Goal: Task Accomplishment & Management: Manage account settings

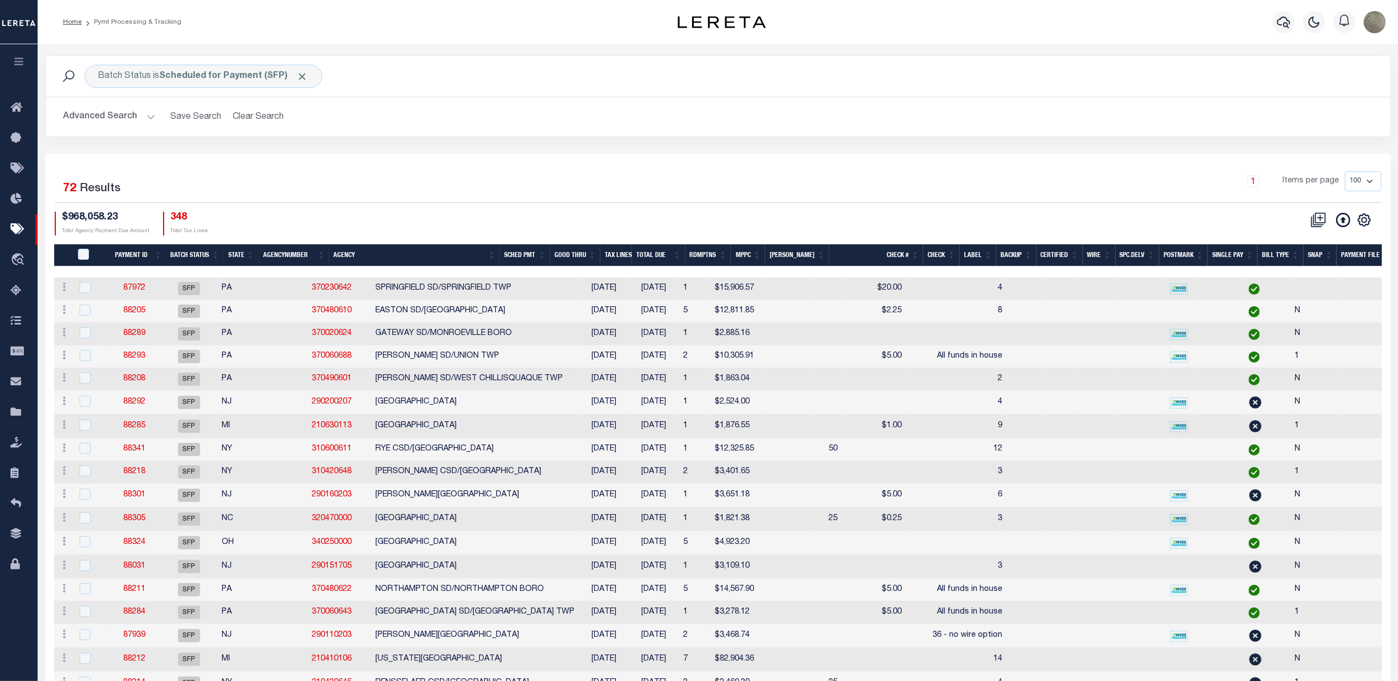
click at [708, 27] on img at bounding box center [722, 22] width 88 height 12
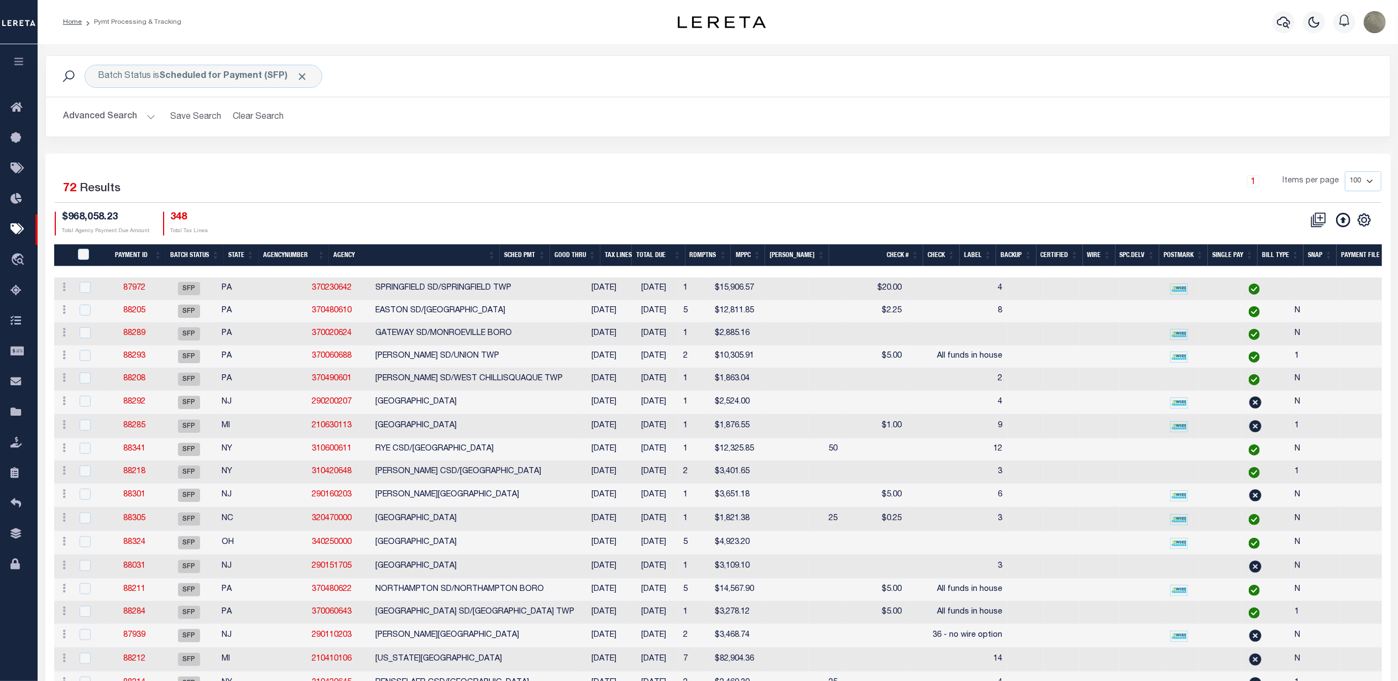
click at [688, 18] on img at bounding box center [722, 22] width 88 height 12
drag, startPoint x: 688, startPoint y: 18, endPoint x: 768, endPoint y: 17, distance: 80.7
click at [766, 18] on img at bounding box center [722, 22] width 88 height 12
click at [212, 82] on div "Batch Status is Scheduled for Payment (SFP)" at bounding box center [204, 76] width 238 height 23
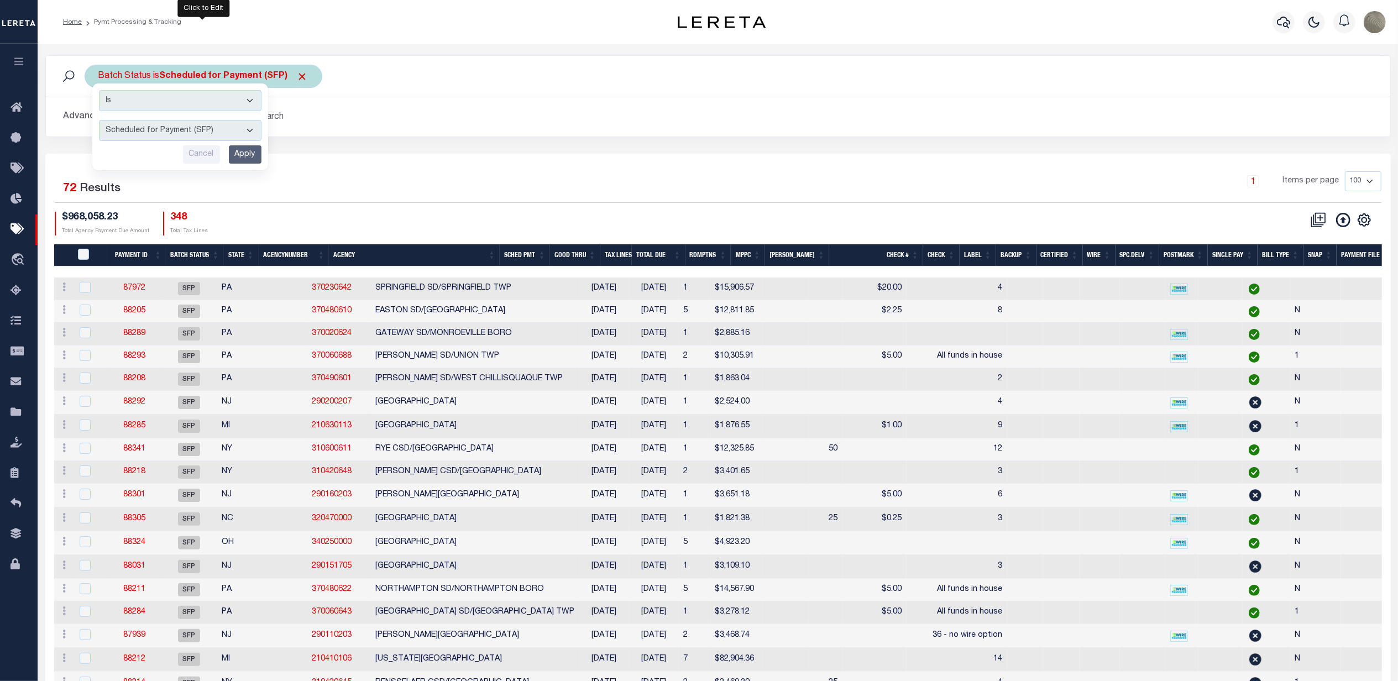
click at [184, 135] on select "Awaiting Funds (AWF) Cleared and Complete (CAC) New Check Needed (NCN) Payment …" at bounding box center [180, 130] width 162 height 21
select select "SNT"
click at [99, 120] on select "Awaiting Funds (AWF) Cleared and Complete (CAC) New Check Needed (NCN) Payment …" at bounding box center [180, 130] width 162 height 21
click at [245, 162] on input "Apply" at bounding box center [245, 154] width 33 height 18
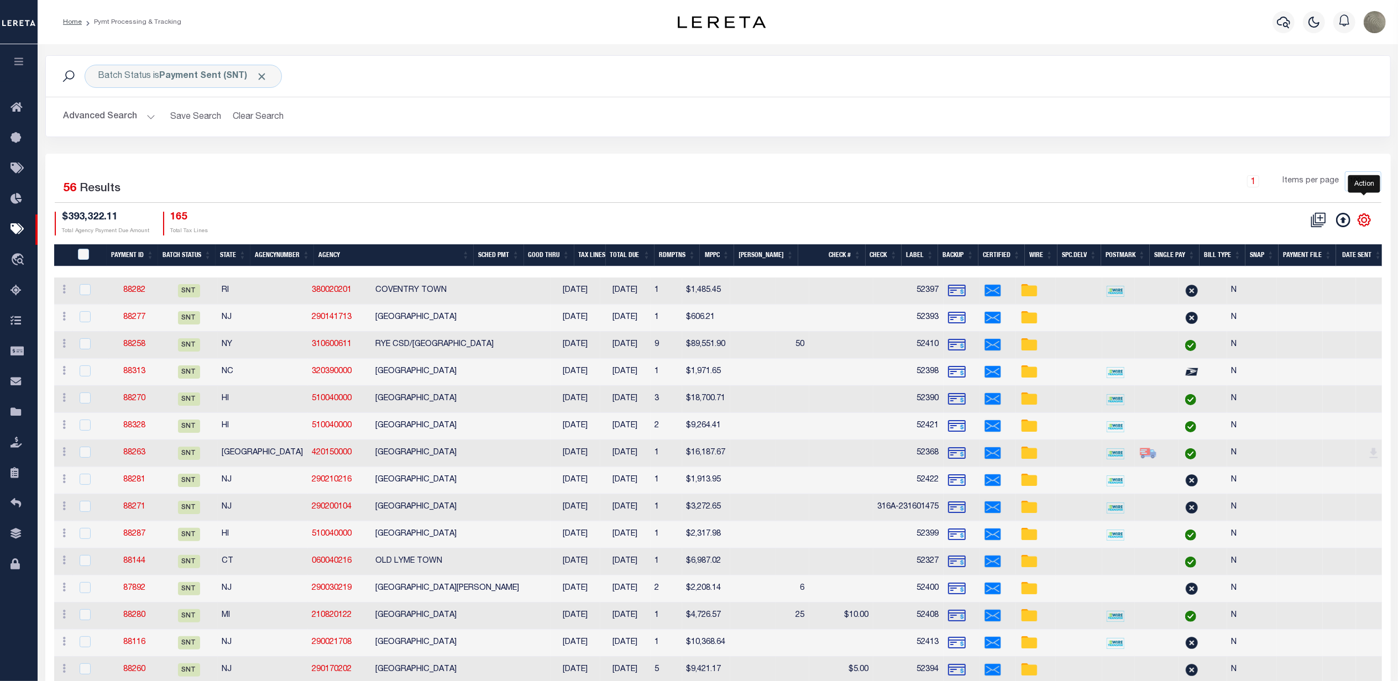
click at [1048, 219] on icon "" at bounding box center [1363, 219] width 5 height 5
click at [1048, 301] on span "Show Filter" at bounding box center [1296, 302] width 41 height 8
select select
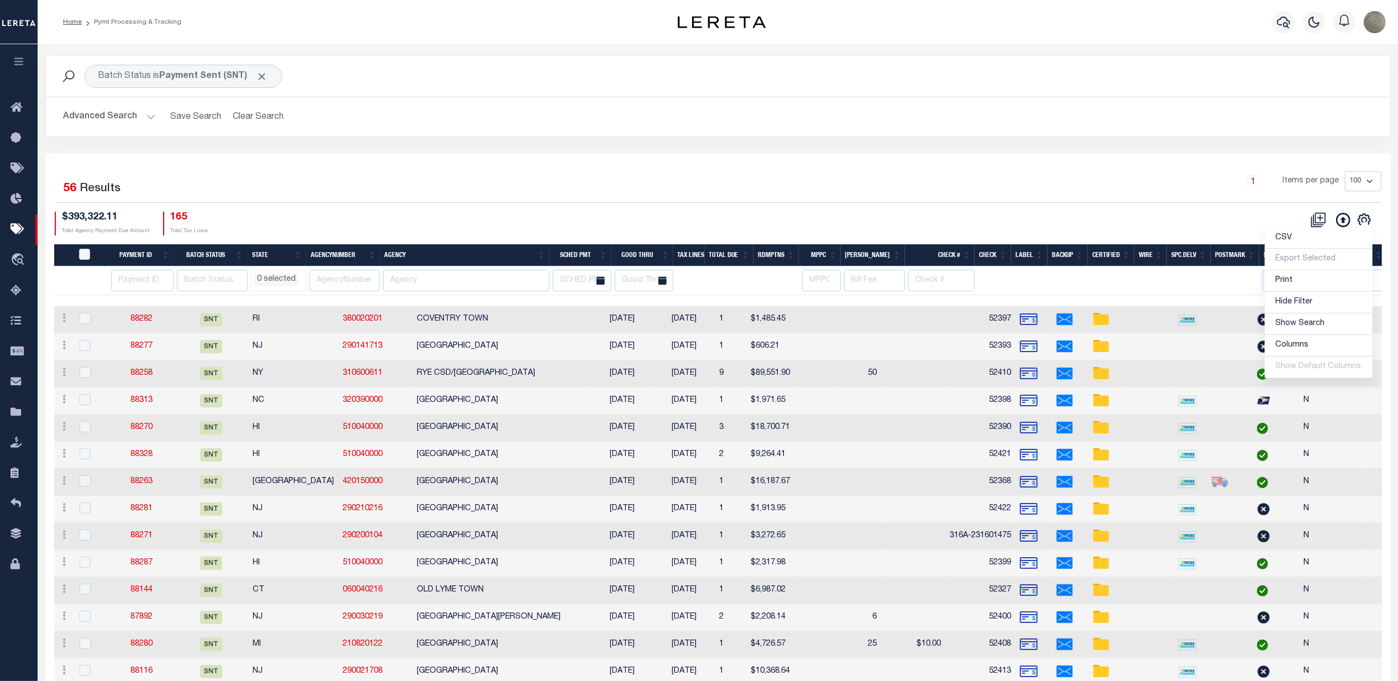
click at [595, 180] on div "1 Items per page 100 200 500 1000" at bounding box center [885, 185] width 991 height 29
click at [480, 277] on input "text" at bounding box center [466, 281] width 166 height 22
click at [468, 284] on input "text" at bounding box center [466, 281] width 166 height 22
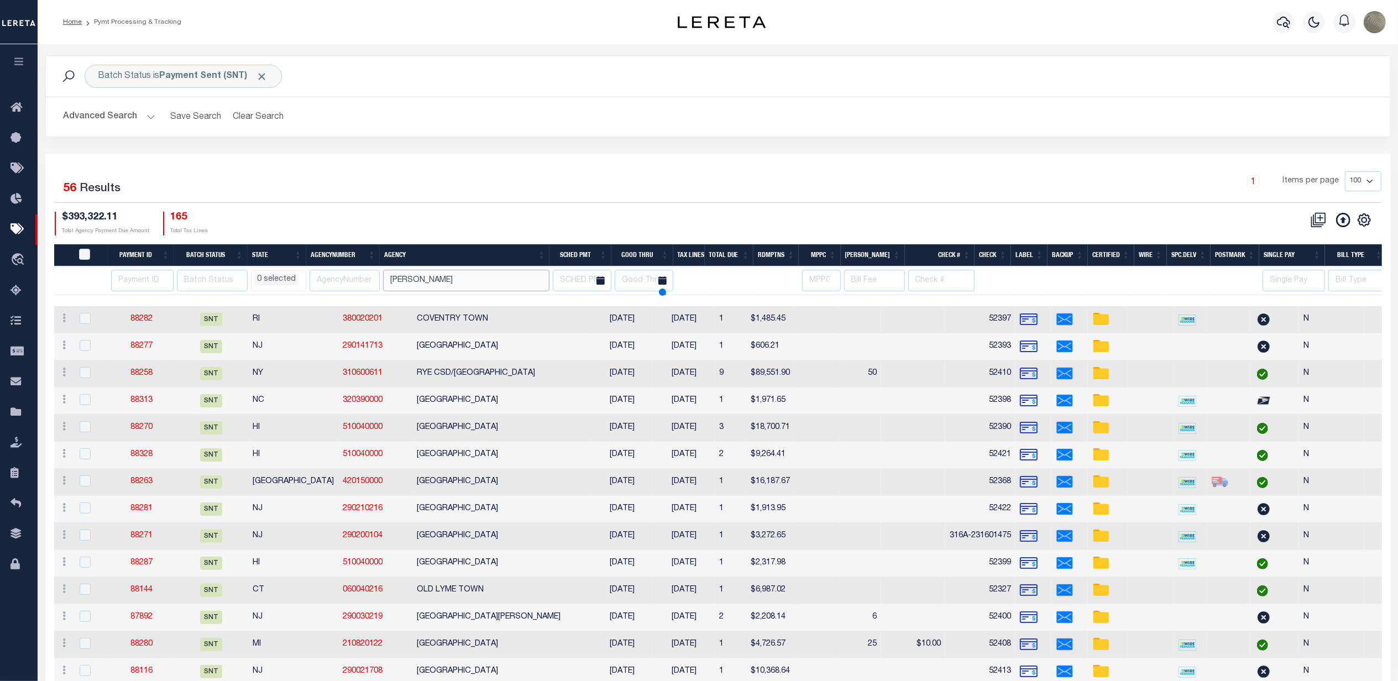
type input "clark"
select select
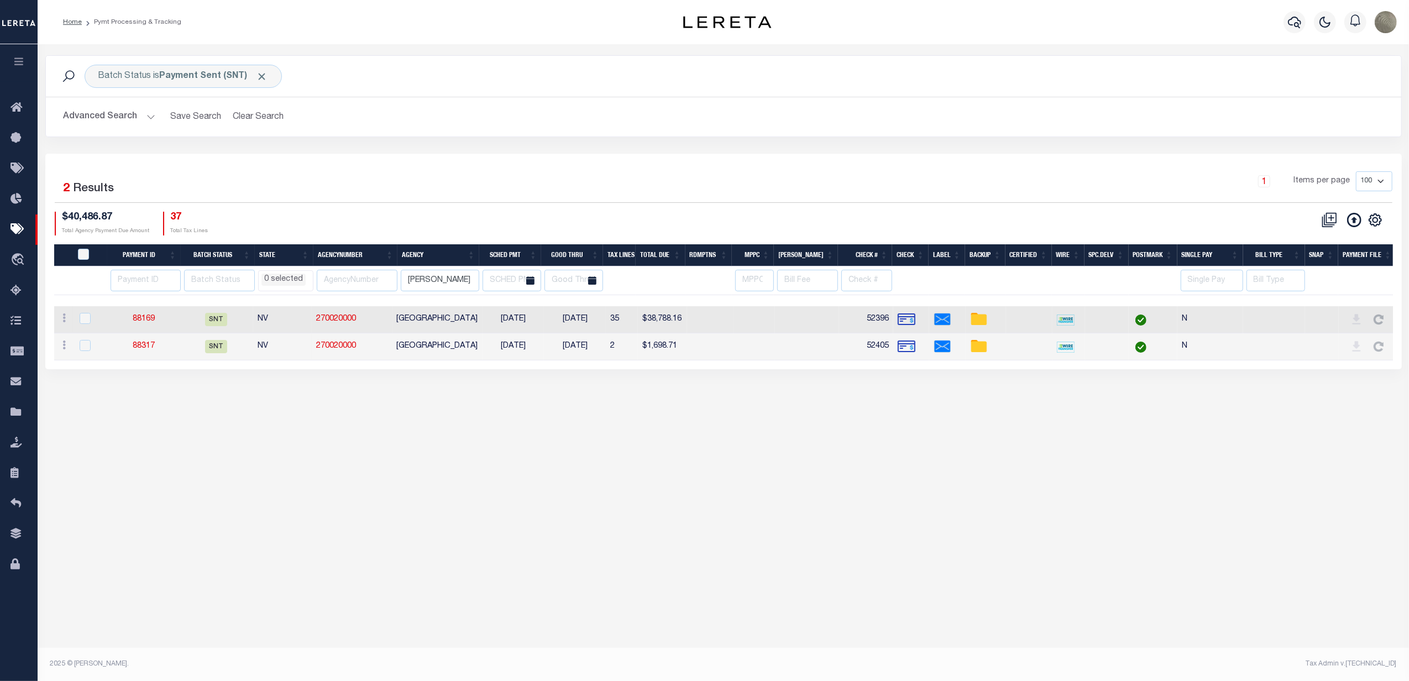
click at [449, 208] on div "Selected 2 Results 1 Items per page 100 200 500 1000 $40,486.87 Total Agency Pa…" at bounding box center [723, 203] width 1355 height 64
select select
click at [143, 323] on link "88169" at bounding box center [144, 319] width 22 height 8
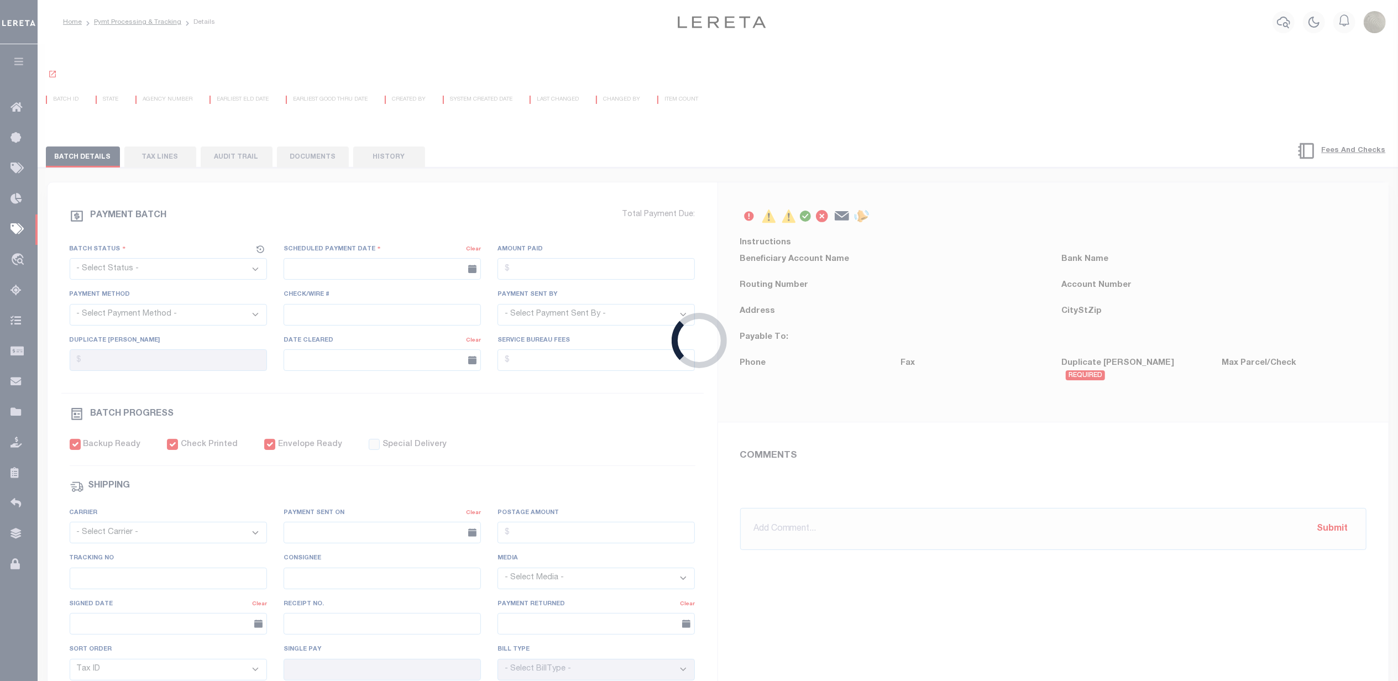
select select "SNT"
type input "[DATE]"
type input "$38,788.16"
select select "CHK"
type input "52396"
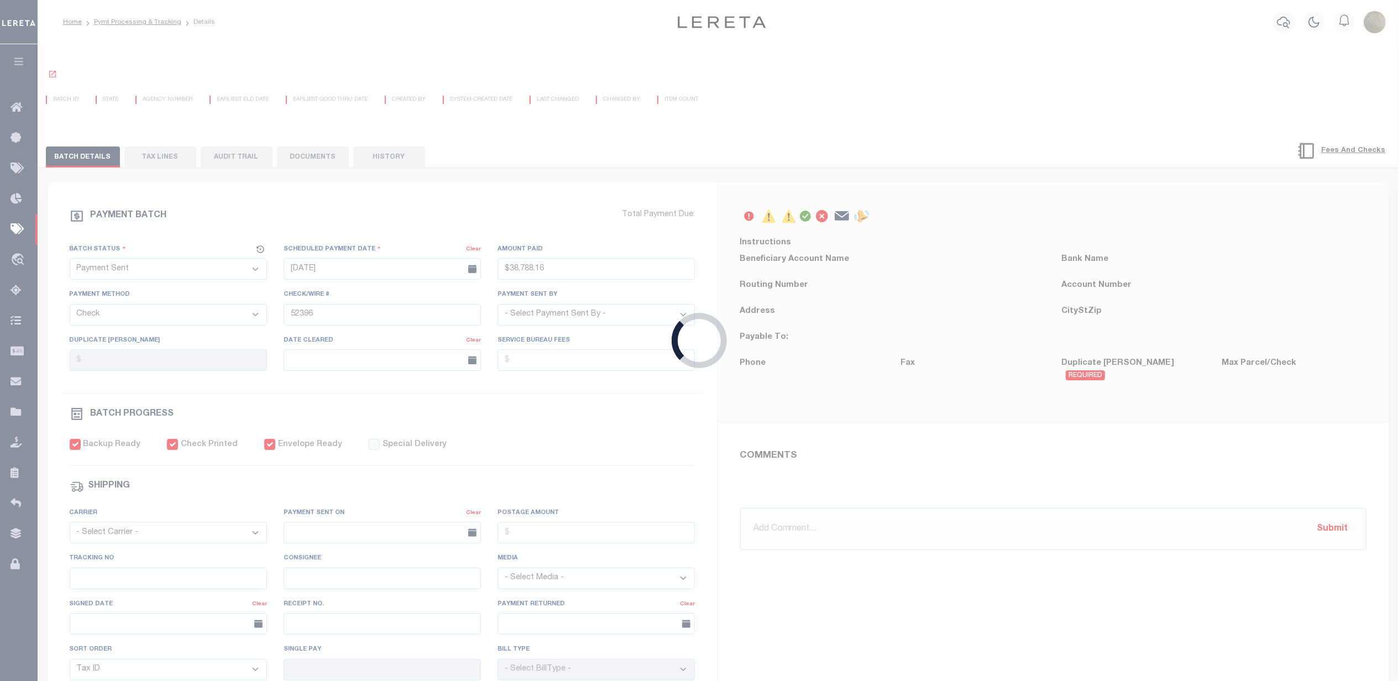
select select "[PERSON_NAME]"
checkbox input "true"
select select "FDX"
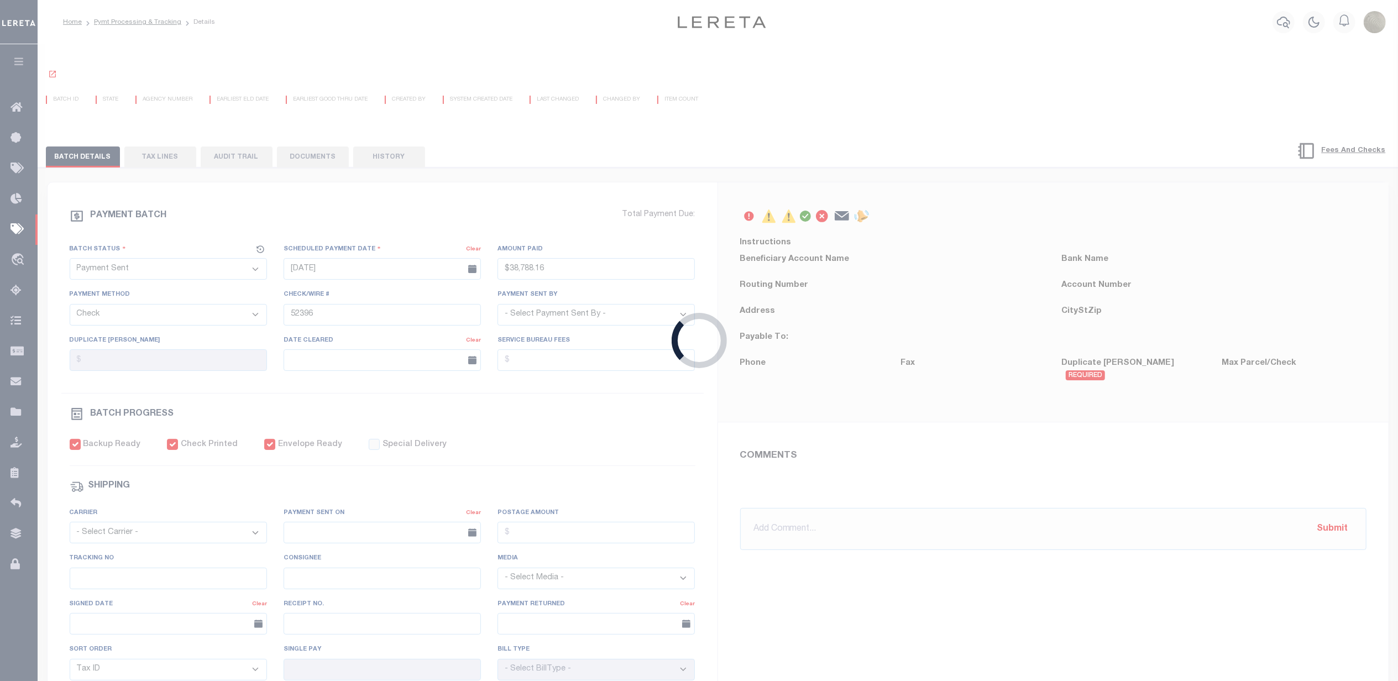
type input "[DATE]"
type input "$9.65"
type input "883481346286"
type input "N"
radio input "true"
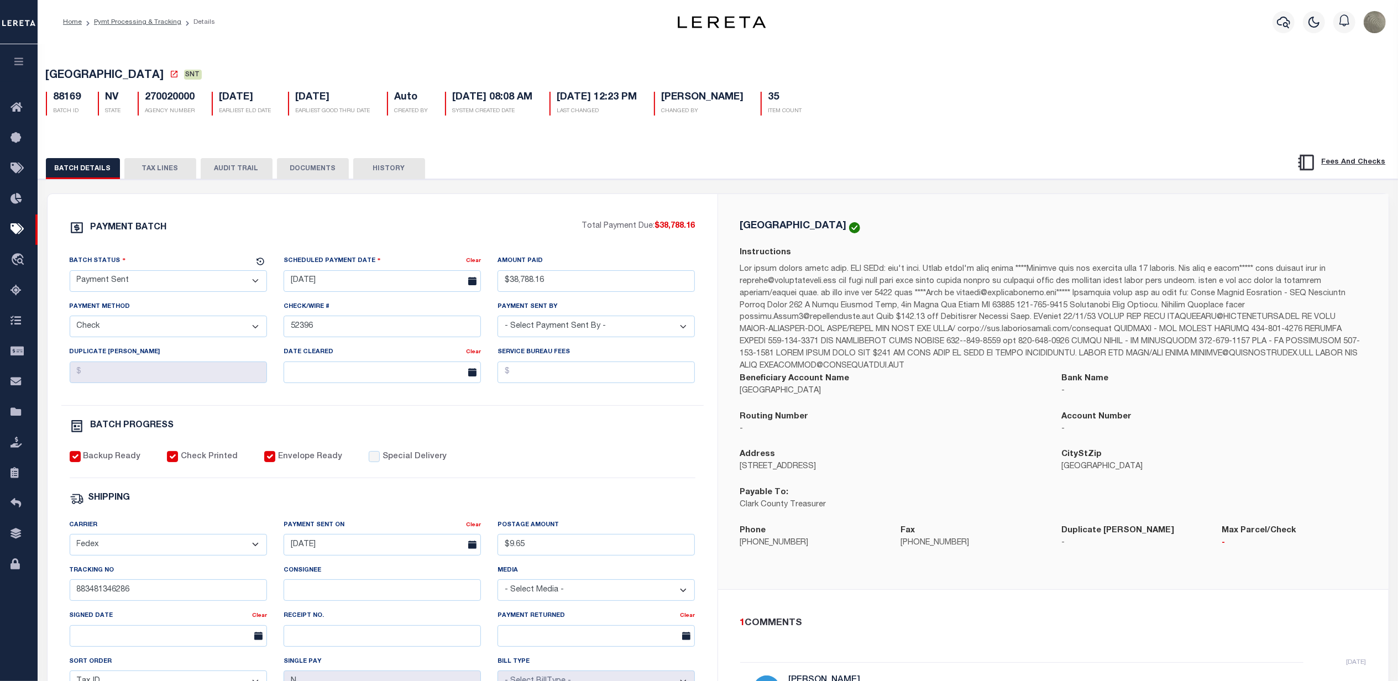
click at [713, 186] on div "PAYMENT BATCH Total Payment Due: $38,788.16 Batch Status" at bounding box center [718, 536] width 1371 height 715
click at [668, 195] on div "PAYMENT BATCH Total Payment Due: $38,788.16 Batch Status" at bounding box center [718, 536] width 1371 height 715
click at [984, 266] on div "Instructions" at bounding box center [1053, 310] width 626 height 126
drag, startPoint x: 143, startPoint y: 171, endPoint x: 146, endPoint y: 182, distance: 11.2
click at [144, 171] on button "TAX LINES" at bounding box center [160, 168] width 72 height 21
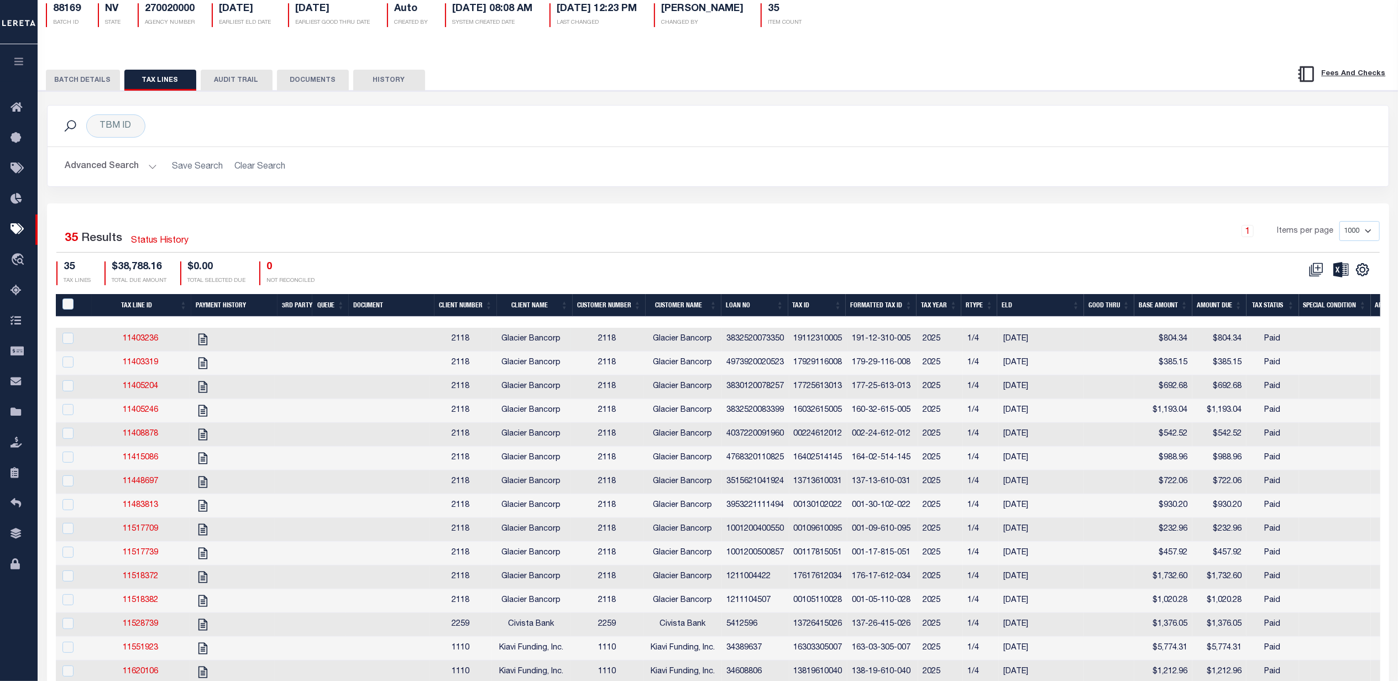
scroll to position [147, 0]
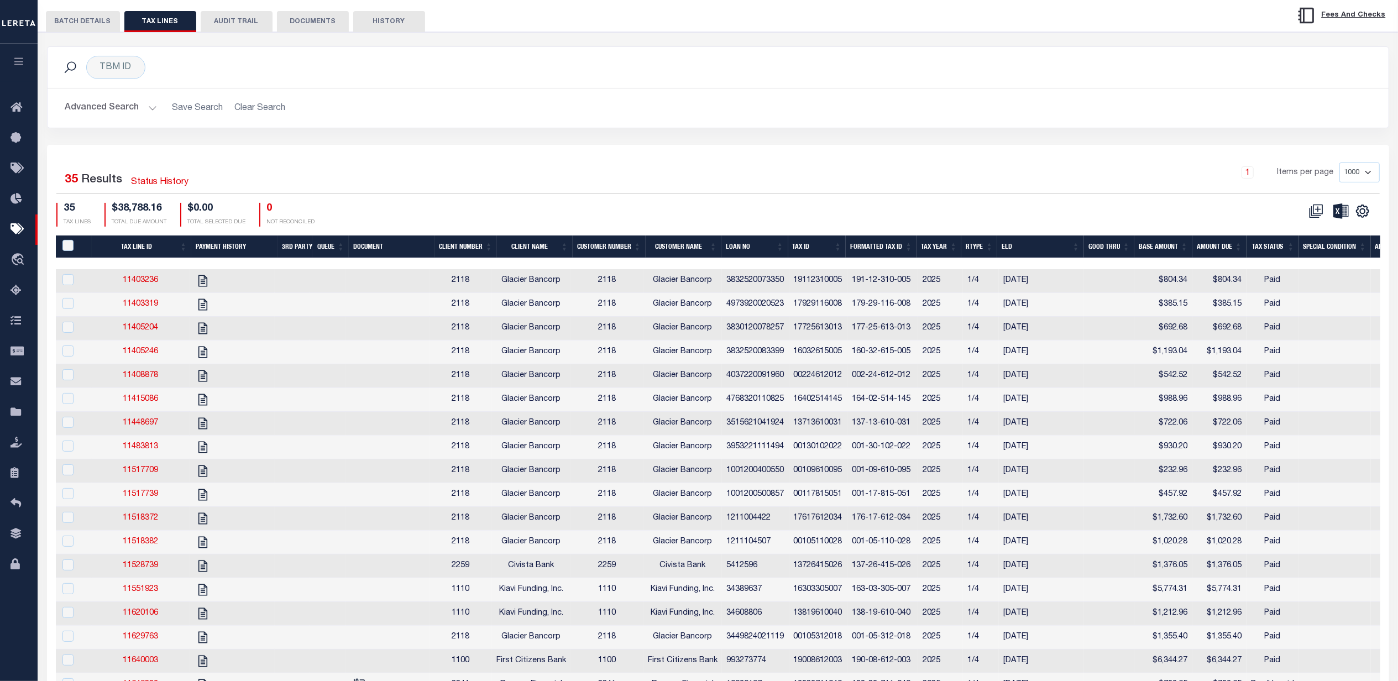
click at [524, 253] on th "Client Name" at bounding box center [535, 246] width 76 height 23
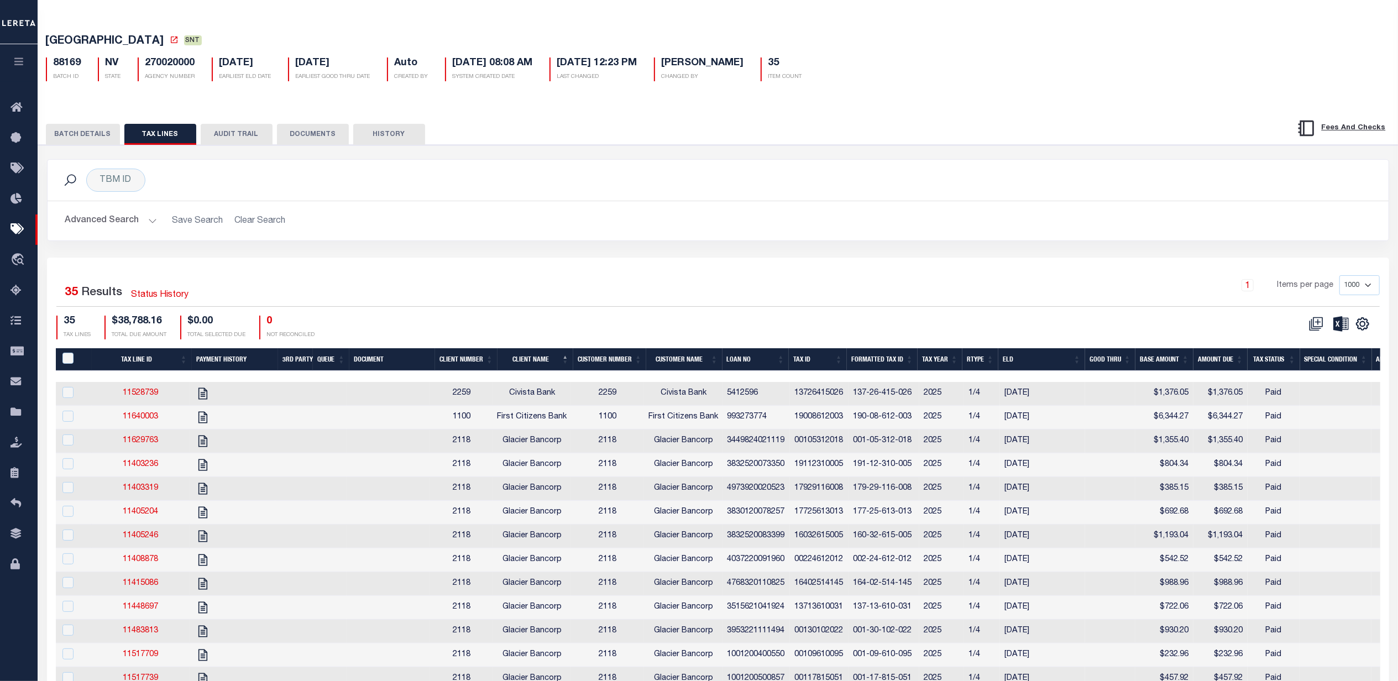
scroll to position [0, 0]
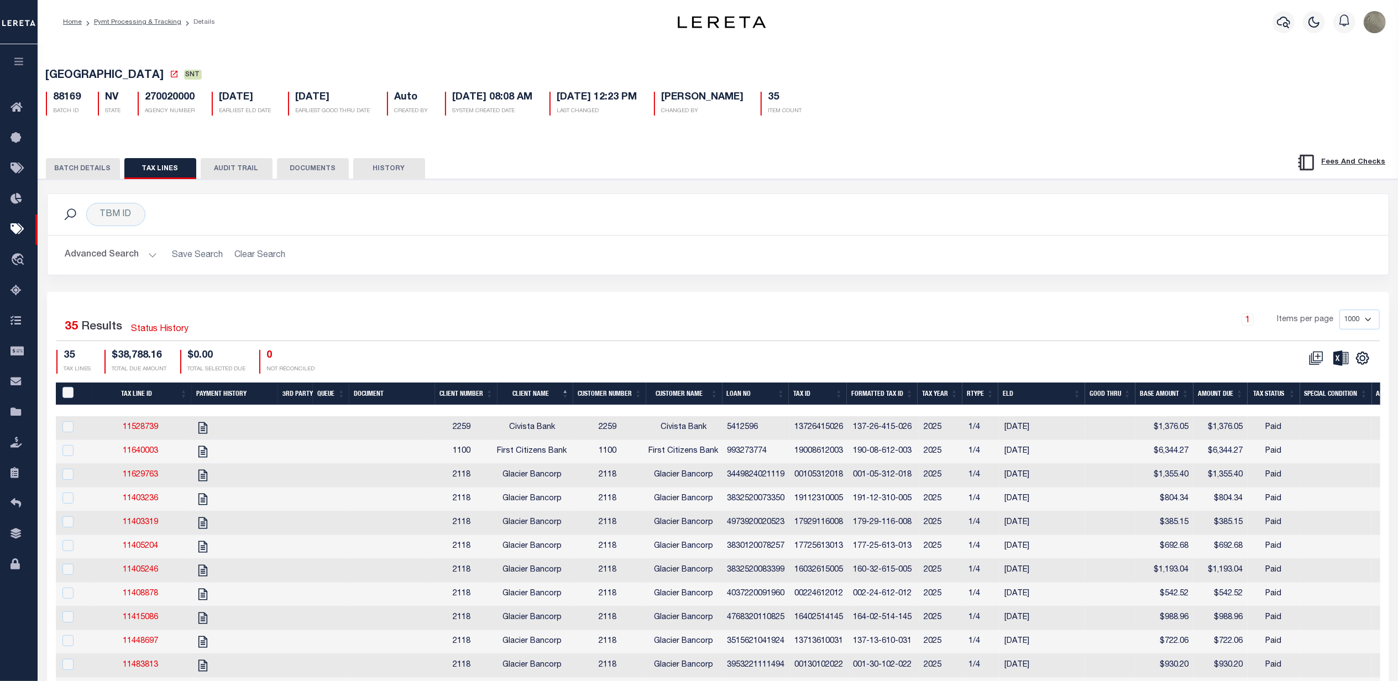
click at [507, 253] on h2 "Advanced Search Save Search Clear Search" at bounding box center [717, 255] width 1323 height 22
click at [98, 166] on button "BATCH DETAILS" at bounding box center [83, 168] width 74 height 21
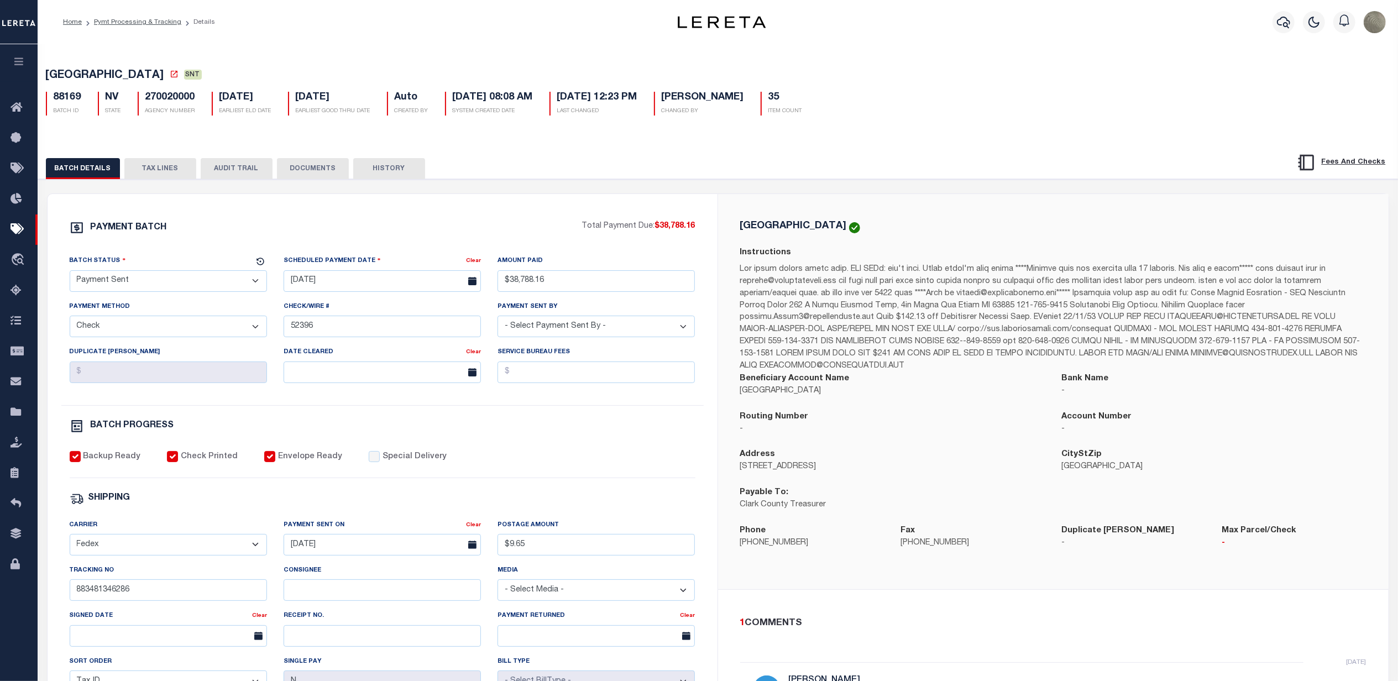
click at [589, 193] on div "PAYMENT BATCH Total Payment Due: $38,788.16 Batch Status" at bounding box center [718, 536] width 1371 height 715
click at [542, 204] on div "PAYMENT BATCH Total Payment Due: $38,788.16 Batch Status" at bounding box center [383, 517] width 670 height 647
click at [23, 235] on icon at bounding box center [20, 230] width 18 height 14
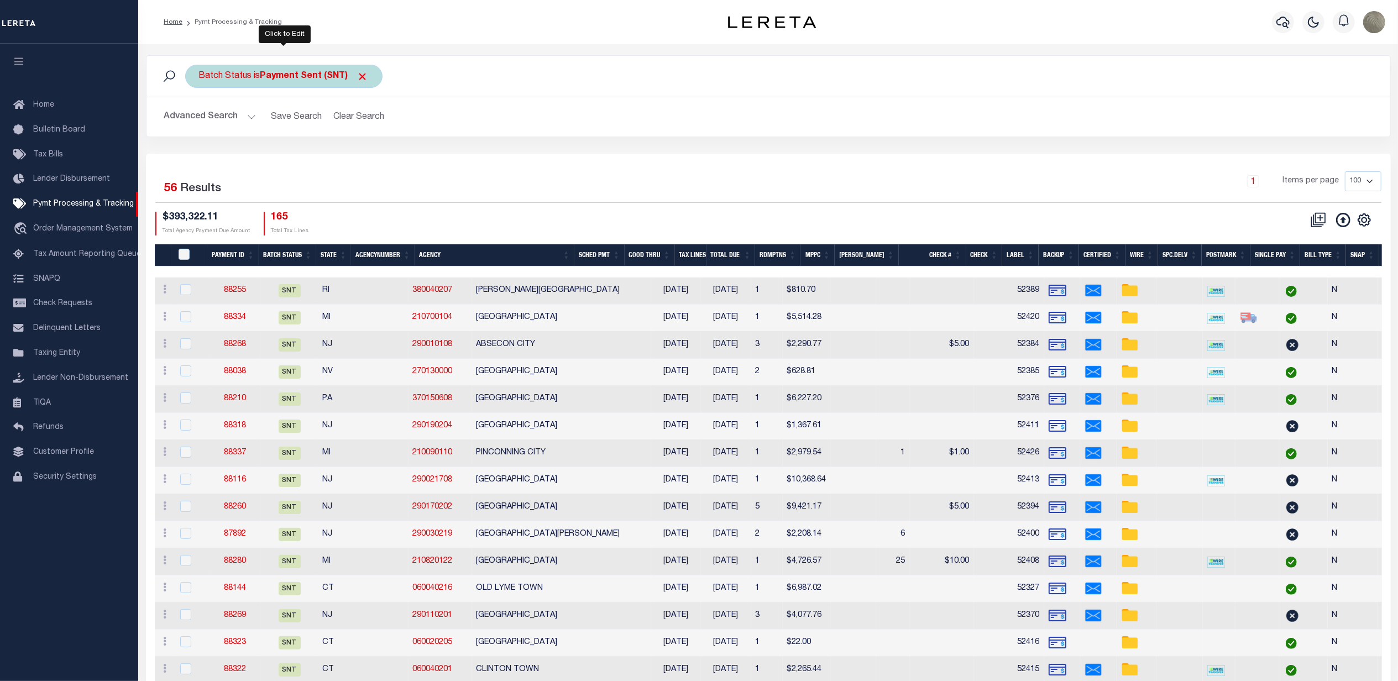
click at [323, 78] on b "Payment Sent (SNT)" at bounding box center [314, 76] width 108 height 9
drag, startPoint x: 270, startPoint y: 126, endPoint x: 269, endPoint y: 134, distance: 7.8
click at [270, 126] on select "Awaiting Funds (AWF) Cleared and Complete (CAC) New Check Needed (NCN) Payment …" at bounding box center [281, 130] width 162 height 21
select select "SFP"
click at [200, 120] on select "Awaiting Funds (AWF) Cleared and Complete (CAC) New Check Needed (NCN) Payment …" at bounding box center [281, 130] width 162 height 21
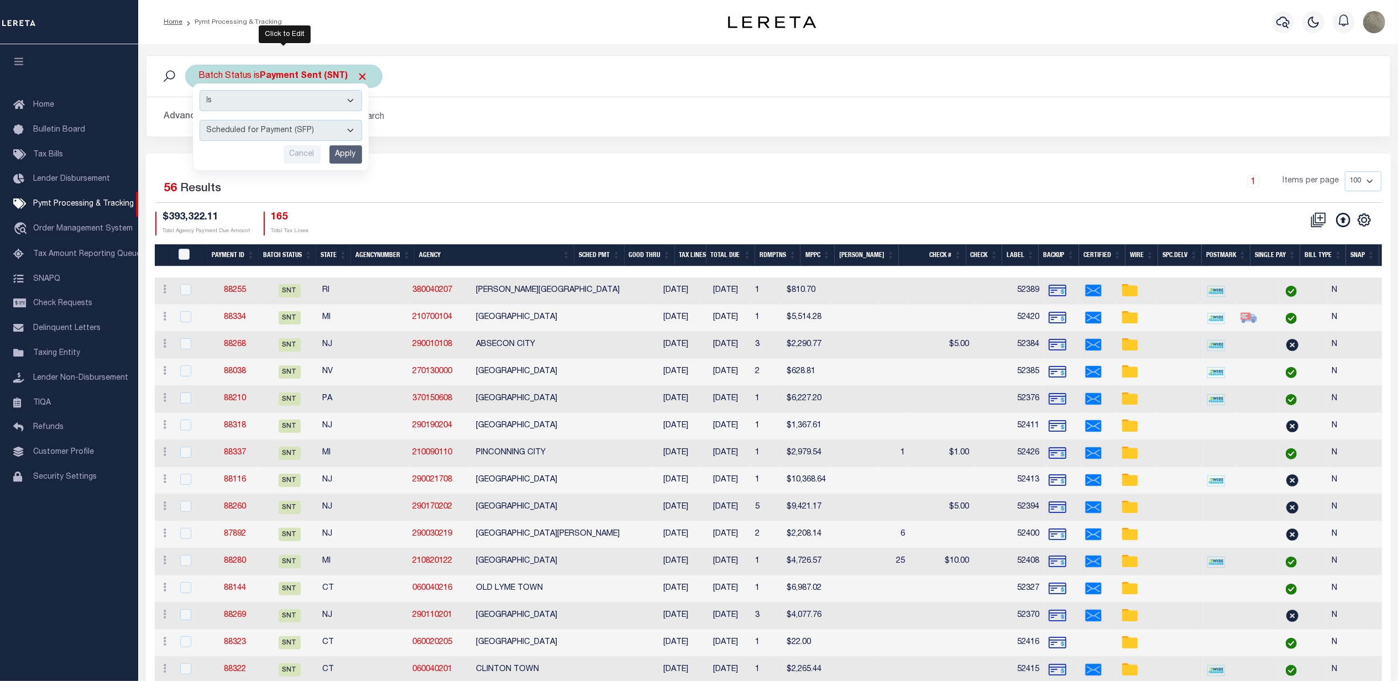
click at [348, 158] on input "Apply" at bounding box center [345, 154] width 33 height 18
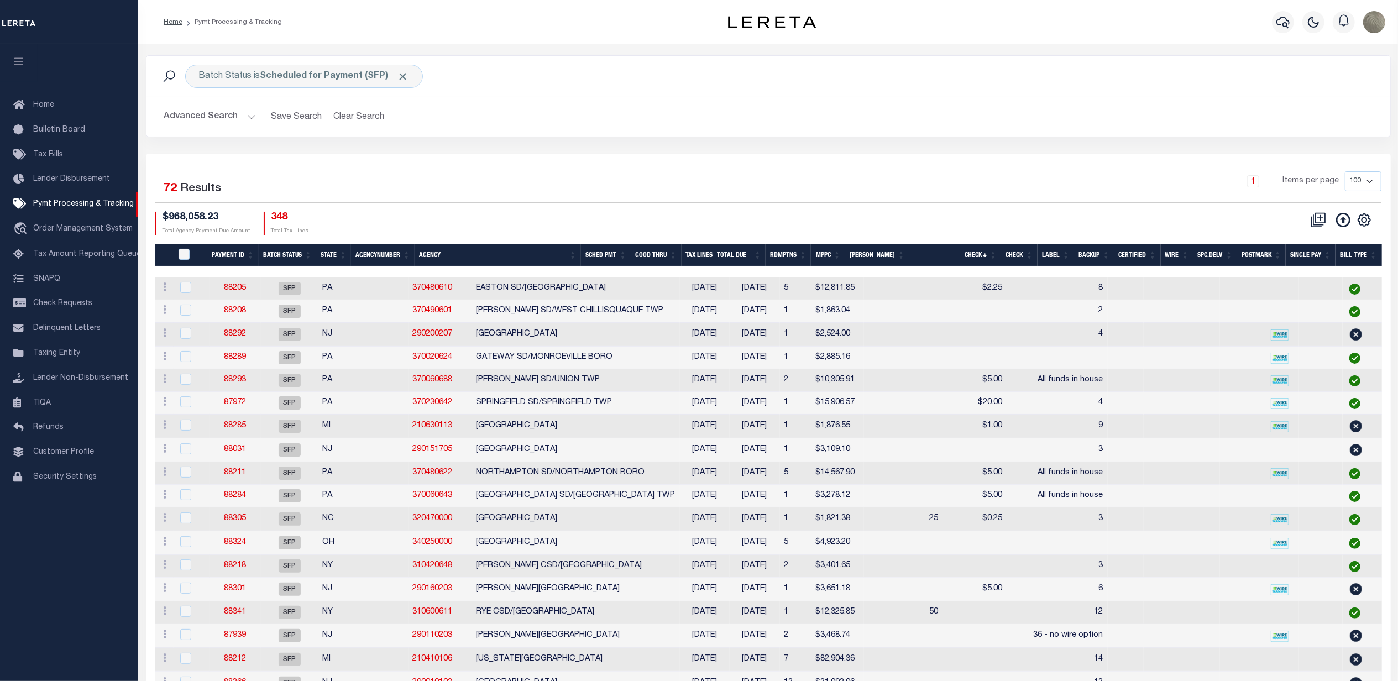
scroll to position [0, 270]
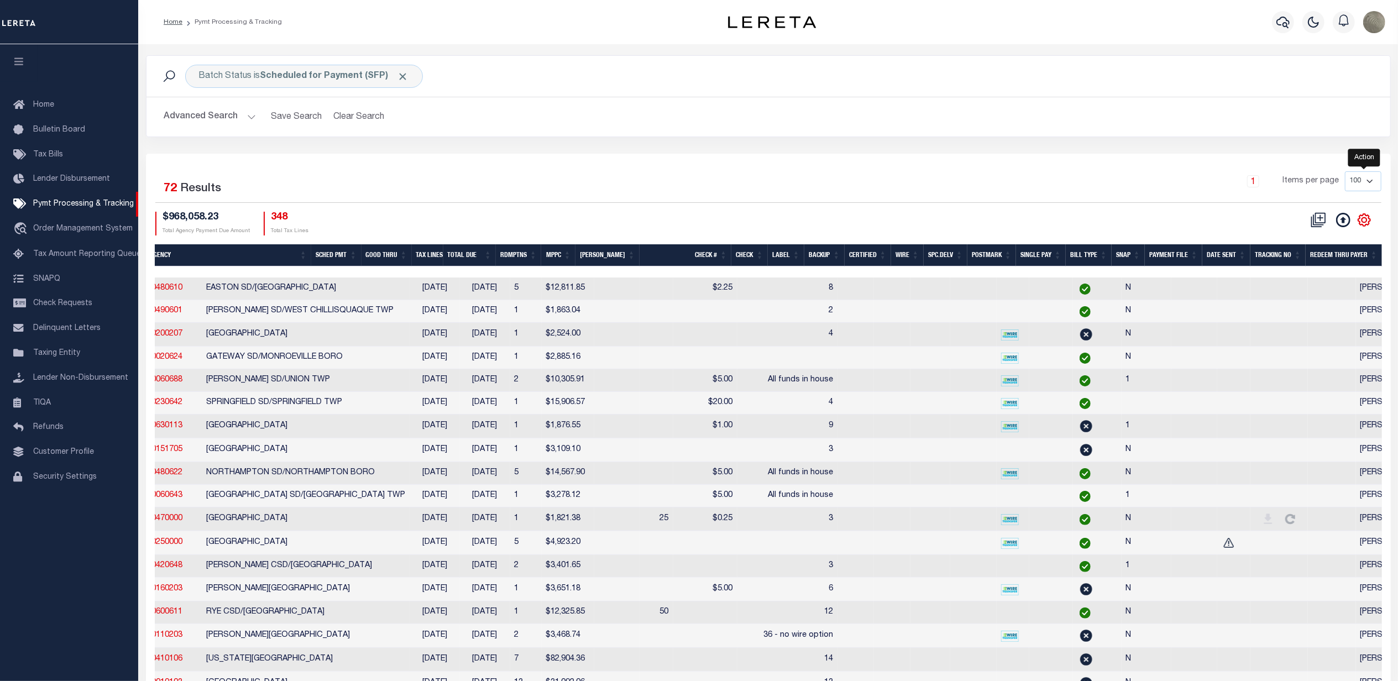
click at [1367, 215] on icon "" at bounding box center [1364, 220] width 14 height 14
click at [1296, 306] on span "Show Filter" at bounding box center [1296, 302] width 41 height 8
select select
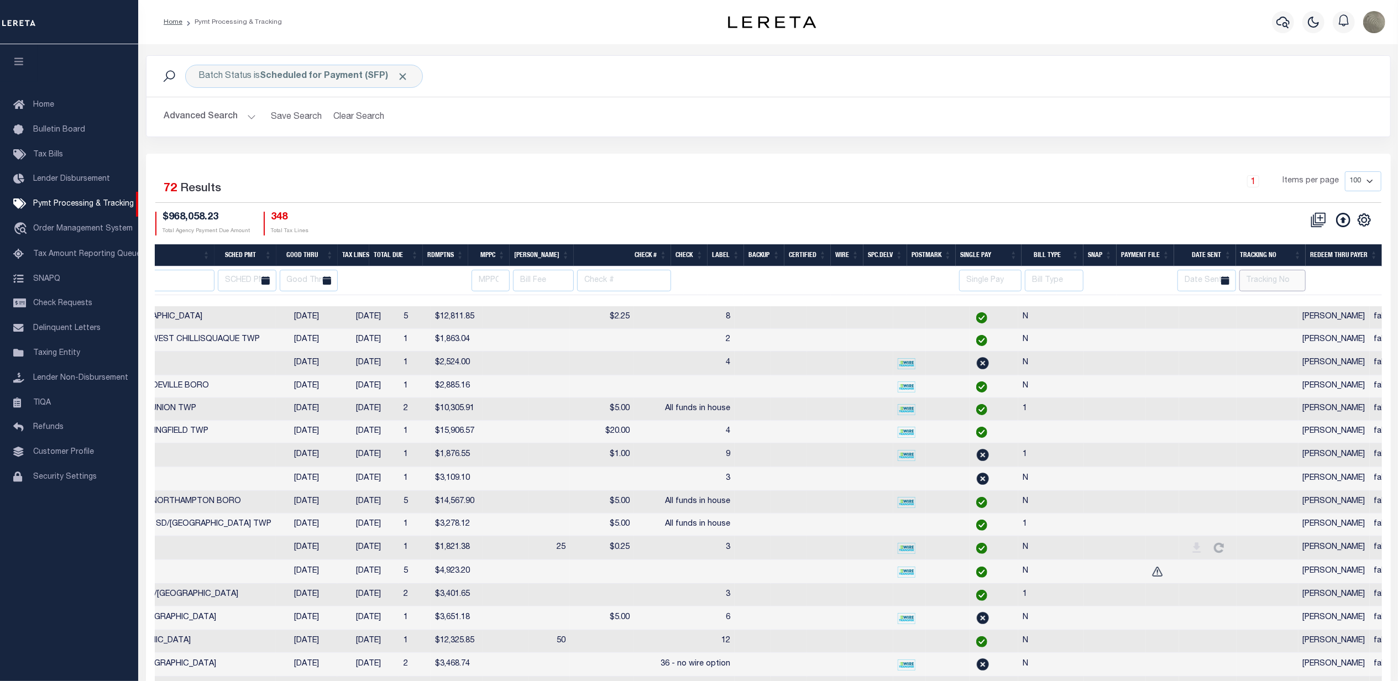
click at [1261, 282] on input "text" at bounding box center [1272, 281] width 66 height 22
click at [1261, 281] on input "text" at bounding box center [1272, 281] width 66 height 22
click at [1257, 255] on th "Tracking No" at bounding box center [1271, 255] width 70 height 23
select select
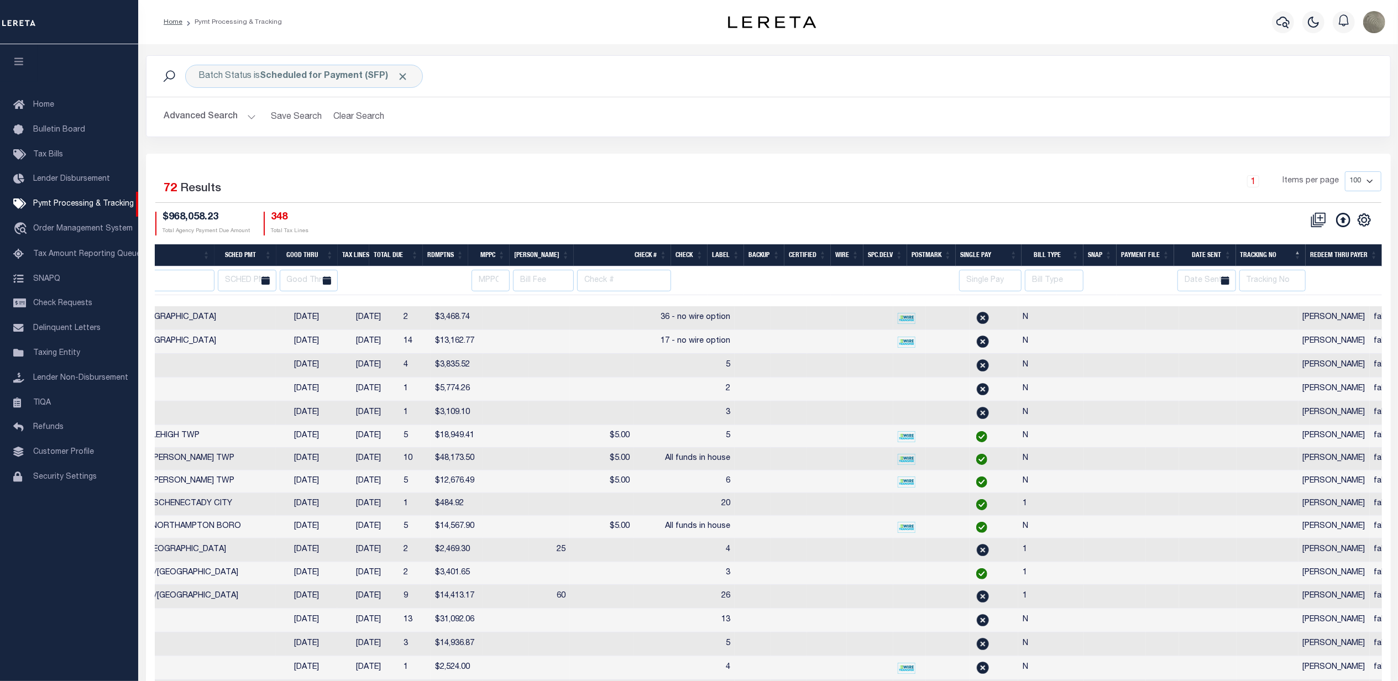
click at [1257, 257] on th "Tracking No" at bounding box center [1271, 255] width 70 height 23
select select
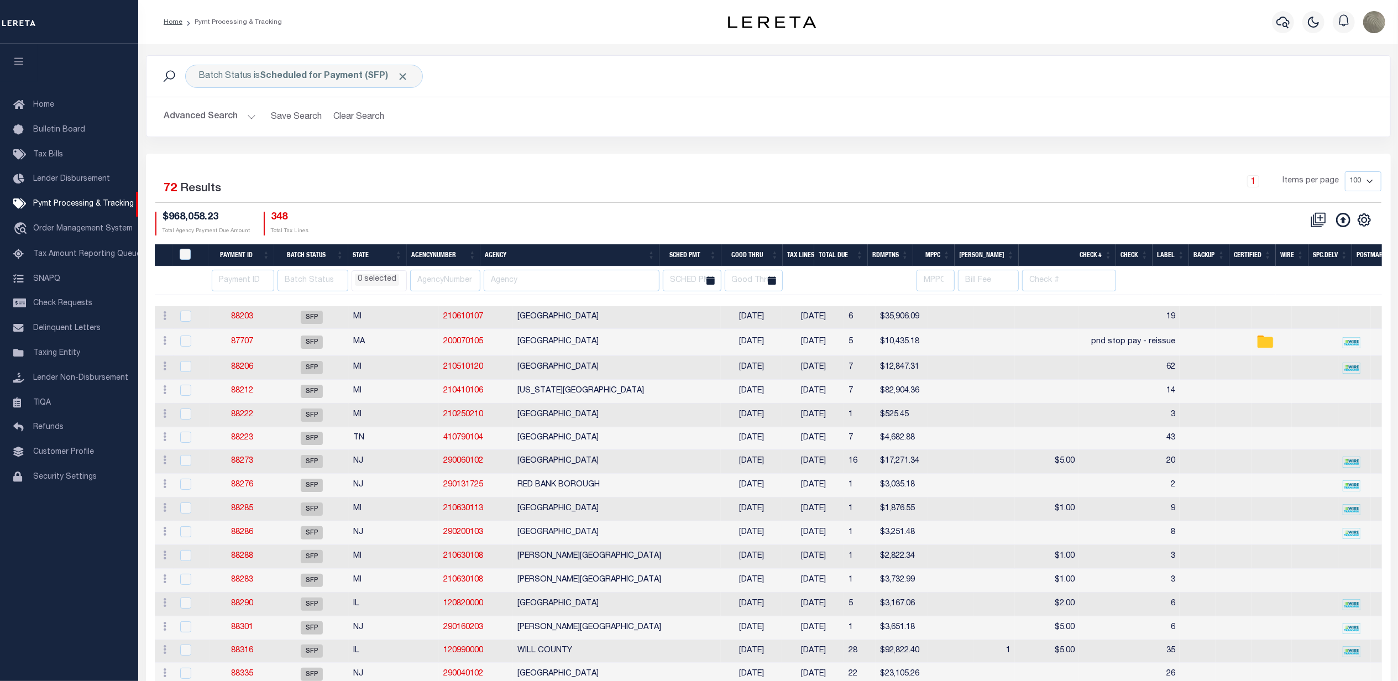
scroll to position [0, 0]
click at [250, 252] on th "Payment ID" at bounding box center [241, 255] width 66 height 23
select select
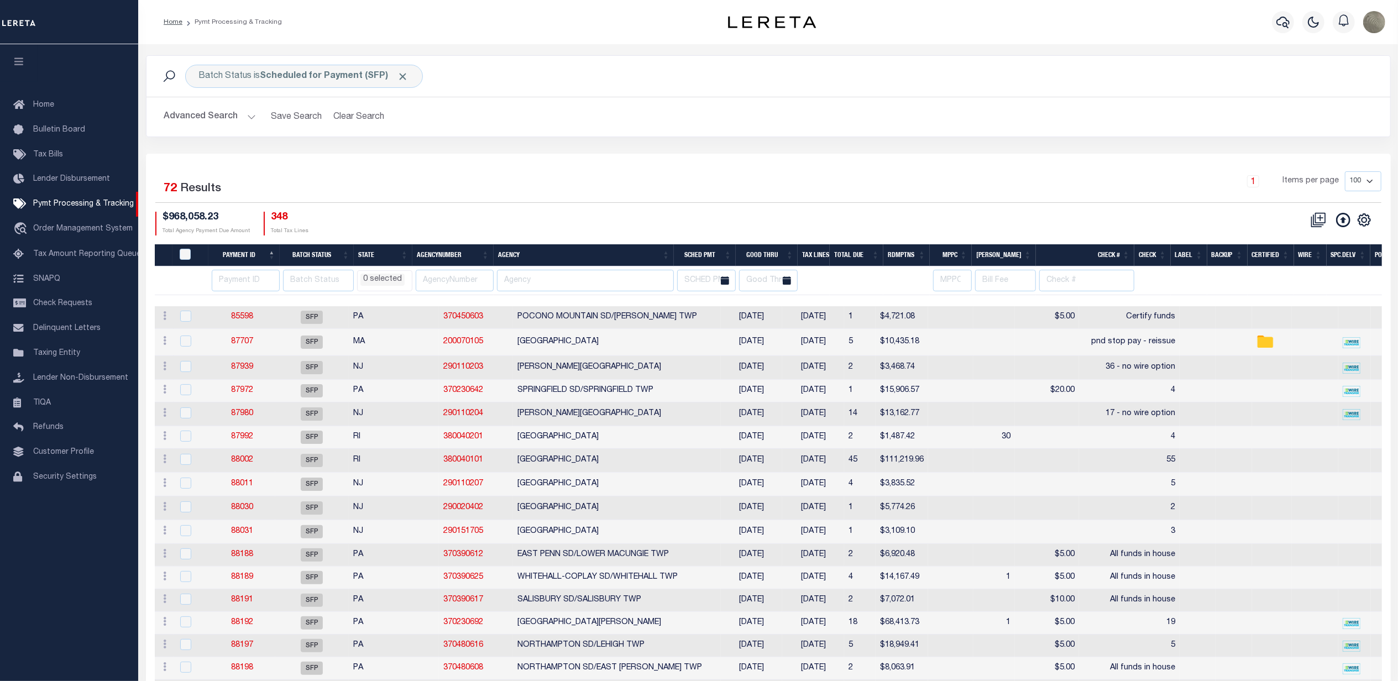
click at [775, 257] on th "Good Thru" at bounding box center [767, 255] width 62 height 23
select select
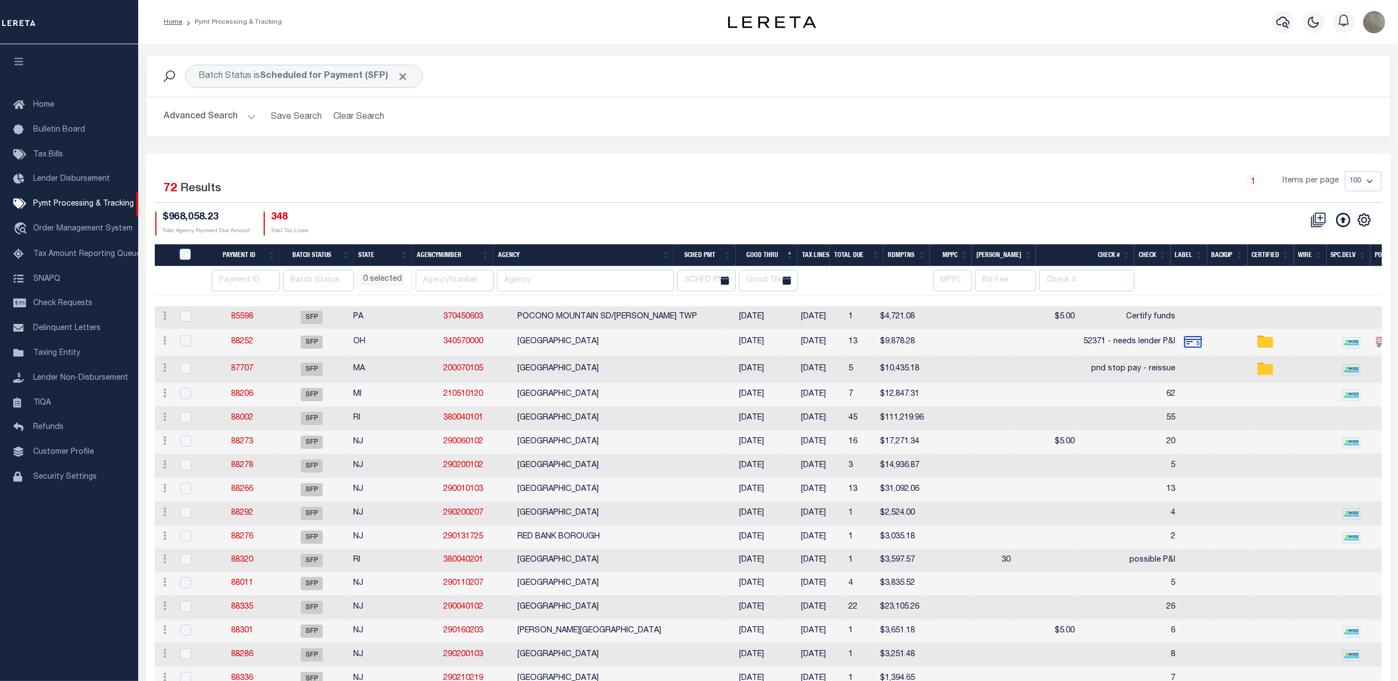
click at [782, 317] on td "[DATE]" at bounding box center [813, 317] width 62 height 23
checkbox input "true"
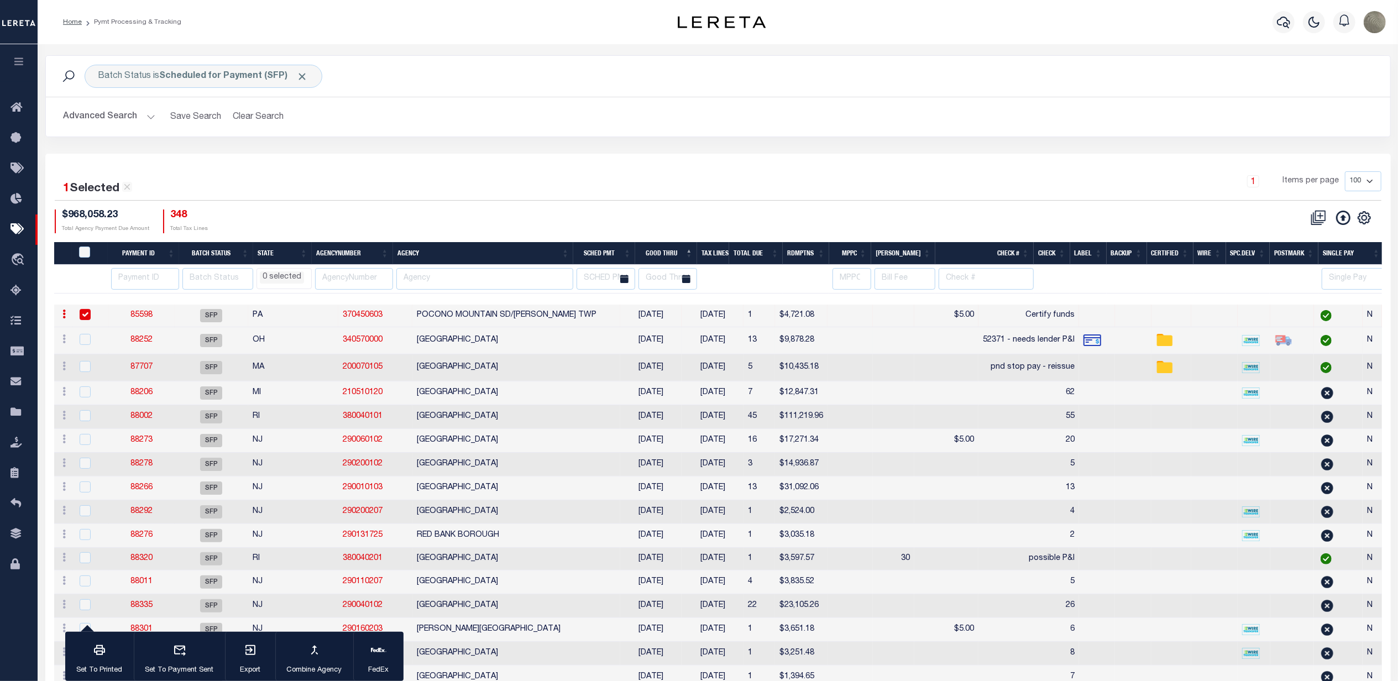
click at [781, 332] on td "$9,878.28" at bounding box center [801, 340] width 53 height 27
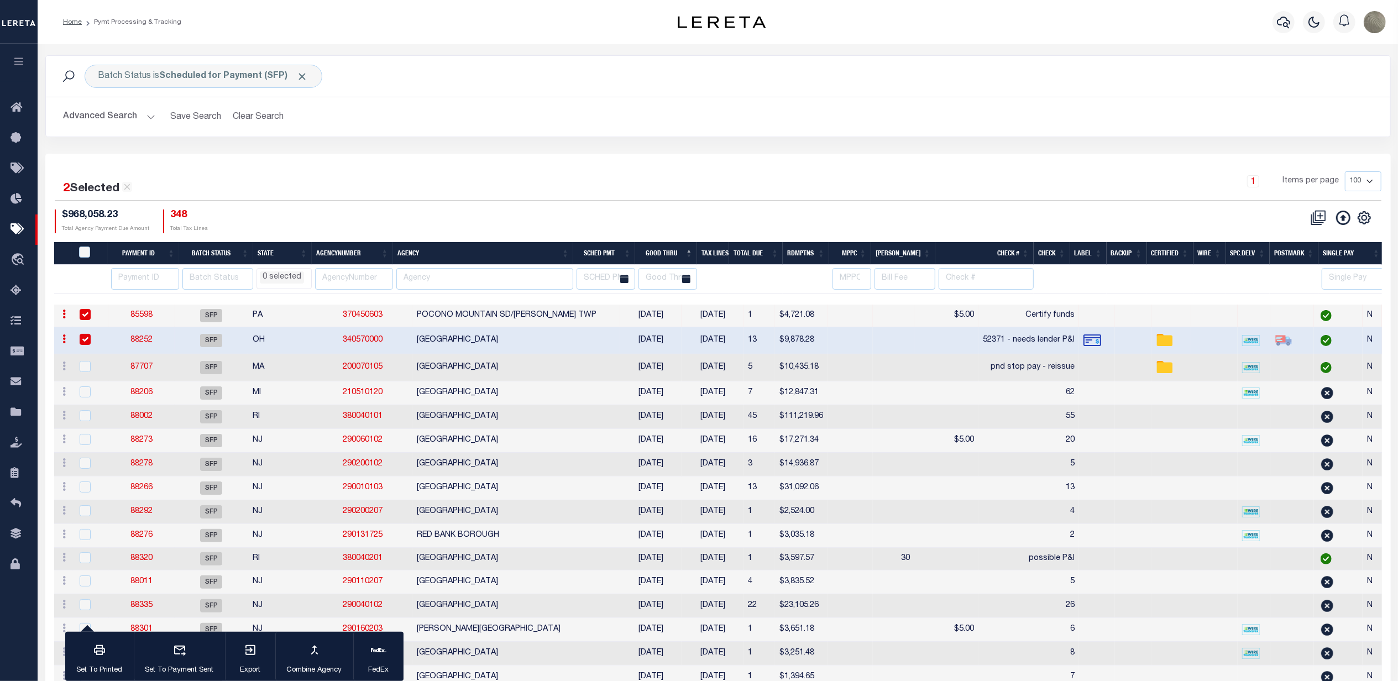
checkbox input "true"
click at [681, 369] on td "[DATE]" at bounding box center [712, 367] width 62 height 27
checkbox input "true"
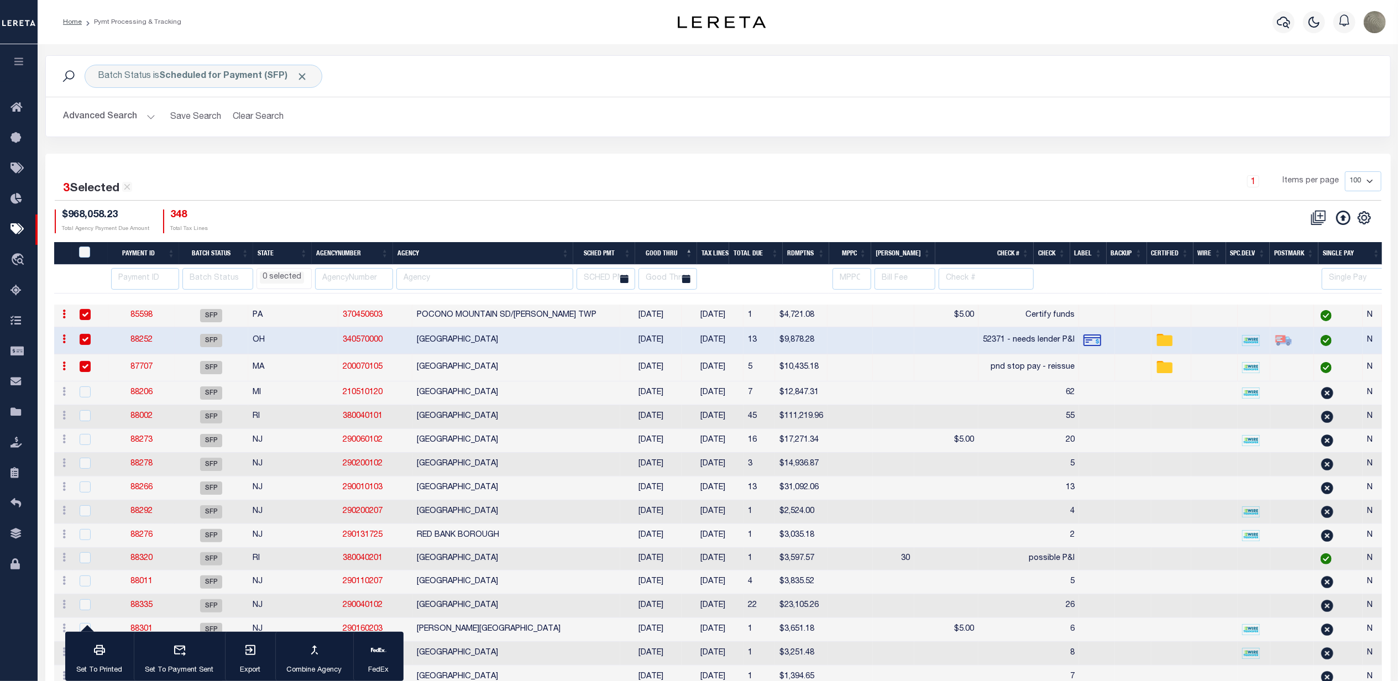
click at [751, 196] on div "1 Items per page 100 200 500 1000" at bounding box center [885, 185] width 991 height 29
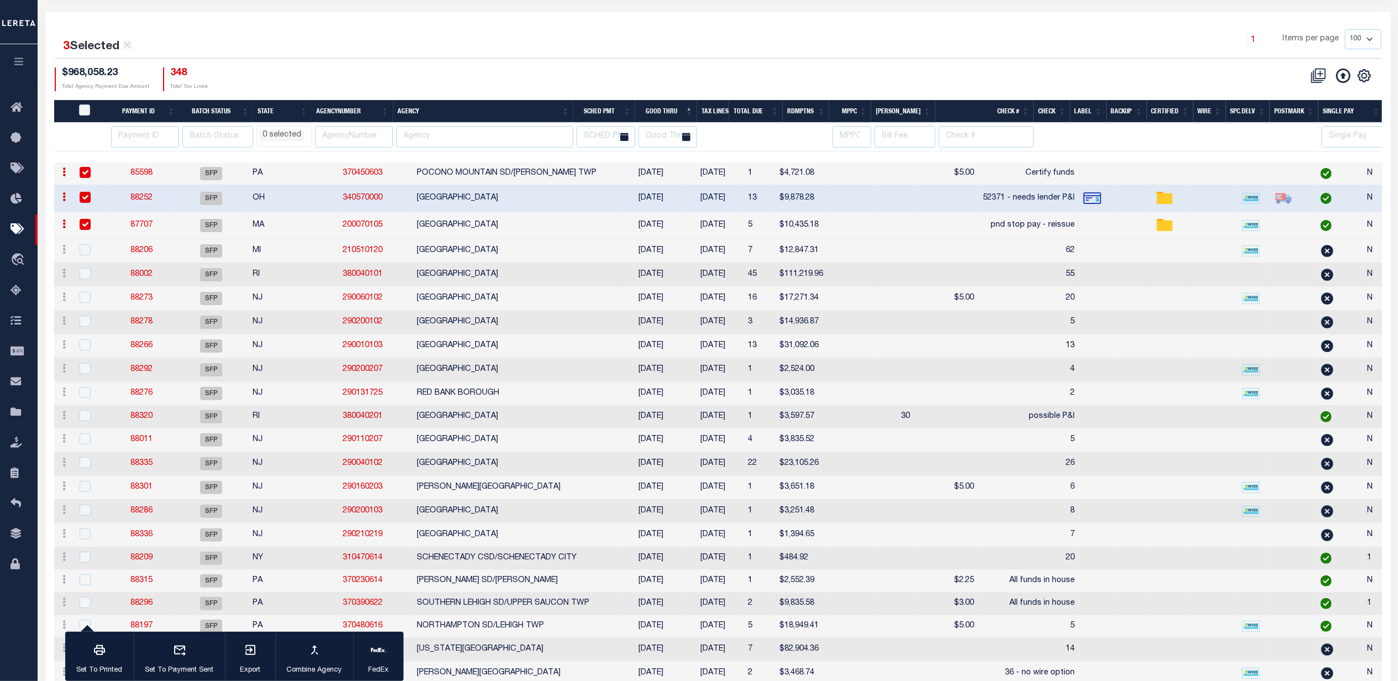
scroll to position [147, 0]
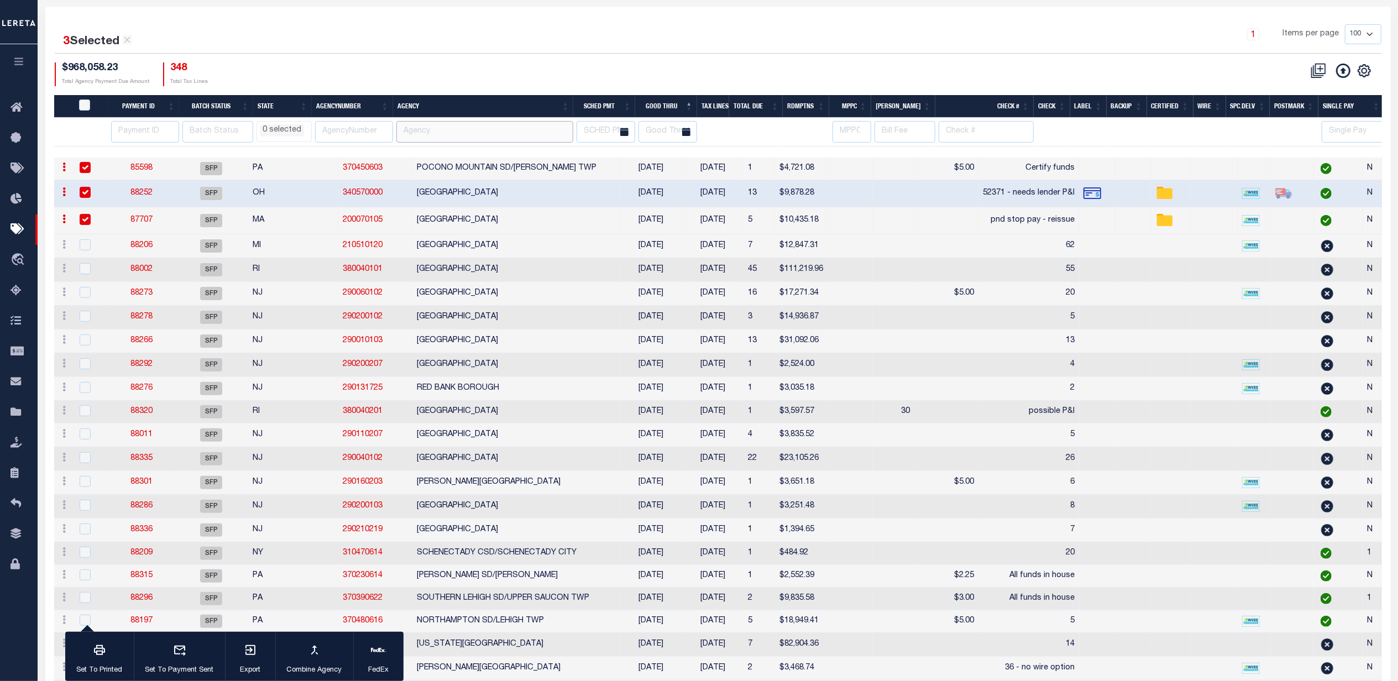
click at [443, 132] on input "text" at bounding box center [484, 132] width 177 height 22
type input "buffalo"
select select
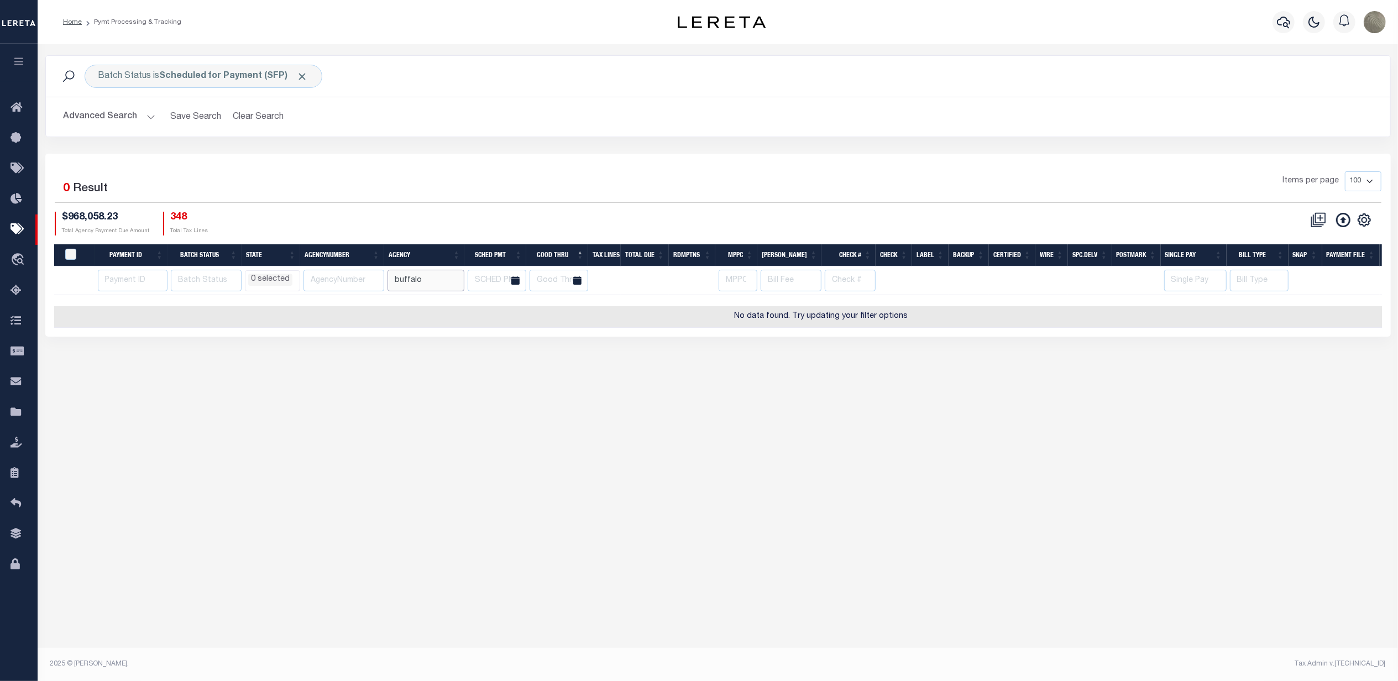
scroll to position [0, 0]
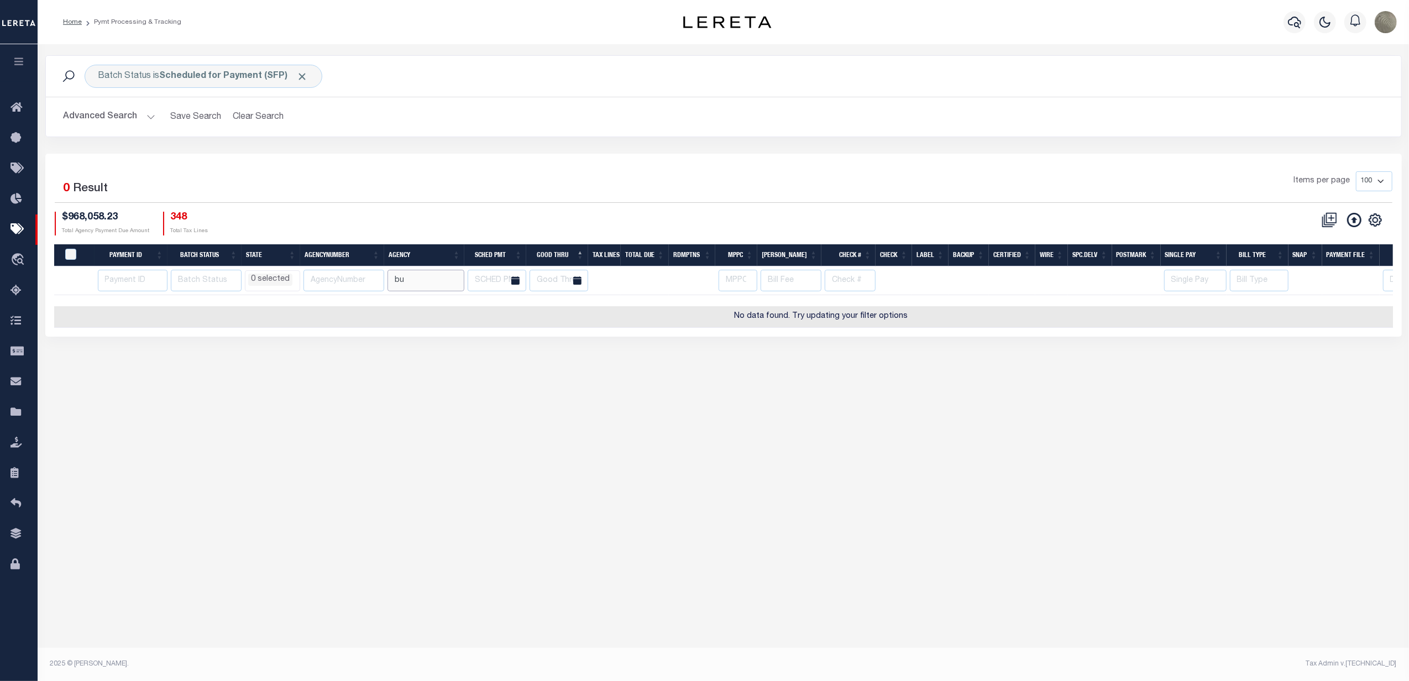
type input "bu"
select select
type input "b"
select select
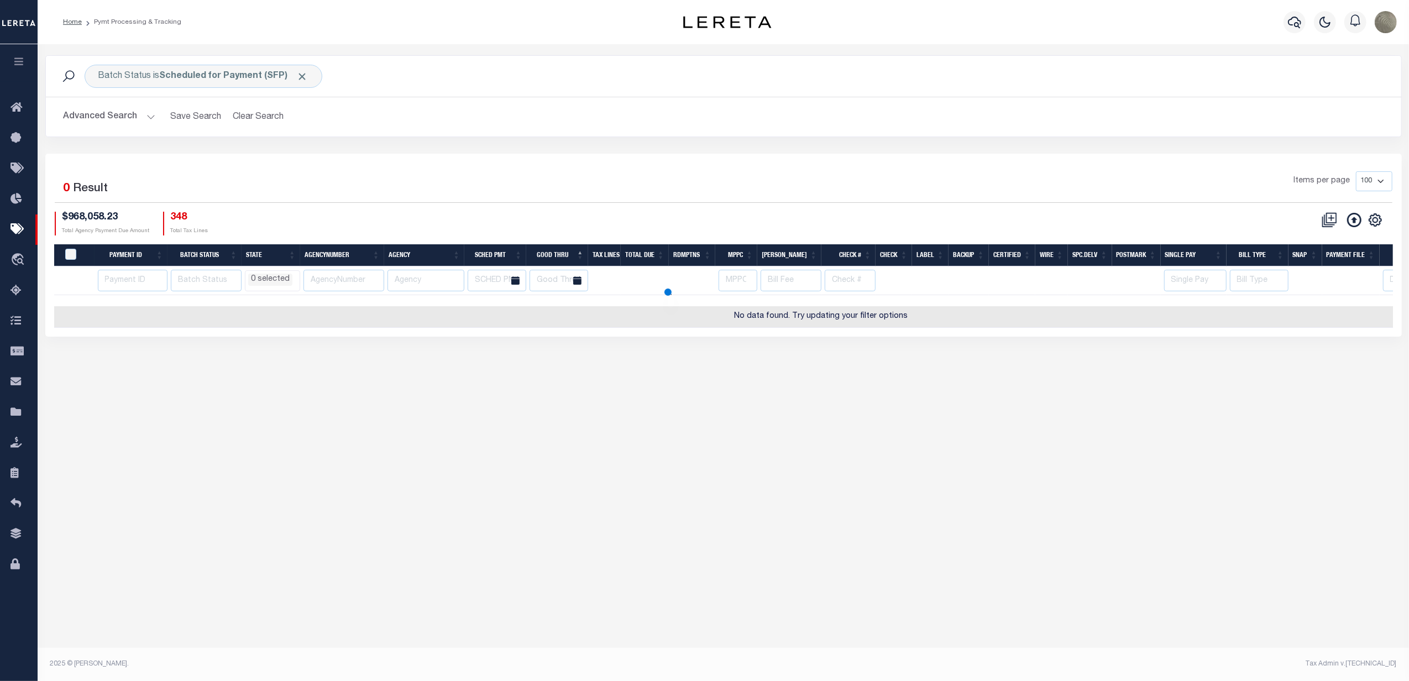
select select
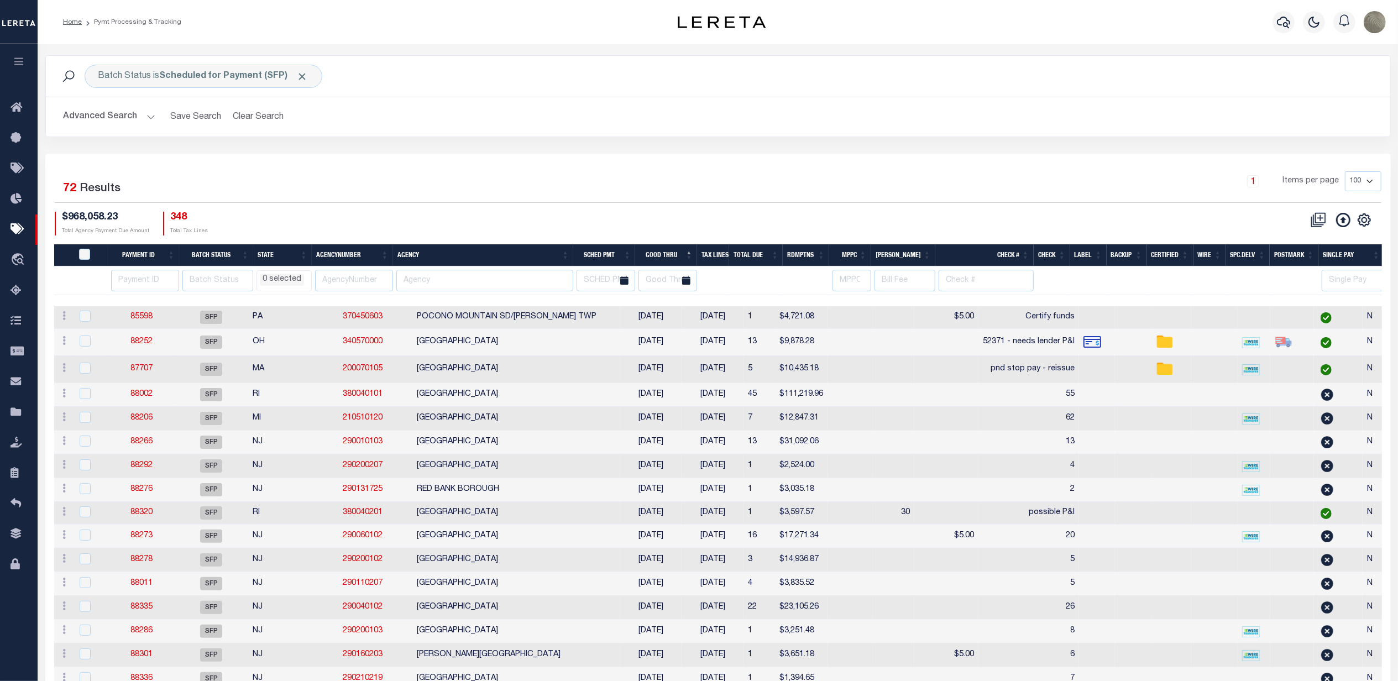
click at [601, 202] on div "1 Items per page 100 200 500 1000" at bounding box center [886, 186] width 1008 height 31
select select
click at [746, 209] on div "3 Selected 72 Results 1 Items per page 100 200 500 1000 $968,058.23 Total Agenc…" at bounding box center [718, 203] width 1344 height 64
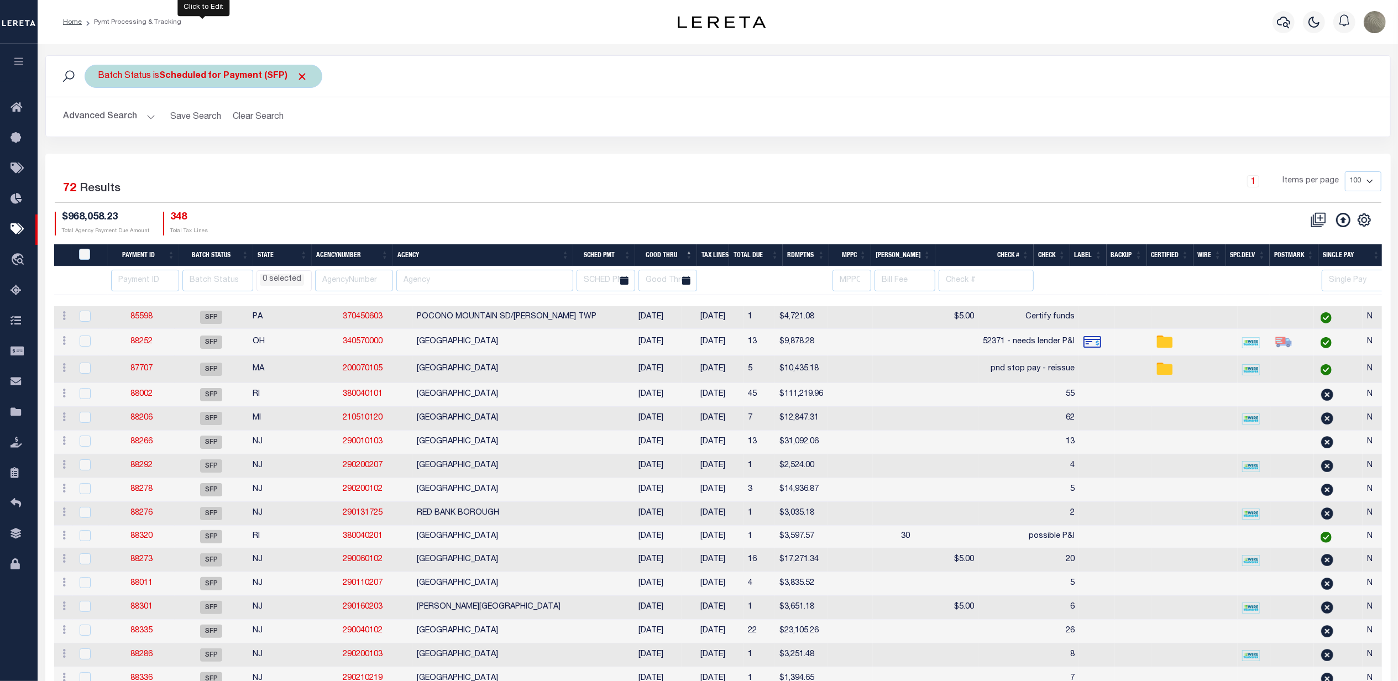
click at [221, 76] on b "Scheduled for Payment (SFP)" at bounding box center [234, 76] width 149 height 9
select select "SFP"
click at [171, 129] on select "Awaiting Funds (AWF) Cleared and Complete (CAC) New Check Needed (NCN) Payment …" at bounding box center [180, 130] width 162 height 21
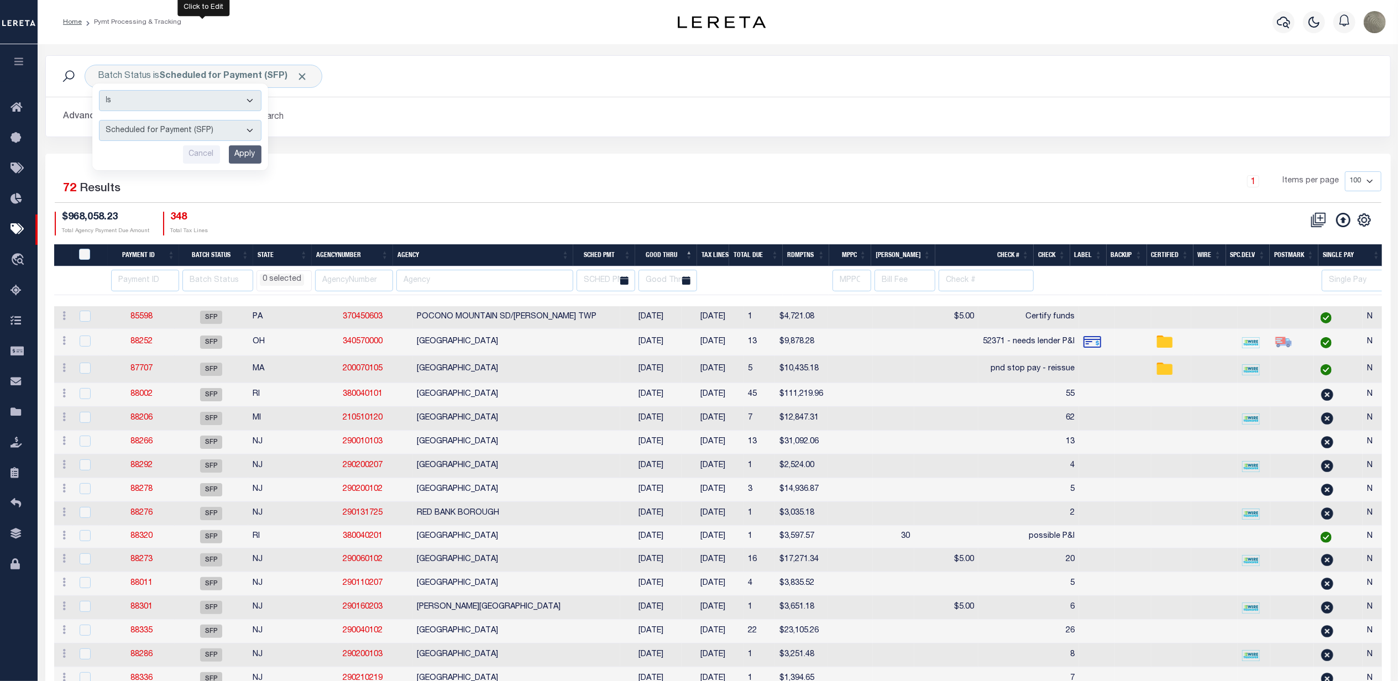
click at [462, 175] on div "1 Items per page 100 200 500 1000" at bounding box center [885, 185] width 991 height 29
click at [593, 127] on h2 "Advanced Search Save Search Clear Search PayeeSearchTable_dynamictable_____Defa…" at bounding box center [718, 117] width 1327 height 22
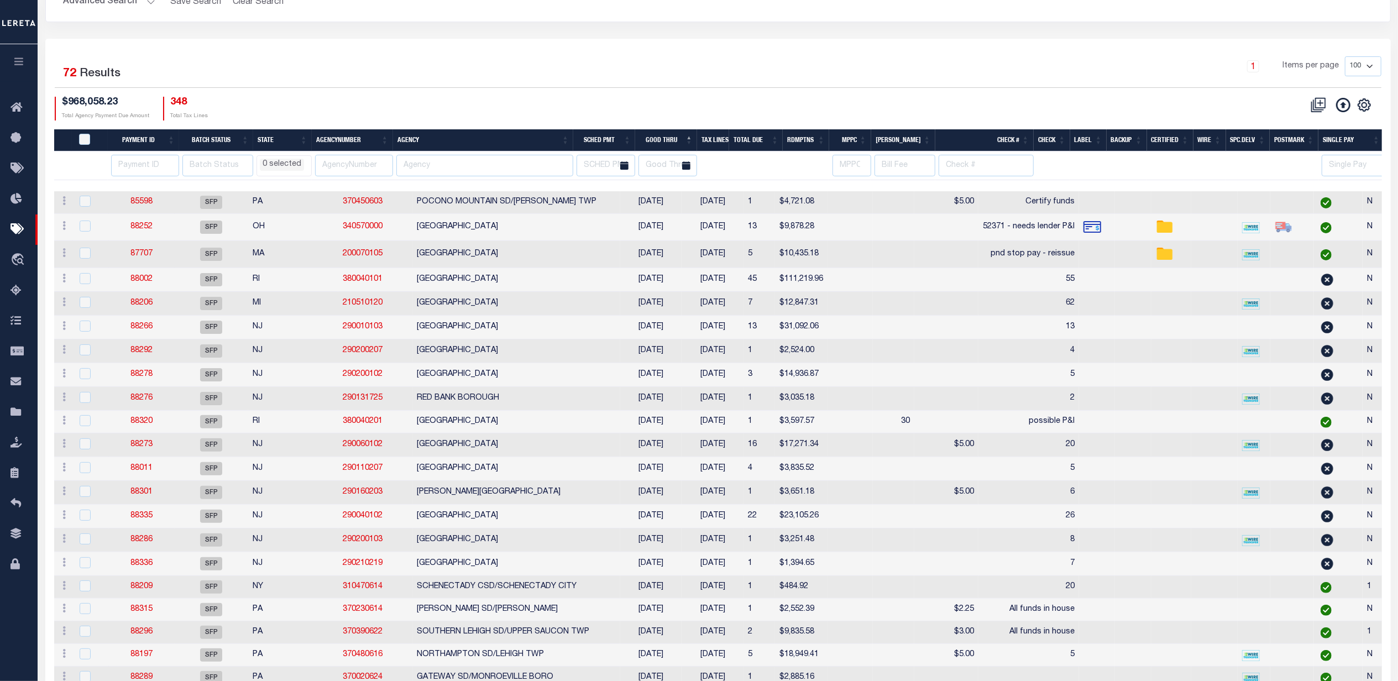
scroll to position [147, 0]
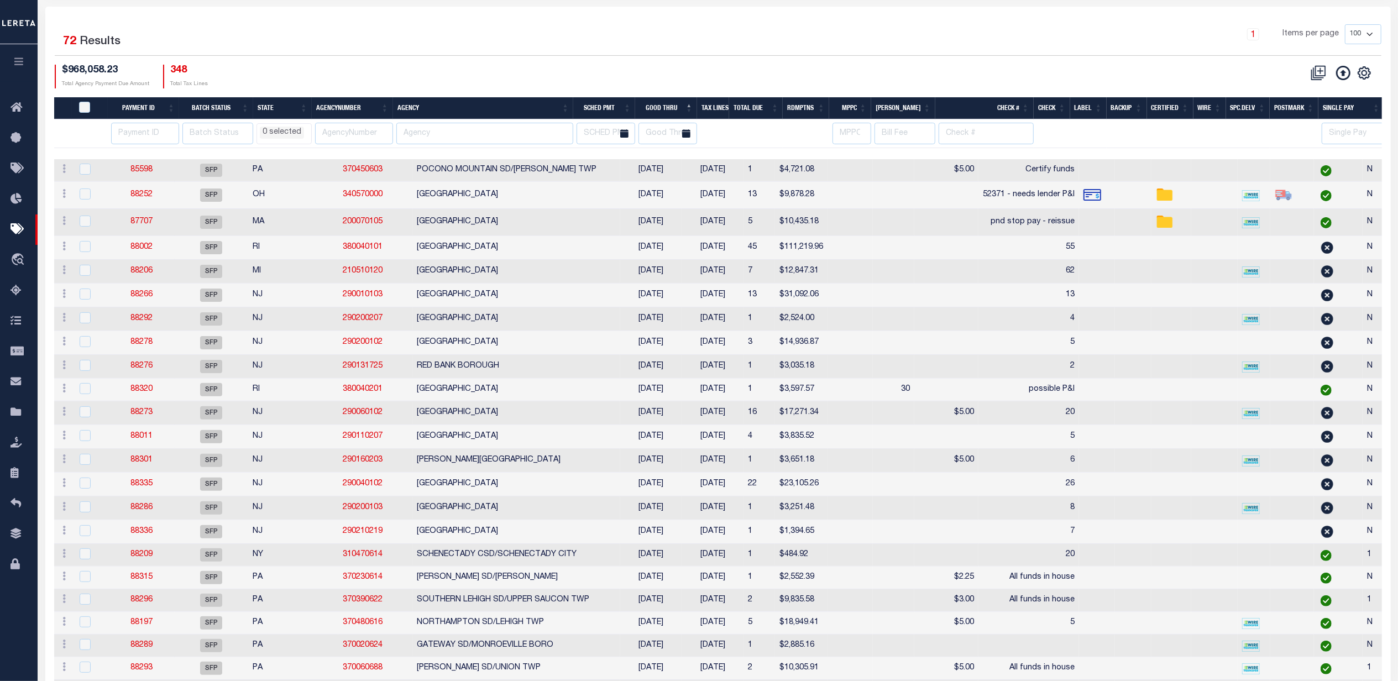
click at [501, 56] on div "3 Selected 72 Results 1 Items per page 100 200 500 1000 $968,058.23 Total Agenc…" at bounding box center [718, 56] width 1344 height 64
click at [533, 45] on div "1 Items per page 100 200 500 1000" at bounding box center [885, 38] width 991 height 29
drag, startPoint x: 656, startPoint y: 69, endPoint x: 647, endPoint y: 77, distance: 12.1
click at [656, 70] on div "$968,058.23 Total Agency Payment Due Amount 348 Total Tax Lines" at bounding box center [386, 77] width 663 height 24
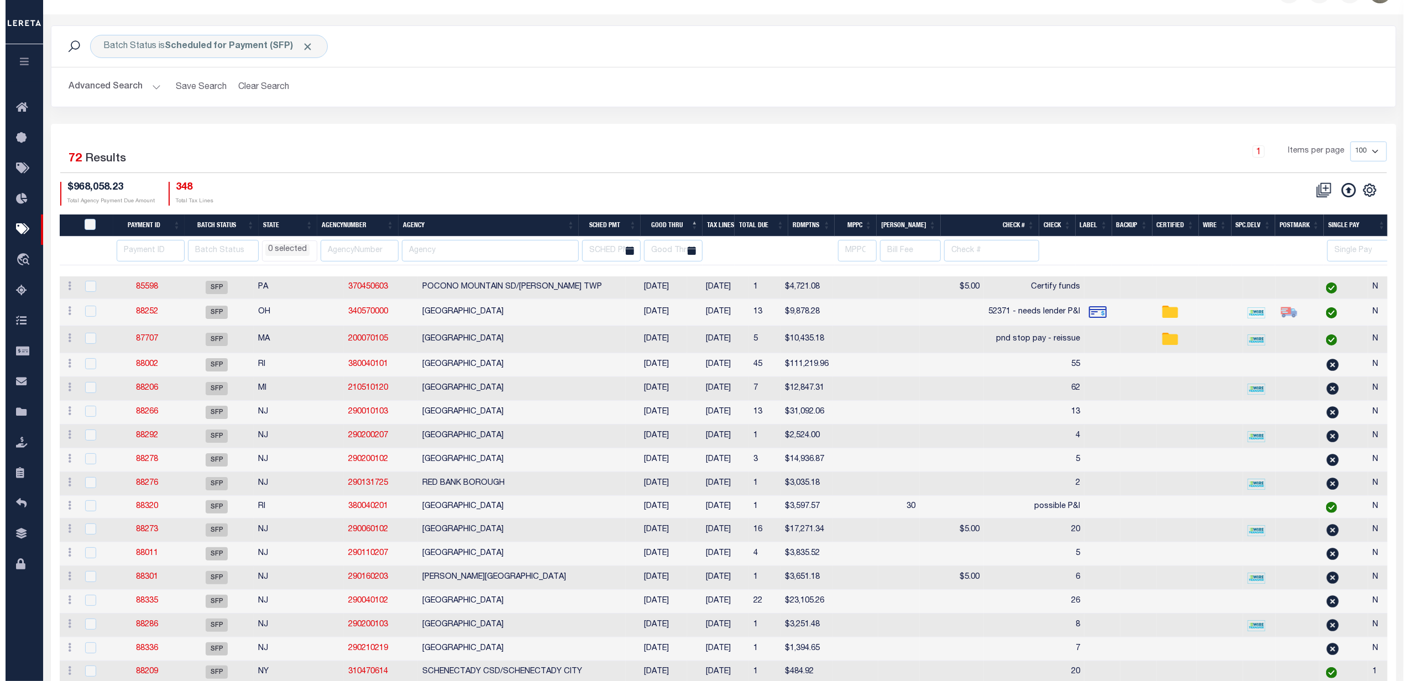
scroll to position [0, 0]
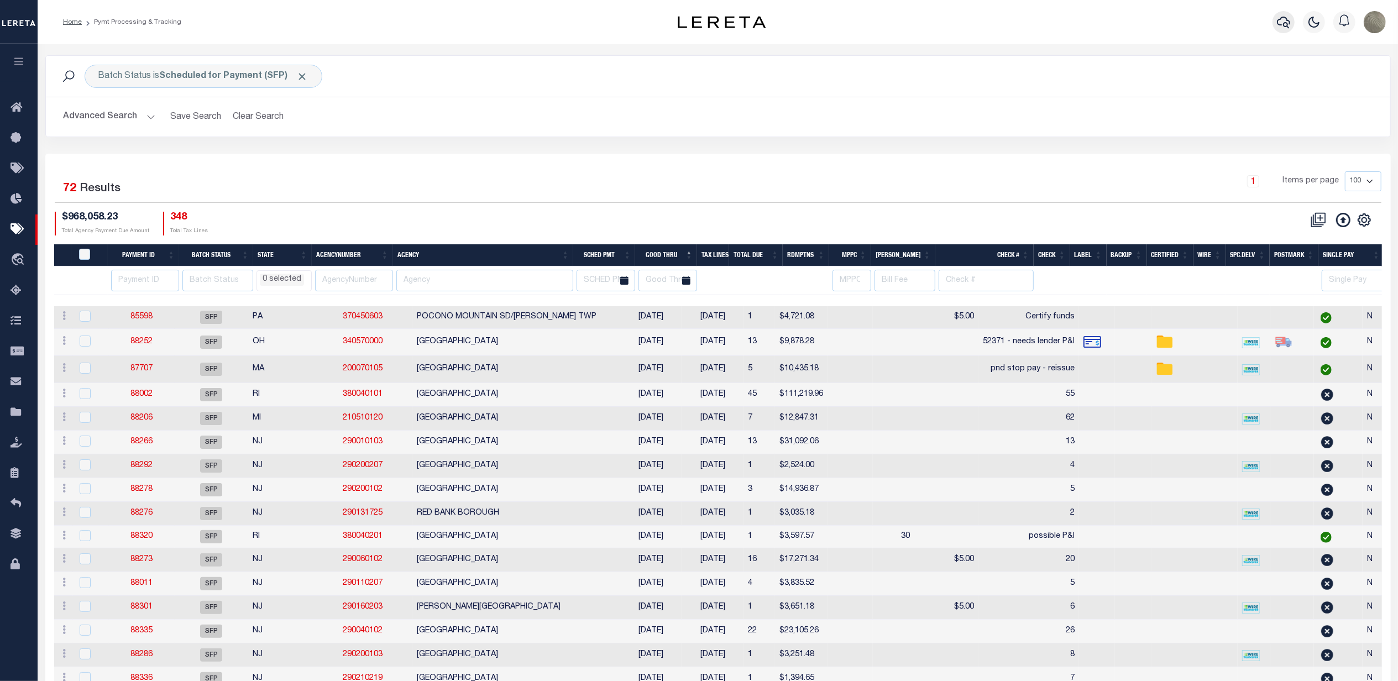
click at [1282, 27] on icon "button" at bounding box center [1283, 21] width 13 height 13
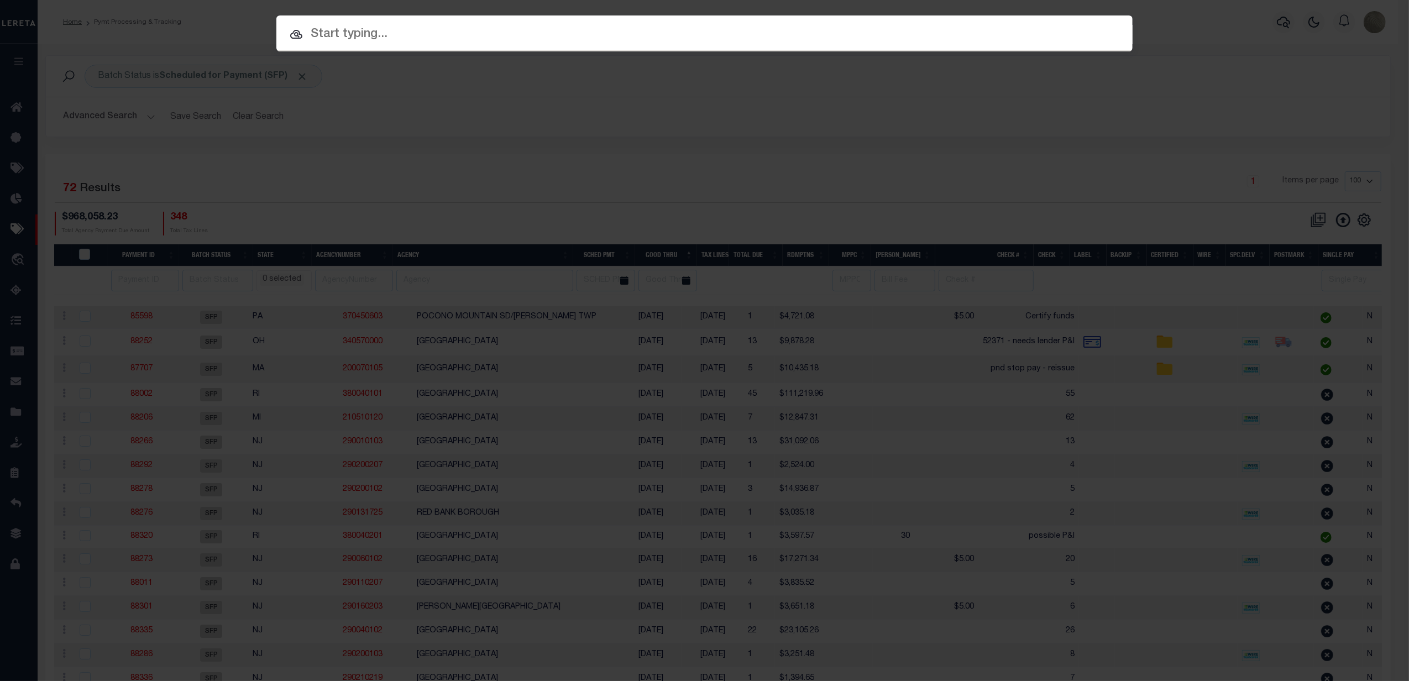
click at [410, 32] on input "text" at bounding box center [704, 34] width 856 height 19
paste input "10020846"
type input "10020846"
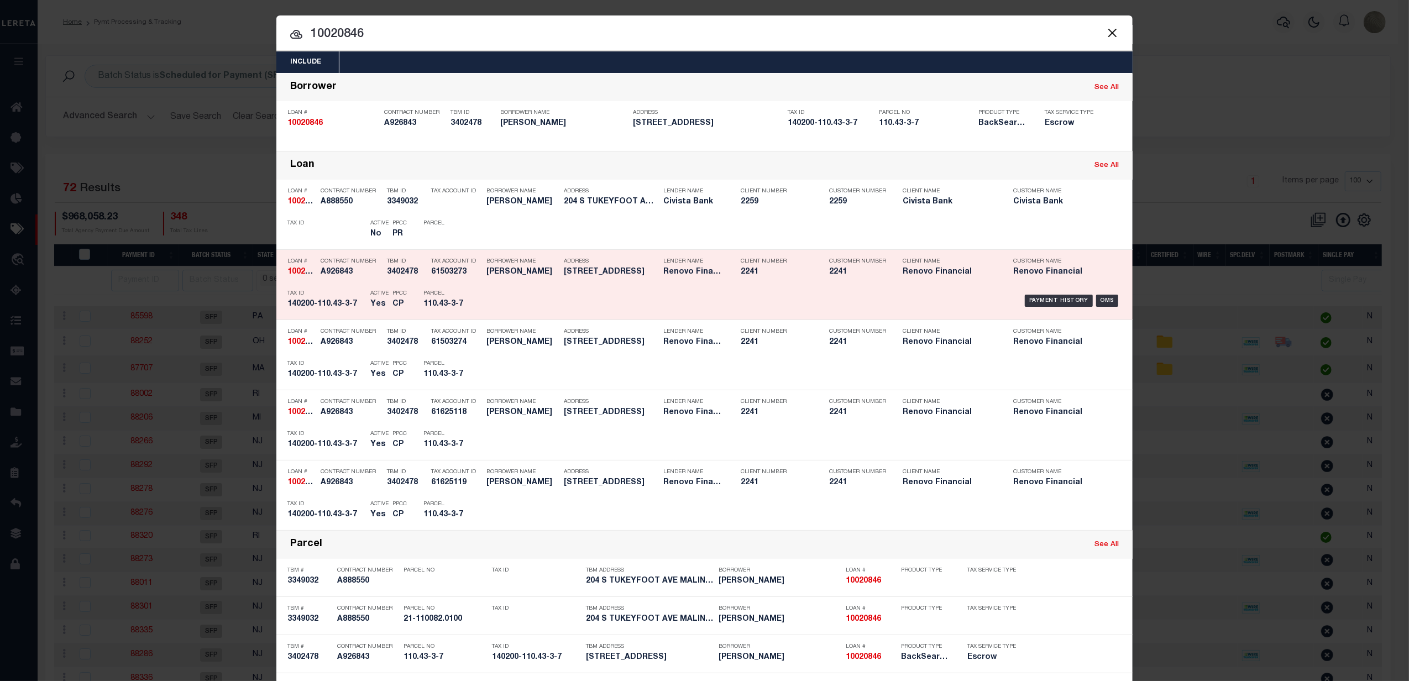
click at [490, 310] on div "Payment History OMS" at bounding box center [806, 301] width 632 height 32
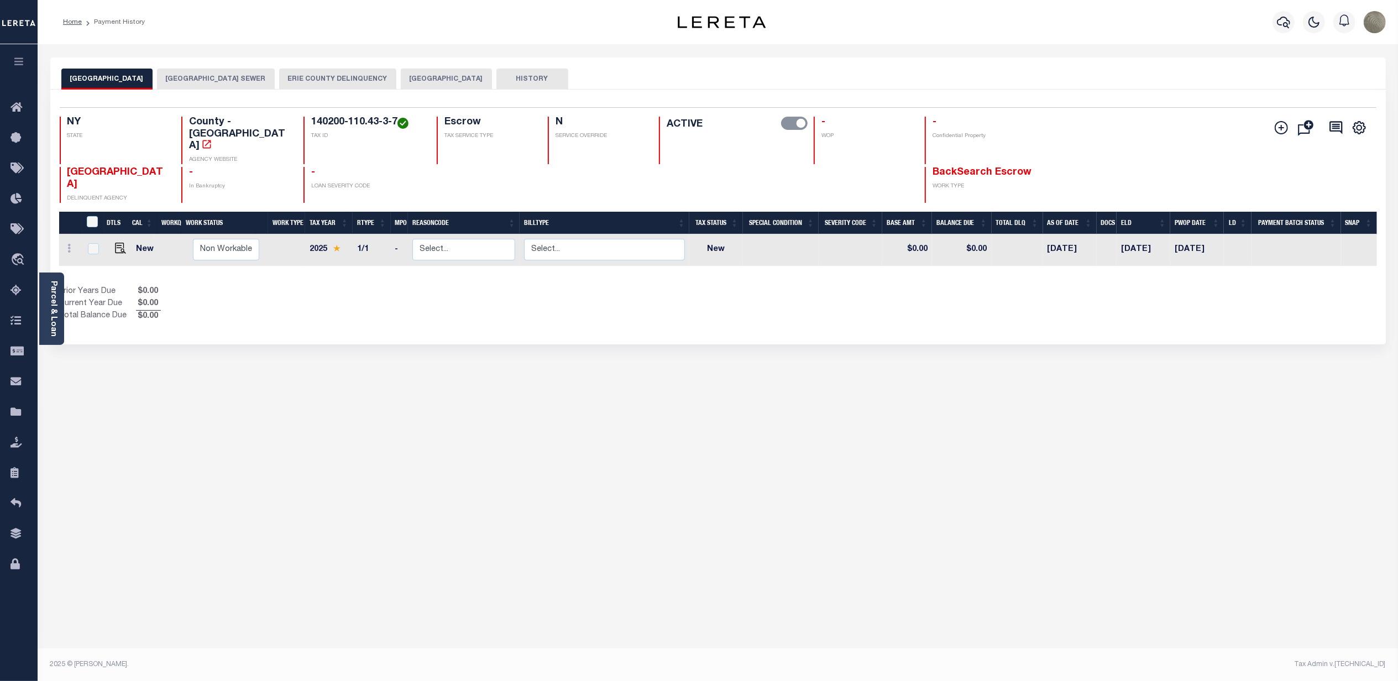
click at [442, 80] on button "BUFFALO CITY" at bounding box center [446, 79] width 91 height 21
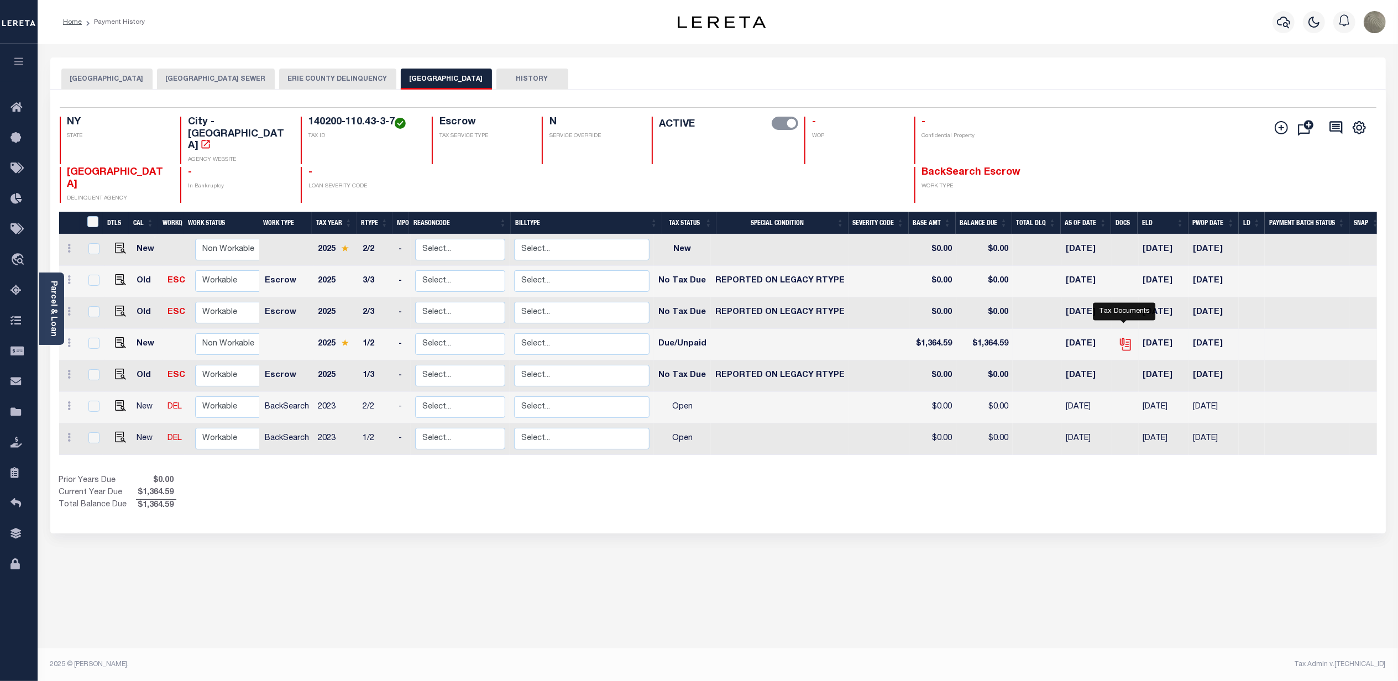
click at [1129, 339] on icon "" at bounding box center [1126, 345] width 8 height 12
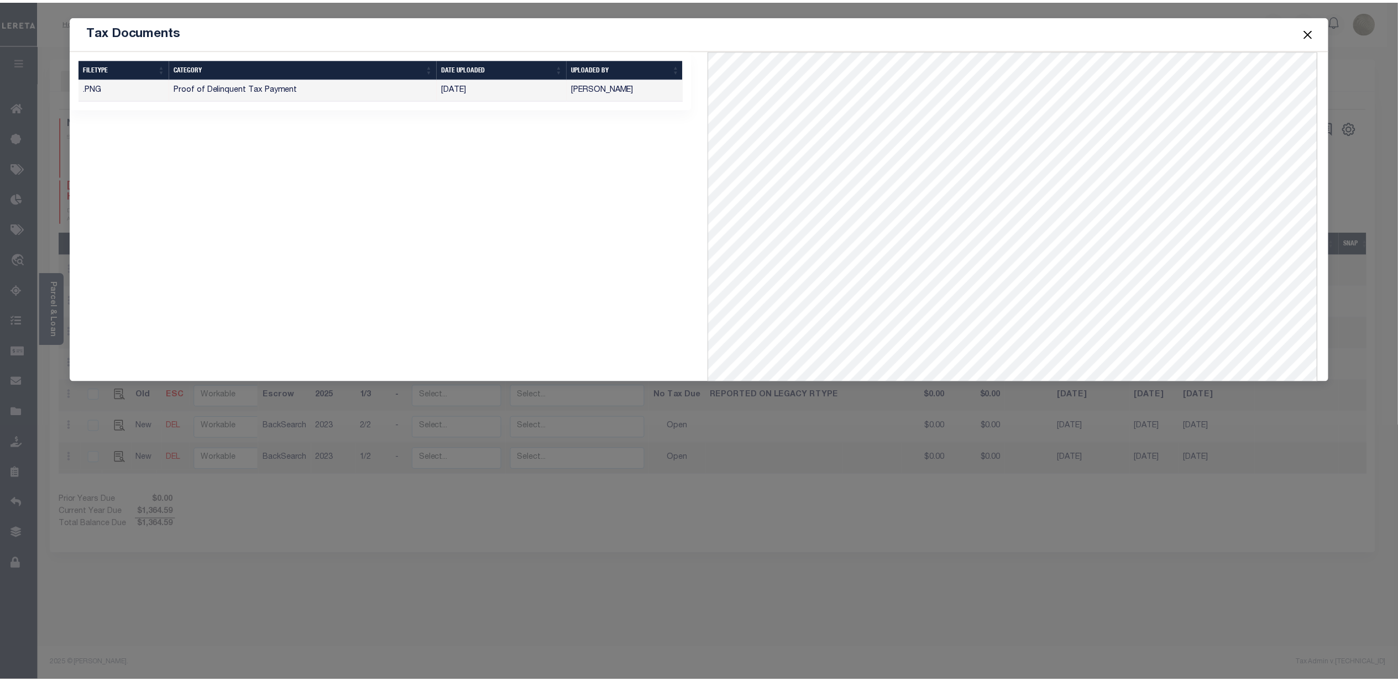
scroll to position [221, 0]
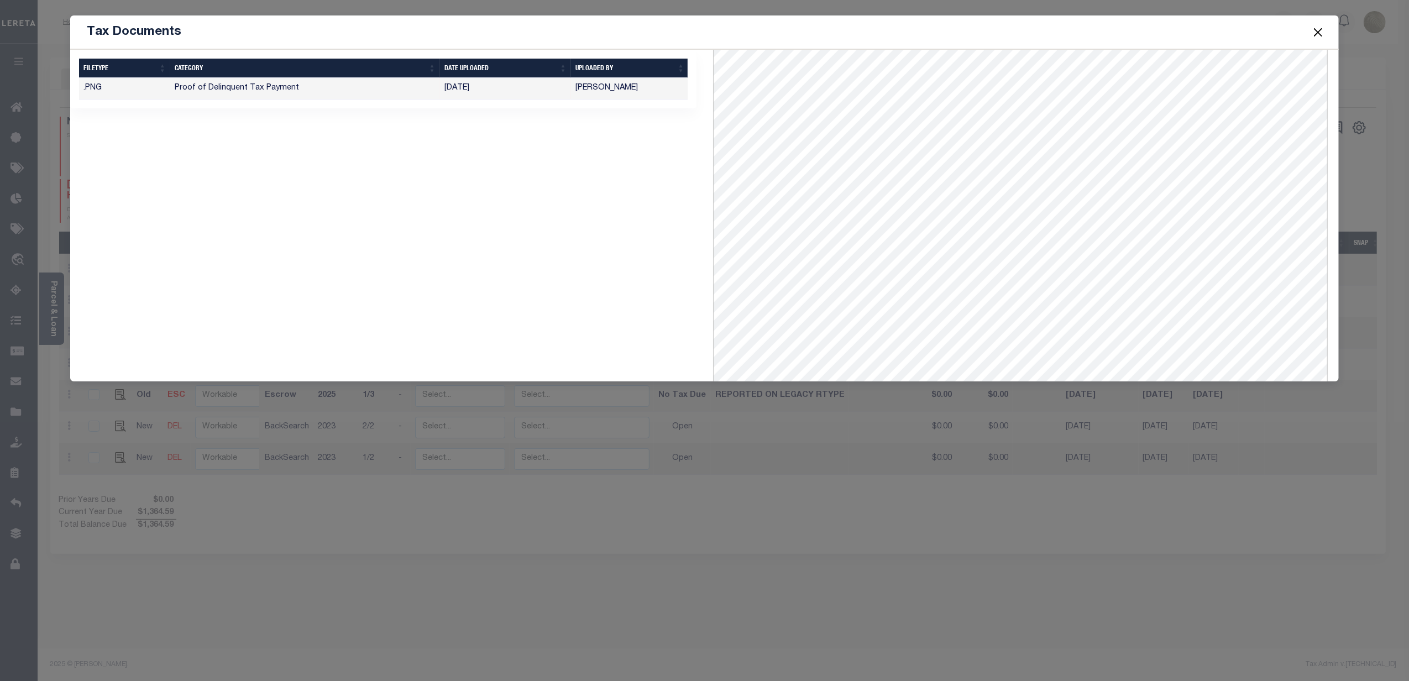
click at [1315, 33] on button "Close" at bounding box center [1317, 32] width 14 height 14
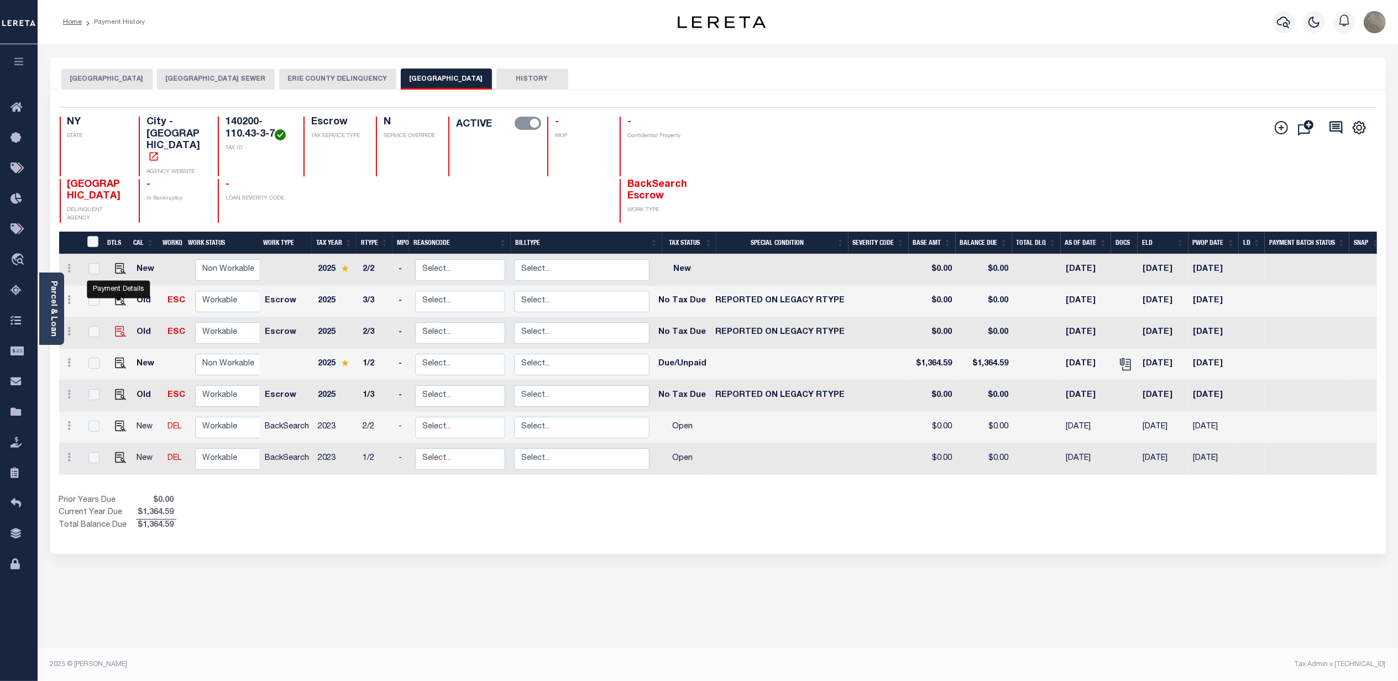
click at [117, 326] on img "" at bounding box center [120, 331] width 11 height 11
checkbox input "true"
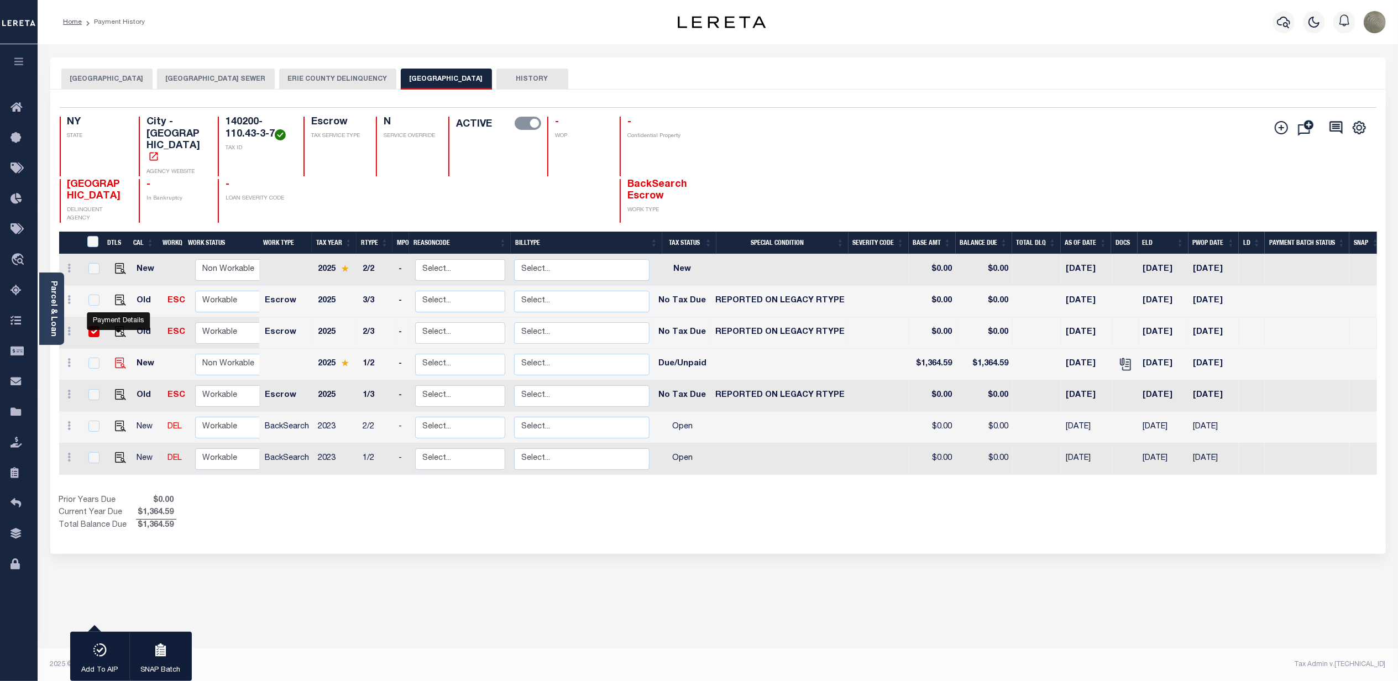
click at [117, 358] on img "" at bounding box center [120, 363] width 11 height 11
checkbox input "true"
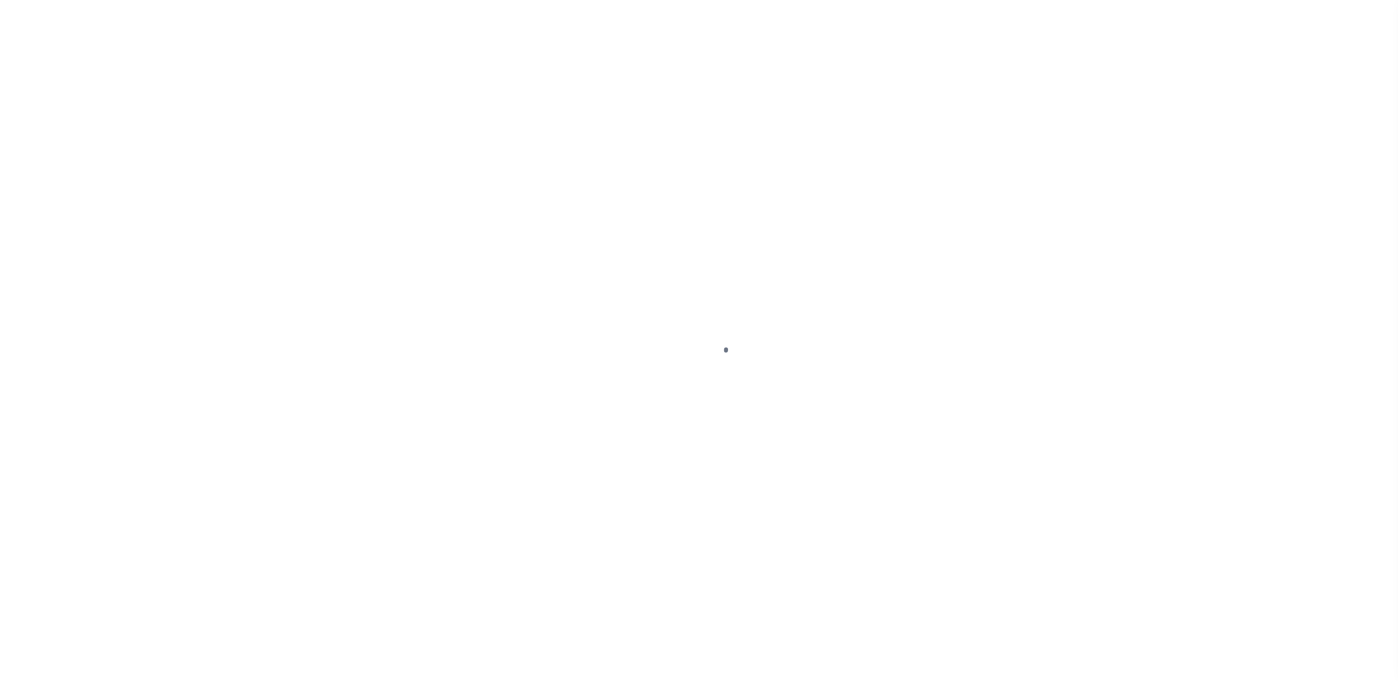
select select "NTX"
select select "34"
select select "DUE"
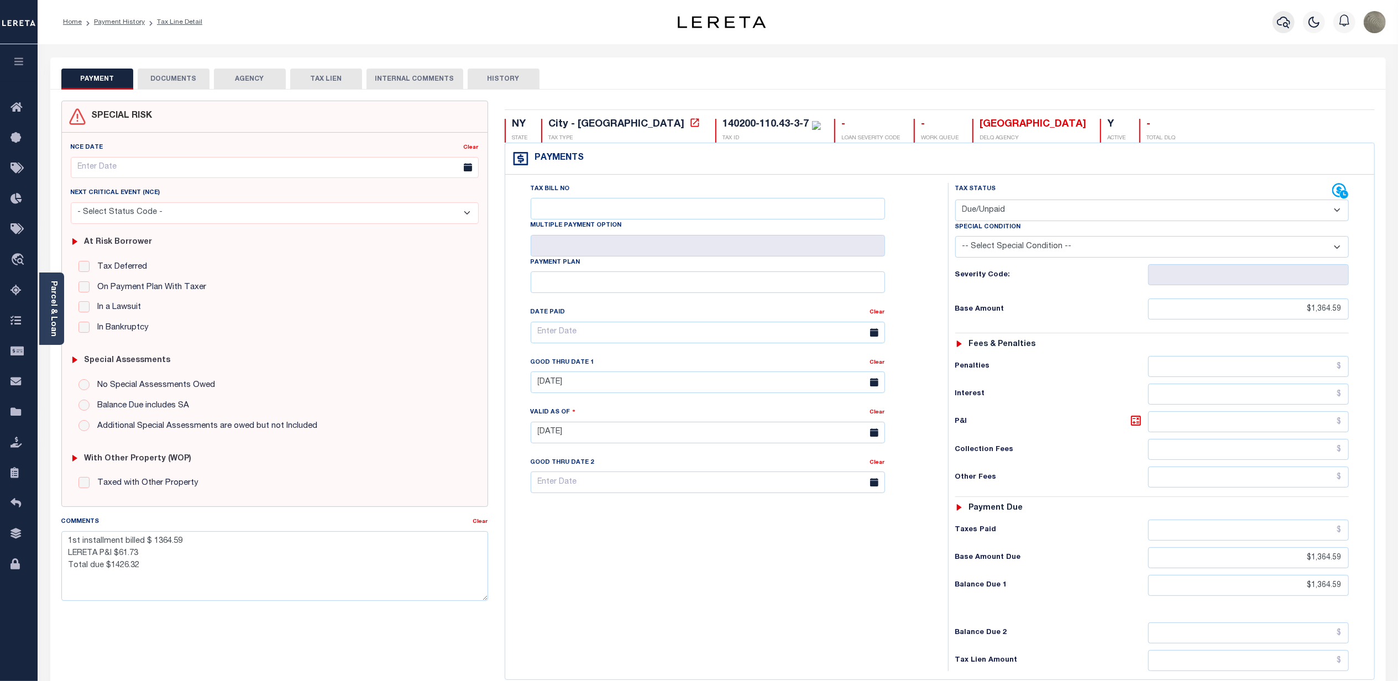
click at [1283, 23] on icon "button" at bounding box center [1283, 21] width 13 height 13
click at [54, 328] on link "Parcel & Loan" at bounding box center [53, 309] width 8 height 56
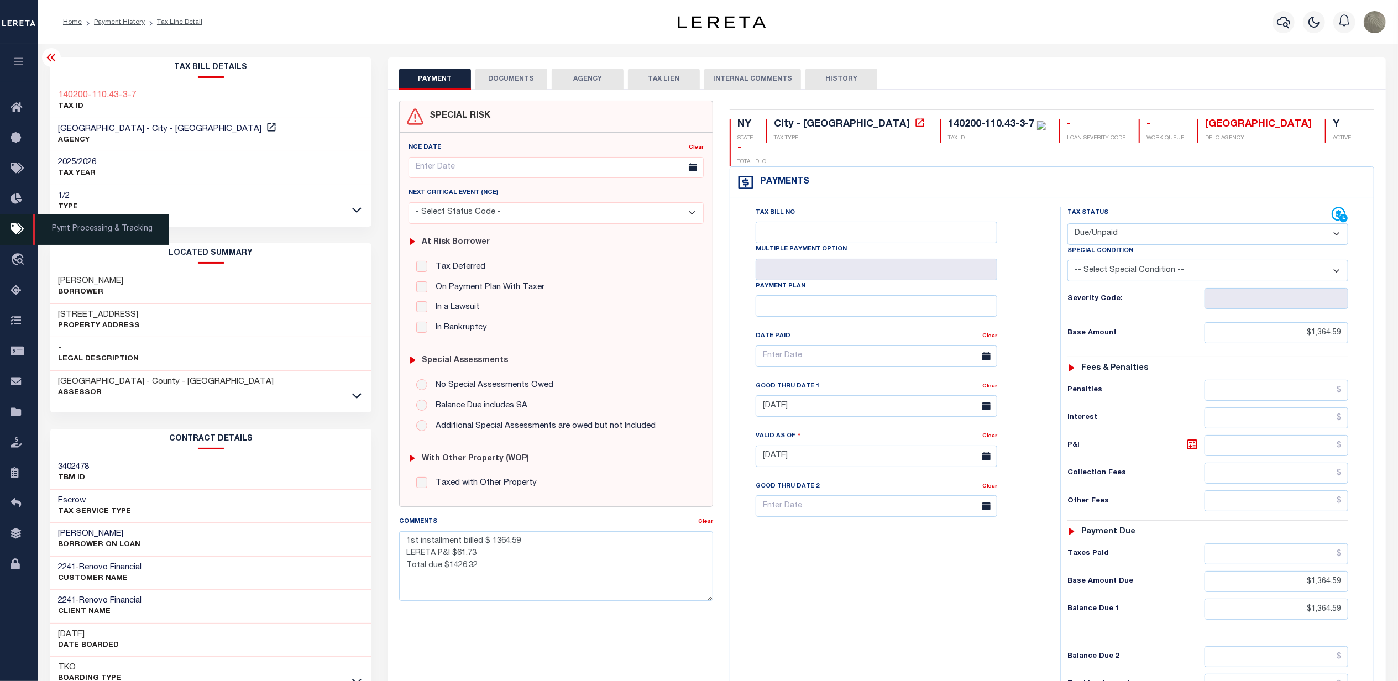
click at [18, 224] on icon at bounding box center [20, 230] width 18 height 14
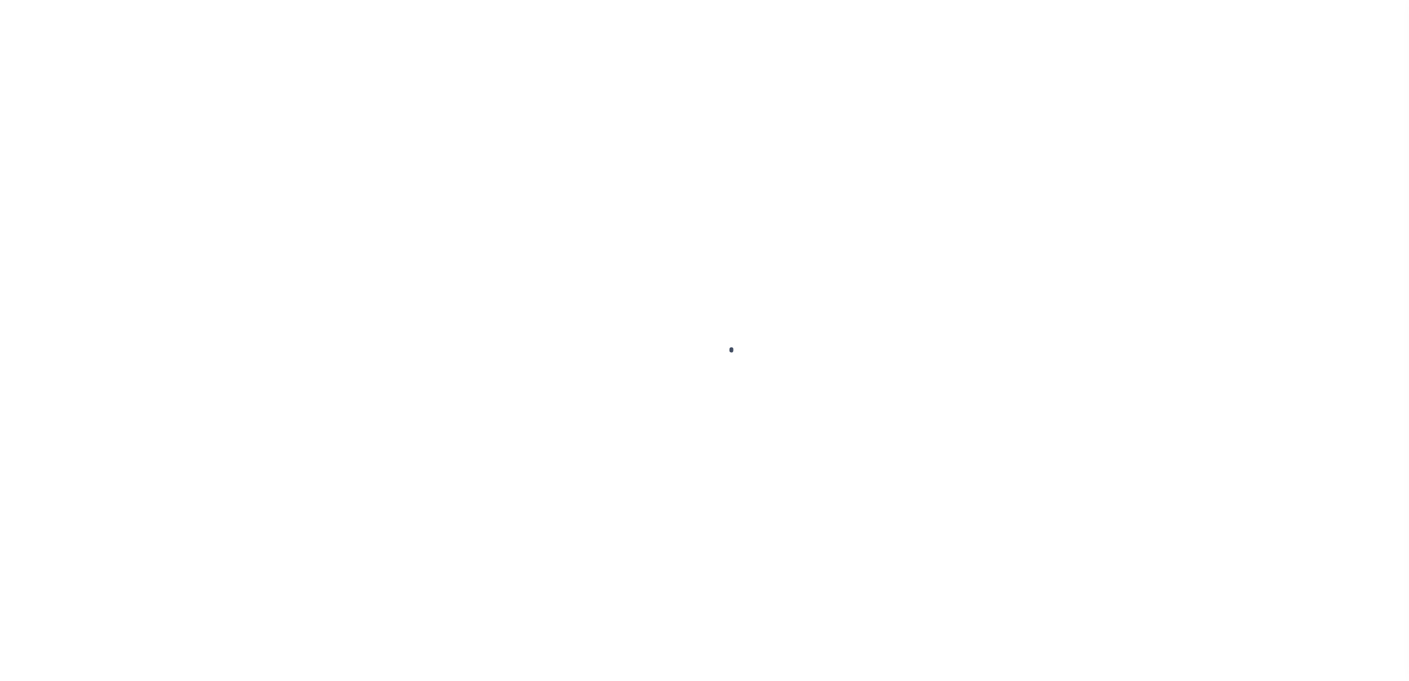
select select
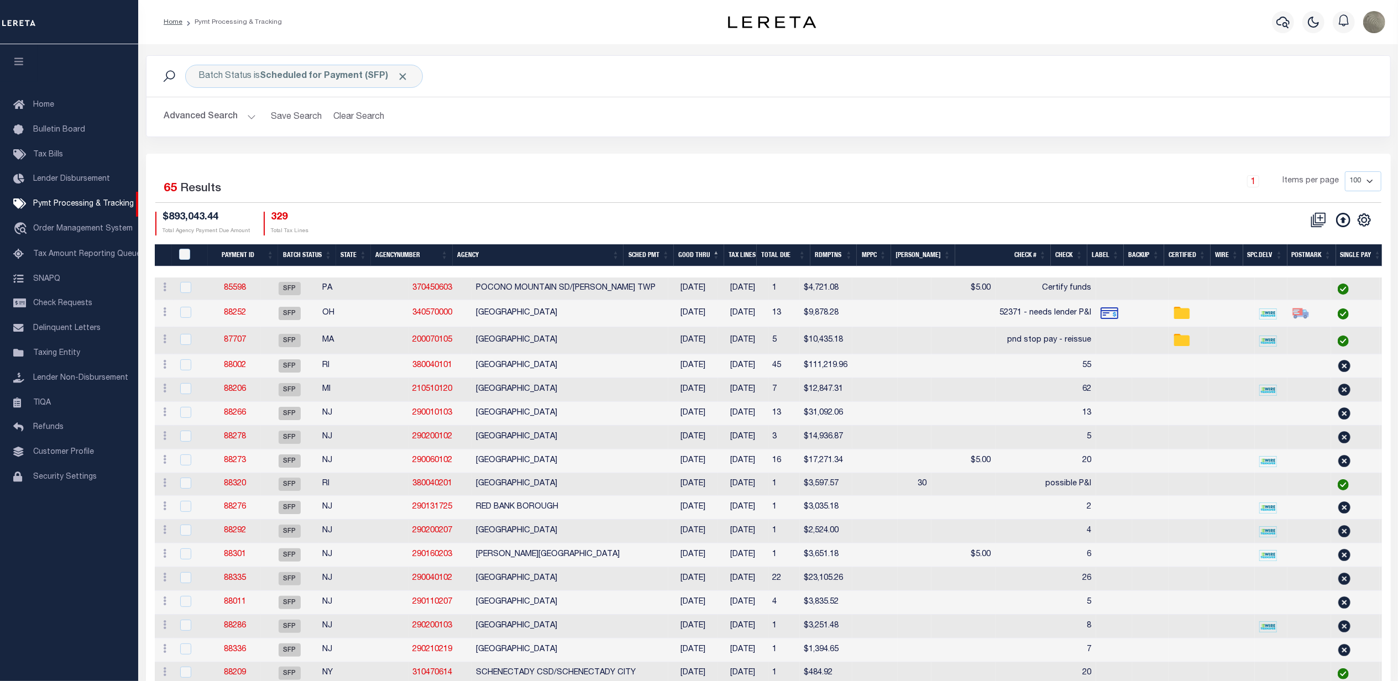
click at [491, 197] on div "1 Items per page 100 200 500 1000" at bounding box center [923, 185] width 915 height 29
click at [1364, 219] on icon "" at bounding box center [1363, 219] width 5 height 5
click at [1307, 305] on span "Show Filter" at bounding box center [1296, 302] width 41 height 8
select select
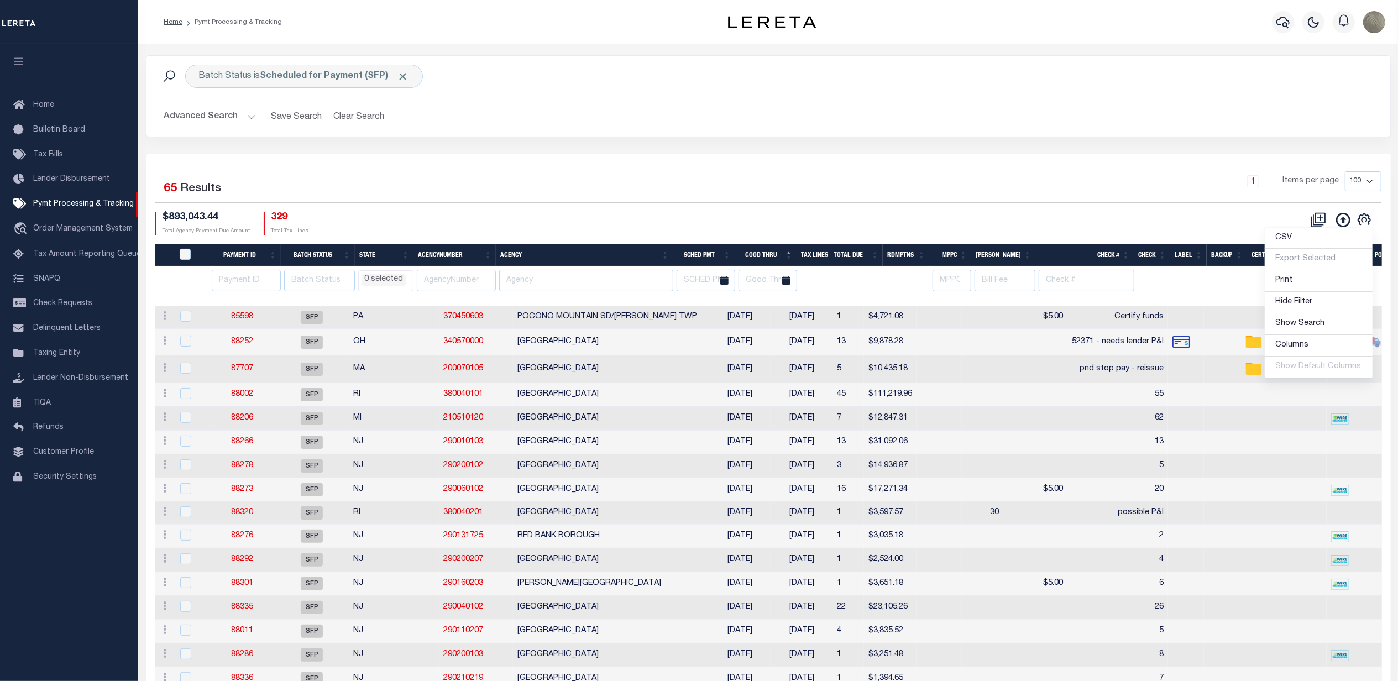
click at [597, 151] on div "Batch Status is Scheduled for Payment (SFP) Search Advanced Search Save Search …" at bounding box center [768, 104] width 1261 height 98
click at [555, 281] on input "text" at bounding box center [586, 281] width 174 height 22
click at [474, 201] on div "Selected 65 Results 1 Items per page 100 200 500 1000 $893,043.44 Total Agency …" at bounding box center [768, 203] width 1244 height 64
click at [511, 292] on th at bounding box center [584, 280] width 177 height 29
click at [518, 288] on input "text" at bounding box center [586, 281] width 174 height 22
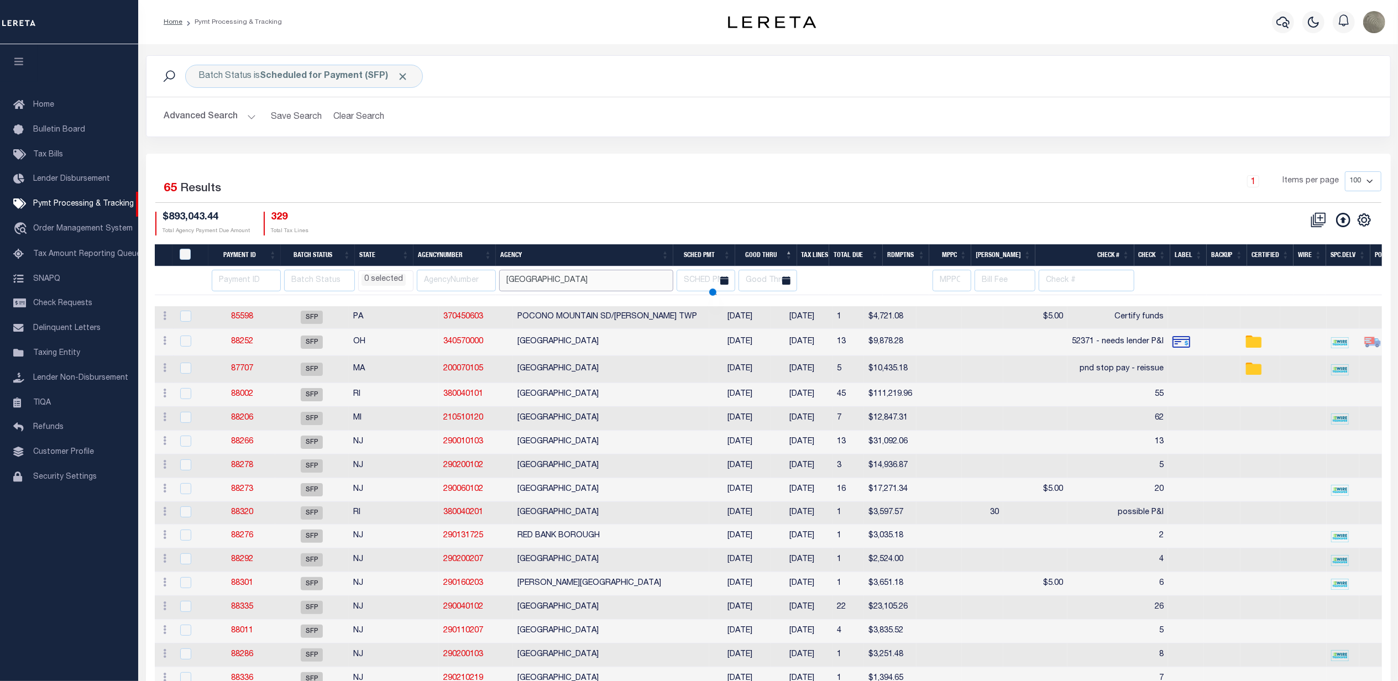
type input "[GEOGRAPHIC_DATA]"
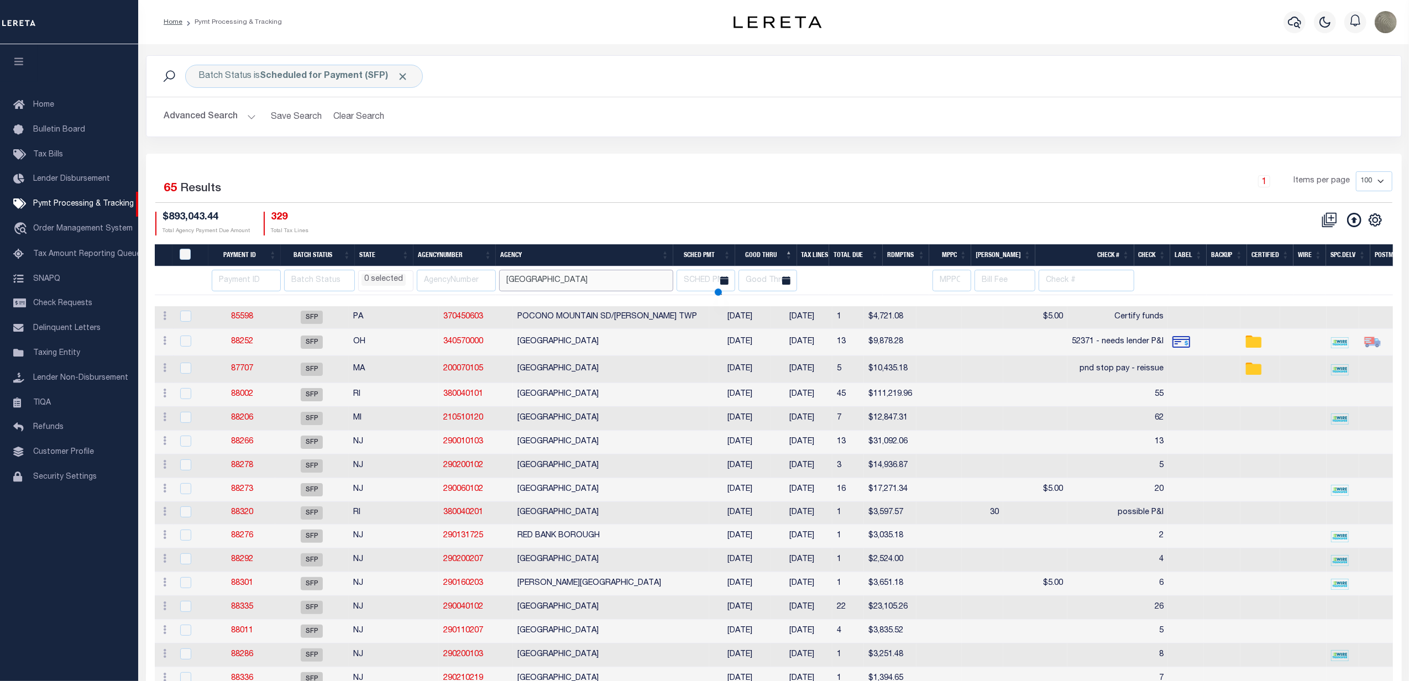
select select
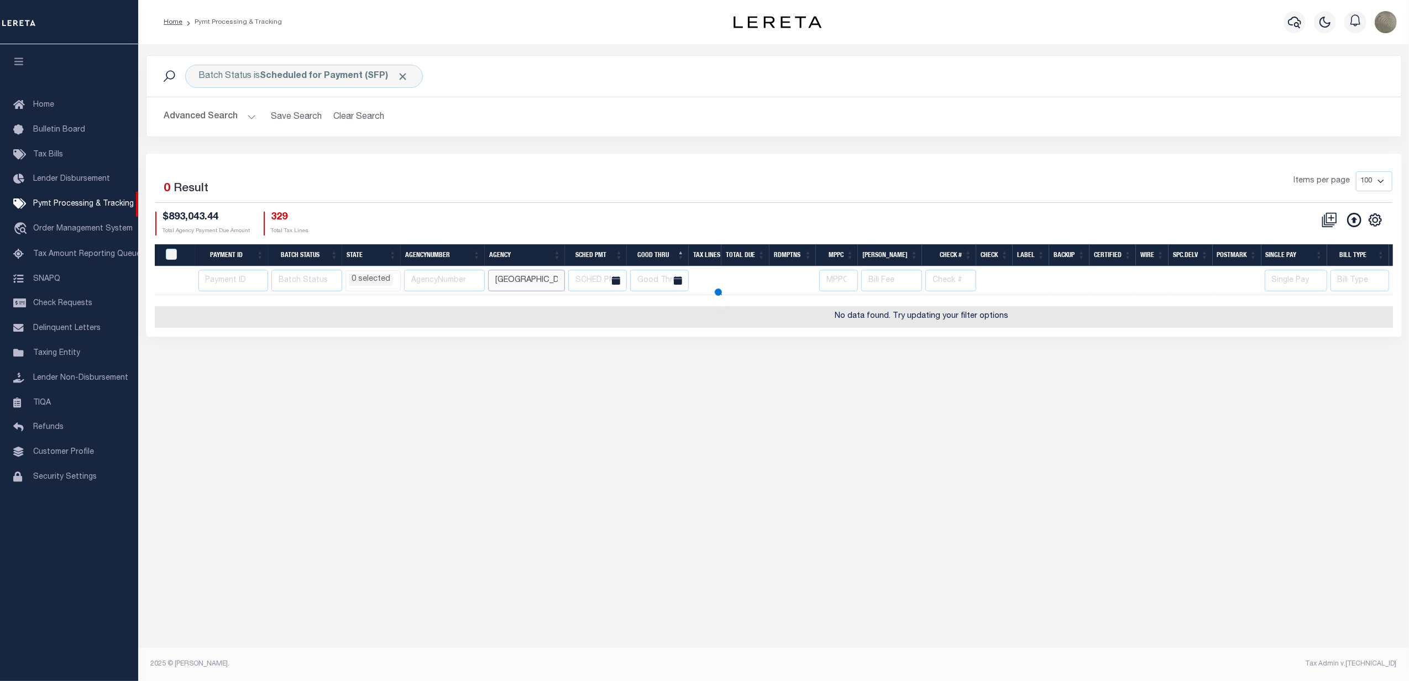
select select
click at [379, 78] on b "Scheduled for Payment (SFP)" at bounding box center [334, 76] width 149 height 9
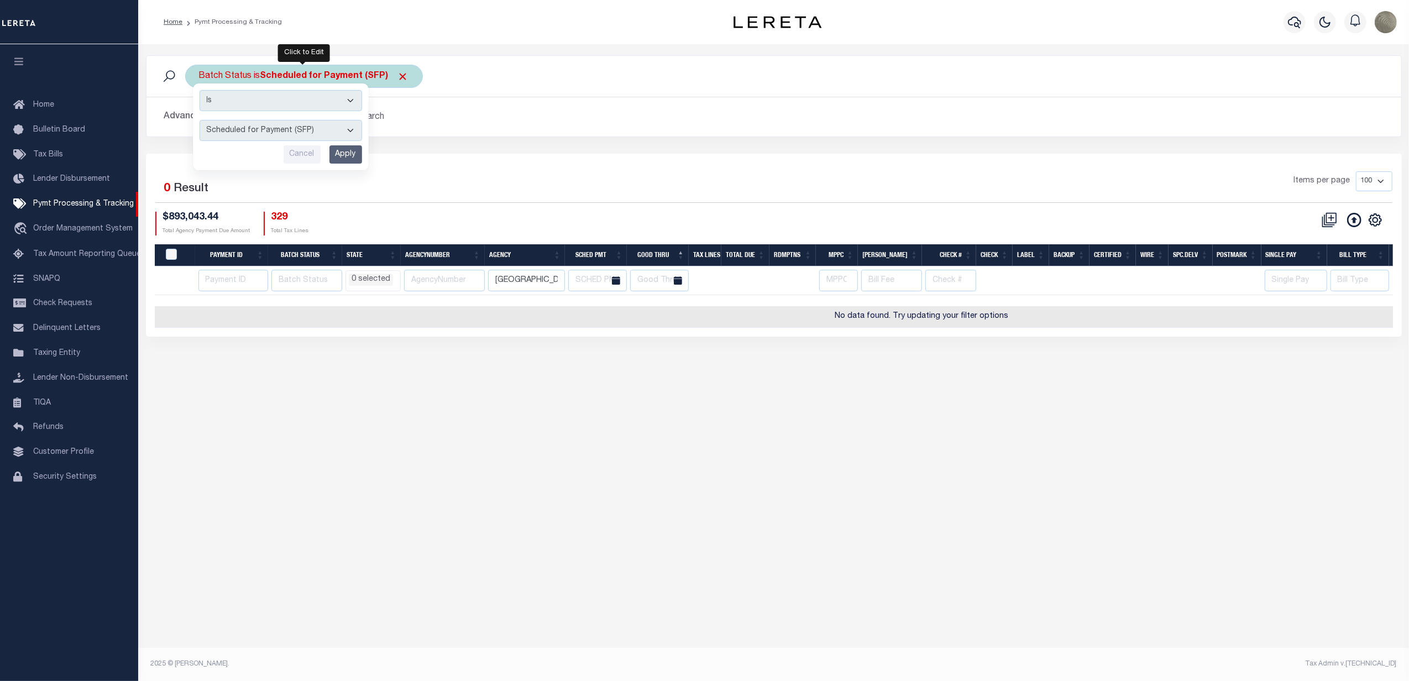
click at [289, 129] on select "Awaiting Funds (AWF) Cleared and Complete (CAC) New Check Needed (NCN) Payment …" at bounding box center [281, 130] width 162 height 21
select select "SNT"
click at [200, 120] on select "Awaiting Funds (AWF) Cleared and Complete (CAC) New Check Needed (NCN) Payment …" at bounding box center [281, 130] width 162 height 21
click at [346, 150] on input "Apply" at bounding box center [345, 154] width 33 height 18
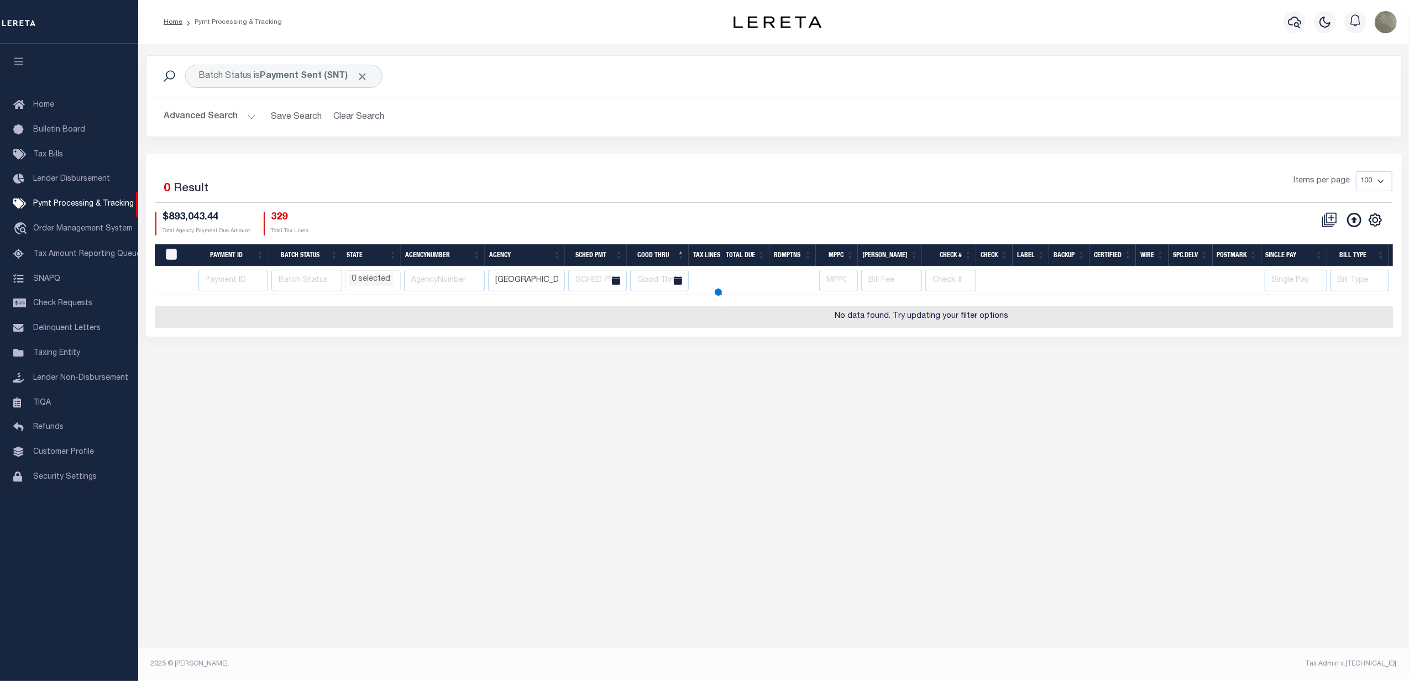
select select
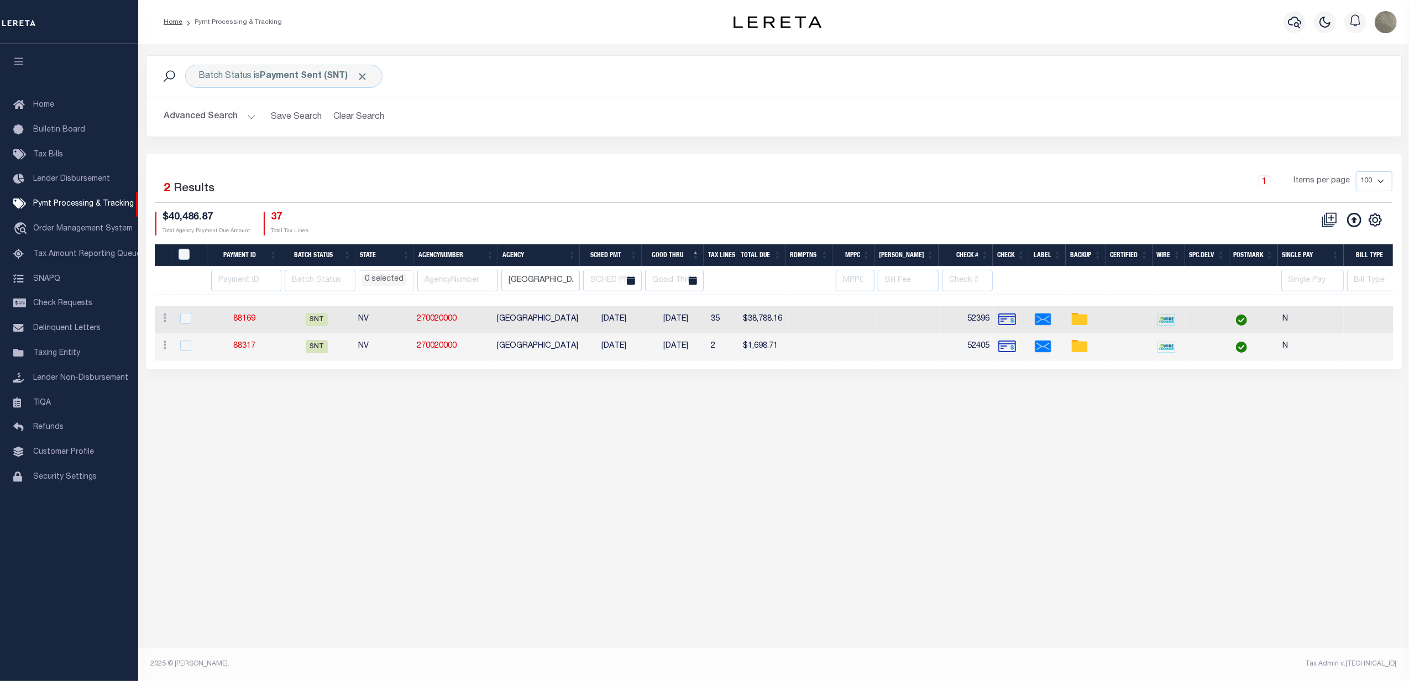
click at [513, 187] on div "1 Items per page 100 200 500 1000" at bounding box center [931, 185] width 924 height 29
drag, startPoint x: 470, startPoint y: 321, endPoint x: 419, endPoint y: 324, distance: 51.0
click at [419, 324] on td "270020000" at bounding box center [452, 319] width 80 height 27
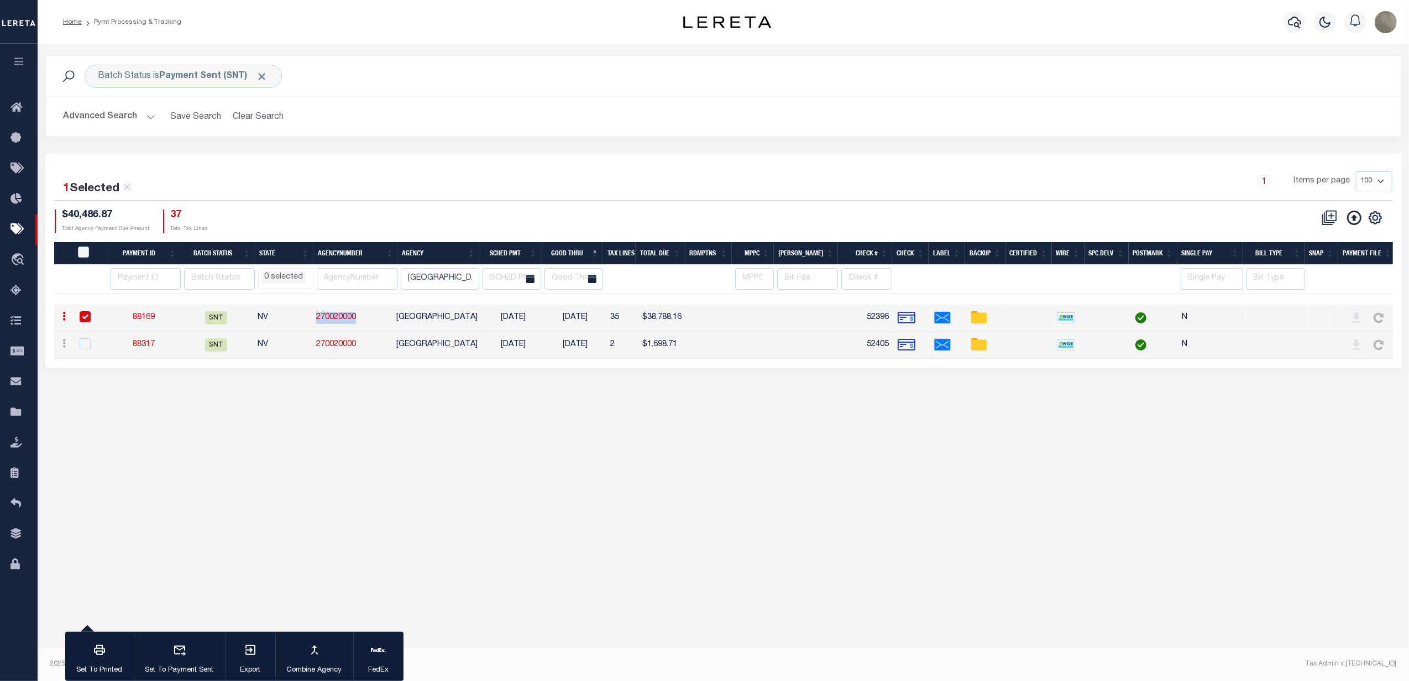
copy link "270020000"
click at [542, 180] on div "1 Items per page 100 200 500 1000" at bounding box center [892, 185] width 999 height 29
click at [423, 180] on div "1 Items per page 100 200 500 1000" at bounding box center [892, 185] width 999 height 29
click at [86, 321] on input "checkbox" at bounding box center [85, 316] width 11 height 11
checkbox input "false"
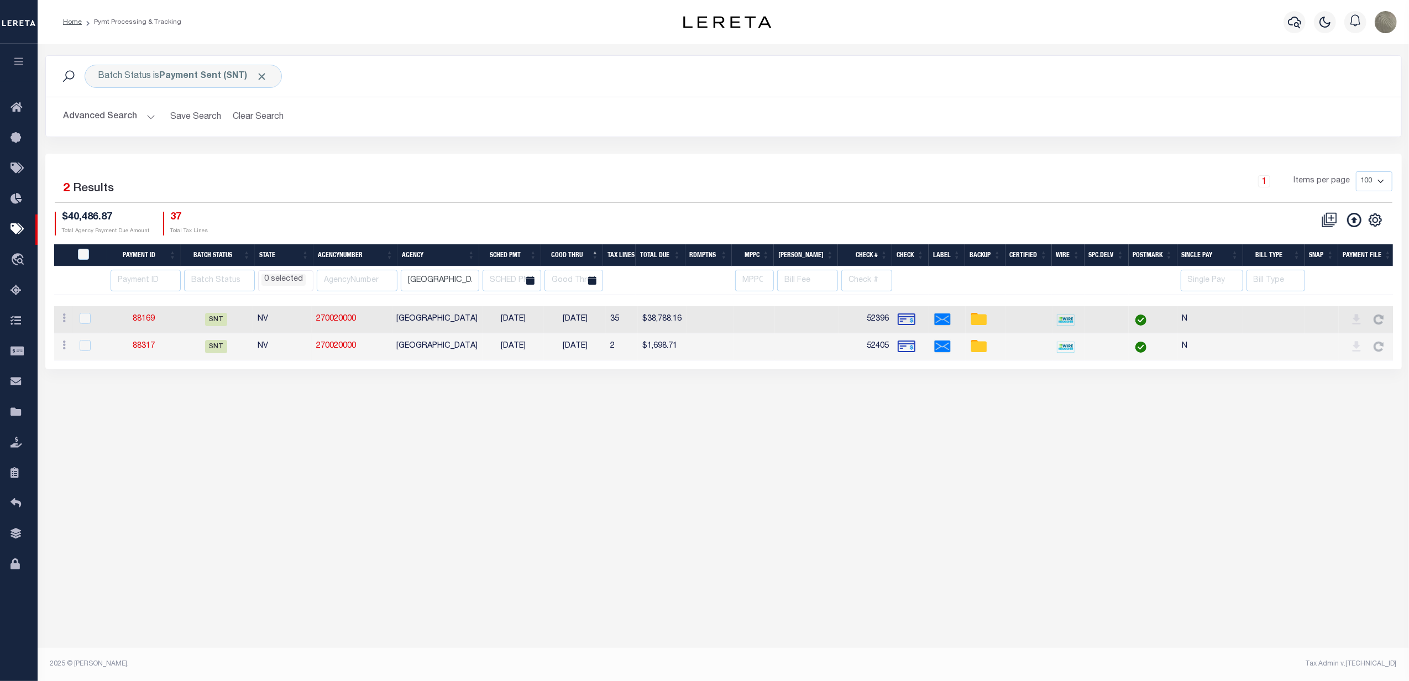
click at [507, 203] on div "1 Selected 2 Results 1 Items per page 100 200 500 1000" at bounding box center [724, 187] width 1338 height 32
drag, startPoint x: 438, startPoint y: 169, endPoint x: 396, endPoint y: 167, distance: 42.6
click at [438, 169] on div "1 Selected 2 Results 1 Items per page 100 200 500 1000 $40,486.87" at bounding box center [723, 262] width 1356 height 216
click at [432, 281] on input "CLARK COUNTY" at bounding box center [440, 281] width 78 height 22
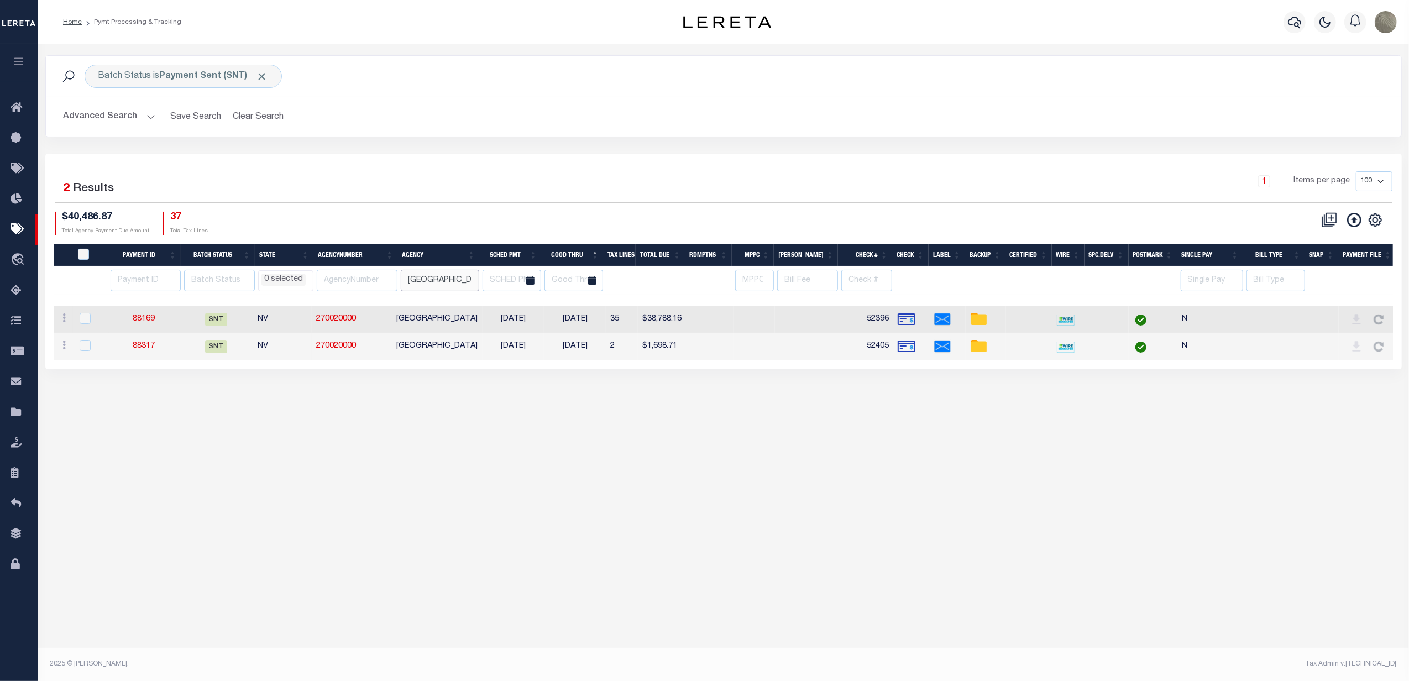
click at [432, 281] on input "CLARK COUNTY" at bounding box center [440, 281] width 78 height 22
type input "b"
type input "a"
type input "v"
type input "baltimore"
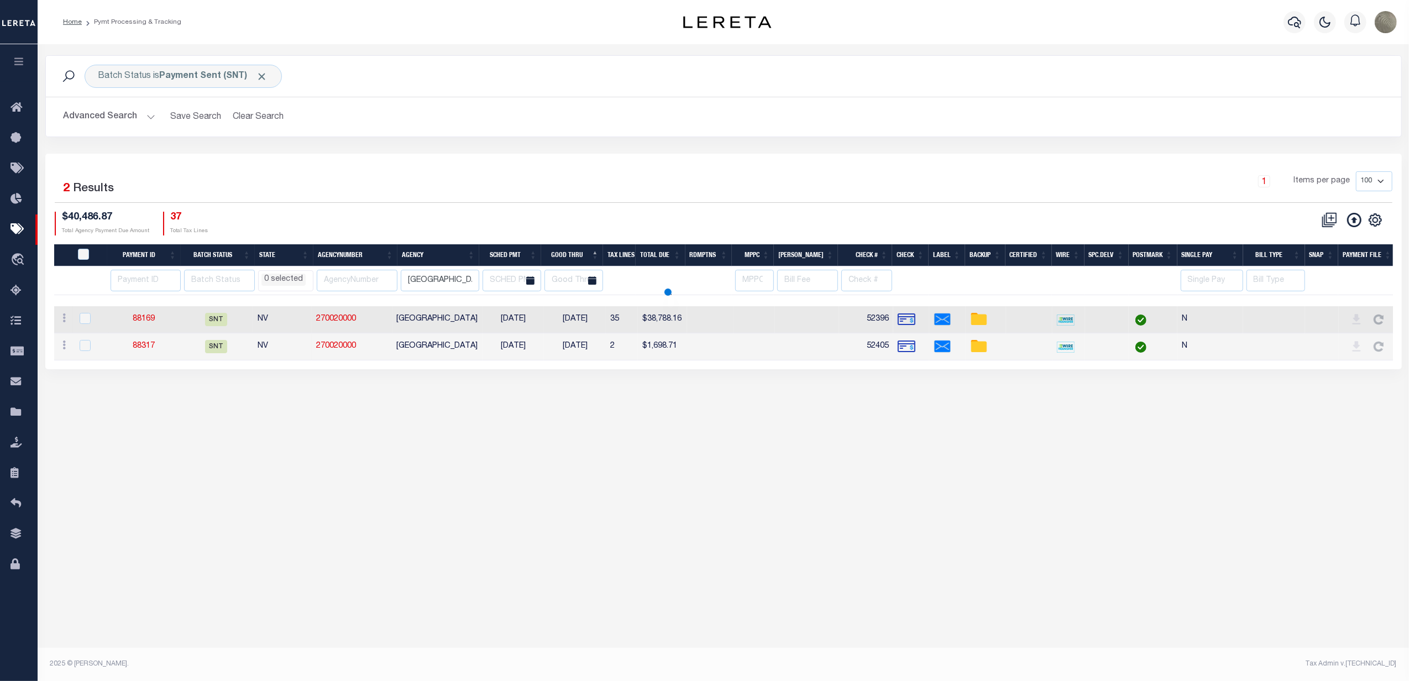
select select
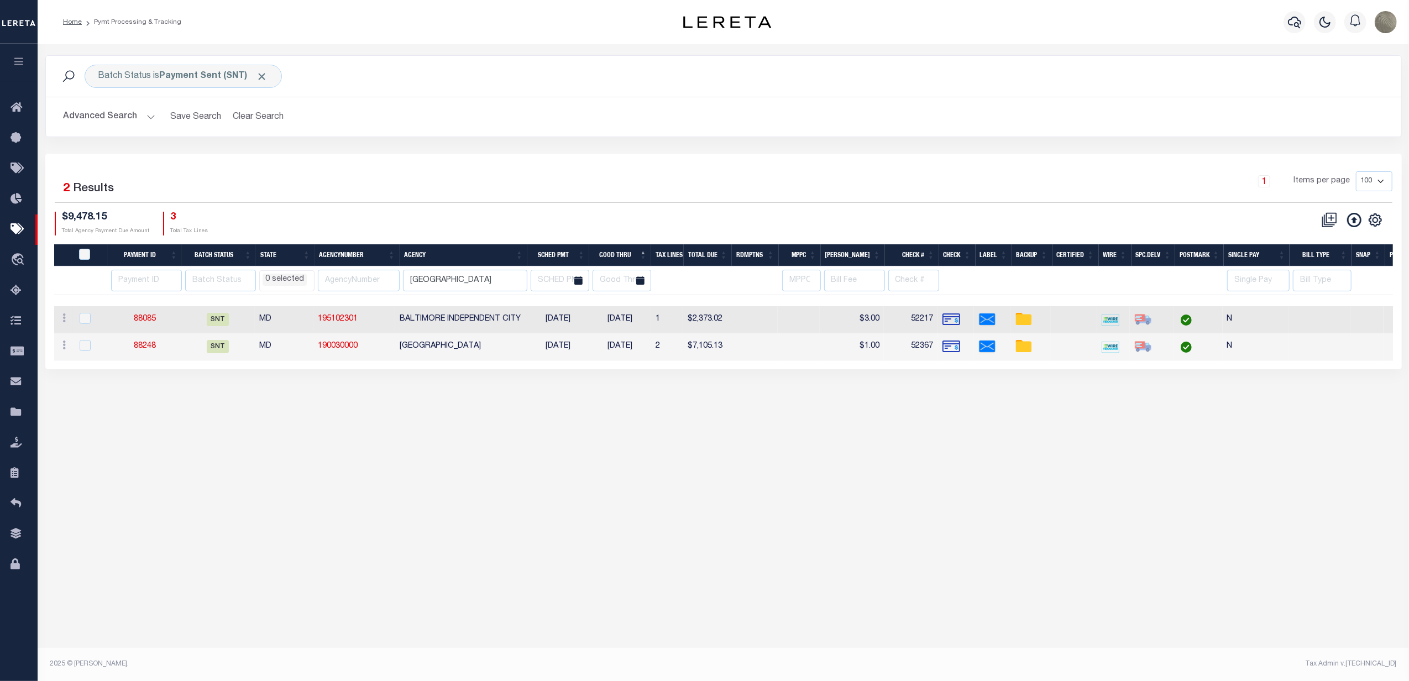
click at [507, 222] on div "$9,478.15 Total Agency Payment Due Amount 3 Total Tax Lines" at bounding box center [389, 224] width 669 height 24
drag, startPoint x: 415, startPoint y: 399, endPoint x: 407, endPoint y: 401, distance: 8.0
click at [415, 399] on div "Batch Status is Payment Sent (SNT) Search Advanced Search Save Search Clear Sea…" at bounding box center [723, 223] width 1371 height 358
click at [144, 322] on link "88085" at bounding box center [145, 319] width 22 height 8
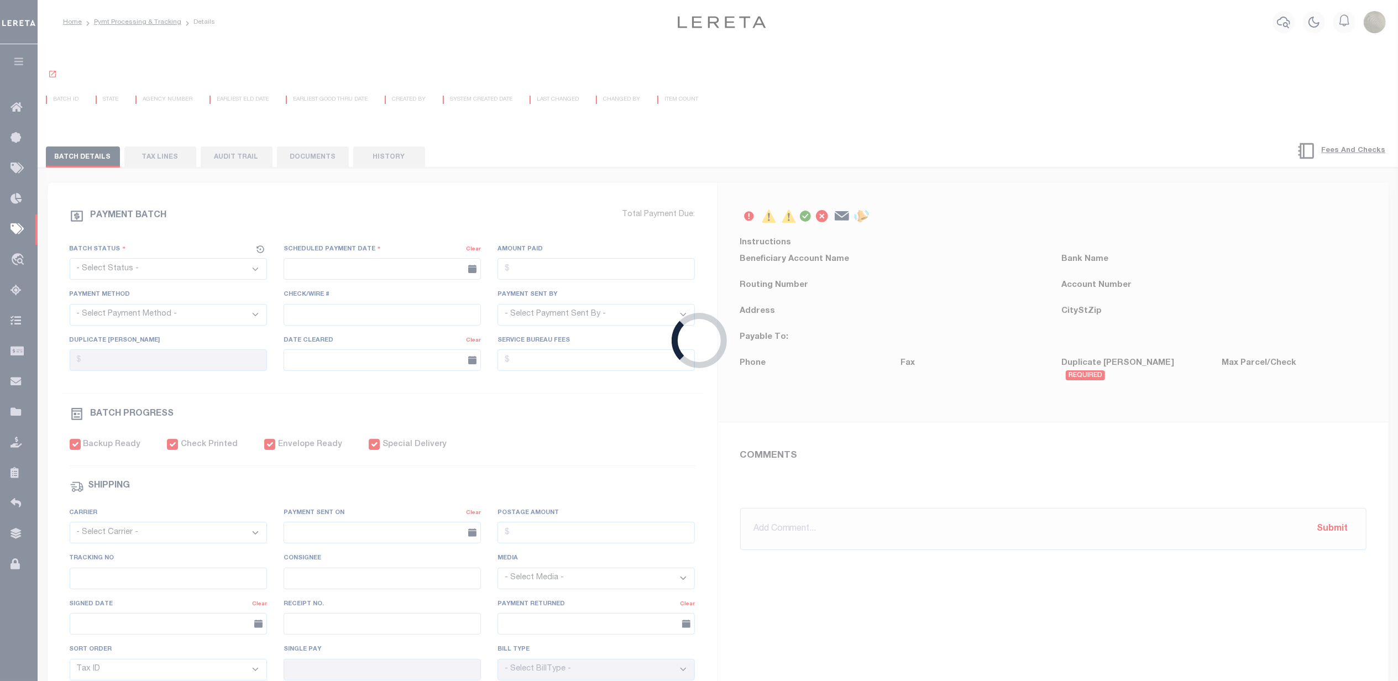
select select "SNT"
type input "07/29/2025"
type input "$2,373.02"
select select "CHK"
type input "52217"
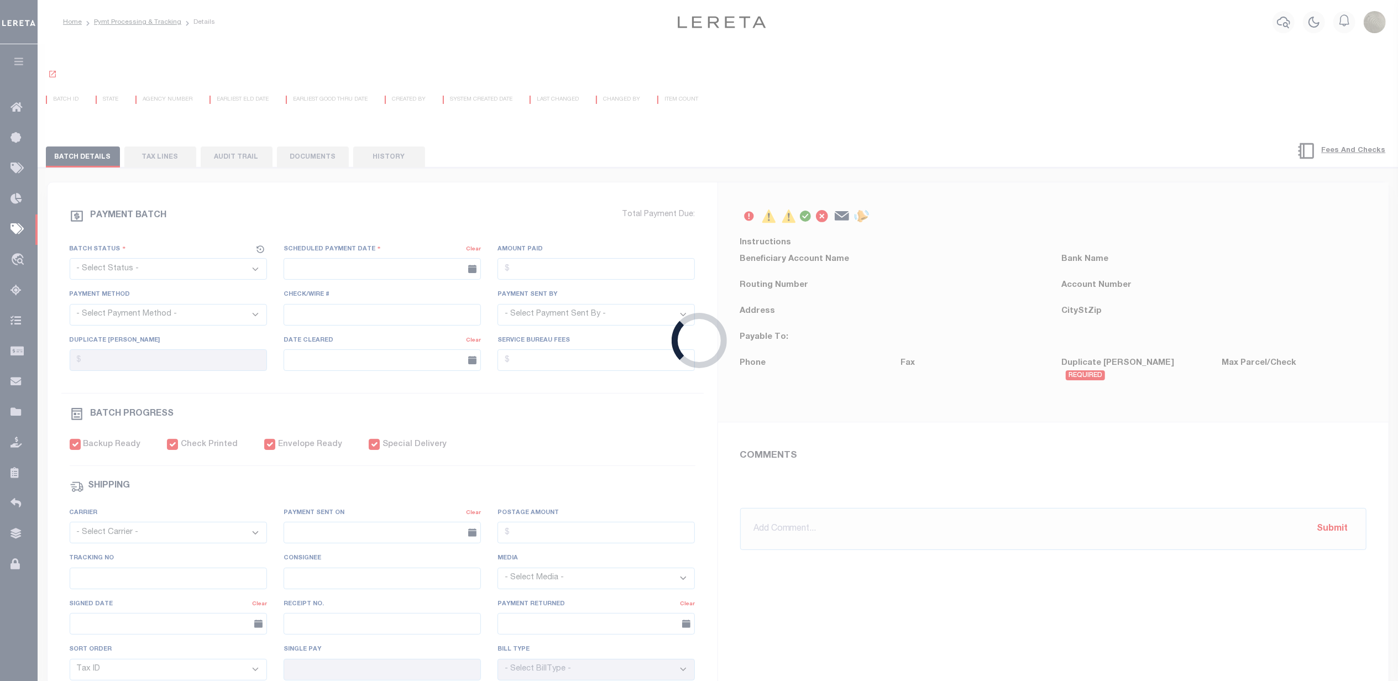
select select "Urbina, Matthew"
checkbox input "true"
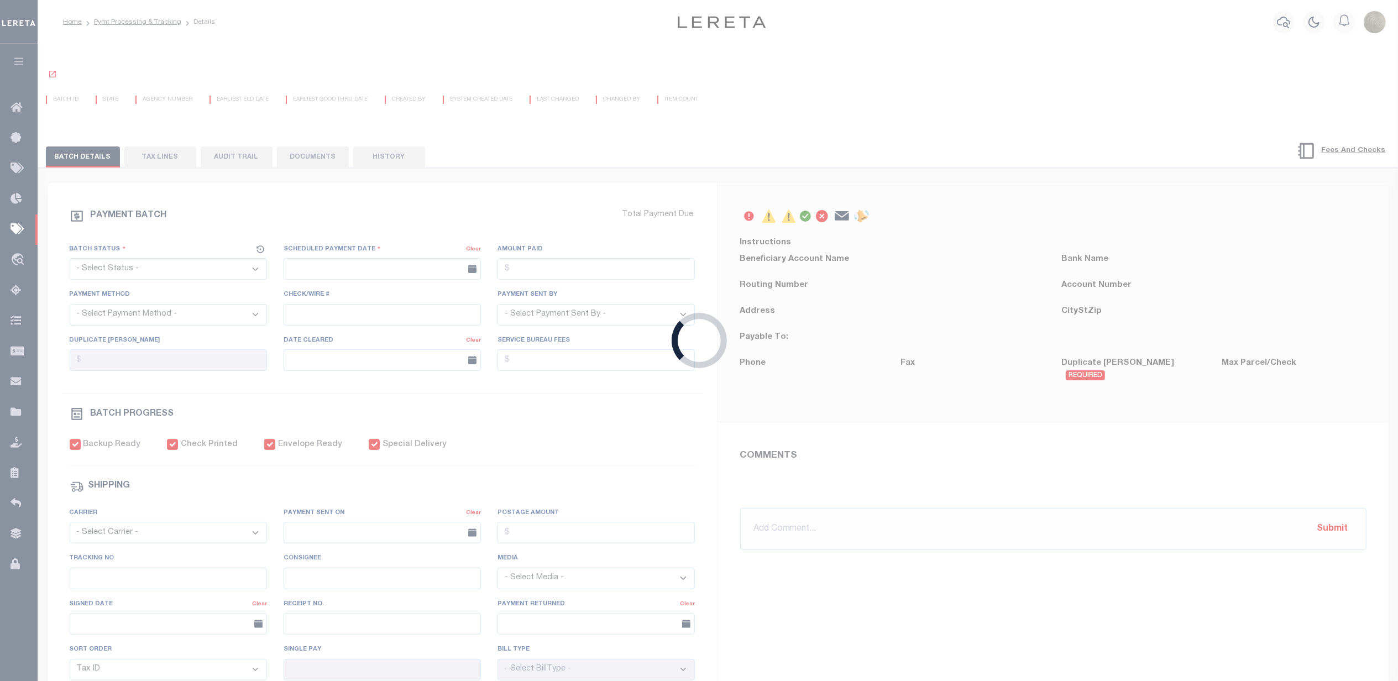
select select "USS"
type input "07/29/2025"
type input "$9.85"
type input "9205590142749901883165"
select select
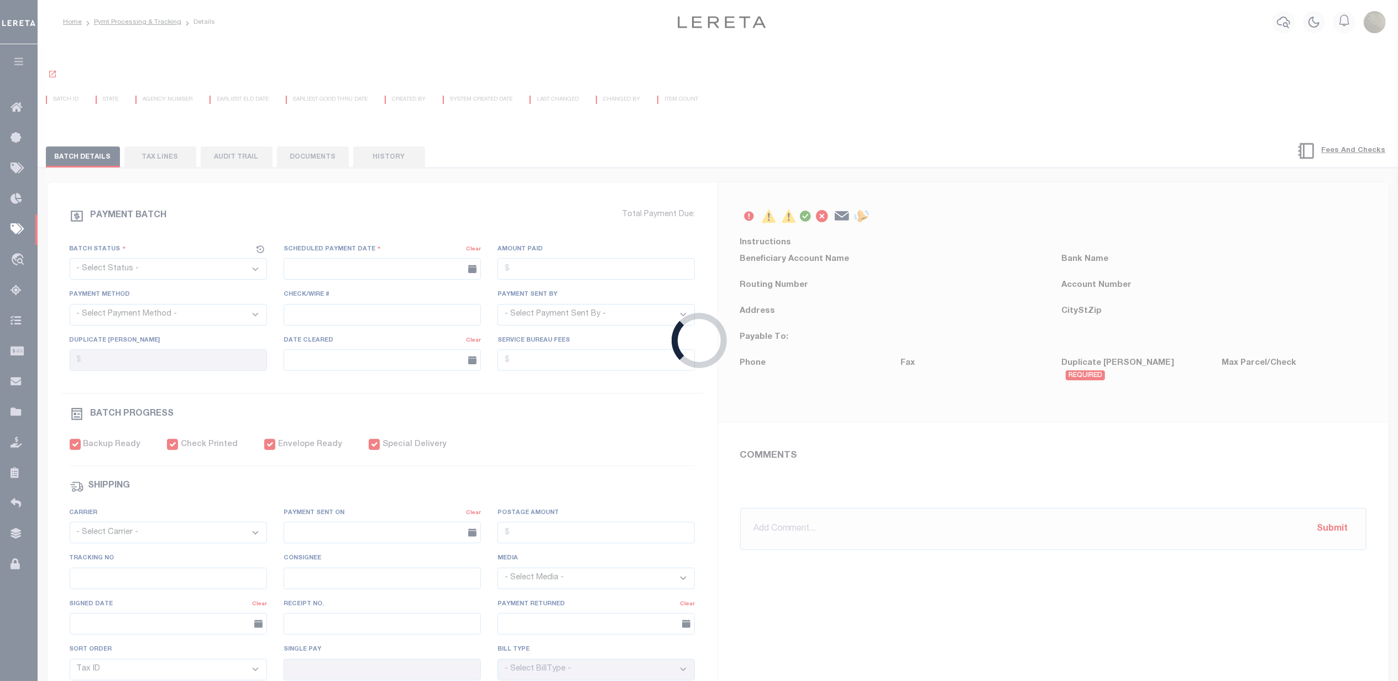
type input "N"
radio input "true"
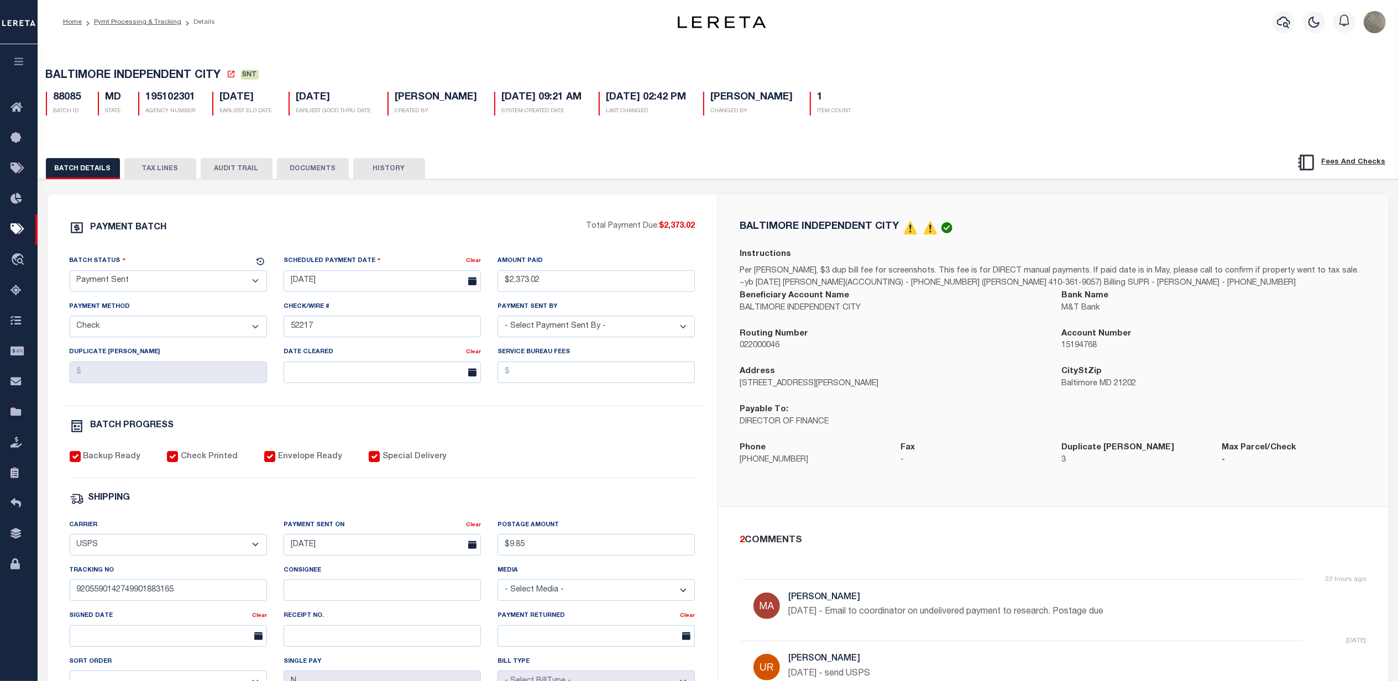
click at [544, 237] on div "PAYMENT BATCH" at bounding box center [328, 231] width 517 height 21
click at [158, 170] on button "TAX LINES" at bounding box center [160, 168] width 72 height 21
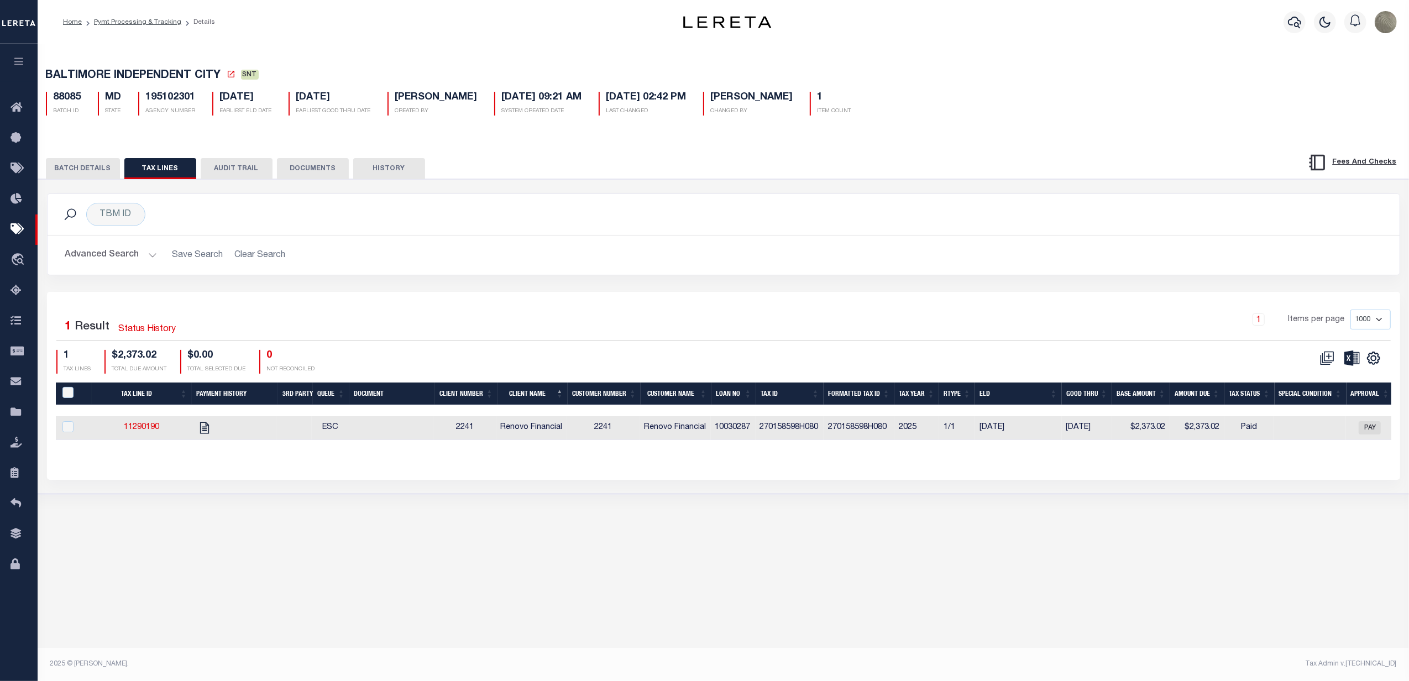
click at [568, 286] on div "TBM ID Search Advanced Search Save Search Clear Search Equals Equals Is Not Equ…" at bounding box center [724, 242] width 1370 height 98
click at [82, 166] on button "BATCH DETAILS" at bounding box center [83, 168] width 74 height 21
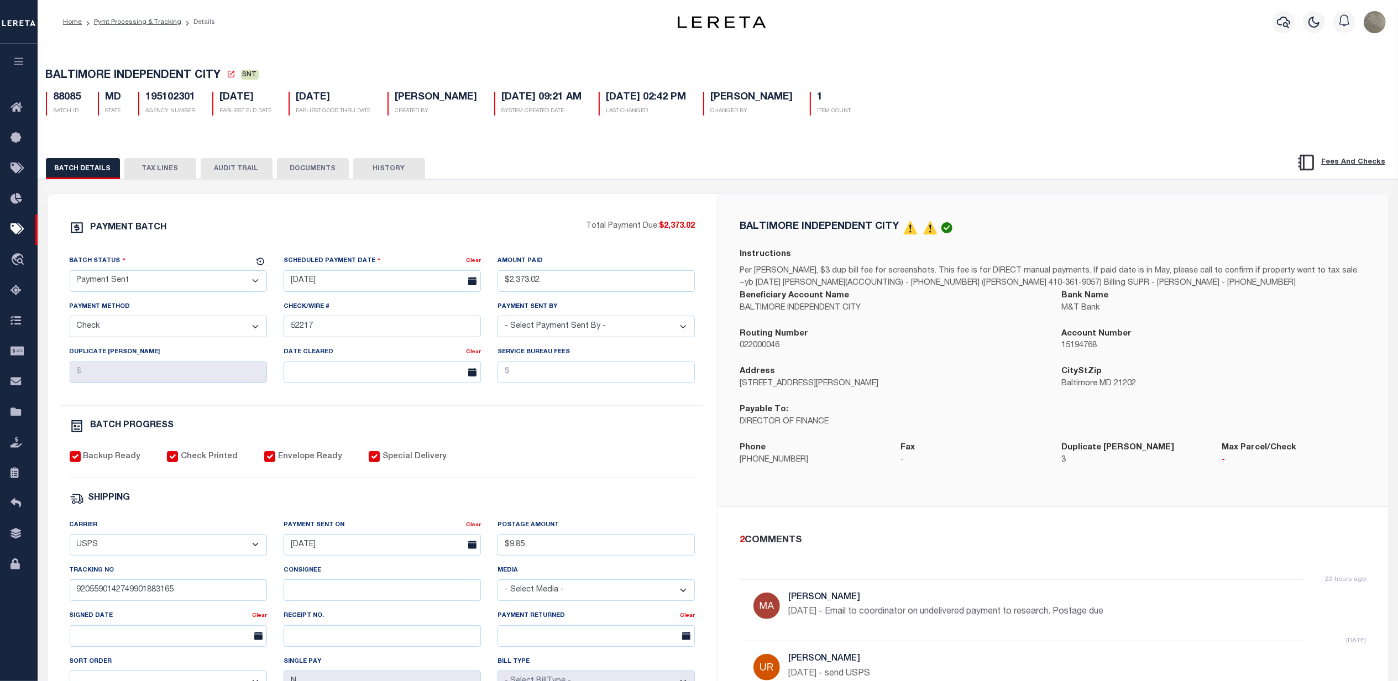
click at [442, 242] on div "PAYMENT BATCH" at bounding box center [328, 231] width 517 height 21
click at [158, 600] on input "9205590142749901883165" at bounding box center [168, 590] width 197 height 22
click at [187, 506] on div "SHIPPING" at bounding box center [383, 498] width 626 height 14
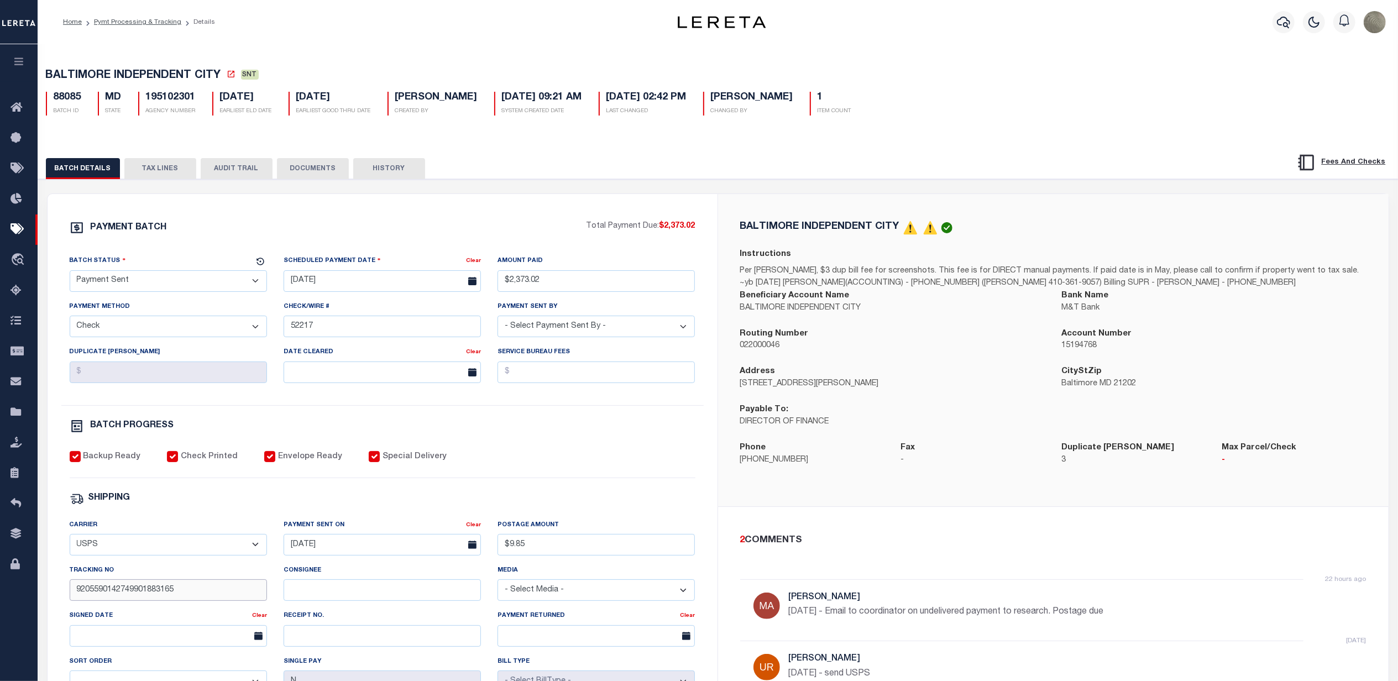
click at [129, 601] on input "9205590142749901883165" at bounding box center [168, 590] width 197 height 22
click at [206, 520] on div "PAYMENT BATCH Total Payment Due: $2,373.02 Batch Status - Select Status -" at bounding box center [382, 518] width 643 height 594
click at [233, 76] on icon at bounding box center [231, 74] width 9 height 9
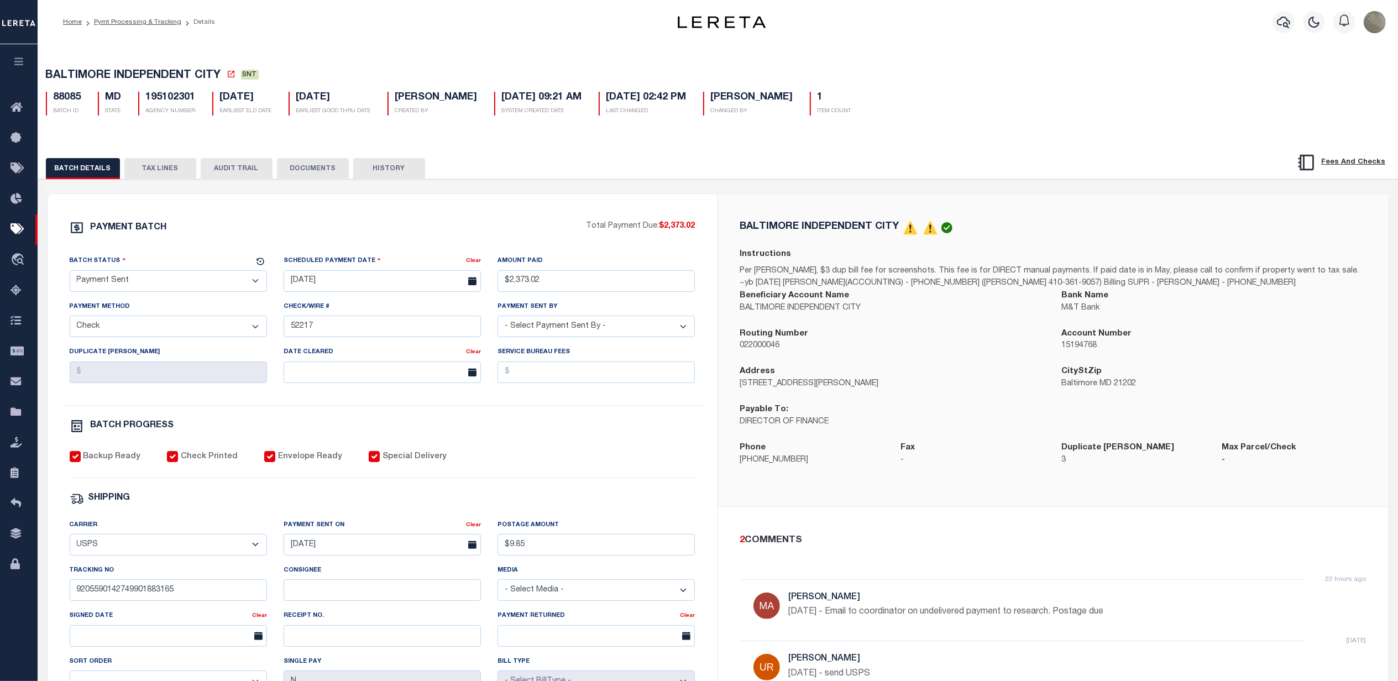
click at [171, 164] on button "TAX LINES" at bounding box center [160, 168] width 72 height 21
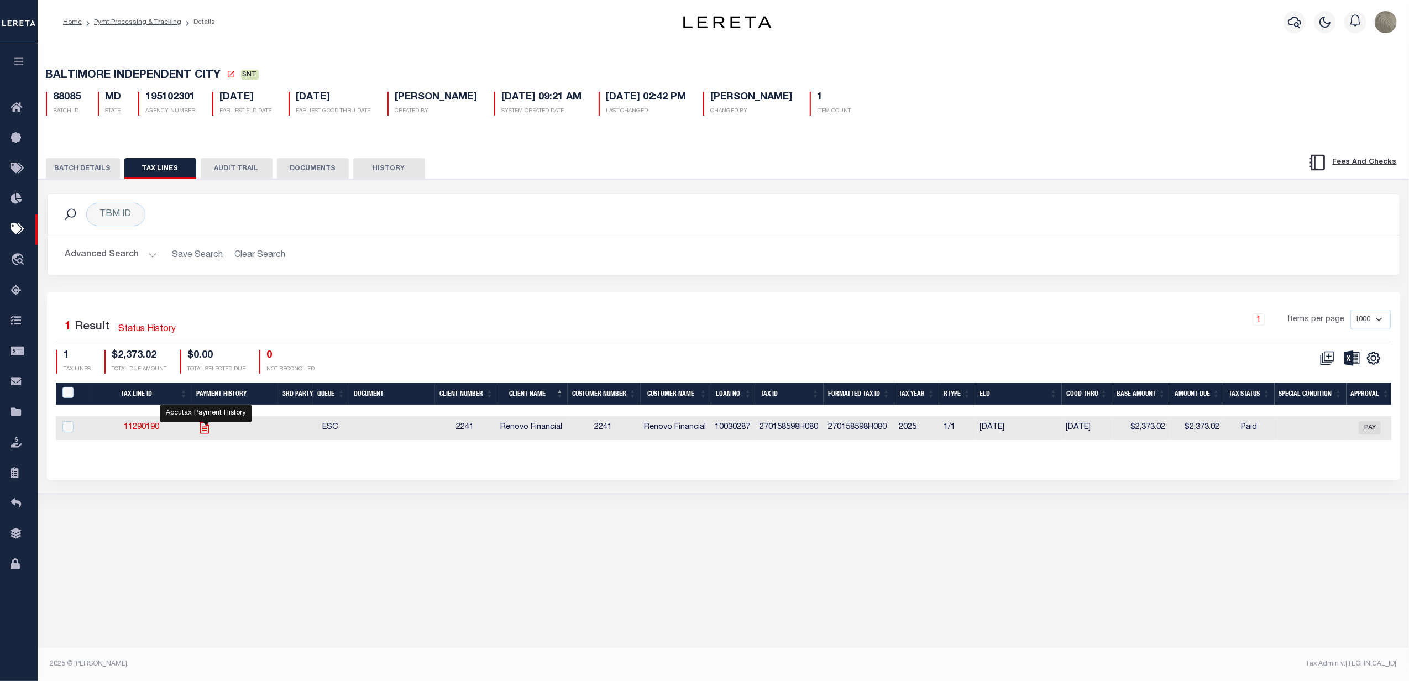
click at [204, 433] on icon "" at bounding box center [204, 428] width 9 height 12
checkbox input "true"
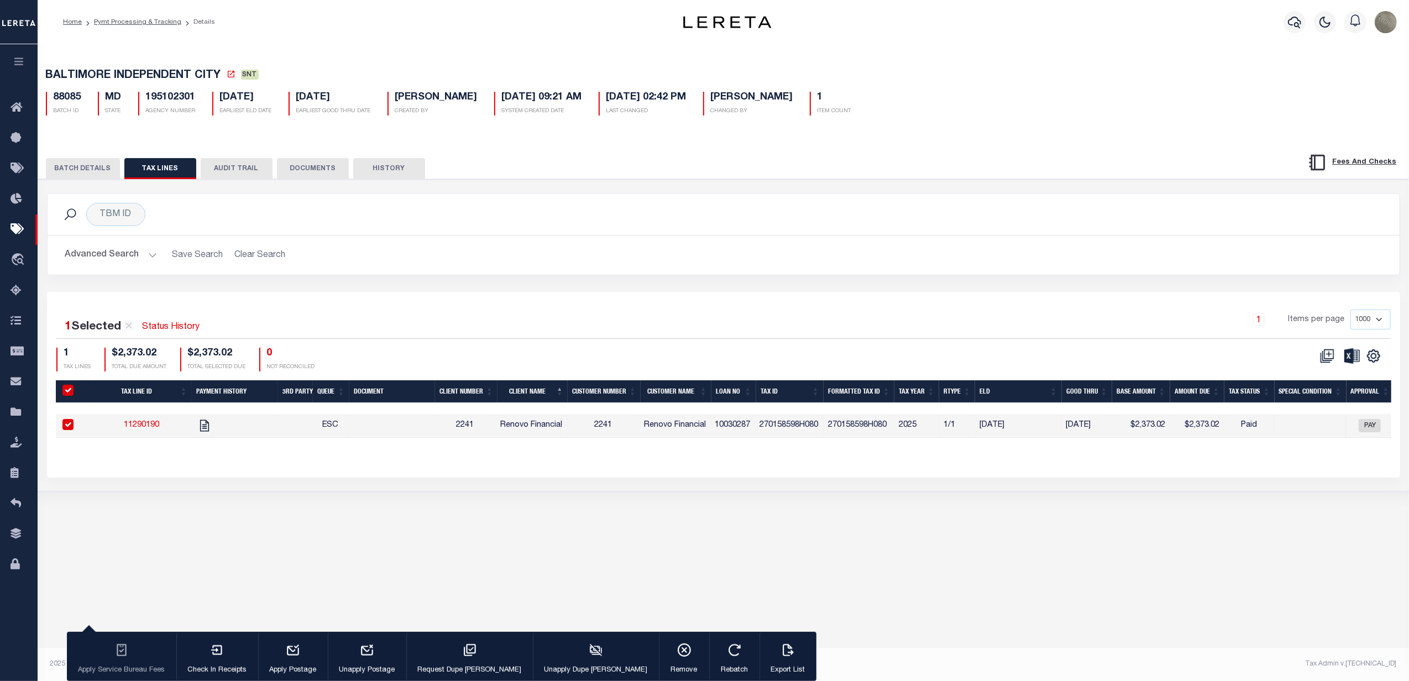
select select
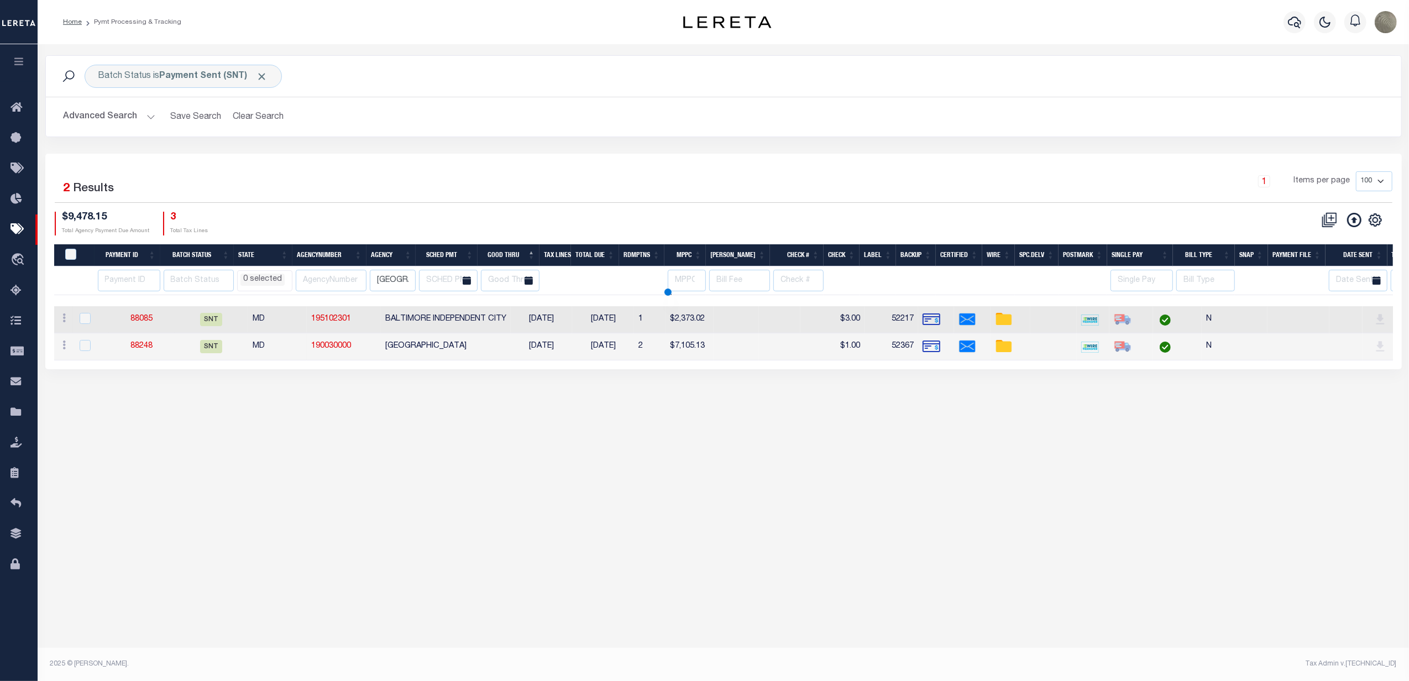
select select
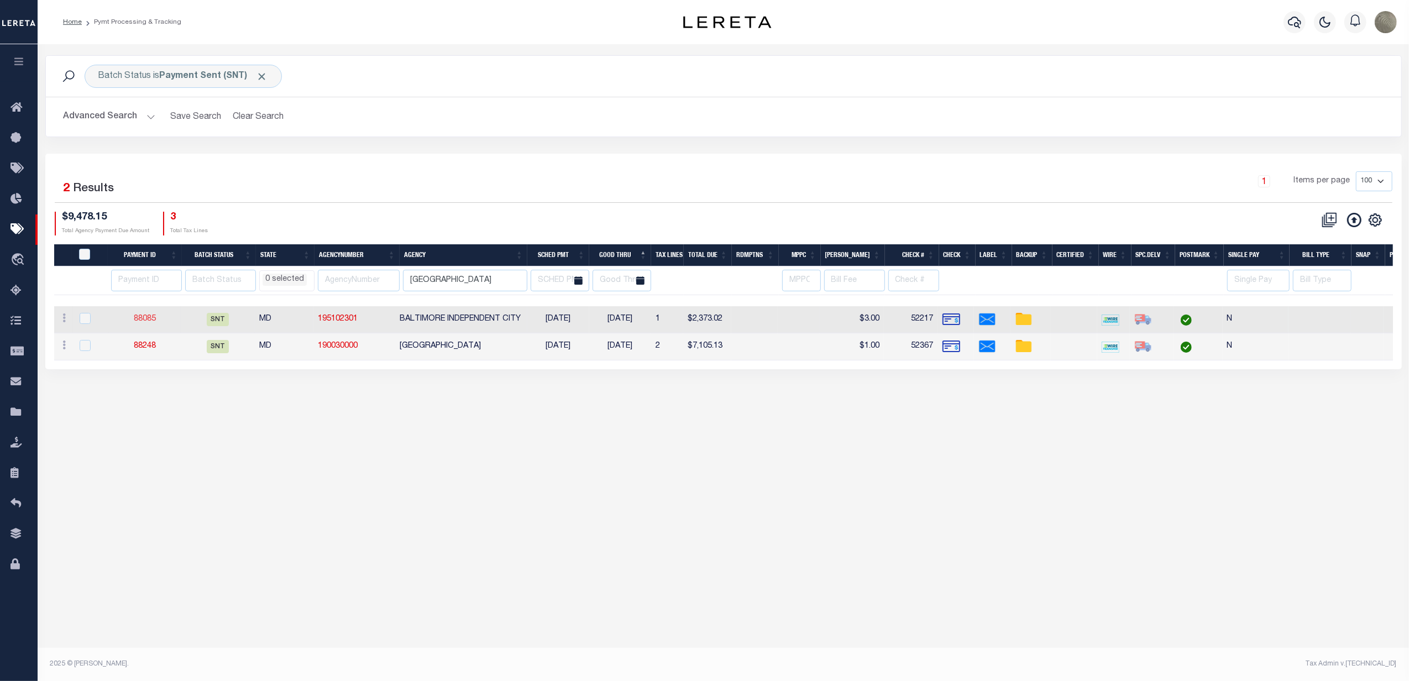
click at [137, 319] on link "88085" at bounding box center [145, 319] width 22 height 8
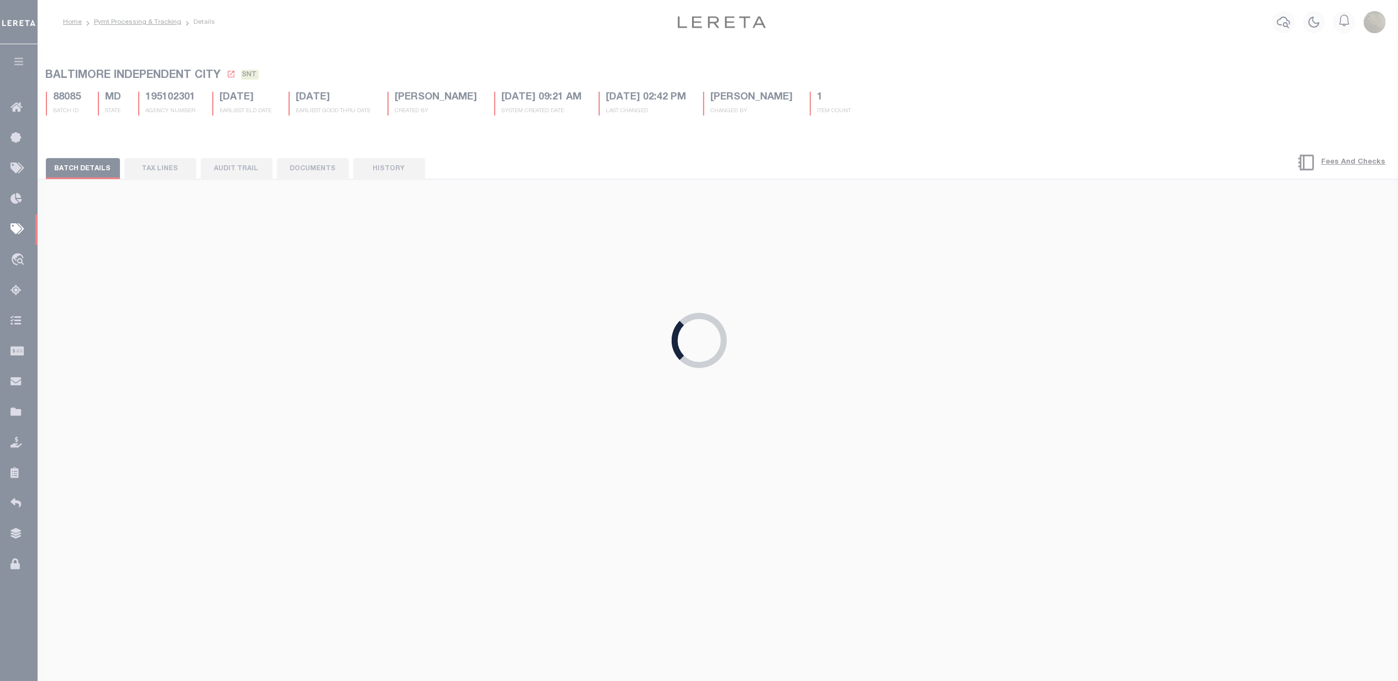
type input "$2,373.02"
type input "$9.85"
select select
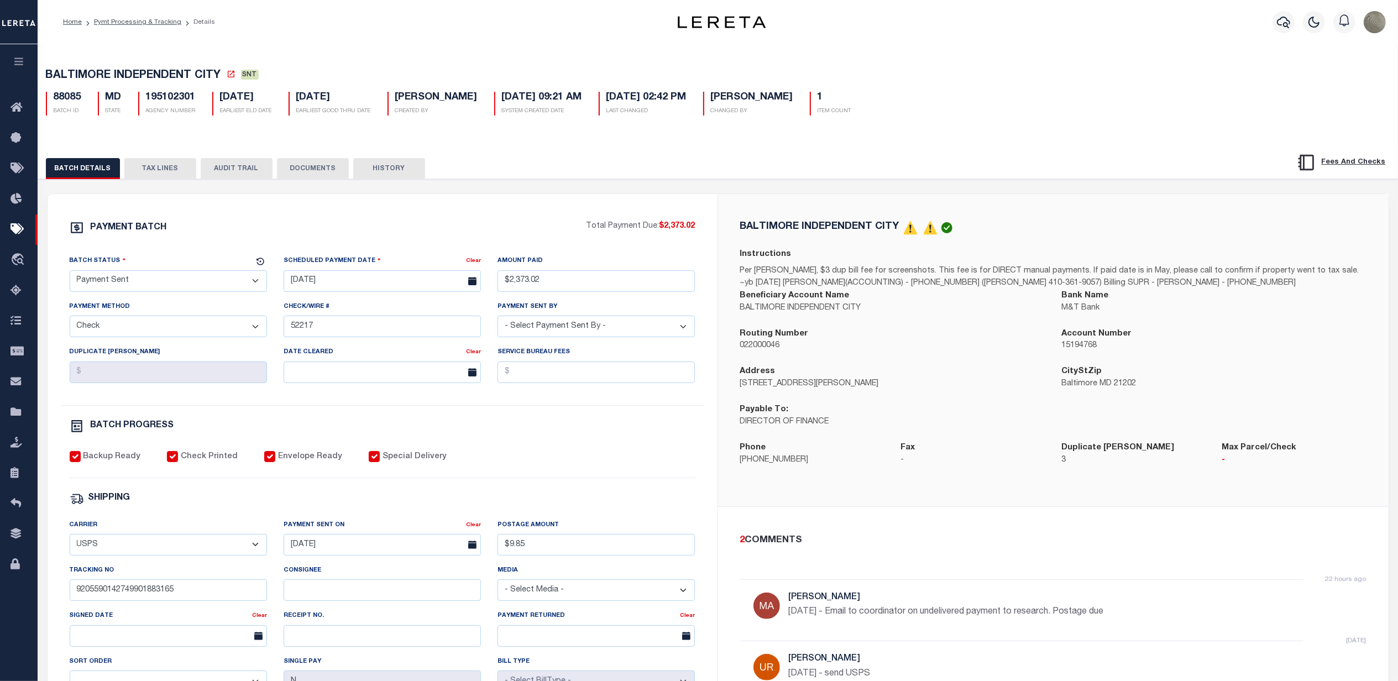
click at [182, 175] on button "TAX LINES" at bounding box center [160, 168] width 72 height 21
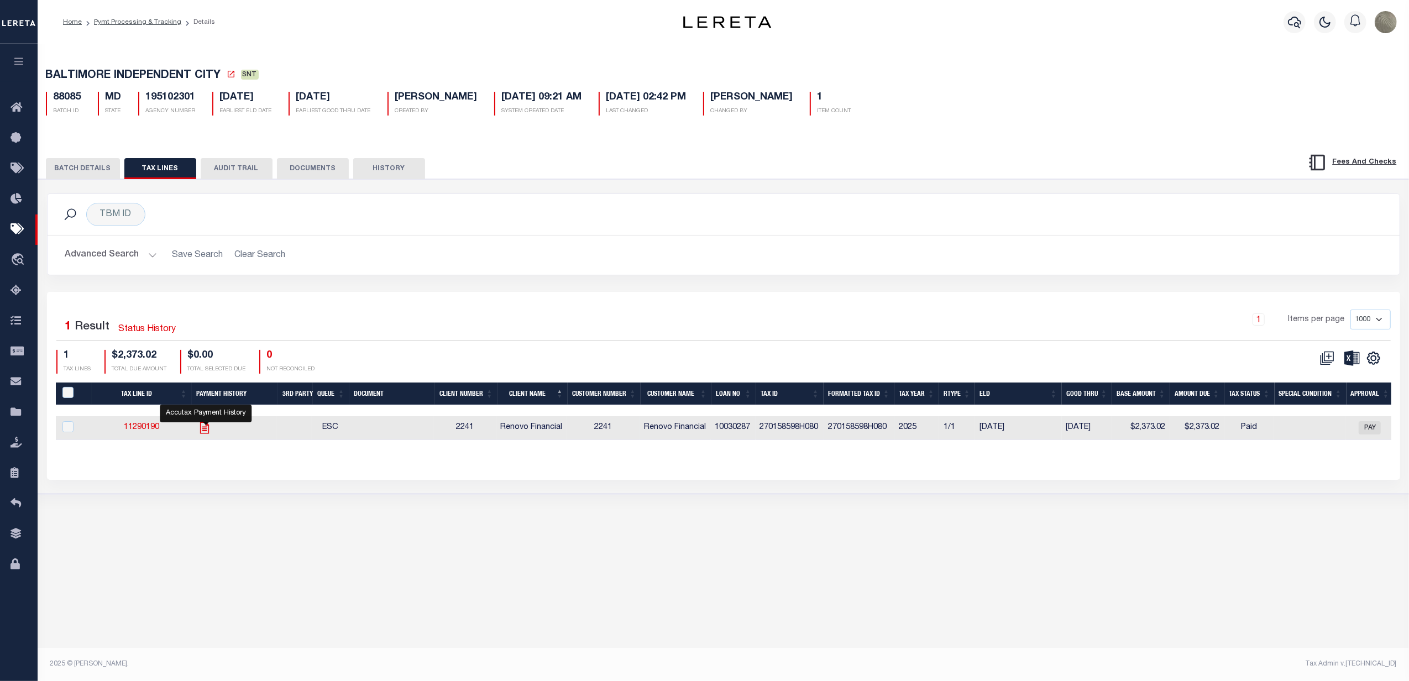
click at [203, 429] on icon "" at bounding box center [204, 428] width 14 height 14
checkbox input "true"
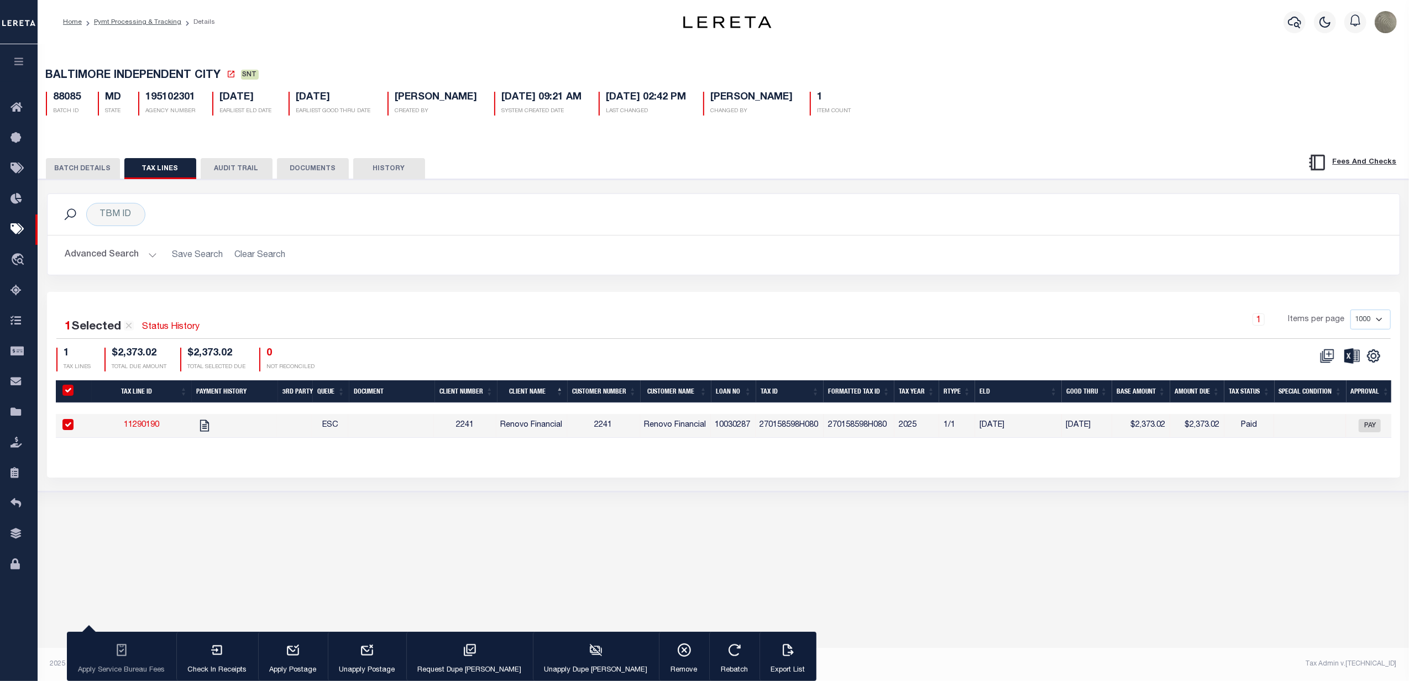
click at [89, 171] on button "BATCH DETAILS" at bounding box center [83, 168] width 74 height 21
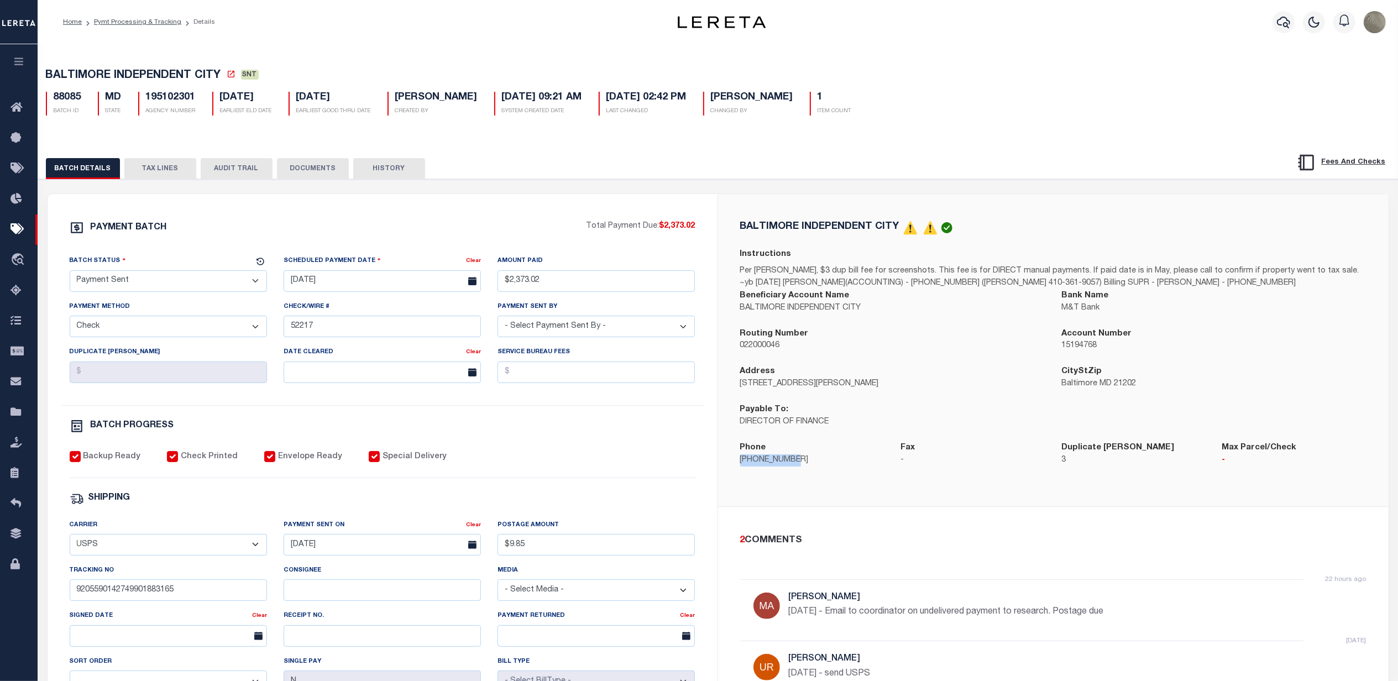
drag, startPoint x: 788, startPoint y: 466, endPoint x: 735, endPoint y: 470, distance: 52.6
click at [735, 470] on div "Phone 410-396-3000" at bounding box center [812, 461] width 161 height 38
copy p "410-396-3000"
click at [165, 175] on button "TAX LINES" at bounding box center [160, 168] width 72 height 21
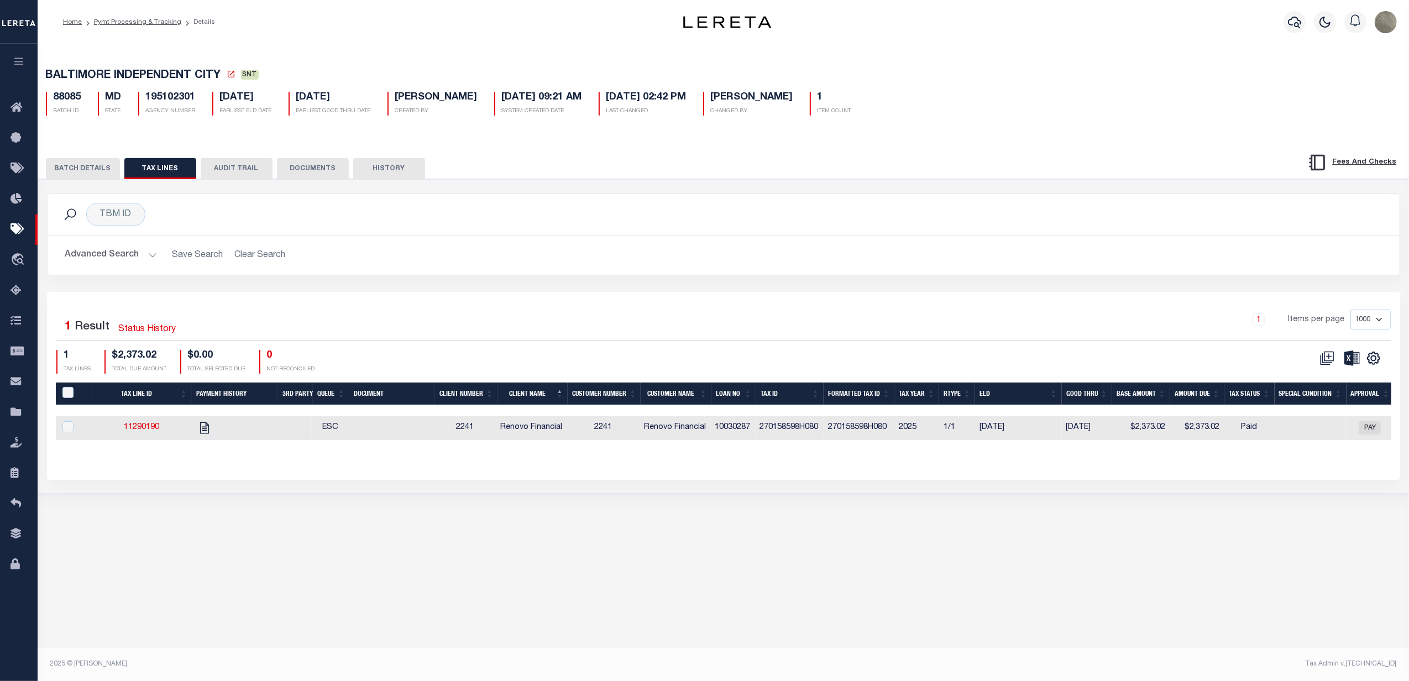
click at [555, 324] on div "1 Items per page 1000 2500 5000 10000" at bounding box center [892, 324] width 997 height 29
click at [92, 162] on button "BATCH DETAILS" at bounding box center [83, 168] width 74 height 21
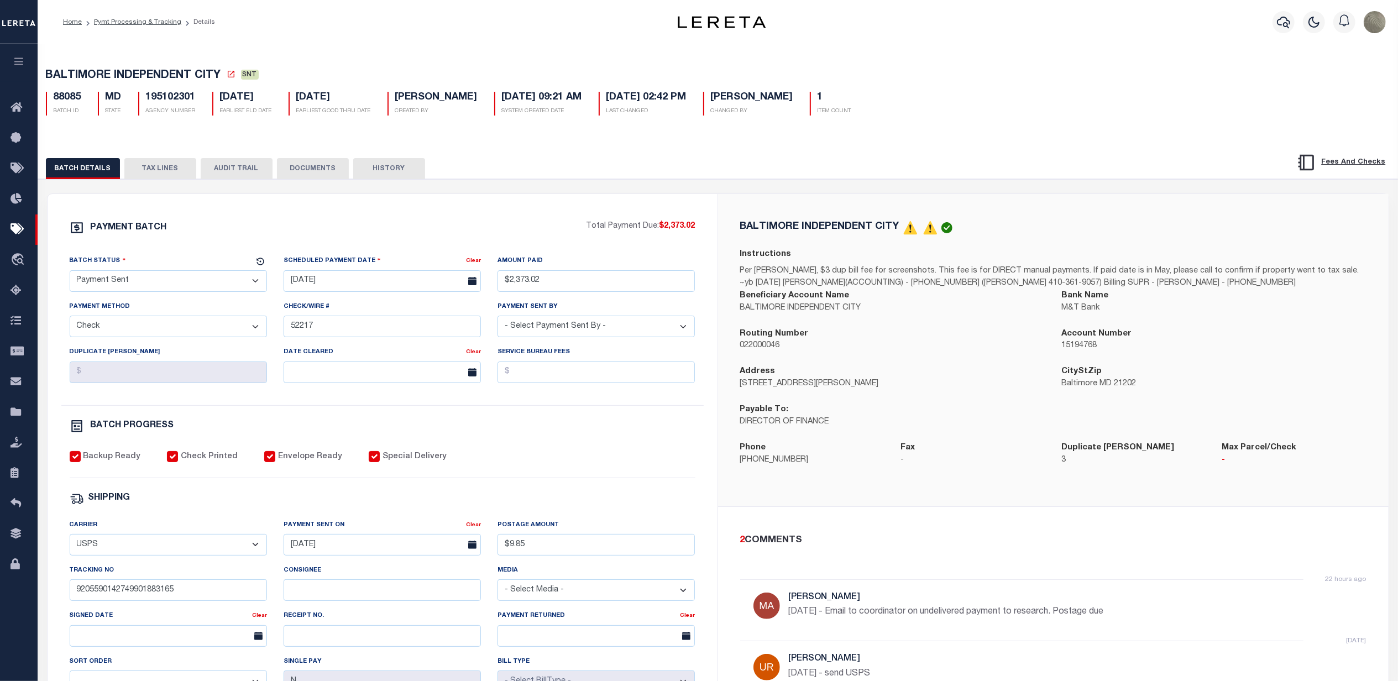
drag, startPoint x: 166, startPoint y: 172, endPoint x: 186, endPoint y: 178, distance: 21.2
click at [166, 172] on button "TAX LINES" at bounding box center [160, 168] width 72 height 21
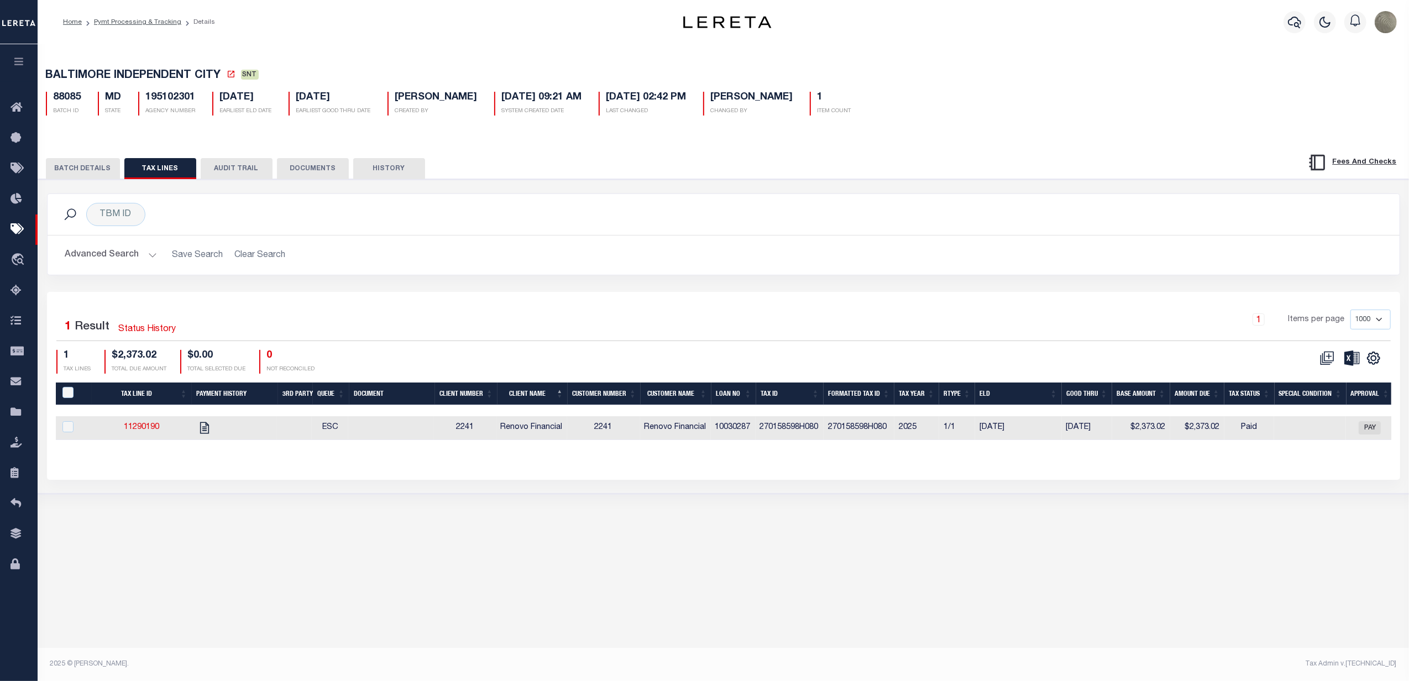
click at [90, 173] on button "BATCH DETAILS" at bounding box center [83, 168] width 74 height 21
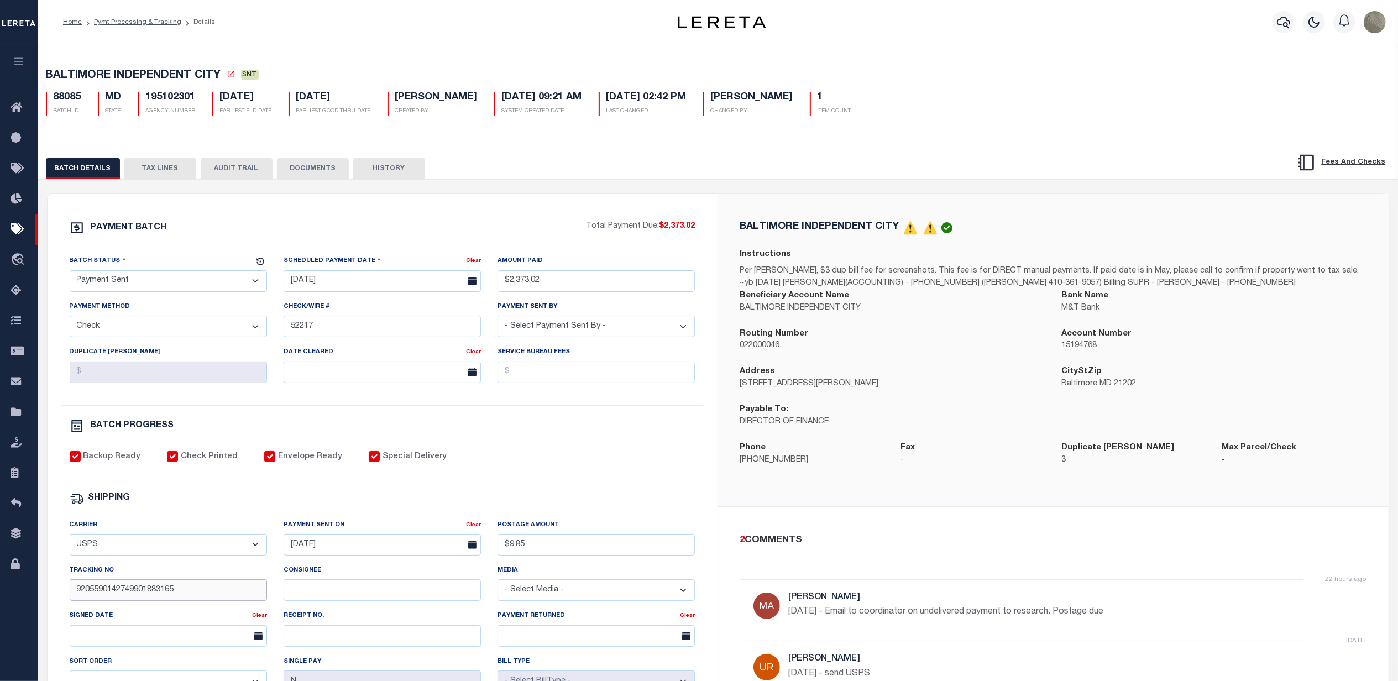
drag, startPoint x: 212, startPoint y: 599, endPoint x: 14, endPoint y: 610, distance: 198.2
click at [14, 610] on div "Home Pymt Processing & Tracking Details Profile Sign out" at bounding box center [699, 464] width 1398 height 928
type input "[PERSON_NAME]"
click at [686, 478] on div "Backup Ready Check Printed Envelope Ready Special Delivery" at bounding box center [383, 464] width 626 height 27
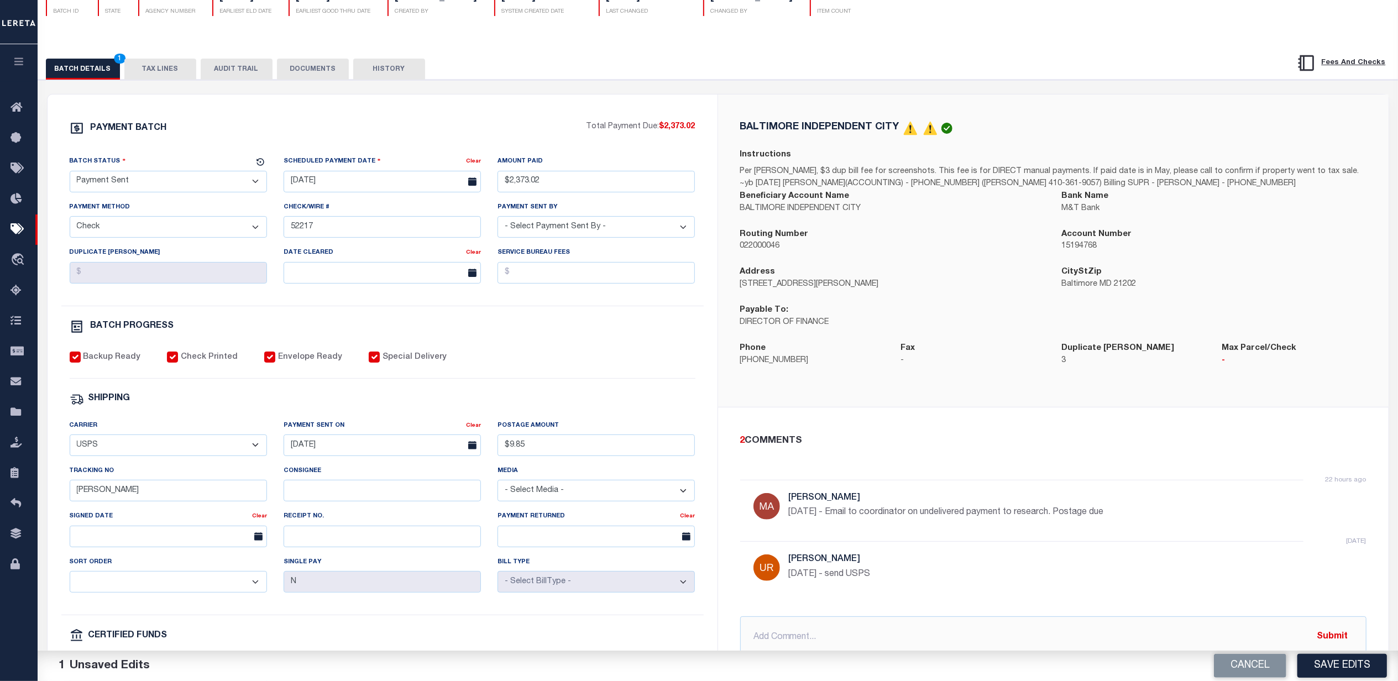
scroll to position [147, 0]
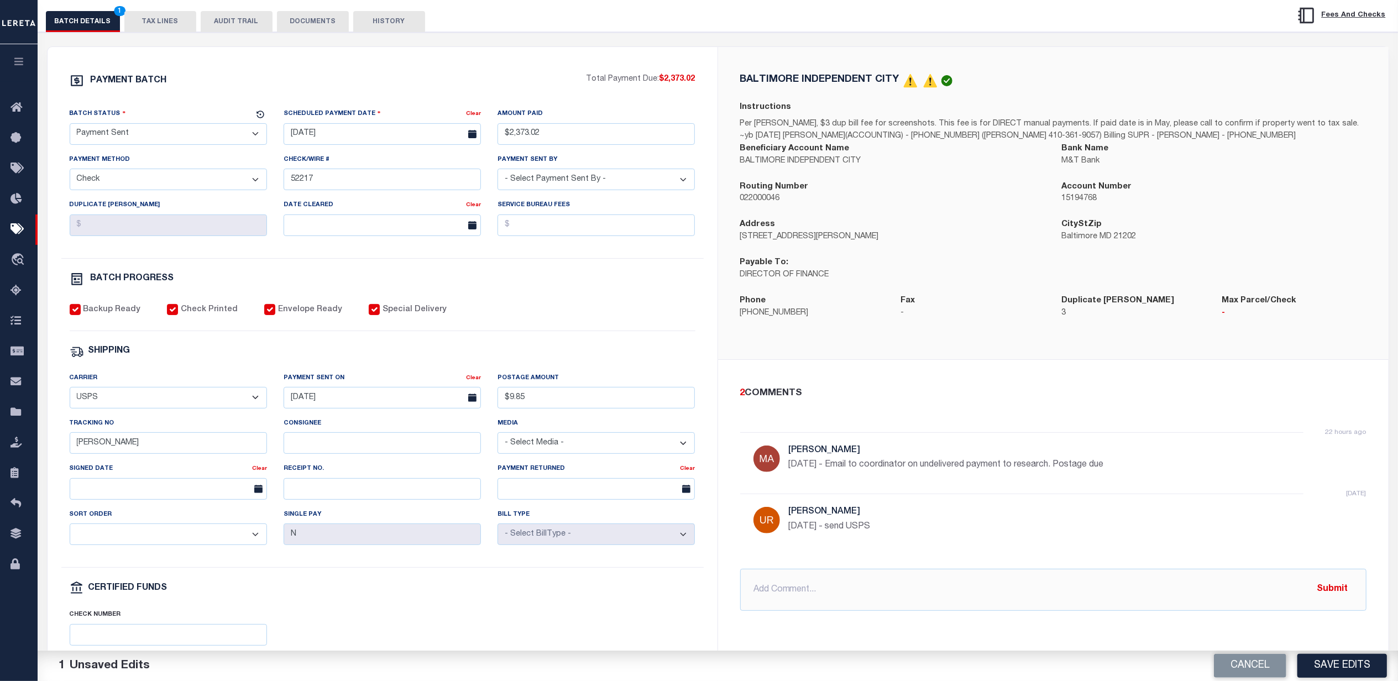
click at [166, 134] on select "- Select Status - Scheduled for Payment Ready For Payment Payment Sent Cleared …" at bounding box center [168, 134] width 197 height 22
click at [186, 111] on div "Batch Status" at bounding box center [162, 115] width 184 height 15
click at [202, 137] on select "- Select Status - Scheduled for Payment Ready For Payment Payment Sent Cleared …" at bounding box center [168, 134] width 197 height 22
select select "SFP"
click at [70, 126] on select "- Select Status - Scheduled for Payment Ready For Payment Payment Sent Cleared …" at bounding box center [168, 134] width 197 height 22
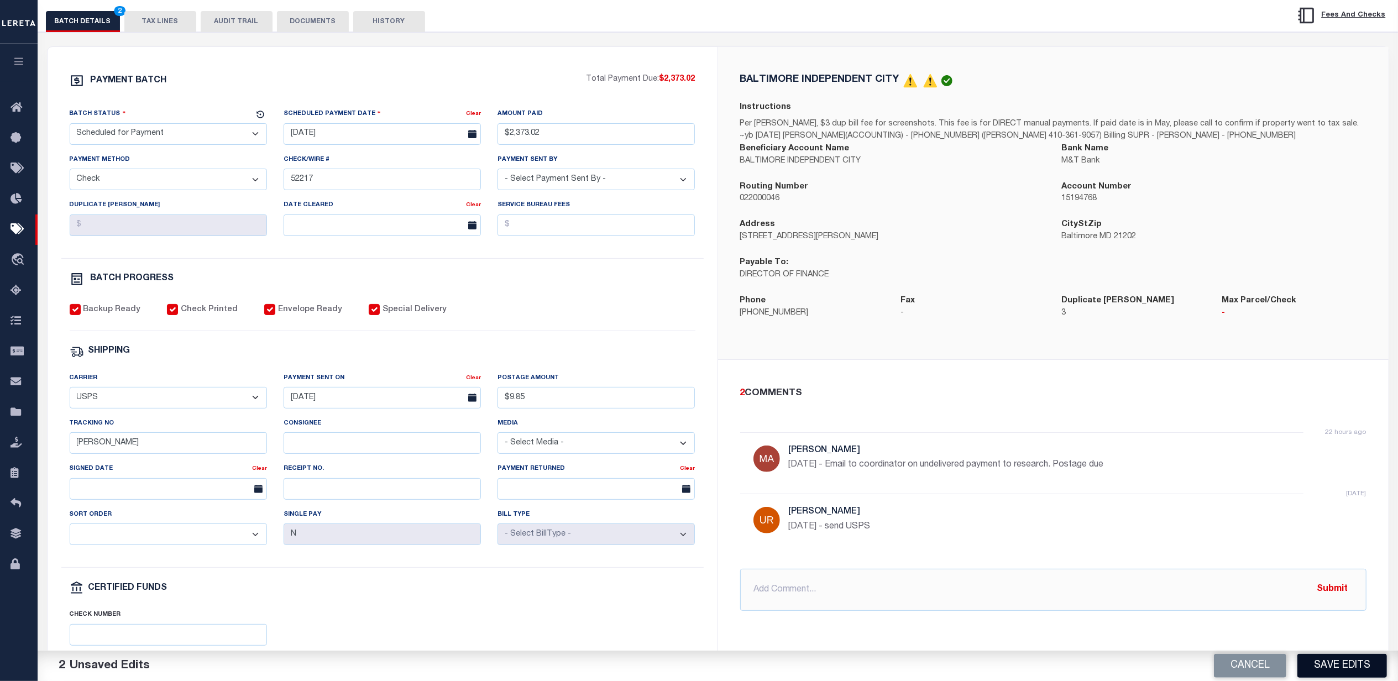
click at [1345, 665] on button "Save Edits" at bounding box center [1342, 666] width 90 height 24
select select
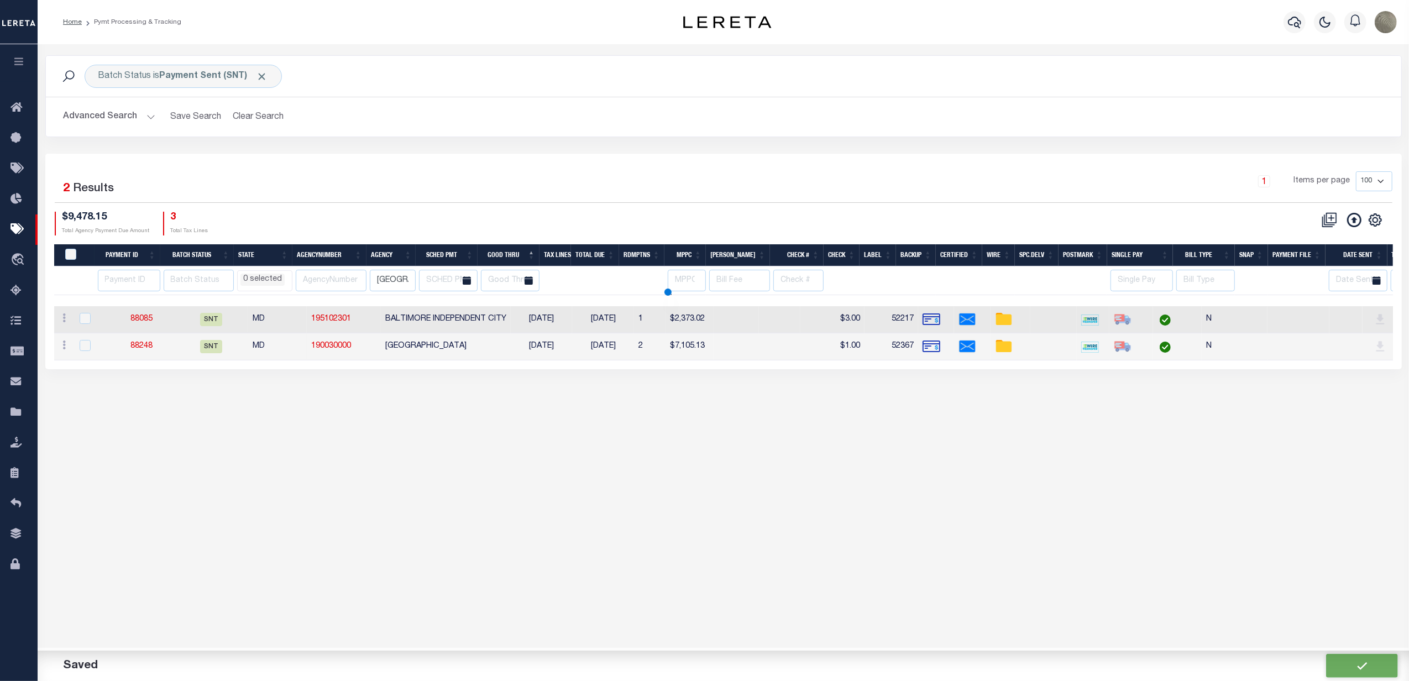
select select
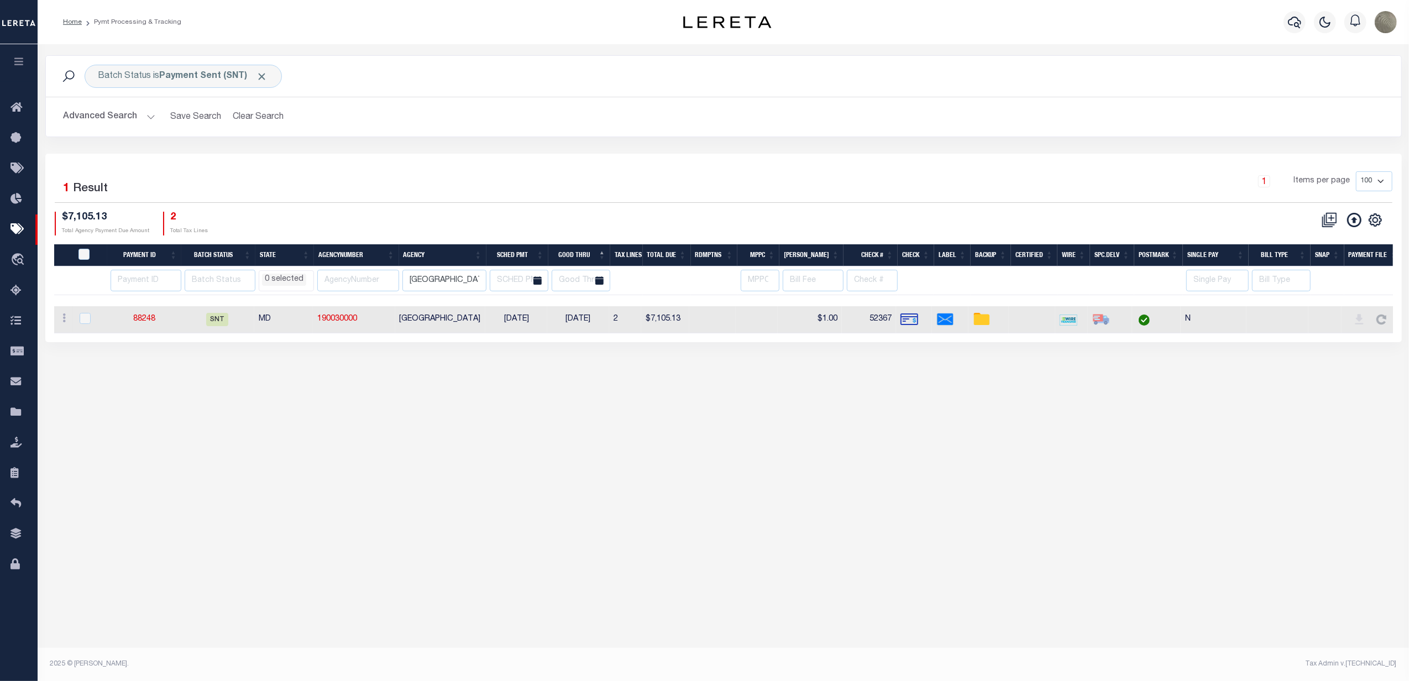
click at [467, 172] on div "1 Items per page 100 200 500 1000" at bounding box center [892, 185] width 999 height 29
type input "$2,373.02"
type input "$9.85"
select select
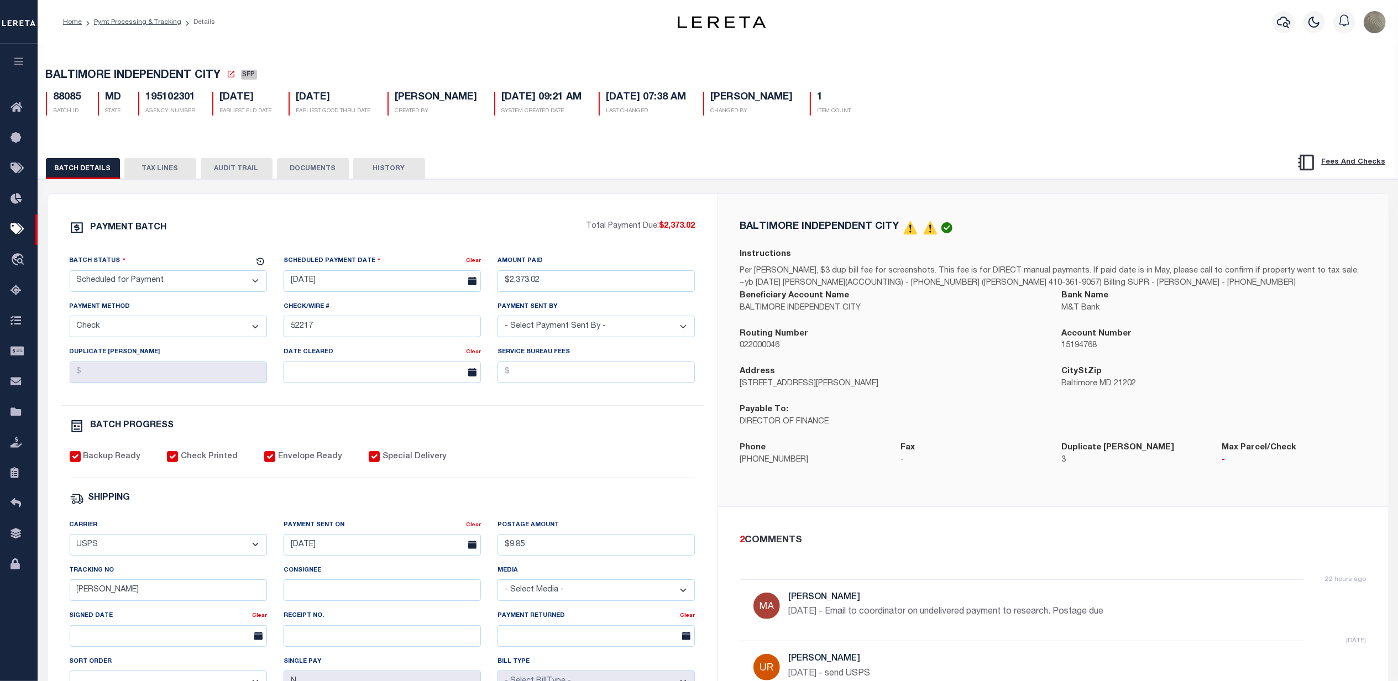
click at [146, 283] on select "- Select Status - Scheduled for Payment Ready For Payment Payment Sent Cleared …" at bounding box center [168, 281] width 197 height 22
select select "NCN"
click at [70, 274] on select "- Select Status - Scheduled for Payment Ready For Payment Payment Sent Cleared …" at bounding box center [168, 281] width 197 height 22
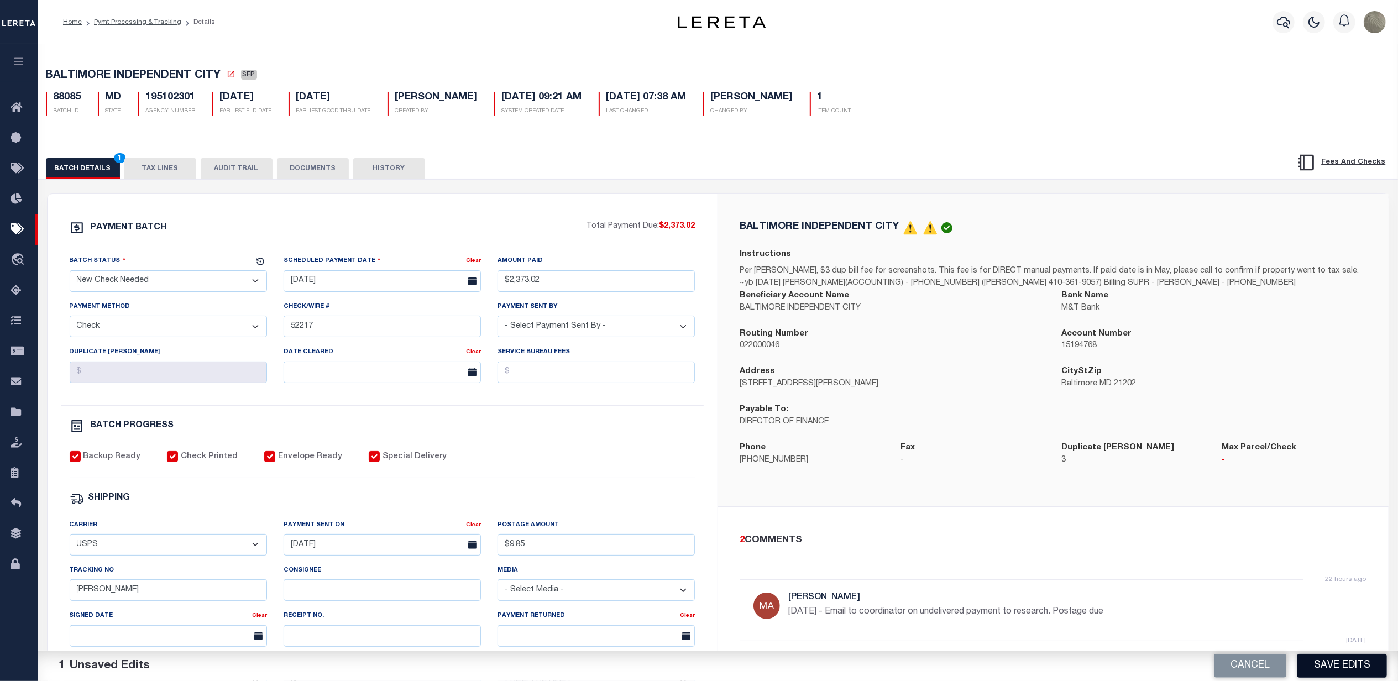
click at [1353, 667] on button "Save Edits" at bounding box center [1342, 666] width 90 height 24
select select
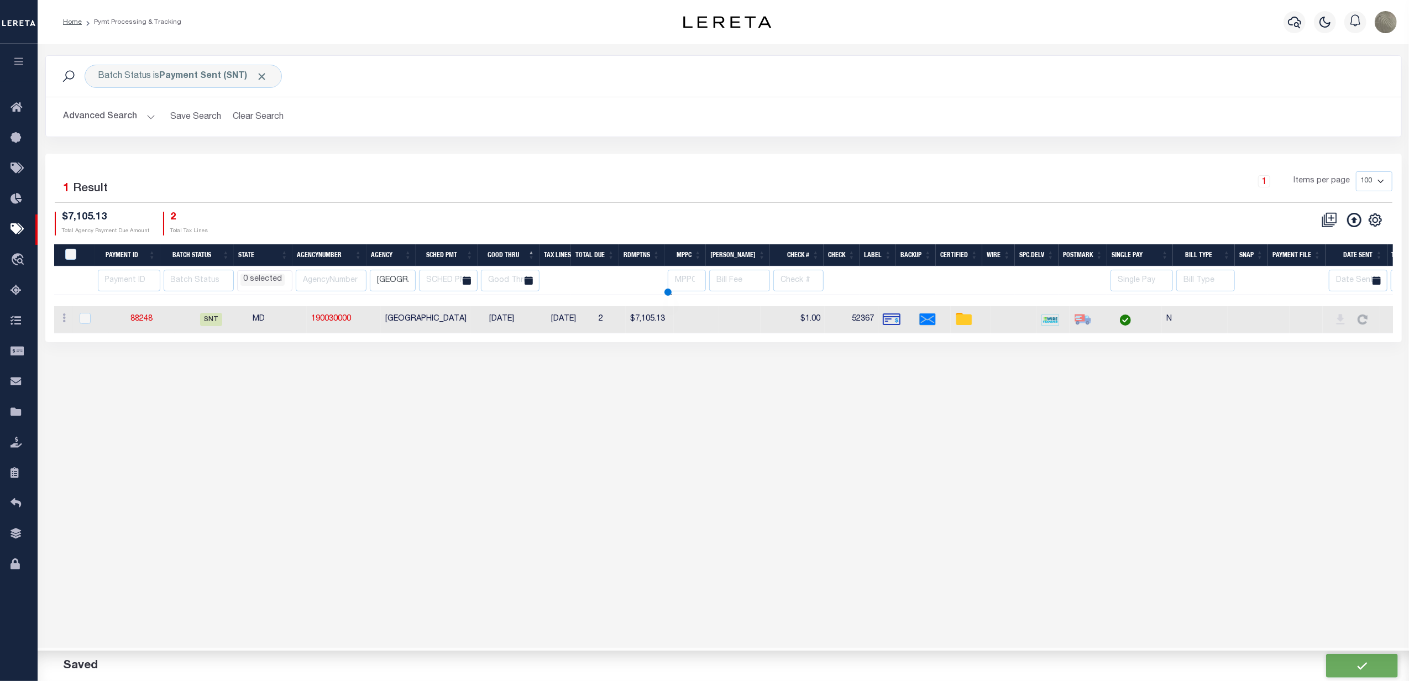
select select
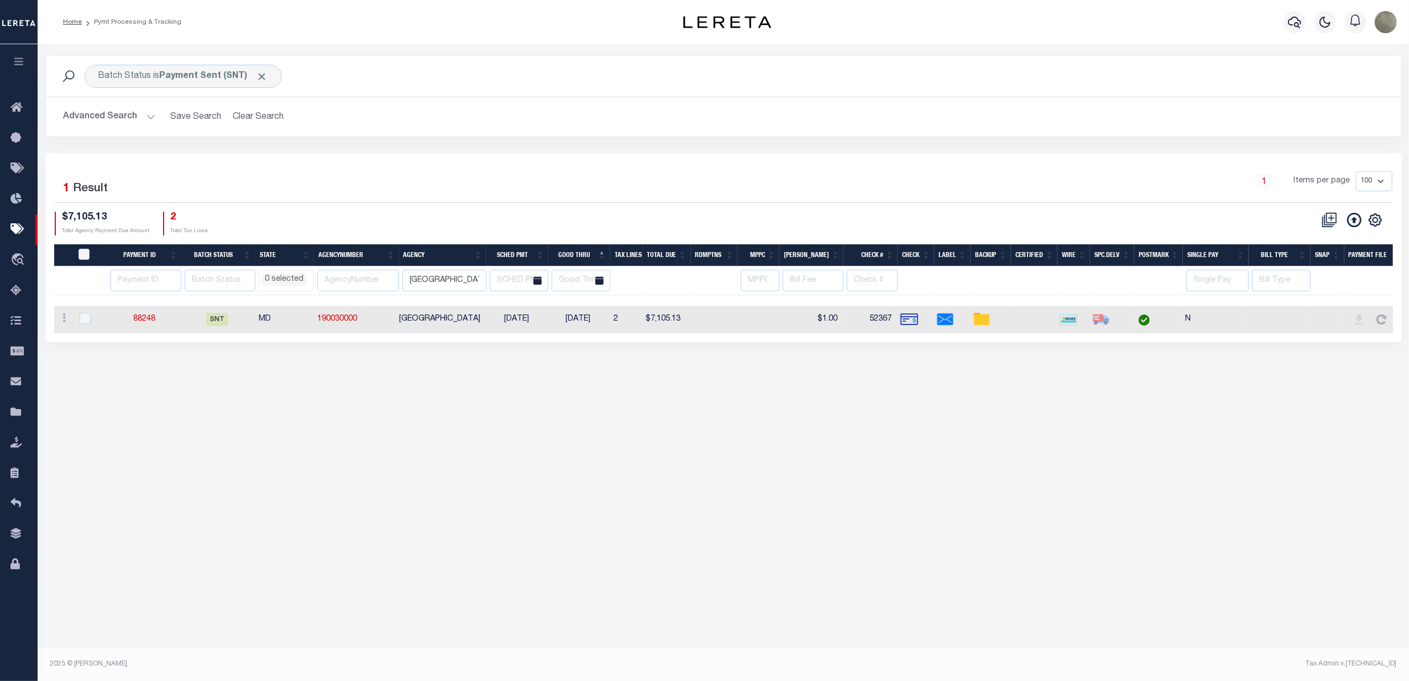
click at [390, 176] on div "1 Items per page 100 200 500 1000" at bounding box center [893, 186] width 1016 height 31
click at [195, 74] on b "Payment Sent (SNT)" at bounding box center [214, 76] width 108 height 9
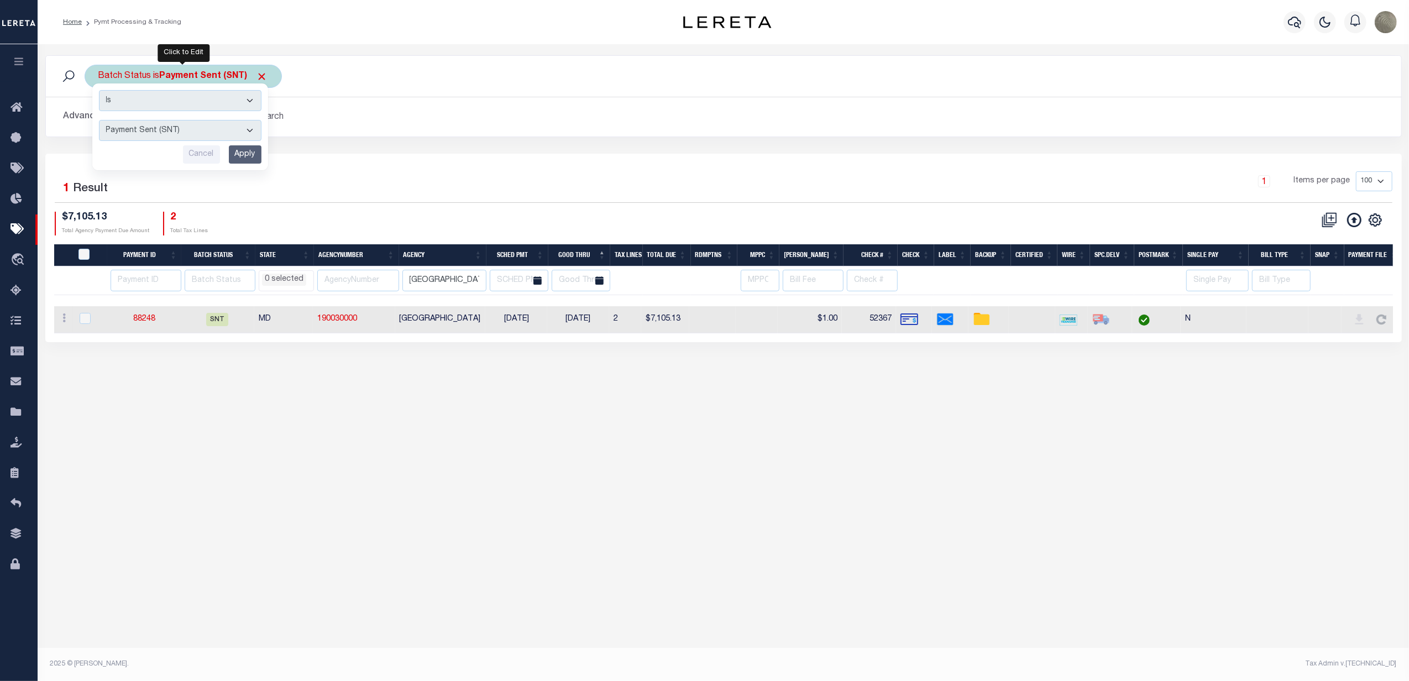
click at [155, 134] on select "Awaiting Funds (AWF) Cleared and Complete (CAC) New Check Needed (NCN) Payment …" at bounding box center [180, 130] width 162 height 21
select select "NCN"
click at [99, 120] on select "Awaiting Funds (AWF) Cleared and Complete (CAC) New Check Needed (NCN) Payment …" at bounding box center [180, 130] width 162 height 21
click at [241, 164] on input "Apply" at bounding box center [245, 154] width 33 height 18
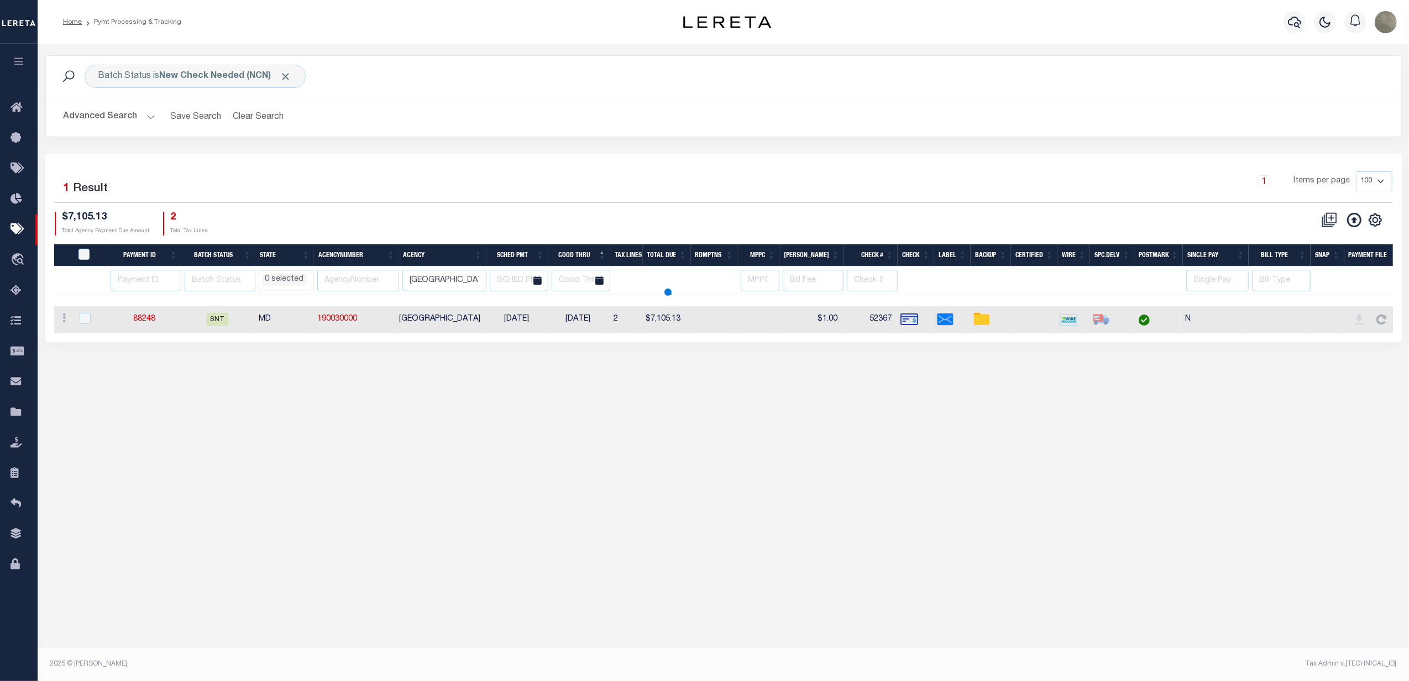
select select
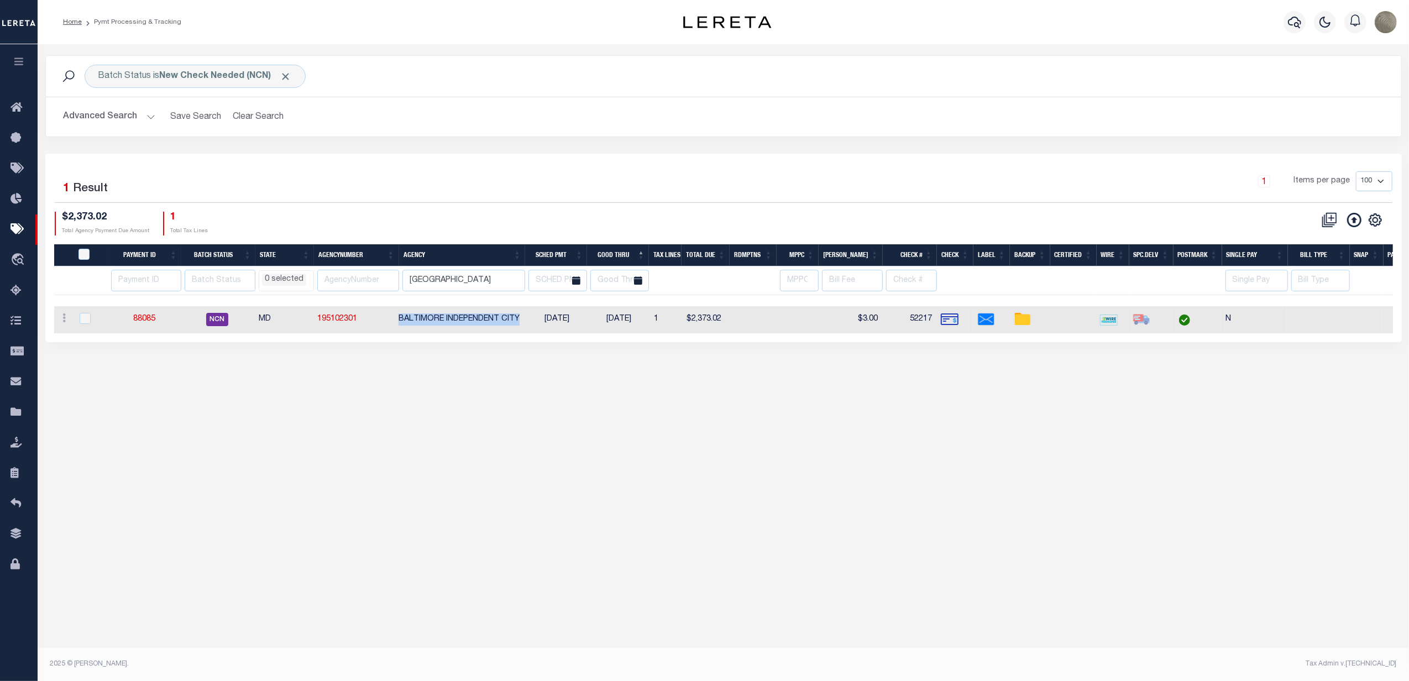
drag, startPoint x: 403, startPoint y: 321, endPoint x: 533, endPoint y: 326, distance: 130.0
click at [526, 326] on td "BALTIMORE INDEPENDENT CITY" at bounding box center [460, 319] width 132 height 27
checkbox input "true"
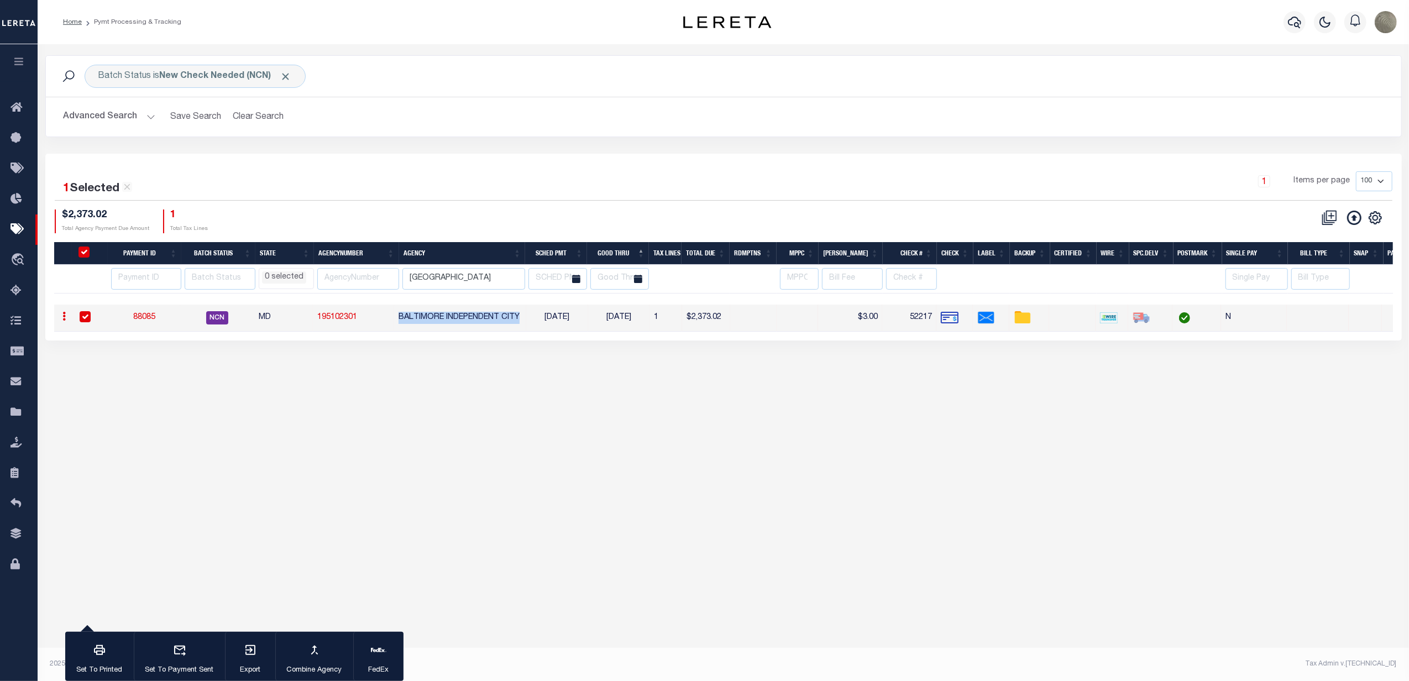
copy td "BALTIMORE INDEPENDENT CITY"
click at [149, 321] on link "88085" at bounding box center [144, 317] width 22 height 8
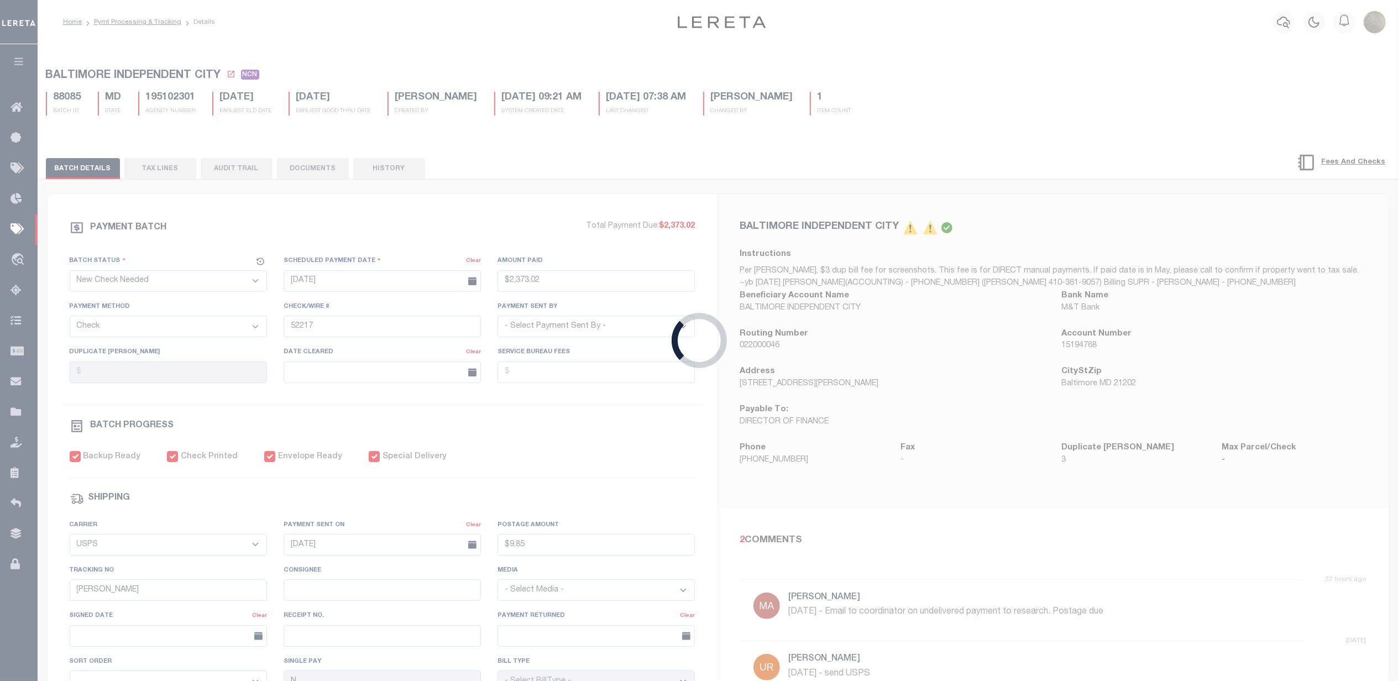
type input "$2,373.02"
type input "$9.85"
select select
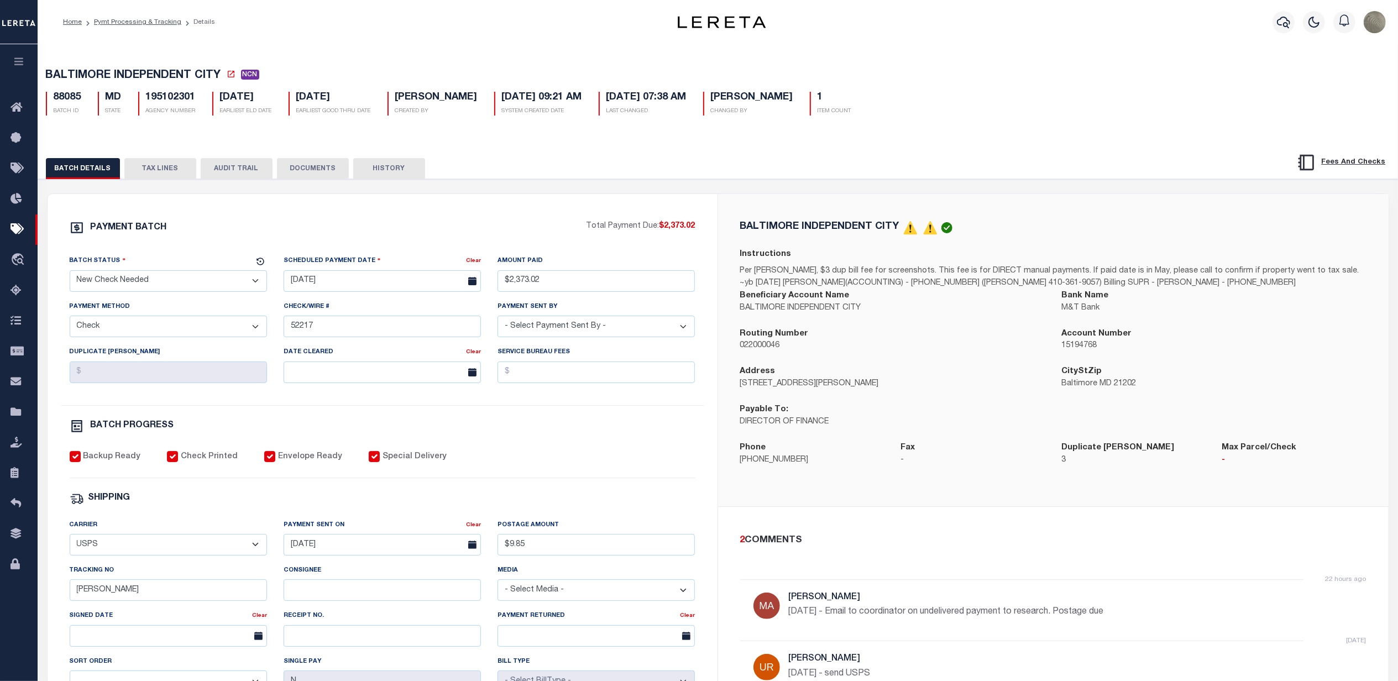
click at [593, 190] on div "PAYMENT BATCH Total Payment Due: $2,373.02 Batch Status" at bounding box center [718, 536] width 1371 height 715
click at [151, 181] on div "BATCH DETAILS TAX LINES AUDIT TRAIL DOCUMENTS HISTORY" at bounding box center [718, 516] width 1371 height 757
click at [153, 169] on button "TAX LINES" at bounding box center [160, 168] width 72 height 21
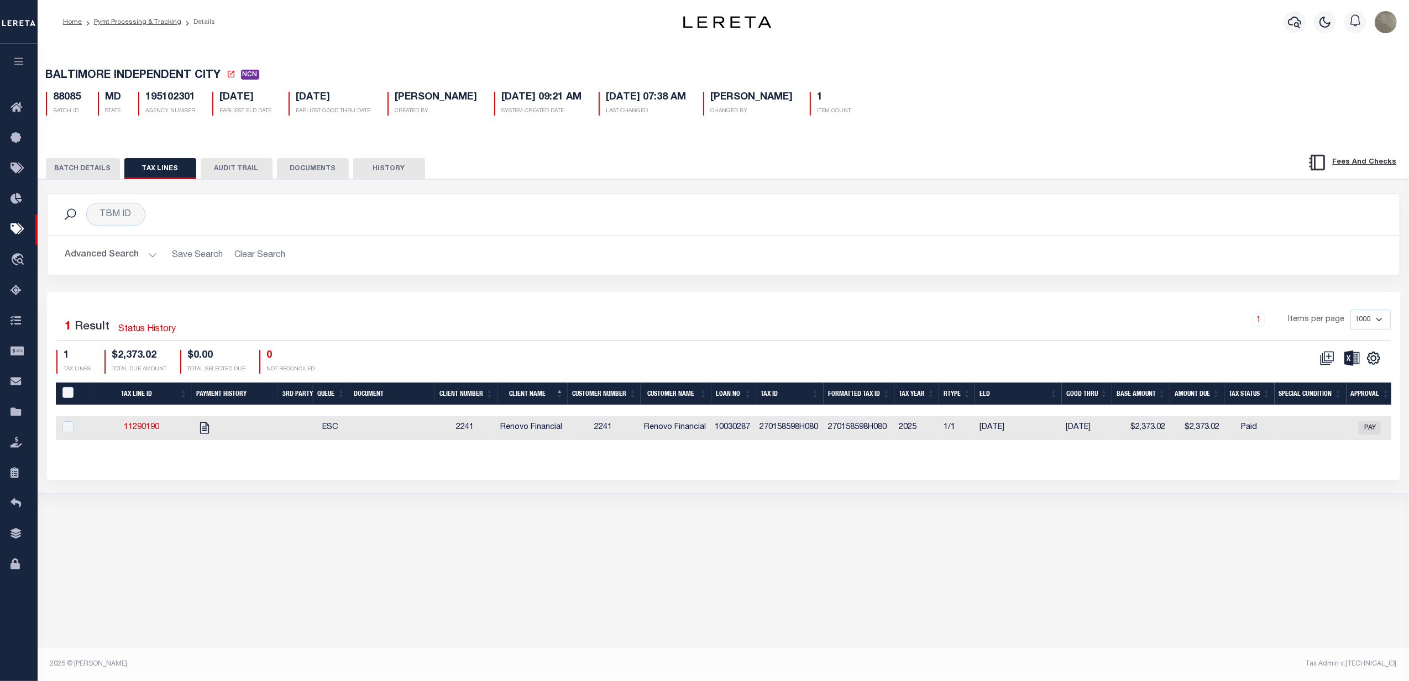
click at [788, 432] on td "270158598H080" at bounding box center [790, 428] width 69 height 24
checkbox input "true"
click at [788, 432] on td "270158598H080" at bounding box center [790, 428] width 69 height 24
checkbox input "false"
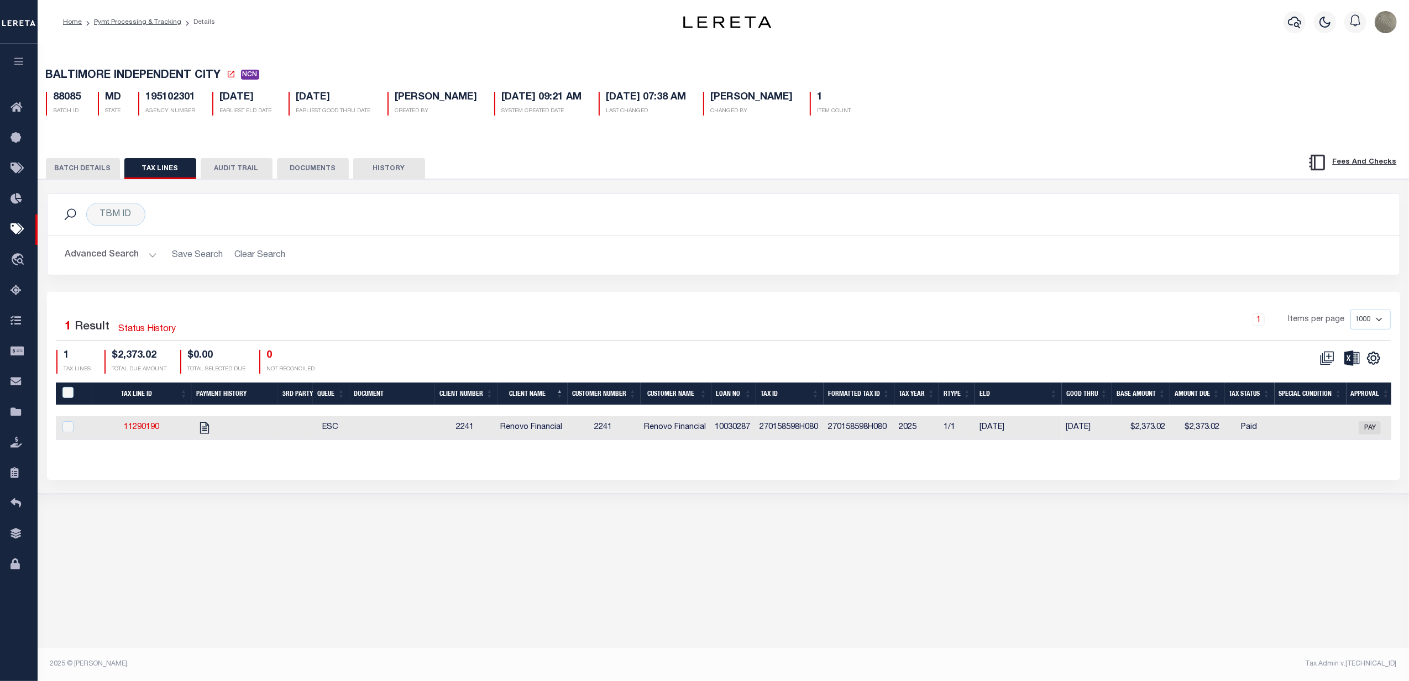
checkbox input "false"
copy td "270158598H080"
click at [96, 165] on button "BATCH DETAILS" at bounding box center [83, 168] width 74 height 21
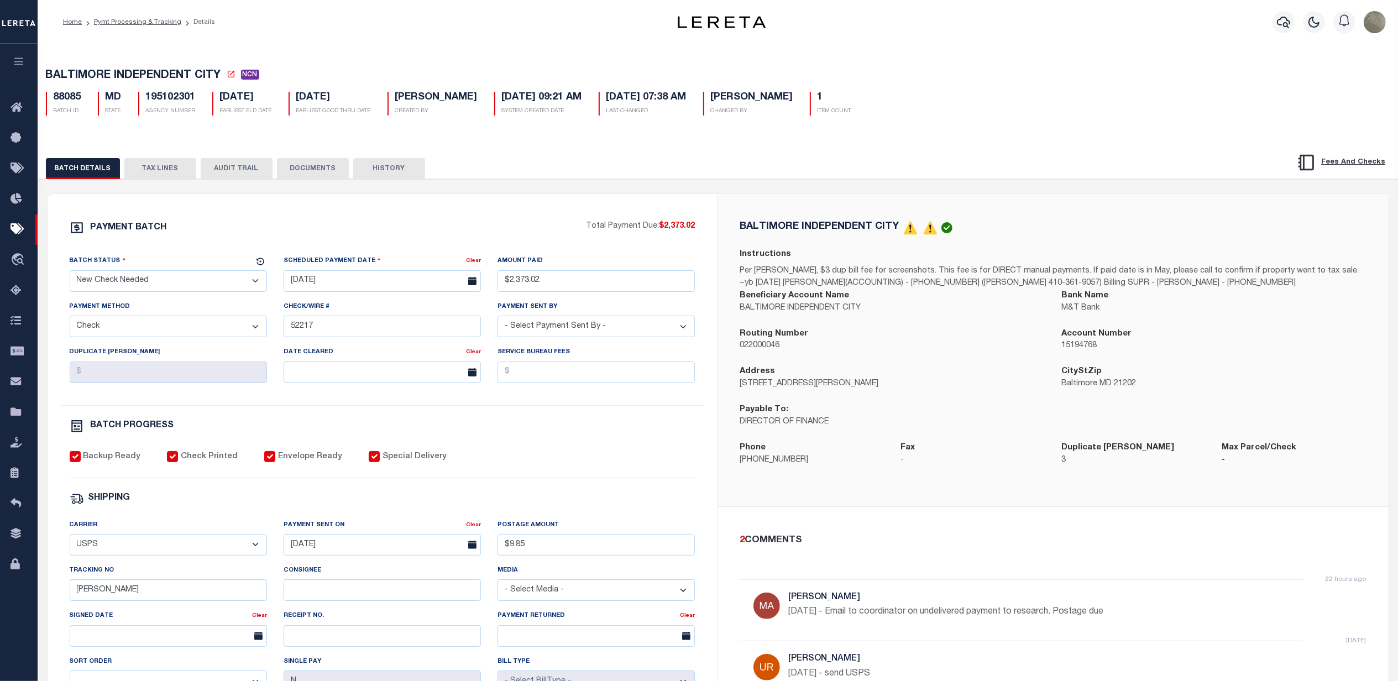
click at [528, 233] on div "PAYMENT BATCH" at bounding box center [328, 231] width 517 height 21
click at [635, 184] on div "PAYMENT BATCH Total Payment Due: $2,373.02 Batch Status" at bounding box center [718, 536] width 1371 height 715
click at [352, 230] on div "PAYMENT BATCH" at bounding box center [328, 231] width 517 height 21
select select
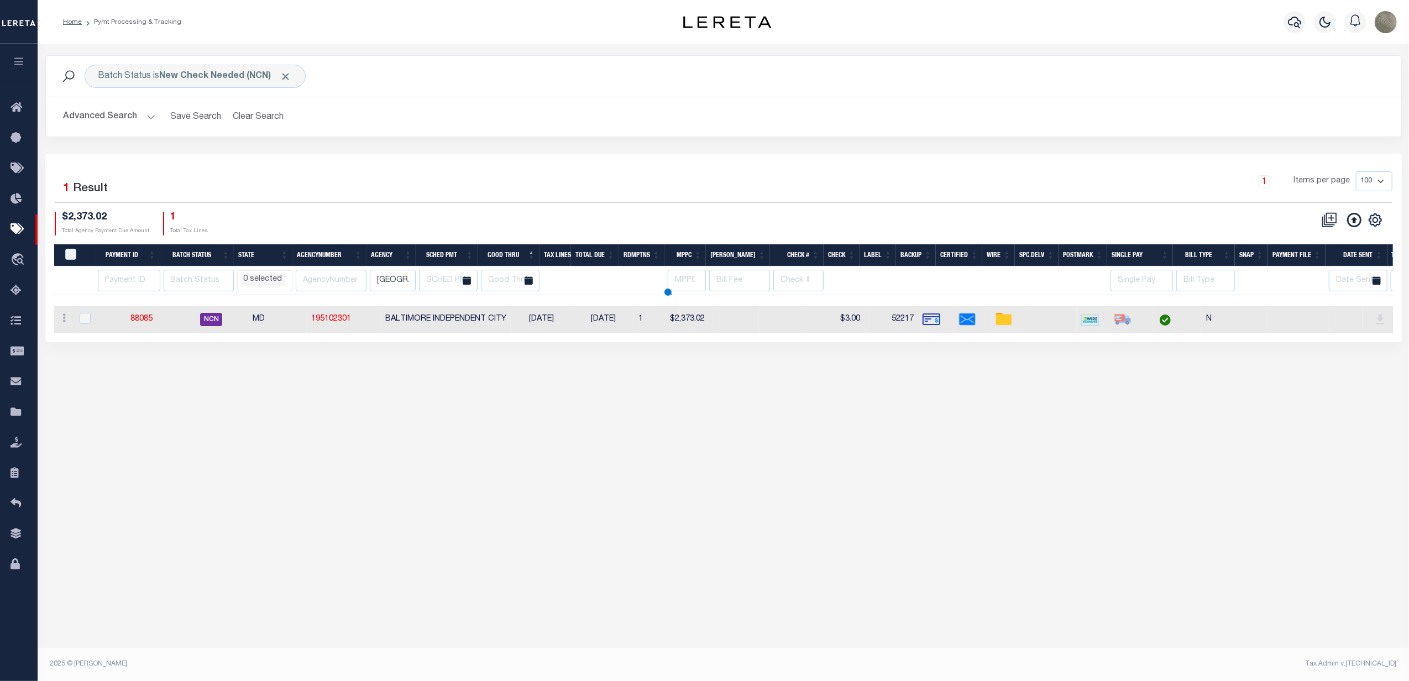
select select
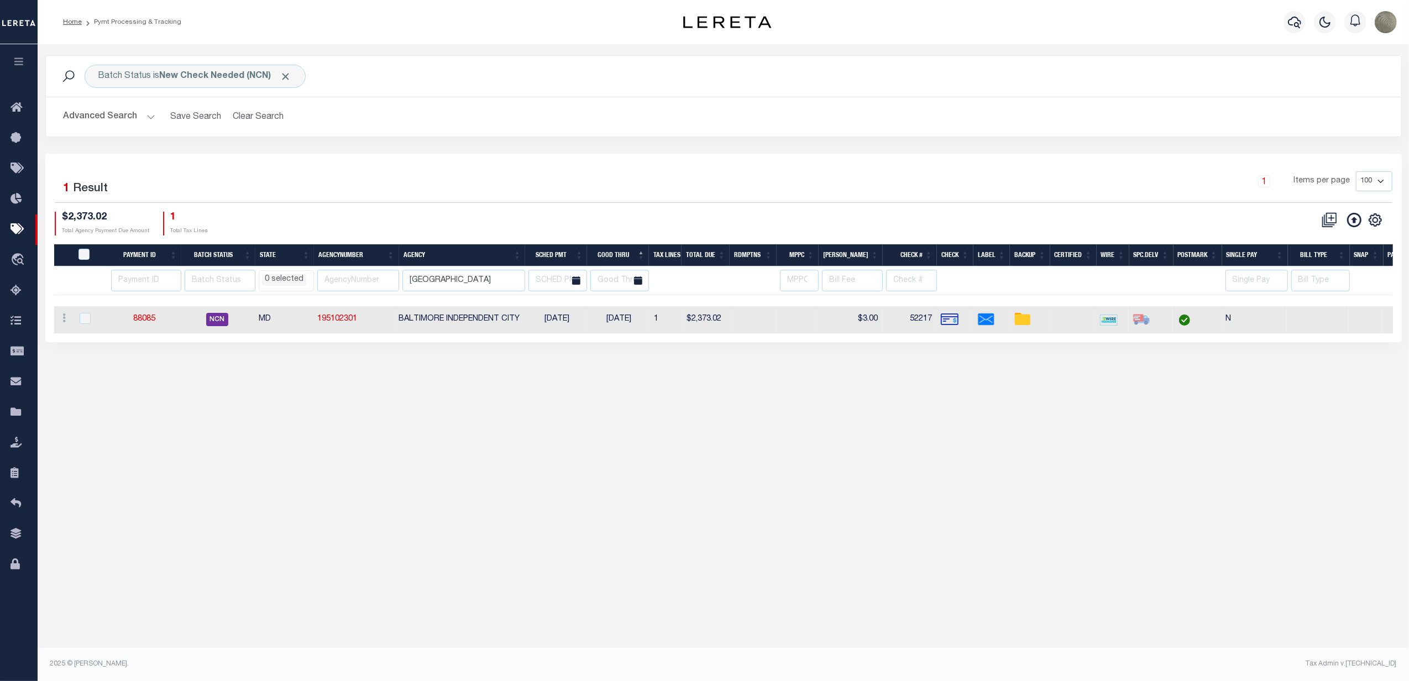
select select
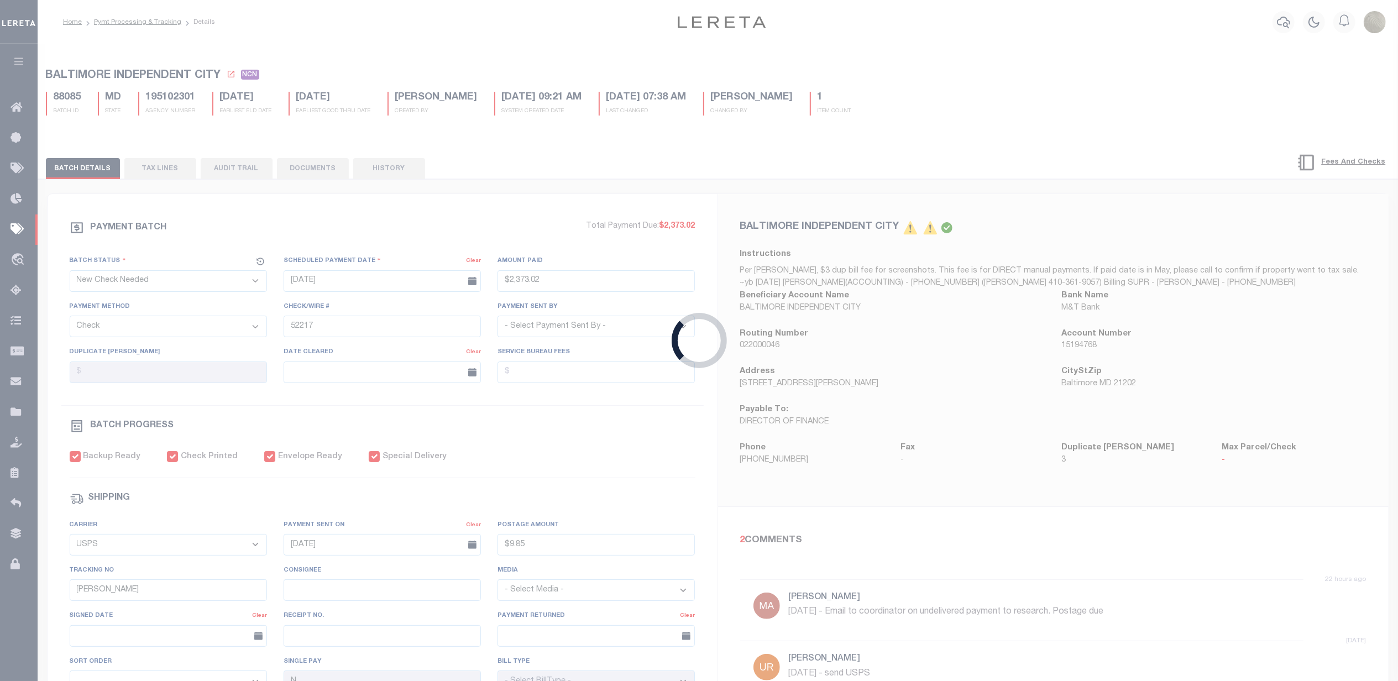
type input "$2,373.02"
type input "$9.85"
select select
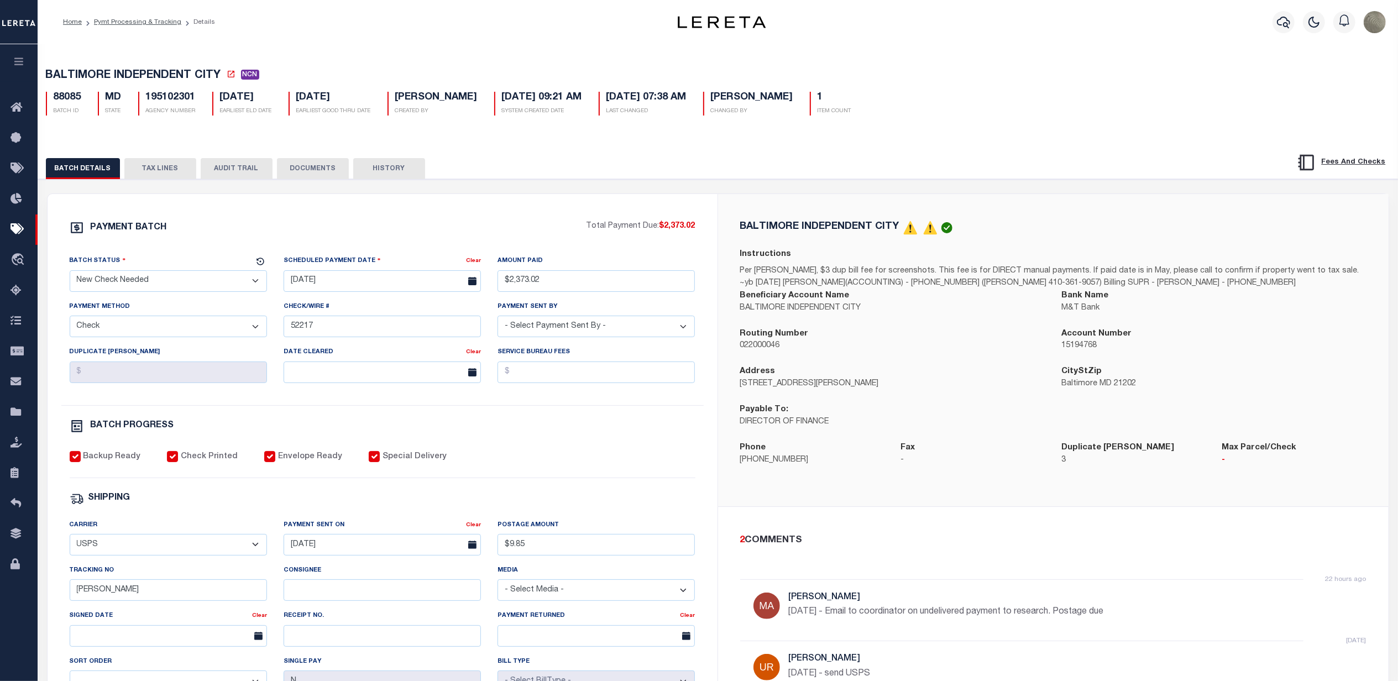
drag, startPoint x: 382, startPoint y: 211, endPoint x: 385, endPoint y: 204, distance: 7.5
select select
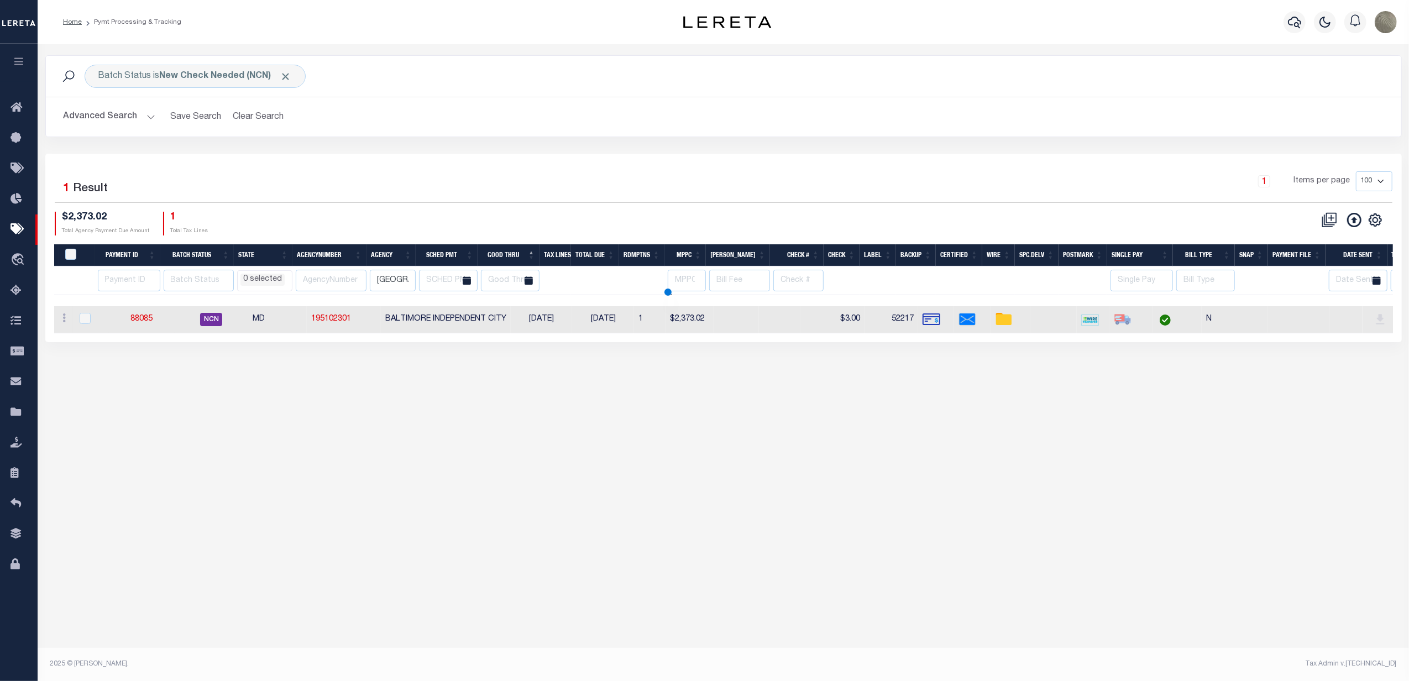
select select
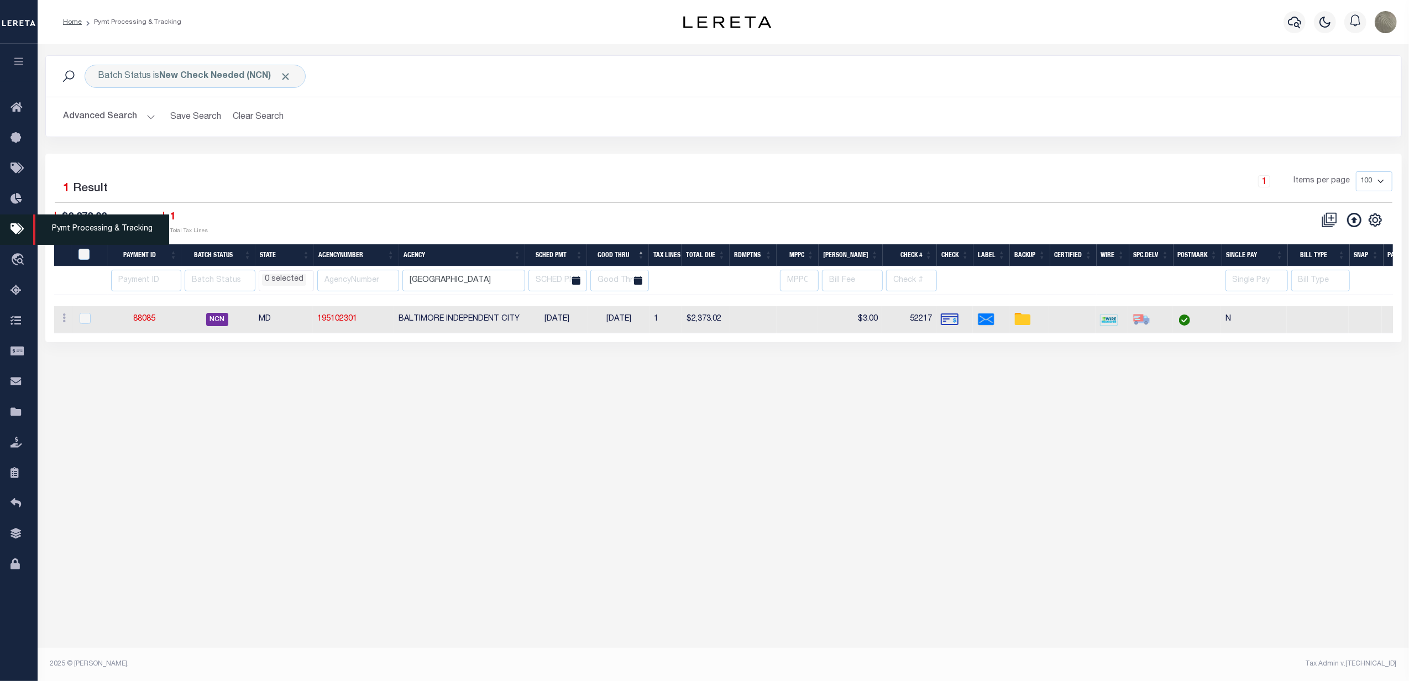
click at [22, 228] on icon at bounding box center [20, 230] width 18 height 14
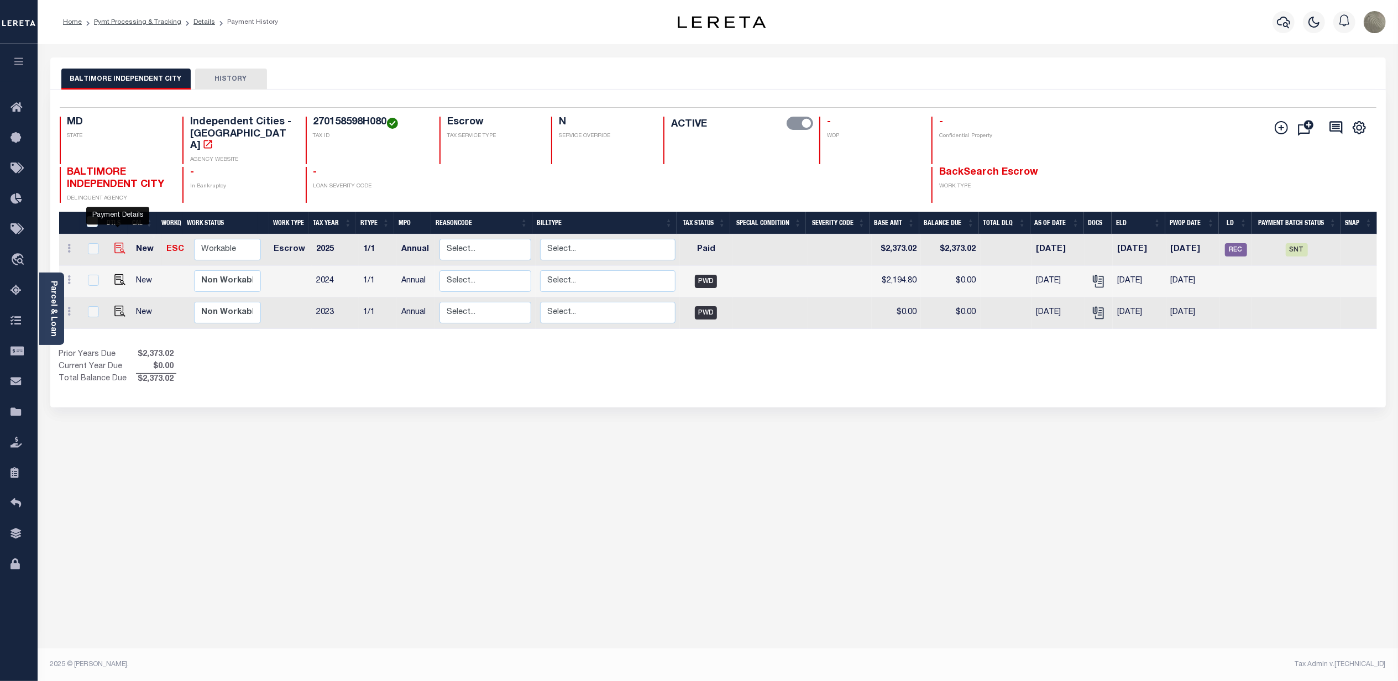
click at [116, 243] on img "" at bounding box center [119, 248] width 11 height 11
checkbox input "true"
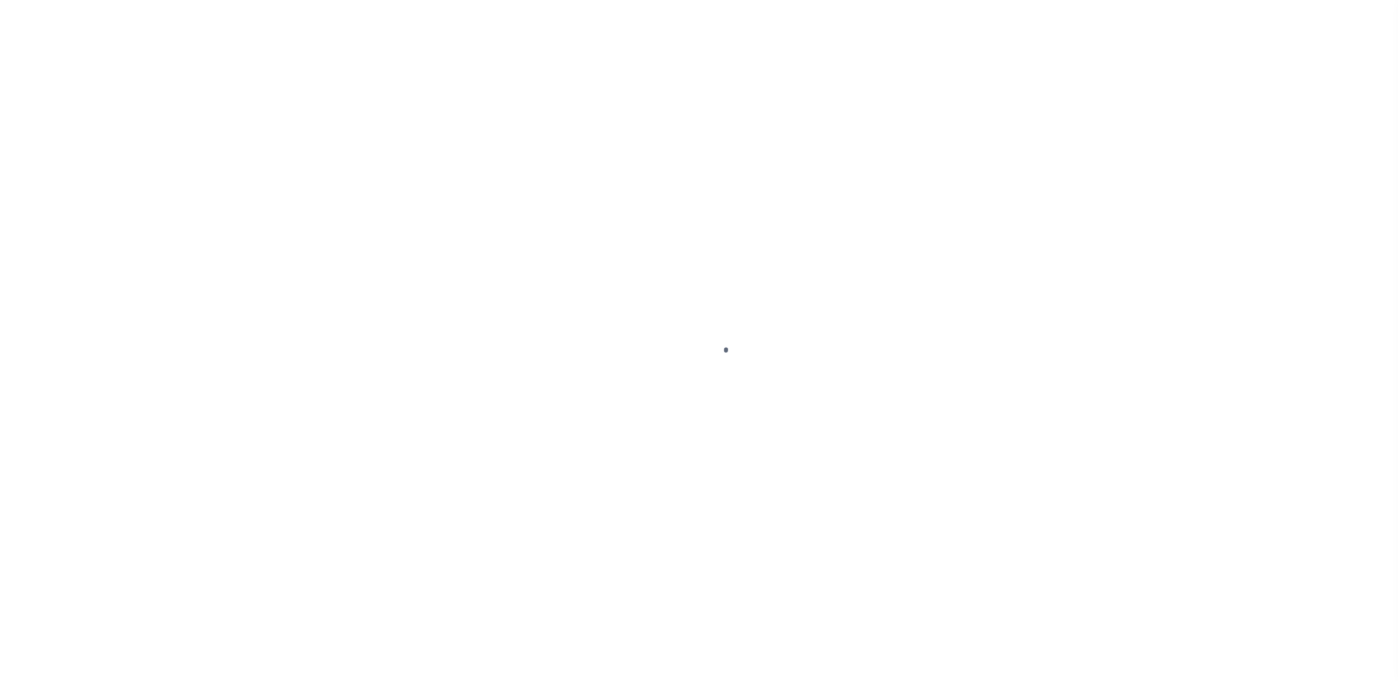
select select "PYD"
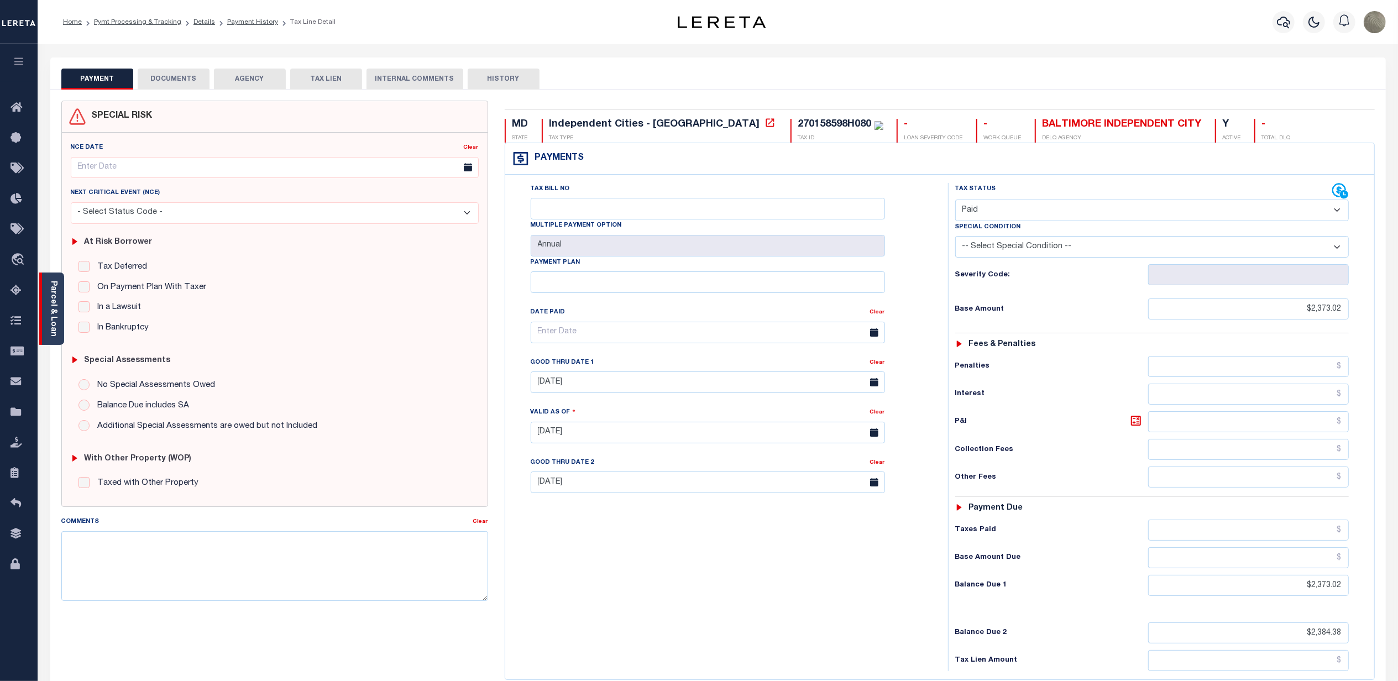
click at [49, 315] on link "Parcel & Loan" at bounding box center [53, 309] width 8 height 56
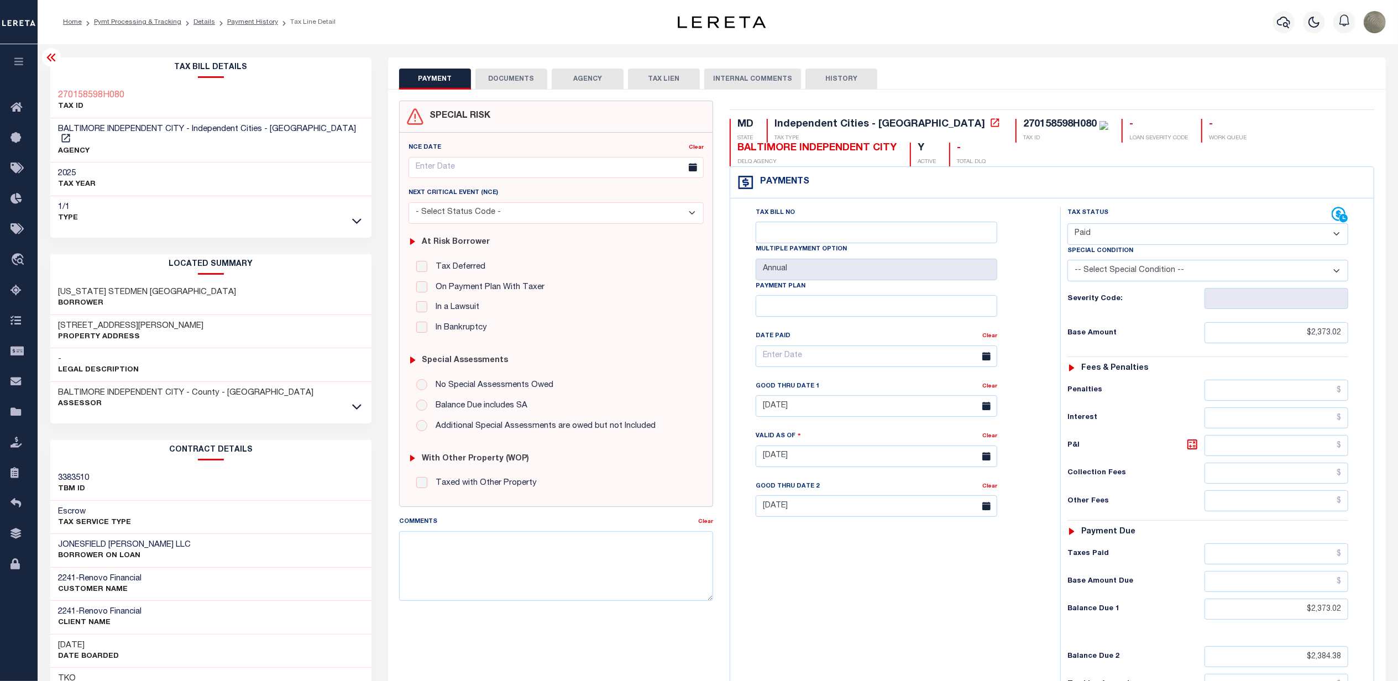
click at [364, 399] on div "BALTIMORE INDEPENDENT CITY - County - MD Assessor" at bounding box center [211, 398] width 322 height 33
click at [361, 403] on div "BALTIMORE INDEPENDENT CITY - County - MD Assessor" at bounding box center [211, 398] width 322 height 33
click at [361, 404] on icon at bounding box center [356, 407] width 9 height 6
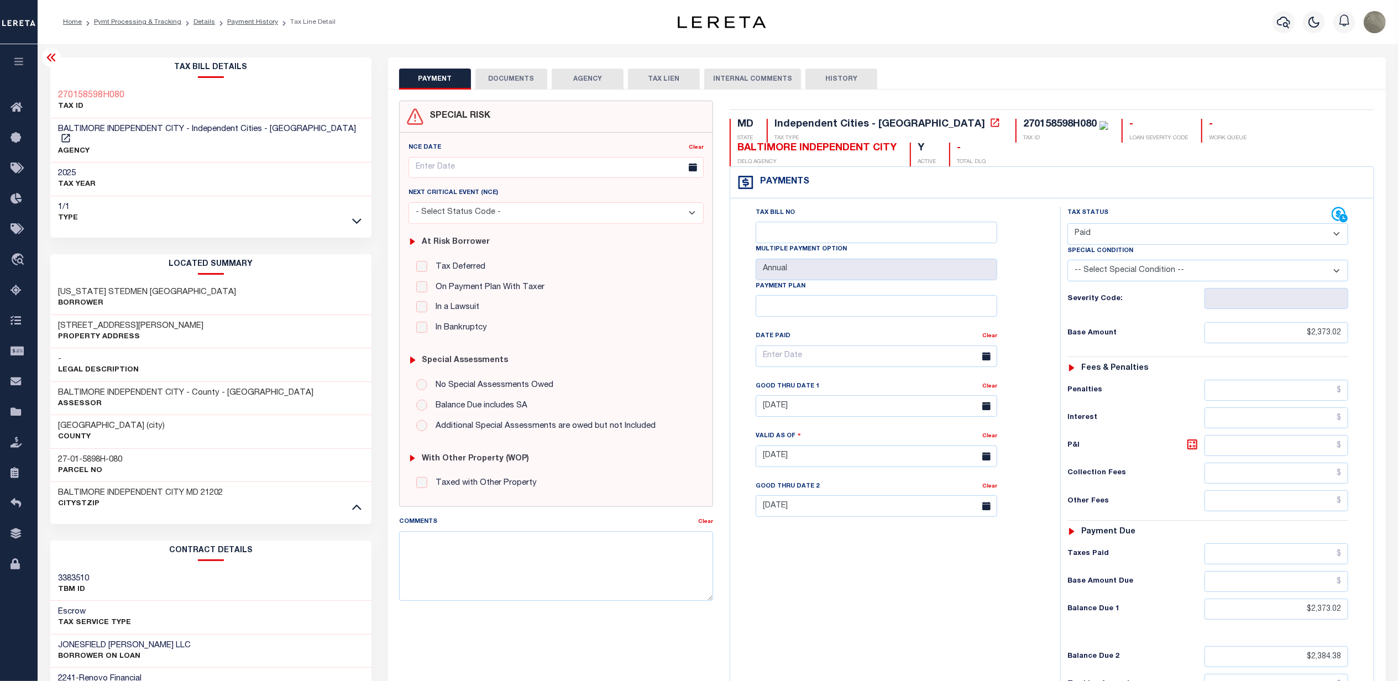
click at [60, 454] on h3 "27-01-5898H-080" at bounding box center [91, 459] width 64 height 11
copy h3 "27"
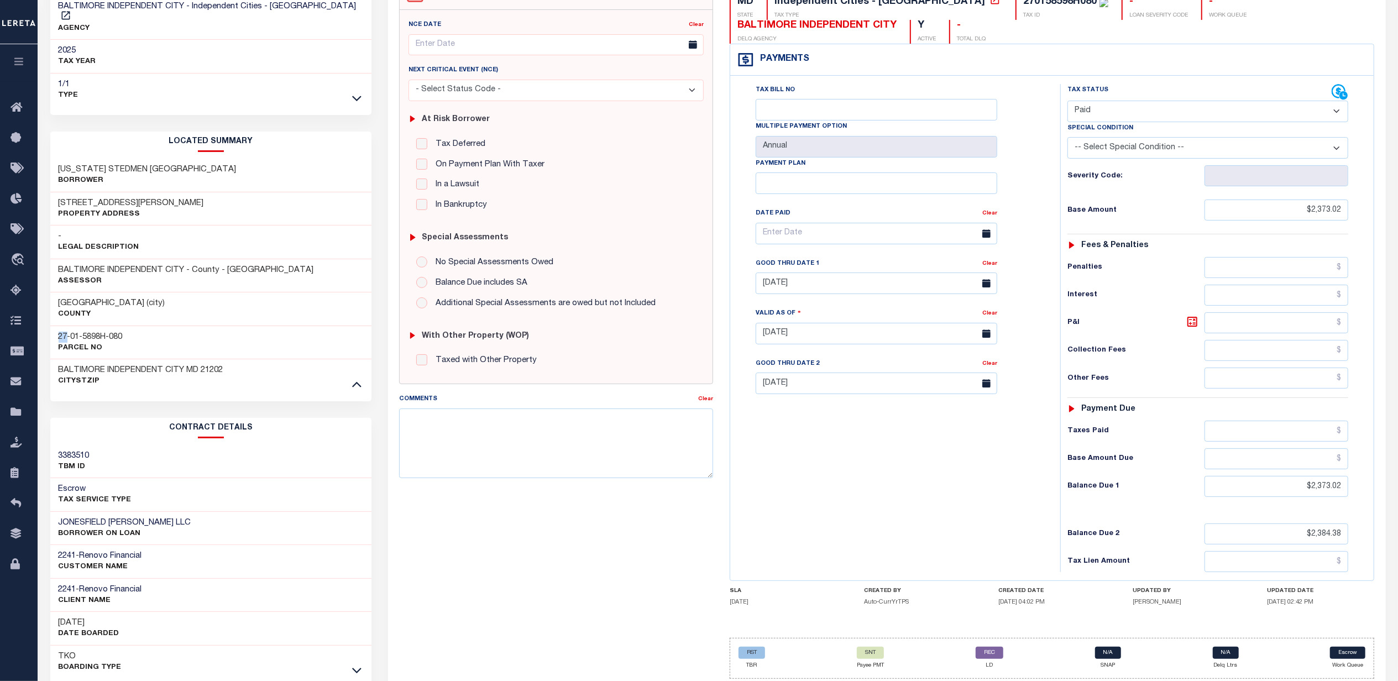
scroll to position [169, 0]
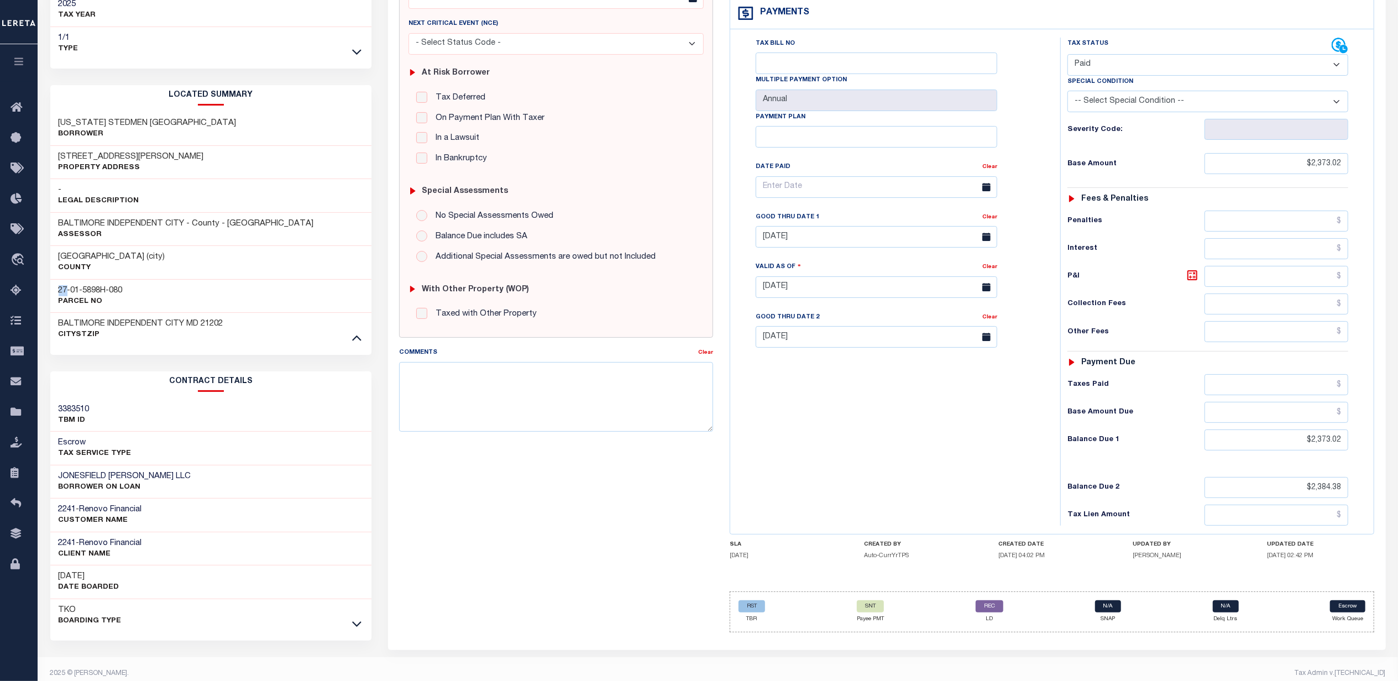
click at [363, 619] on link at bounding box center [356, 623] width 13 height 8
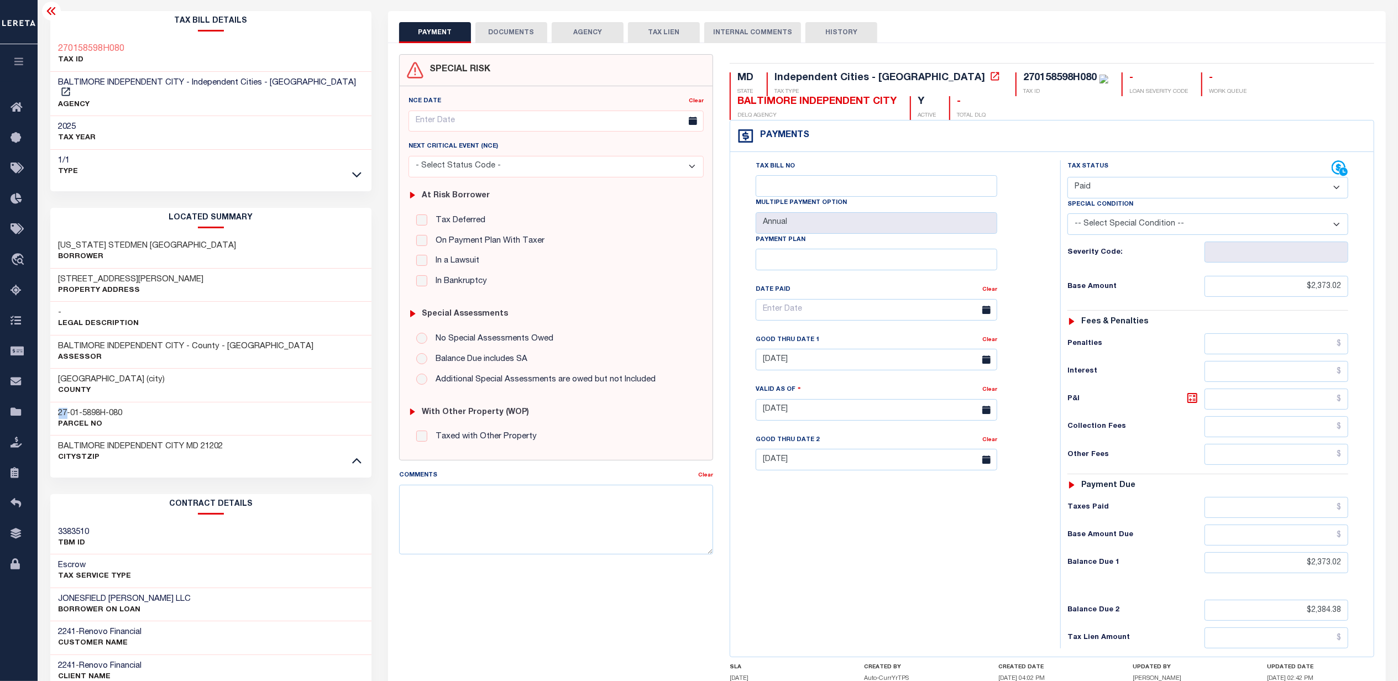
scroll to position [0, 0]
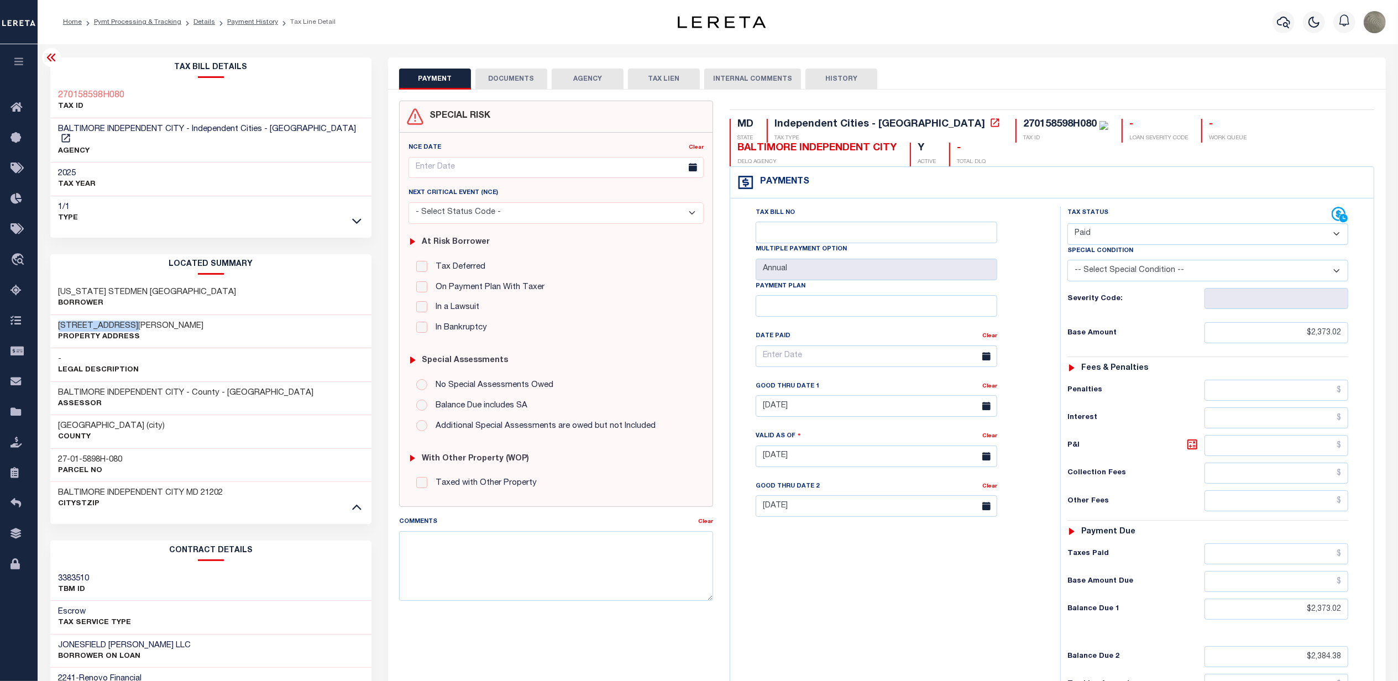
drag, startPoint x: 140, startPoint y: 313, endPoint x: 58, endPoint y: 319, distance: 82.6
click at [58, 319] on div "4122 EIERMAN AVE Property Address" at bounding box center [211, 332] width 322 height 34
copy h3 "4122 EIERMAN AVE"
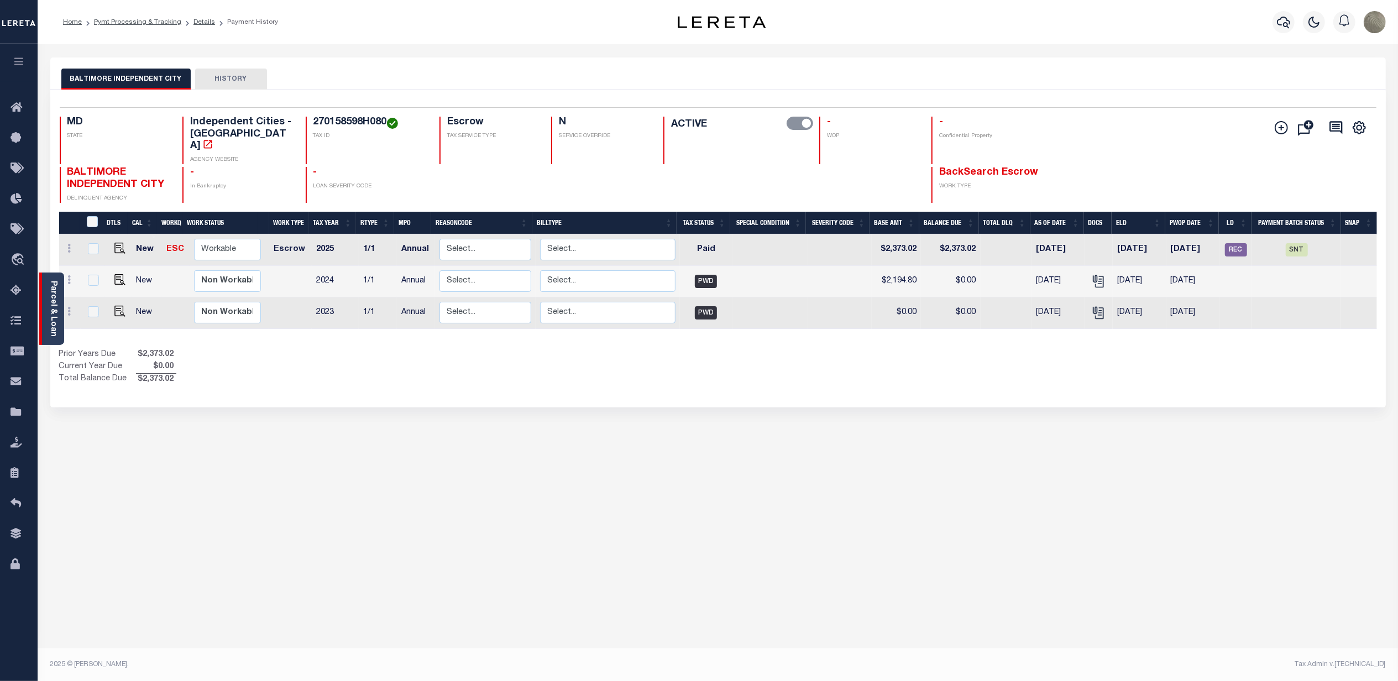
click at [54, 298] on link "Parcel & Loan" at bounding box center [53, 309] width 8 height 56
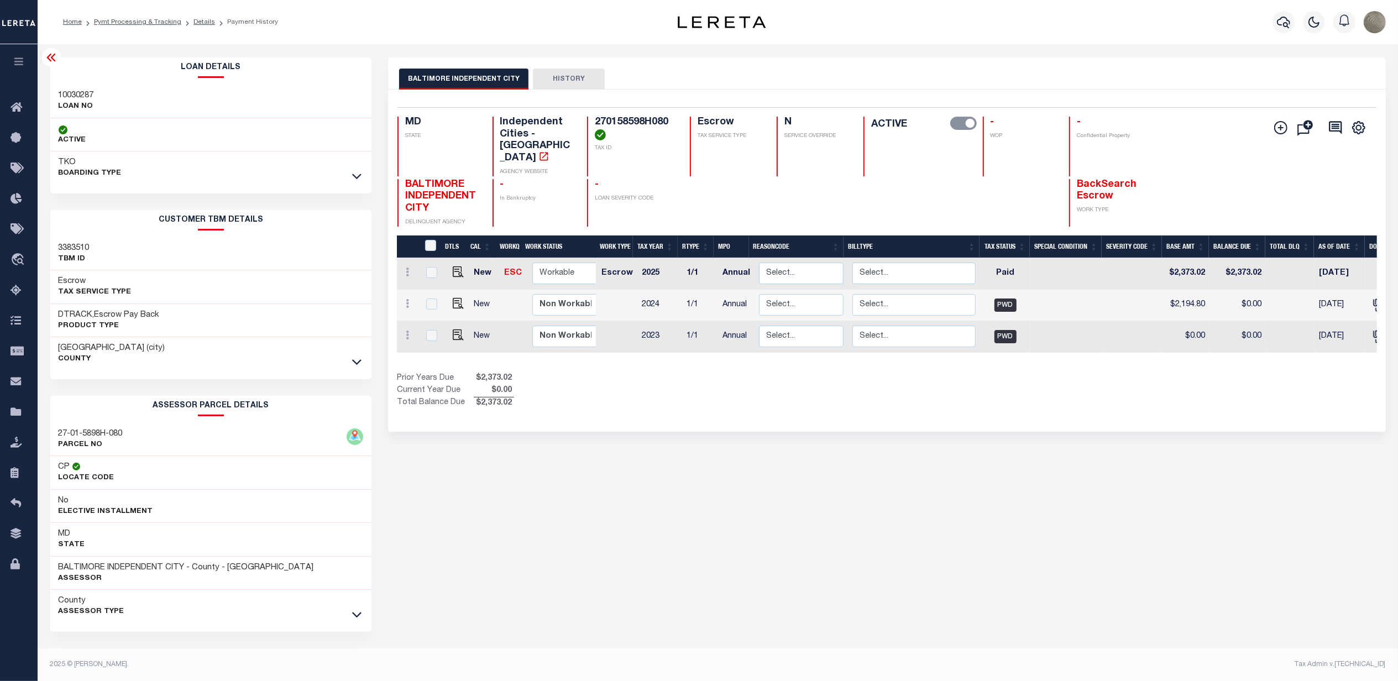
click at [233, 173] on div "TKO BOARDING TYPE" at bounding box center [211, 167] width 322 height 33
click at [365, 182] on div "TKO BOARDING TYPE" at bounding box center [211, 167] width 322 height 33
click at [355, 184] on div "TKO BOARDING TYPE" at bounding box center [211, 167] width 322 height 33
click at [355, 180] on icon at bounding box center [356, 176] width 9 height 12
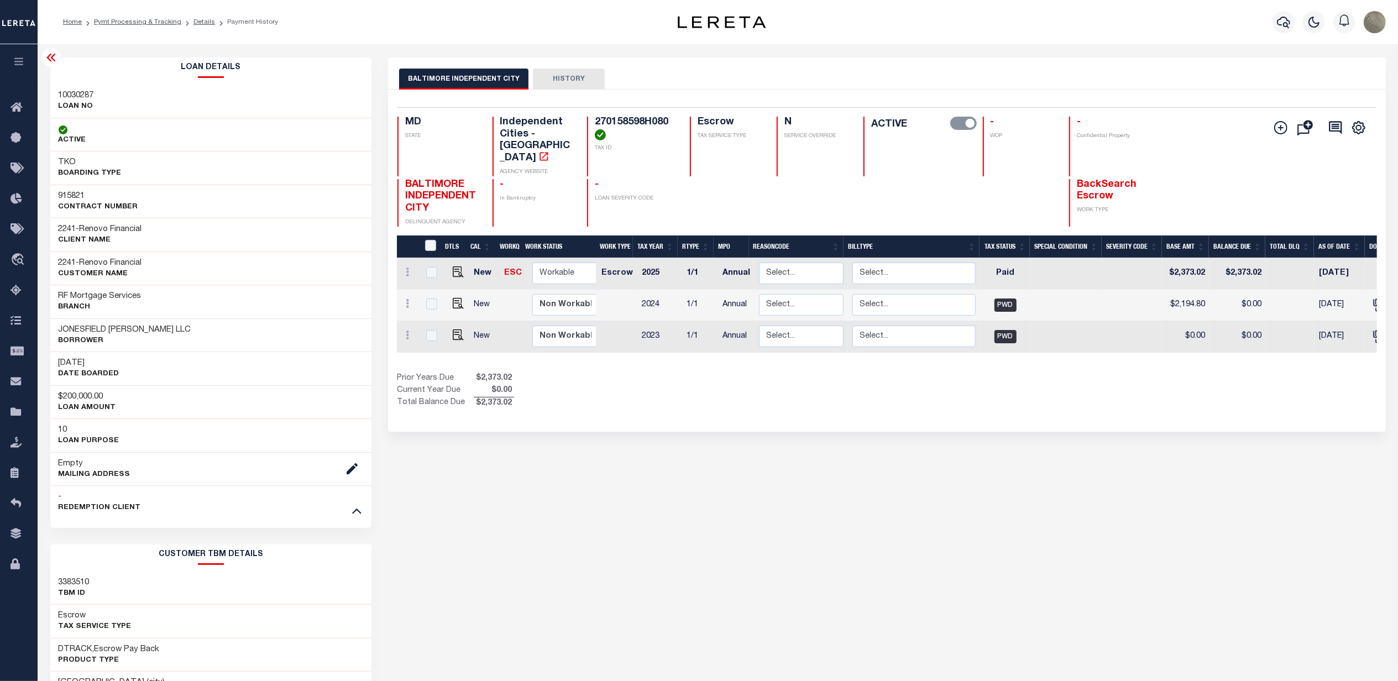
click at [55, 191] on div "915821 Contract Number" at bounding box center [211, 202] width 322 height 34
click at [75, 195] on h3 "915821" at bounding box center [99, 196] width 80 height 11
copy h3 "915821"
click at [87, 97] on h3 "10030287" at bounding box center [76, 95] width 35 height 11
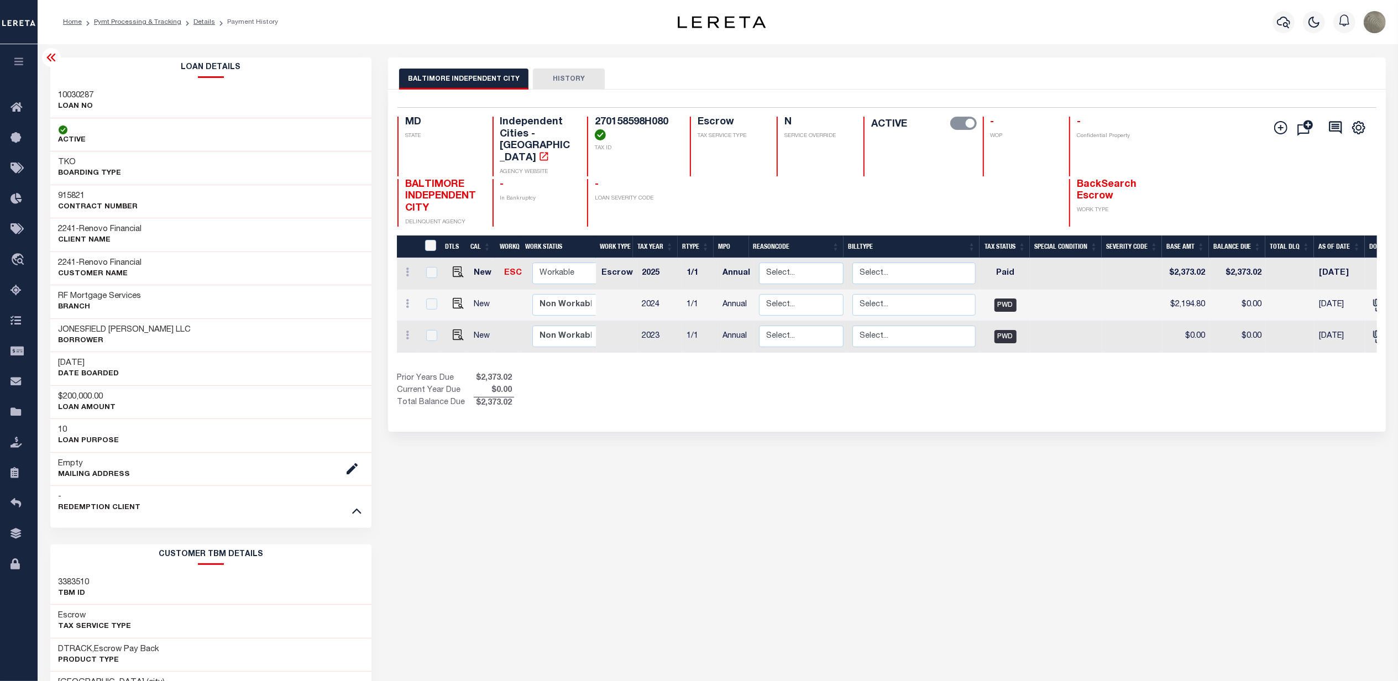
click at [87, 97] on h3 "10030287" at bounding box center [76, 95] width 35 height 11
copy h3 "10030287"
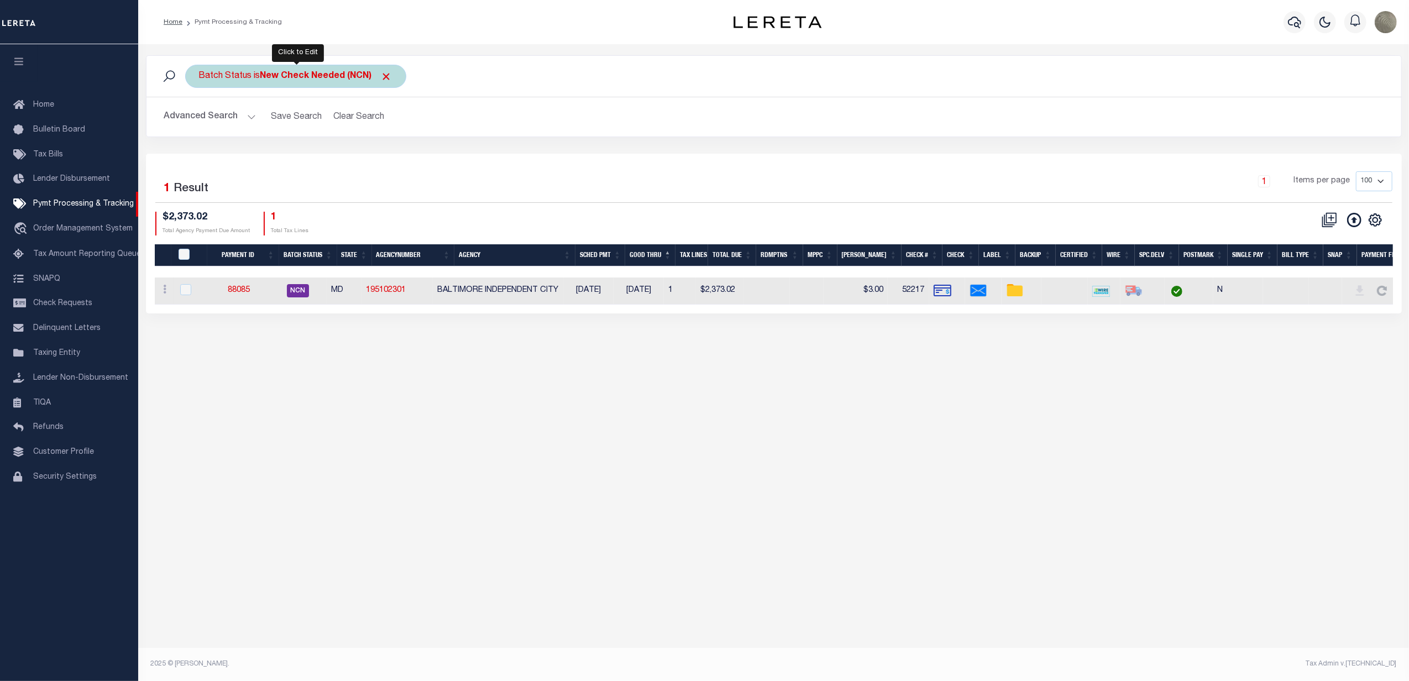
drag, startPoint x: 270, startPoint y: 69, endPoint x: 258, endPoint y: 82, distance: 18.4
click at [270, 69] on div "Batch Status is New Check Needed (NCN)" at bounding box center [295, 76] width 221 height 23
click at [223, 126] on select "Awaiting Funds (AWF) Cleared and Complete (CAC) New Check Needed (NCN) Payment …" at bounding box center [281, 130] width 162 height 21
select select "RFW"
click at [200, 120] on select "Awaiting Funds (AWF) Cleared and Complete (CAC) New Check Needed (NCN) Payment …" at bounding box center [281, 130] width 162 height 21
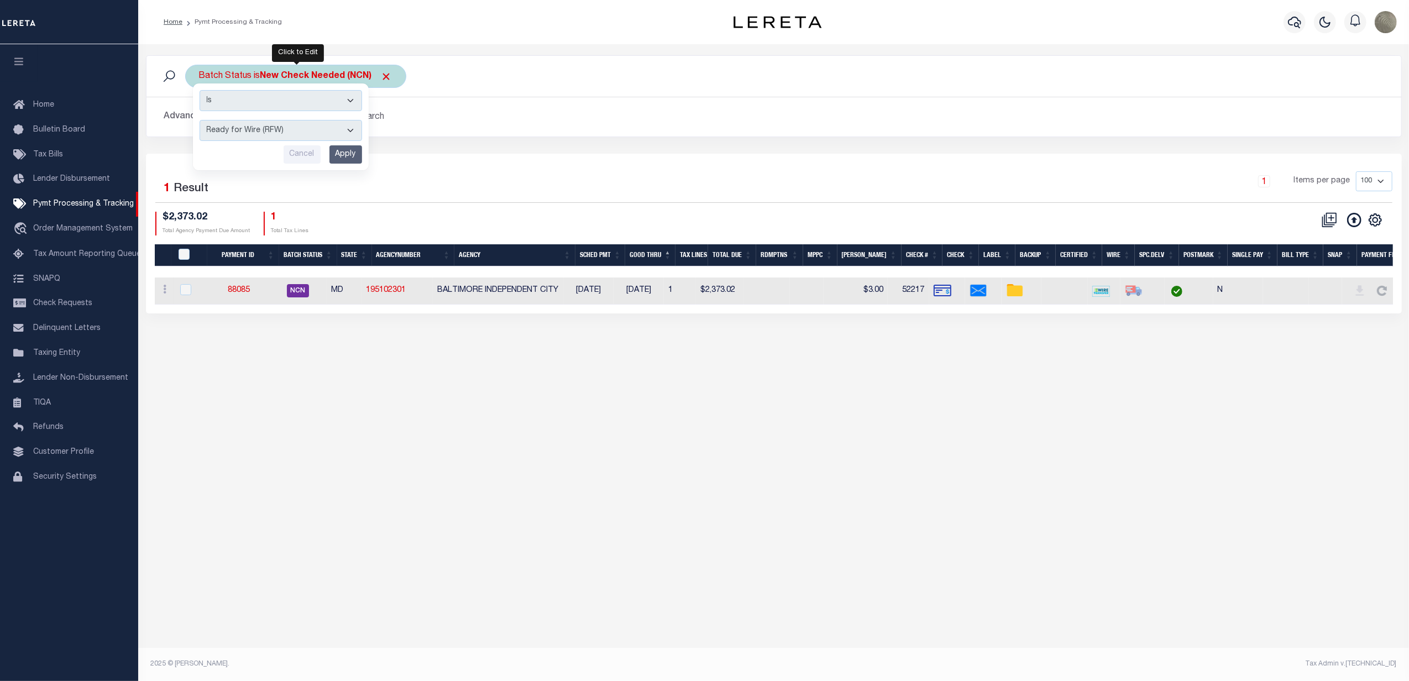
click at [339, 150] on input "Apply" at bounding box center [345, 154] width 33 height 18
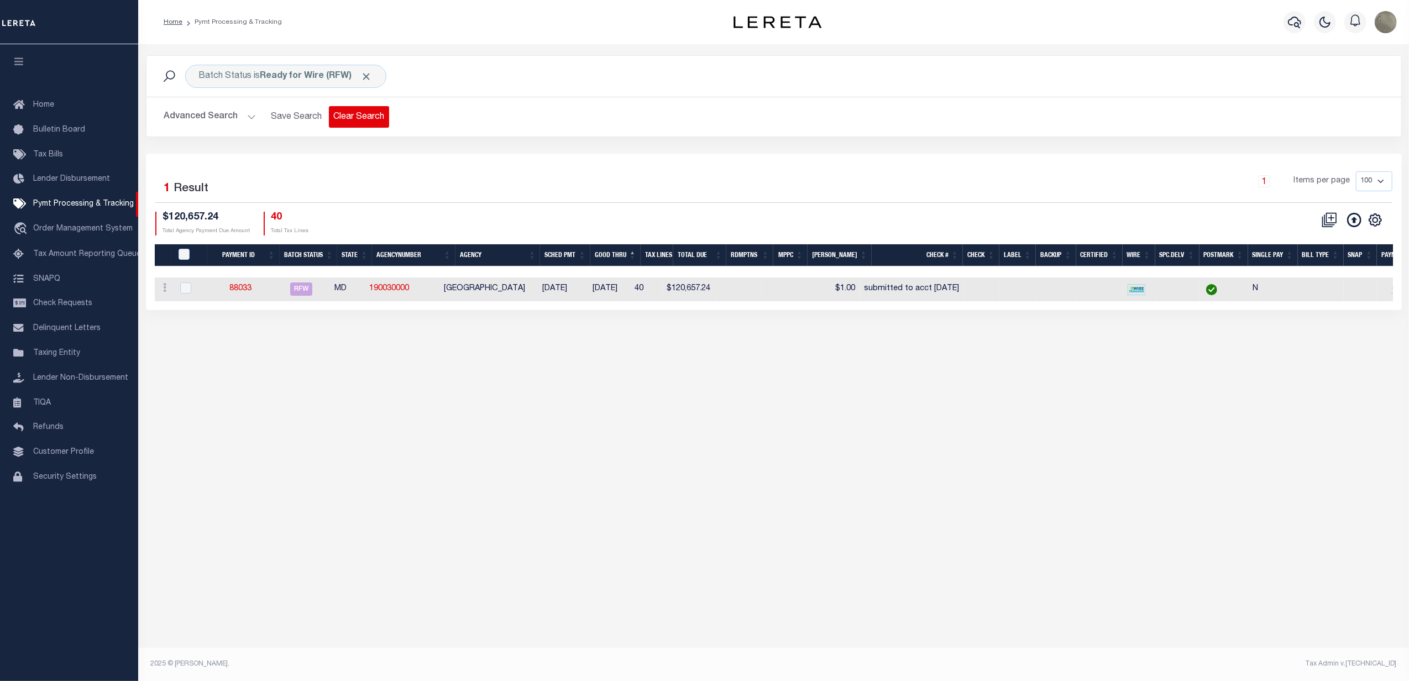
click at [348, 113] on button "Clear Search" at bounding box center [359, 117] width 60 height 22
click at [355, 112] on button "Clear Search" at bounding box center [359, 117] width 60 height 22
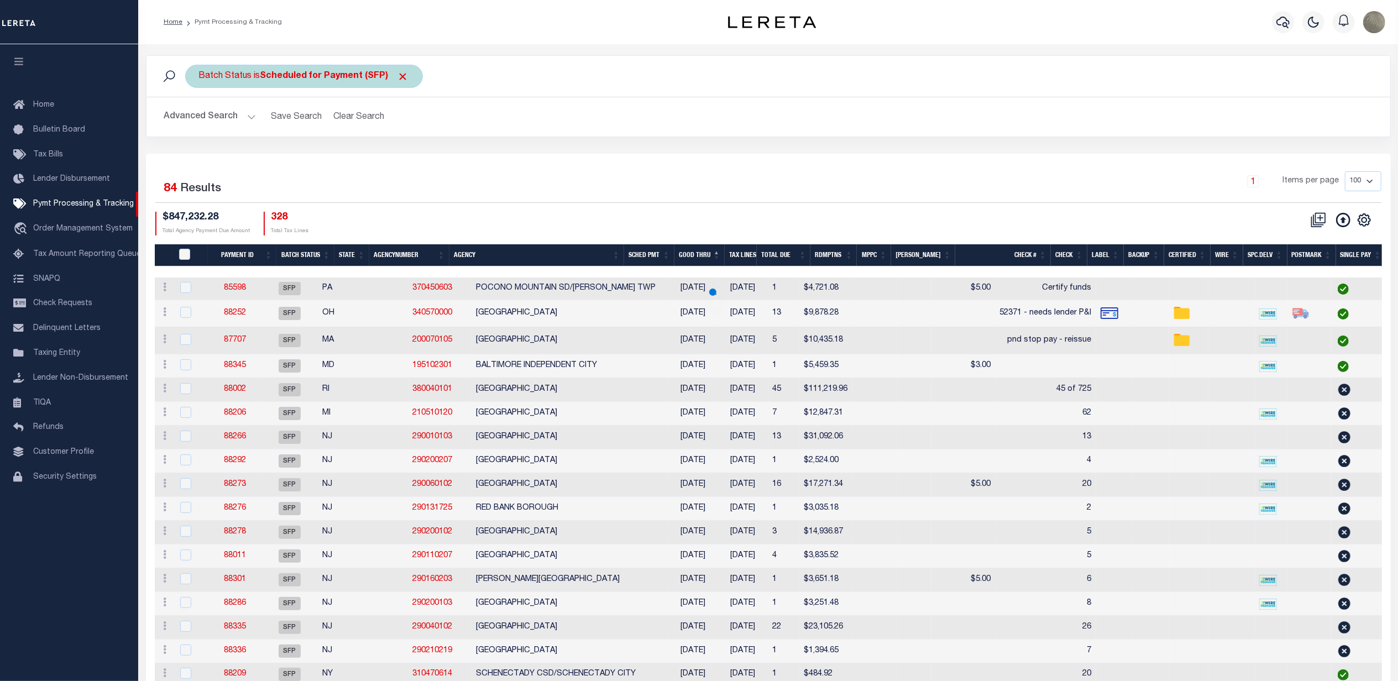
click at [361, 85] on div "Batch Status is Scheduled for Payment (SFP)" at bounding box center [304, 76] width 238 height 23
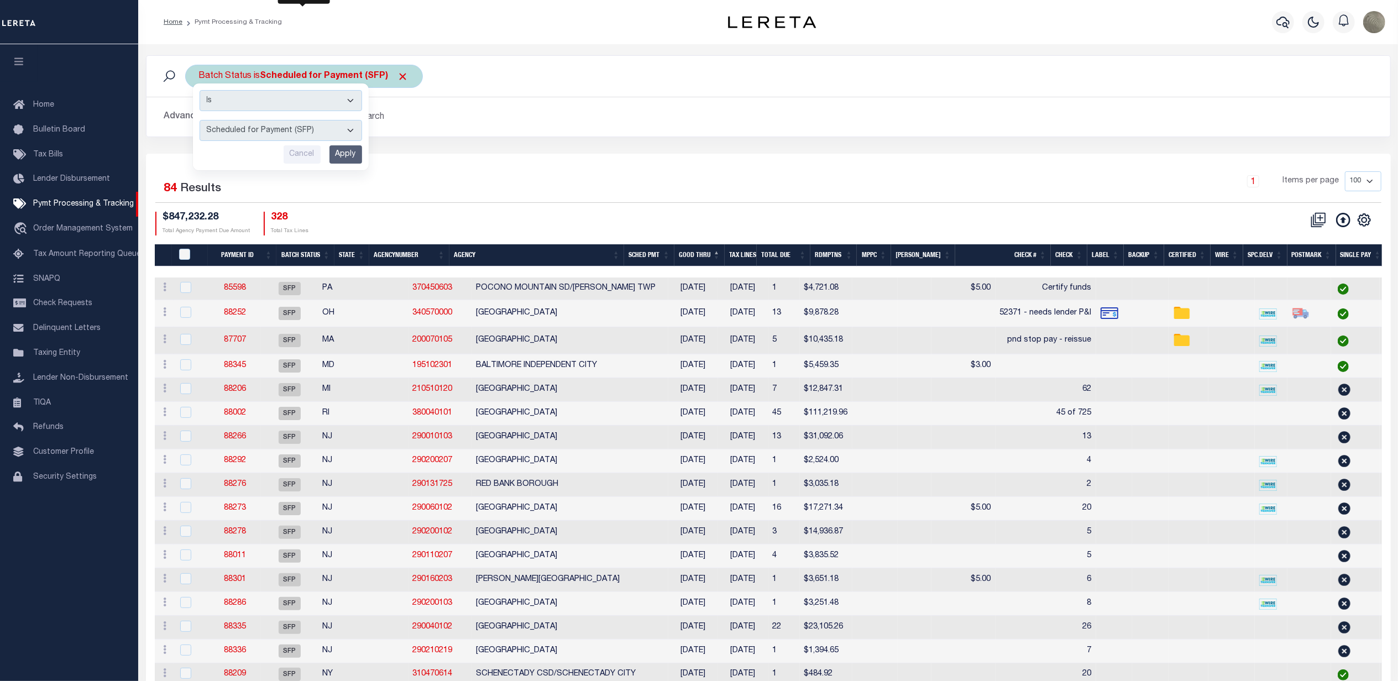
click at [284, 126] on select "Awaiting Funds (AWF) Cleared and Complete (CAC) New Check Needed (NCN) Payment …" at bounding box center [281, 130] width 162 height 21
select select "RFW"
click at [200, 120] on select "Awaiting Funds (AWF) Cleared and Complete (CAC) New Check Needed (NCN) Payment …" at bounding box center [281, 130] width 162 height 21
click at [343, 146] on input "Apply" at bounding box center [345, 154] width 33 height 18
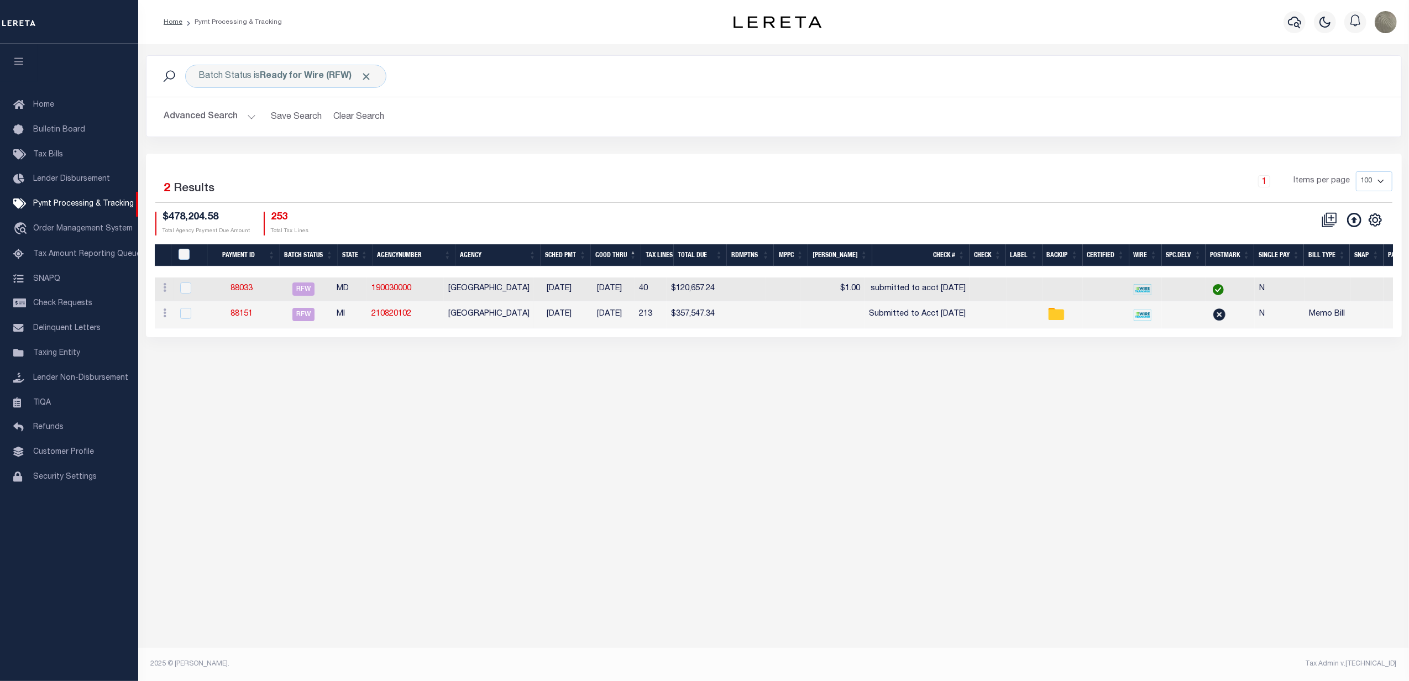
click at [432, 99] on div "Advanced Search Save Search Clear Search PayeeSearchTable_dynamictable_____Defa…" at bounding box center [773, 116] width 1255 height 39
click at [239, 318] on link "88151" at bounding box center [241, 314] width 22 height 8
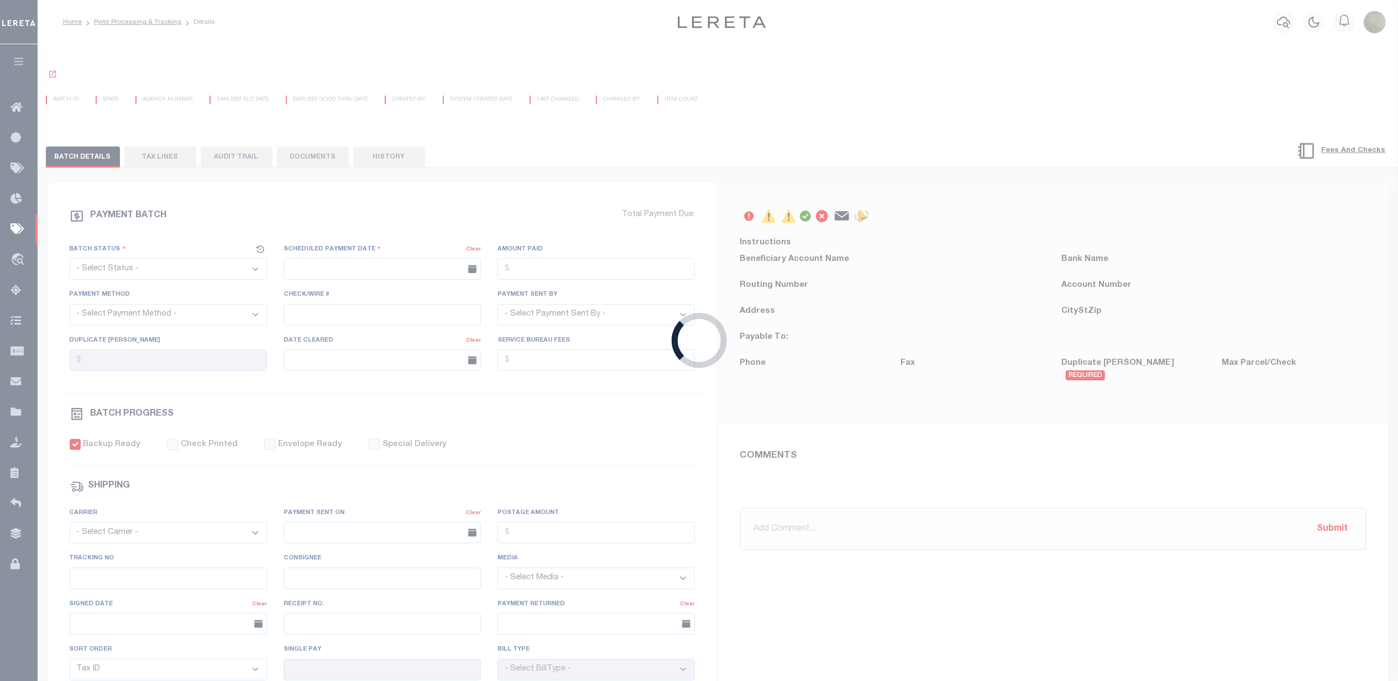
select select "RFW"
type input "[DATE]"
type input "$357,547.34"
select select "TRA"
type input "Submitted to Acct [DATE]"
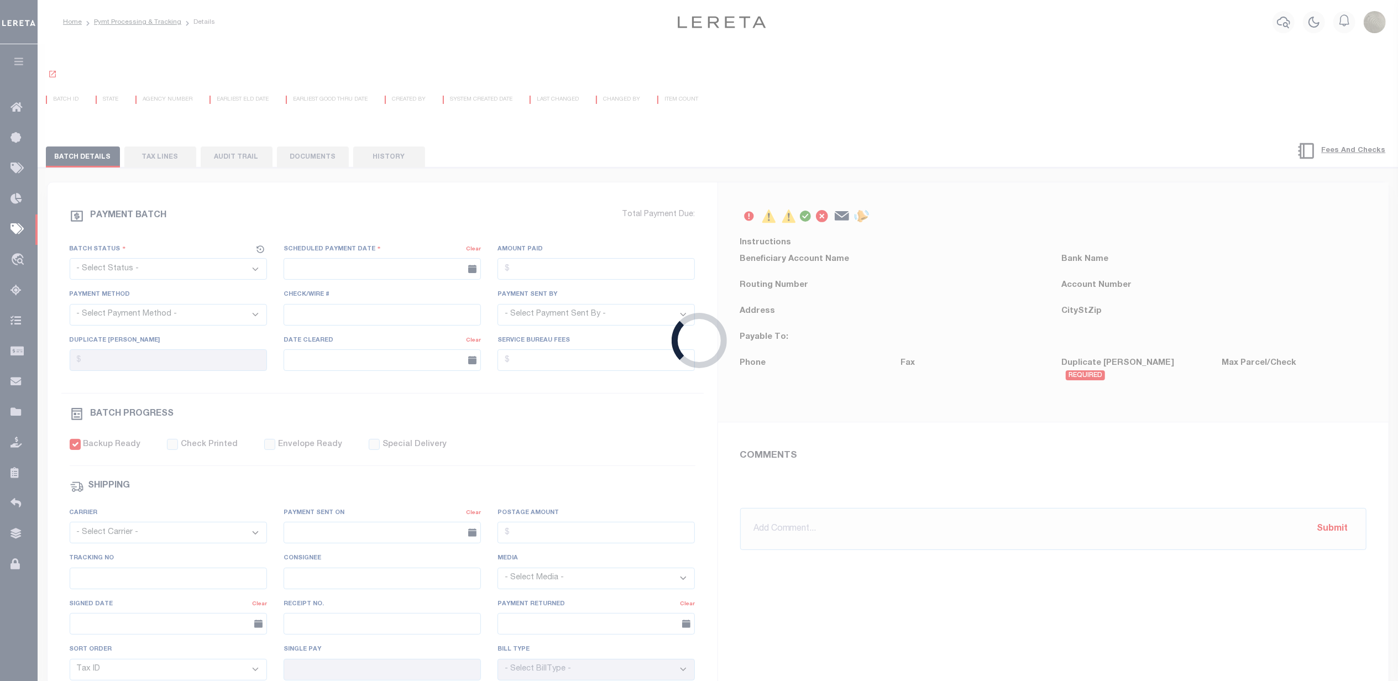
select select "[PERSON_NAME]"
checkbox input "true"
type input "N"
select select "37"
radio input "true"
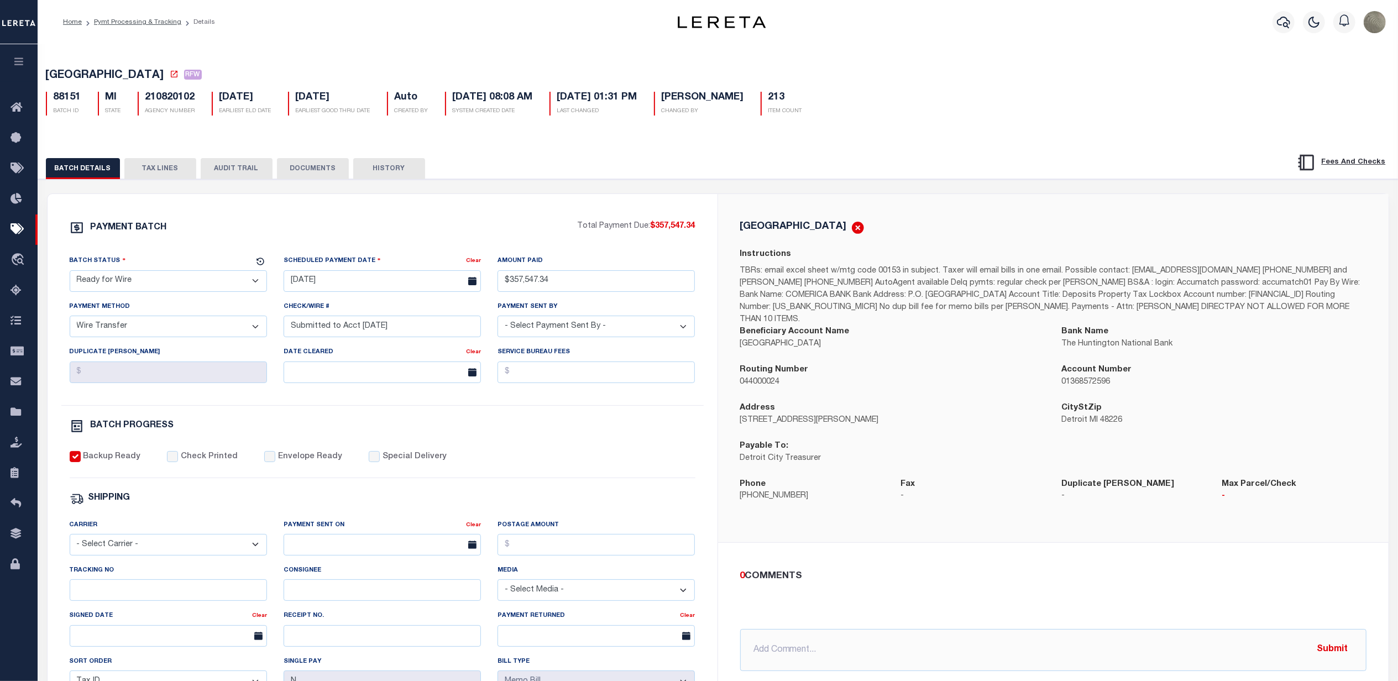
click at [166, 170] on button "TAX LINES" at bounding box center [160, 168] width 72 height 21
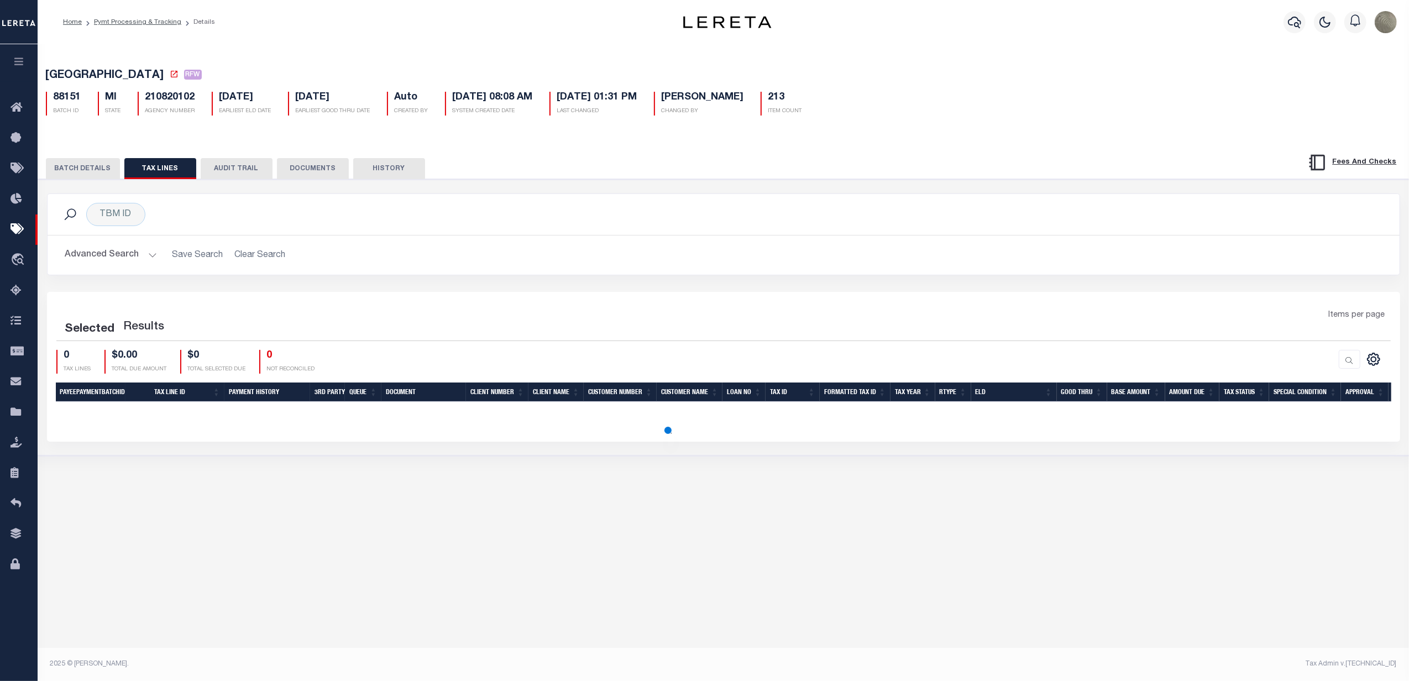
click at [86, 168] on button "BATCH DETAILS" at bounding box center [83, 168] width 74 height 21
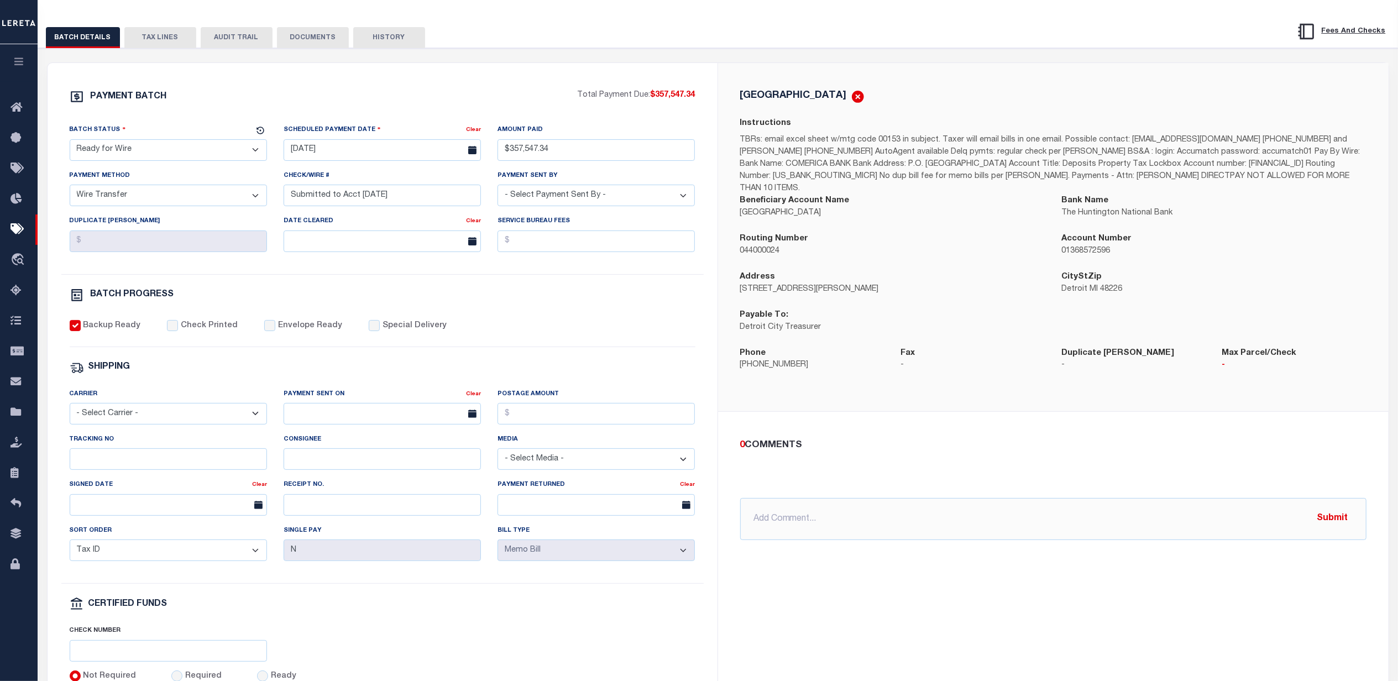
scroll to position [147, 0]
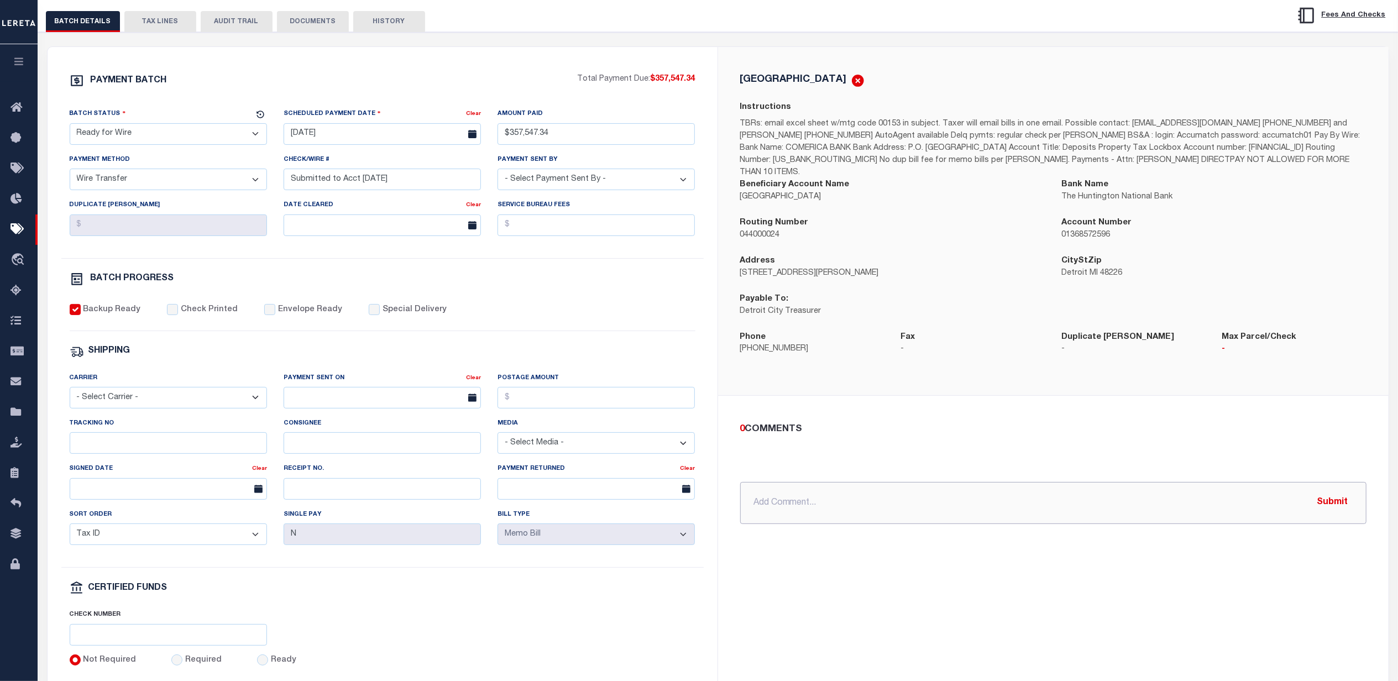
click at [824, 487] on input "text" at bounding box center [1053, 503] width 626 height 42
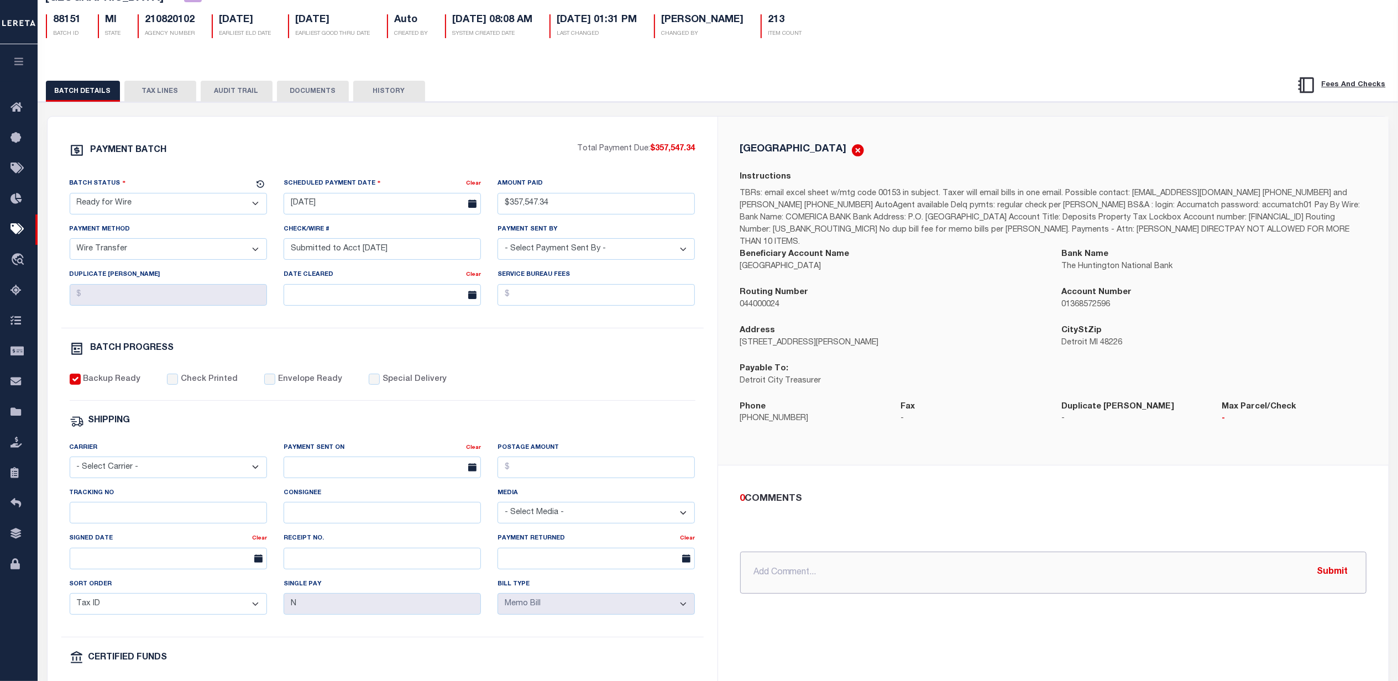
scroll to position [74, 0]
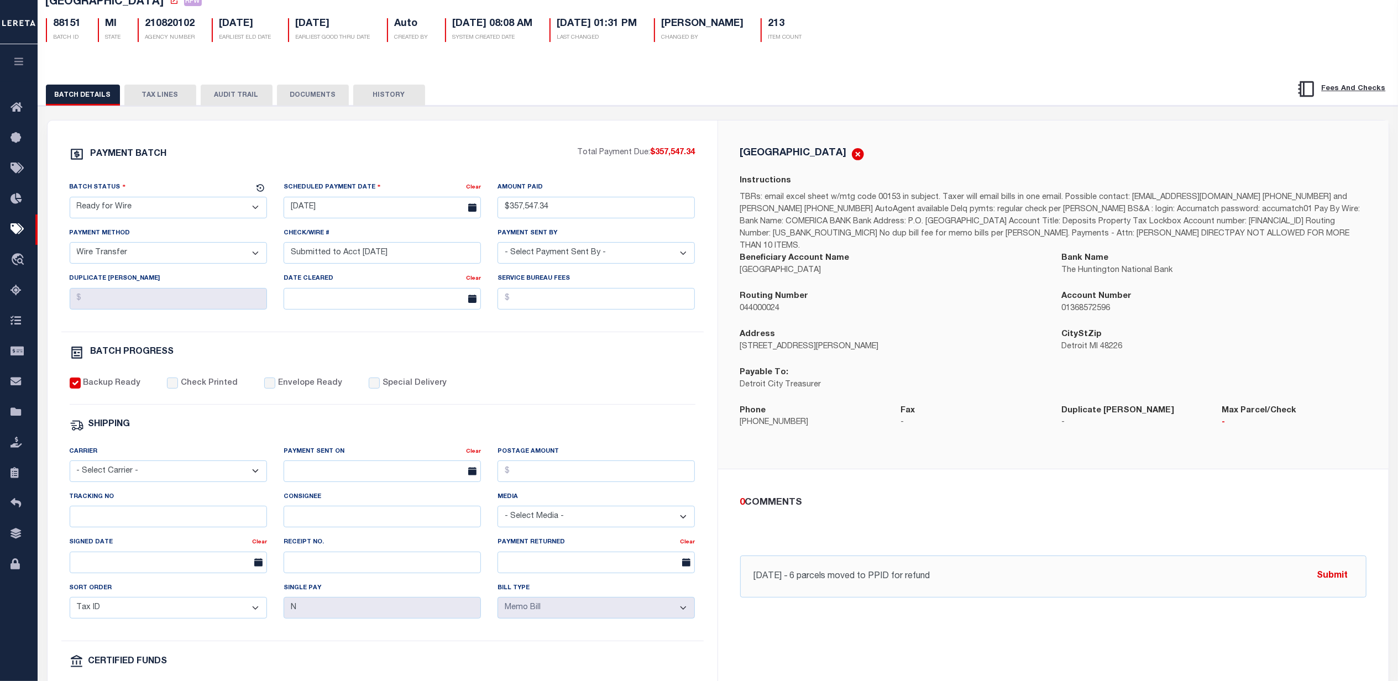
click at [326, 103] on button "DOCUMENTS" at bounding box center [313, 95] width 72 height 21
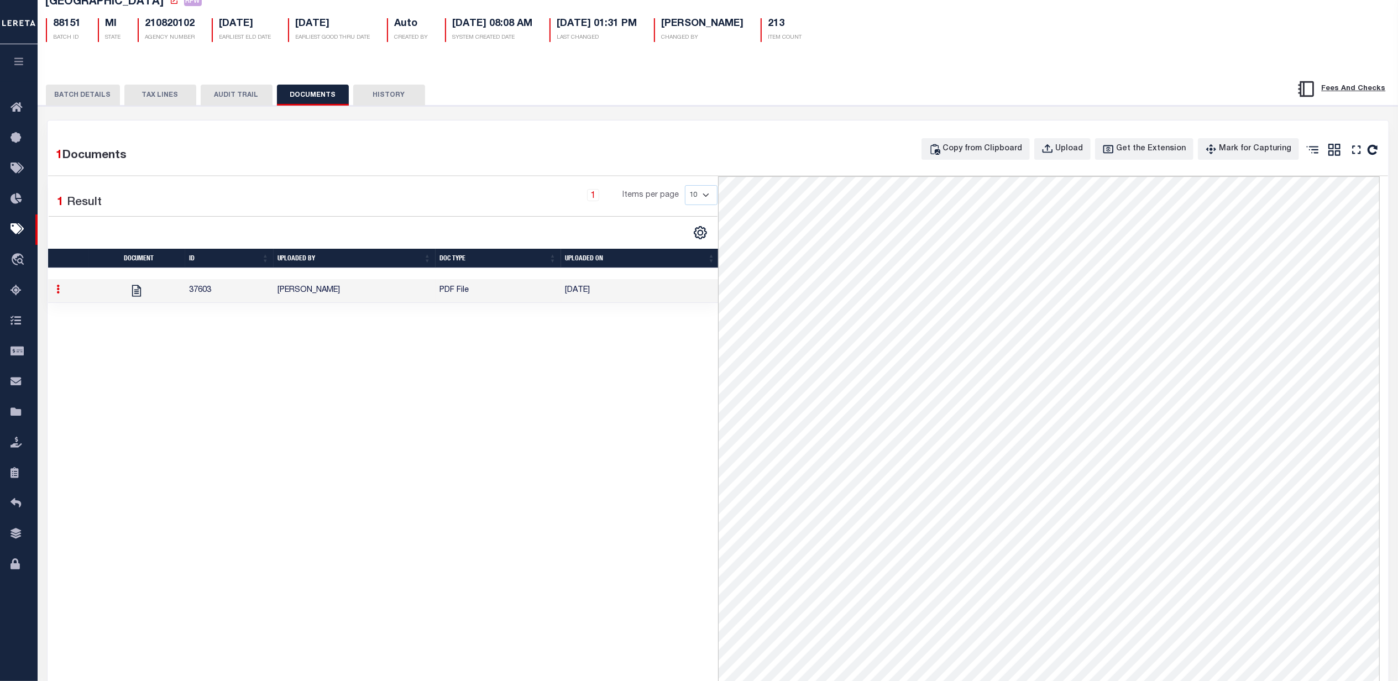
click at [525, 268] on th "DOC TYPE" at bounding box center [498, 258] width 125 height 19
click at [520, 290] on td "PDF File" at bounding box center [498, 291] width 125 height 24
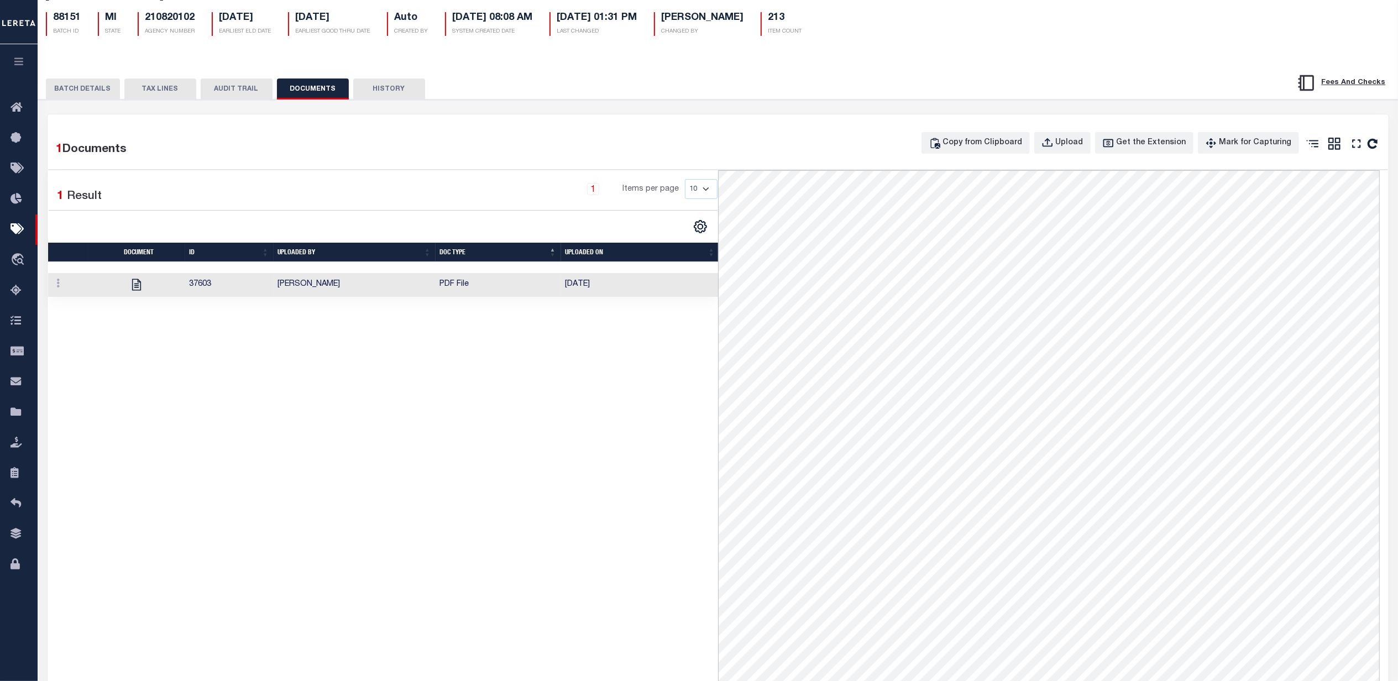
scroll to position [0, 0]
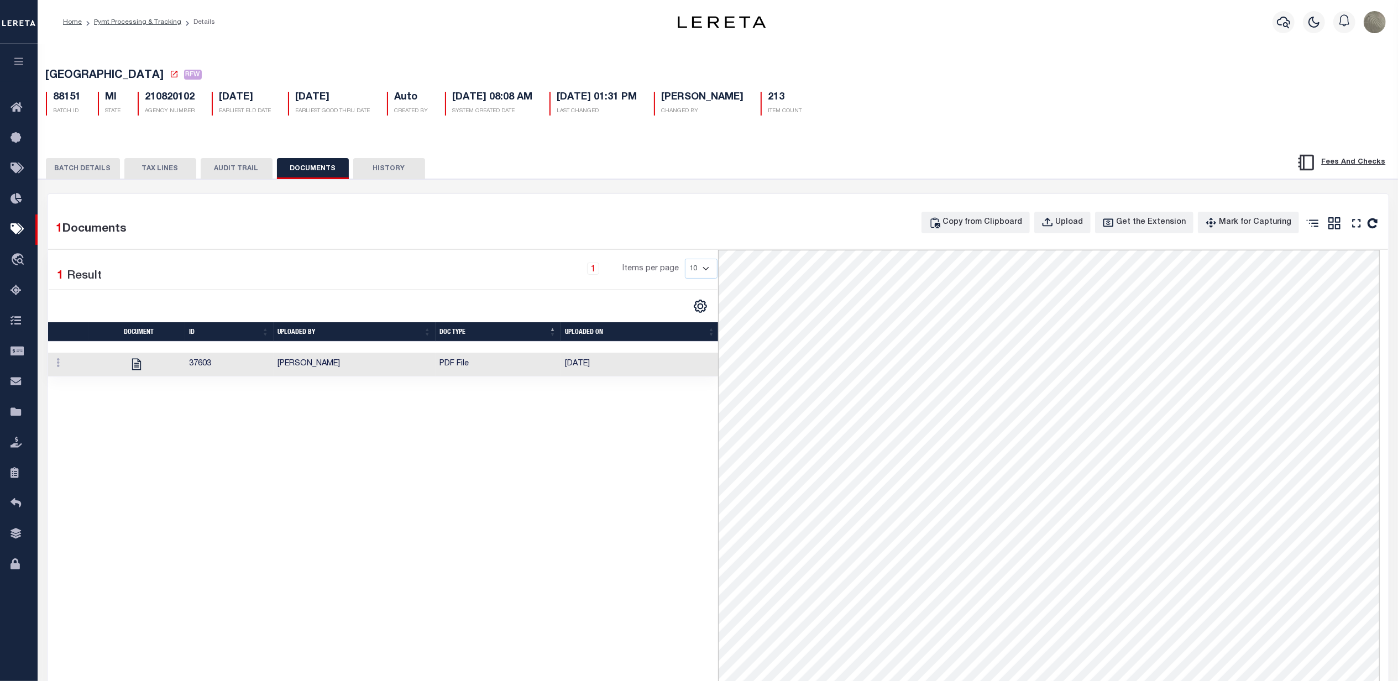
click at [73, 175] on button "BATCH DETAILS" at bounding box center [83, 168] width 74 height 21
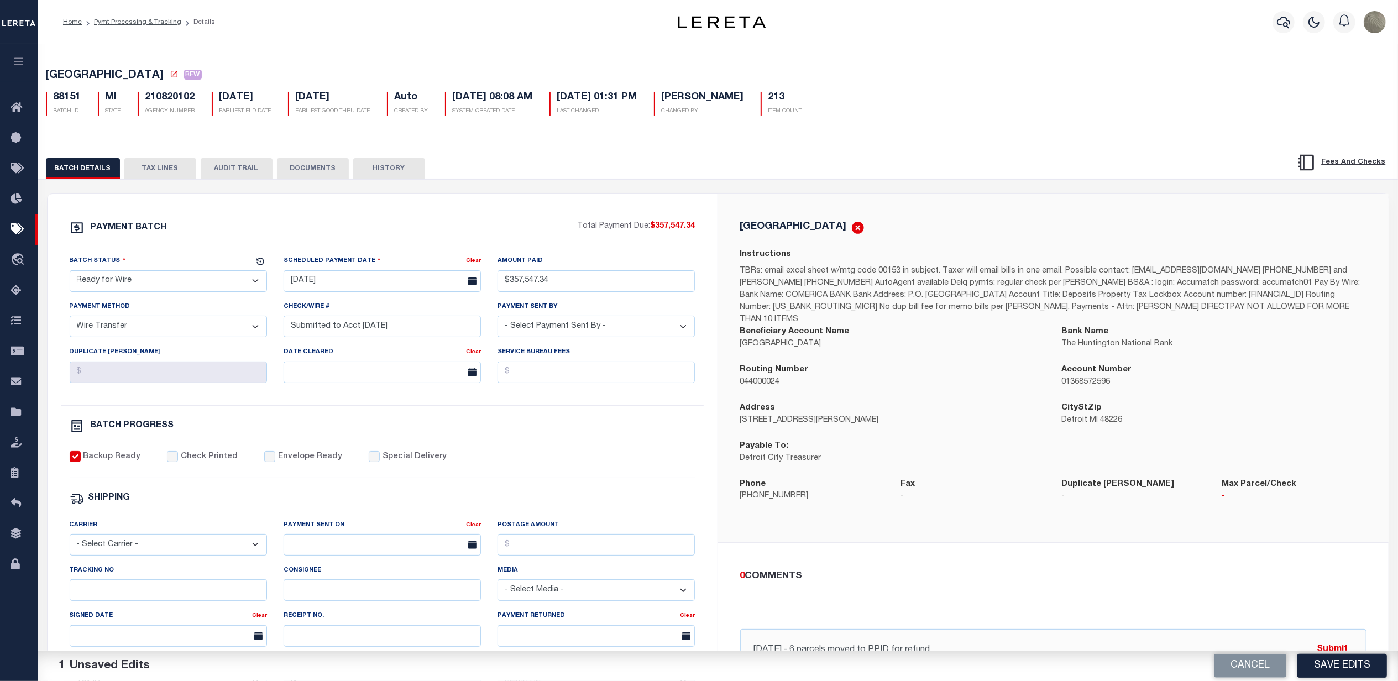
scroll to position [147, 0]
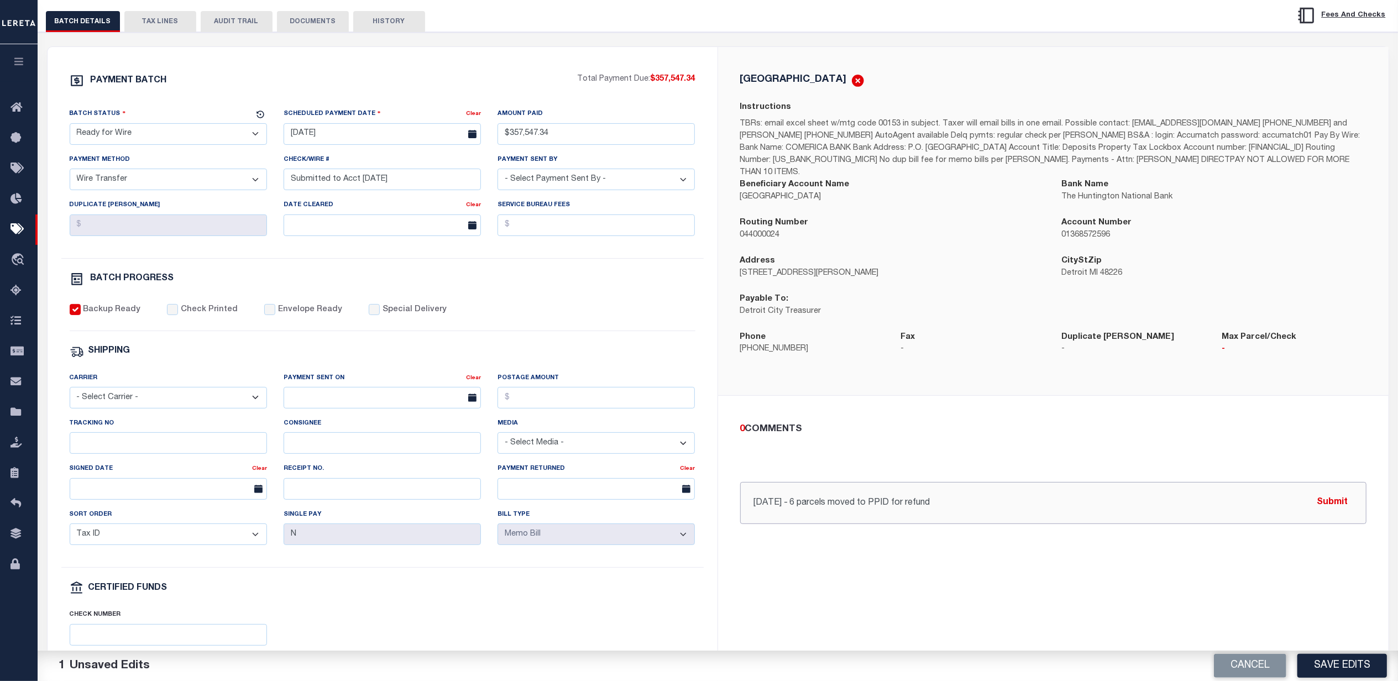
click at [958, 498] on input "8/14/25 - 6 parcels moved to PPID for refund" at bounding box center [1053, 503] width 626 height 42
click at [888, 492] on input "8/14/25 - 6 parcels moved to PPID for refund" at bounding box center [1053, 503] width 626 height 42
click at [1035, 500] on input "8/14/25 - 6 parcels moved to PPID 88343 for refund" at bounding box center [1053, 503] width 626 height 42
click at [768, 491] on input "8/14/25 - 6 parcels moved to PPID 88343 for refund" at bounding box center [1053, 503] width 626 height 42
click at [1011, 497] on input "8/13/25 - 6 parcels moved to PPID 88343 for refund" at bounding box center [1053, 503] width 626 height 42
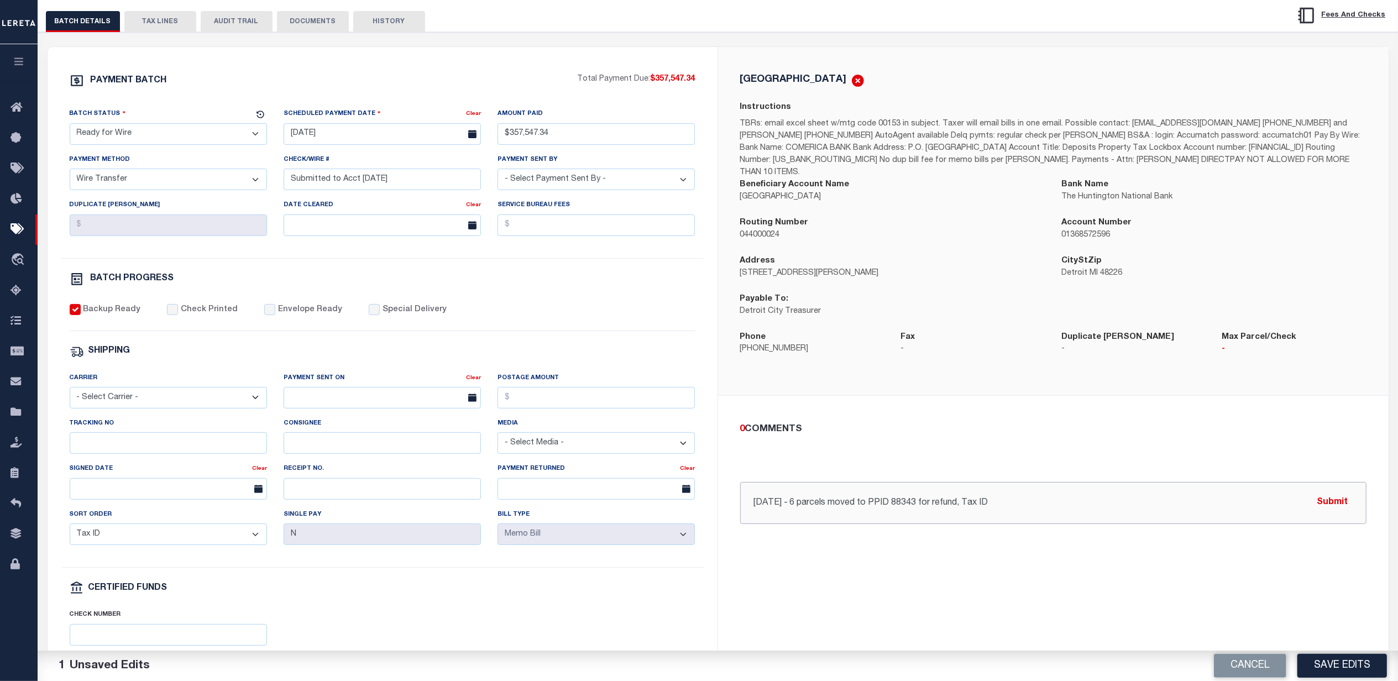
click at [930, 492] on input "8/13/25 - 6 parcels moved to PPID 88343 for refund, Tax ID" at bounding box center [1053, 503] width 626 height 42
click at [1042, 487] on input "8/13/25 - 6 parcels moved to PPID 88343 for full refund, Tax ID" at bounding box center [1053, 503] width 626 height 42
type input "8/13/25 - 6 parcels moved to PPID 88343 for full refund, Tax ID"
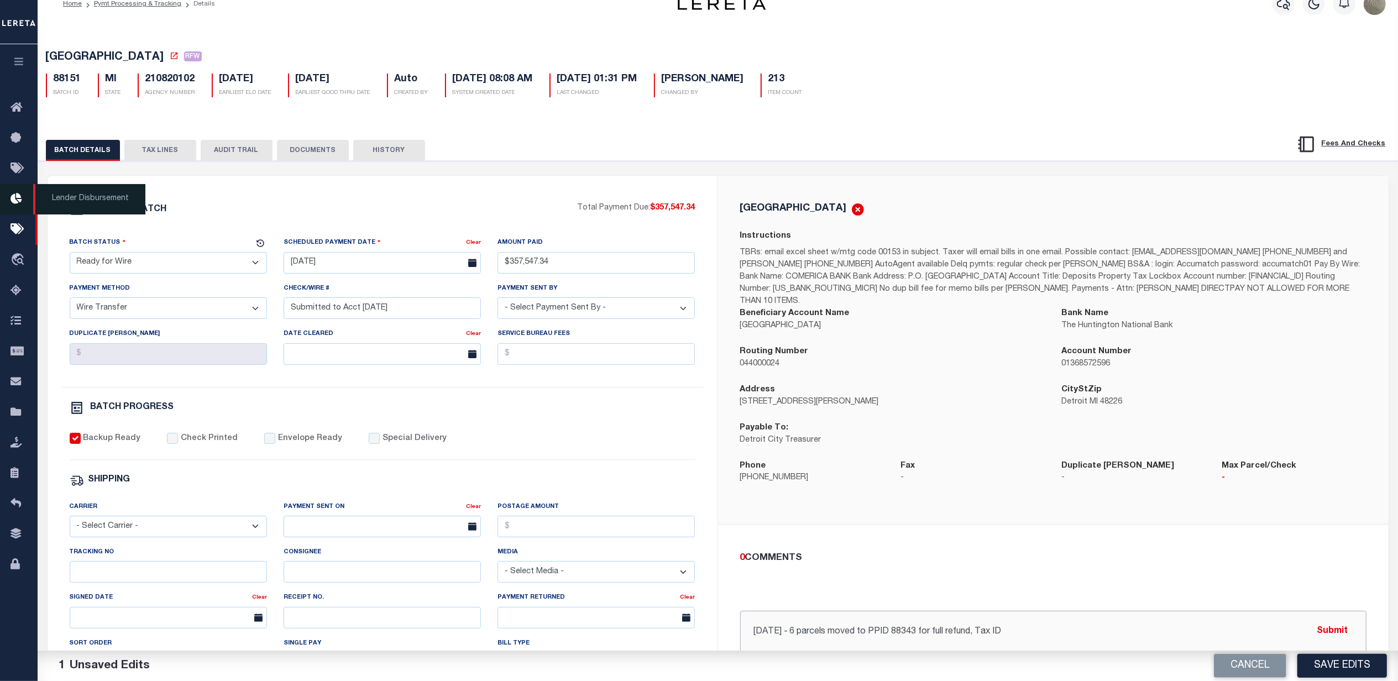
scroll to position [0, 0]
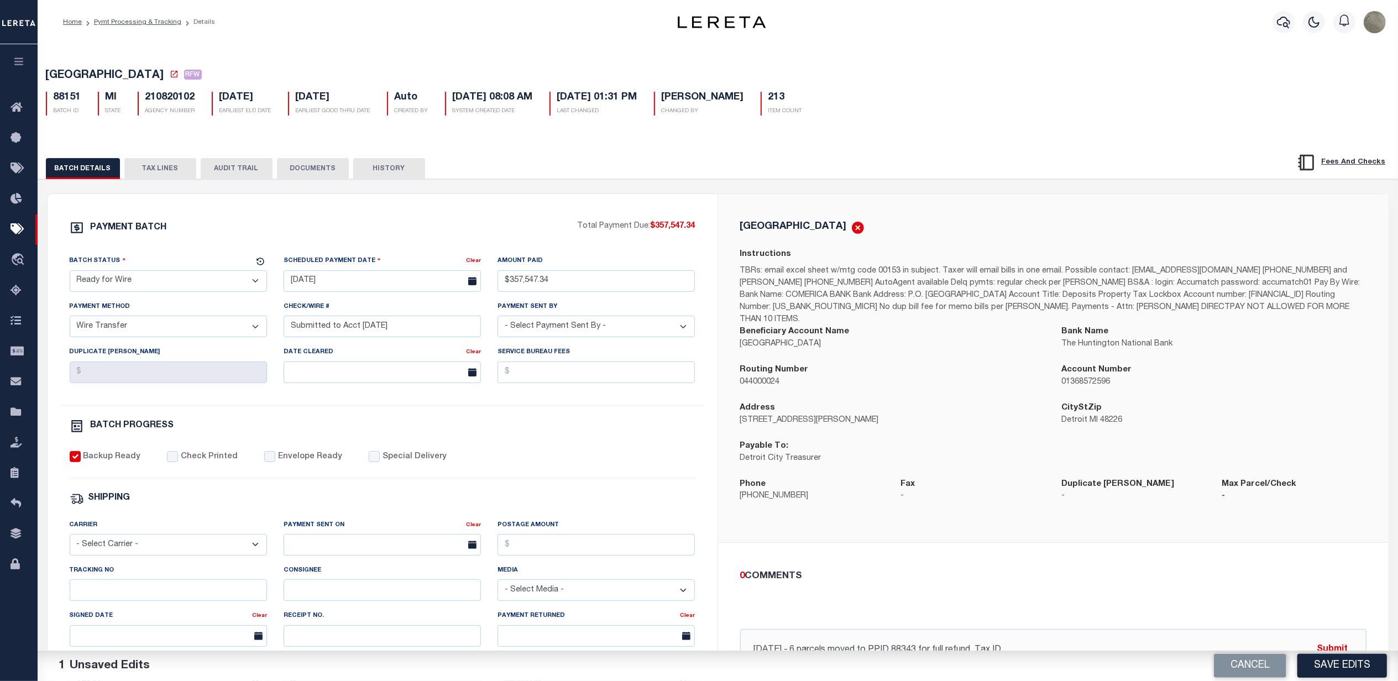
click at [175, 164] on button "TAX LINES" at bounding box center [160, 168] width 72 height 21
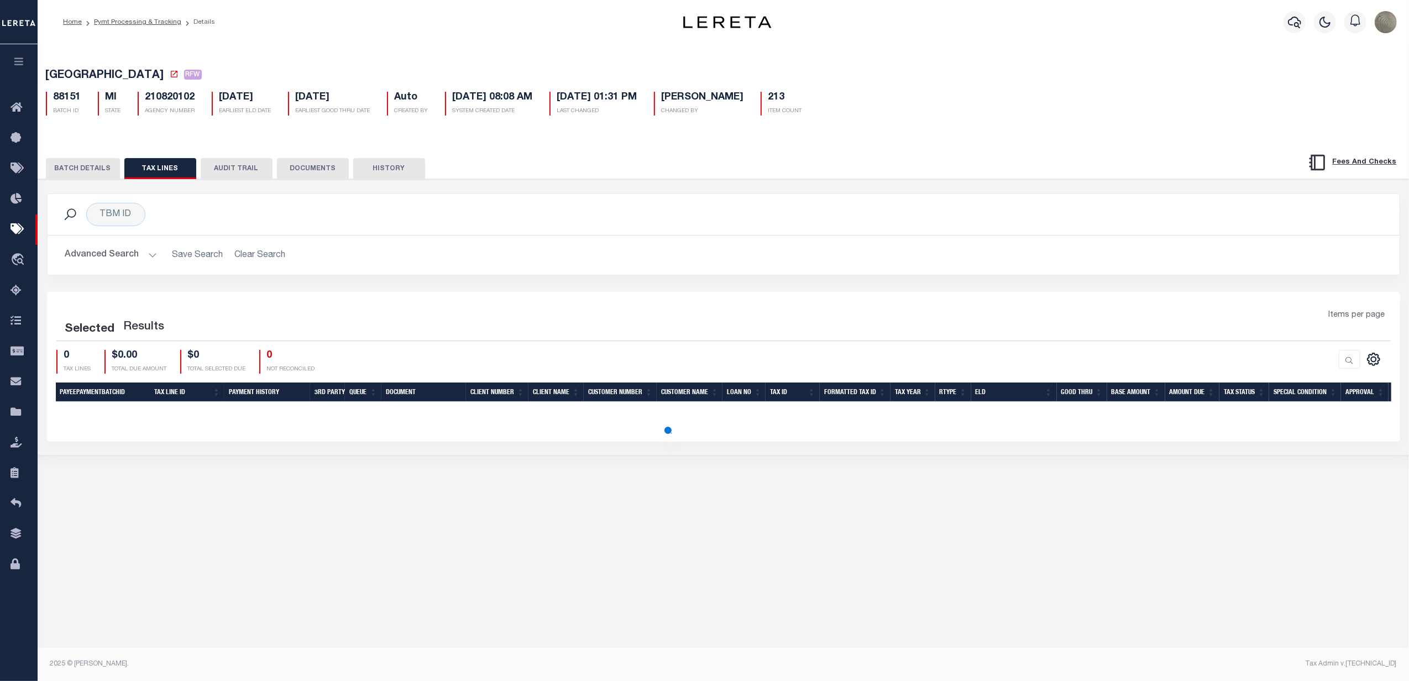
click at [814, 307] on div "Selected Results Items per page 0 TAX LINES $0.00 TOTAL DUE AMOUNT" at bounding box center [723, 366] width 1353 height 149
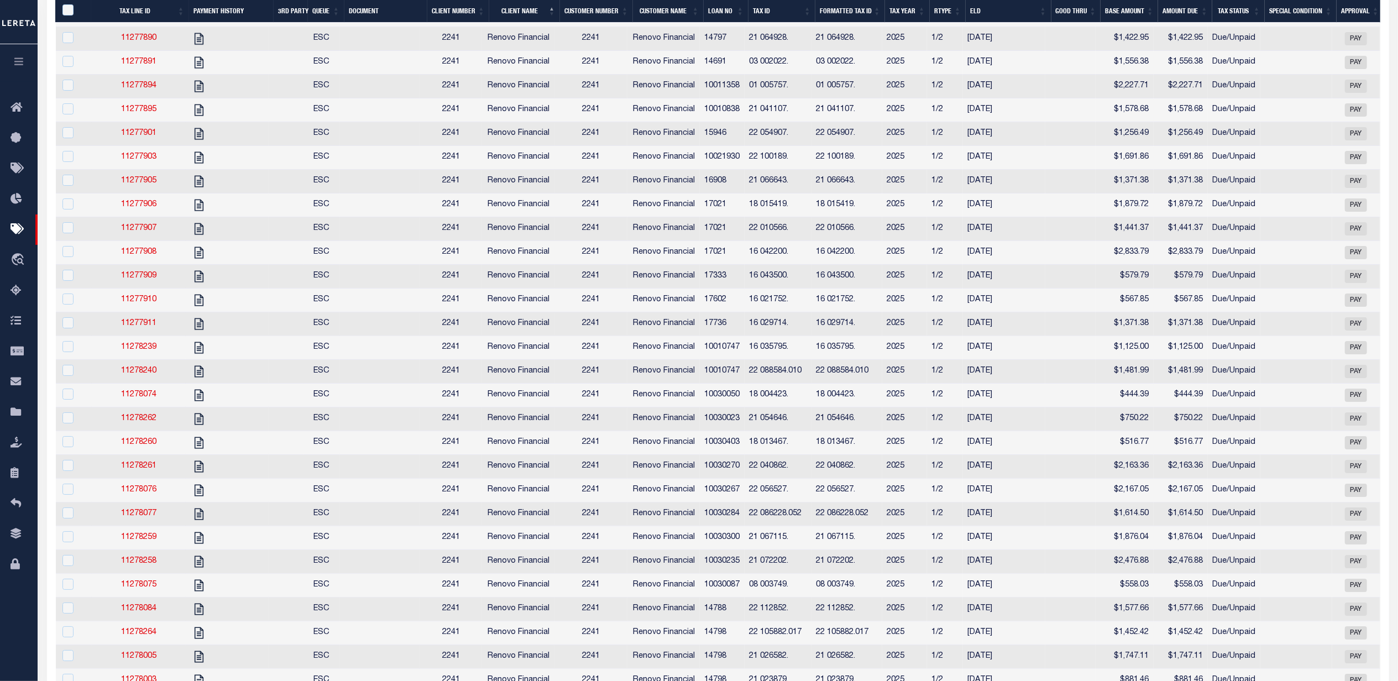
scroll to position [3622, 0]
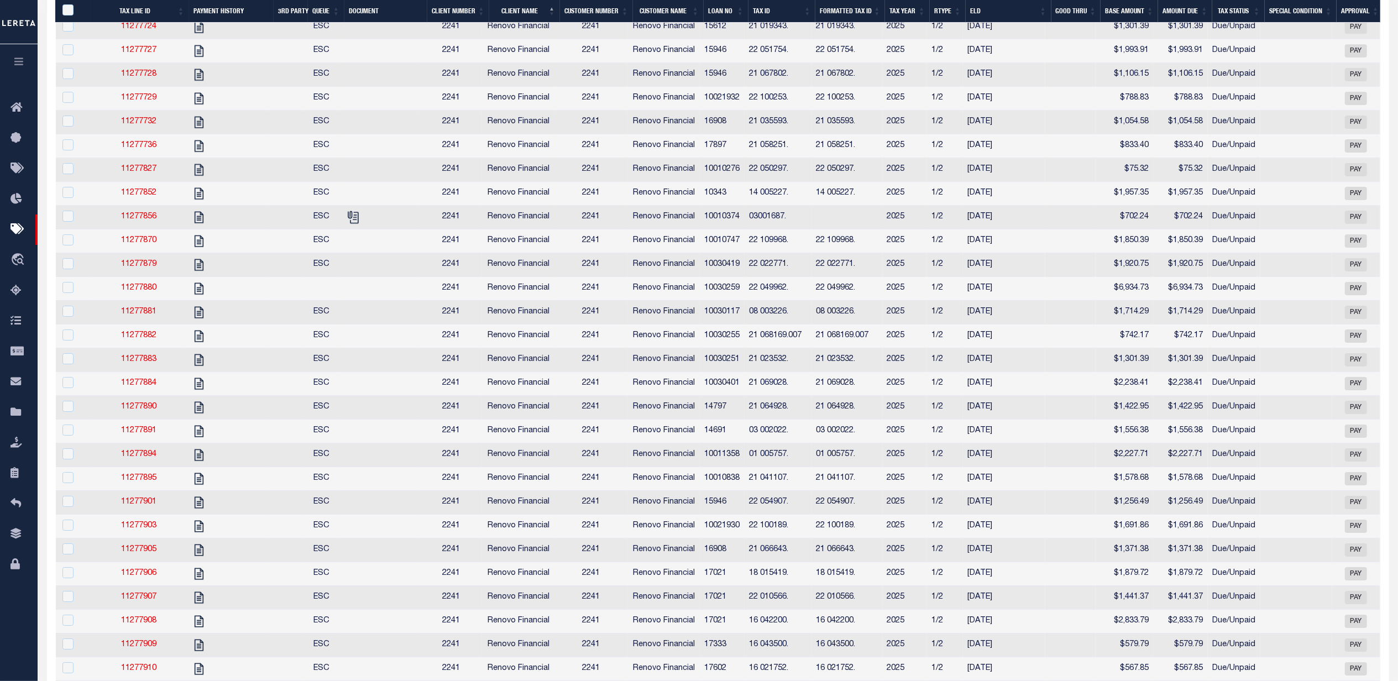
click at [847, 229] on td at bounding box center [846, 218] width 71 height 24
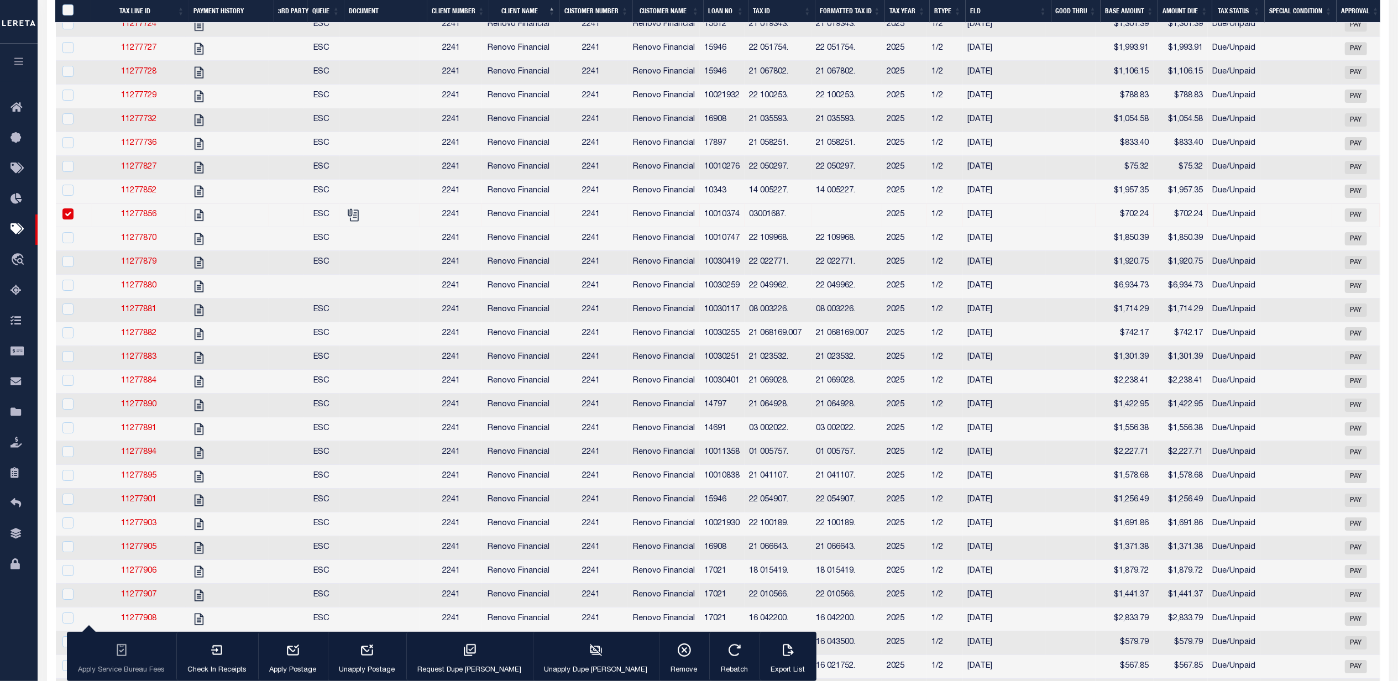
scroll to position [3620, 0]
click at [765, 229] on td "03001687." at bounding box center [778, 217] width 67 height 24
checkbox input "true"
copy td "03001687"
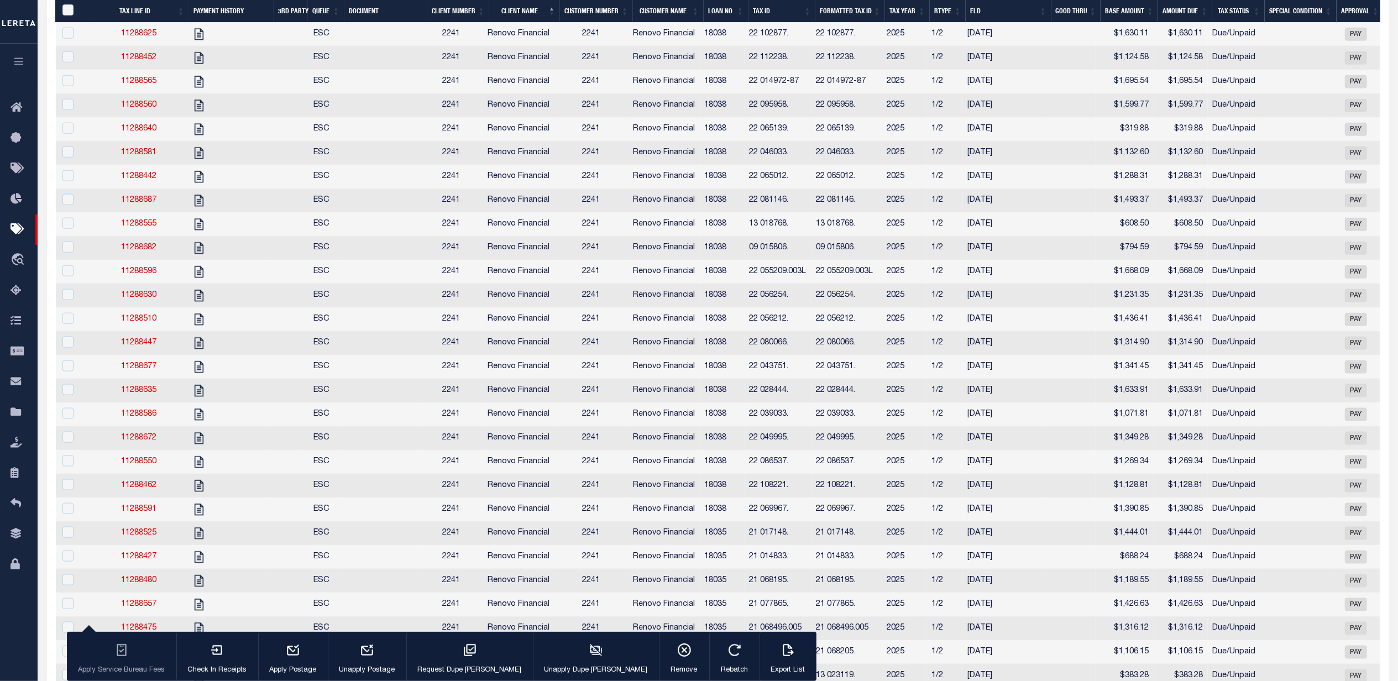
scroll to position [0, 0]
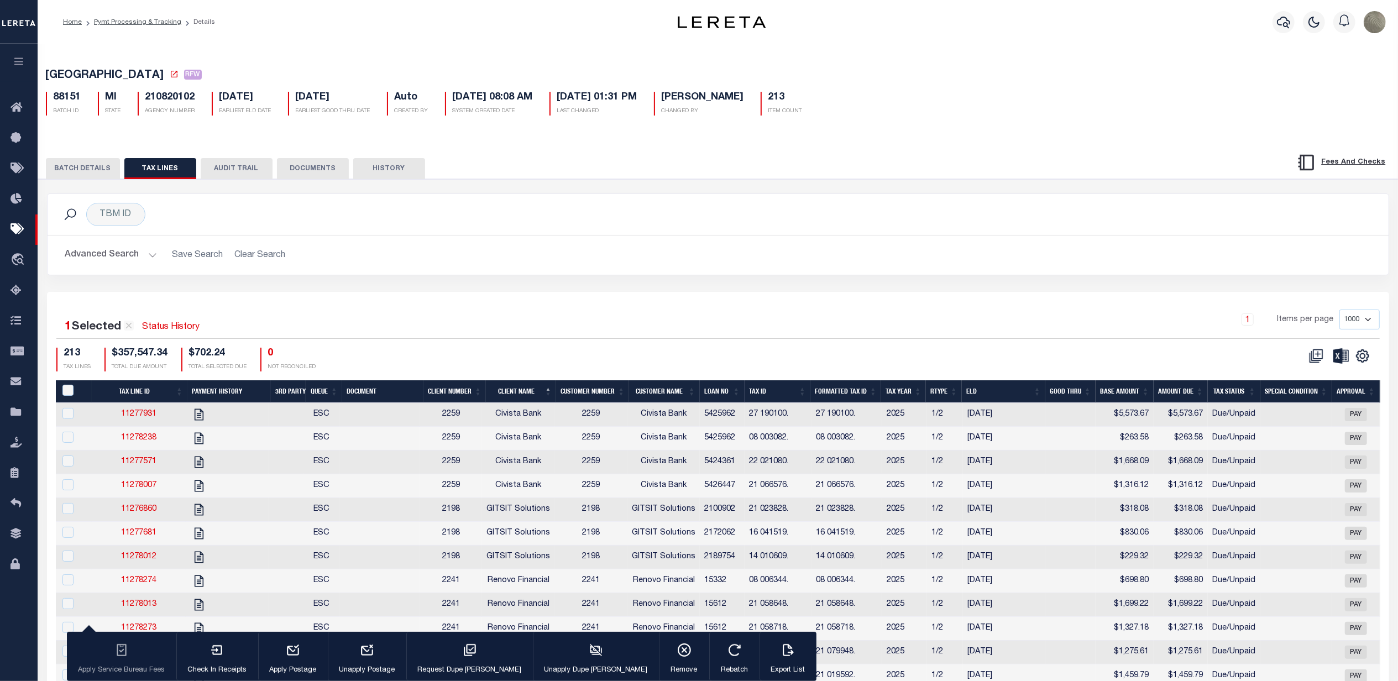
click at [92, 157] on div "BATCH DETAILS TAX LINES AUDIT TRAIL DOCUMENTS HISTORY" at bounding box center [717, 165] width 1387 height 28
click at [87, 164] on button "BATCH DETAILS" at bounding box center [83, 168] width 74 height 21
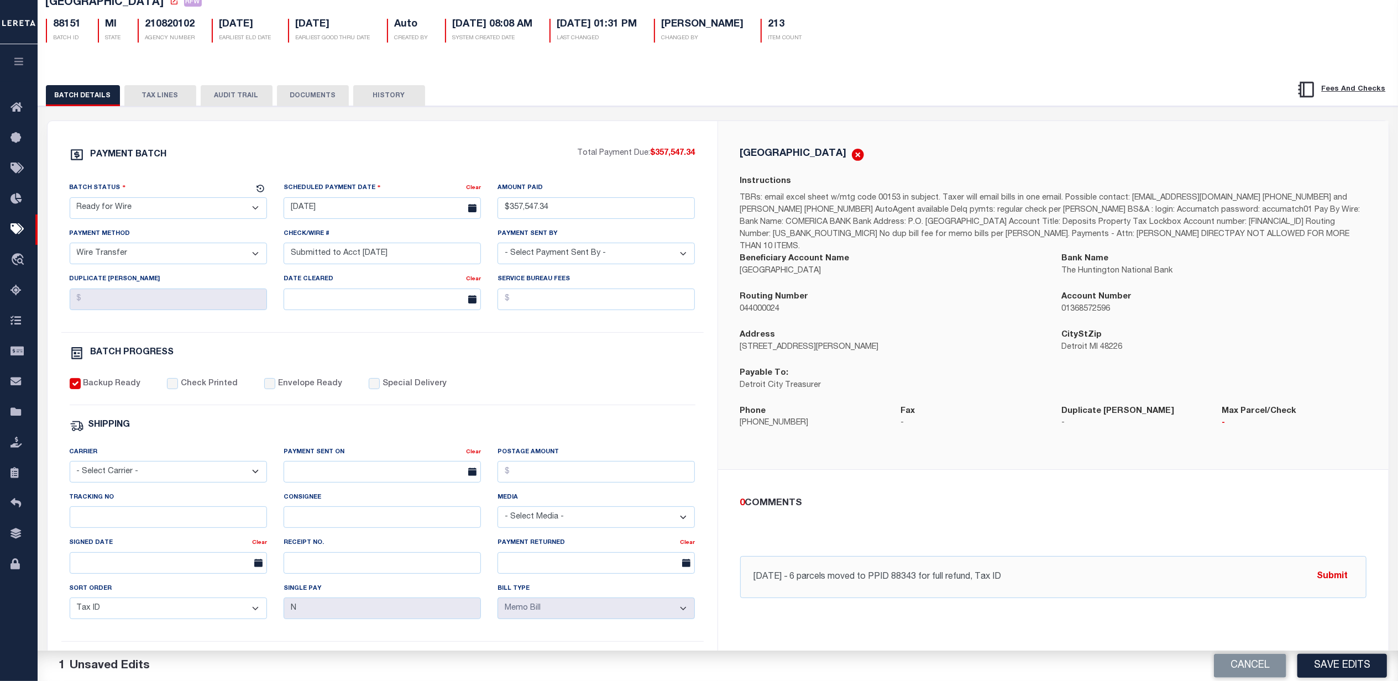
scroll to position [74, 0]
click at [1036, 564] on input "8/13/25 - 6 parcels moved to PPID 88343 for full refund, Tax ID" at bounding box center [1053, 576] width 626 height 42
paste input "03001687"
click at [1170, 573] on input "8/13/25 - 6 parcels moved to PPID 88343 for full refund, Tax ID 03001687 needs …" at bounding box center [1053, 576] width 626 height 42
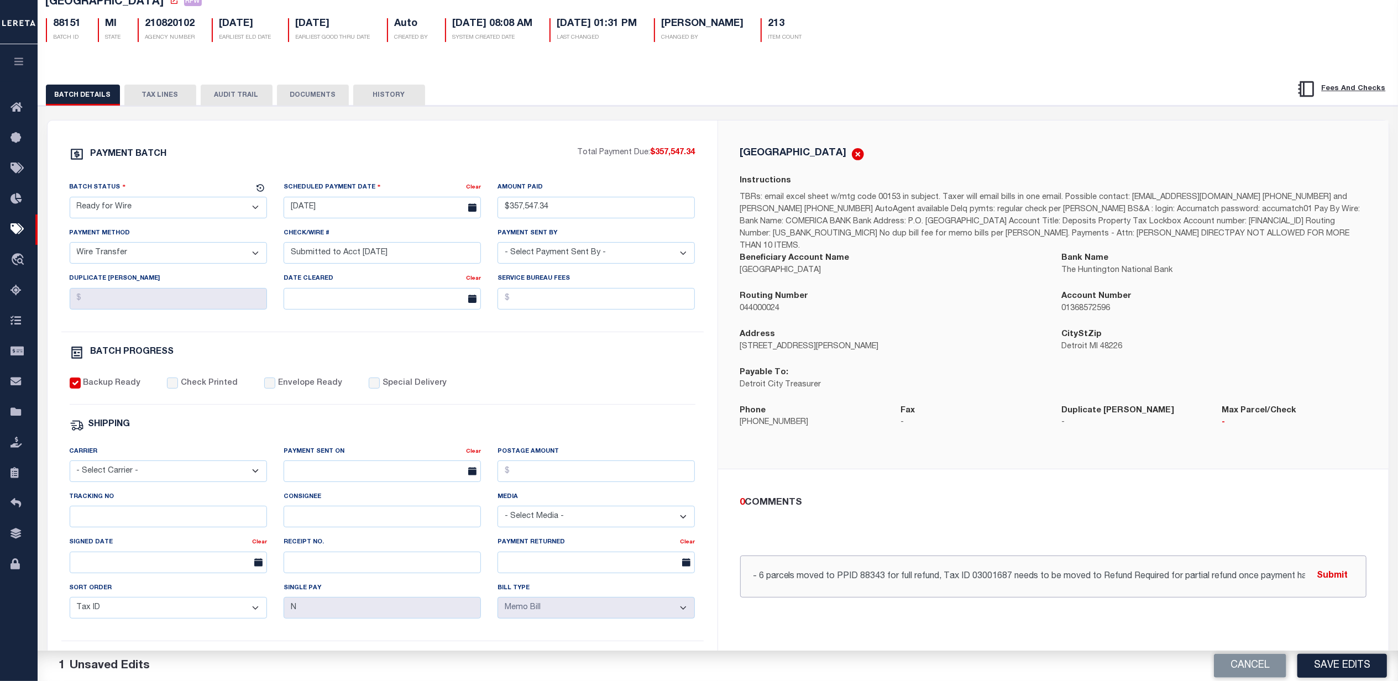
scroll to position [0, 98]
drag, startPoint x: 1072, startPoint y: 577, endPoint x: 1320, endPoint y: 501, distance: 259.6
click at [1398, 523] on html "Home Pymt Processing & Tracking Details" at bounding box center [699, 390] width 1398 height 928
type input "8/13/25 - 6 parcels moved to PPID 88343 for full refund, Tax ID 03001687 needs …"
click at [1236, 504] on div "0 COMMENTS 8/13/25 - 6 parcels moved to PPID 88343 for full refund, Tax ID 0300…" at bounding box center [1053, 547] width 644 height 102
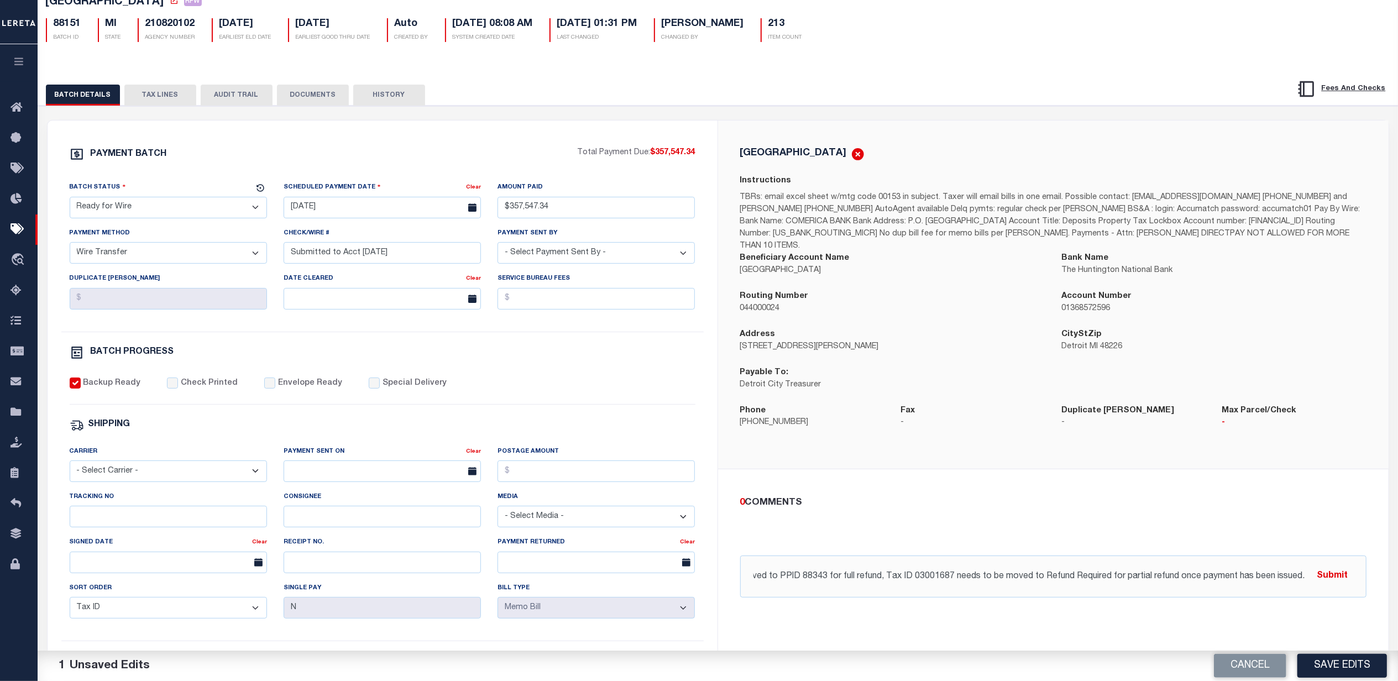
scroll to position [0, 0]
click at [1338, 565] on button "Submit" at bounding box center [1332, 576] width 45 height 23
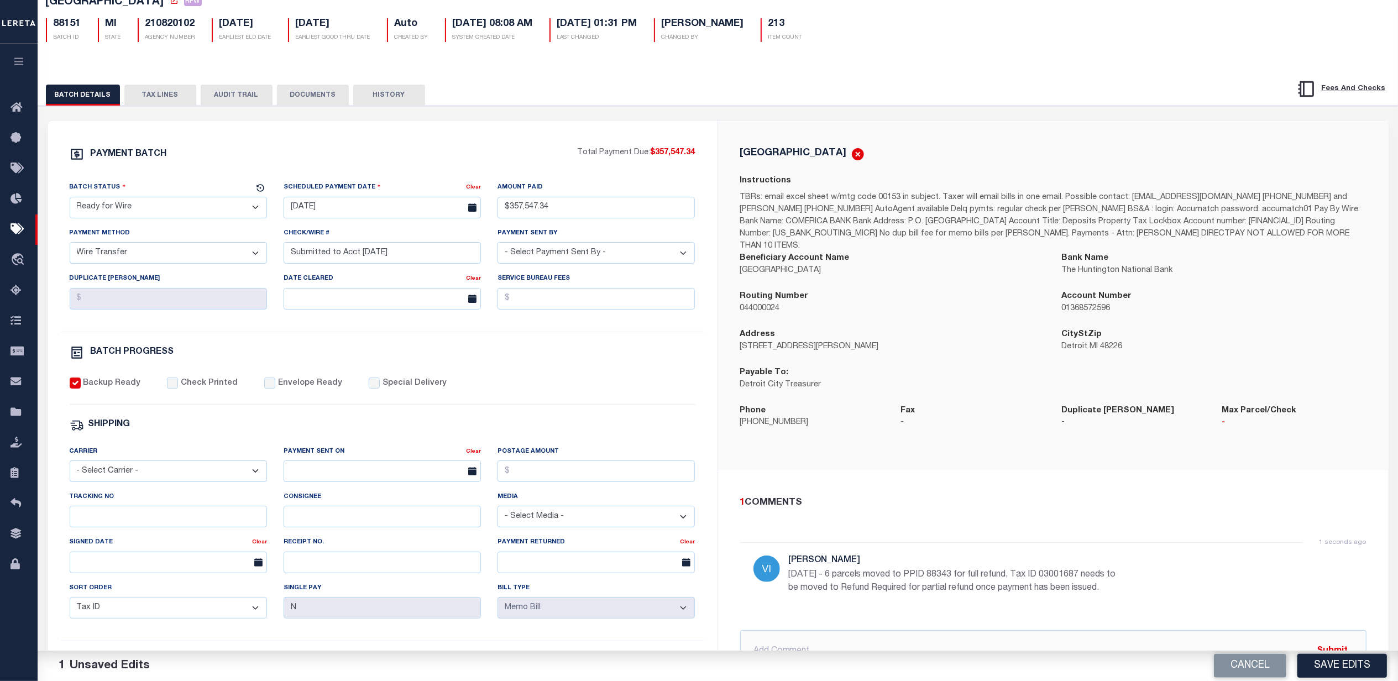
click at [585, 360] on div "BATCH PROGRESS" at bounding box center [383, 352] width 626 height 14
click at [157, 98] on button "TAX LINES" at bounding box center [160, 95] width 72 height 21
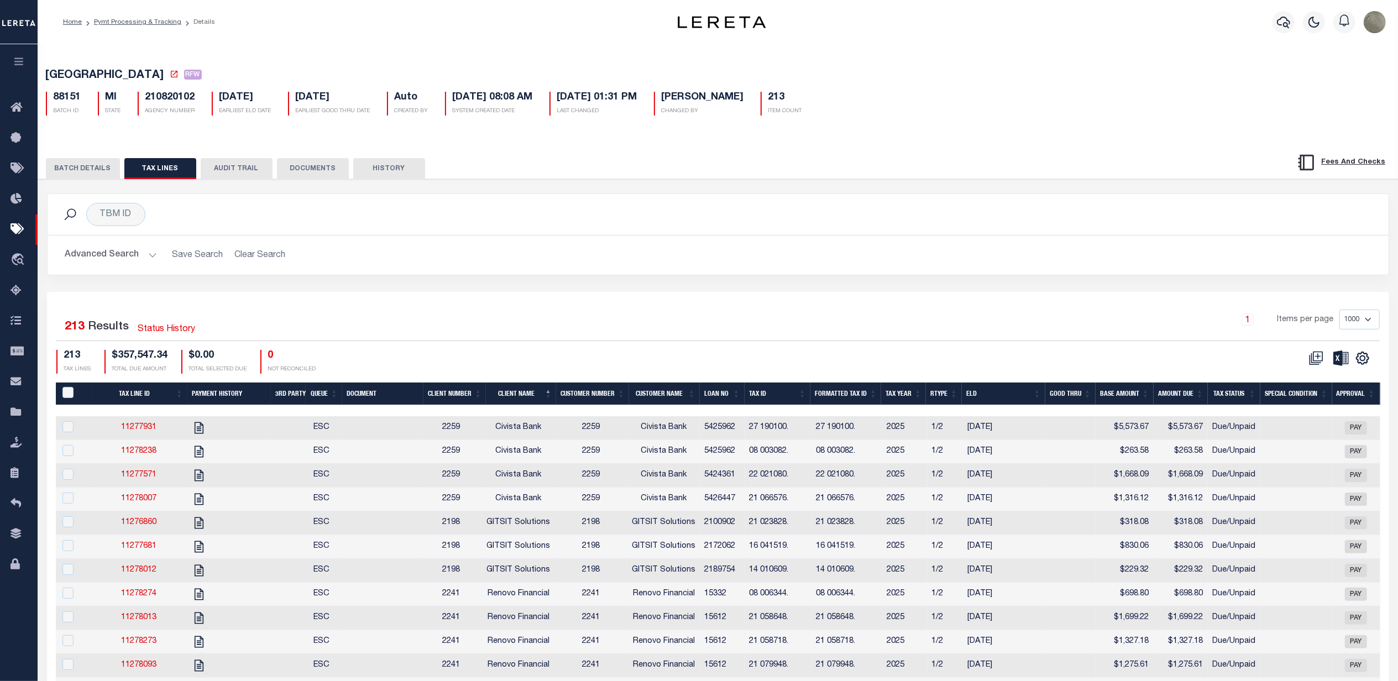
click at [328, 169] on button "DOCUMENTS" at bounding box center [313, 168] width 72 height 21
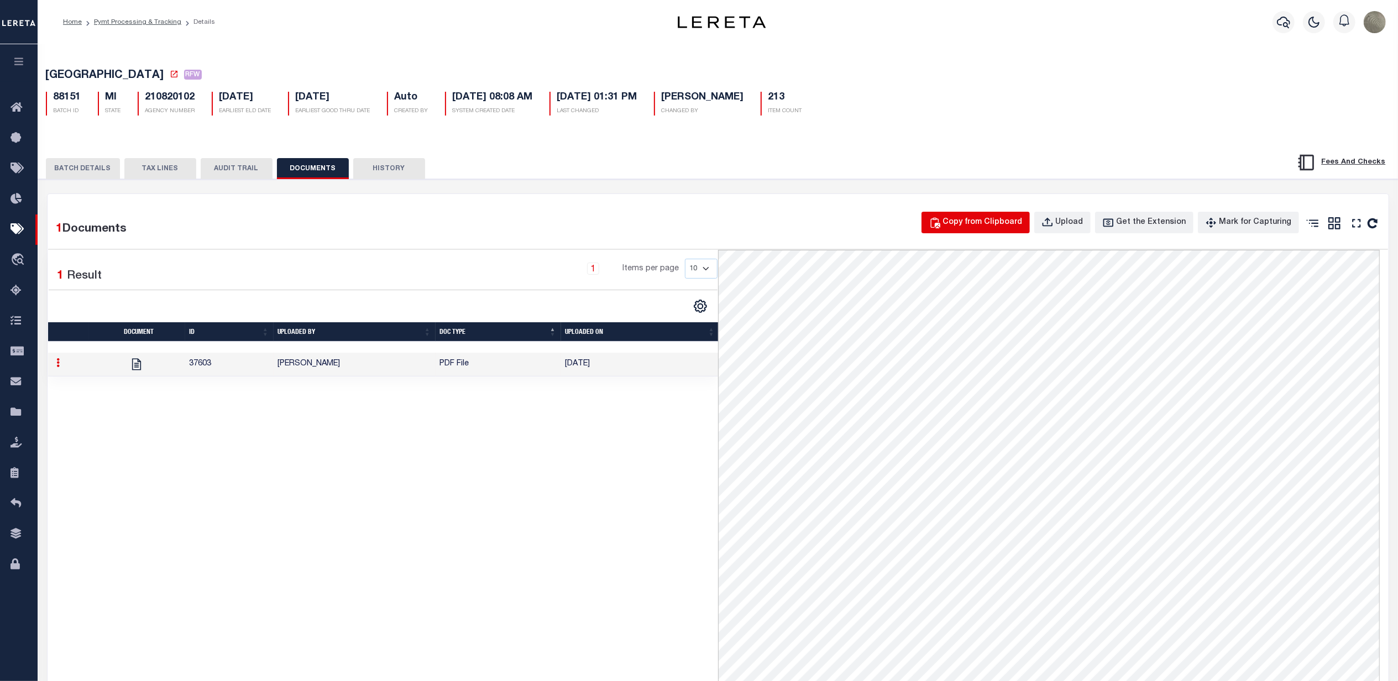
click at [987, 217] on button "Copy from Clipboard" at bounding box center [975, 223] width 108 height 22
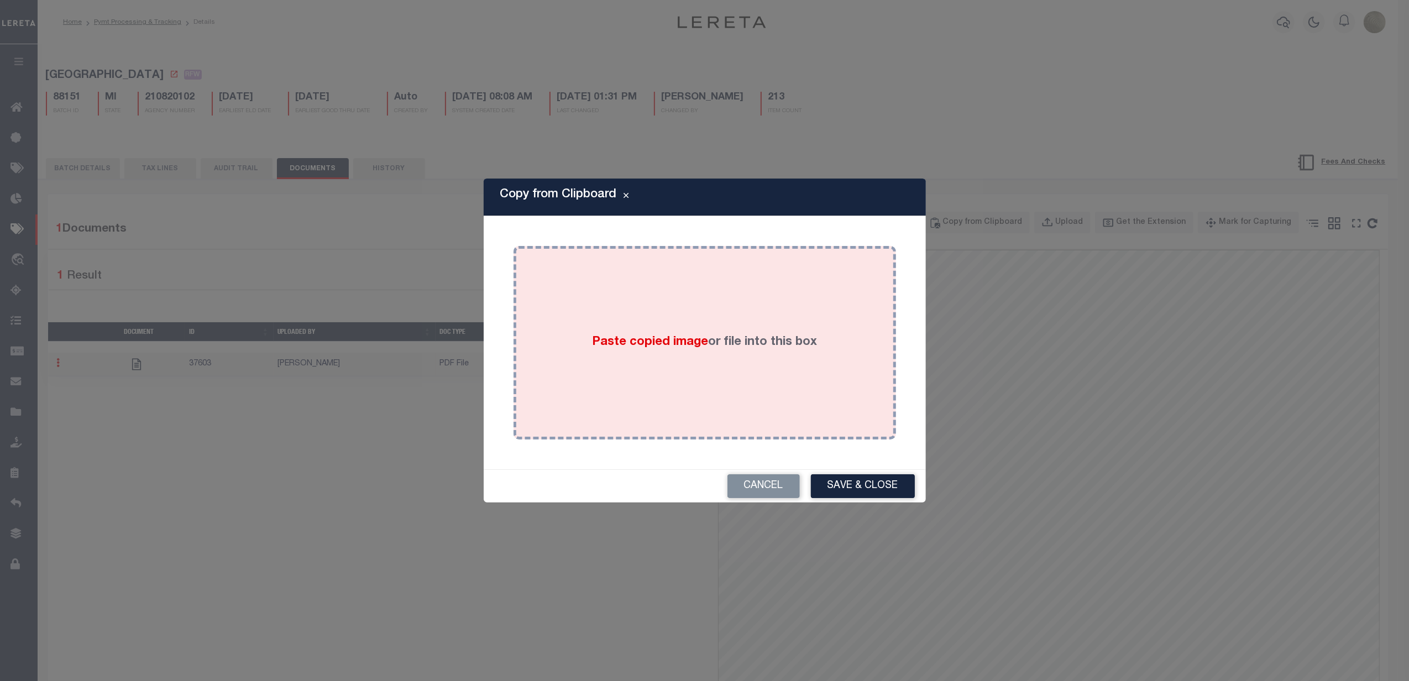
click at [788, 306] on div "Paste copied image or file into this box" at bounding box center [705, 342] width 366 height 177
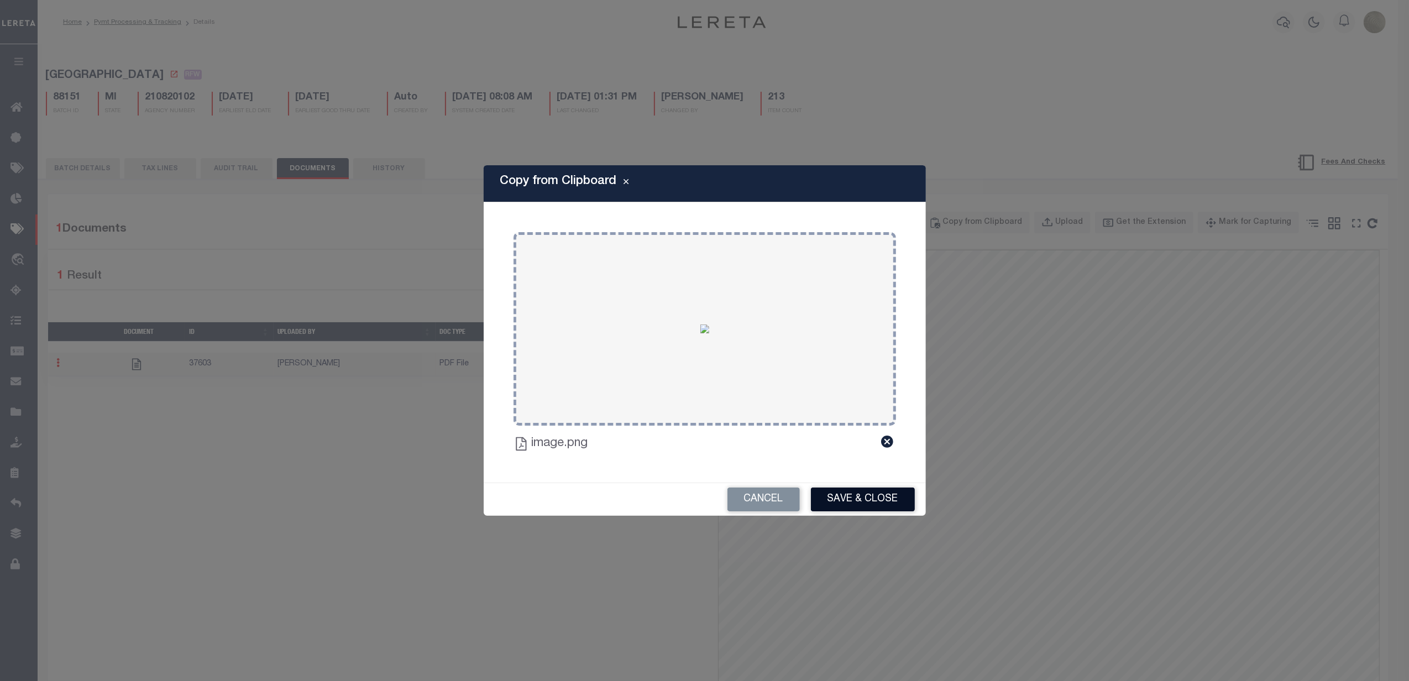
click at [869, 505] on button "Save & Close" at bounding box center [863, 499] width 104 height 24
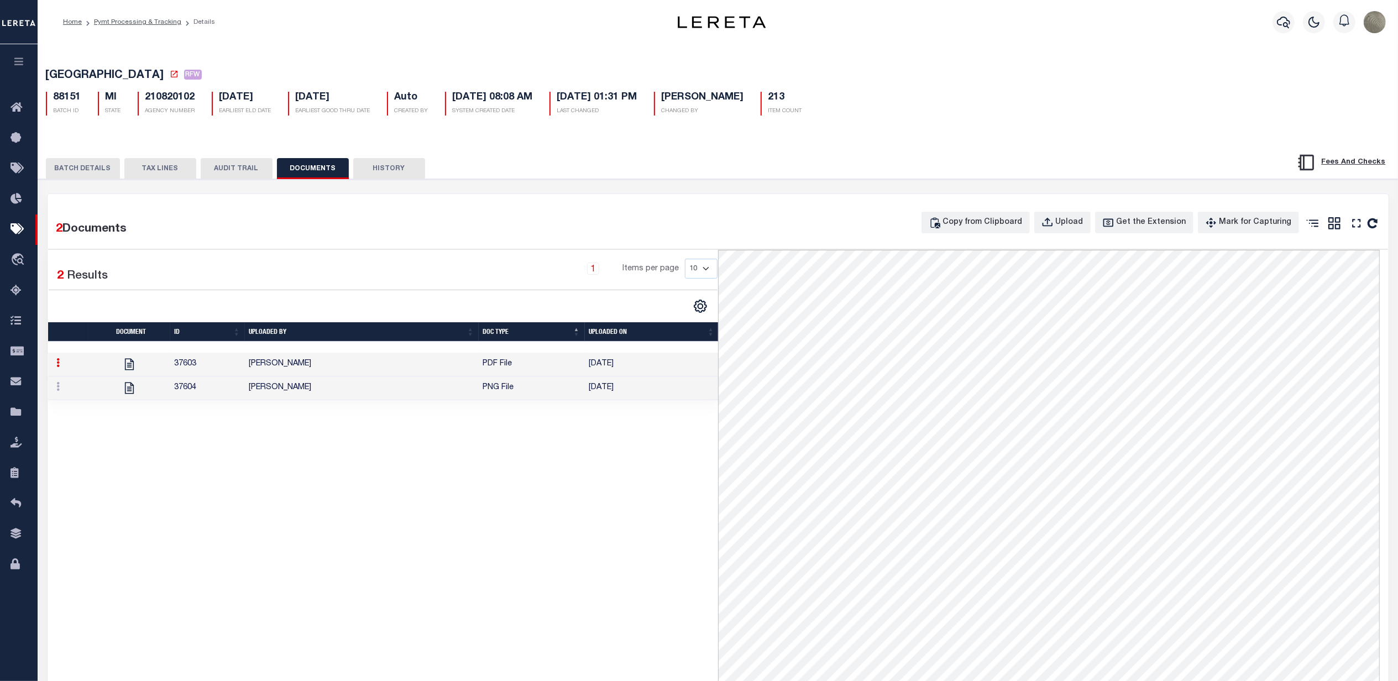
drag, startPoint x: 95, startPoint y: 167, endPoint x: 142, endPoint y: 248, distance: 93.9
click at [95, 169] on button "BATCH DETAILS" at bounding box center [83, 168] width 74 height 21
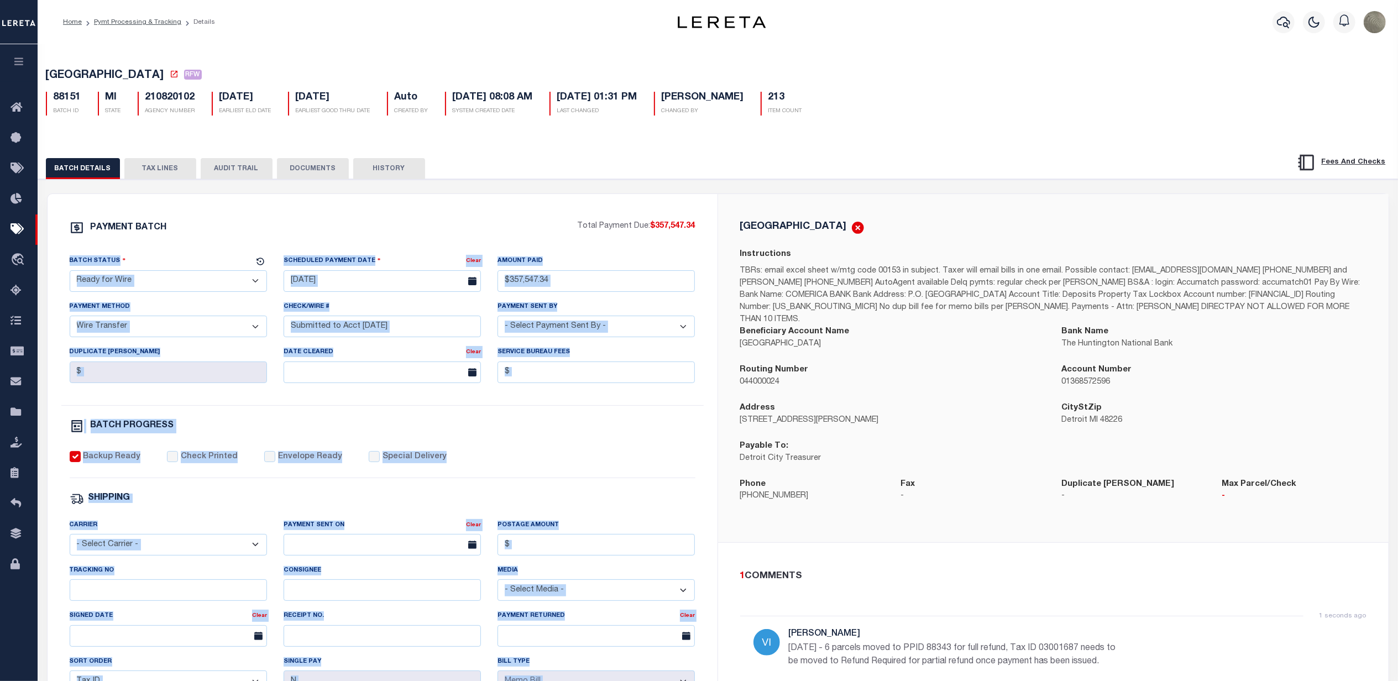
click at [719, 191] on div "PAYMENT BATCH Total Payment Due: $357,547.34 Batch Status" at bounding box center [718, 536] width 1371 height 715
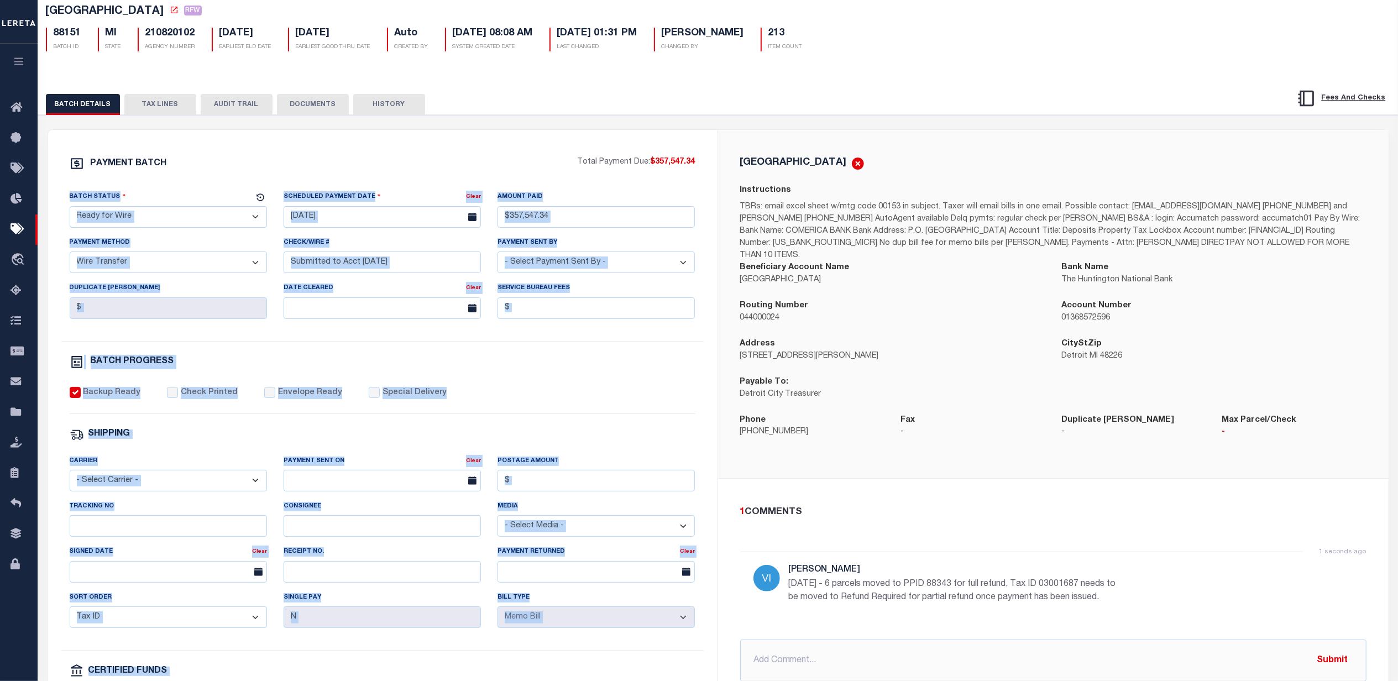
scroll to position [74, 0]
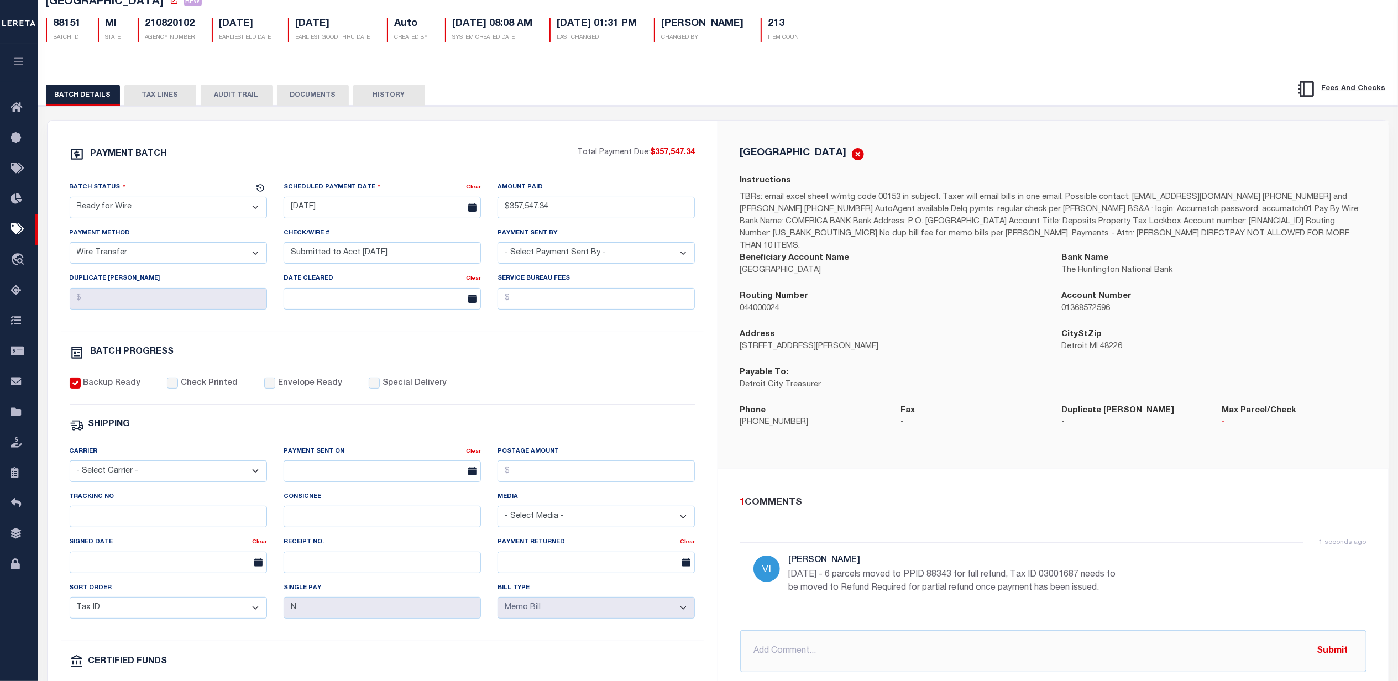
click at [829, 368] on div "Payable To: Detroit City Treasurer" at bounding box center [892, 378] width 305 height 25
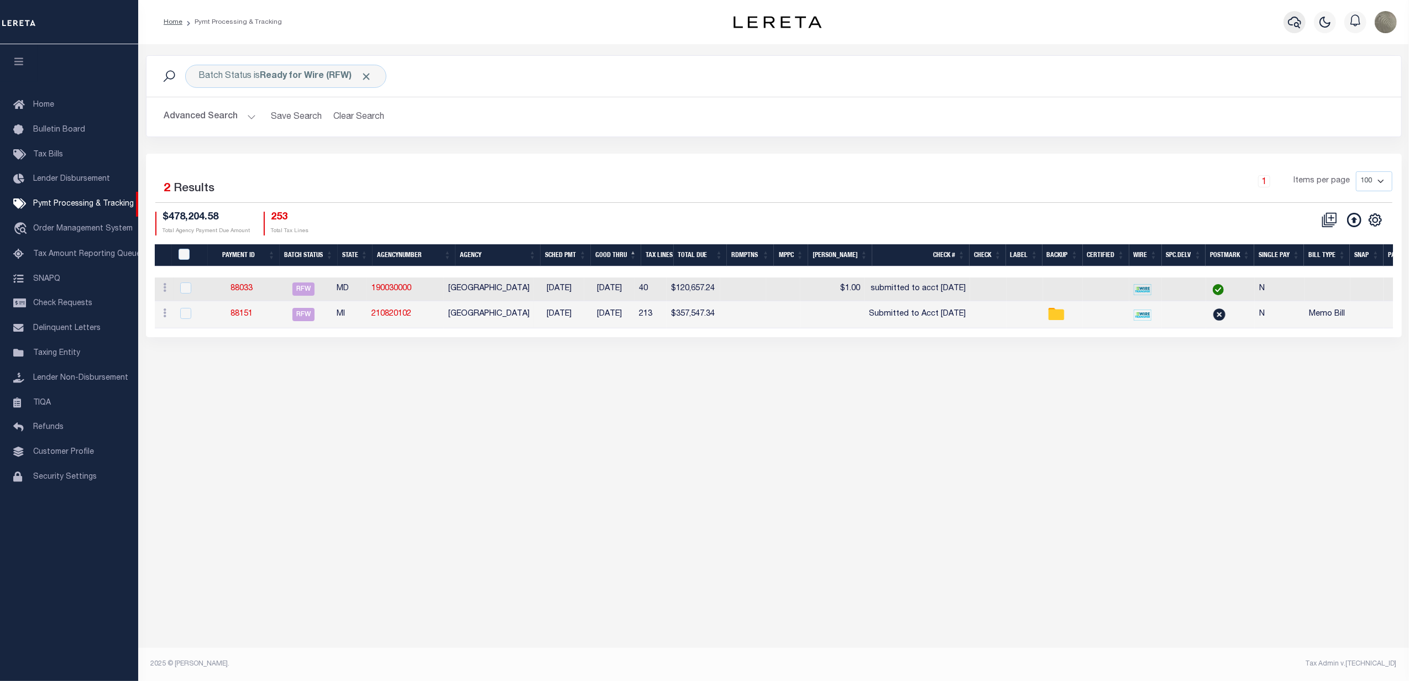
click at [1303, 20] on button "button" at bounding box center [1294, 22] width 22 height 22
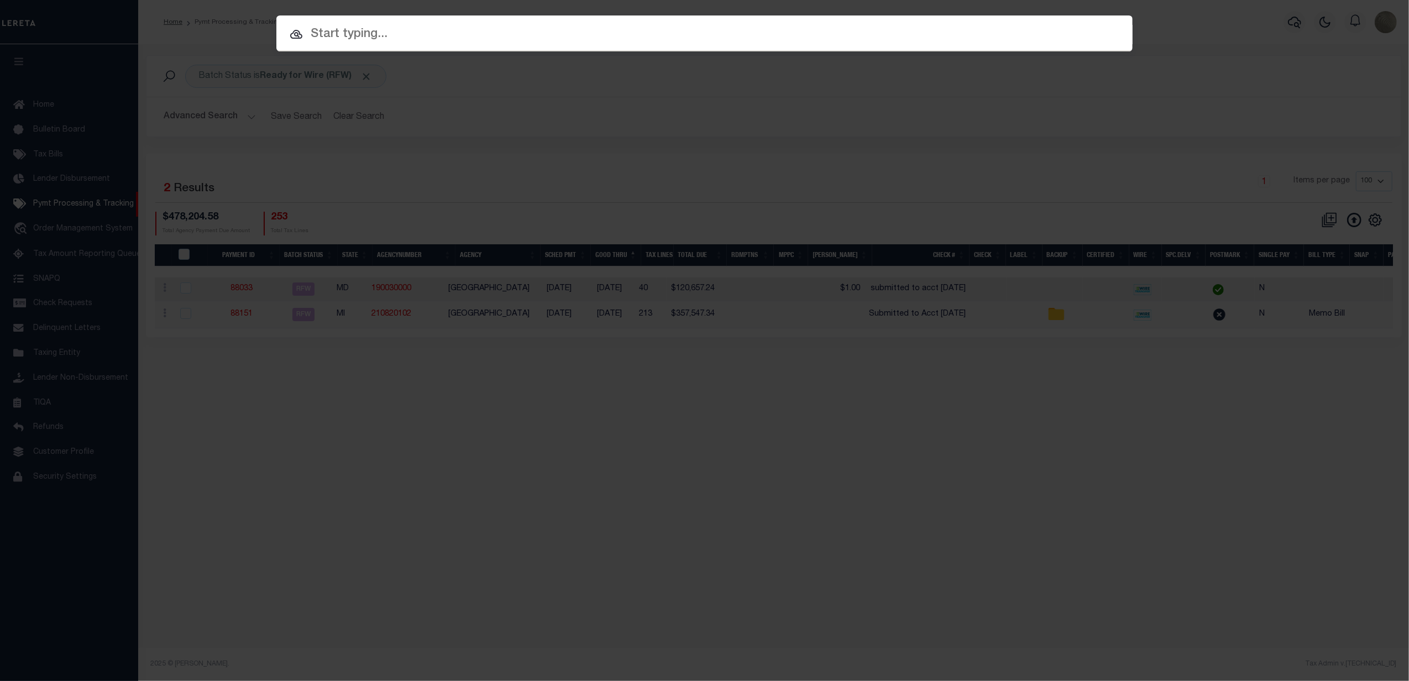
paste input "88343"
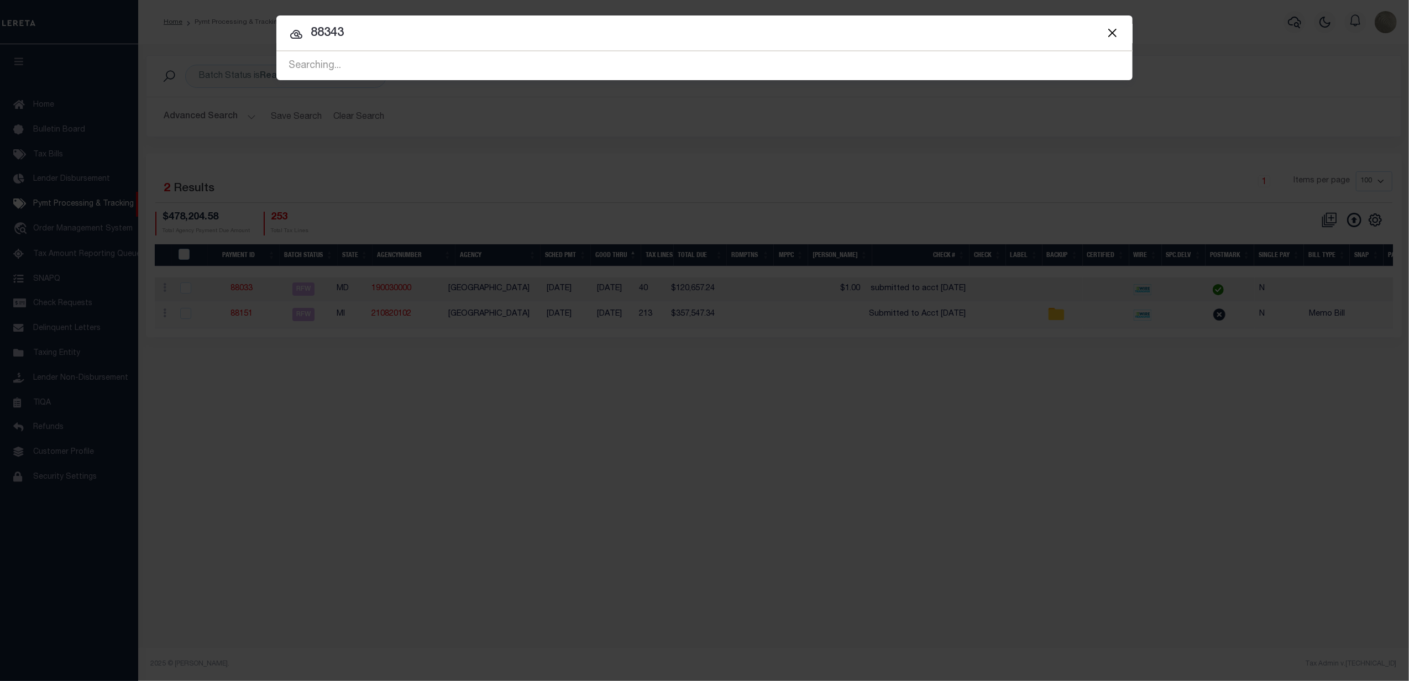
type input "88343"
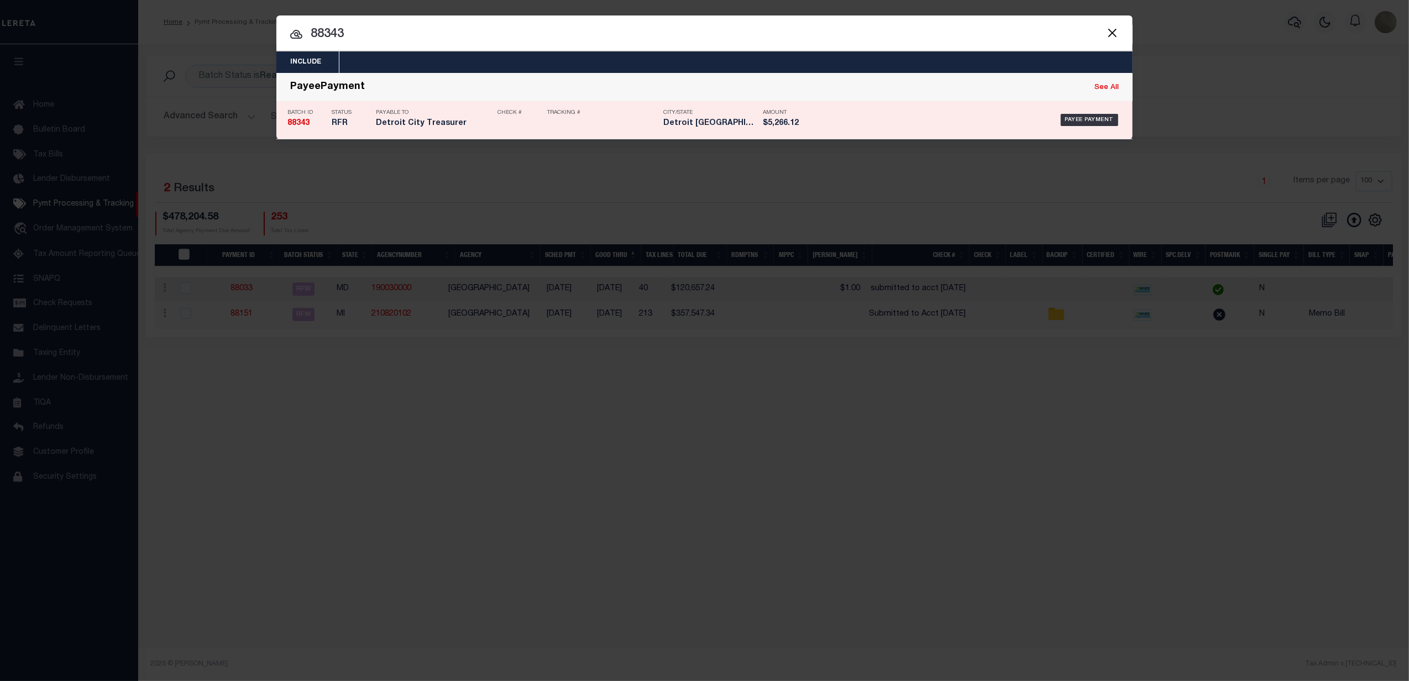
click at [548, 122] on div "Tracking #" at bounding box center [602, 120] width 111 height 32
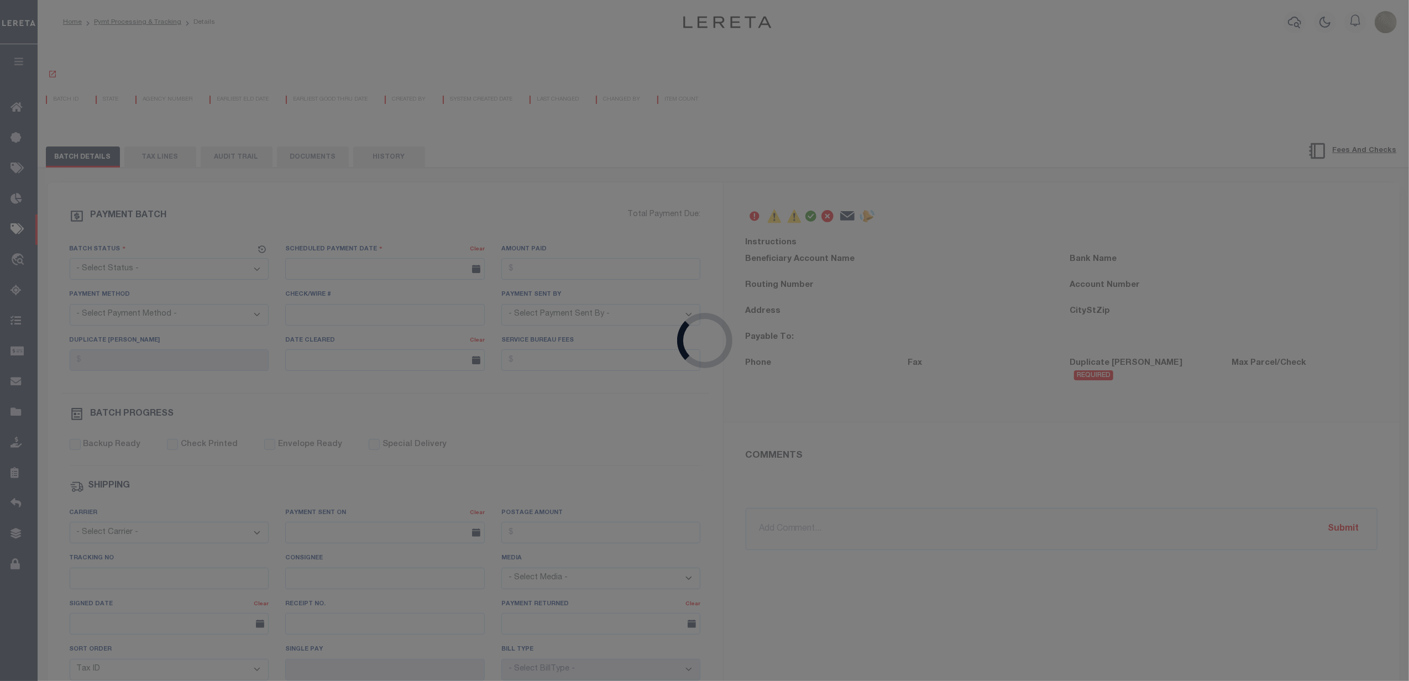
select select "RFR"
type input "[DATE]"
type input "$5,266.12"
select select
type input "N"
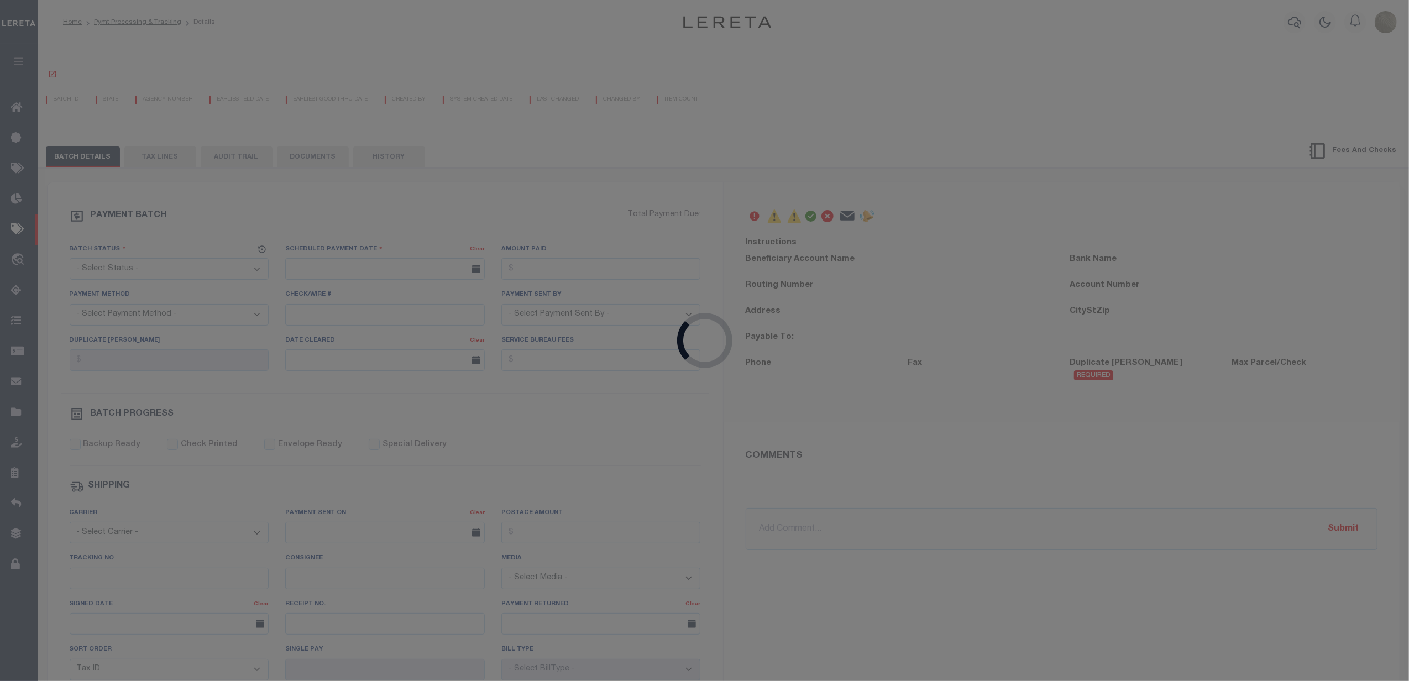
select select "37"
radio input "true"
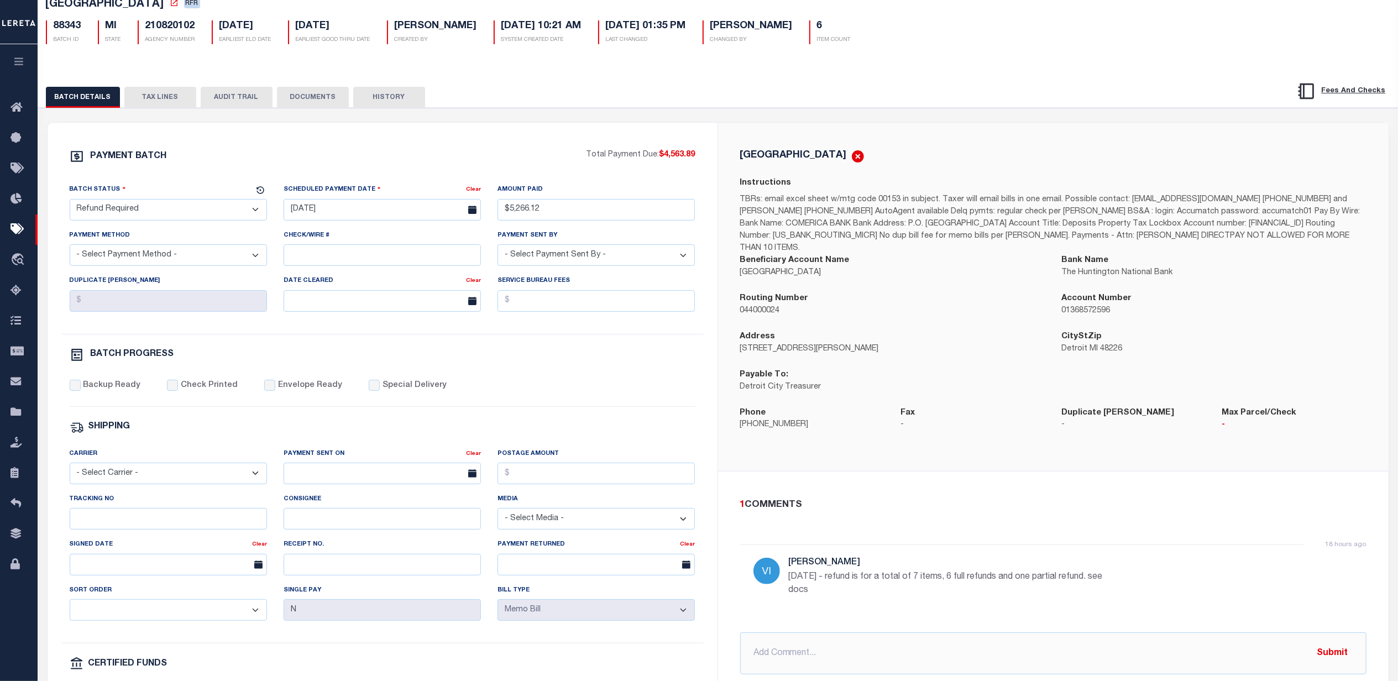
scroll to position [74, 0]
click at [314, 98] on button "DOCUMENTS" at bounding box center [313, 95] width 72 height 21
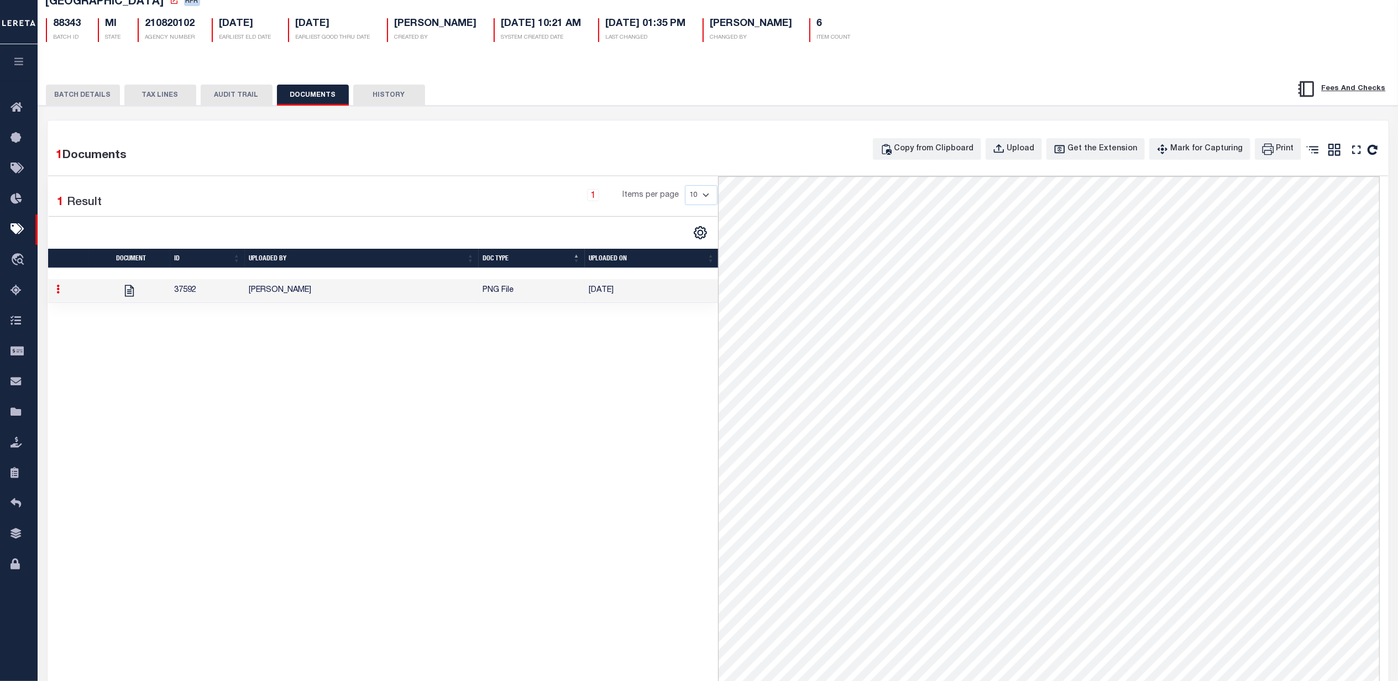
click at [104, 100] on button "BATCH DETAILS" at bounding box center [83, 95] width 74 height 21
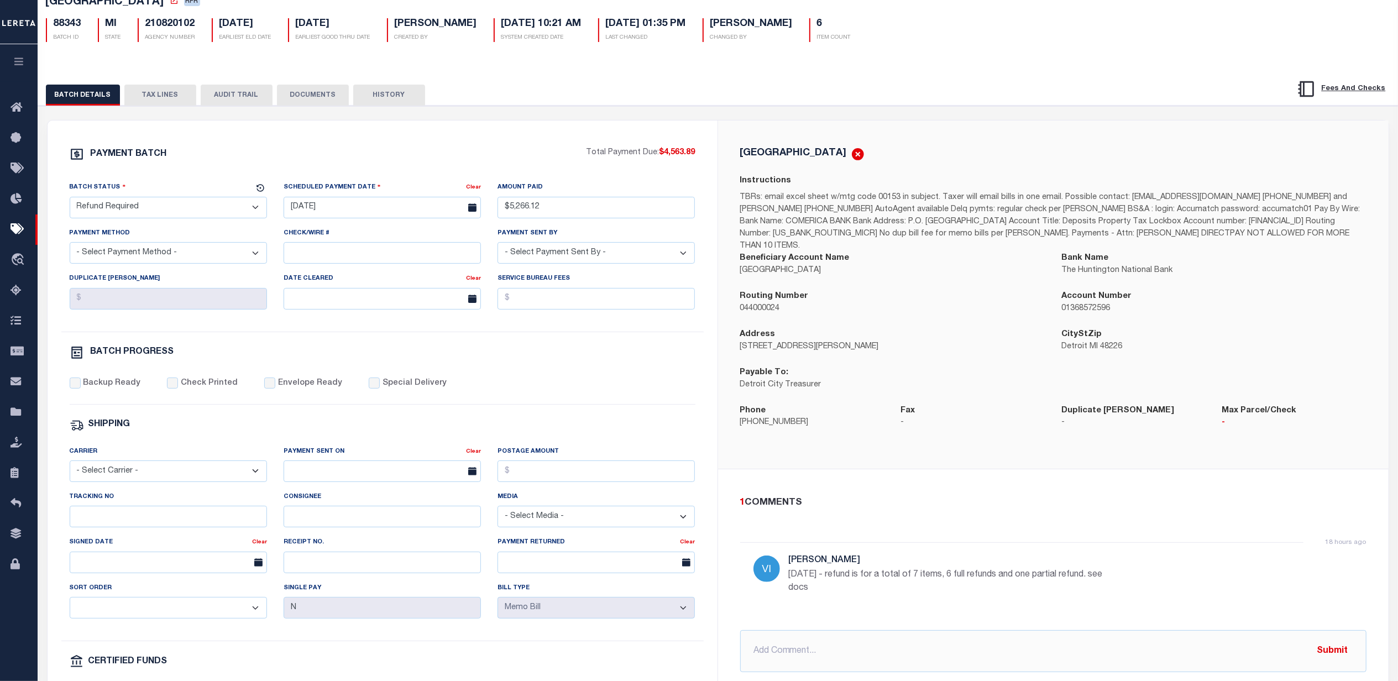
click at [306, 99] on button "DOCUMENTS" at bounding box center [313, 95] width 72 height 21
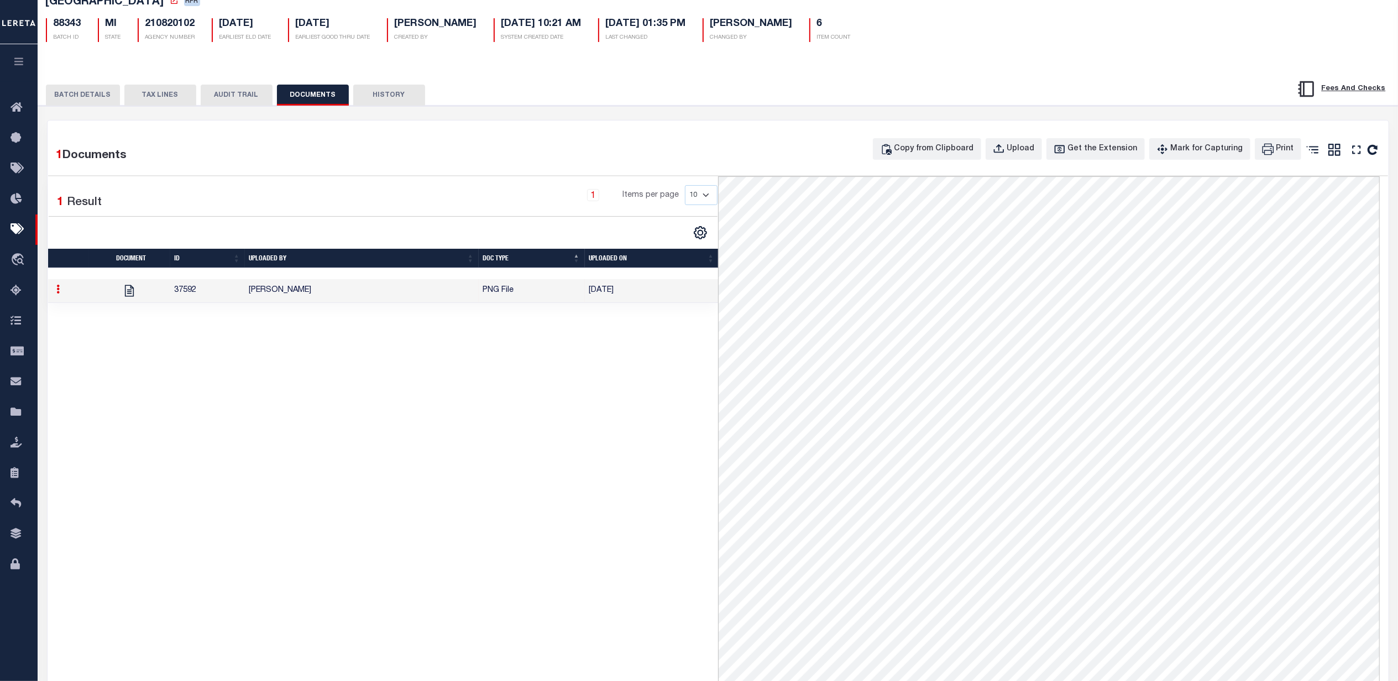
click at [58, 82] on div "BATCH DETAILS TAX LINES AUDIT TRAIL DOCUMENTS HISTORY" at bounding box center [717, 91] width 1387 height 28
click at [65, 96] on button "BATCH DETAILS" at bounding box center [83, 95] width 74 height 21
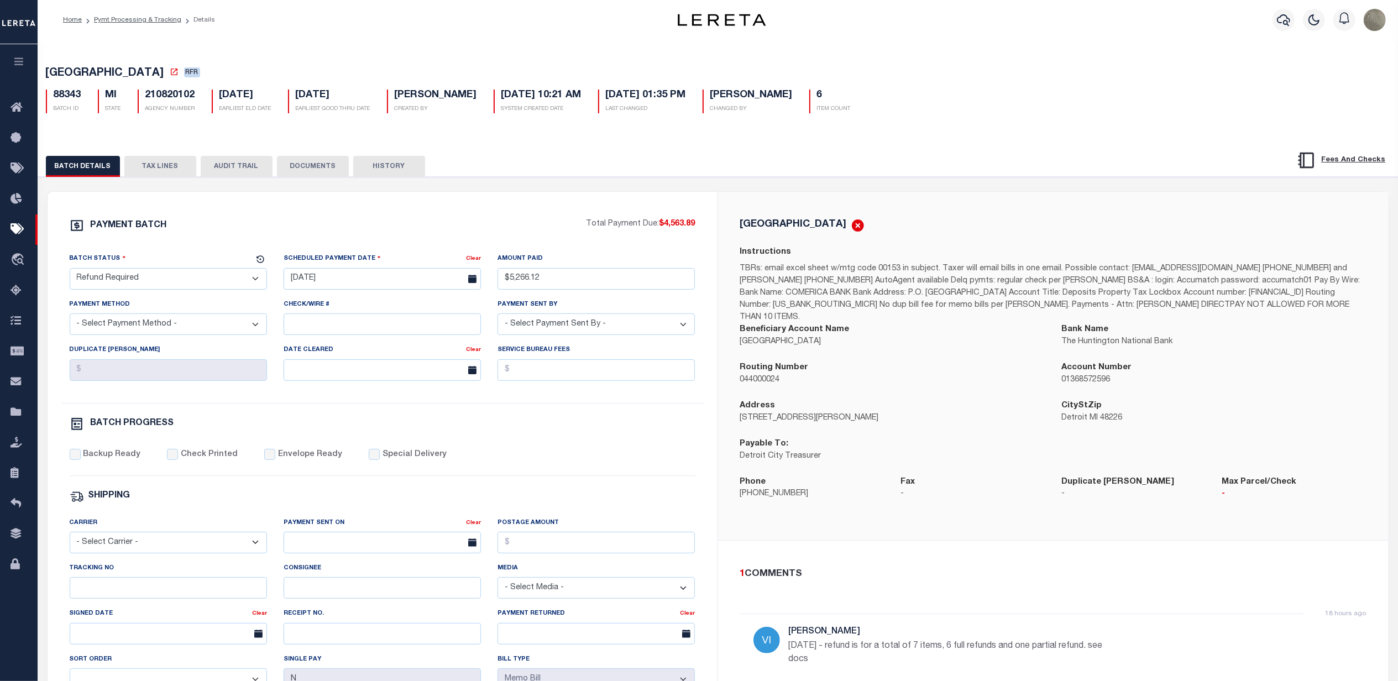
scroll to position [0, 0]
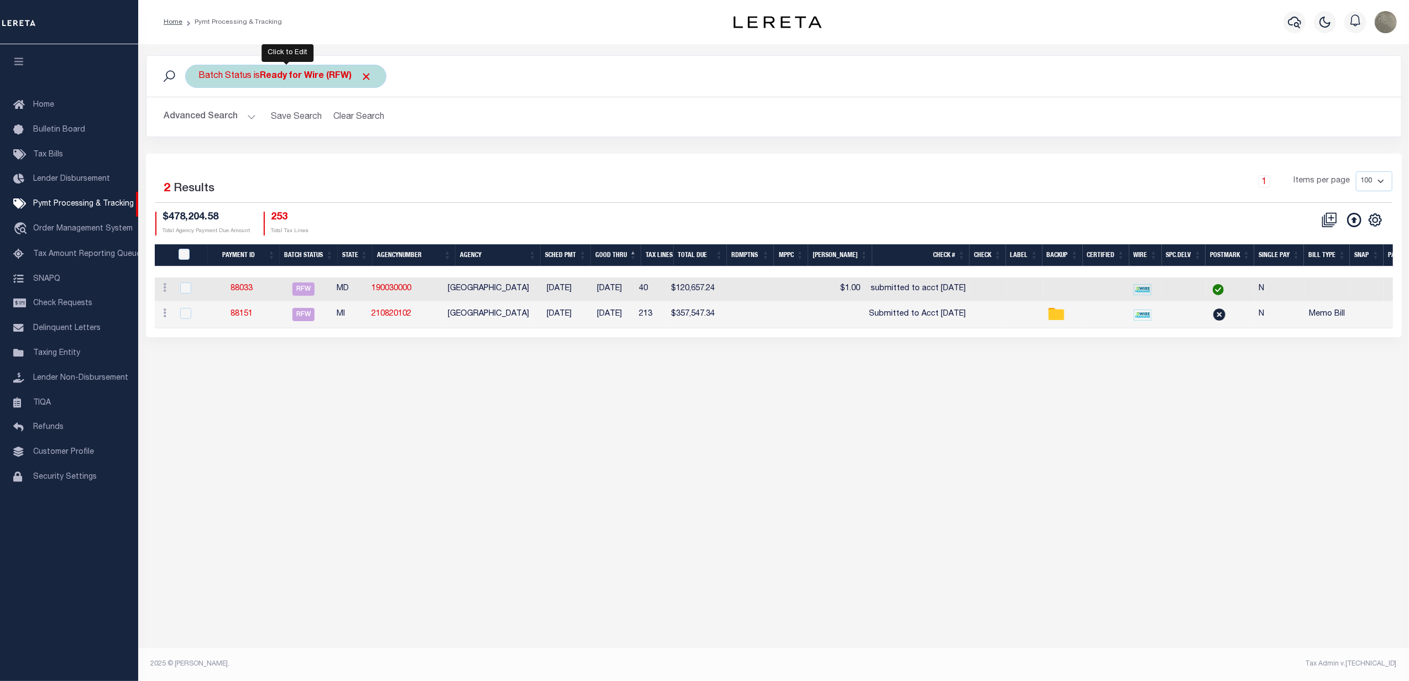
click at [299, 78] on b "Ready for Wire (RFW)" at bounding box center [316, 76] width 112 height 9
click at [263, 129] on select "Awaiting Funds (AWF) Cleared and Complete (CAC) New Check Needed (NCN) Payment …" at bounding box center [281, 130] width 162 height 21
select select "SFP"
click at [200, 120] on select "Awaiting Funds (AWF) Cleared and Complete (CAC) New Check Needed (NCN) Payment …" at bounding box center [281, 130] width 162 height 21
click at [337, 154] on input "Apply" at bounding box center [345, 154] width 33 height 18
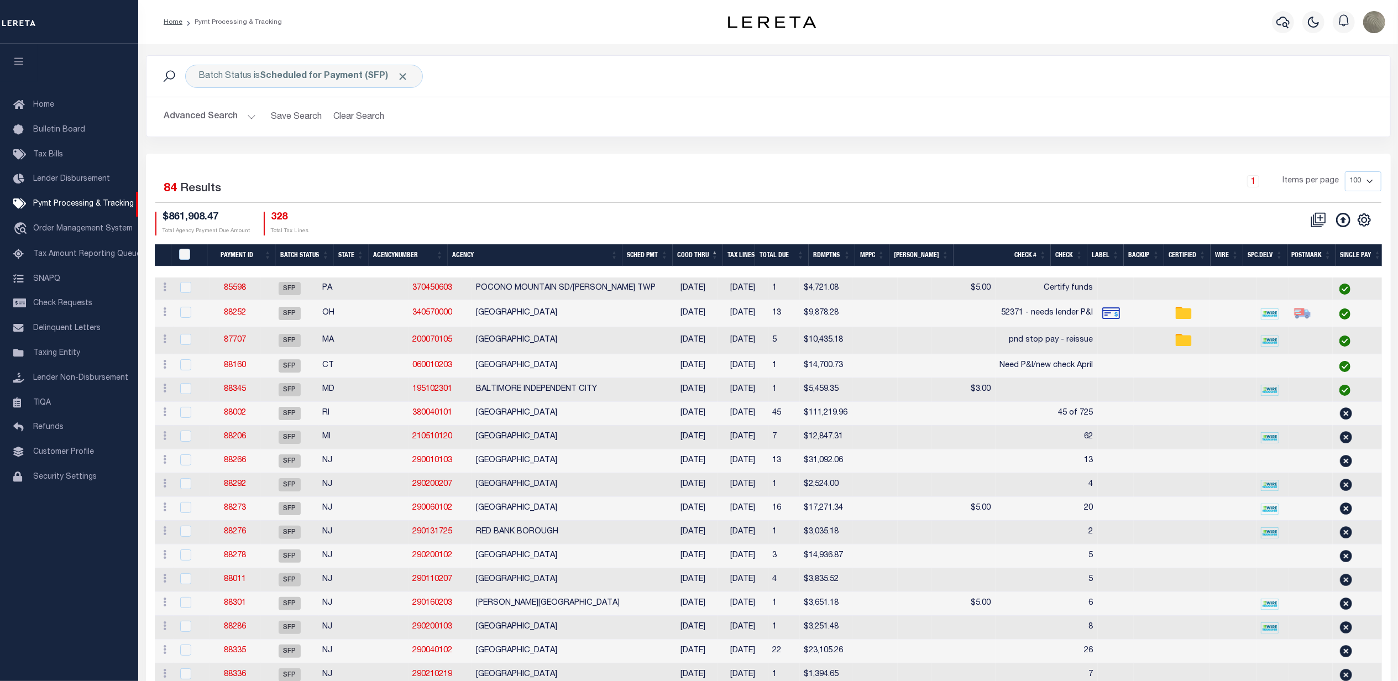
click at [547, 149] on div "Batch Status is Scheduled for Payment (SFP) Search Advanced Search Save Search …" at bounding box center [768, 104] width 1261 height 98
click at [633, 184] on div "1 Items per page 100 200 500 1000" at bounding box center [923, 185] width 915 height 29
drag, startPoint x: 784, startPoint y: 137, endPoint x: 762, endPoint y: 144, distance: 23.1
click at [784, 137] on div "Advanced Search Save Search Clear Search PayeeSearchTable_dynamictable_____Defa…" at bounding box center [768, 116] width 1244 height 39
click at [308, 76] on b "Scheduled for Payment (SFP)" at bounding box center [334, 76] width 149 height 9
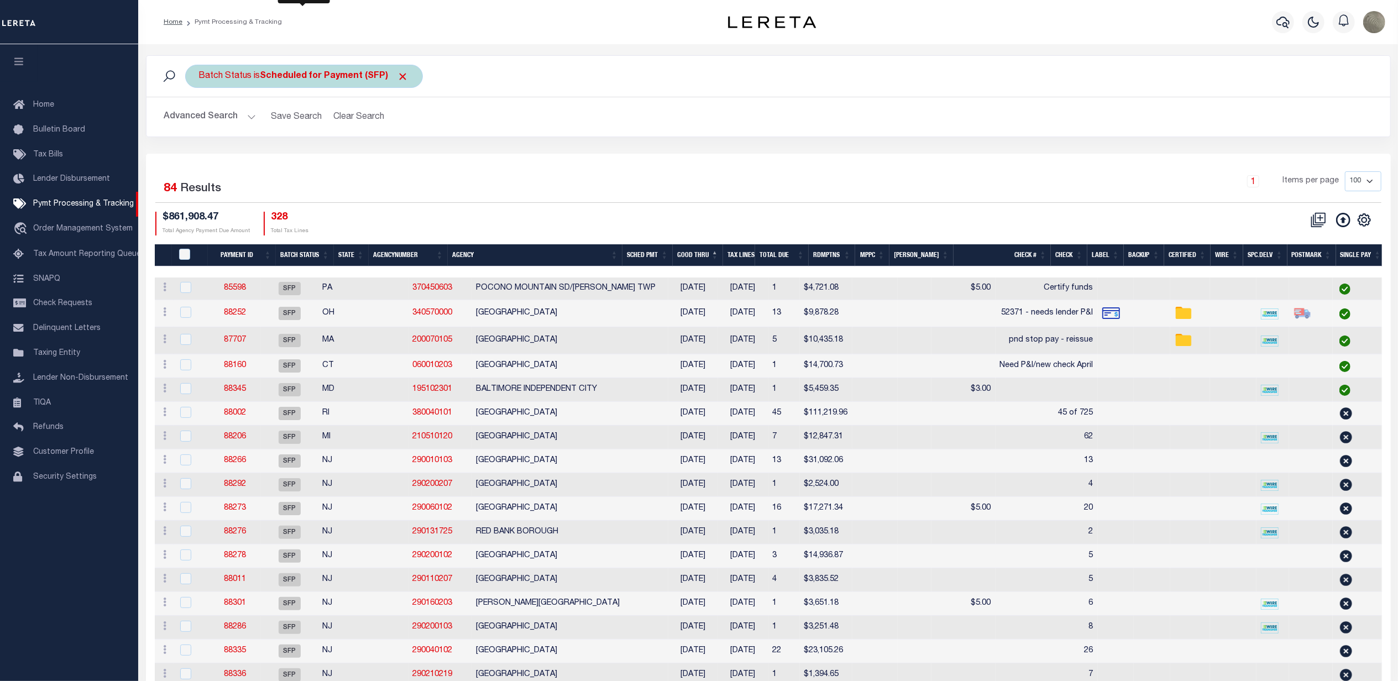
select select "SFP"
click at [248, 128] on select "Awaiting Funds (AWF) Cleared and Complete (CAC) New Check Needed (NCN) Payment …" at bounding box center [281, 130] width 162 height 21
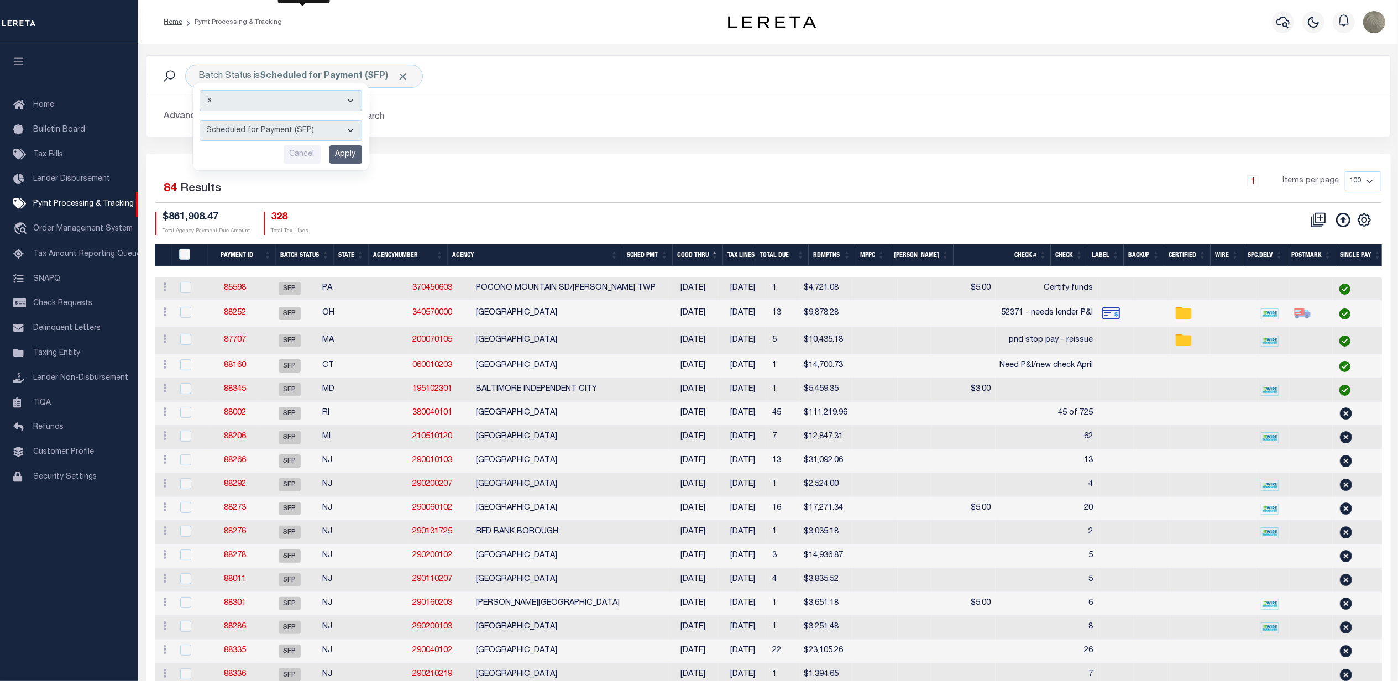
click at [824, 136] on div "Advanced Search Save Search Clear Search PayeeSearchTable_dynamictable_____Defa…" at bounding box center [768, 116] width 1244 height 39
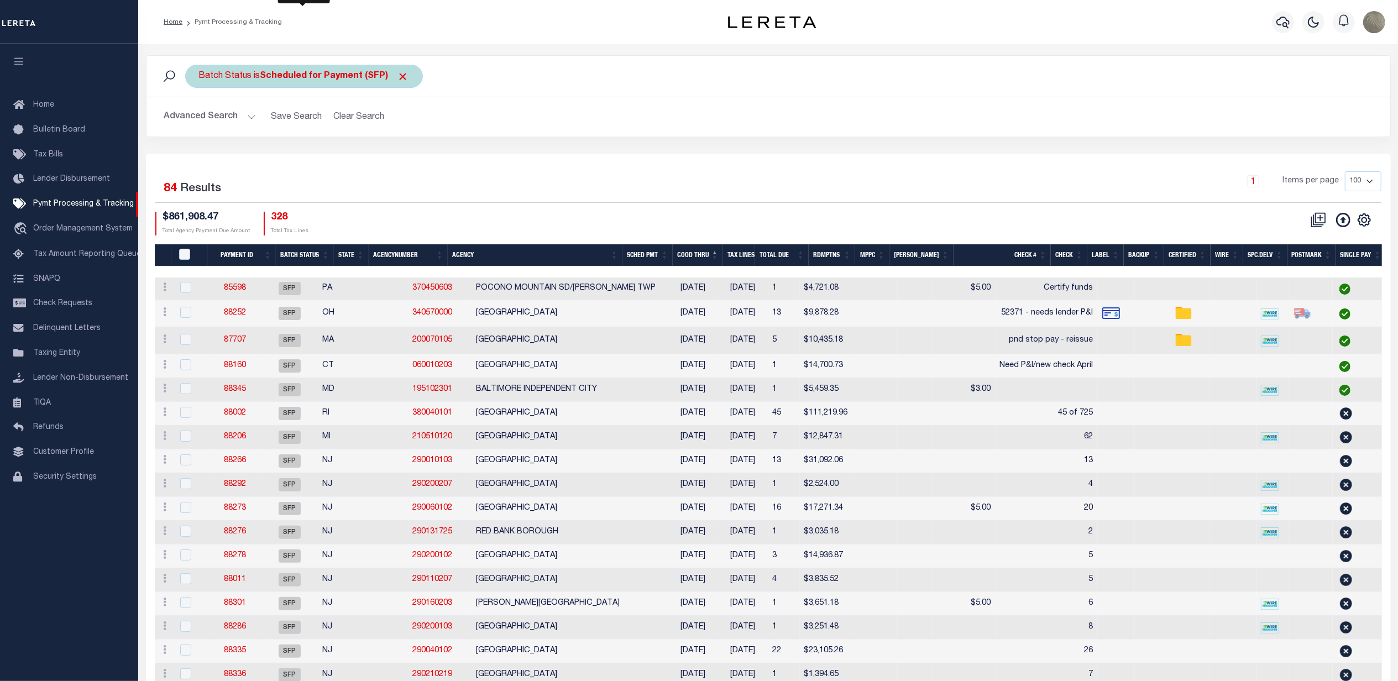
click at [298, 67] on div "Batch Status is Scheduled for Payment (SFP) Is Contains Awaiting Funds (AWF) Cl…" at bounding box center [304, 76] width 238 height 23
select select "SFP"
click at [272, 133] on select "Awaiting Funds (AWF) Cleared and Complete (CAC) New Check Needed (NCN) Payment …" at bounding box center [281, 130] width 162 height 21
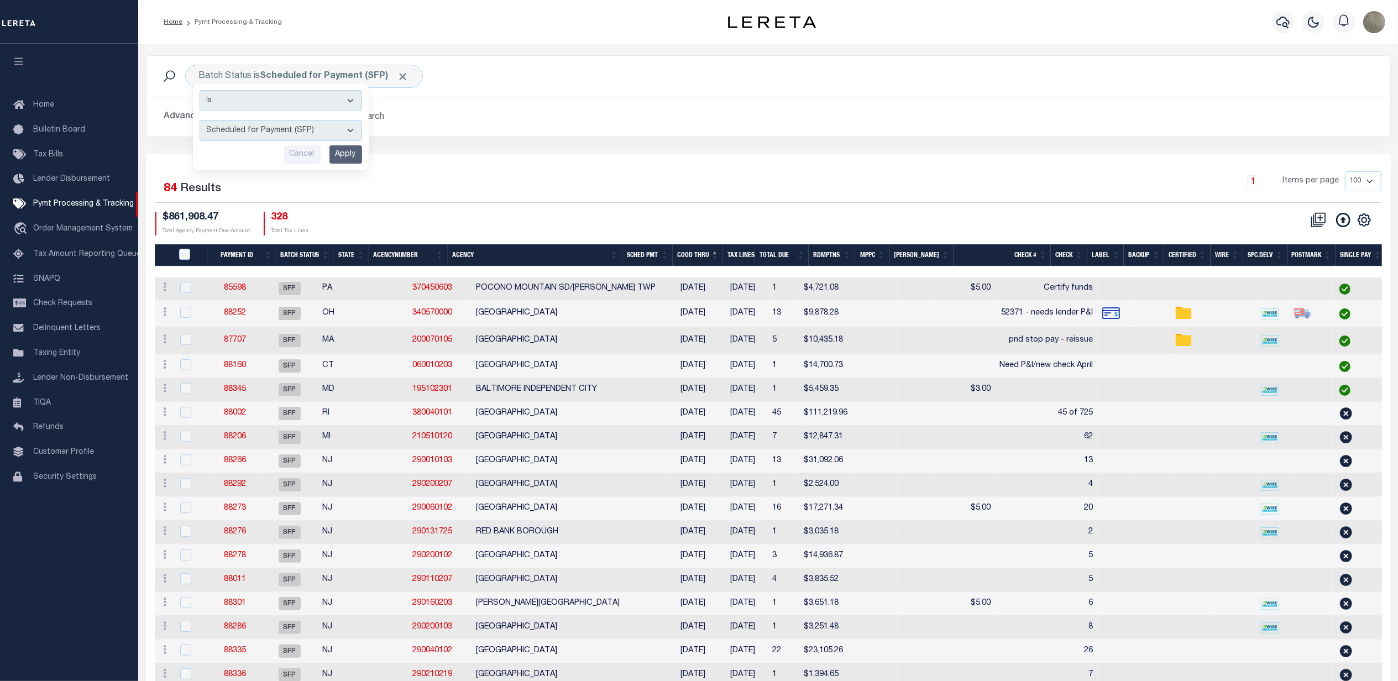
click at [747, 128] on div "Advanced Search Save Search Clear Search PayeeSearchTable_dynamictable_____Defa…" at bounding box center [768, 116] width 1244 height 39
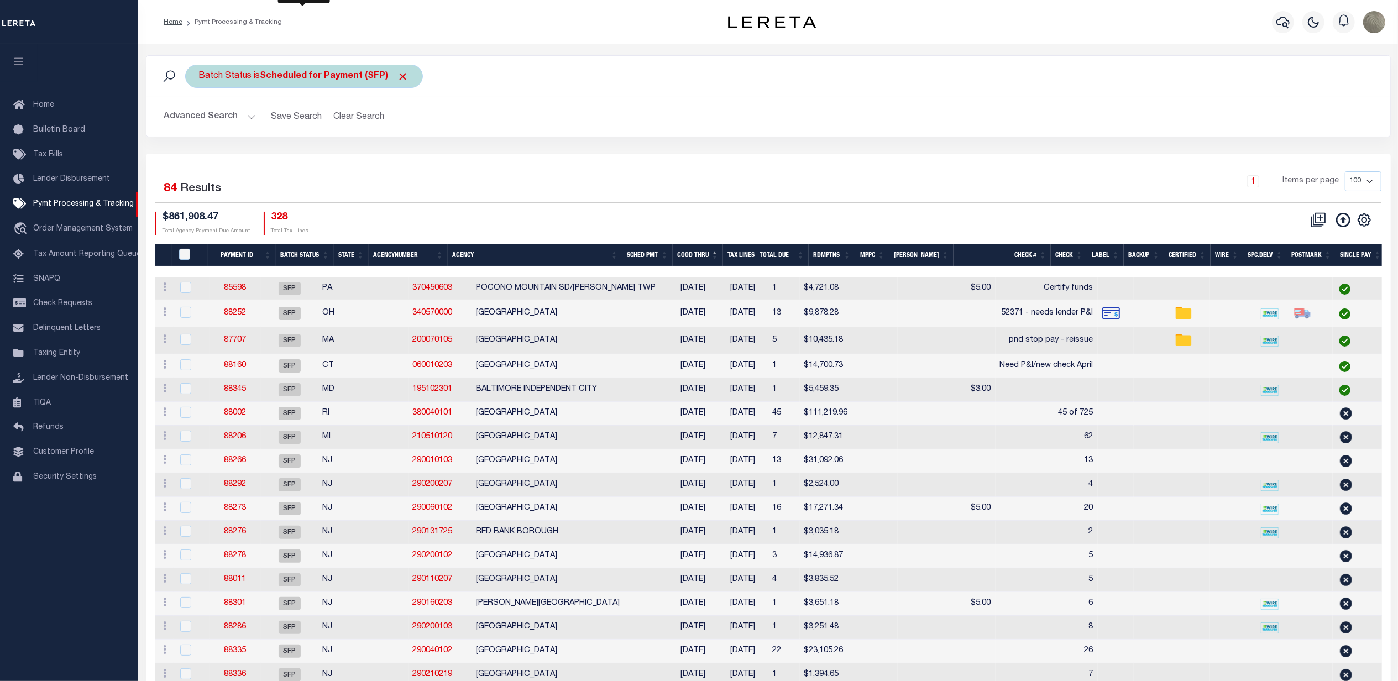
click at [226, 70] on div "Batch Status is Scheduled for Payment (SFP) Is Contains Awaiting Funds (AWF) Cl…" at bounding box center [304, 76] width 238 height 23
click at [248, 129] on select "Awaiting Funds (AWF) Cleared and Complete (CAC) New Check Needed (NCN) Payment …" at bounding box center [281, 130] width 162 height 21
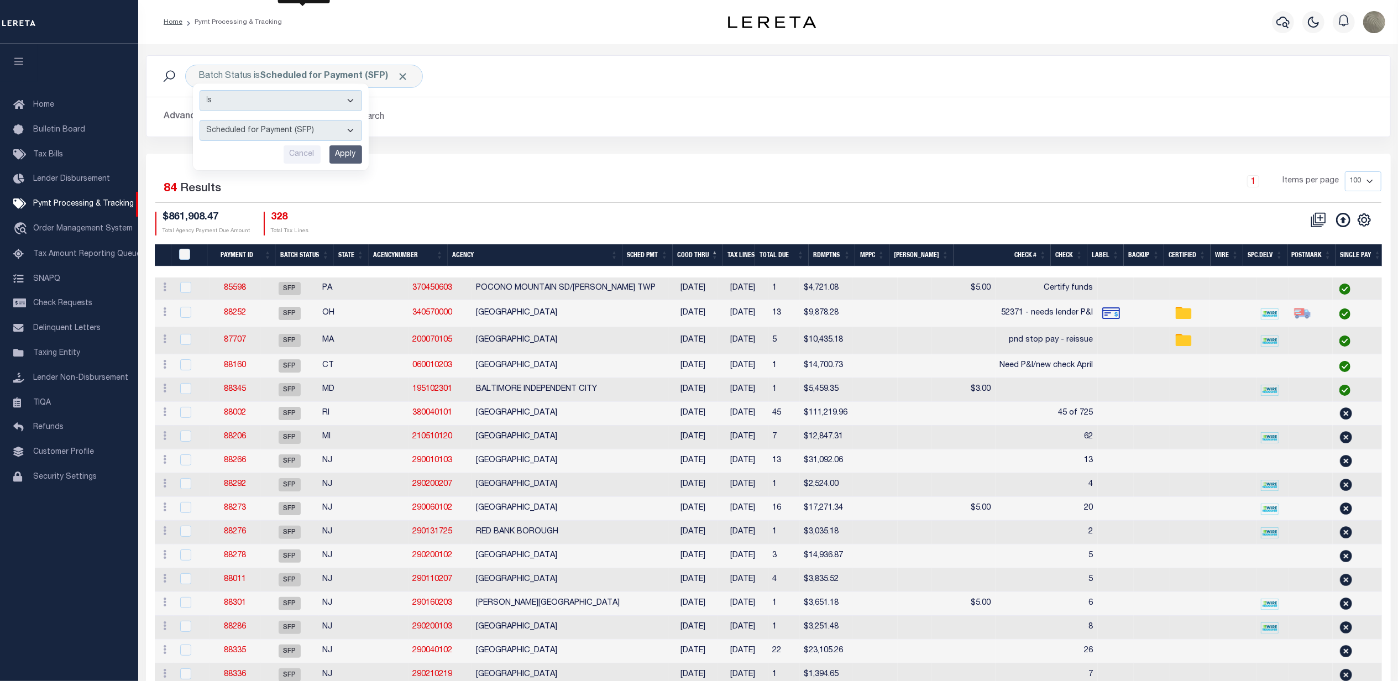
select select "NCN"
click at [200, 120] on select "Awaiting Funds (AWF) Cleared and Complete (CAC) New Check Needed (NCN) Payment …" at bounding box center [281, 130] width 162 height 21
click at [354, 154] on input "Apply" at bounding box center [345, 154] width 33 height 18
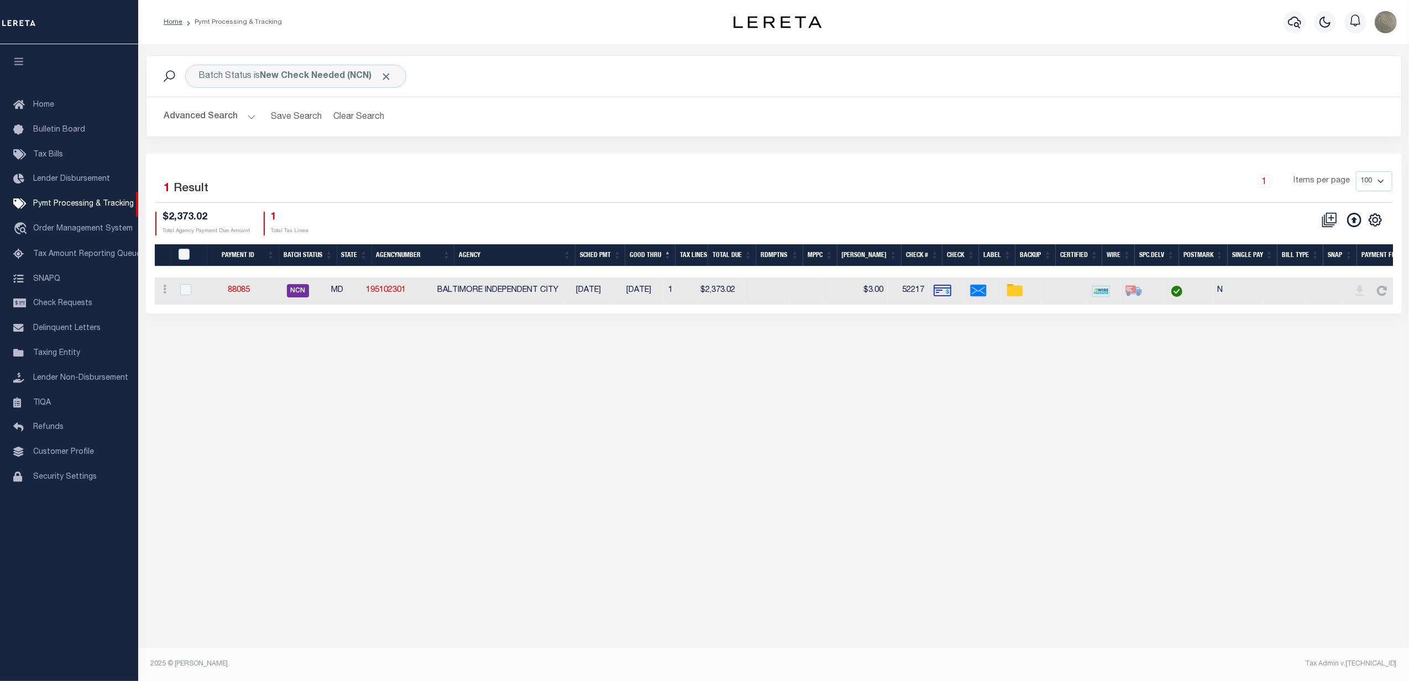
click at [484, 157] on div "Selected 1 Result 1 Items per page 100 200 500 1000 $2,373.02 1" at bounding box center [774, 234] width 1256 height 160
click at [250, 289] on link "88085" at bounding box center [239, 290] width 22 height 8
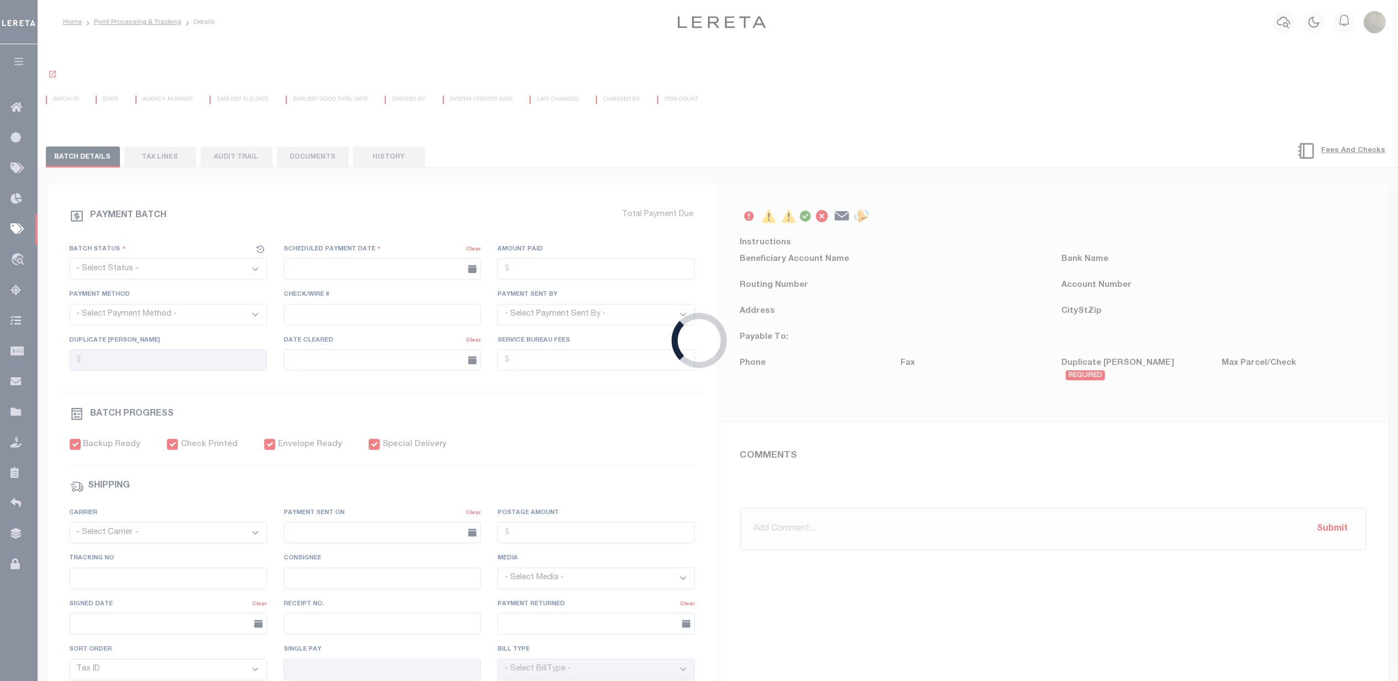
select select "NCN"
type input "[DATE]"
type input "$2,373.02"
select select "CHK"
type input "52217"
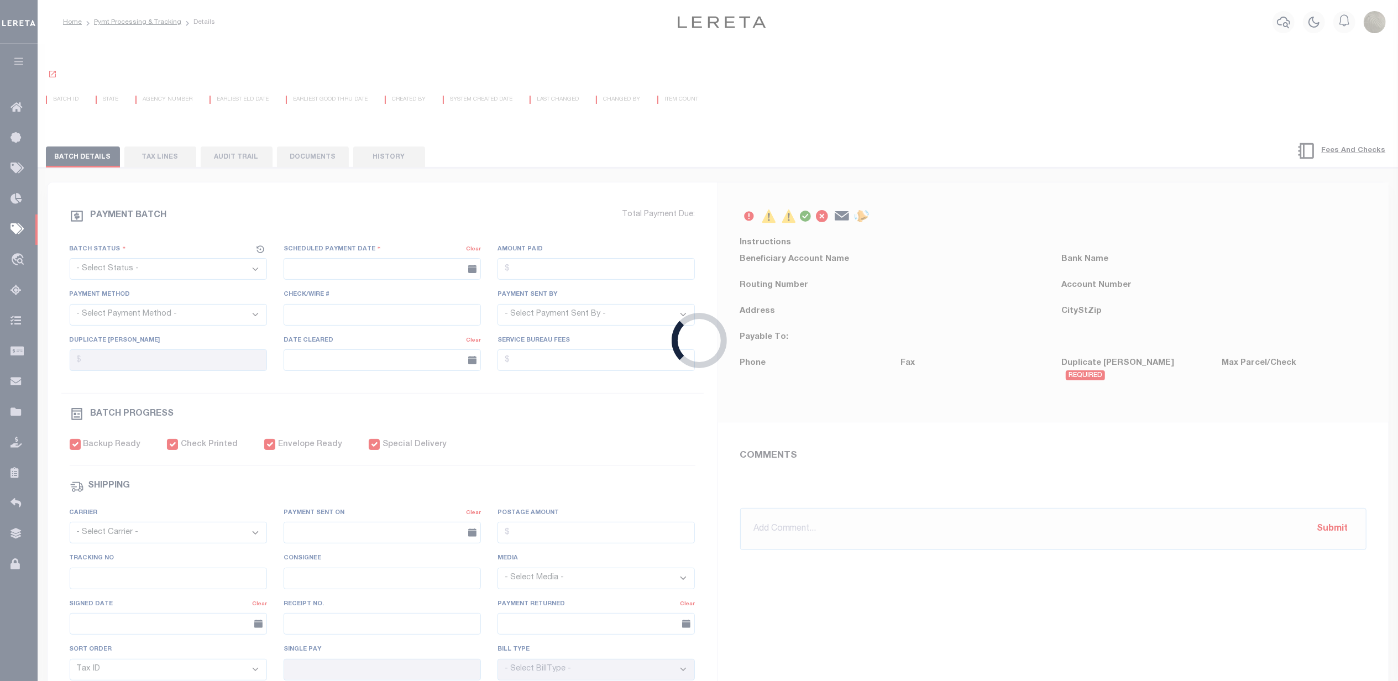
select select "[PERSON_NAME]"
checkbox input "true"
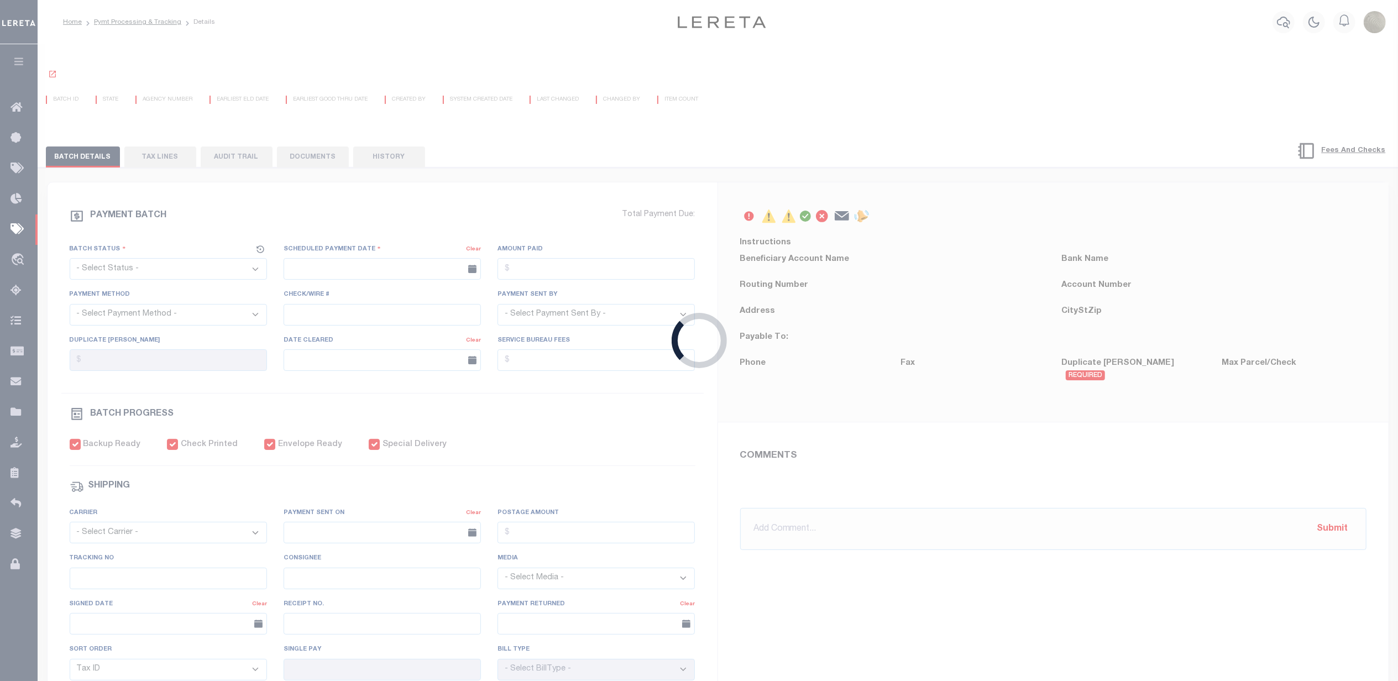
select select "USS"
type input "[DATE]"
type input "$9.85"
type input "[PERSON_NAME]"
select select
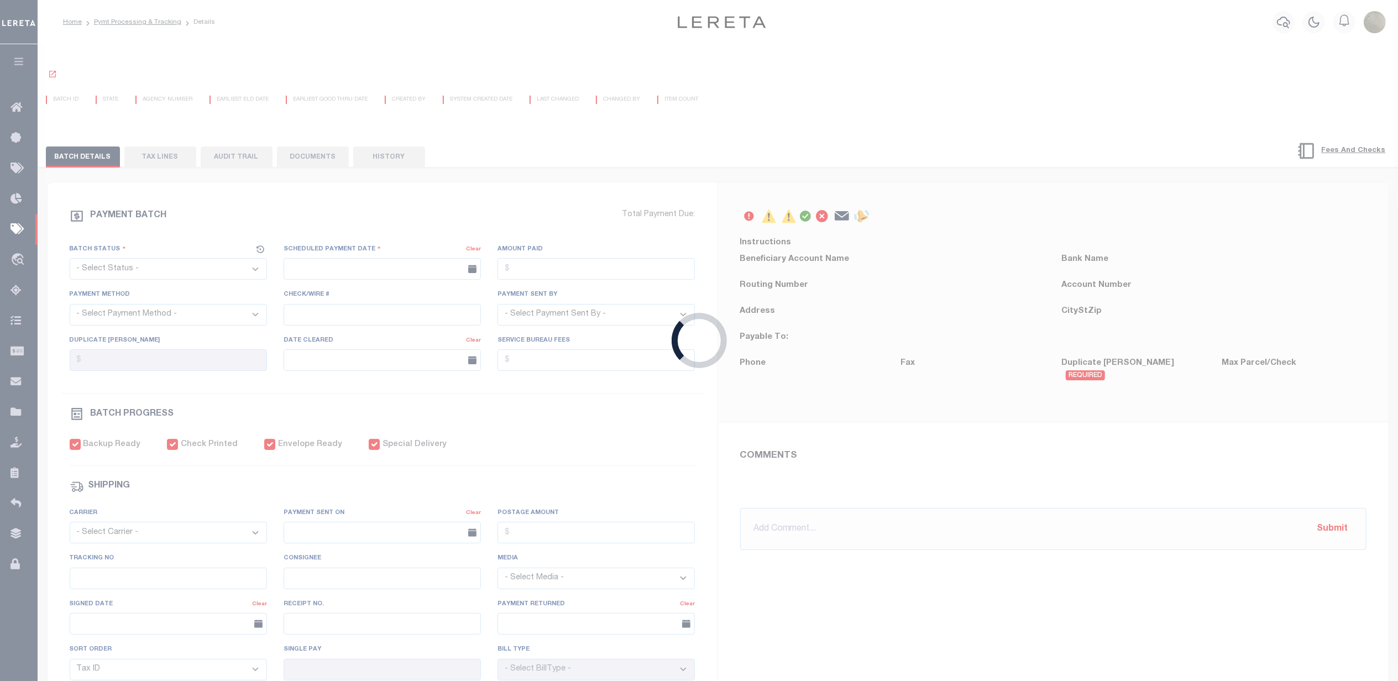
type input "N"
radio input "true"
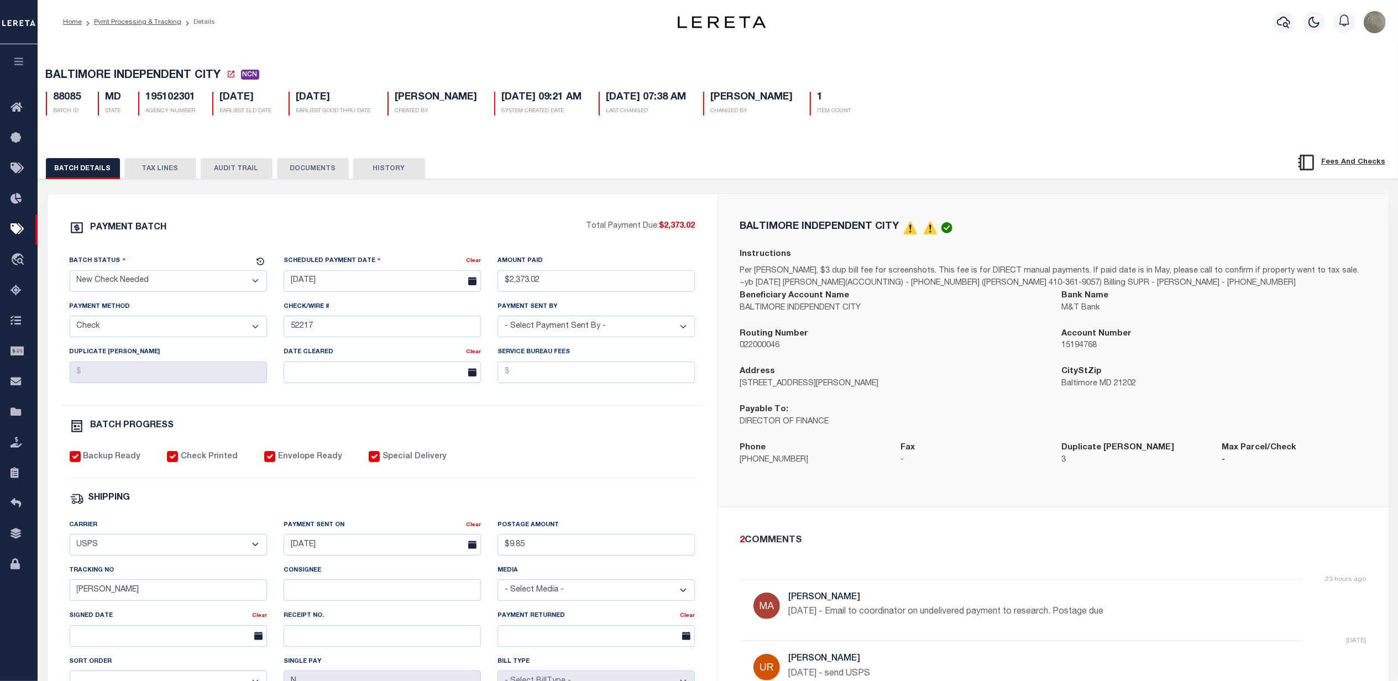
click at [415, 239] on div "PAYMENT BATCH" at bounding box center [328, 231] width 517 height 21
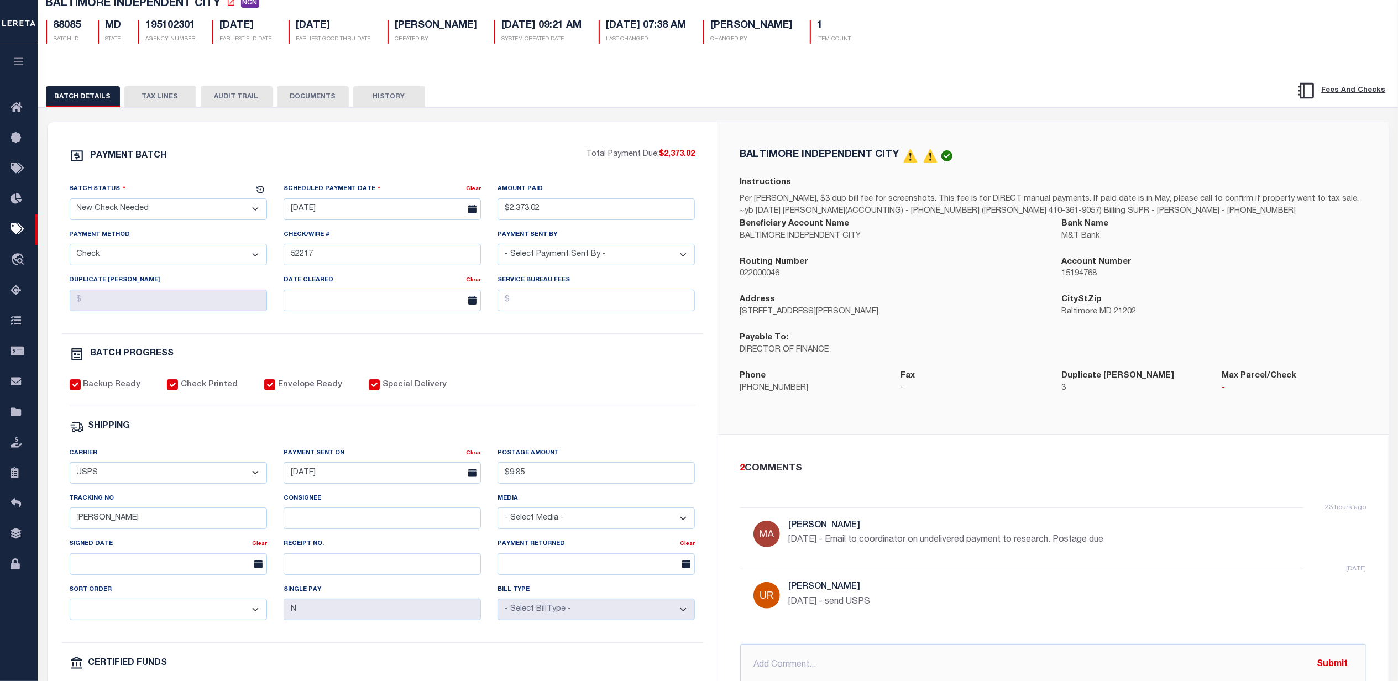
scroll to position [74, 0]
click at [836, 659] on input "text" at bounding box center [1053, 663] width 626 height 42
click at [961, 451] on div "2 COMMENTS 23 hours ago Martin, April 8/13/25 - Email to coordinator on undeliv…" at bounding box center [1053, 571] width 670 height 277
click at [924, 662] on input "8/14/25 - new amounts good through" at bounding box center [1053, 663] width 626 height 42
click at [1084, 138] on div "BALTIMORE INDEPENDENT CITY Instructions Per Ms. Abram, $3 dup bill fee for scre…" at bounding box center [1053, 276] width 670 height 312
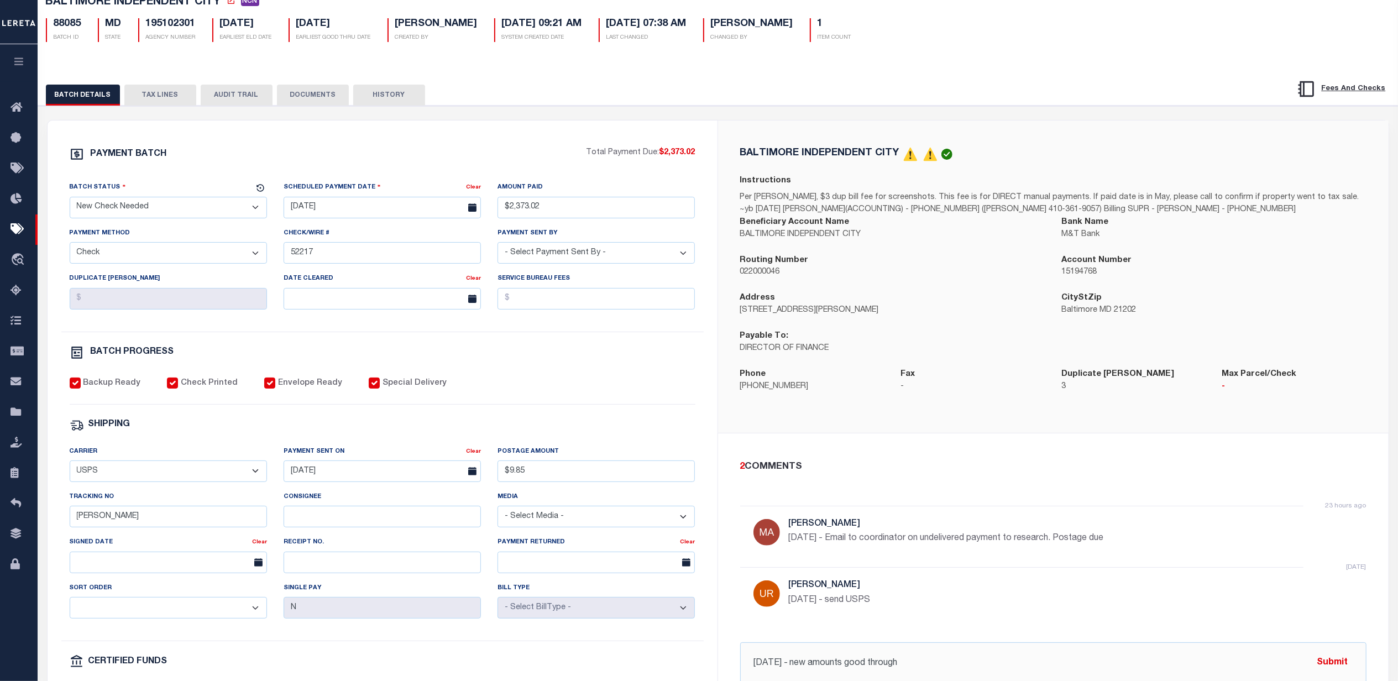
click at [1036, 104] on div "BATCH DETAILS TAX LINES AUDIT TRAIL DOCUMENTS HISTORY" at bounding box center [647, 95] width 1203 height 20
click at [953, 654] on input "8/14/25 - new amounts good through" at bounding box center [1053, 663] width 626 height 42
click at [945, 667] on input "8/14/25 - new amounts good through" at bounding box center [1053, 663] width 626 height 42
click at [942, 662] on input "8/14/25 - new amounts good through 9/" at bounding box center [1053, 663] width 626 height 42
click at [843, 668] on input "8/14/25 - new amounts good through 9/30/25" at bounding box center [1053, 663] width 626 height 42
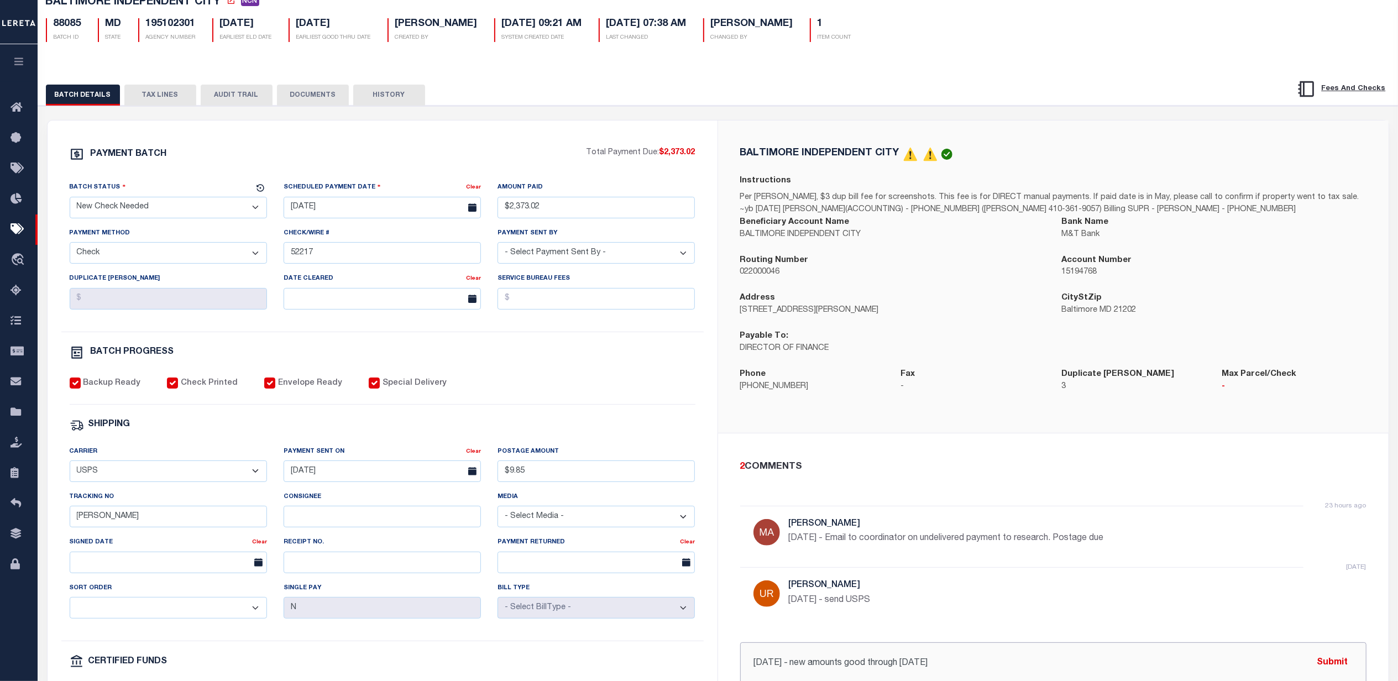
drag, startPoint x: 952, startPoint y: 657, endPoint x: 1005, endPoint y: 638, distance: 56.5
click at [952, 657] on input "8/14/25 - new amounts good through 9/30/25" at bounding box center [1053, 663] width 626 height 42
click at [1024, 664] on input "8/14/25 - new amounts good through 9/30/25 - $" at bounding box center [1053, 663] width 626 height 42
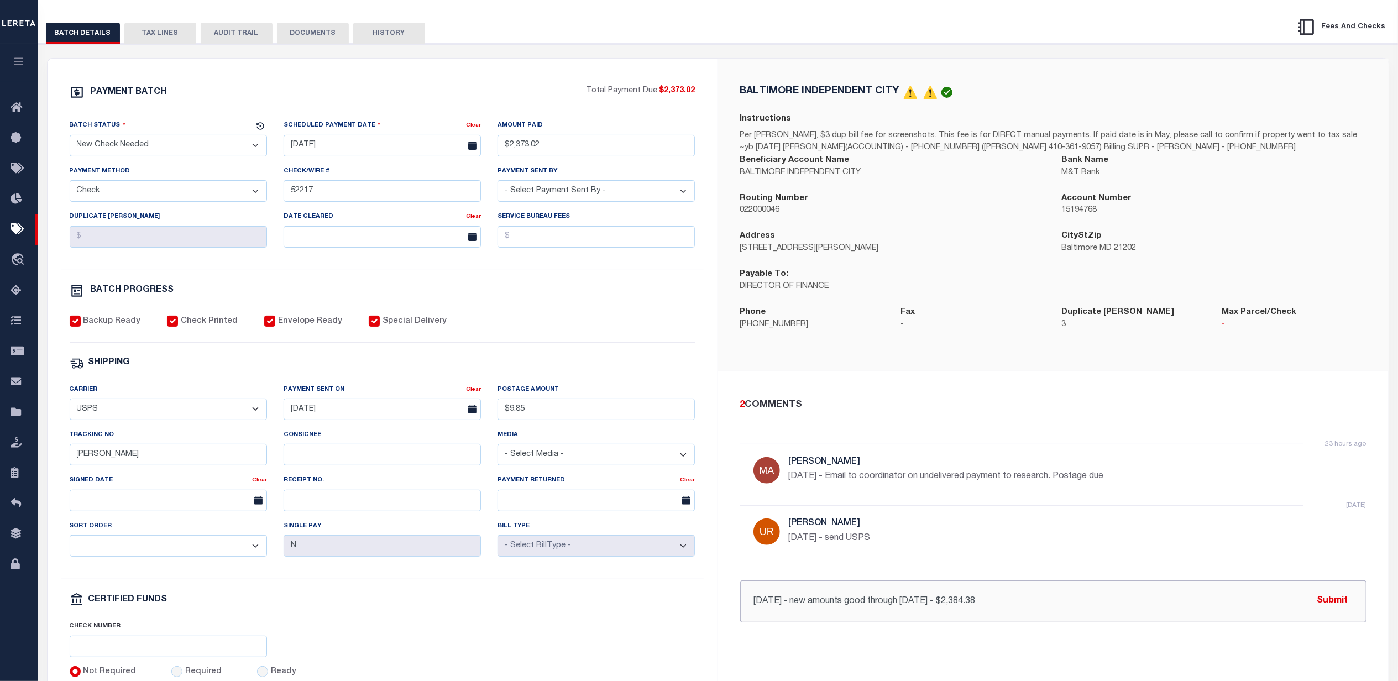
scroll to position [147, 0]
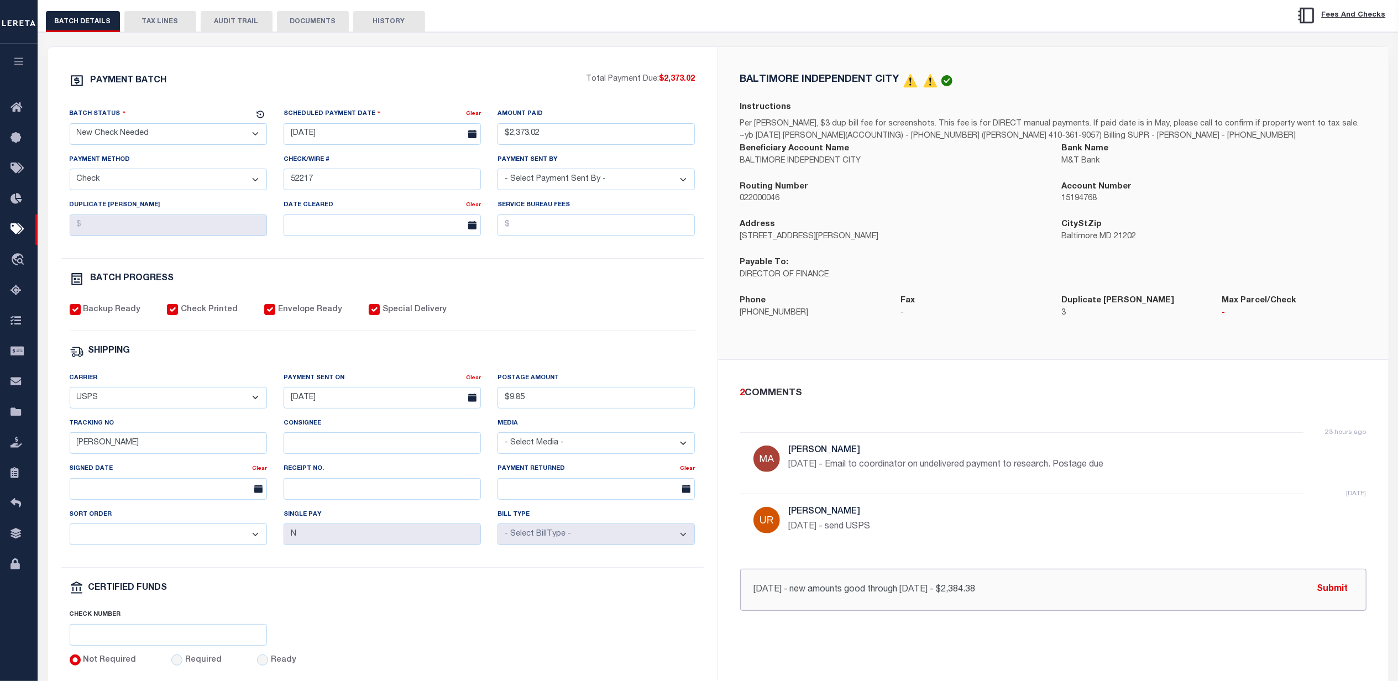
click at [1356, 595] on input "8/14/25 - new amounts good through 9/30/25 - $2,384.38" at bounding box center [1053, 590] width 626 height 42
type input "8/14/25 - new amounts good through 9/30/25 - $2,384.38"
click at [1331, 595] on button "Submit" at bounding box center [1332, 589] width 45 height 23
click at [719, 339] on div "BALTIMORE INDEPENDENT CITY Instructions Per Ms. Abram, $3 dup bill fee for scre…" at bounding box center [1053, 203] width 670 height 312
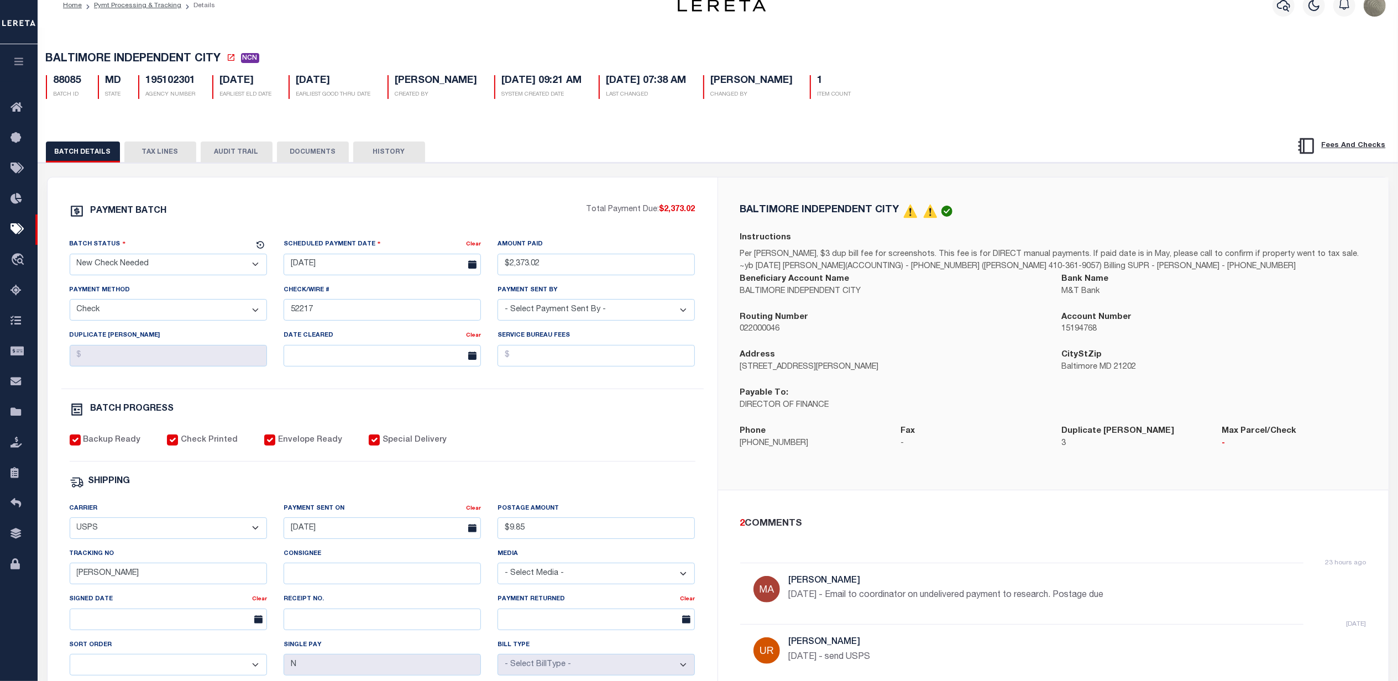
scroll to position [0, 0]
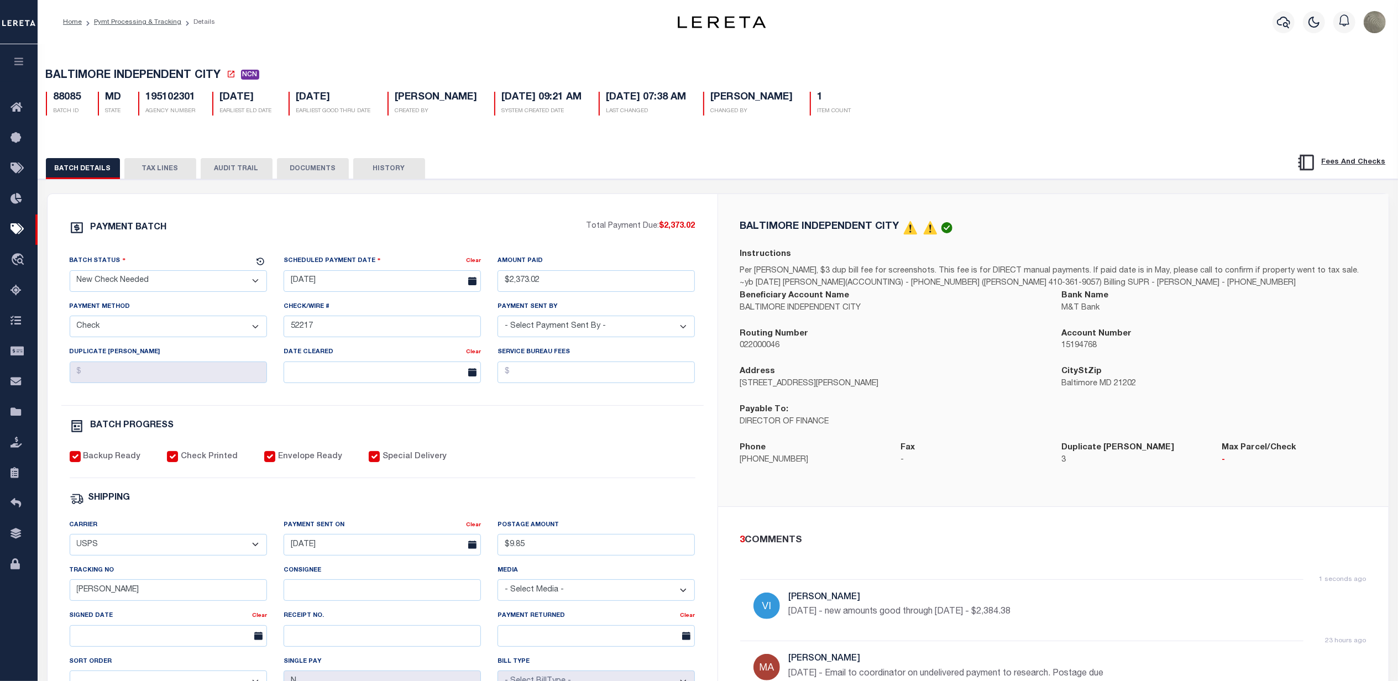
drag, startPoint x: 135, startPoint y: 173, endPoint x: 173, endPoint y: 171, distance: 37.6
click at [135, 173] on button "TAX LINES" at bounding box center [160, 168] width 72 height 21
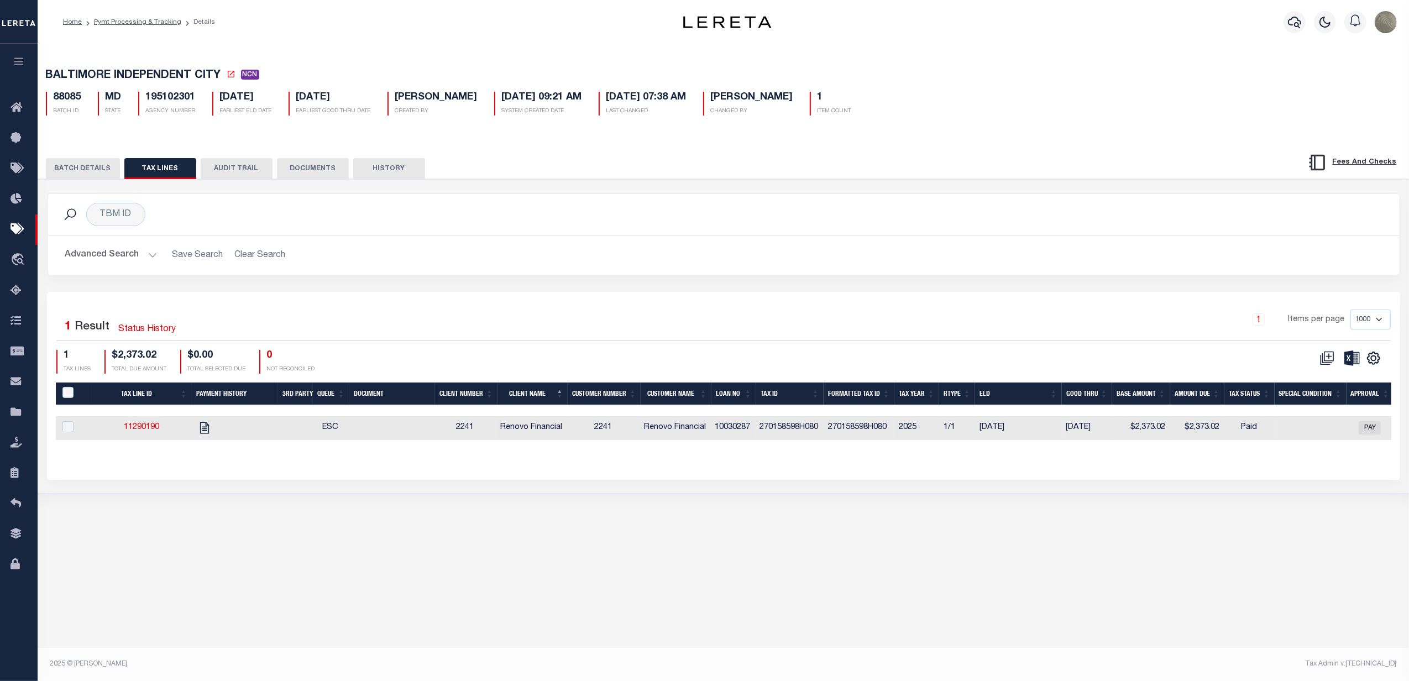
click at [794, 432] on td "270158598H080" at bounding box center [790, 428] width 69 height 24
checkbox input "true"
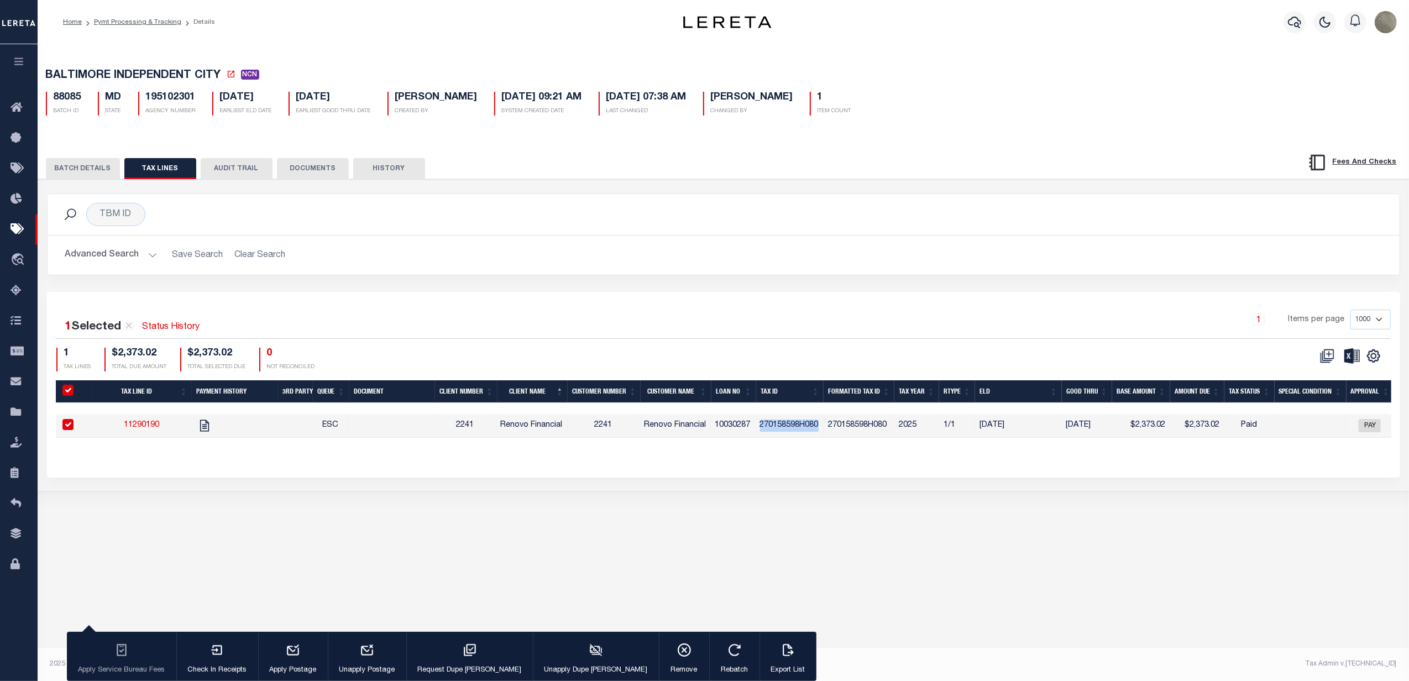
click at [794, 432] on td "270158598H080" at bounding box center [790, 426] width 69 height 24
checkbox input "false"
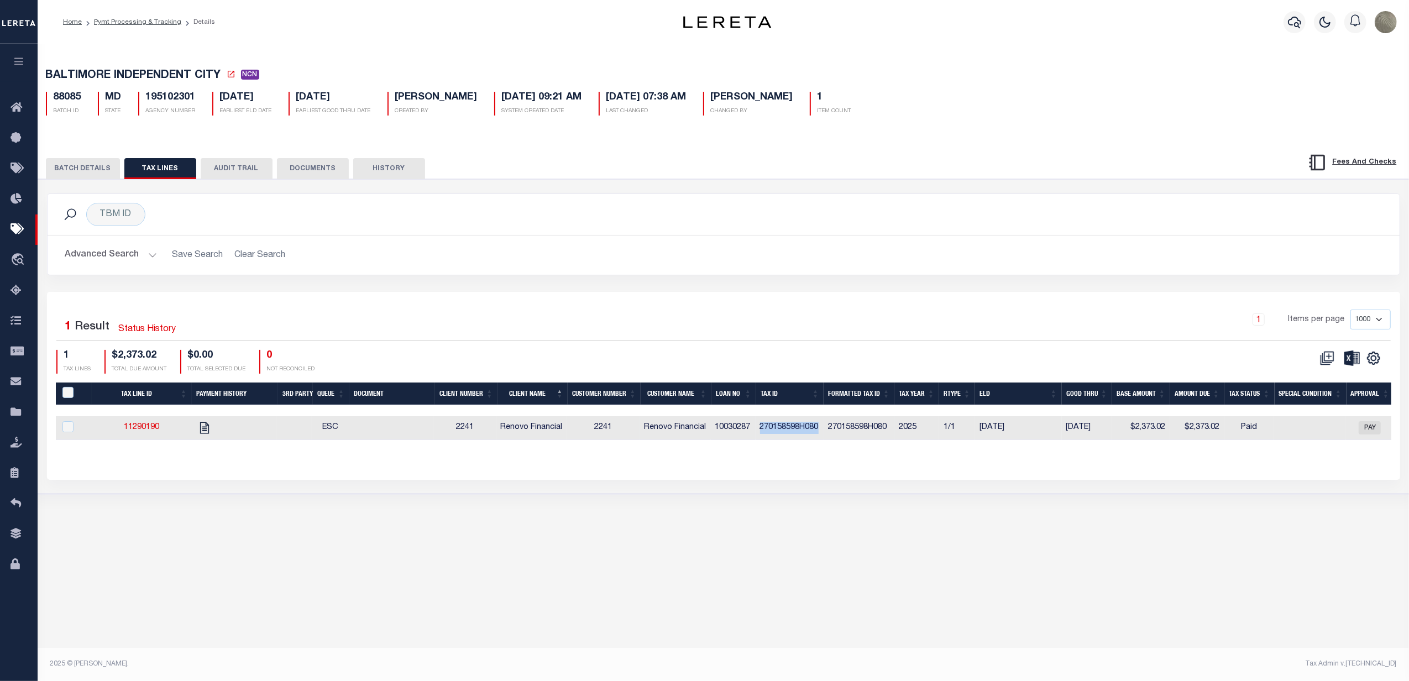
copy td "270158598H080"
click at [71, 165] on button "BATCH DETAILS" at bounding box center [83, 168] width 74 height 21
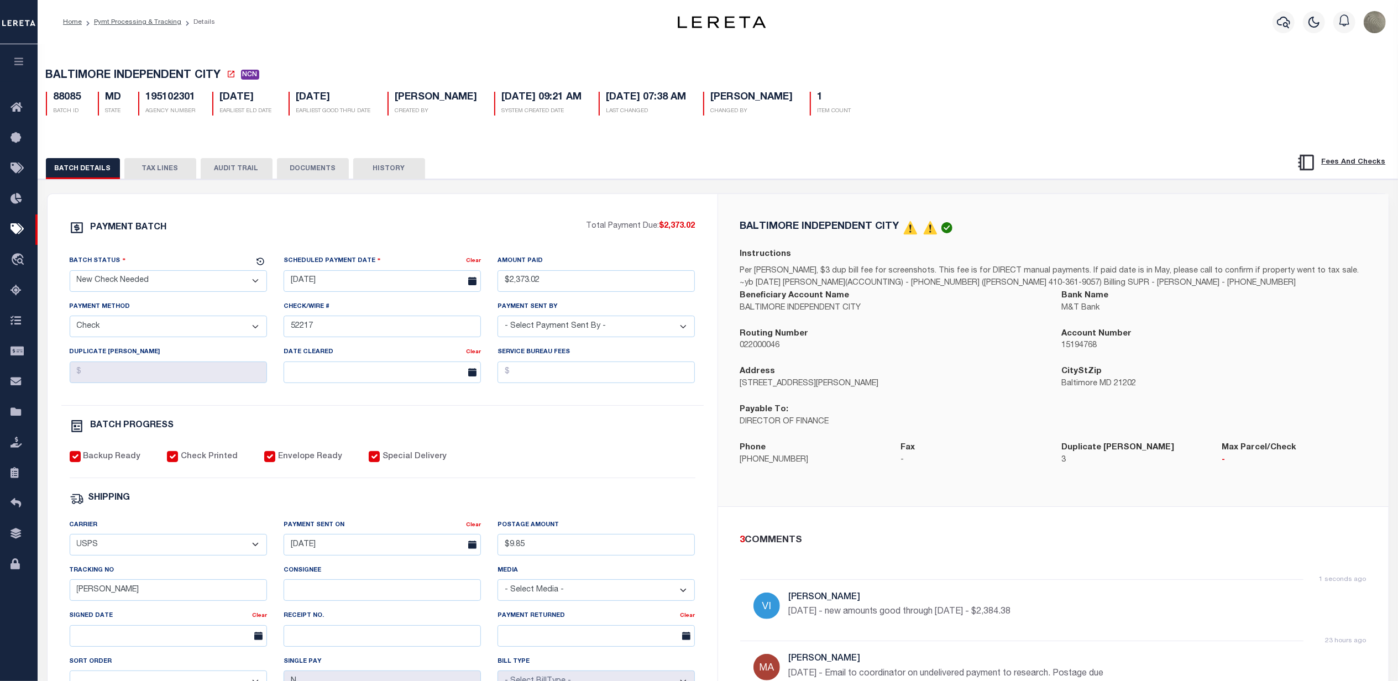
click at [935, 146] on div "BATCH DETAILS TAX LINES AUDIT TRAIL DOCUMENTS HISTORY" at bounding box center [718, 516] width 1371 height 757
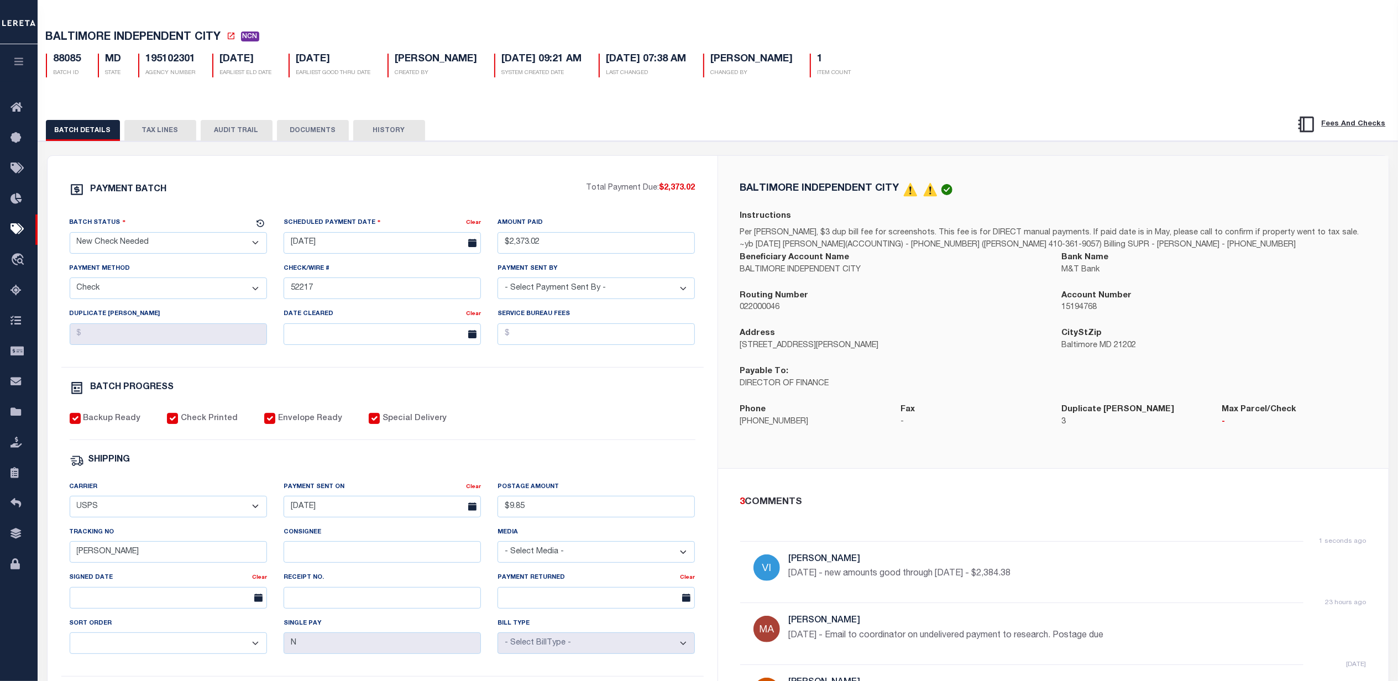
scroll to position [74, 0]
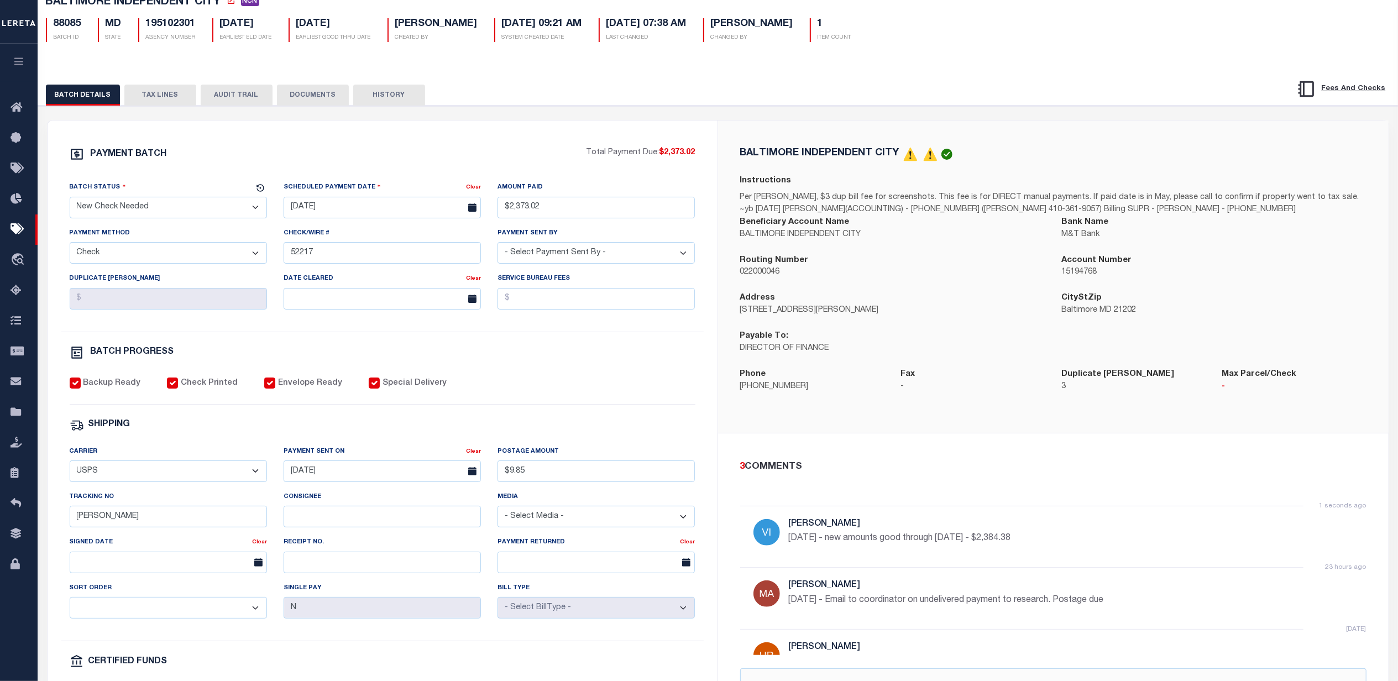
click at [291, 93] on button "DOCUMENTS" at bounding box center [313, 95] width 72 height 21
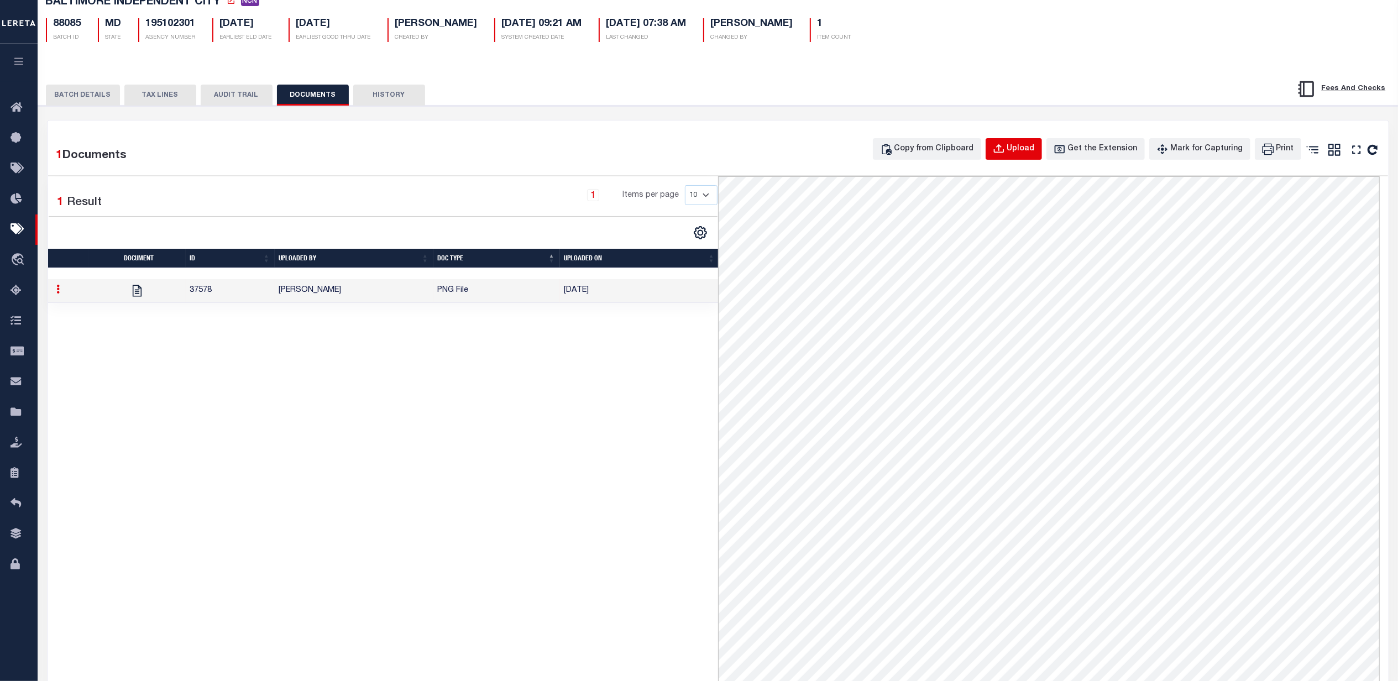
click at [1005, 149] on icon "button" at bounding box center [999, 149] width 12 height 12
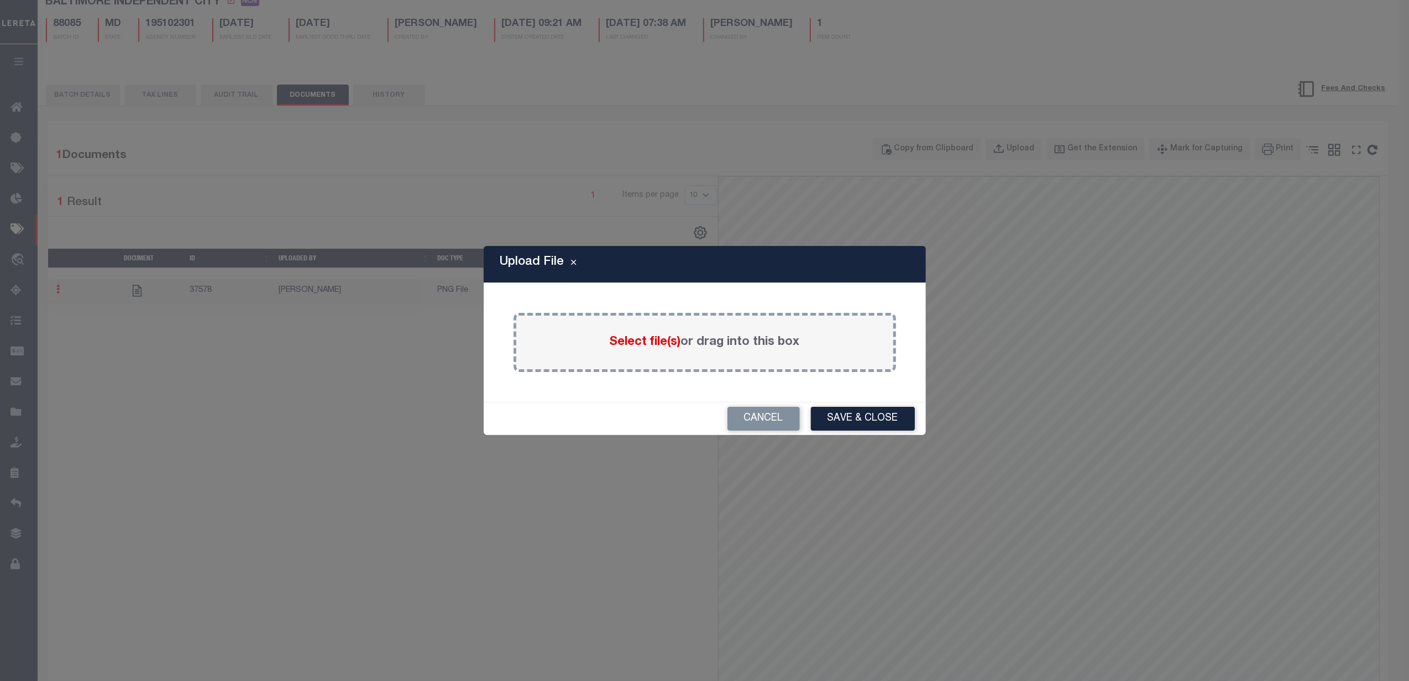
click at [642, 350] on label "Select file(s) or drag into this box" at bounding box center [705, 342] width 190 height 18
click at [0, 0] on input "Select file(s) or drag into this box" at bounding box center [0, 0] width 0 height 0
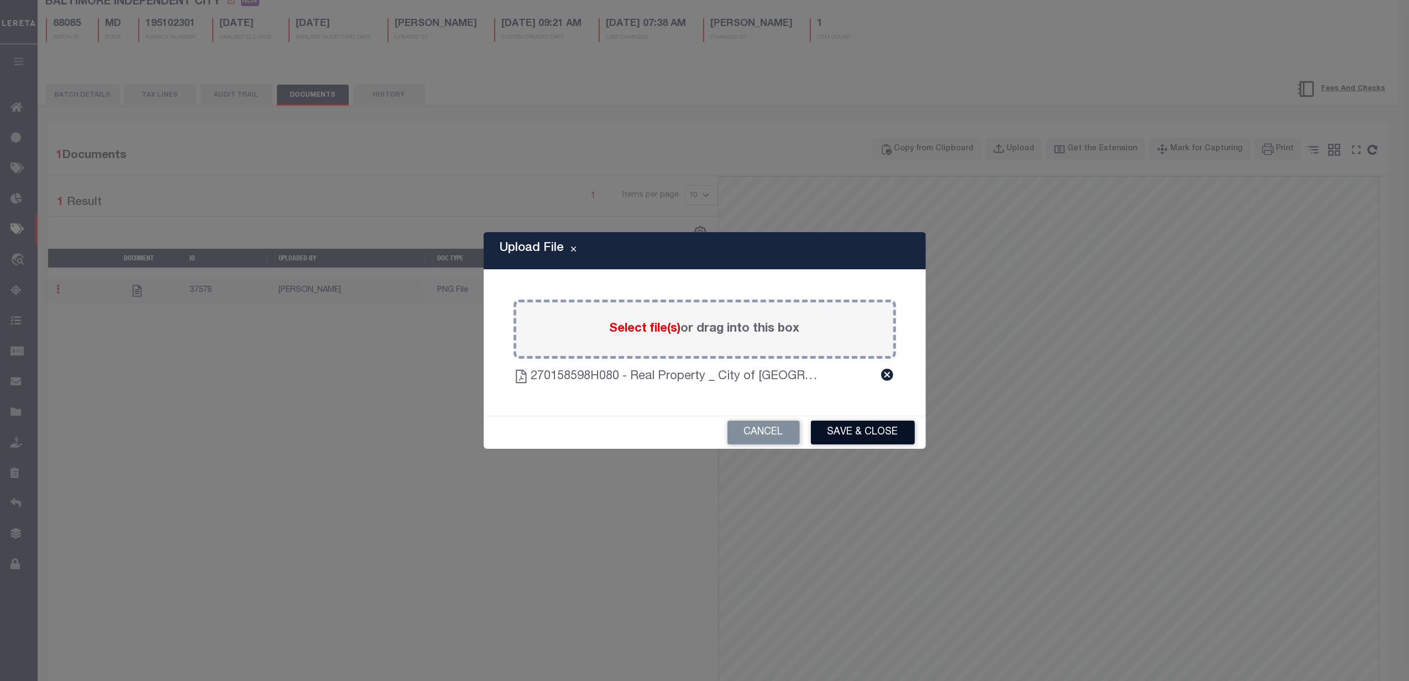
click at [849, 425] on button "Save & Close" at bounding box center [863, 433] width 104 height 24
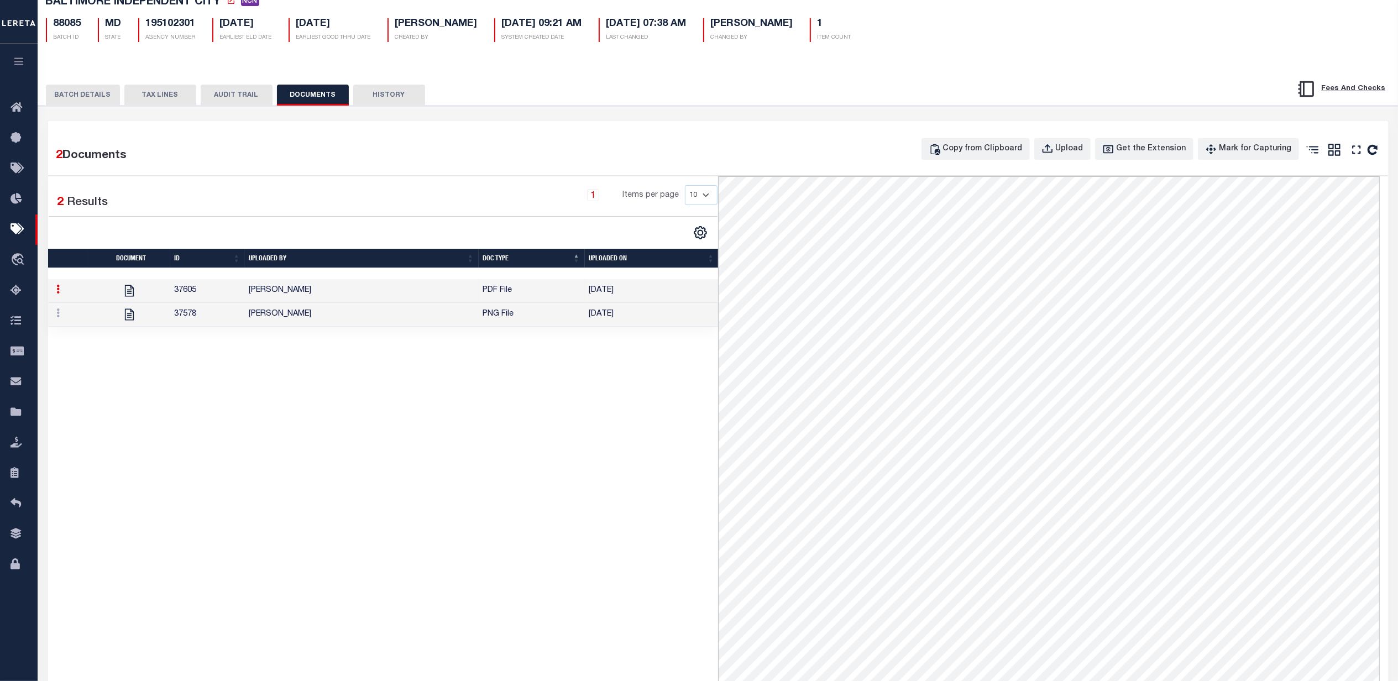
click at [332, 296] on td "[PERSON_NAME]" at bounding box center [362, 291] width 234 height 24
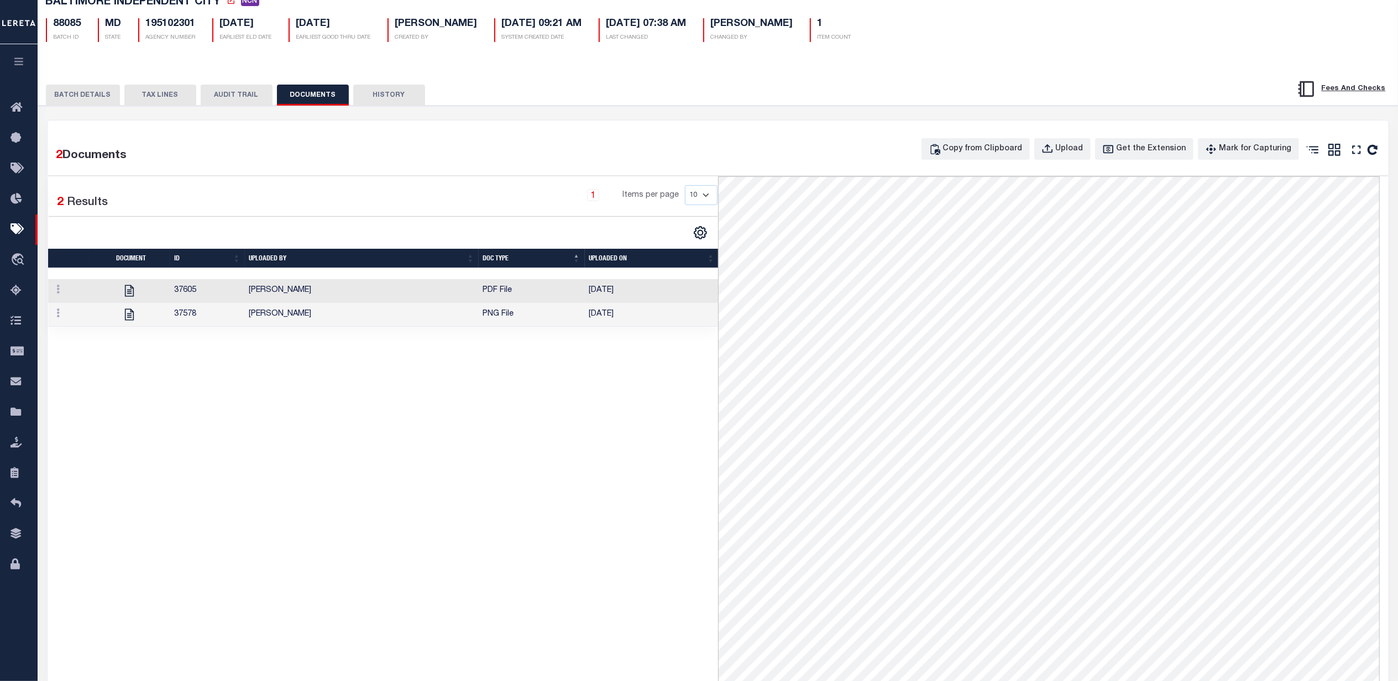
click at [97, 104] on button "BATCH DETAILS" at bounding box center [83, 95] width 74 height 21
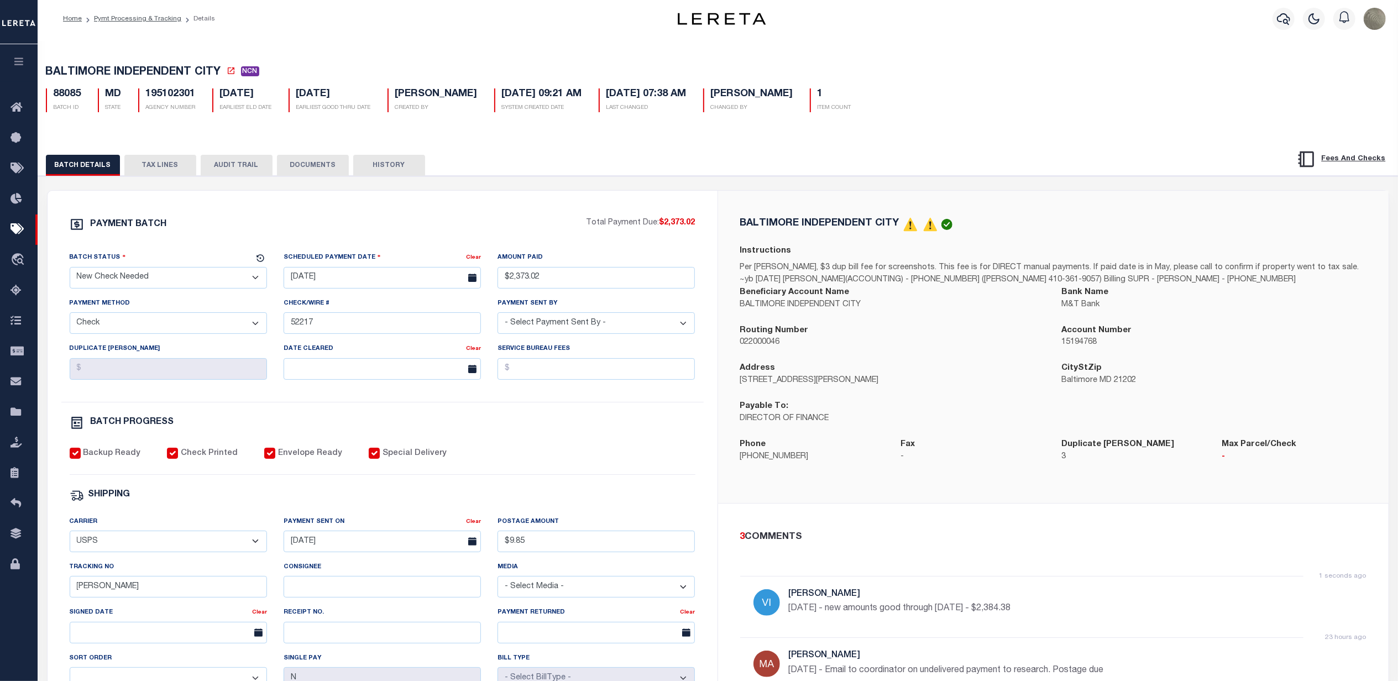
scroll to position [0, 0]
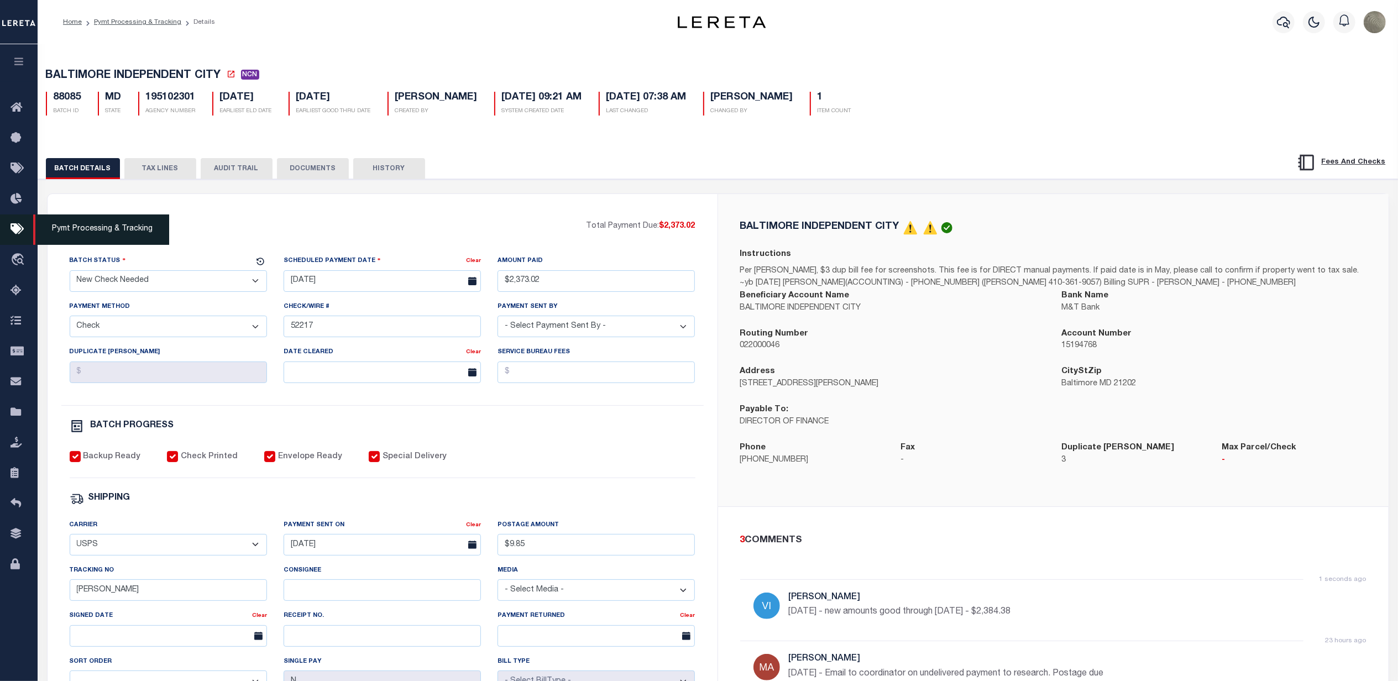
click at [20, 228] on icon at bounding box center [20, 230] width 18 height 14
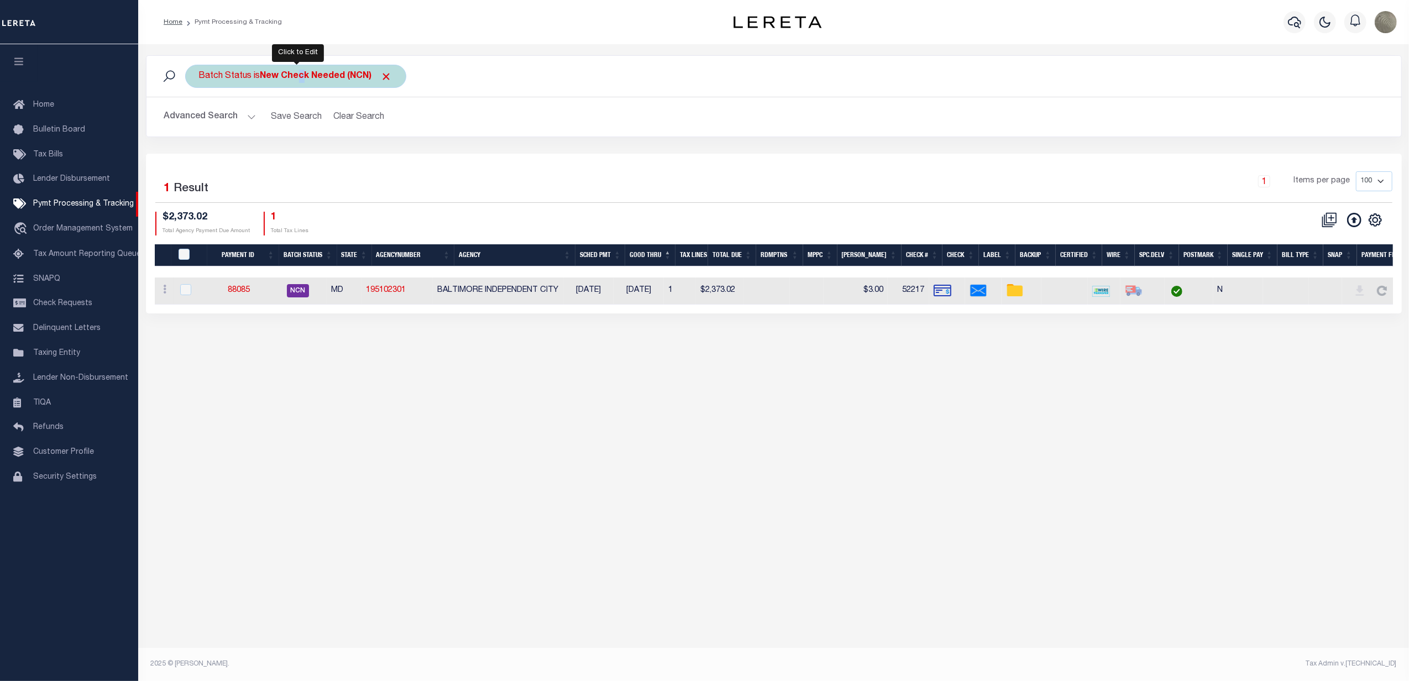
click at [303, 69] on div "Batch Status is New Check Needed (NCN)" at bounding box center [295, 76] width 221 height 23
click at [272, 130] on select "Awaiting Funds (AWF) Cleared and Complete (CAC) New Check Needed (NCN) Payment …" at bounding box center [281, 130] width 162 height 21
select select "RSR"
click at [200, 120] on select "Awaiting Funds (AWF) Cleared and Complete (CAC) New Check Needed (NCN) Payment …" at bounding box center [281, 130] width 162 height 21
click at [349, 151] on input "Apply" at bounding box center [345, 154] width 33 height 18
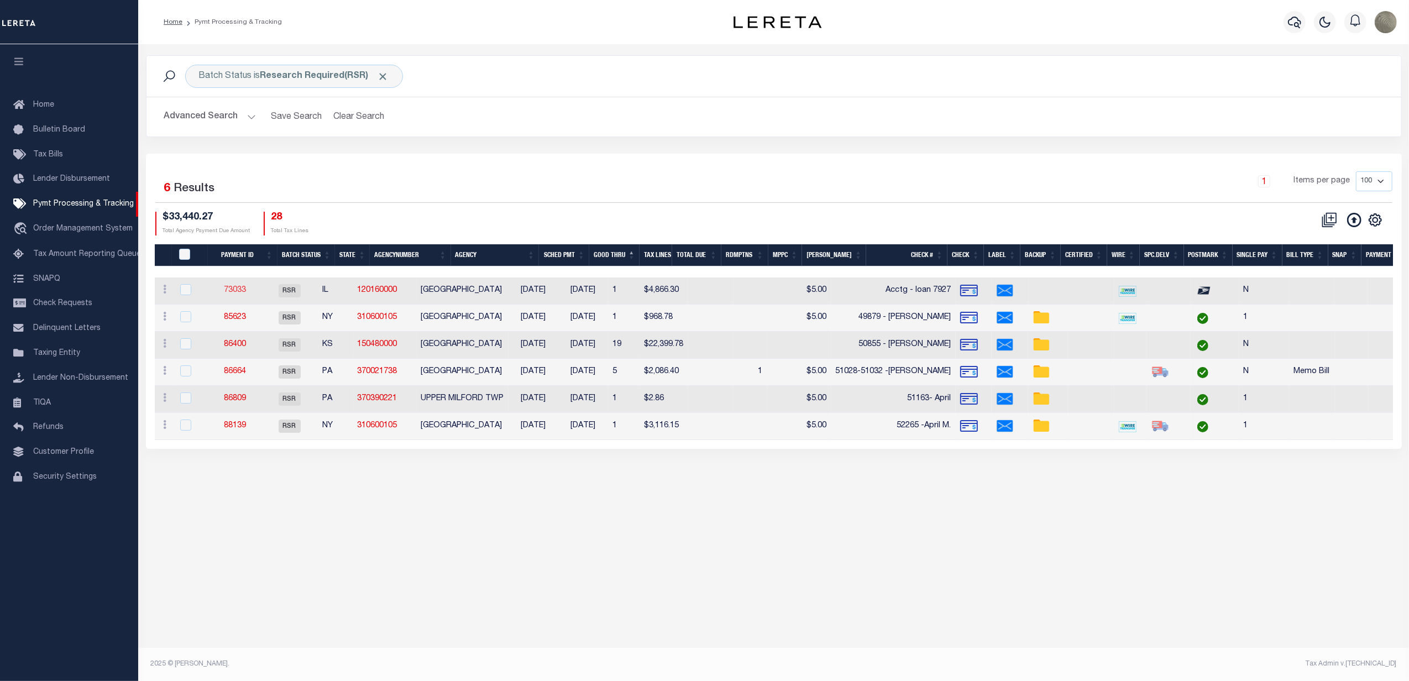
click at [246, 291] on link "73033" at bounding box center [235, 290] width 22 height 8
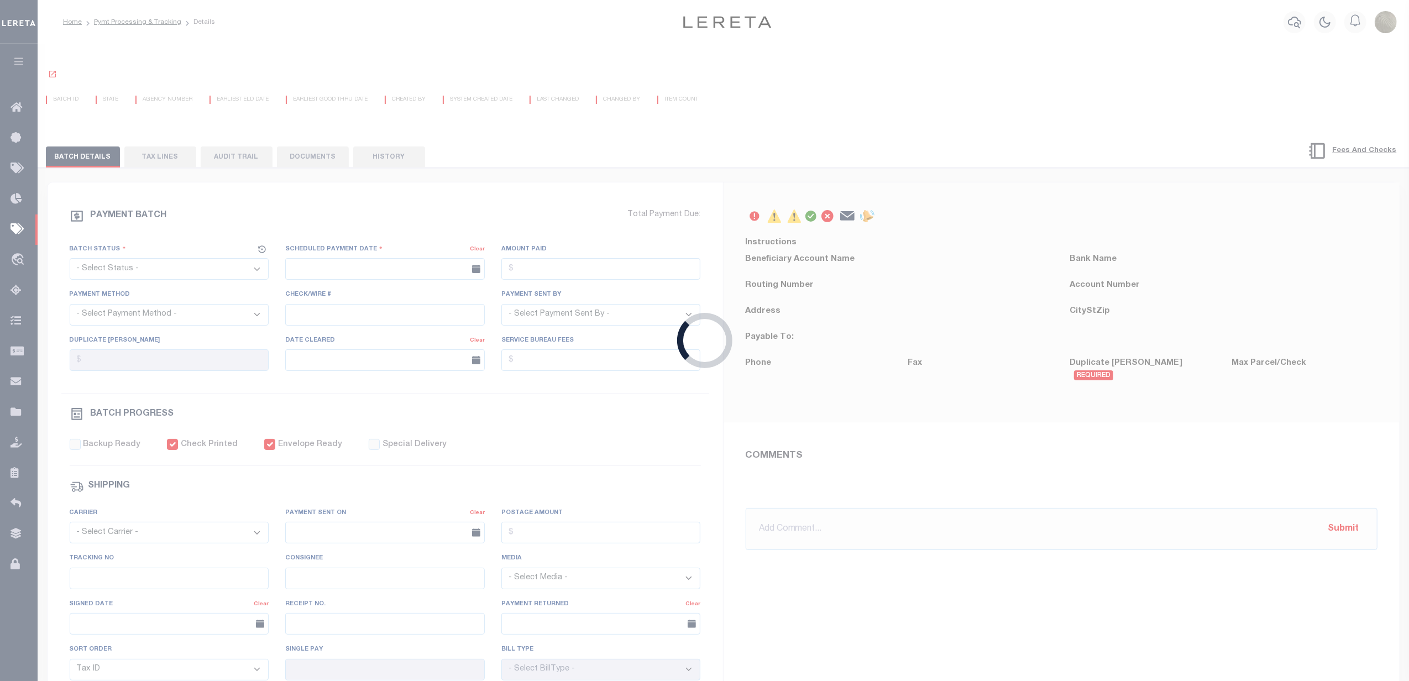
select select "RSR"
type input "[DATE]"
type input "Acctg - loan 7927"
checkbox input "true"
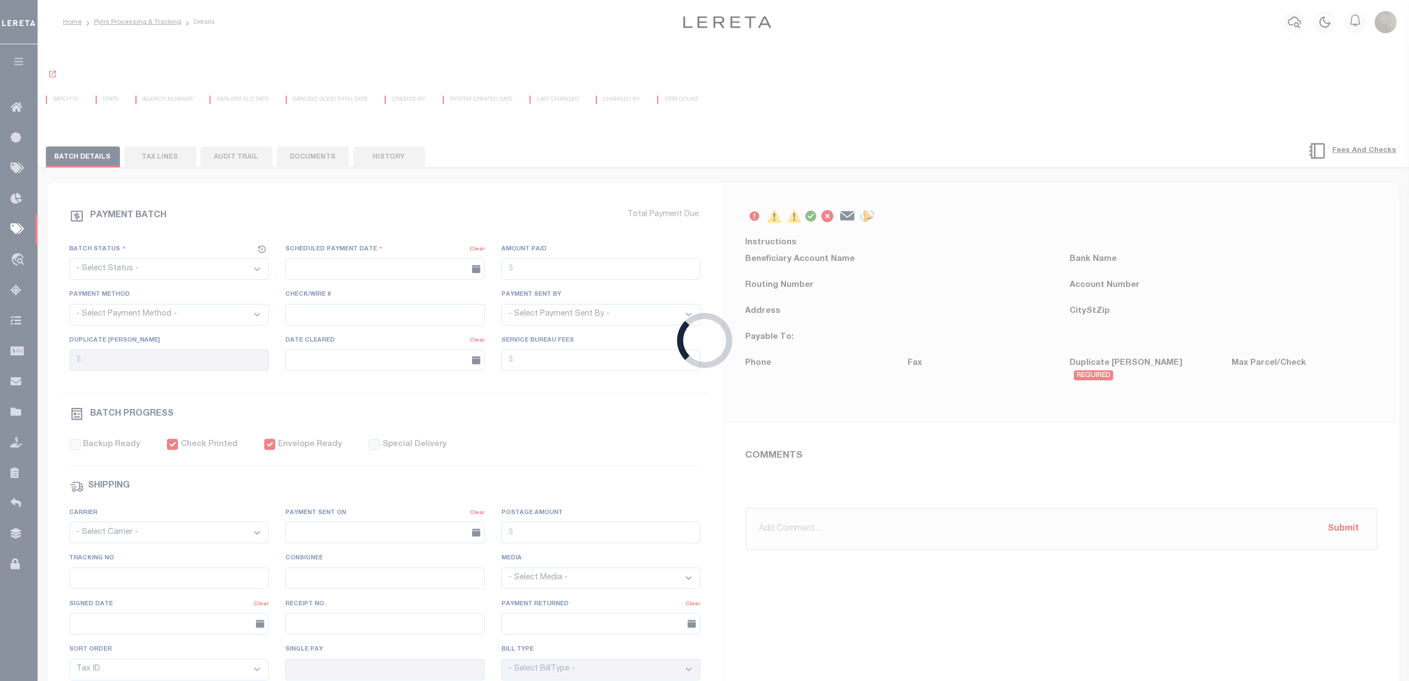
select select "FDX"
type input "[DATE]"
type input "$31.78"
type input "777735004216"
type input "N"
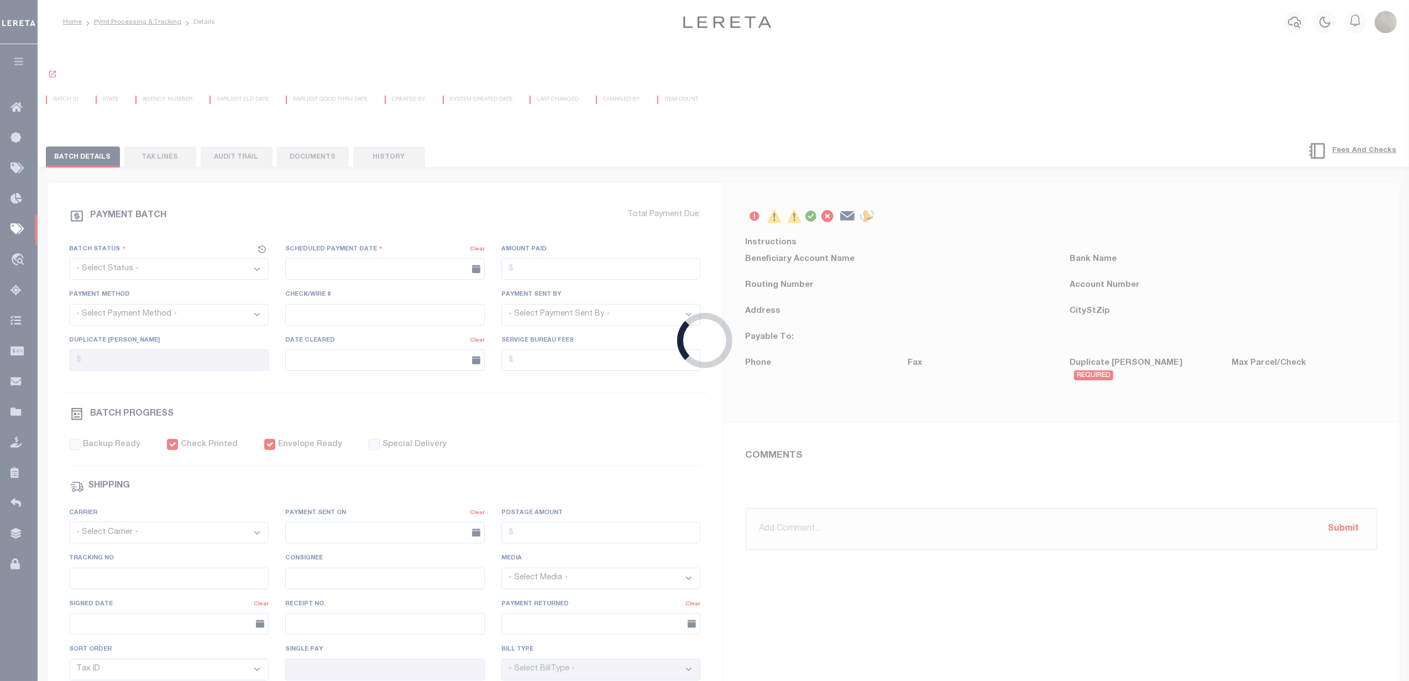
radio input "true"
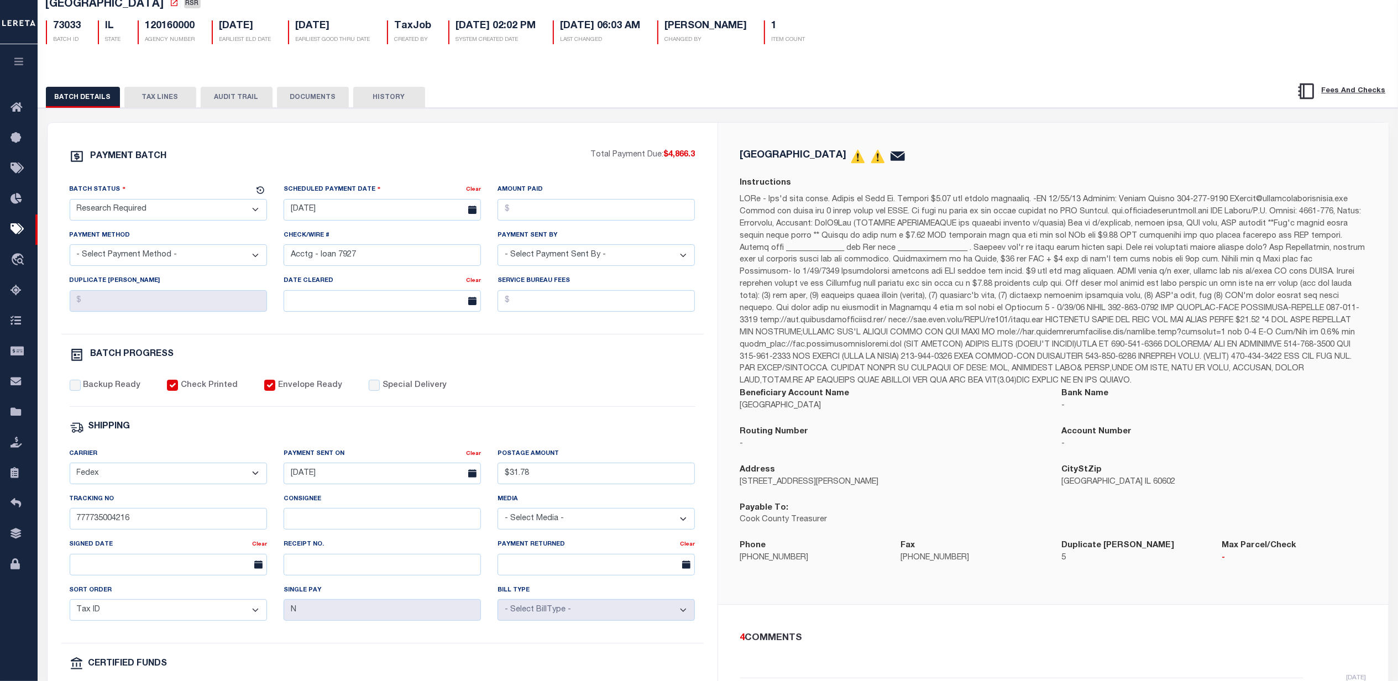
scroll to position [74, 0]
click at [709, 169] on div "PAYMENT BATCH Total Payment Due: $4,866.3 Batch Status" at bounding box center [383, 443] width 670 height 647
click at [396, 91] on button "HISTORY" at bounding box center [389, 95] width 72 height 21
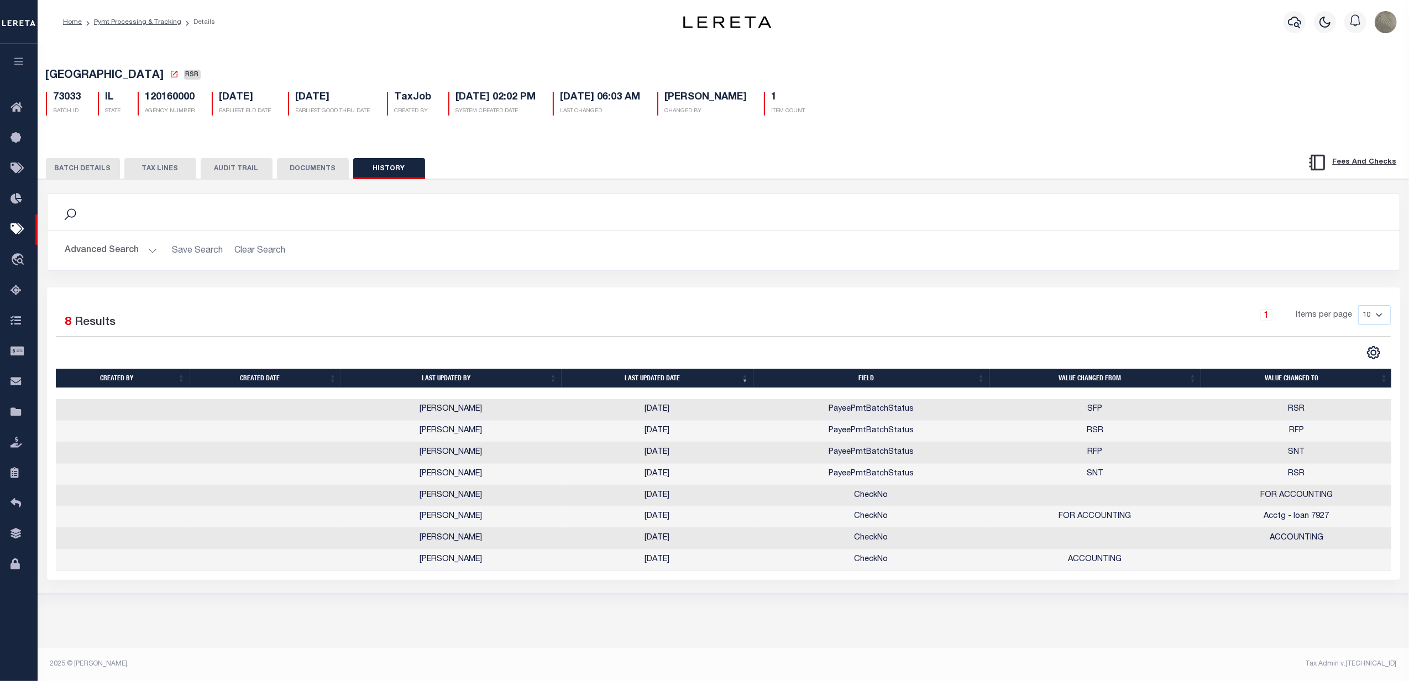
scroll to position [0, 0]
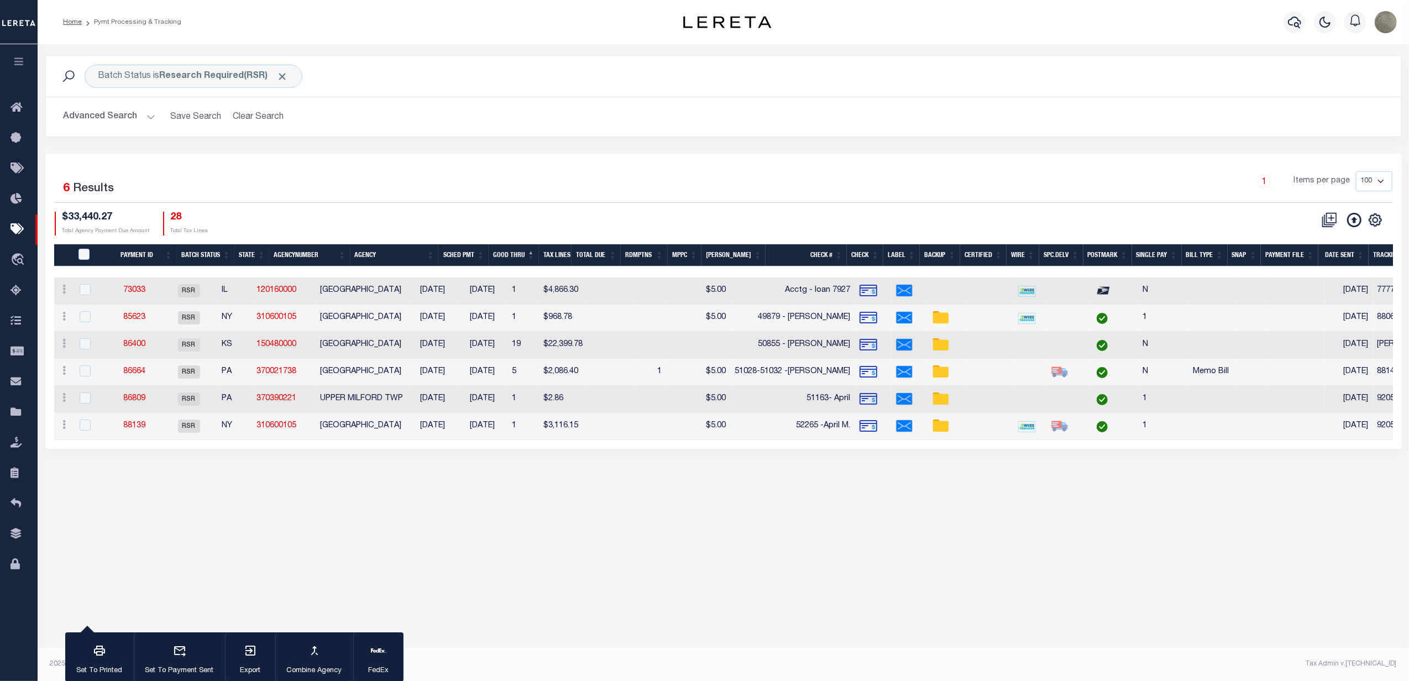
click at [572, 212] on div "$33,440.27 Total Agency Payment Due Amount 28 Total Tax Lines" at bounding box center [389, 224] width 669 height 24
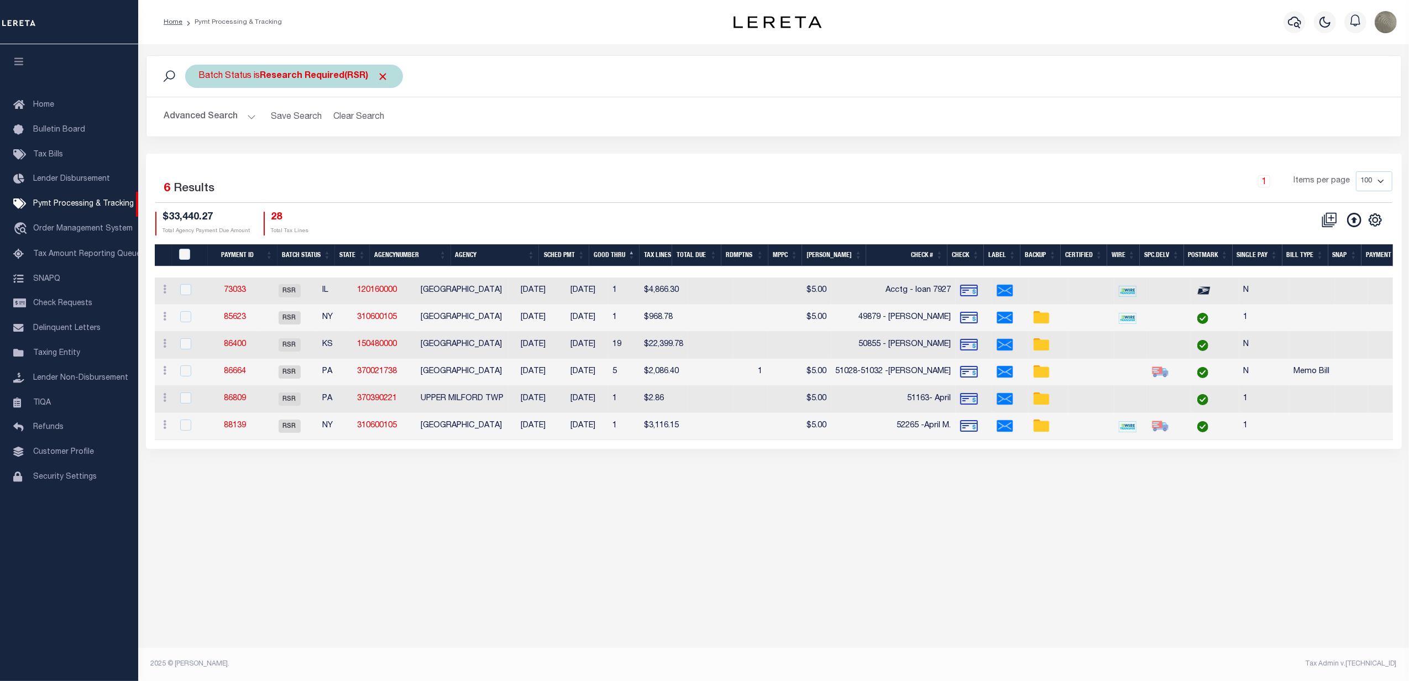
click at [321, 78] on b "Research Required(RSR)" at bounding box center [324, 76] width 129 height 9
click at [284, 120] on div "Is Contains Awaiting Funds (AWF) Cleared and Complete (CAC) New Check Needed (N…" at bounding box center [281, 126] width 176 height 87
click at [282, 138] on select "Awaiting Funds (AWF) Cleared and Complete (CAC) New Check Needed (NCN) Payment …" at bounding box center [281, 130] width 162 height 21
click at [200, 120] on select "Awaiting Funds (AWF) Cleared and Complete (CAC) New Check Needed (NCN) Payment …" at bounding box center [281, 130] width 162 height 21
click at [310, 135] on select "Awaiting Funds (AWF) Cleared and Complete (CAC) New Check Needed (NCN) Payment …" at bounding box center [281, 130] width 162 height 21
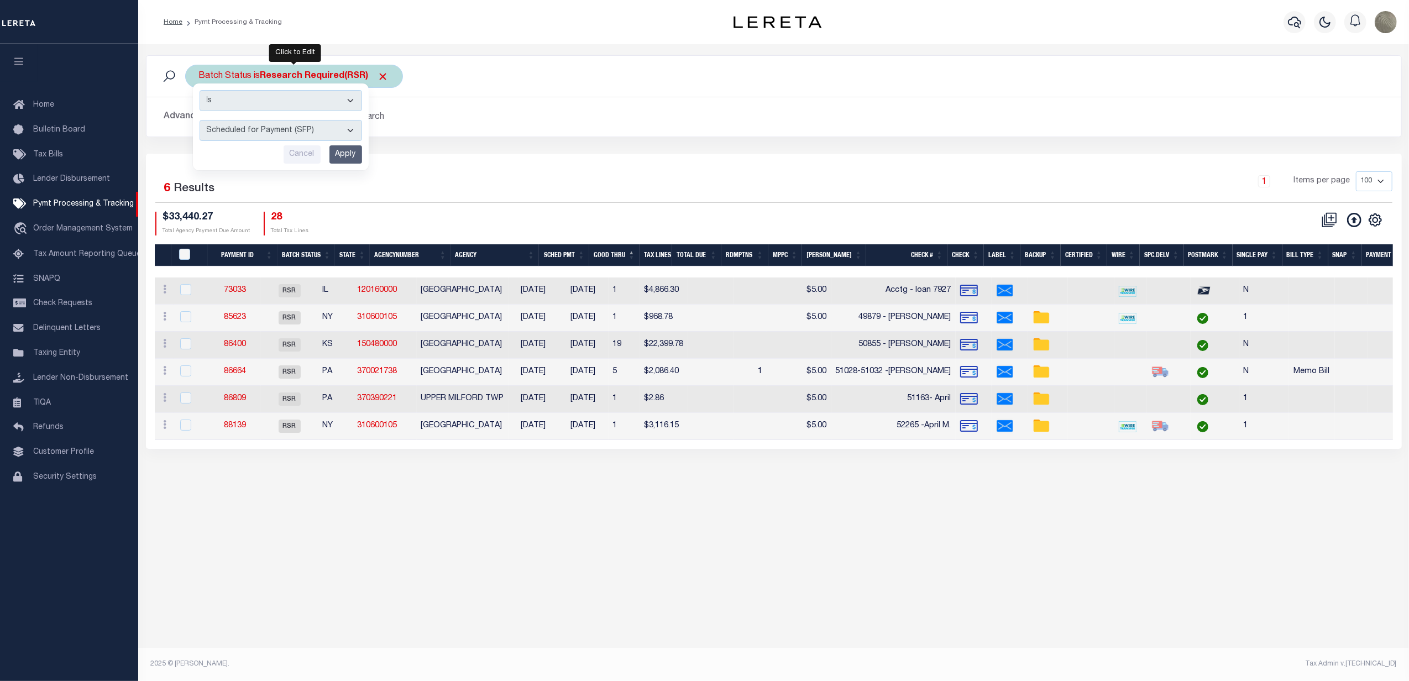
select select "RFP"
click at [200, 120] on select "Awaiting Funds (AWF) Cleared and Complete (CAC) New Check Needed (NCN) Payment …" at bounding box center [281, 130] width 162 height 21
click at [338, 160] on input "Apply" at bounding box center [345, 154] width 33 height 18
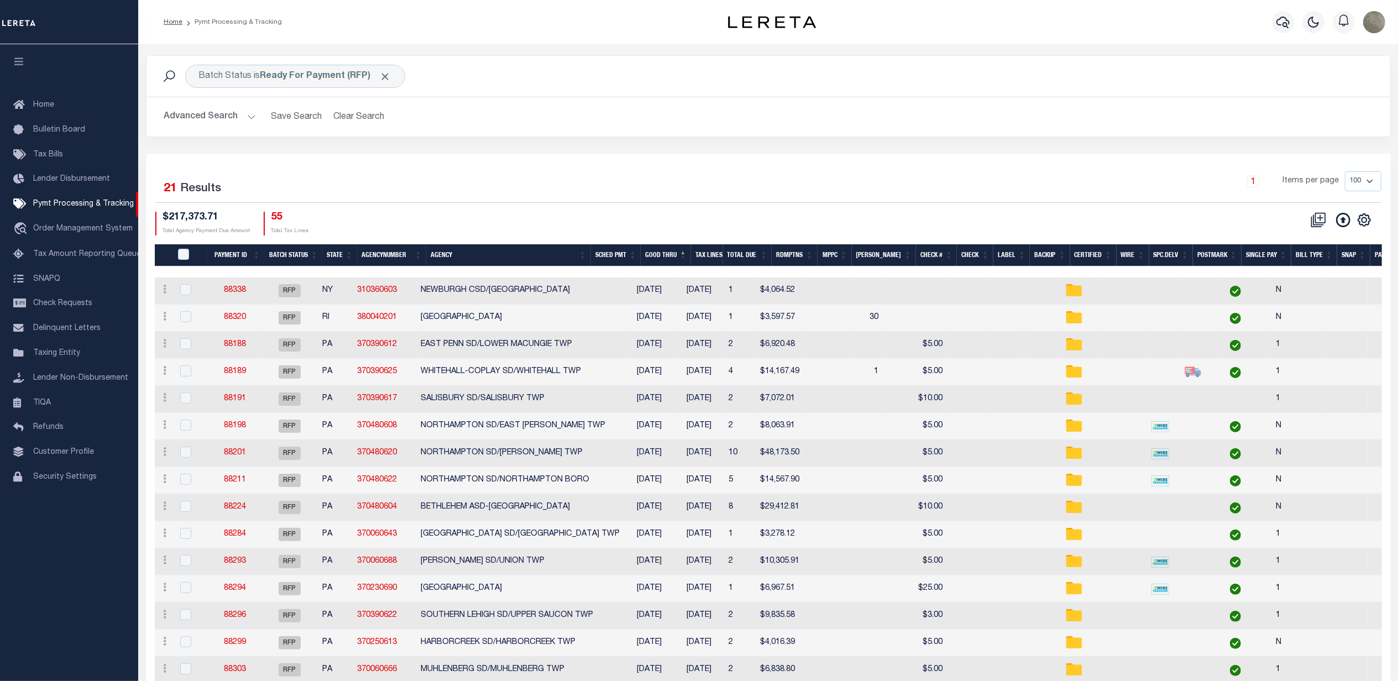
click at [483, 173] on div "1 Items per page 100 200 500 1000" at bounding box center [923, 185] width 915 height 29
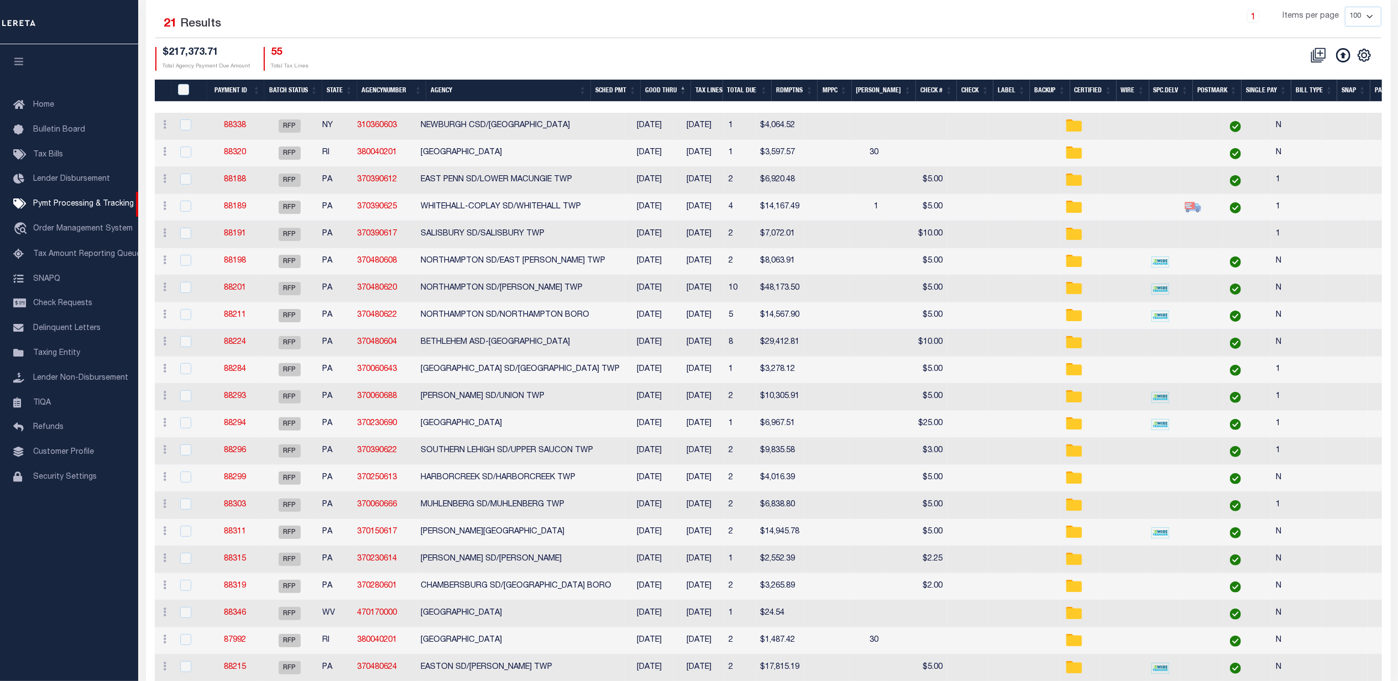
scroll to position [72, 0]
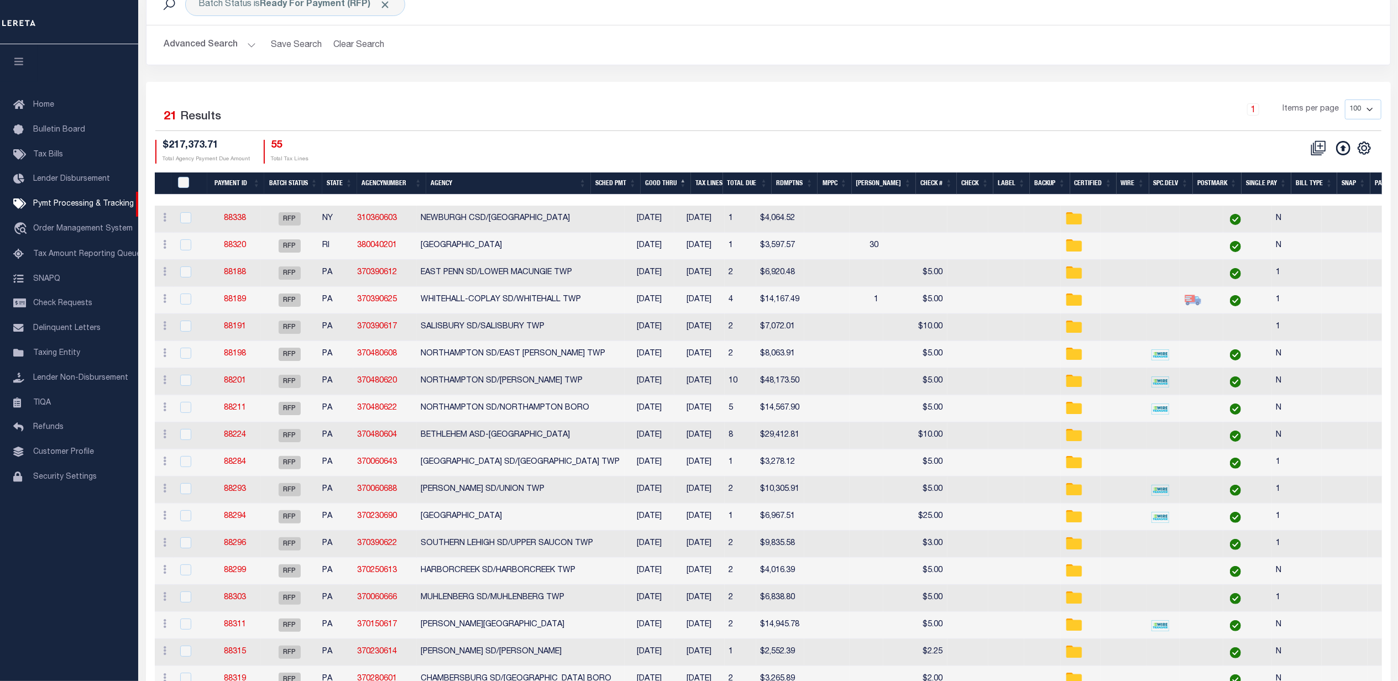
click at [746, 91] on div "Selected 21 Results 1 Items per page 100 200 500 1000 $217,373.71" at bounding box center [768, 432] width 1245 height 701
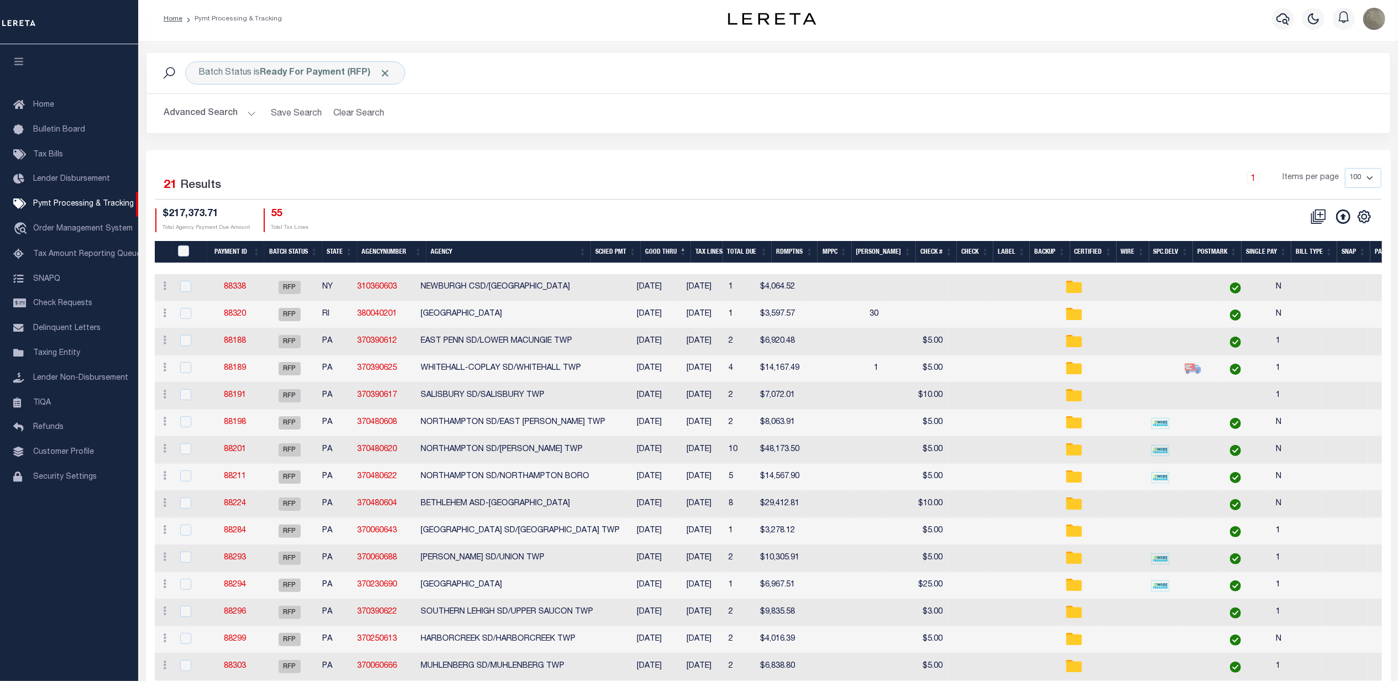
scroll to position [0, 0]
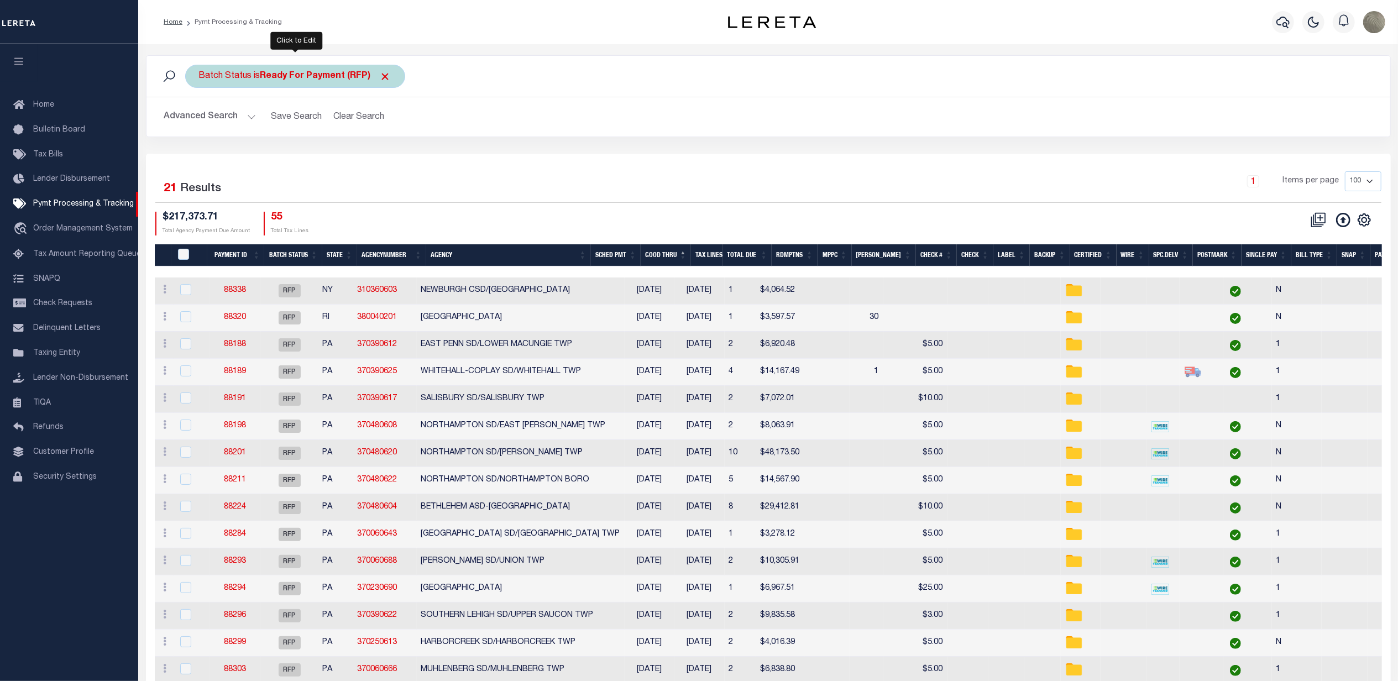
click at [296, 70] on div "Batch Status is Ready For Payment (RFP)" at bounding box center [295, 76] width 220 height 23
click at [268, 131] on select "Awaiting Funds (AWF) Cleared and Complete (CAC) New Check Needed (NCN) Payment …" at bounding box center [281, 130] width 162 height 21
select select "SFP"
click at [200, 120] on select "Awaiting Funds (AWF) Cleared and Complete (CAC) New Check Needed (NCN) Payment …" at bounding box center [281, 130] width 162 height 21
click at [352, 158] on input "Apply" at bounding box center [345, 154] width 33 height 18
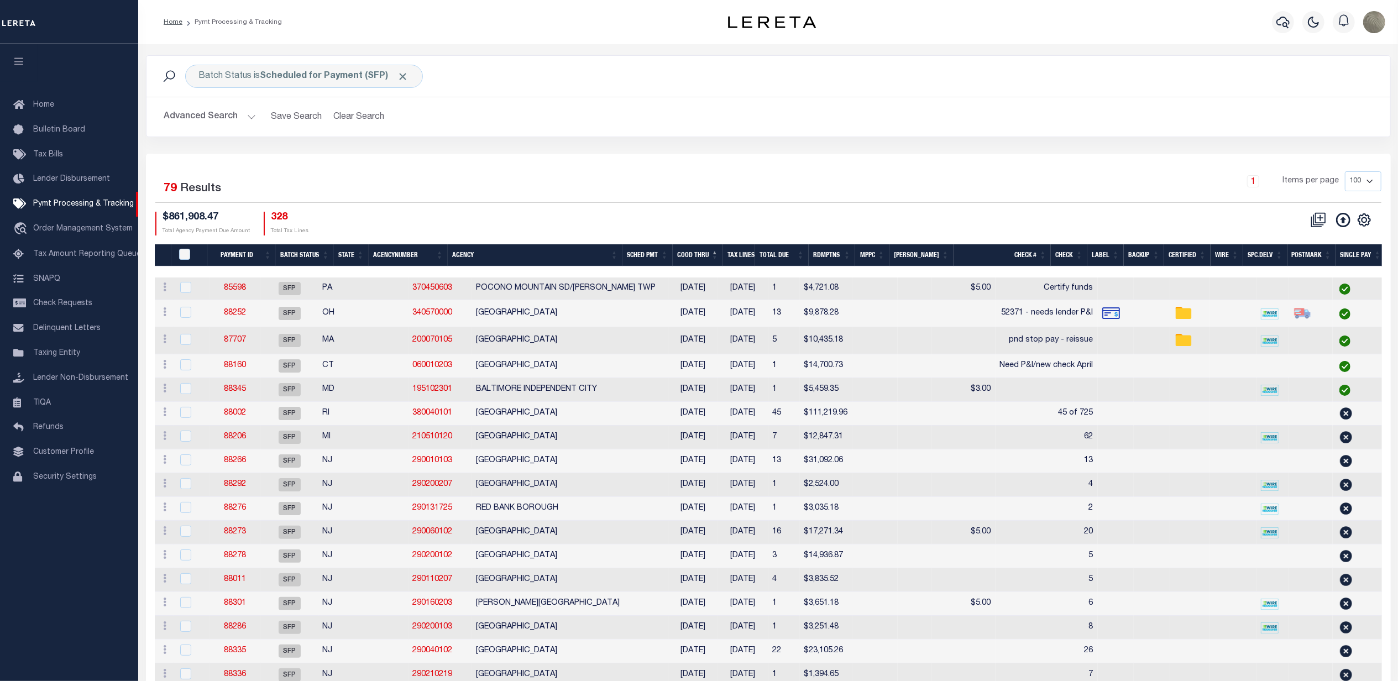
click at [650, 188] on div "1 Items per page 100 200 500 1000" at bounding box center [923, 185] width 915 height 29
click at [671, 199] on div "1 Items per page 100 200 500 1000" at bounding box center [923, 185] width 915 height 29
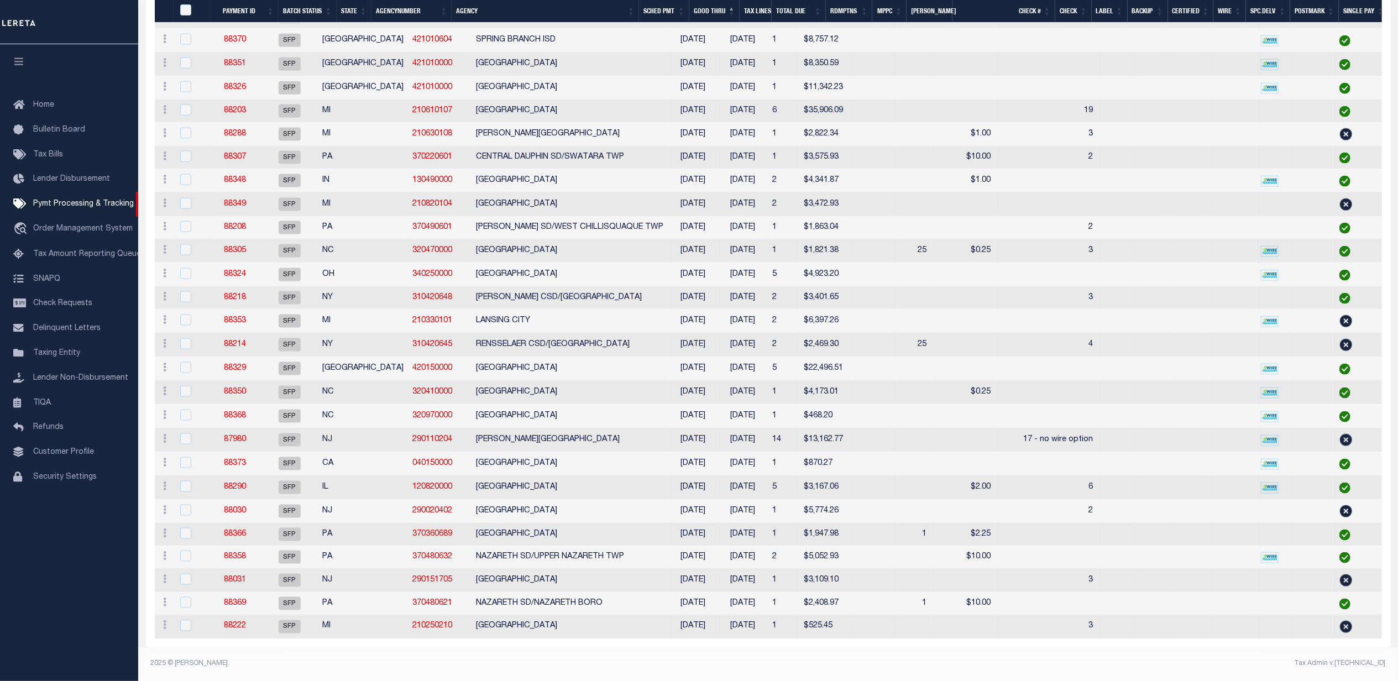
scroll to position [1530, 0]
drag, startPoint x: 457, startPoint y: 328, endPoint x: 611, endPoint y: 331, distance: 154.8
click at [611, 333] on td "RENSSELAER CSD/[GEOGRAPHIC_DATA]" at bounding box center [570, 345] width 196 height 24
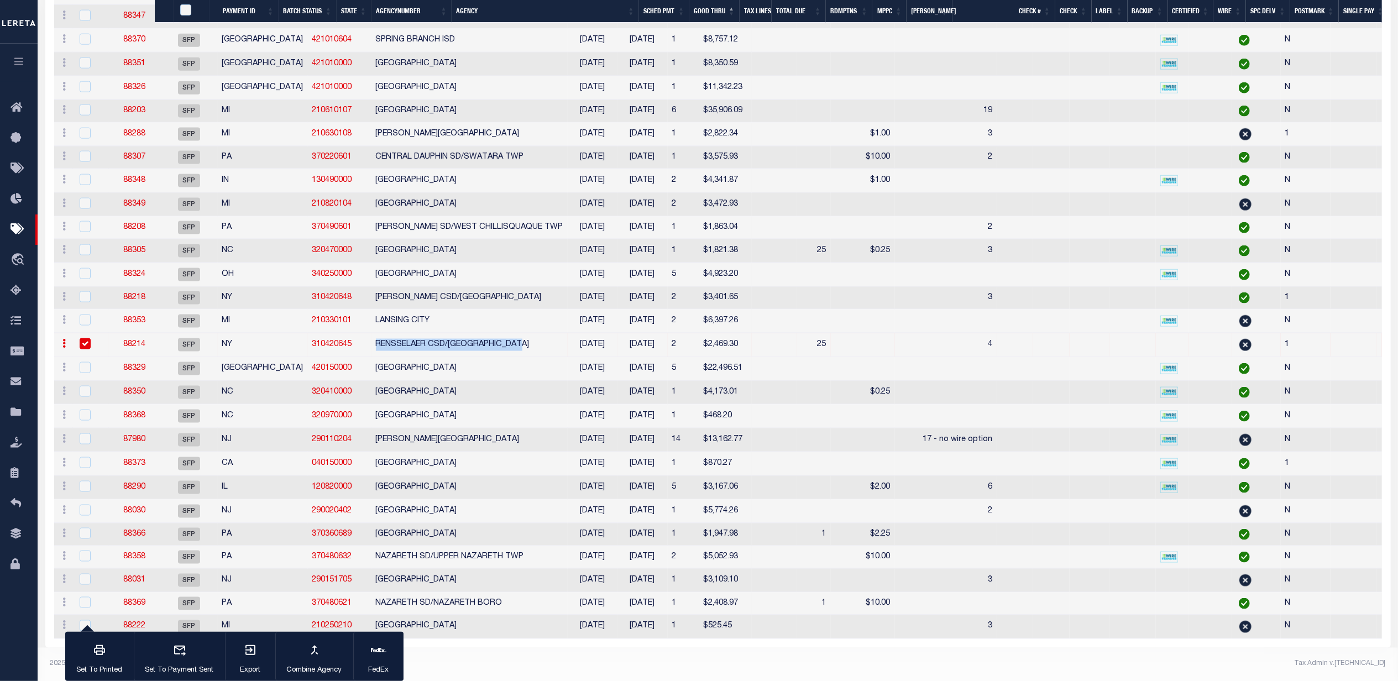
scroll to position [1529, 0]
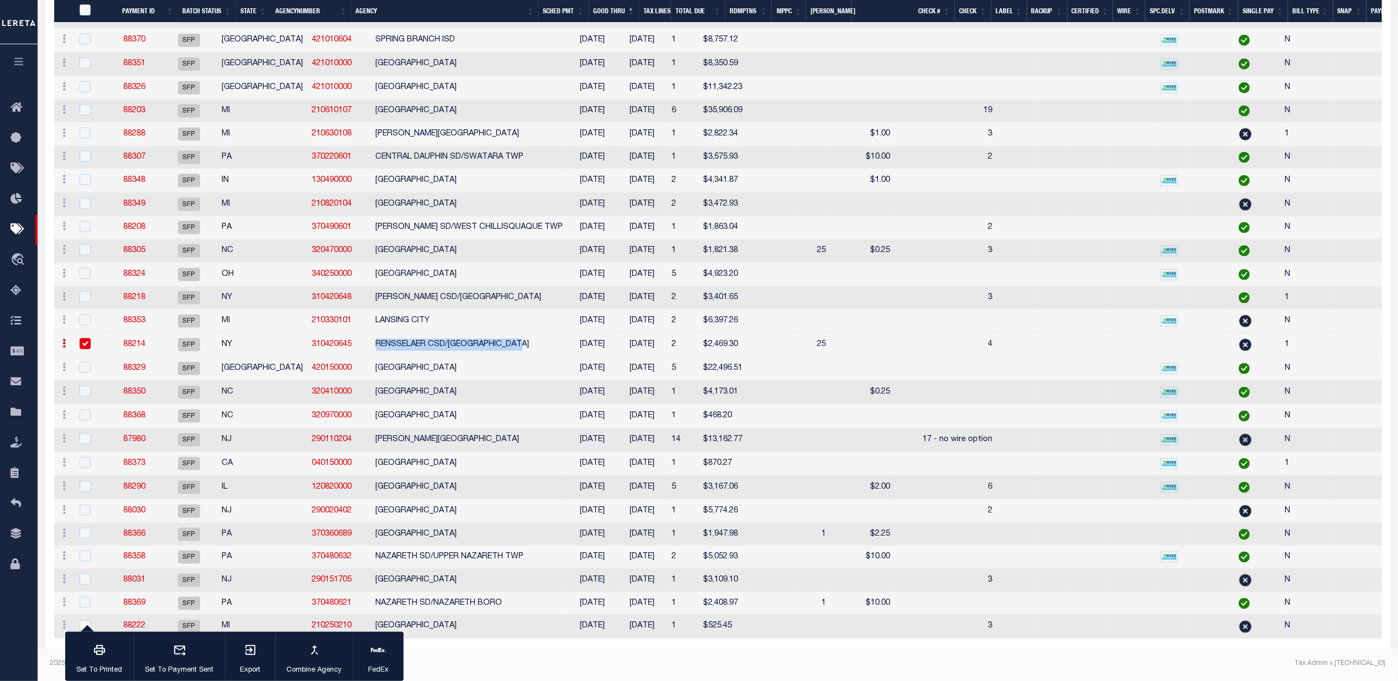
click at [498, 333] on td "RENSSELAER CSD/[GEOGRAPHIC_DATA]" at bounding box center [469, 345] width 196 height 24
checkbox input "false"
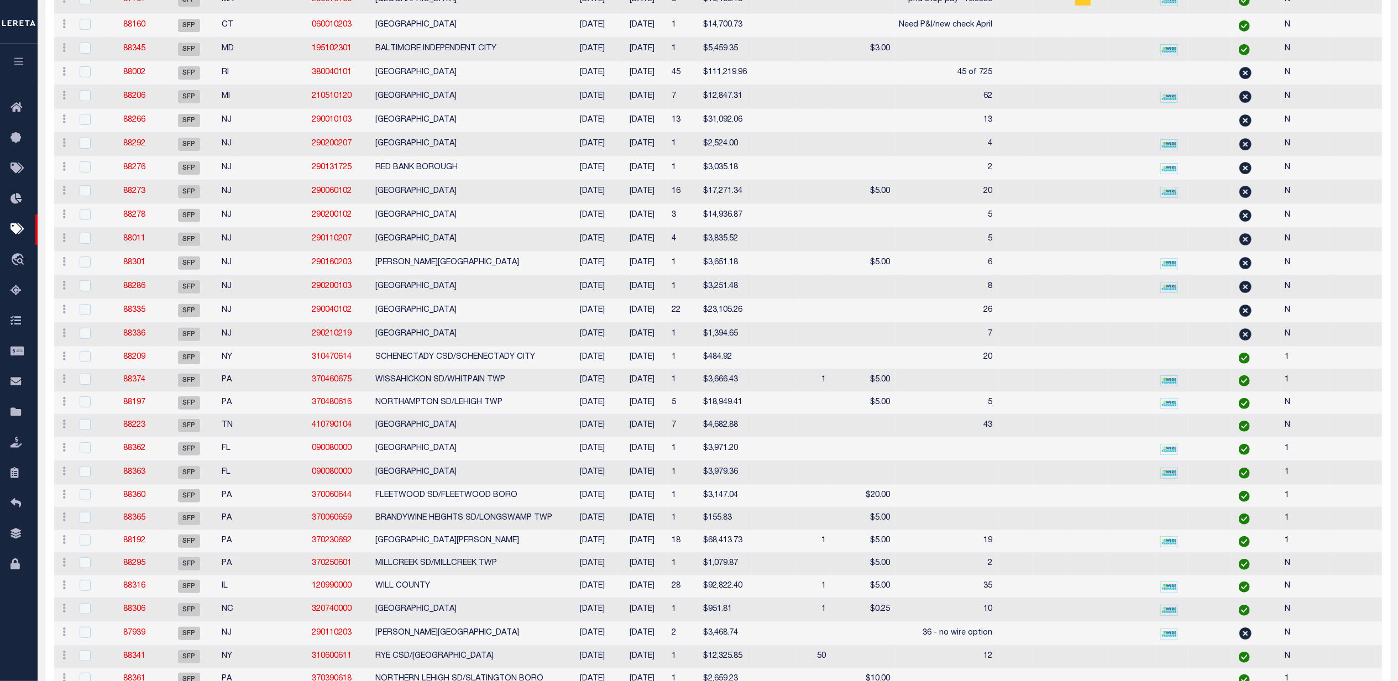
scroll to position [0, 0]
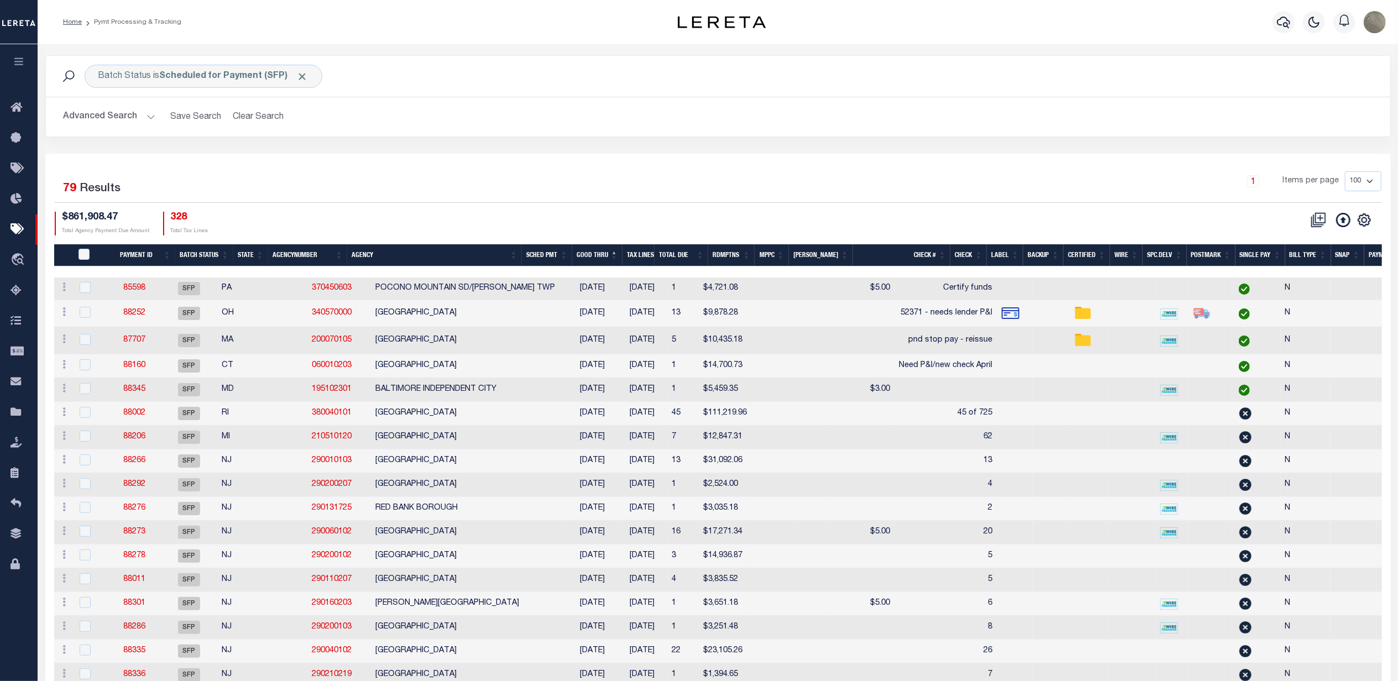
click at [530, 222] on div "$861,908.47 Total Agency Payment Due Amount 328 Total Tax Lines" at bounding box center [386, 224] width 663 height 24
click at [200, 69] on div "Batch Status is Scheduled for Payment (SFP)" at bounding box center [204, 76] width 238 height 23
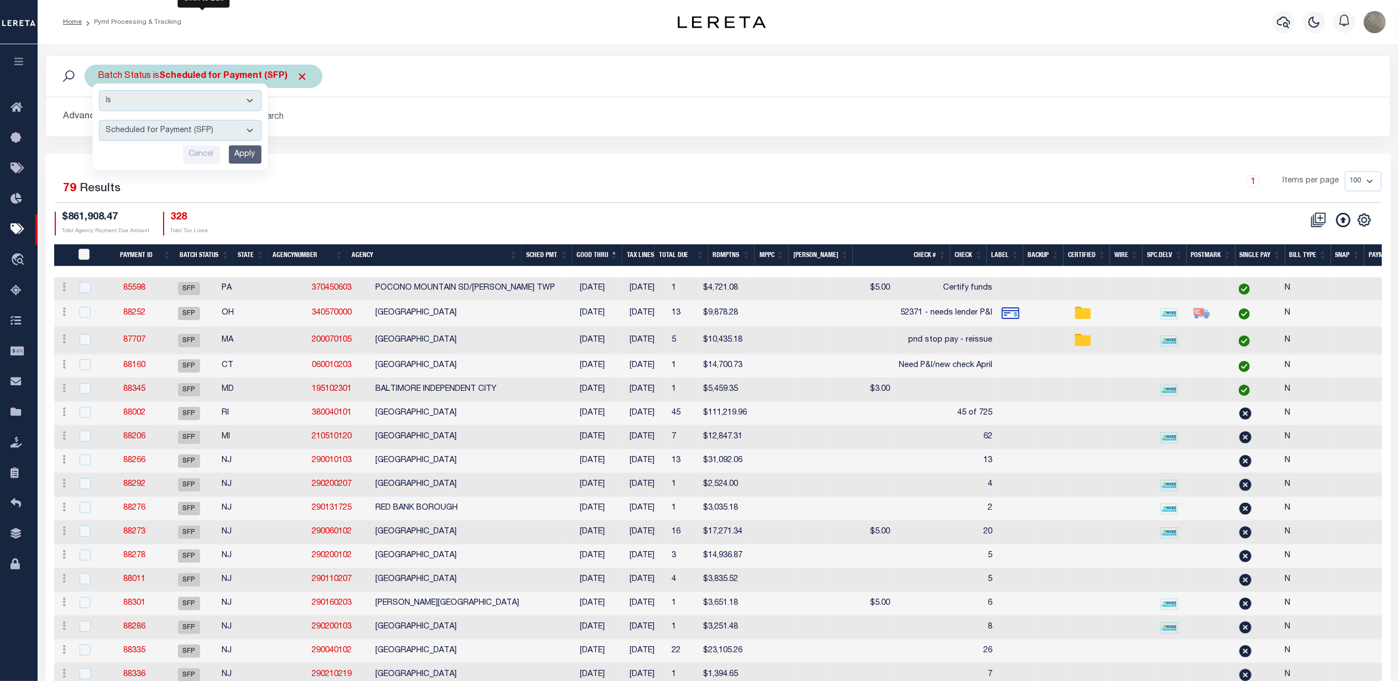
click at [135, 132] on select "Awaiting Funds (AWF) Cleared and Complete (CAC) New Check Needed (NCN) Payment …" at bounding box center [180, 130] width 162 height 21
select select "NCN"
click at [99, 120] on select "Awaiting Funds (AWF) Cleared and Complete (CAC) New Check Needed (NCN) Payment …" at bounding box center [180, 130] width 162 height 21
click at [240, 155] on input "Apply" at bounding box center [245, 154] width 33 height 18
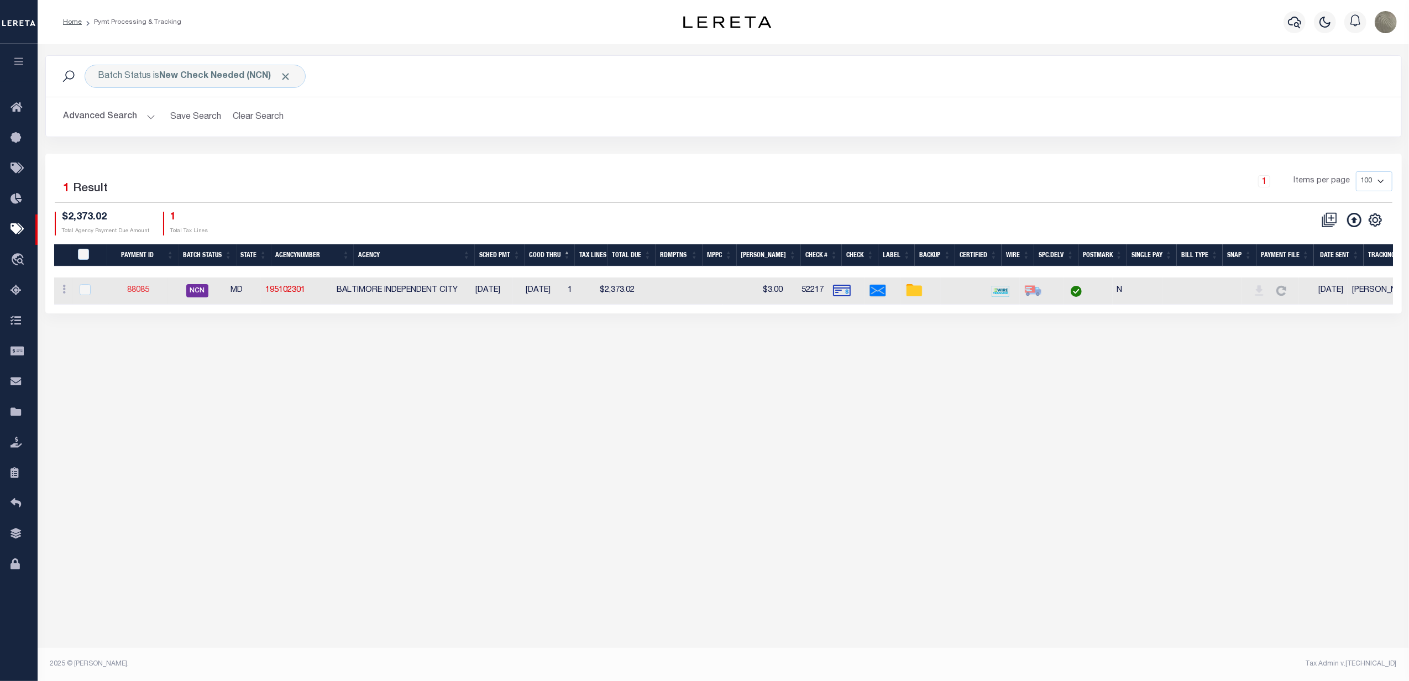
click at [149, 293] on link "88085" at bounding box center [138, 290] width 22 height 8
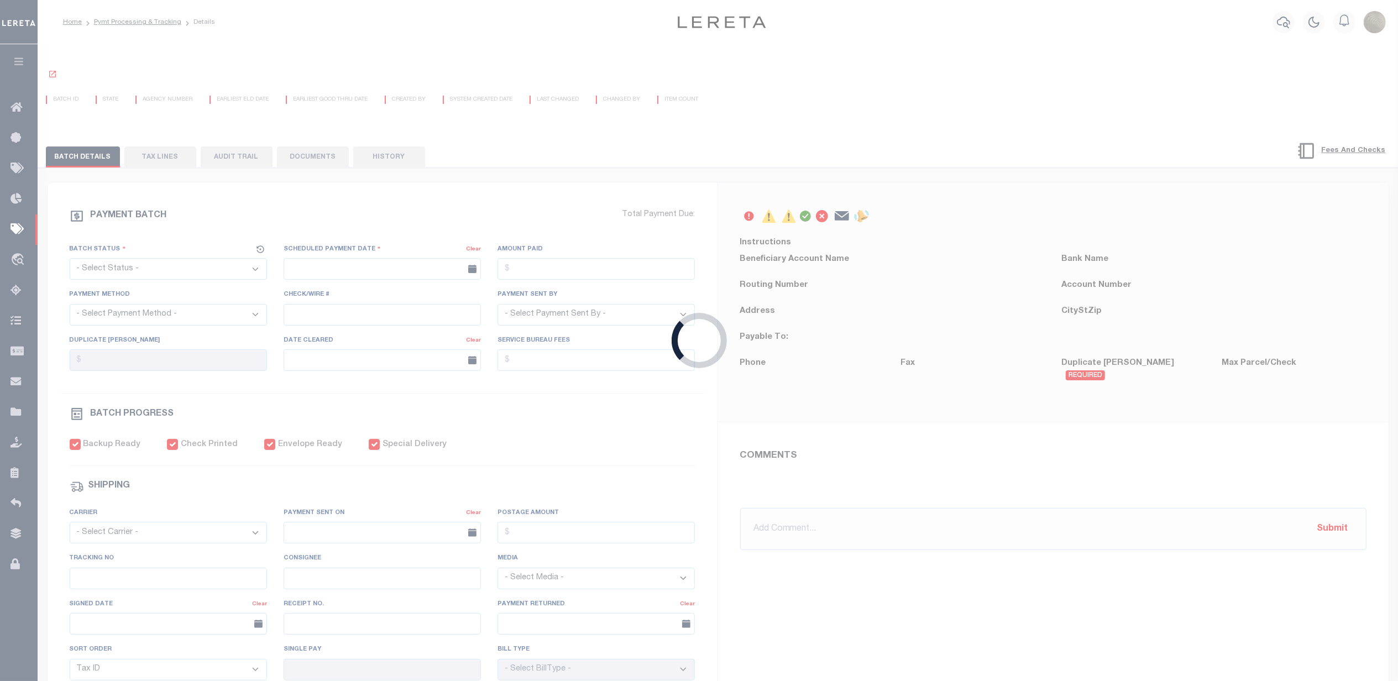
select select "NCN"
type input "07/29/2025"
type input "$2,373.02"
select select "CHK"
type input "52217"
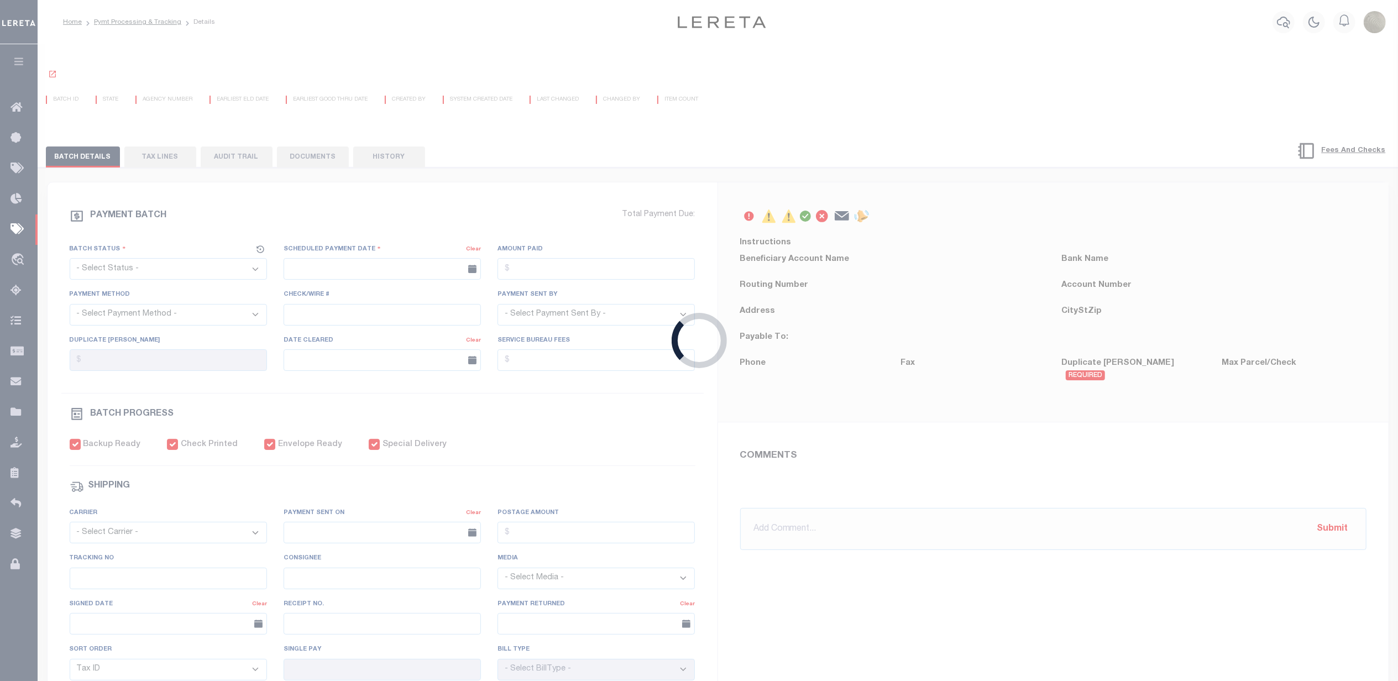
select select "[PERSON_NAME]"
checkbox input "true"
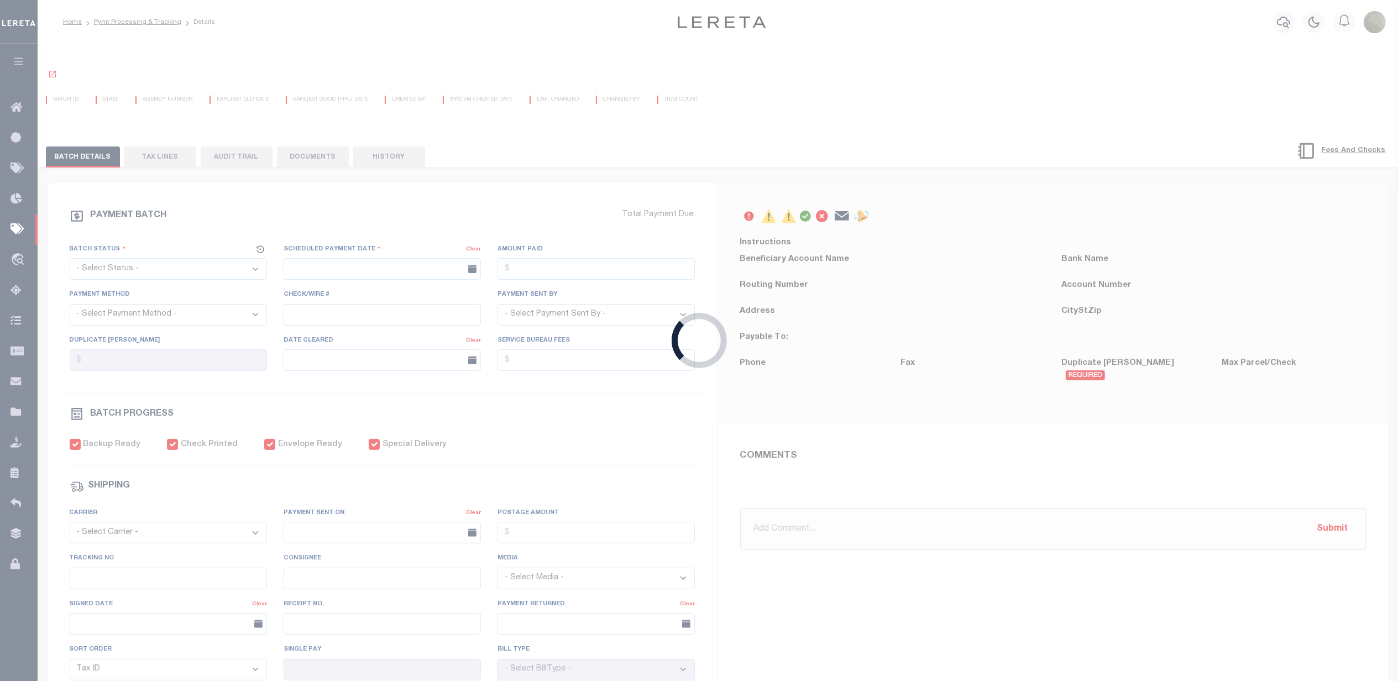
select select "USS"
type input "[DATE]"
type input "$9.85"
type input "[PERSON_NAME]"
select select
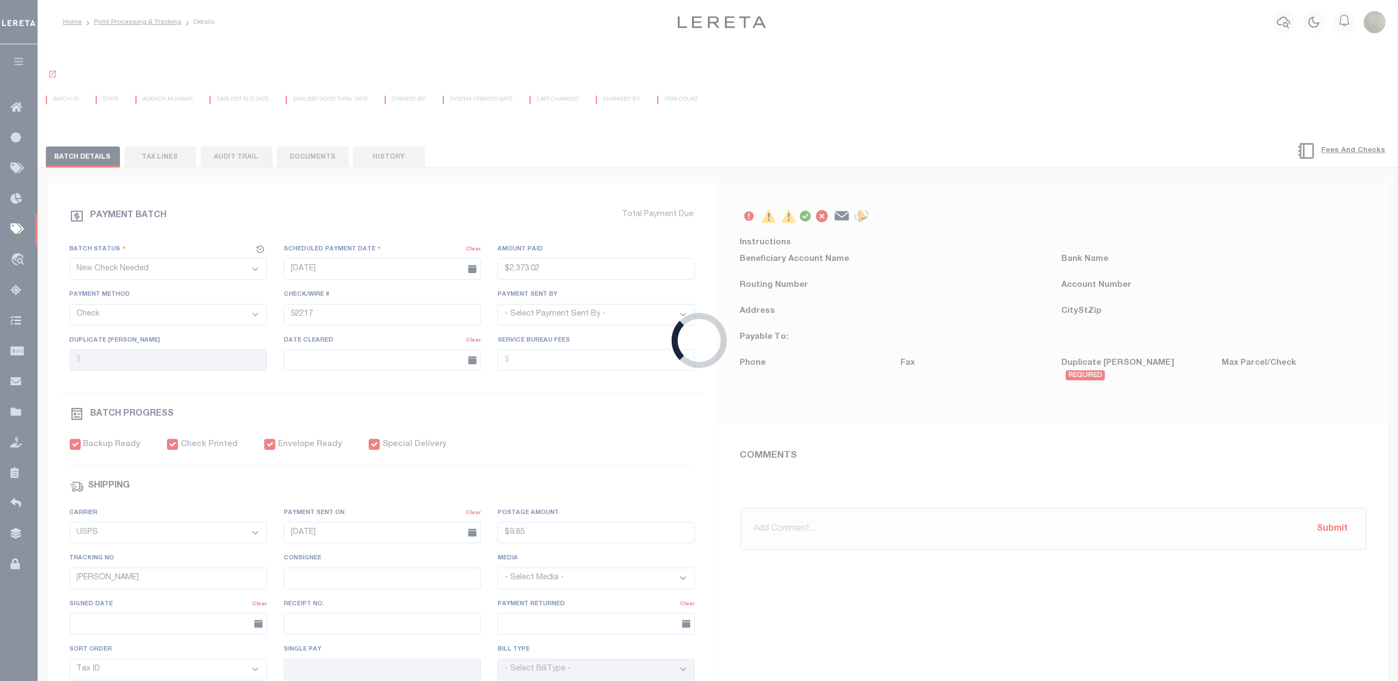
type input "N"
radio input "true"
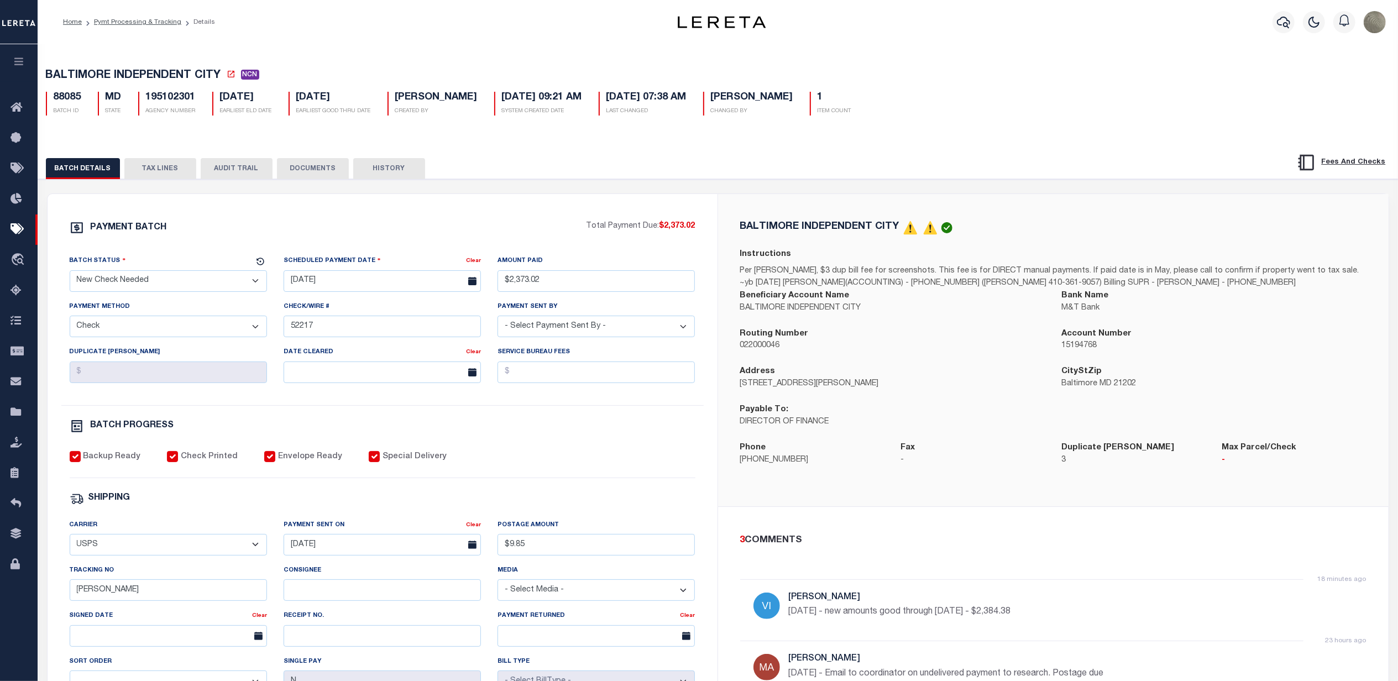
click at [744, 201] on div "BALTIMORE INDEPENDENT CITY Instructions Per Ms. Abram, $3 dup bill fee for scre…" at bounding box center [1053, 350] width 670 height 312
click at [741, 186] on div "PAYMENT BATCH Total Payment Due: $2,373.02 Batch Status" at bounding box center [718, 536] width 1371 height 715
click at [25, 230] on icon at bounding box center [20, 230] width 18 height 14
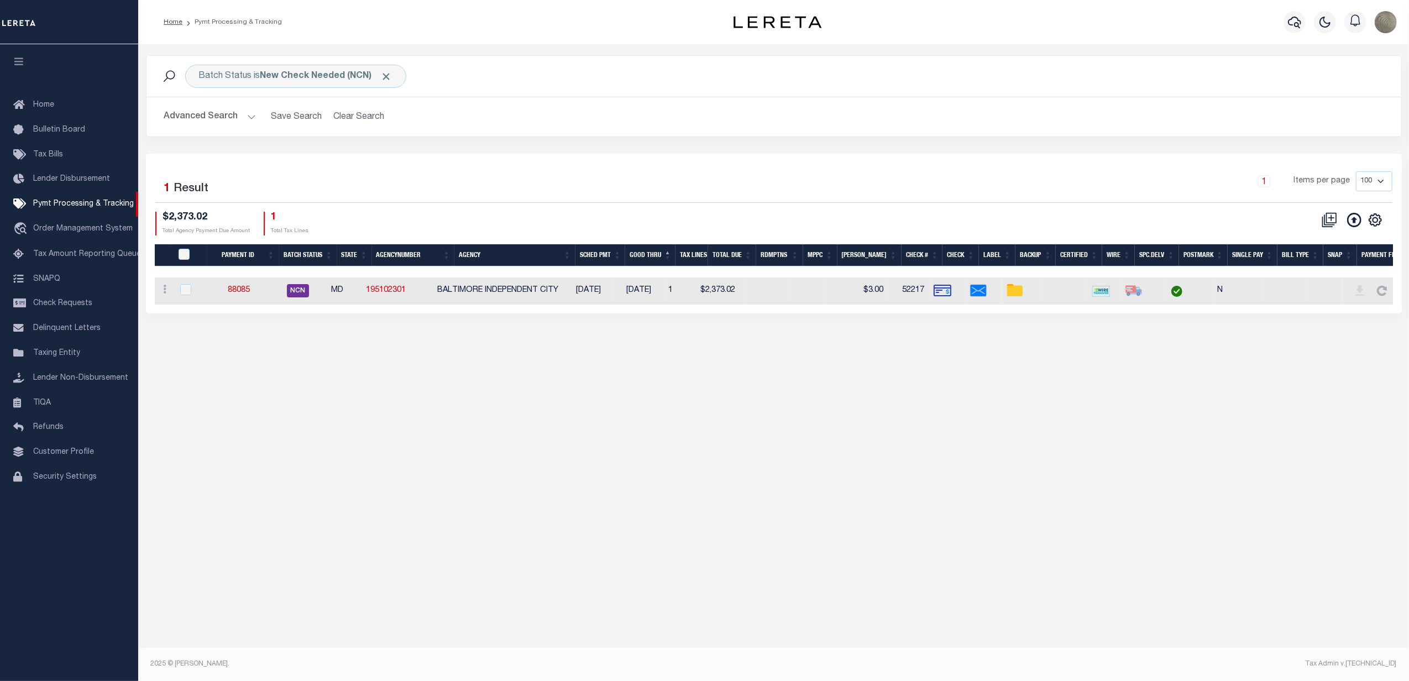
drag, startPoint x: 196, startPoint y: 141, endPoint x: 193, endPoint y: 135, distance: 6.5
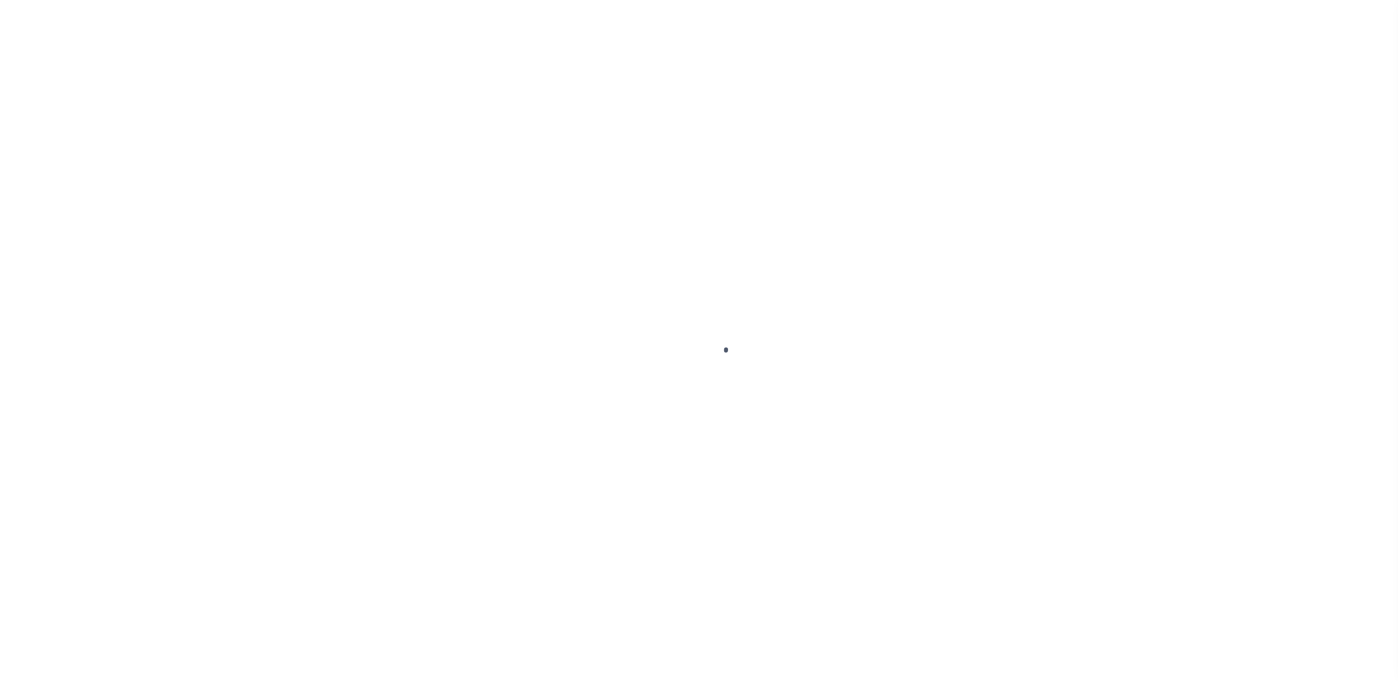
select select "NCN"
select select "CHK"
select select "[PERSON_NAME]"
select select "USS"
select select
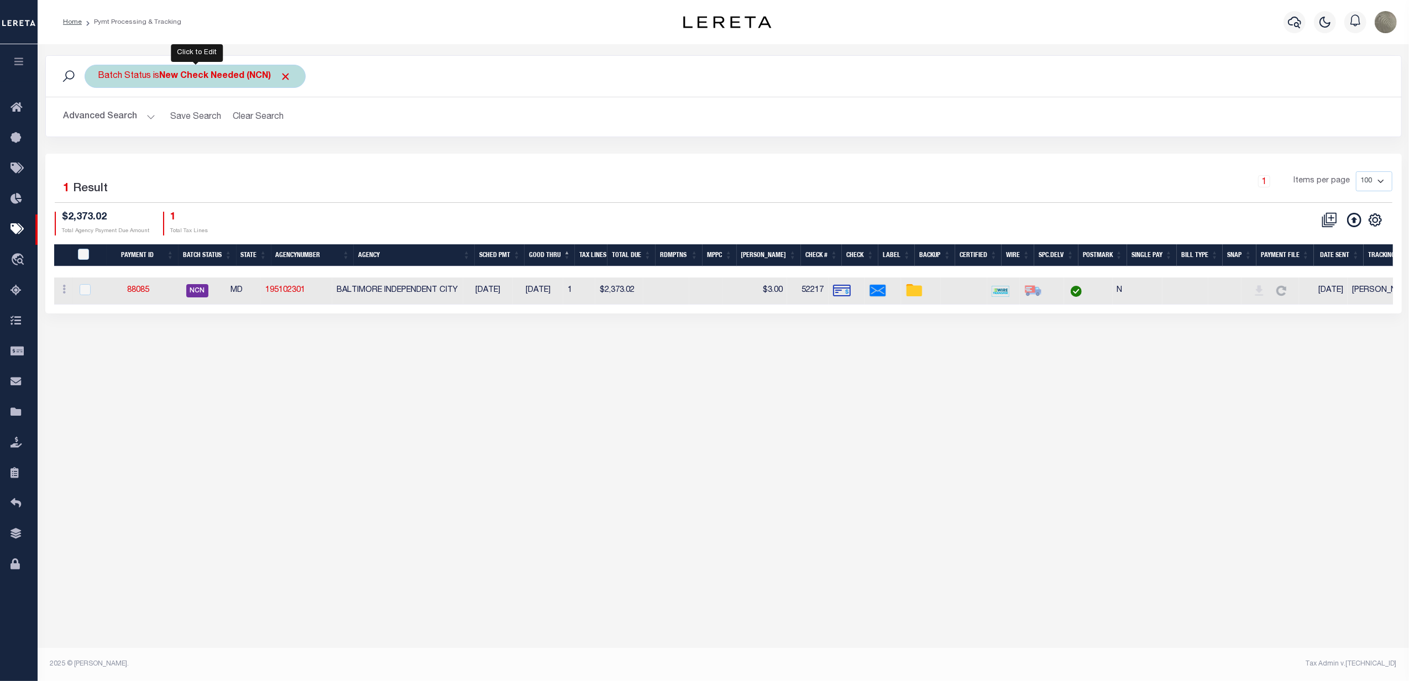
click at [153, 69] on div "Batch Status is New Check Needed (NCN)" at bounding box center [195, 76] width 221 height 23
click at [160, 133] on select "Awaiting Funds (AWF) Cleared and Complete (CAC) New Check Needed (NCN) Payment …" at bounding box center [180, 130] width 162 height 21
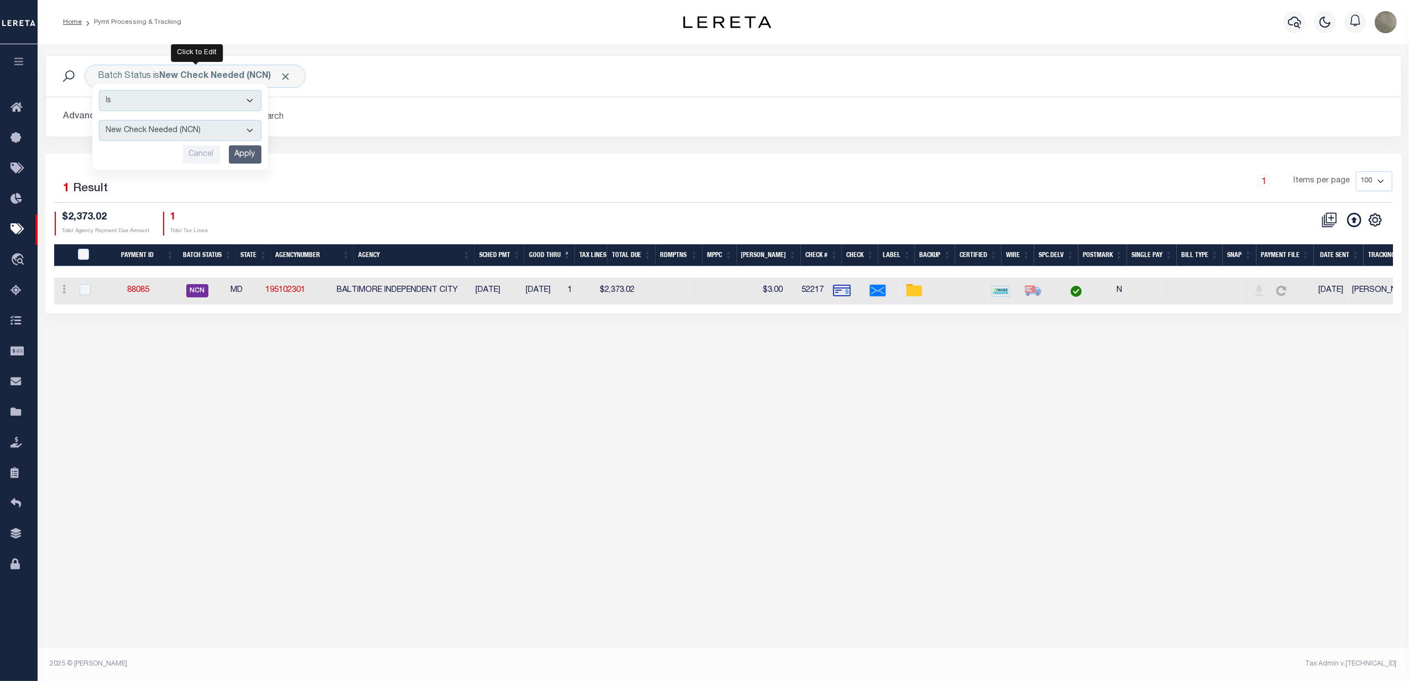
select select "SFP"
click at [99, 120] on select "Awaiting Funds (AWF) Cleared and Complete (CAC) New Check Needed (NCN) Payment …" at bounding box center [180, 130] width 162 height 21
click at [242, 146] on div "Is Contains Awaiting Funds (AWF) Cleared and Complete (CAC) New Check Needed (N…" at bounding box center [180, 126] width 176 height 87
click at [253, 151] on input "Apply" at bounding box center [245, 154] width 33 height 18
select select
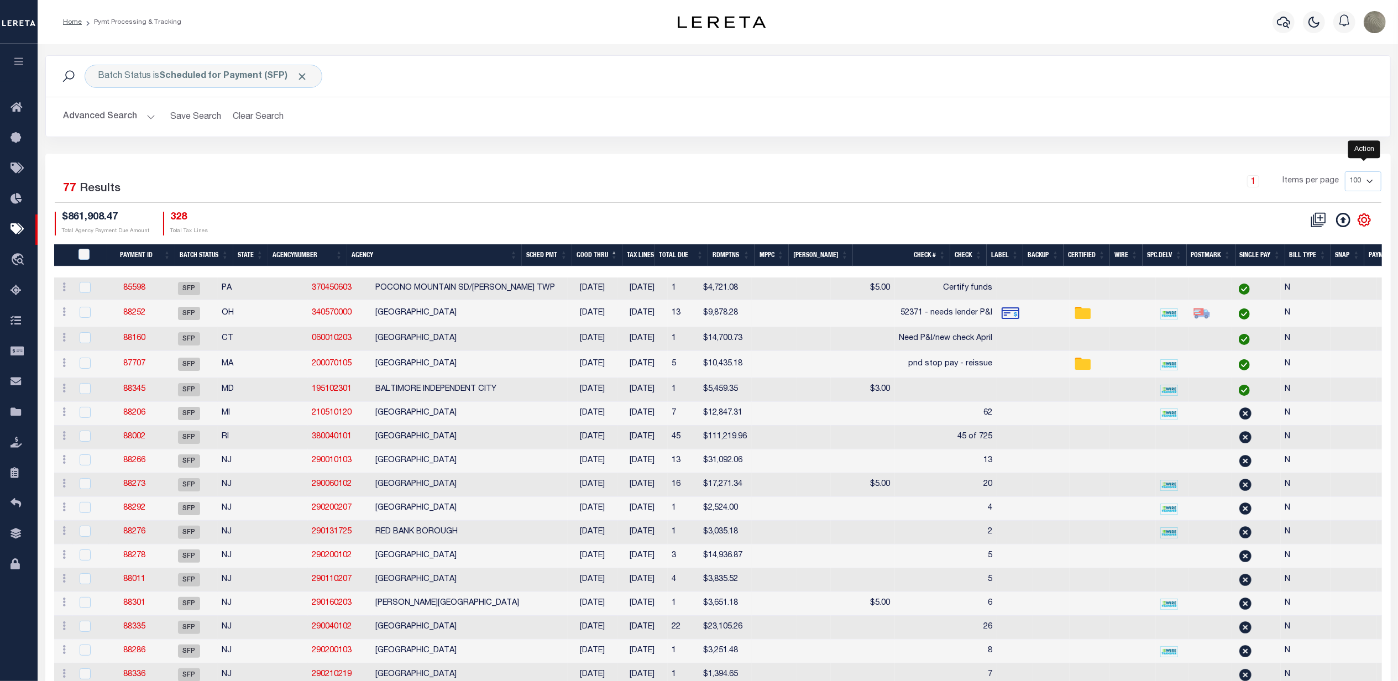
click at [1359, 217] on icon "" at bounding box center [1364, 220] width 14 height 14
click at [1313, 304] on span "Show Filter" at bounding box center [1296, 302] width 41 height 8
select select
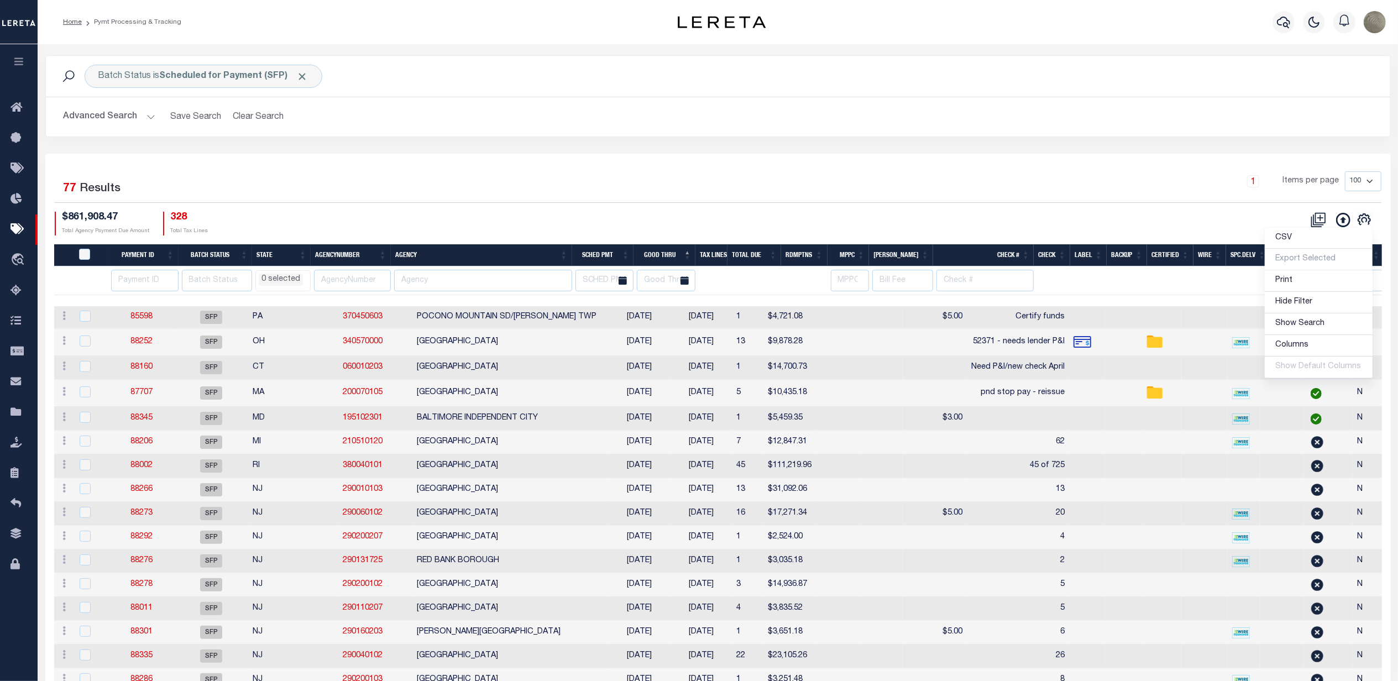
click at [749, 180] on div "1 Items per page 100 200 500 1000" at bounding box center [885, 185] width 991 height 29
click at [429, 277] on input "text" at bounding box center [483, 281] width 178 height 22
click at [539, 208] on div "Selected 77 Results 1 Items per page 100 200 500 1000 $861,908.47 Total Agency …" at bounding box center [718, 203] width 1344 height 64
click at [431, 279] on input "text" at bounding box center [483, 281] width 178 height 22
drag, startPoint x: 126, startPoint y: 285, endPoint x: 139, endPoint y: 281, distance: 13.8
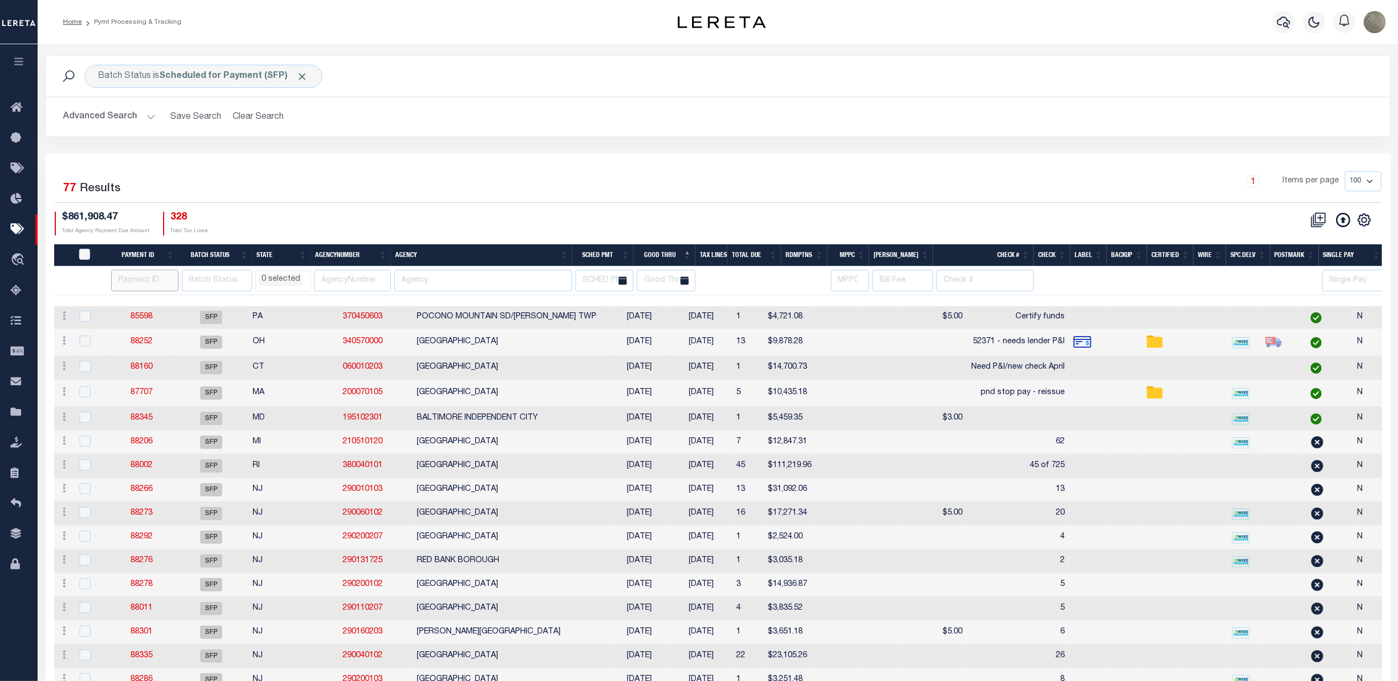
click at [126, 285] on input "number" at bounding box center [144, 281] width 67 height 22
type input "88353"
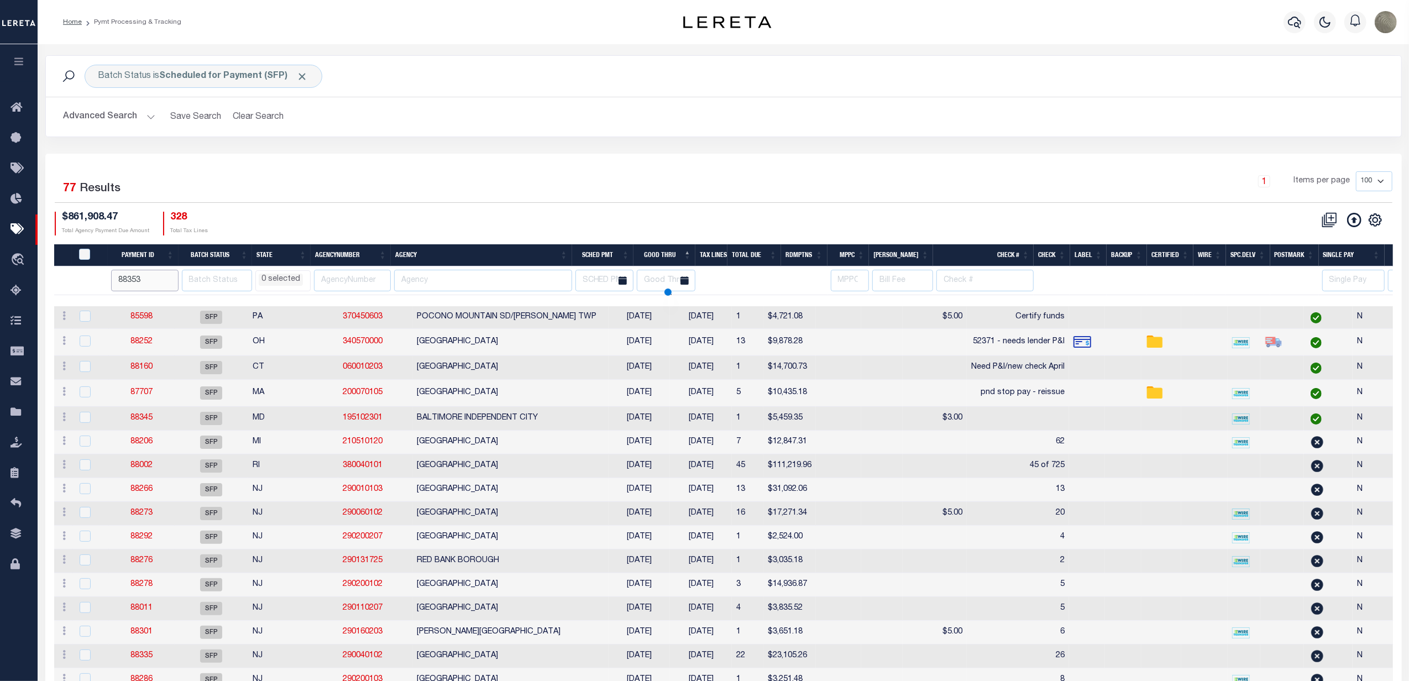
select select
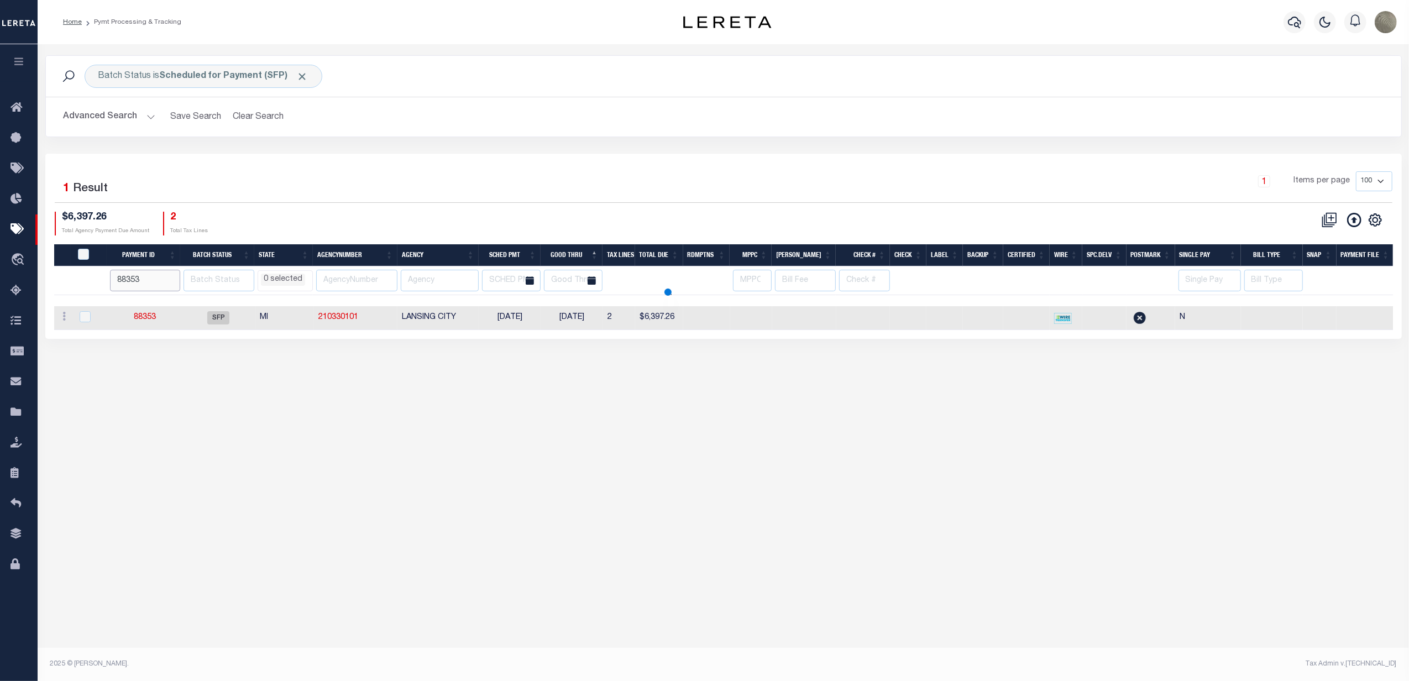
select select
drag, startPoint x: 146, startPoint y: 314, endPoint x: 147, endPoint y: 323, distance: 8.3
click at [140, 279] on input "88353" at bounding box center [145, 281] width 70 height 22
select select
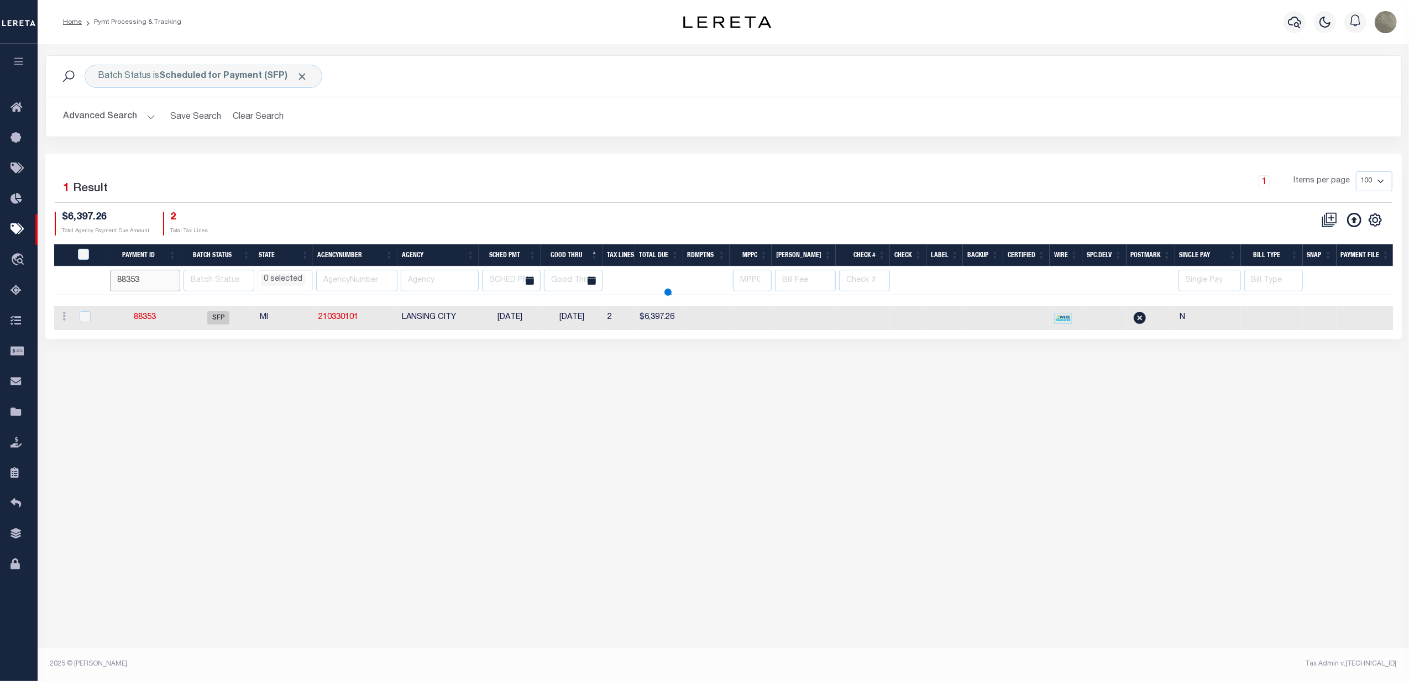
select select
type input "88368"
select select
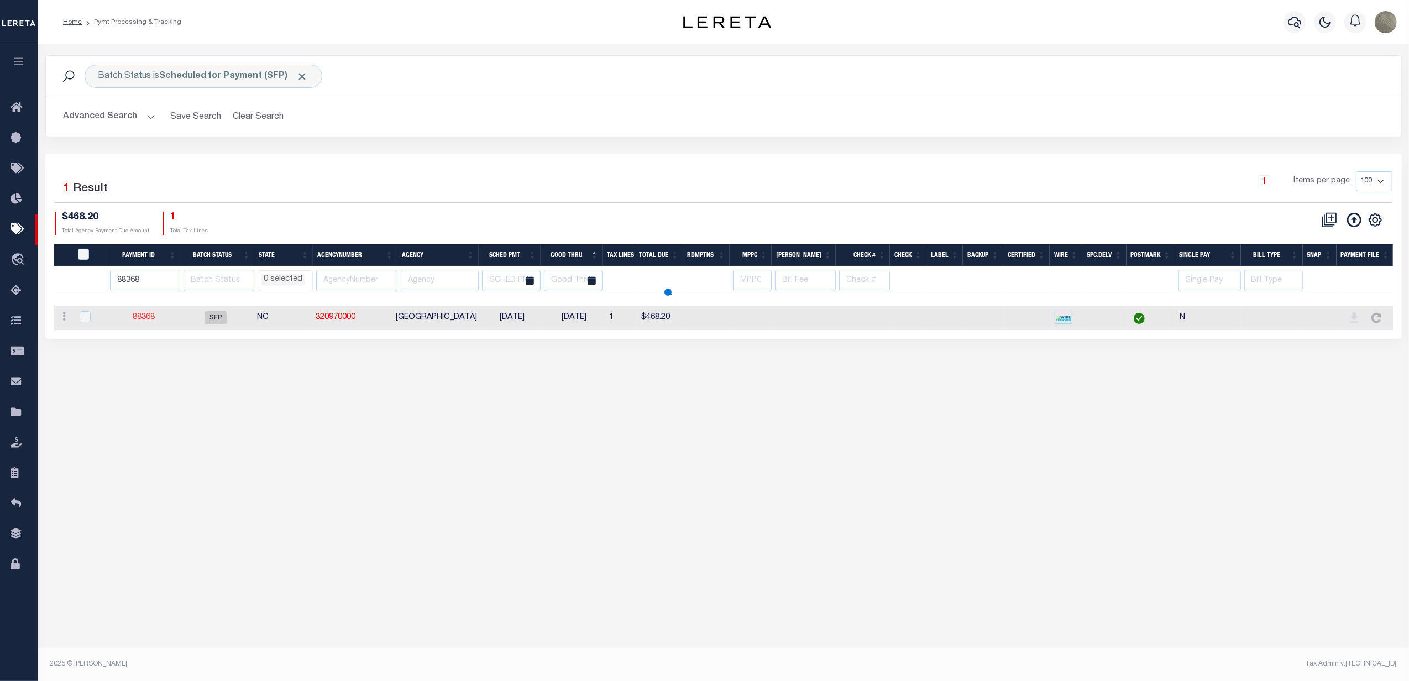
select select
click at [160, 283] on input "88368" at bounding box center [145, 281] width 70 height 22
paste input "59"
type input "88359"
select select
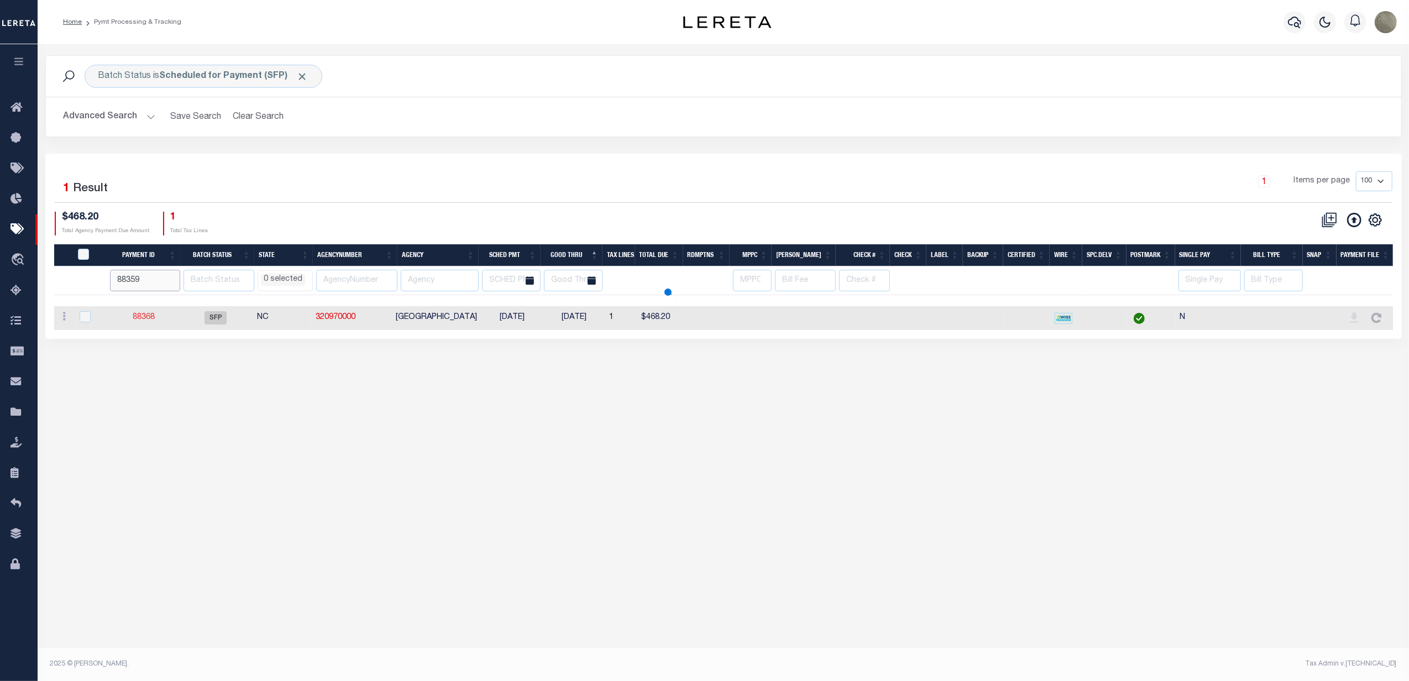
select select
click at [145, 284] on input "88359" at bounding box center [146, 281] width 71 height 22
paste input "7"
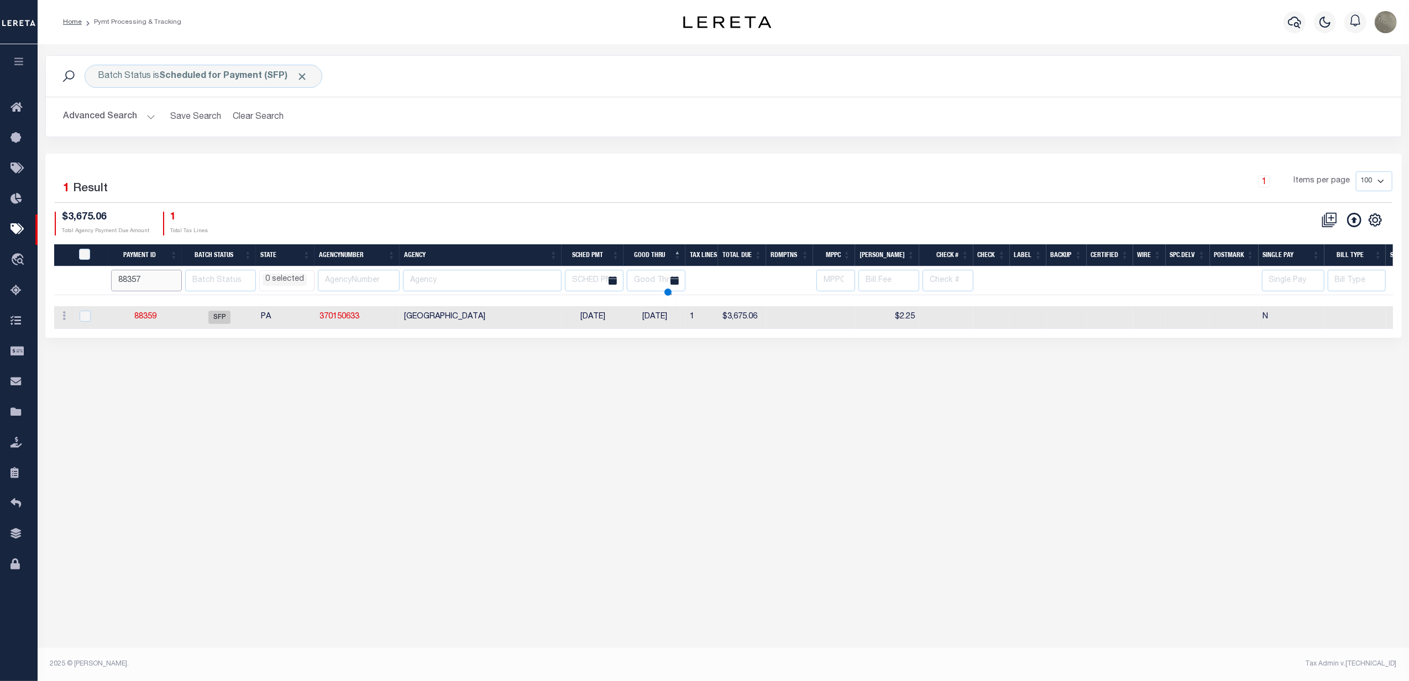
type input "88357"
select select
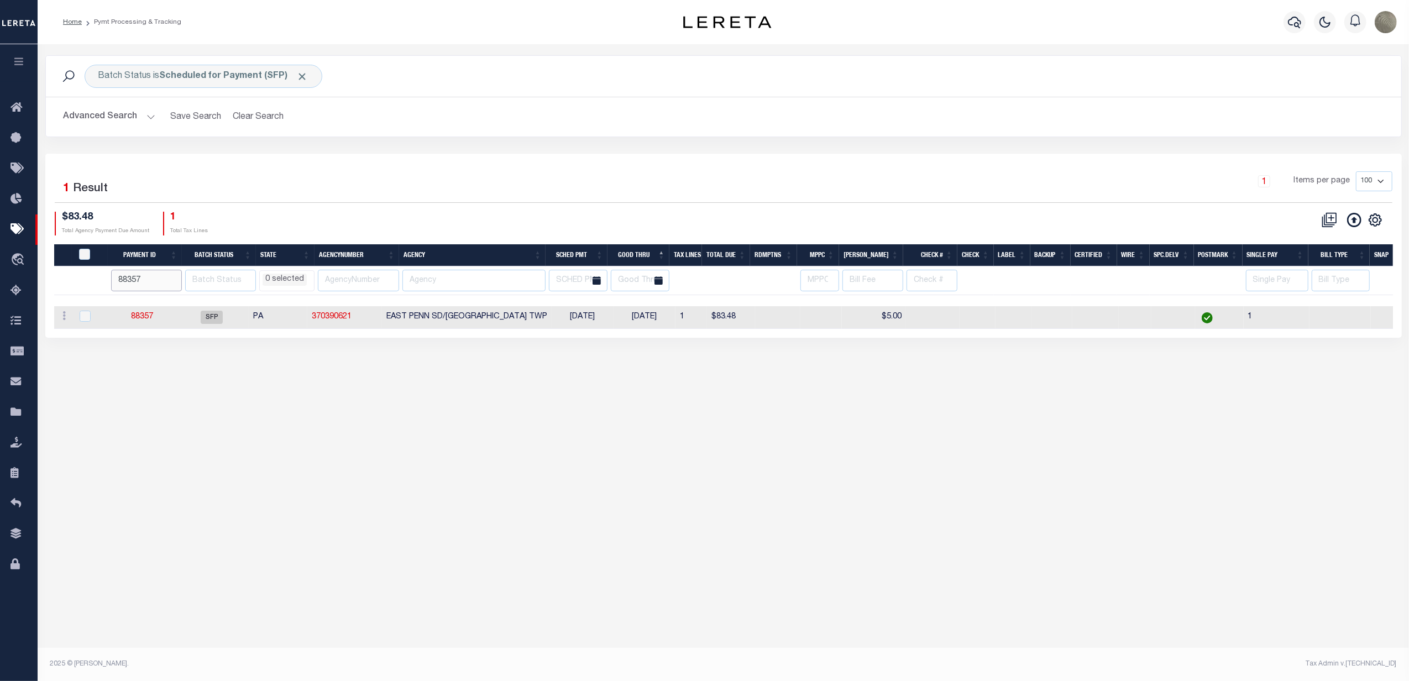
click at [148, 272] on input "88357" at bounding box center [146, 281] width 71 height 22
click at [151, 282] on input "88357" at bounding box center [146, 281] width 71 height 22
paste input "60"
type input "88360"
select select
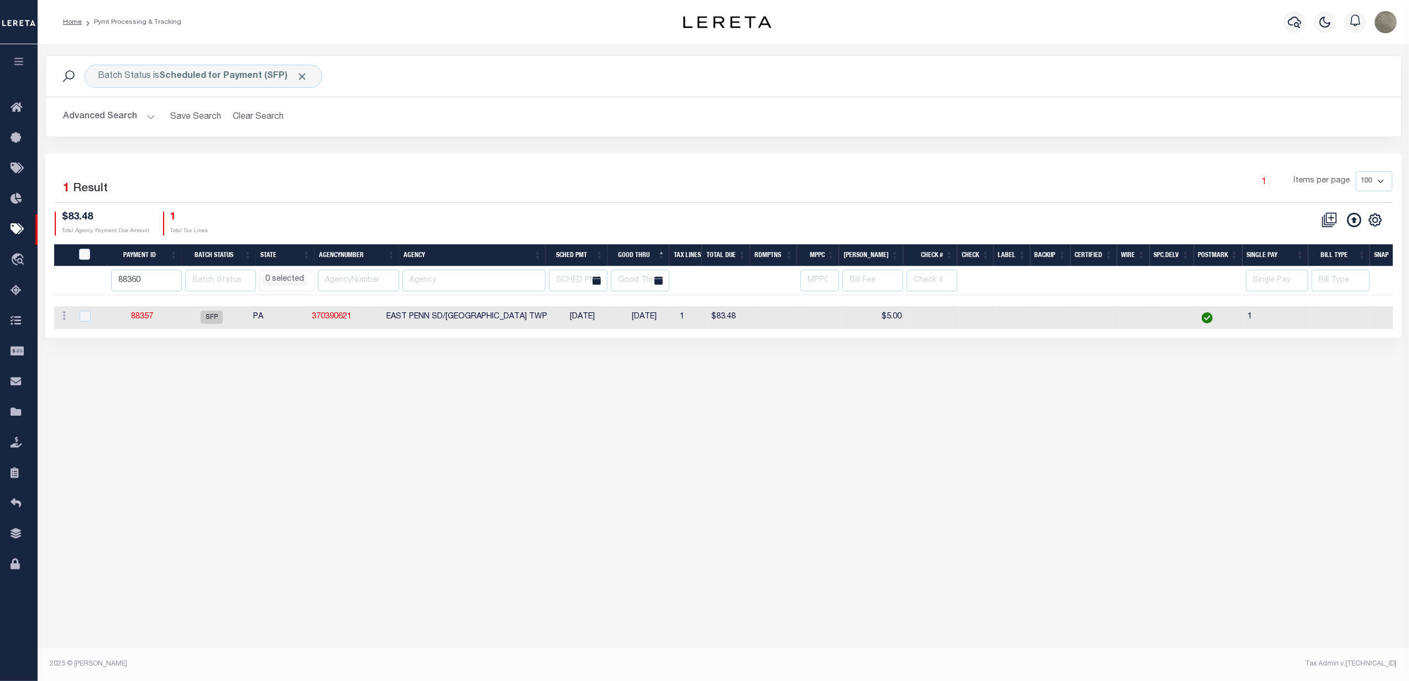
select select
click at [144, 286] on input "88360" at bounding box center [146, 281] width 71 height 22
paste input "6"
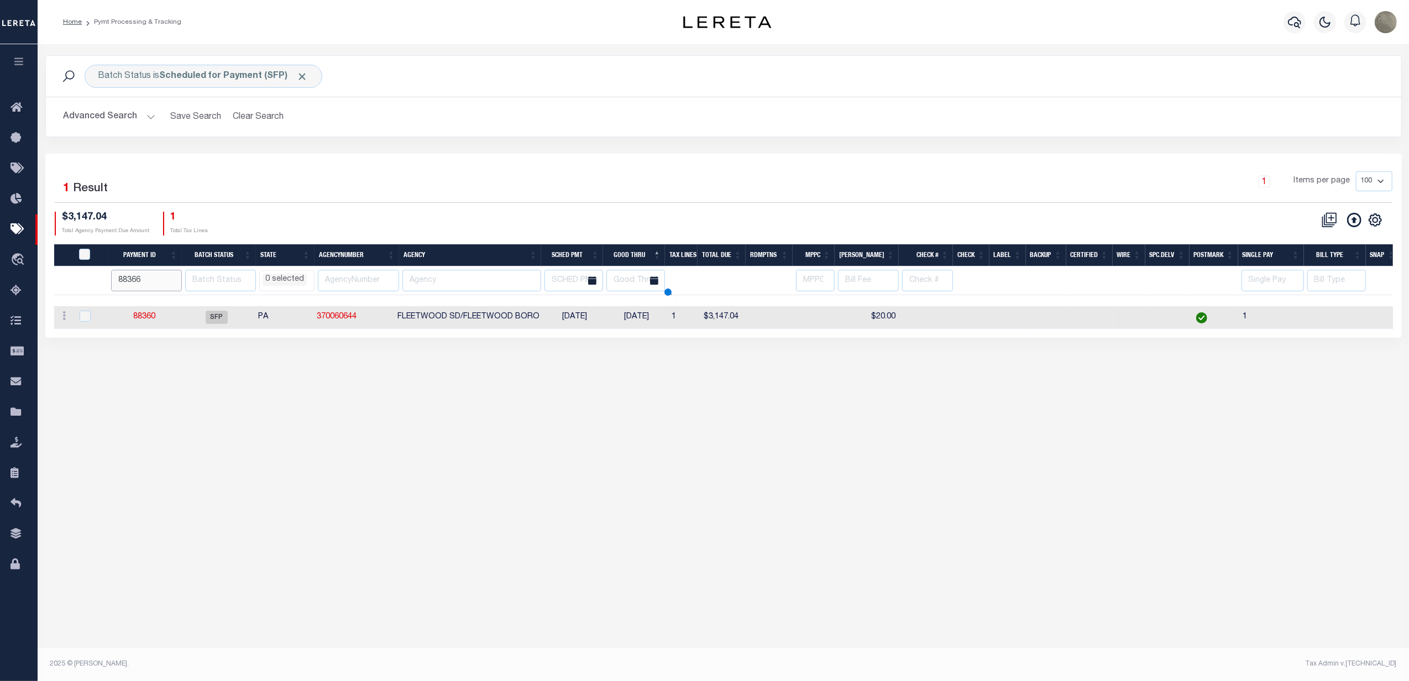
type input "88366"
select select
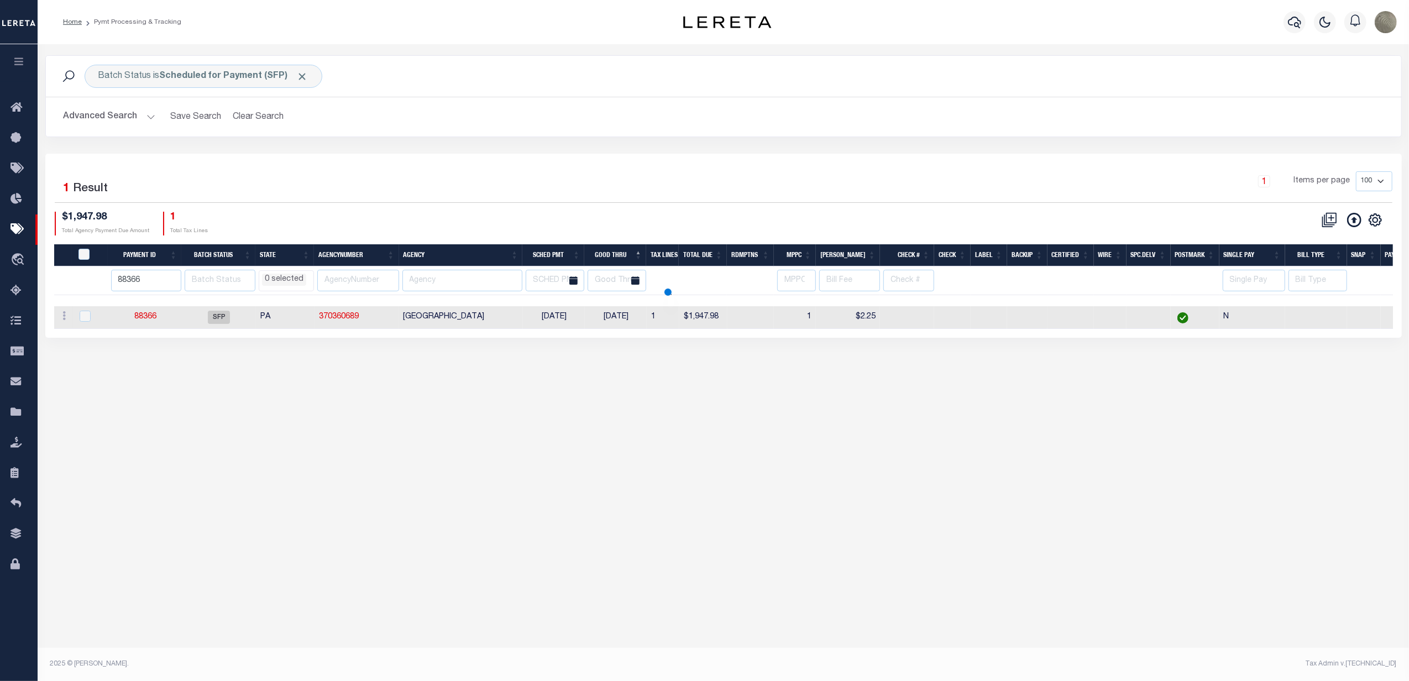
select select
click at [143, 281] on input "88366" at bounding box center [146, 281] width 71 height 22
paste input "9"
type input "88369"
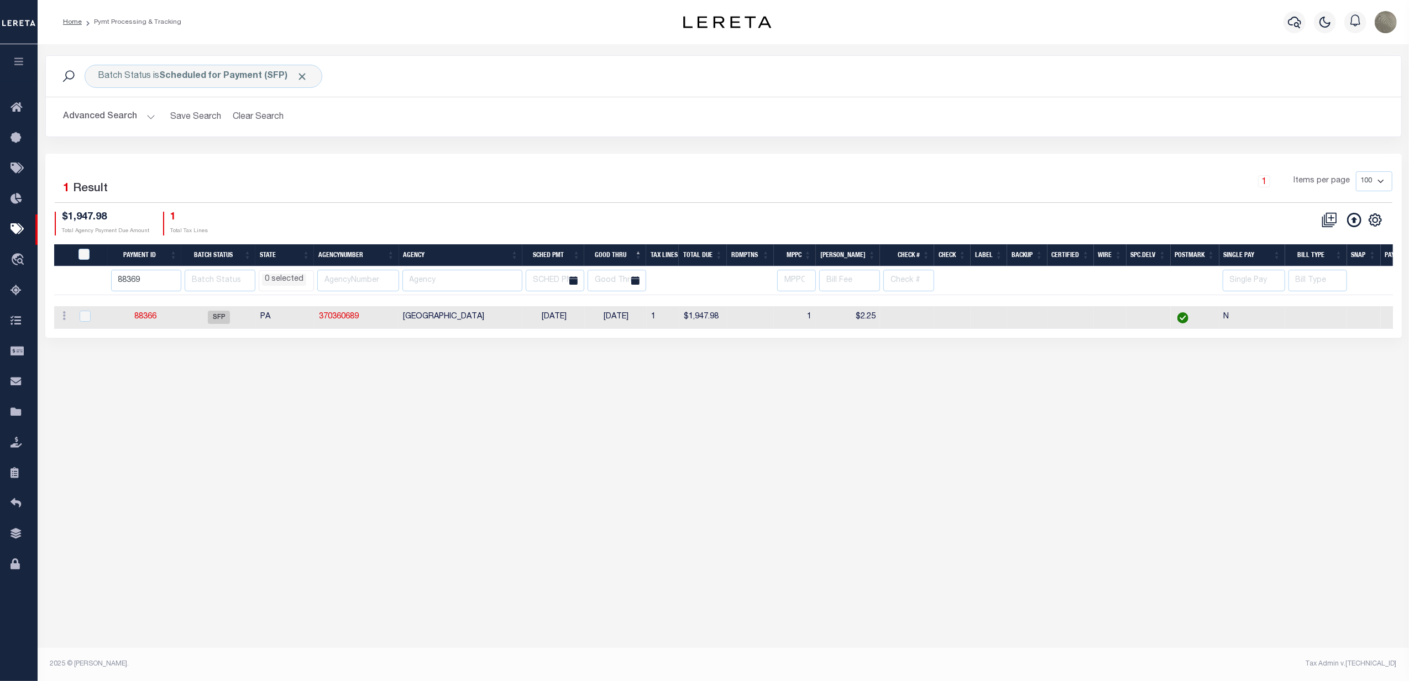
select select
click at [145, 281] on input "88369" at bounding box center [146, 281] width 71 height 22
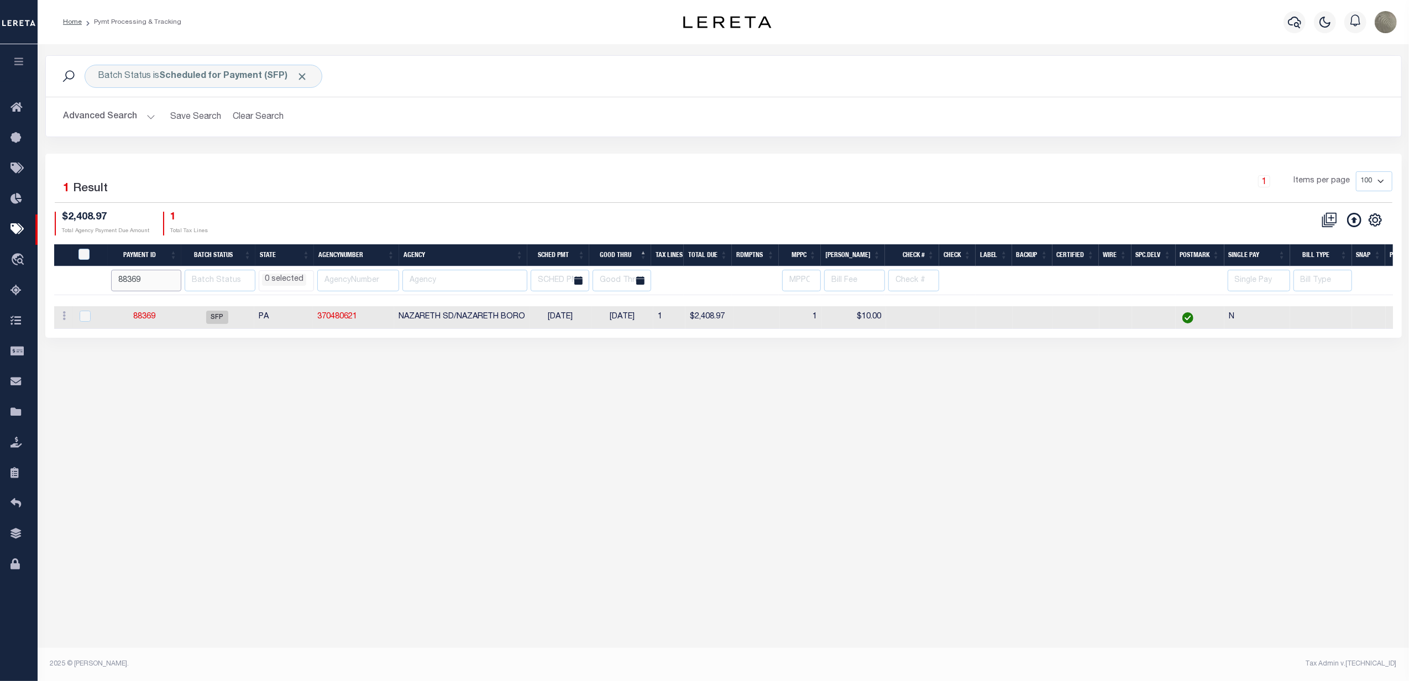
paste input "58"
type input "88358"
select select
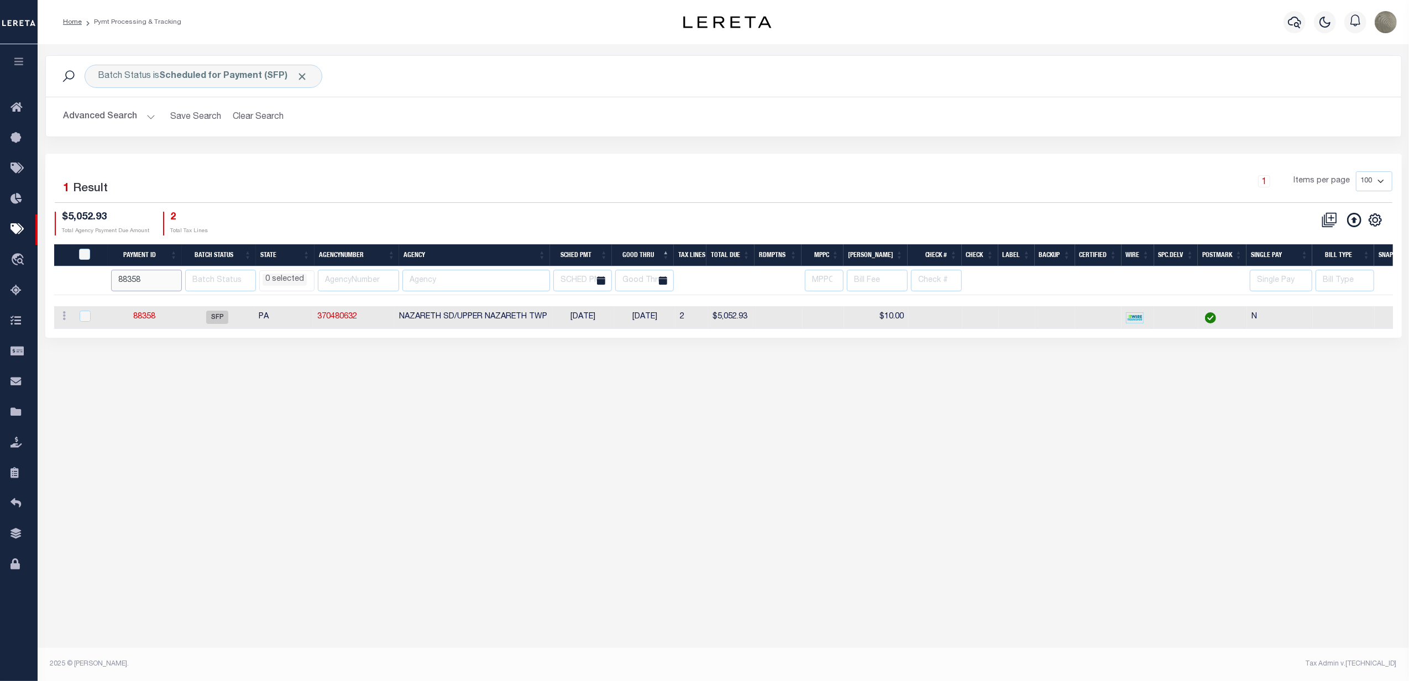
select select
click at [146, 321] on link "88358" at bounding box center [144, 317] width 22 height 8
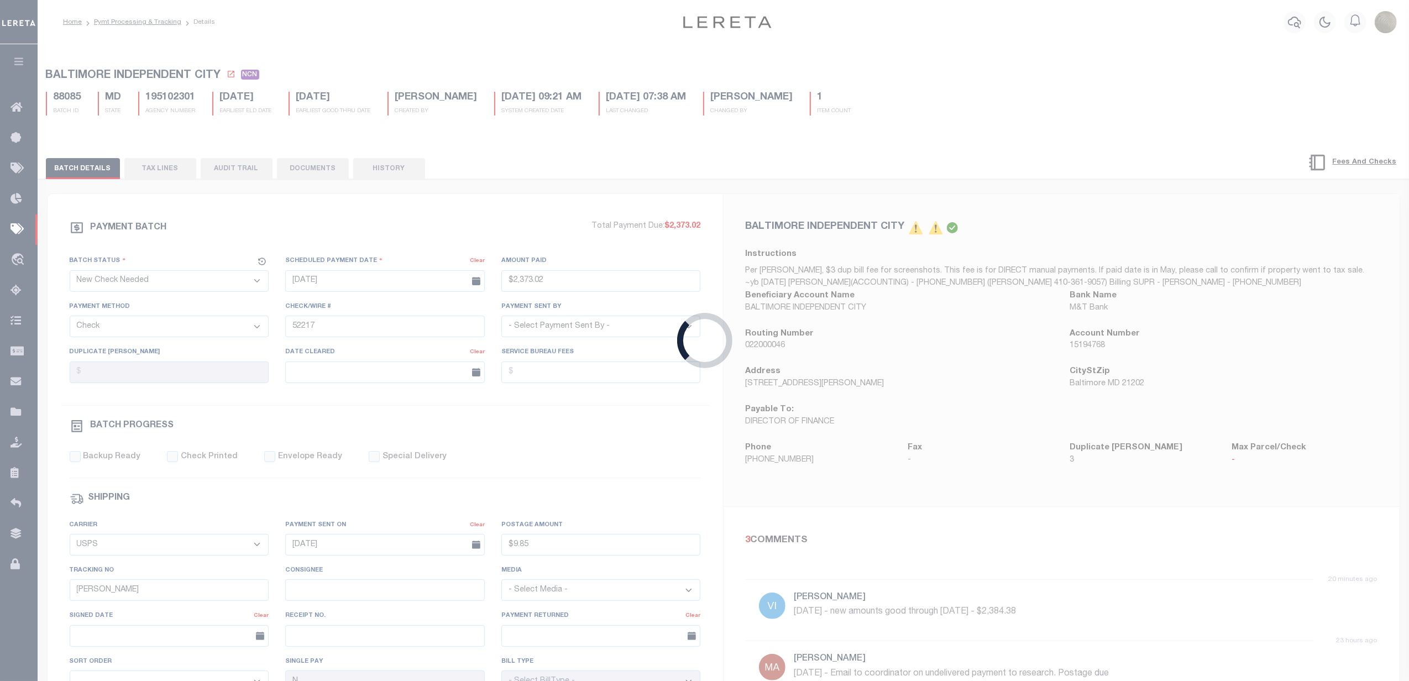
select select "SFP"
type input "[DATE]"
select select
checkbox input "false"
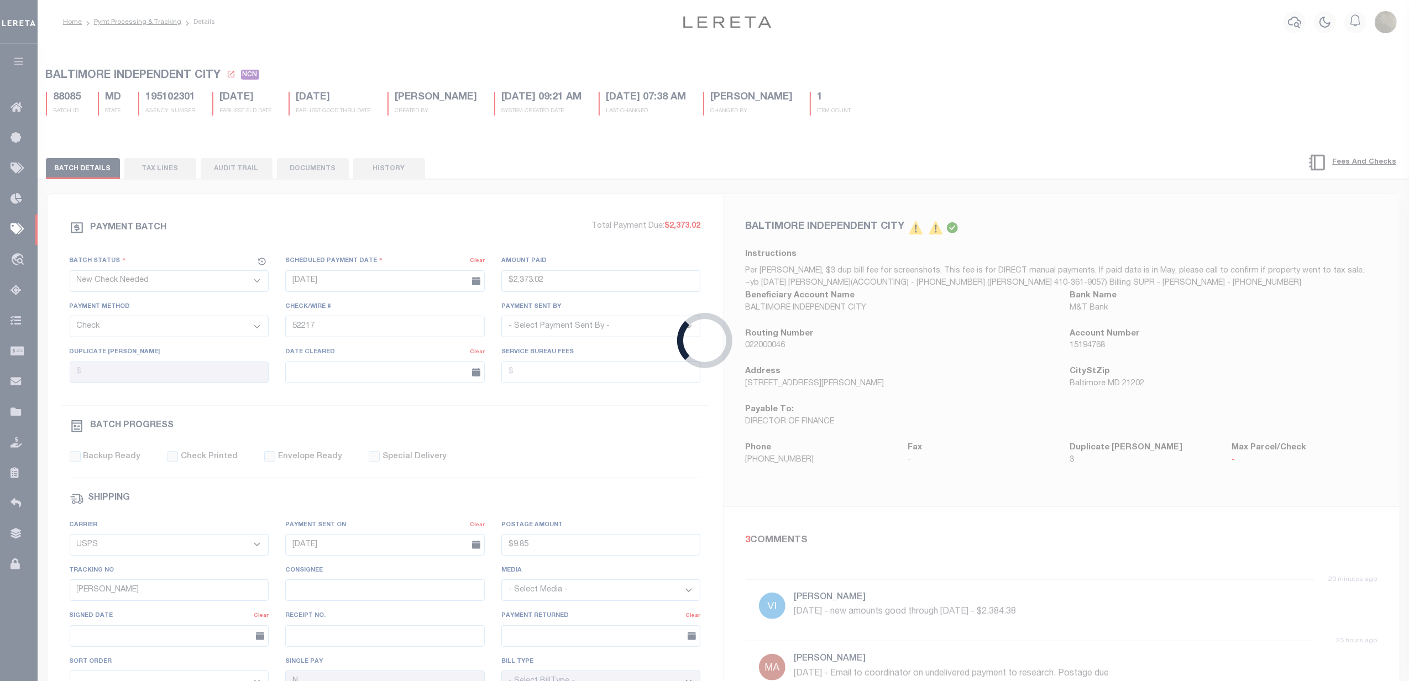
checkbox input "false"
select select
select select "1"
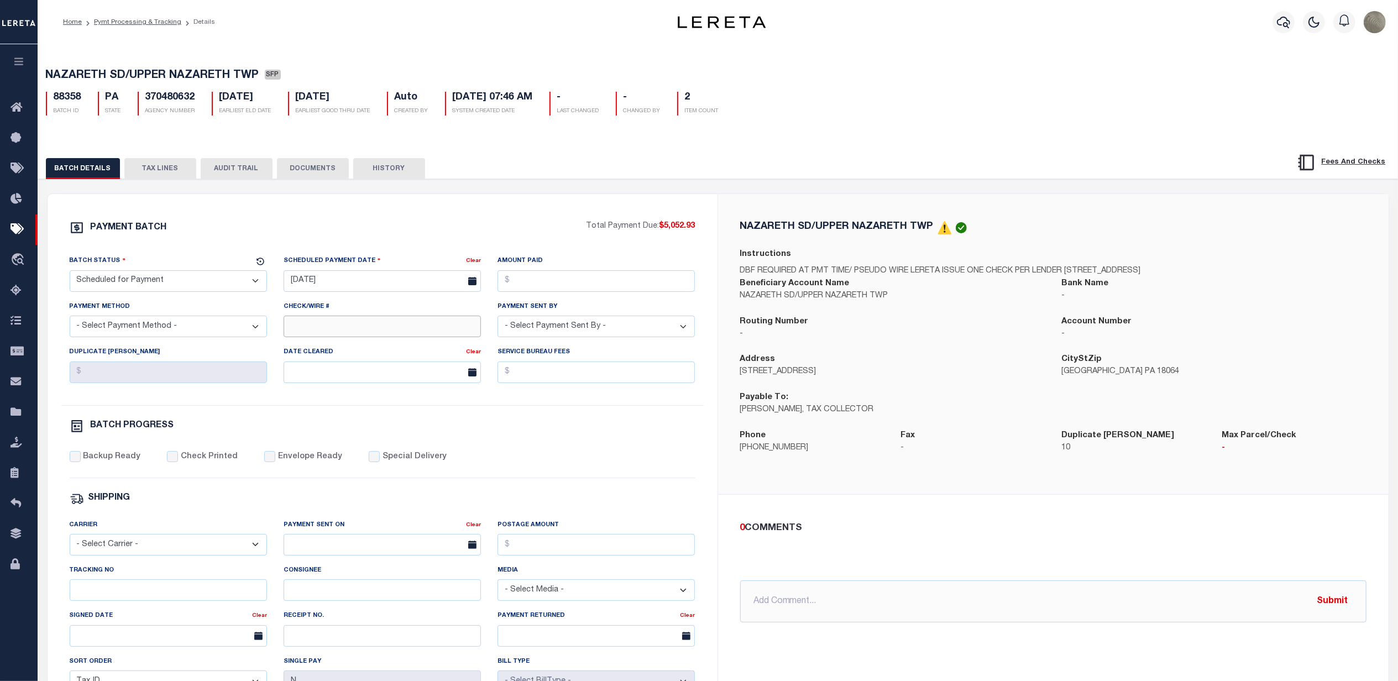
click at [356, 326] on input "Check/Wire #" at bounding box center [382, 327] width 197 height 22
type input "All Funds in House"
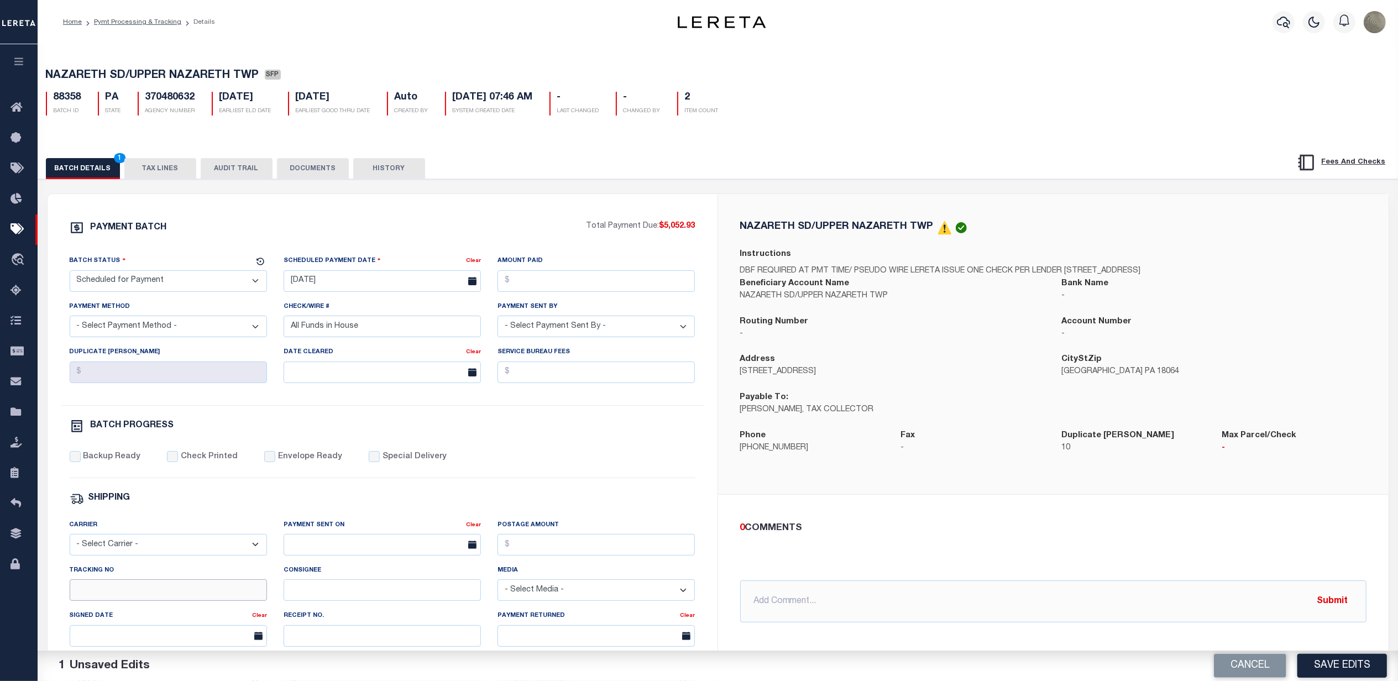
click at [162, 599] on input "Tracking No" at bounding box center [168, 590] width 197 height 22
type input "[PERSON_NAME]"
click at [1356, 668] on button "Save Edits" at bounding box center [1342, 666] width 90 height 24
select select
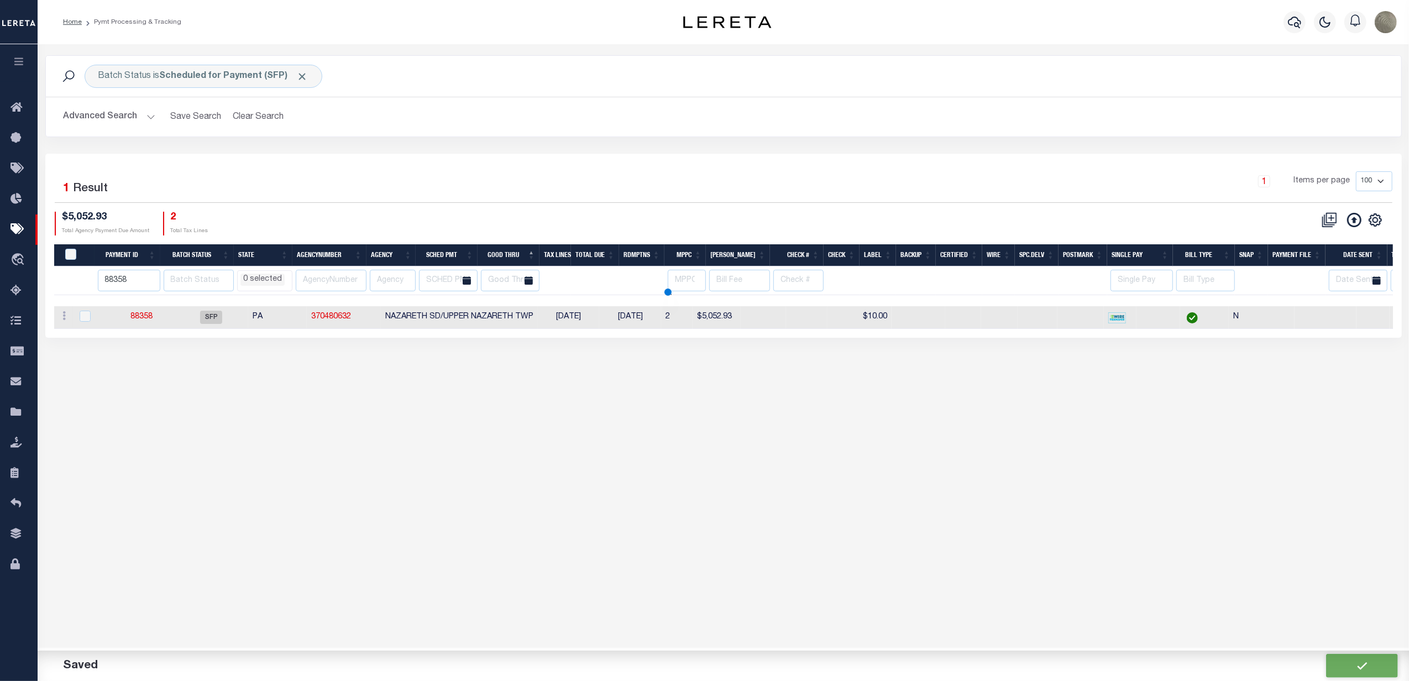
select select
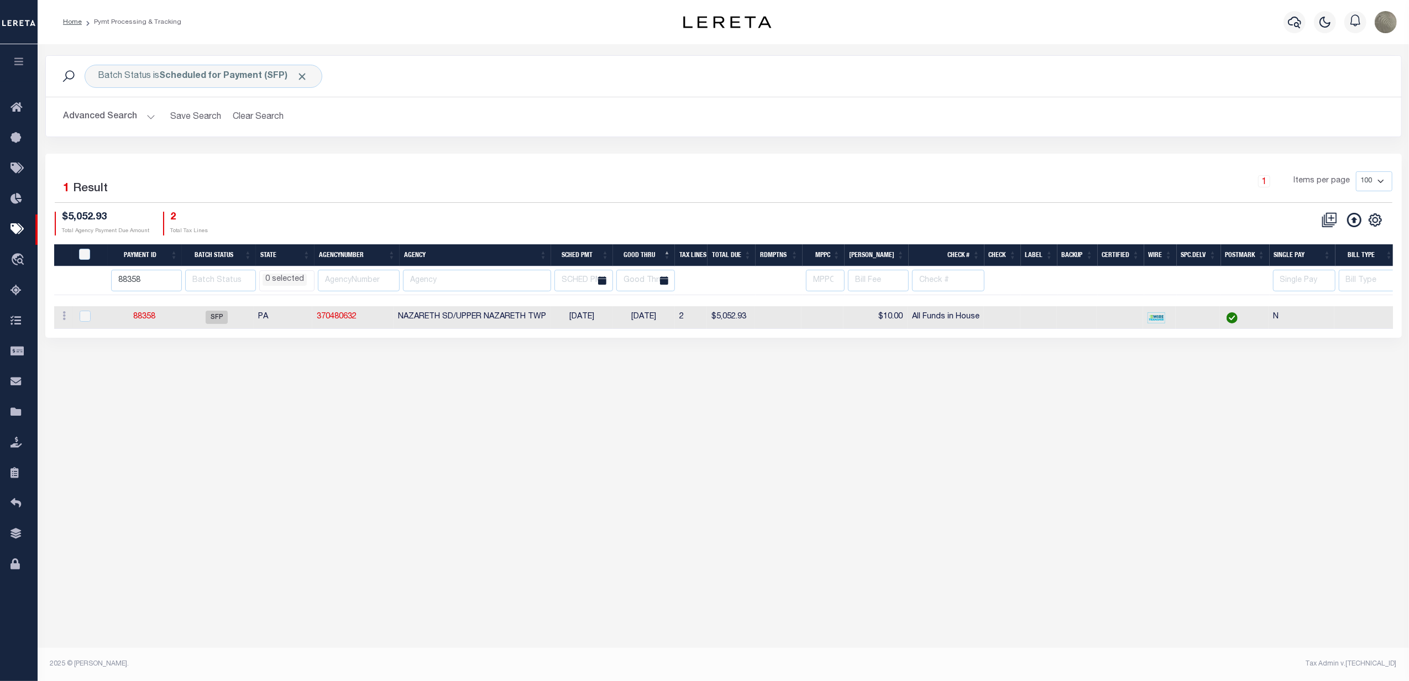
drag, startPoint x: 1075, startPoint y: 198, endPoint x: 1075, endPoint y: 207, distance: 8.8
click at [1075, 198] on div "1 Items per page 100 200 500 1000" at bounding box center [892, 185] width 999 height 29
click at [160, 283] on input "88358" at bounding box center [146, 281] width 71 height 22
paste input "64"
type input "88364"
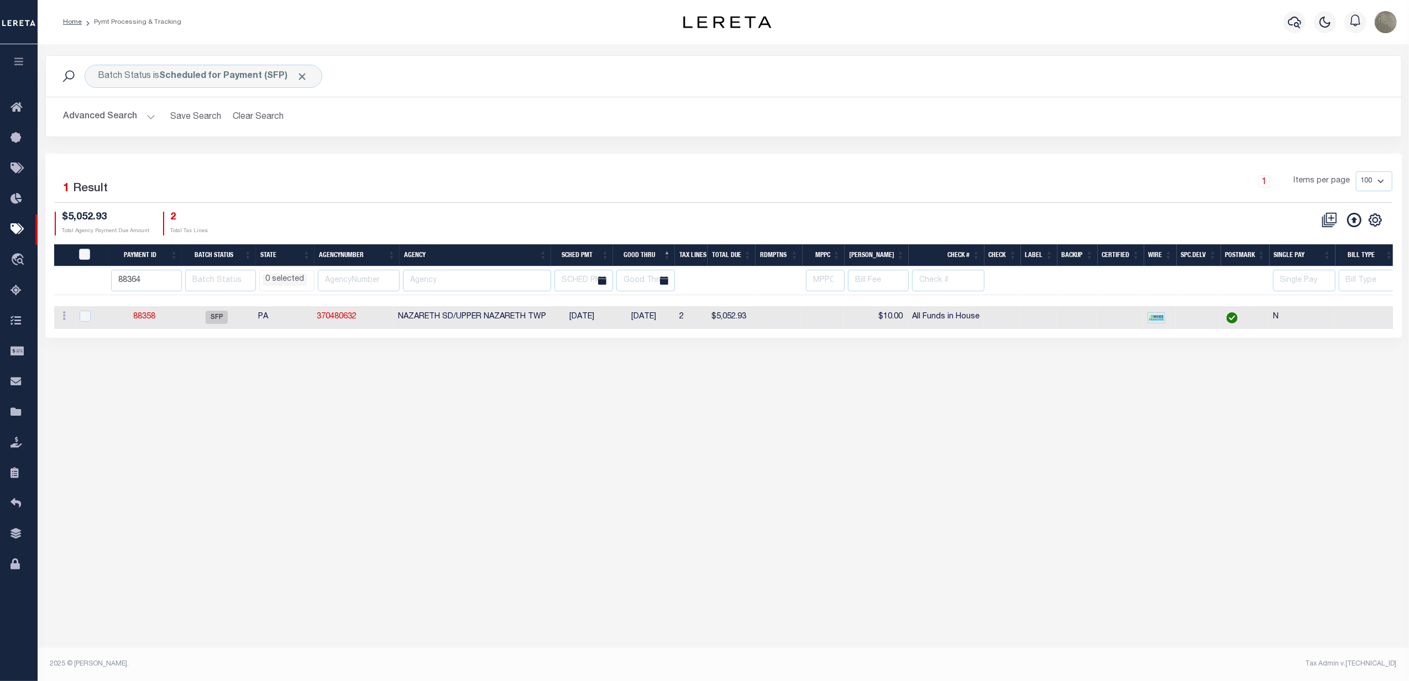
select select
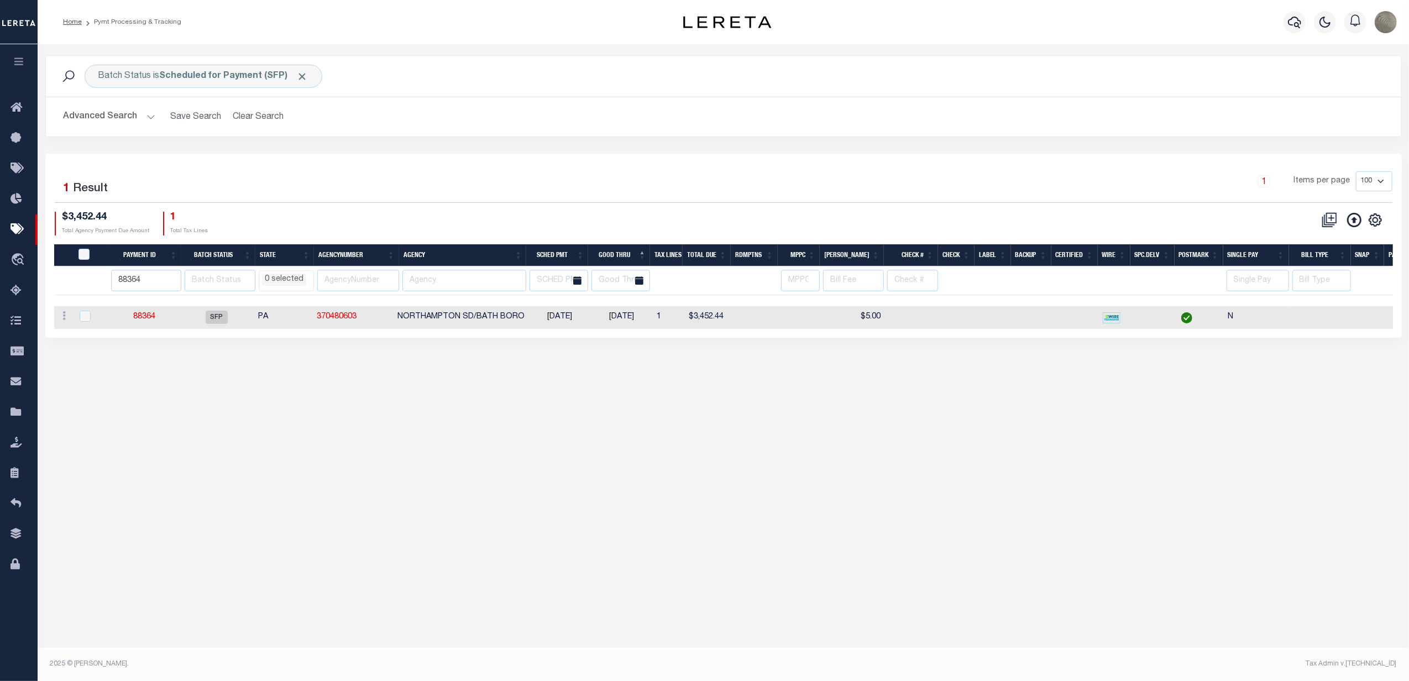
select select
drag, startPoint x: 158, startPoint y: 318, endPoint x: 146, endPoint y: 321, distance: 11.3
click at [166, 290] on input "88364" at bounding box center [146, 281] width 71 height 22
paste input "1"
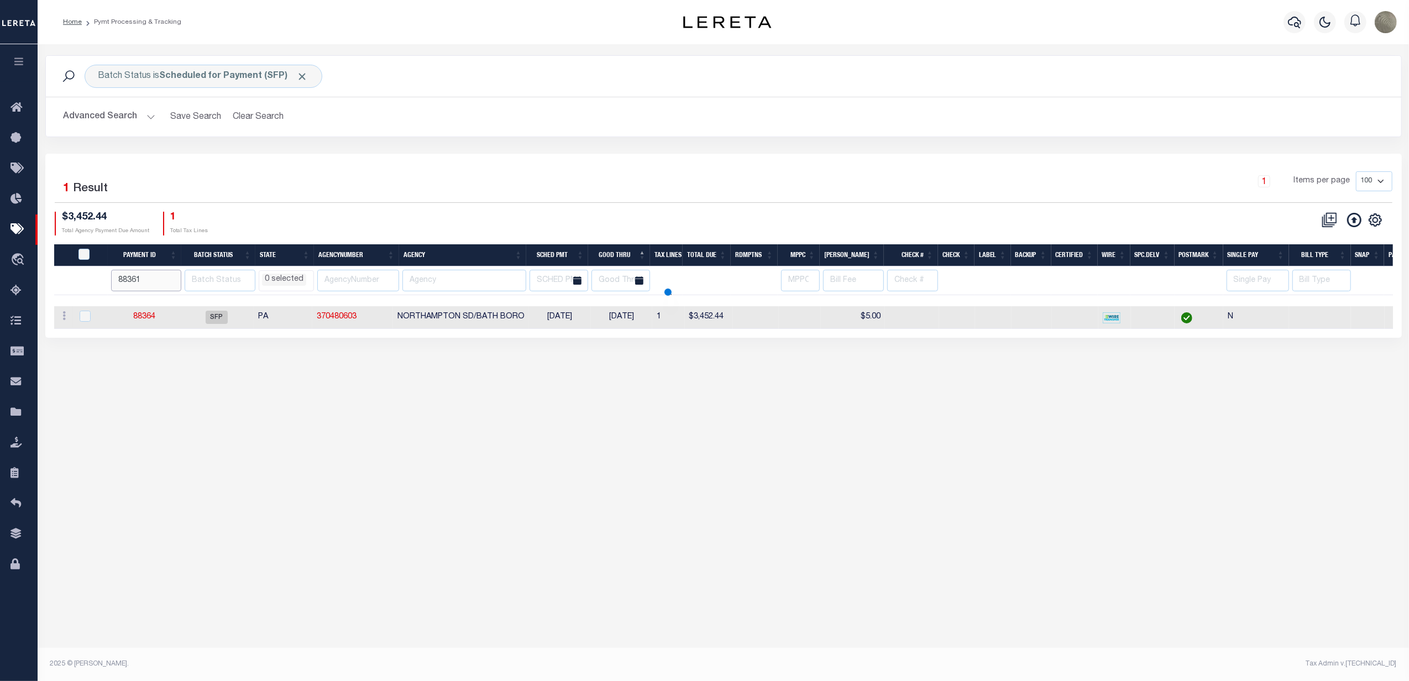
type input "88361"
select select
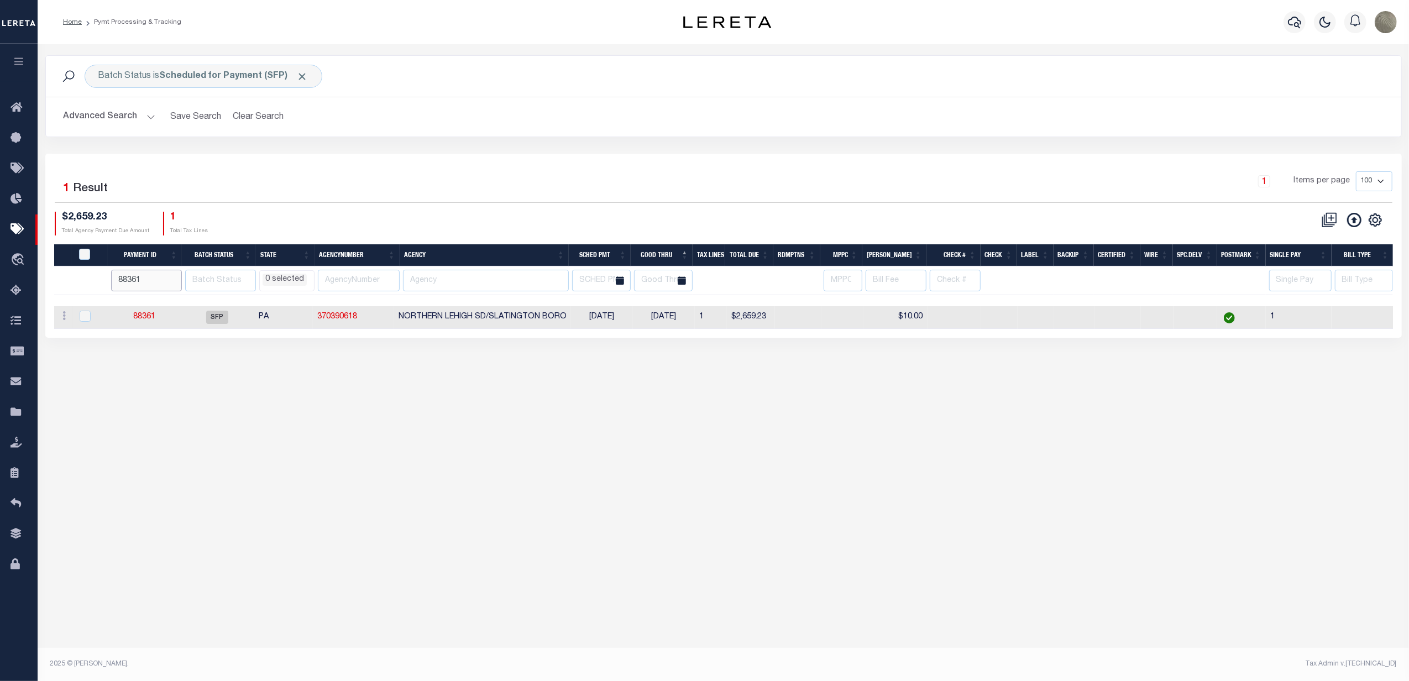
click at [138, 282] on input "88361" at bounding box center [146, 281] width 71 height 22
paste input "7"
type input "88371"
select select
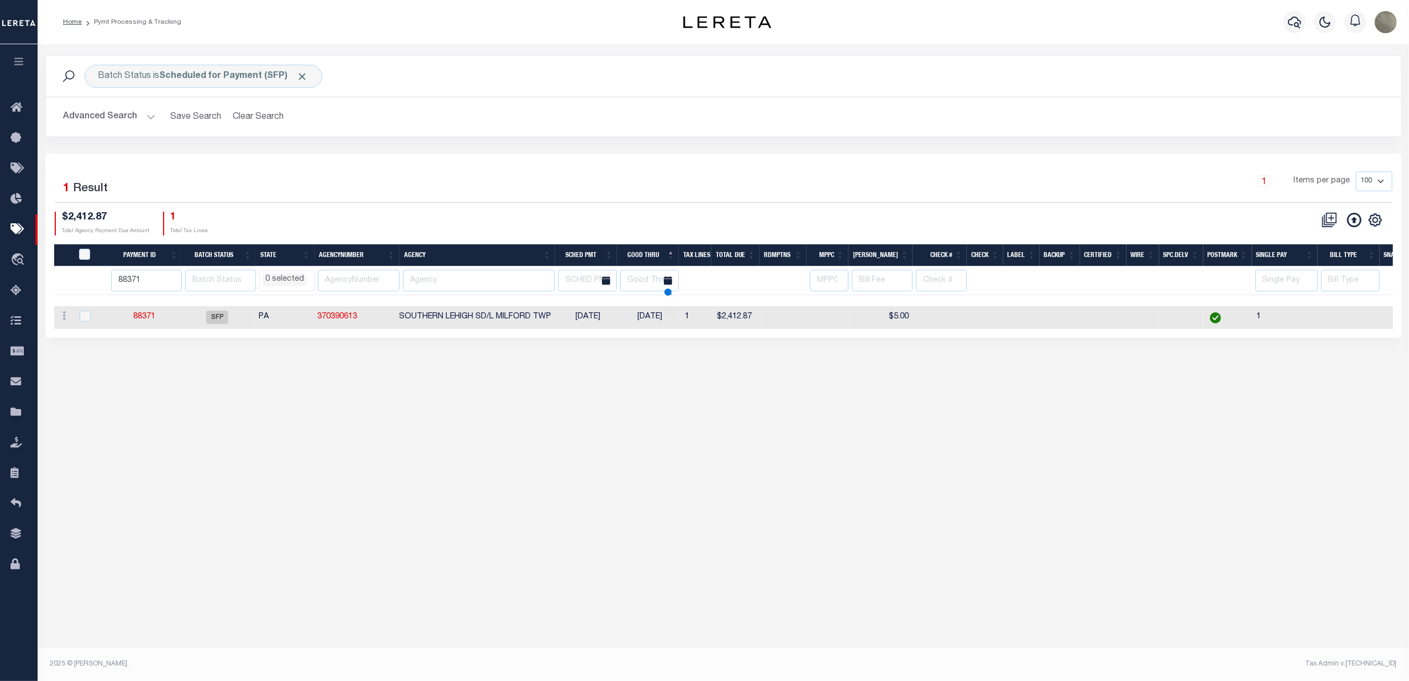
select select
click at [157, 274] on input "88371" at bounding box center [146, 281] width 71 height 22
paste input "2"
type input "88372"
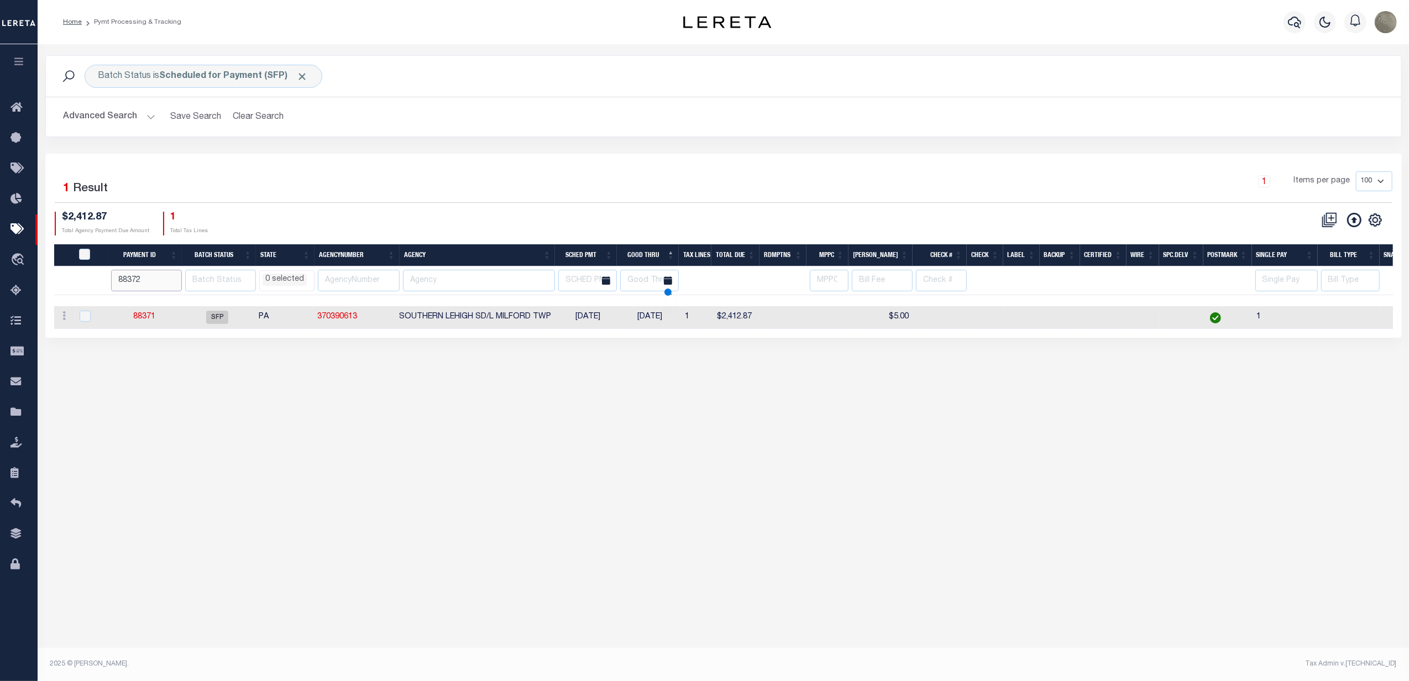
select select
click at [153, 284] on input "88372" at bounding box center [146, 281] width 71 height 22
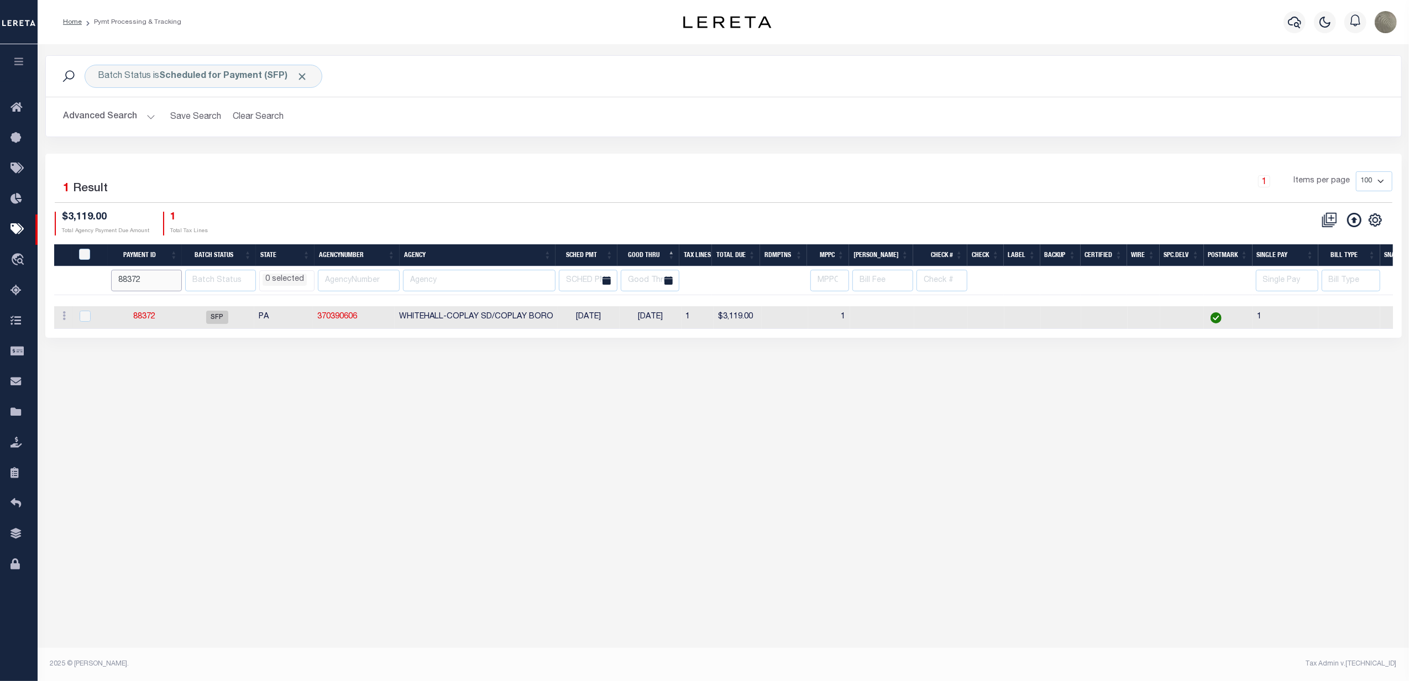
paste input "4"
type input "88374"
click at [527, 130] on div "Advanced Search Save Search Clear Search PayeeSearchTable_dynamictable_____Defa…" at bounding box center [723, 116] width 1355 height 39
select select
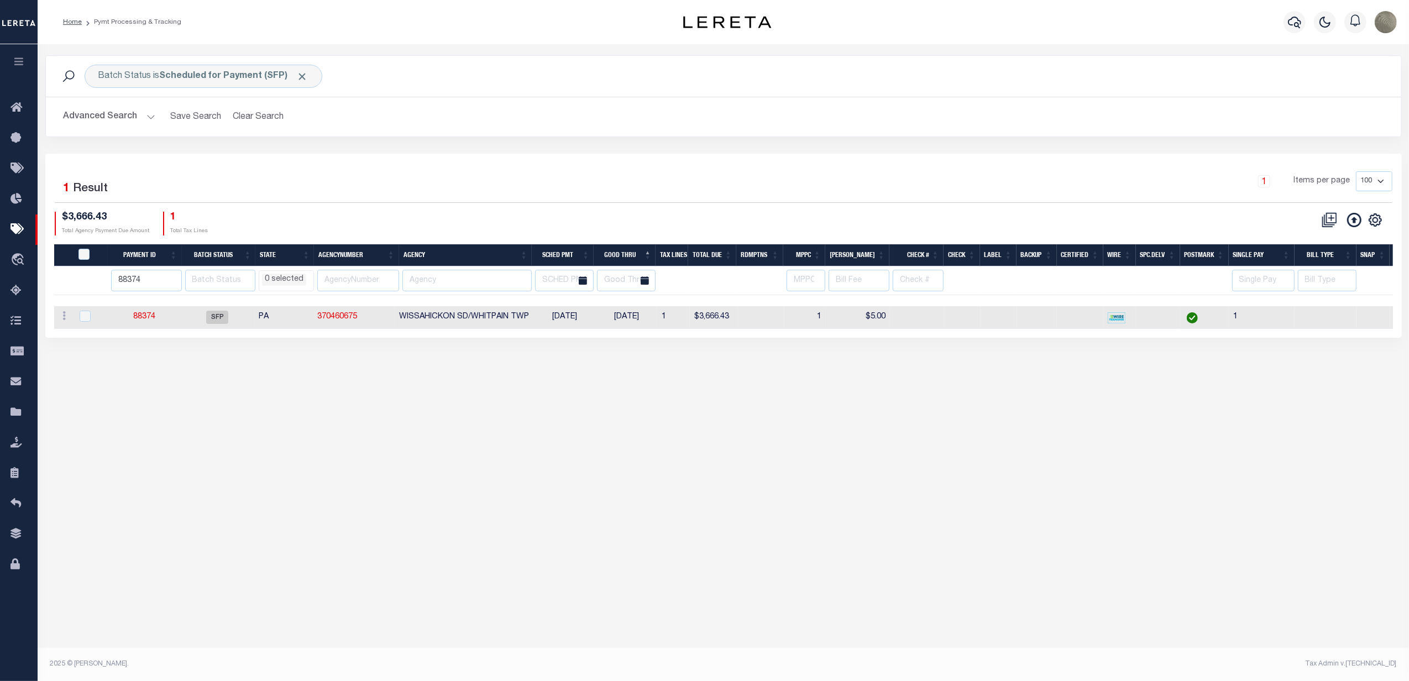
drag, startPoint x: 788, startPoint y: 201, endPoint x: 781, endPoint y: 198, distance: 7.4
click at [788, 201] on div "1 Items per page 100 200 500 1000" at bounding box center [893, 186] width 1016 height 31
click at [387, 430] on div "Batch Status is Scheduled for Payment (SFP) Search Advanced Search Save Search …" at bounding box center [723, 350] width 1371 height 613
click at [149, 280] on input "88374" at bounding box center [146, 281] width 71 height 22
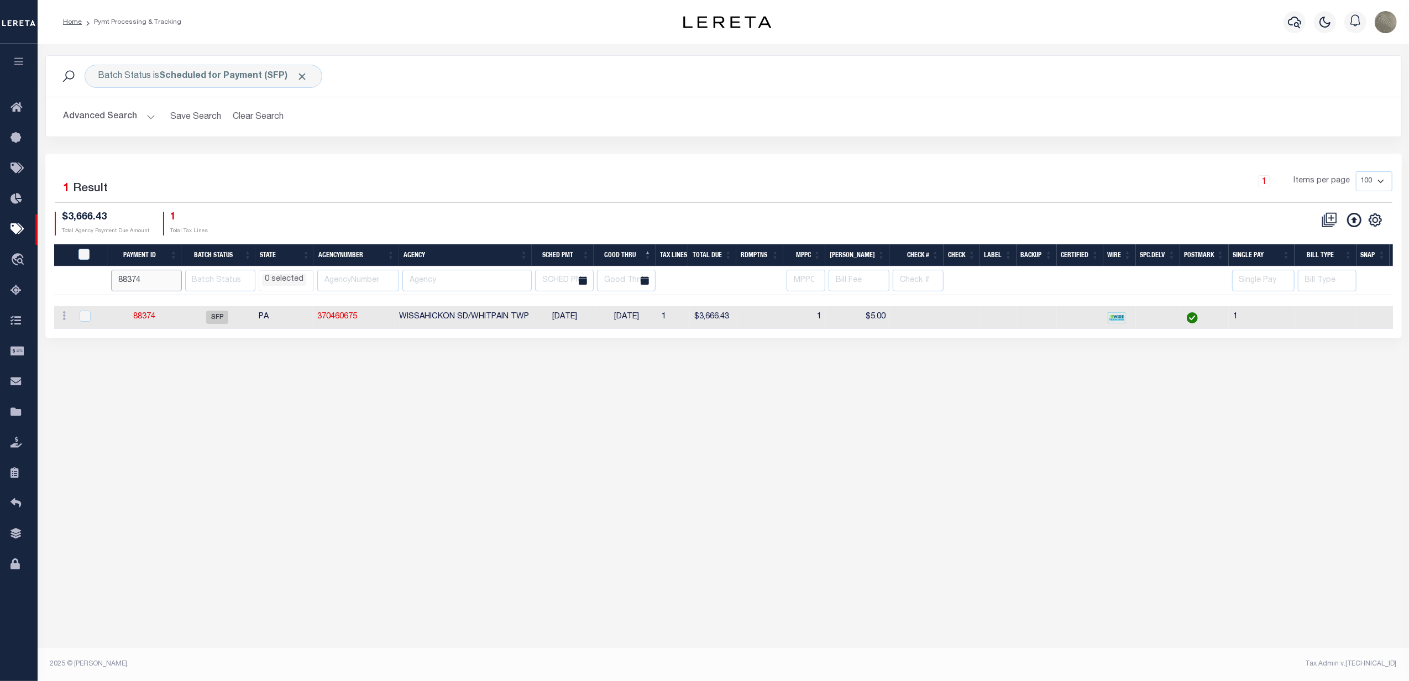
click at [149, 280] on input "88374" at bounding box center [146, 281] width 71 height 22
click at [160, 281] on input "88374" at bounding box center [146, 281] width 71 height 22
paste input "46"
type input "88346"
select select
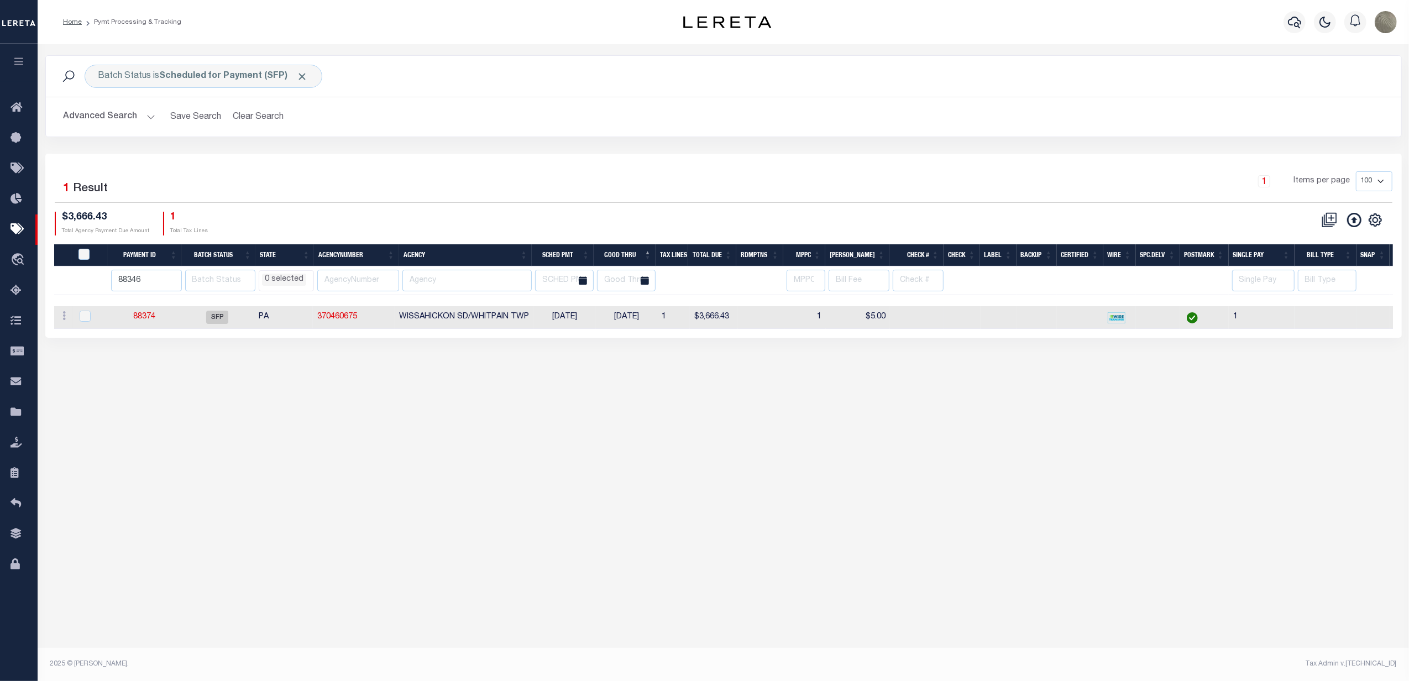
select select
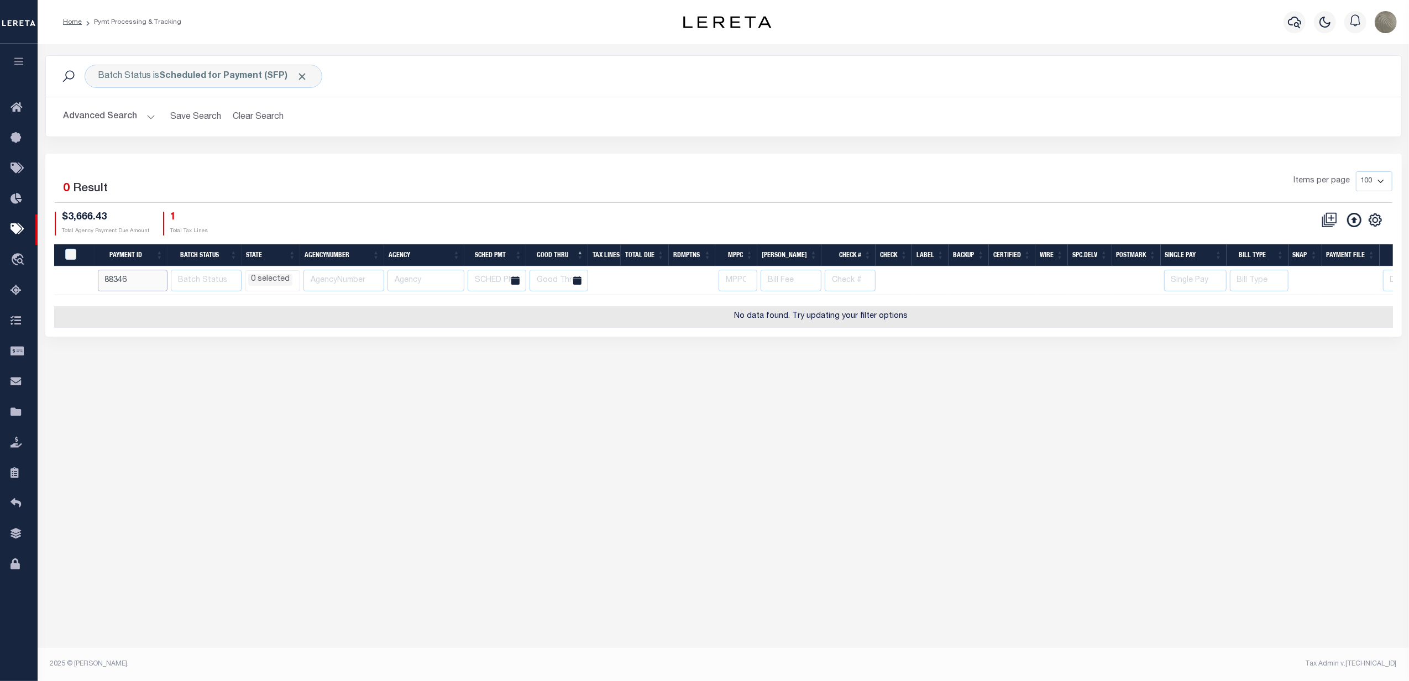
select select
click at [304, 77] on span "Click to Remove" at bounding box center [303, 77] width 12 height 12
select select
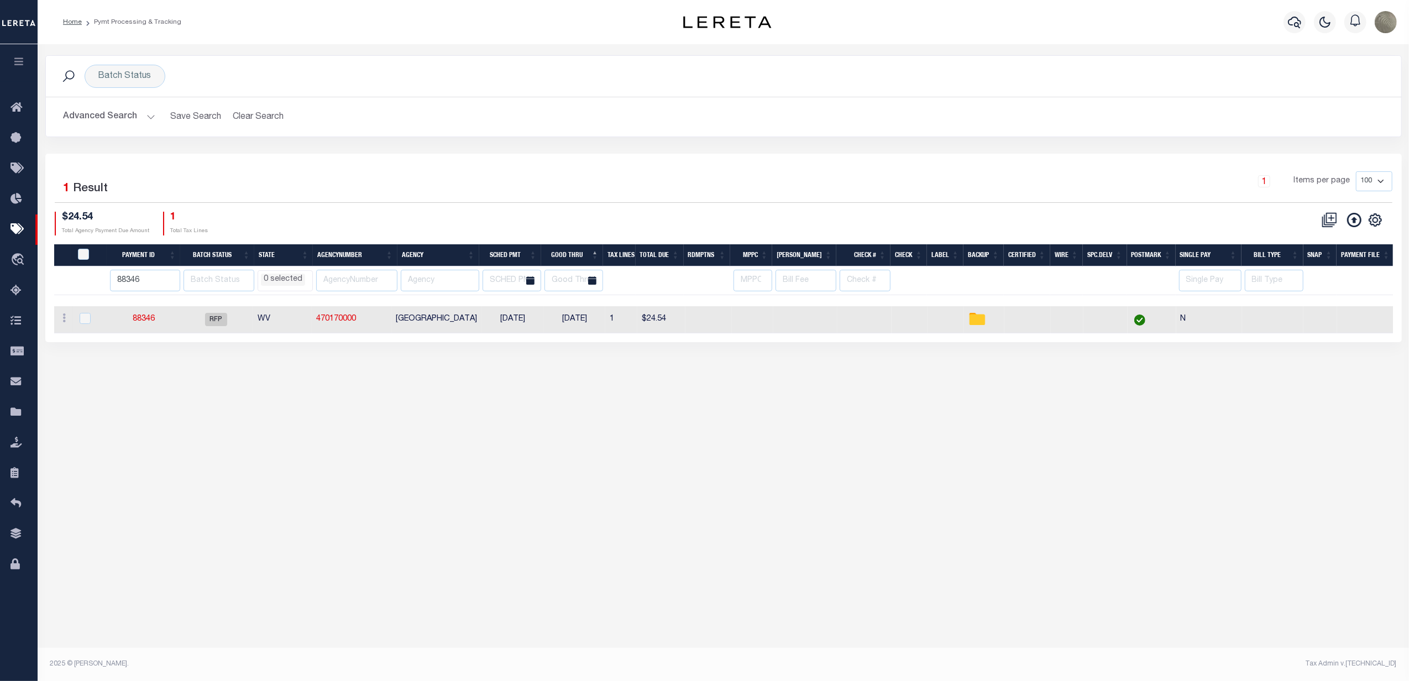
click at [390, 150] on div "Batch Status Search Advanced Search Save Search Clear Search PayeeSearchTable_d…" at bounding box center [723, 104] width 1373 height 98
click at [151, 322] on link "88346" at bounding box center [144, 319] width 22 height 8
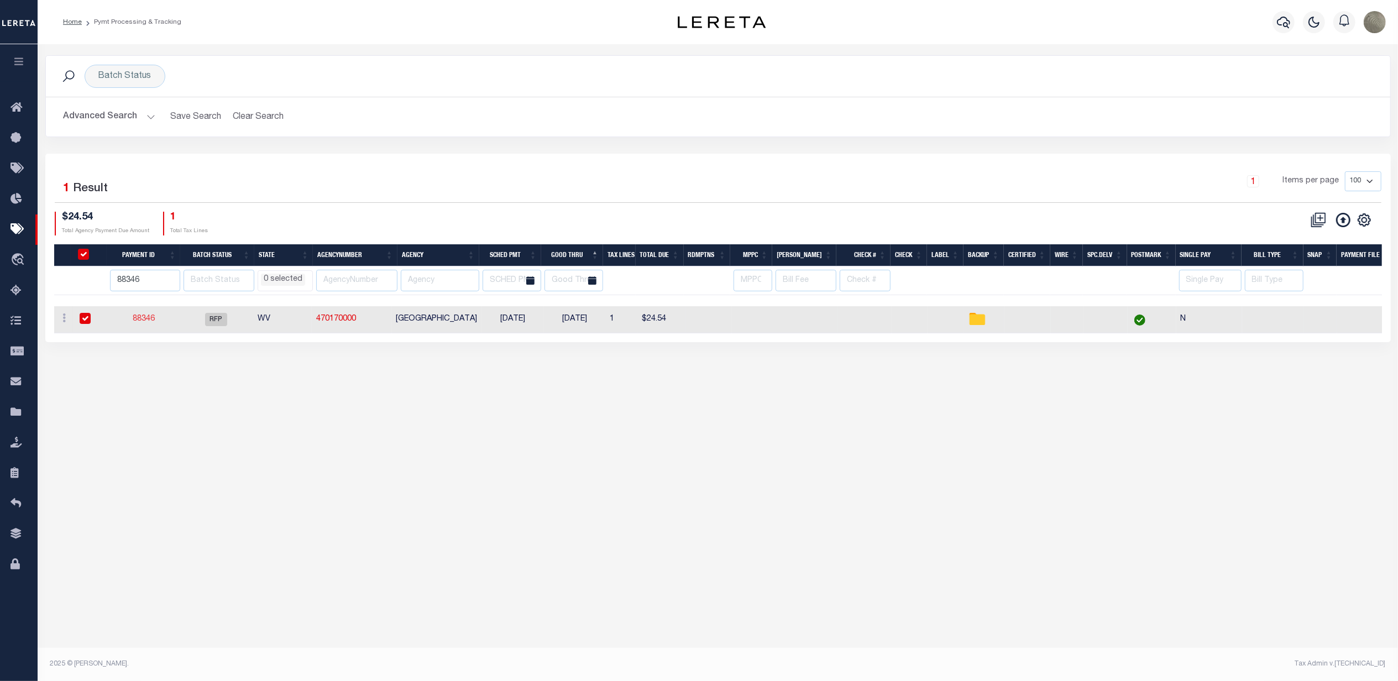
select select "RFP"
type input "[DATE]"
type input "$24.54"
select select "CHK"
select select "[PERSON_NAME]"
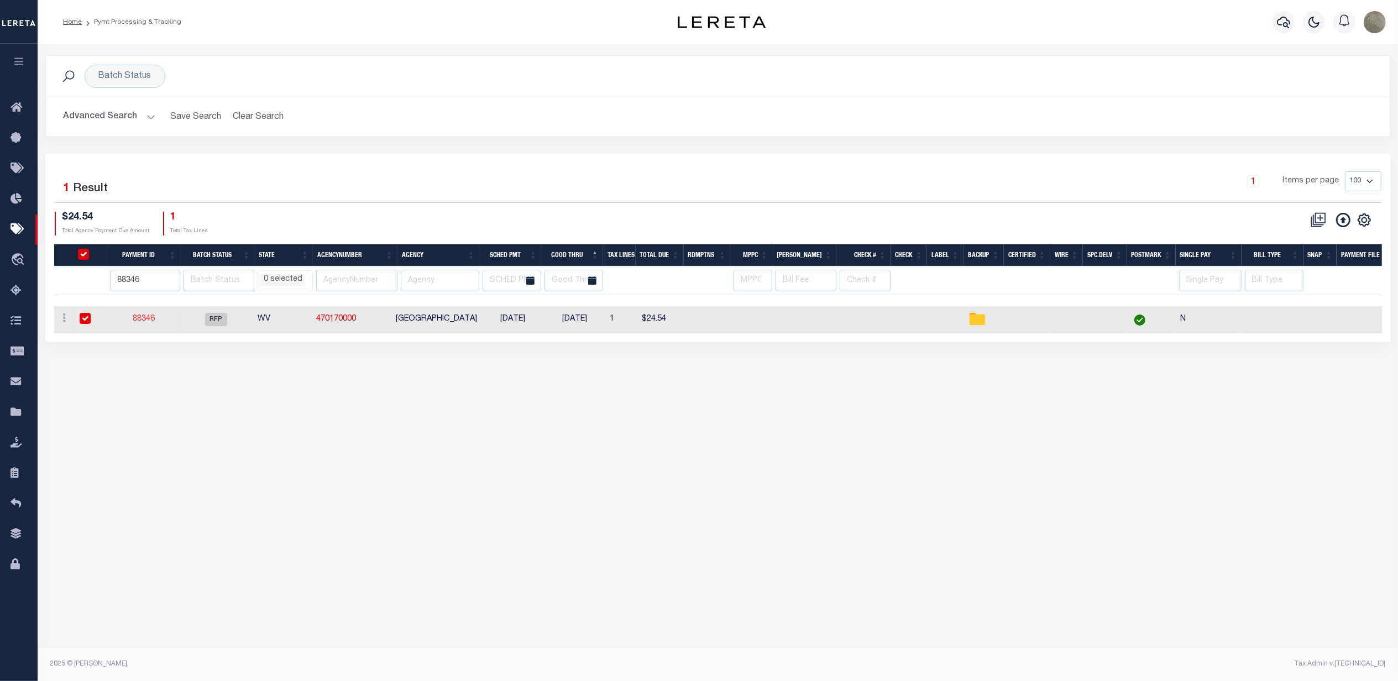
checkbox input "true"
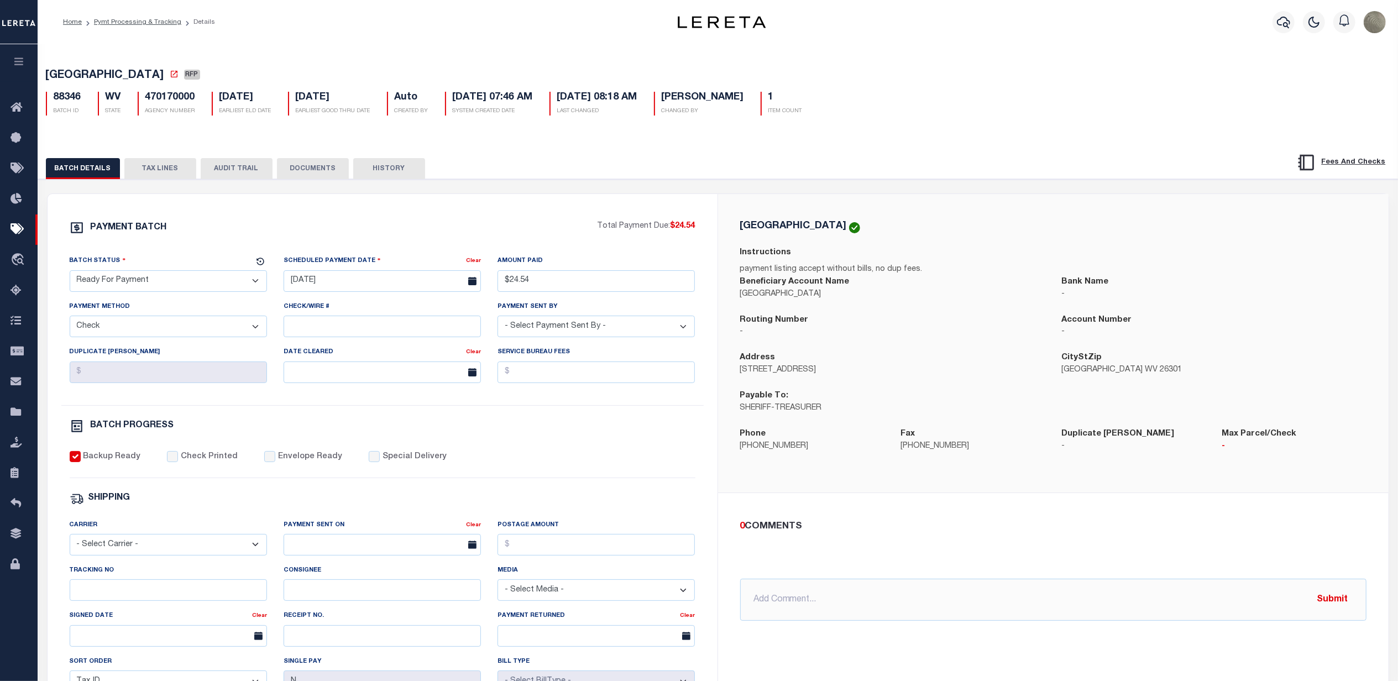
click at [382, 226] on div "PAYMENT BATCH" at bounding box center [334, 231] width 528 height 21
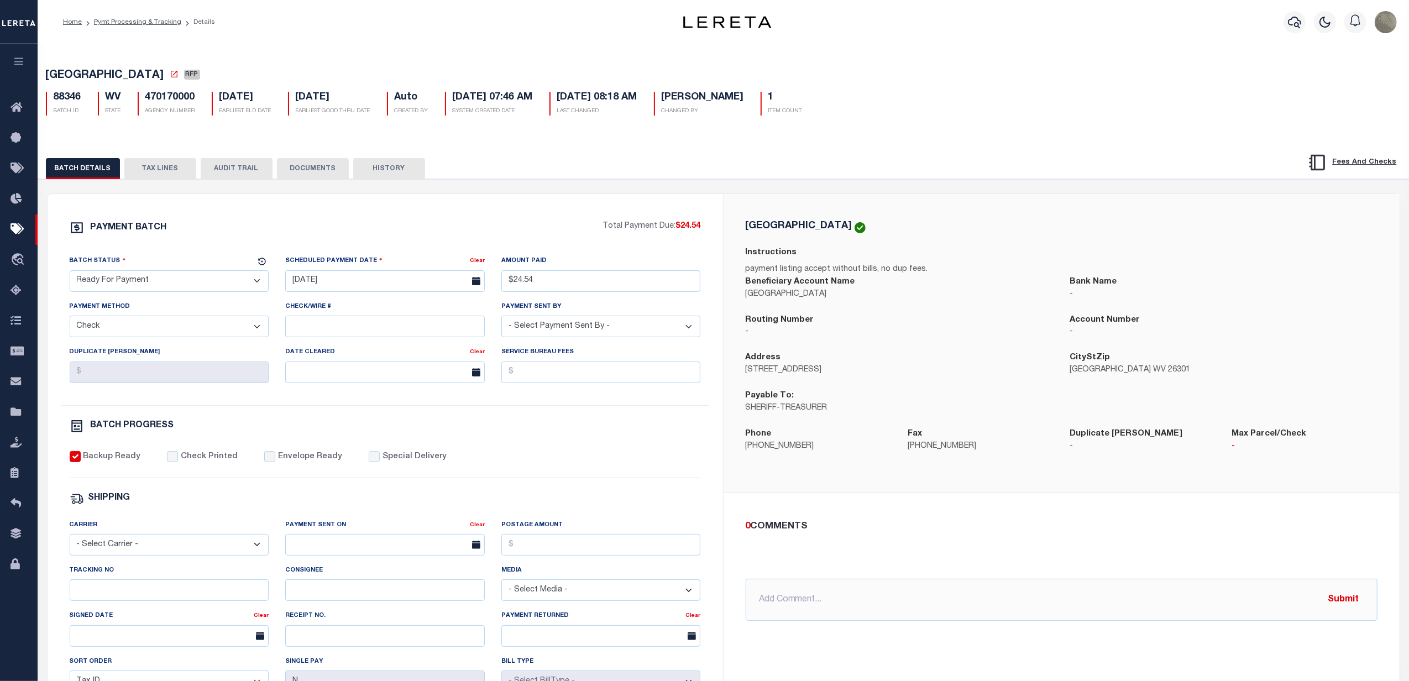
select select
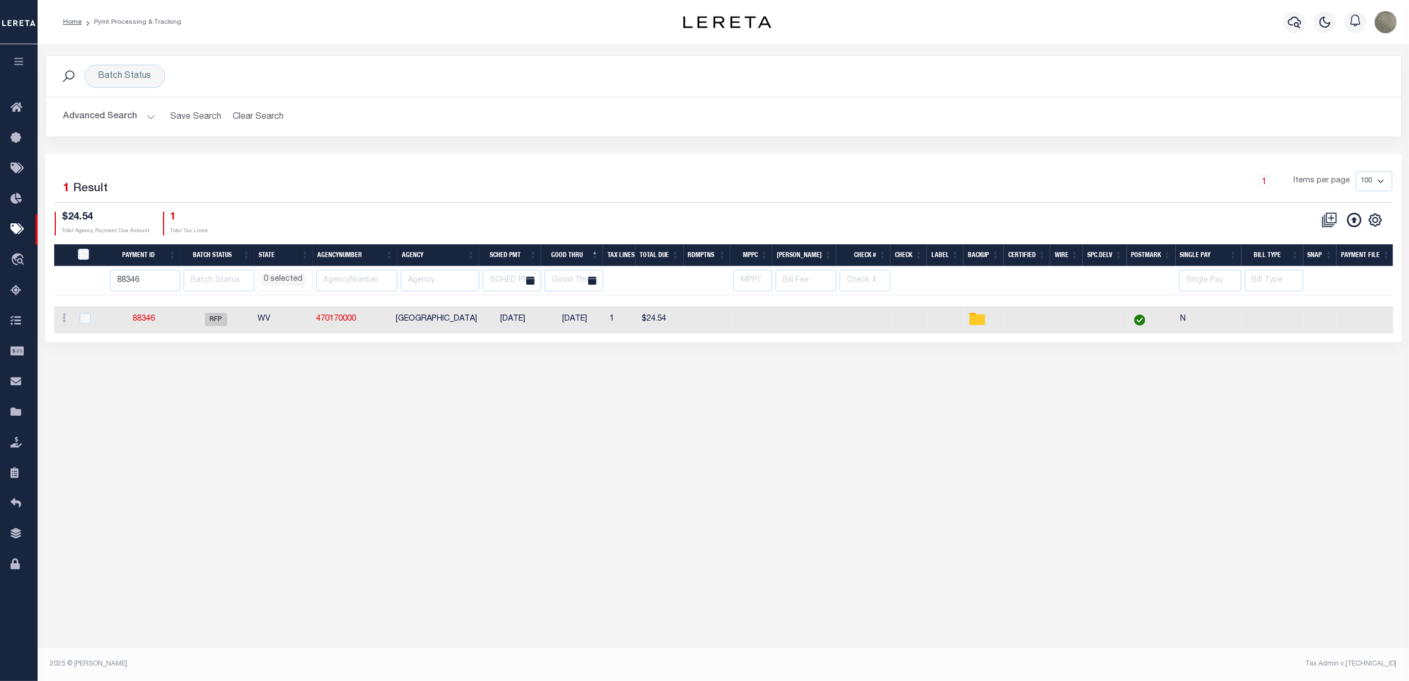
drag, startPoint x: 766, startPoint y: 130, endPoint x: 752, endPoint y: 132, distance: 13.9
click at [766, 129] on div "Advanced Search Save Search Clear Search PayeeSearchTable_dynamictable_____Defa…" at bounding box center [723, 116] width 1355 height 39
click at [18, 222] on link "Pymt Processing & Tracking" at bounding box center [19, 229] width 38 height 30
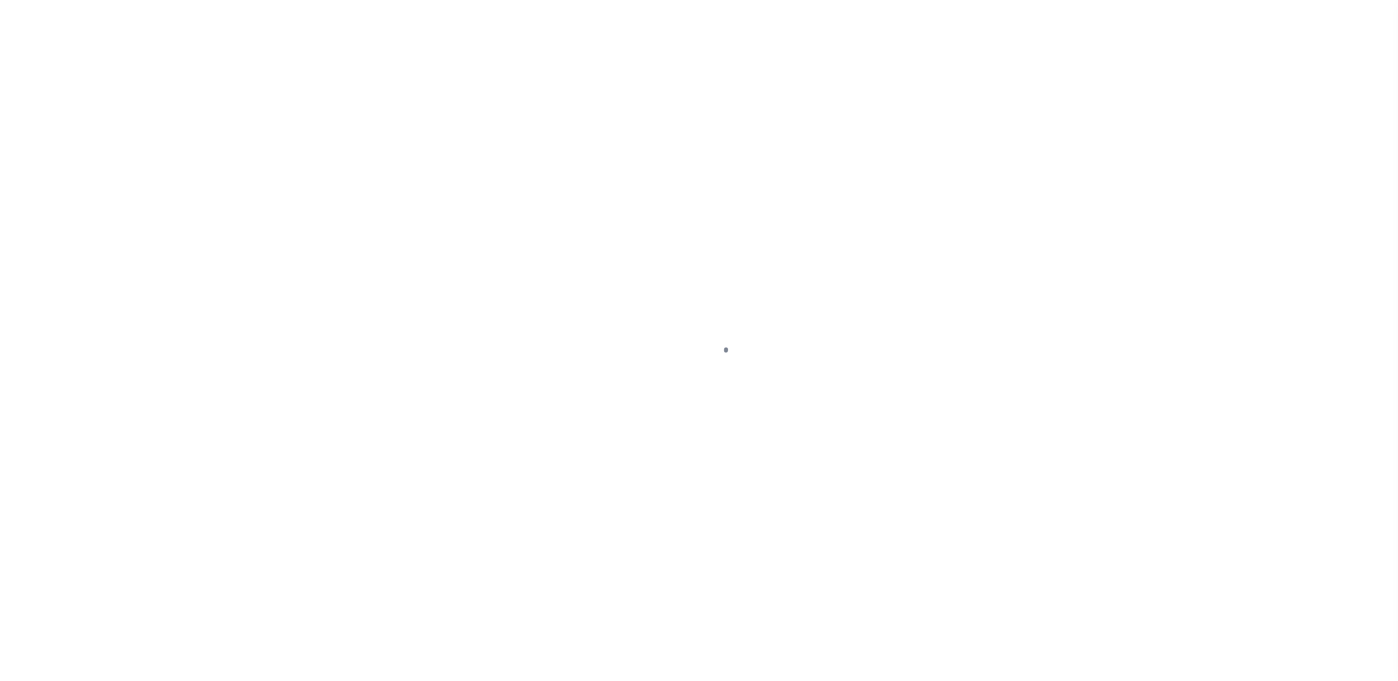
select select "SFP"
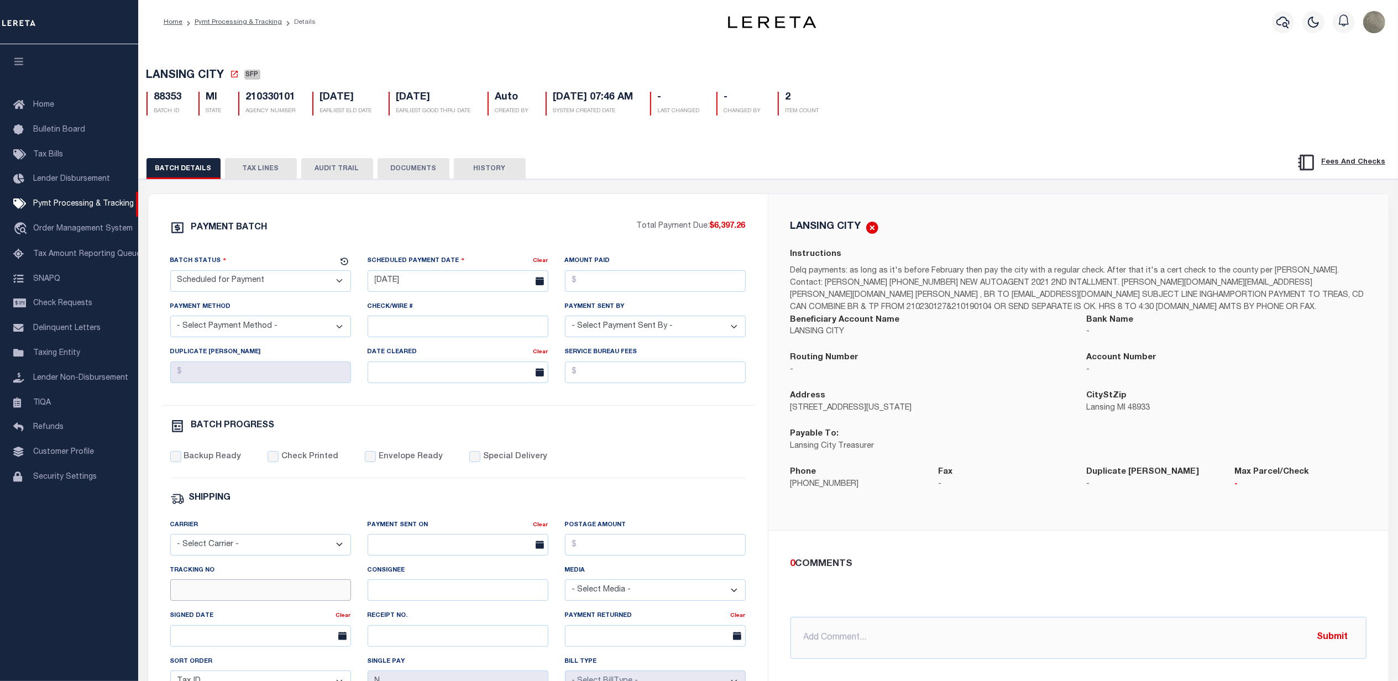
click at [239, 591] on input "Tracking No" at bounding box center [260, 590] width 181 height 22
type input "[PERSON_NAME]"
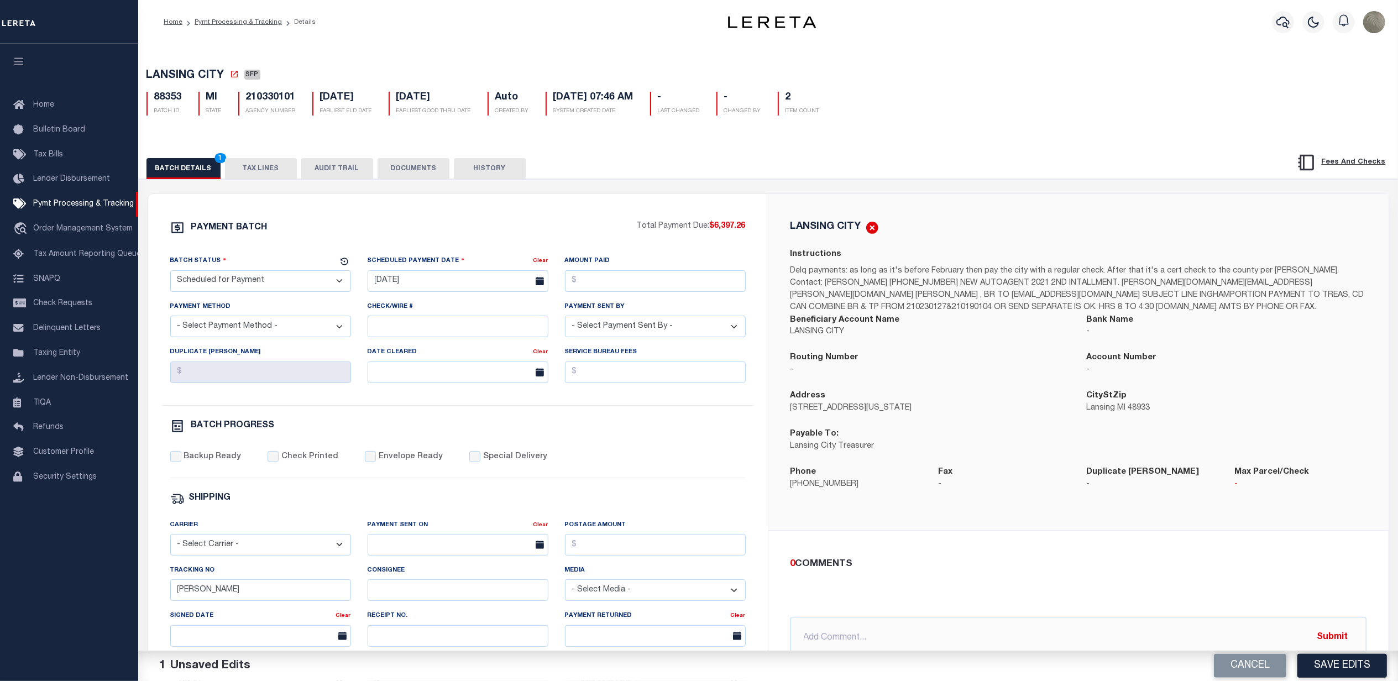
click at [598, 433] on div "BATCH PROGRESS" at bounding box center [457, 426] width 575 height 14
click at [1336, 663] on button "Save Edits" at bounding box center [1342, 666] width 90 height 24
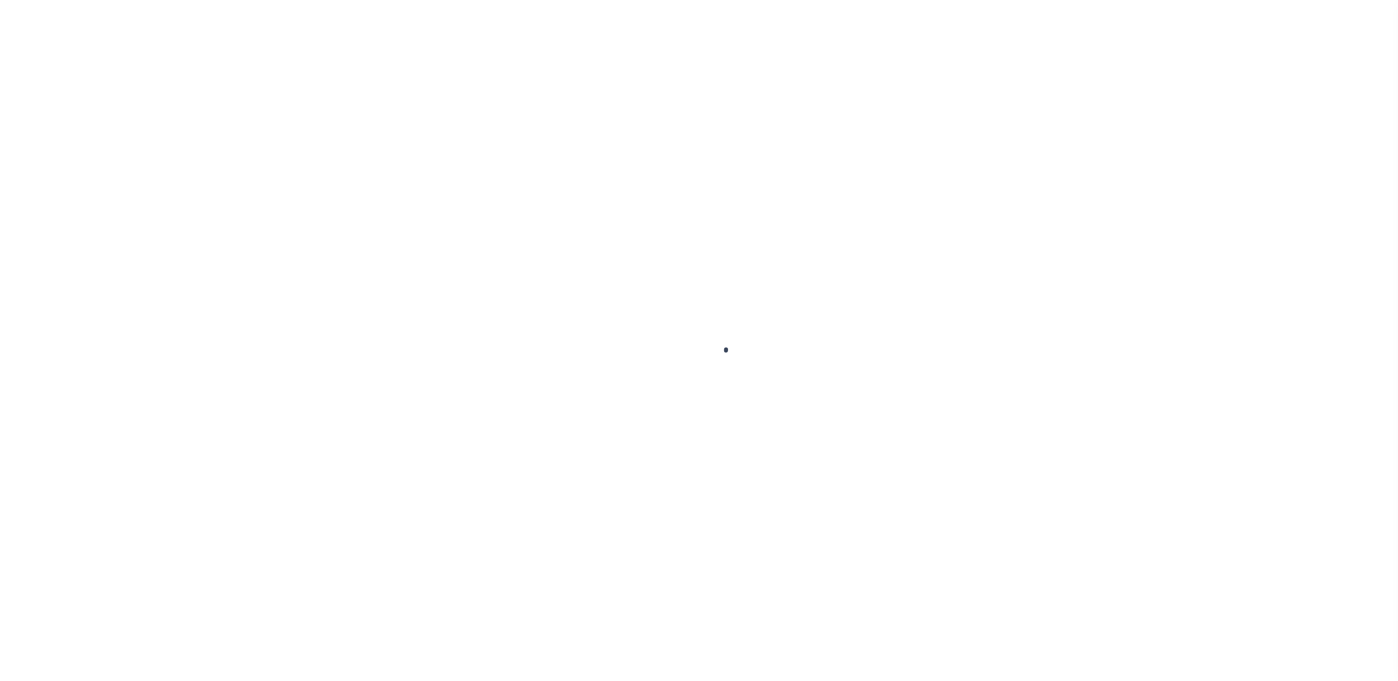
select select "SFP"
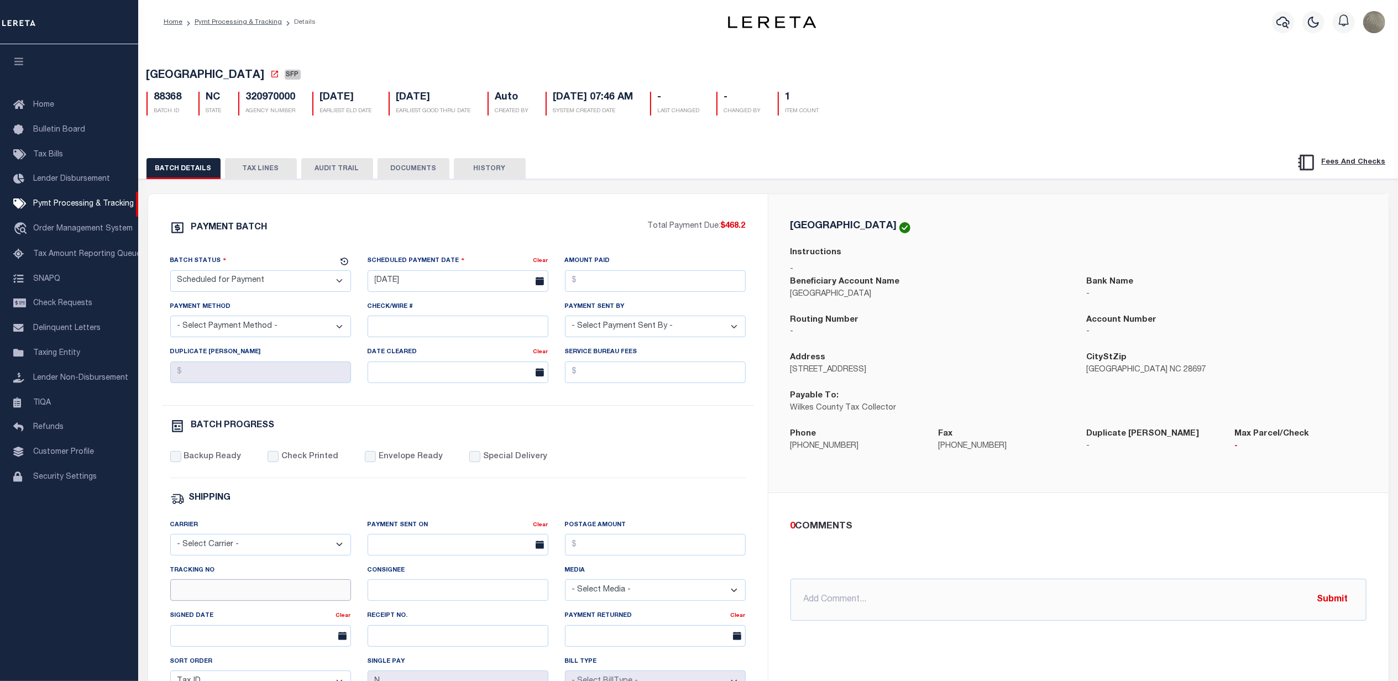
click at [229, 599] on input "Tracking No" at bounding box center [260, 590] width 181 height 22
type input "[PERSON_NAME]"
click at [421, 336] on input "Check/Wire #" at bounding box center [458, 327] width 181 height 22
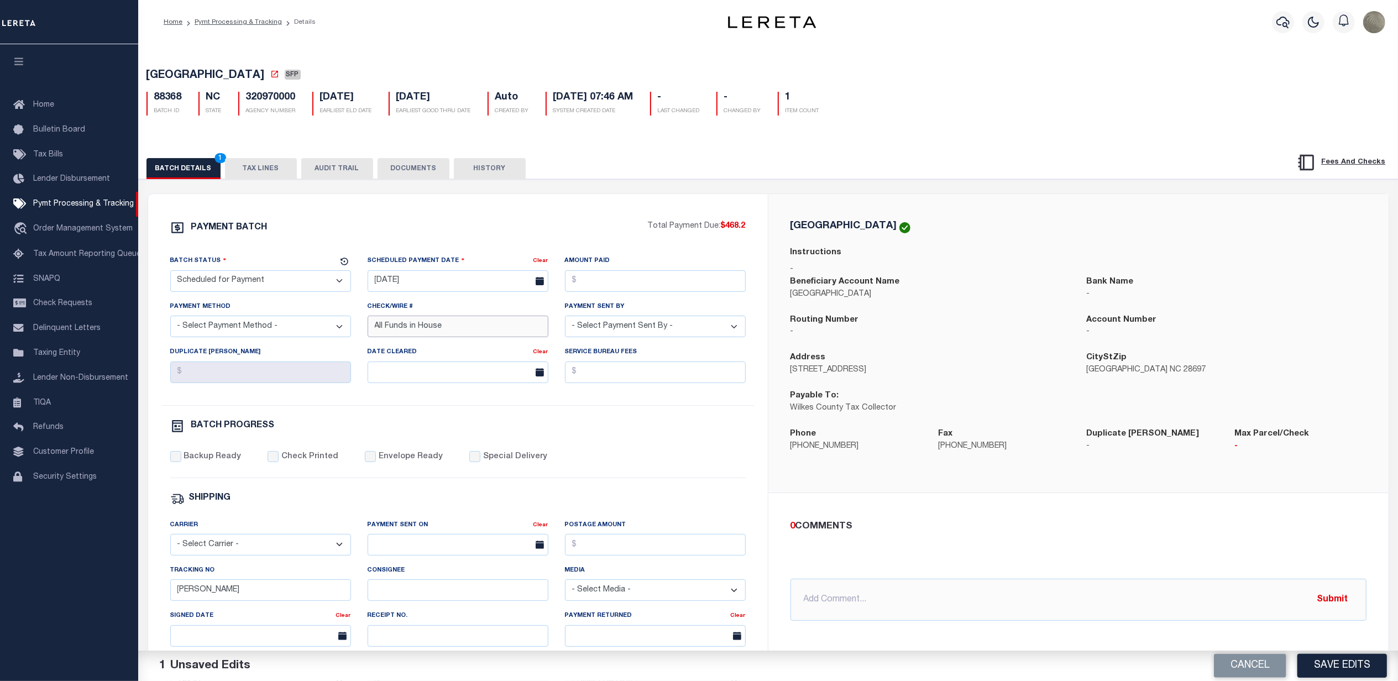
type input "All Funds in House"
click at [1356, 669] on button "Save Edits" at bounding box center [1342, 666] width 90 height 24
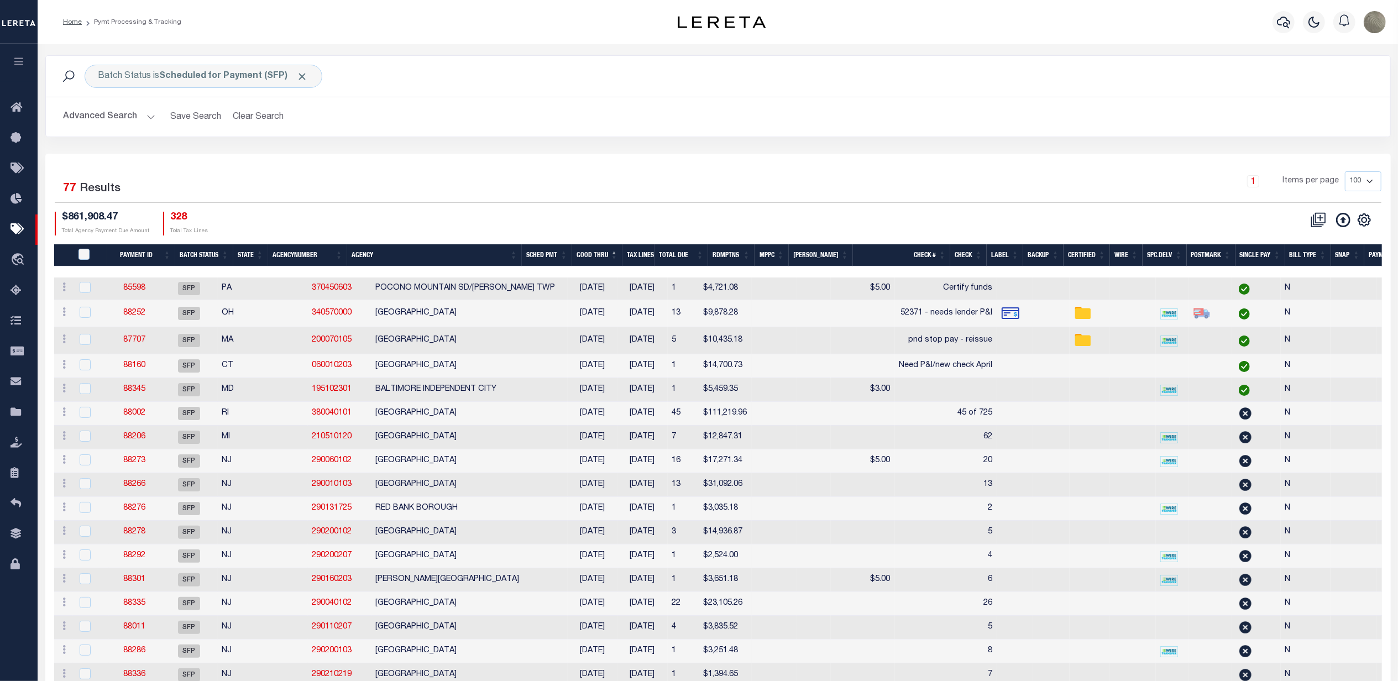
click at [544, 230] on div "$861,908.47 Total Agency Payment Due Amount 328 Total Tax Lines" at bounding box center [386, 224] width 663 height 24
click at [1363, 226] on icon "" at bounding box center [1364, 220] width 14 height 14
click at [1298, 305] on span "Show Filter" at bounding box center [1296, 302] width 41 height 8
select select
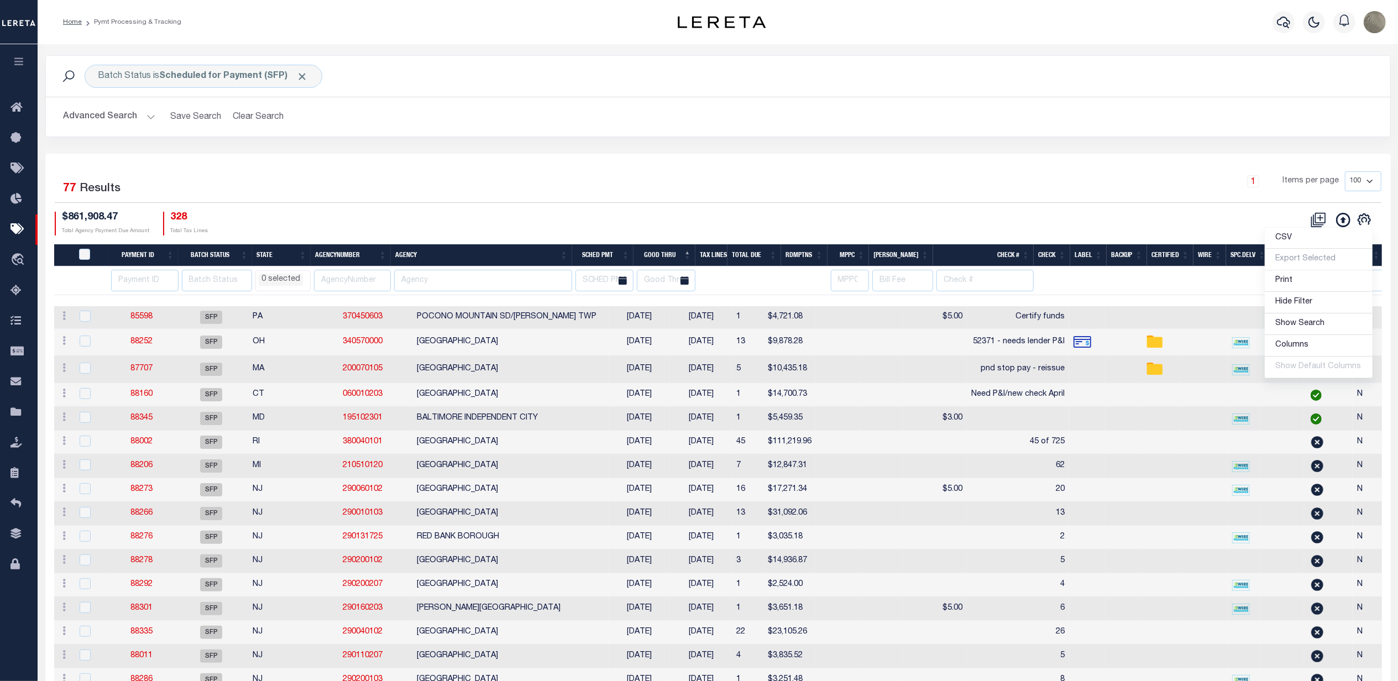
click at [728, 175] on div "1 Items per page 100 200 500 1000" at bounding box center [885, 185] width 991 height 29
click at [149, 290] on input "number" at bounding box center [144, 281] width 67 height 22
type input "88365"
select select
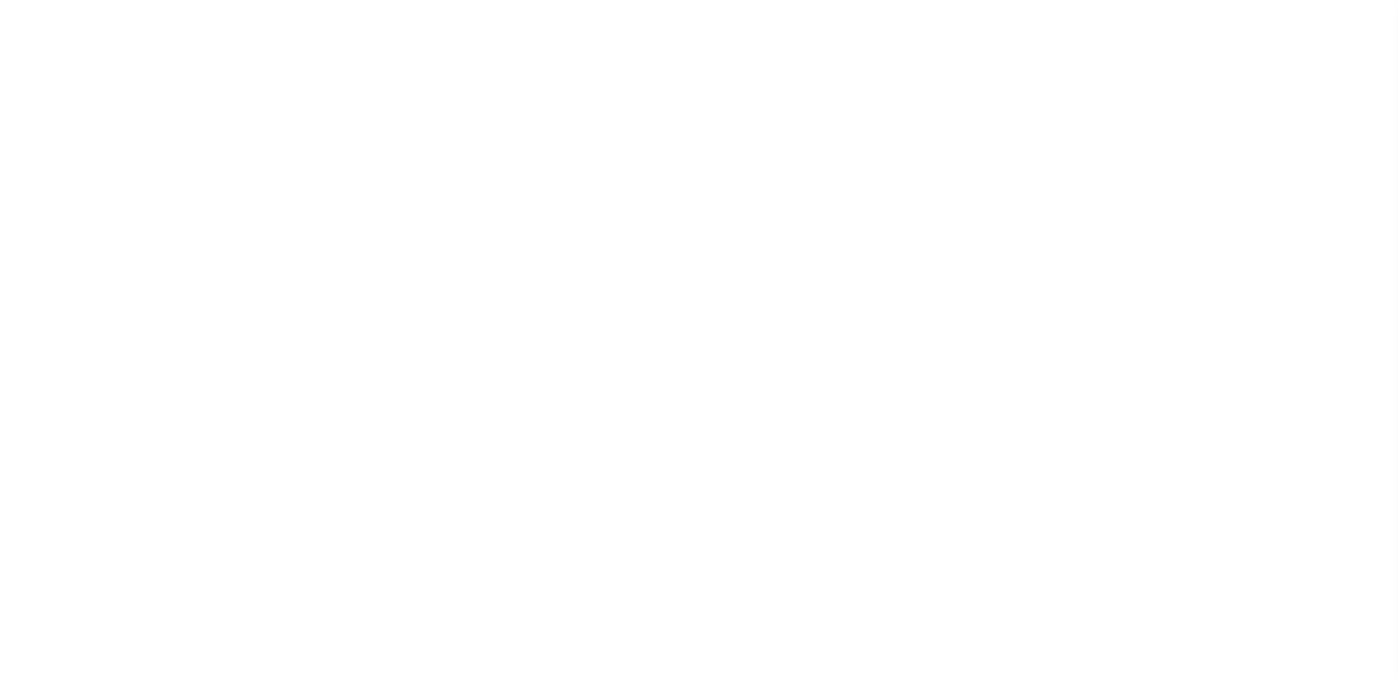
select select "SFP"
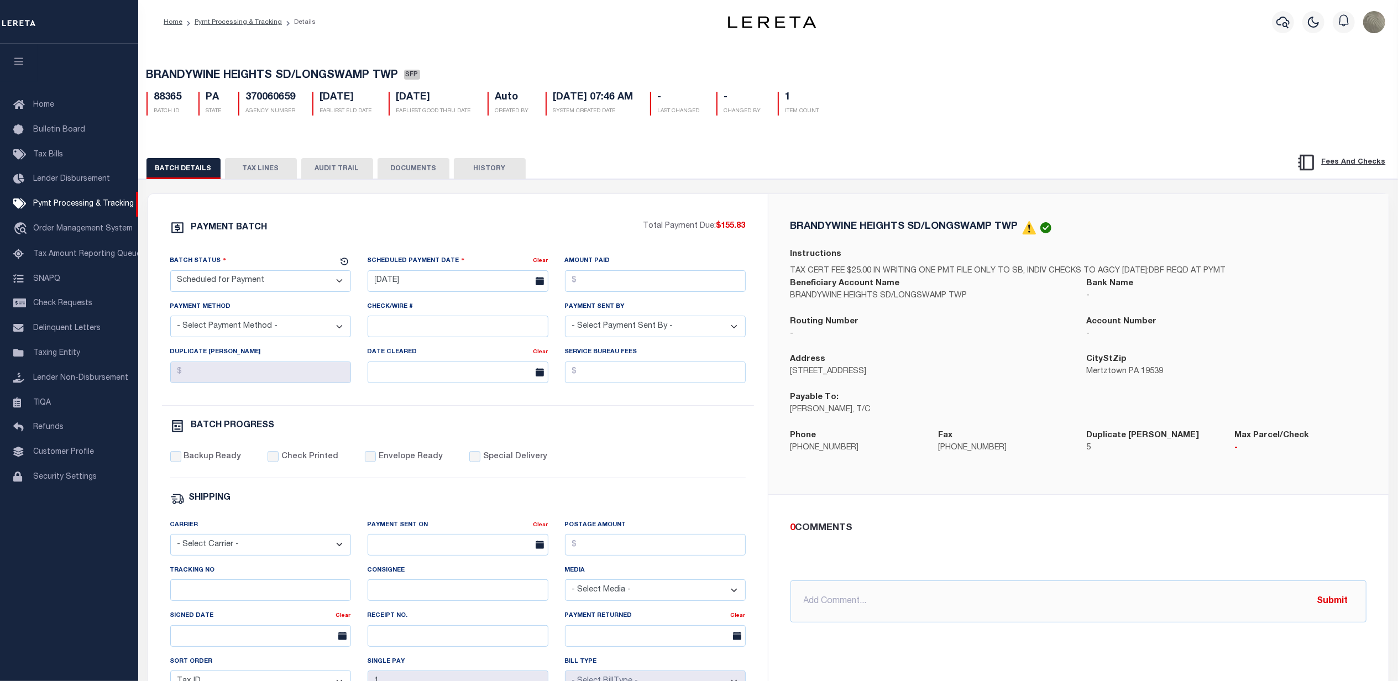
click at [242, 285] on select "- Select Status - Scheduled for Payment Ready For Payment Payment Sent Cleared …" at bounding box center [260, 281] width 181 height 22
click at [313, 248] on div "PAYMENT BATCH Total Payment Due: $155.83 Batch Status - Select Status -" at bounding box center [457, 518] width 593 height 594
click at [1393, 133] on div "BRANDYWINE HEIGHTS SD/LONGSWAMP TWP SFP 88365 BATCH ID PA STATE 370060659 AGENC…" at bounding box center [768, 468] width 1271 height 853
drag, startPoint x: 230, startPoint y: 586, endPoint x: 228, endPoint y: 593, distance: 6.7
click at [226, 593] on div "Tracking No" at bounding box center [260, 582] width 181 height 36
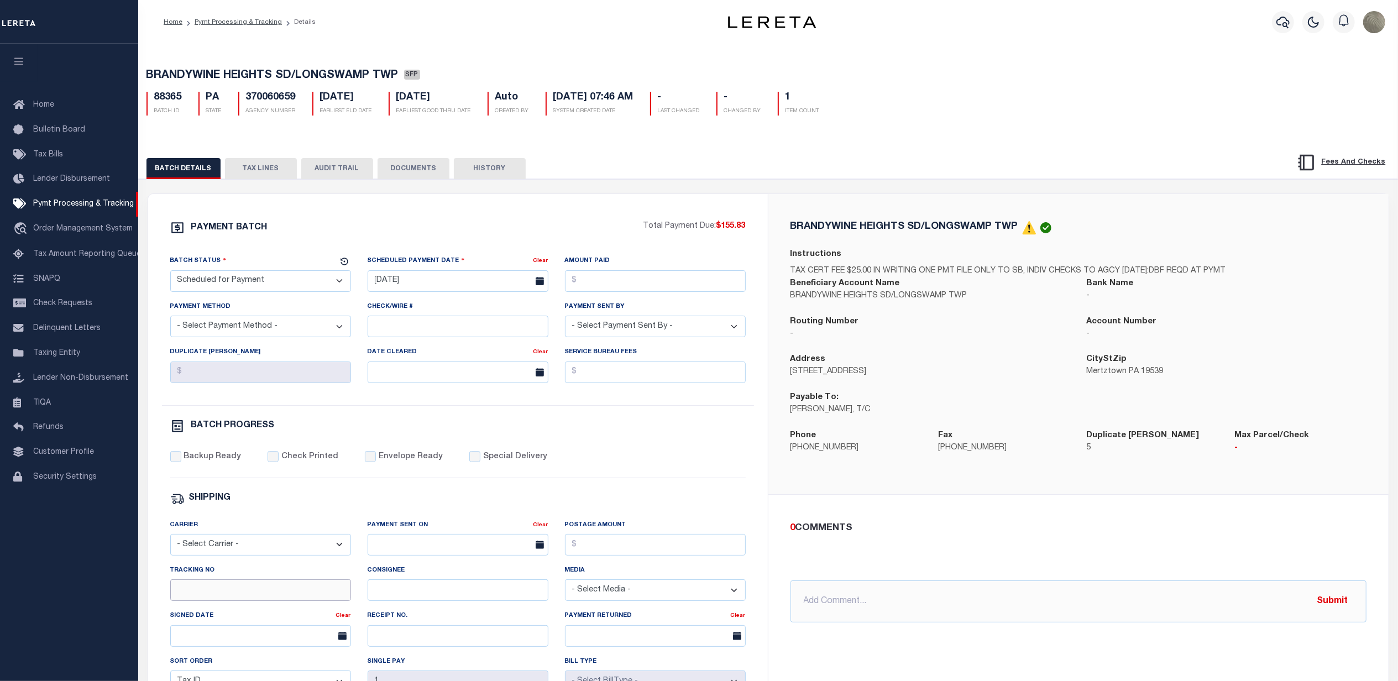
click at [230, 593] on input "Tracking No" at bounding box center [260, 590] width 181 height 22
type input "[PERSON_NAME]"
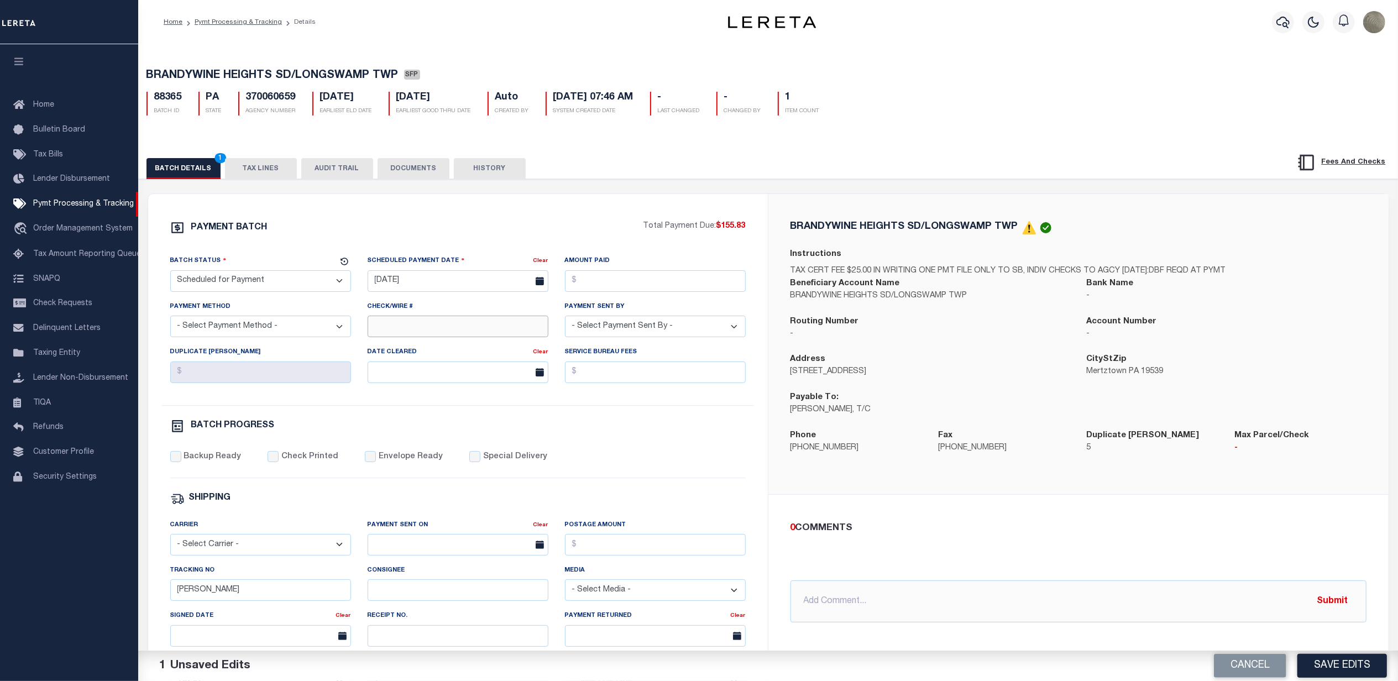
click at [438, 329] on input "Check/Wire #" at bounding box center [458, 327] width 181 height 22
type input "All Funds in House"
click at [615, 405] on div "Batch Status - Select Status - Scheduled for Payment Ready For Payment Payment …" at bounding box center [458, 330] width 592 height 150
click at [1328, 670] on button "Save Edits" at bounding box center [1342, 666] width 90 height 24
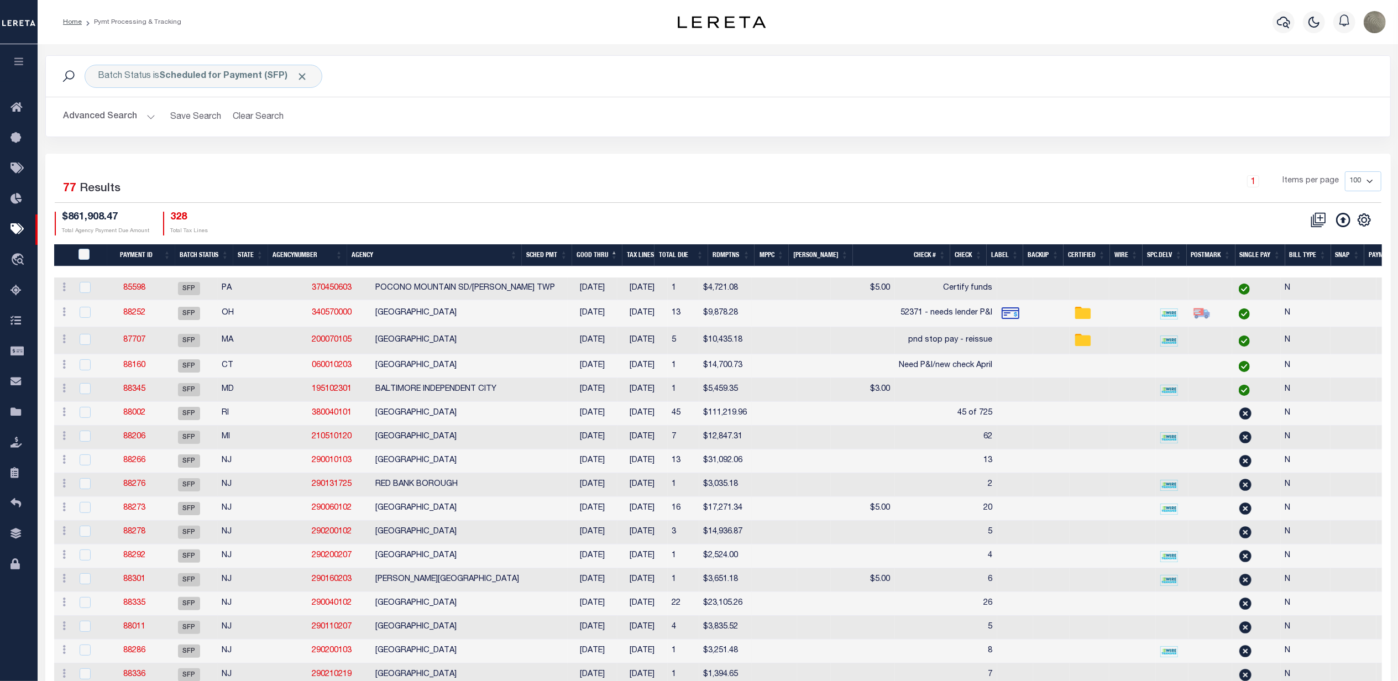
click at [457, 202] on div "Selected 77 Results 1 Items per page 100 200 500 1000 $861,908.47 Total Agency …" at bounding box center [718, 203] width 1344 height 64
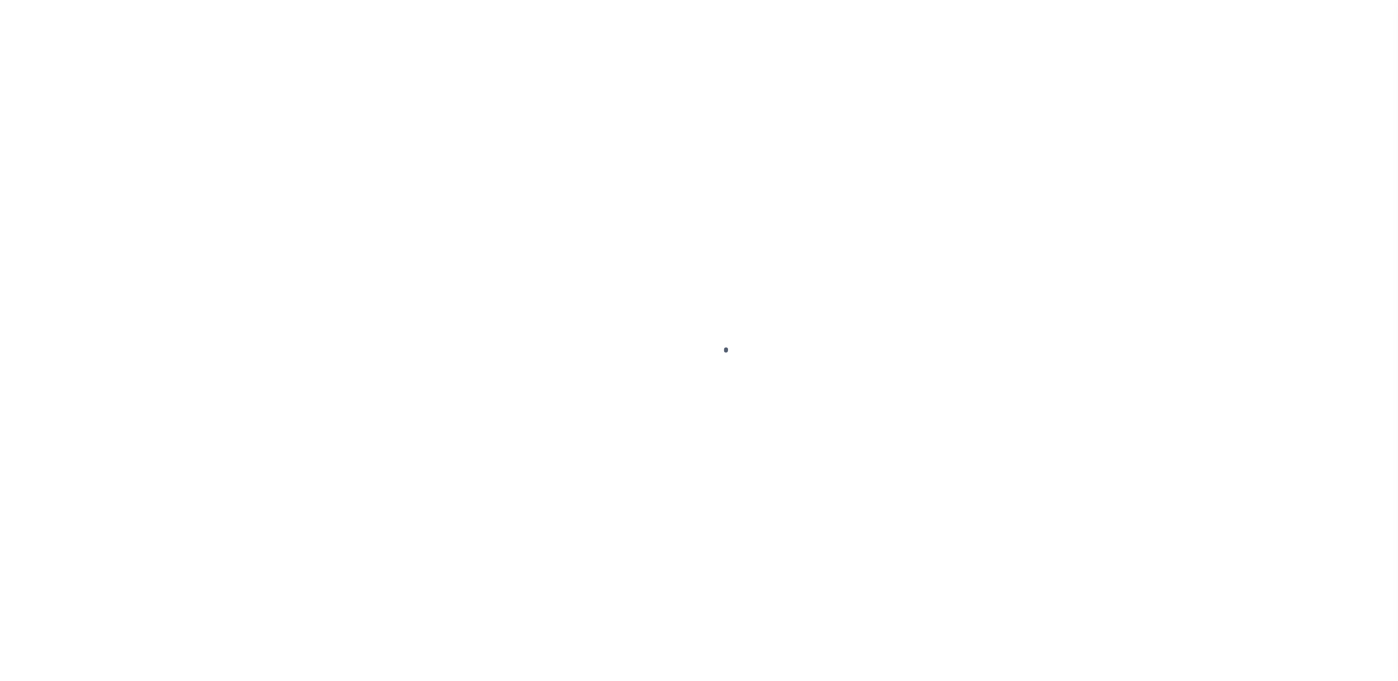
select select "SFP"
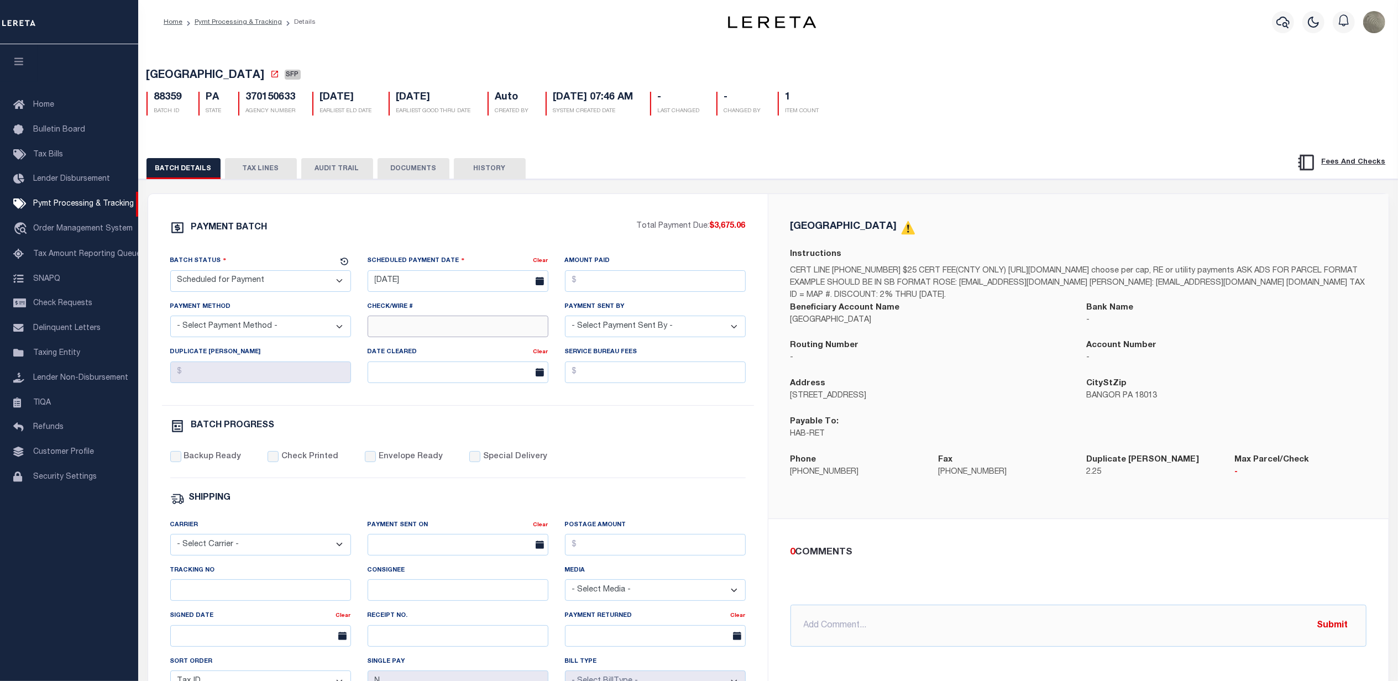
click at [473, 328] on input "Check/Wire #" at bounding box center [458, 327] width 181 height 22
type input "All Funds in House"
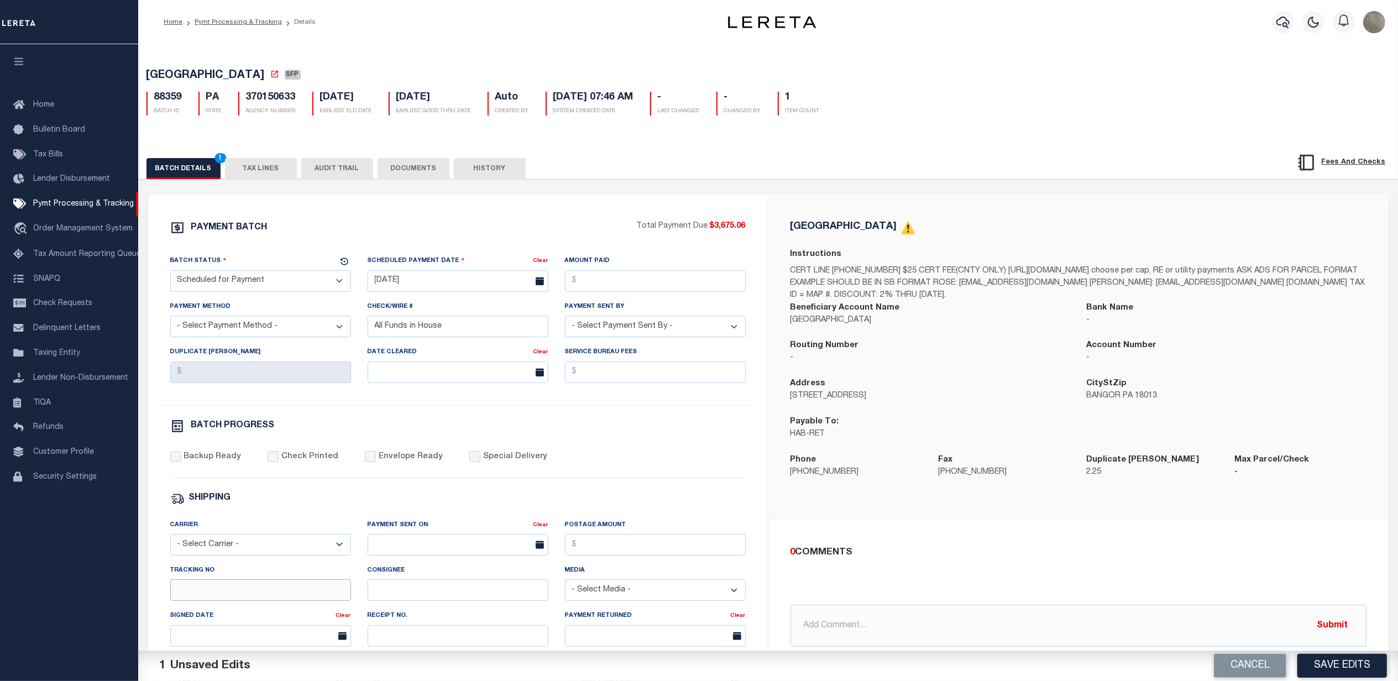
click at [200, 599] on input "Tracking No" at bounding box center [260, 590] width 181 height 22
type input "[PERSON_NAME]"
click at [665, 457] on div "Backup Ready Check Printed Envelope Ready Special Delivery" at bounding box center [457, 464] width 575 height 27
click at [1352, 668] on button "Save Edits" at bounding box center [1342, 666] width 90 height 24
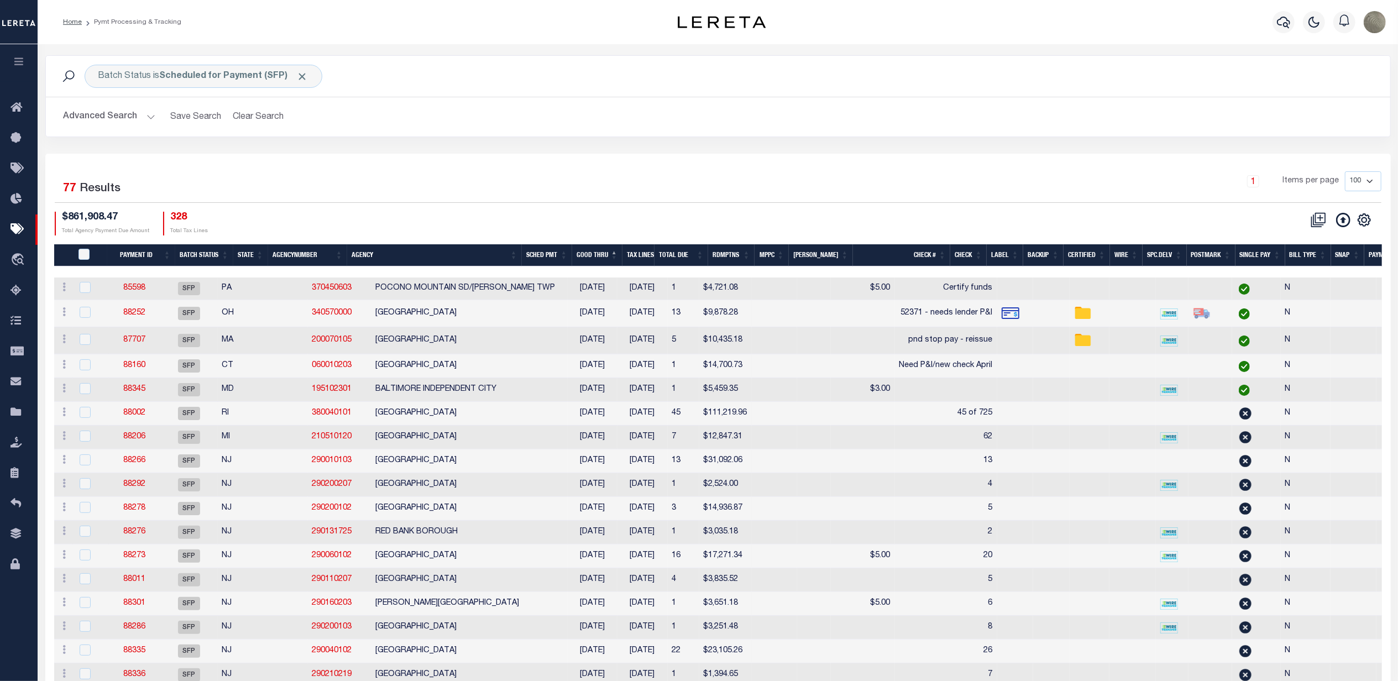
drag, startPoint x: 648, startPoint y: 193, endPoint x: 651, endPoint y: 186, distance: 7.5
click at [648, 193] on div "1 Items per page 100 200 500 1000" at bounding box center [885, 185] width 991 height 29
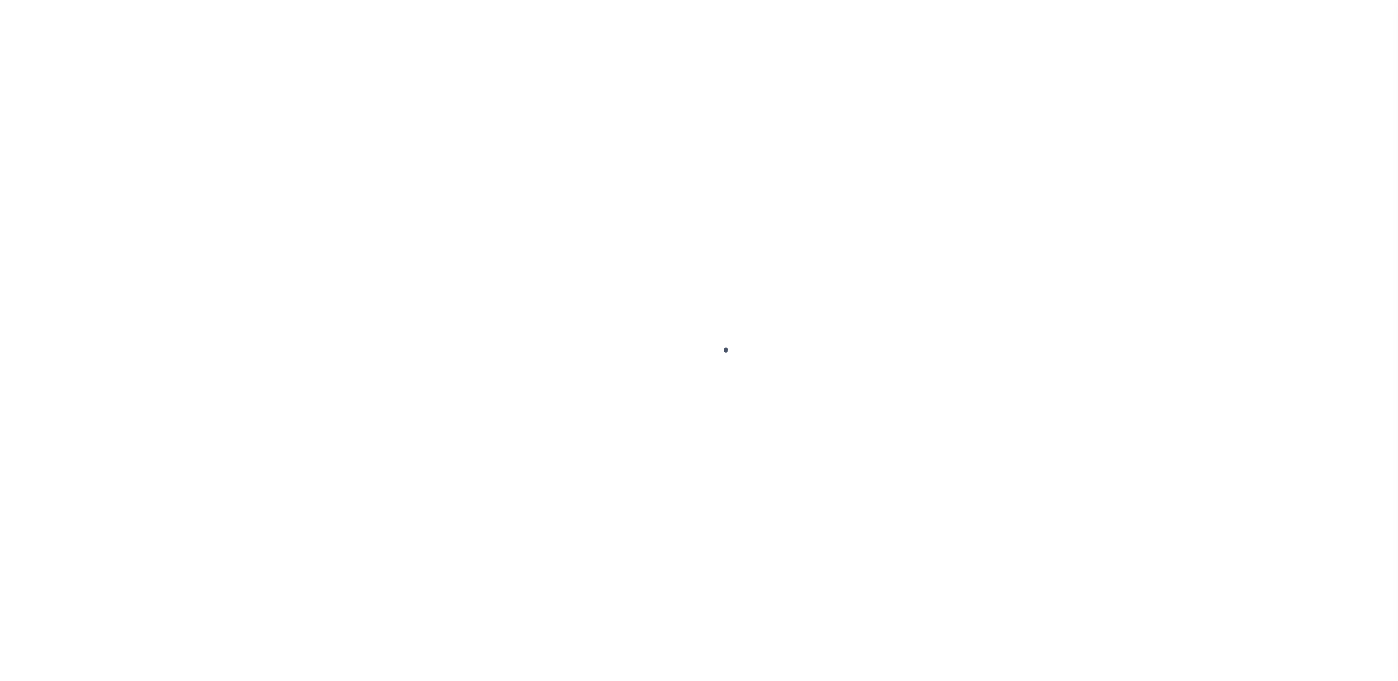
select select "SFP"
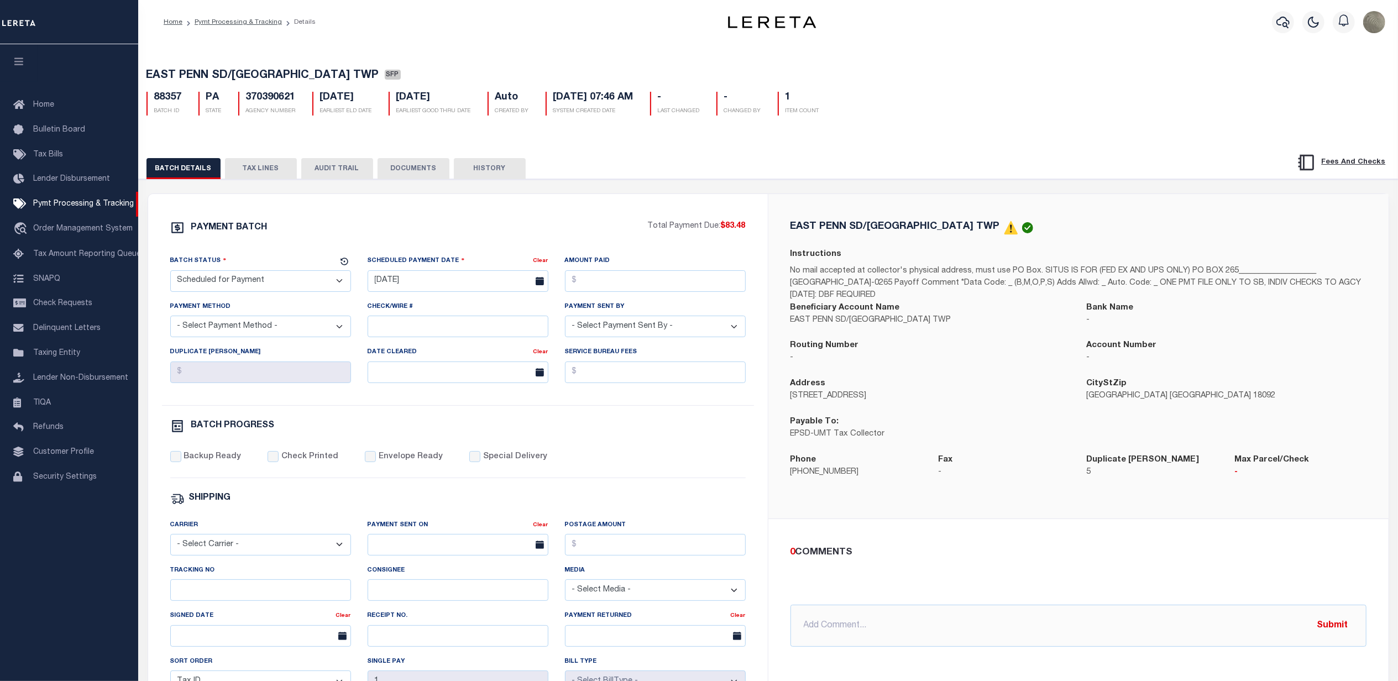
click at [407, 345] on div "Check/Wire #" at bounding box center [457, 323] width 197 height 45
click at [412, 334] on input "Check/Wire #" at bounding box center [458, 327] width 181 height 22
type input "All Funds in House"
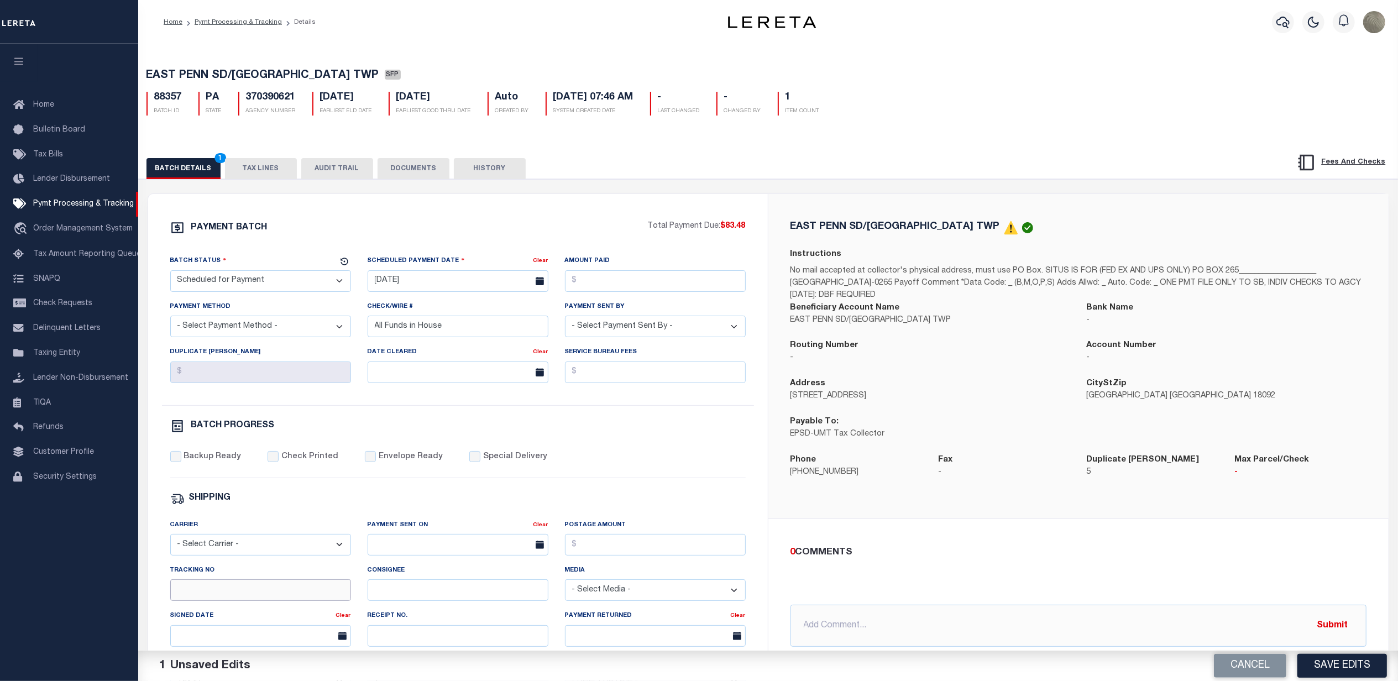
click at [223, 593] on input "Tracking No" at bounding box center [260, 590] width 181 height 22
type input "[PERSON_NAME]"
drag, startPoint x: 1351, startPoint y: 663, endPoint x: 1342, endPoint y: 650, distance: 15.9
click at [1350, 663] on button "Save Edits" at bounding box center [1342, 666] width 90 height 24
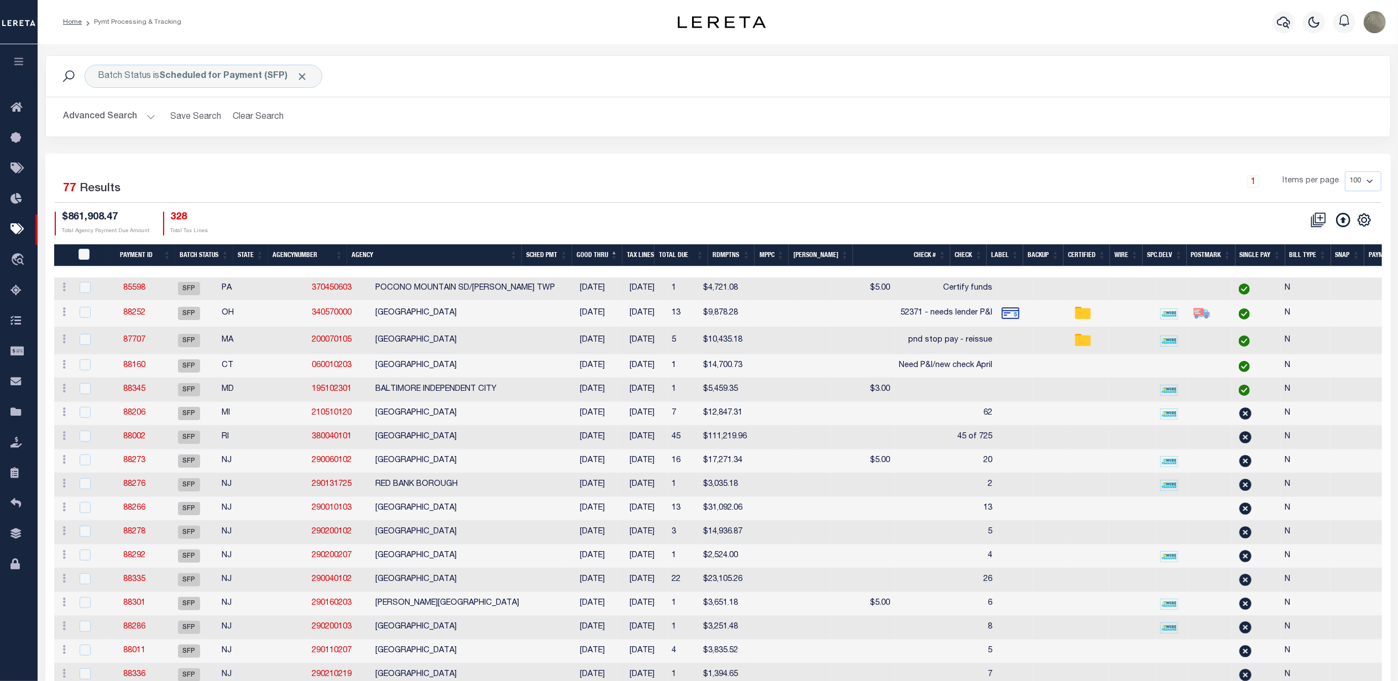
click at [651, 127] on h2 "Advanced Search Save Search Clear Search PayeeSearchTable_dynamictable_____Defa…" at bounding box center [718, 117] width 1327 height 22
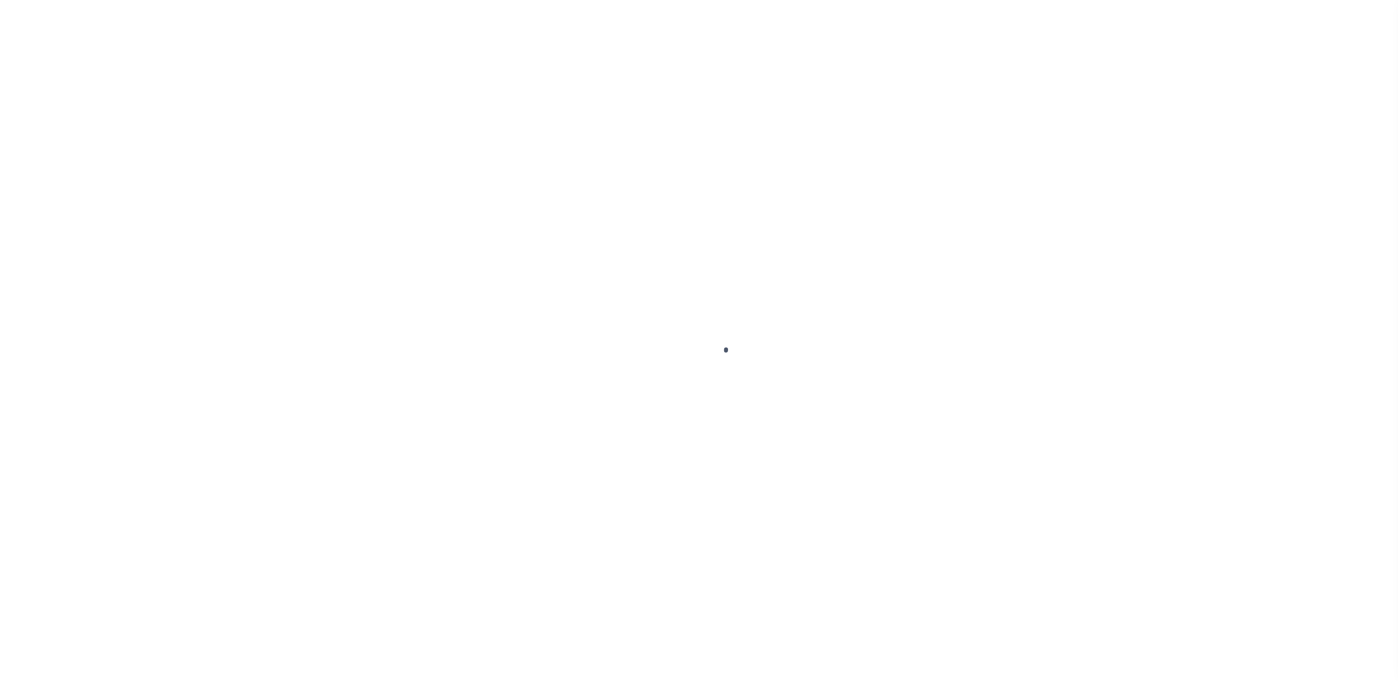
select select "SFP"
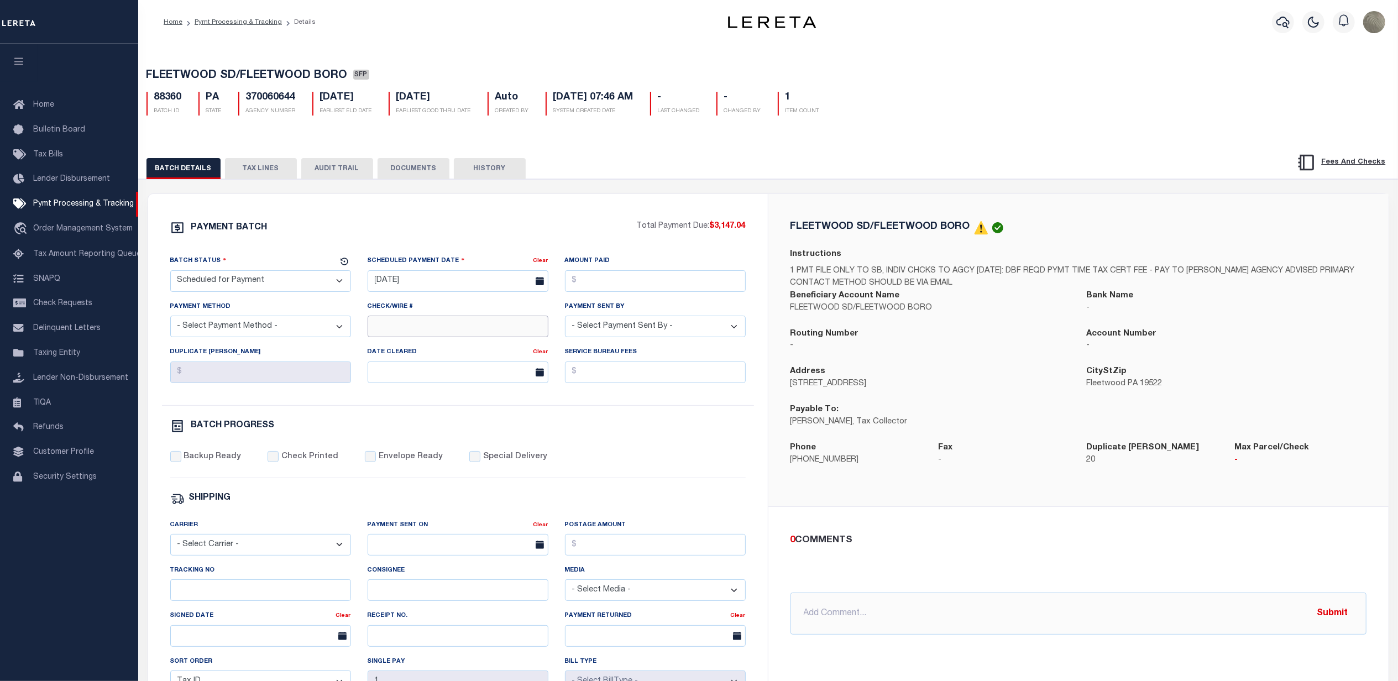
click at [410, 328] on input "Check/Wire #" at bounding box center [458, 327] width 181 height 22
type input "All Funds in House"
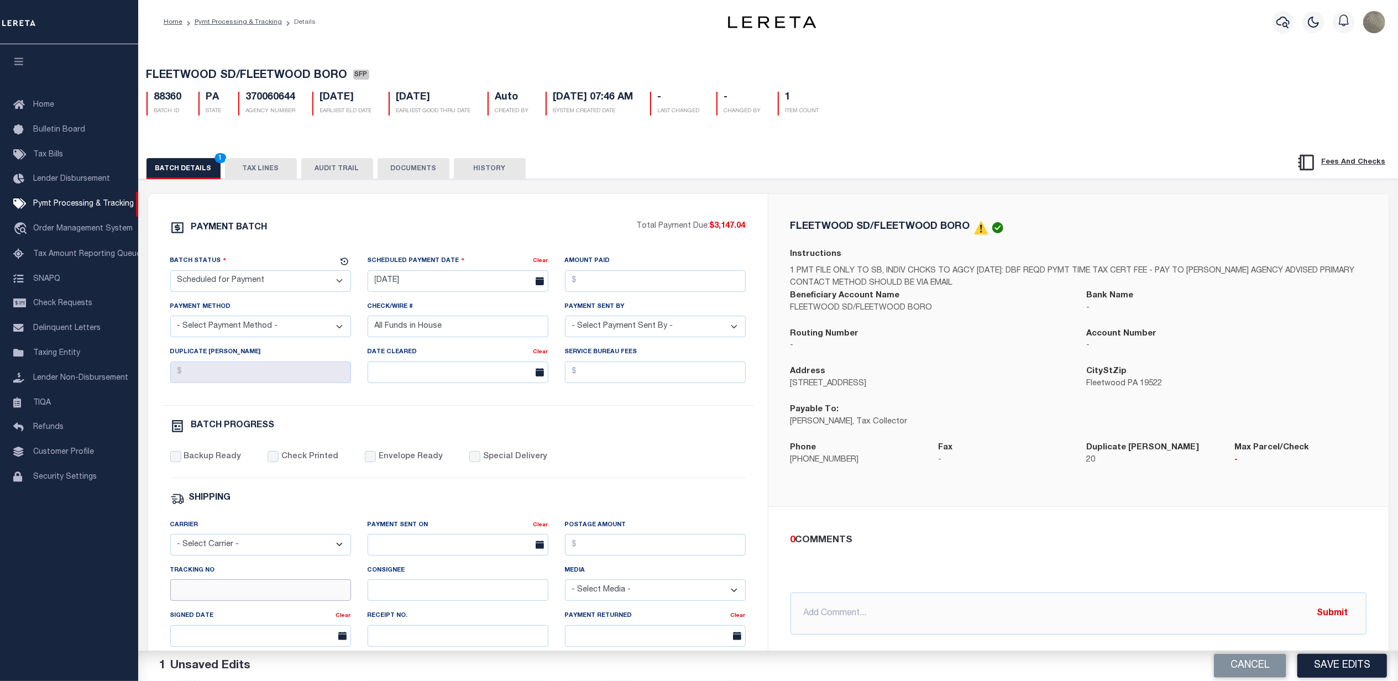
click at [213, 591] on input "Tracking No" at bounding box center [260, 590] width 181 height 22
type input "[PERSON_NAME]"
click at [1345, 659] on button "Save Edits" at bounding box center [1342, 666] width 90 height 24
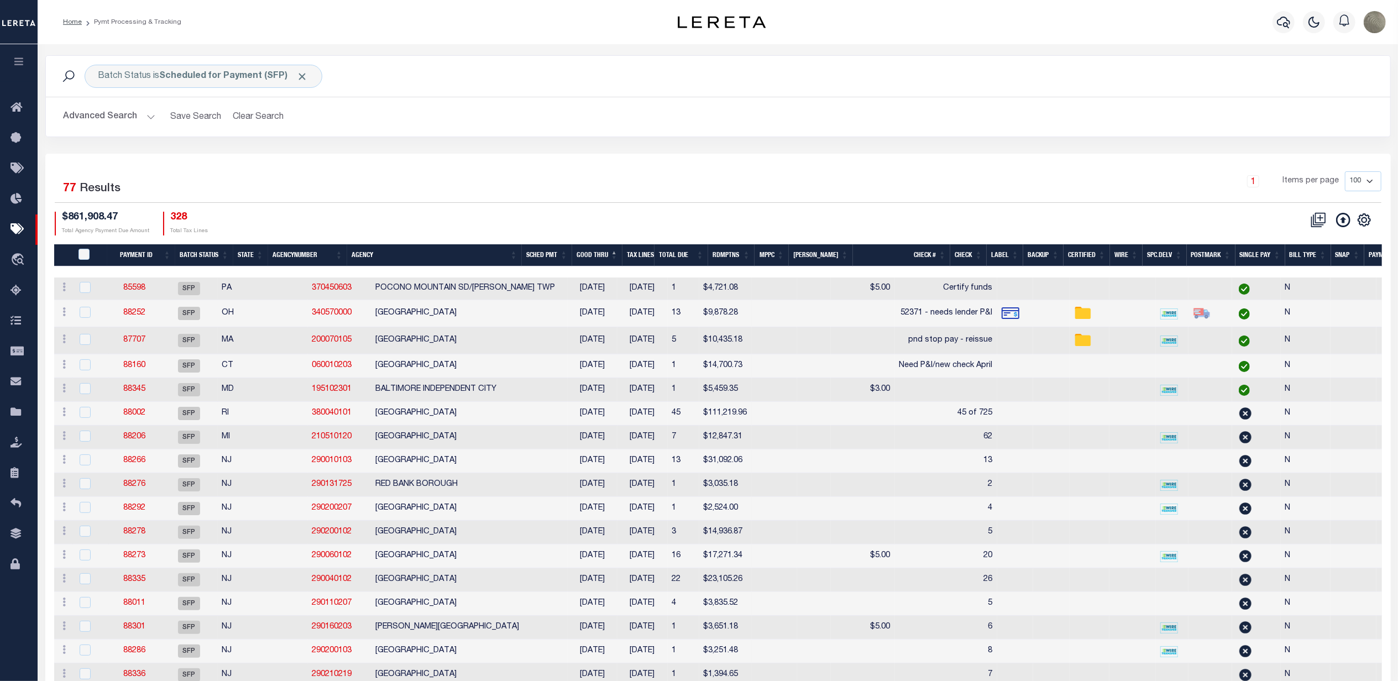
click at [620, 191] on div "1 Items per page 100 200 500 1000" at bounding box center [885, 185] width 991 height 29
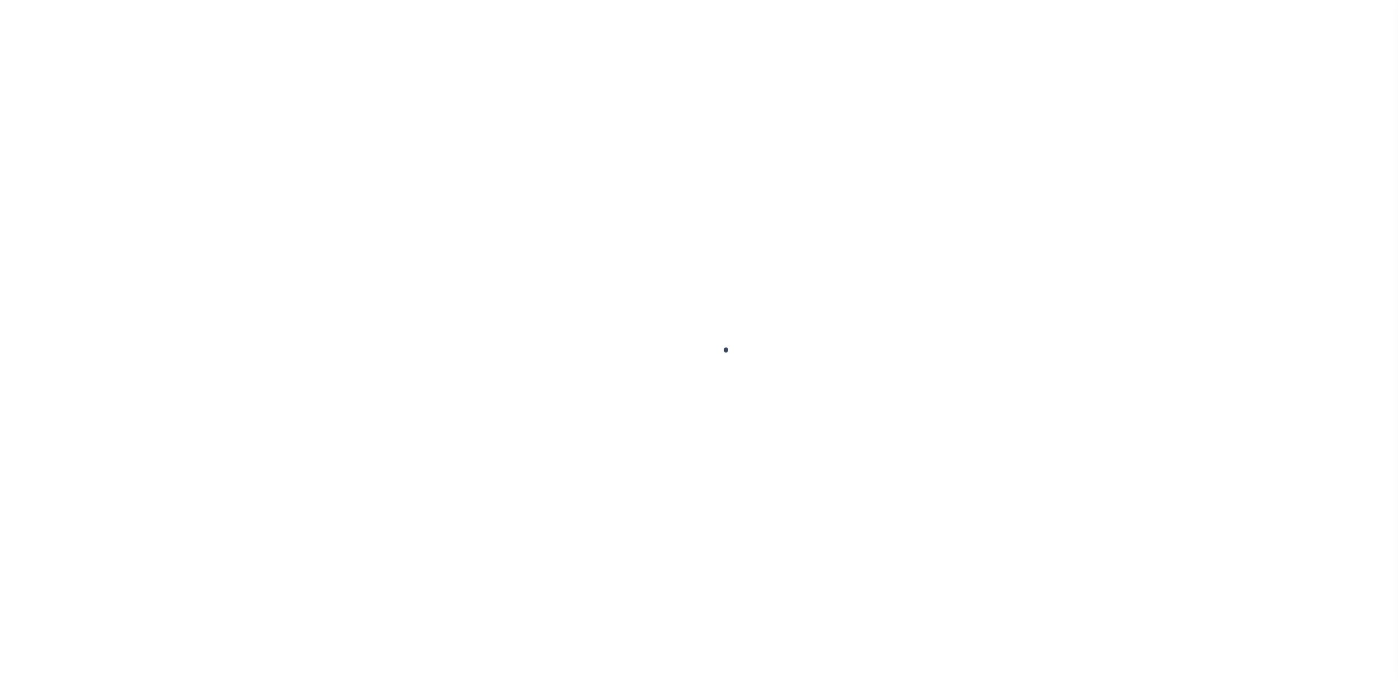
select select "SFP"
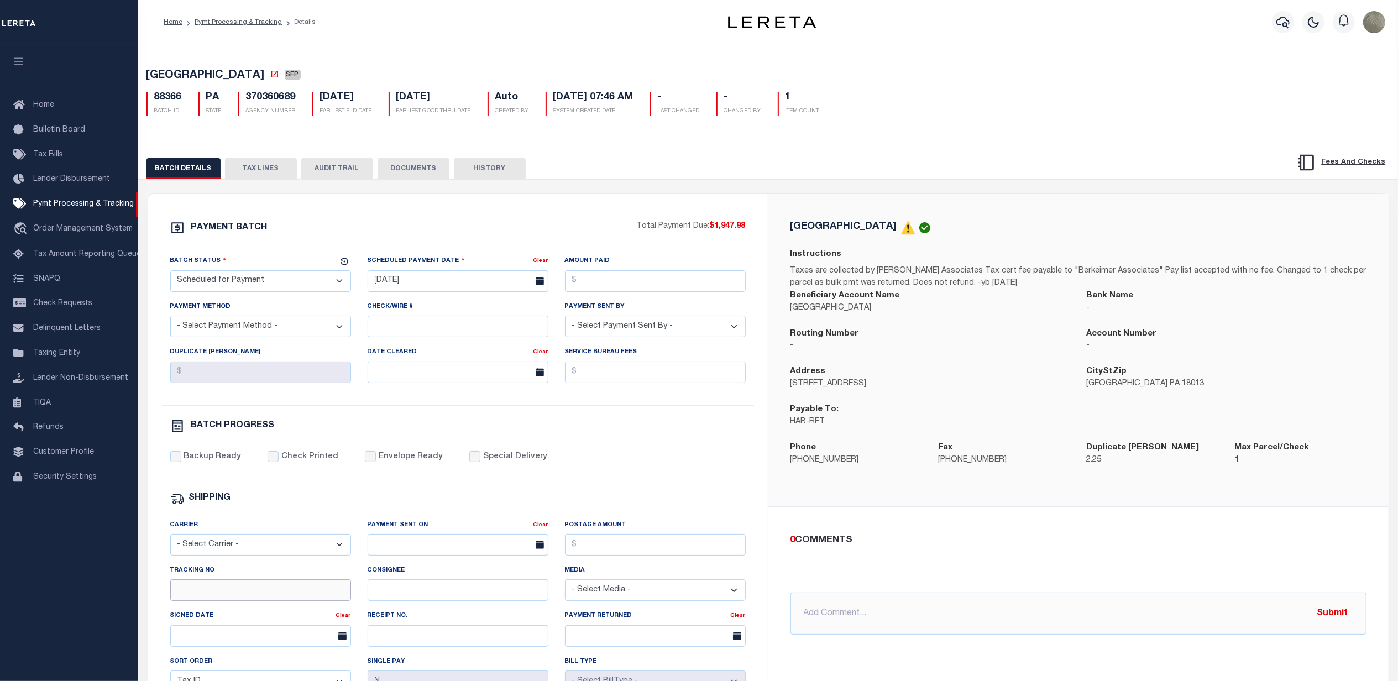
click at [182, 594] on input "Tracking No" at bounding box center [260, 590] width 181 height 22
type input "[PERSON_NAME]"
click at [1201, 556] on div "0 COMMENTS @[PERSON_NAME] @[PERSON_NAME] @[PERSON_NAME] @[PERSON_NAME] @[PERSON…" at bounding box center [1079, 584] width 594 height 102
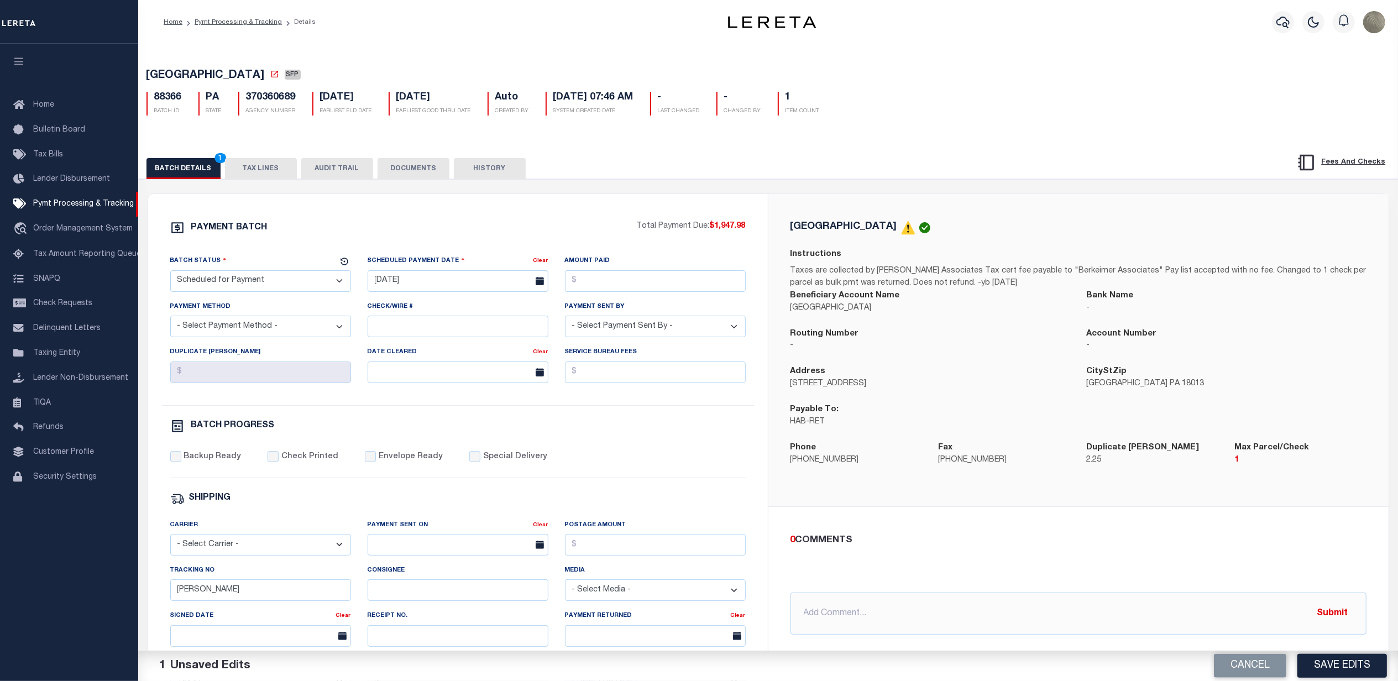
click at [1349, 662] on button "Save Edits" at bounding box center [1342, 666] width 90 height 24
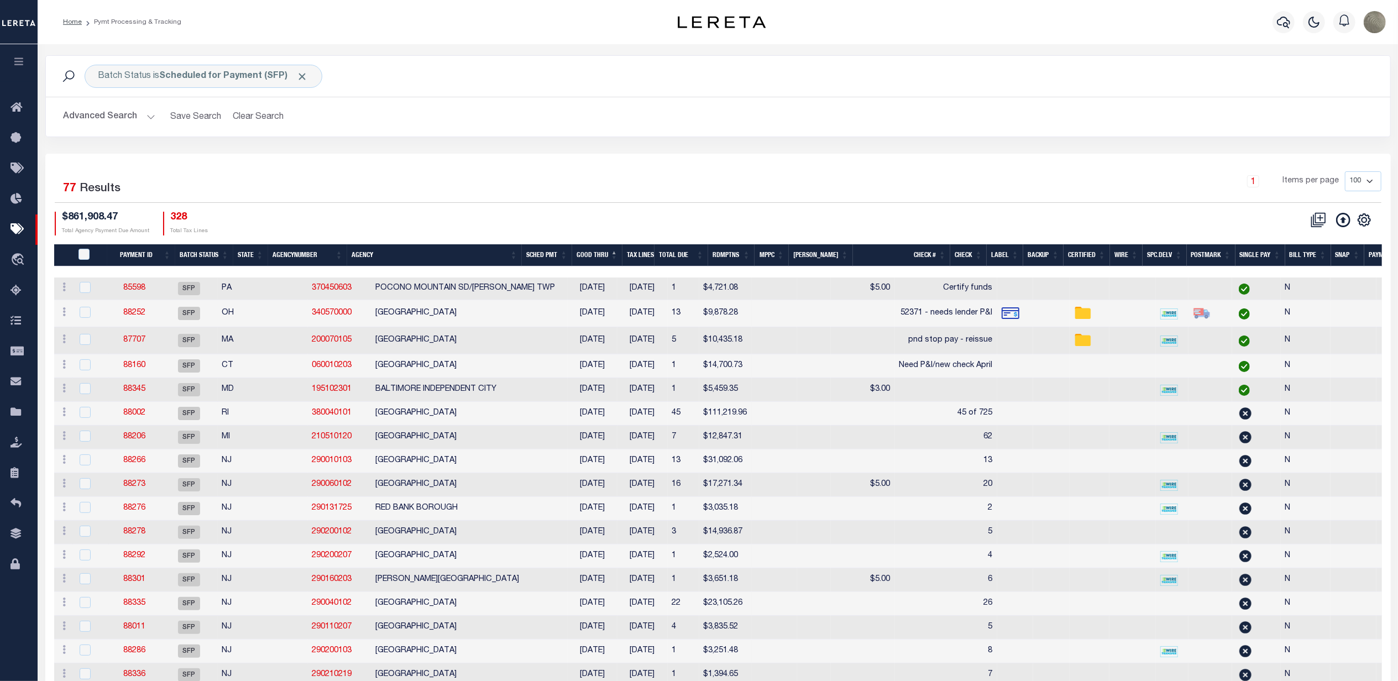
click at [613, 197] on div "1 Items per page 100 200 500 1000" at bounding box center [885, 185] width 991 height 29
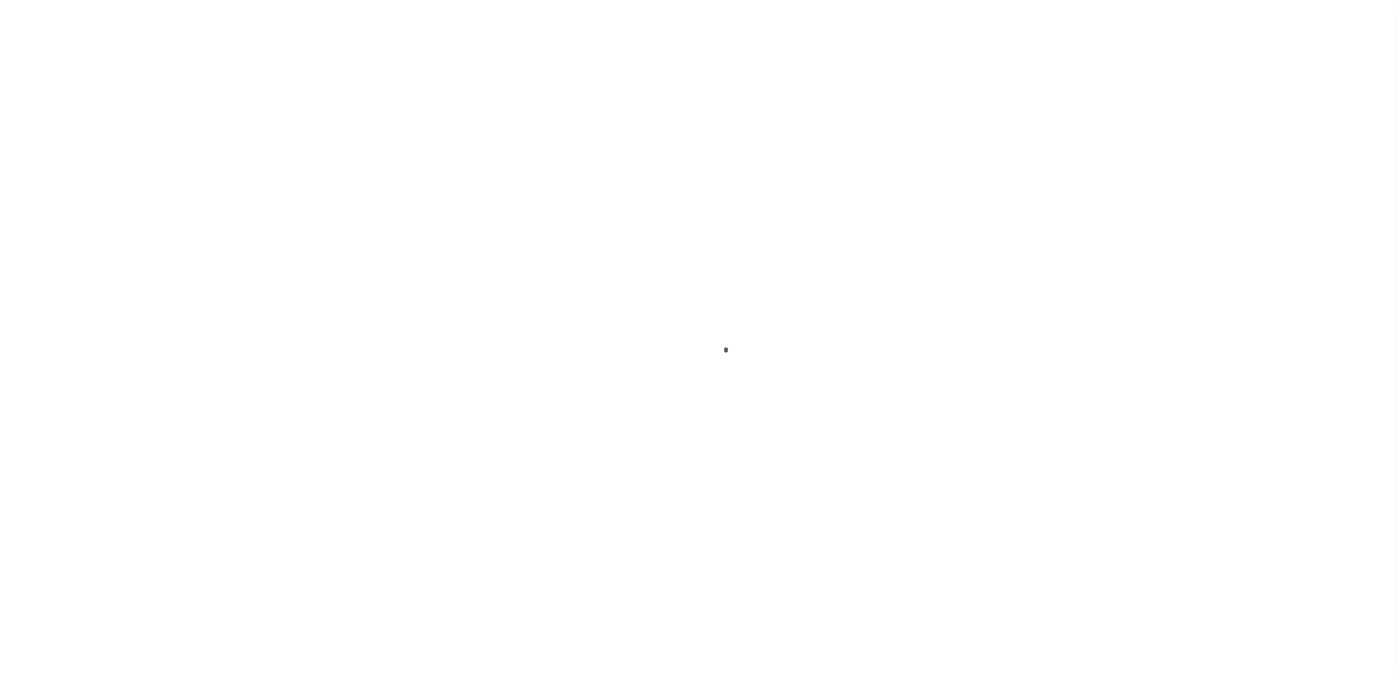
select select "SFP"
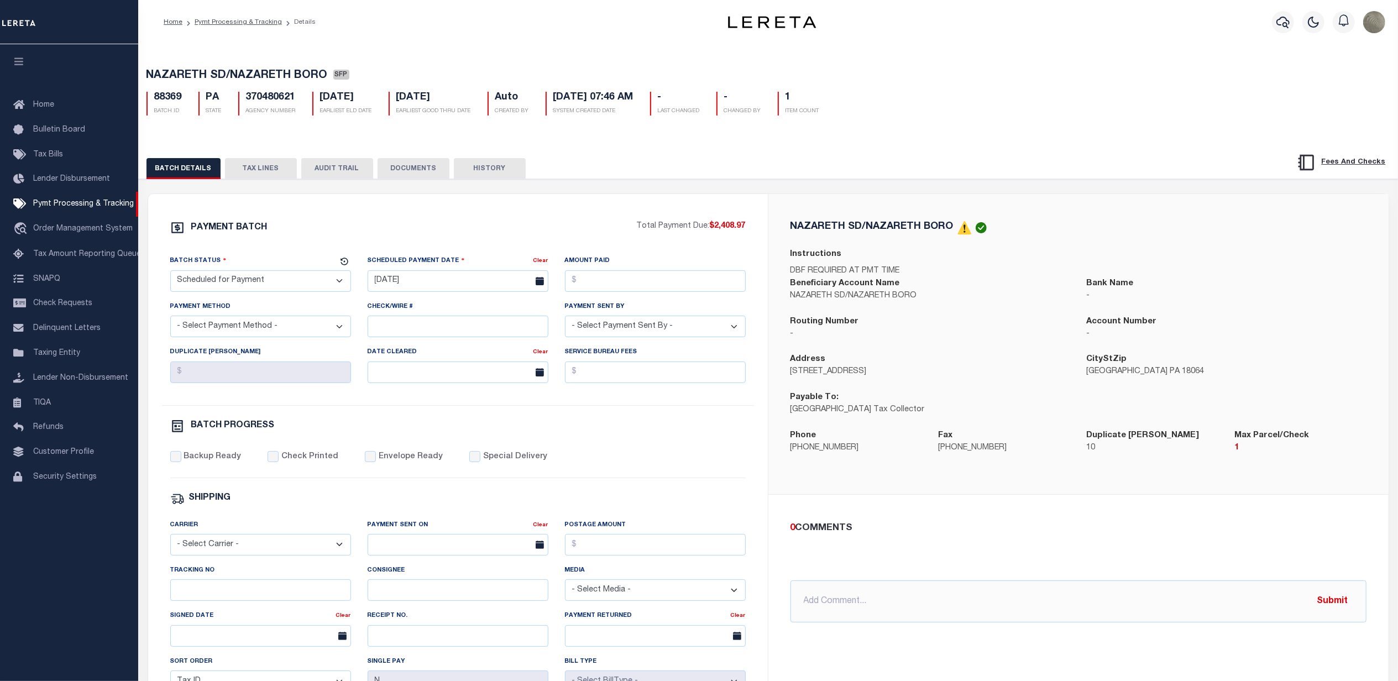
click at [427, 318] on div "Check/Wire #" at bounding box center [458, 319] width 181 height 36
click at [425, 319] on input "Check/Wire #" at bounding box center [458, 327] width 181 height 22
type input "All Funds in House"
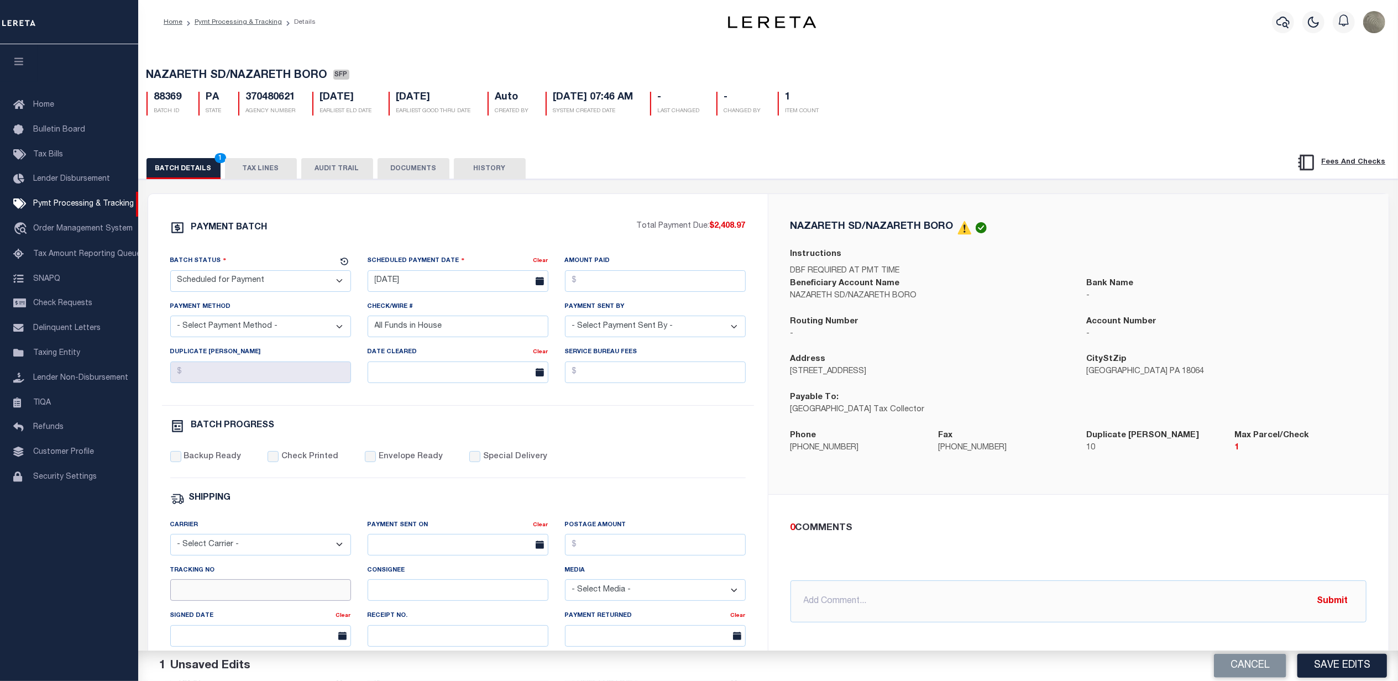
click at [196, 598] on input "Tracking No" at bounding box center [260, 590] width 181 height 22
type input "[PERSON_NAME]"
drag, startPoint x: 659, startPoint y: 496, endPoint x: 639, endPoint y: 504, distance: 21.3
click at [659, 496] on div "PAYMENT BATCH Total Payment Due: $2,408.97 Batch Status - Select Status -" at bounding box center [457, 518] width 593 height 594
click at [1314, 657] on button "Save Edits" at bounding box center [1342, 666] width 90 height 24
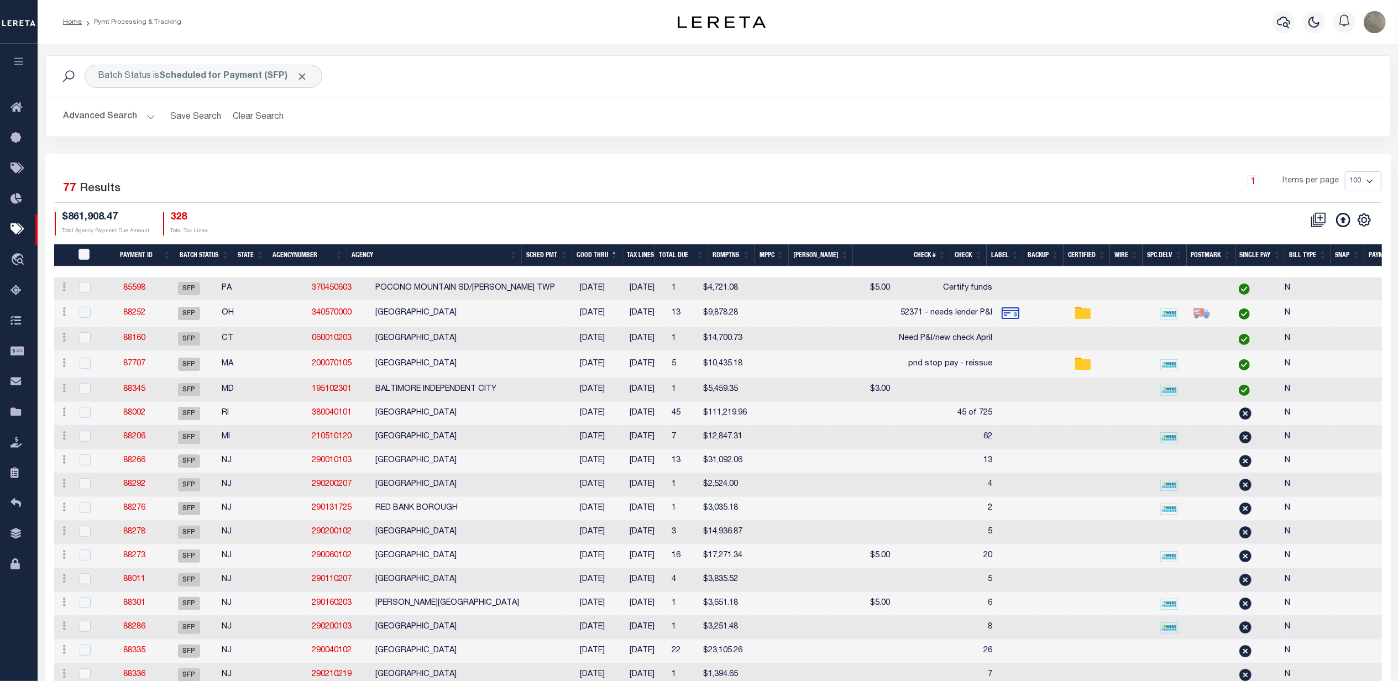
click at [701, 195] on div "1 Items per page 100 200 500 1000" at bounding box center [885, 185] width 991 height 29
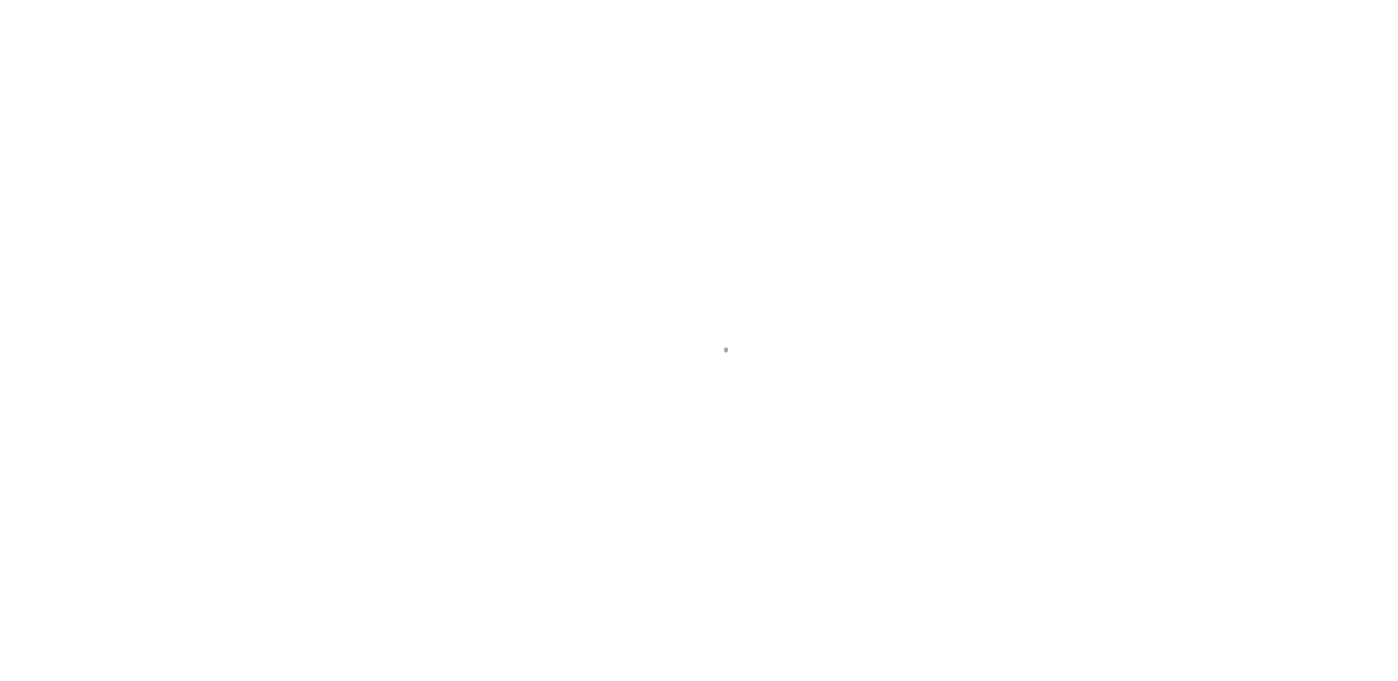
select select "SFP"
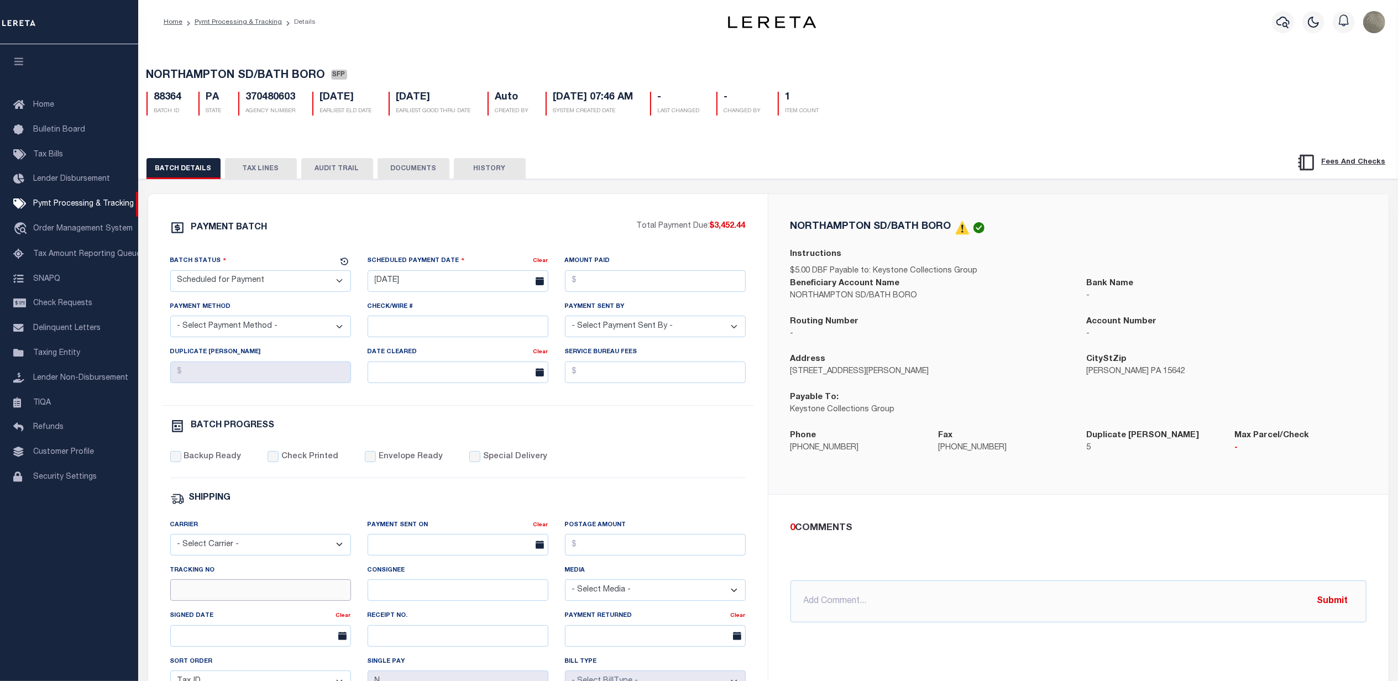
click at [234, 589] on input "Tracking No" at bounding box center [260, 590] width 181 height 22
type input "[PERSON_NAME]"
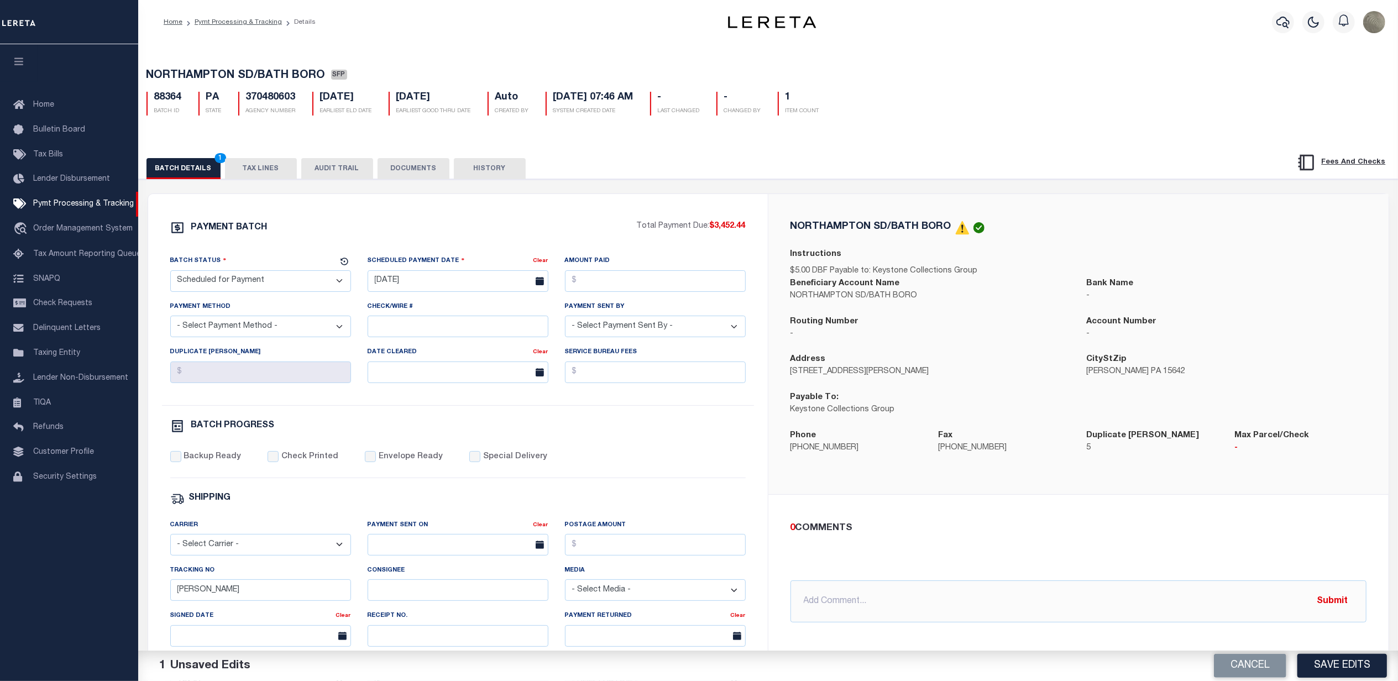
drag, startPoint x: 426, startPoint y: 343, endPoint x: 423, endPoint y: 322, distance: 21.7
click at [426, 343] on div "Check/Wire #" at bounding box center [457, 323] width 197 height 45
click at [424, 321] on input "Check/Wire #" at bounding box center [458, 327] width 181 height 22
type input "All Funds in House"
click at [1314, 659] on button "Save Edits" at bounding box center [1342, 666] width 90 height 24
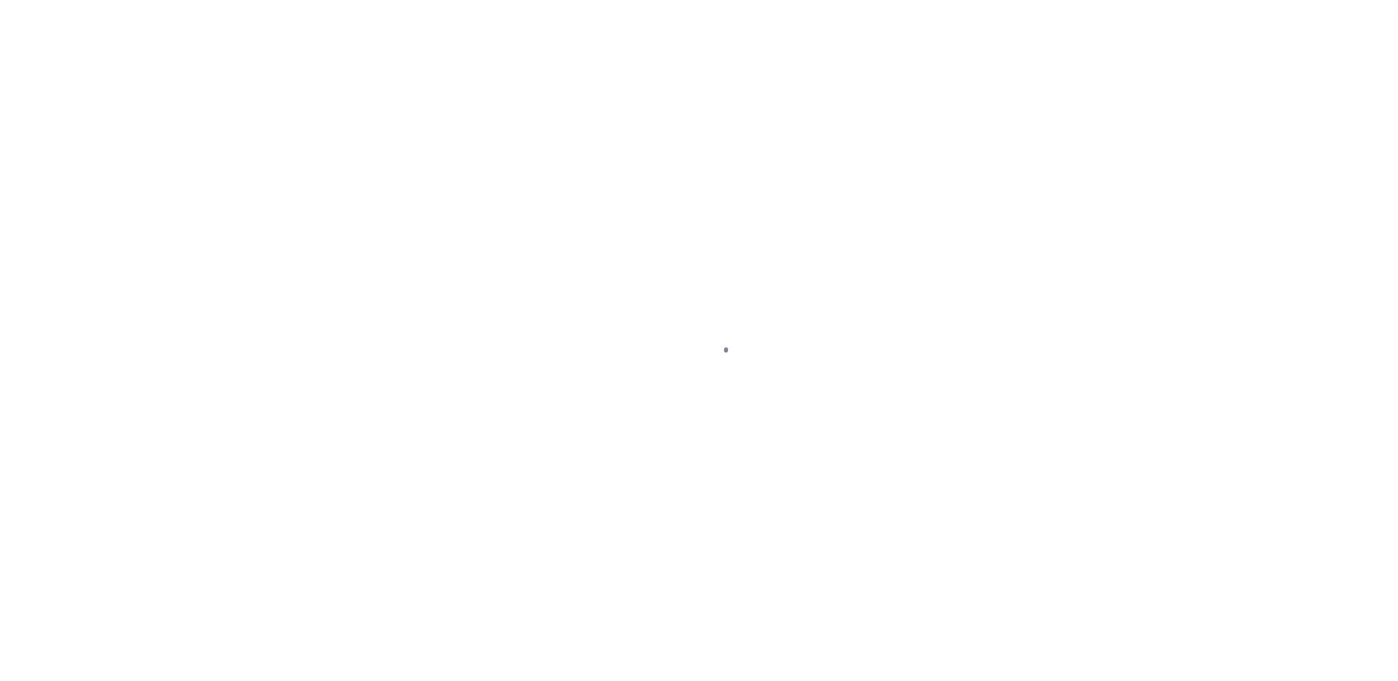
select select "SFP"
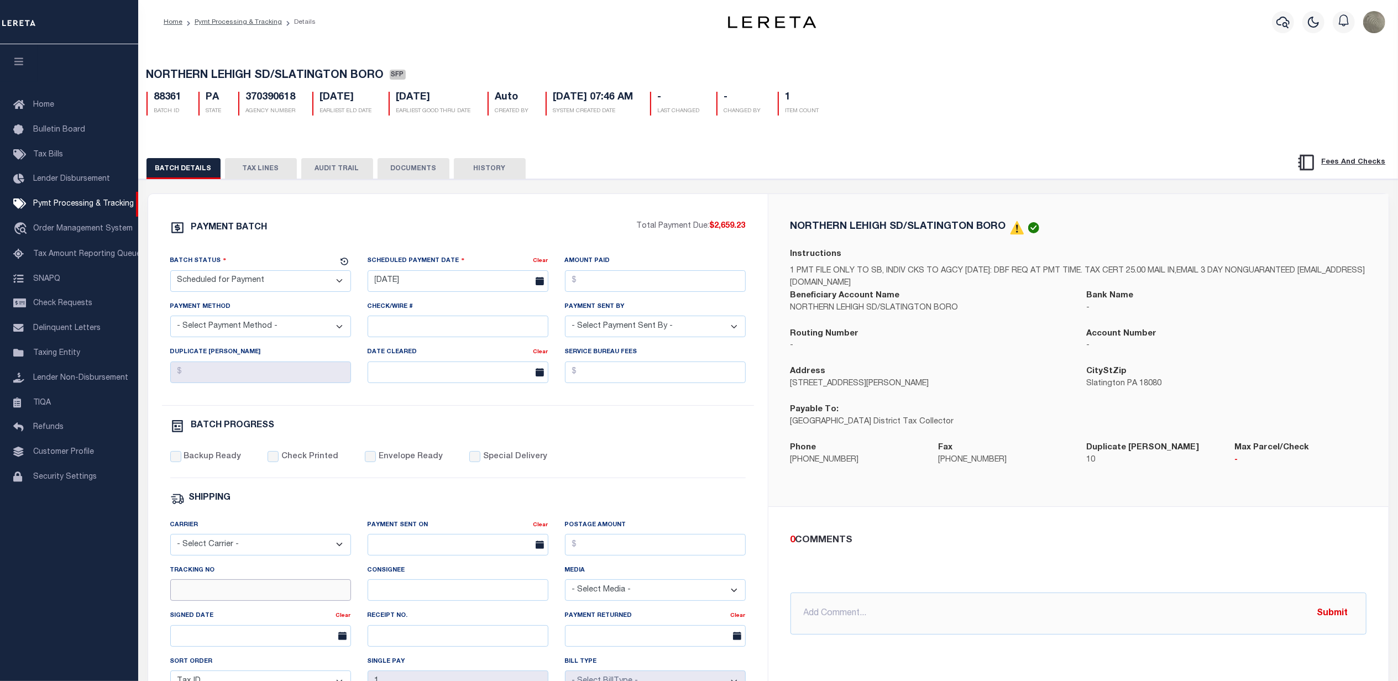
click at [239, 601] on input "Tracking No" at bounding box center [260, 590] width 181 height 22
type input "[PERSON_NAME]"
click at [461, 332] on input "Check/Wire #" at bounding box center [458, 327] width 181 height 22
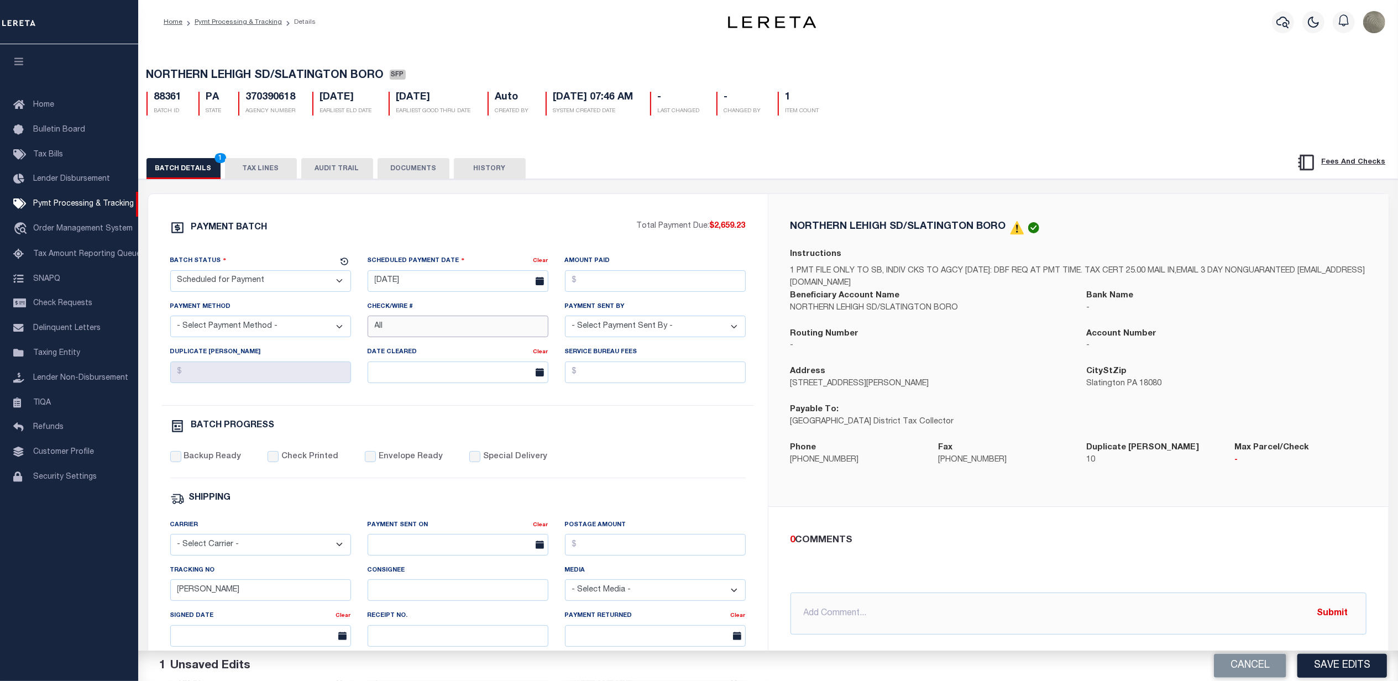
type input "All Funds in House"
click at [1345, 669] on button "Save Edits" at bounding box center [1342, 666] width 90 height 24
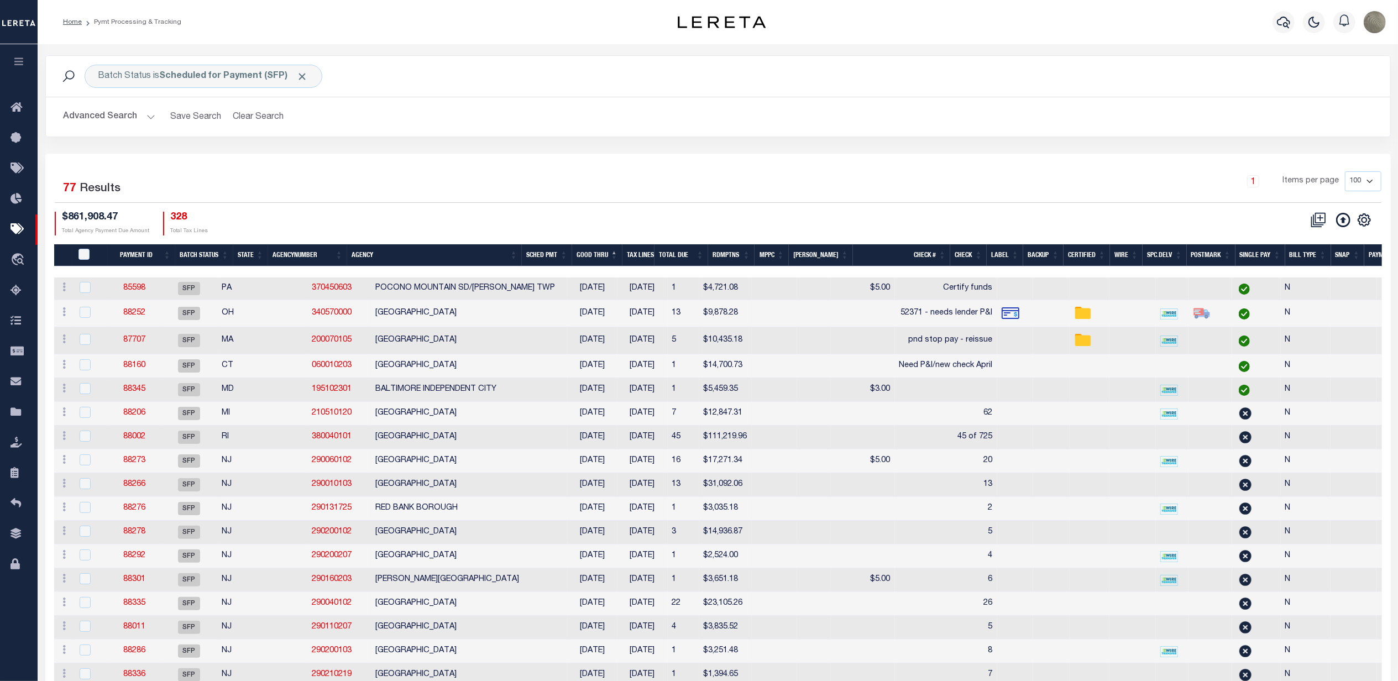
click at [618, 153] on div "Batch Status is Scheduled for Payment (SFP) Search Advanced Search Save Search …" at bounding box center [718, 104] width 1362 height 98
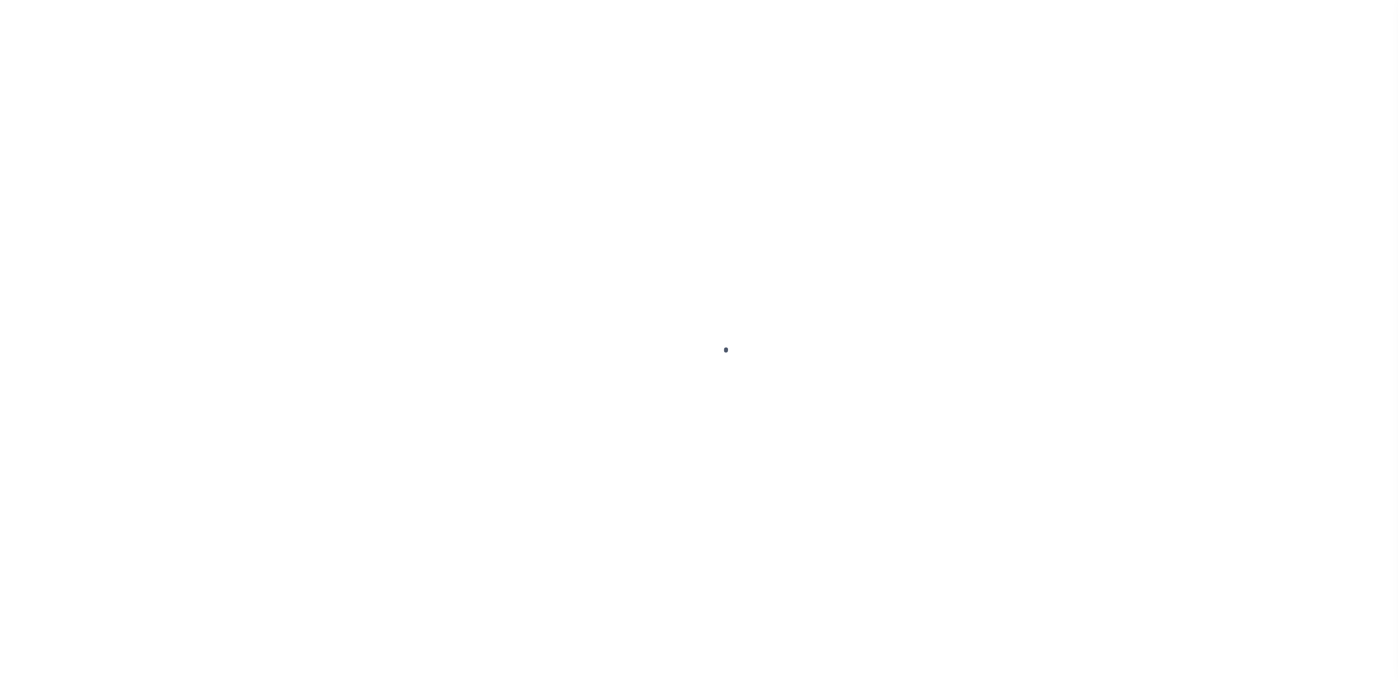
select select "SFP"
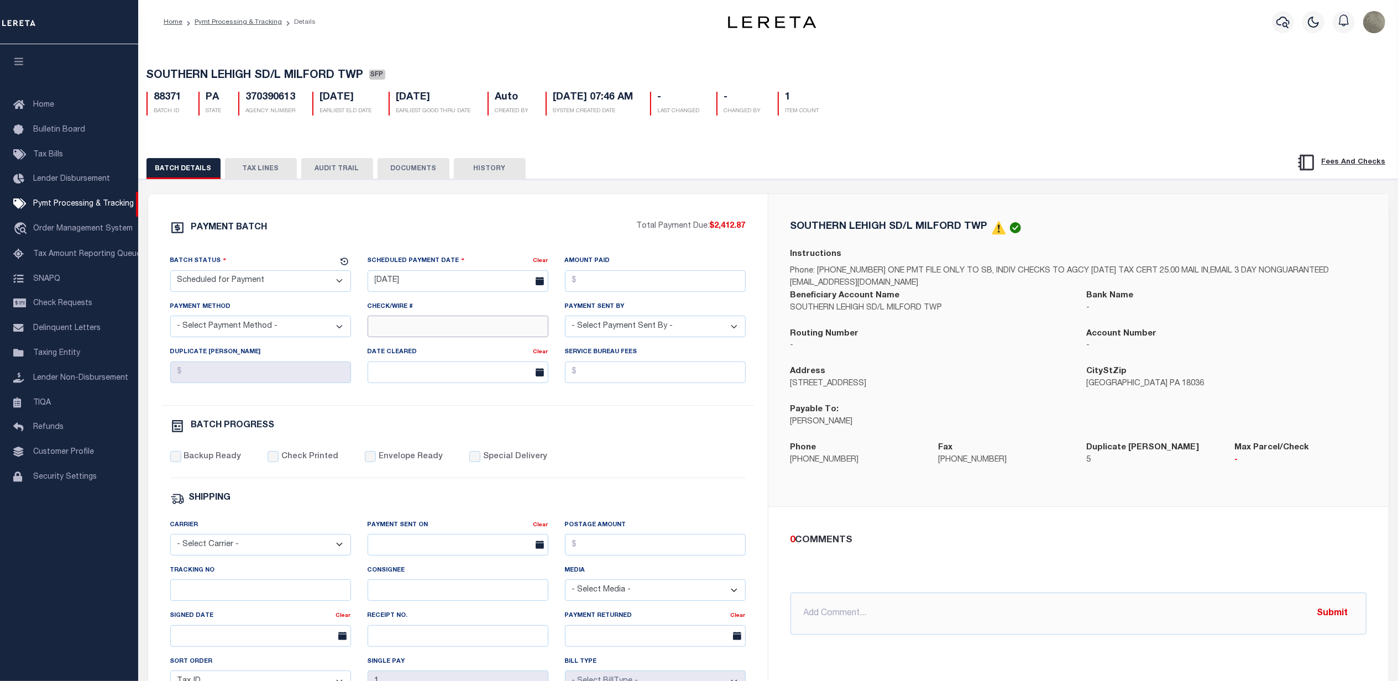
click at [386, 337] on input "Check/Wire #" at bounding box center [458, 327] width 181 height 22
type input "All Funds in House"
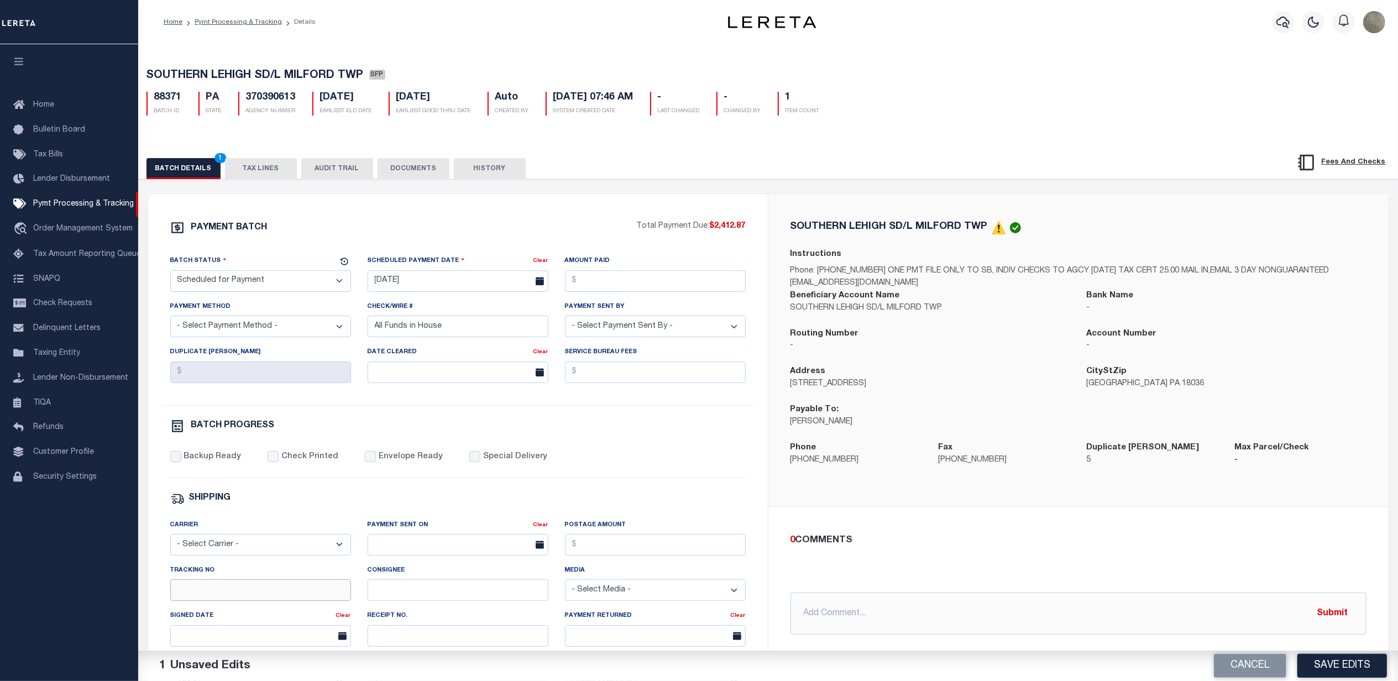
click at [229, 601] on input "Tracking No" at bounding box center [260, 590] width 181 height 22
type input "[PERSON_NAME]"
click at [1316, 662] on button "Save Edits" at bounding box center [1342, 666] width 90 height 24
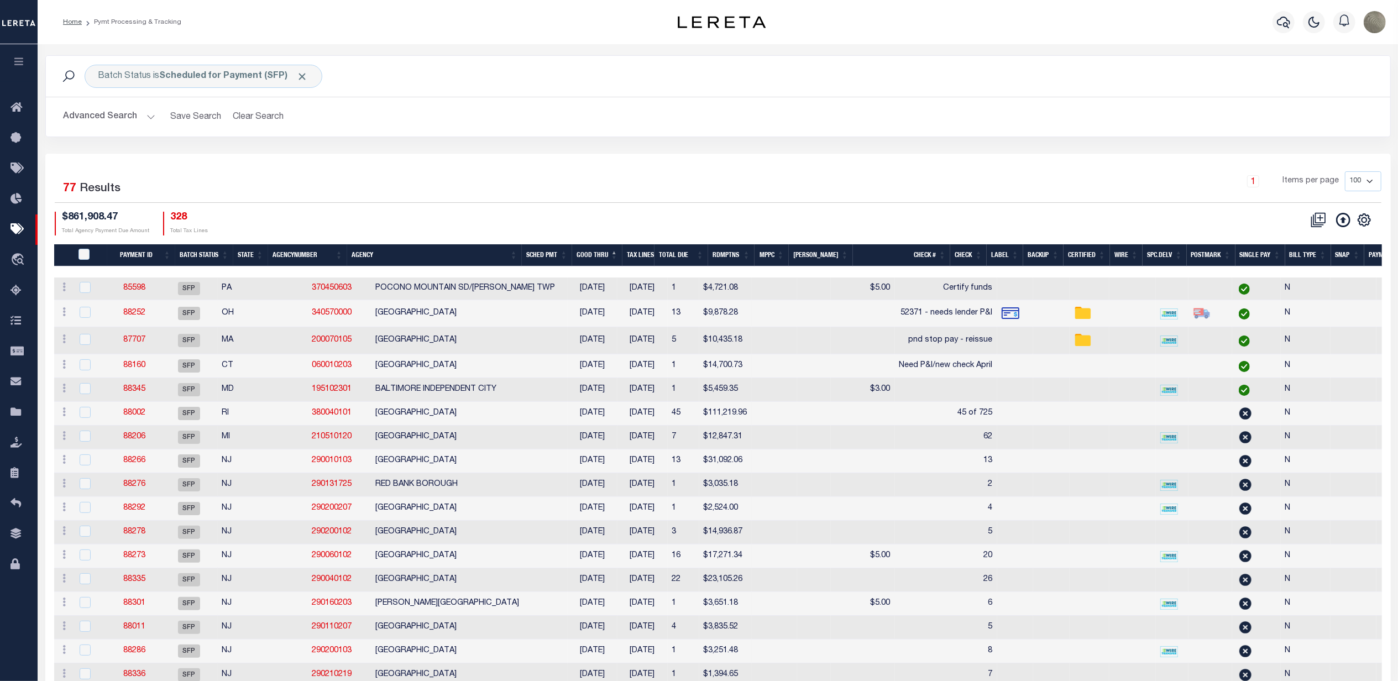
click at [672, 193] on div "1 Items per page 100 200 500 1000" at bounding box center [885, 185] width 991 height 29
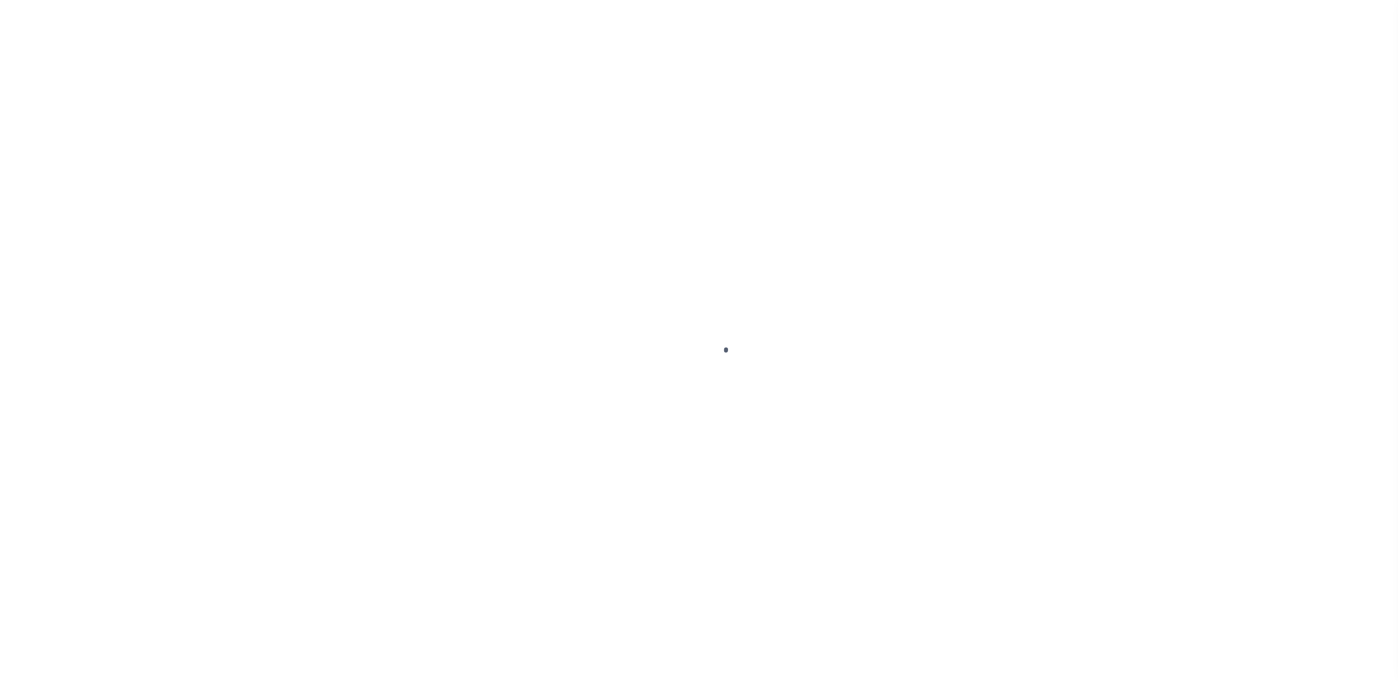
select select "SFP"
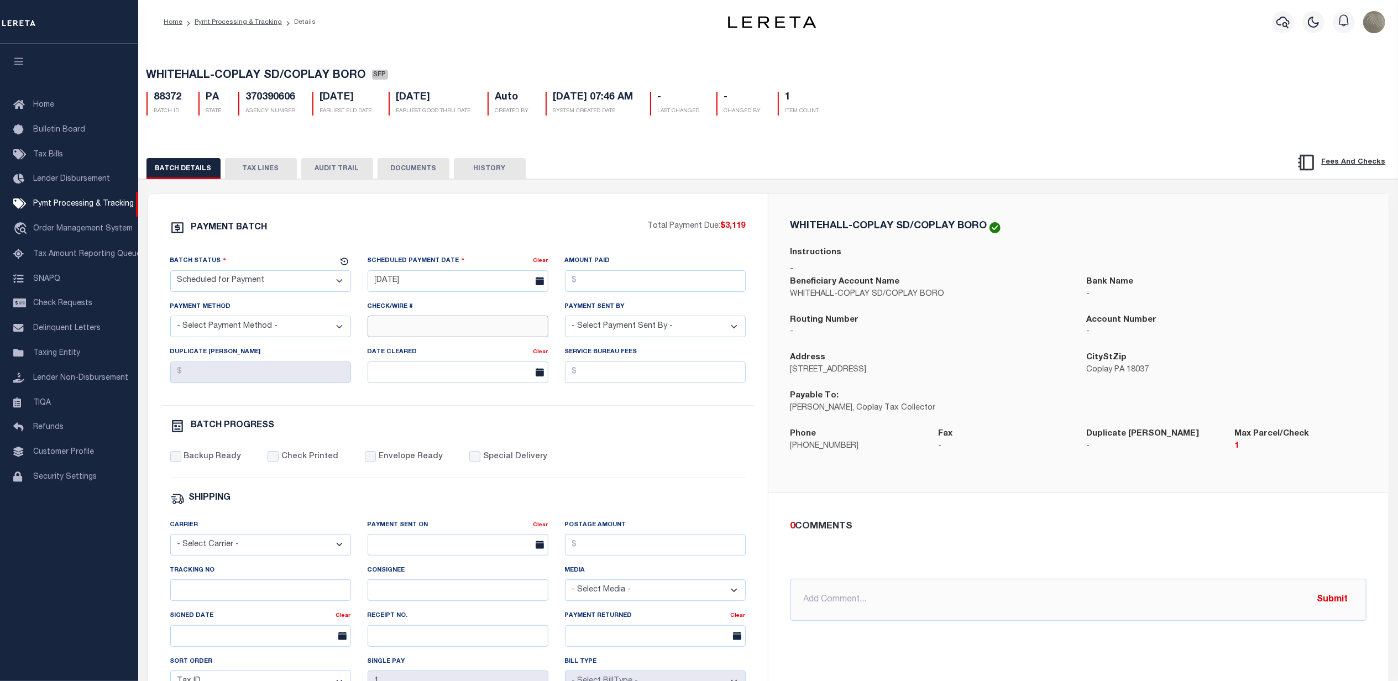
click at [424, 334] on input "Check/Wire #" at bounding box center [458, 327] width 181 height 22
type input "All Funds in House"
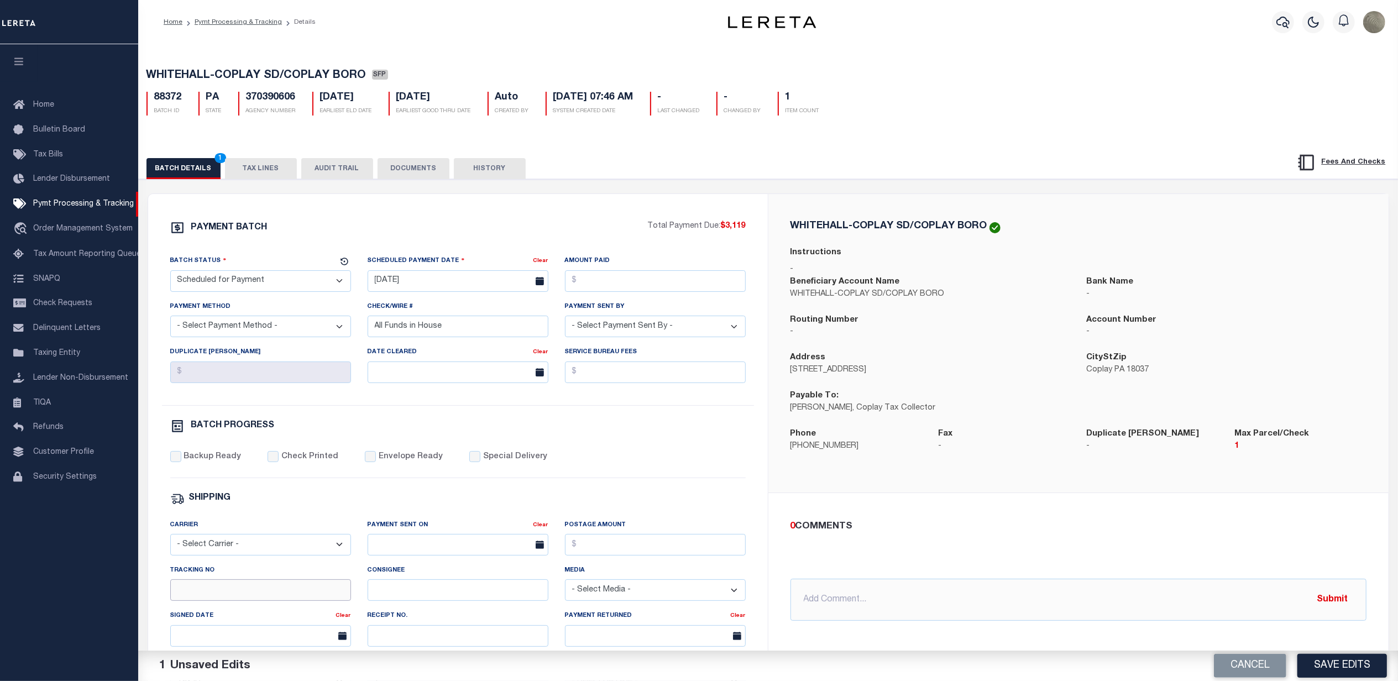
click at [239, 600] on input "Tracking No" at bounding box center [260, 590] width 181 height 22
type input "[PERSON_NAME]"
drag, startPoint x: 1361, startPoint y: 659, endPoint x: 1353, endPoint y: 659, distance: 7.8
click at [1360, 659] on button "Save Edits" at bounding box center [1342, 666] width 90 height 24
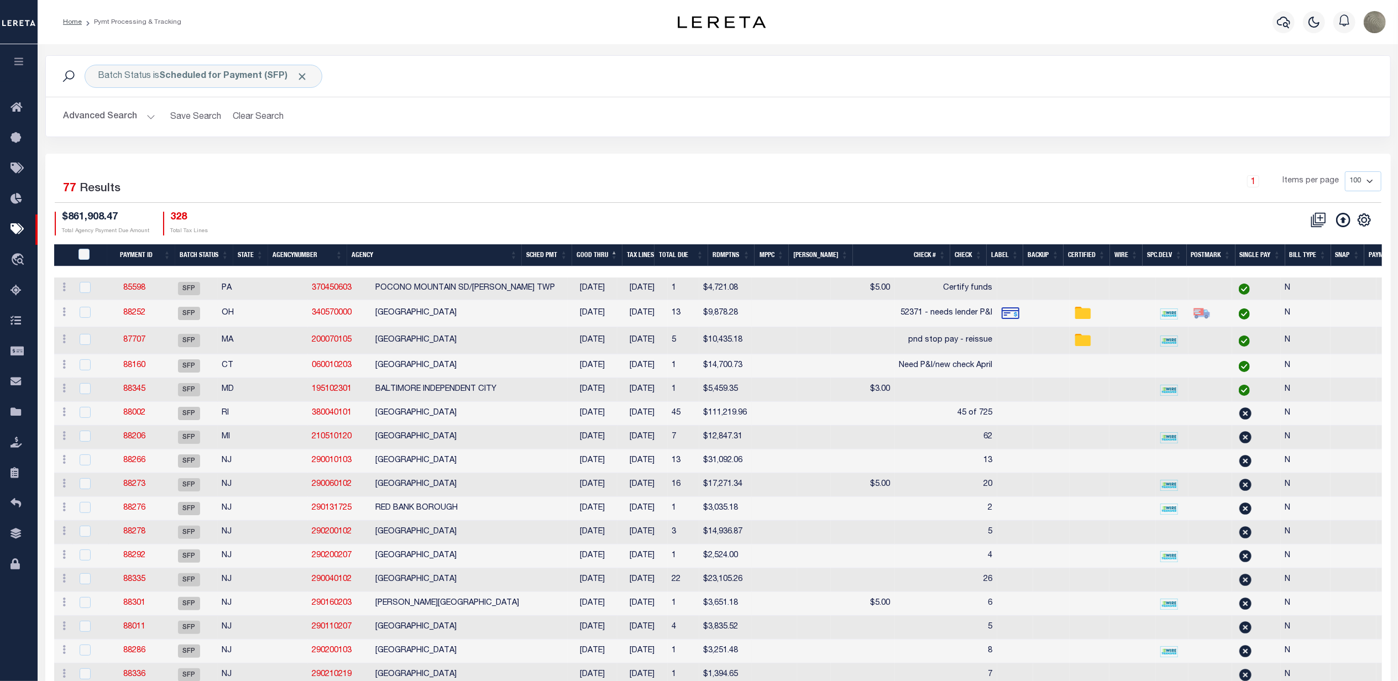
click at [573, 180] on div "1 Items per page 100 200 500 1000" at bounding box center [885, 185] width 991 height 29
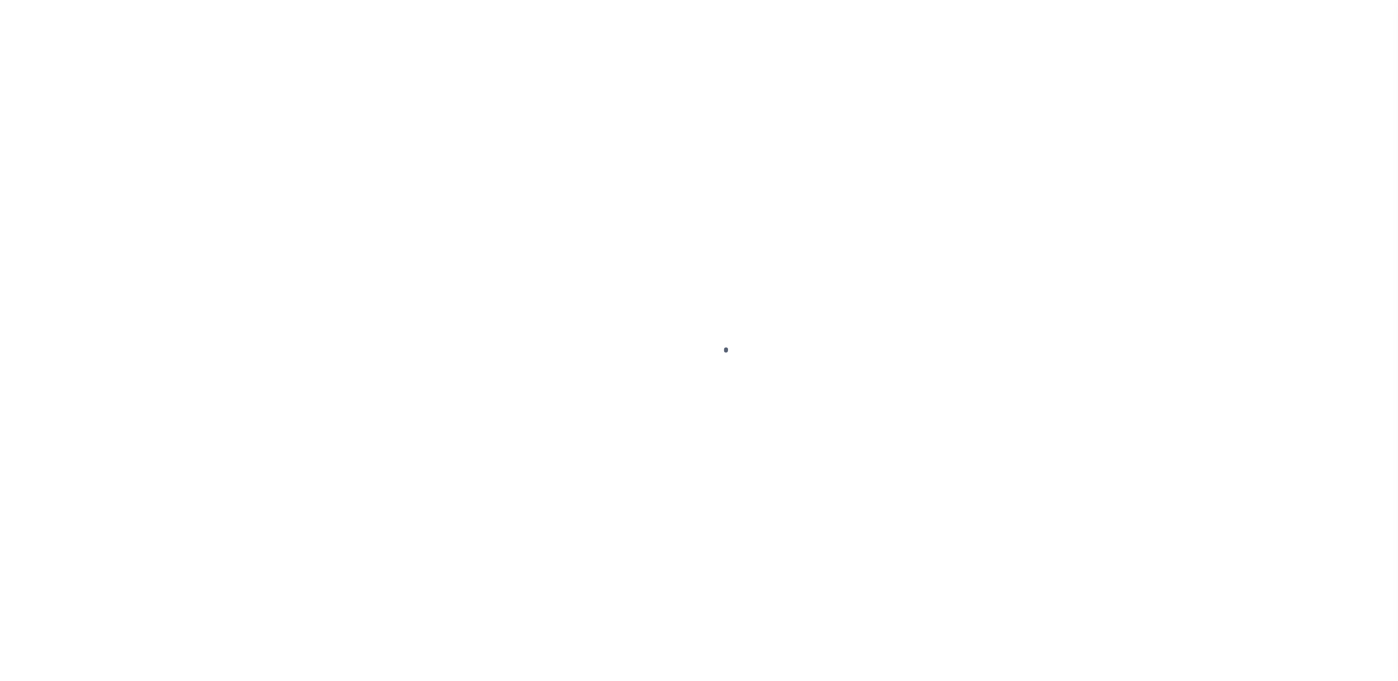
select select "SFP"
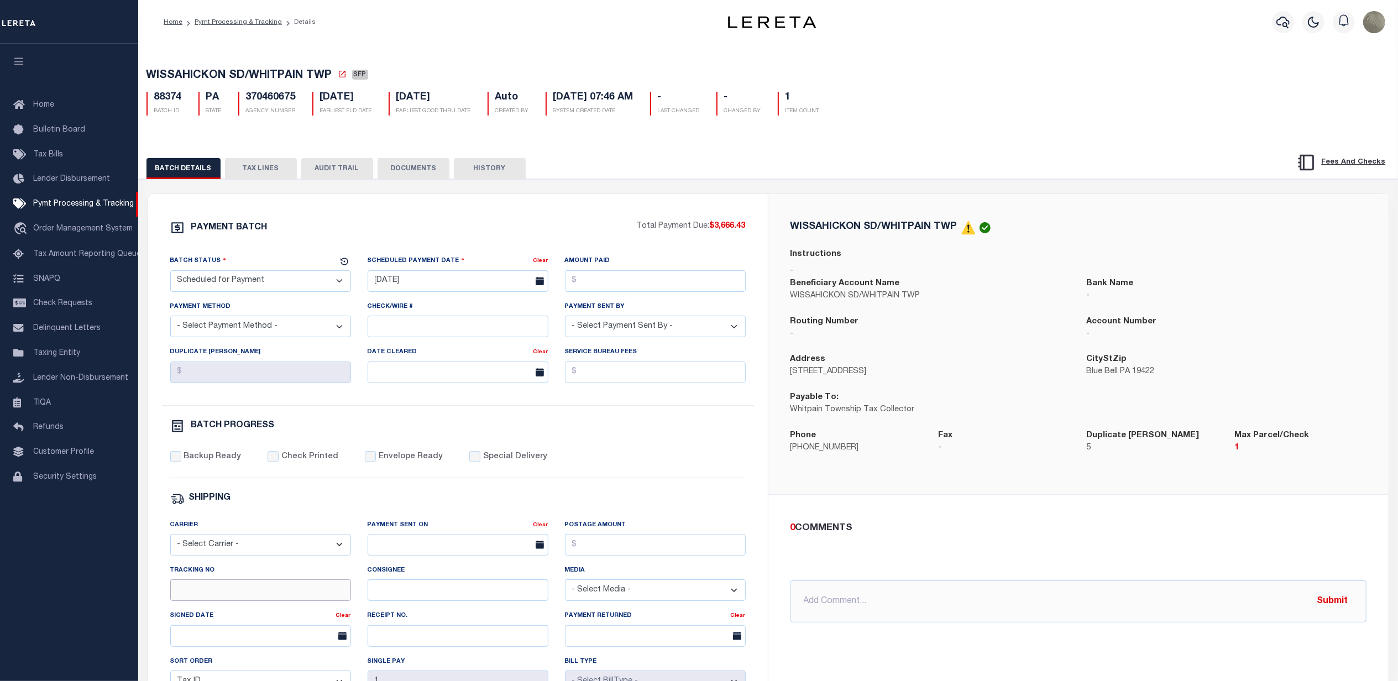
click at [193, 595] on input "Tracking No" at bounding box center [260, 590] width 181 height 22
type input "[PERSON_NAME]"
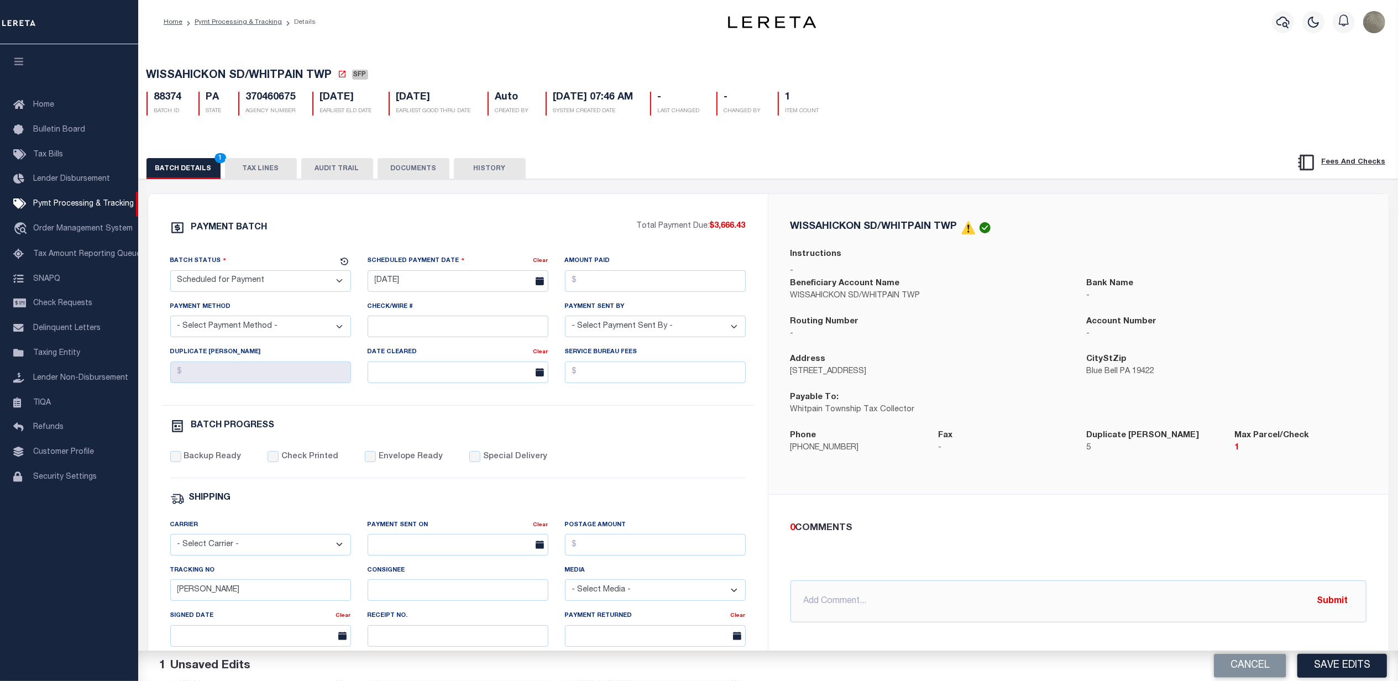
click at [409, 343] on div "Check/Wire #" at bounding box center [457, 323] width 197 height 45
click at [416, 334] on input "Check/Wire #" at bounding box center [458, 327] width 181 height 22
type input "All Funds in House"
click at [1351, 666] on button "Save Edits" at bounding box center [1342, 666] width 90 height 24
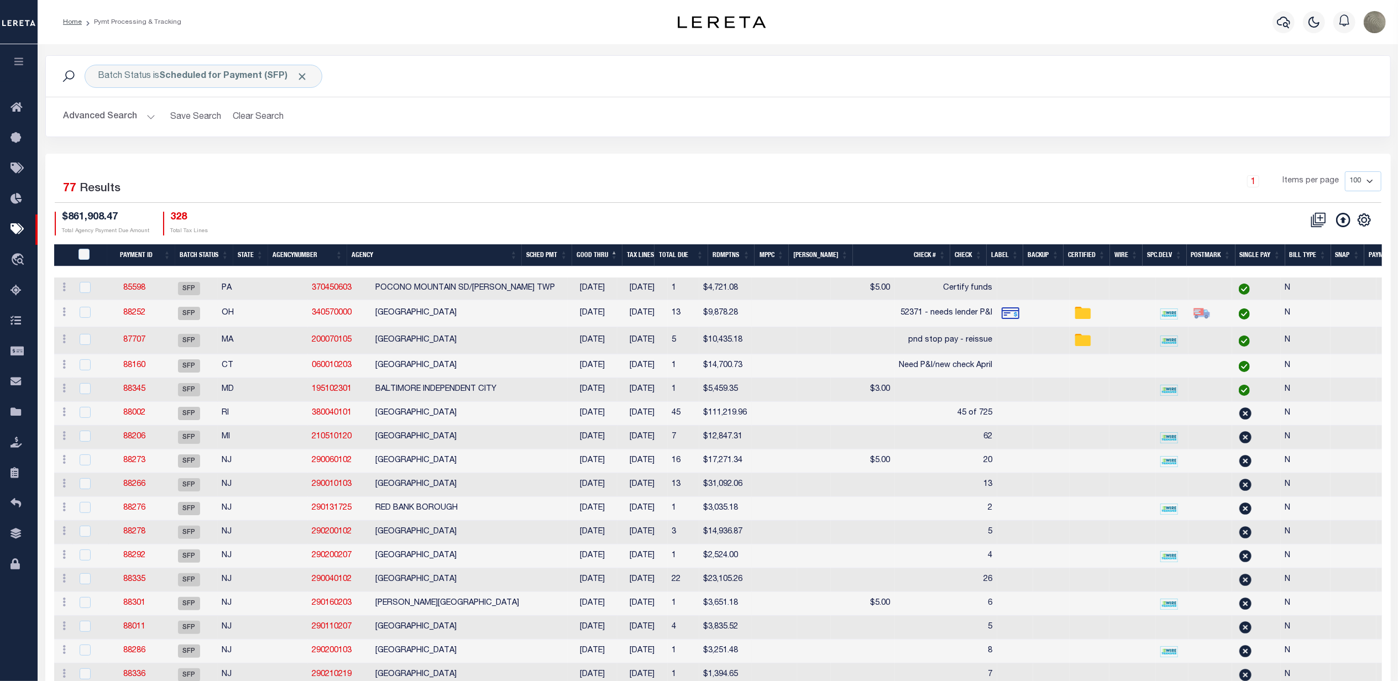
drag, startPoint x: 484, startPoint y: 208, endPoint x: 494, endPoint y: 193, distance: 17.2
click at [484, 207] on div "Selected 77 Results 1 Items per page 100 200 500 1000 $861,908.47 Total Agency …" at bounding box center [718, 203] width 1344 height 64
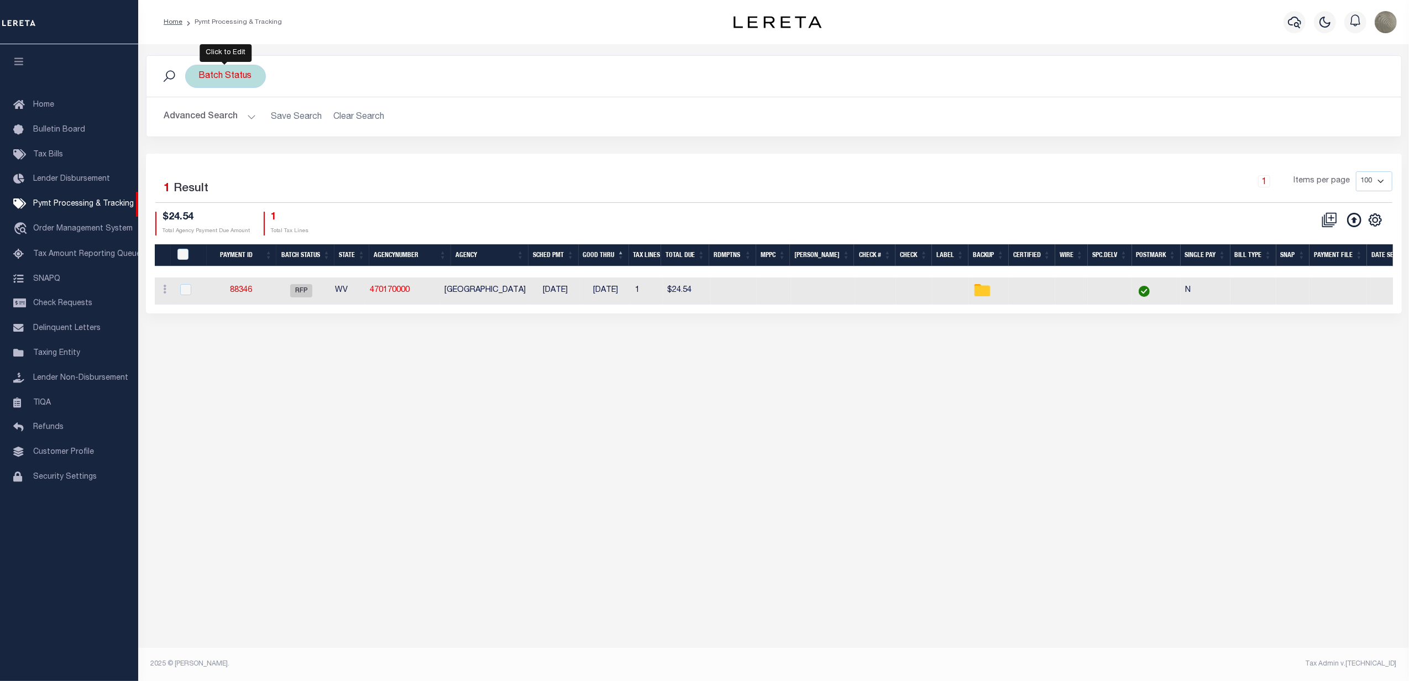
click at [242, 80] on div "Batch Status" at bounding box center [225, 76] width 81 height 23
click at [216, 130] on select "Awaiting Funds (AWF) Cleared and Complete (CAC) New Check Needed (NCN) Payment …" at bounding box center [281, 130] width 162 height 21
select select "SFP"
click at [200, 120] on select "Awaiting Funds (AWF) Cleared and Complete (CAC) New Check Needed (NCN) Payment …" at bounding box center [281, 130] width 162 height 21
click at [334, 155] on input "Apply" at bounding box center [345, 154] width 33 height 18
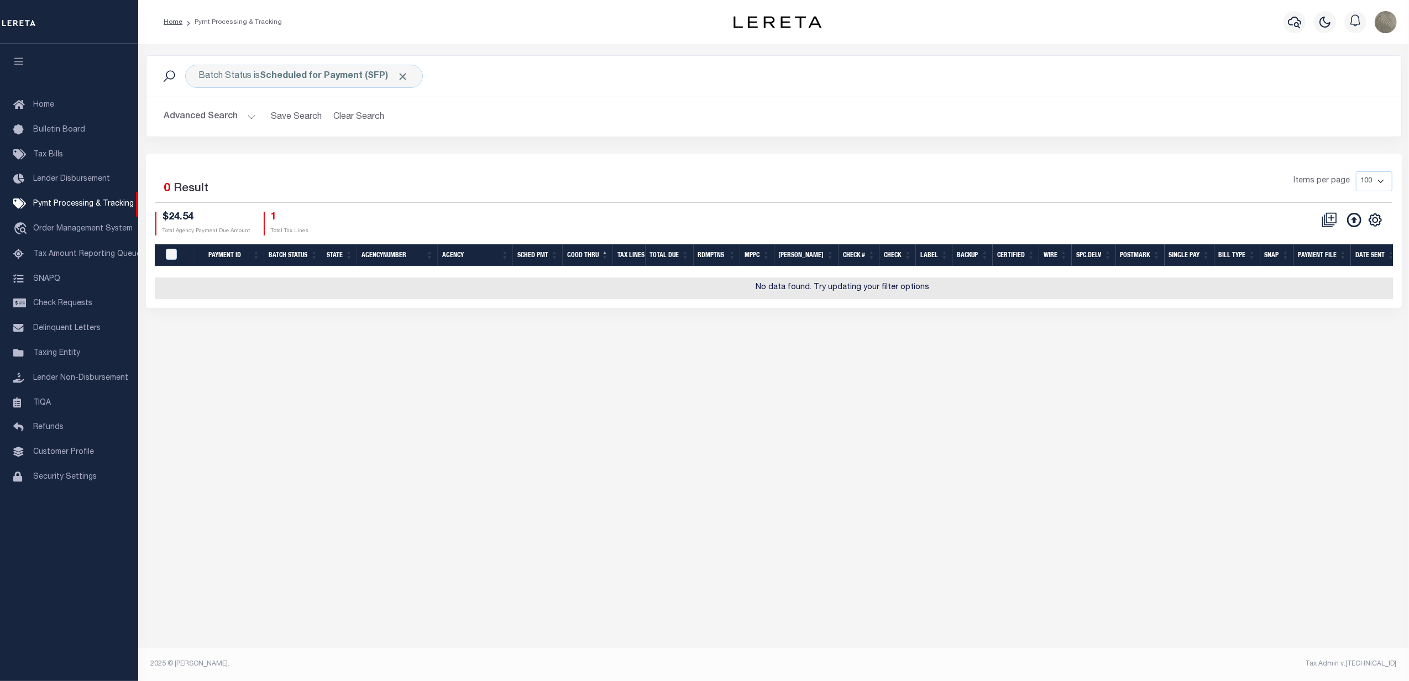
click at [237, 111] on button "Advanced Search" at bounding box center [210, 117] width 92 height 22
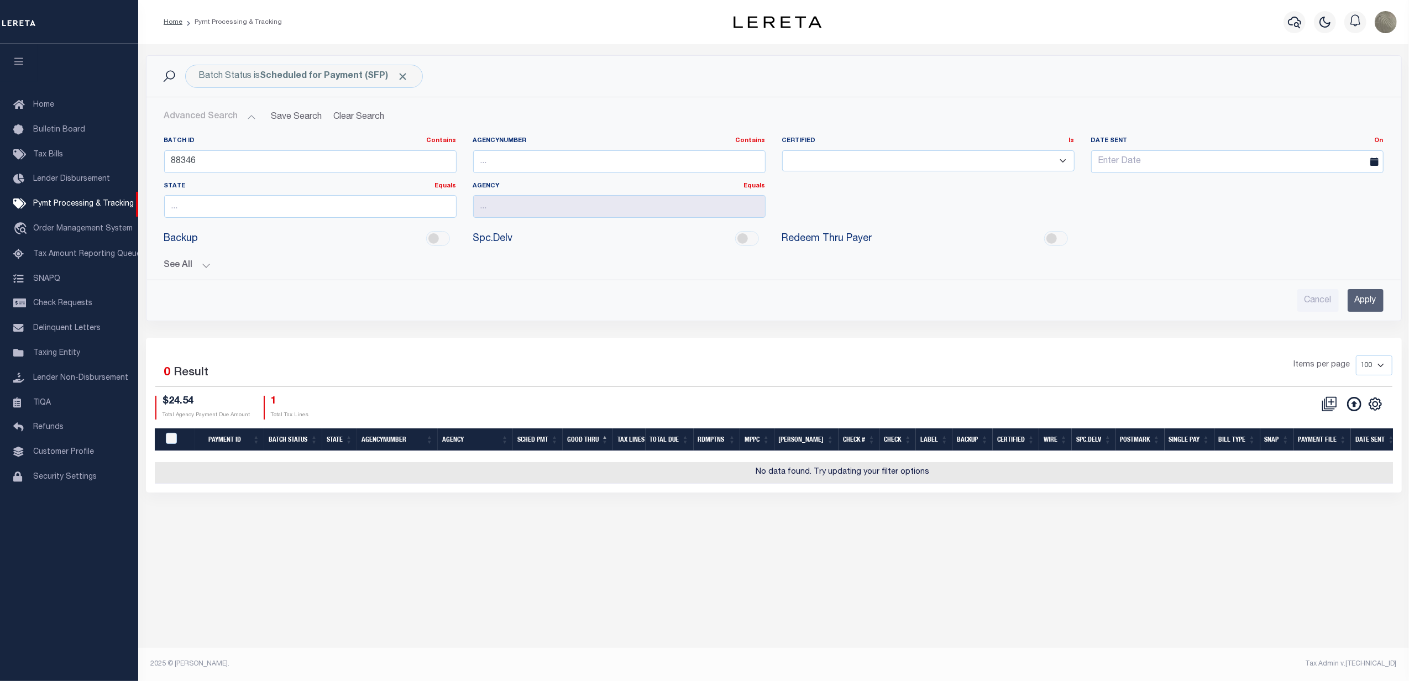
click at [201, 273] on div "Batch ID Contains Equals Is Not Equal To Is Greater Than Is Less Than 88346 Age…" at bounding box center [773, 220] width 1237 height 184
click at [364, 119] on button "Clear Search" at bounding box center [359, 117] width 60 height 22
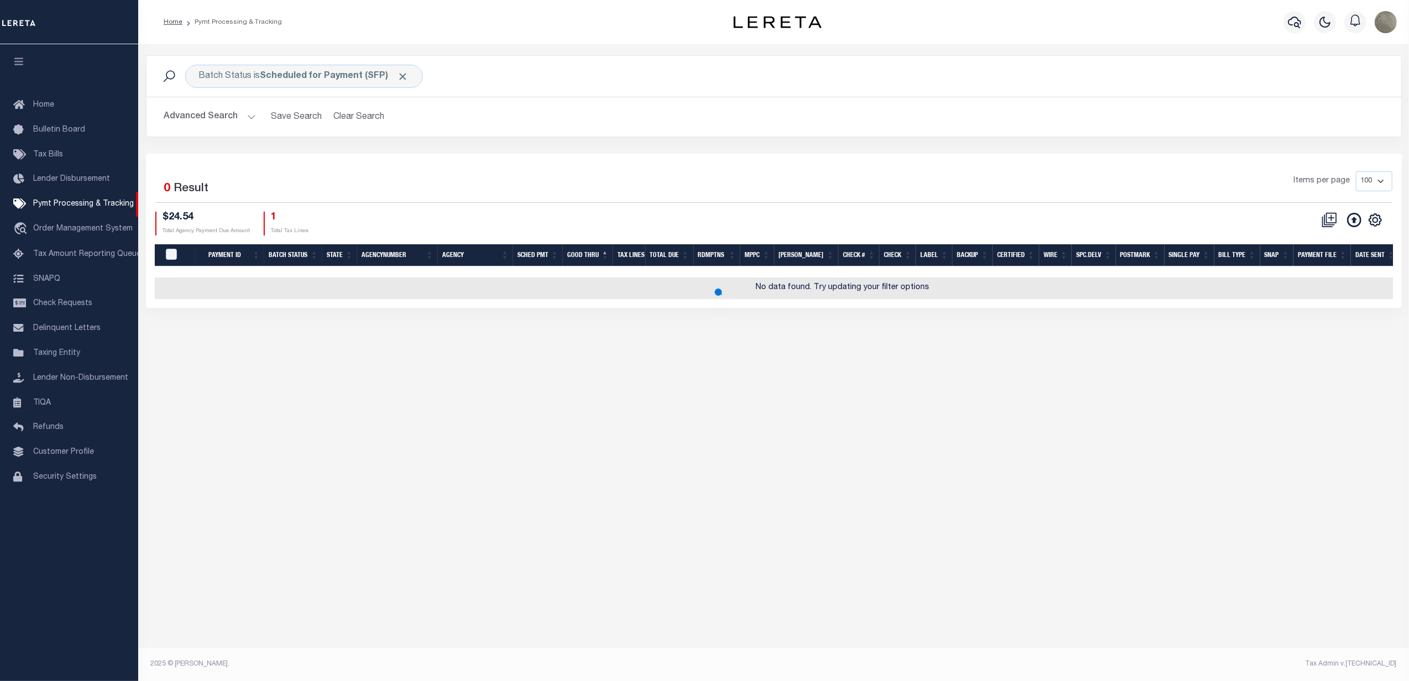
select select
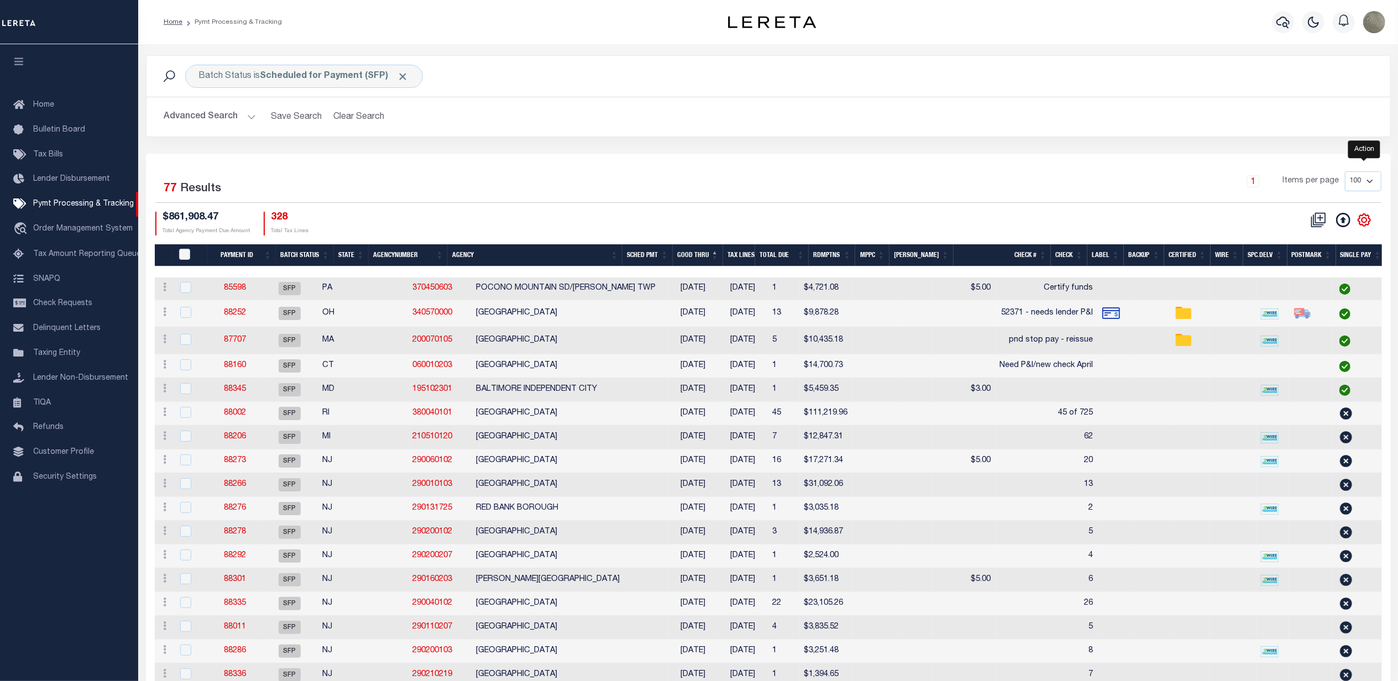
drag, startPoint x: 1366, startPoint y: 219, endPoint x: 1360, endPoint y: 239, distance: 20.3
click at [1365, 220] on icon "" at bounding box center [1364, 220] width 14 height 14
click at [1321, 304] on link "Show Filter" at bounding box center [1319, 303] width 108 height 22
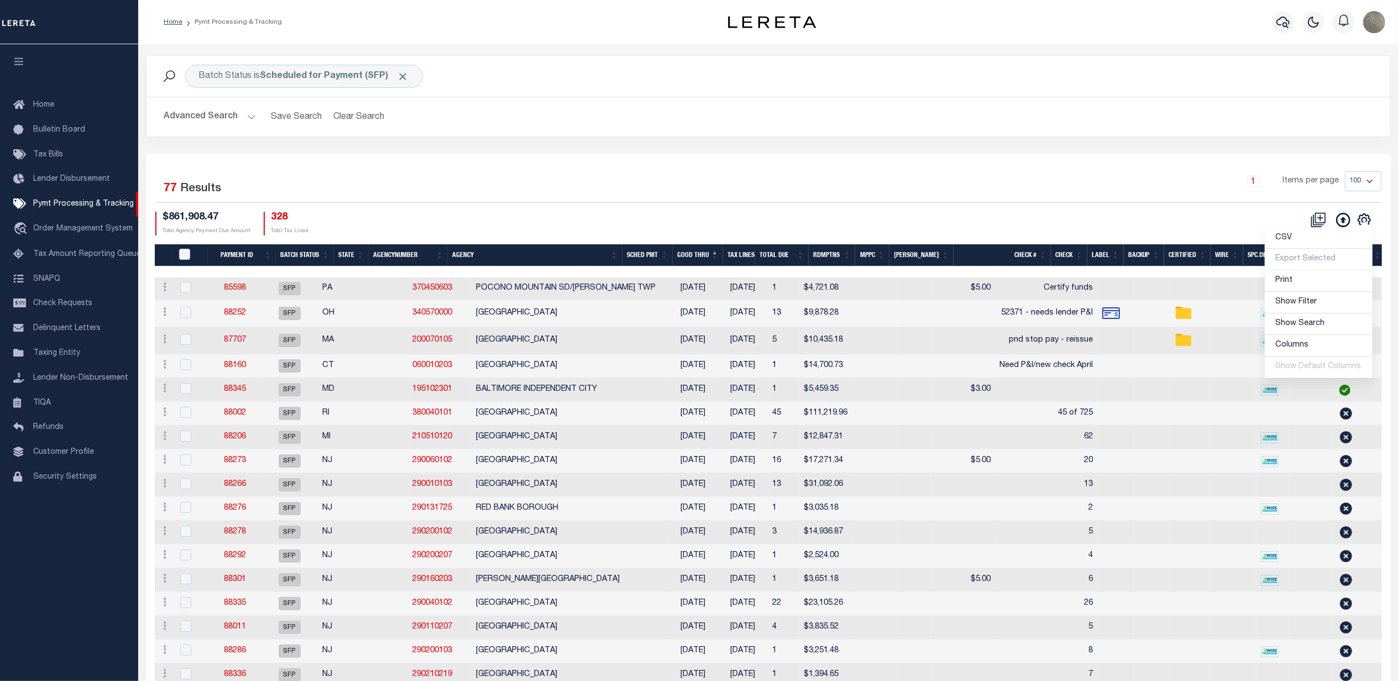
select select
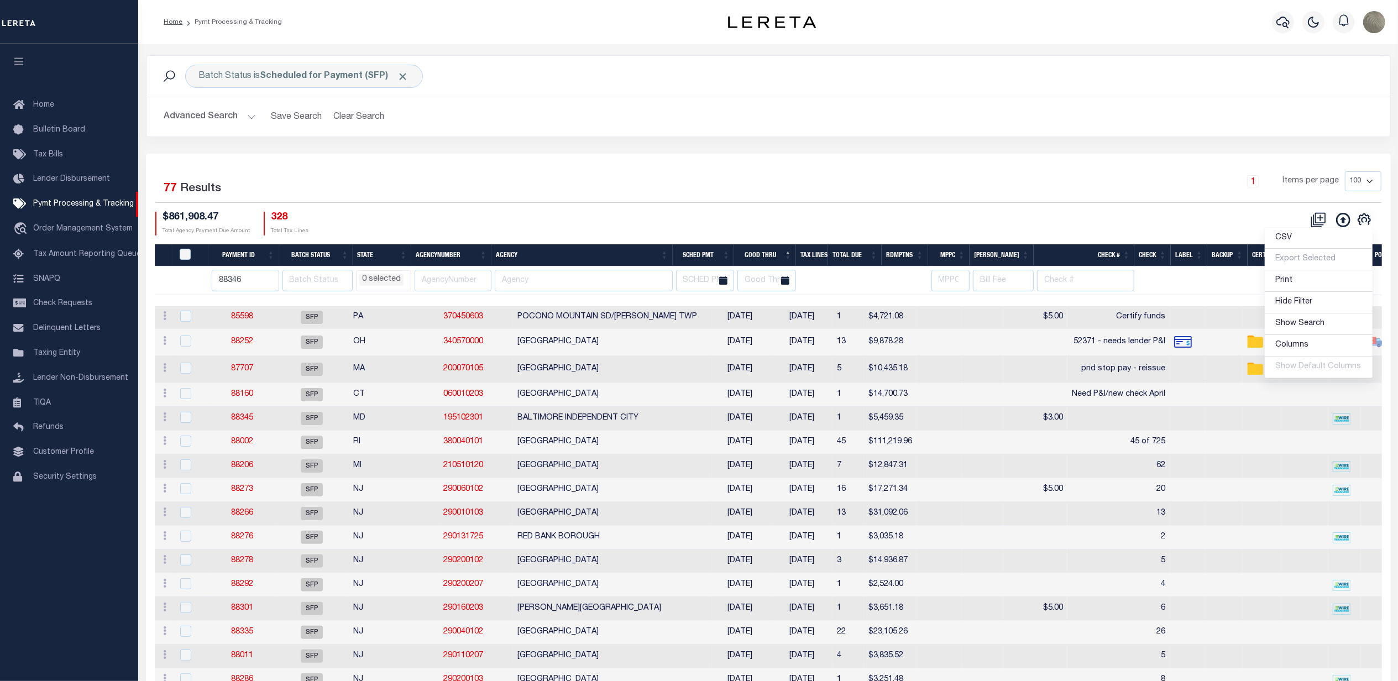
click at [243, 286] on input "88346" at bounding box center [245, 281] width 67 height 22
drag, startPoint x: 717, startPoint y: 141, endPoint x: 752, endPoint y: 154, distance: 36.4
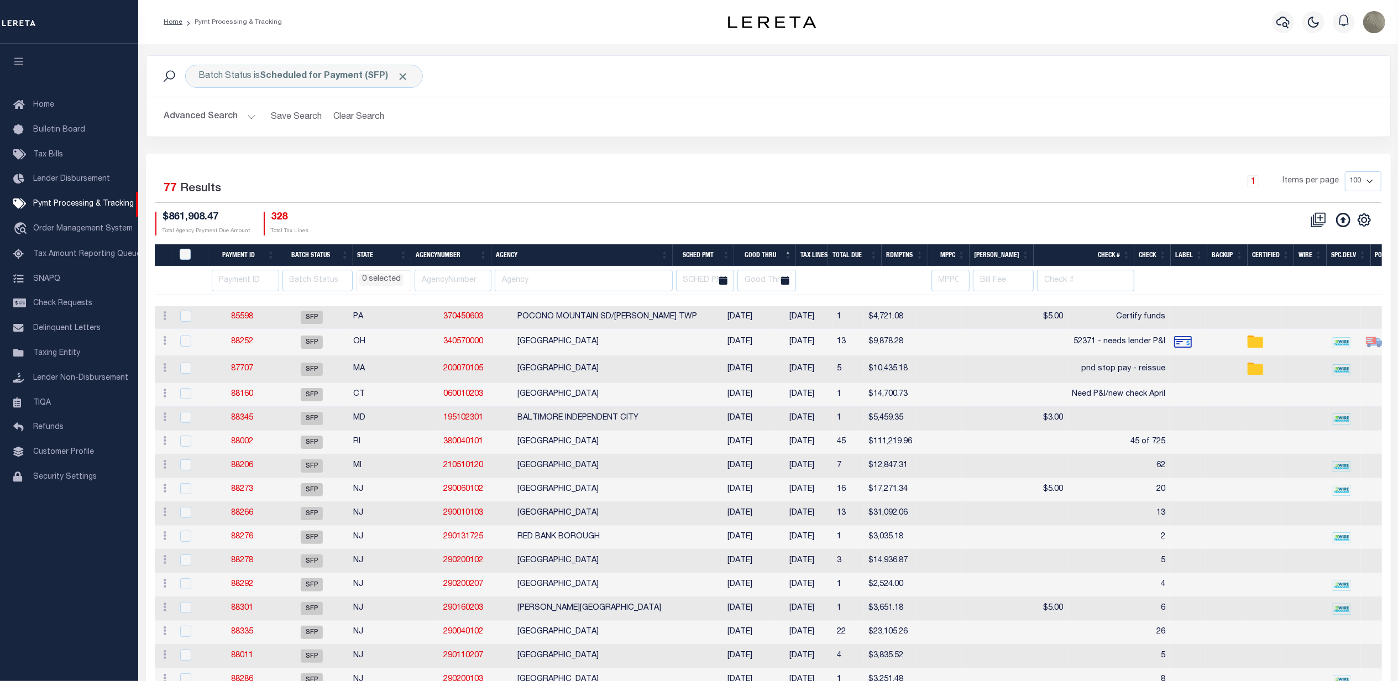
click at [720, 140] on div "Batch Status is Scheduled for Payment (SFP) Search Advanced Search Save Search …" at bounding box center [768, 104] width 1261 height 98
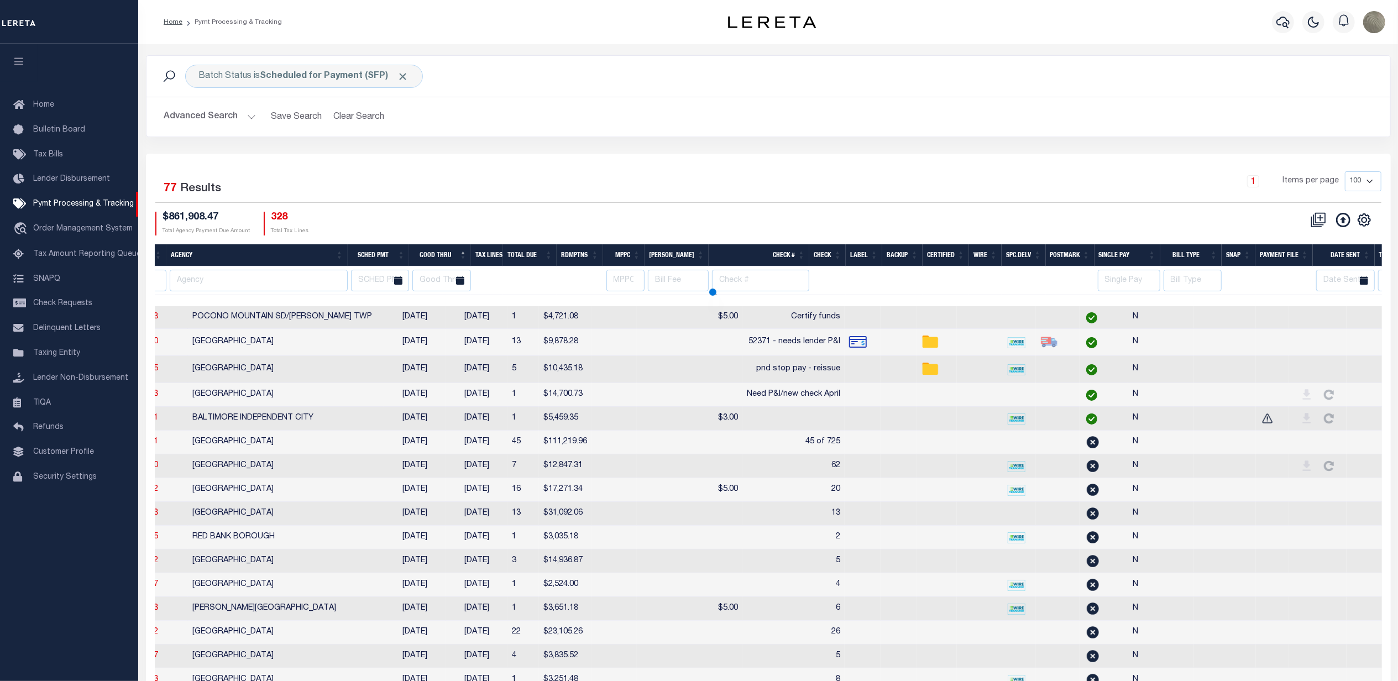
select select
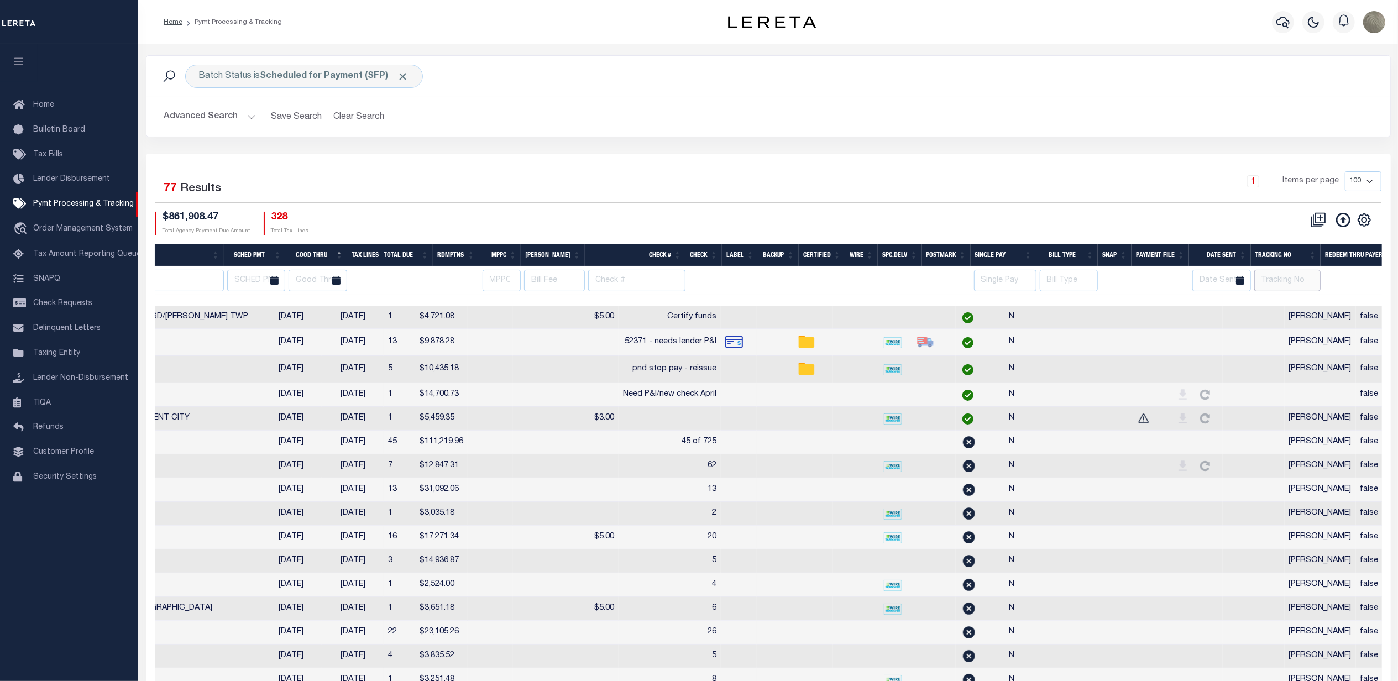
click at [1282, 285] on input "text" at bounding box center [1287, 281] width 67 height 22
type input "[PERSON_NAME]"
click at [1105, 234] on div "CSV Export Selected Print Hide Filter Show Search Columns 0: 1: PayeePmtBatchSt…" at bounding box center [1074, 224] width 613 height 24
select select
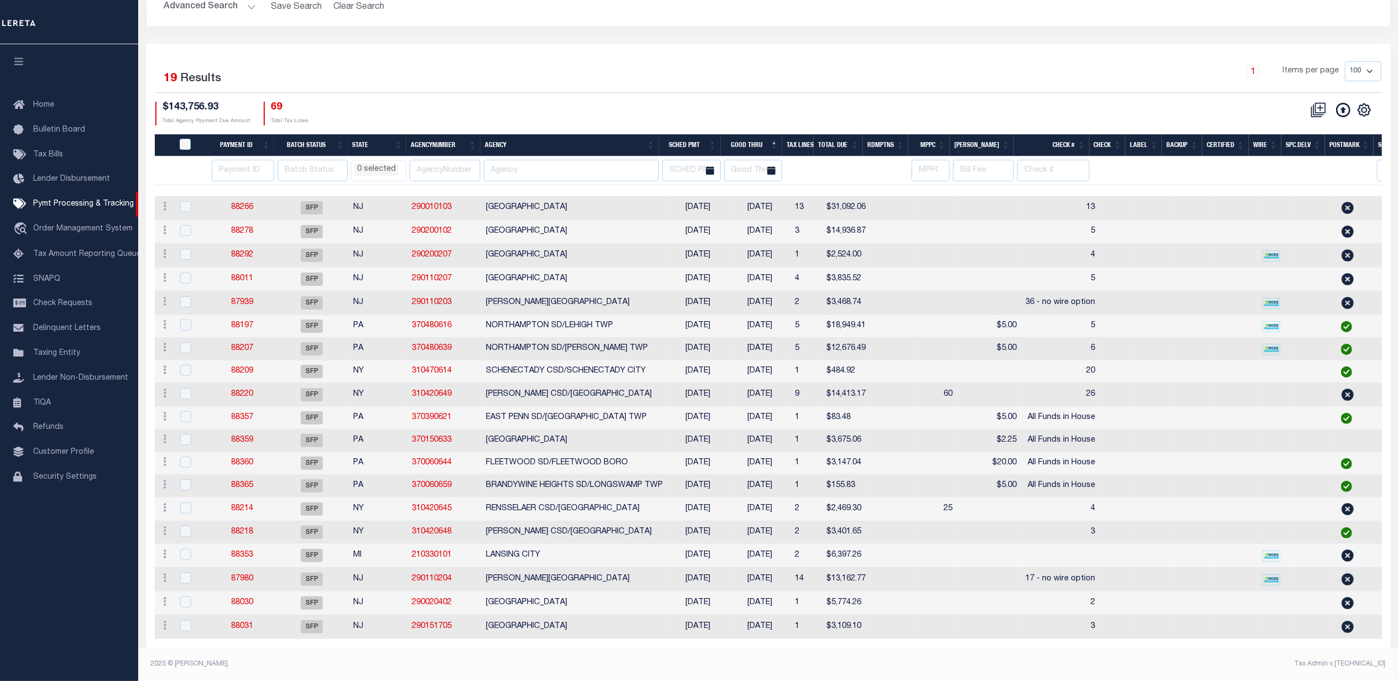
scroll to position [129, 0]
drag, startPoint x: 686, startPoint y: 180, endPoint x: 725, endPoint y: 268, distance: 96.2
click at [725, 268] on tbody "ACTIONS Delete Batch 88266 SFP NJ 290010103 VENTNOR CITY 08/13/2025 08/22/2025 …" at bounding box center [983, 417] width 1656 height 443
click at [767, 102] on div "$143,756.93 Total Agency Payment Due Amount 69 Total Tax Lines" at bounding box center [461, 114] width 613 height 24
click at [235, 160] on input "number" at bounding box center [243, 171] width 62 height 22
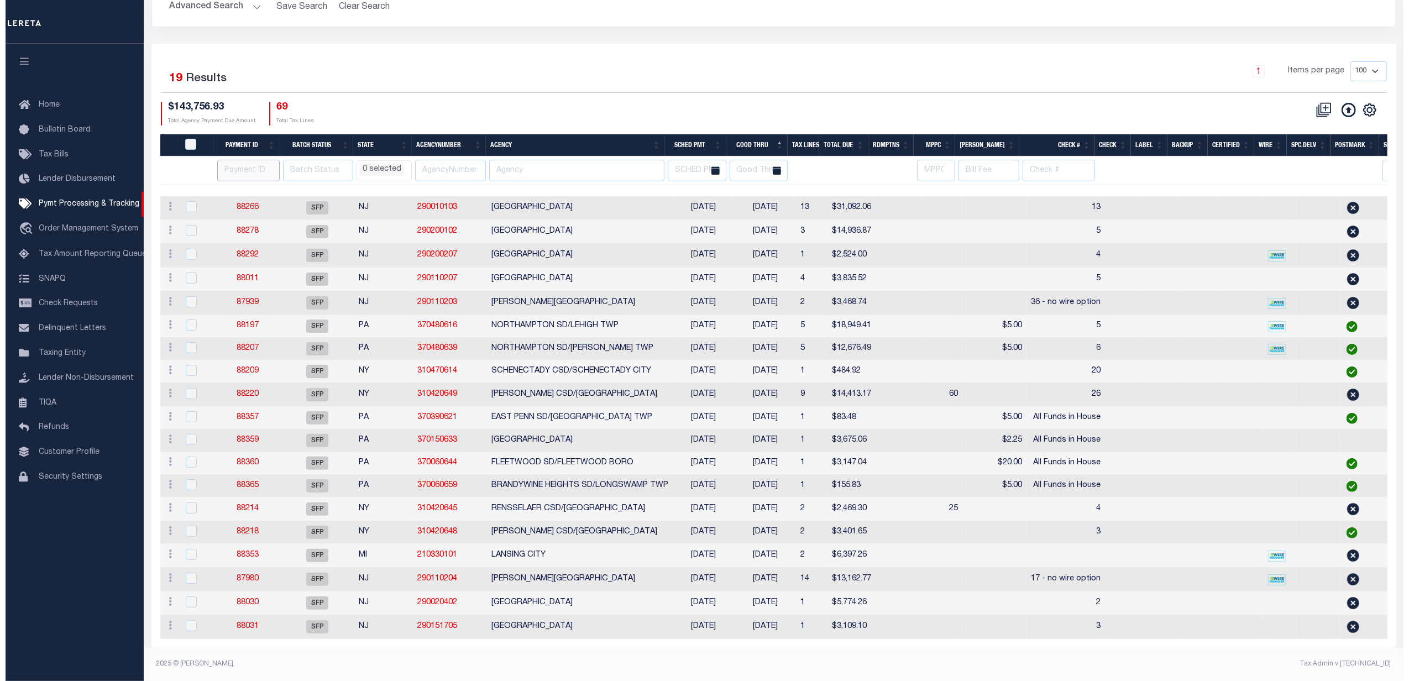
scroll to position [0, 0]
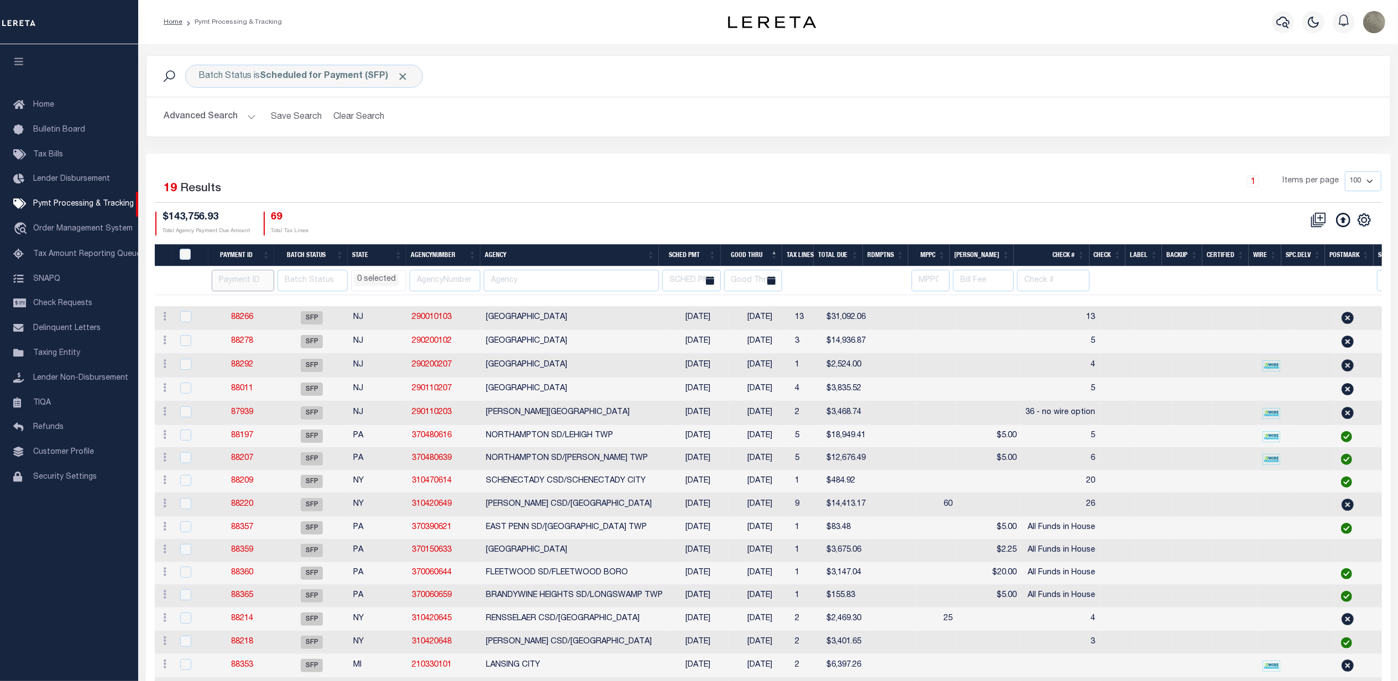
paste input "88334"
type input "88334"
click at [755, 182] on div "1 Items per page 100 200 500 1000" at bounding box center [923, 185] width 915 height 29
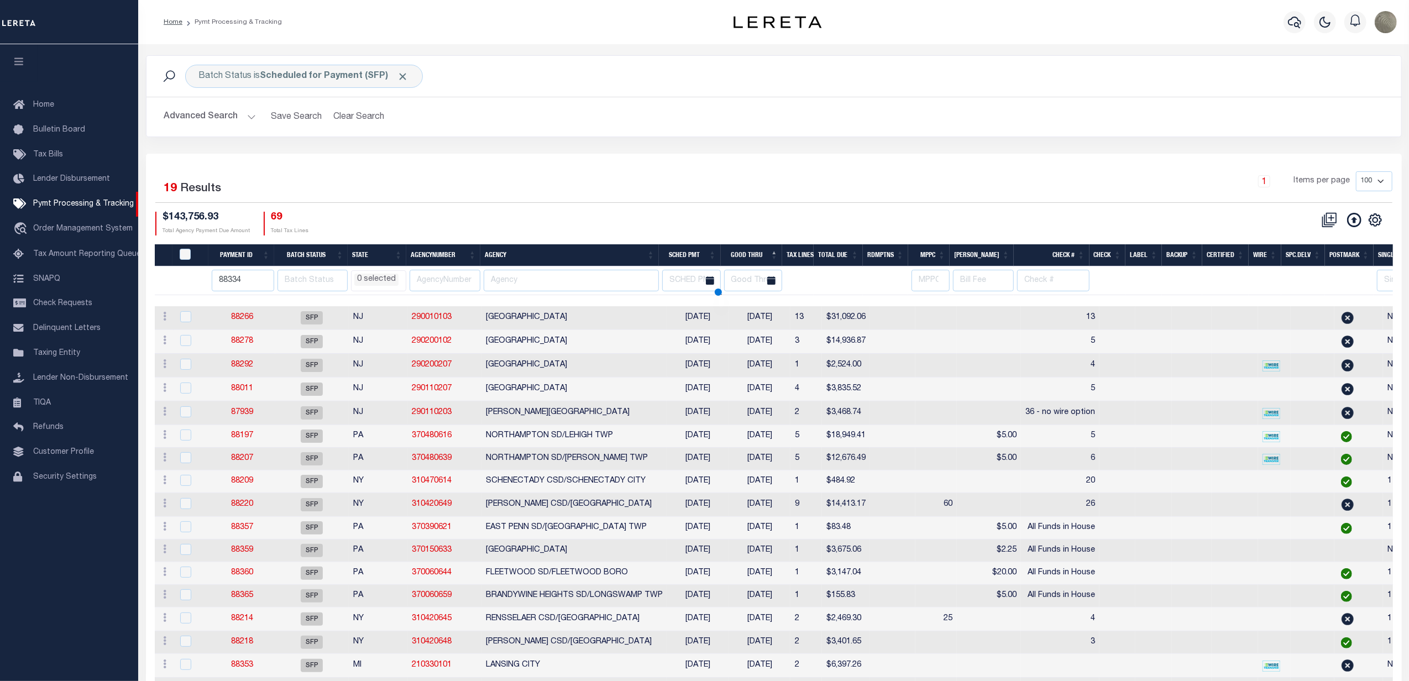
select select
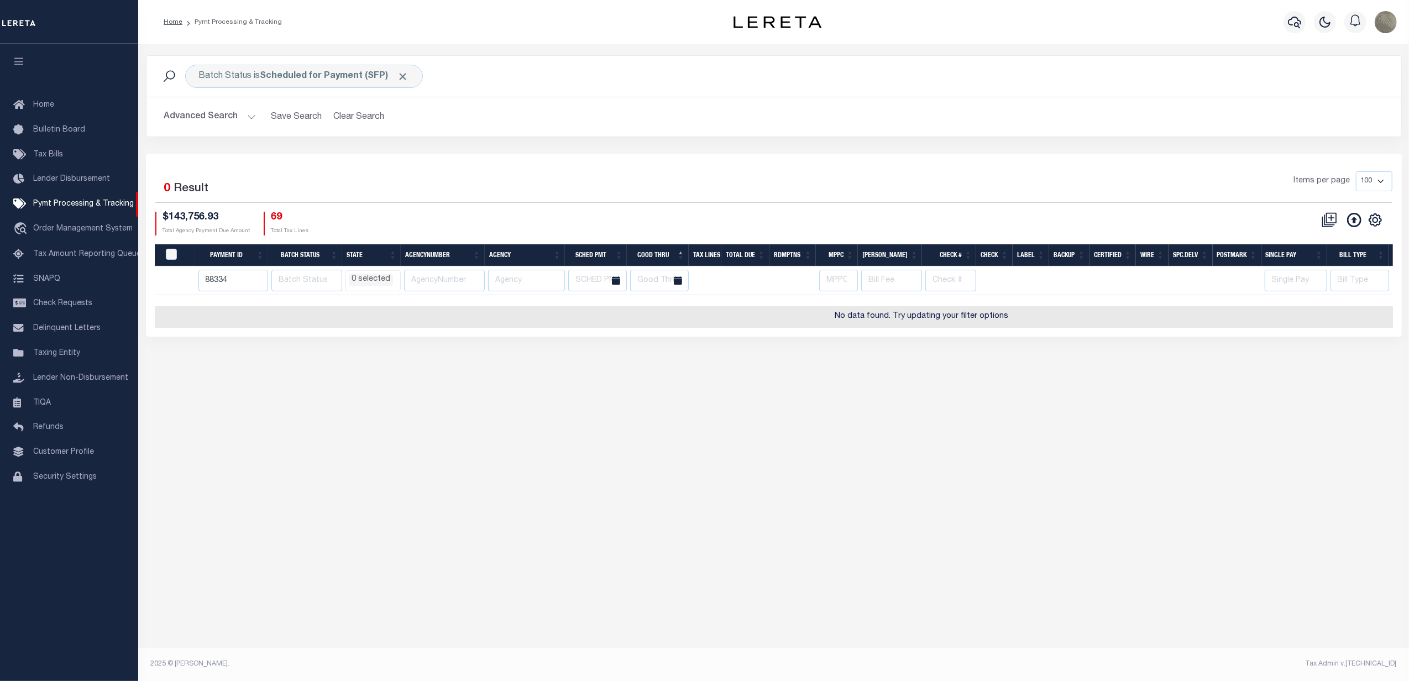
click at [848, 184] on div "Items per page 100 200 500 1000" at bounding box center [931, 185] width 924 height 29
click at [849, 215] on div "CSV Export Selected Print Hide Filter Show Search Columns 0: 1: PayeePmtBatchSt…" at bounding box center [1083, 224] width 618 height 24
click at [615, 200] on div "Items per page 100 200 500 1000" at bounding box center [931, 185] width 924 height 29
click at [242, 282] on input "88334" at bounding box center [233, 281] width 70 height 22
click at [406, 71] on span "Click to Remove" at bounding box center [403, 77] width 12 height 12
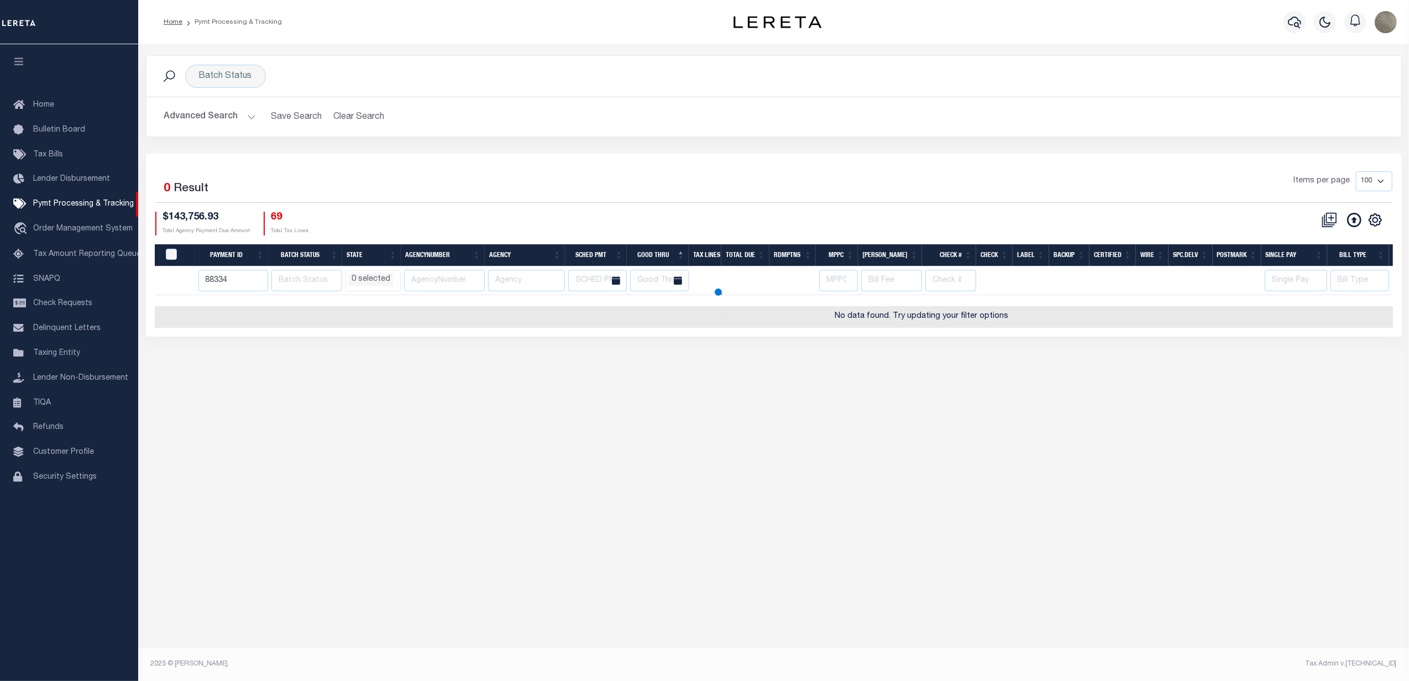
select select
click at [483, 166] on div "Selected 0 Result Items per page 100 200 500 1000 $143,756.93 69" at bounding box center [774, 245] width 1256 height 183
click at [205, 284] on input "88334" at bounding box center [233, 281] width 70 height 22
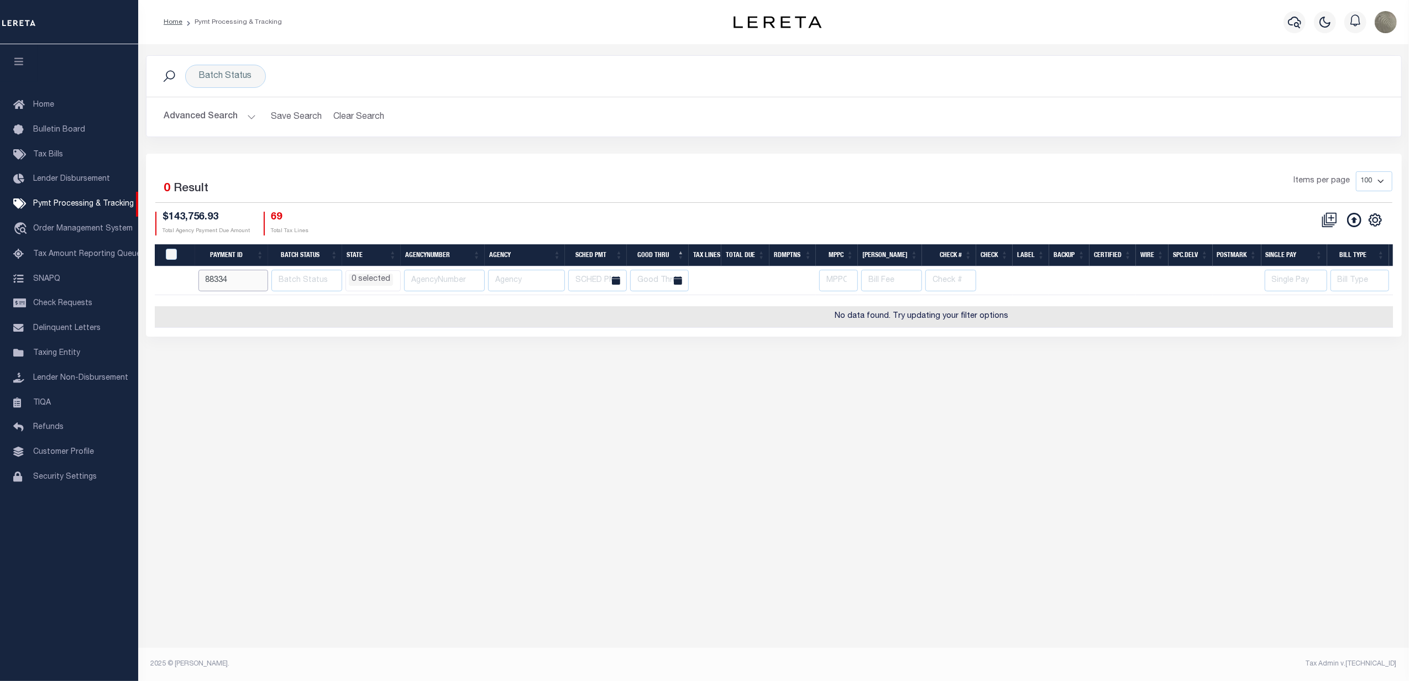
click at [205, 284] on input "88334" at bounding box center [233, 281] width 70 height 22
select select
click at [517, 176] on div "Items per page 100 200 500 1000" at bounding box center [931, 185] width 924 height 29
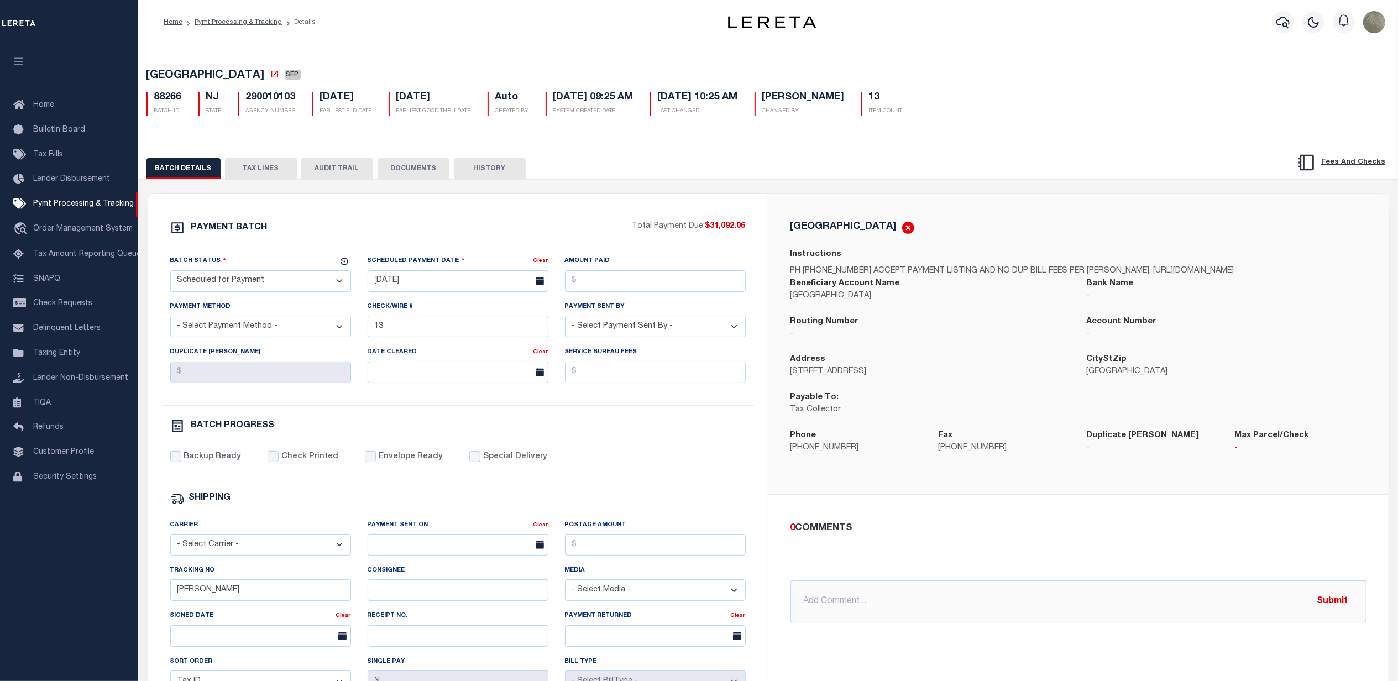
click at [233, 274] on select "- Select Status - Scheduled for Payment Ready For Payment Payment Sent Cleared …" at bounding box center [260, 281] width 181 height 22
select select "RFP"
click at [170, 274] on select "- Select Status - Scheduled for Payment Ready For Payment Payment Sent Cleared …" at bounding box center [260, 281] width 181 height 22
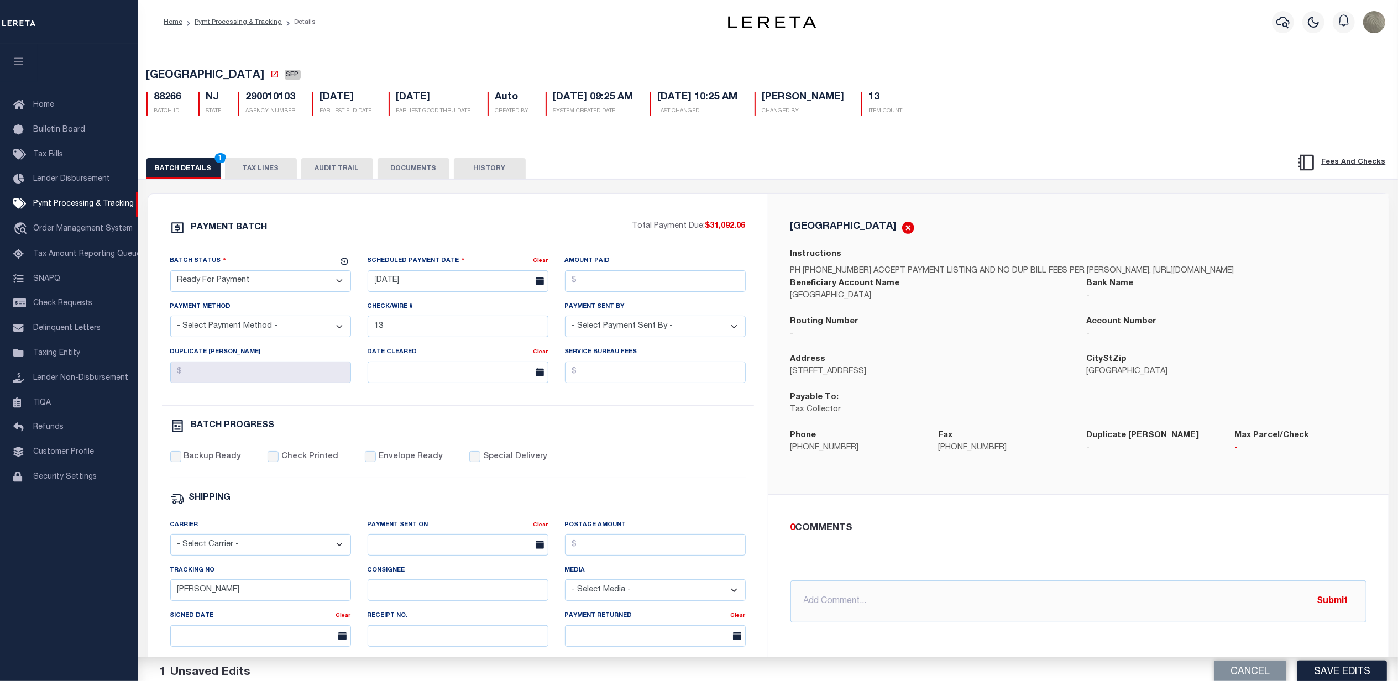
click at [284, 251] on div "PAYMENT BATCH Total Payment Due: $31,092.06 Batch Status - Select Status -" at bounding box center [457, 518] width 593 height 594
drag, startPoint x: 565, startPoint y: 227, endPoint x: 569, endPoint y: 234, distance: 8.9
click at [565, 227] on div "PAYMENT BATCH" at bounding box center [401, 231] width 462 height 21
click at [290, 286] on select "- Select Status - Scheduled for Payment Ready For Payment Payment Sent Cleared …" at bounding box center [260, 281] width 181 height 22
click at [170, 274] on select "- Select Status - Scheduled for Payment Ready For Payment Payment Sent Cleared …" at bounding box center [260, 281] width 181 height 22
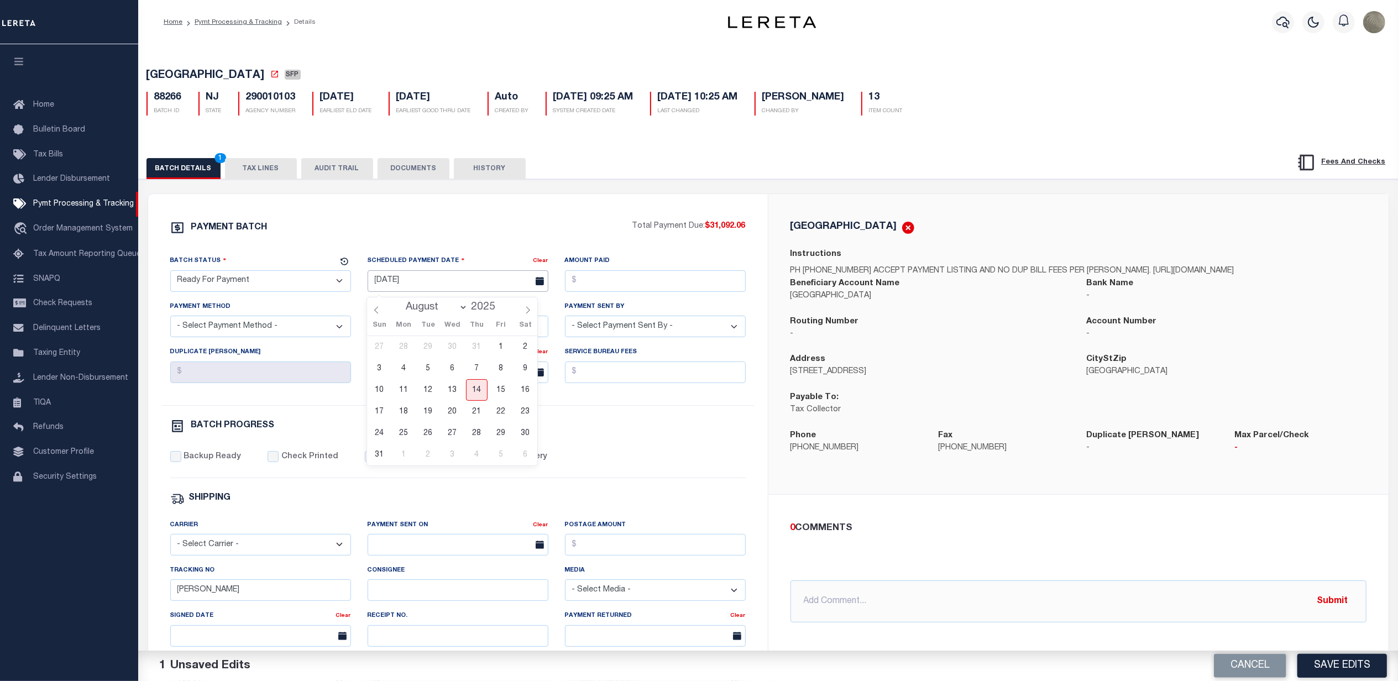
click at [412, 285] on input "[DATE]" at bounding box center [458, 281] width 181 height 22
click at [482, 392] on span "14" at bounding box center [477, 390] width 22 height 22
type input "[DATE]"
click at [593, 286] on input "Amount Paid" at bounding box center [655, 281] width 181 height 22
type input "$31,092.06"
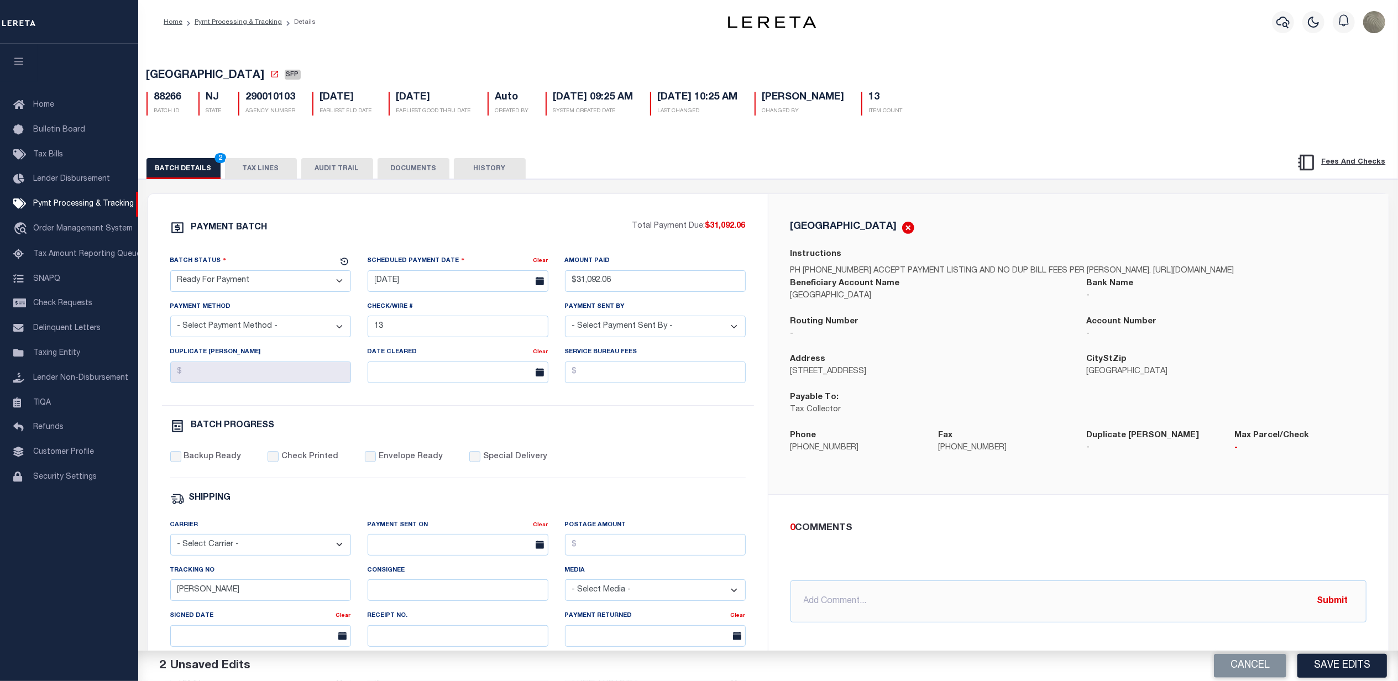
click at [262, 328] on select "- Select Payment Method - ACH Certified Check Check Direct Deposit Wire Transfer" at bounding box center [260, 327] width 181 height 22
select select "CHK"
click at [170, 320] on select "- Select Payment Method - ACH Certified Check Check Direct Deposit Wire Transfer" at bounding box center [260, 327] width 181 height 22
click at [407, 328] on input "13" at bounding box center [458, 327] width 181 height 22
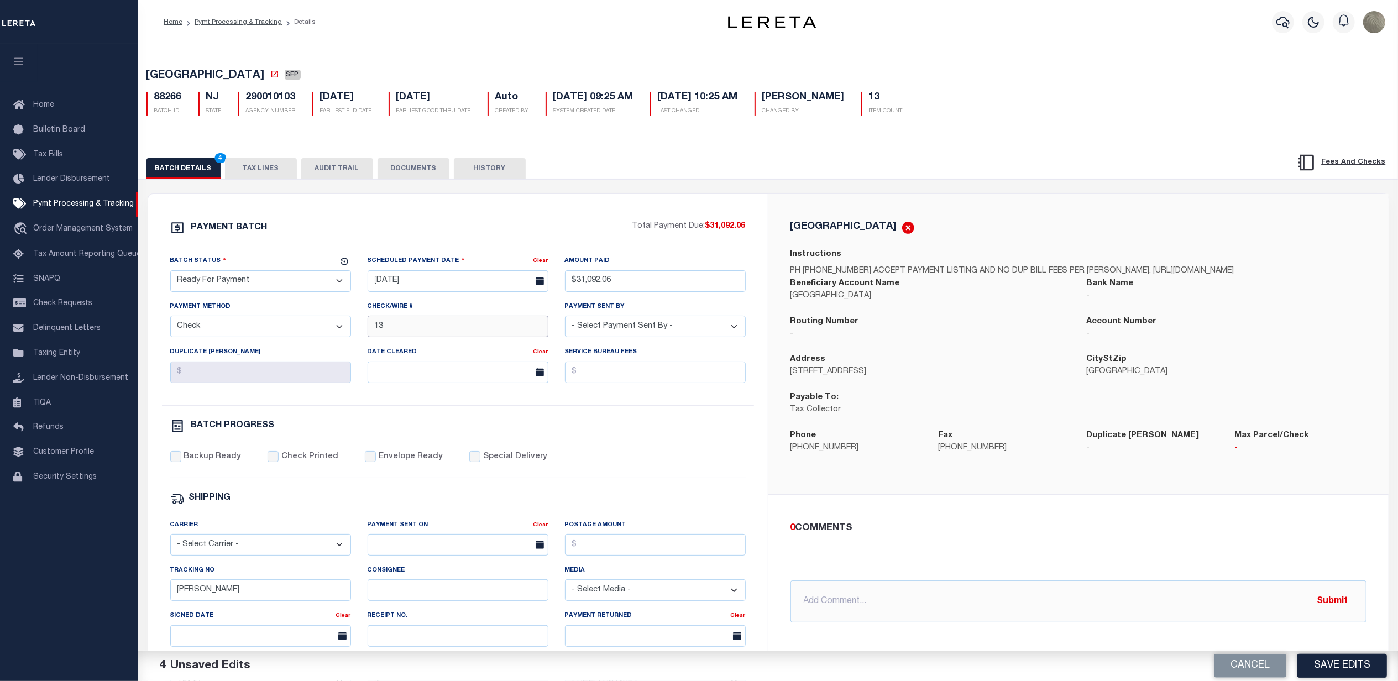
click at [408, 328] on input "13" at bounding box center [458, 327] width 181 height 22
drag, startPoint x: 668, startPoint y: 324, endPoint x: 649, endPoint y: 332, distance: 20.5
click at [668, 324] on select "- Select Payment Sent By - [PERSON_NAME] [PERSON_NAME] [PERSON_NAME] [PERSON_NA…" at bounding box center [655, 327] width 181 height 22
select select "[PERSON_NAME]"
click at [565, 320] on select "- Select Payment Sent By - [PERSON_NAME] [PERSON_NAME] [PERSON_NAME] [PERSON_NA…" at bounding box center [655, 327] width 181 height 22
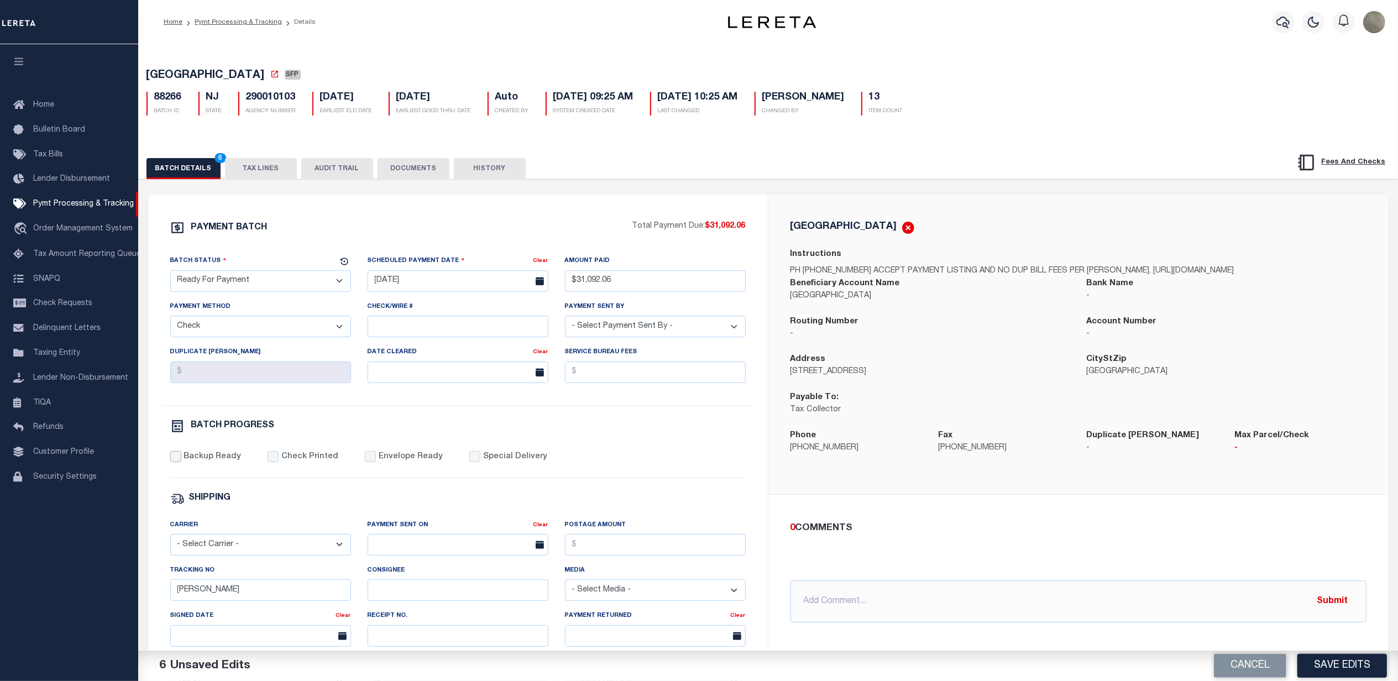
click at [178, 460] on input "Backup Ready" at bounding box center [175, 456] width 11 height 11
checkbox input "true"
drag, startPoint x: 219, startPoint y: 591, endPoint x: 111, endPoint y: 597, distance: 108.5
click at [120, 599] on div "Home Pymt Processing & Tracking Details Profile Sign out" at bounding box center [699, 464] width 1398 height 928
click at [752, 441] on div "PAYMENT BATCH Total Payment Due: $31,092.06 Batch Status - Select Status -" at bounding box center [457, 518] width 593 height 594
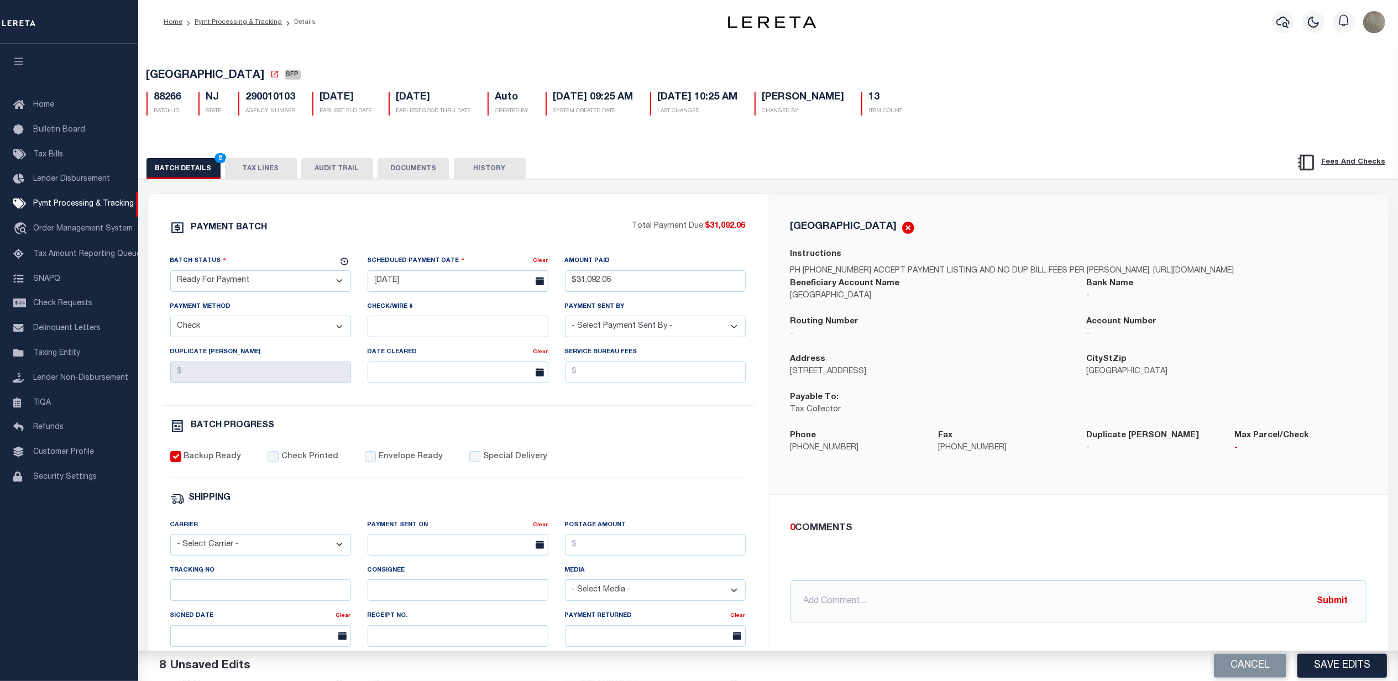
click at [161, 101] on h5 "88266" at bounding box center [168, 98] width 28 height 12
copy h5 "88266"
click at [156, 74] on span "VENTNOR CITY" at bounding box center [205, 75] width 118 height 11
drag, startPoint x: 149, startPoint y: 76, endPoint x: 229, endPoint y: 70, distance: 79.8
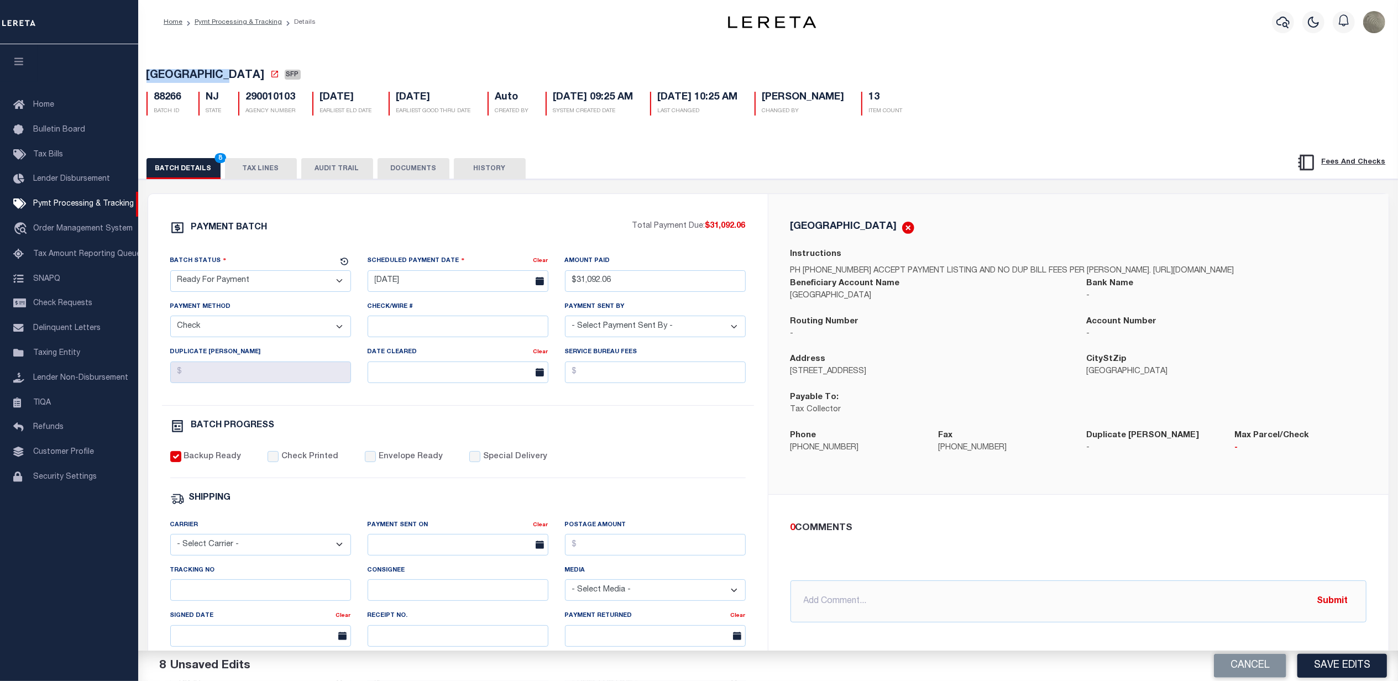
click at [229, 70] on span "VENTNOR CITY" at bounding box center [205, 75] width 118 height 11
copy span "VENTNOR CITY"
click at [1355, 668] on button "Save Edits" at bounding box center [1342, 666] width 90 height 24
type input "[PERSON_NAME]"
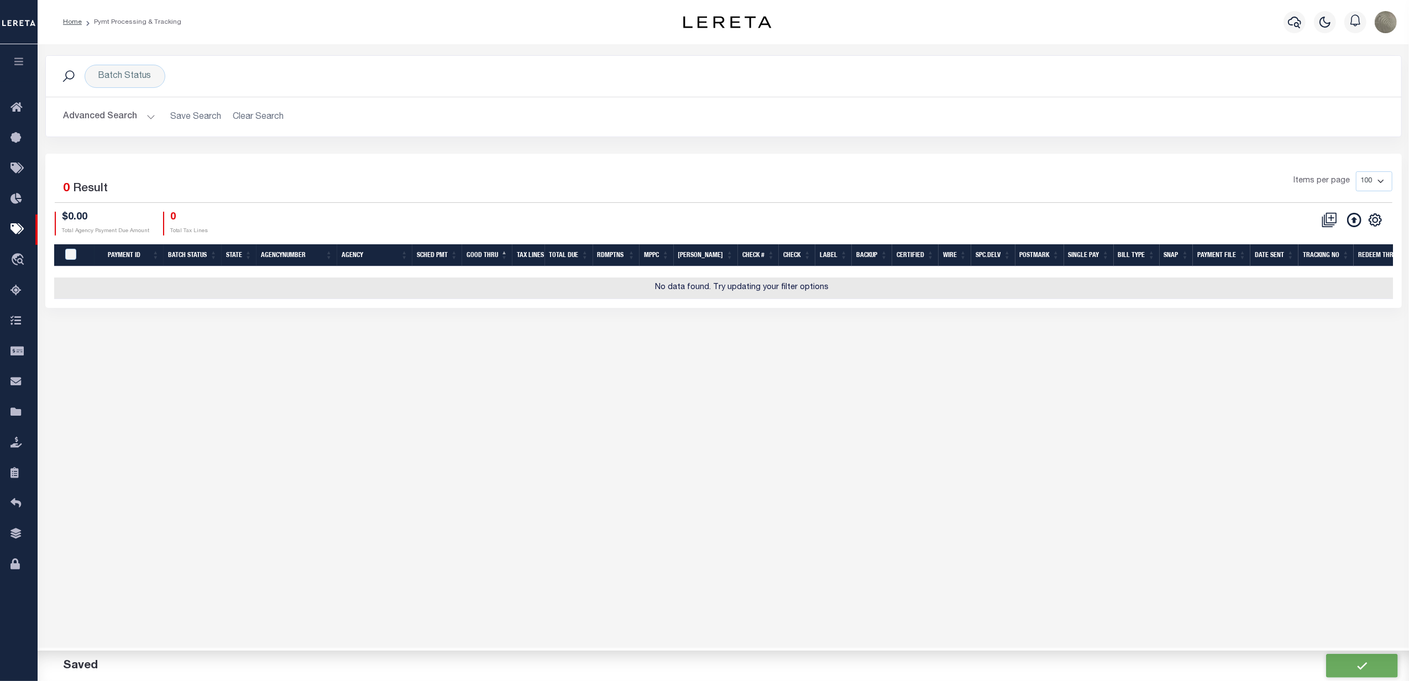
type input "$31,092.06"
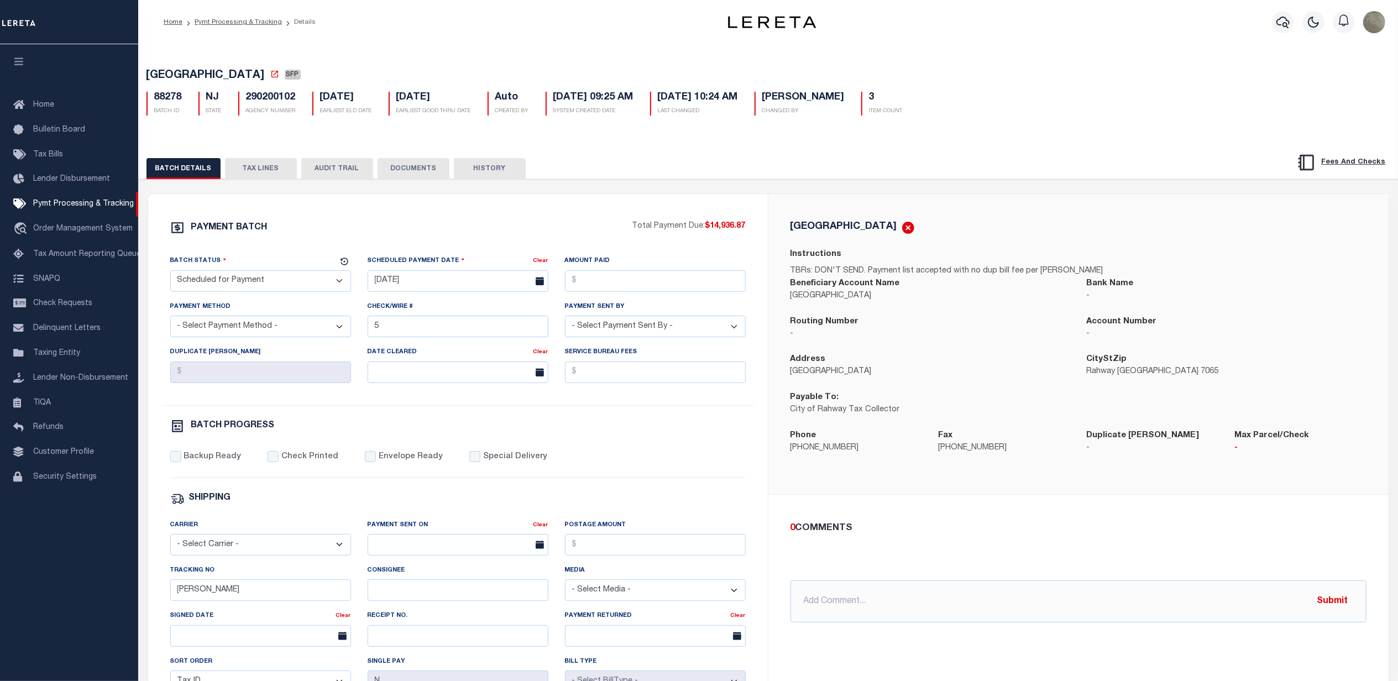
click at [210, 279] on select "- Select Status - Scheduled for Payment Ready For Payment Payment Sent Cleared …" at bounding box center [260, 281] width 181 height 22
select select "RFP"
click at [170, 274] on select "- Select Status - Scheduled for Payment Ready For Payment Payment Sent Cleared …" at bounding box center [260, 281] width 181 height 22
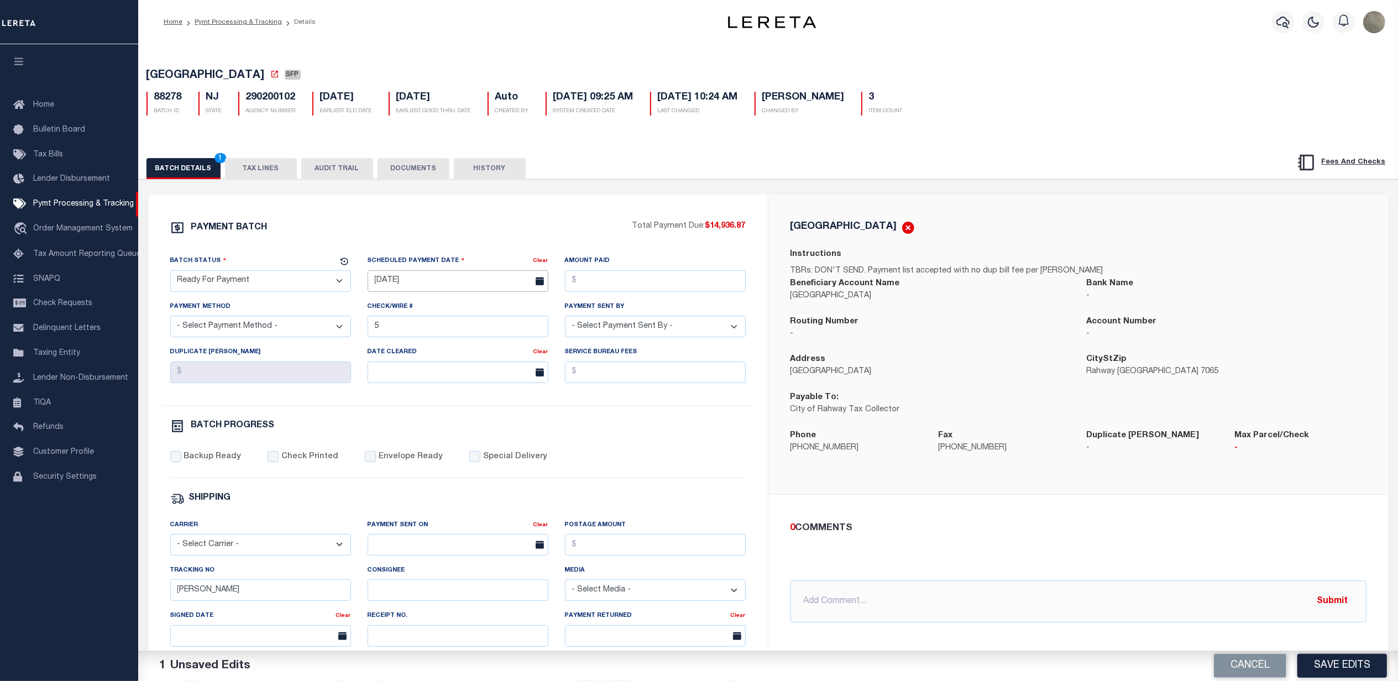
click at [399, 291] on input "[DATE]" at bounding box center [458, 281] width 181 height 22
click at [474, 387] on span "14" at bounding box center [477, 390] width 22 height 22
type input "[DATE]"
click at [622, 288] on input "Amount Paid" at bounding box center [655, 281] width 181 height 22
type input "$14,936.87"
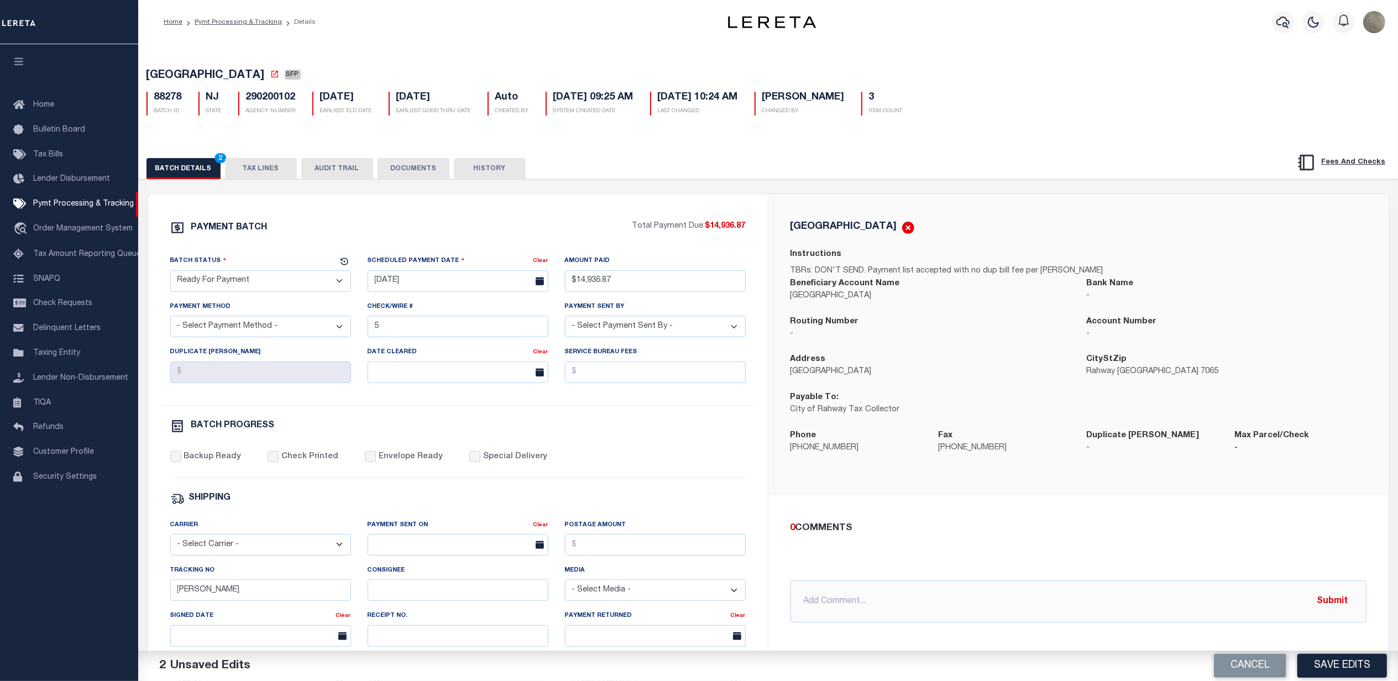
click at [304, 337] on select "- Select Payment Method - ACH Certified Check Check Direct Deposit Wire Transfer" at bounding box center [260, 327] width 181 height 22
select select "CHK"
click at [170, 320] on select "- Select Payment Method - ACH Certified Check Check Direct Deposit Wire Transfer" at bounding box center [260, 327] width 181 height 22
click at [431, 327] on input "5" at bounding box center [458, 327] width 181 height 22
click at [607, 326] on select "- Select Payment Sent By - [PERSON_NAME] [PERSON_NAME] [PERSON_NAME] [PERSON_NA…" at bounding box center [655, 327] width 181 height 22
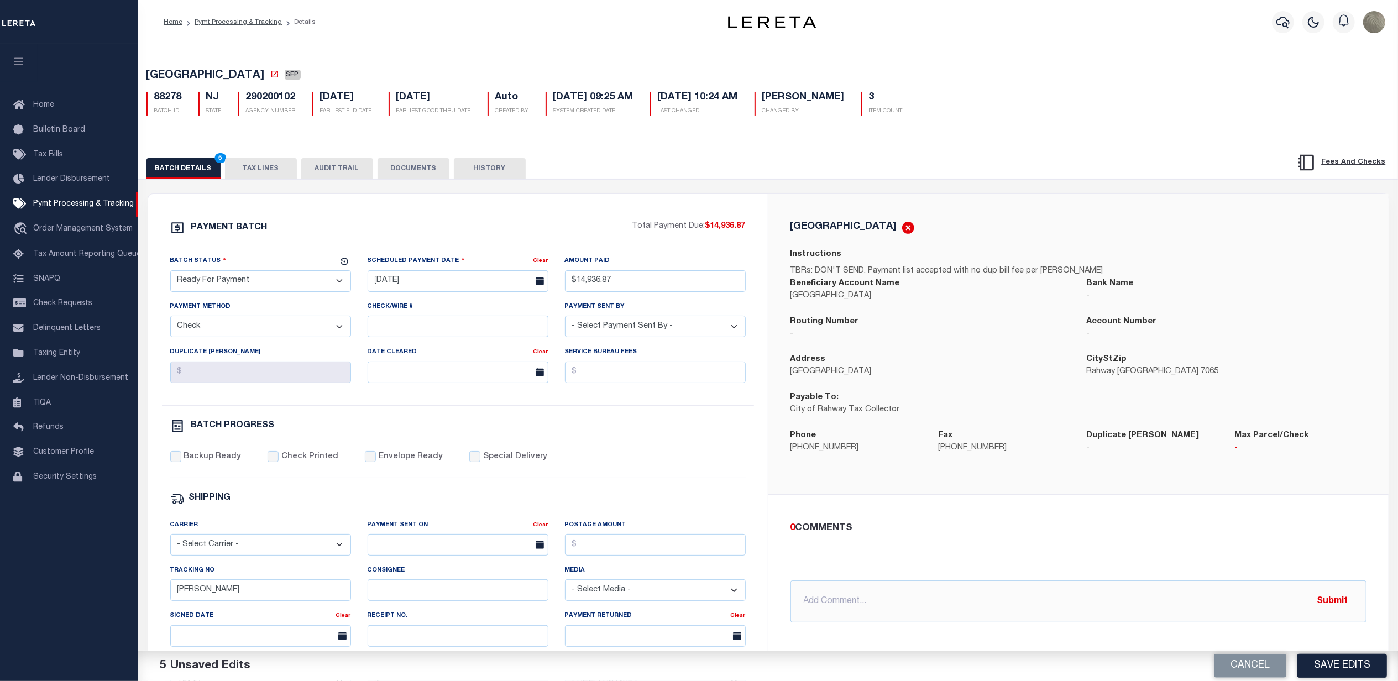
select select "[PERSON_NAME]"
click at [565, 320] on select "- Select Payment Sent By - [PERSON_NAME] [PERSON_NAME] [PERSON_NAME] [PERSON_NA…" at bounding box center [655, 327] width 181 height 22
click at [178, 456] on div "PAYMENT BATCH Total Payment Due: $14,936.87 Batch Status - Select Status -" at bounding box center [457, 518] width 593 height 594
click at [190, 463] on label "Backup Ready" at bounding box center [212, 457] width 57 height 12
click at [181, 462] on input "Backup Ready" at bounding box center [175, 456] width 11 height 11
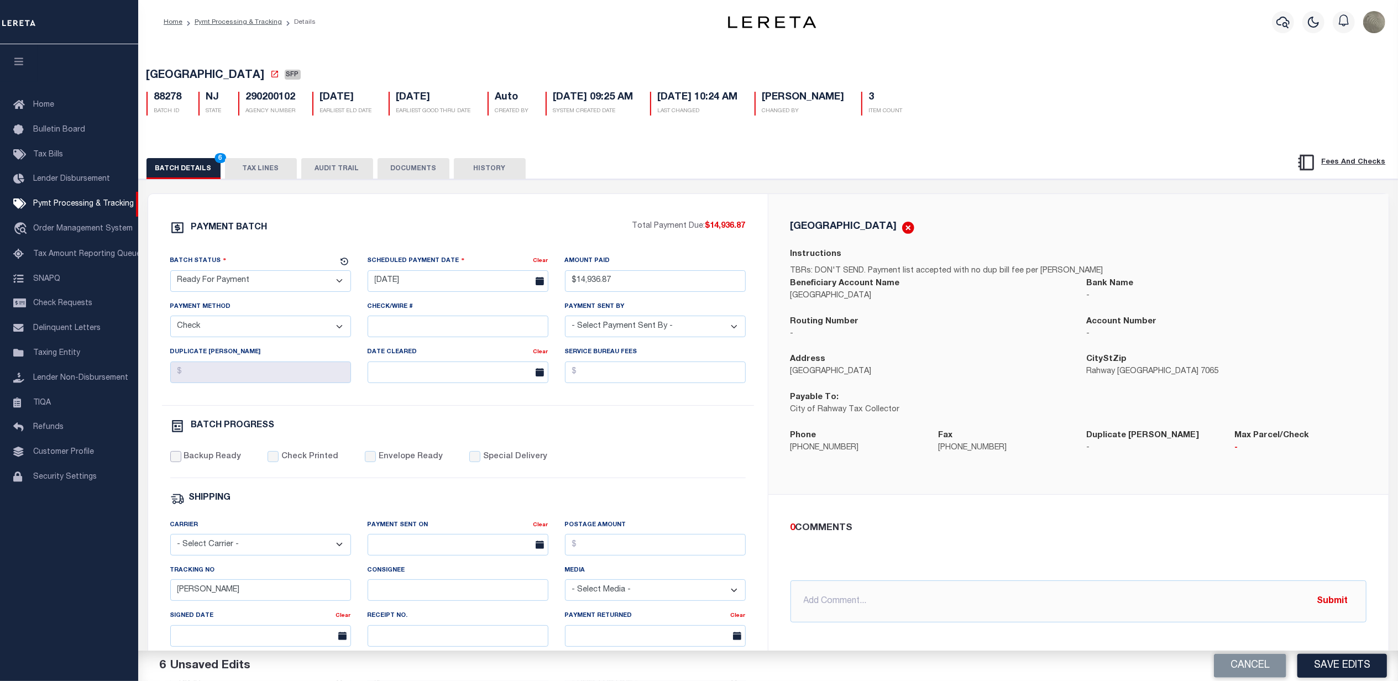
checkbox input "true"
drag, startPoint x: 233, startPoint y: 605, endPoint x: 119, endPoint y: 609, distance: 113.4
click at [119, 609] on div "Home Pymt Processing & Tracking Details Profile Sign out" at bounding box center [699, 464] width 1398 height 928
click at [1024, 242] on div "[GEOGRAPHIC_DATA] Instructions TBRs: DON'T SEND. Payment list accepted with no …" at bounding box center [1079, 344] width 594 height 247
click at [1355, 659] on button "Save Edits" at bounding box center [1342, 666] width 90 height 24
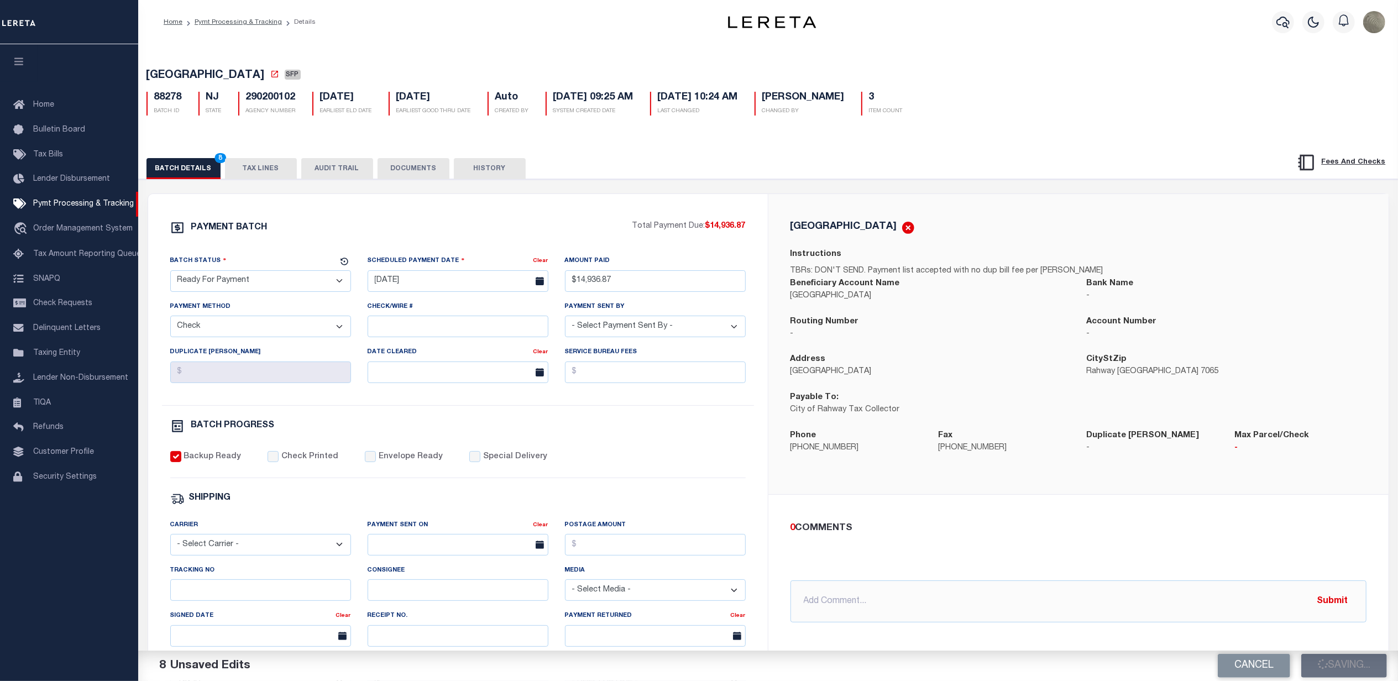
type input "[PERSON_NAME]"
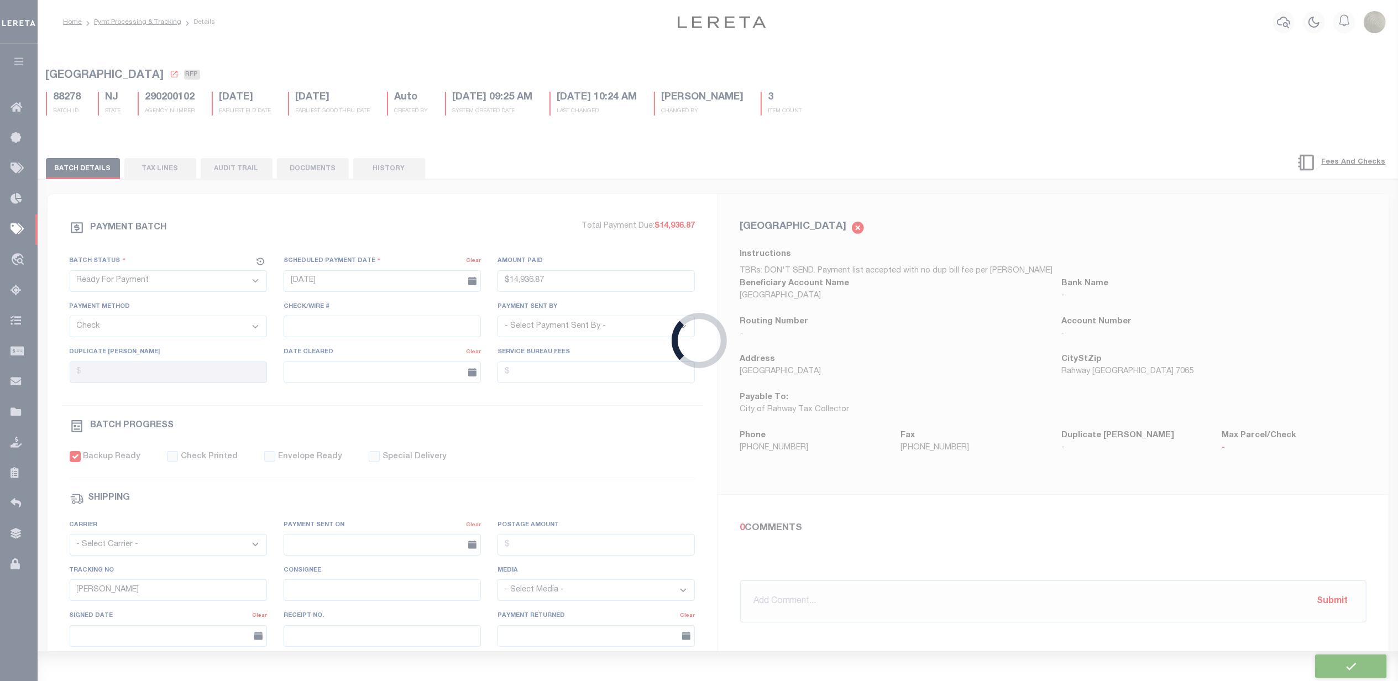
type input "$14,936.87"
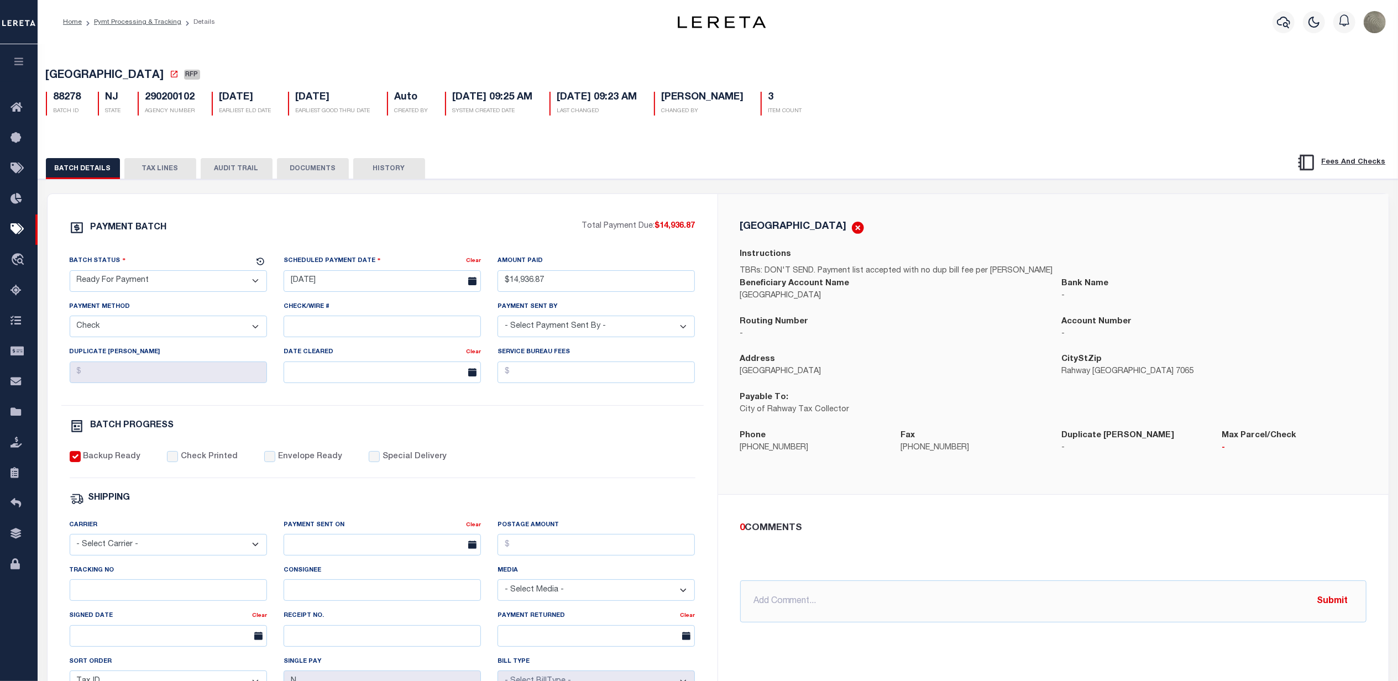
click at [207, 506] on div "SHIPPING" at bounding box center [383, 498] width 626 height 14
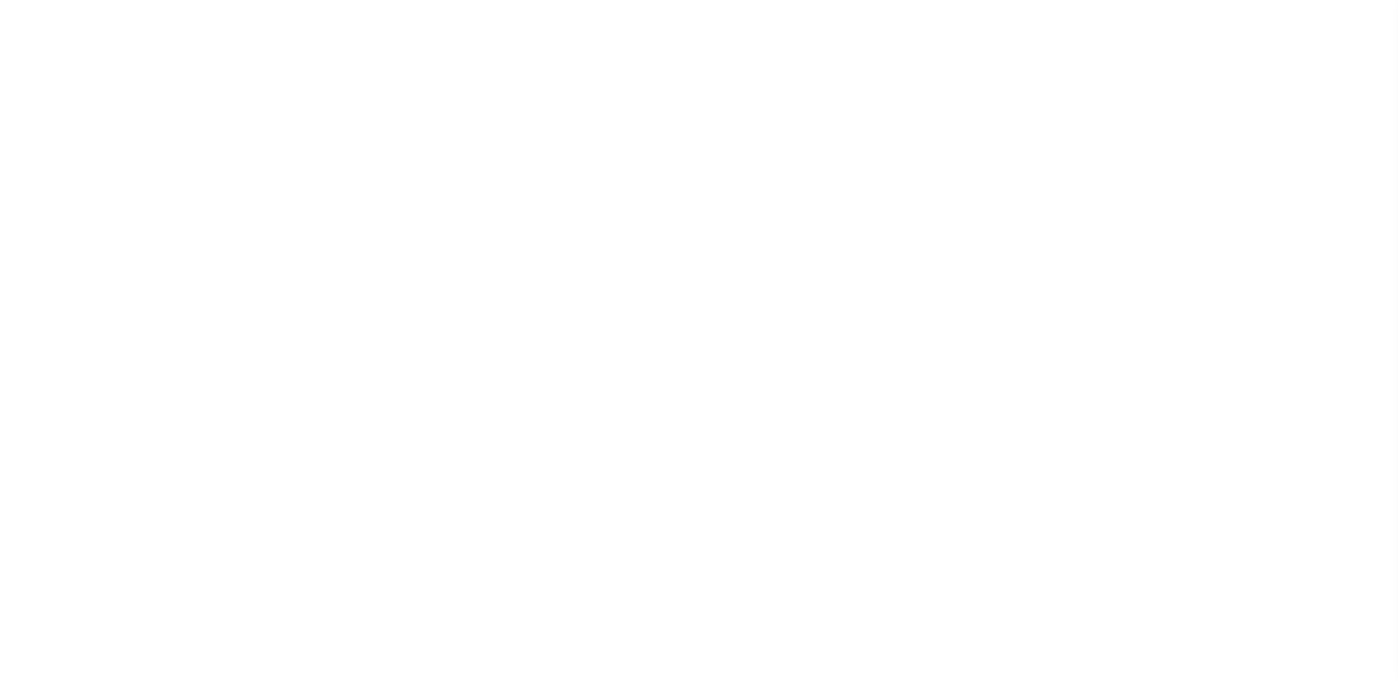
select select "SFP"
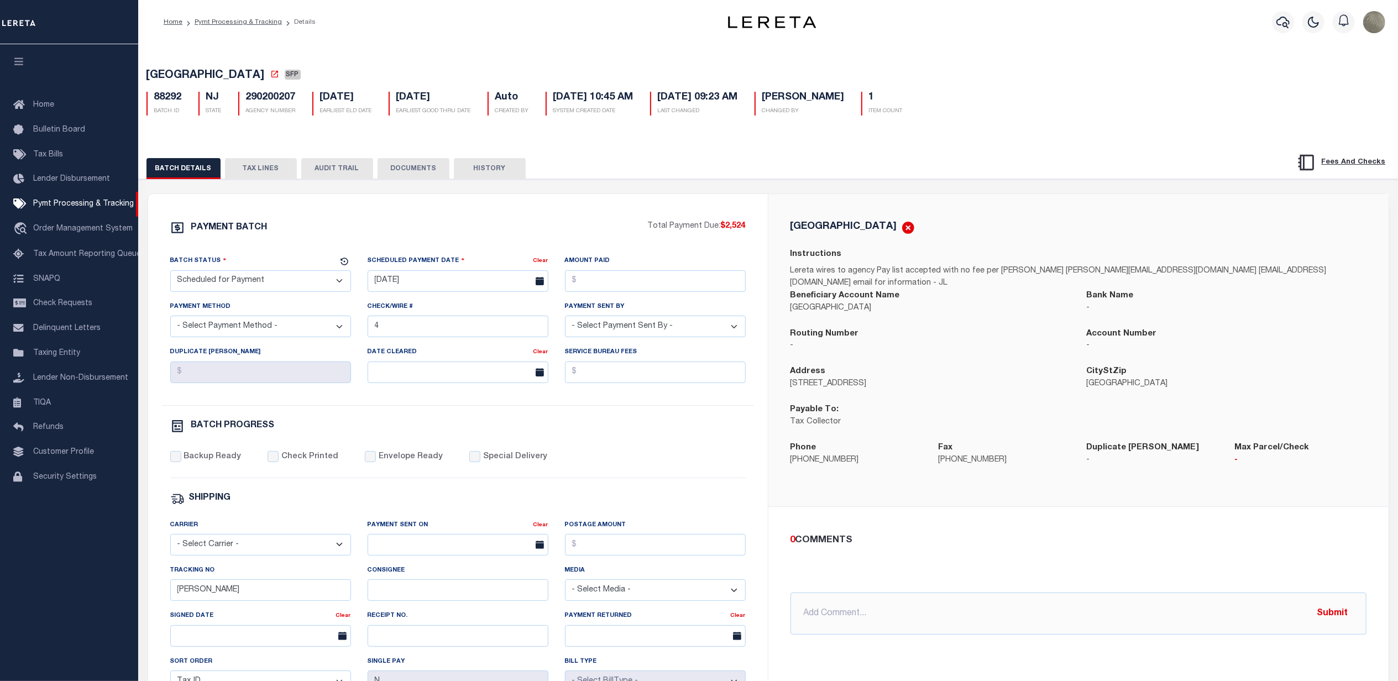
click at [707, 186] on div "PAYMENT BATCH Total Payment Due: $2,524 Batch Status" at bounding box center [768, 536] width 1270 height 715
click at [617, 275] on input "Amount Paid" at bounding box center [655, 281] width 181 height 22
type input "$2,524.00"
click at [620, 321] on select "- Select Payment Sent By - [PERSON_NAME] [PERSON_NAME] [PERSON_NAME] [PERSON_NA…" at bounding box center [655, 327] width 181 height 22
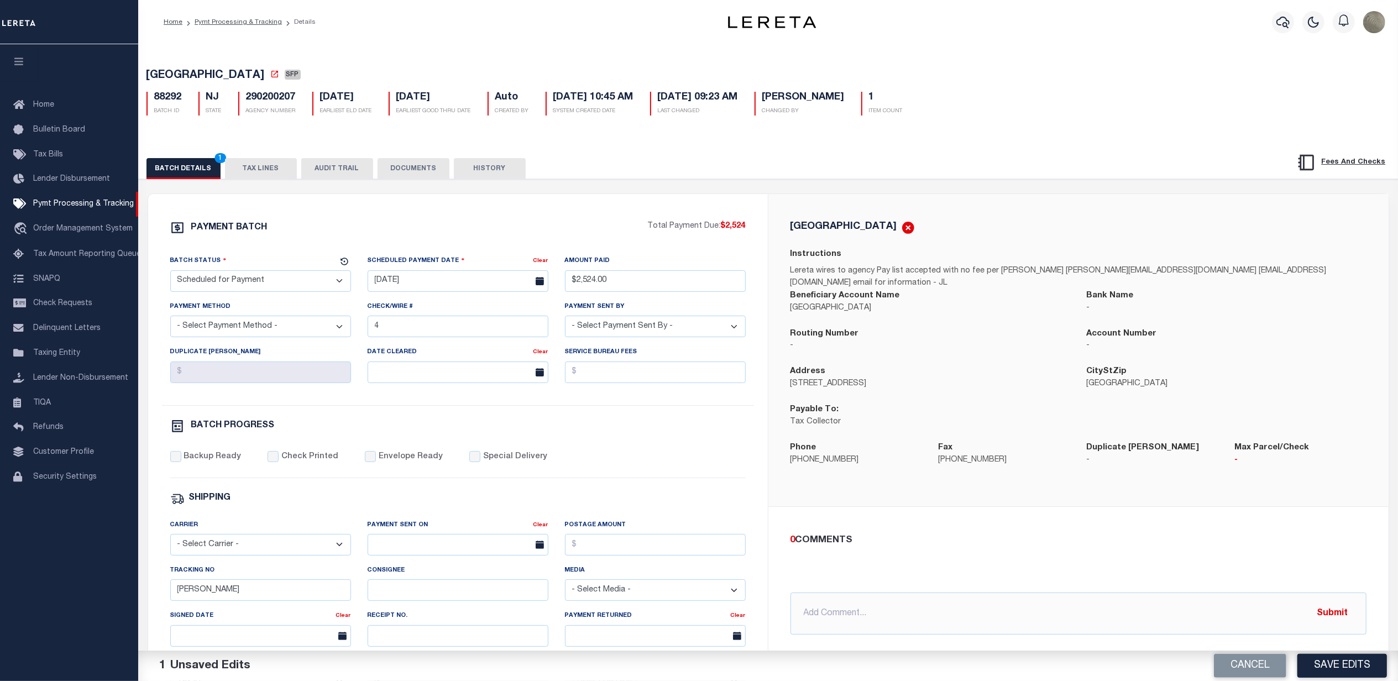
select select "[PERSON_NAME]"
click at [565, 320] on select "- Select Payment Sent By - [PERSON_NAME] [PERSON_NAME] [PERSON_NAME] [PERSON_NA…" at bounding box center [655, 327] width 181 height 22
click at [401, 337] on input "4" at bounding box center [458, 327] width 181 height 22
drag, startPoint x: 438, startPoint y: 282, endPoint x: 441, endPoint y: 295, distance: 13.0
click at [438, 281] on input "08/13/2025" at bounding box center [458, 281] width 181 height 22
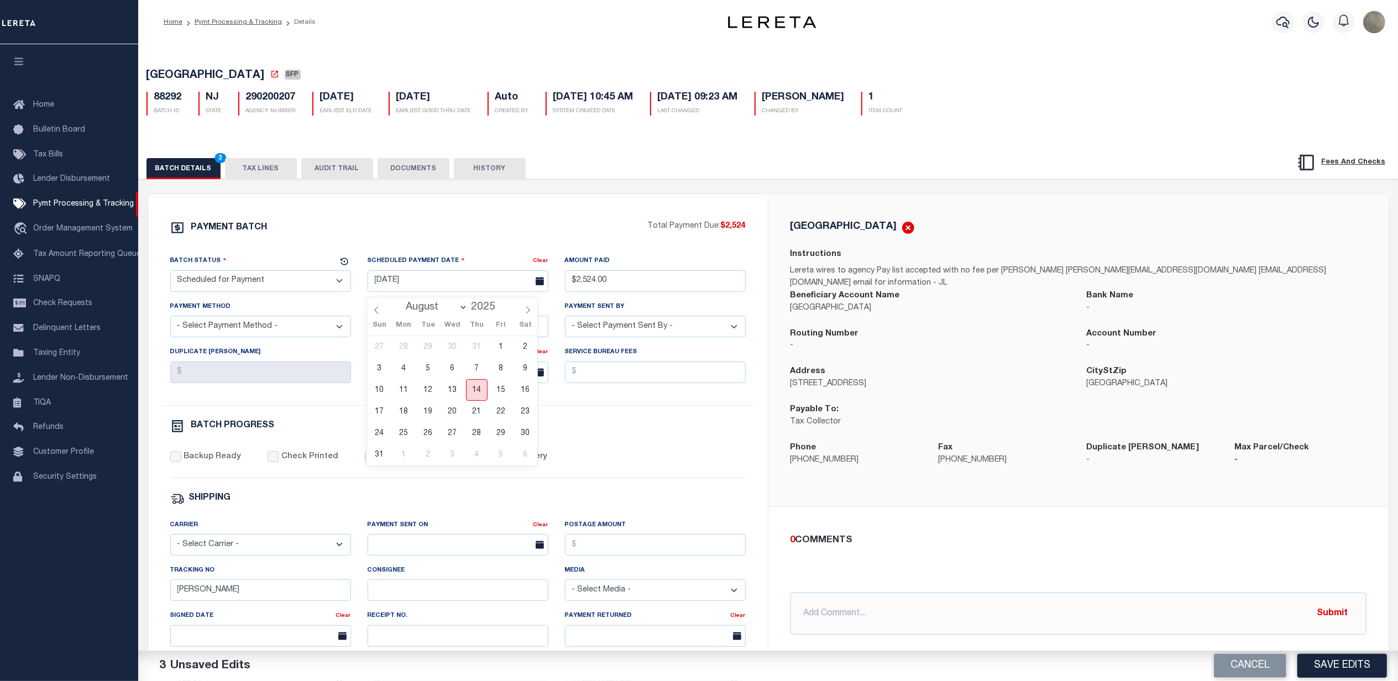
click at [474, 386] on span "14" at bounding box center [477, 390] width 22 height 22
type input "[DATE]"
click at [228, 280] on select "- Select Status - Scheduled for Payment Ready For Payment Payment Sent Cleared …" at bounding box center [260, 281] width 181 height 22
select select "RFP"
click at [170, 274] on select "- Select Status - Scheduled for Payment Ready For Payment Payment Sent Cleared …" at bounding box center [260, 281] width 181 height 22
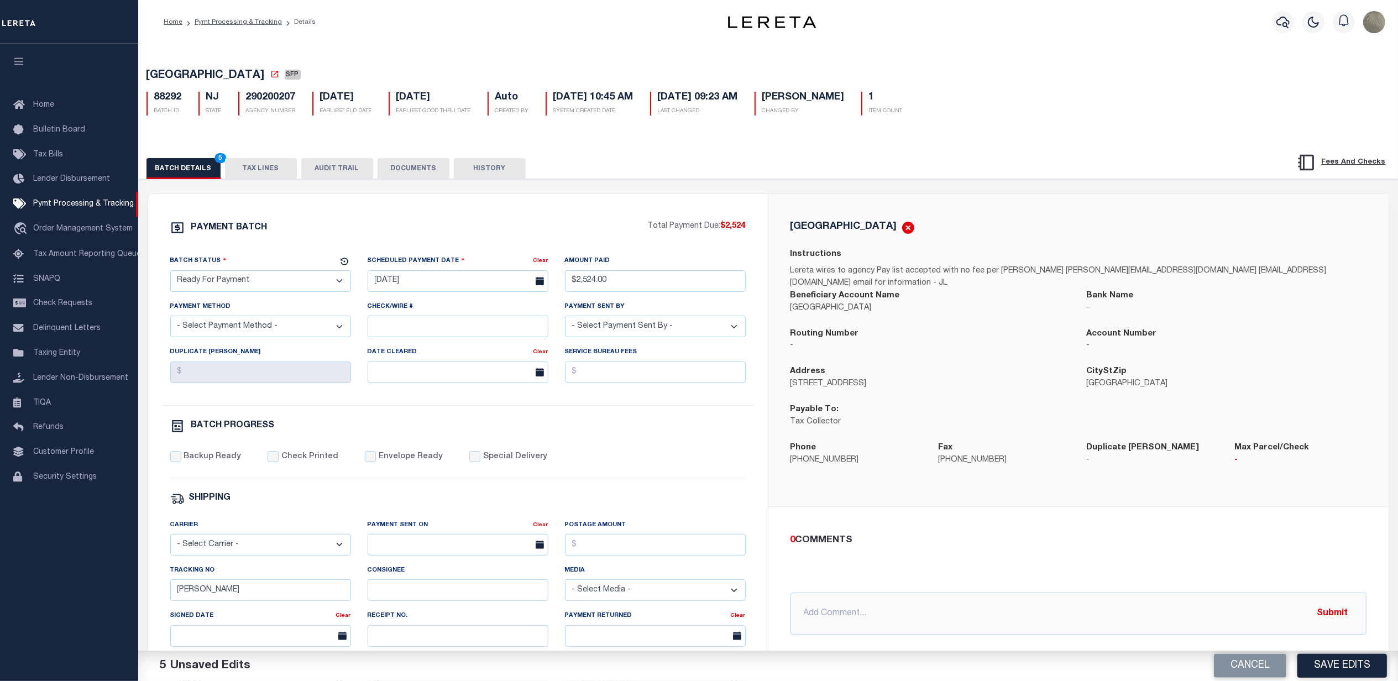
click at [264, 331] on select "- Select Payment Method - ACH Certified Check Check Direct Deposit Wire Transfer" at bounding box center [260, 327] width 181 height 22
select select "CHK"
click at [170, 320] on select "- Select Payment Method - ACH Certified Check Check Direct Deposit Wire Transfer" at bounding box center [260, 327] width 181 height 22
click at [201, 456] on div "PAYMENT BATCH Total Payment Due: $2,524 Batch Status - Select Status -" at bounding box center [457, 518] width 593 height 594
click at [197, 463] on label "Backup Ready" at bounding box center [212, 457] width 57 height 12
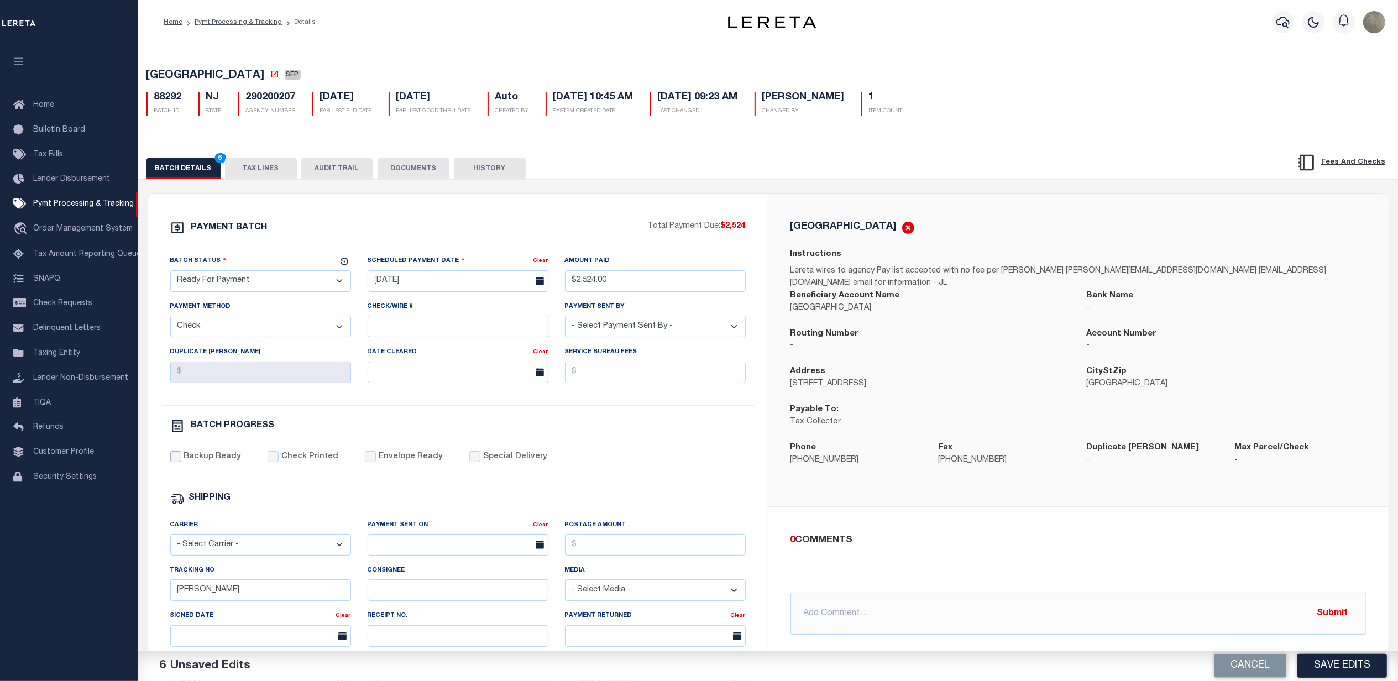
click at [181, 462] on input "Backup Ready" at bounding box center [175, 456] width 11 height 11
checkbox input "true"
click at [1338, 662] on button "Save Edits" at bounding box center [1342, 666] width 90 height 24
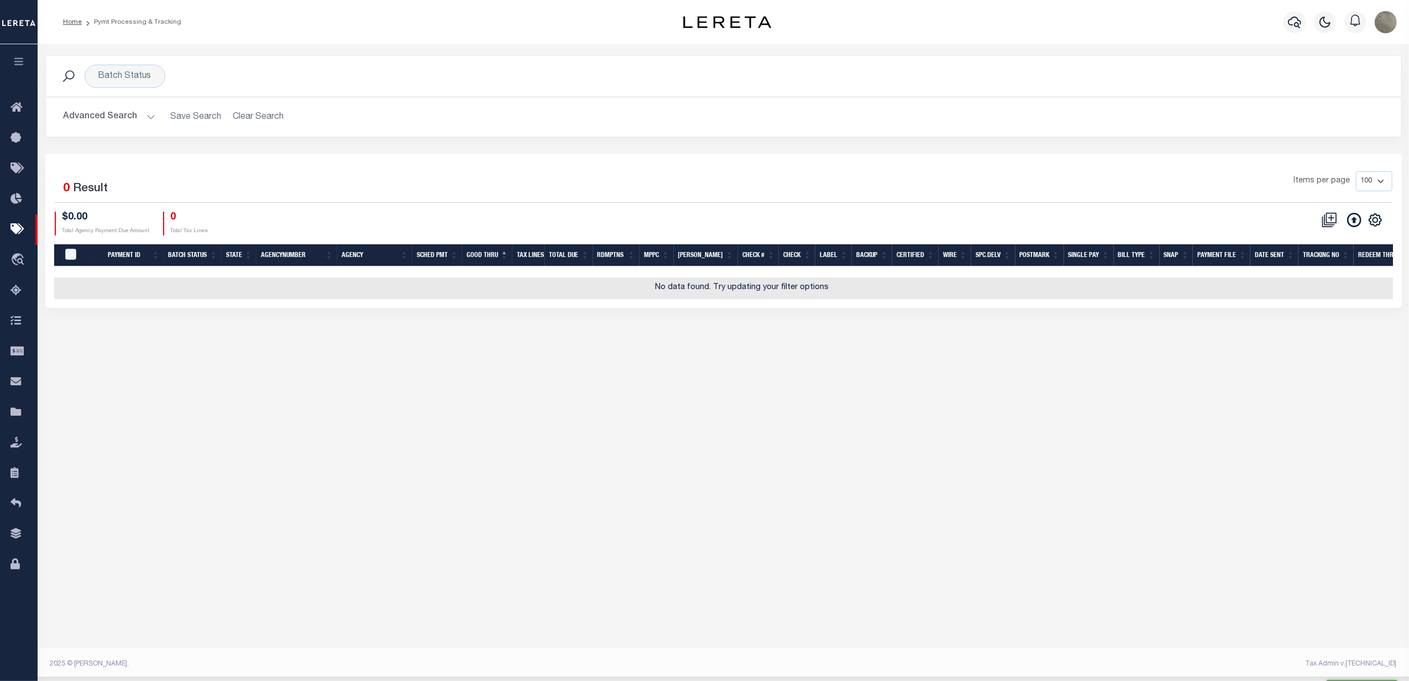
click at [510, 202] on div "Items per page 100 200 500 1000" at bounding box center [893, 186] width 1016 height 31
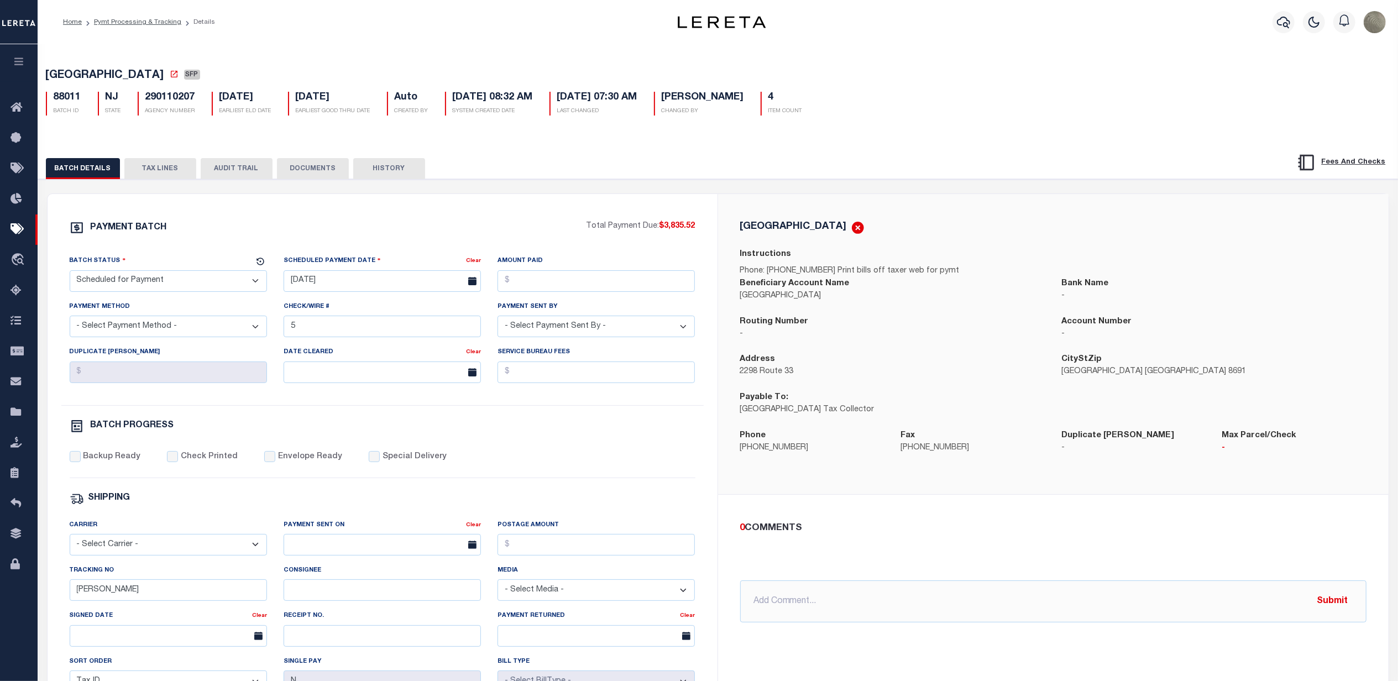
click at [96, 300] on div "Batch Status - Select Status - Scheduled for Payment Ready For Payment Payment …" at bounding box center [168, 277] width 214 height 45
click at [99, 289] on select "- Select Status - Scheduled for Payment Ready For Payment Payment Sent Cleared …" at bounding box center [168, 281] width 197 height 22
select select "RFP"
click at [70, 274] on select "- Select Status - Scheduled for Payment Ready For Payment Payment Sent Cleared …" at bounding box center [168, 281] width 197 height 22
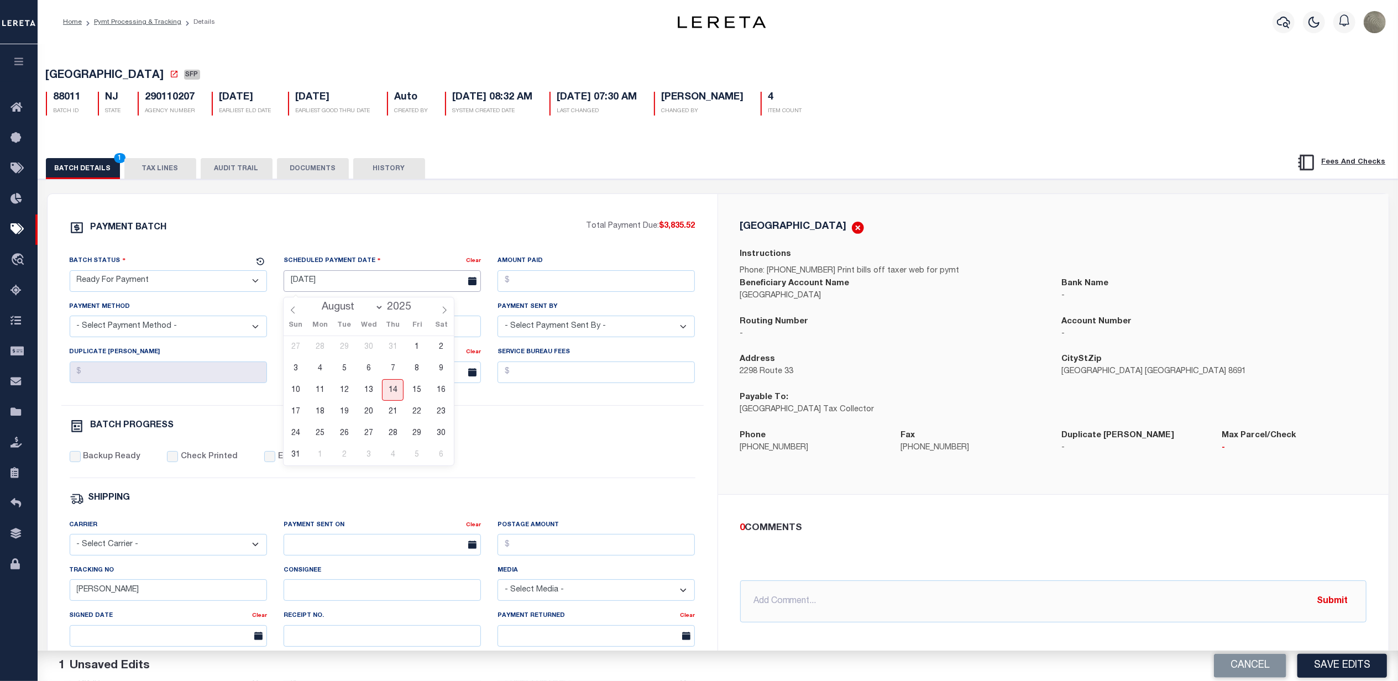
click at [346, 286] on input "[DATE]" at bounding box center [382, 281] width 197 height 22
click at [390, 392] on span "14" at bounding box center [393, 390] width 22 height 22
click at [564, 284] on input "Amount Paid" at bounding box center [595, 281] width 197 height 22
type input "$3,835.52"
click at [318, 333] on input "5" at bounding box center [382, 327] width 197 height 22
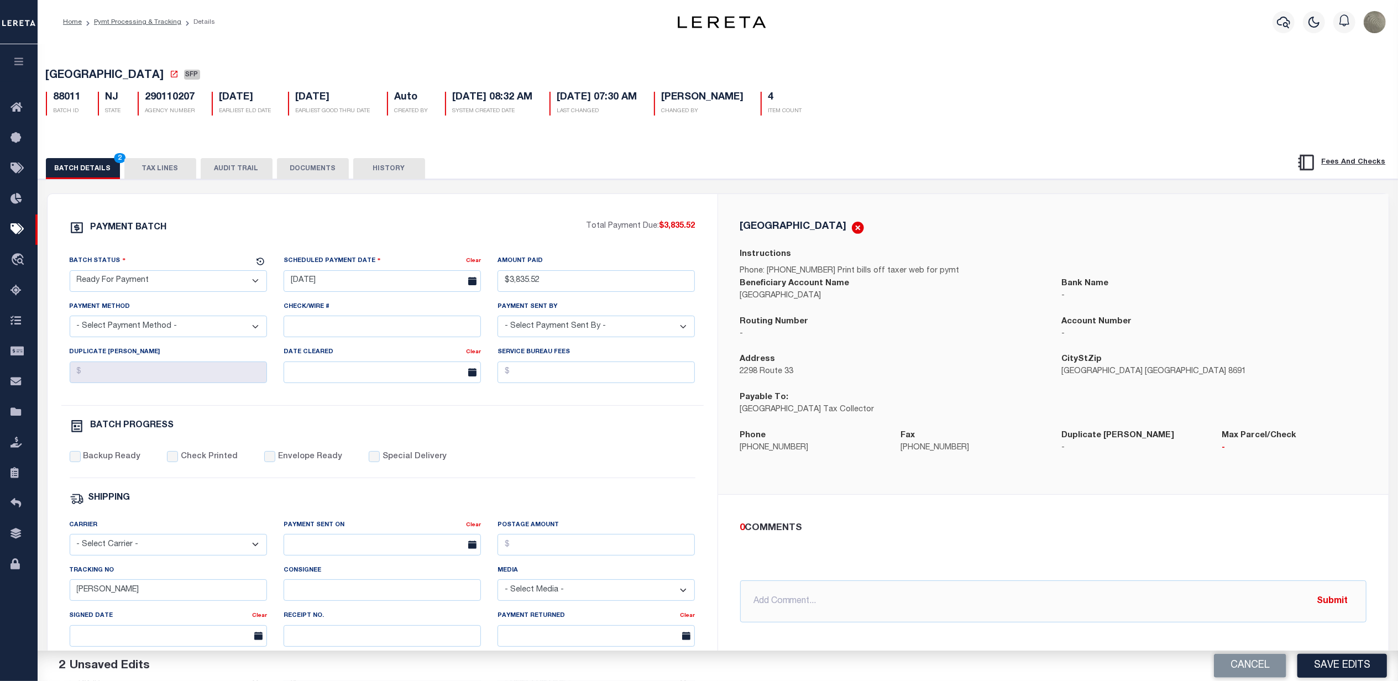
click at [99, 326] on select "- Select Payment Method - ACH Certified Check Check Direct Deposit Wire Transfer" at bounding box center [168, 327] width 197 height 22
select select "CHK"
click at [70, 320] on select "- Select Payment Method - ACH Certified Check Check Direct Deposit Wire Transfer" at bounding box center [168, 327] width 197 height 22
drag, startPoint x: 109, startPoint y: 591, endPoint x: 44, endPoint y: 599, distance: 65.2
click at [45, 600] on div "PAYMENT BATCH Total Payment Due: $3,835.52 Batch Status" at bounding box center [718, 536] width 1371 height 715
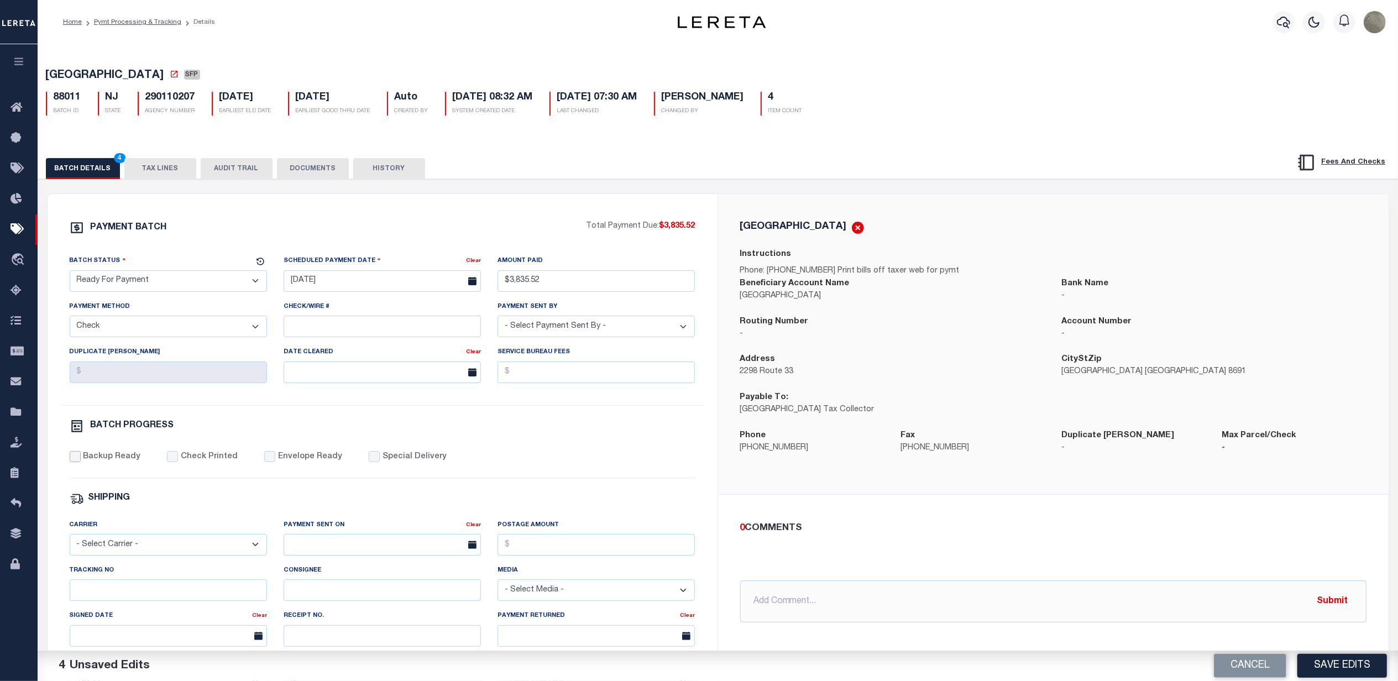
click at [80, 460] on input "Backup Ready" at bounding box center [75, 456] width 11 height 11
checkbox input "true"
click at [558, 334] on select "- Select Payment Sent By - [PERSON_NAME] [PERSON_NAME] [PERSON_NAME] [PERSON_NA…" at bounding box center [595, 327] width 197 height 22
select select "[PERSON_NAME]"
click at [497, 320] on select "- Select Payment Sent By - [PERSON_NAME] [PERSON_NAME] [PERSON_NAME] [PERSON_NA…" at bounding box center [595, 327] width 197 height 22
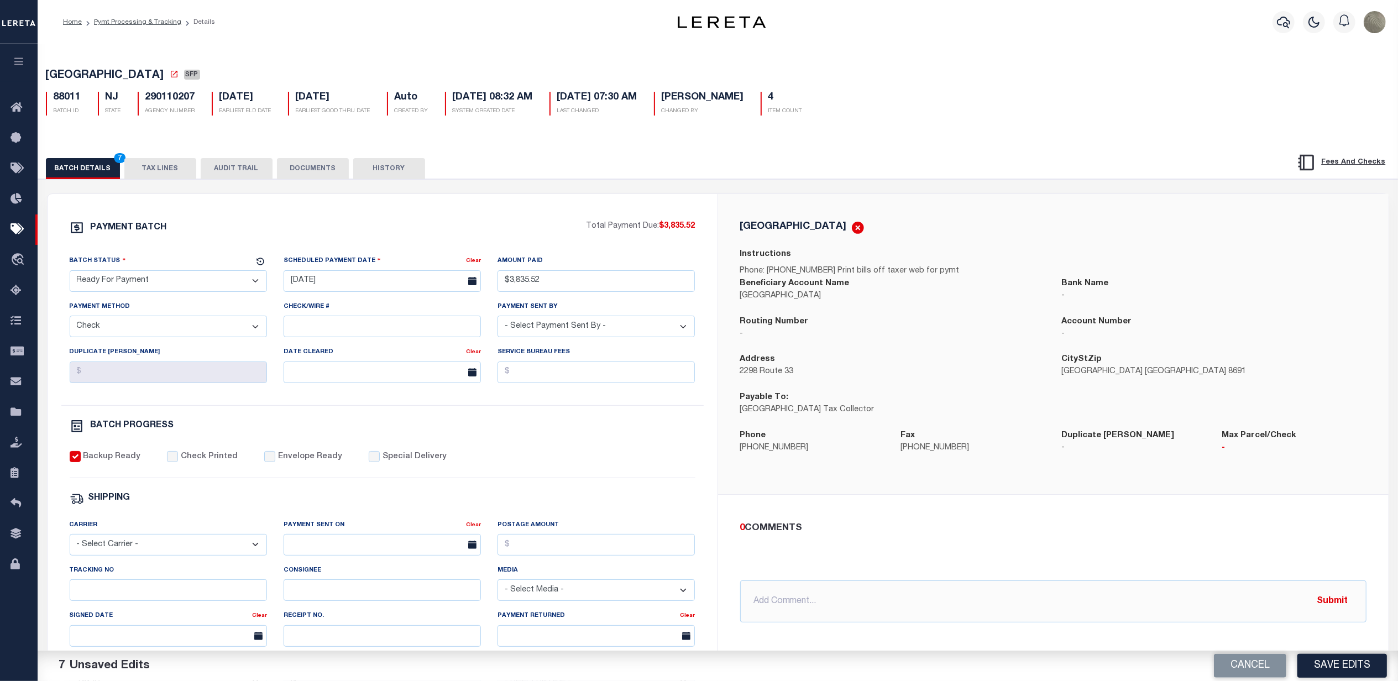
click at [387, 235] on div "PAYMENT BATCH" at bounding box center [328, 231] width 517 height 21
click at [343, 290] on input "[DATE]" at bounding box center [382, 281] width 197 height 22
click at [399, 394] on span "14" at bounding box center [393, 390] width 22 height 22
click at [426, 254] on div "PAYMENT BATCH Total Payment Due: $3,835.52 Batch Status - Select Status -" at bounding box center [382, 518] width 643 height 594
click at [1346, 663] on button "Save Edits" at bounding box center [1342, 666] width 90 height 24
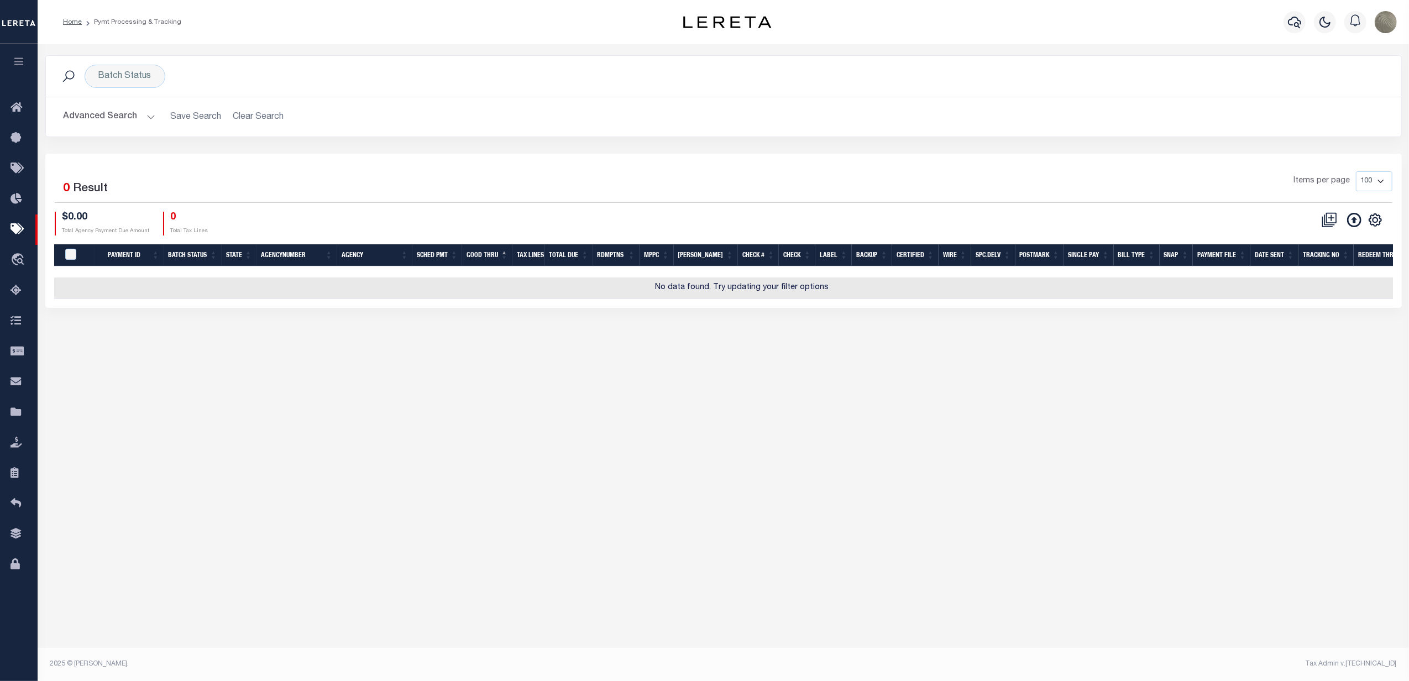
type input "$3,835.52"
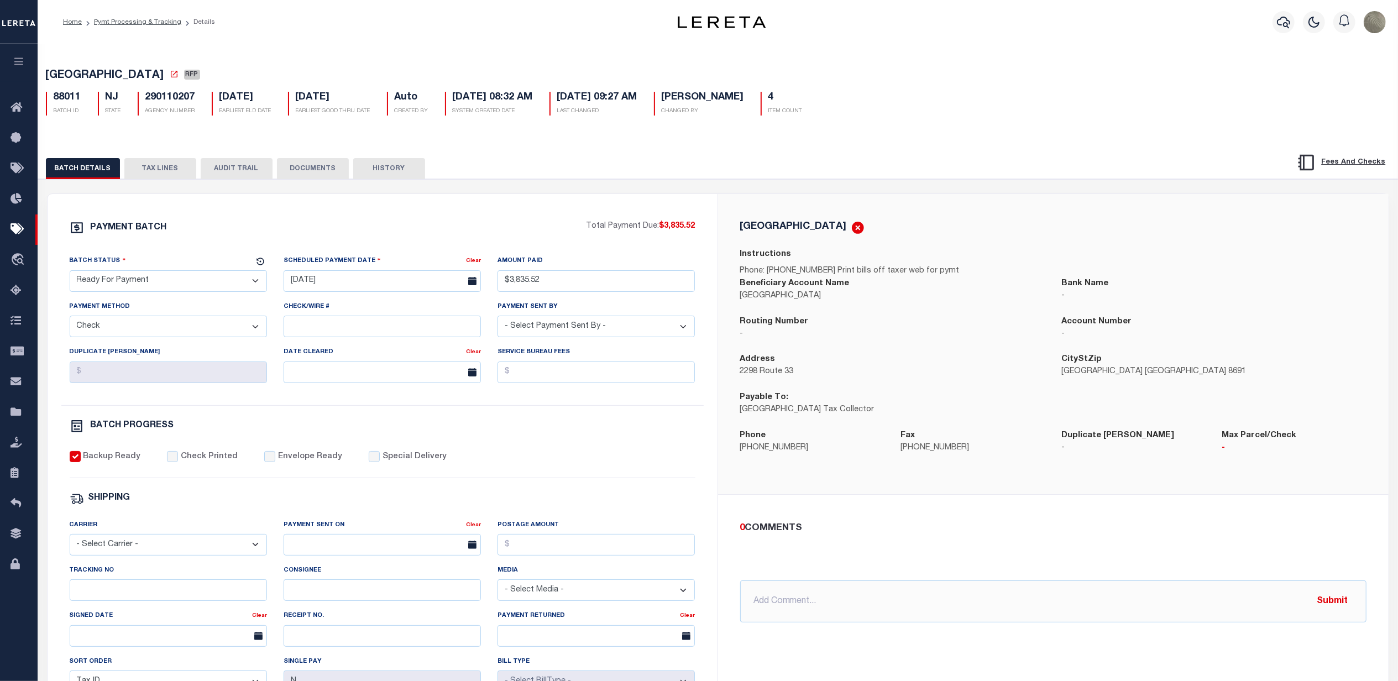
click at [549, 214] on div "PAYMENT BATCH Total Payment Due: $3,835.52 Batch Status" at bounding box center [383, 517] width 670 height 647
drag, startPoint x: 187, startPoint y: 74, endPoint x: 36, endPoint y: 74, distance: 150.9
click at [36, 74] on div "Home Pymt Processing & Tracking Details Profile Sign out" at bounding box center [699, 464] width 1398 height 928
copy div "Batch Status Search Advanced Search Save Search Clear Search PayeeSearchTable_d…"
drag, startPoint x: 693, startPoint y: 202, endPoint x: 693, endPoint y: 196, distance: 6.1
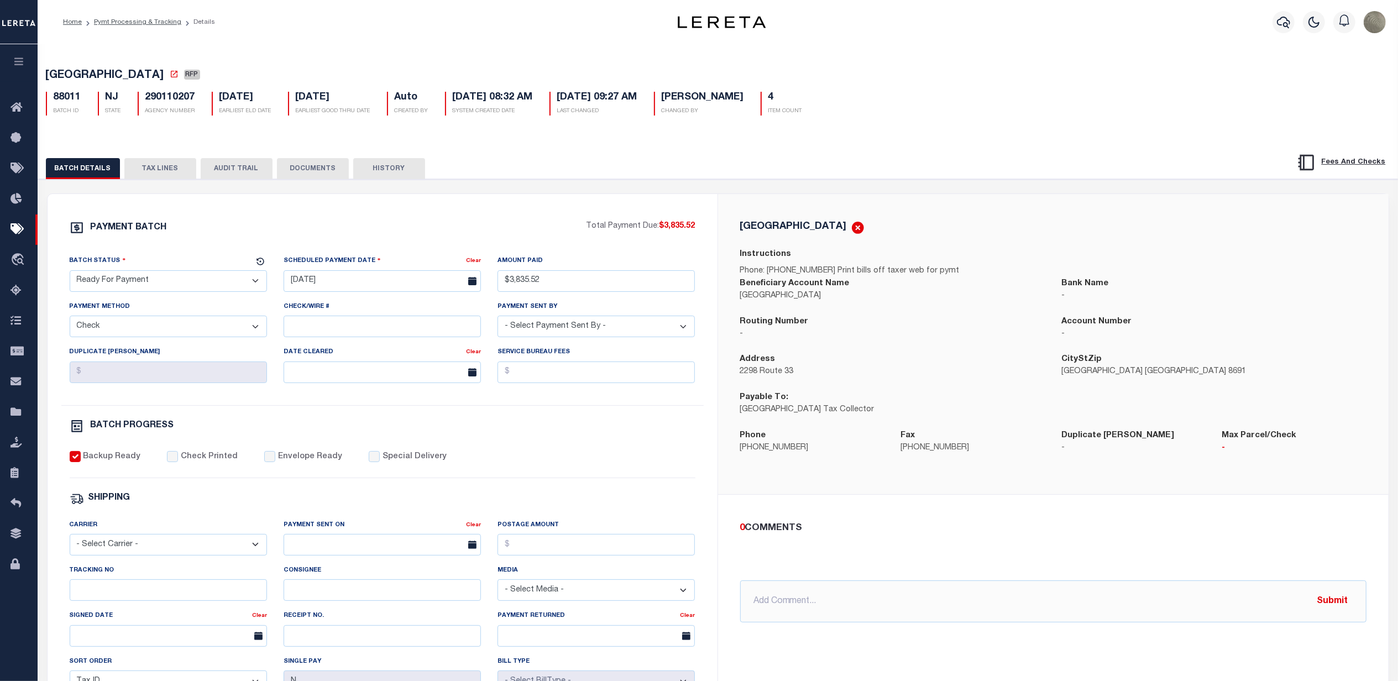
click at [693, 202] on div "PAYMENT BATCH Total Payment Due: $3,835.52 Batch Status" at bounding box center [383, 517] width 670 height 647
click at [716, 199] on div "PAYMENT BATCH Total Payment Due: $3,835.52 Batch Status" at bounding box center [383, 517] width 670 height 647
click at [904, 206] on div "[GEOGRAPHIC_DATA] Instructions Phone: [PHONE_NUMBER] Print bills off taxer web …" at bounding box center [1053, 344] width 670 height 300
click at [14, 222] on link "Pymt Processing & Tracking" at bounding box center [19, 229] width 38 height 30
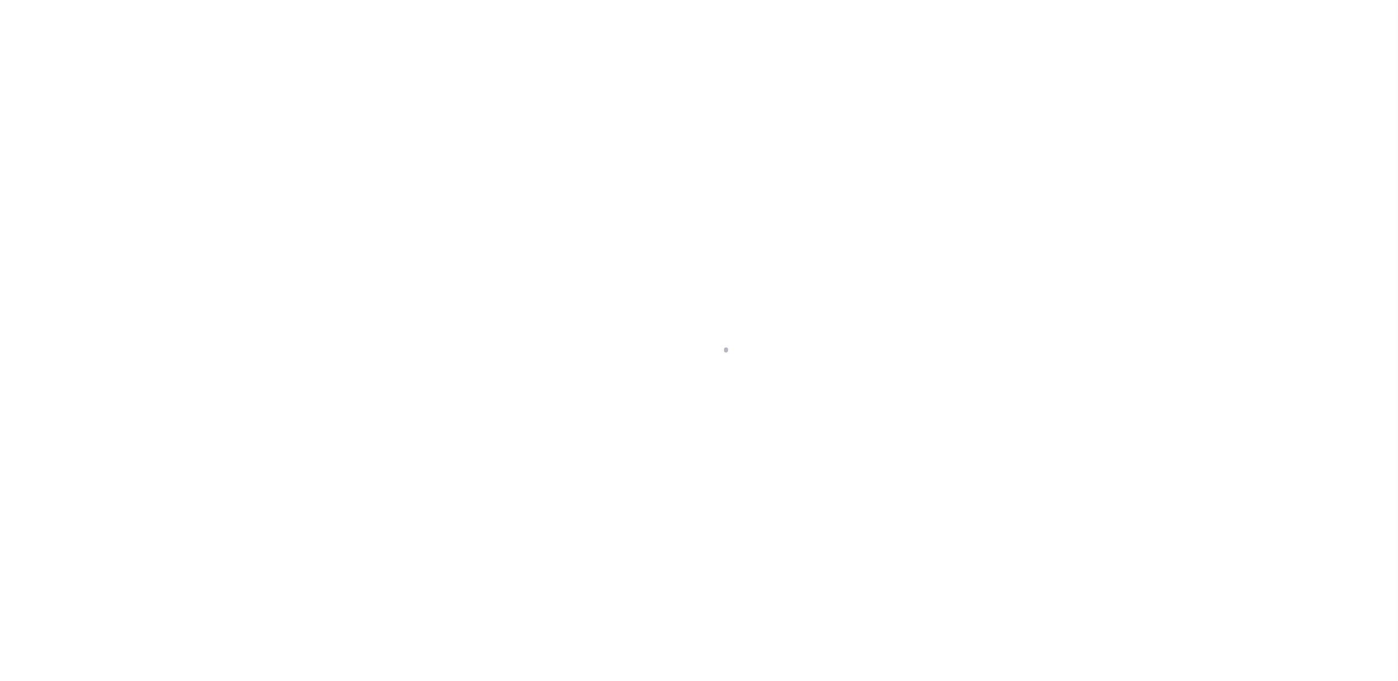
select select "RFP"
select select "CHK"
select select "[PERSON_NAME]"
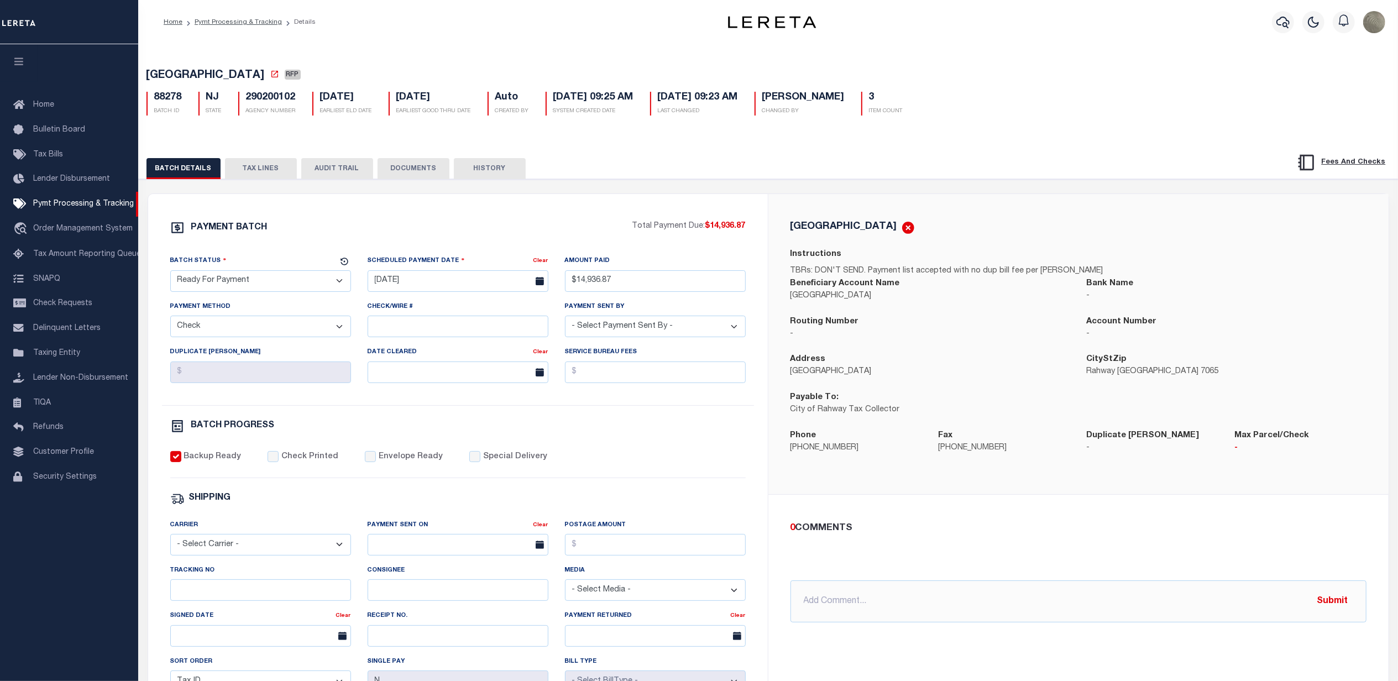
click at [436, 212] on div "PAYMENT BATCH Total Payment Due: $14,936.87 Batch Status" at bounding box center [458, 517] width 620 height 647
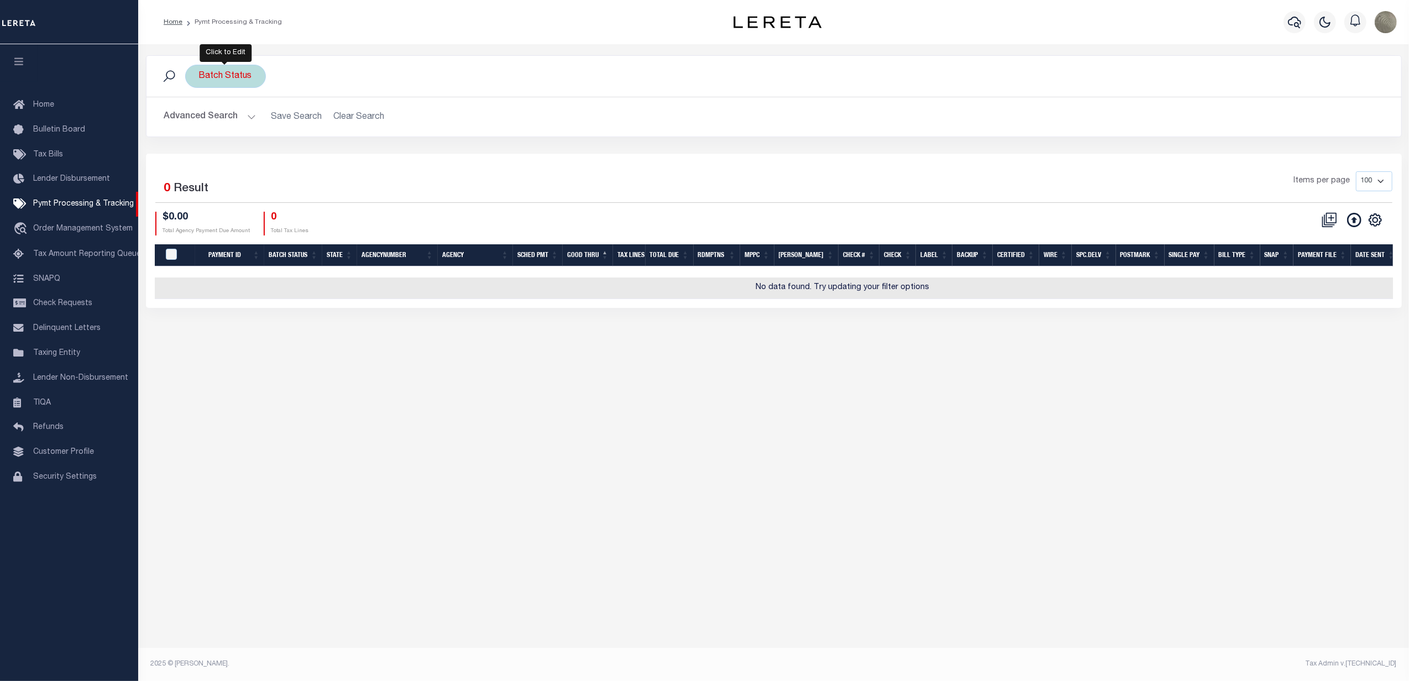
click at [226, 69] on div "Batch Status" at bounding box center [225, 76] width 81 height 23
click at [256, 130] on select "Awaiting Funds (AWF) Cleared and Complete (CAC) New Check Needed (NCN) Payment …" at bounding box center [281, 130] width 162 height 21
select select "SFP"
click at [200, 120] on select "Awaiting Funds (AWF) Cleared and Complete (CAC) New Check Needed (NCN) Payment …" at bounding box center [281, 130] width 162 height 21
click at [350, 153] on input "Apply" at bounding box center [345, 154] width 33 height 18
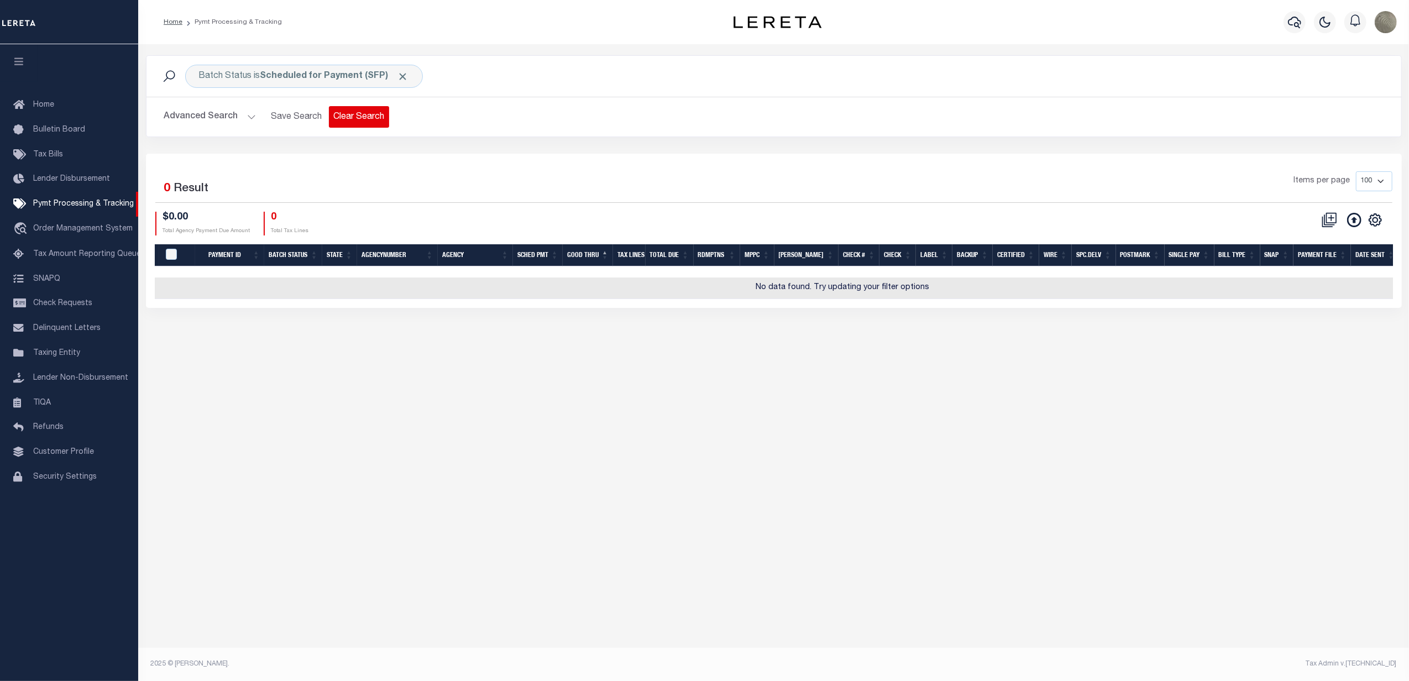
click at [365, 118] on button "Clear Search" at bounding box center [359, 117] width 60 height 22
select select
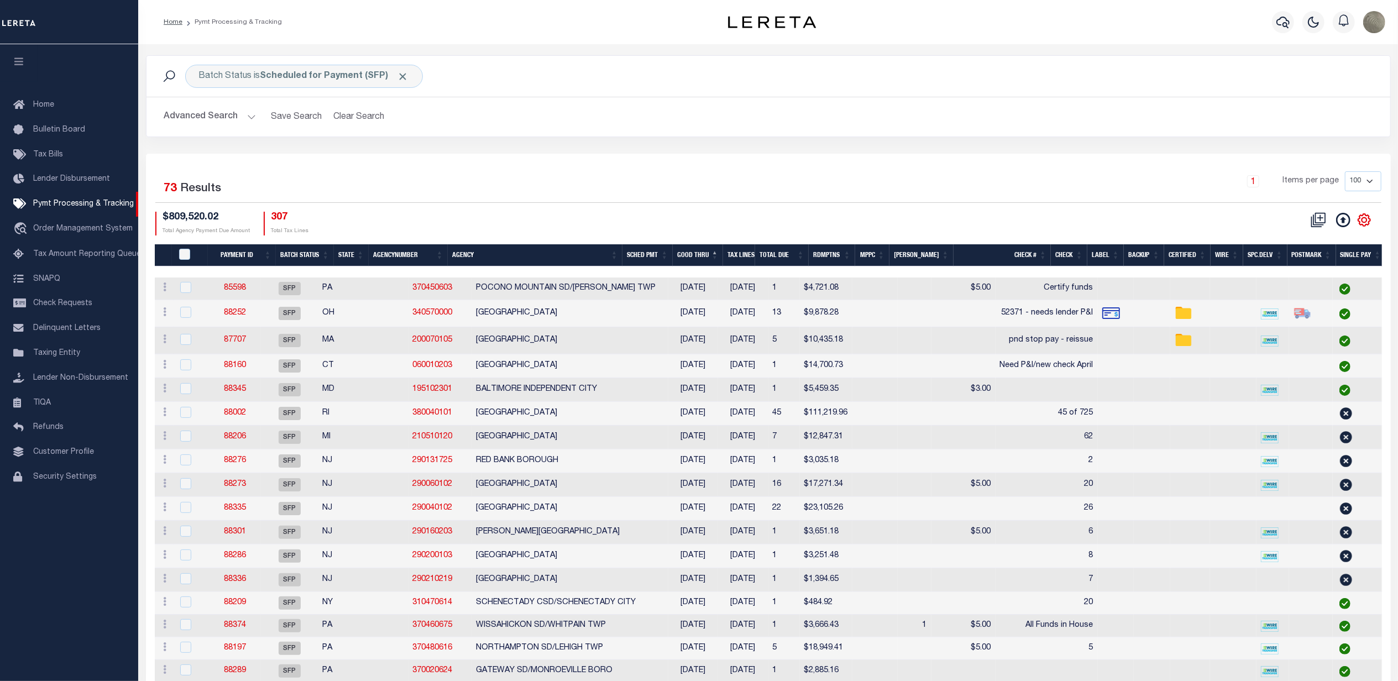
drag, startPoint x: 1371, startPoint y: 217, endPoint x: 1365, endPoint y: 224, distance: 9.4
click at [1371, 217] on link at bounding box center [1364, 219] width 18 height 8
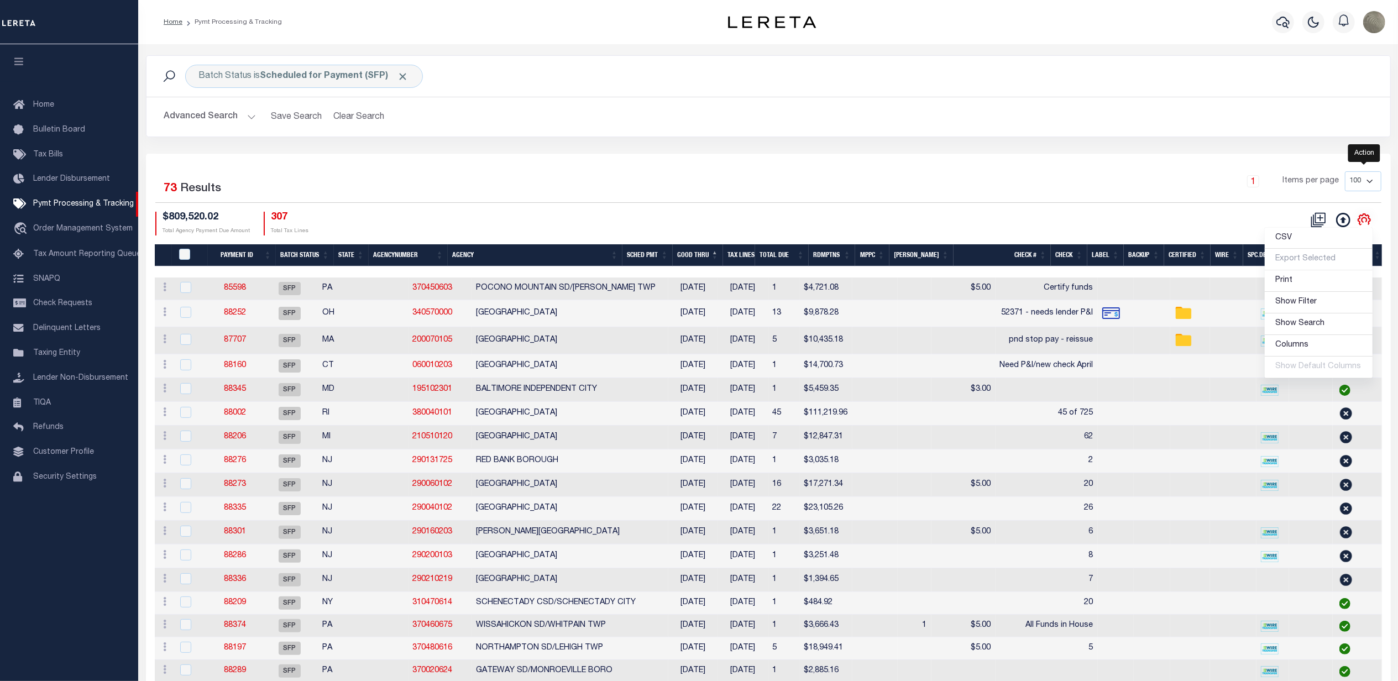
click at [1367, 220] on icon "" at bounding box center [1364, 220] width 14 height 14
click at [1367, 217] on icon "" at bounding box center [1364, 220] width 12 height 12
drag, startPoint x: 1329, startPoint y: 304, endPoint x: 867, endPoint y: 230, distance: 468.0
click at [1328, 304] on link "Show Filter" at bounding box center [1319, 303] width 108 height 22
select select
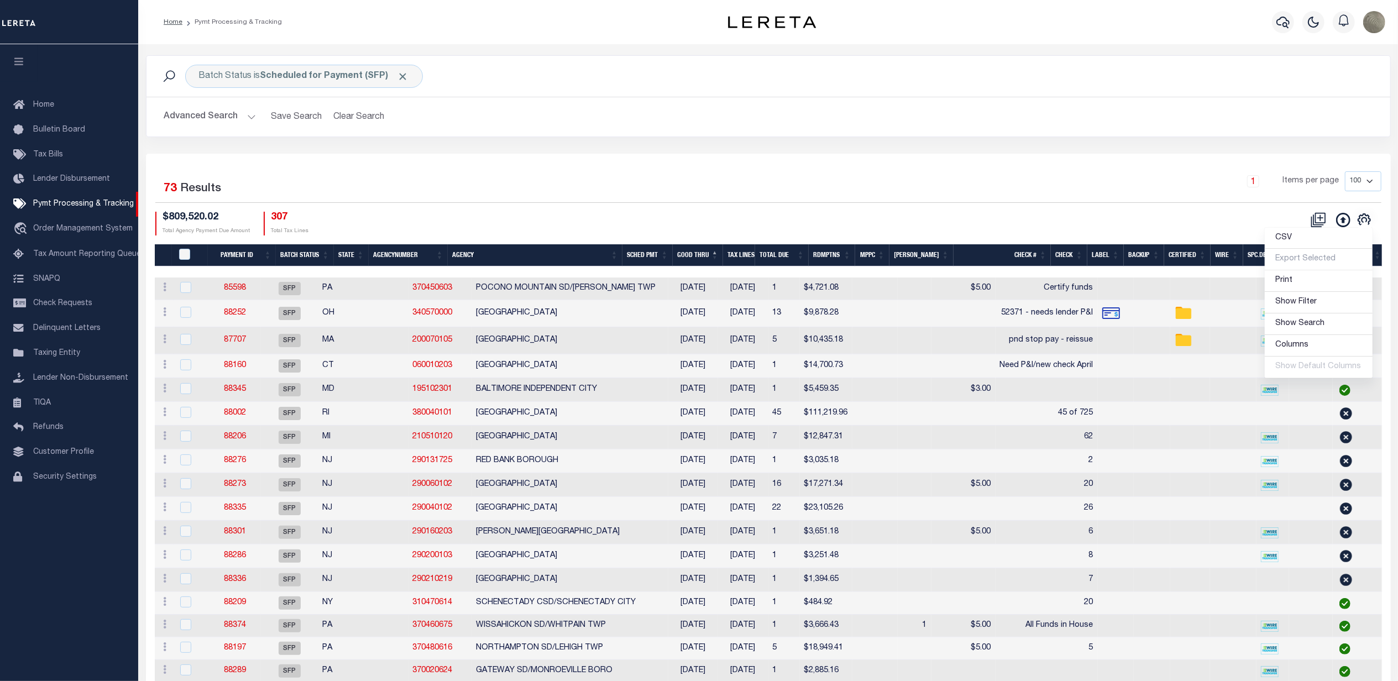
select select
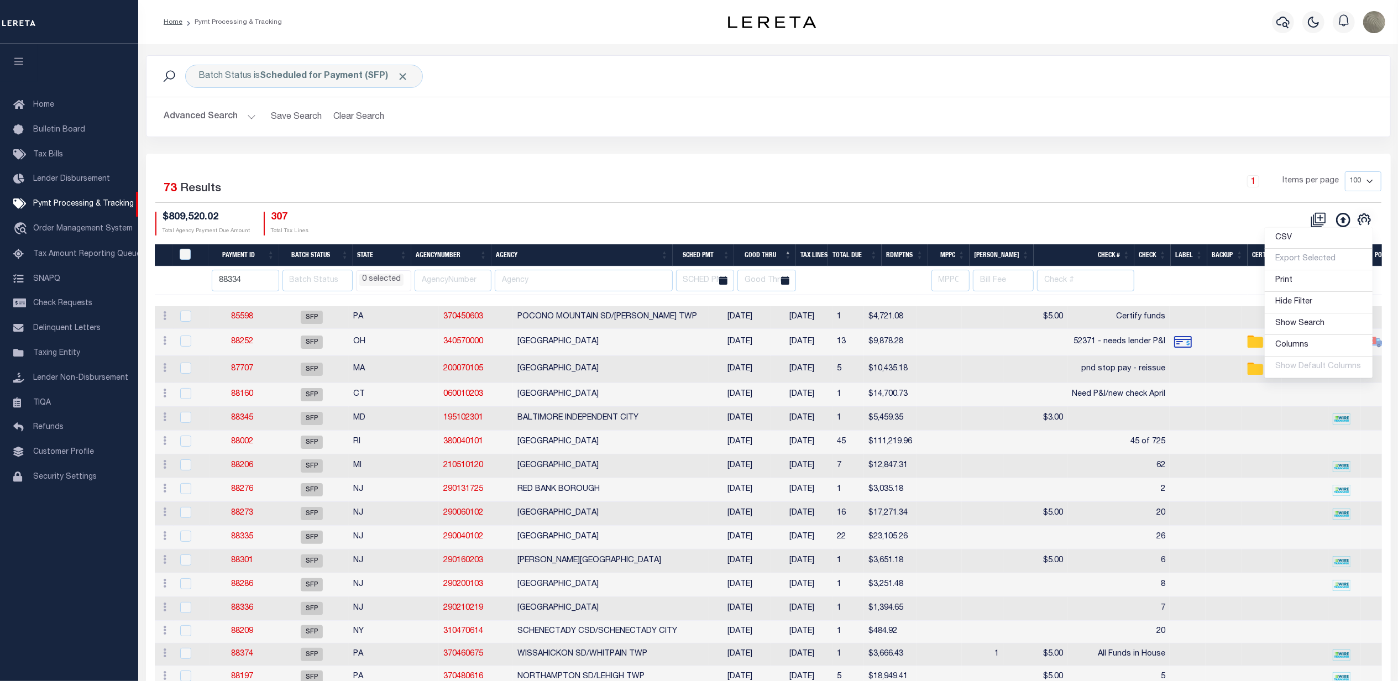
click at [807, 210] on div "Selected 73 Results 1 Items per page 100 200 500 1000 $809,520.02 Total Agency …" at bounding box center [768, 203] width 1244 height 64
click at [253, 290] on input "88334" at bounding box center [245, 281] width 67 height 22
drag, startPoint x: 447, startPoint y: 301, endPoint x: 927, endPoint y: 279, distance: 480.8
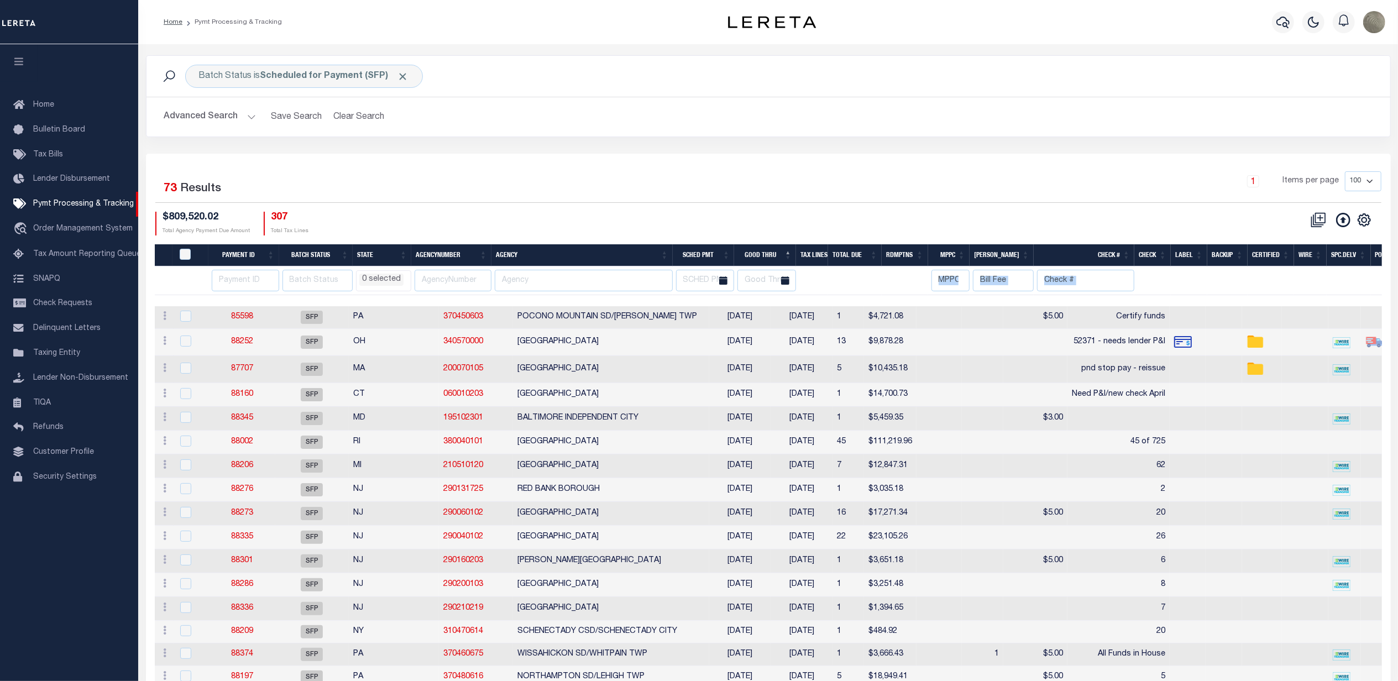
select select
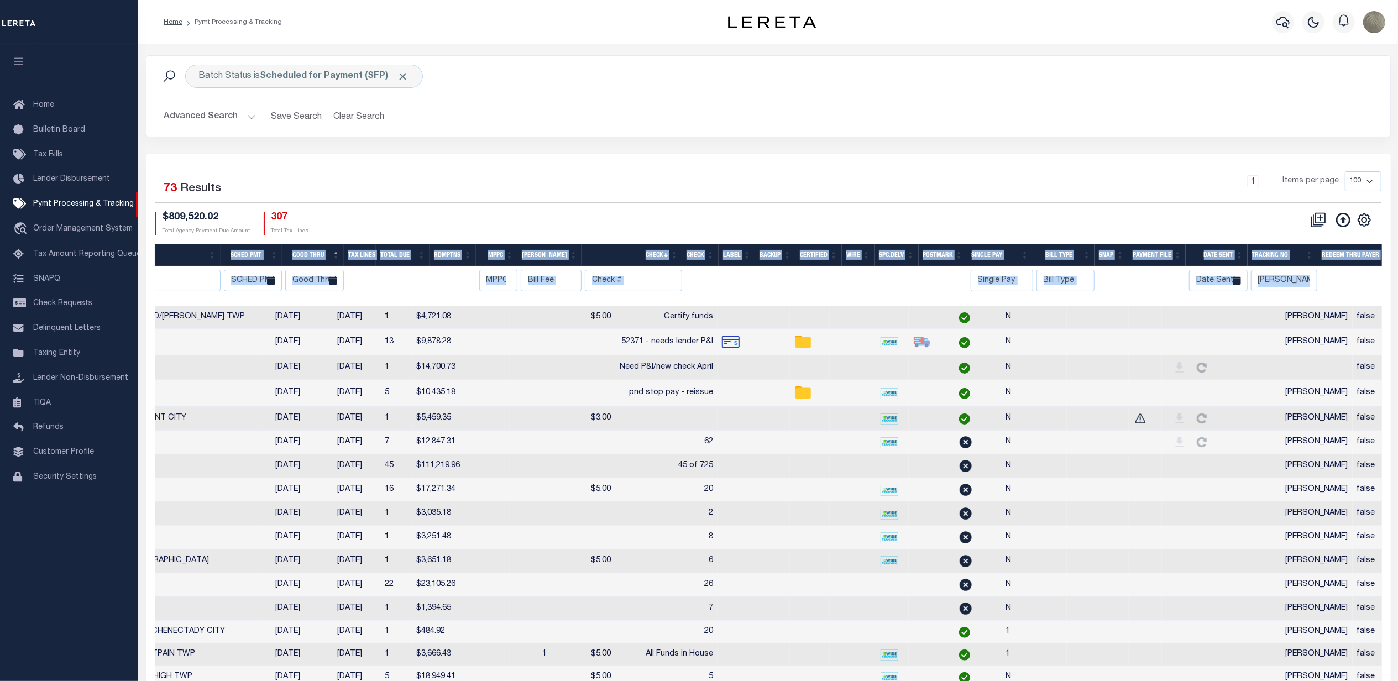
scroll to position [0, 464]
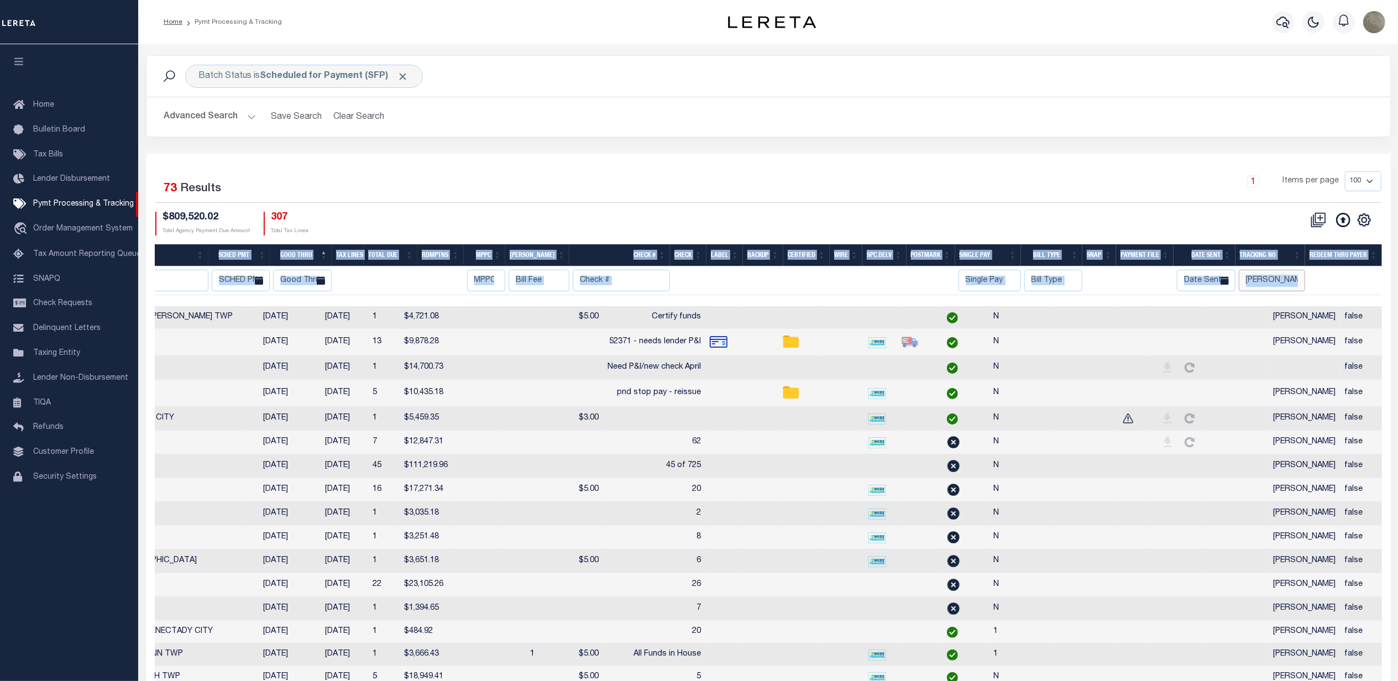
click at [1259, 277] on input "Andres" at bounding box center [1272, 281] width 67 height 22
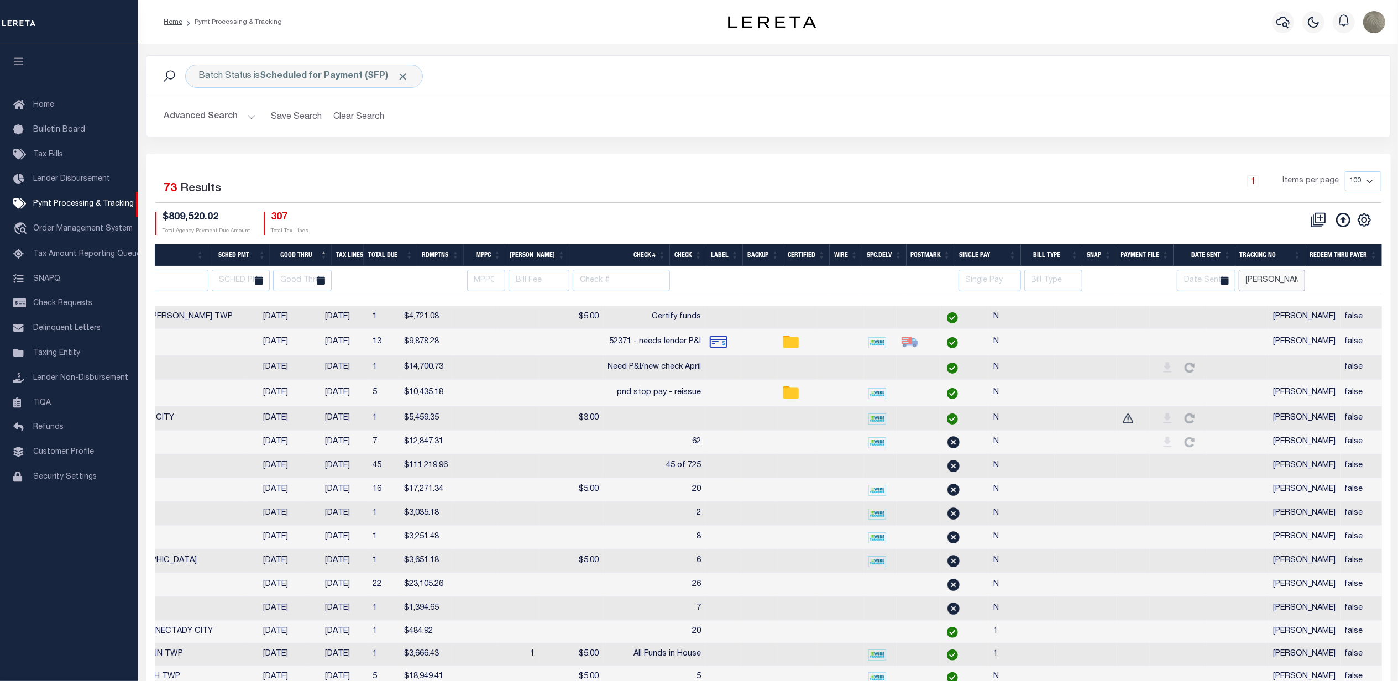
click at [1264, 277] on input "Andres" at bounding box center [1272, 281] width 67 height 22
click at [1281, 277] on input "Andres" at bounding box center [1272, 281] width 67 height 22
type input "Andre"
select select
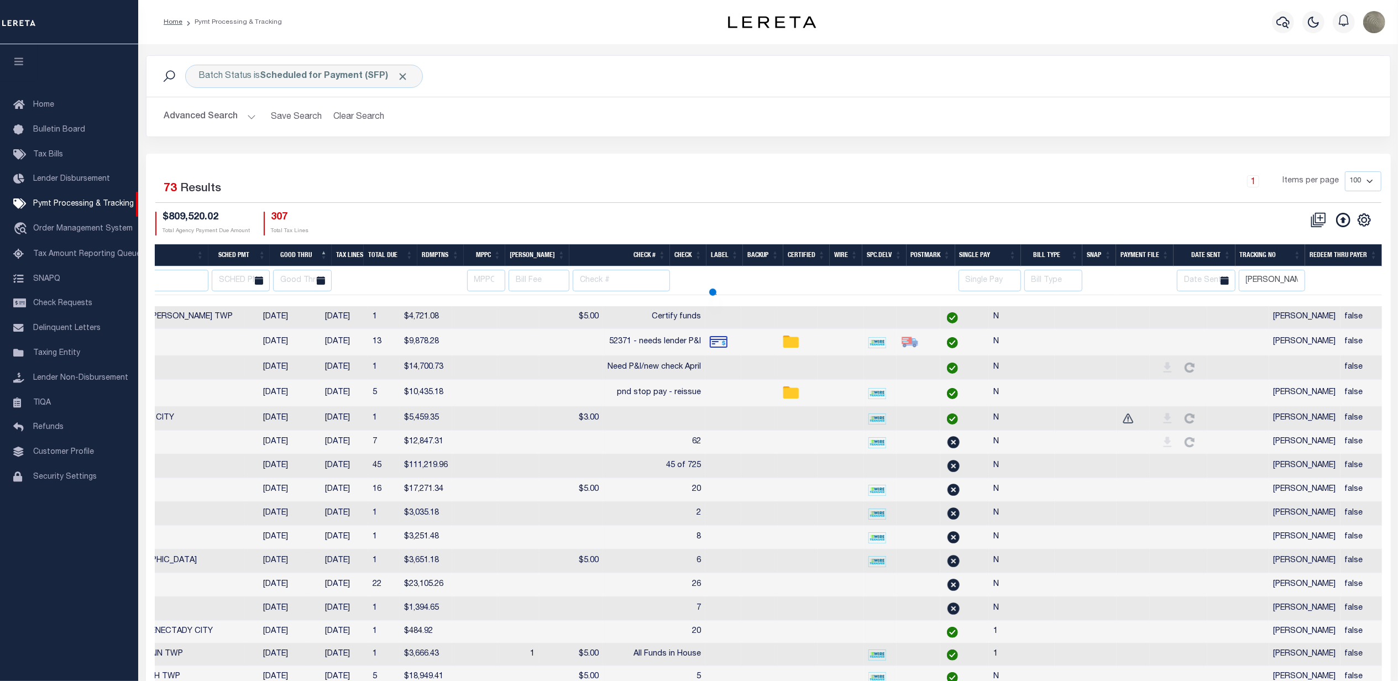
select select
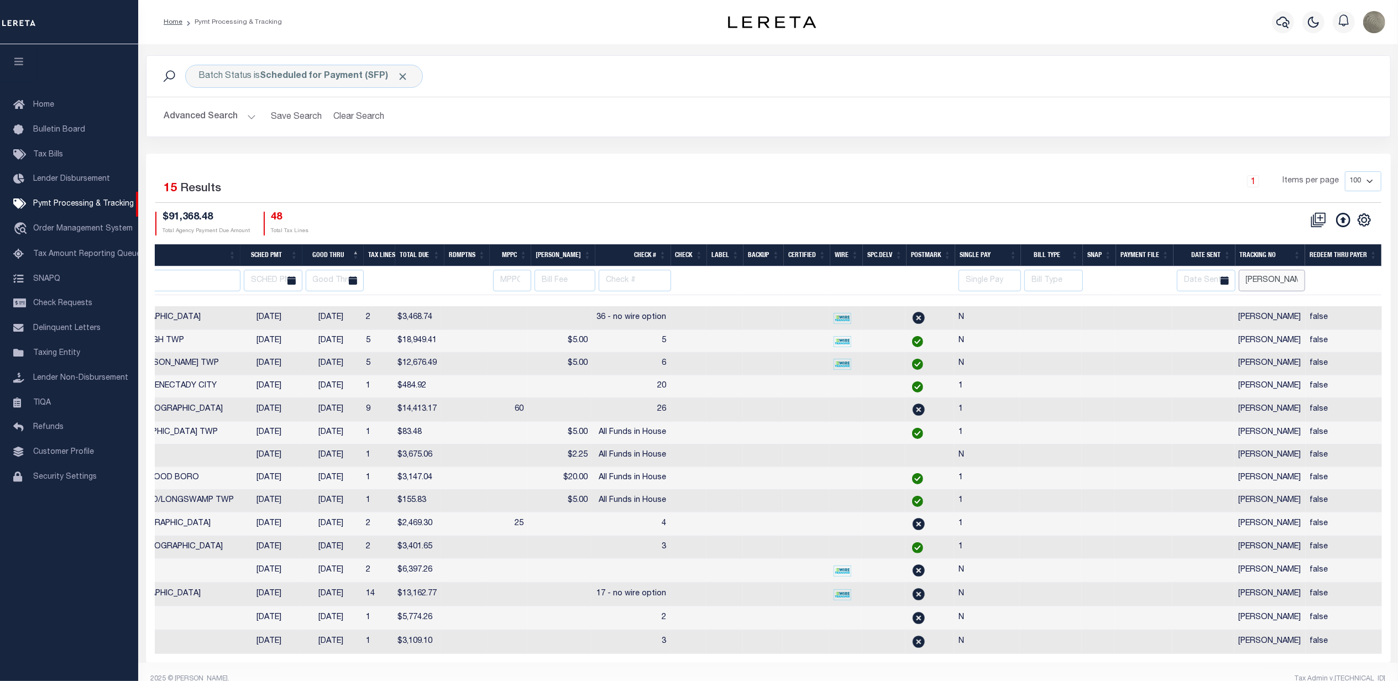
scroll to position [0, 418]
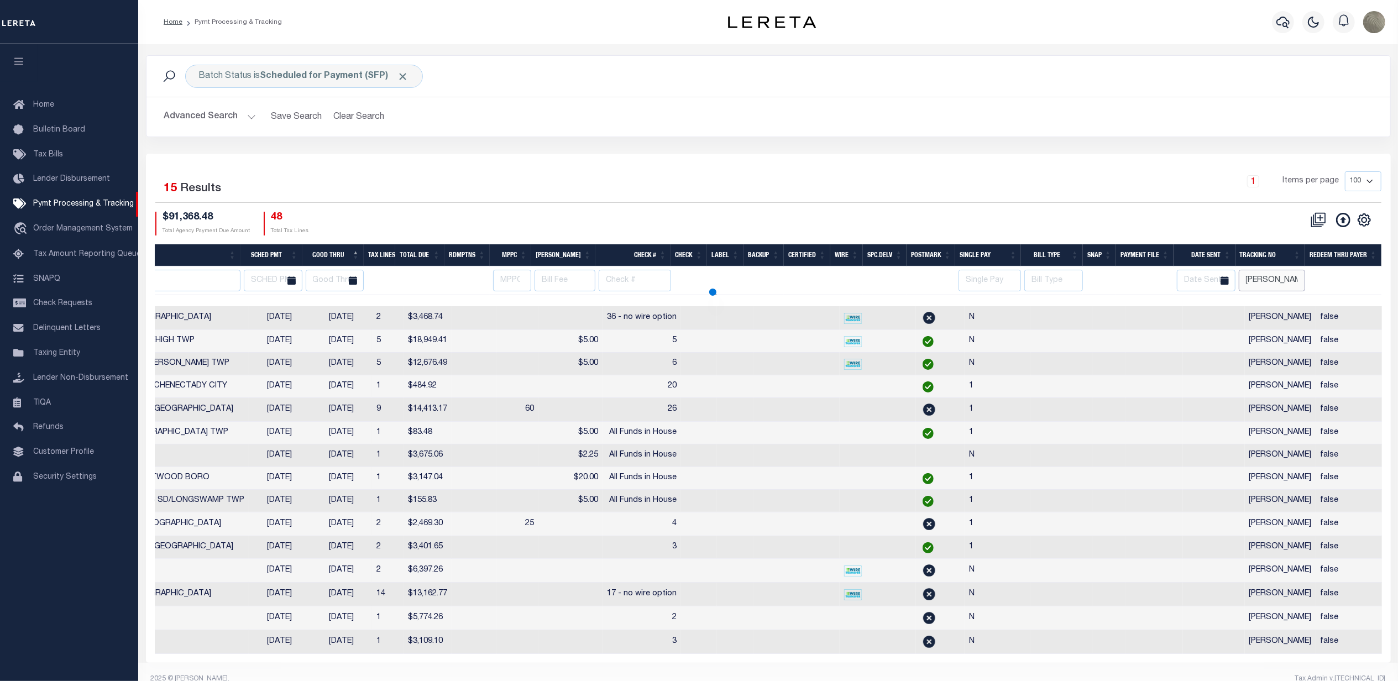
select select
type input "Andre"
select select
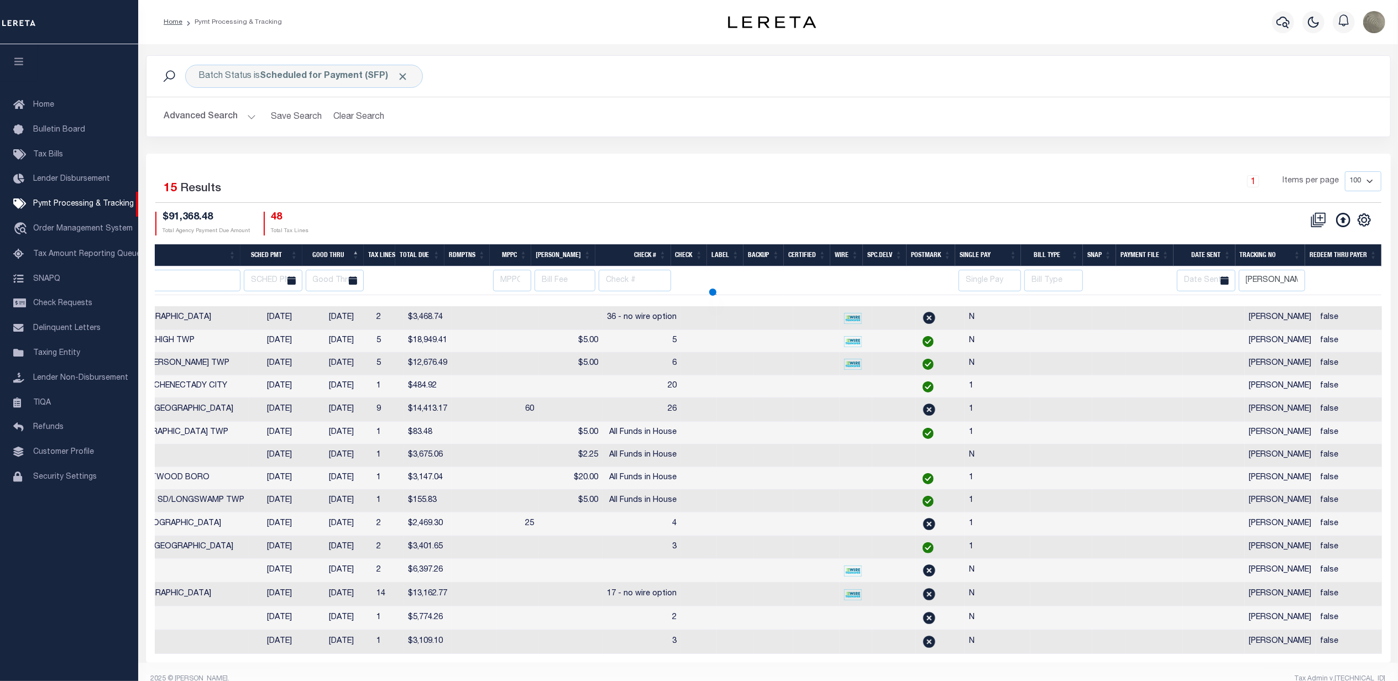
type input "Andres"
select select
click at [719, 191] on div "1 Items per page 100 200 500 1000" at bounding box center [923, 185] width 915 height 29
select select
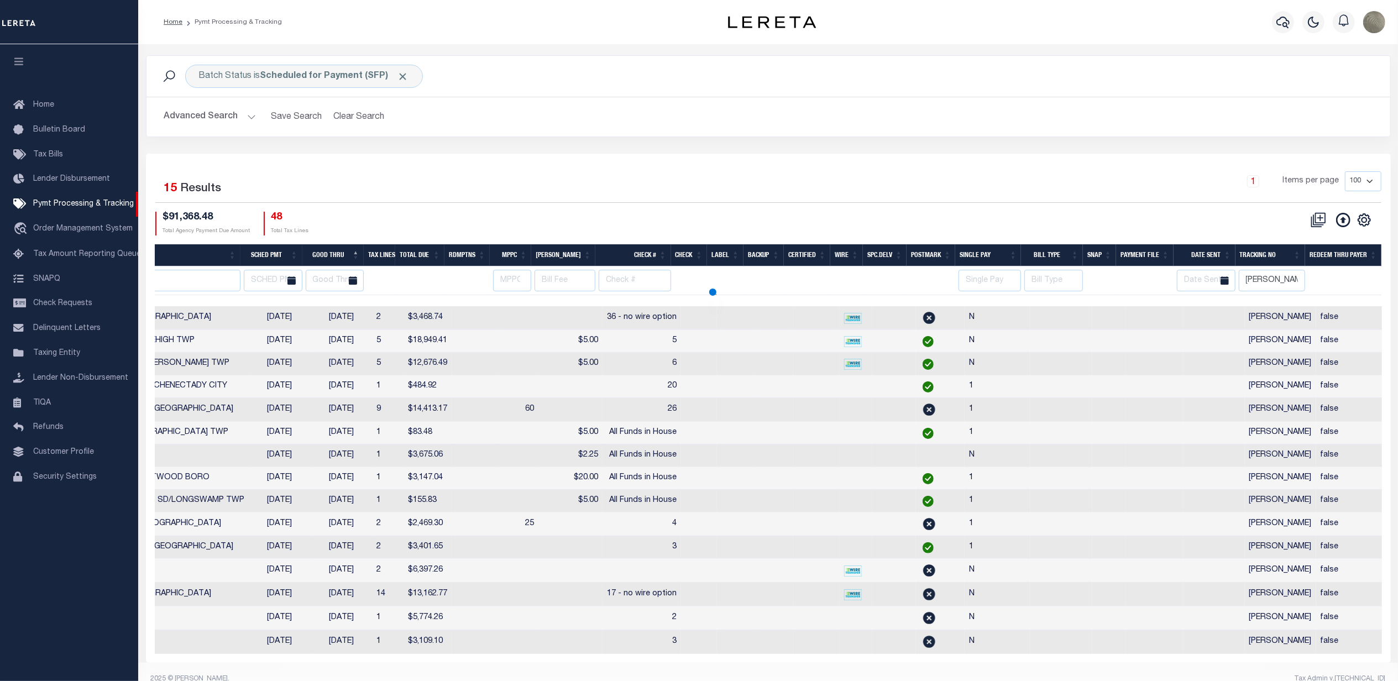
select select
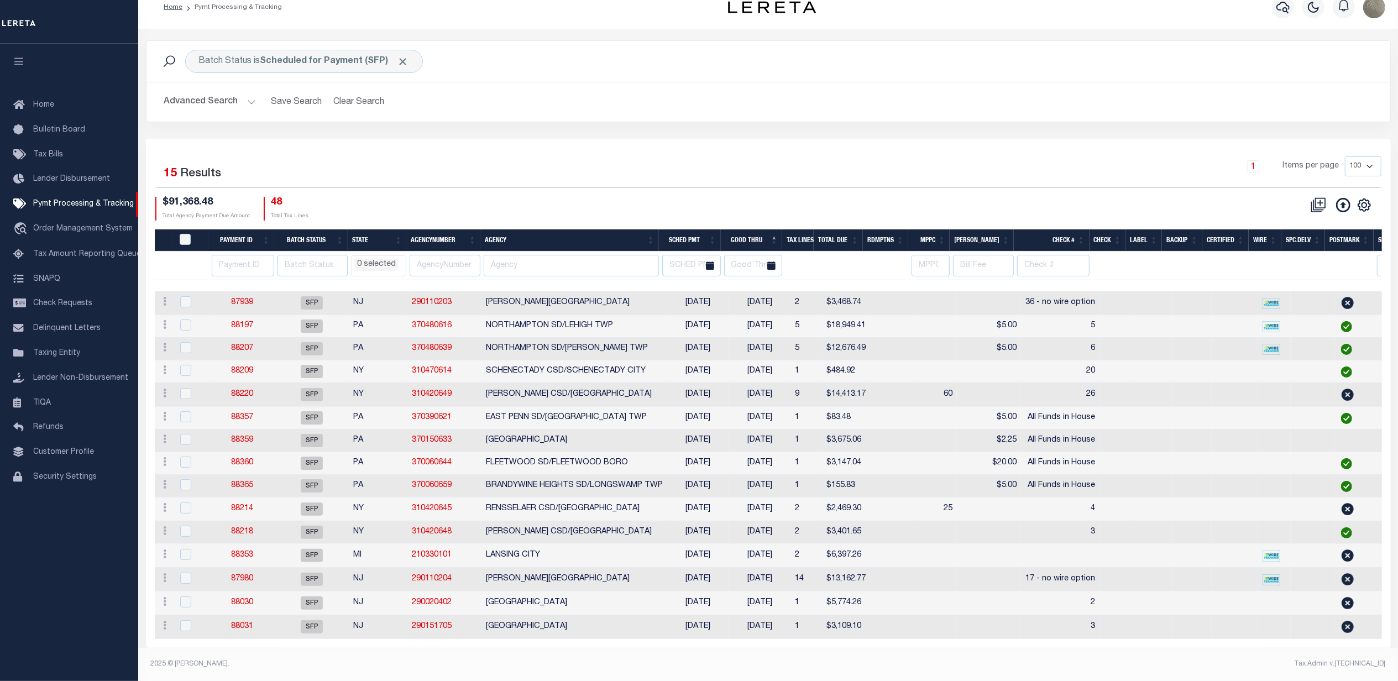
scroll to position [0, 0]
click at [752, 139] on div "Selected 15 Results 1 Items per page 100 200 500 1000 $91,368.48" at bounding box center [768, 393] width 1245 height 509
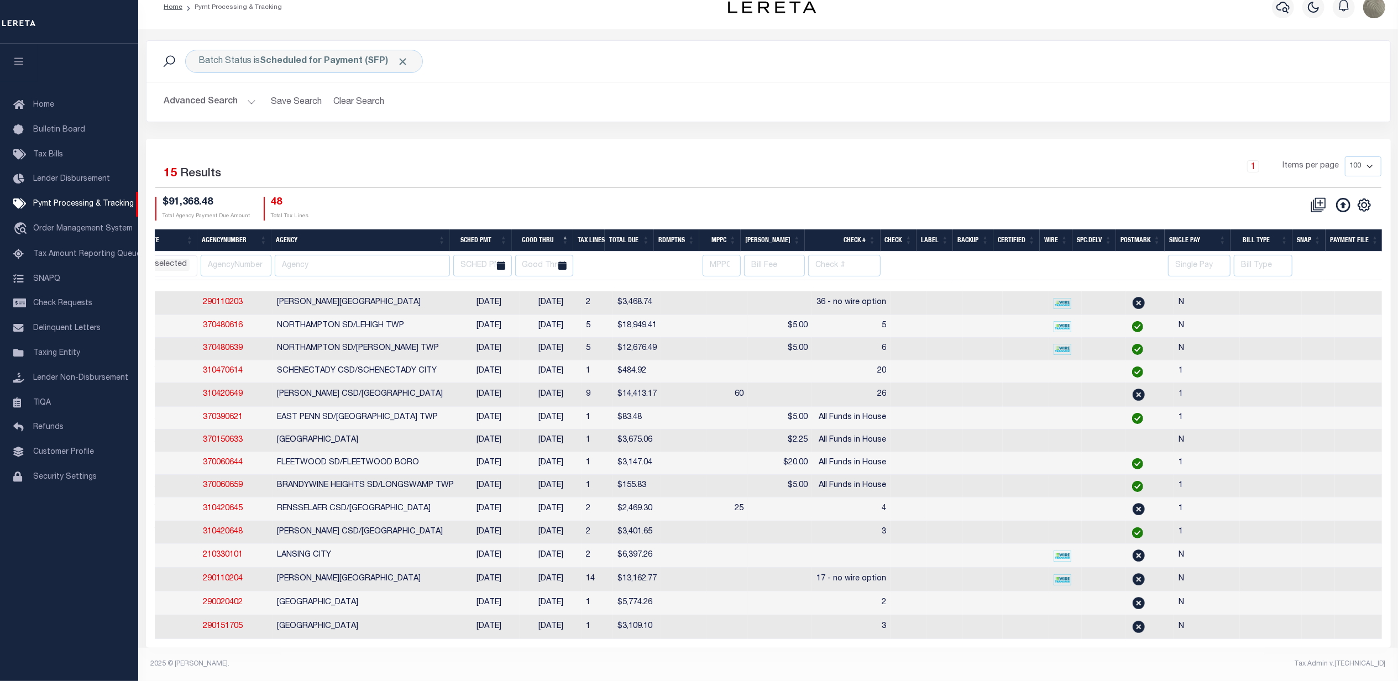
scroll to position [0, 249]
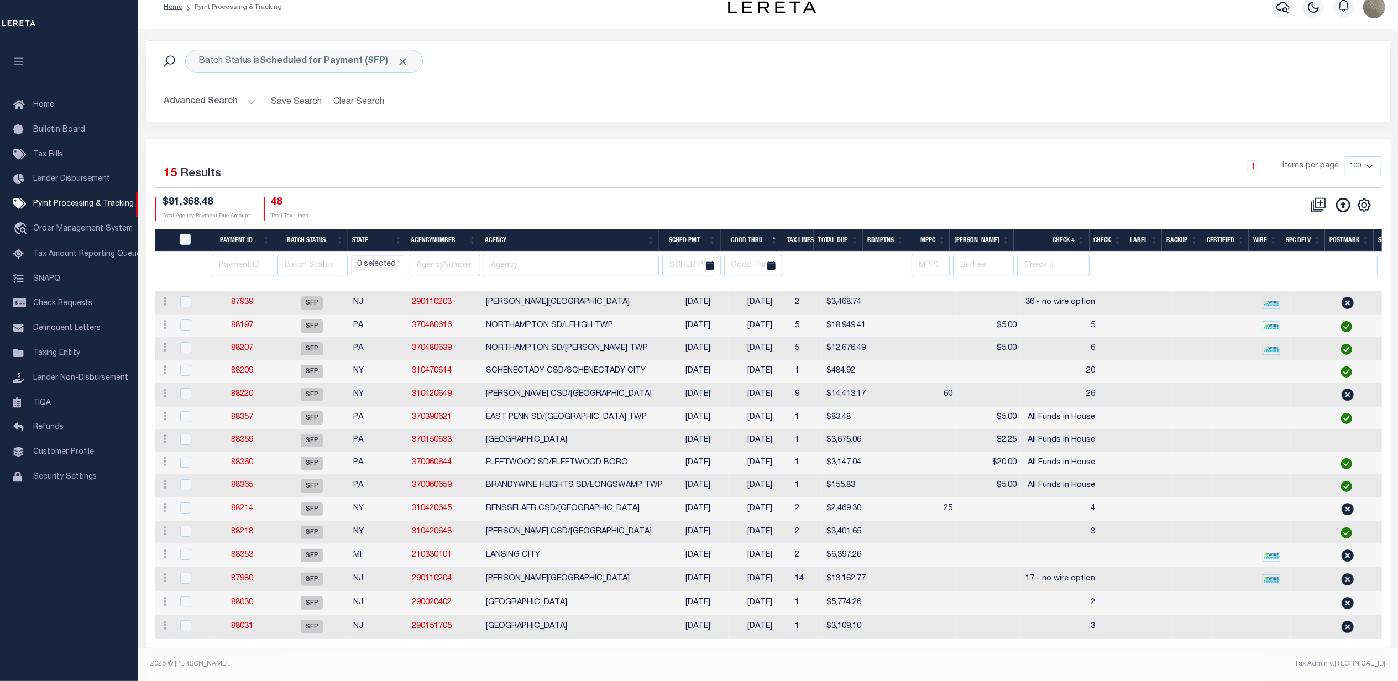
click at [609, 197] on div "$91,368.48 Total Agency Payment Due Amount 48 Total Tax Lines" at bounding box center [461, 209] width 613 height 24
drag, startPoint x: 268, startPoint y: 46, endPoint x: 453, endPoint y: 177, distance: 226.8
click at [453, 177] on div "Batch Status is Scheduled for Payment (SFP) Search Advanced Search Save Search …" at bounding box center [768, 343] width 1245 height 607
click at [458, 175] on div "Selected 15 Results 1 Items per page 100 200 500 1000 $91,368.48 Total Agency P…" at bounding box center [768, 188] width 1244 height 64
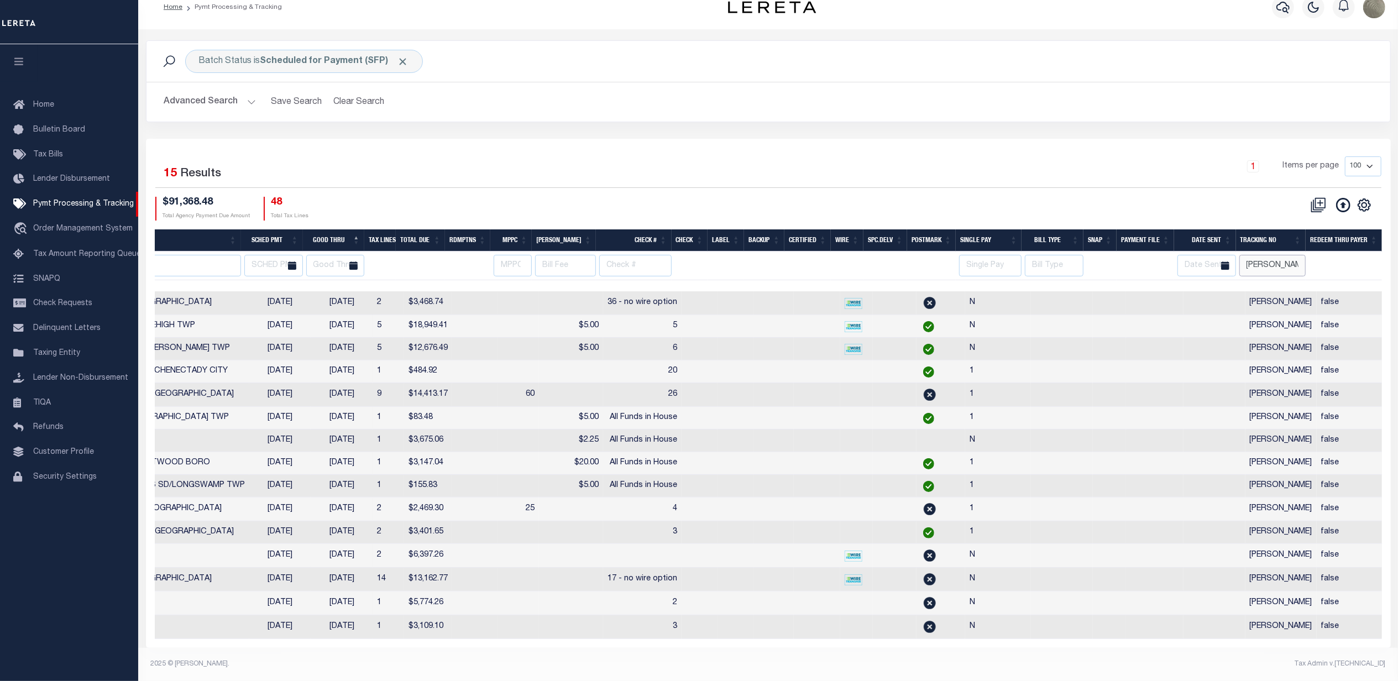
click at [1264, 255] on input "Andres" at bounding box center [1272, 266] width 66 height 22
click at [1263, 255] on input "Andres" at bounding box center [1272, 266] width 66 height 22
click at [1057, 197] on div "CSV Export Selected Print Hide Filter Show Search Columns 0: 1: PayeePmtBatchSt…" at bounding box center [1074, 209] width 613 height 24
select select
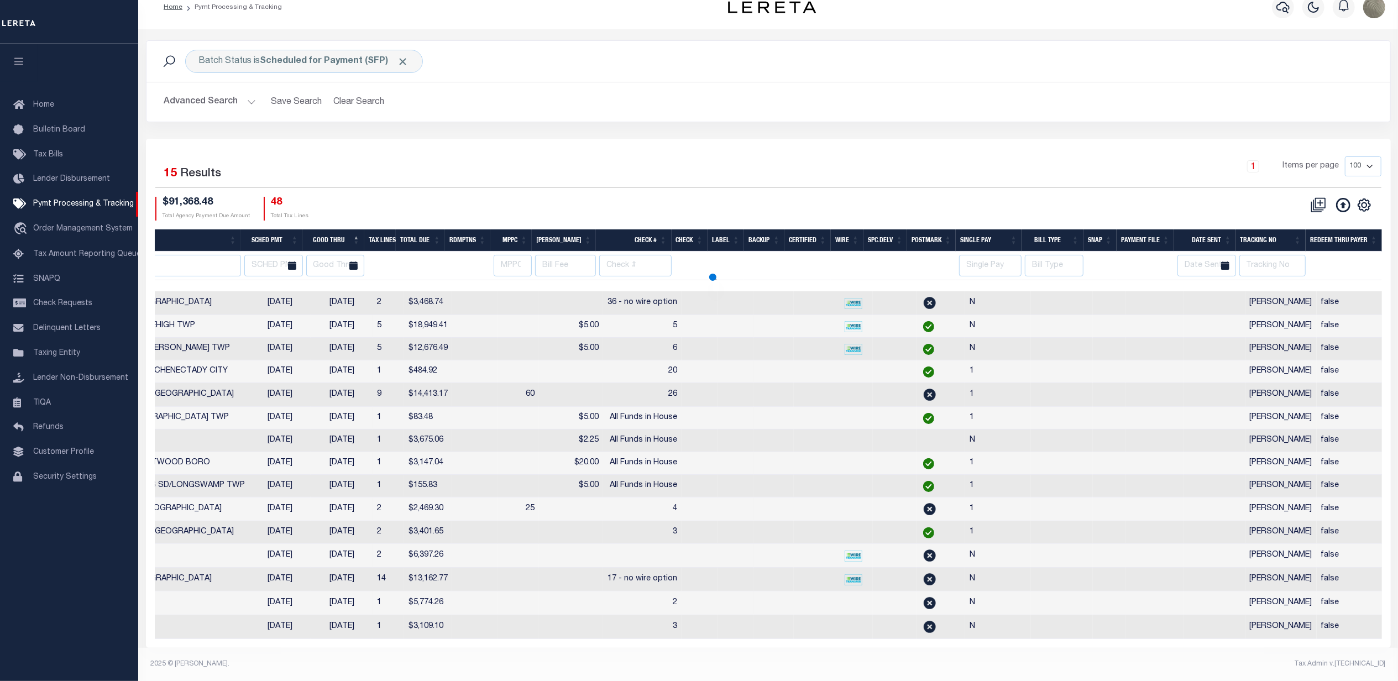
select select
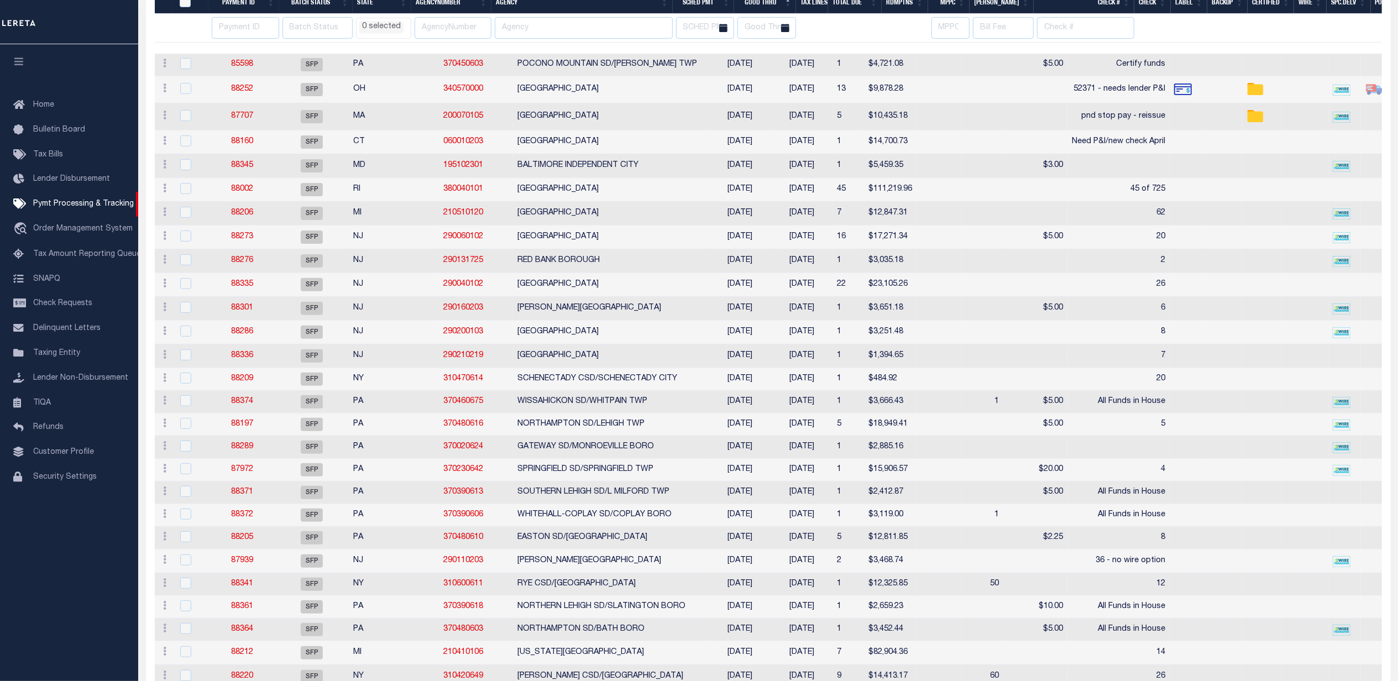
click at [725, 195] on td "08/11/2025" at bounding box center [740, 190] width 62 height 24
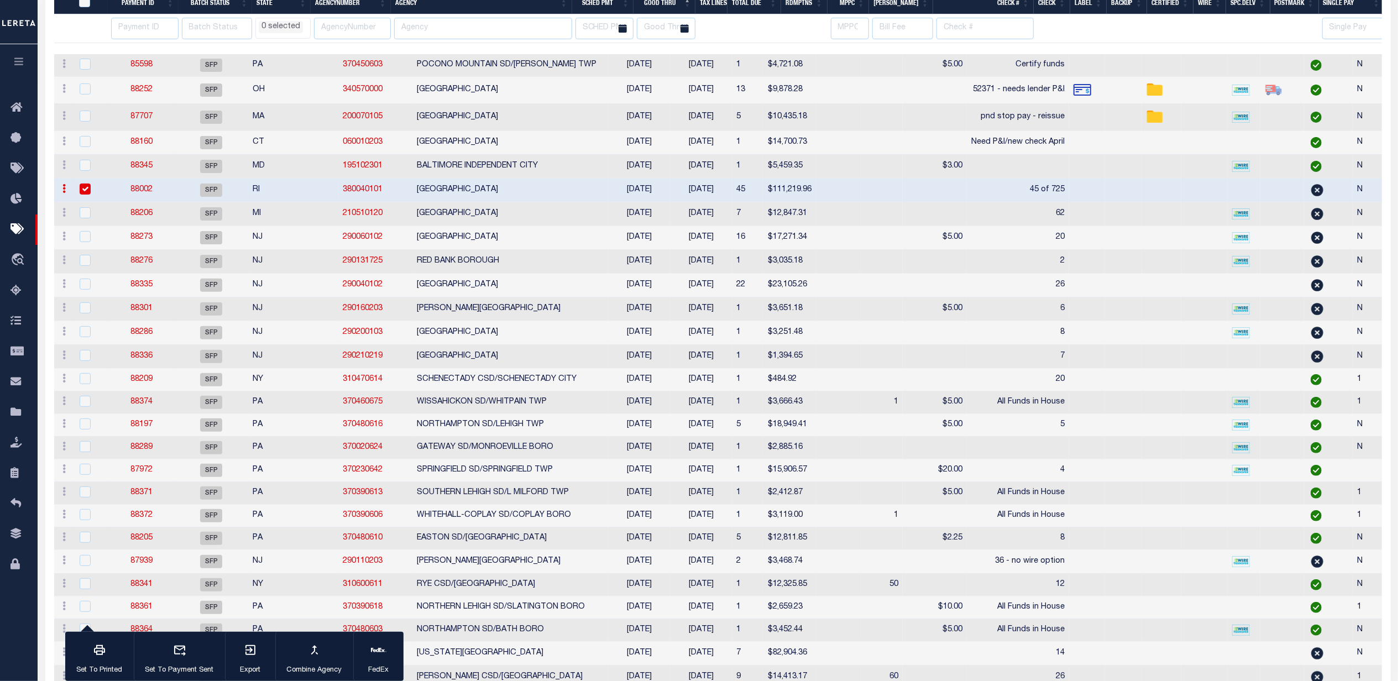
click at [84, 195] on input "checkbox" at bounding box center [85, 189] width 11 height 11
checkbox input "false"
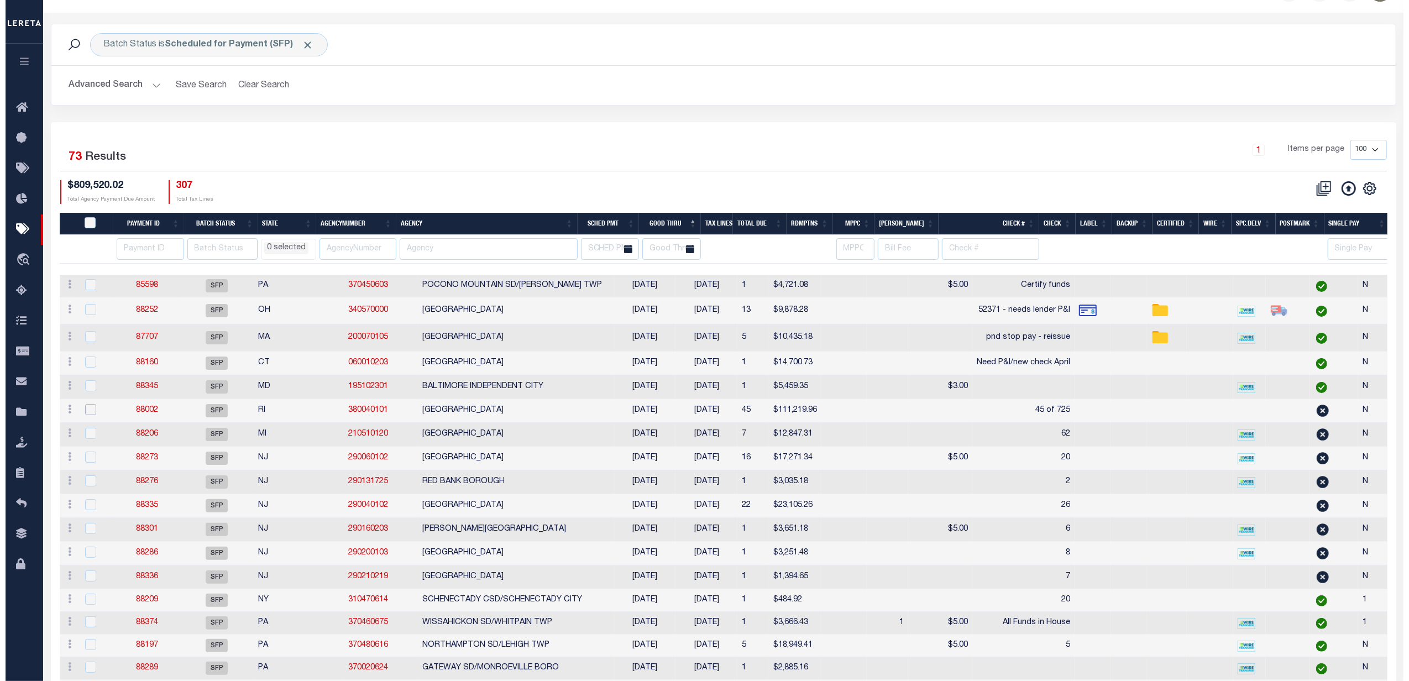
scroll to position [0, 0]
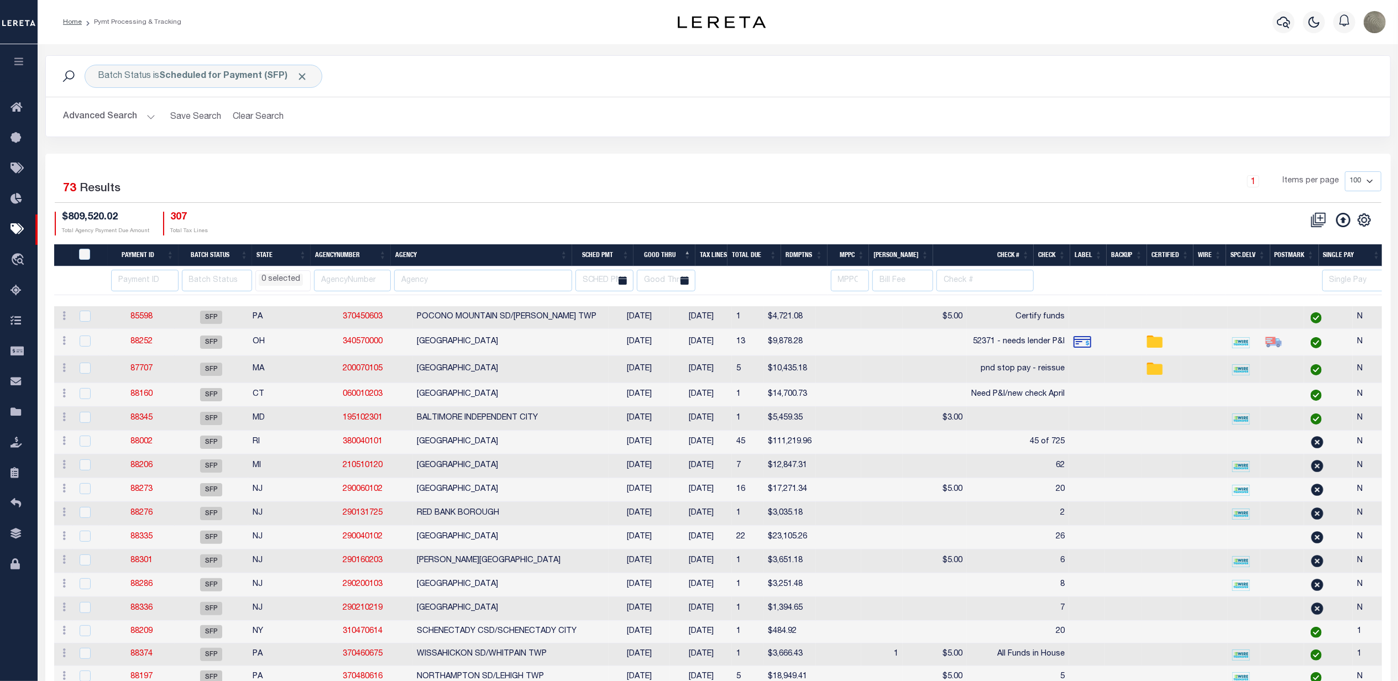
click at [387, 182] on div "1 Items per page 100 200 500 1000" at bounding box center [886, 186] width 1008 height 31
click at [189, 70] on div "Batch Status is Scheduled for Payment (SFP)" at bounding box center [204, 76] width 238 height 23
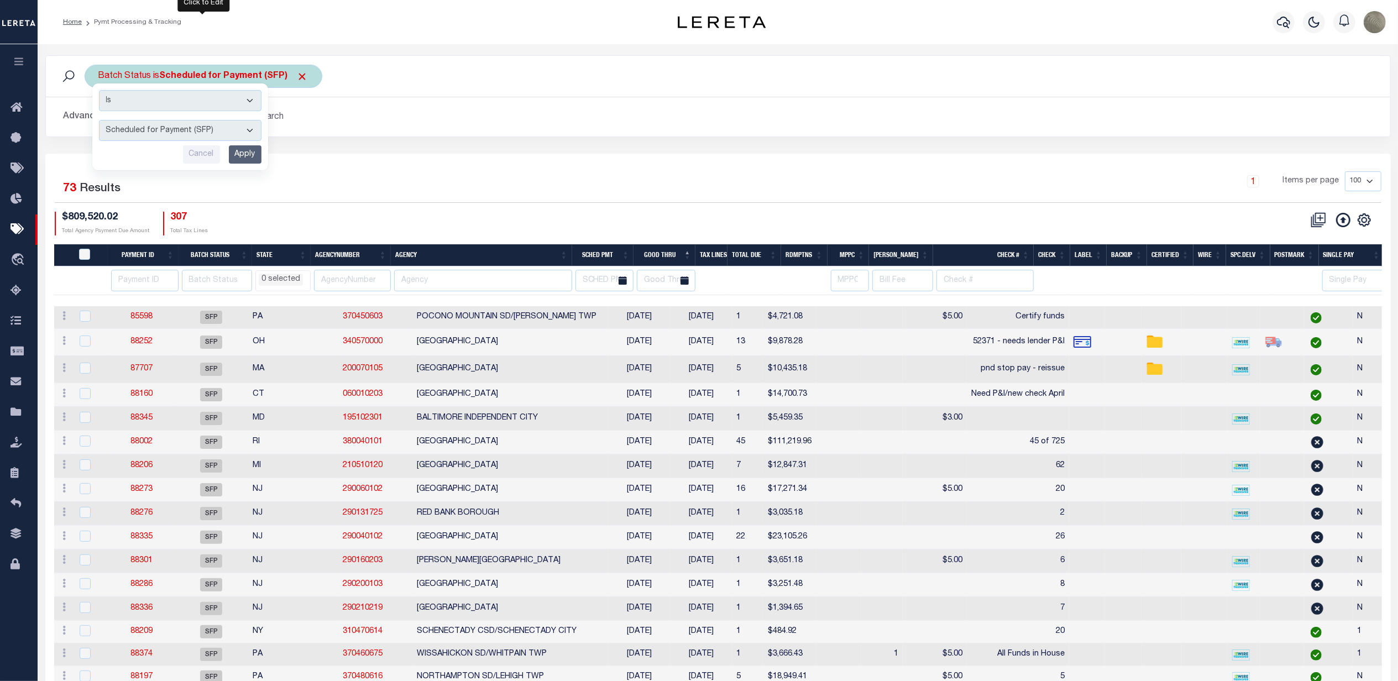
drag, startPoint x: 140, startPoint y: 127, endPoint x: 142, endPoint y: 120, distance: 6.5
click at [141, 125] on select "Awaiting Funds (AWF) Cleared and Complete (CAC) New Check Needed (NCN) Payment …" at bounding box center [180, 130] width 162 height 21
select select "CAC"
click at [99, 120] on select "Awaiting Funds (AWF) Cleared and Complete (CAC) New Check Needed (NCN) Payment …" at bounding box center [180, 130] width 162 height 21
click at [185, 134] on select "Awaiting Funds (AWF) Cleared and Complete (CAC) New Check Needed (NCN) Payment …" at bounding box center [180, 130] width 162 height 21
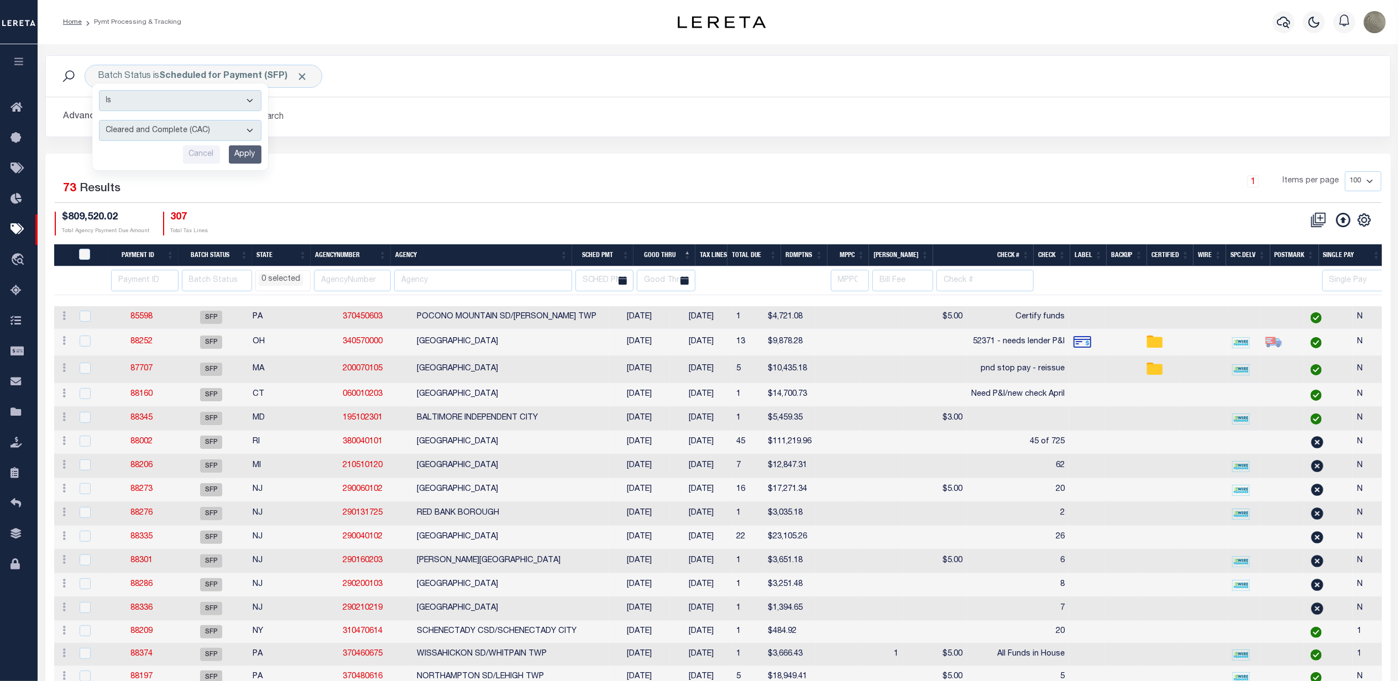
click at [314, 228] on div "$809,520.02 Total Agency Payment Due Amount 307 Total Tax Lines" at bounding box center [386, 224] width 663 height 24
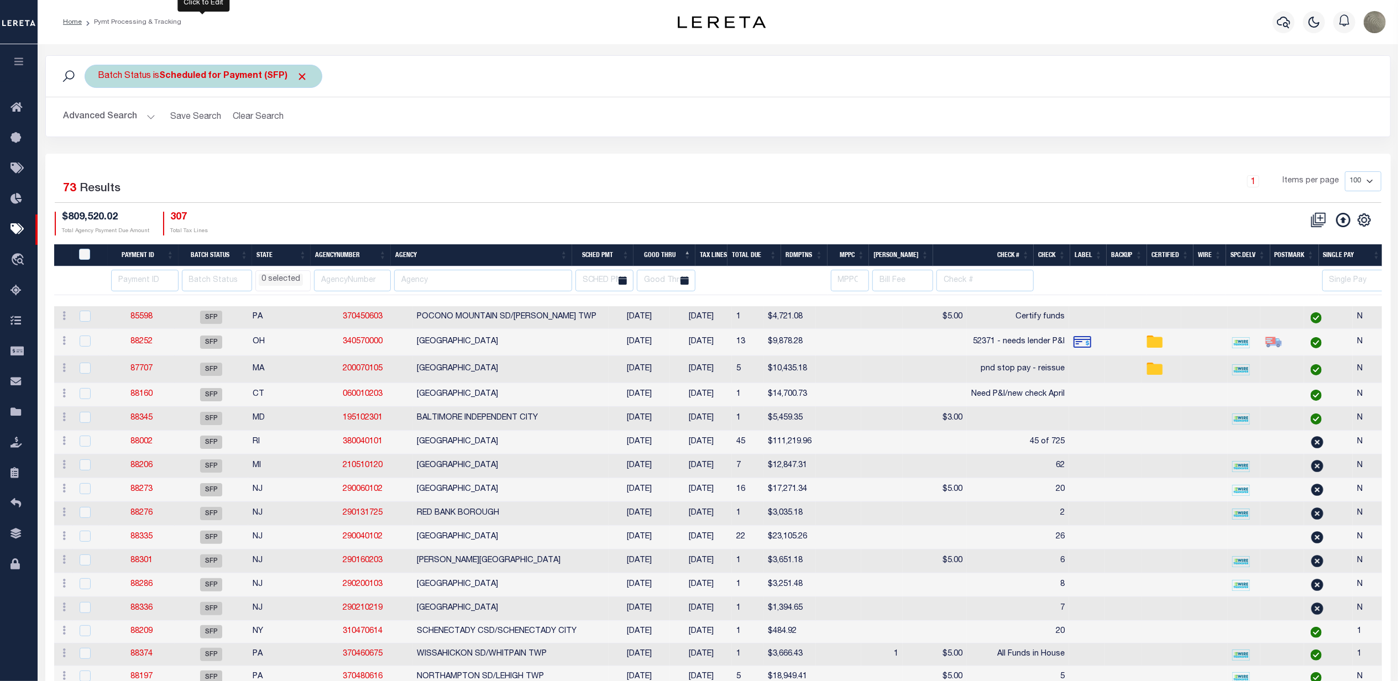
click at [186, 73] on b "Scheduled for Payment (SFP)" at bounding box center [234, 76] width 149 height 9
select select "SFP"
click at [153, 127] on select "Awaiting Funds (AWF) Cleared and Complete (CAC) New Check Needed (NCN) Payment …" at bounding box center [180, 130] width 162 height 21
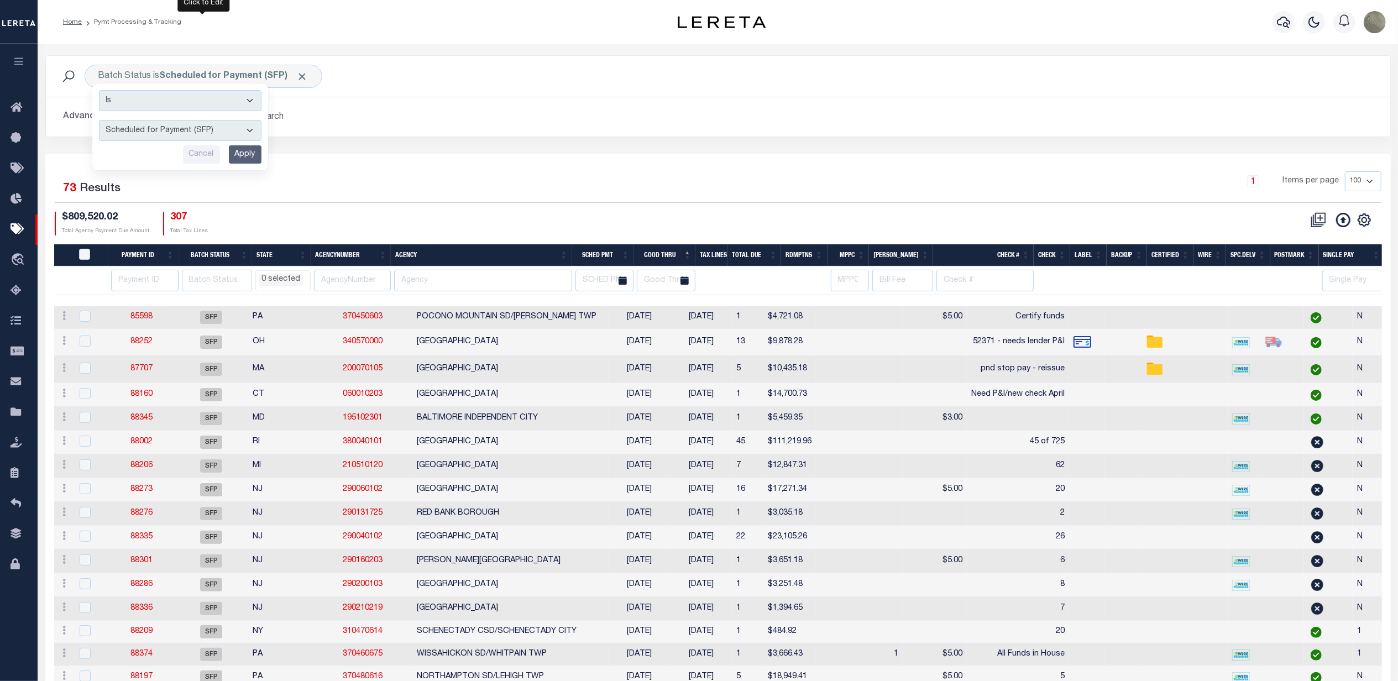
click at [467, 195] on div "1 Items per page 100 200 500 1000" at bounding box center [885, 185] width 991 height 29
click at [1291, 18] on button "button" at bounding box center [1283, 22] width 22 height 22
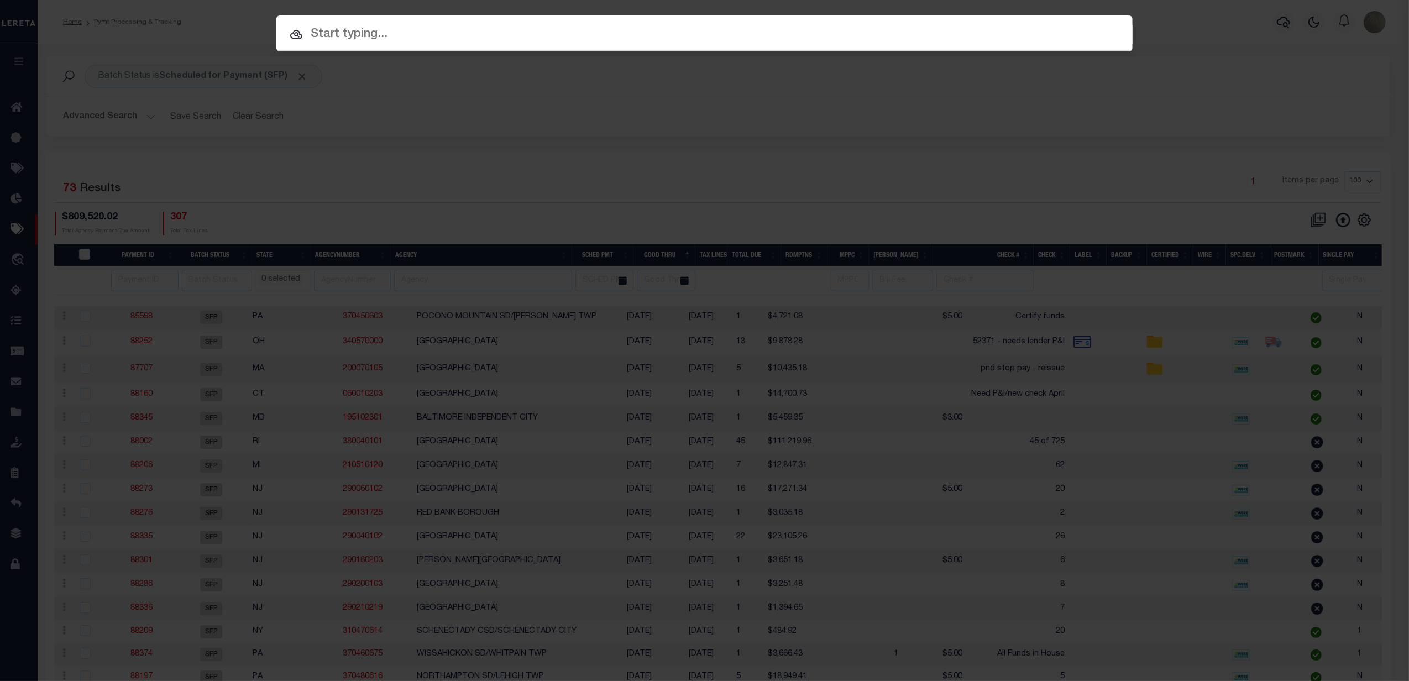
click at [458, 83] on div "Include Loans TBM Customers Borrowers Payments (Lender Non-Disb) Payments (Lend…" at bounding box center [704, 340] width 1409 height 681
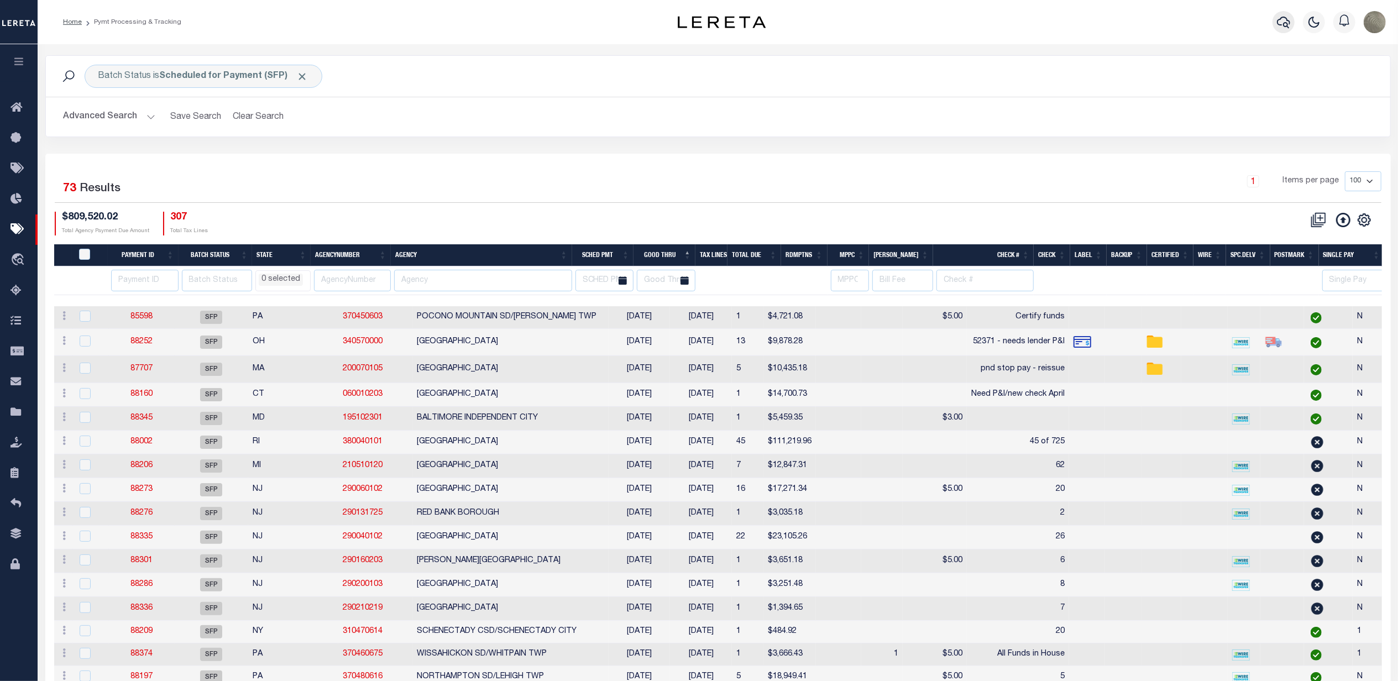
click at [1277, 13] on button "button" at bounding box center [1283, 22] width 22 height 22
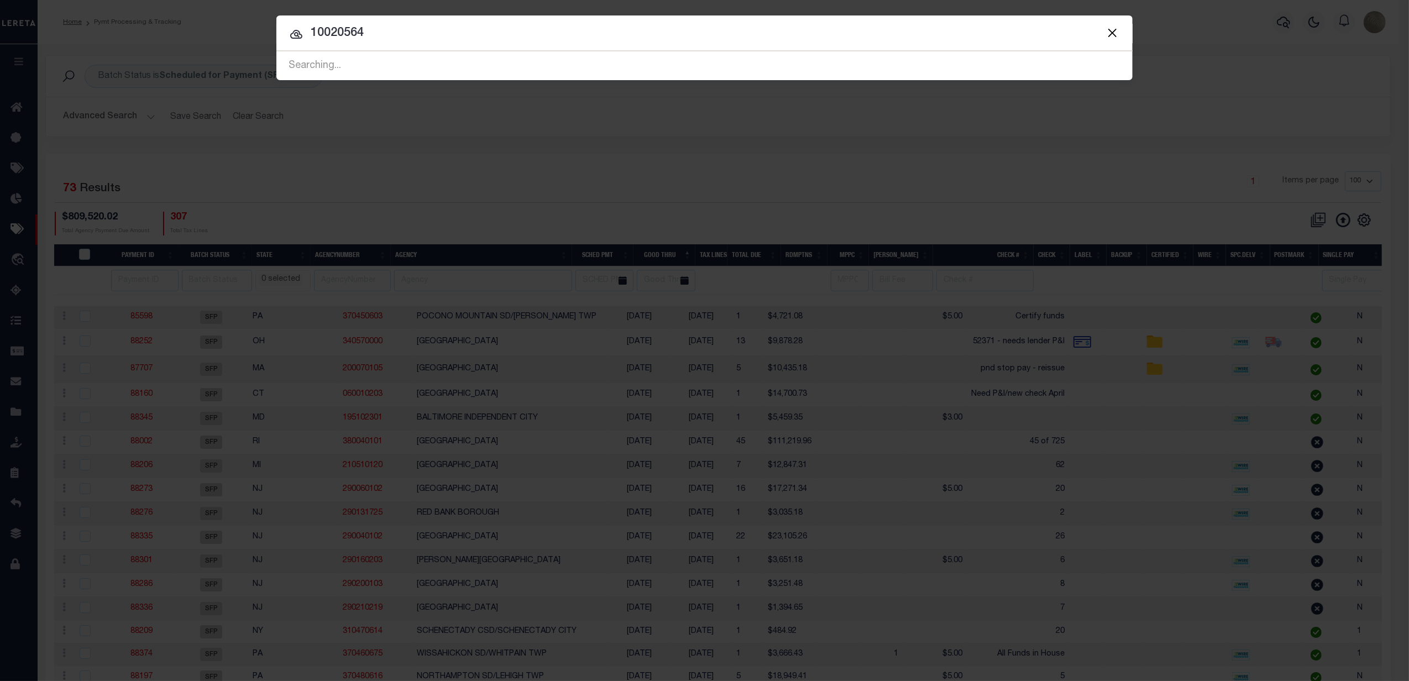
type input "10020564"
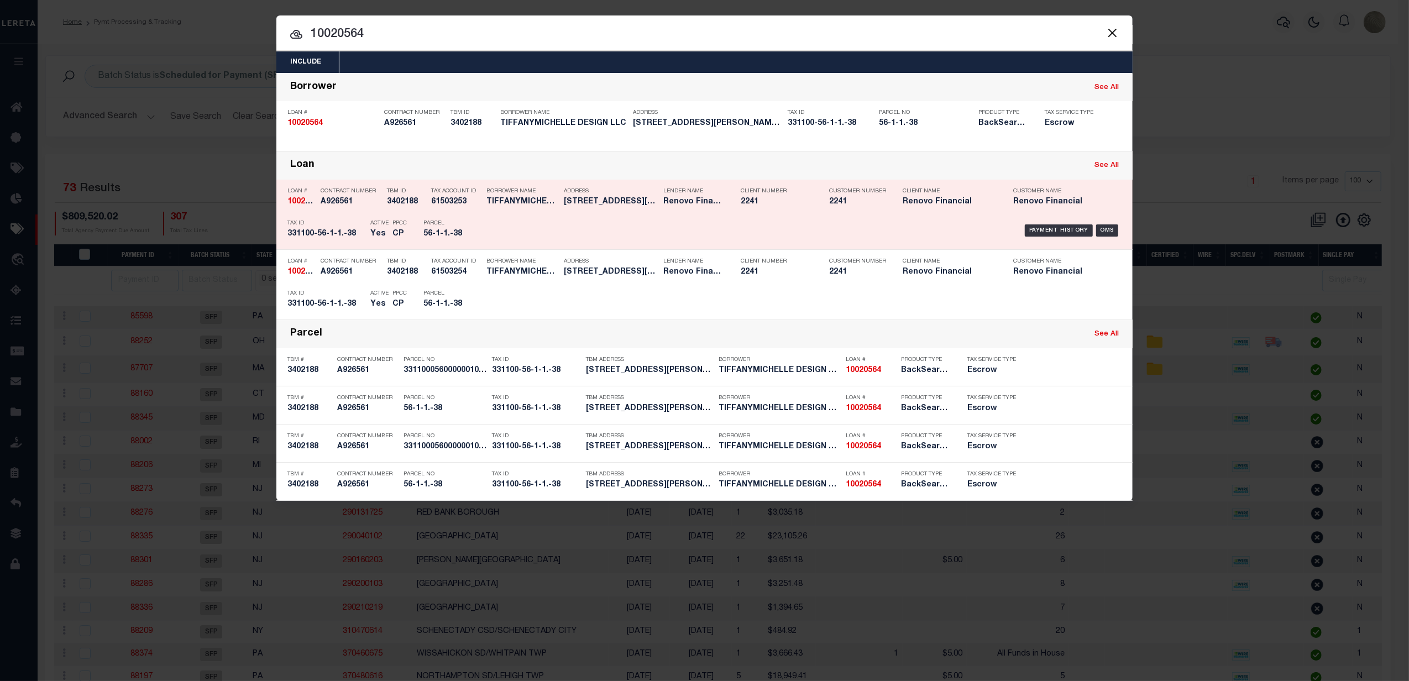
click at [644, 222] on div "Payment History OMS" at bounding box center [806, 230] width 632 height 32
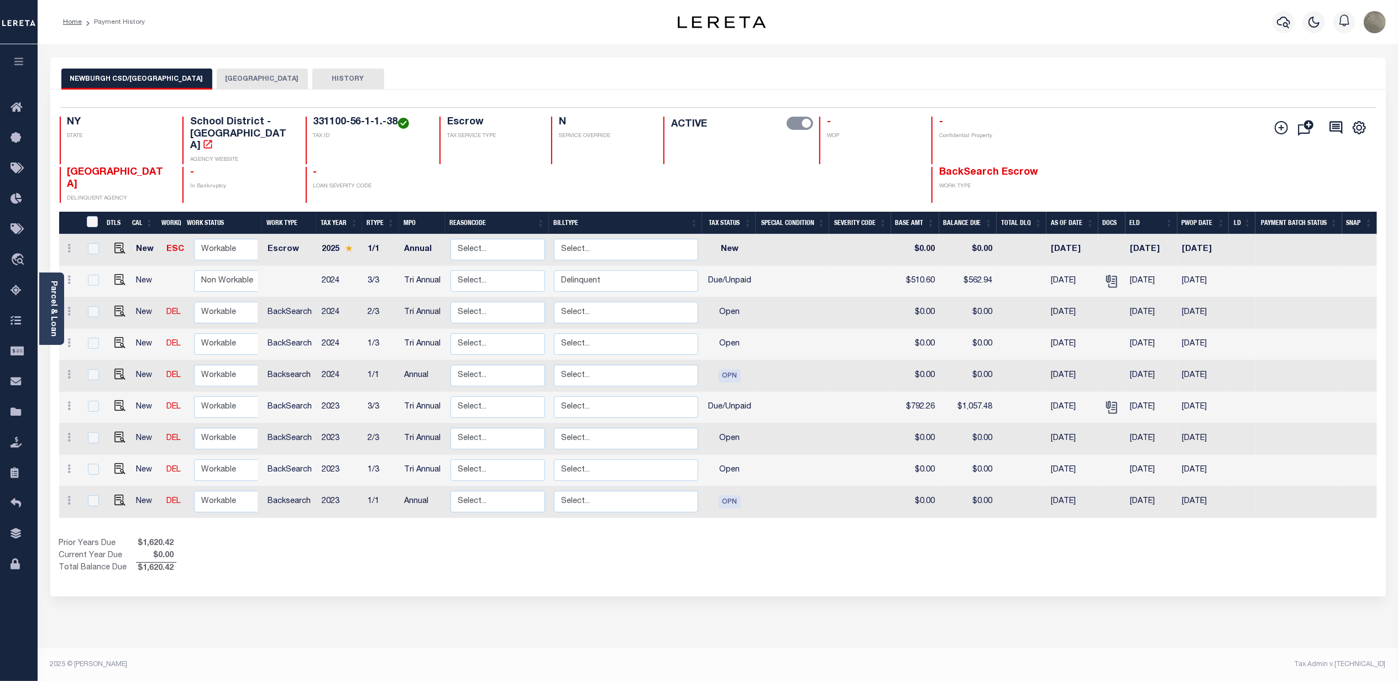
click at [251, 81] on button "[GEOGRAPHIC_DATA]" at bounding box center [262, 79] width 91 height 21
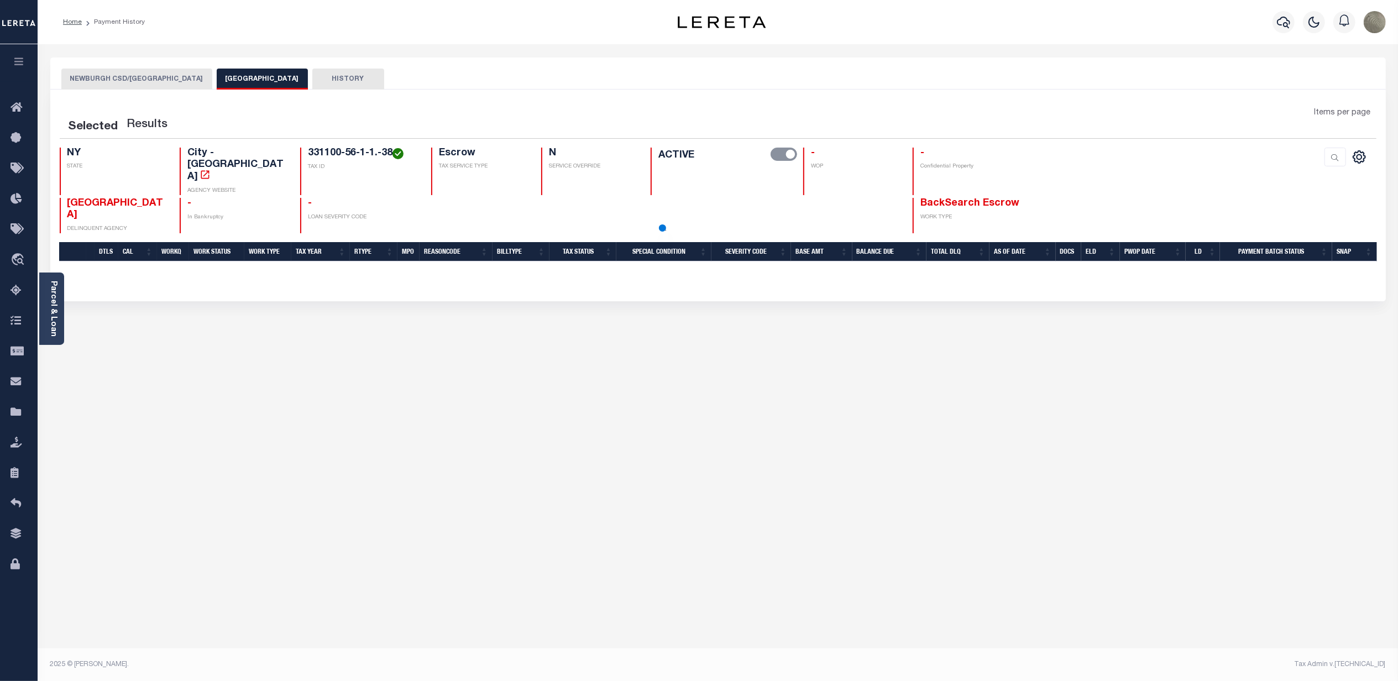
click at [151, 78] on button "NEWBURGH CSD/[GEOGRAPHIC_DATA]" at bounding box center [136, 79] width 151 height 21
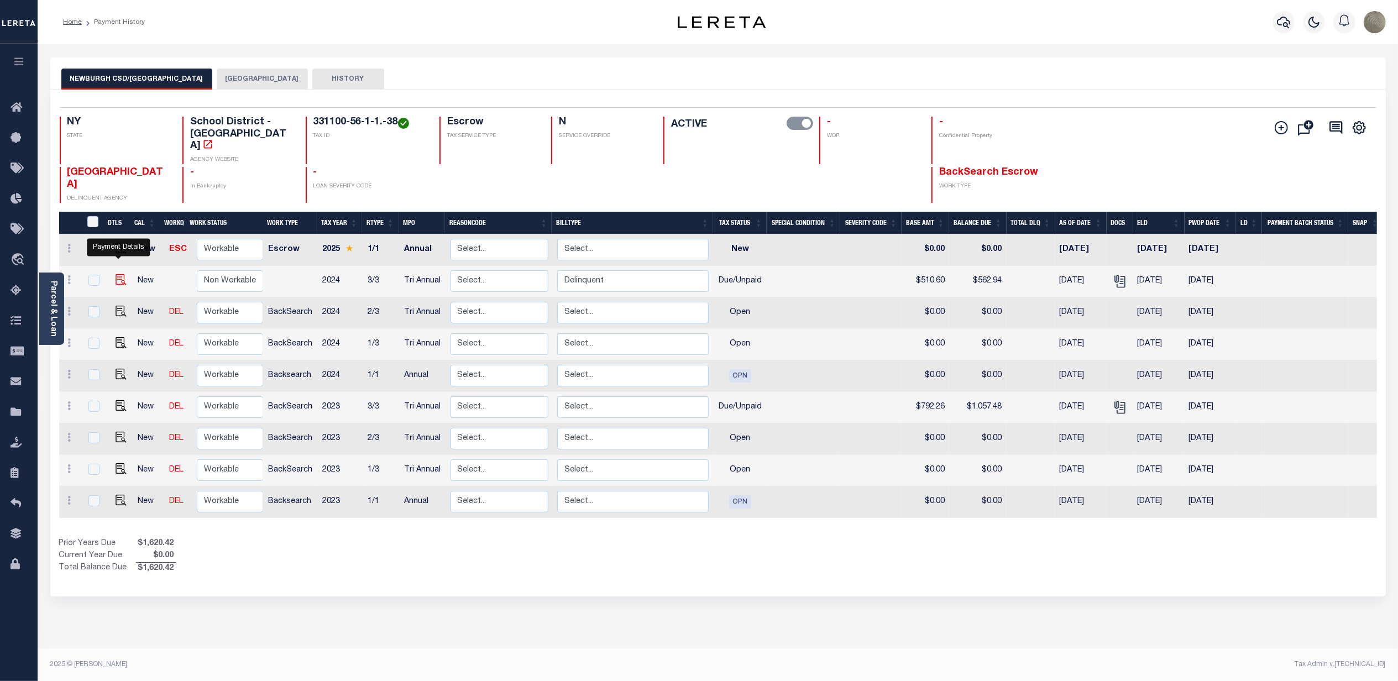
click at [117, 274] on img "" at bounding box center [121, 279] width 11 height 11
checkbox input "true"
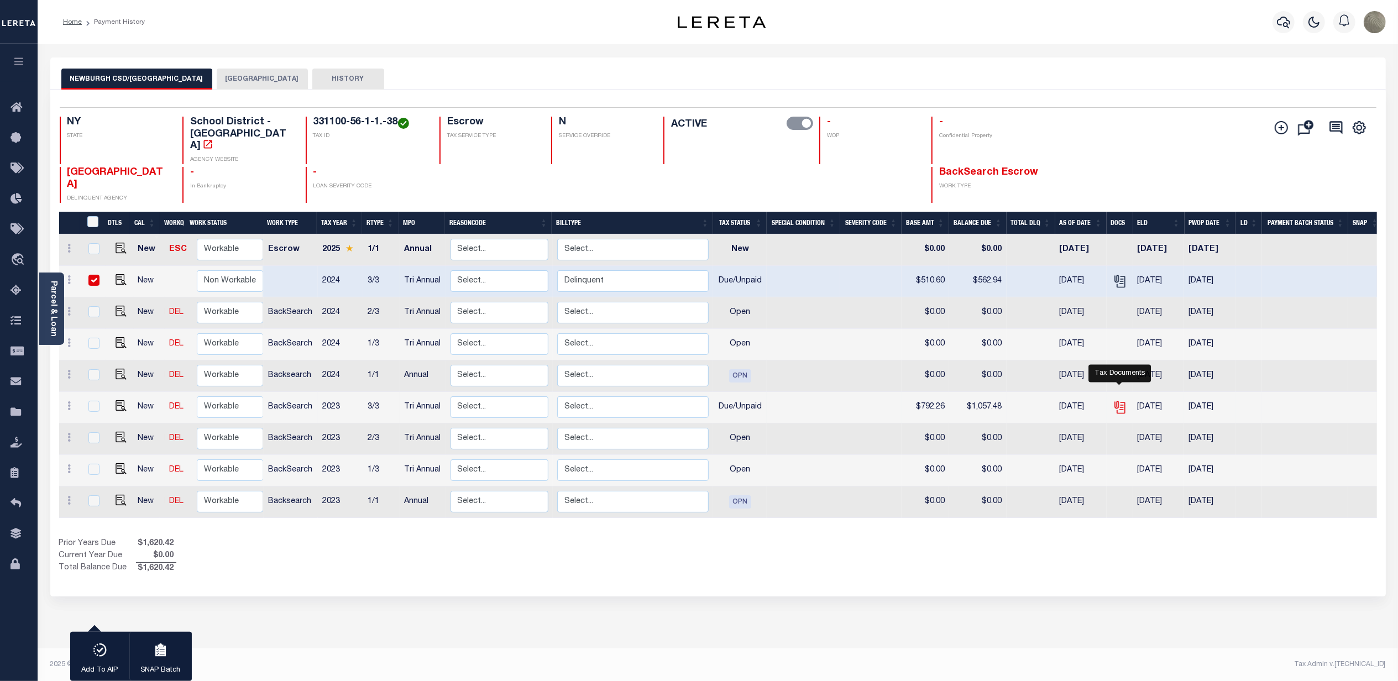
click at [1114, 400] on icon "" at bounding box center [1120, 407] width 14 height 14
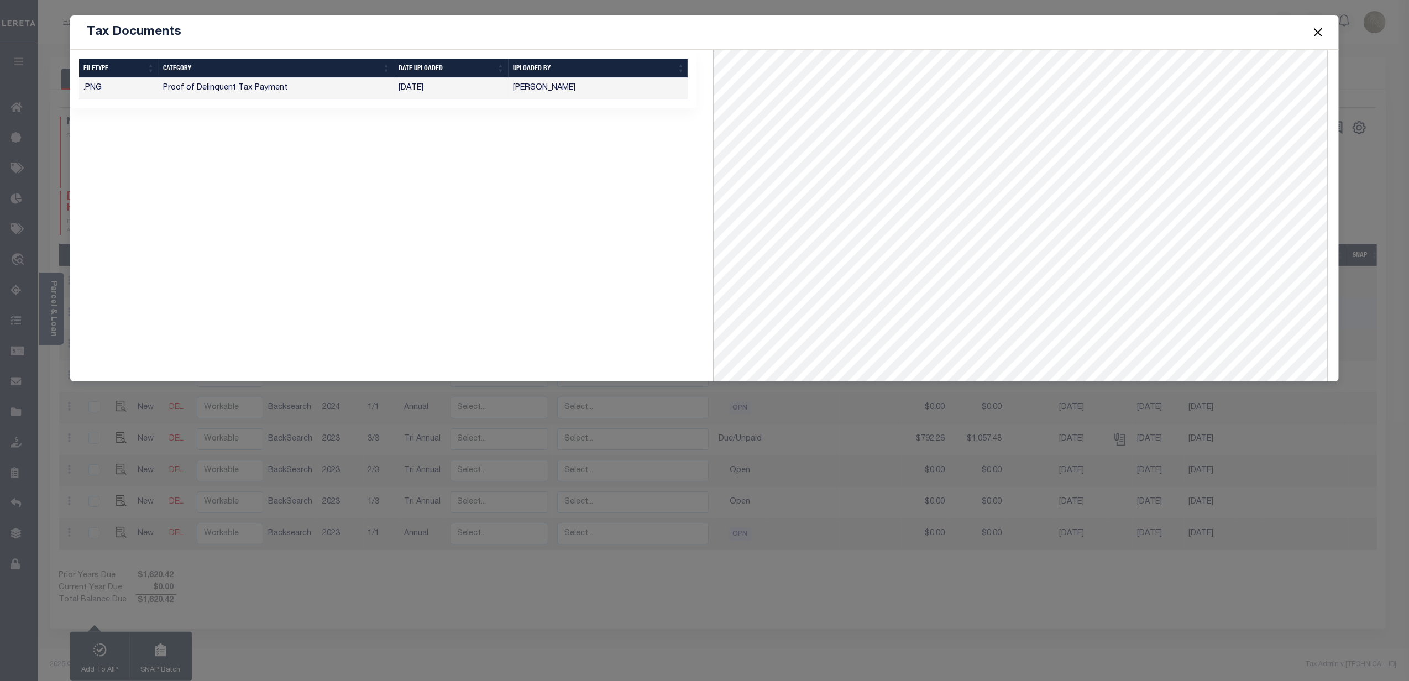
click at [1323, 28] on button "Close" at bounding box center [1317, 32] width 14 height 14
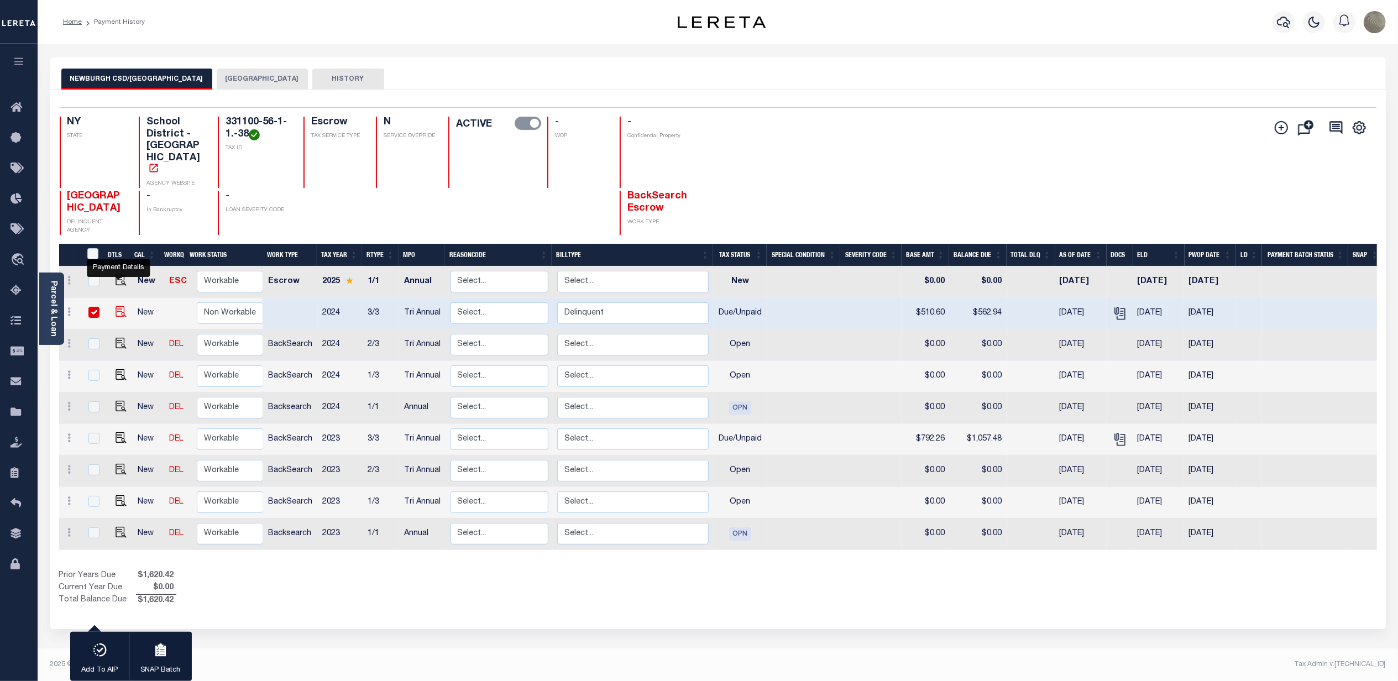
click at [120, 306] on img "" at bounding box center [121, 311] width 11 height 11
checkbox input "false"
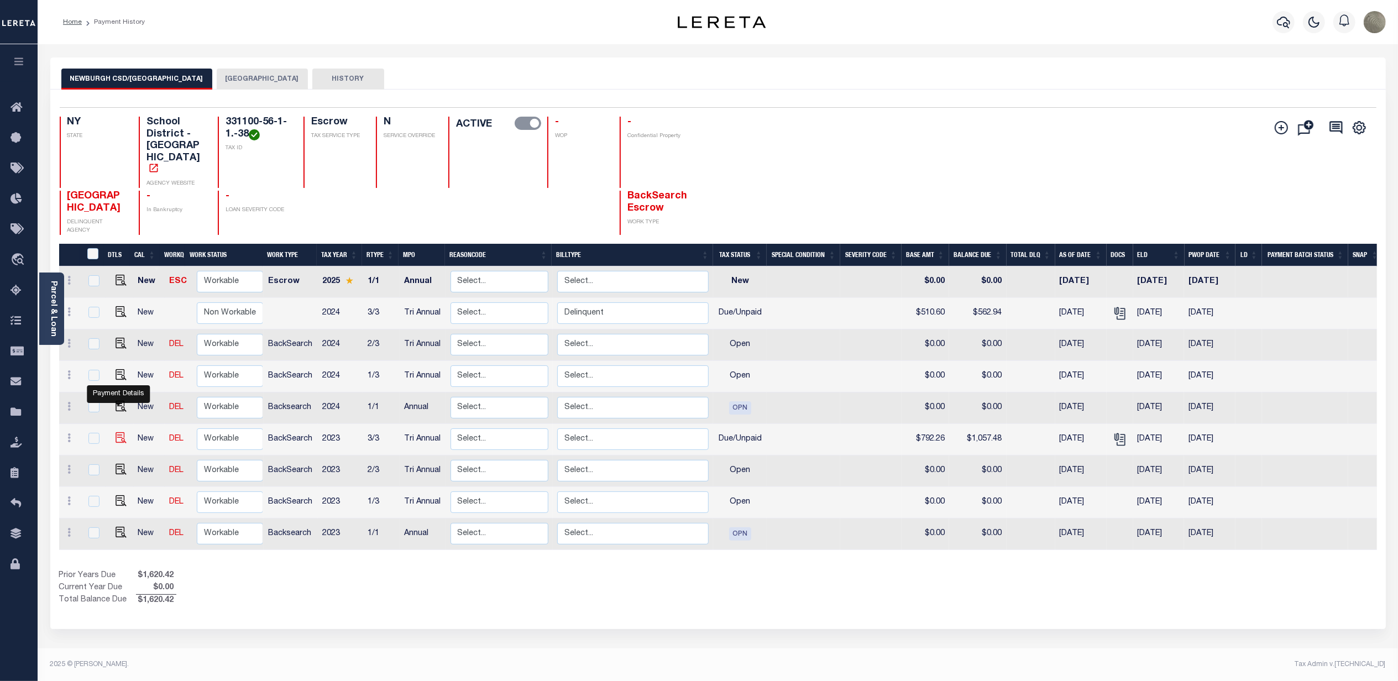
click at [119, 432] on img "" at bounding box center [121, 437] width 11 height 11
checkbox input "true"
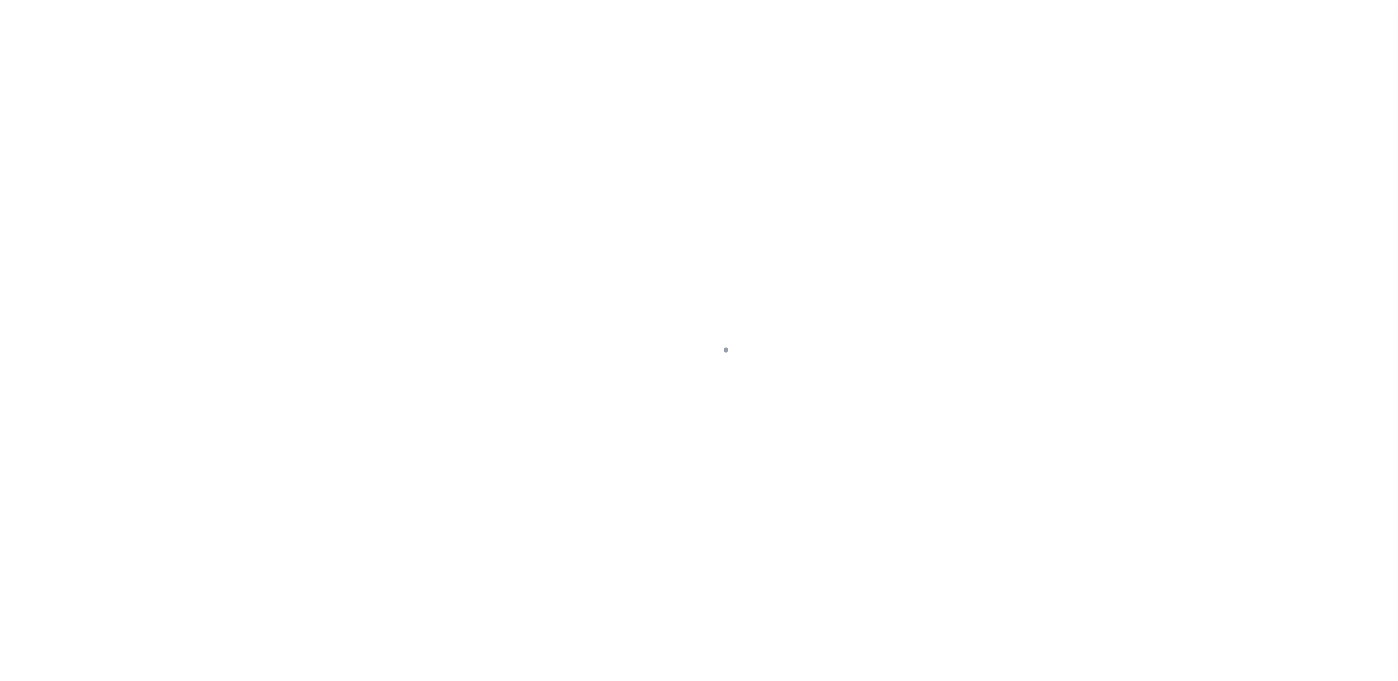
select select "DUE"
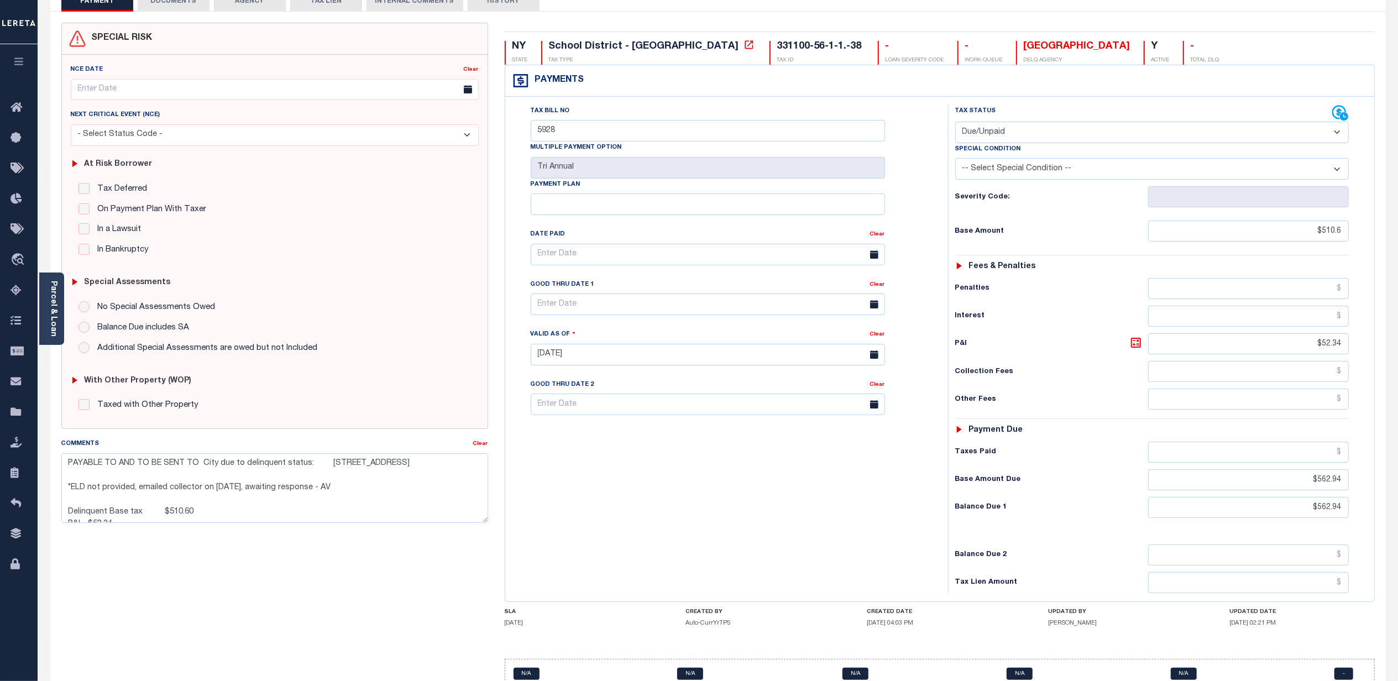
scroll to position [139, 0]
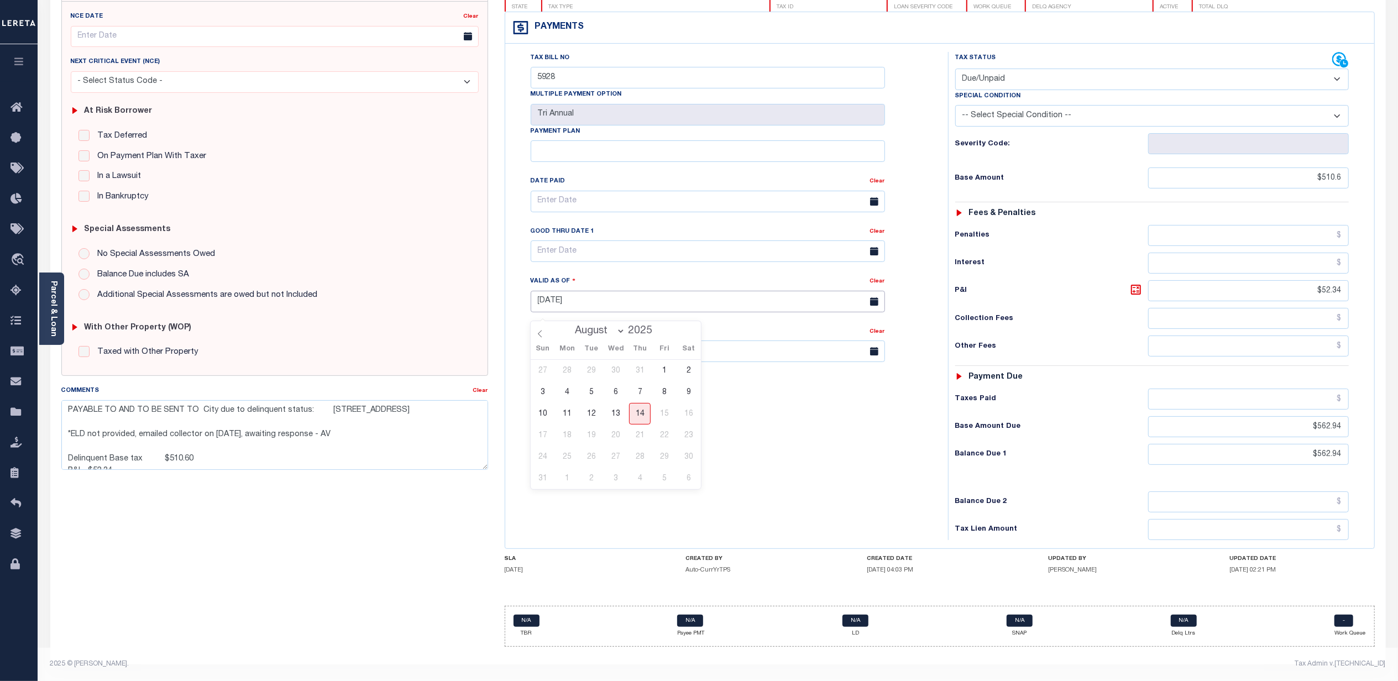
click at [569, 305] on input "[DATE]" at bounding box center [708, 302] width 354 height 22
click at [642, 403] on span "14" at bounding box center [640, 414] width 22 height 22
type input "[DATE]"
drag, startPoint x: 334, startPoint y: 441, endPoint x: 85, endPoint y: 431, distance: 249.5
click at [85, 431] on textarea "PAYABLE TO AND TO BE SENT TO City due to delinquent status: 83 BROADWAY , NEWBU…" at bounding box center [274, 435] width 427 height 70
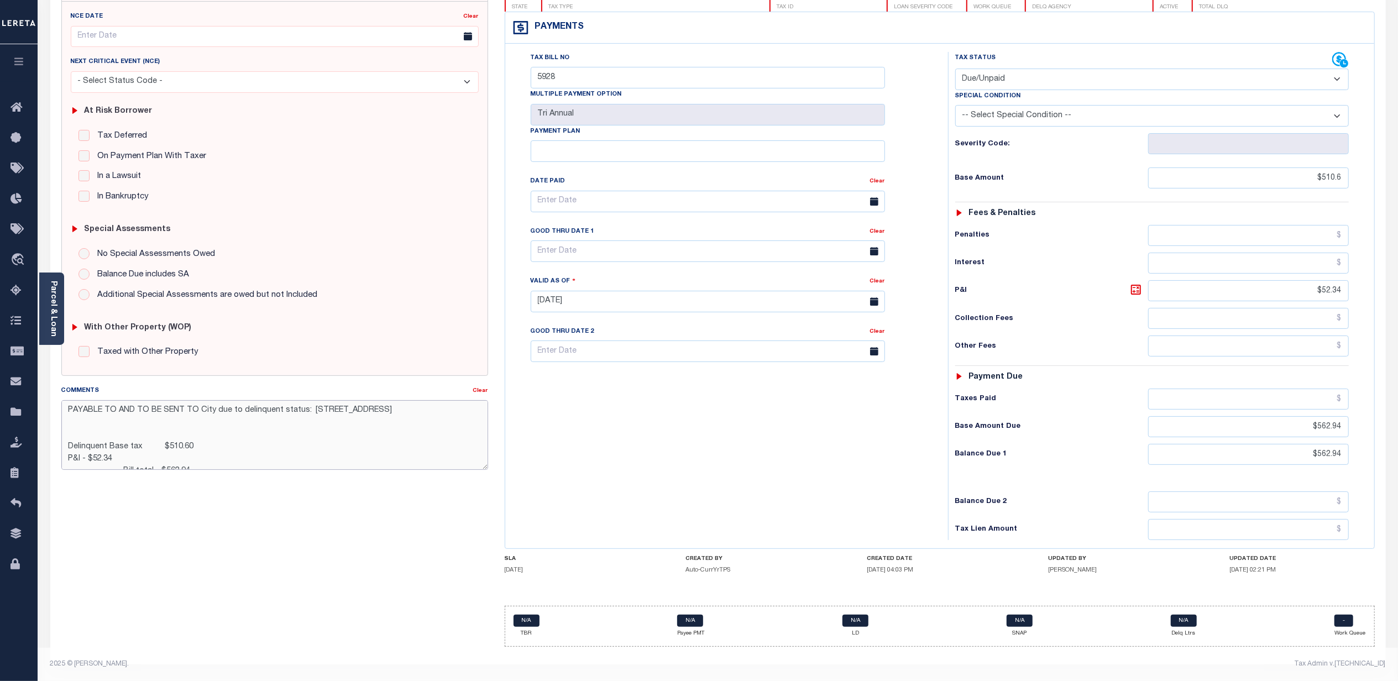
click at [137, 430] on textarea "PAYABLE TO AND TO BE SENT TO City due to delinquent status: 83 BROADWAY , NEWBU…" at bounding box center [274, 435] width 427 height 70
drag, startPoint x: 317, startPoint y: 400, endPoint x: 65, endPoint y: 401, distance: 252.6
click at [65, 401] on textarea "PAYABLE TO AND TO BE SENT TO City due to delinquent status: 83 BROADWAY , NEWBU…" at bounding box center [274, 435] width 427 height 70
click at [317, 443] on textarea "Payable to City, not CSD Mail to : 83 BROADWAY , NEWBURGH, NY, 12550-5617 Delin…" at bounding box center [274, 435] width 427 height 70
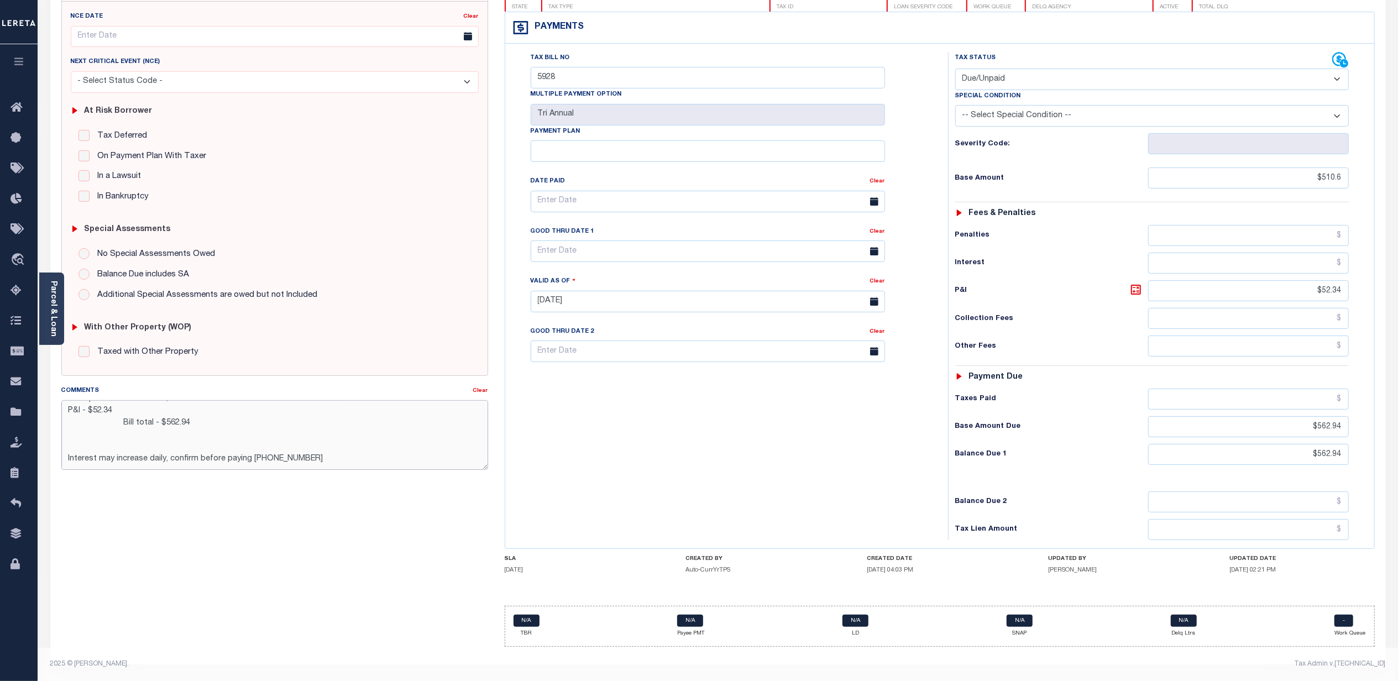
click at [199, 420] on textarea "Payable to City, not CSD Mail to : 83 BROADWAY , NEWBURGH, NY, 12550-5617 ELD 8…" at bounding box center [274, 435] width 427 height 70
click at [115, 403] on textarea "Payable to City, not CSD Mail to : 83 BROADWAY , NEWBURGH, NY, 12550-5617 ELD 8…" at bounding box center [274, 435] width 427 height 70
type textarea "Payable to City, not CSD Mail to : 83 BROADWAY , NEWBURGH, NY, 12550-5617 ELD 8…"
type input "08/14/2025"
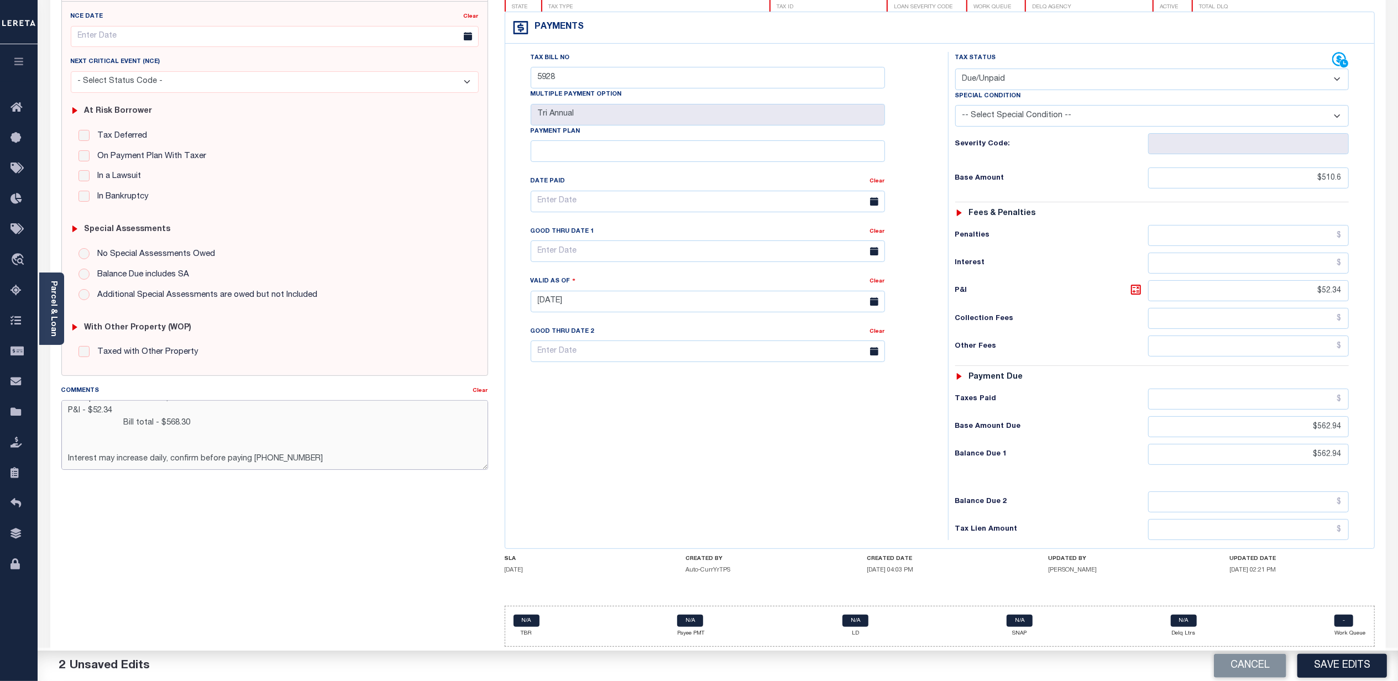
click at [125, 406] on textarea "Payable to City, not CSD Mail to : 83 BROADWAY , NEWBURGH, NY, 12550-5617 ELD 8…" at bounding box center [274, 435] width 427 height 70
click at [130, 412] on textarea "Payable to City, not CSD Mail to : 83 BROADWAY , NEWBURGH, NY, 12550-5617 ELD 8…" at bounding box center [274, 435] width 427 height 70
click at [124, 416] on textarea "Payable to City, not CSD Mail to : 83 BROADWAY , NEWBURGH, NY, 12550-5617 ELD 8…" at bounding box center [274, 435] width 427 height 70
click at [244, 447] on textarea "Payable to City, not CSD Mail to : 83 BROADWAY , NEWBURGH, NY, 12550-5617 ELD 8…" at bounding box center [274, 435] width 427 height 70
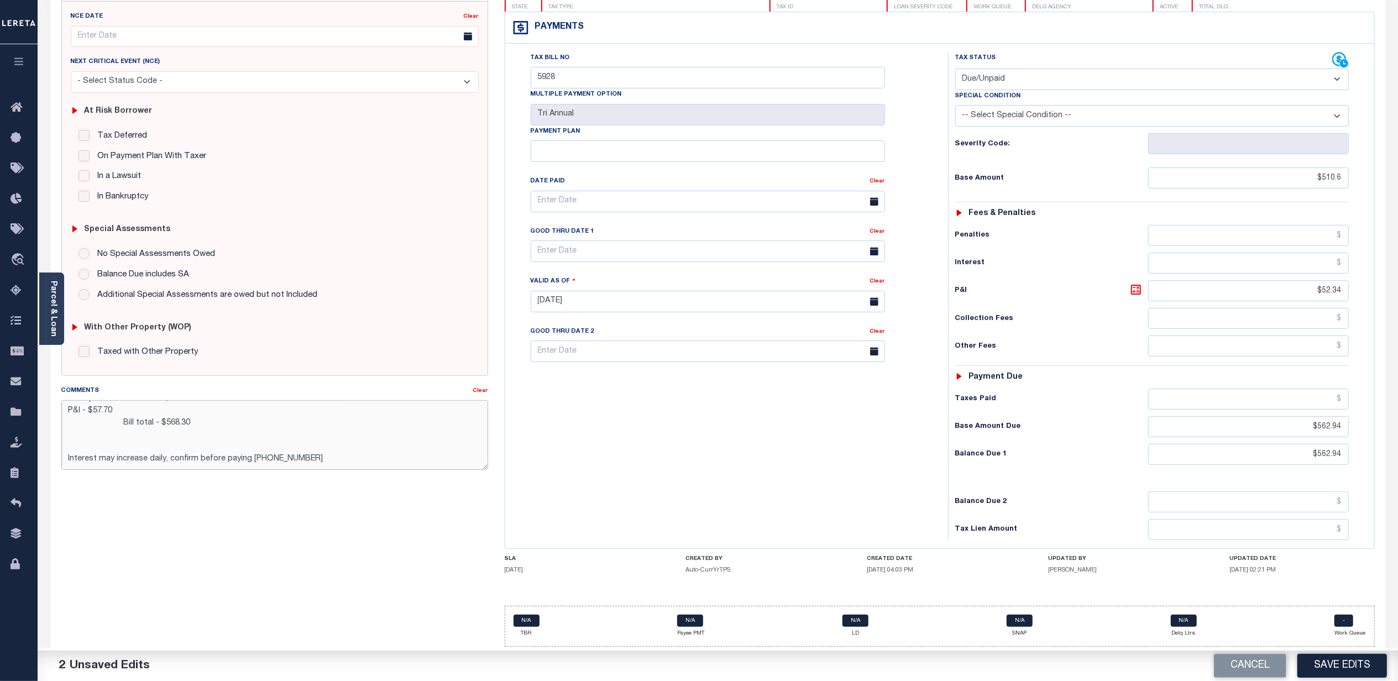
click at [244, 447] on textarea "Payable to City, not CSD Mail to : 83 BROADWAY , NEWBURGH, NY, 12550-5617 ELD 8…" at bounding box center [274, 435] width 427 height 70
click at [202, 405] on textarea "Payable to City, not CSD Mail to : 83 BROADWAY , NEWBURGH, NY, 12550-5617 ELD 8…" at bounding box center [274, 435] width 427 height 70
click at [71, 401] on textarea "Payable to City, not CSD Mail to : 83 BROADWAY , NEWBURGH, NY, 12550-5617 ELD 8…" at bounding box center [274, 435] width 427 height 70
click at [74, 406] on textarea "delinquent: Payable to City, not CSD Mail to : 83 BROADWAY , NEWBURGH, NY, 1255…" at bounding box center [274, 435] width 427 height 70
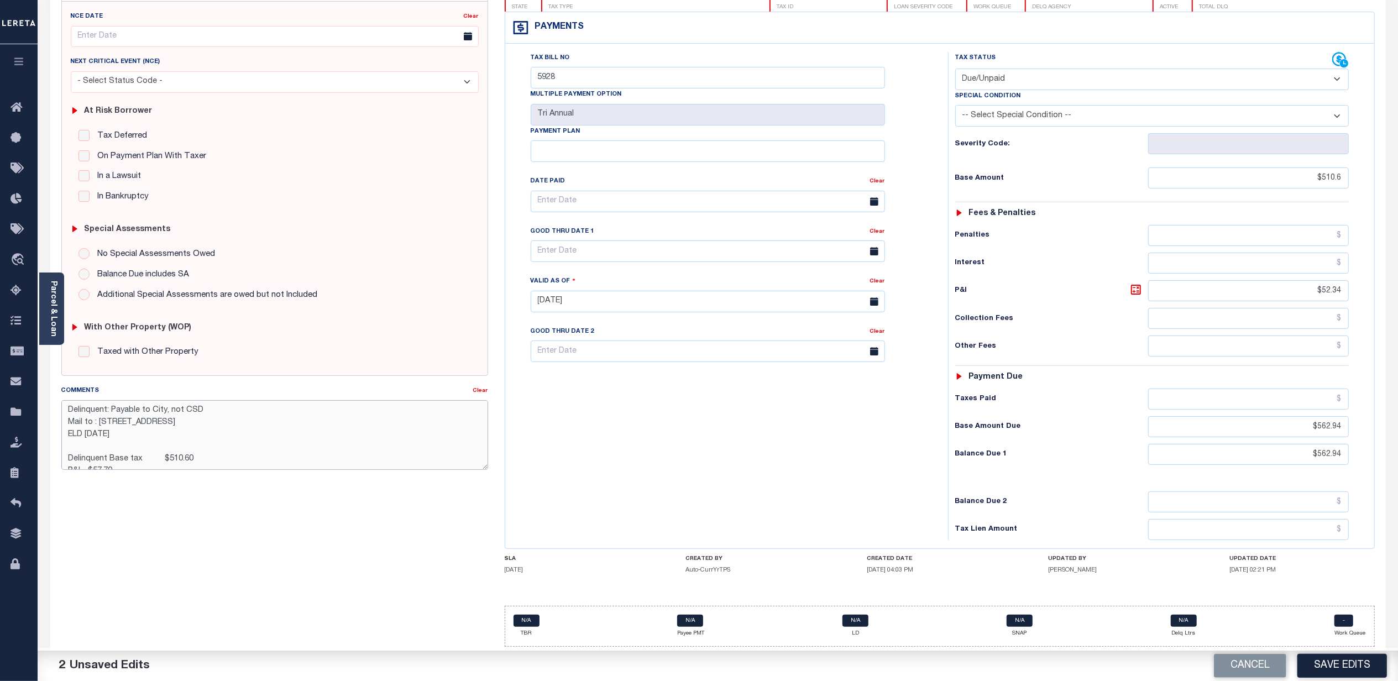
click at [111, 400] on textarea "Delinquent: Payable to City, not CSD Mail to : 83 BROADWAY , NEWBURGH, NY, 1255…" at bounding box center [274, 435] width 427 height 70
click at [233, 390] on div "Comments" at bounding box center [267, 392] width 412 height 15
click at [219, 401] on textarea "Delinquent Payable to City, not CSD Mail to : 83 BROADWAY , NEWBURGH, NY, 12550…" at bounding box center [274, 435] width 427 height 70
click at [144, 429] on textarea "Delinquent Payable to City, not CSD Mail to : 83 BROADWAY , NEWBURGH, NY, 12550…" at bounding box center [274, 435] width 427 height 70
click at [317, 413] on textarea "Delinquent Payable to City, not CSD Mail to : 83 BROADWAY , NEWBURGH, NY, 12550…" at bounding box center [274, 435] width 427 height 70
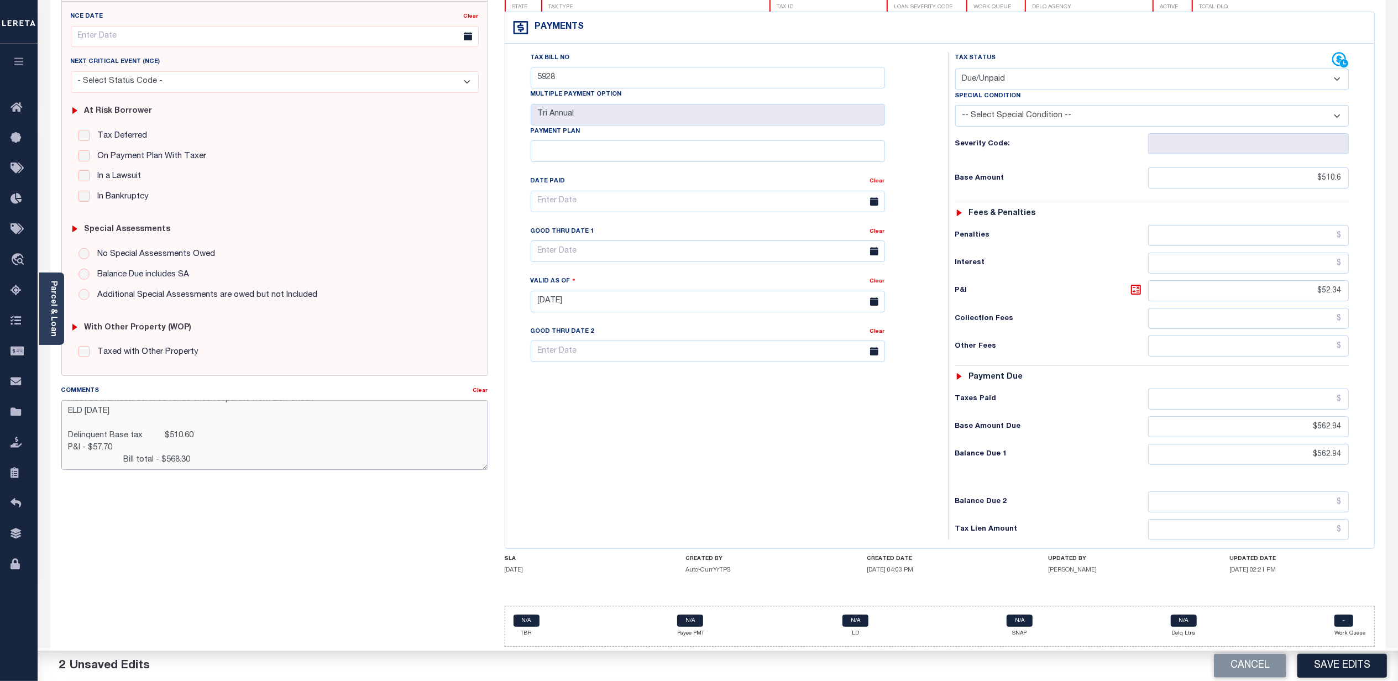
scroll to position [36, 0]
type textarea "Delinquent Payable to City, not CSD Mail to : 83 BROADWAY , NEWBURGH, NY, 12550…"
click at [1323, 280] on input "$52.34" at bounding box center [1248, 290] width 201 height 21
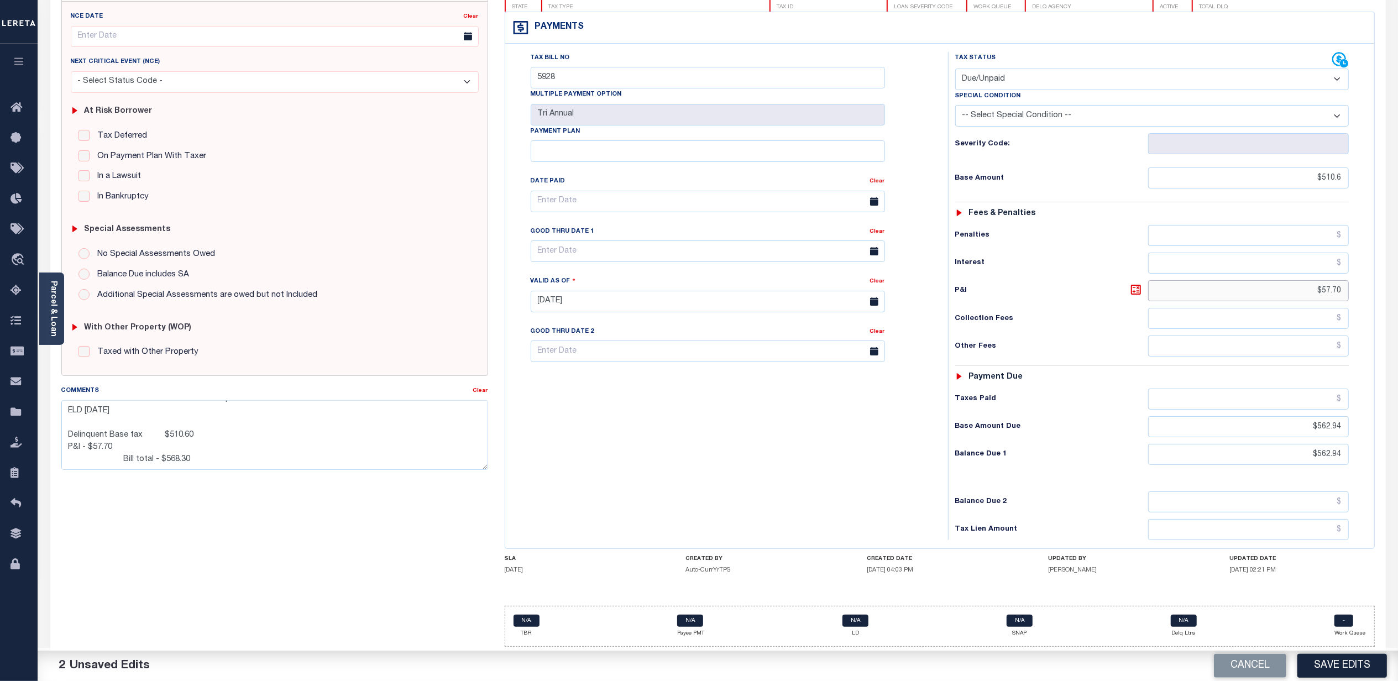
type input "$57.70"
click at [1086, 286] on h6 "P&I" at bounding box center [1051, 290] width 193 height 15
drag, startPoint x: 710, startPoint y: 395, endPoint x: 737, endPoint y: 379, distance: 31.9
click at [710, 392] on div "Tax Bill No 5928 Multiple Payment Option Tri Annual Payment Plan Clear" at bounding box center [724, 296] width 432 height 488
click at [1360, 655] on button "Save Edits" at bounding box center [1342, 666] width 90 height 24
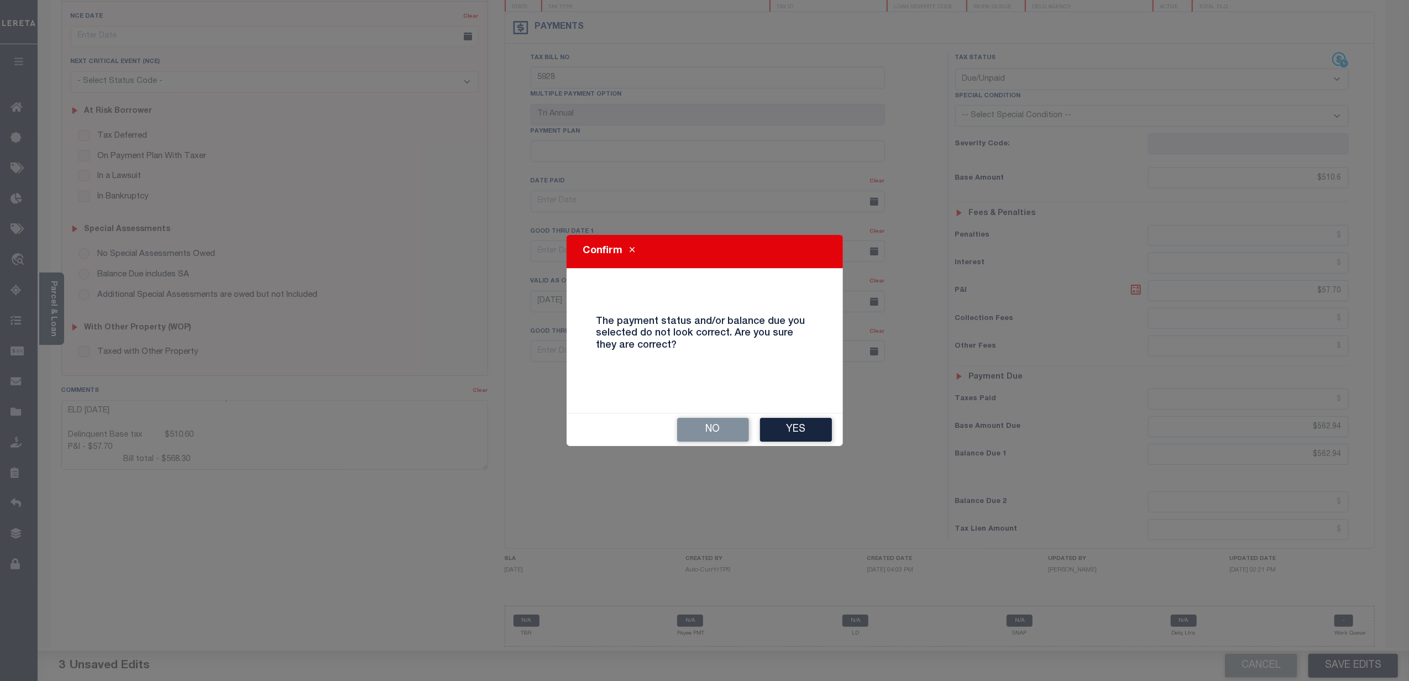
drag, startPoint x: 814, startPoint y: 427, endPoint x: 816, endPoint y: 332, distance: 95.1
click at [816, 339] on div "Confirm The payment status and/or balance due you selected do not look correct.…" at bounding box center [705, 340] width 276 height 211
click at [704, 428] on button "No" at bounding box center [713, 430] width 72 height 24
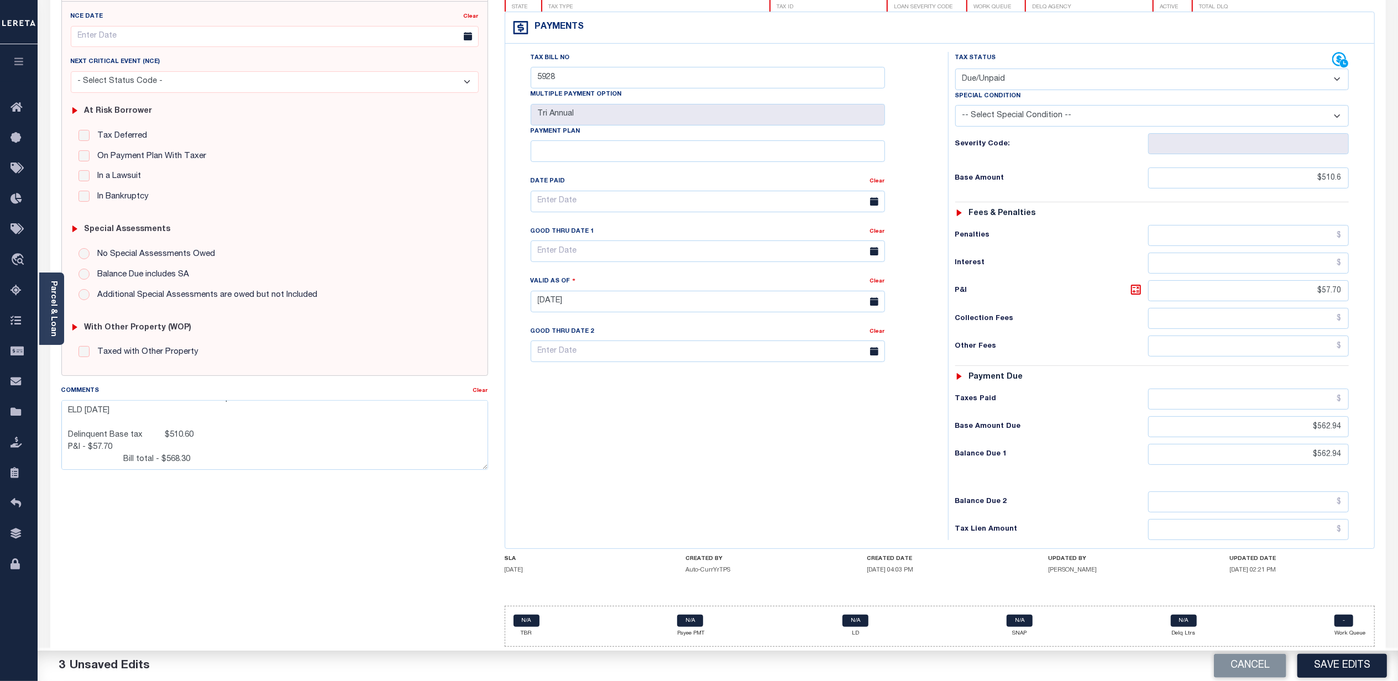
click at [1296, 410] on div "Tax Status Status - Select Status Code -" at bounding box center [1155, 296] width 415 height 488
click at [1293, 420] on input "$562.94" at bounding box center [1248, 426] width 201 height 21
click at [1294, 420] on input "$562.94" at bounding box center [1248, 426] width 201 height 21
type input "$568.30"
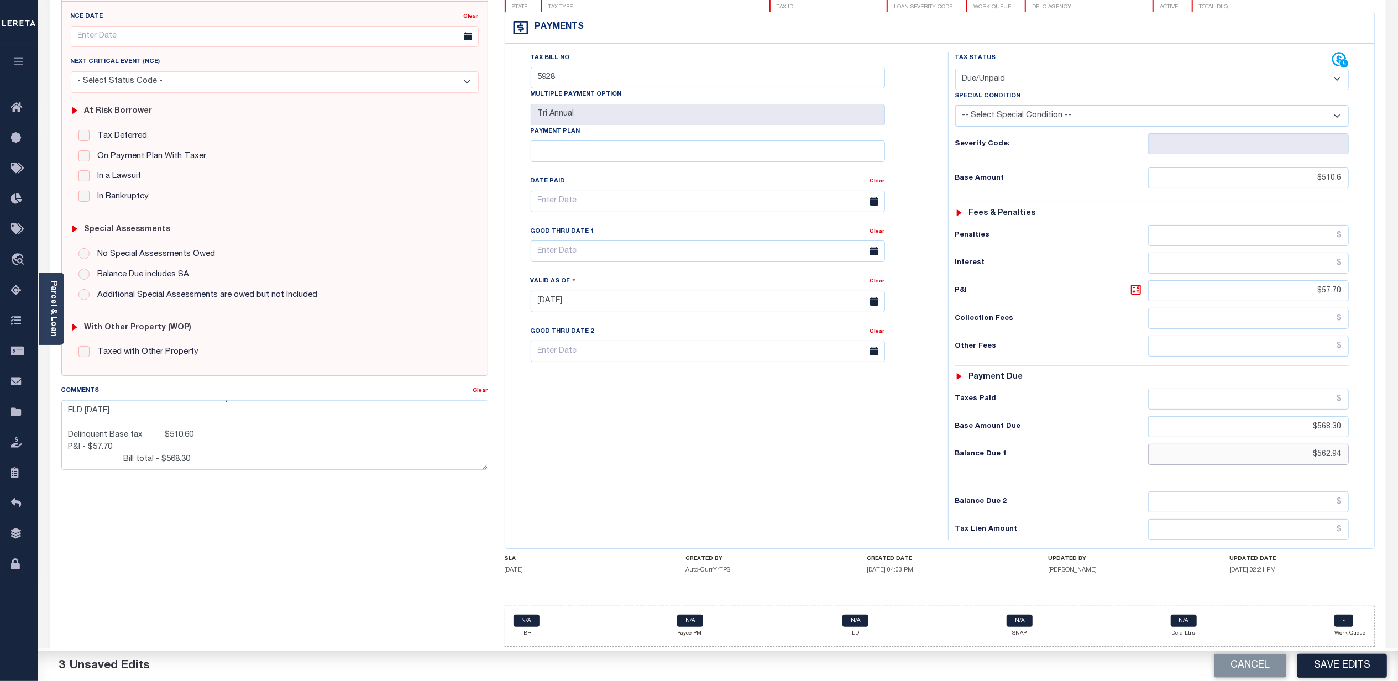
click at [1279, 444] on input "$562.94" at bounding box center [1248, 454] width 201 height 21
click at [1280, 444] on input "$562.94" at bounding box center [1248, 454] width 201 height 21
click at [1281, 444] on input "$562.94" at bounding box center [1248, 454] width 201 height 21
click at [1289, 448] on input "$562.94" at bounding box center [1248, 454] width 201 height 21
click at [1286, 452] on input "$562.94" at bounding box center [1248, 454] width 201 height 21
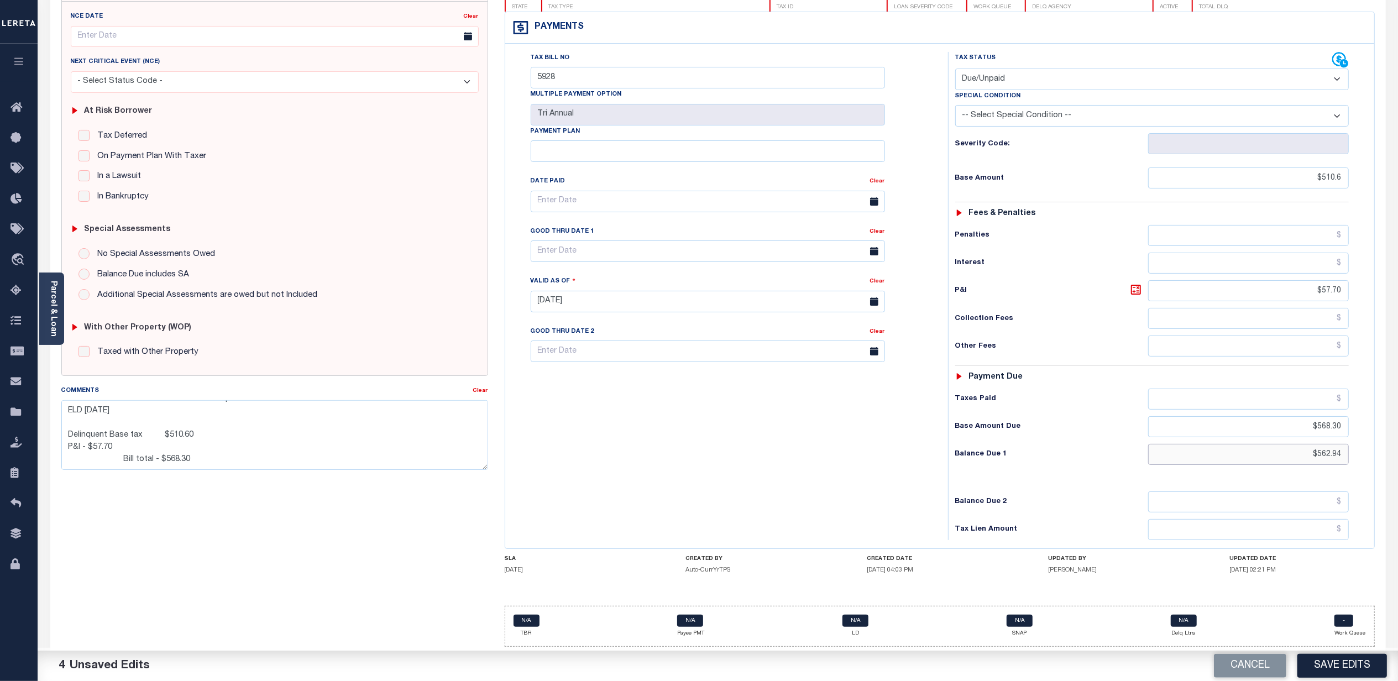
click at [1286, 452] on input "$562.94" at bounding box center [1248, 454] width 201 height 21
type input "$568.30"
click at [1038, 480] on div "Tax Status Status - Select Status Code -" at bounding box center [1155, 296] width 415 height 488
click at [1345, 662] on button "Save Edits" at bounding box center [1342, 666] width 90 height 24
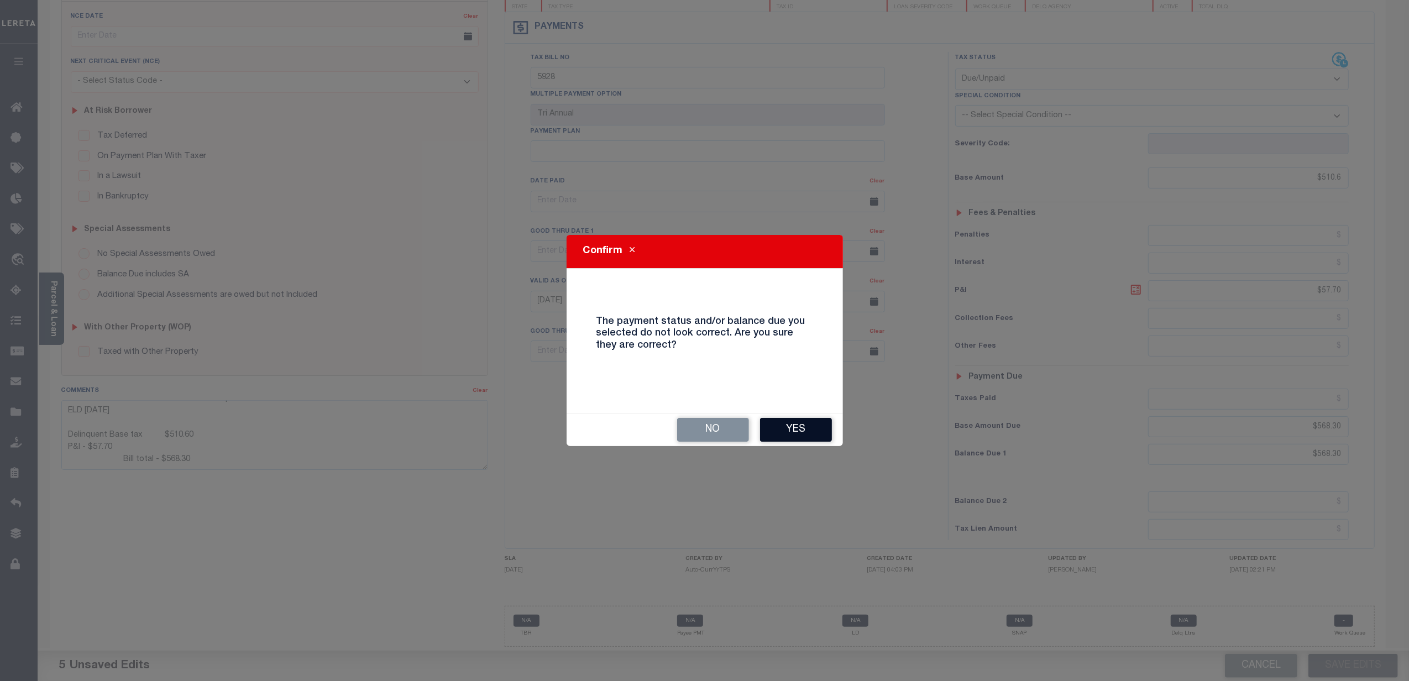
click at [814, 433] on button "Yes" at bounding box center [796, 430] width 72 height 24
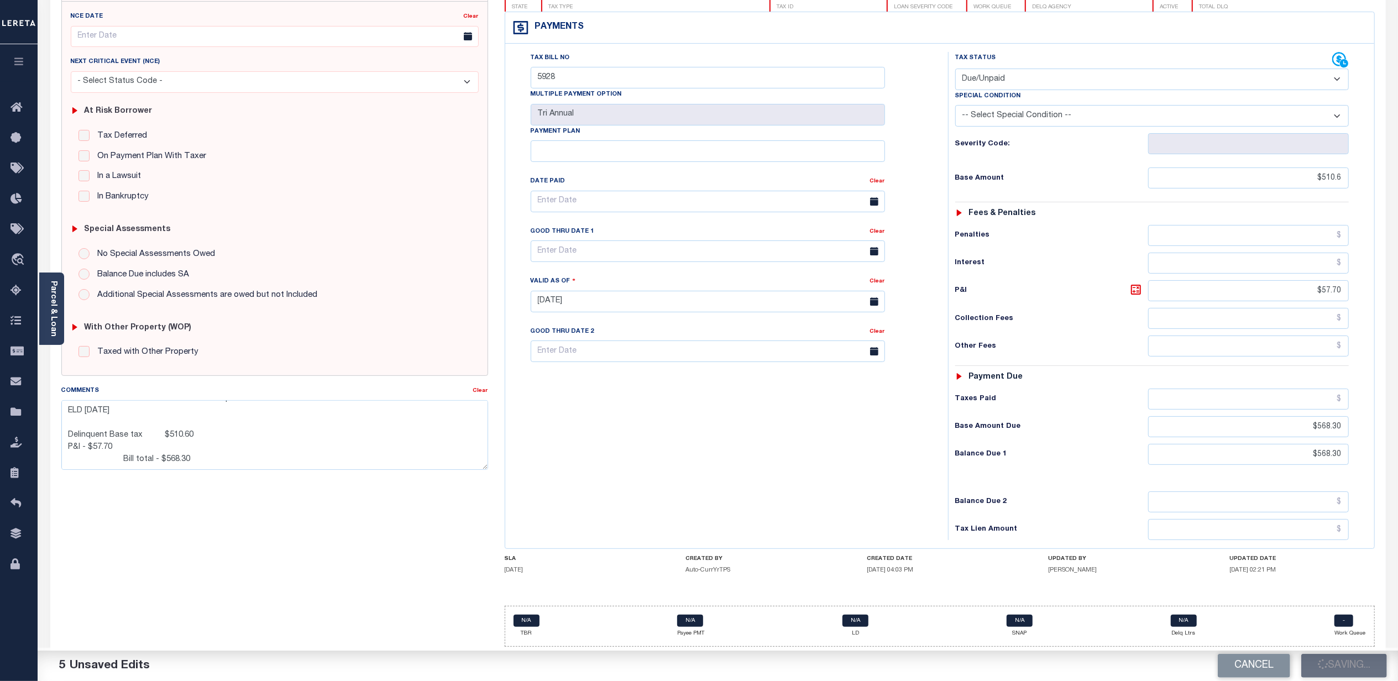
checkbox input "false"
type textarea "Delinquent Payable to City, not CSD Mail to : 83 BROADWAY , NEWBURGH, NY, 12550…"
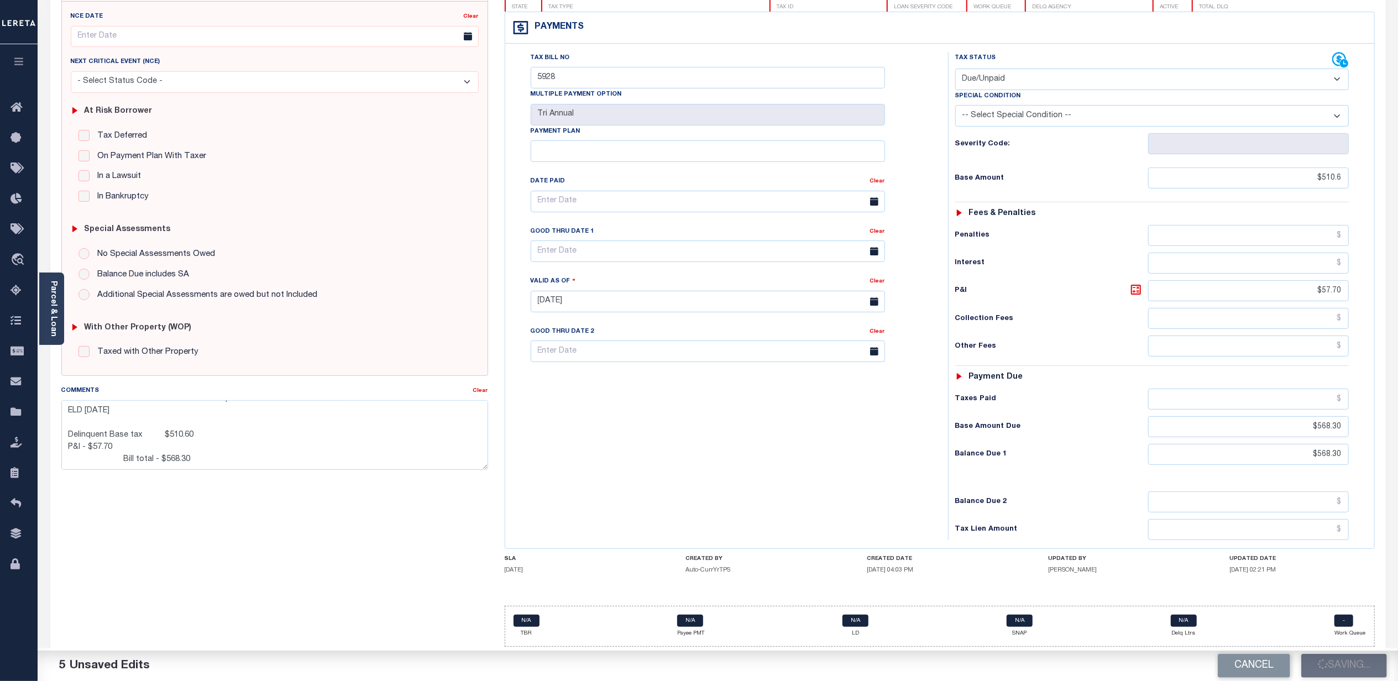
type input "$510.6"
type input "$57.7"
type input "$568.3"
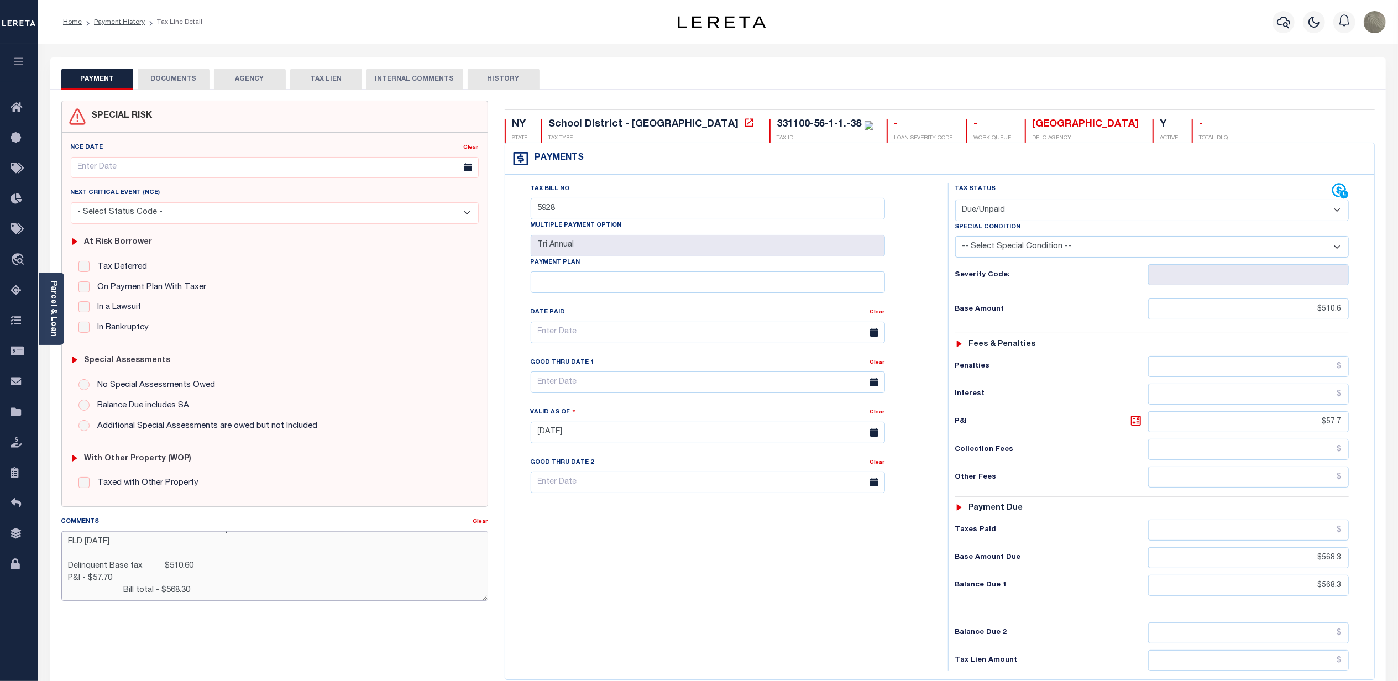
scroll to position [0, 0]
drag, startPoint x: 210, startPoint y: 595, endPoint x: 57, endPoint y: 530, distance: 166.1
click at [58, 530] on div "Comments Clear Delinquent Payable to City, not CSD Mail to : 83 BROADWAY , NEWB…" at bounding box center [274, 563] width 443 height 94
click at [916, 173] on div "Payments Warning! Search Status is not "Completed", amounts can not be keyed." at bounding box center [939, 159] width 869 height 32
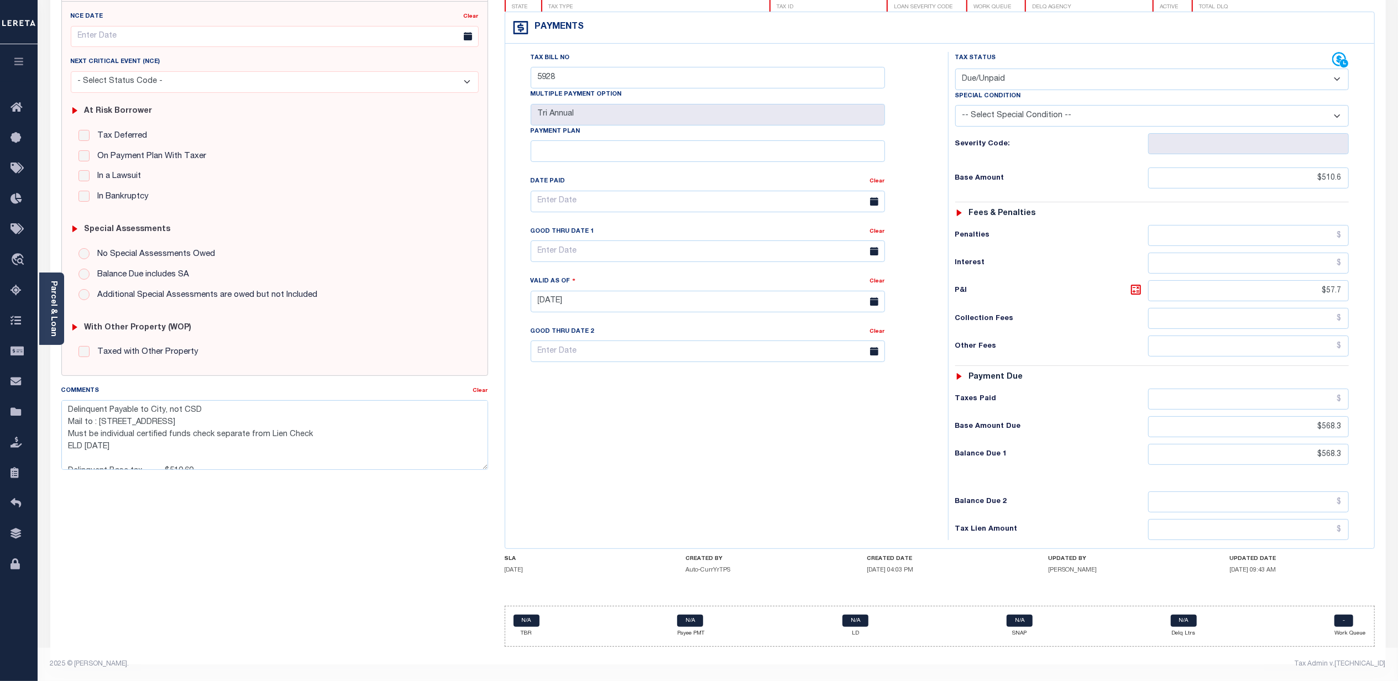
scroll to position [139, 0]
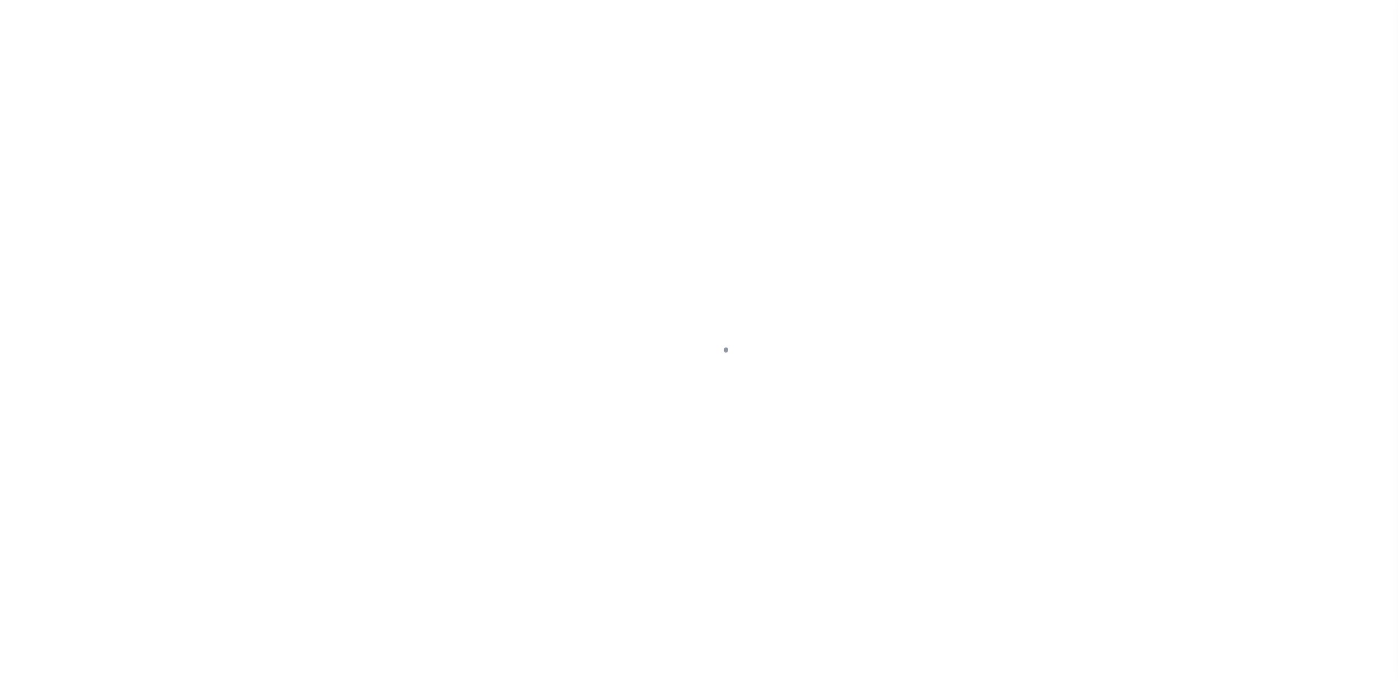
select select "DUE"
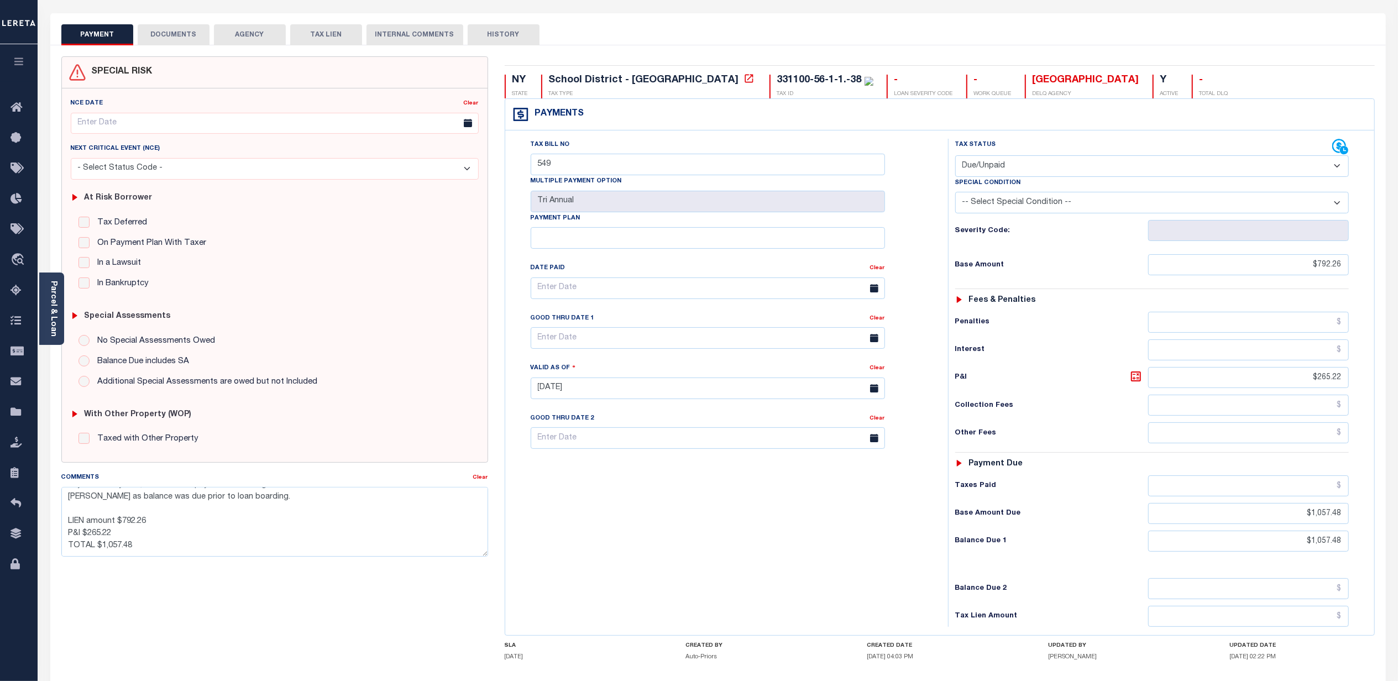
scroll to position [139, 0]
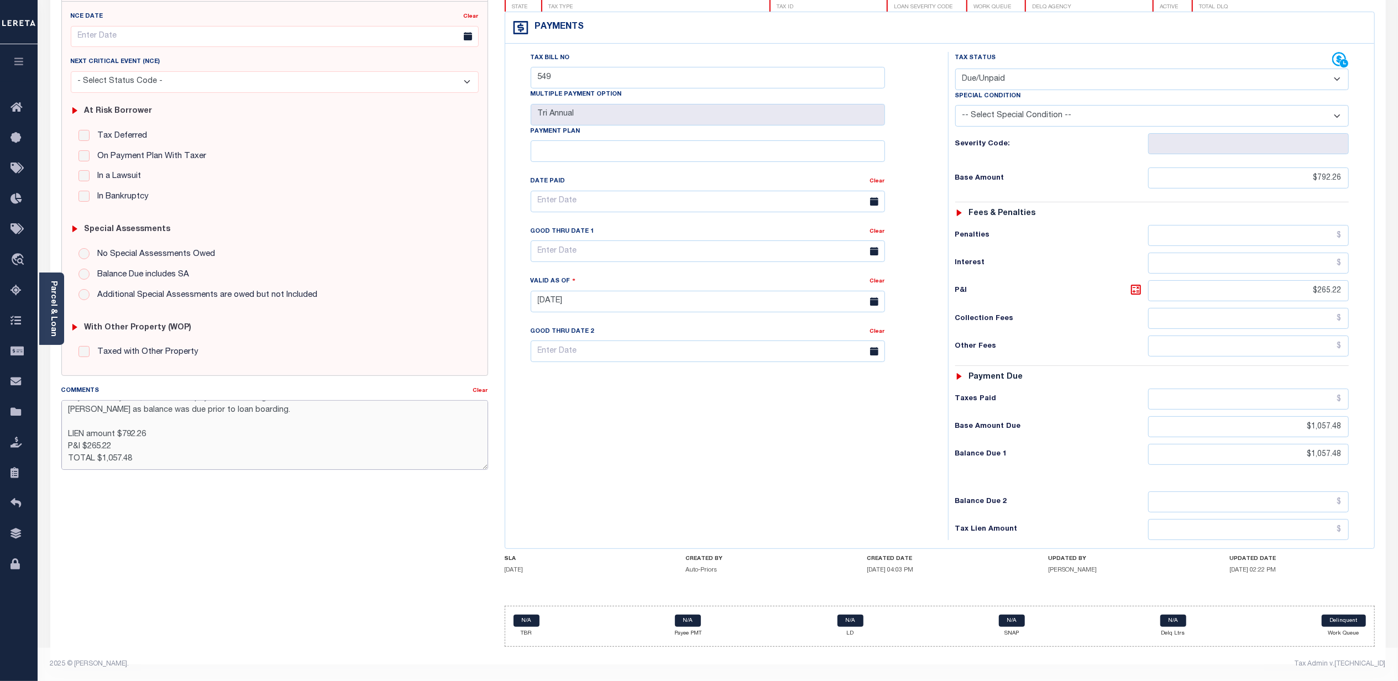
click at [162, 454] on textarea "PAYABLE TO AND TO BE SENT TO City due to delinquent status: 83 BROADWAY , NEWBU…" at bounding box center [274, 435] width 427 height 70
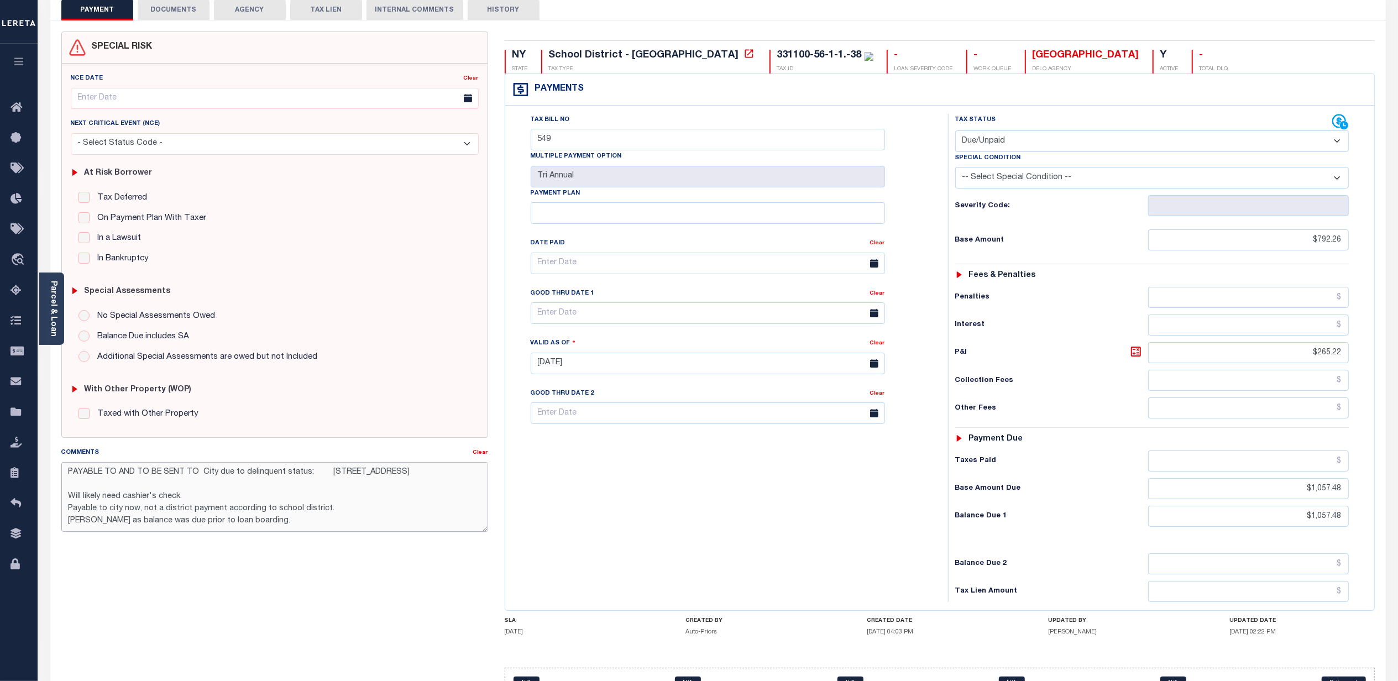
scroll to position [65, 0]
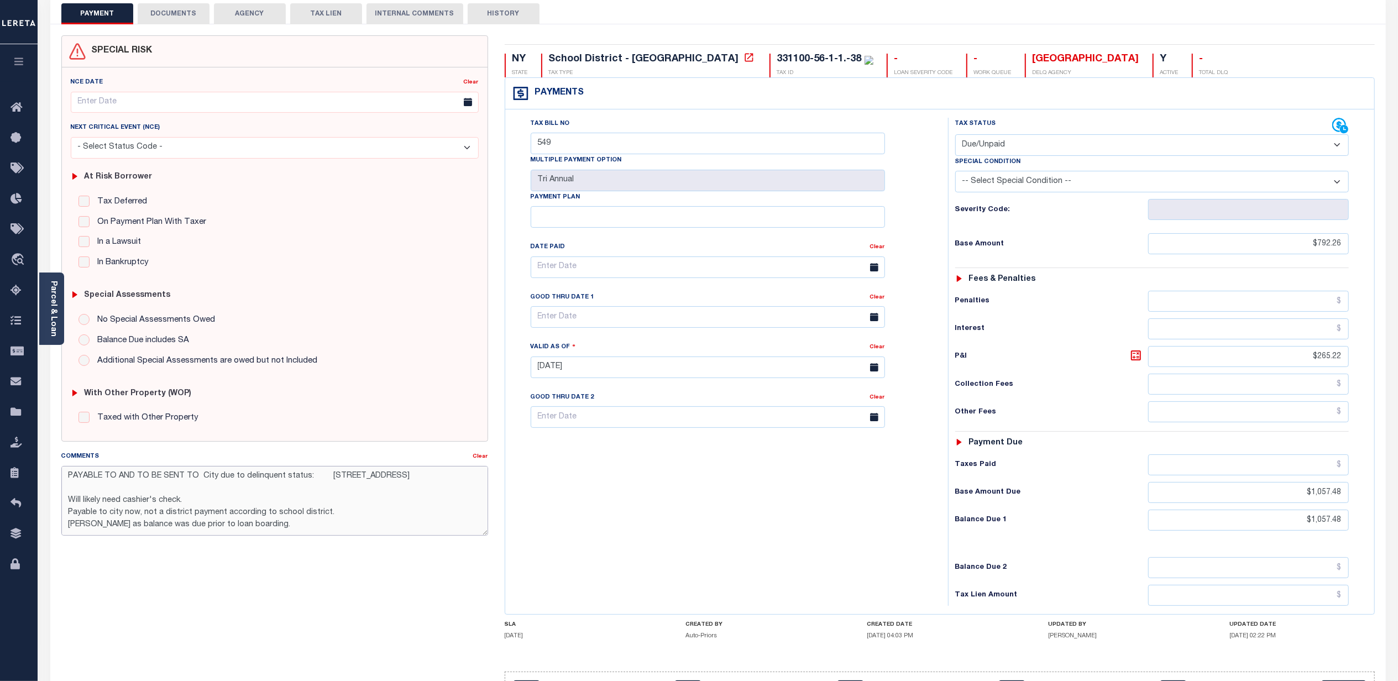
click at [317, 476] on textarea "PAYABLE TO AND TO BE SENT TO City due to delinquent status: 83 BROADWAY , NEWBU…" at bounding box center [274, 501] width 427 height 70
click at [319, 474] on textarea "PAYABLE TO AND TO BE SENT TO City due to delinquent status: 83 BROADWAY , NEWBU…" at bounding box center [274, 501] width 427 height 70
drag, startPoint x: 335, startPoint y: 471, endPoint x: 324, endPoint y: 471, distance: 11.1
click at [324, 471] on textarea "PAYABLE TO AND TO BE SENT TO City due to delinquent status: mail to : 83 BROADW…" at bounding box center [274, 501] width 427 height 70
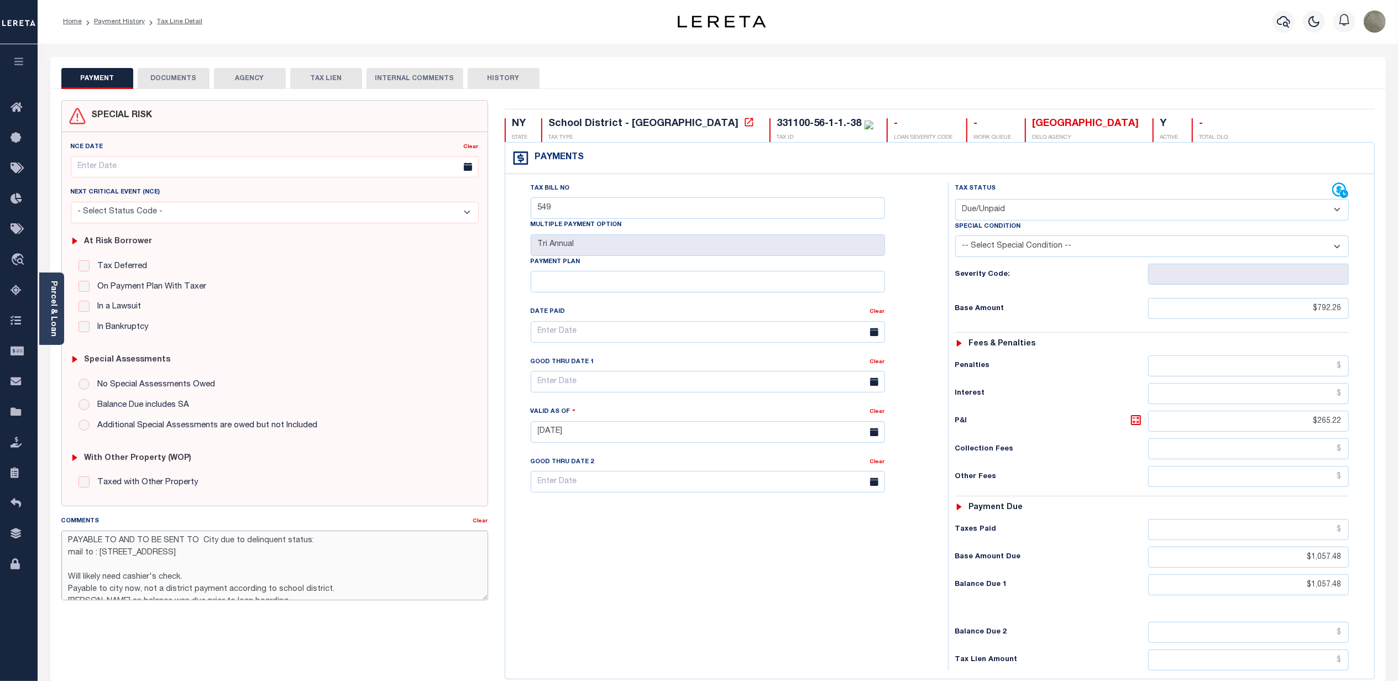
scroll to position [0, 0]
drag, startPoint x: 299, startPoint y: 543, endPoint x: 60, endPoint y: 542, distance: 238.8
click at [61, 542] on textarea "PAYABLE TO AND TO BE SENT TO City due to delinquent status: mail to : 83 BROADW…" at bounding box center [274, 566] width 427 height 70
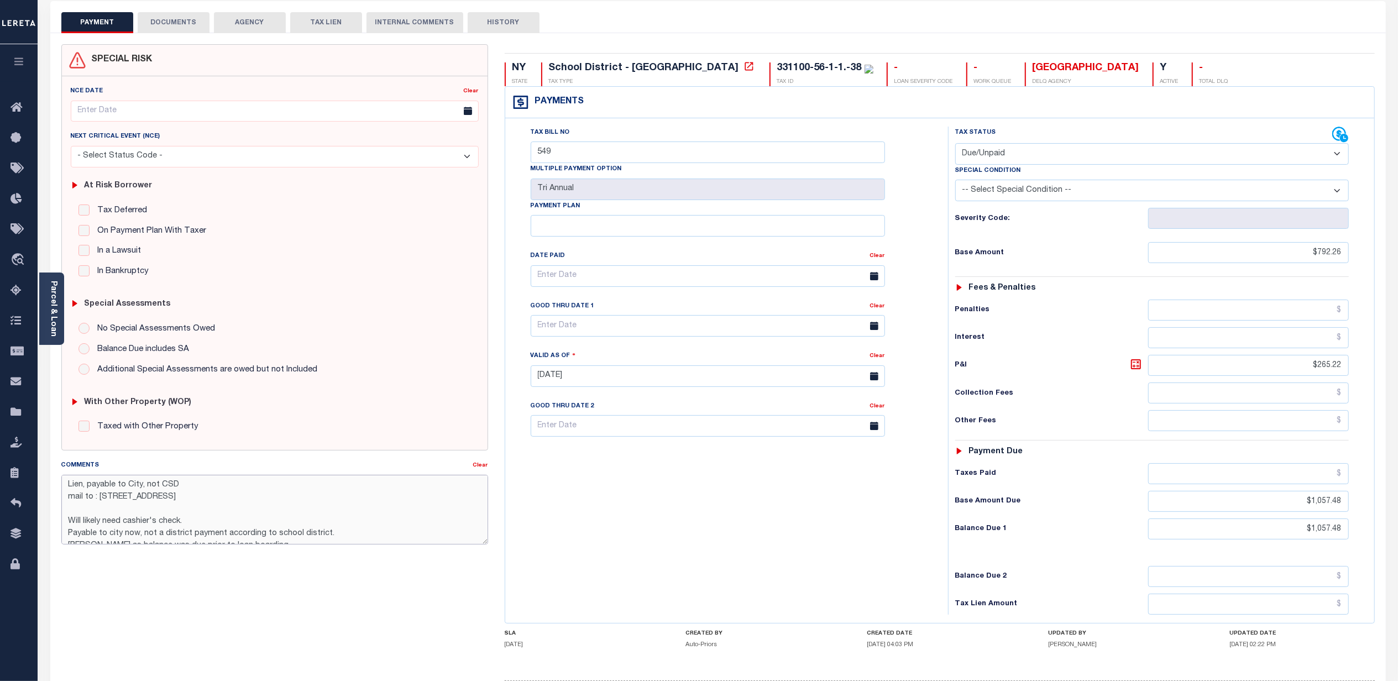
scroll to position [74, 0]
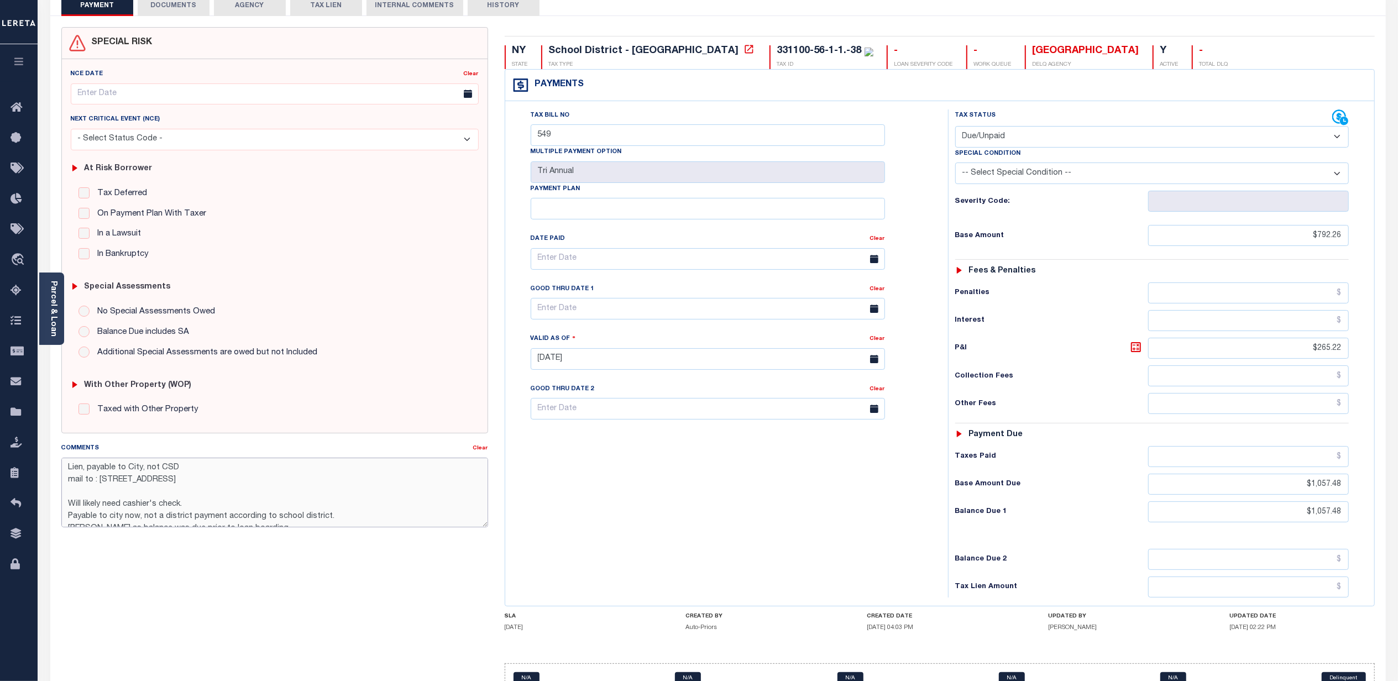
click at [124, 497] on textarea "Lien, payable to City, not CSD mail to : 83 BROADWAY , NEWBURGH, NY, 12550-5617…" at bounding box center [274, 493] width 427 height 70
click at [135, 507] on textarea "Lien, payable to City, not CSD mail to : 83 BROADWAY , NEWBURGH, NY, 12550-5617…" at bounding box center [274, 493] width 427 height 70
click at [299, 493] on textarea "Lien, payable to City, not CSD mail to : 83 BROADWAY , NEWBURGH, NY, 12550-5617…" at bounding box center [274, 493] width 427 height 70
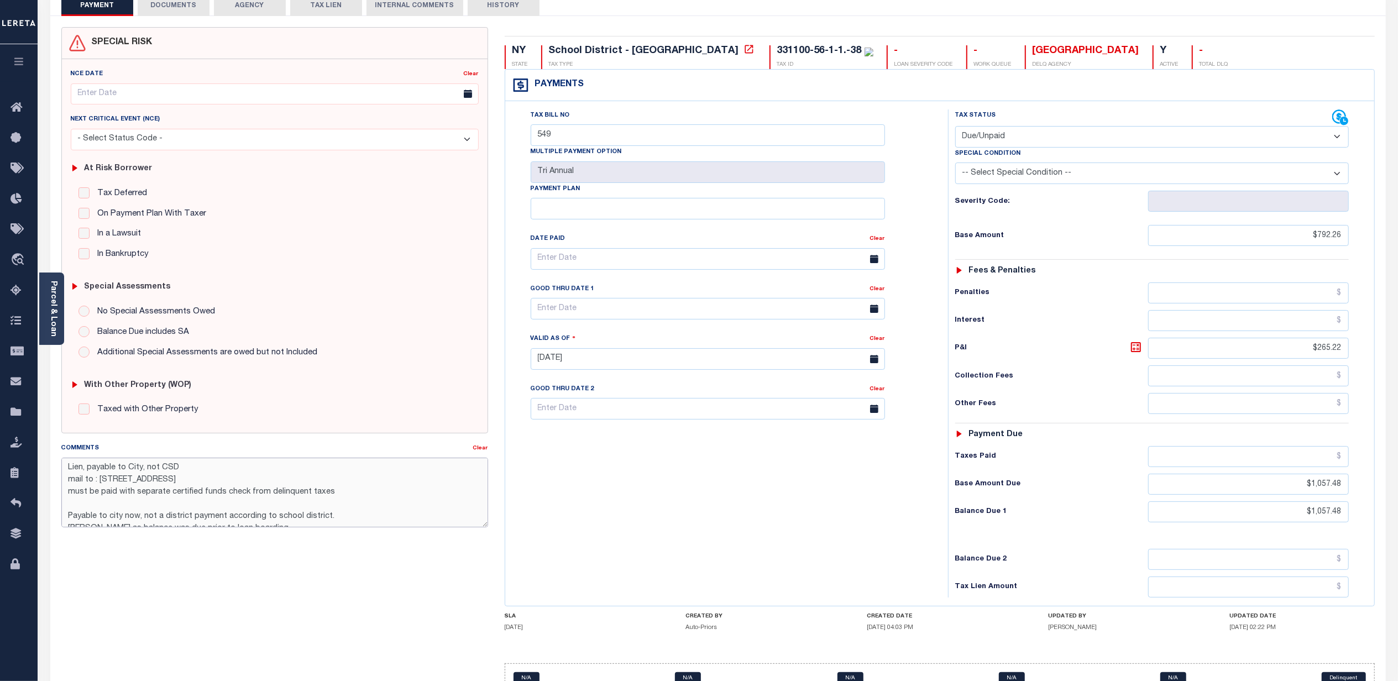
click at [299, 493] on textarea "Lien, payable to City, not CSD mail to : 83 BROADWAY , NEWBURGH, NY, 12550-5617…" at bounding box center [274, 493] width 427 height 70
click at [270, 474] on textarea "Lien, payable to City, not CSD mail to : 83 BROADWAY , NEWBURGH, NY, 12550-5617…" at bounding box center [274, 493] width 427 height 70
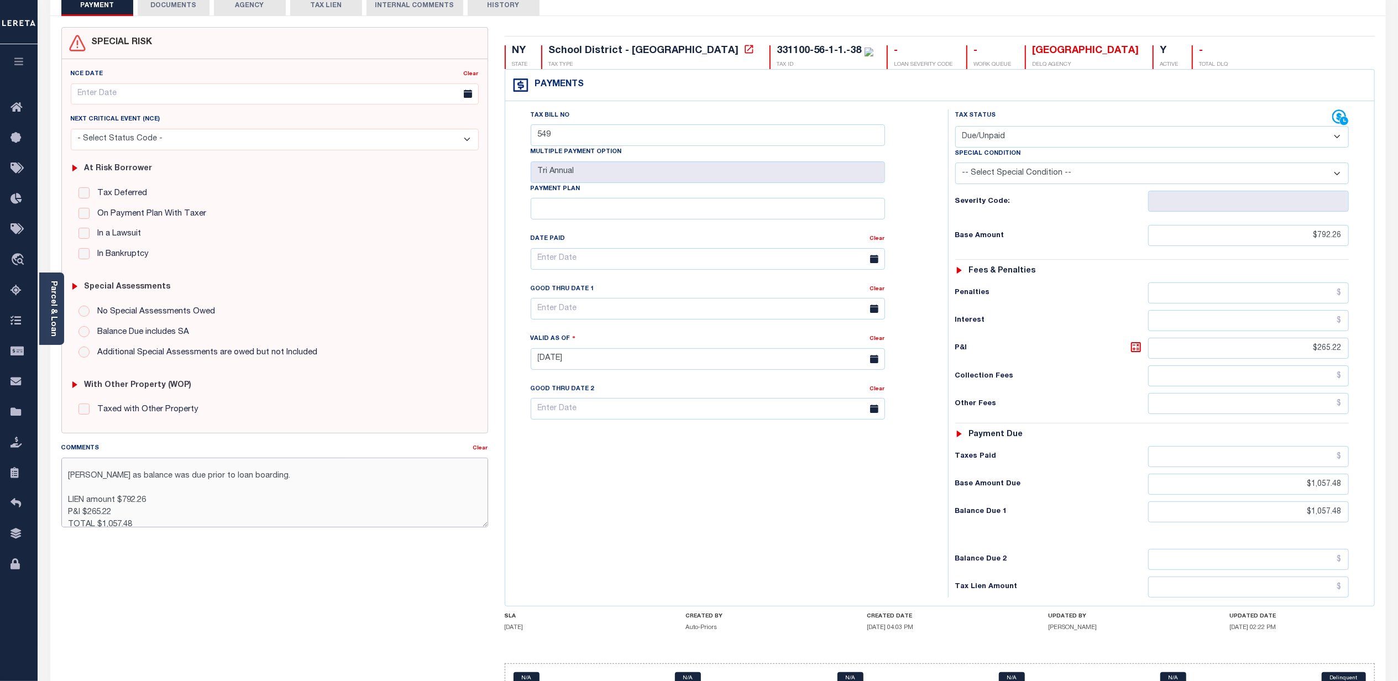
scroll to position [28, 0]
click at [223, 487] on textarea "Lien, payable to City, not CSD mail to : 83 BROADWAY , NEWBURGH, NY, 12550-5617…" at bounding box center [274, 493] width 427 height 70
click at [223, 489] on textarea "Lien, payable to City, not CSD mail to : 83 BROADWAY , NEWBURGH, NY, 12550-5617…" at bounding box center [274, 493] width 427 height 70
click at [244, 485] on textarea "Lien, payable to City, not CSD mail to : 83 BROADWAY , NEWBURGH, NY, 12550-5617…" at bounding box center [274, 493] width 427 height 70
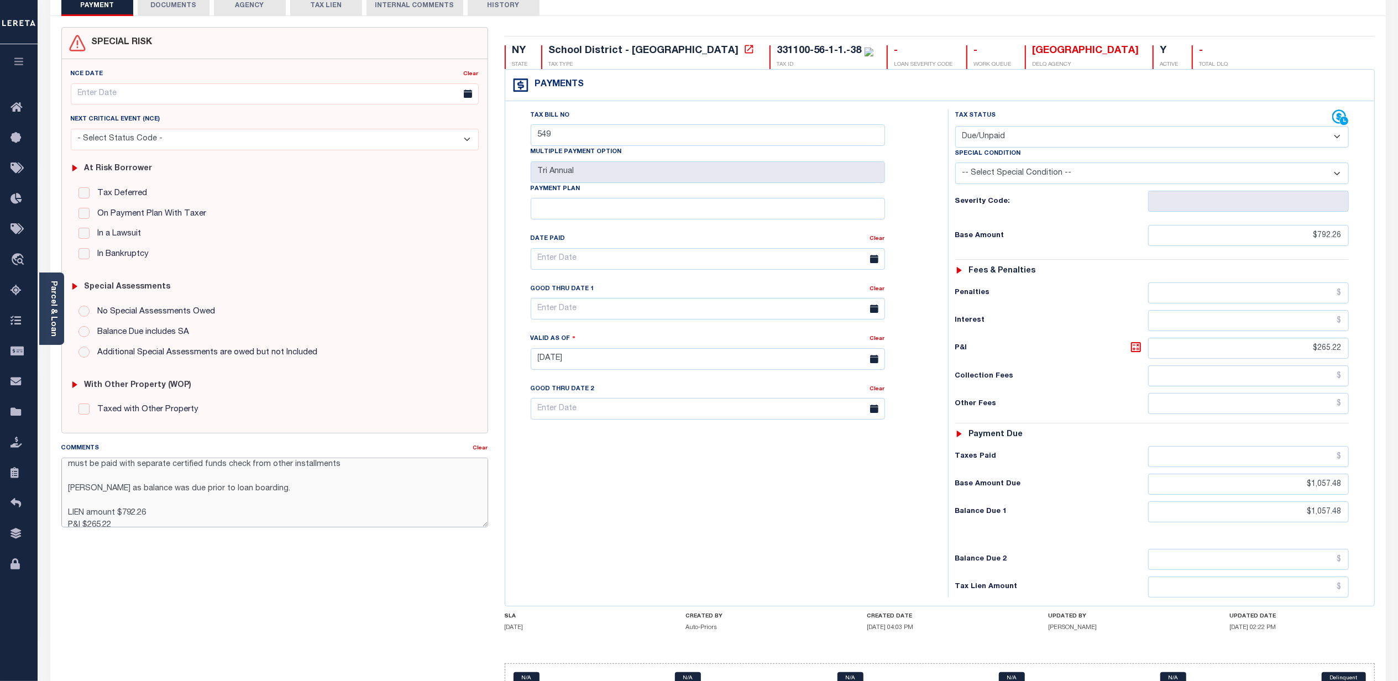
click at [244, 485] on textarea "Lien, payable to City, not CSD mail to : 83 BROADWAY , NEWBURGH, NY, 12550-5617…" at bounding box center [274, 493] width 427 height 70
click at [277, 487] on textarea "Lien, payable to City, not CSD mail to : 83 BROADWAY , NEWBURGH, NY, 12550-5617…" at bounding box center [274, 493] width 427 height 70
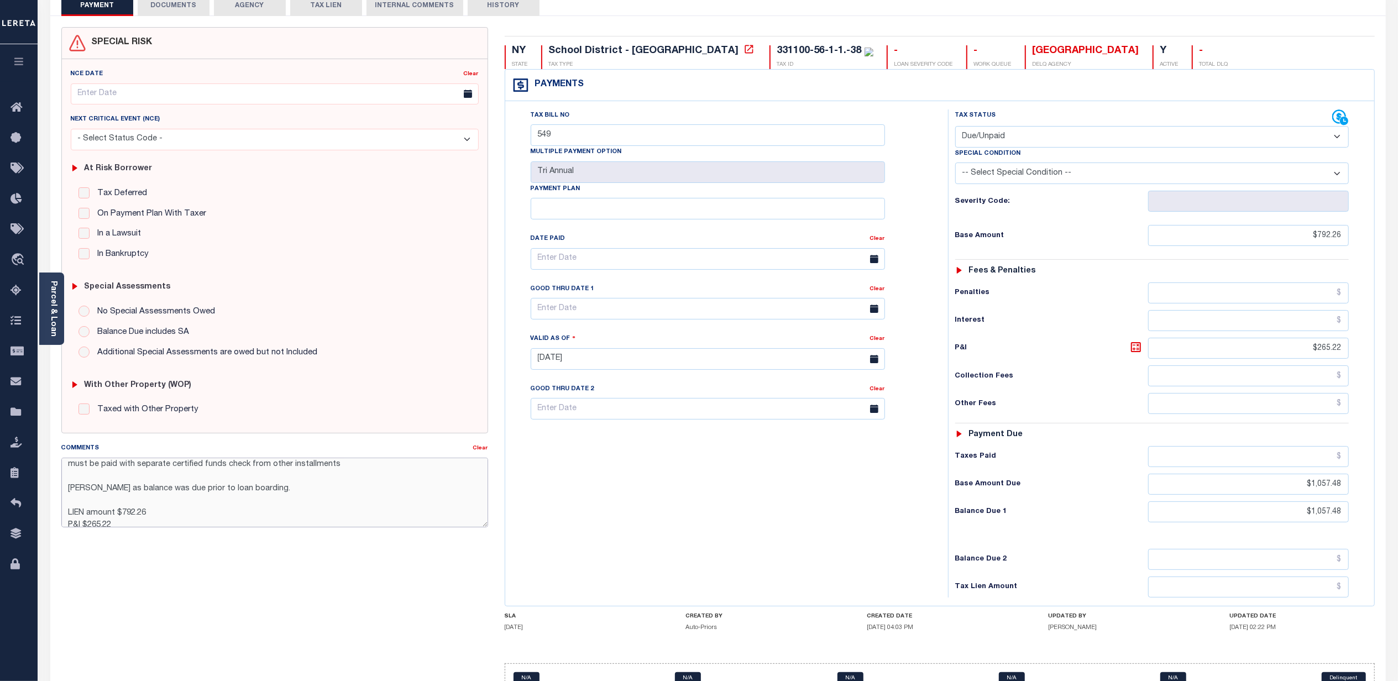
click at [271, 493] on textarea "Lien, payable to City, not CSD mail to : 83 BROADWAY , NEWBURGH, NY, 12550-5617…" at bounding box center [274, 493] width 427 height 70
click at [282, 489] on textarea "Lien, payable to City, not CSD mail to : 83 BROADWAY , NEWBURGH, NY, 12550-5617…" at bounding box center [274, 493] width 427 height 70
click at [251, 473] on textarea "Lien, payable to City, not CSD mail to : 83 BROADWAY , NEWBURGH, NY, 12550-5617…" at bounding box center [274, 493] width 427 height 70
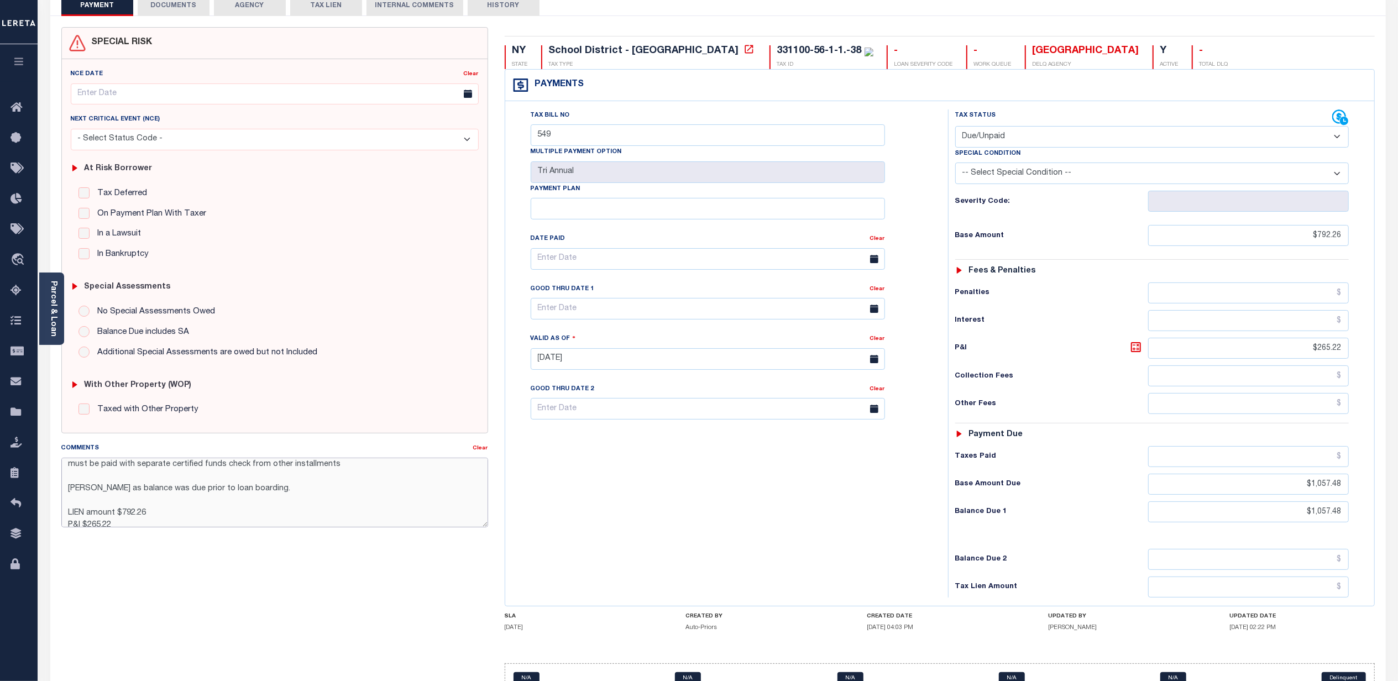
click at [151, 502] on textarea "Lien, payable to City, not CSD mail to : 83 BROADWAY , NEWBURGH, NY, 12550-5617…" at bounding box center [274, 493] width 427 height 70
click at [151, 491] on textarea "Lien, payable to City, not CSD mail to : 83 BROADWAY , NEWBURGH, NY, 12550-5617…" at bounding box center [274, 493] width 427 height 70
click at [120, 502] on textarea "Lien, payable to City, not CSD mail to : 83 BROADWAY , NEWBURGH, NY, 12550-5617…" at bounding box center [274, 493] width 427 height 70
type textarea "Lien, payable to City, not CSD mail to : 83 BROADWAY , NEWBURGH, NY, 12550-5617…"
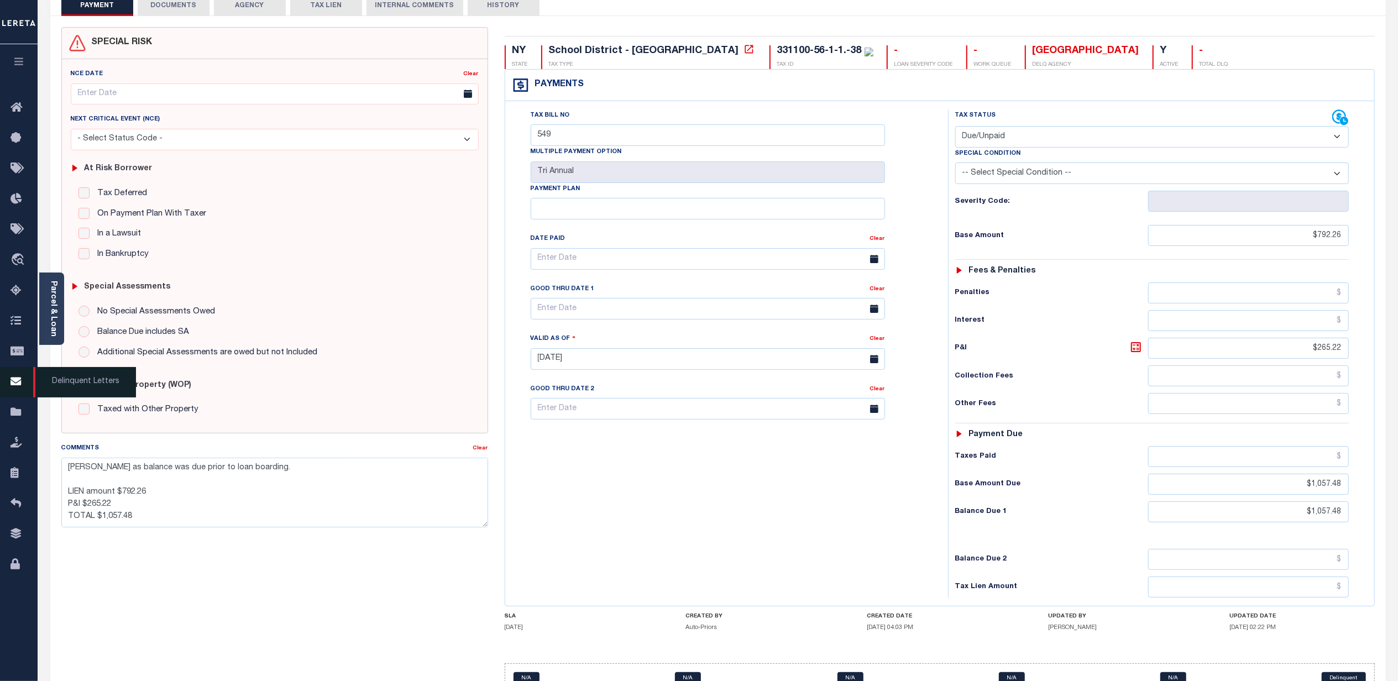
type input "[DATE]"
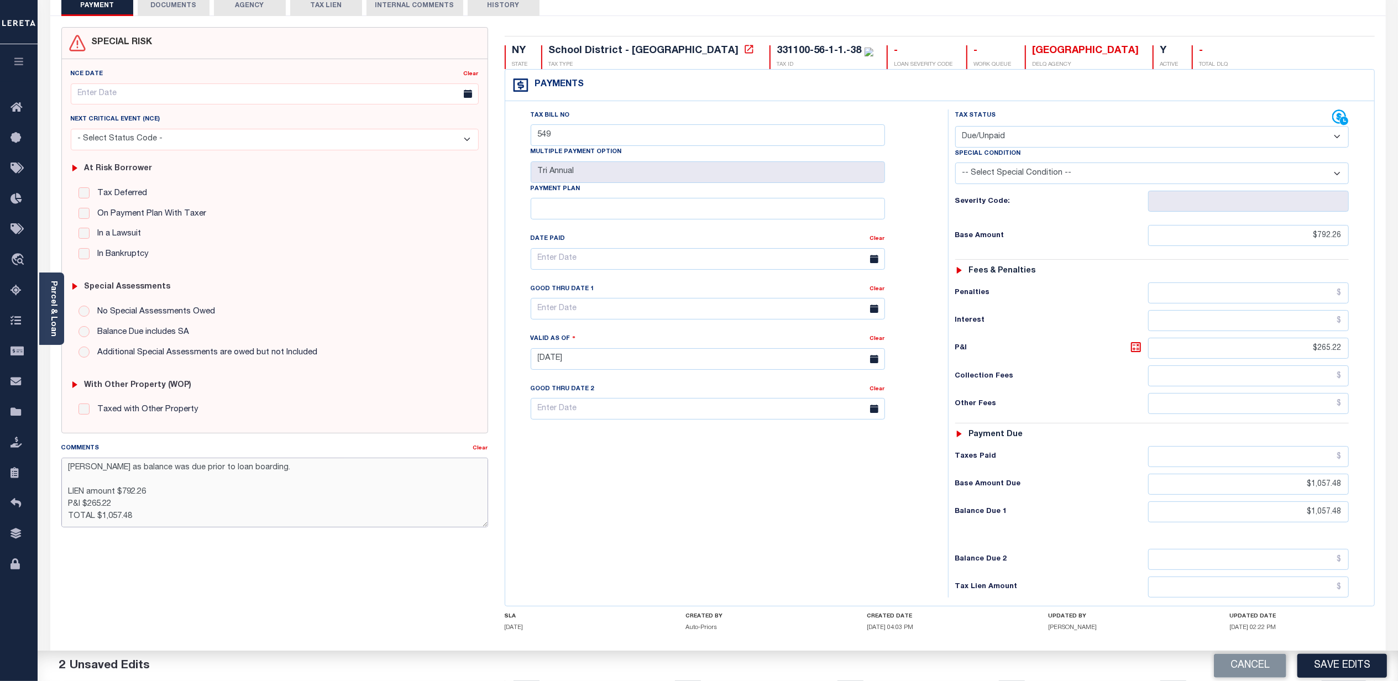
click at [122, 505] on textarea "Lien, payable to City, not CSD mail to : 83 BROADWAY , NEWBURGH, NY, 12550-5617…" at bounding box center [274, 493] width 427 height 70
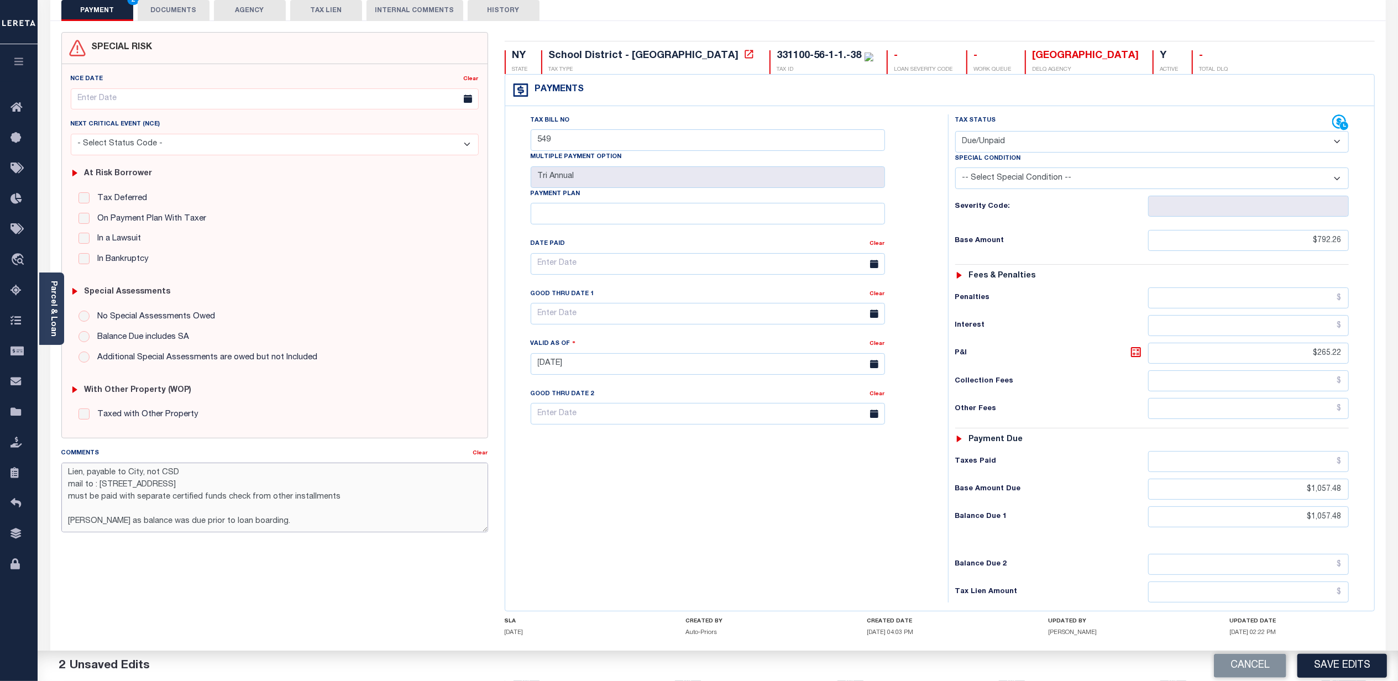
scroll to position [65, 0]
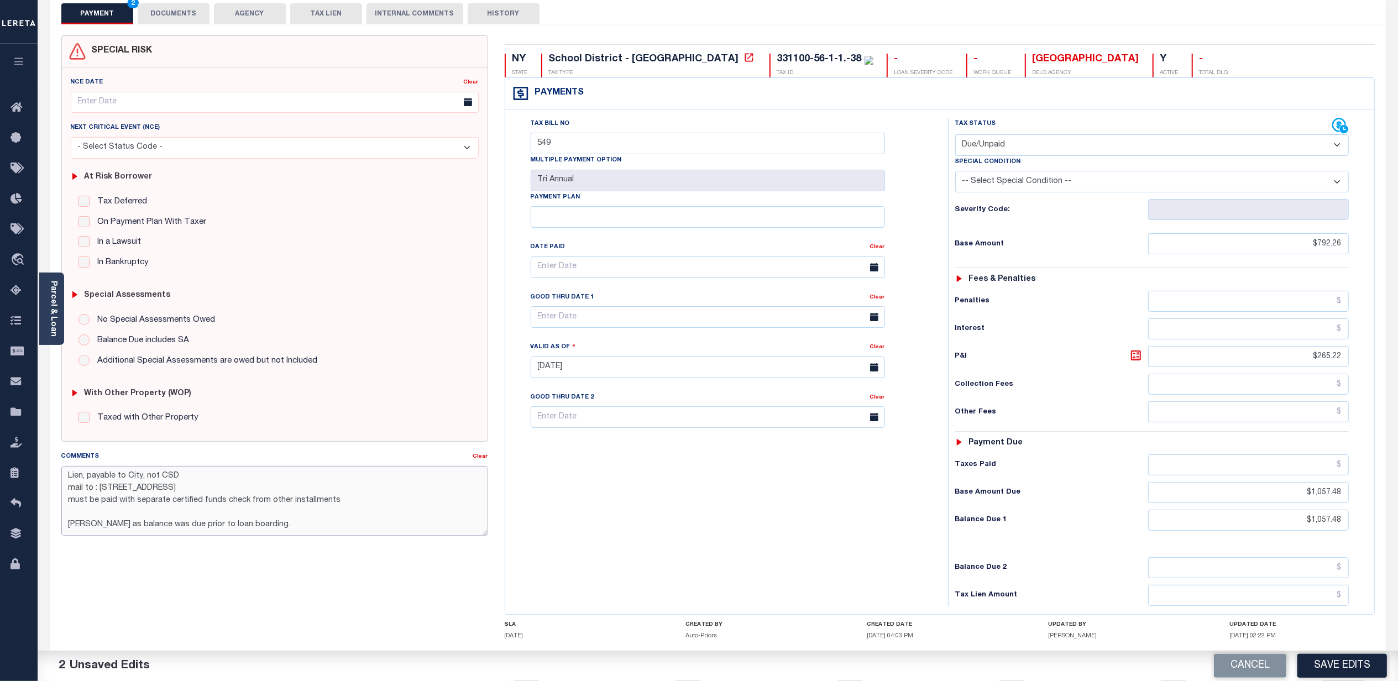
drag, startPoint x: 167, startPoint y: 503, endPoint x: 241, endPoint y: 500, distance: 74.1
click at [241, 500] on textarea "Lien, payable to City, not CSD mail to : 83 BROADWAY , NEWBURGH, NY, 12550-5617…" at bounding box center [274, 501] width 427 height 70
drag, startPoint x: 401, startPoint y: 498, endPoint x: 374, endPoint y: 499, distance: 27.1
click at [397, 498] on textarea "Lien, payable to City, not CSD mail to : 83 BROADWAY , NEWBURGH, NY, 12550-5617…" at bounding box center [274, 501] width 427 height 70
drag, startPoint x: 352, startPoint y: 499, endPoint x: 266, endPoint y: 504, distance: 85.8
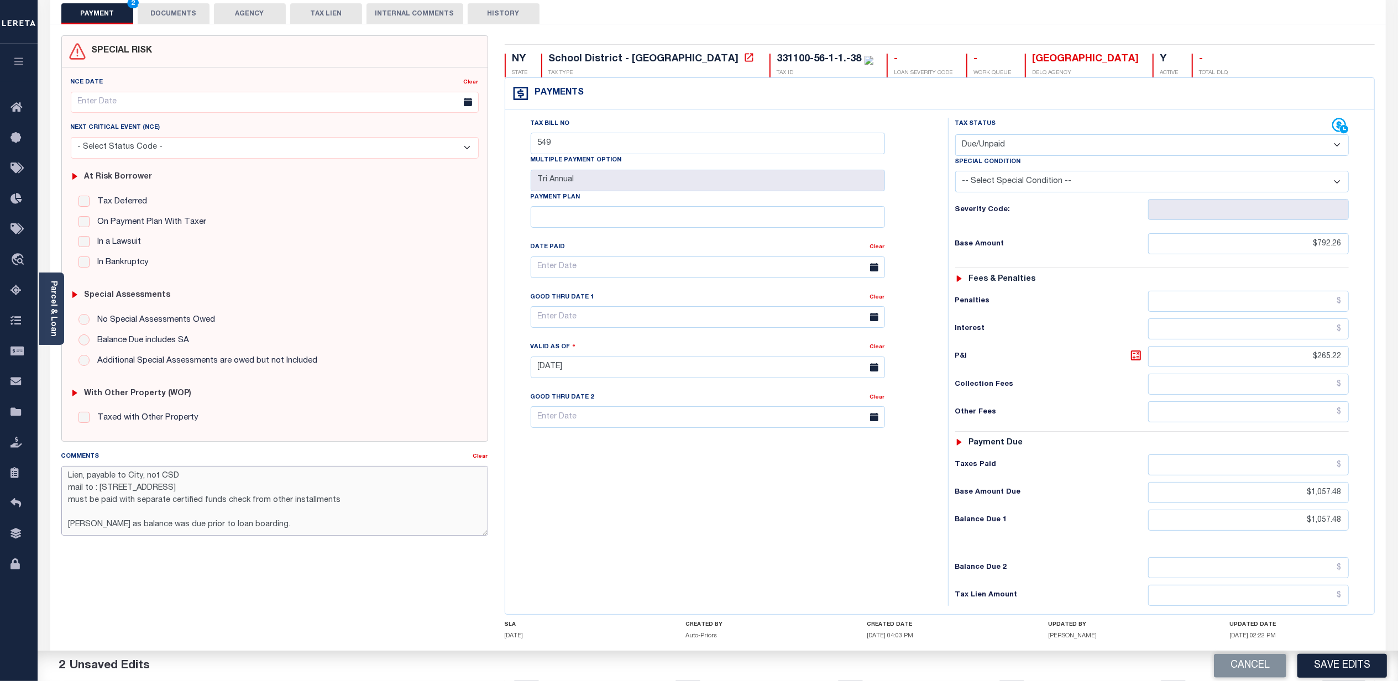
click at [266, 504] on textarea "Lien, payable to City, not CSD mail to : 83 BROADWAY , NEWBURGH, NY, 12550-5617…" at bounding box center [274, 501] width 427 height 70
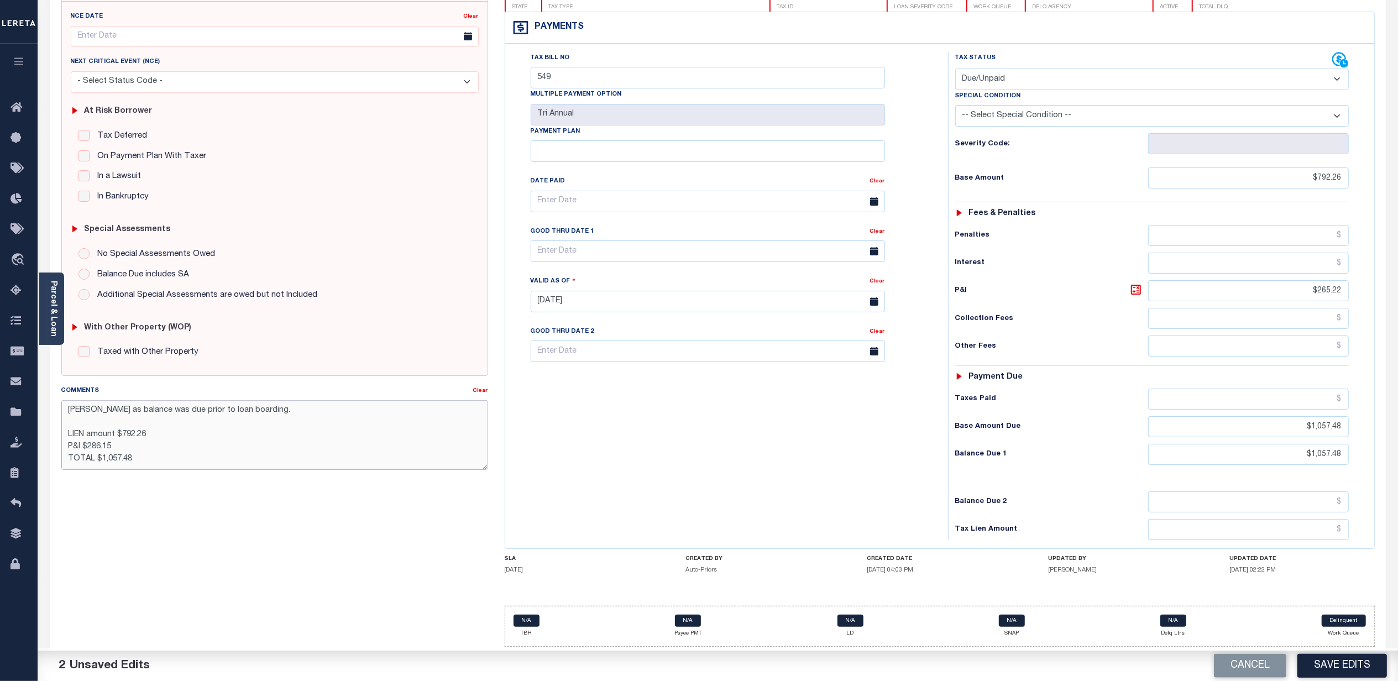
scroll to position [139, 0]
drag, startPoint x: 147, startPoint y: 447, endPoint x: 142, endPoint y: 451, distance: 6.7
click at [142, 451] on textarea "Lien, payable to City, not CSD mail to : 83 BROADWAY , NEWBURGH, NY, 12550-5617…" at bounding box center [274, 435] width 427 height 70
type textarea "Lien, payable to City, not CSD mail to : 83 BROADWAY , NEWBURGH, NY, 12550-5617…"
click at [1303, 290] on input "$265.22" at bounding box center [1248, 290] width 201 height 21
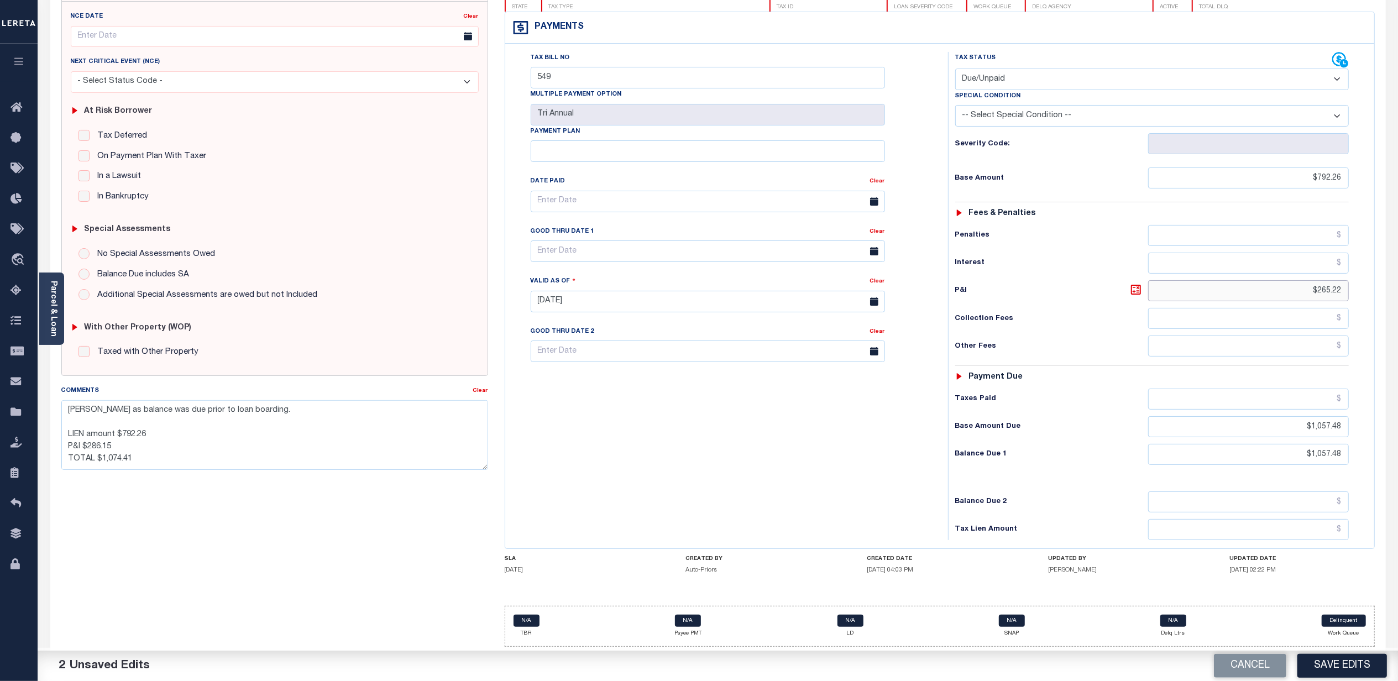
click at [1304, 290] on input "$265.22" at bounding box center [1248, 290] width 201 height 21
click at [1303, 290] on input "$265.22" at bounding box center [1248, 290] width 201 height 21
click at [1320, 287] on input "$265.22" at bounding box center [1248, 290] width 201 height 21
drag, startPoint x: 1320, startPoint y: 287, endPoint x: 1346, endPoint y: 286, distance: 26.0
click at [1346, 286] on input "$265.22" at bounding box center [1248, 290] width 201 height 21
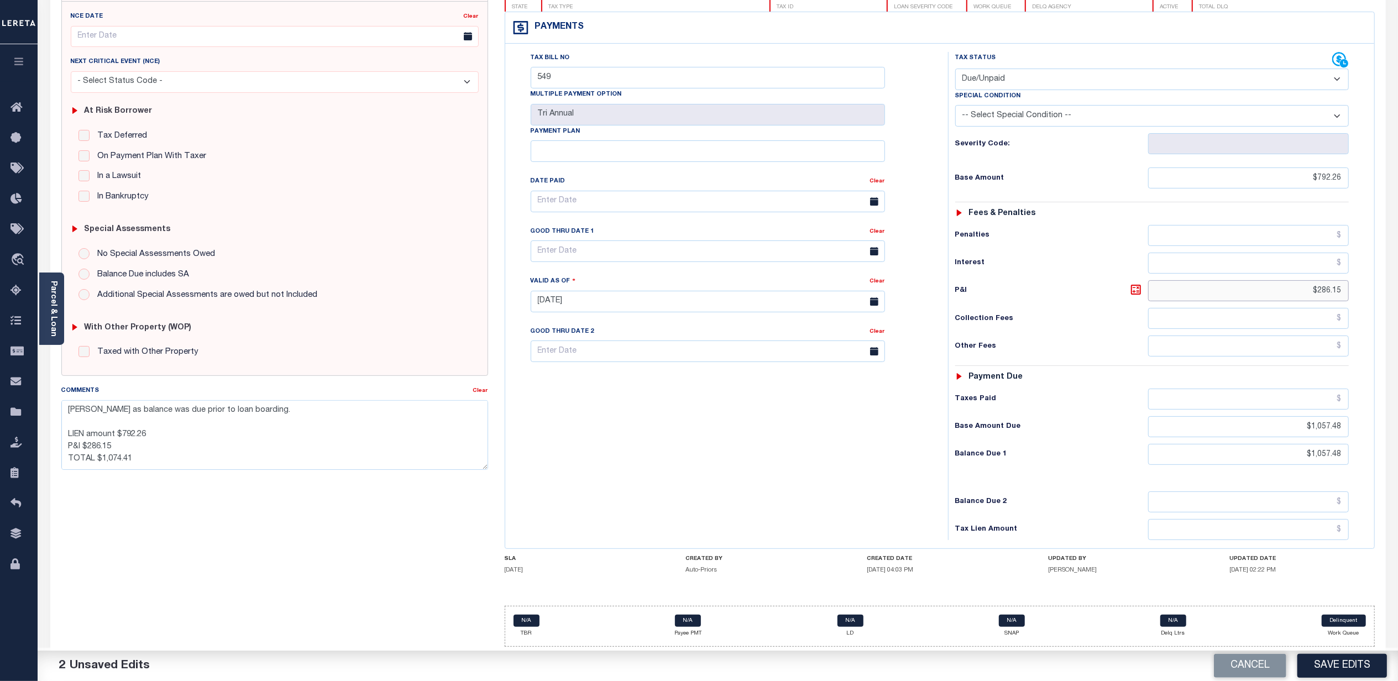
type input "$286.15"
drag, startPoint x: 122, startPoint y: 449, endPoint x: 56, endPoint y: 427, distance: 69.7
click at [56, 427] on div "Comments Clear Lien, payable to City, not CSD mail to : 83 BROADWAY , NEWBURGH,…" at bounding box center [274, 432] width 443 height 94
type textarea "Lien, payable to City, not CSD mail to : 83 BROADWAY , NEWBURGH, NY, 12550-5617…"
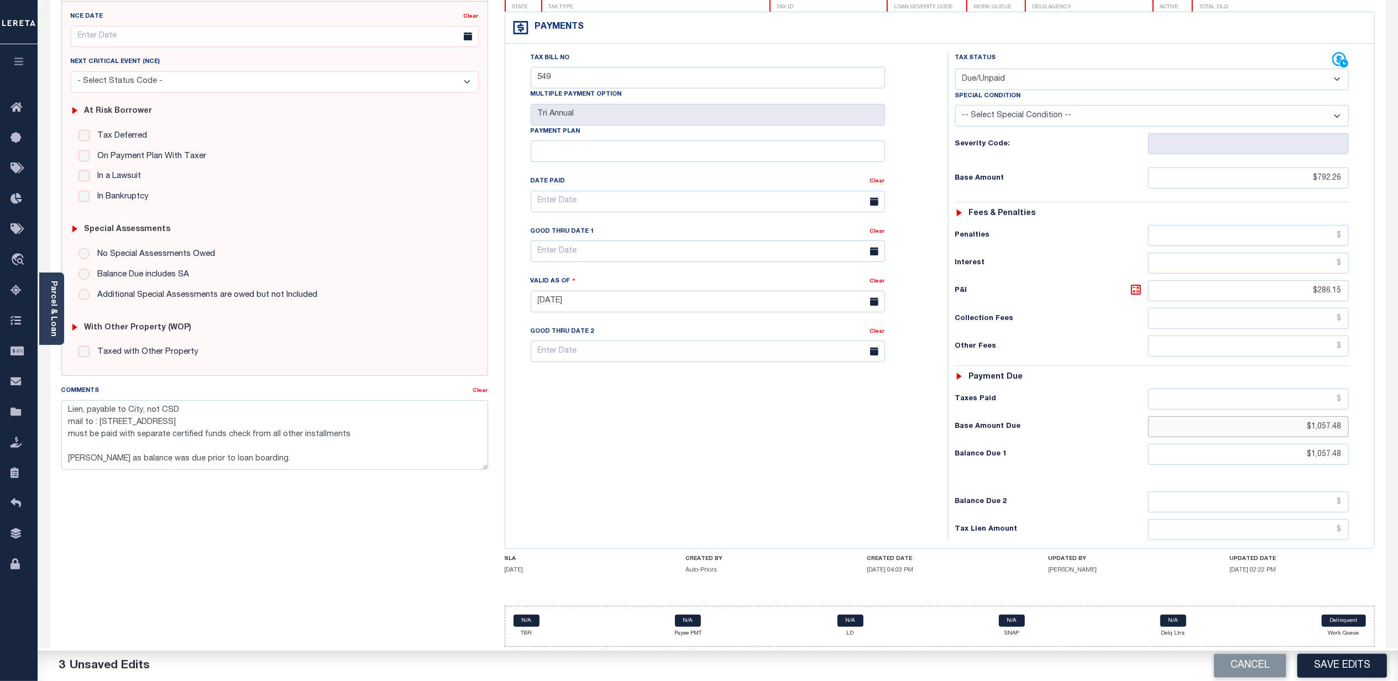
click at [1294, 422] on input "$1,057.48" at bounding box center [1248, 426] width 201 height 21
type input "$1,074.41"
click at [1280, 463] on div "Tax Status Status - Select Status Code -" at bounding box center [1155, 296] width 415 height 488
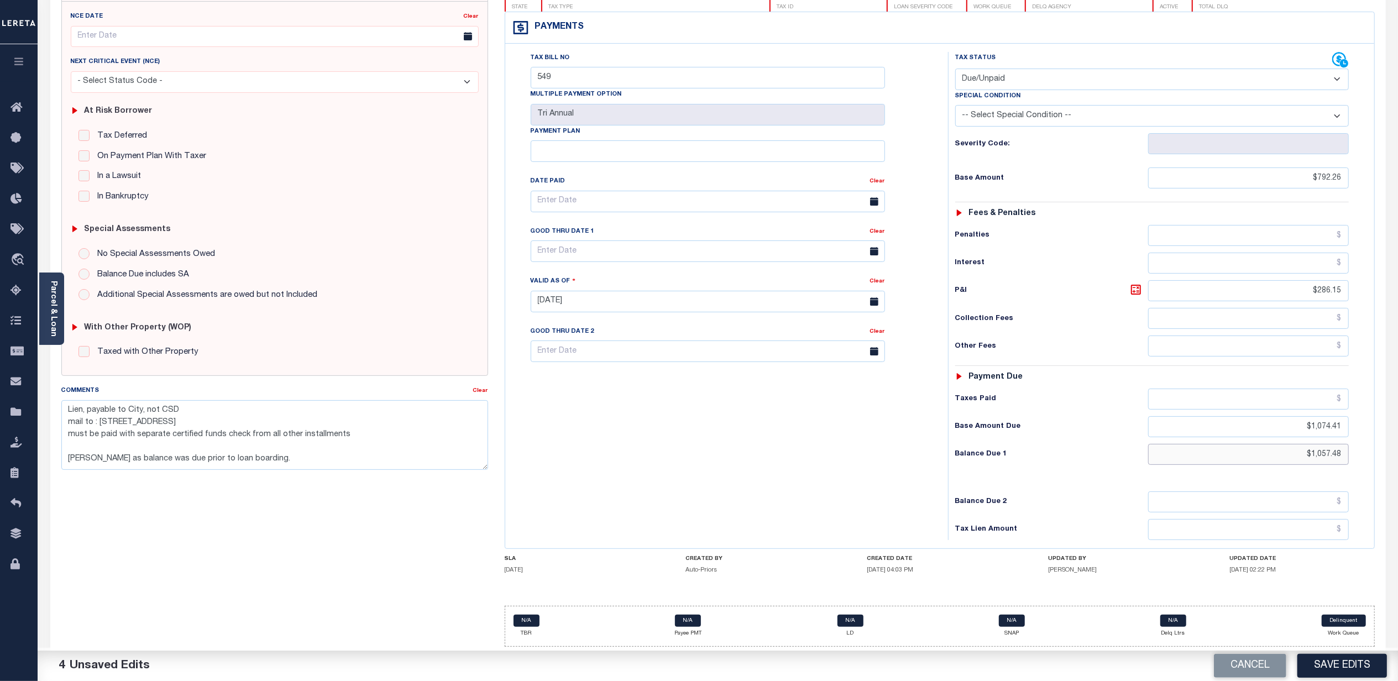
click at [1287, 457] on input "$1,057.48" at bounding box center [1248, 454] width 201 height 21
click at [1287, 456] on input "$1,057.48" at bounding box center [1248, 454] width 201 height 21
type input "$1,074.41"
click at [1053, 411] on div "Tax Status Status - Select Status Code -" at bounding box center [1155, 296] width 415 height 488
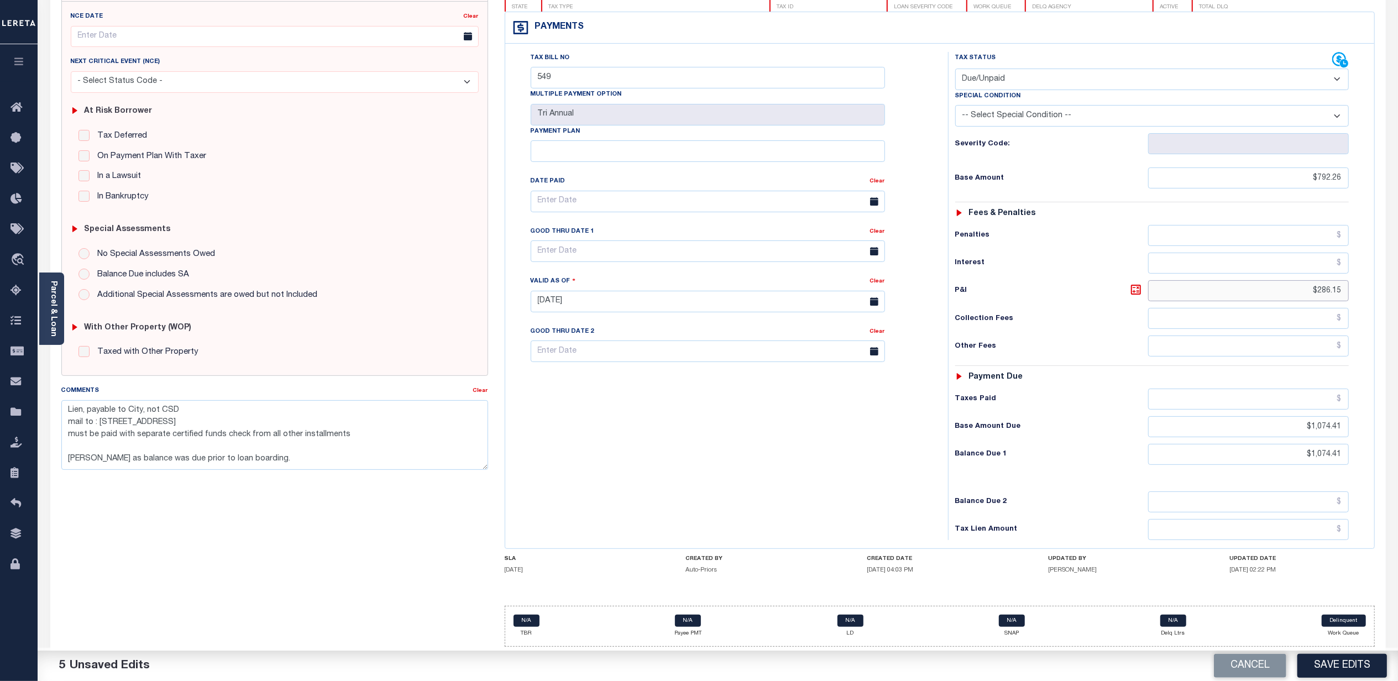
click at [1275, 287] on input "$286.15" at bounding box center [1248, 290] width 201 height 21
type input "$282.15"
click at [1087, 175] on h6 "Base Amount" at bounding box center [1051, 178] width 193 height 9
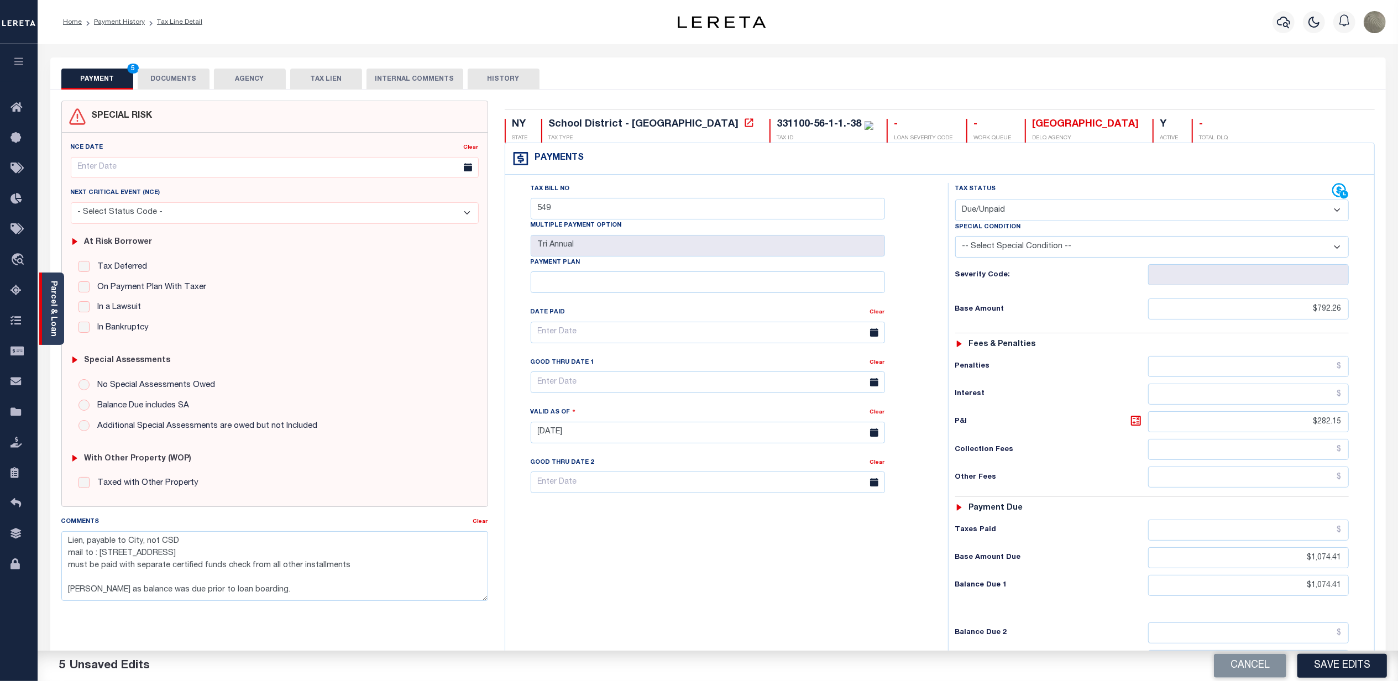
click at [54, 282] on link "Parcel & Loan" at bounding box center [53, 309] width 8 height 56
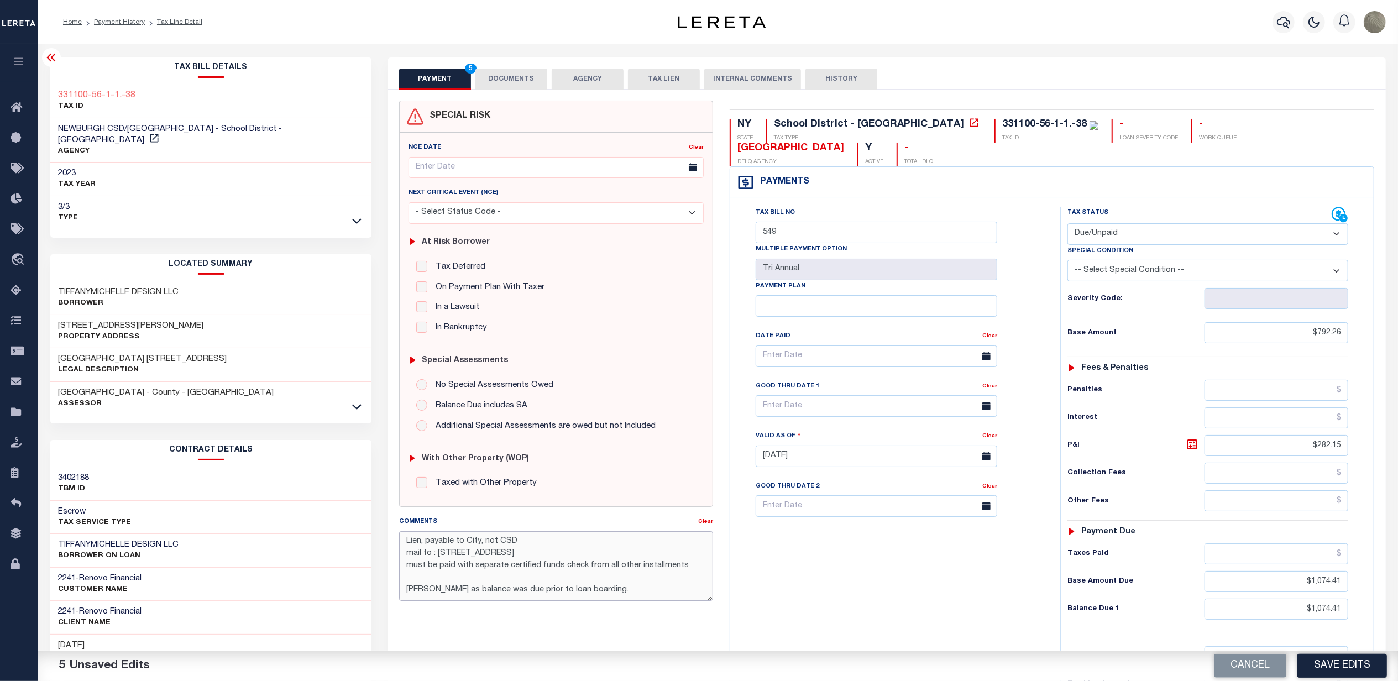
drag, startPoint x: 454, startPoint y: 590, endPoint x: 407, endPoint y: 594, distance: 47.1
click at [407, 594] on textarea "Lien, payable to City, not CSD mail to : 83 BROADWAY , NEWBURGH, NY, 12550-5617…" at bounding box center [556, 566] width 314 height 70
click at [657, 600] on textarea "Lien, payable to City, not CSD mail to : 83 BROADWAY , NEWBURGH, NY, 12550-5617…" at bounding box center [556, 566] width 314 height 70
click at [789, 556] on div "Tax Bill No 549 Multiple Payment Option Tri Annual Payment Plan Clear" at bounding box center [892, 451] width 319 height 488
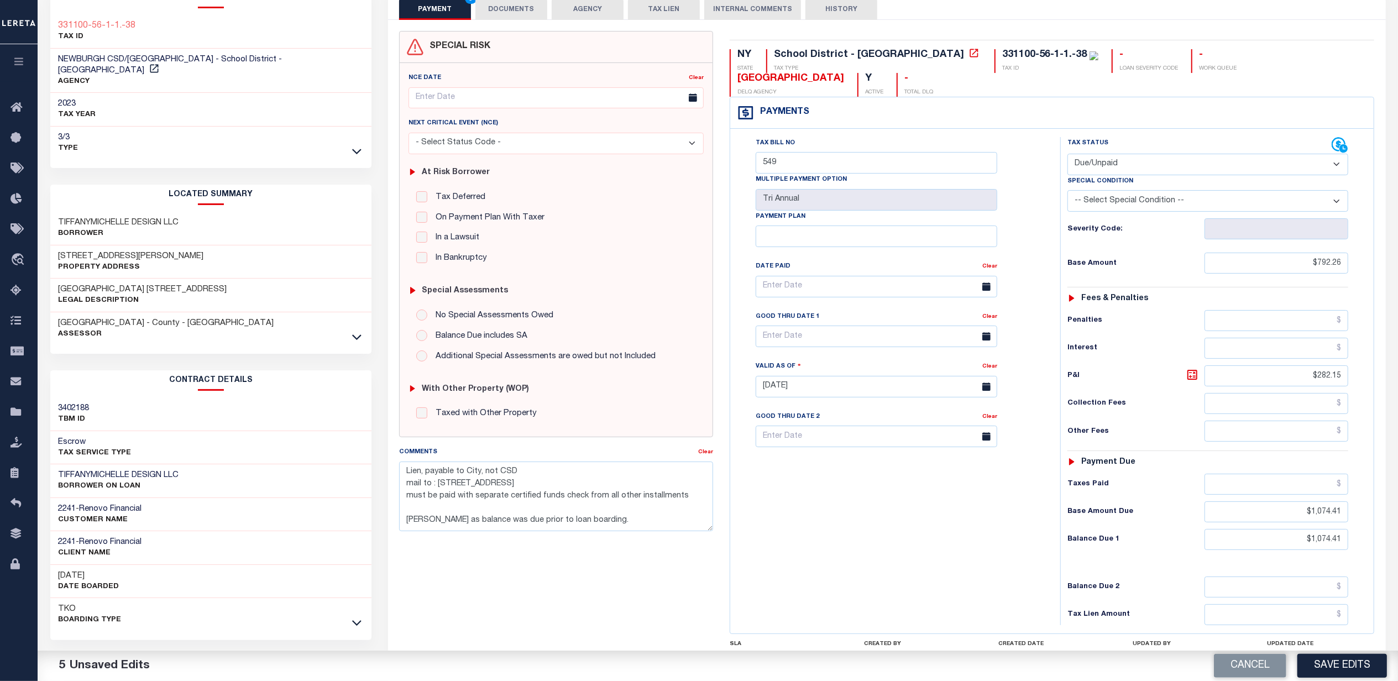
scroll to position [74, 0]
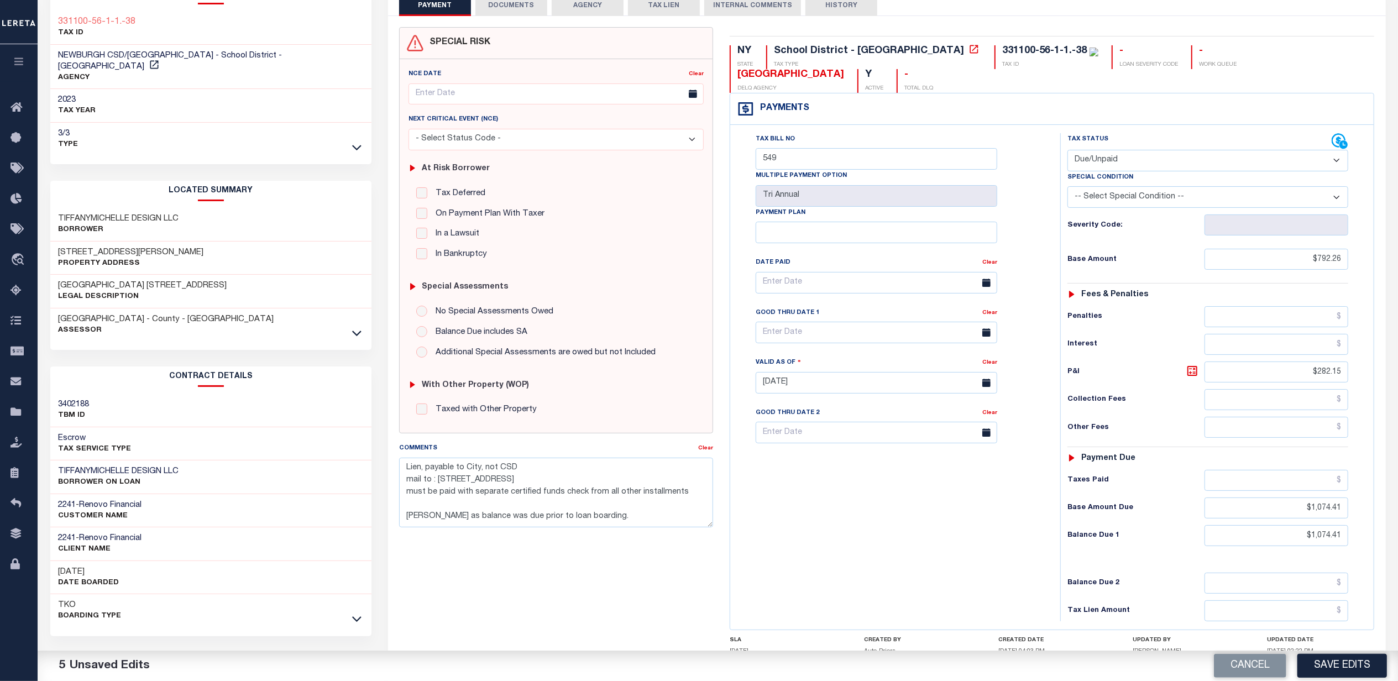
click at [989, 487] on div "Tax Bill No 549 Multiple Payment Option Tri Annual Payment Plan Clear" at bounding box center [892, 377] width 319 height 488
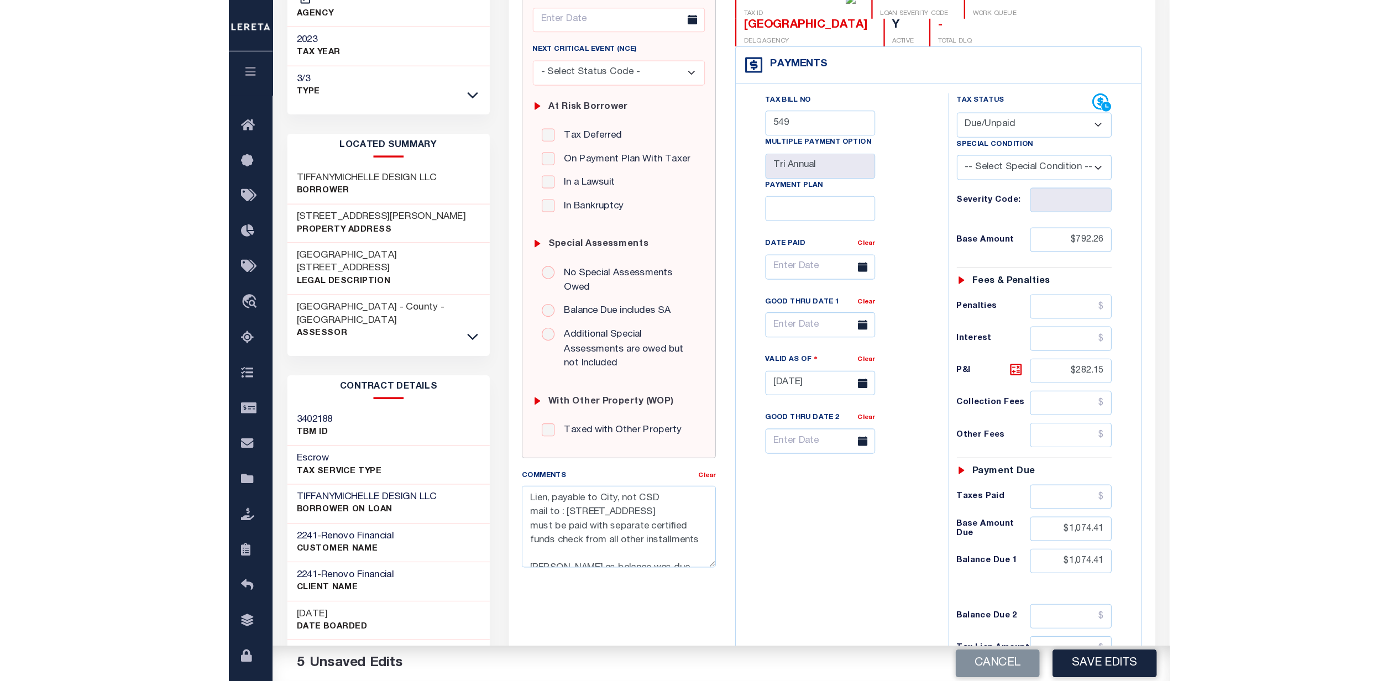
scroll to position [139, 0]
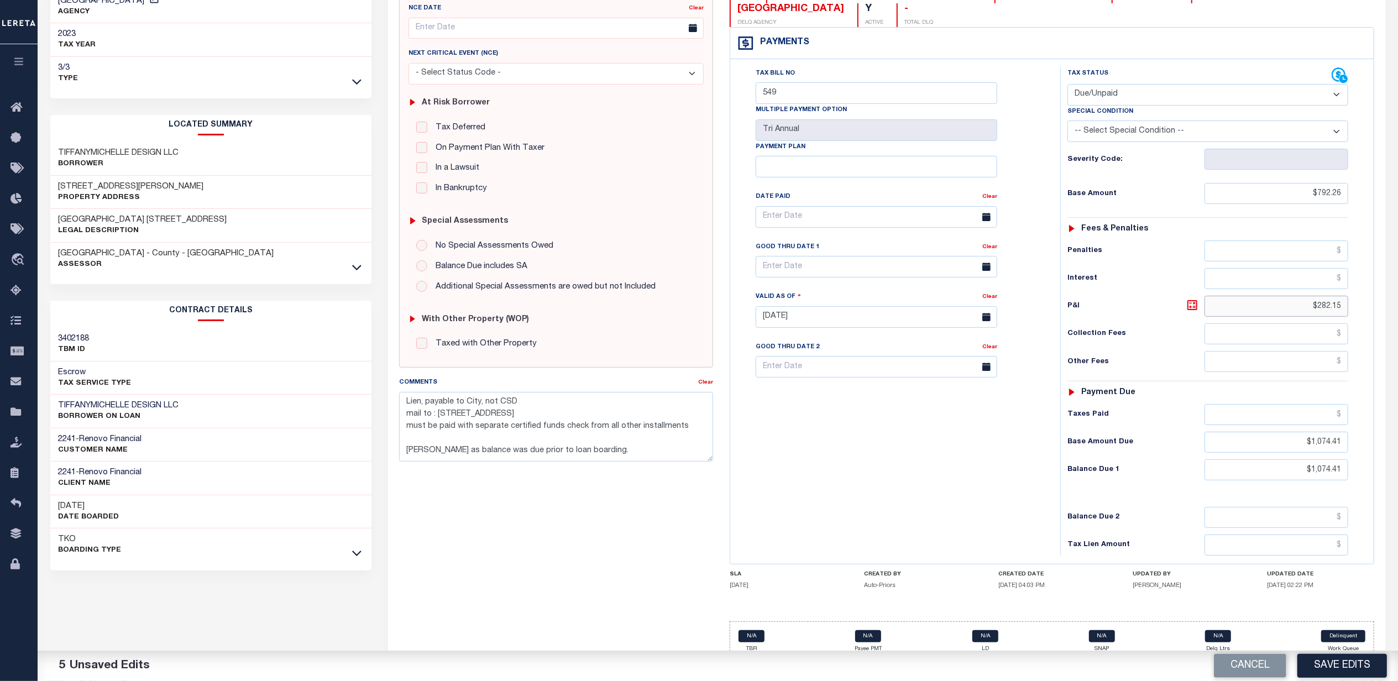
click at [1228, 296] on input "$282.15" at bounding box center [1276, 306] width 144 height 21
click at [1323, 656] on button "Save Edits" at bounding box center [1342, 666] width 90 height 24
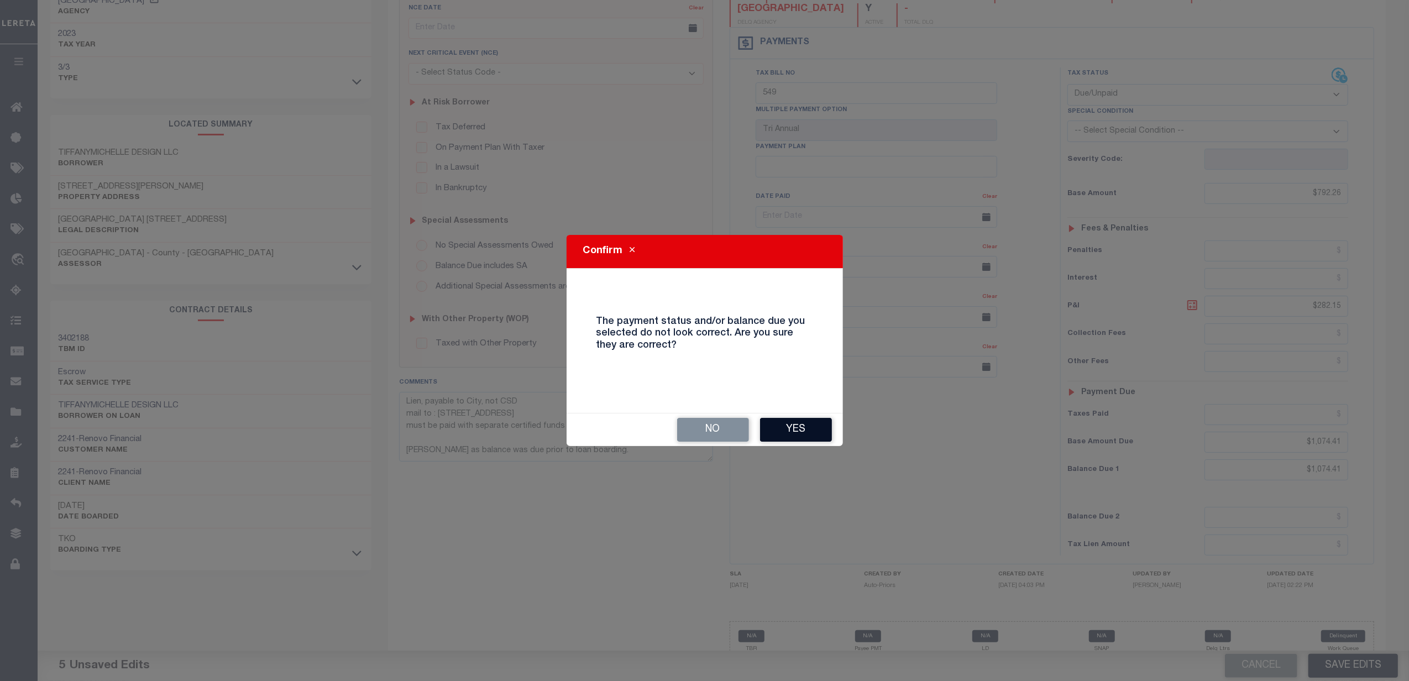
click at [779, 420] on button "Yes" at bounding box center [796, 430] width 72 height 24
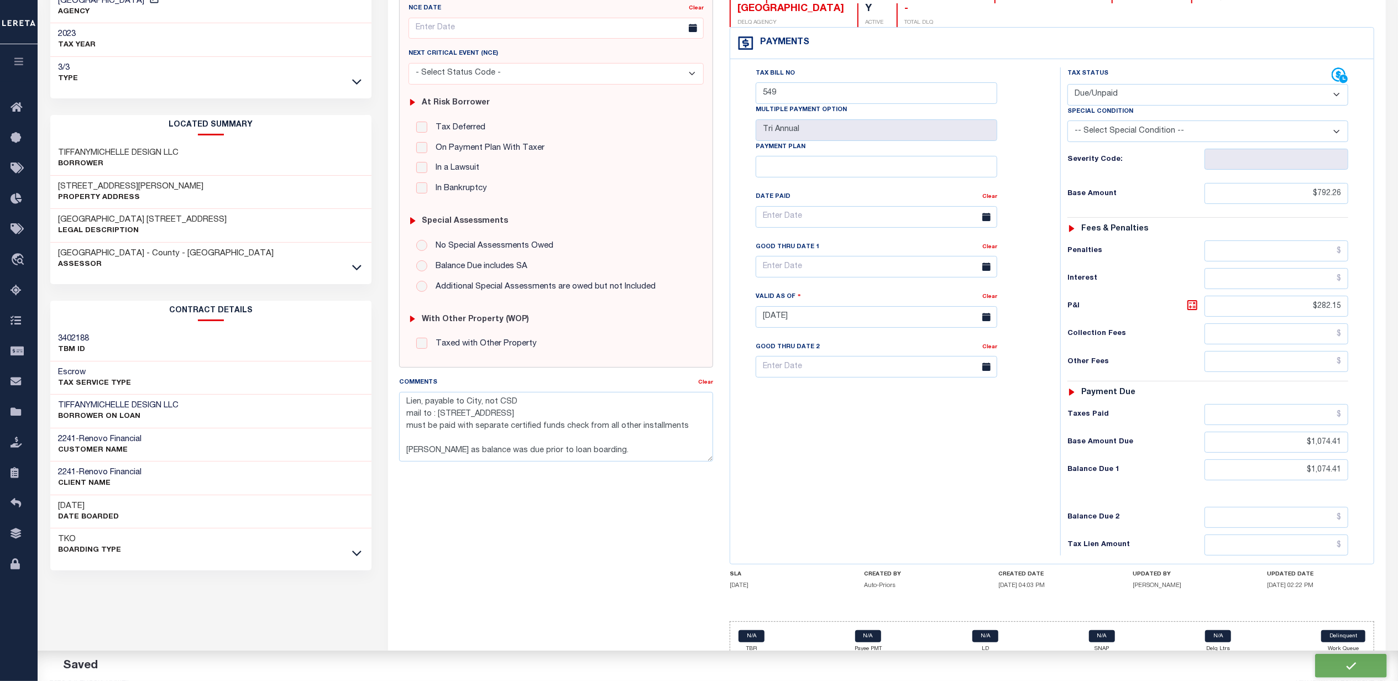
checkbox input "false"
type textarea "Lien, payable to City, not CSD mail to : 83 BROADWAY , NEWBURGH, NY, 12550-5617…"
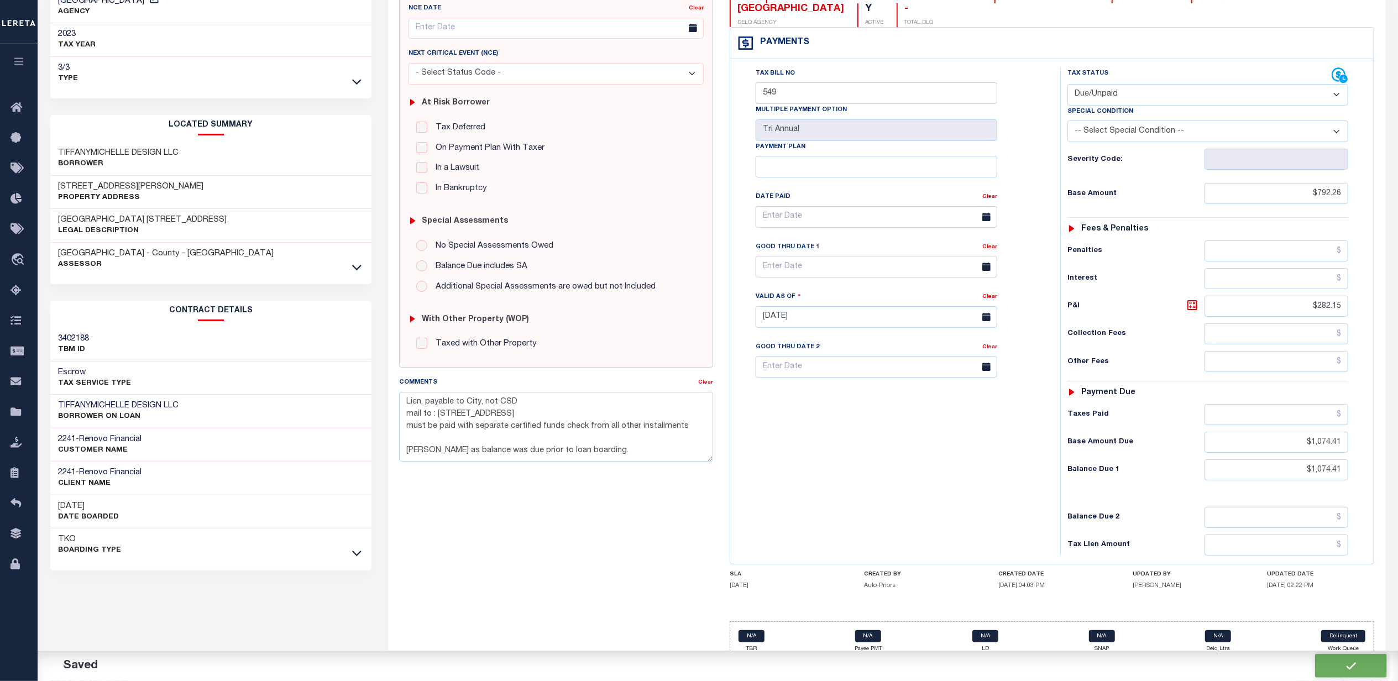
type input "$792.26"
type input "$282.15"
type input "$1,074.41"
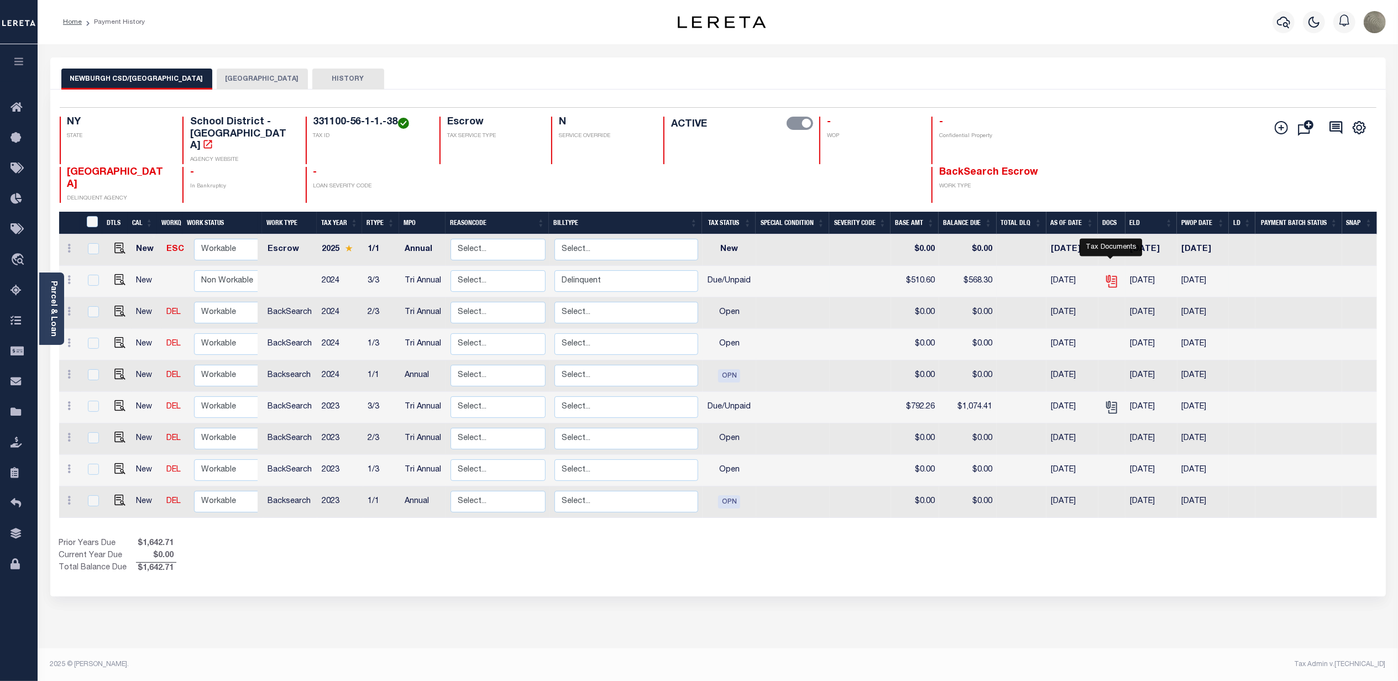
click at [1111, 276] on icon "" at bounding box center [1112, 282] width 8 height 12
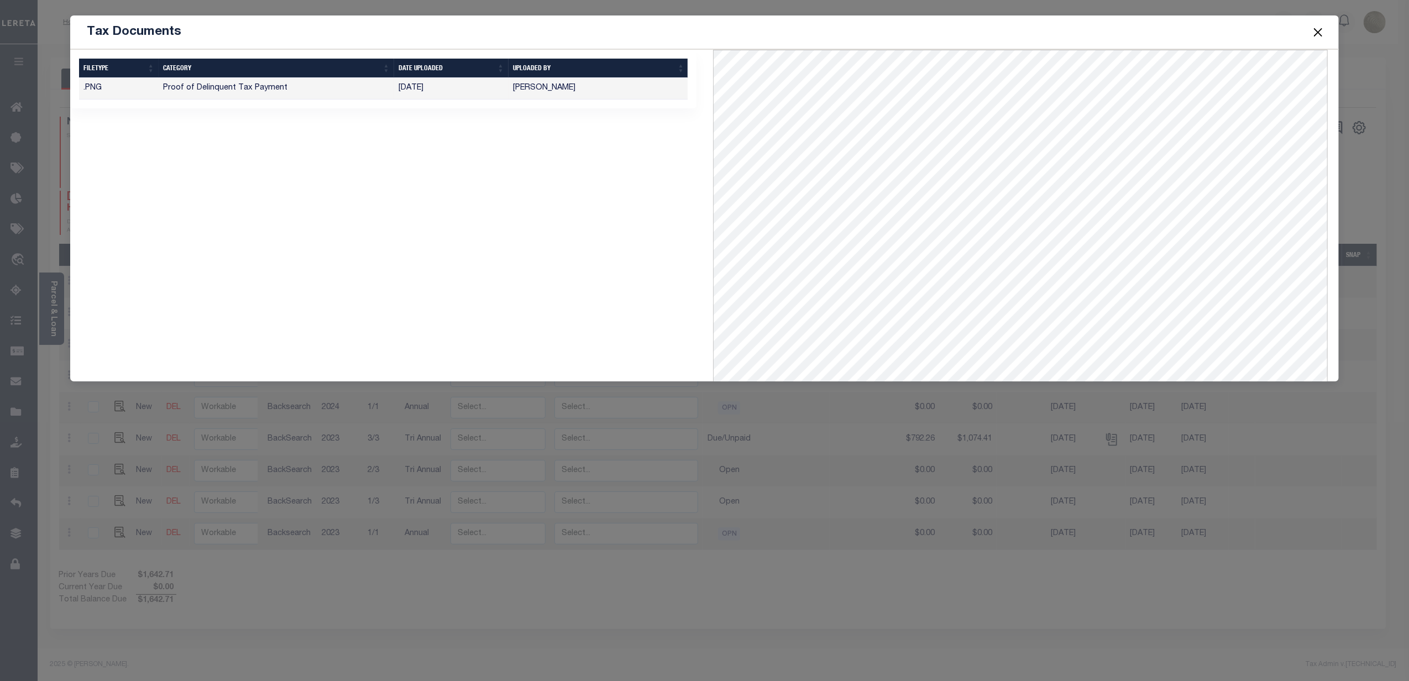
click at [1323, 29] on button "Close" at bounding box center [1317, 32] width 14 height 14
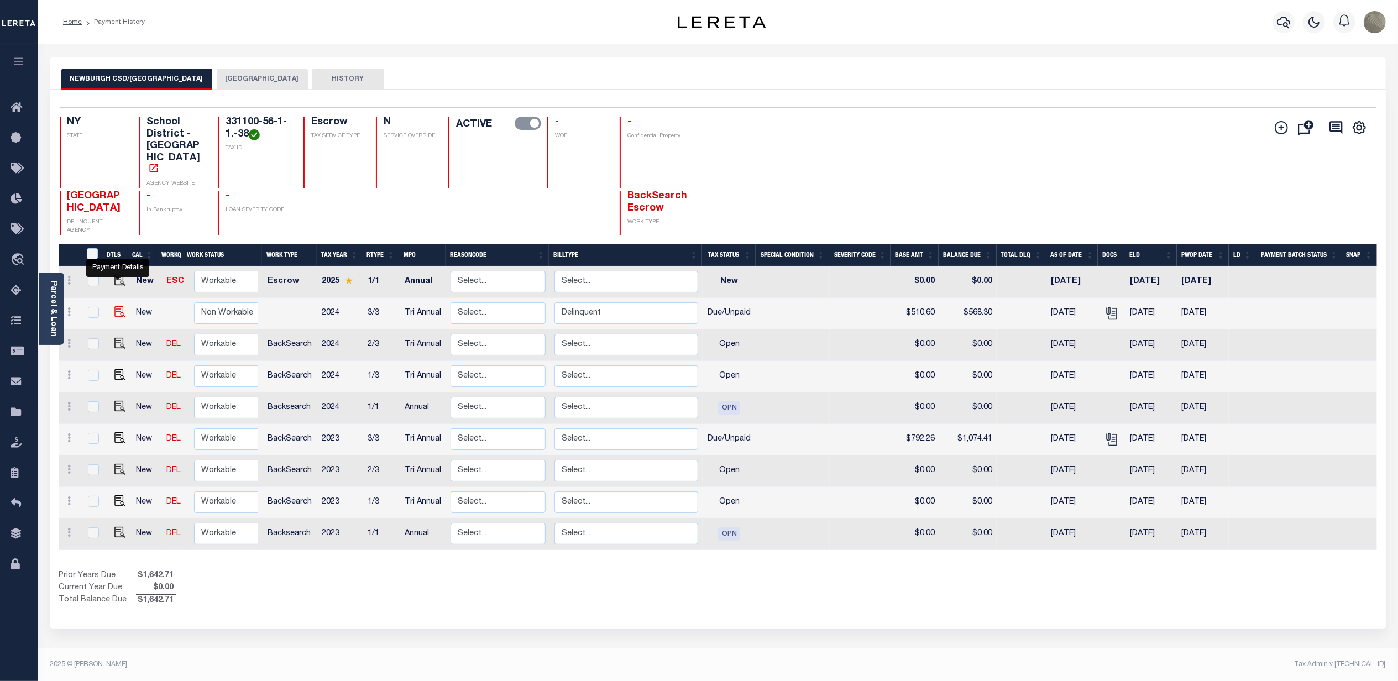
click at [116, 306] on img "" at bounding box center [119, 311] width 11 height 11
checkbox input "true"
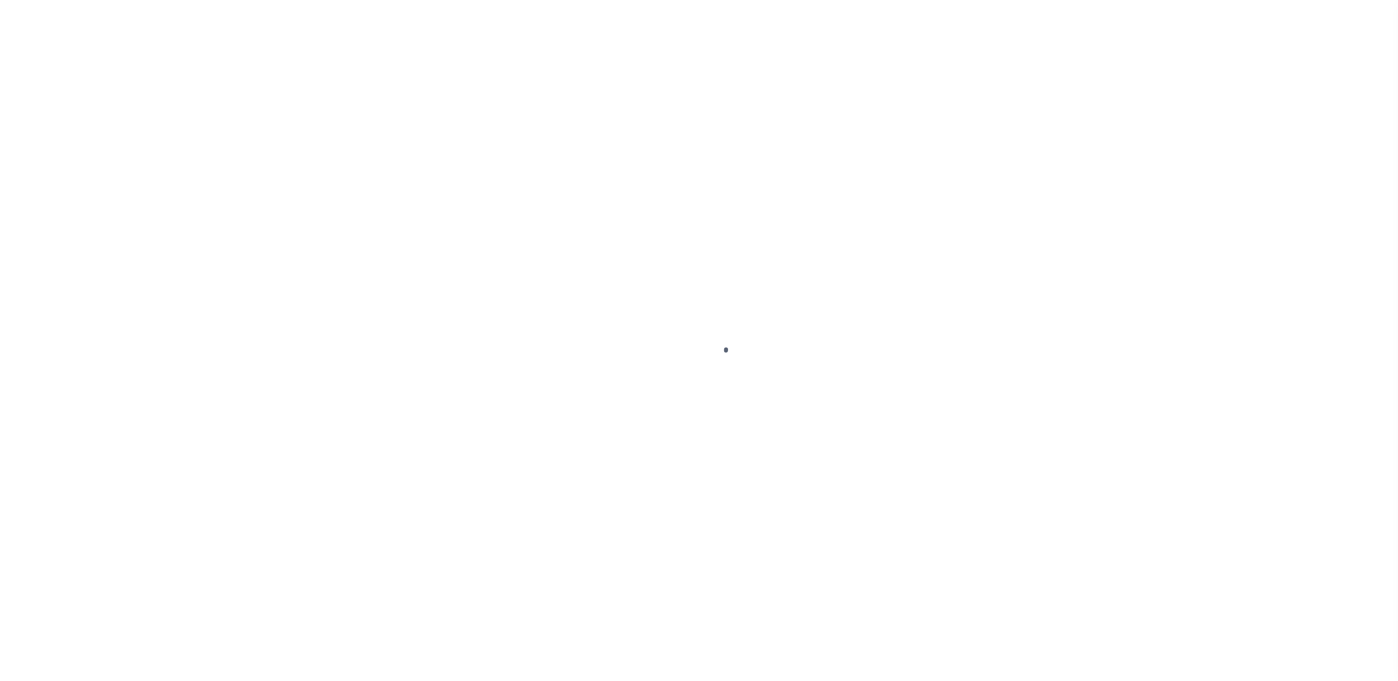
select select "DUE"
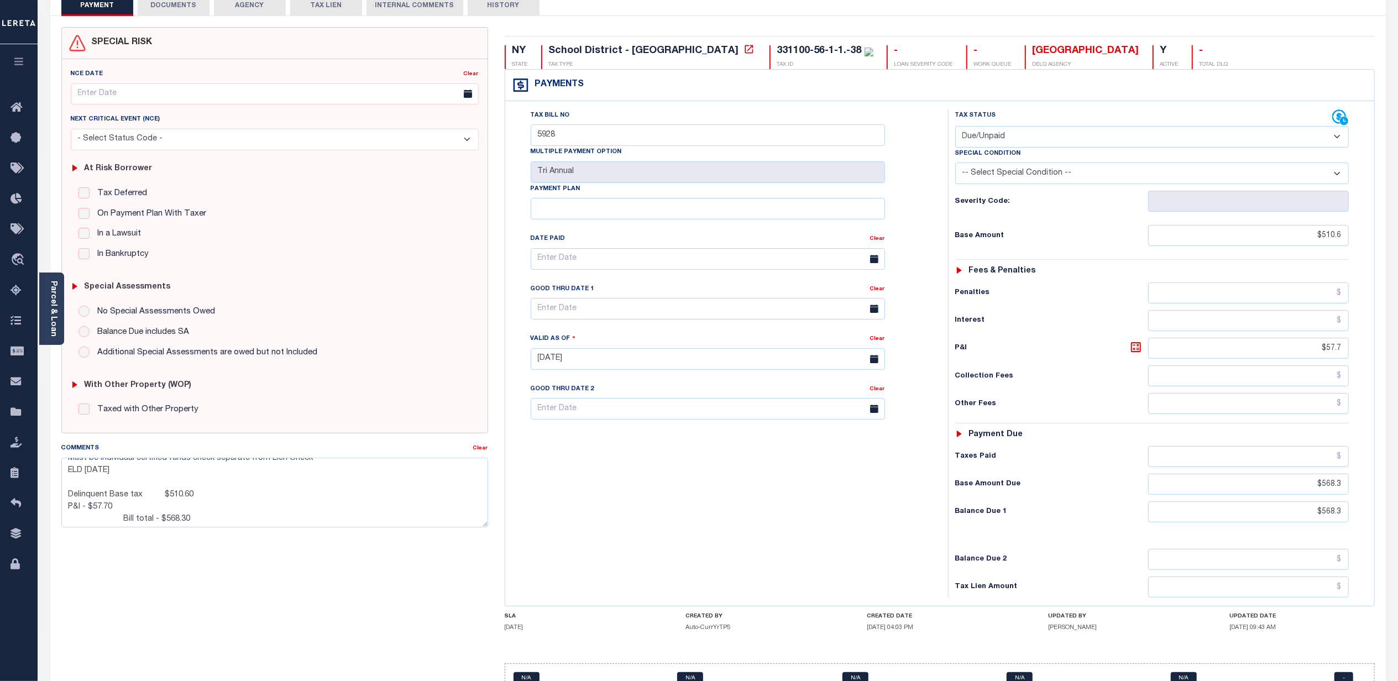
scroll to position [36, 0]
click at [205, 520] on textarea "Delinquent Payable to City, not CSD Mail to : [STREET_ADDRESS] Must be individu…" at bounding box center [274, 493] width 427 height 70
click at [67, 506] on textarea "Delinquent Payable to City, not CSD Mail to : [STREET_ADDRESS] Must be individu…" at bounding box center [274, 493] width 427 height 70
click at [120, 504] on textarea "Delinquent Payable to City, not CSD Mail to : [STREET_ADDRESS] Must be individu…" at bounding box center [274, 493] width 427 height 70
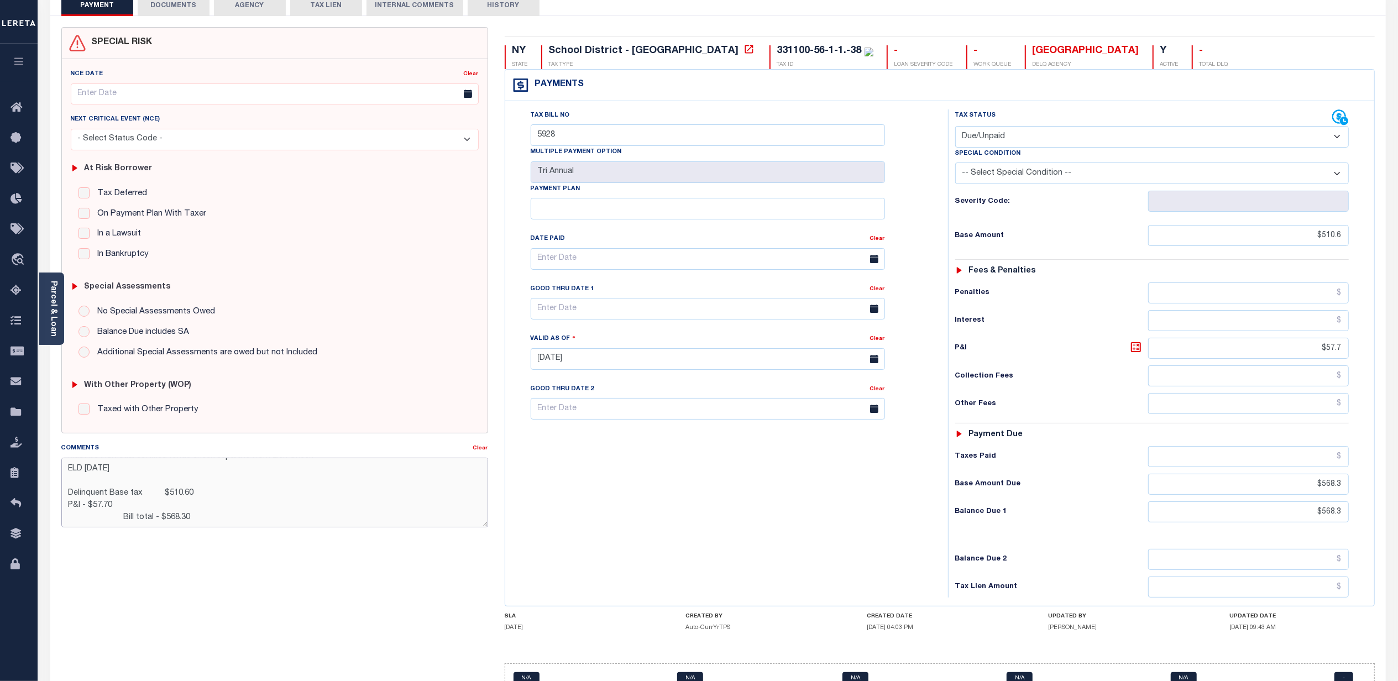
scroll to position [36, 0]
drag, startPoint x: 193, startPoint y: 511, endPoint x: 66, endPoint y: 500, distance: 127.1
click at [66, 500] on textarea "Delinquent Payable to City, not CSD Mail to : [STREET_ADDRESS] Must be individu…" at bounding box center [274, 493] width 427 height 70
type textarea "Delinquent Payable to City, not CSD Mail to : 83 BROADWAY , NEWBURGH, NY, 12550…"
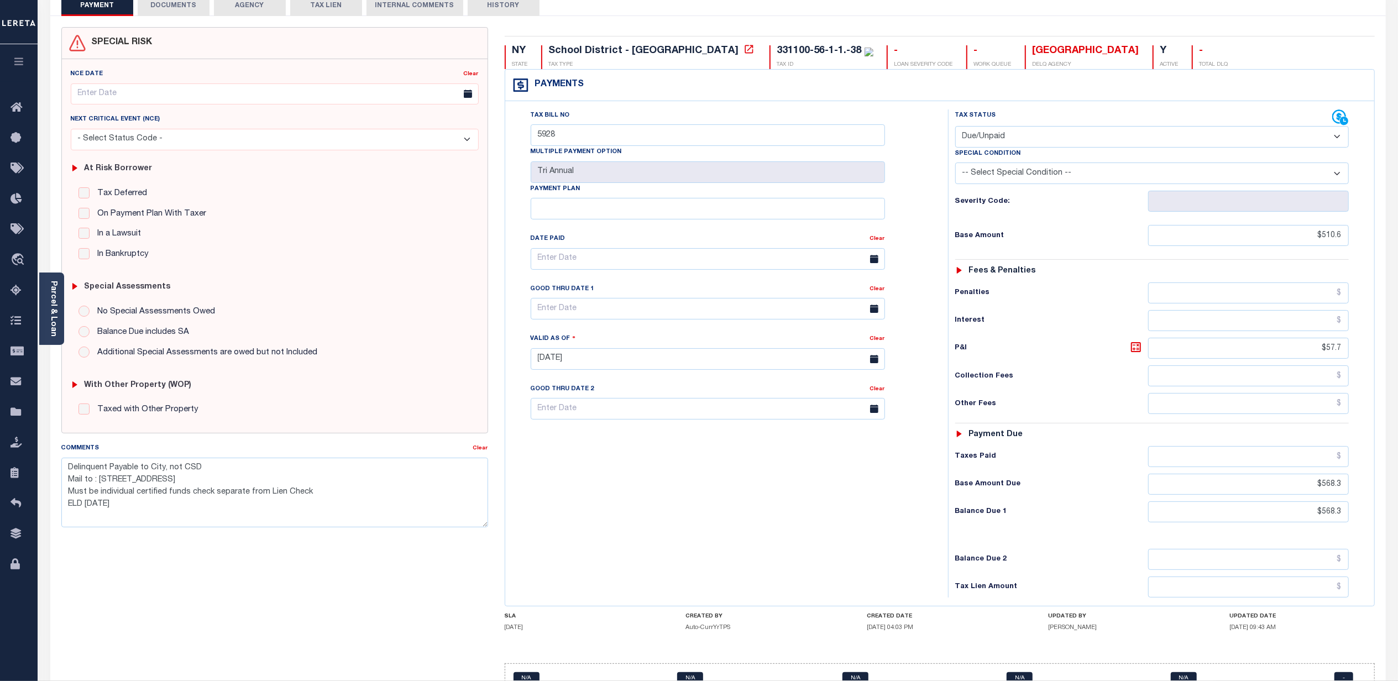
click at [911, 516] on div "Tax Bill No 5928 Multiple Payment Option Tri Annual Payment Plan Clear" at bounding box center [724, 353] width 432 height 488
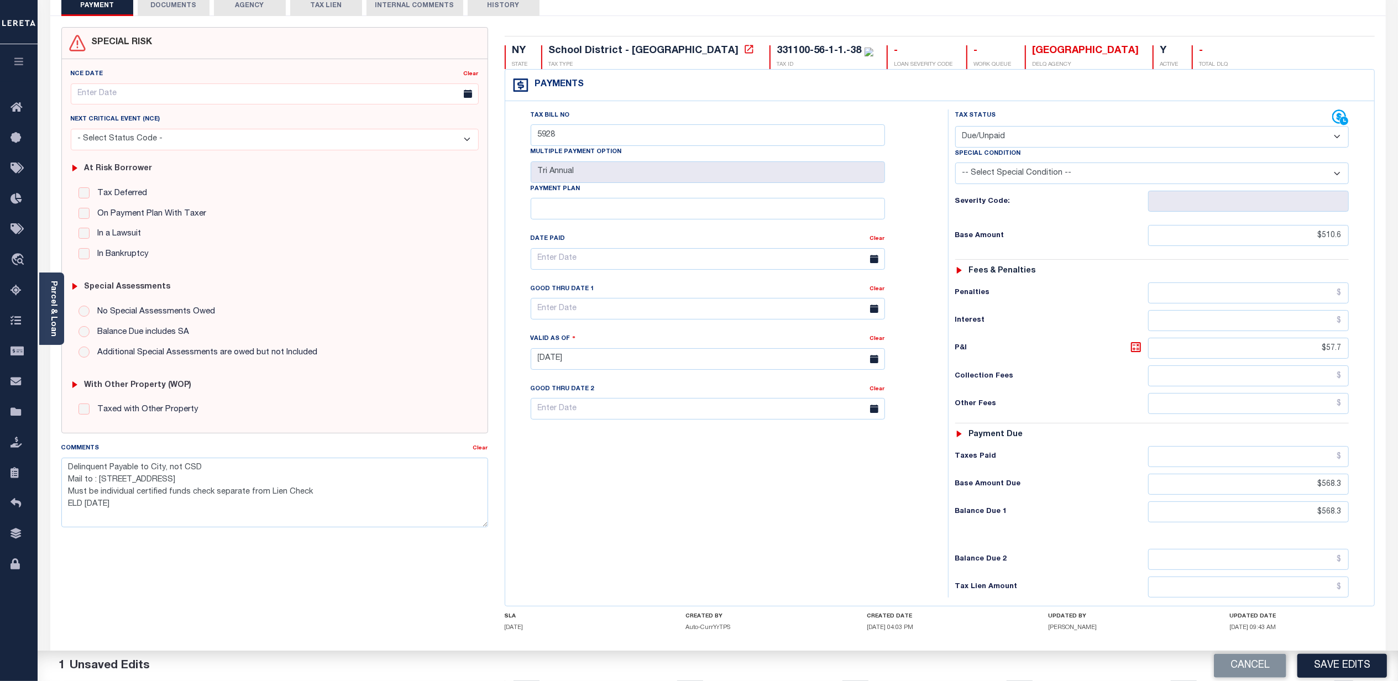
click at [874, 458] on div "Tax Bill No 5928 Multiple Payment Option Tri Annual Payment Plan Clear" at bounding box center [724, 353] width 432 height 488
click at [1324, 653] on div "Cancel Save Edits" at bounding box center [1058, 666] width 680 height 31
click at [1322, 657] on button "Save Edits" at bounding box center [1342, 666] width 90 height 24
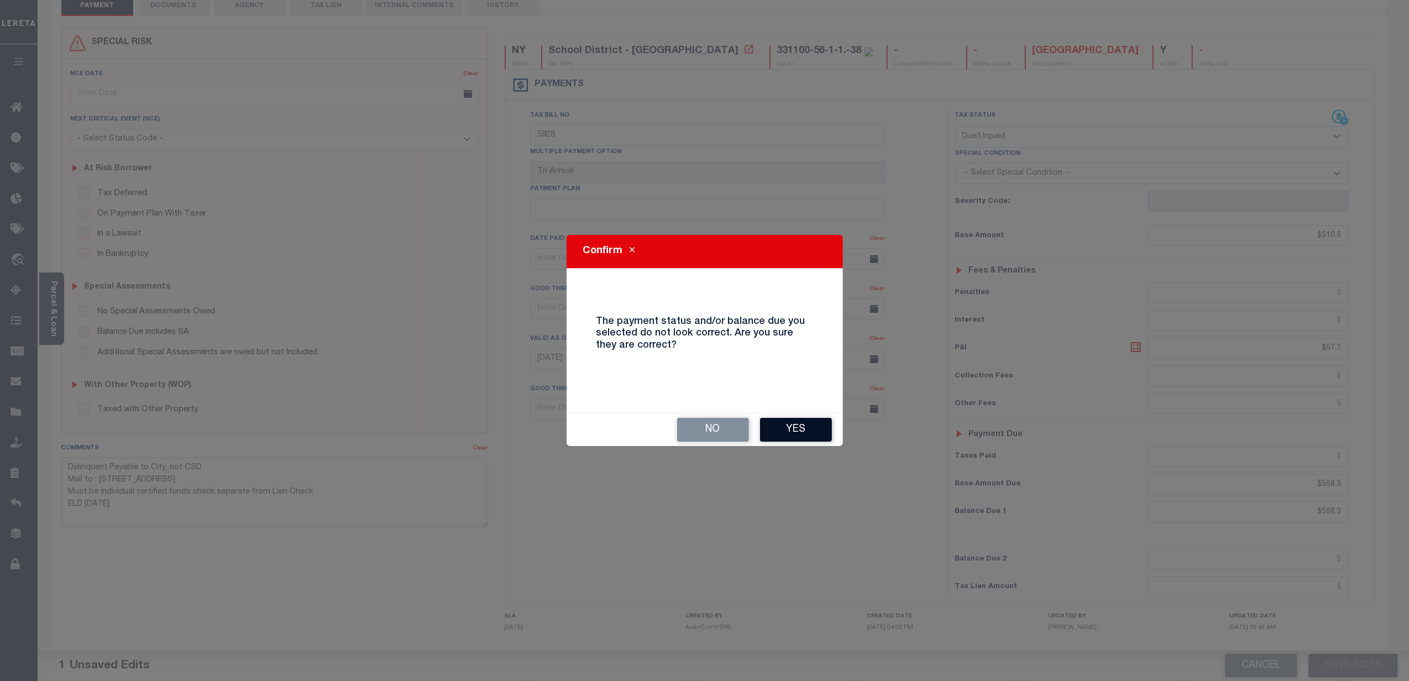
click at [794, 436] on button "Yes" at bounding box center [796, 430] width 72 height 24
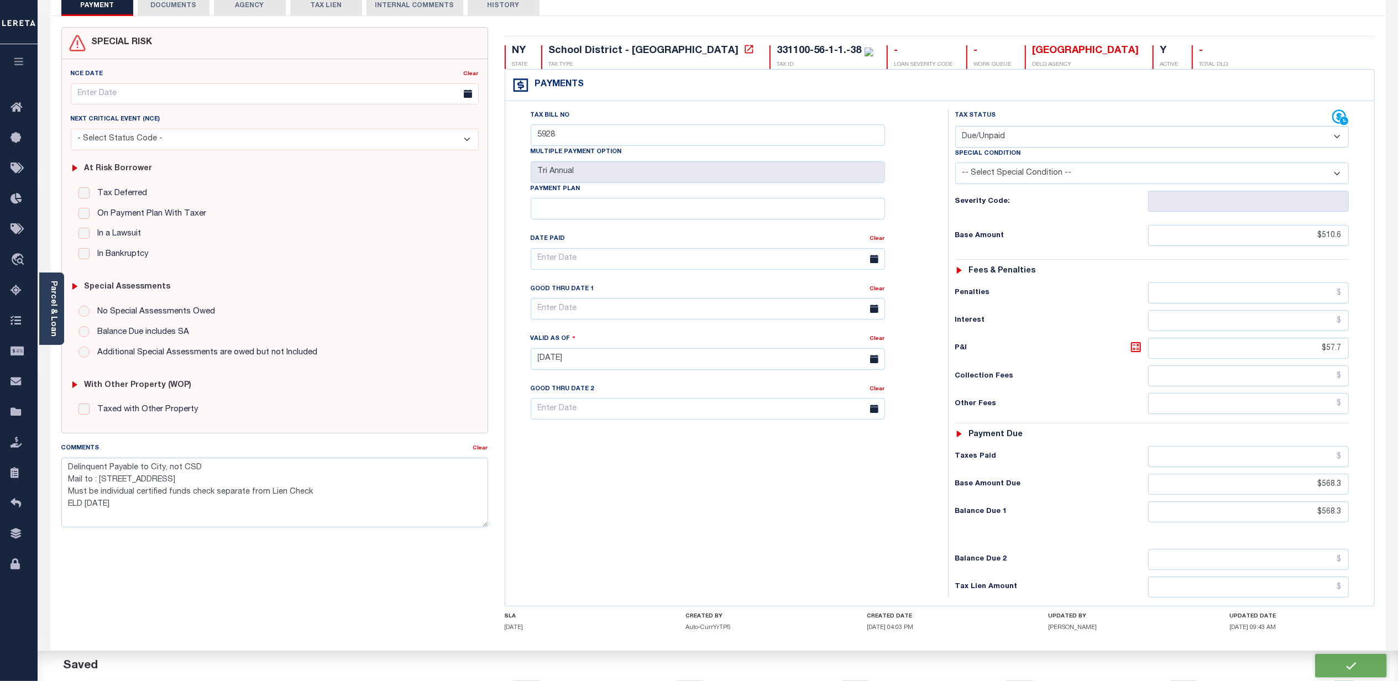
checkbox input "false"
type textarea "Delinquent Payable to City, not CSD Mail to : 83 BROADWAY , NEWBURGH, NY, 12550…"
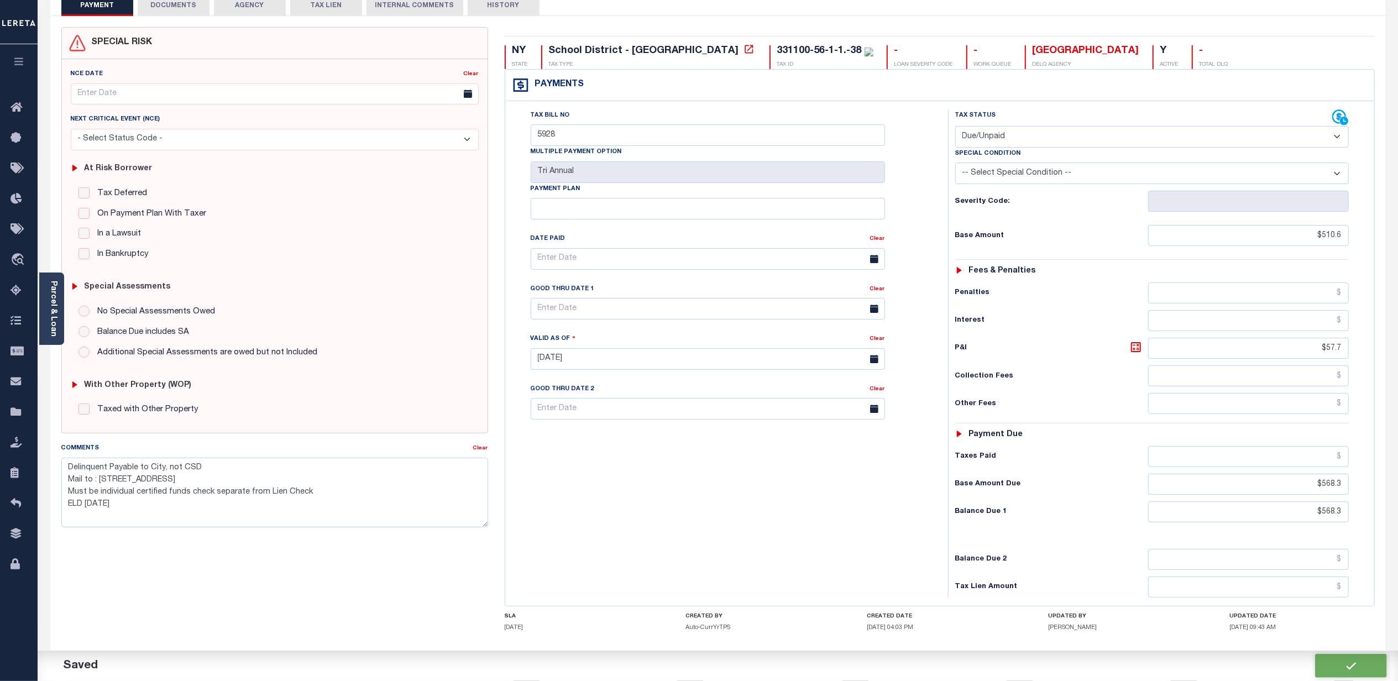
type input "$510.6"
type input "$568.3"
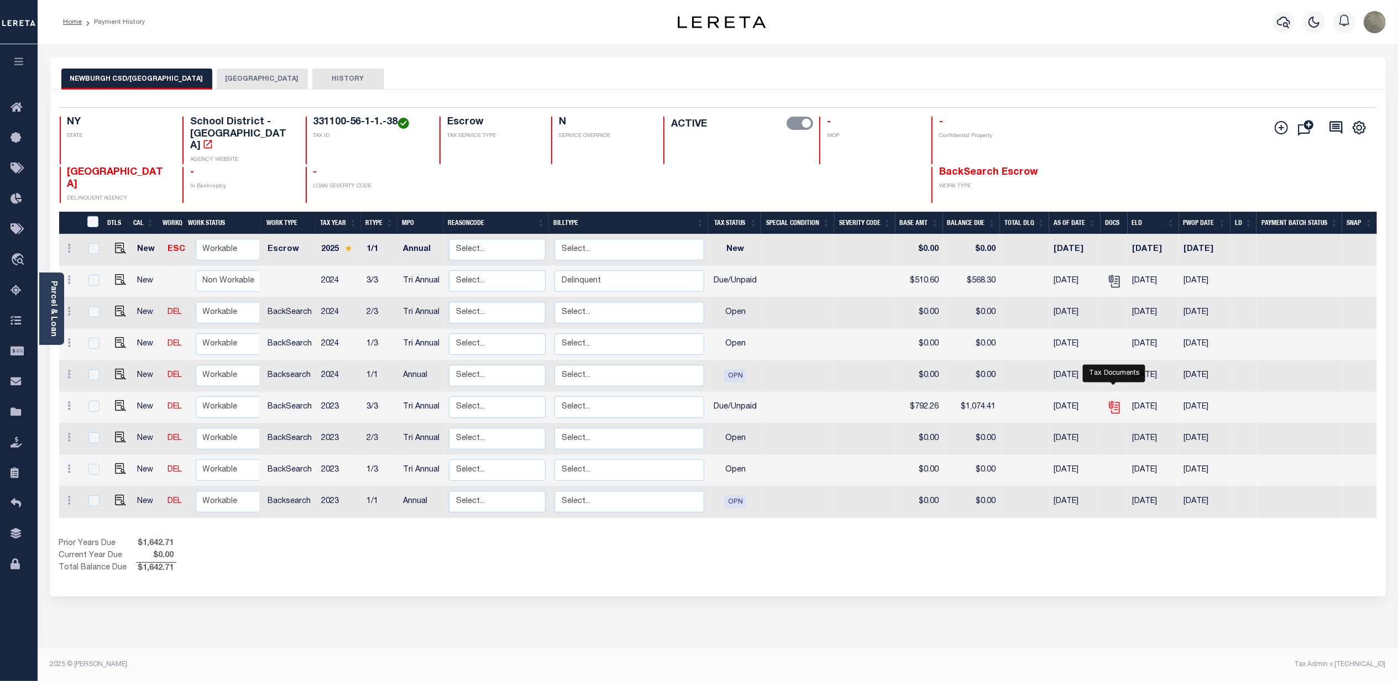
click at [1108, 400] on icon "" at bounding box center [1114, 407] width 14 height 14
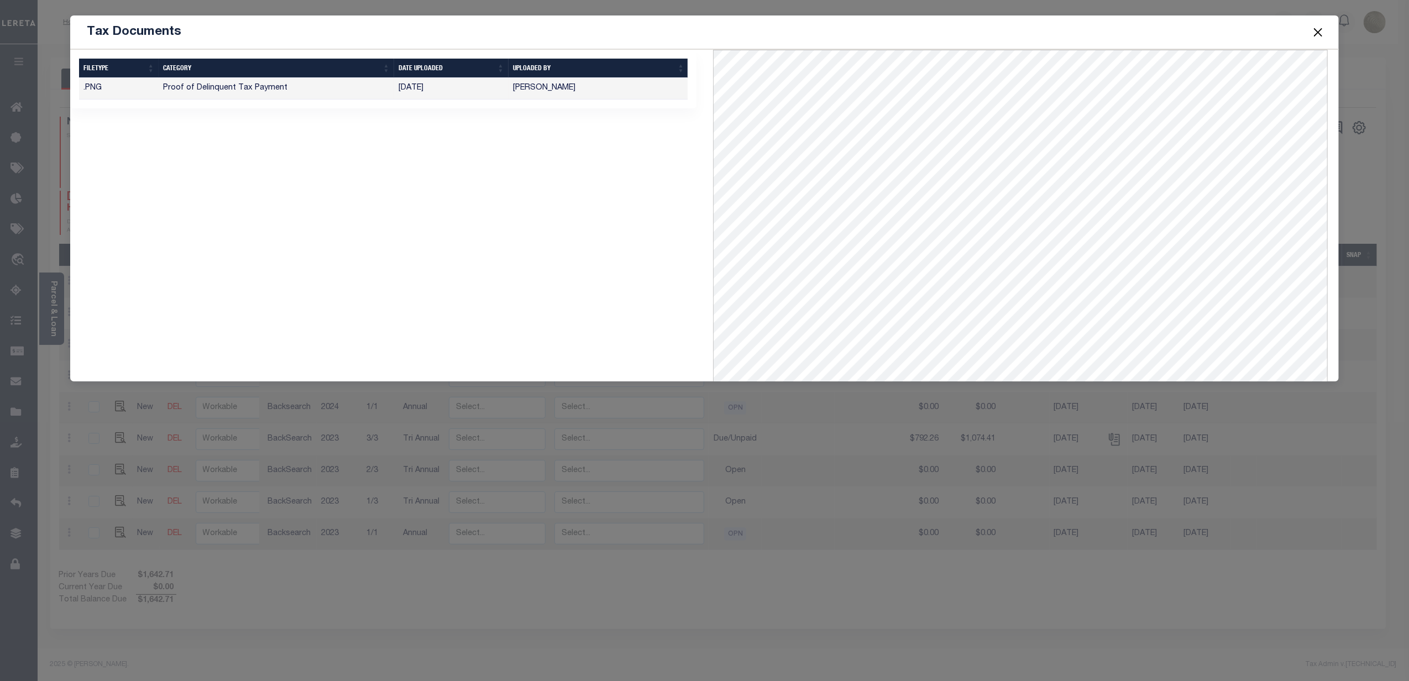
click at [515, 504] on div "Tax Documents 1 Selected 1 Result" at bounding box center [704, 340] width 1409 height 681
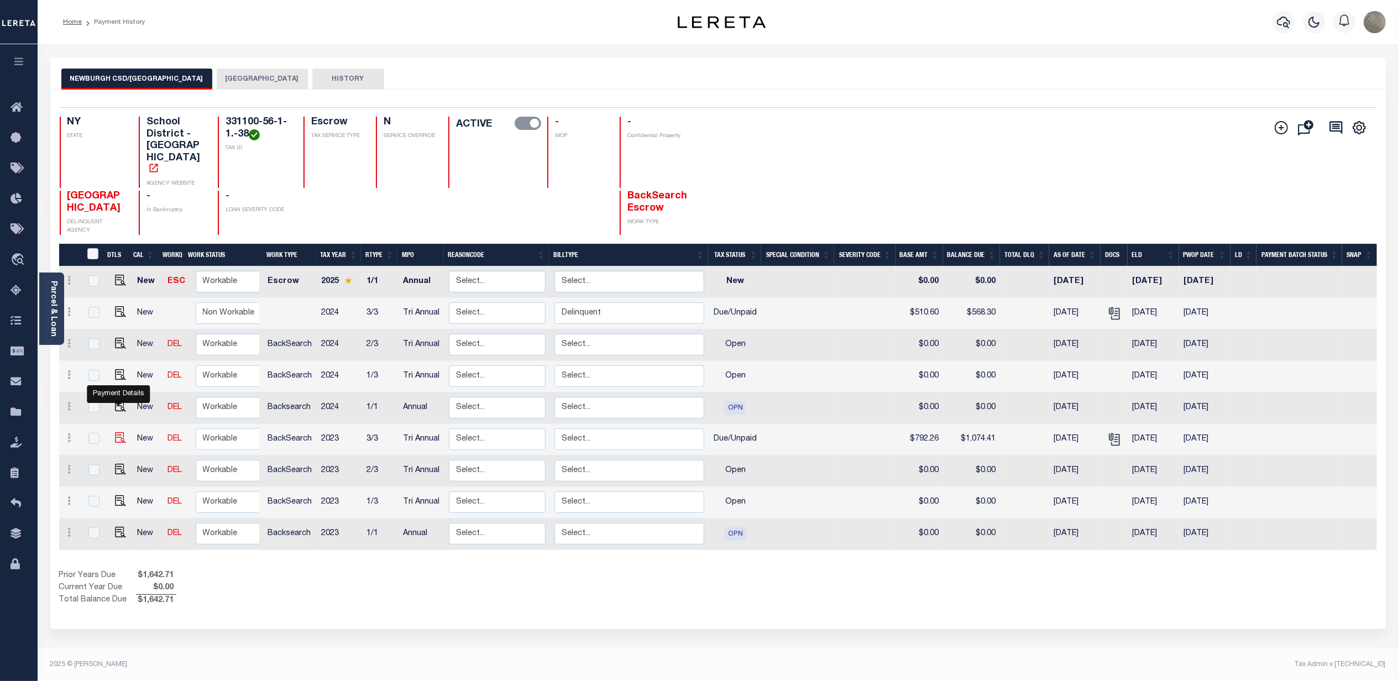
click at [115, 432] on img "" at bounding box center [120, 437] width 11 height 11
checkbox input "true"
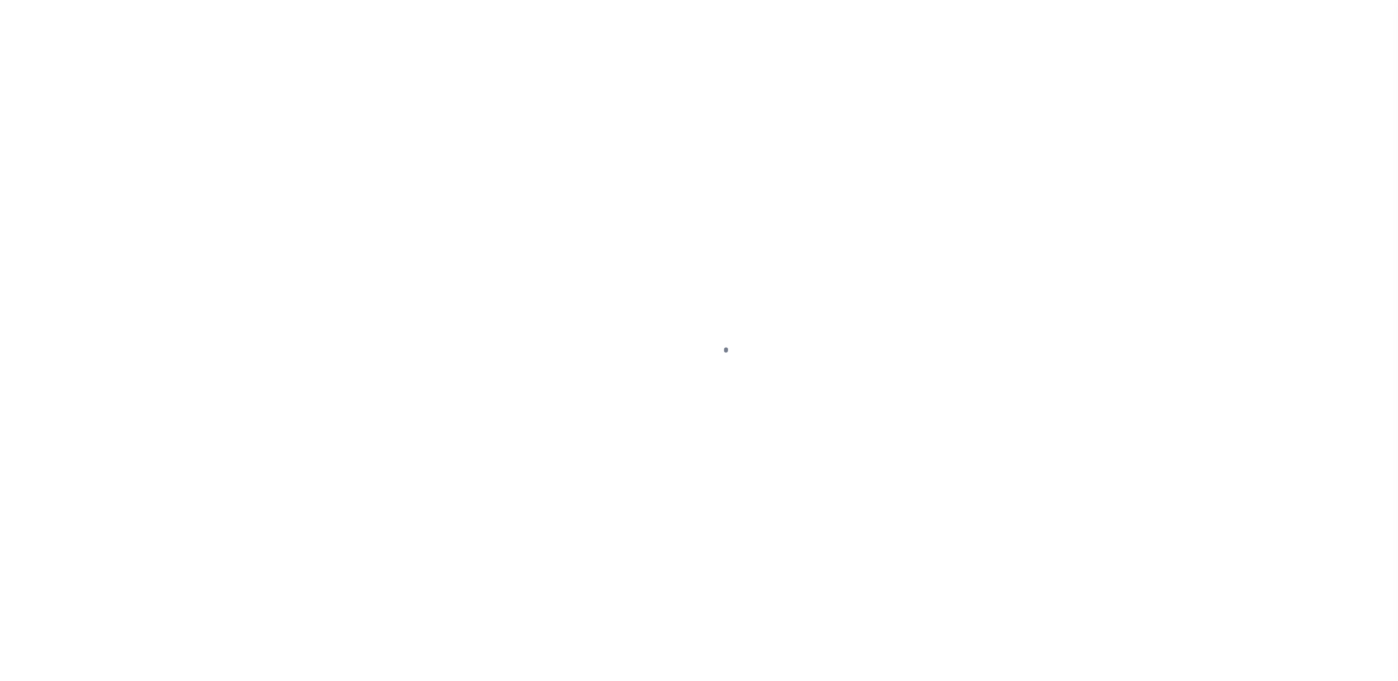
select select "DUE"
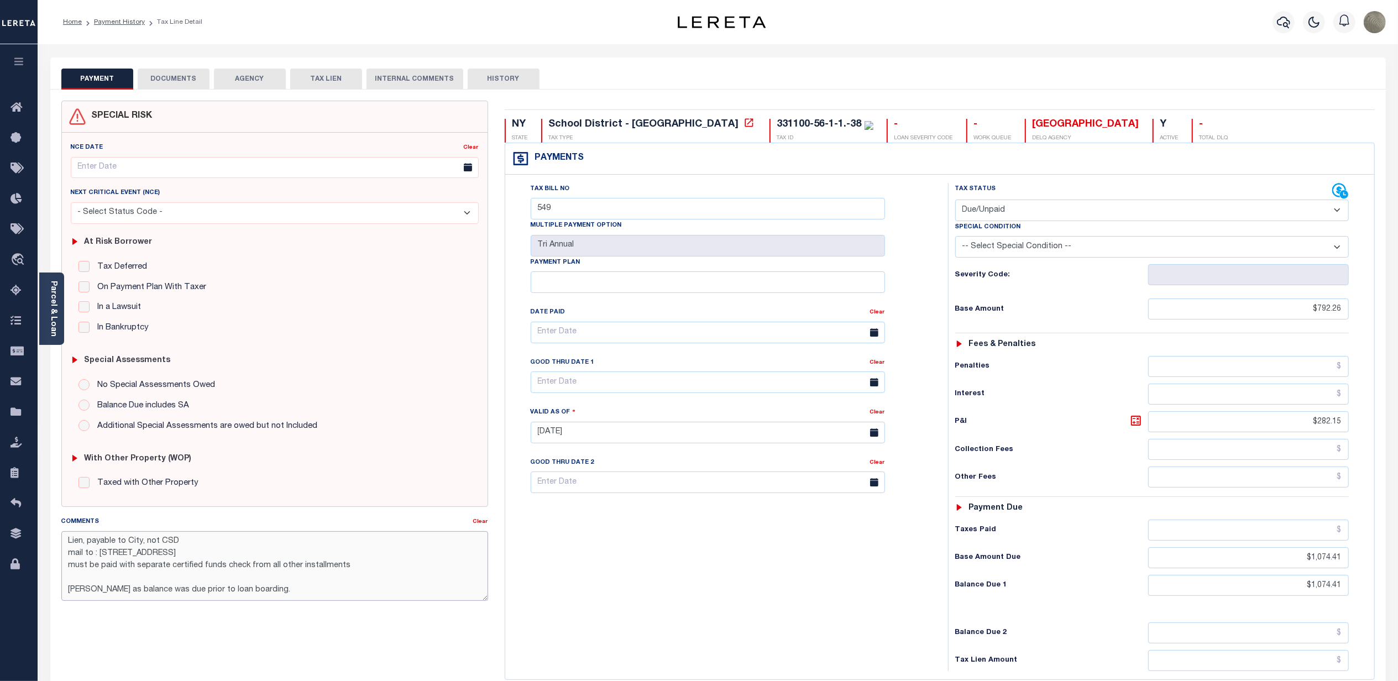
click at [275, 597] on textarea "Lien, payable to City, not CSD mail to : [STREET_ADDRESS] must be paid with sep…" at bounding box center [274, 566] width 427 height 70
click at [339, 564] on textarea "Lien, payable to City, not CSD mail to : [STREET_ADDRESS] must be paid with sep…" at bounding box center [274, 566] width 427 height 70
click at [142, 590] on textarea "Lien, payable to City, not CSD mail to : [STREET_ADDRESS] must be paid with sep…" at bounding box center [274, 566] width 427 height 70
type textarea "Lien, payable to City, not CSD mail to : [STREET_ADDRESS] must be paid with sep…"
click at [668, 600] on div "Tax Bill No 549 Multiple Payment Option Tri Annual Payment Plan Clear" at bounding box center [724, 427] width 432 height 488
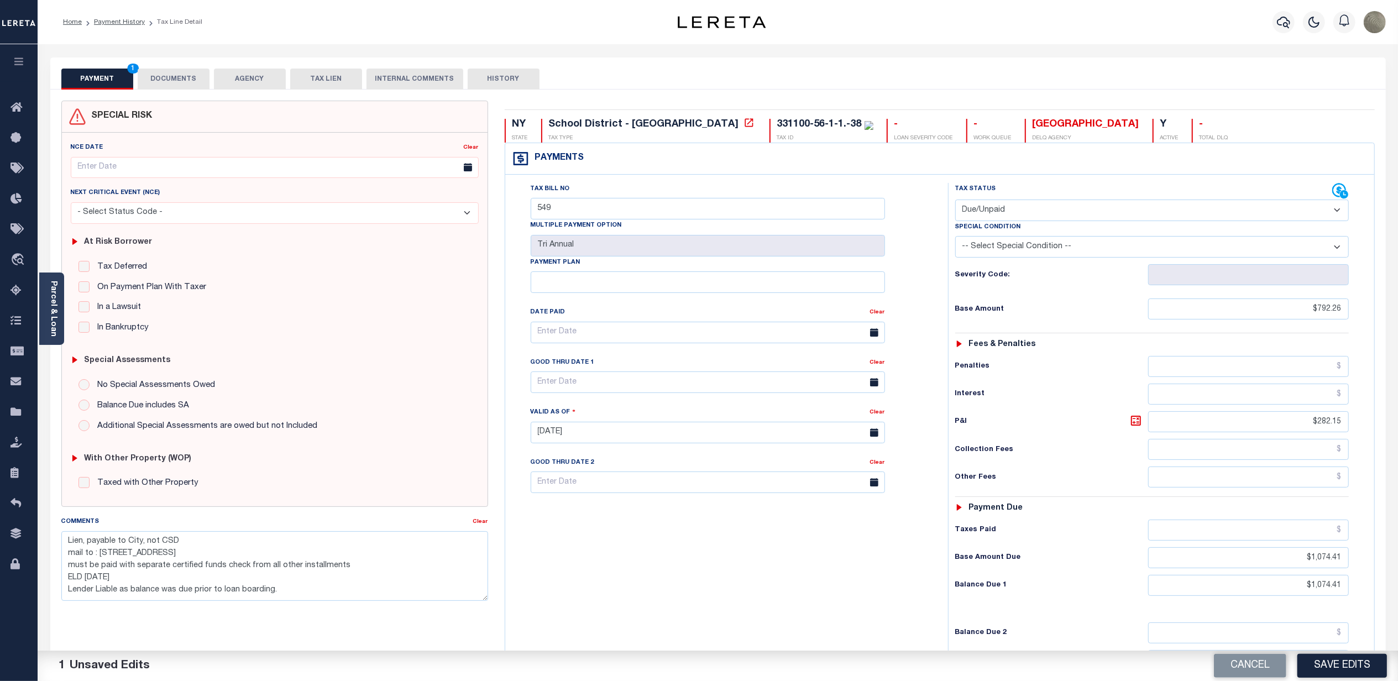
click at [1329, 653] on div "Cancel Save Edits" at bounding box center [1058, 666] width 680 height 31
click at [1356, 668] on button "Save Edits" at bounding box center [1342, 666] width 90 height 24
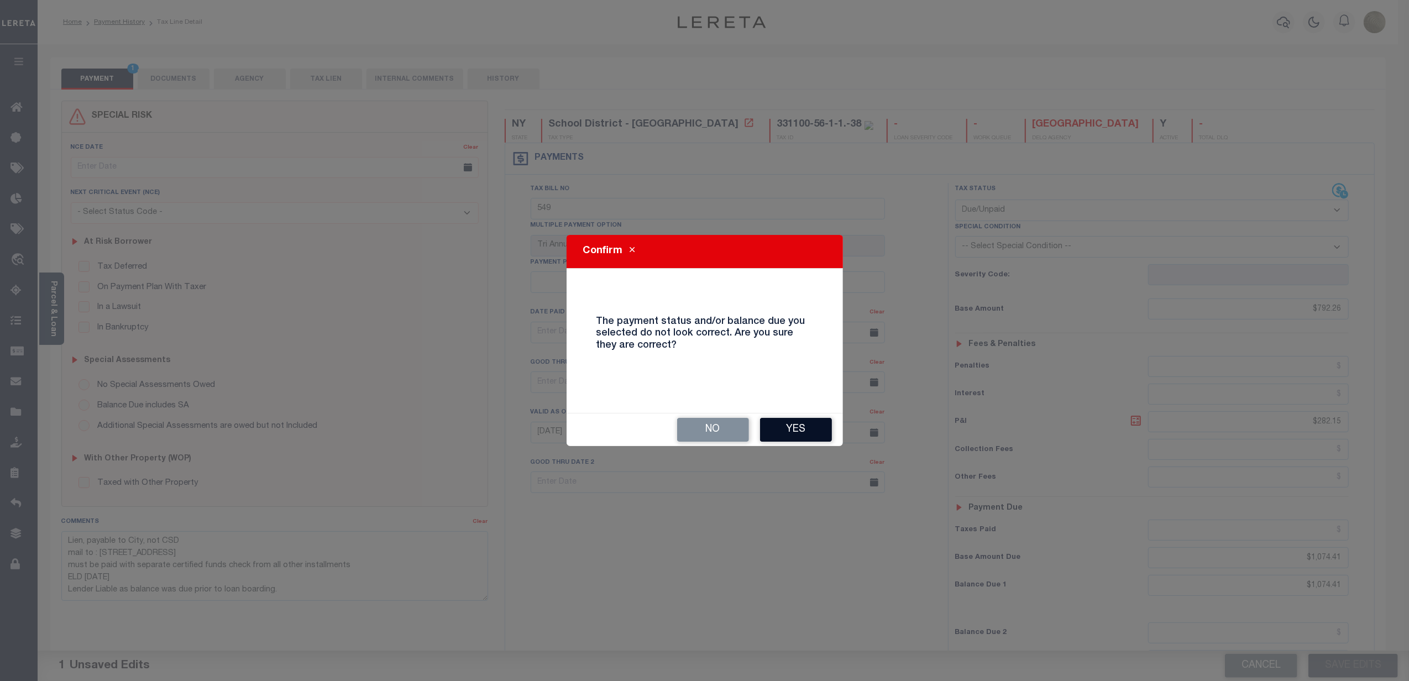
click at [786, 421] on button "Yes" at bounding box center [796, 430] width 72 height 24
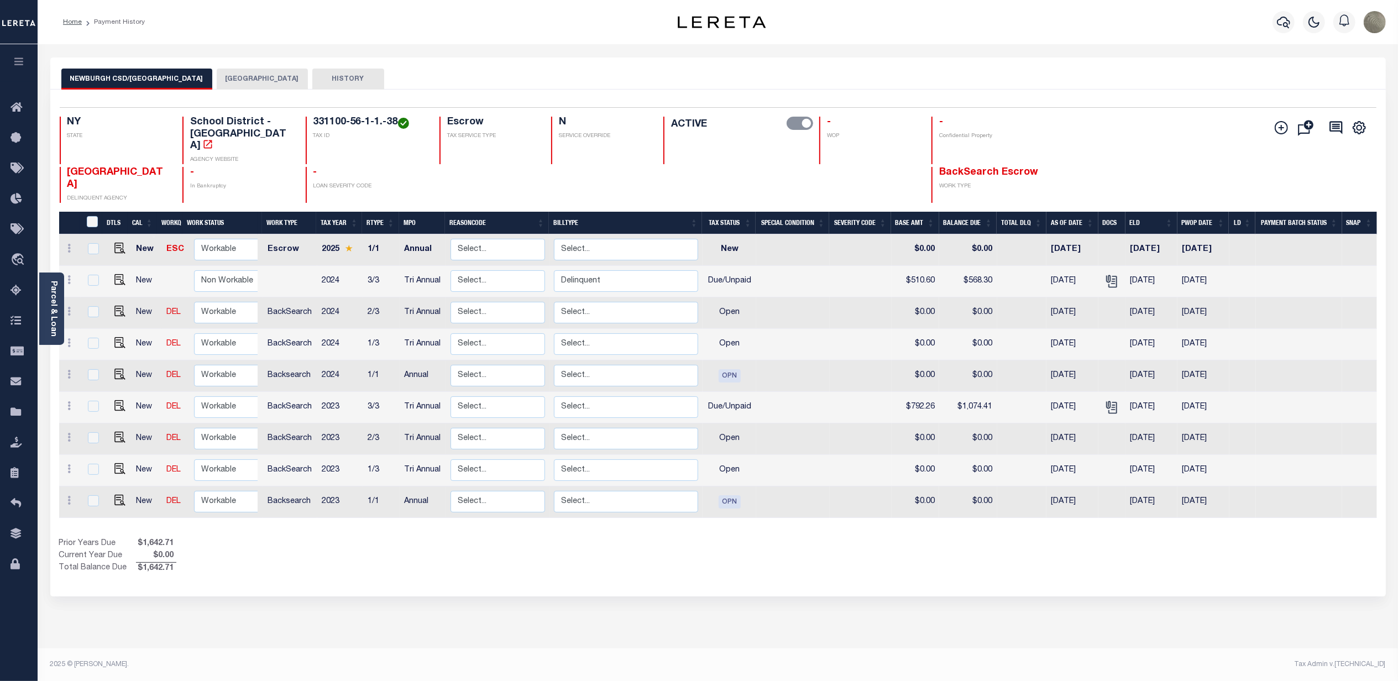
click at [494, 543] on div "Prior Years Due $1,642.71 Current Year Due $0.00 Total Balance Due $1,642.71" at bounding box center [388, 556] width 659 height 37
click at [117, 400] on img "" at bounding box center [119, 405] width 11 height 11
checkbox input "true"
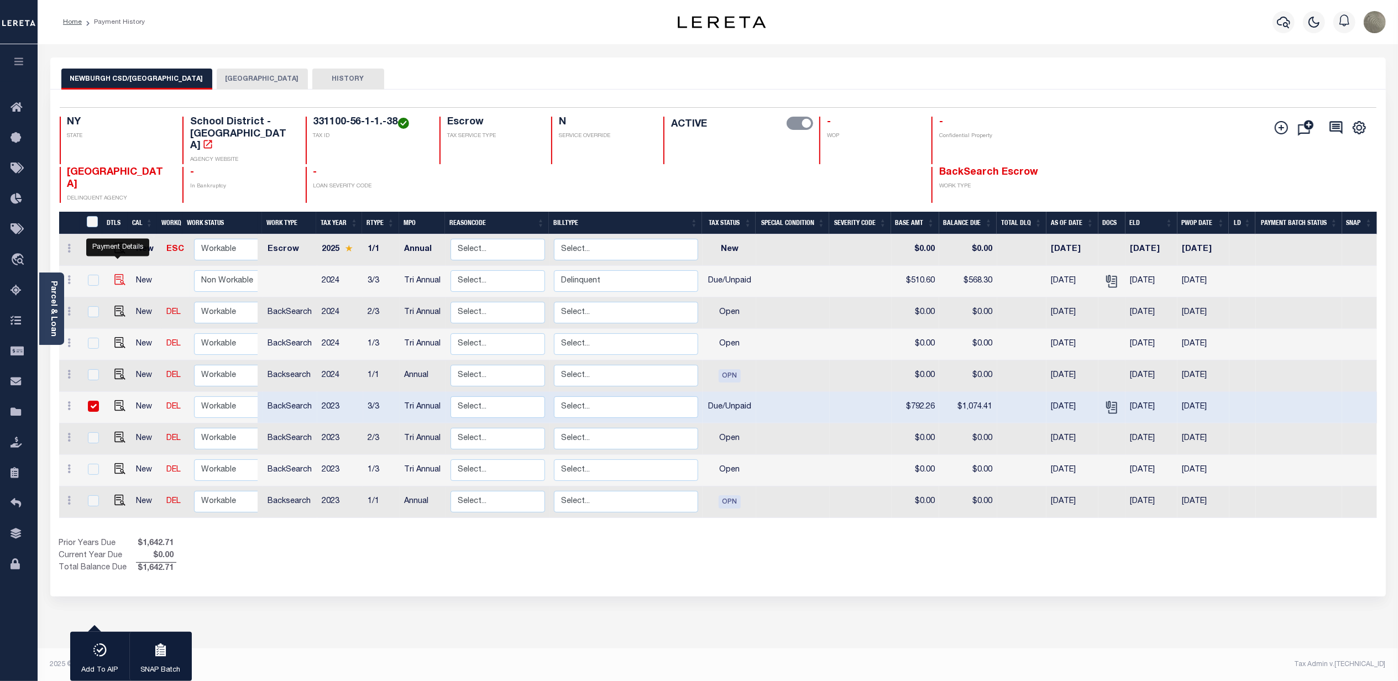
click at [114, 274] on img "" at bounding box center [119, 279] width 11 height 11
checkbox input "true"
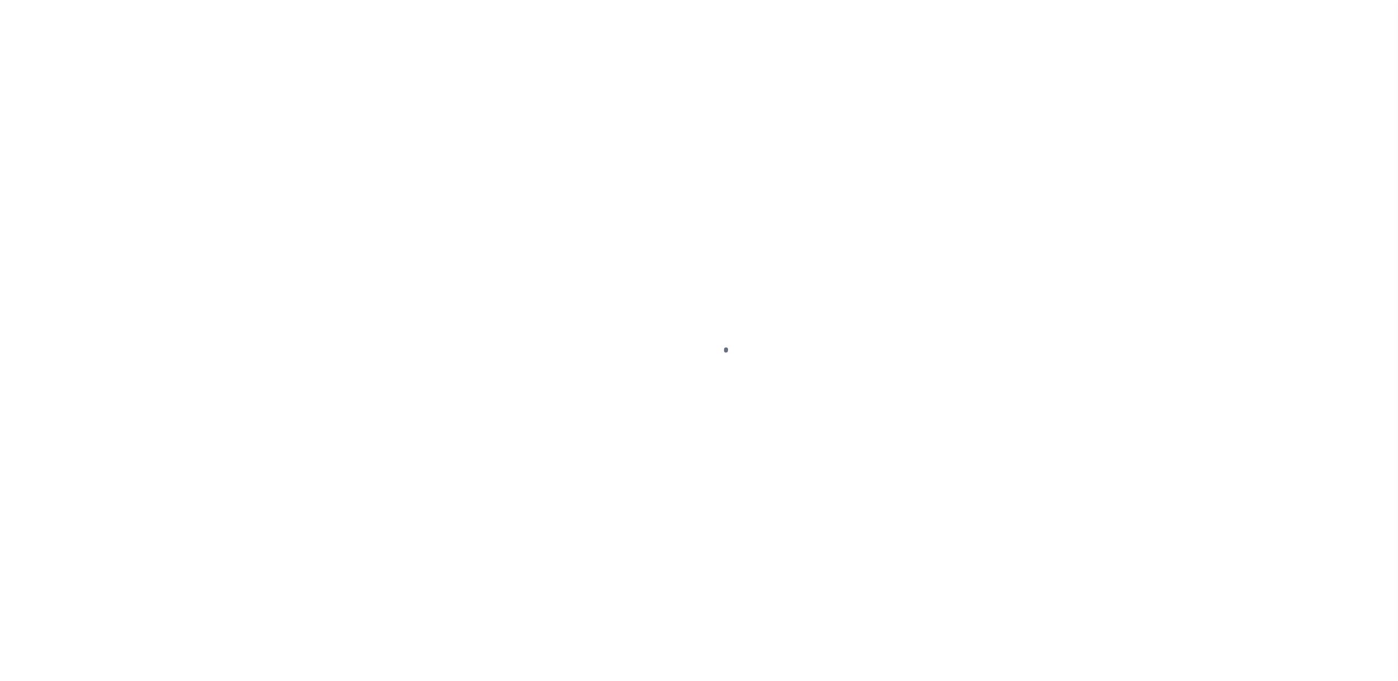
select select "DUE"
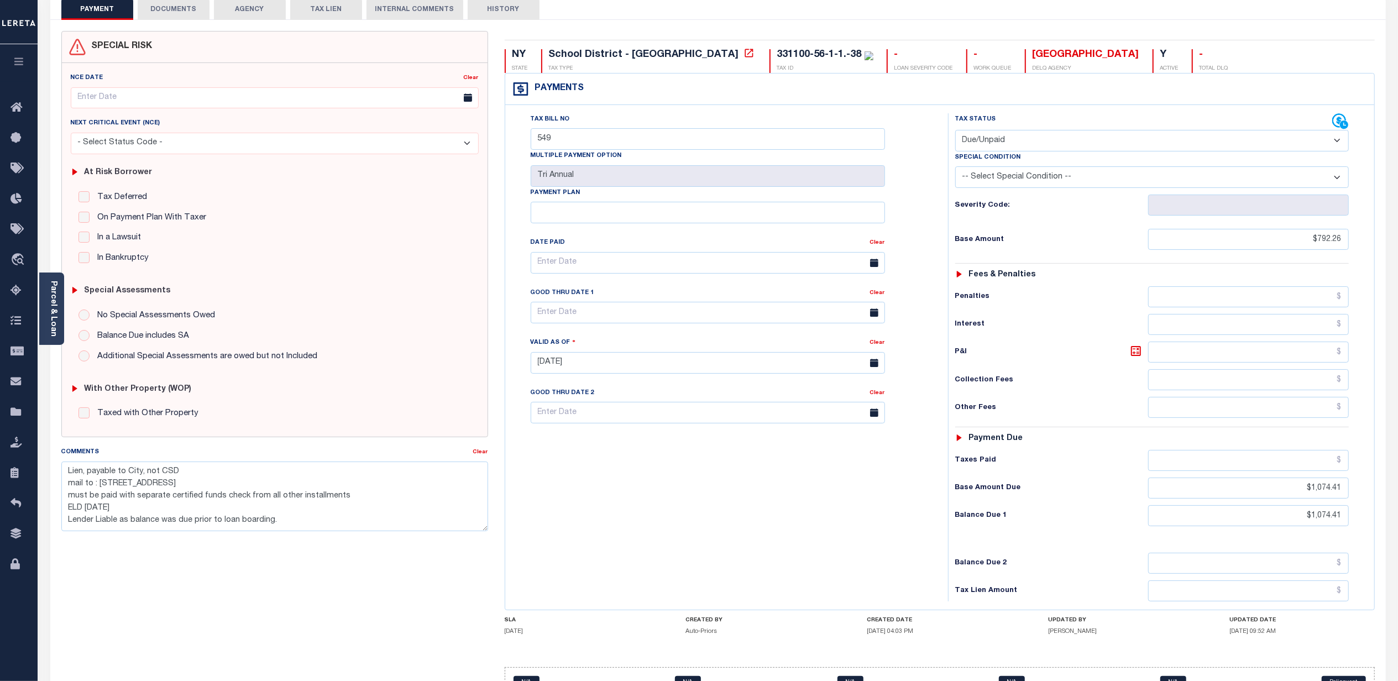
scroll to position [74, 0]
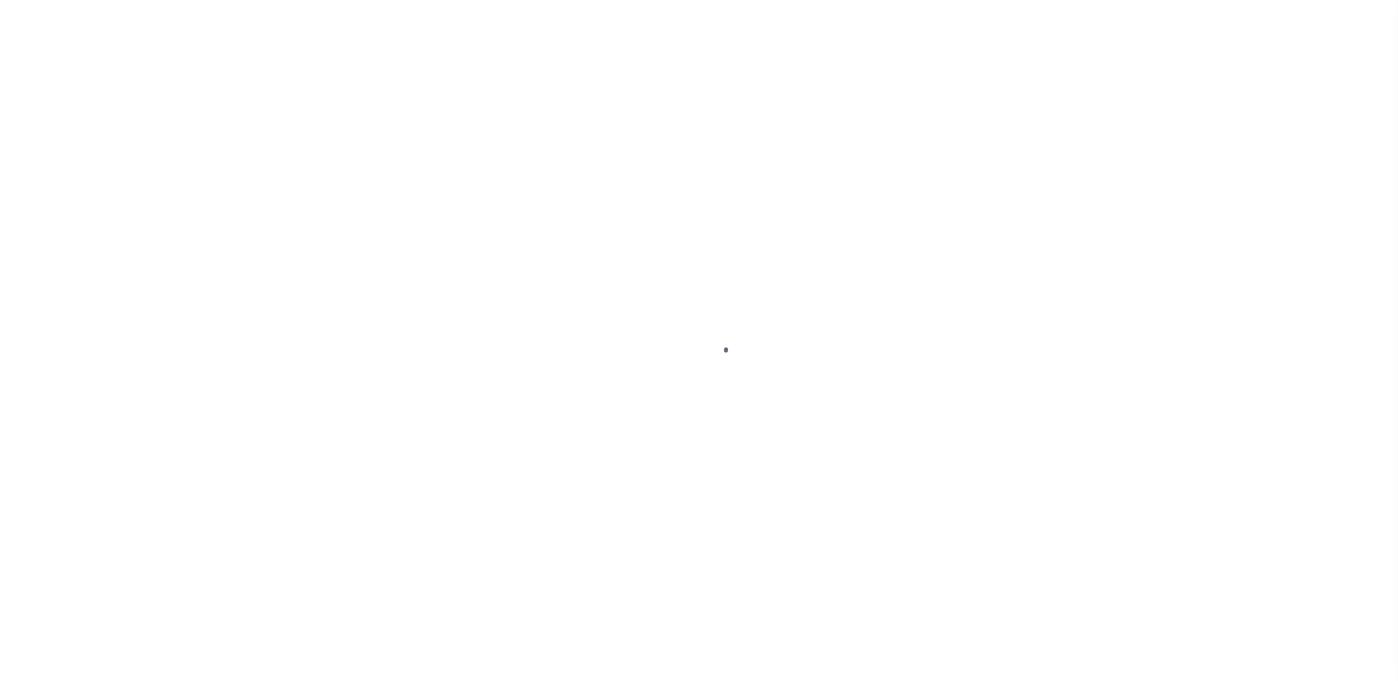
select select "DUE"
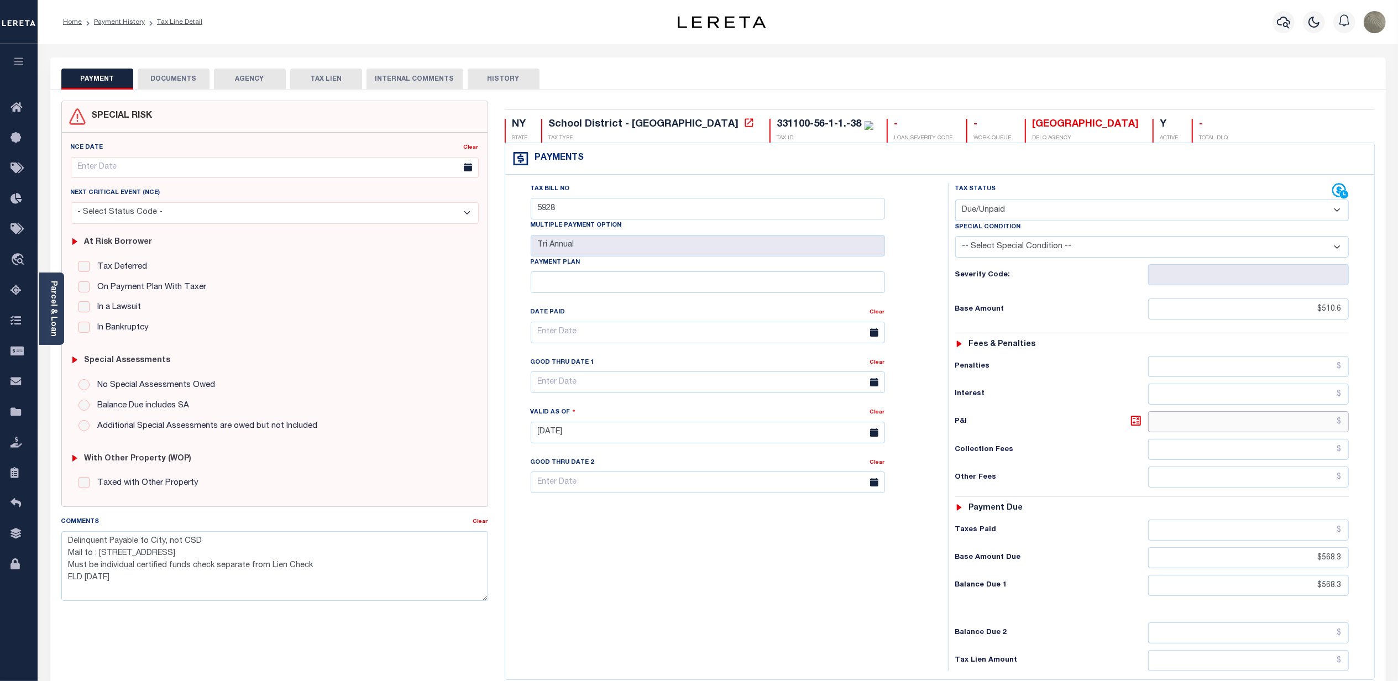
click at [1260, 423] on input "text" at bounding box center [1248, 421] width 201 height 21
click at [123, 593] on textarea "Delinquent Payable to City, not CSD Mail to : 83 BROADWAY , NEWBURGH, NY, 12550…" at bounding box center [274, 566] width 427 height 70
click at [133, 589] on textarea "Delinquent Payable to City, not CSD Mail to : 83 BROADWAY , NEWBURGH, NY, 12550…" at bounding box center [274, 566] width 427 height 70
click at [114, 600] on textarea "Delinquent Payable to City, not CSD Mail to : 83 BROADWAY , NEWBURGH, NY, 12550…" at bounding box center [274, 566] width 427 height 70
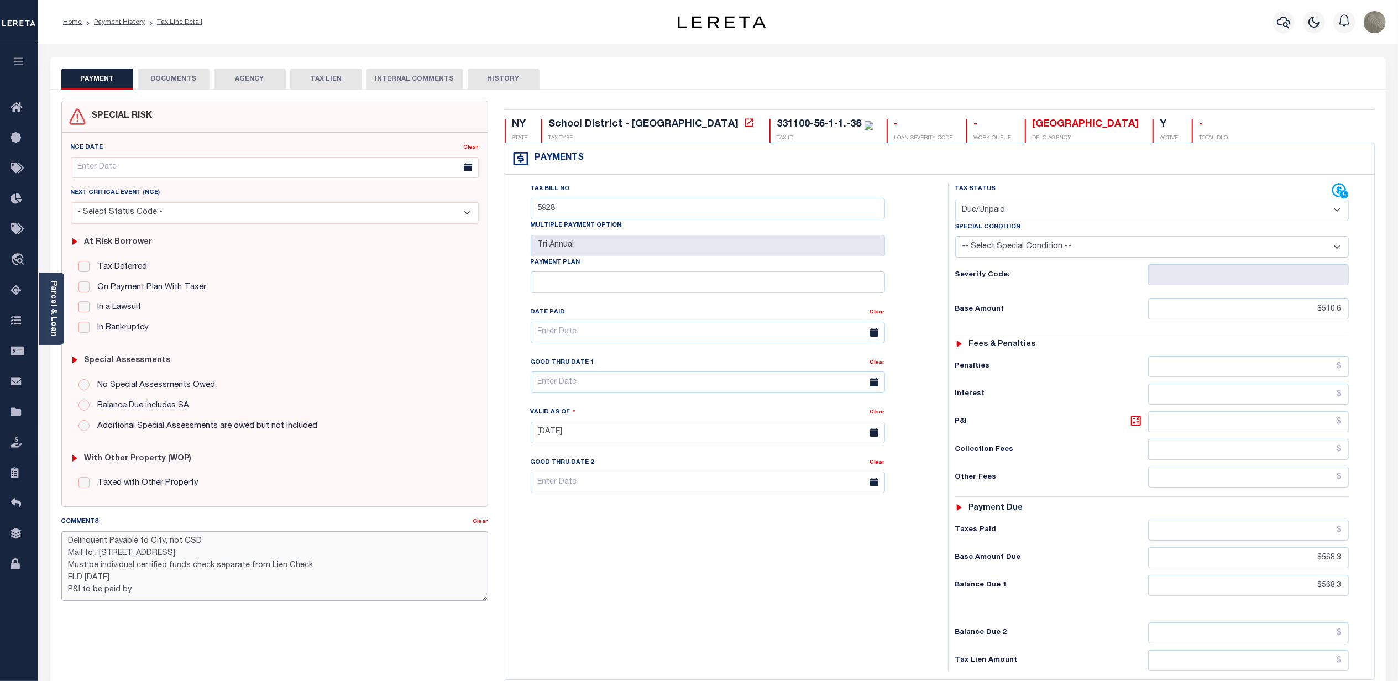
click at [114, 600] on textarea "Delinquent Payable to City, not CSD Mail to : 83 BROADWAY , NEWBURGH, NY, 12550…" at bounding box center [274, 566] width 427 height 70
type textarea "Delinquent Payable to City, not CSD Mail to : 83 BROADWAY , NEWBURGH, NY, 12550…"
click at [306, 516] on div "SPECIAL RISK NCE Date Clear - Select Status Code -" at bounding box center [274, 444] width 443 height 686
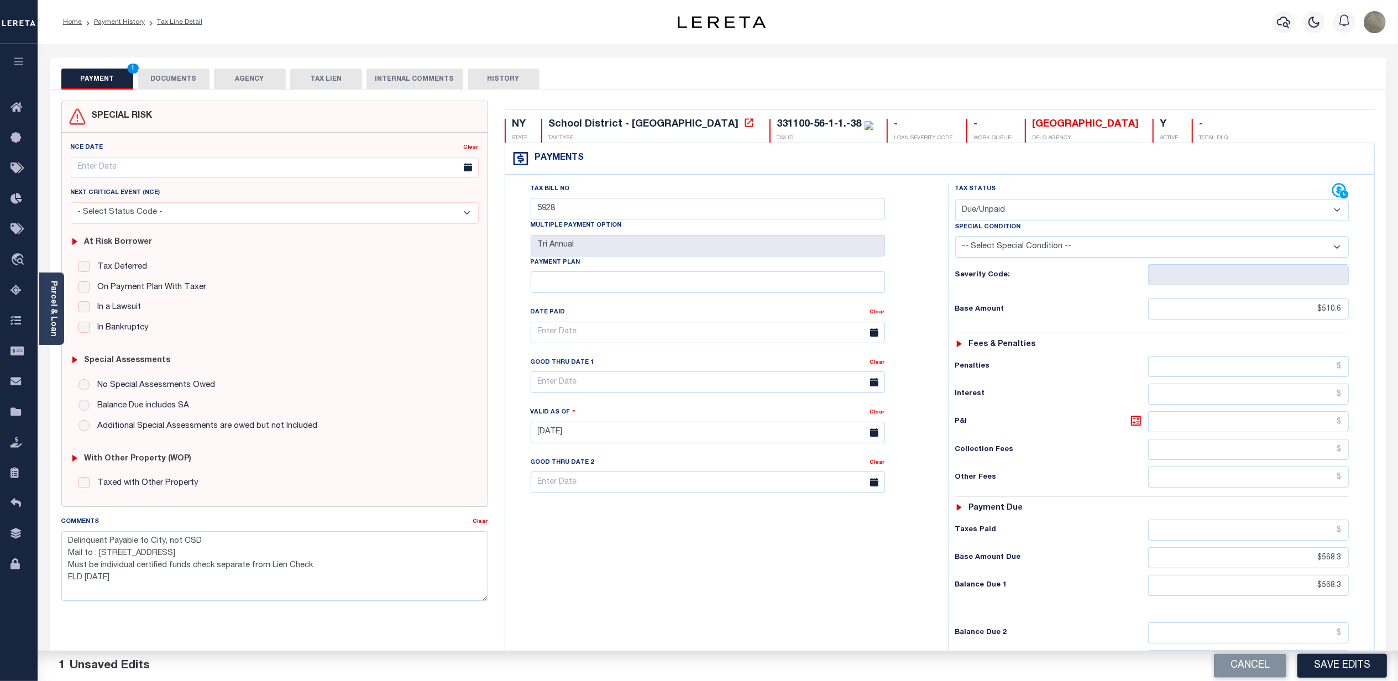
click at [426, 69] on button "INTERNAL COMMENTS" at bounding box center [414, 79] width 97 height 21
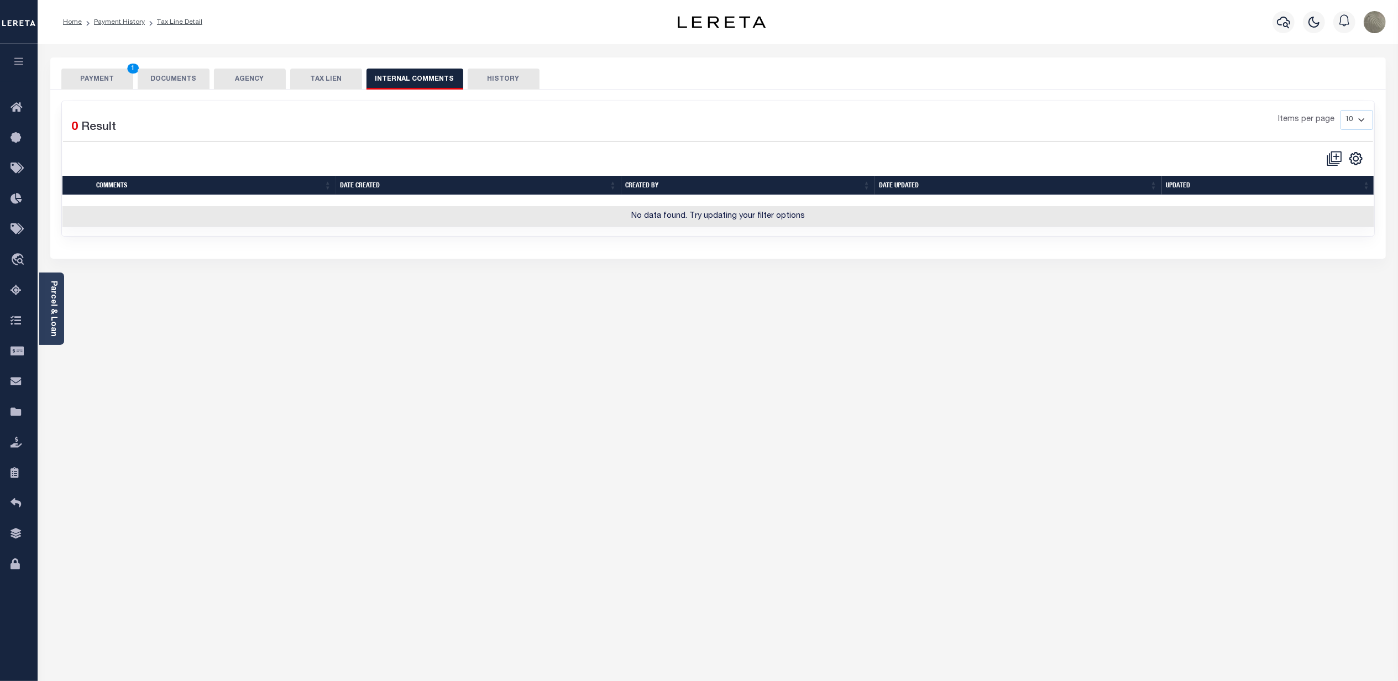
click at [100, 81] on button "PAYMENT 1" at bounding box center [97, 79] width 72 height 21
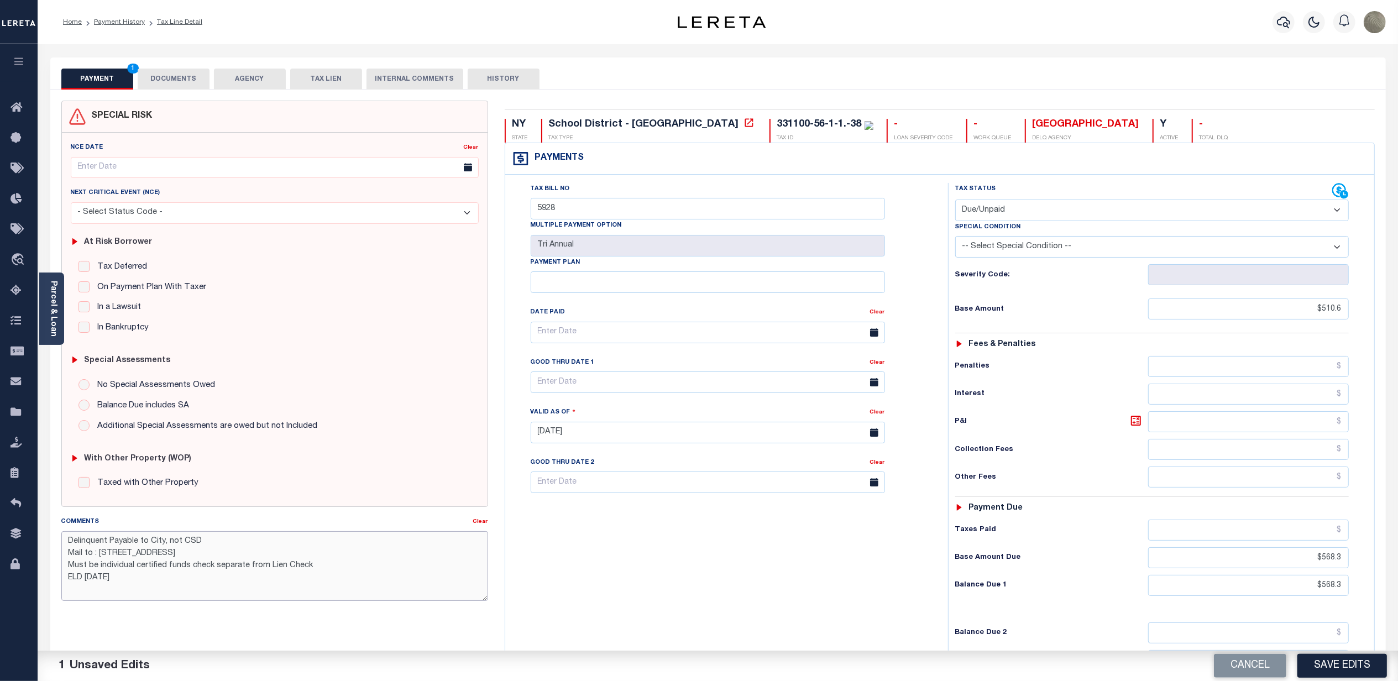
click at [270, 586] on textarea "Delinquent Payable to City, not CSD Mail to : 83 BROADWAY , NEWBURGH, NY, 12550…" at bounding box center [274, 566] width 427 height 70
click at [1272, 564] on input "$568.3" at bounding box center [1248, 557] width 201 height 21
type input "$568.30"
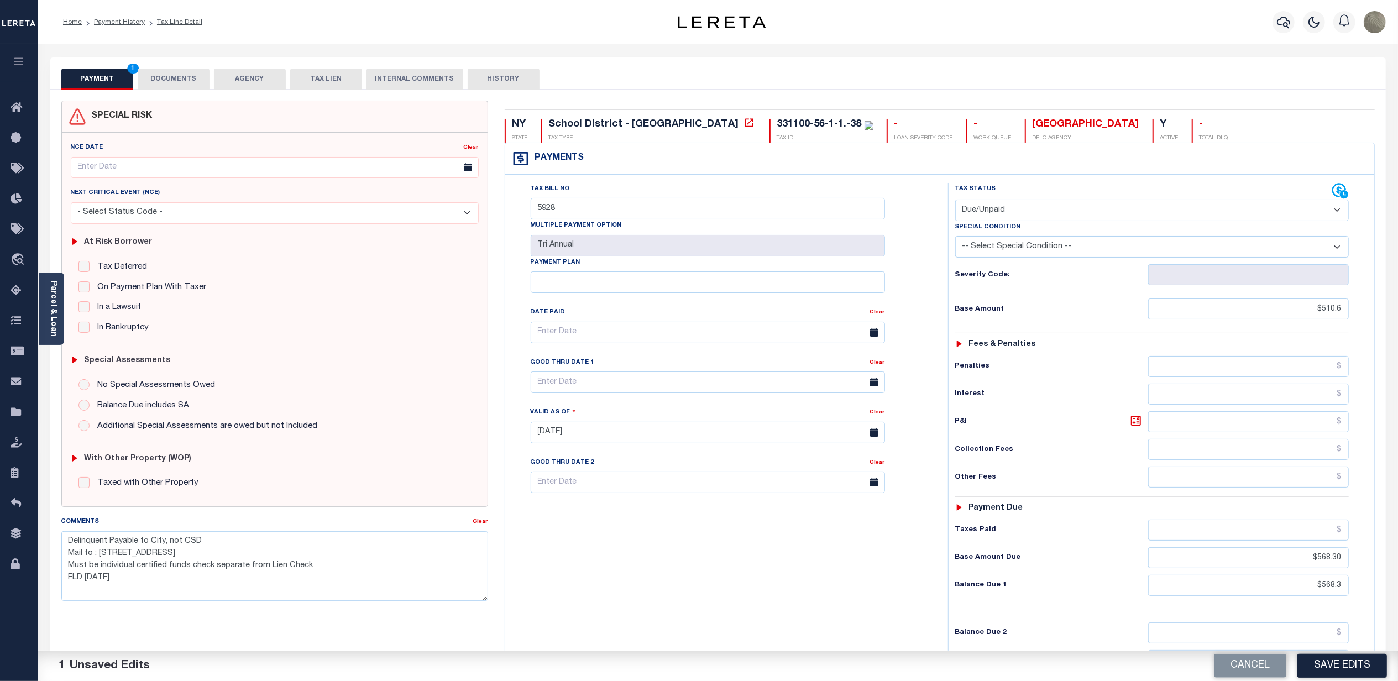
click at [1080, 474] on div "Other Fees" at bounding box center [1152, 476] width 394 height 21
click at [511, 77] on button "HISTORY" at bounding box center [504, 79] width 72 height 21
select select "50"
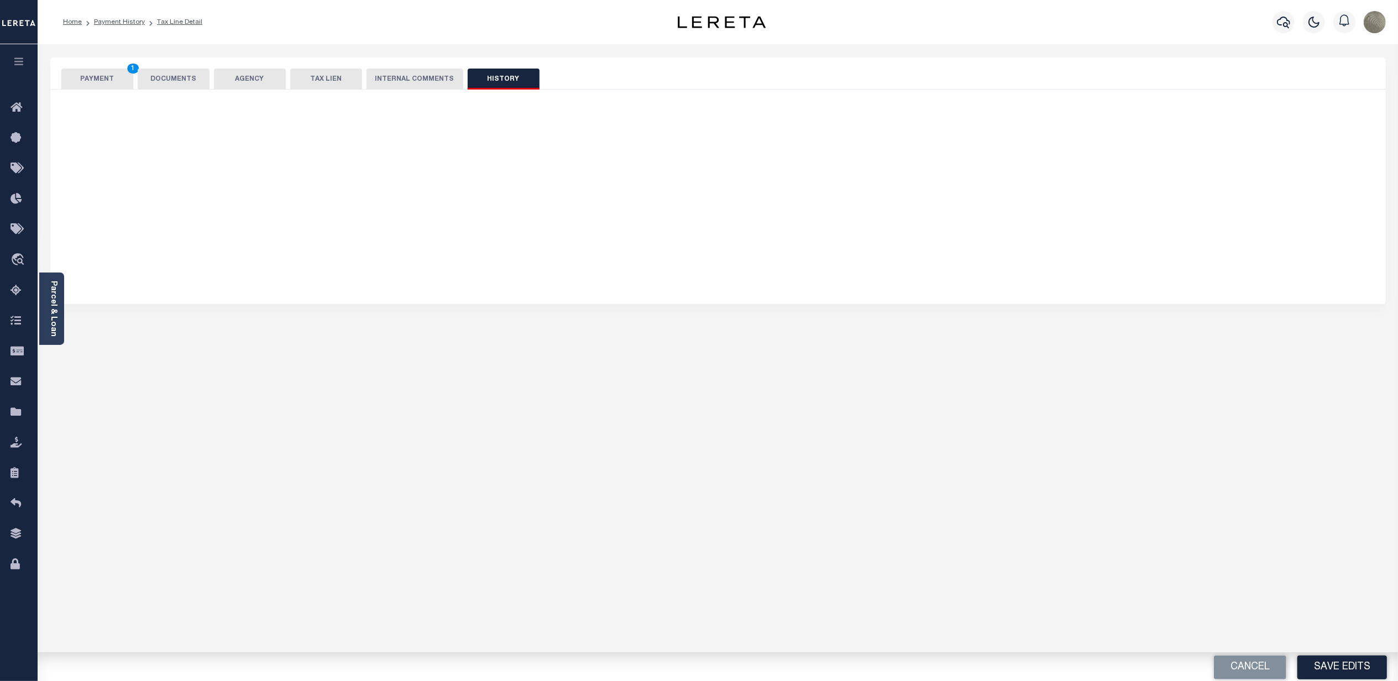
select select "50"
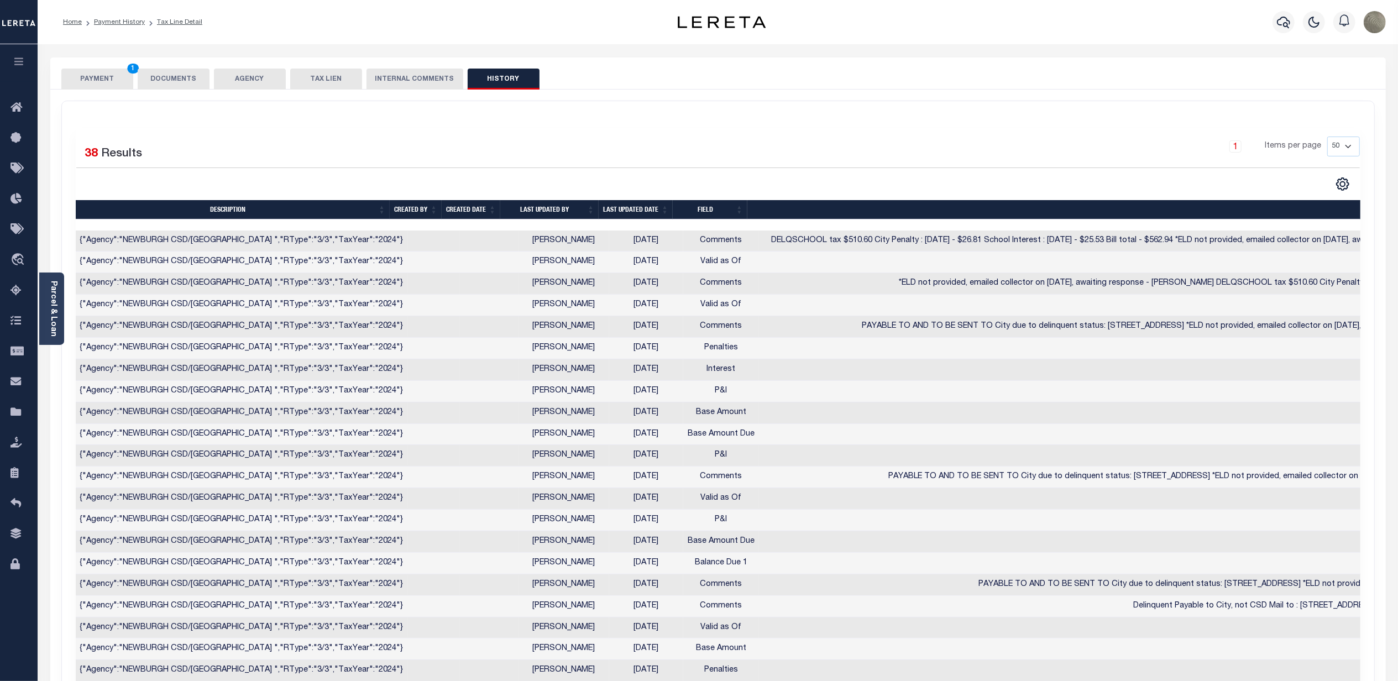
click at [462, 182] on div at bounding box center [397, 184] width 642 height 14
click at [116, 70] on button "PAYMENT 1" at bounding box center [97, 79] width 72 height 21
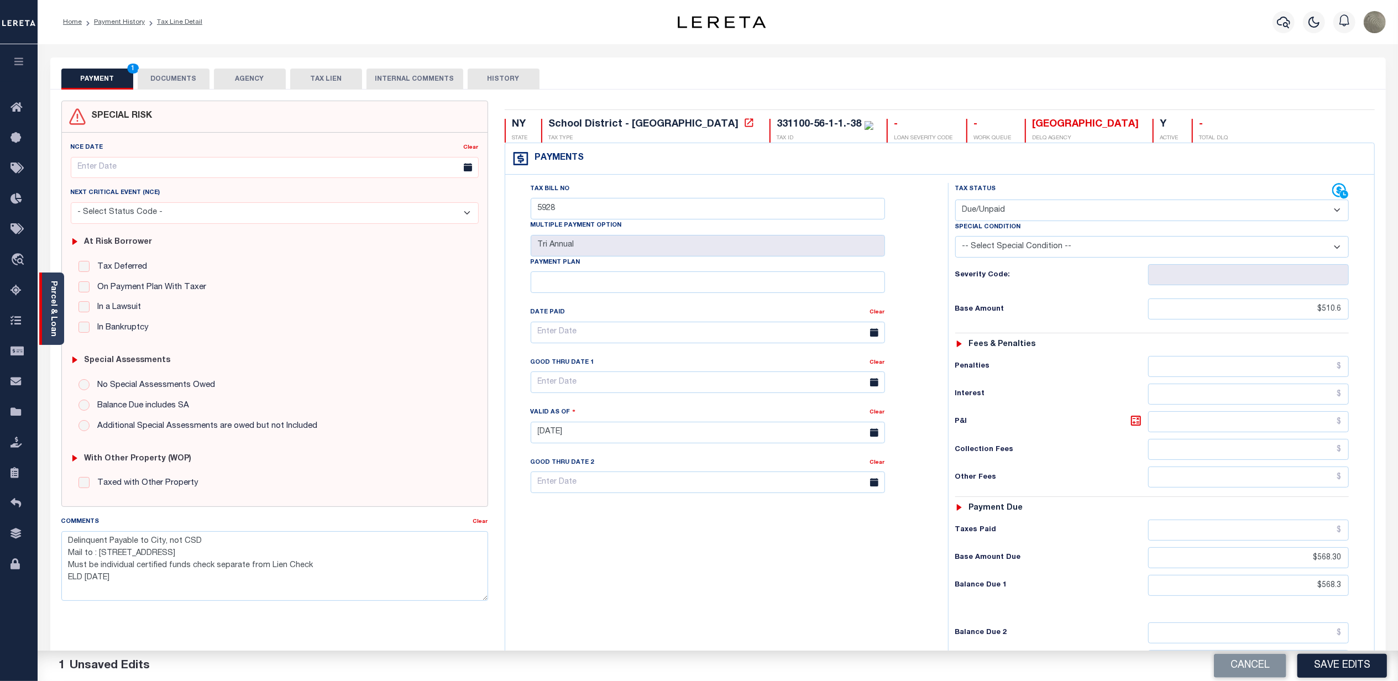
click at [57, 311] on link "Parcel & Loan" at bounding box center [53, 309] width 8 height 56
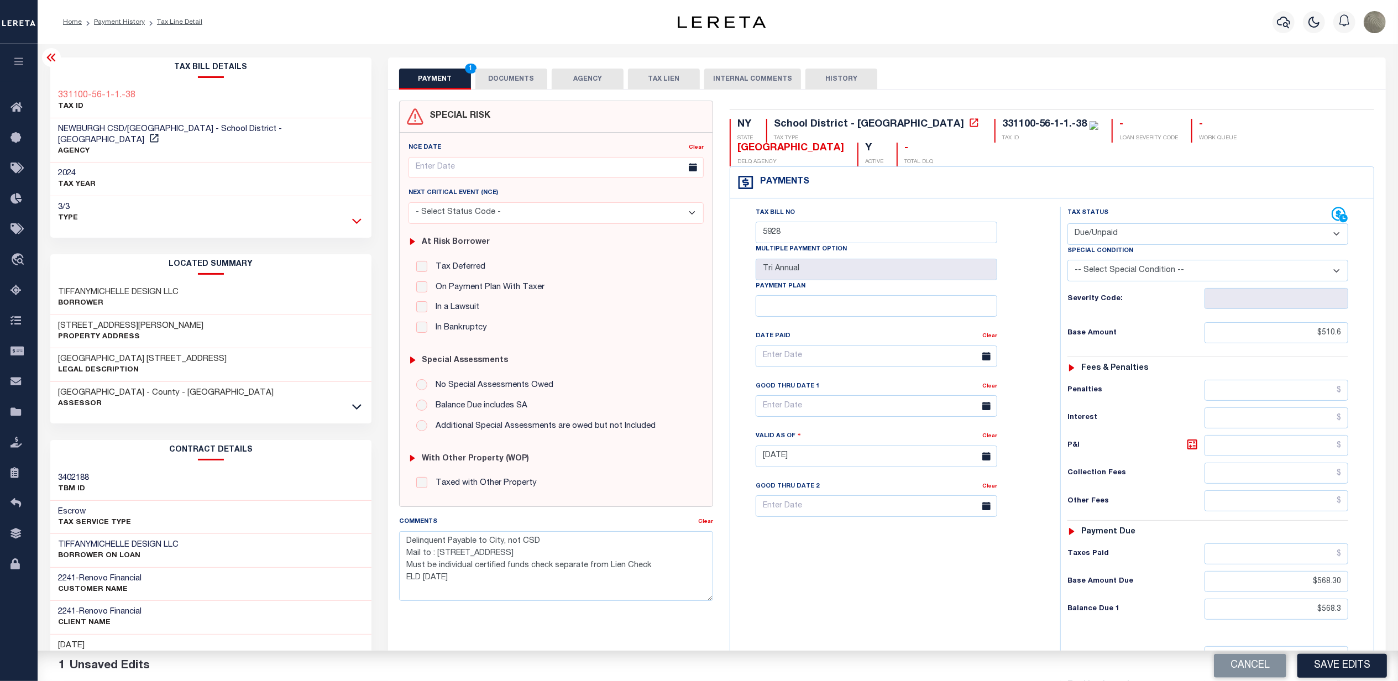
click at [359, 215] on icon at bounding box center [356, 221] width 9 height 12
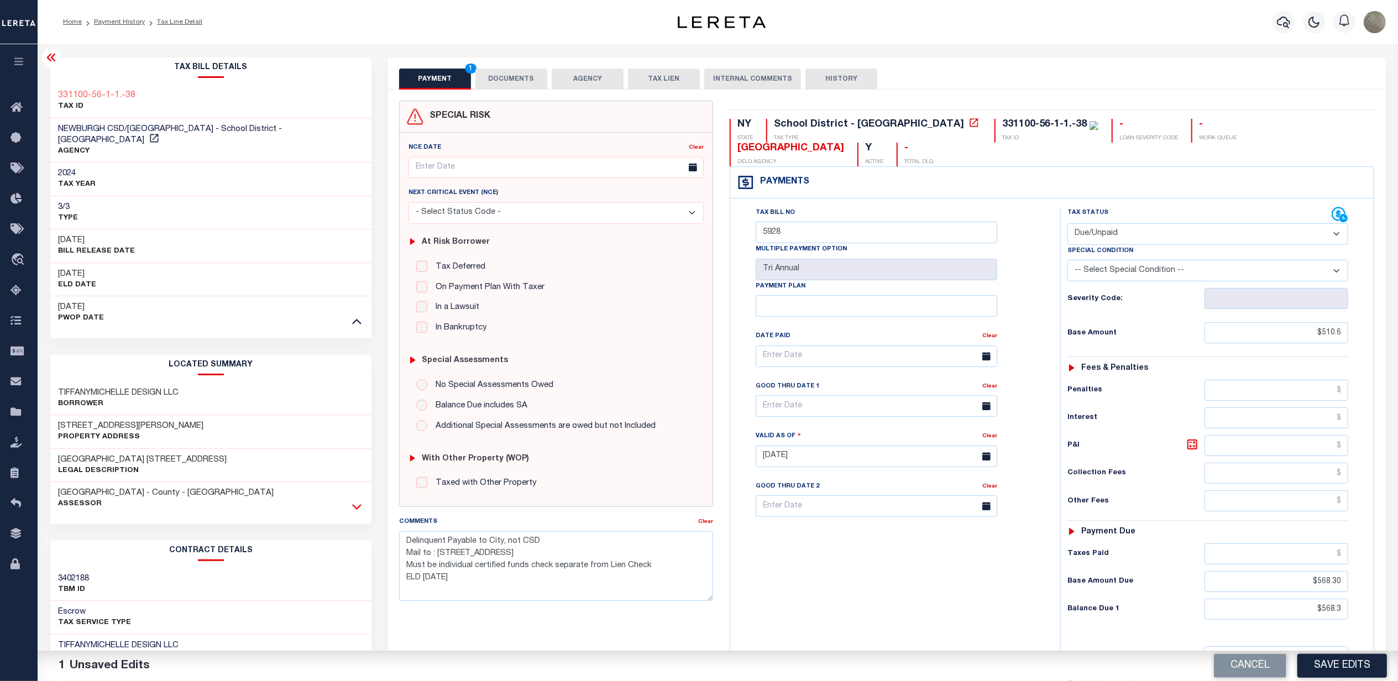
click at [353, 501] on icon at bounding box center [356, 507] width 9 height 12
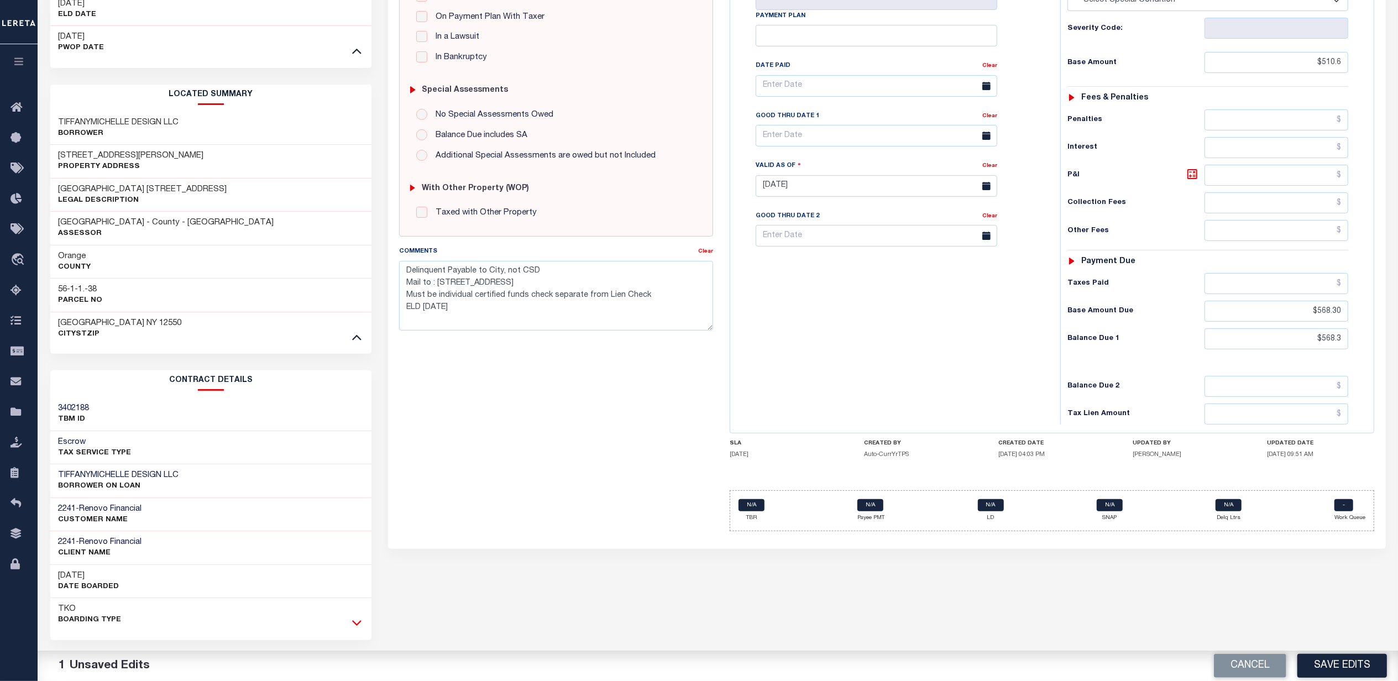
click at [357, 617] on icon at bounding box center [356, 623] width 9 height 12
click at [443, 574] on div "PAYMENT 1 DOCUMENTS AGENCY DELINQUENT PAYEE" at bounding box center [887, 305] width 1014 height 1036
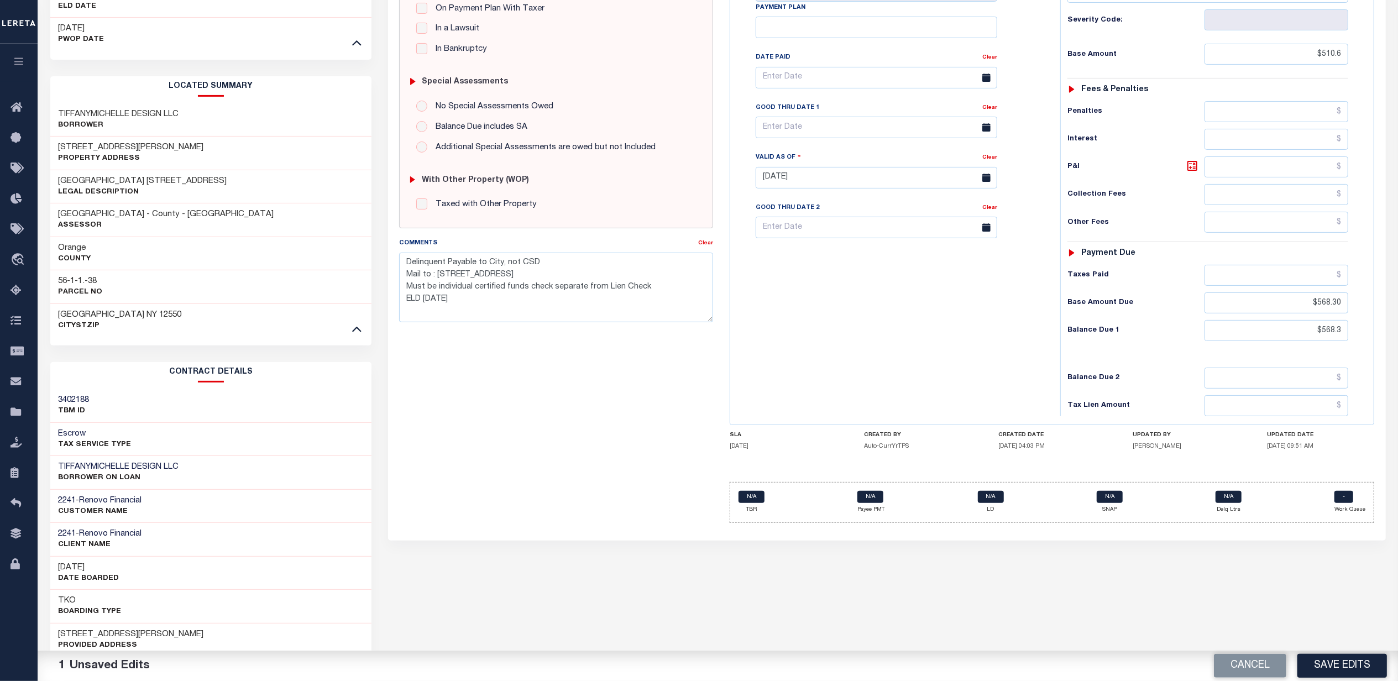
scroll to position [295, 0]
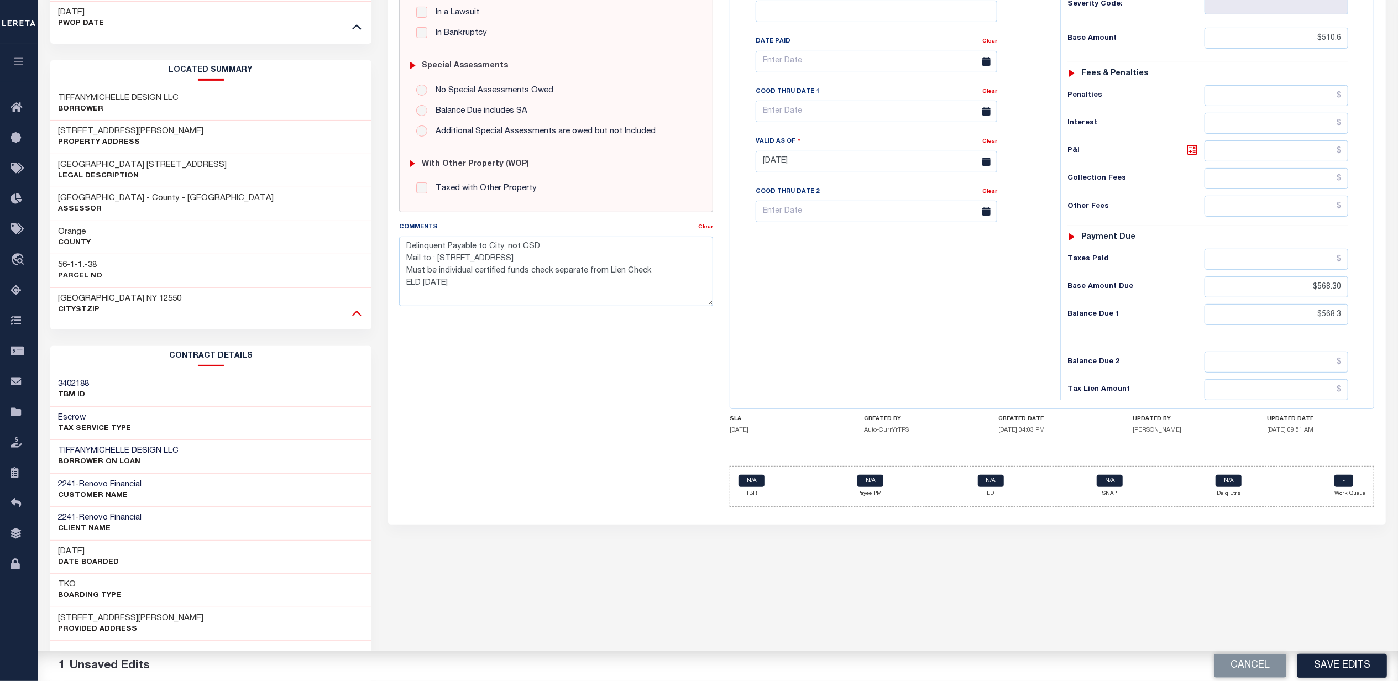
click at [357, 311] on icon at bounding box center [356, 314] width 9 height 6
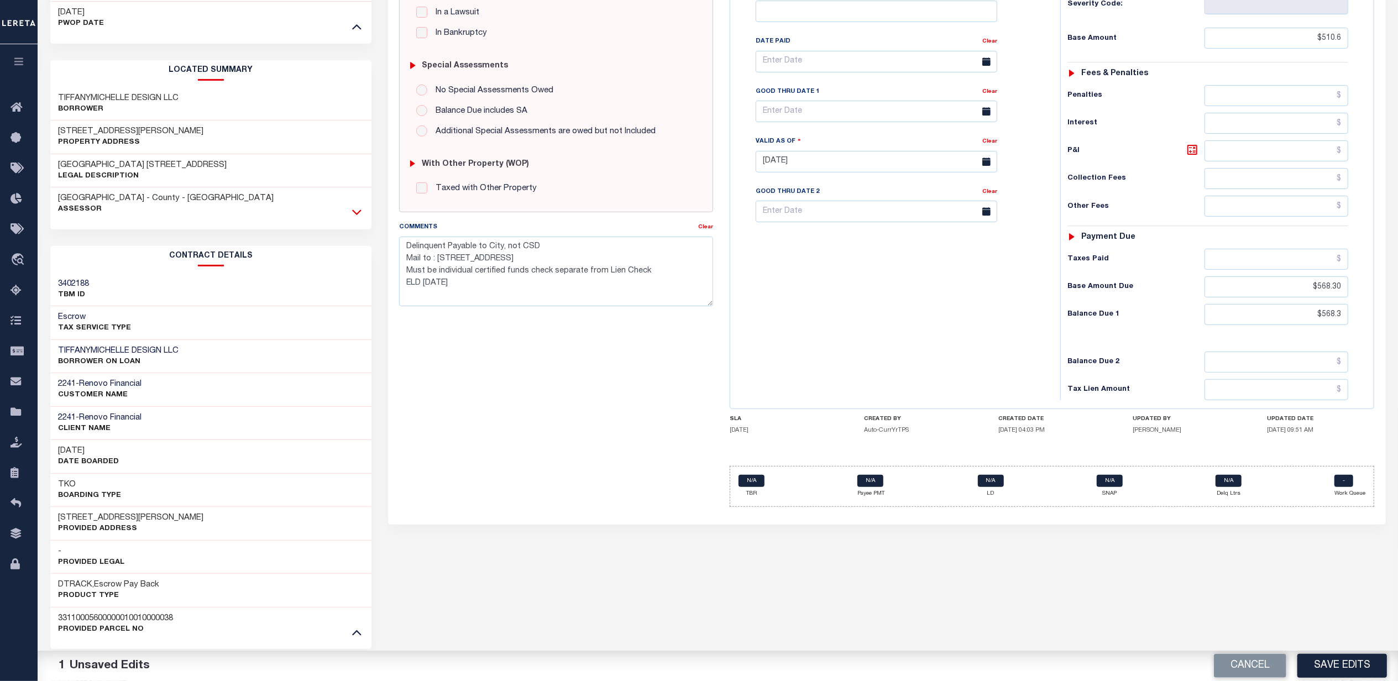
click at [356, 206] on icon at bounding box center [356, 212] width 9 height 12
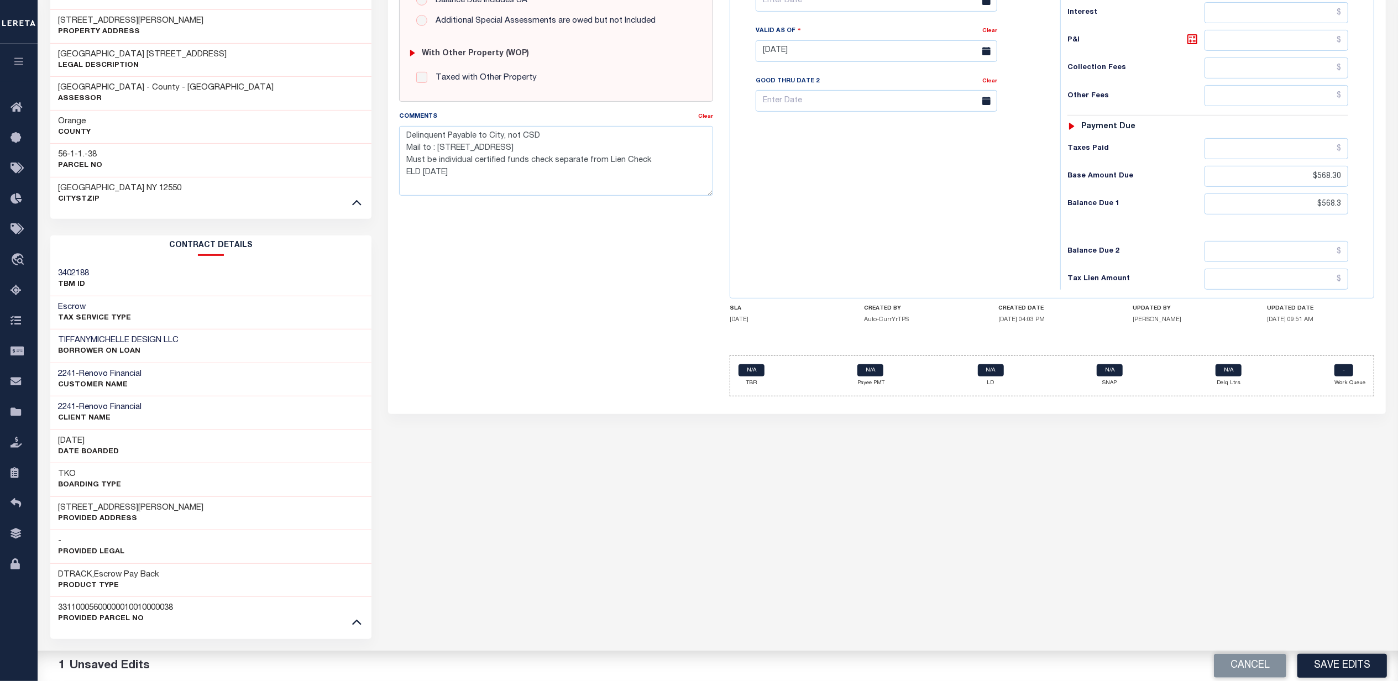
scroll to position [0, 0]
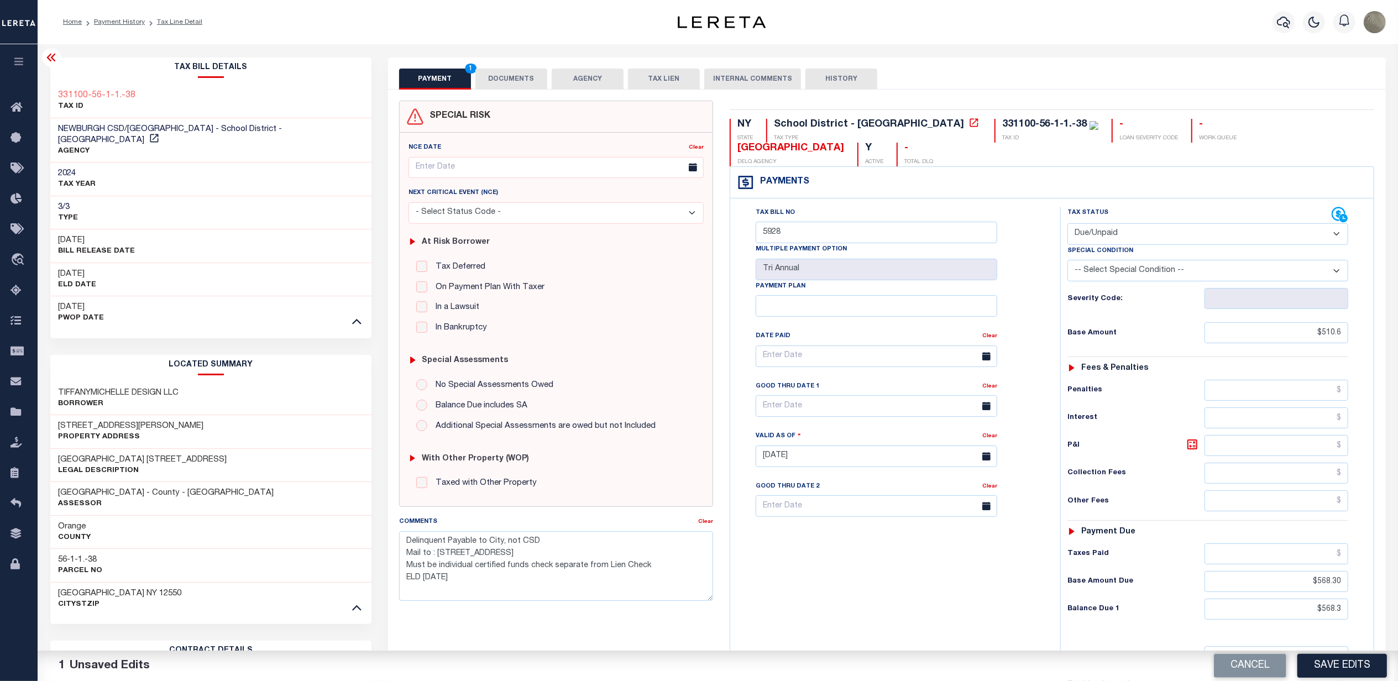
click at [370, 49] on div "Parcel & Loan Tax Bill Details 331100-56-1-1.-38 TAX ID AGENCY 2024" at bounding box center [718, 569] width 1352 height 1050
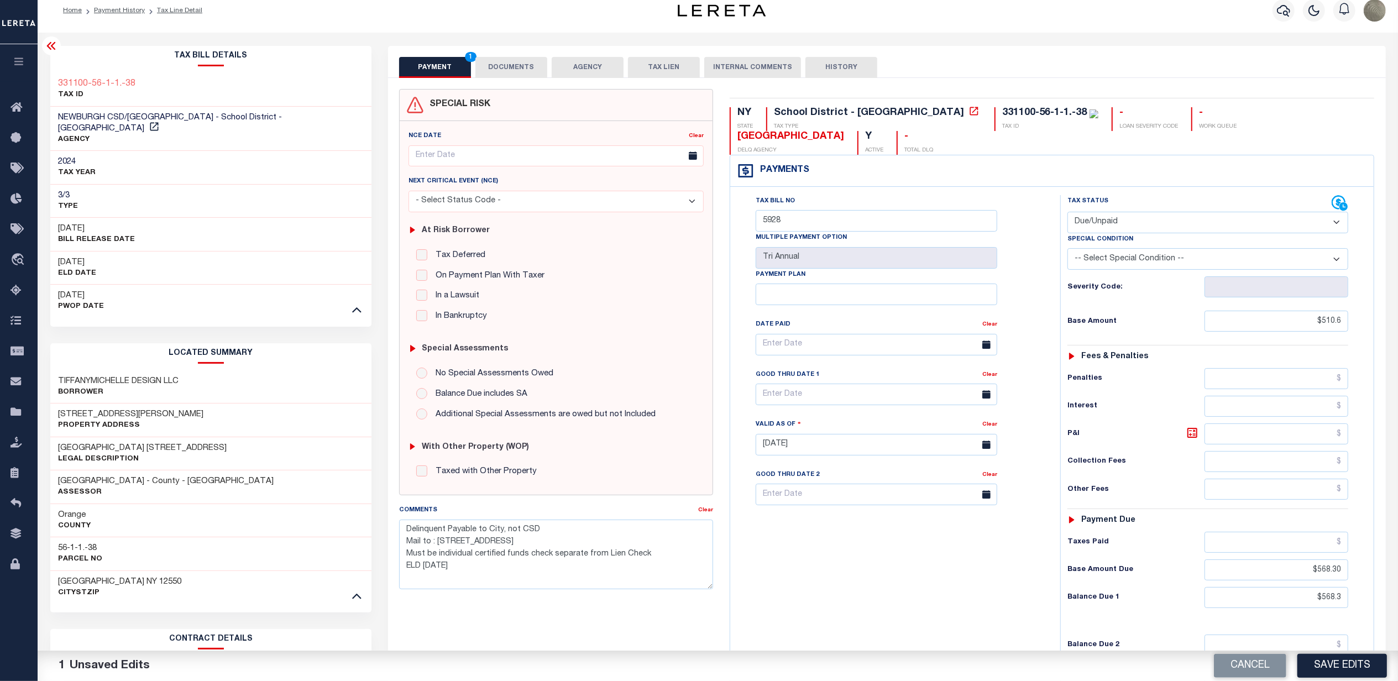
scroll to position [147, 0]
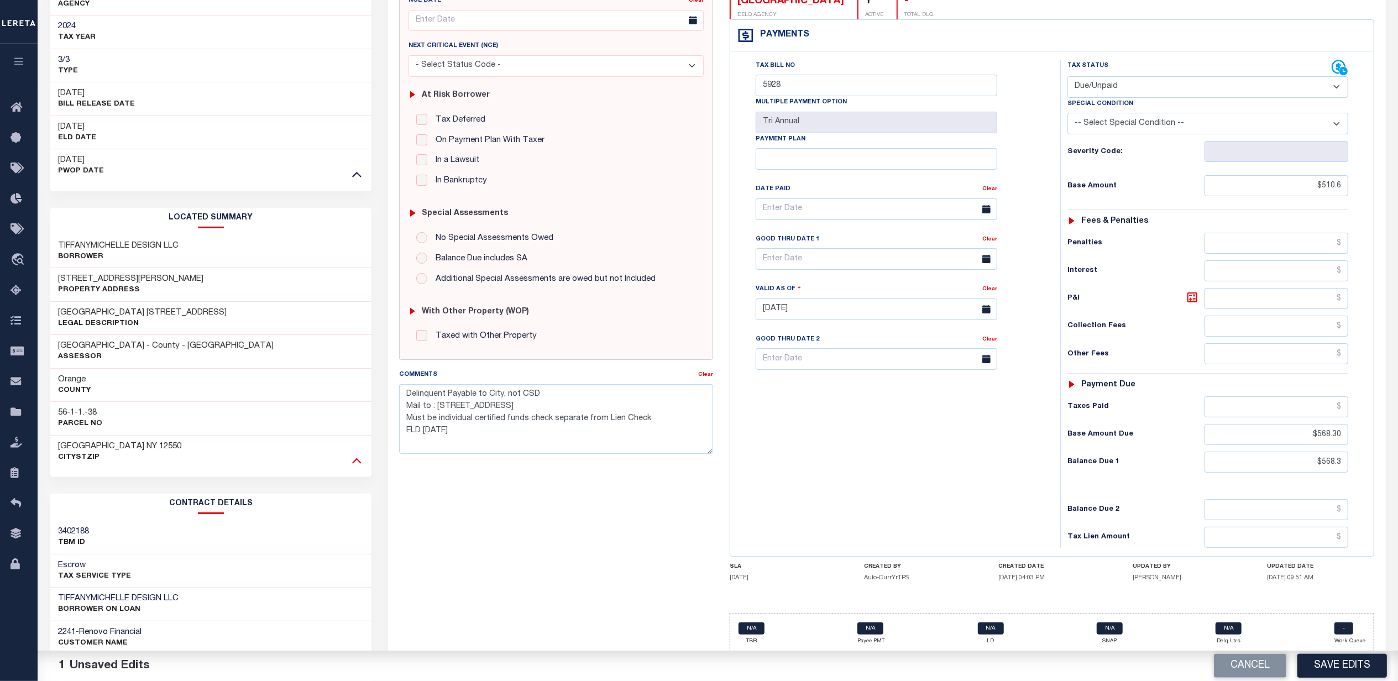
click at [355, 454] on icon at bounding box center [356, 460] width 9 height 12
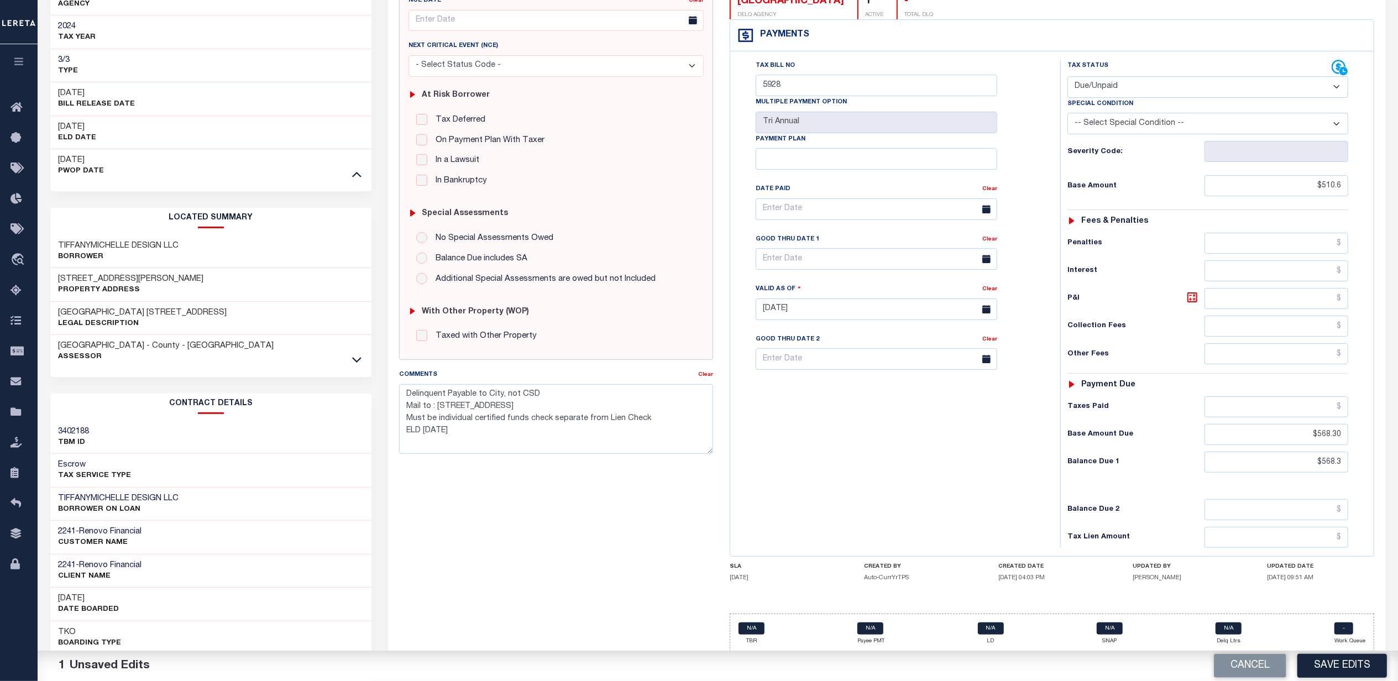
click at [358, 356] on div "ORANGE COUNTY - County - NY Assessor" at bounding box center [211, 351] width 322 height 33
click at [358, 354] on icon at bounding box center [356, 360] width 9 height 12
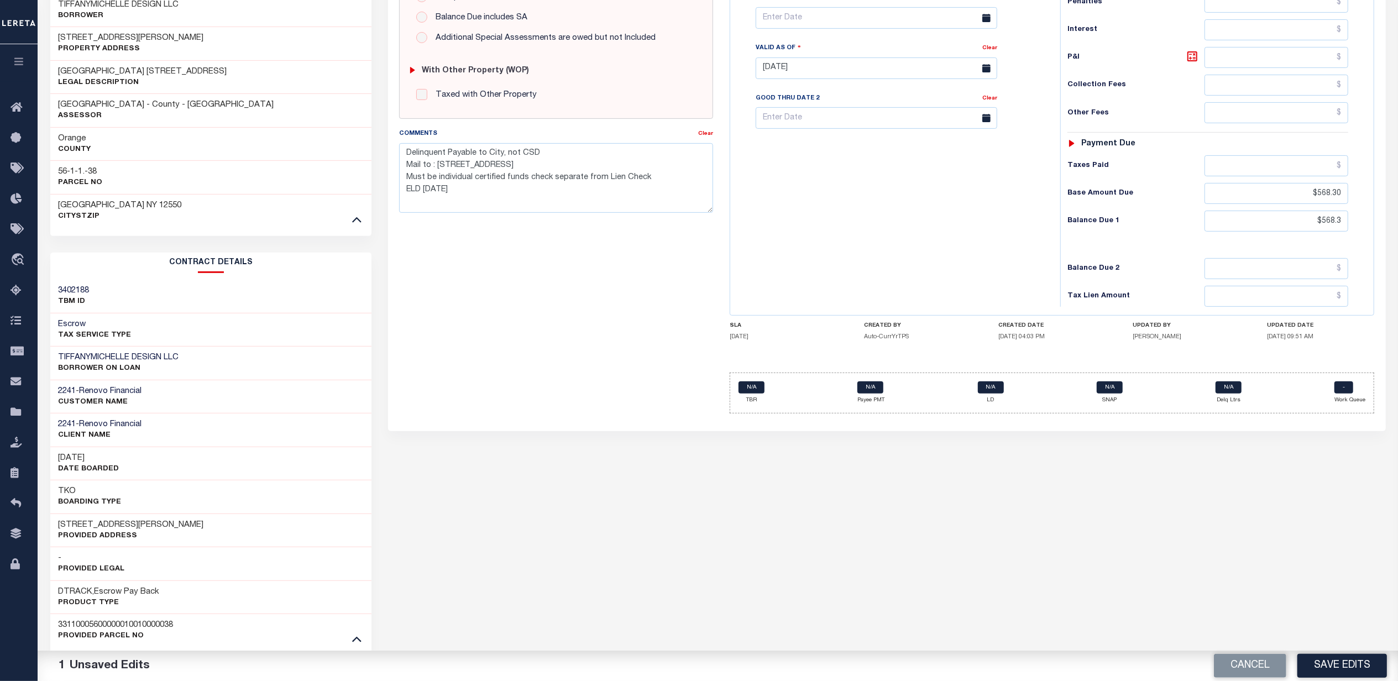
scroll to position [405, 0]
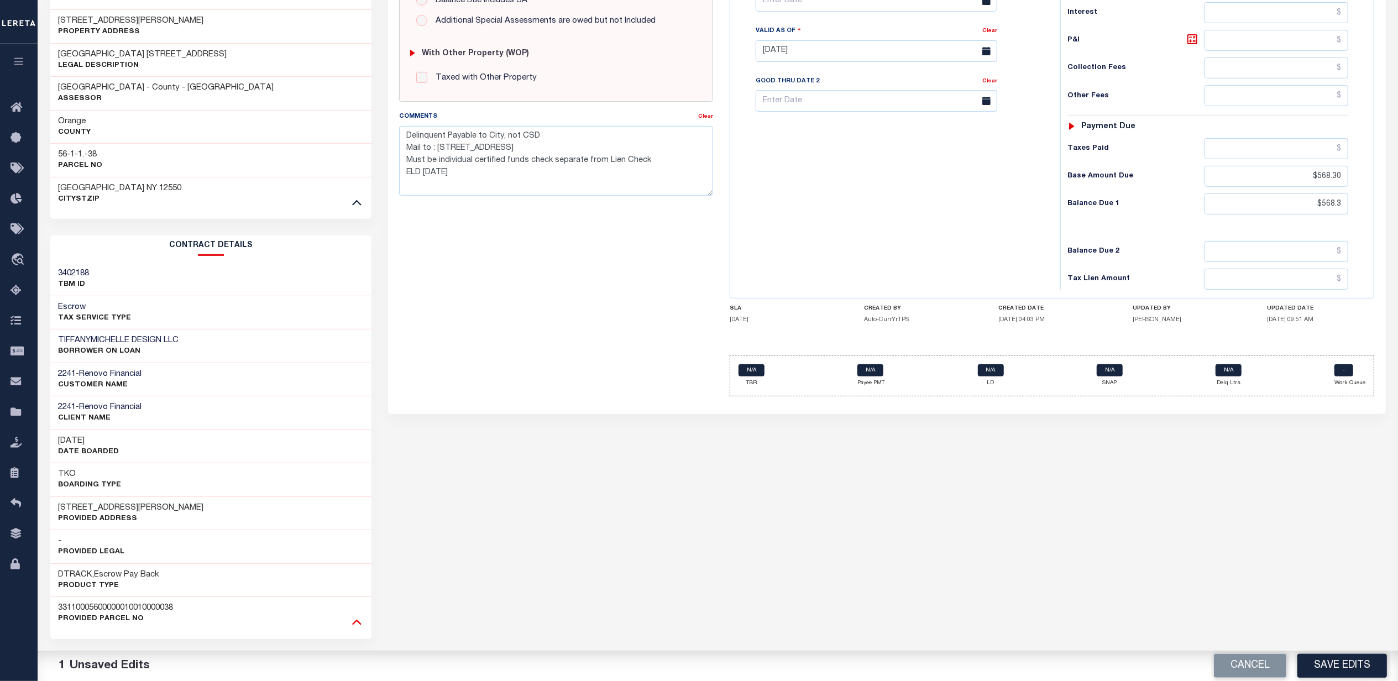
click at [359, 617] on icon at bounding box center [356, 622] width 9 height 12
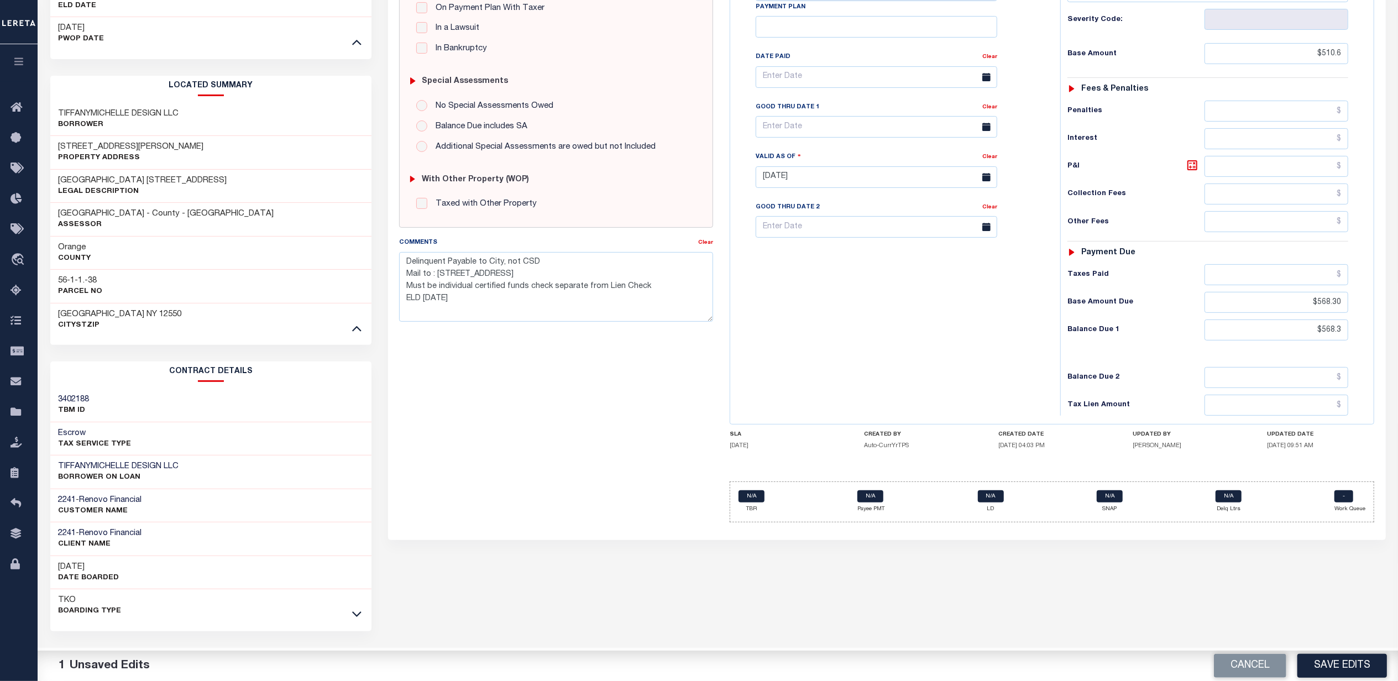
scroll to position [270, 0]
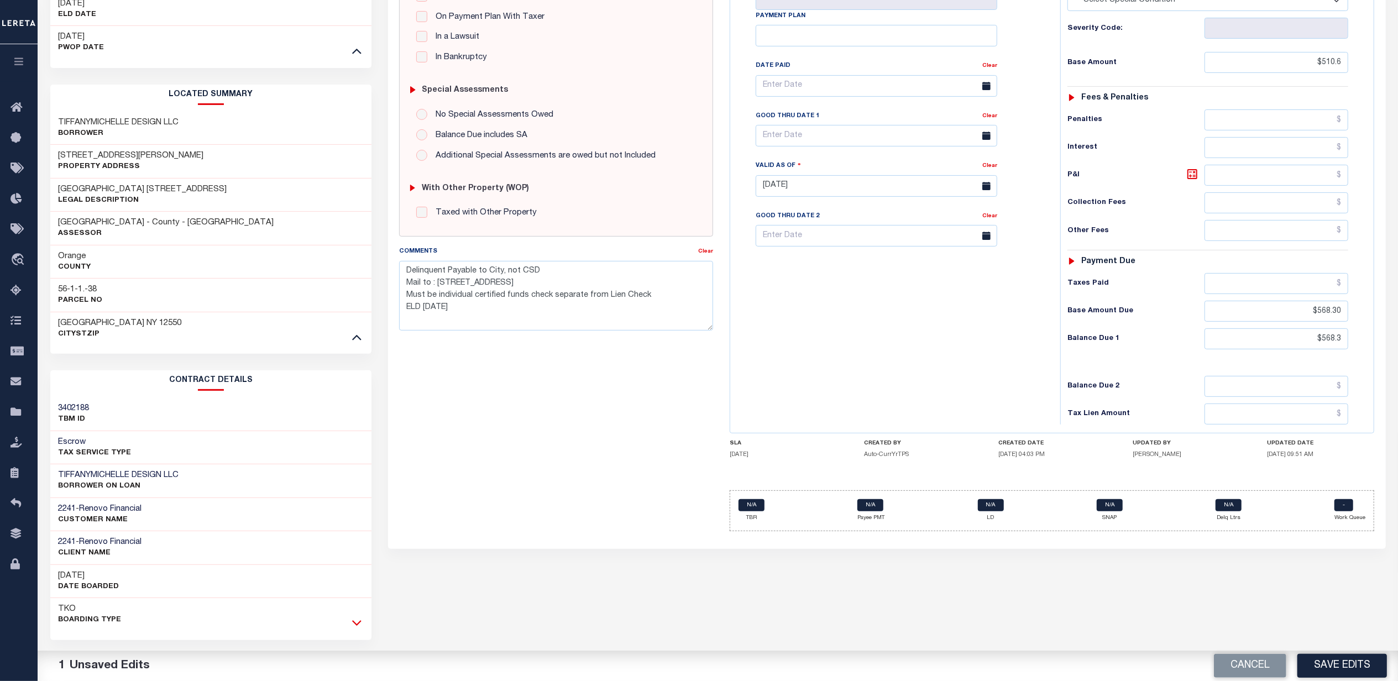
click at [358, 617] on icon at bounding box center [356, 623] width 9 height 12
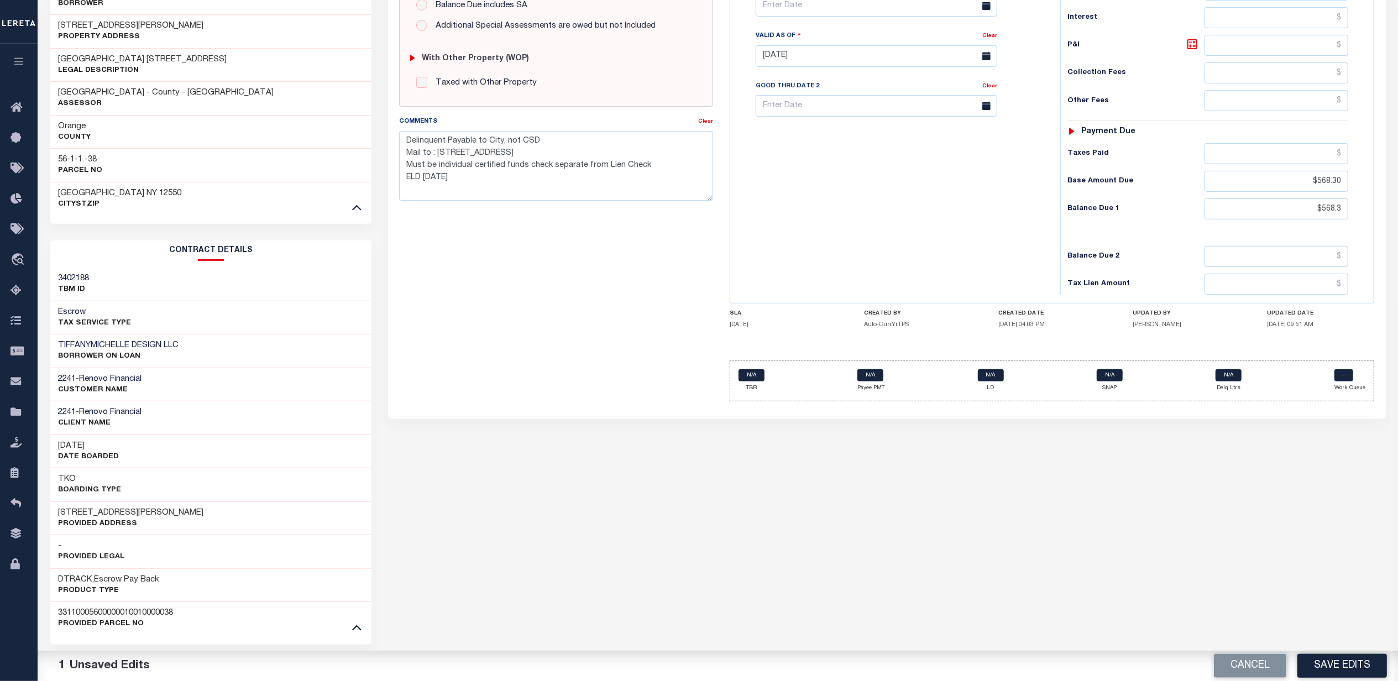
scroll to position [405, 0]
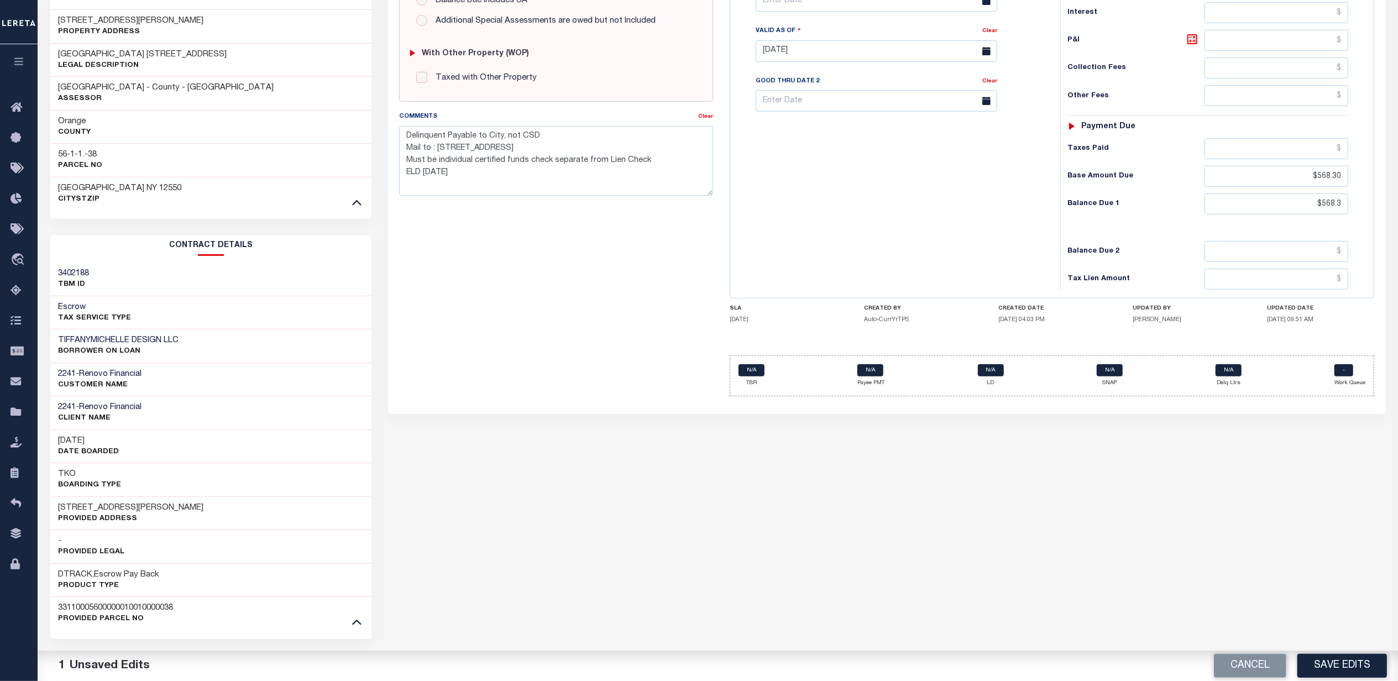
click at [95, 436] on h3 "[DATE]" at bounding box center [89, 441] width 61 height 11
click at [98, 436] on h3 "[DATE]" at bounding box center [89, 441] width 61 height 11
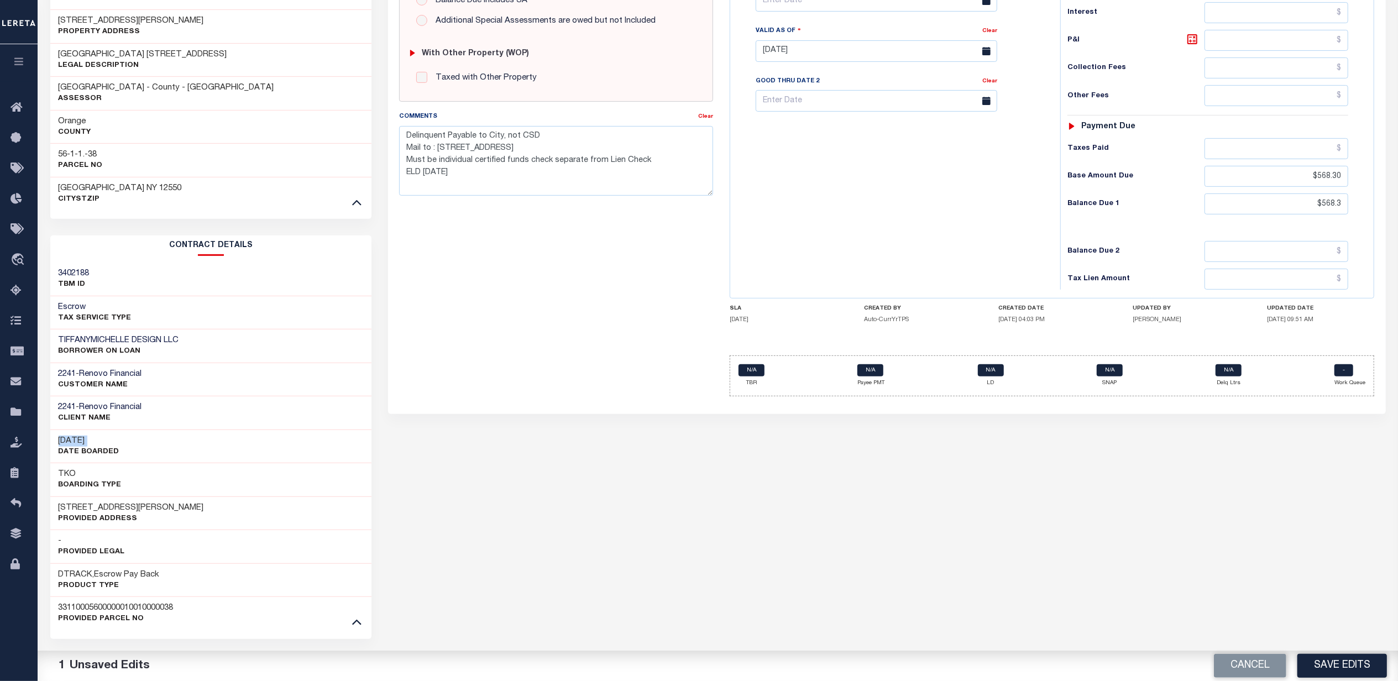
click at [98, 436] on h3 "[DATE]" at bounding box center [89, 441] width 61 height 11
click at [458, 348] on div "SPECIAL RISK NCE Date Clear - Select Status Code -" at bounding box center [556, 50] width 331 height 710
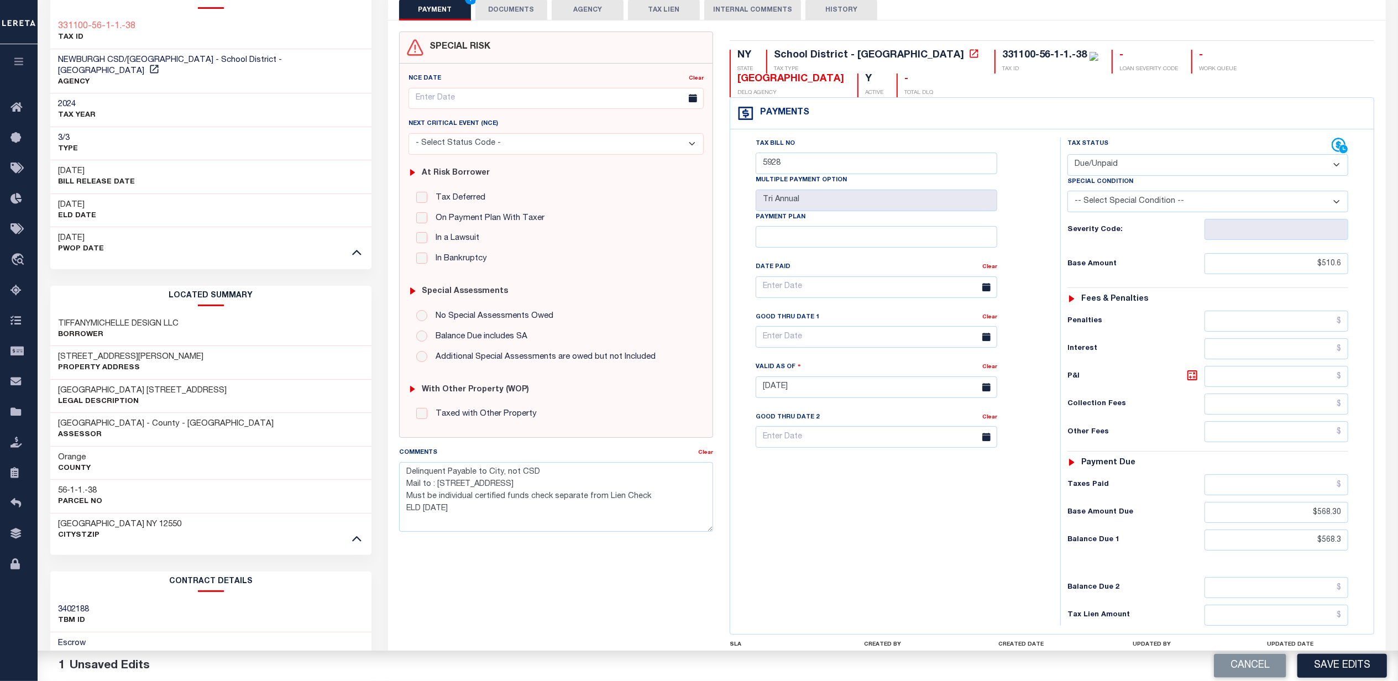
scroll to position [0, 0]
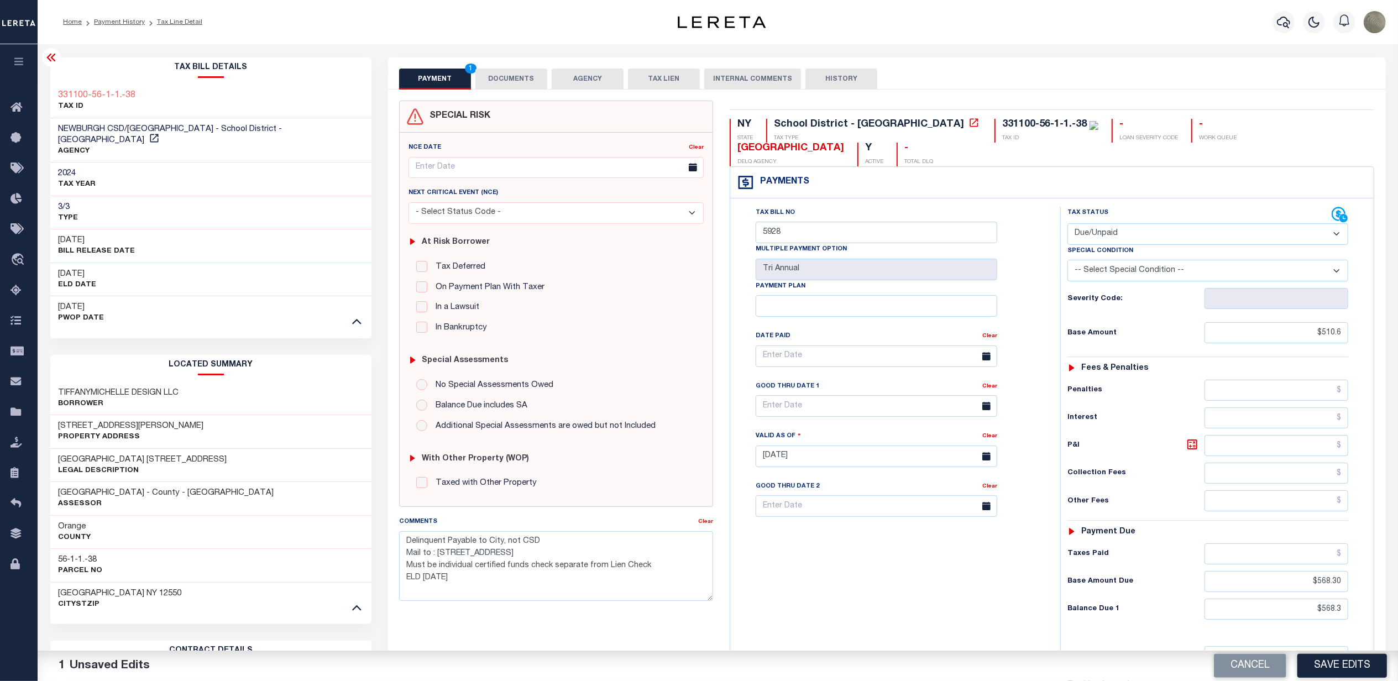
click at [357, 335] on div "Tax Bill Details 331100-56-1-1.-38 TAX ID AGENCY" at bounding box center [211, 575] width 322 height 1036
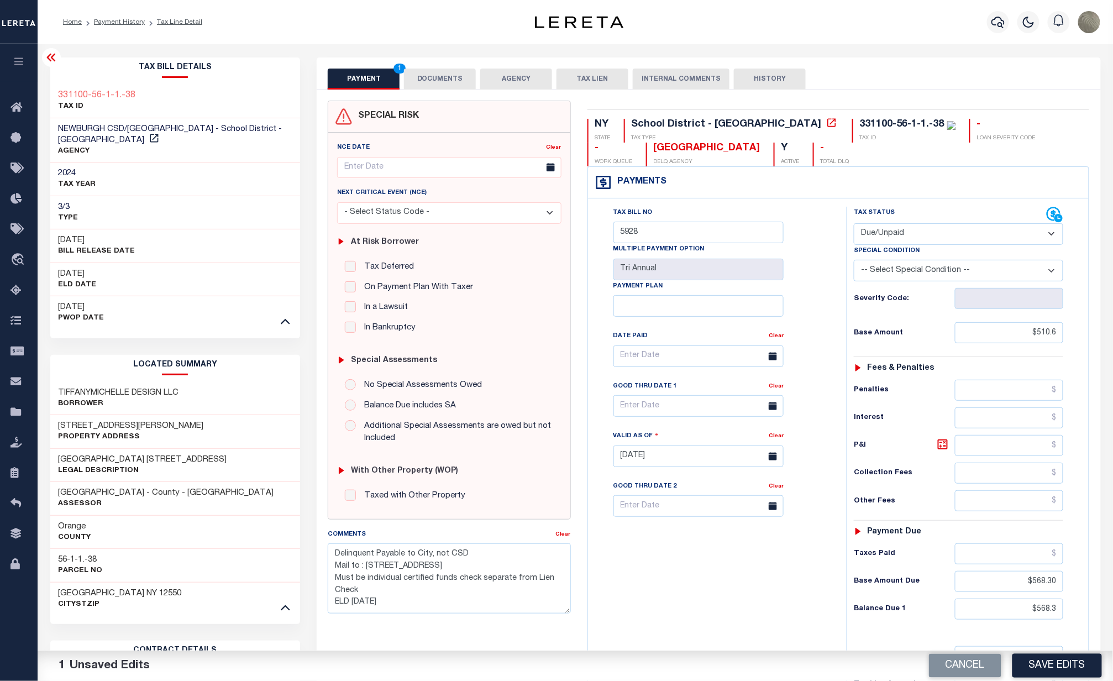
click at [774, 564] on div "Tax Bill No 5928 Multiple Payment Option Tri Annual Payment Plan Clear" at bounding box center [715, 451] width 248 height 488
click at [384, 606] on textarea "Delinquent Payable to City, not CSD Mail to : 83 BROADWAY , NEWBURGH, NY, 12550…" at bounding box center [449, 578] width 243 height 70
click at [832, 357] on div "Tax Bill No 5928 Multiple Payment Option Tri Annual Payment Plan Clear" at bounding box center [715, 451] width 248 height 488
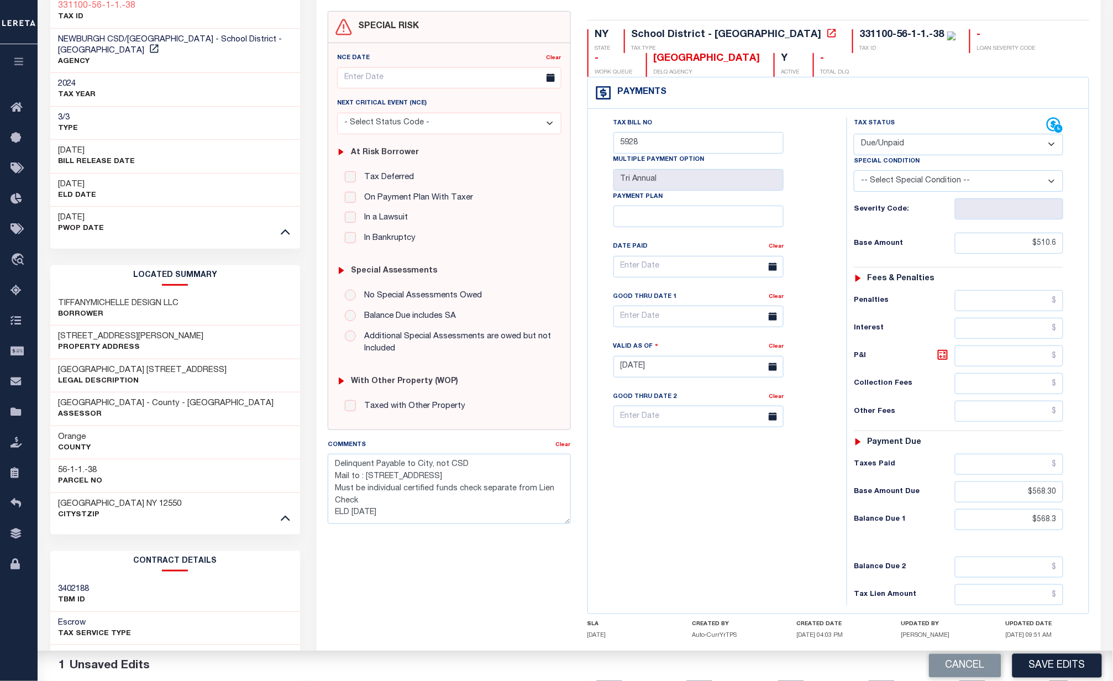
scroll to position [147, 0]
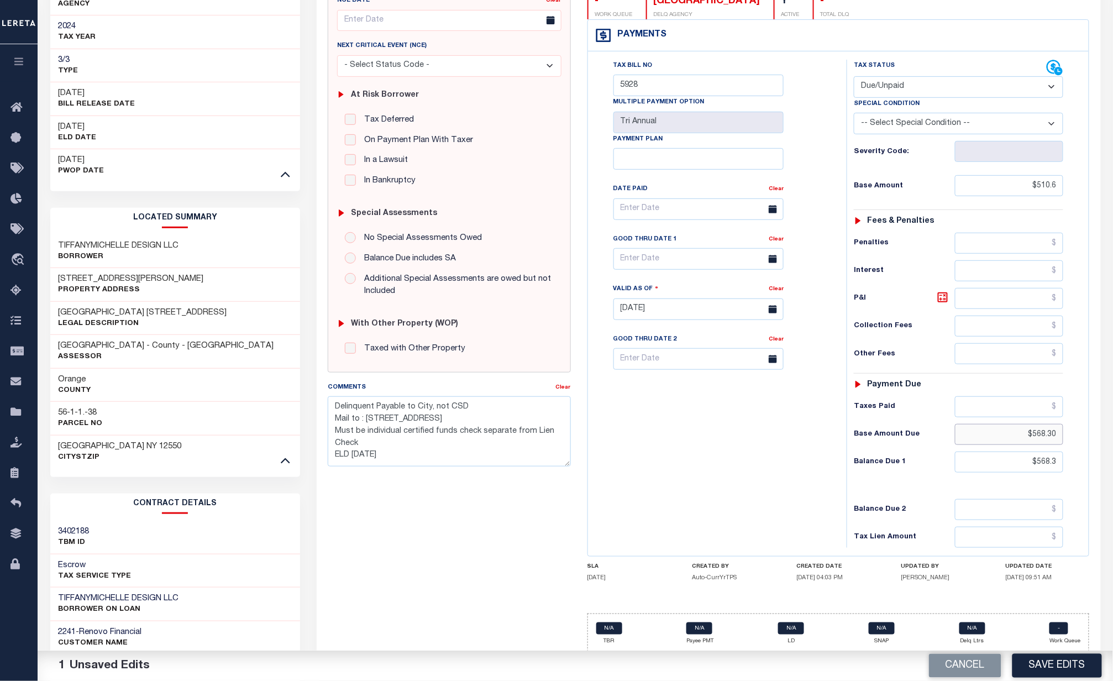
click at [1022, 445] on input "$568.30" at bounding box center [1009, 434] width 108 height 21
click at [1022, 444] on input "$568.30" at bounding box center [1009, 434] width 108 height 21
click at [430, 460] on textarea "Delinquent Payable to City, not CSD Mail to : 83 BROADWAY , NEWBURGH, NY, 12550…" at bounding box center [449, 431] width 243 height 70
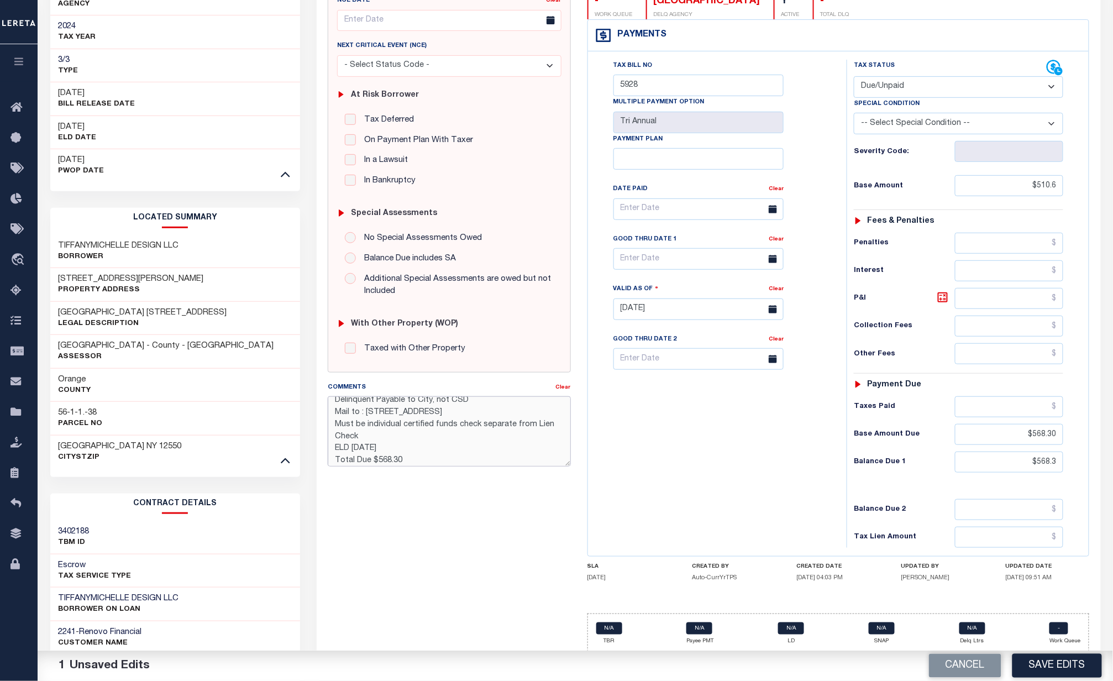
click at [400, 448] on textarea "Delinquent Payable to City, not CSD Mail to : 83 BROADWAY , NEWBURGH, NY, 12550…" at bounding box center [449, 431] width 243 height 70
type textarea "Delinquent Payable to City, not CSD Mail to : 83 BROADWAY , NEWBURGH, NY, 12550…"
click at [1032, 437] on input "$568.30" at bounding box center [1009, 434] width 108 height 21
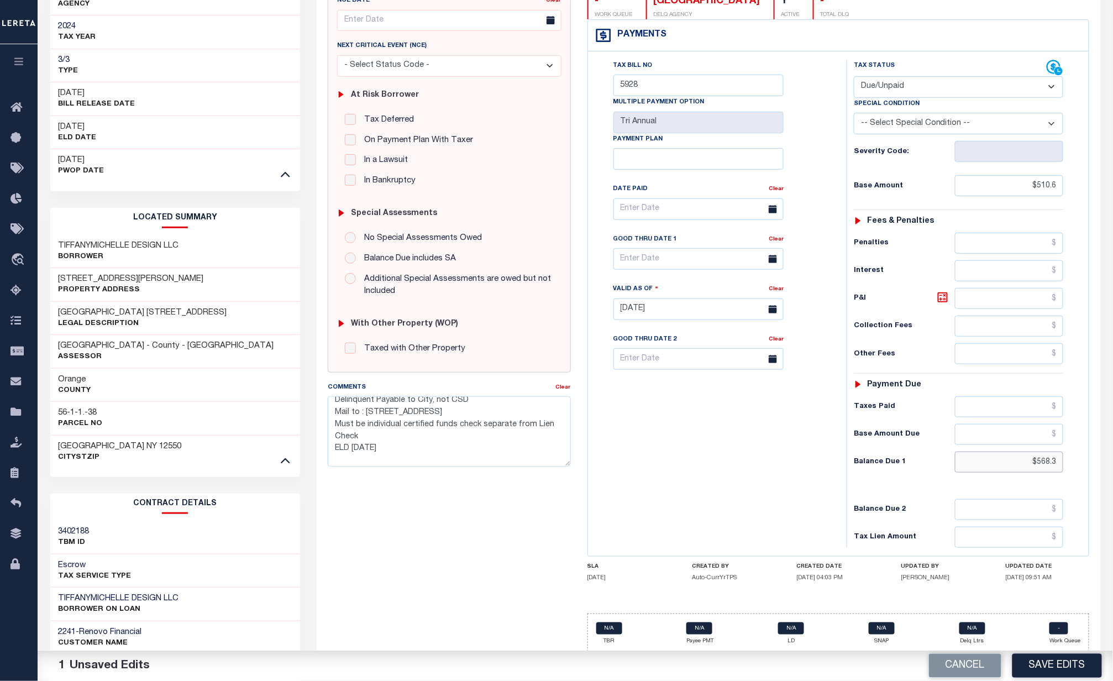
click at [1032, 457] on input "$568.3" at bounding box center [1009, 462] width 108 height 21
click at [779, 459] on div "Tax Bill No 5928 Multiple Payment Option Tri Annual Payment Plan Clear" at bounding box center [715, 304] width 248 height 488
click at [1031, 445] on input "text" at bounding box center [1009, 434] width 108 height 21
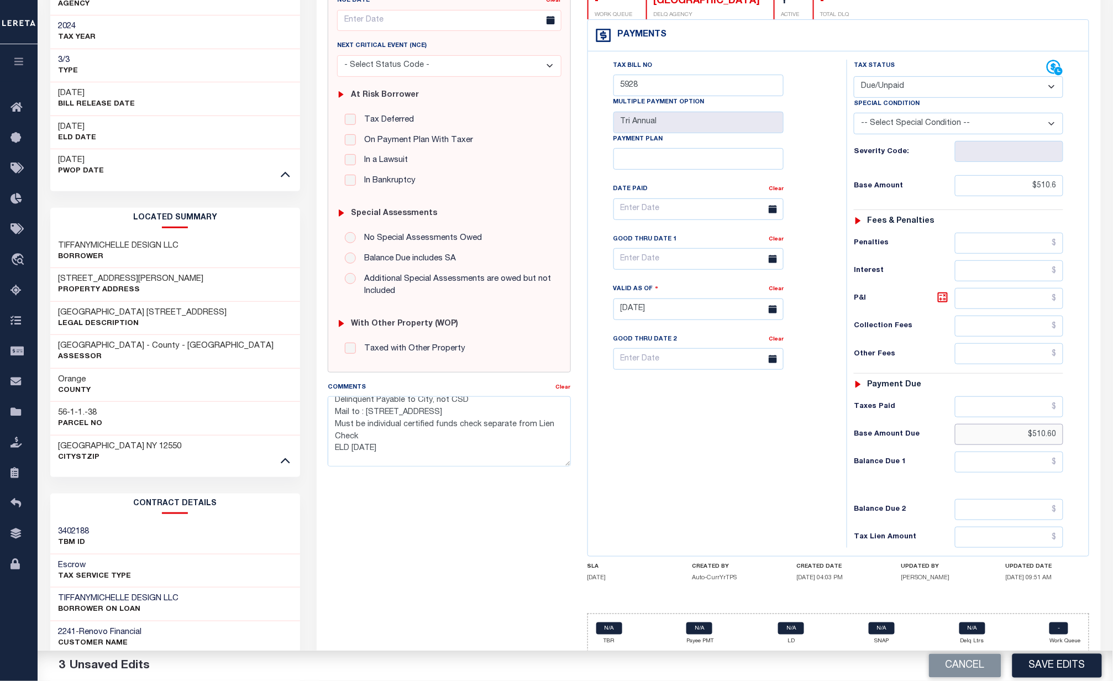
type input "$510.60"
click at [1024, 468] on input "text" at bounding box center [1009, 462] width 108 height 21
type input "$510.60"
click at [779, 445] on div "Tax Bill No 5928 Multiple Payment Option Tri Annual Payment Plan Clear" at bounding box center [715, 304] width 248 height 488
click at [412, 452] on textarea "Delinquent Payable to City, not CSD Mail to : 83 BROADWAY , NEWBURGH, NY, 12550…" at bounding box center [449, 431] width 243 height 70
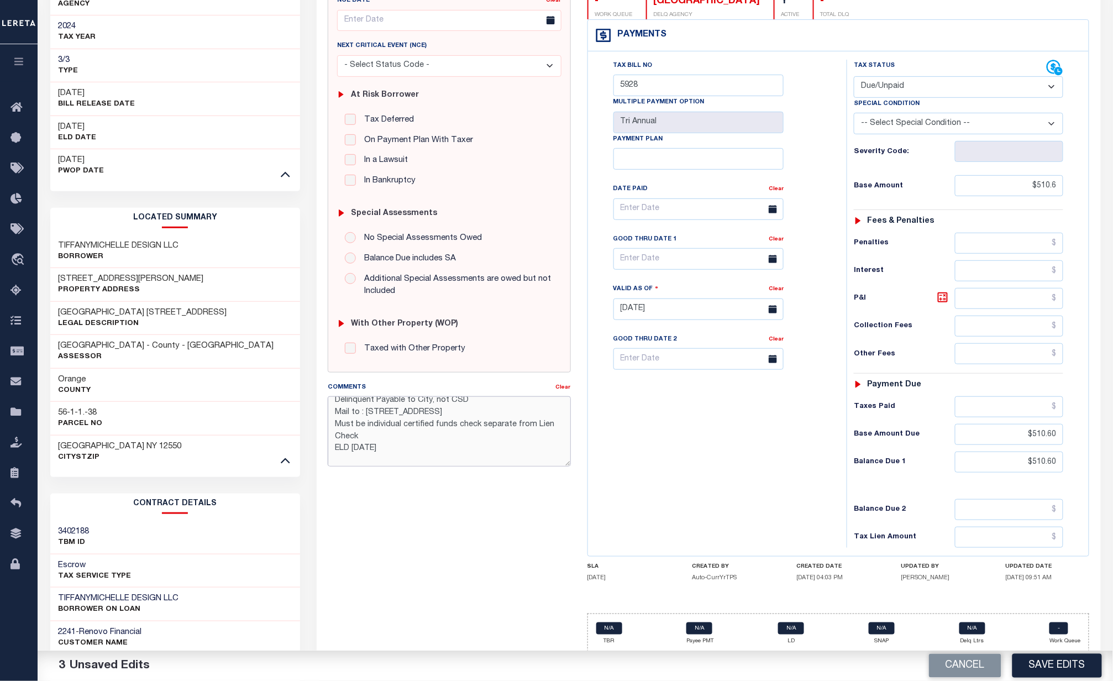
click at [365, 439] on textarea "Delinquent Payable to City, not CSD Mail to : 83 BROADWAY , NEWBURGH, NY, 12550…" at bounding box center [449, 431] width 243 height 70
click at [389, 427] on textarea "Delinquent Payable to City, not CSD Mail to : 83 BROADWAY , NEWBURGH, NY, 12550…" at bounding box center [449, 431] width 243 height 70
click at [467, 427] on textarea "Delinquent Payable to City, not CSD Mail to : 83 BROADWAY , NEWBURGH, NY, 12550…" at bounding box center [449, 431] width 243 height 70
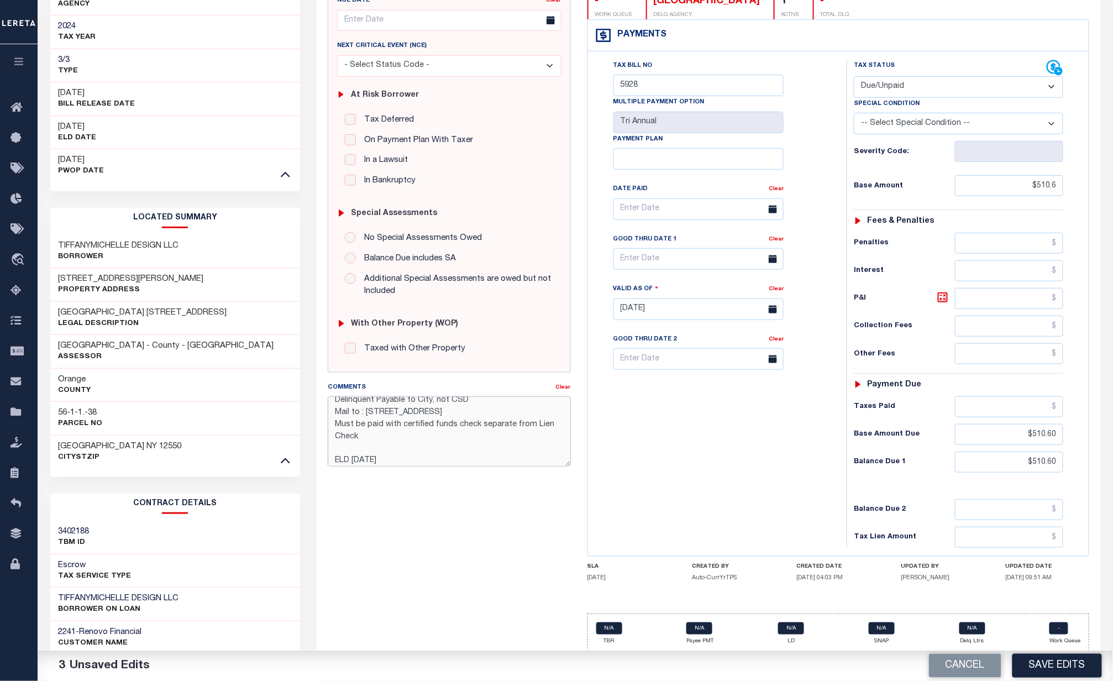
drag, startPoint x: 521, startPoint y: 434, endPoint x: 403, endPoint y: 429, distance: 117.8
click at [403, 429] on textarea "Delinquent Payable to City, not CSD Mail to : 83 BROADWAY , NEWBURGH, NY, 12550…" at bounding box center [449, 431] width 243 height 70
click at [392, 436] on textarea "Delinquent Payable to City, not CSD Mail to : 83 BROADWAY , NEWBURGH, NY, 12550…" at bounding box center [449, 431] width 243 height 70
click at [345, 449] on textarea "Delinquent Payable to City, not CSD Mail to : 83 BROADWAY , NEWBURGH, NY, 12550…" at bounding box center [449, 431] width 243 height 70
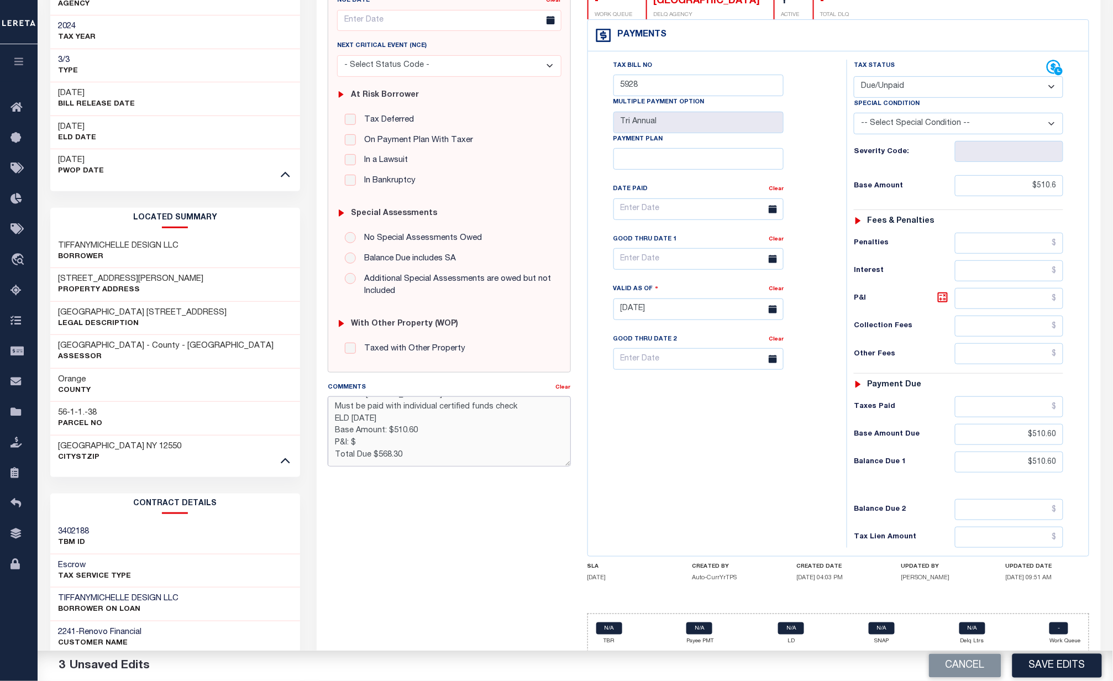
click at [388, 447] on textarea "Delinquent Payable to City, not CSD Mail to : 83 BROADWAY , NEWBURGH, NY, 12550…" at bounding box center [449, 431] width 243 height 70
type textarea "Delinquent Payable to City, not CSD Mail to : [STREET_ADDRESS] Must be paid wit…"
click at [443, 439] on textarea "Delinquent Payable to City, not CSD Mail to : [STREET_ADDRESS] Must be paid wit…" at bounding box center [449, 431] width 243 height 70
click at [403, 421] on textarea "Delinquent Payable to City, not CSD Mail to : [STREET_ADDRESS] Must be paid wit…" at bounding box center [449, 431] width 243 height 70
click at [416, 434] on textarea "Delinquent Payable to City, not CSD Mail to : [STREET_ADDRESS] Must be paid wit…" at bounding box center [449, 431] width 243 height 70
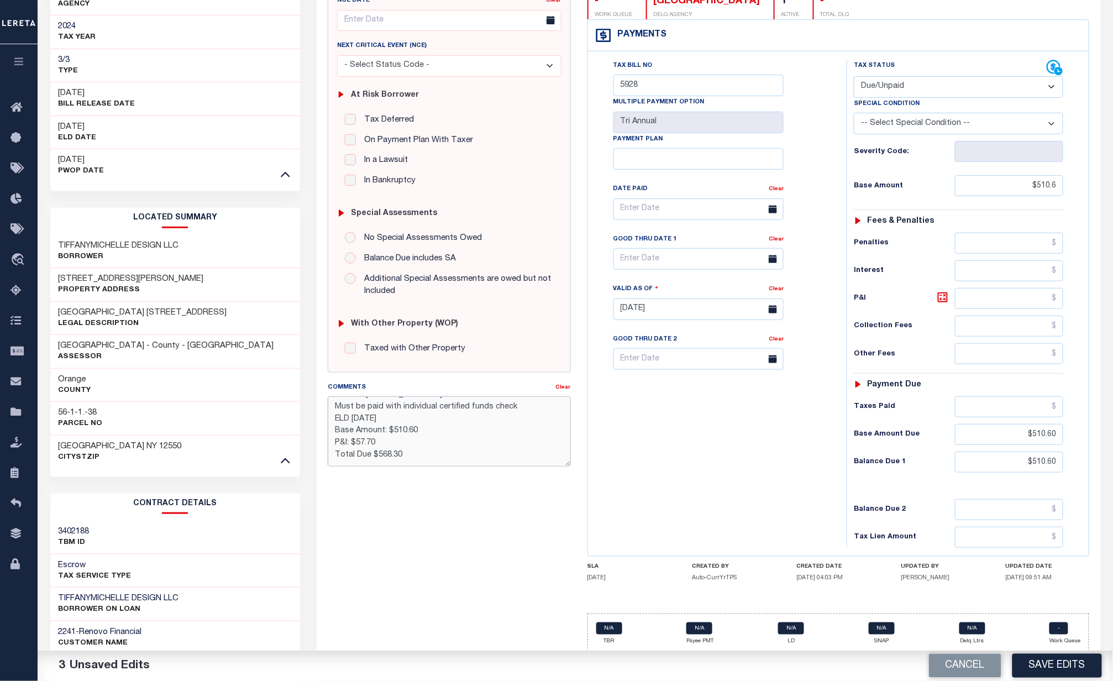
click at [422, 454] on textarea "Delinquent Payable to City, not CSD Mail to : [STREET_ADDRESS] Must be paid wit…" at bounding box center [449, 431] width 243 height 70
click at [402, 426] on textarea "Delinquent Payable to City, not CSD Mail to : [STREET_ADDRESS] Must be paid wit…" at bounding box center [449, 431] width 243 height 70
click at [432, 456] on textarea "Delinquent Payable to City, not CSD Mail to : [STREET_ADDRESS] Must be paid wit…" at bounding box center [449, 431] width 243 height 70
click at [1024, 443] on input "$510.60" at bounding box center [1009, 434] width 108 height 21
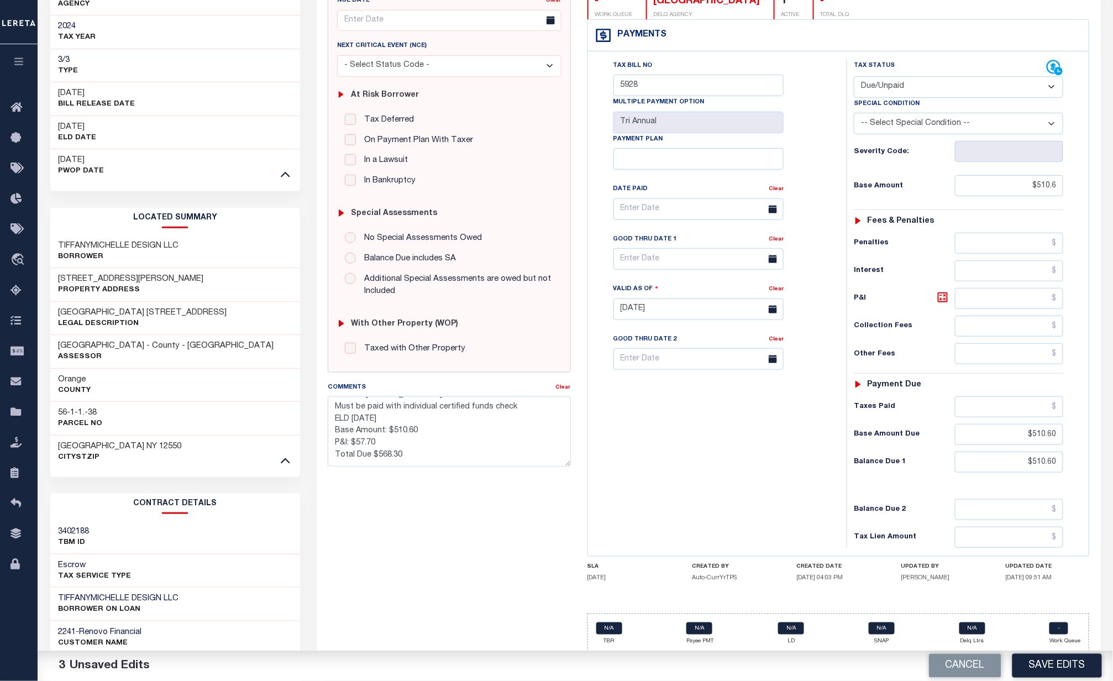
click at [828, 452] on div "Tax Bill No 5928 Multiple Payment Option Tri Annual Payment Plan Clear" at bounding box center [715, 304] width 248 height 488
click at [1051, 659] on button "Save Edits" at bounding box center [1058, 666] width 90 height 24
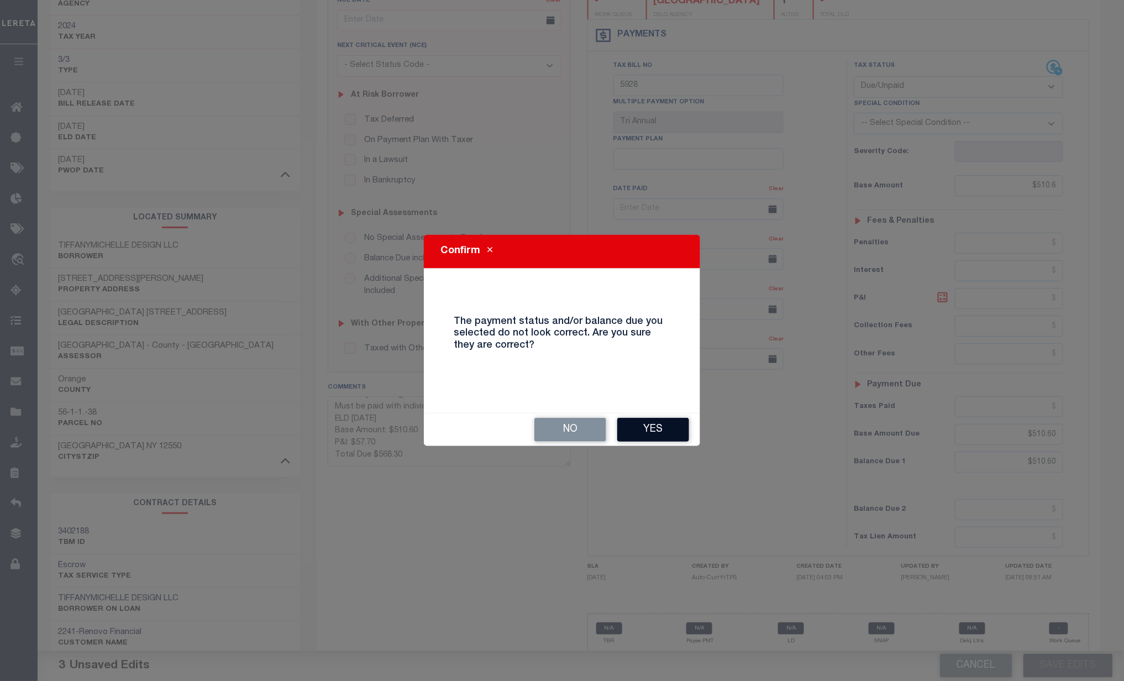
click at [651, 423] on button "Yes" at bounding box center [653, 430] width 72 height 24
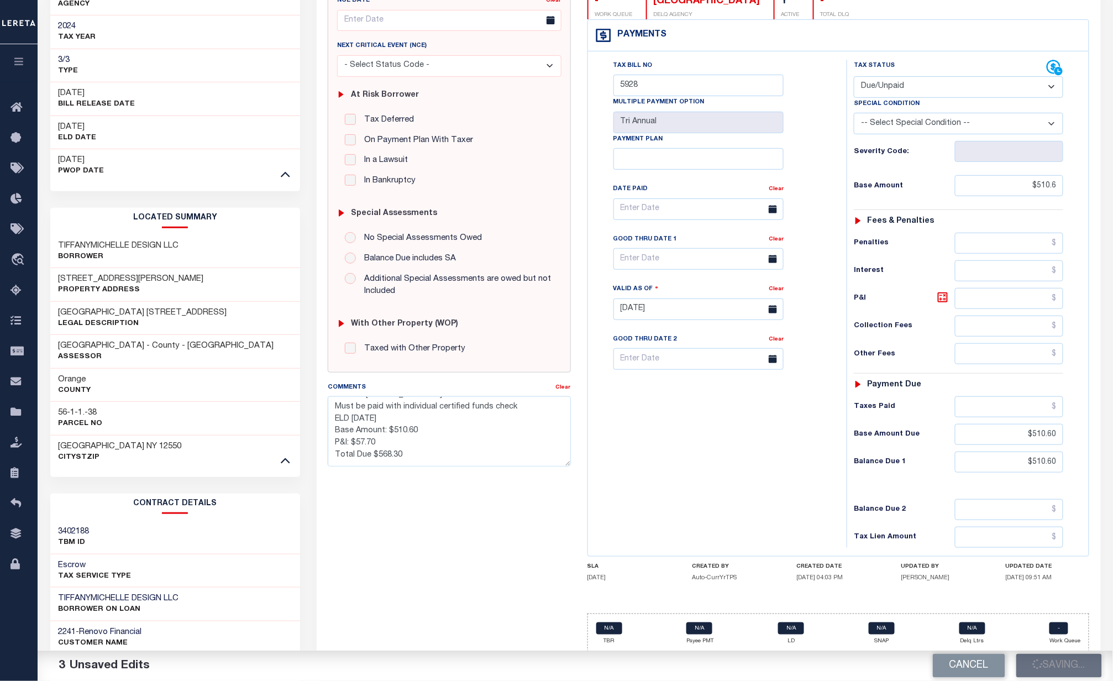
checkbox input "false"
type textarea "Delinquent Payable to City, not CSD Mail to : [STREET_ADDRESS] Must be paid wit…"
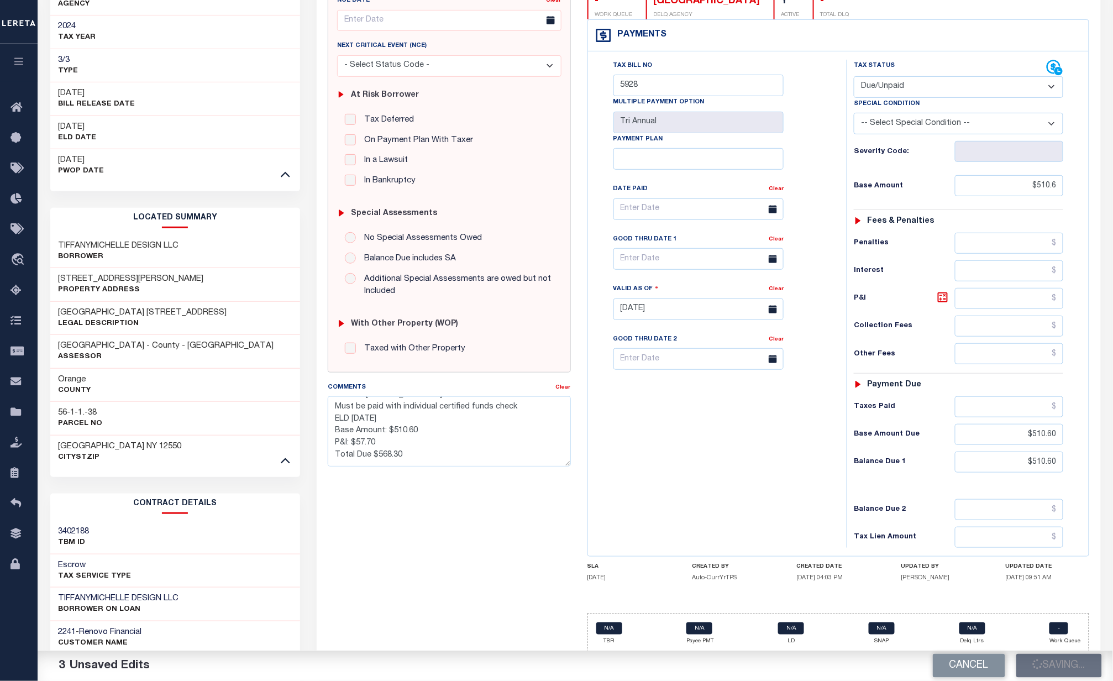
type input "$510.6"
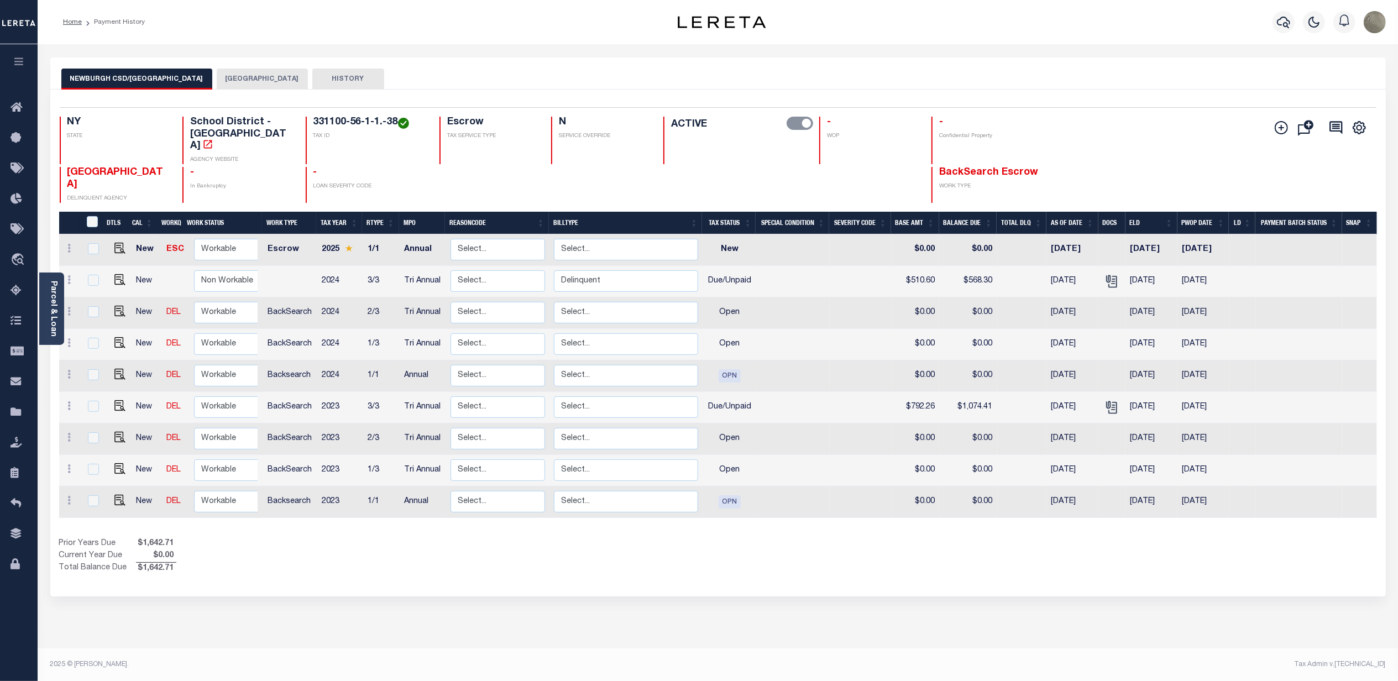
click at [116, 244] on td at bounding box center [117, 250] width 27 height 32
checkbox input "true"
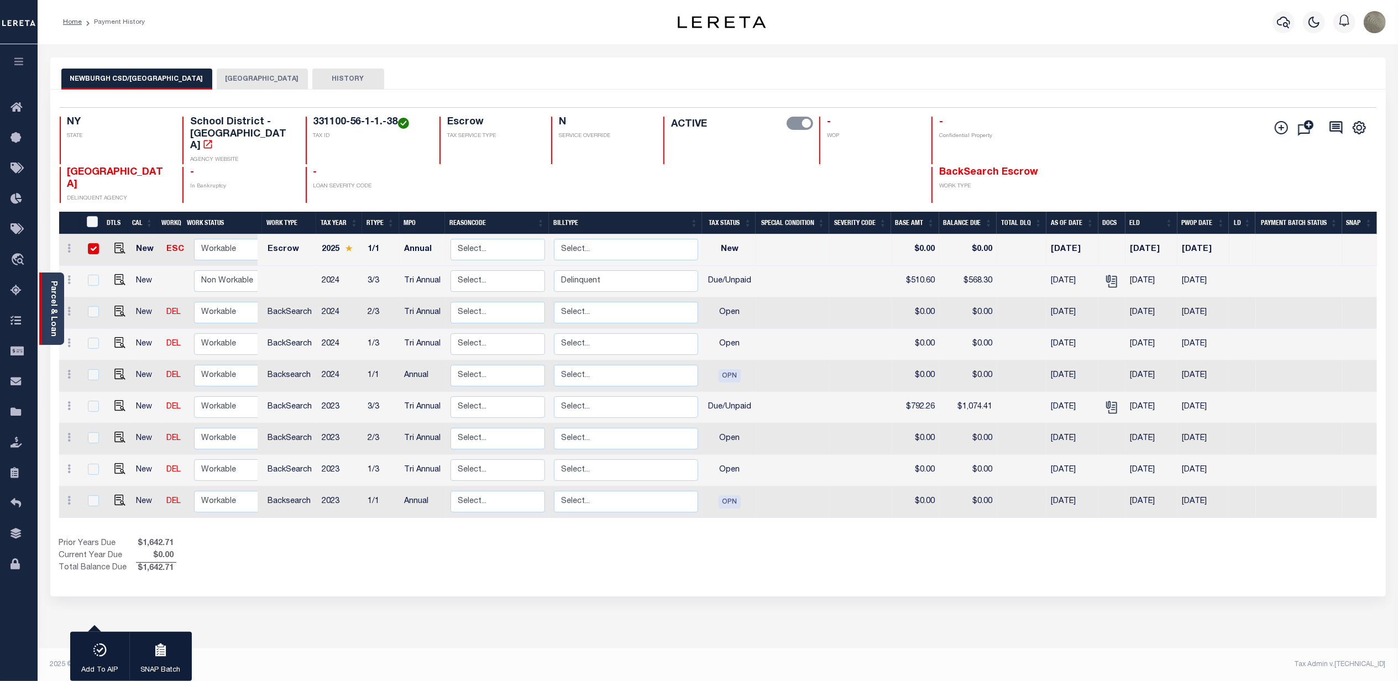
click at [48, 295] on div "Parcel & Loan" at bounding box center [51, 308] width 25 height 72
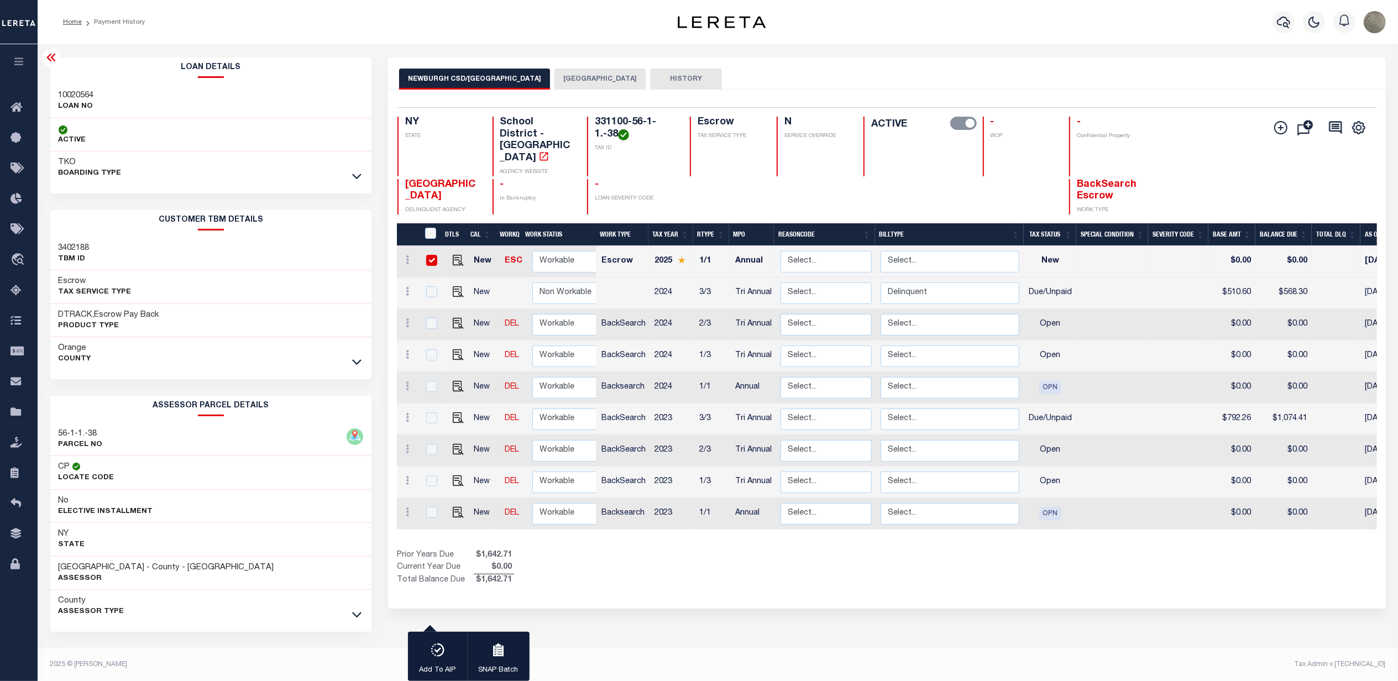
scroll to position [4, 0]
click at [354, 614] on icon at bounding box center [356, 615] width 9 height 6
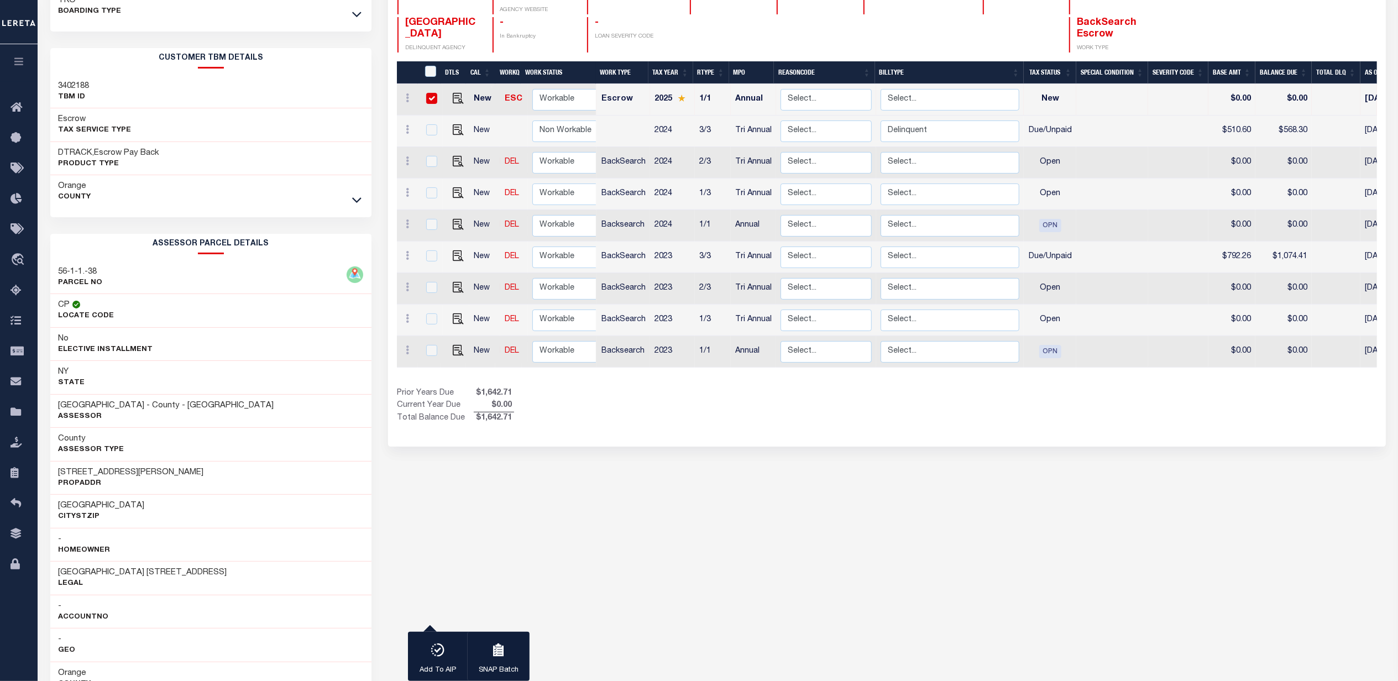
scroll to position [33, 0]
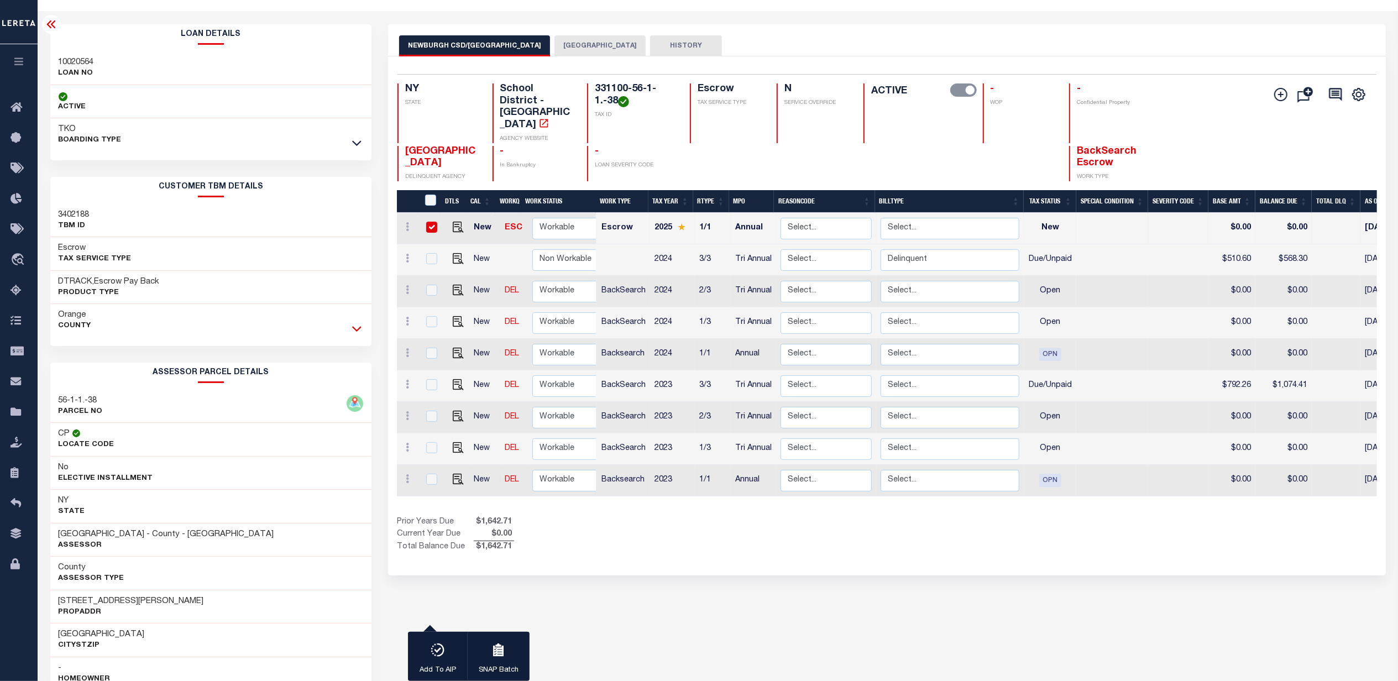
click at [357, 326] on icon at bounding box center [356, 329] width 9 height 12
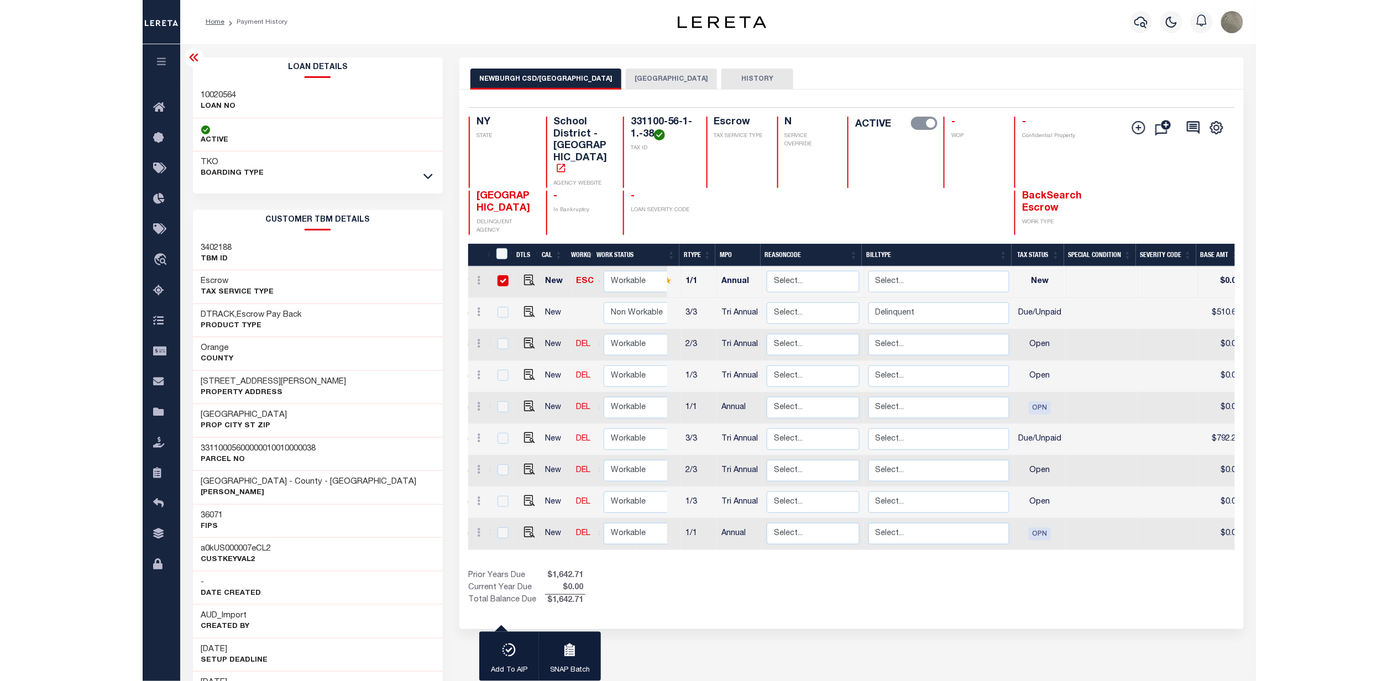
scroll to position [0, 0]
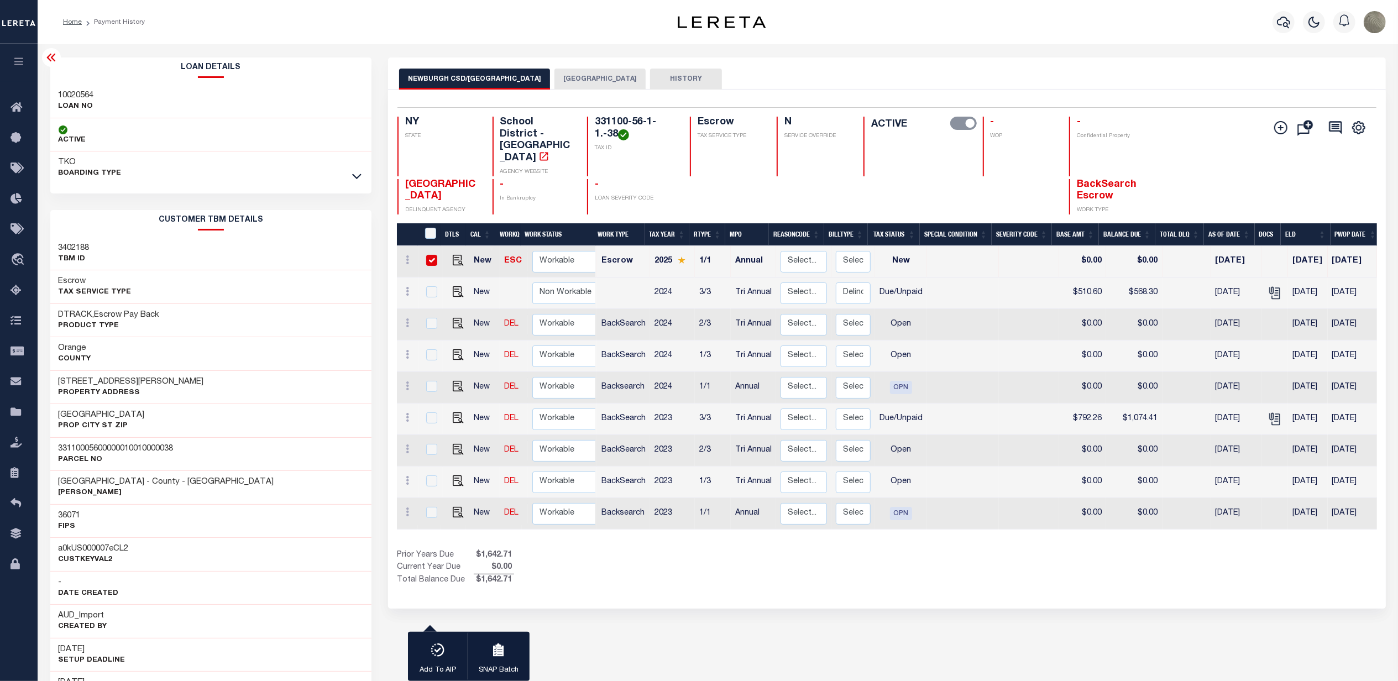
click at [555, 82] on button "[GEOGRAPHIC_DATA]" at bounding box center [599, 79] width 91 height 21
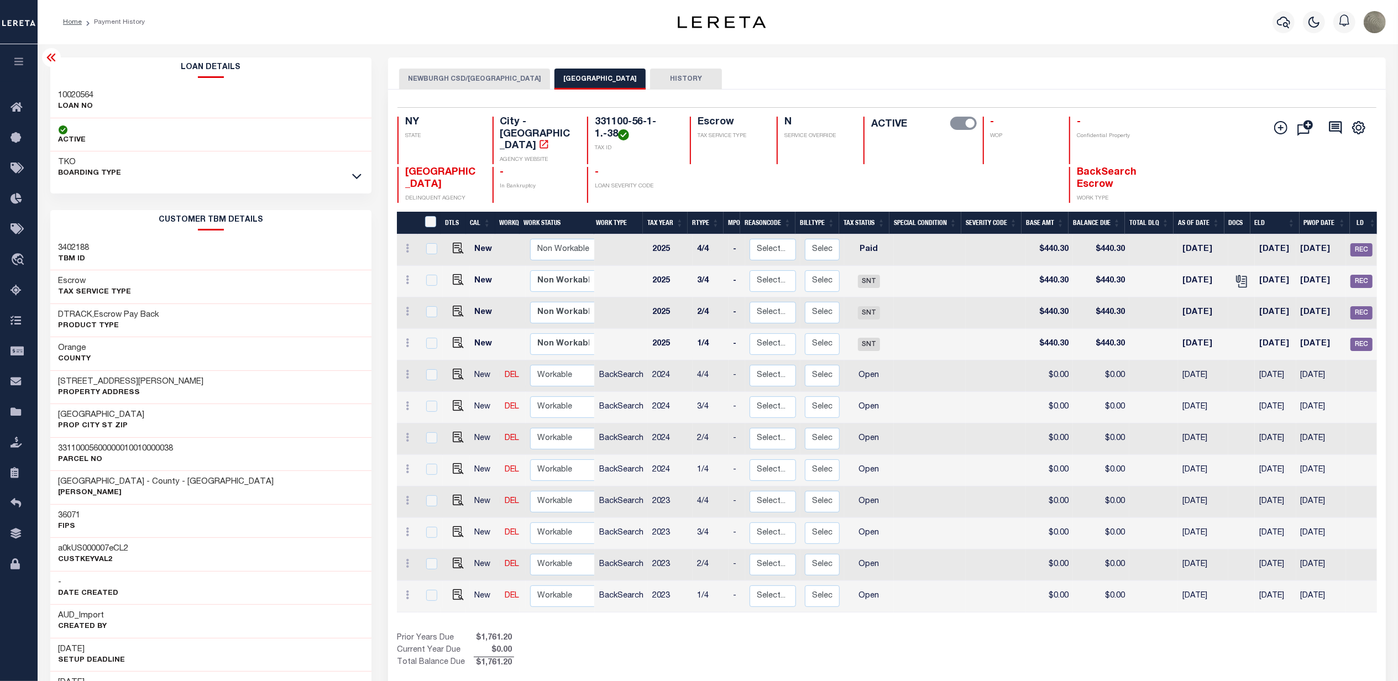
click at [449, 83] on button "NEWBURGH CSD/[GEOGRAPHIC_DATA]" at bounding box center [474, 79] width 151 height 21
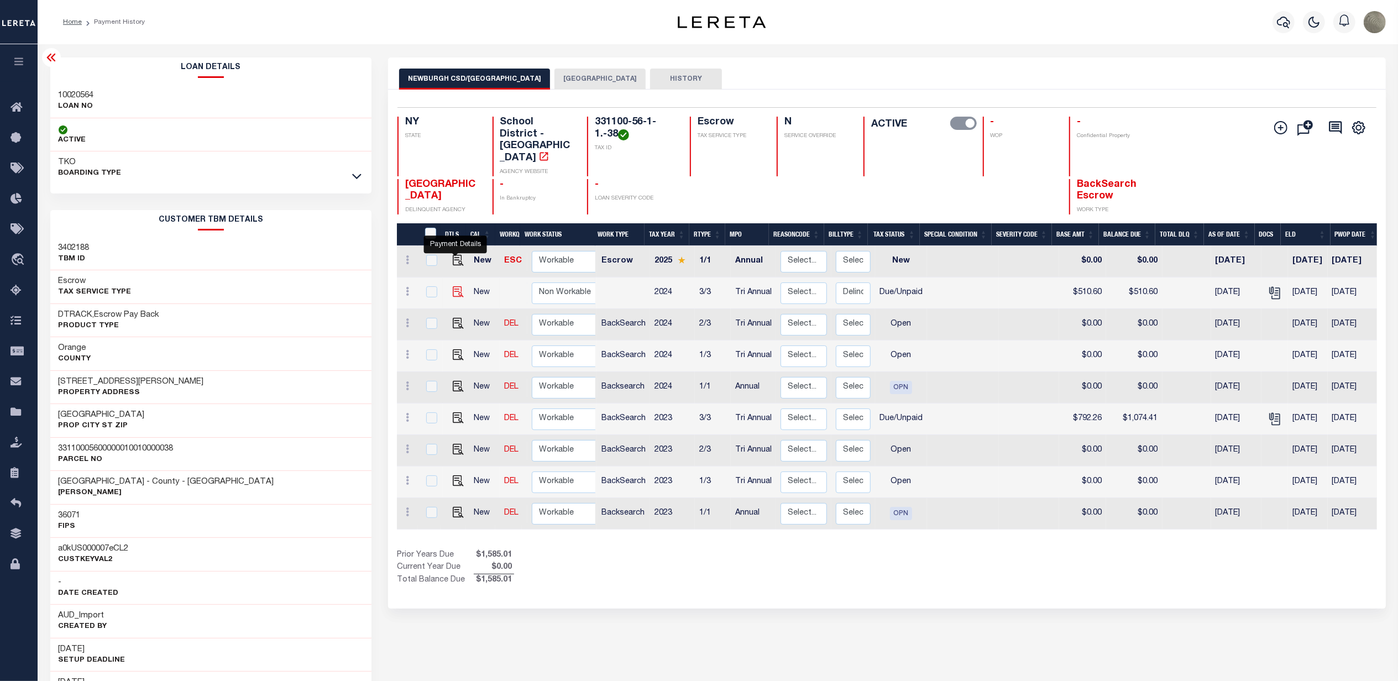
click at [454, 286] on img "" at bounding box center [458, 291] width 11 height 11
checkbox input "true"
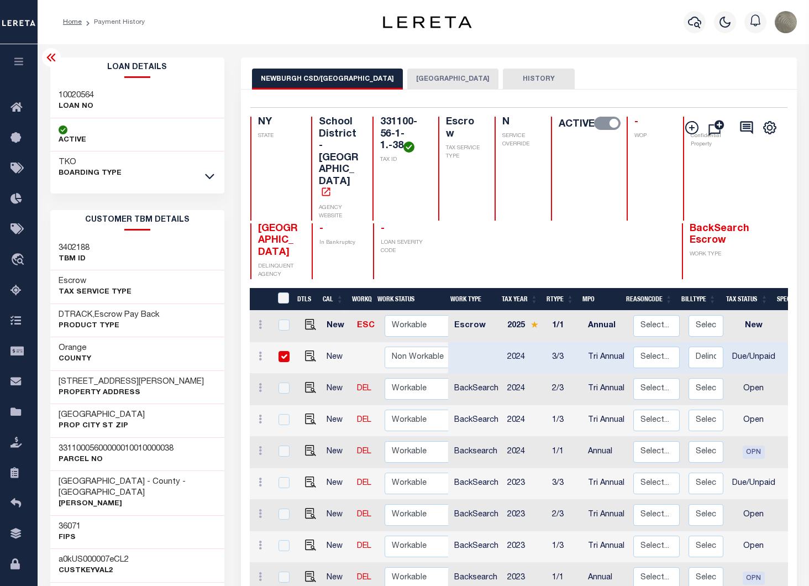
click at [422, 70] on button "[GEOGRAPHIC_DATA]" at bounding box center [452, 79] width 91 height 21
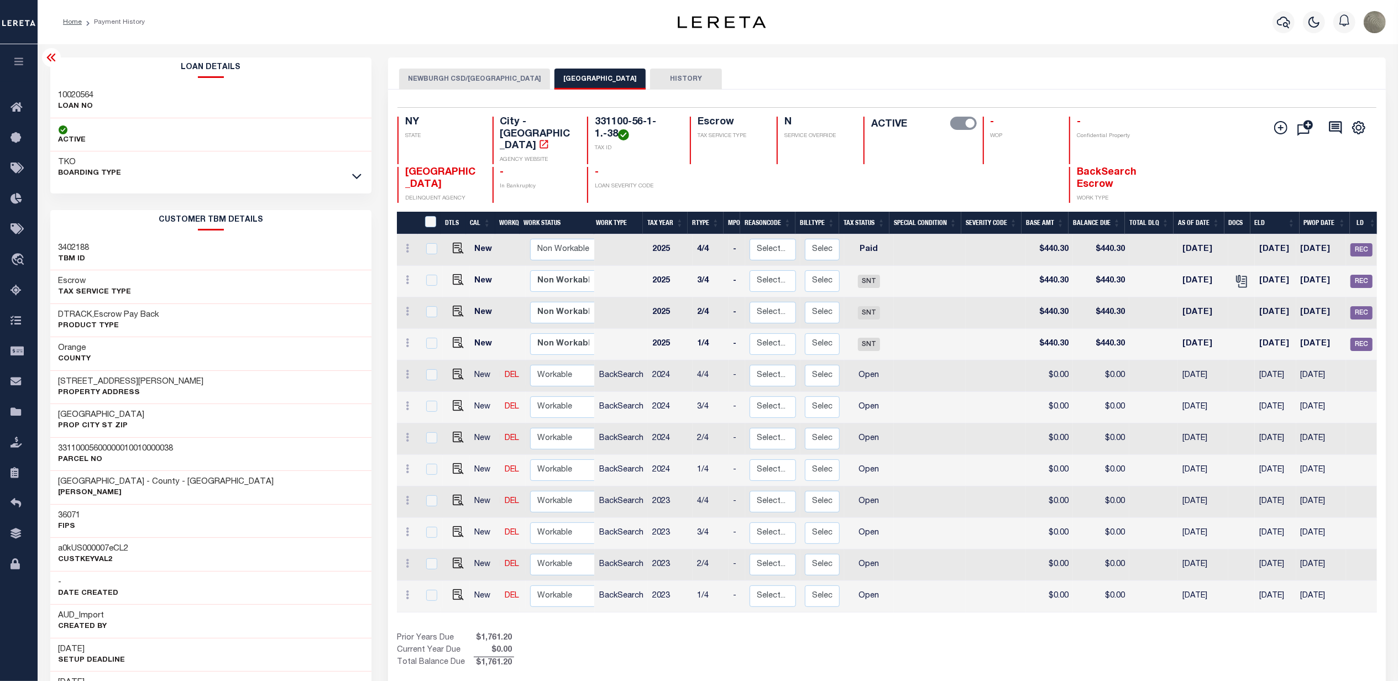
click at [772, 71] on div "NEWBURGH CSD/NEWBURGH CITY NEWBURGH CITY HISTORY" at bounding box center [887, 79] width 976 height 20
click at [892, 96] on div "Selected 12 Results 1 Items per page 25 50 100 NY STATE TAX ID N" at bounding box center [887, 390] width 998 height 601
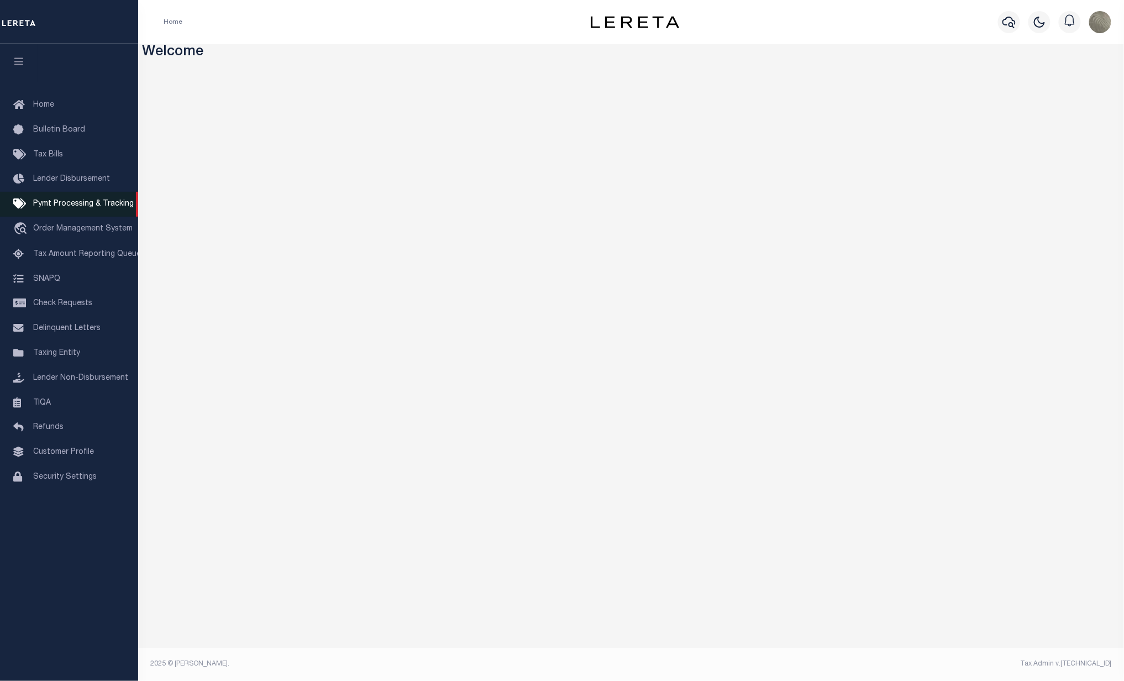
click at [60, 202] on span "Pymt Processing & Tracking" at bounding box center [83, 204] width 101 height 8
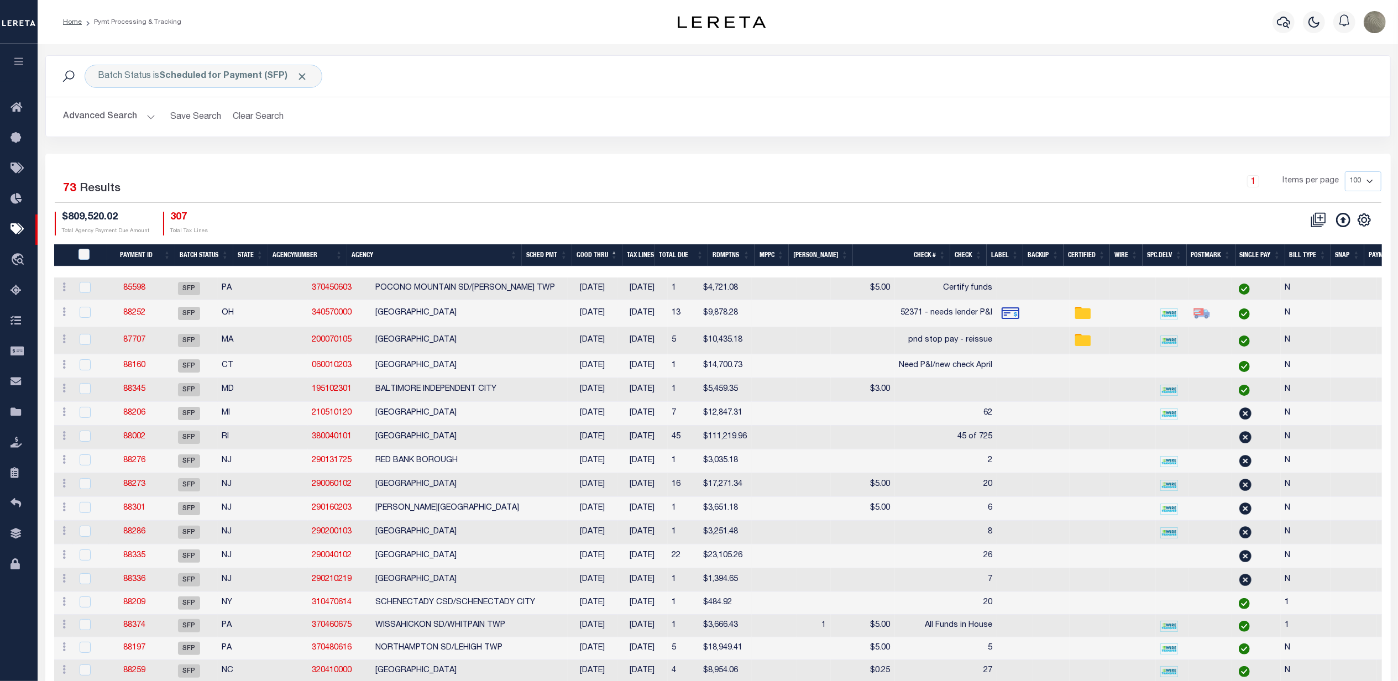
drag, startPoint x: 565, startPoint y: 150, endPoint x: 556, endPoint y: 149, distance: 9.0
click at [566, 150] on div "Batch Status is Scheduled for Payment (SFP) Search Advanced Search Save Search …" at bounding box center [718, 104] width 1362 height 98
click at [531, 129] on div "Advanced Search Save Search Clear Search Batch ID Equals Equals Is Not Equal To…" at bounding box center [718, 116] width 1344 height 39
click at [127, 75] on div "Batch Status is Scheduled for Payment (SFP)" at bounding box center [204, 76] width 238 height 23
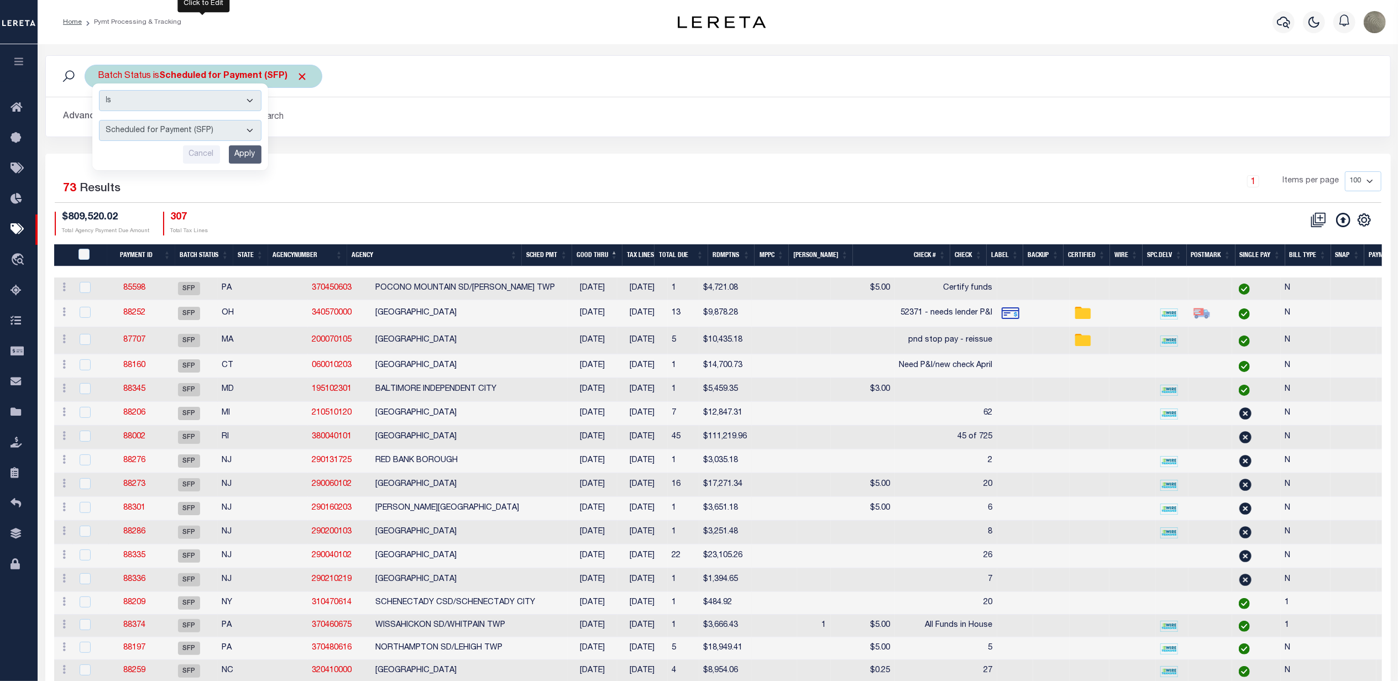
click at [129, 128] on select "Awaiting Funds (AWF) Cleared and Complete (CAC) New Check Needed (NCN) Payment …" at bounding box center [180, 130] width 162 height 21
select select "NCN"
click at [99, 120] on select "Awaiting Funds (AWF) Cleared and Complete (CAC) New Check Needed (NCN) Payment …" at bounding box center [180, 130] width 162 height 21
click at [247, 158] on input "Apply" at bounding box center [245, 154] width 33 height 18
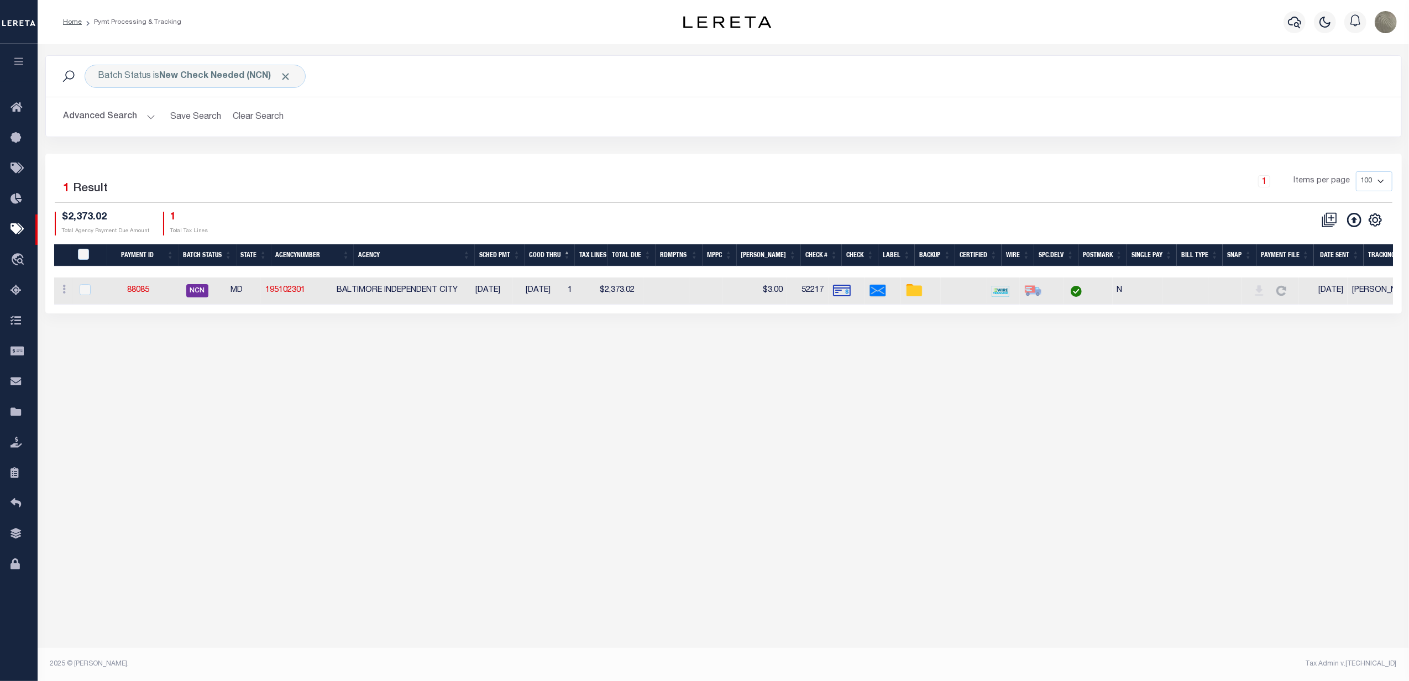
click at [316, 164] on div "Selected 1 Result 1 Items per page 100 200 500 1000 $2,373.02 1" at bounding box center [723, 234] width 1356 height 160
click at [149, 294] on link "88085" at bounding box center [138, 290] width 22 height 8
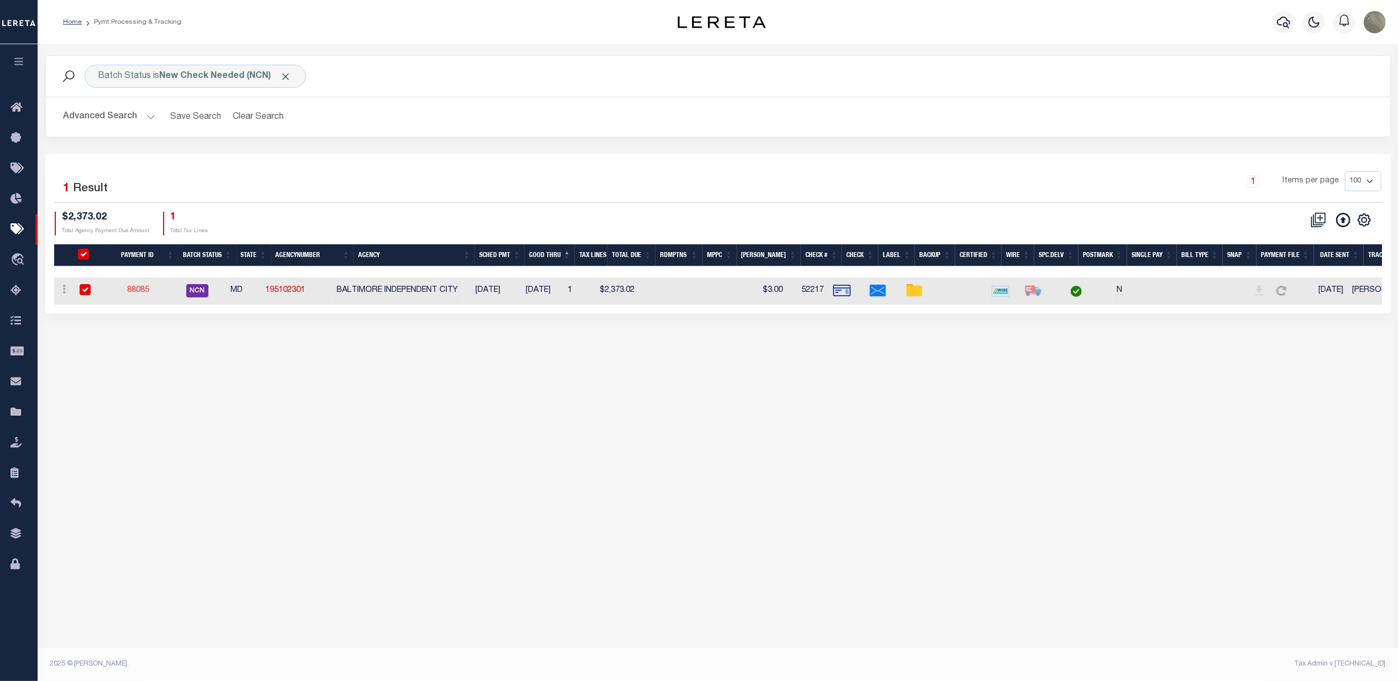
select select "NCN"
type input "07/29/2025"
type input "$2,373.02"
select select "CHK"
type input "52217"
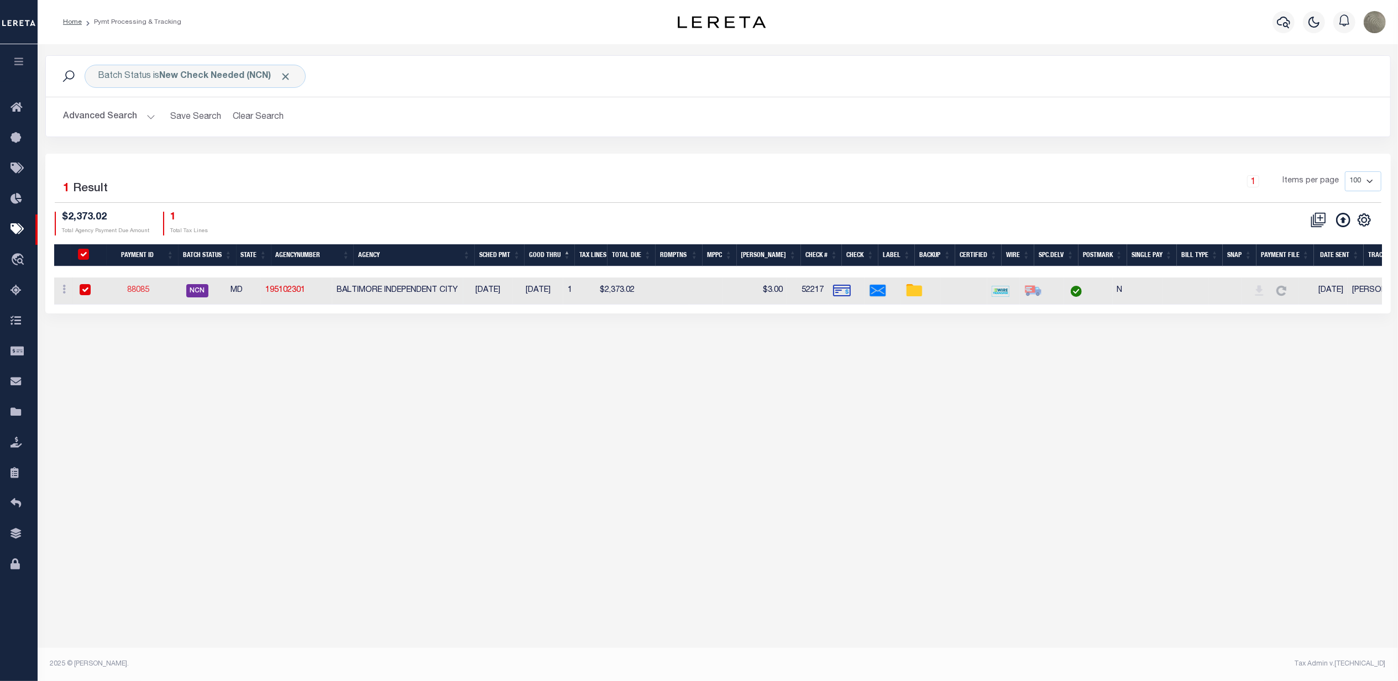
select select "Urbina, Matthew"
checkbox input "true"
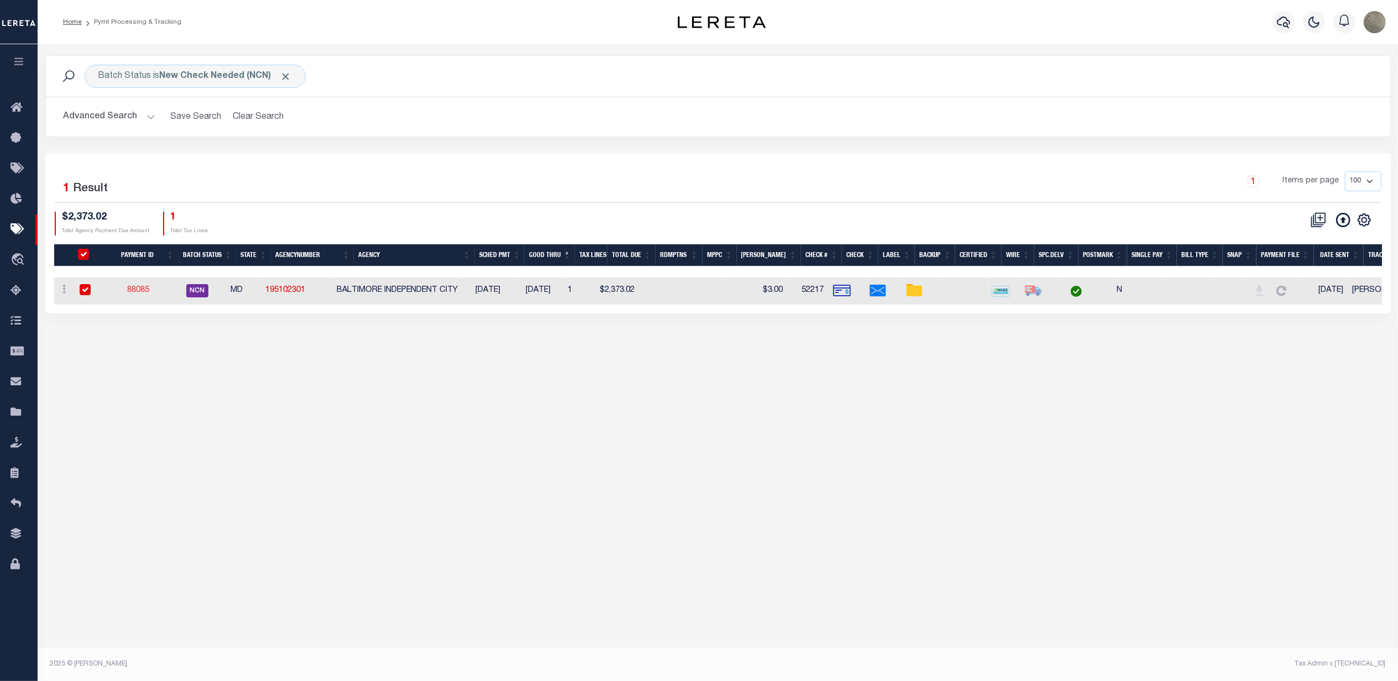
select select "USS"
type input "07/29/2025"
type input "$9.85"
type input "Andres"
select select
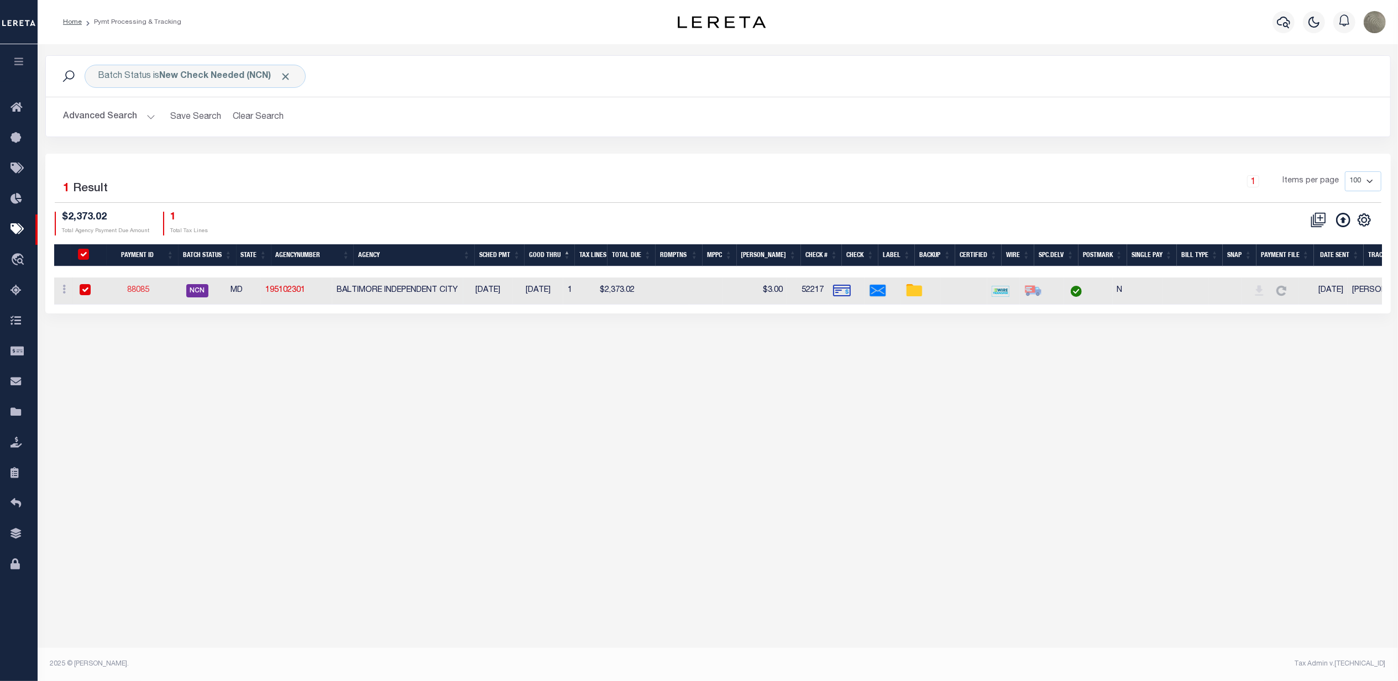
type input "N"
radio input "true"
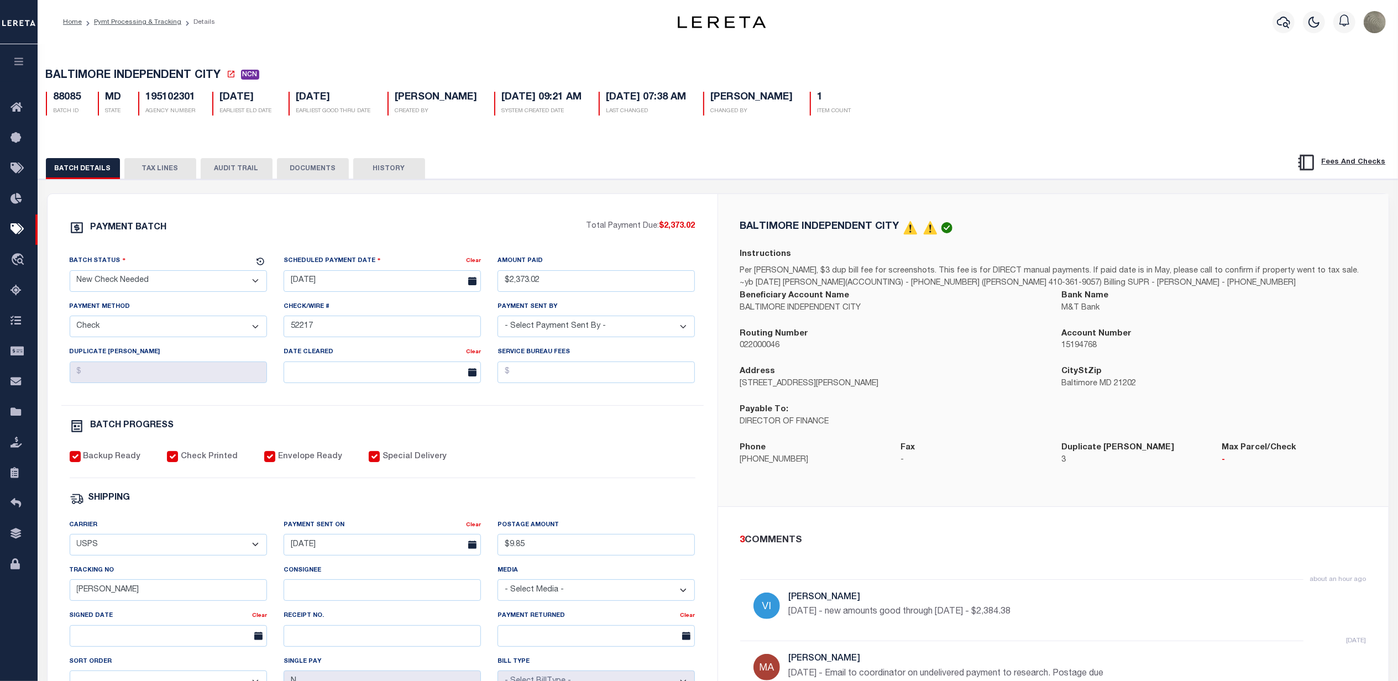
click at [160, 178] on button "TAX LINES" at bounding box center [160, 168] width 72 height 21
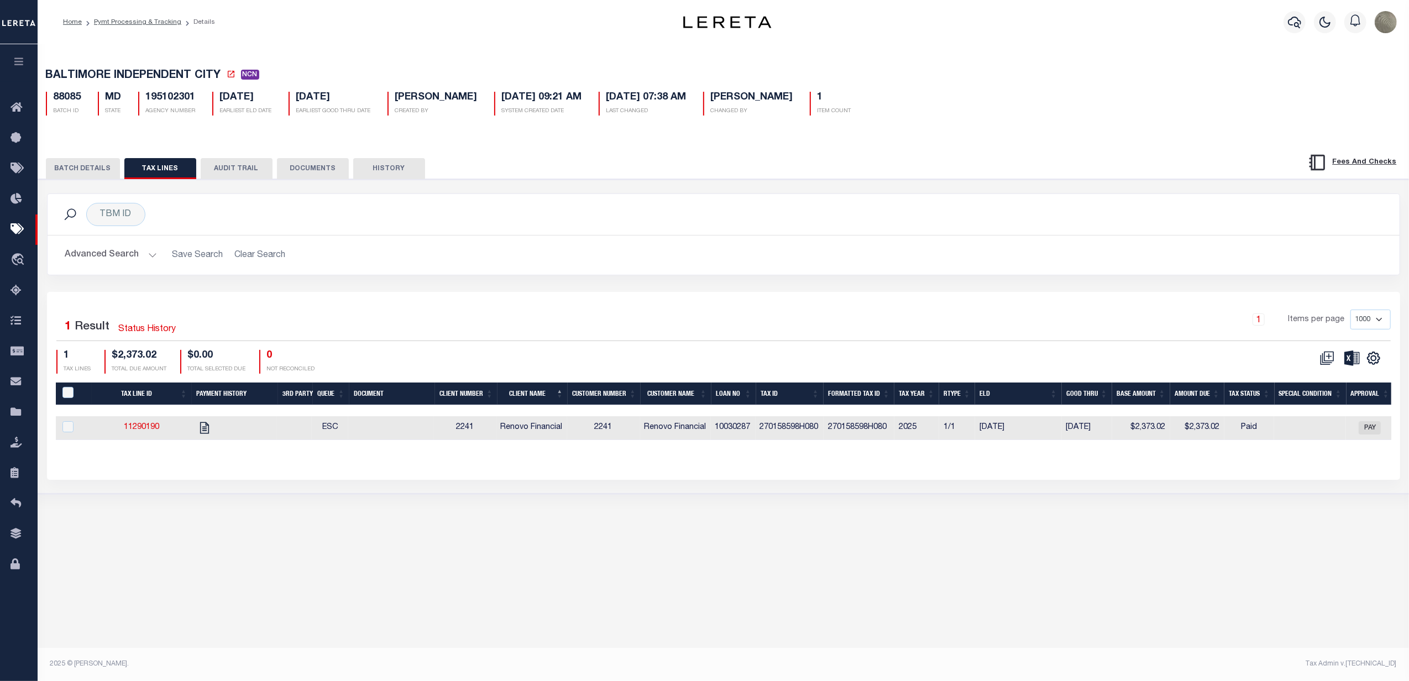
click at [664, 261] on h2 "Advanced Search Save Search Clear Search" at bounding box center [723, 255] width 1334 height 22
click at [573, 348] on div "Selected 1 Result Status History 1 Items per page 1000 2500 5000 10000 1 TAX LI…" at bounding box center [724, 342] width 1352 height 64
click at [87, 172] on button "BATCH DETAILS" at bounding box center [83, 168] width 74 height 21
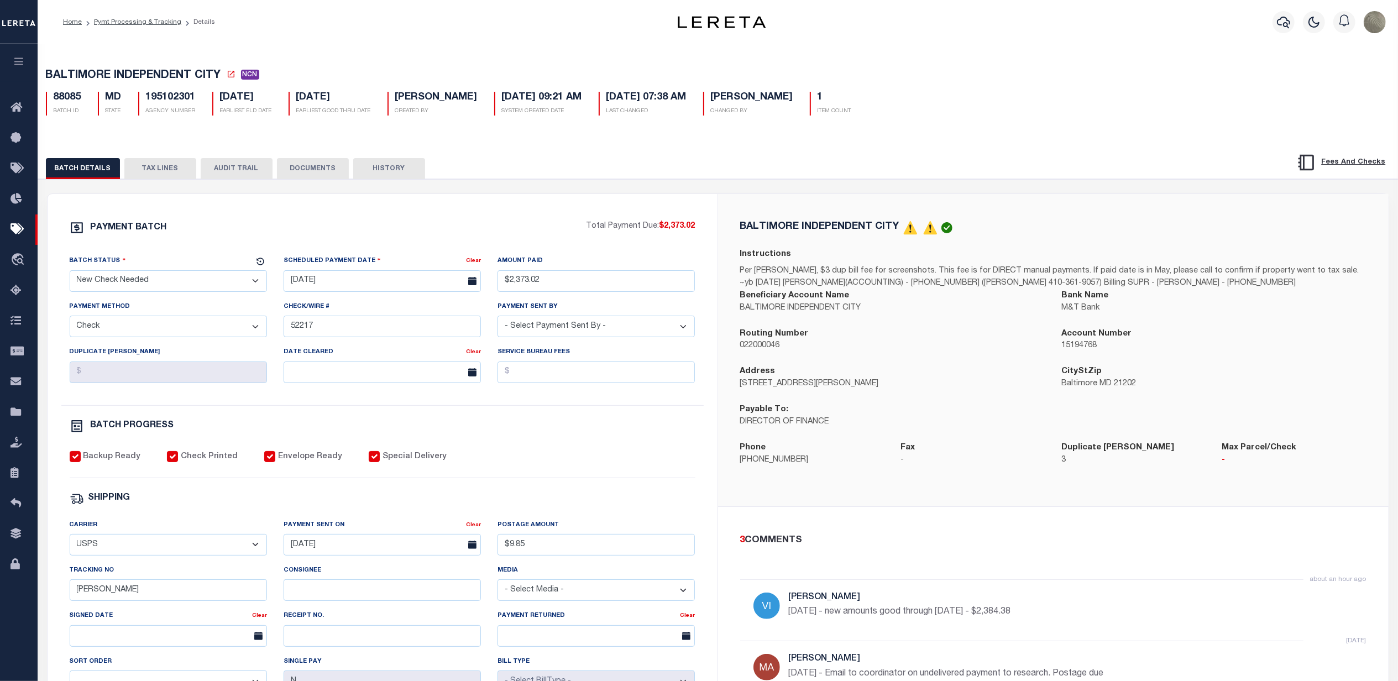
click at [395, 222] on div "PAYMENT BATCH" at bounding box center [328, 231] width 517 height 21
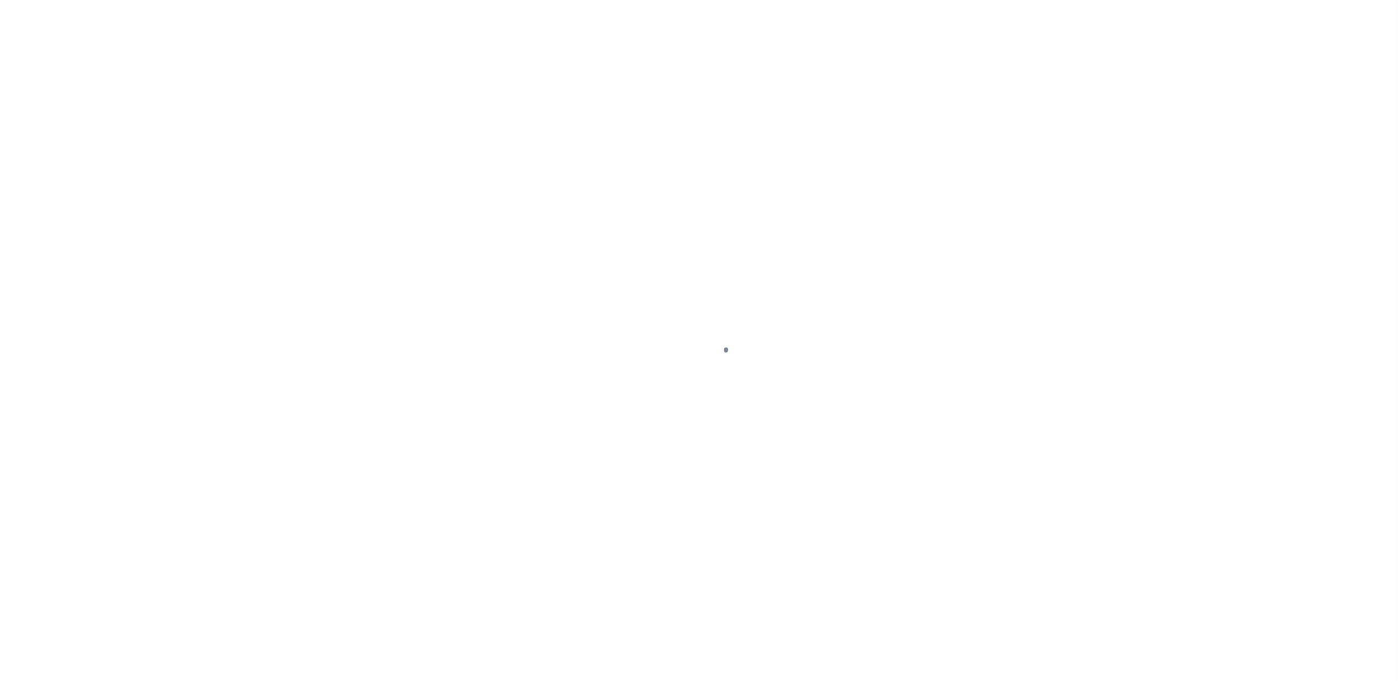
select select "DUE"
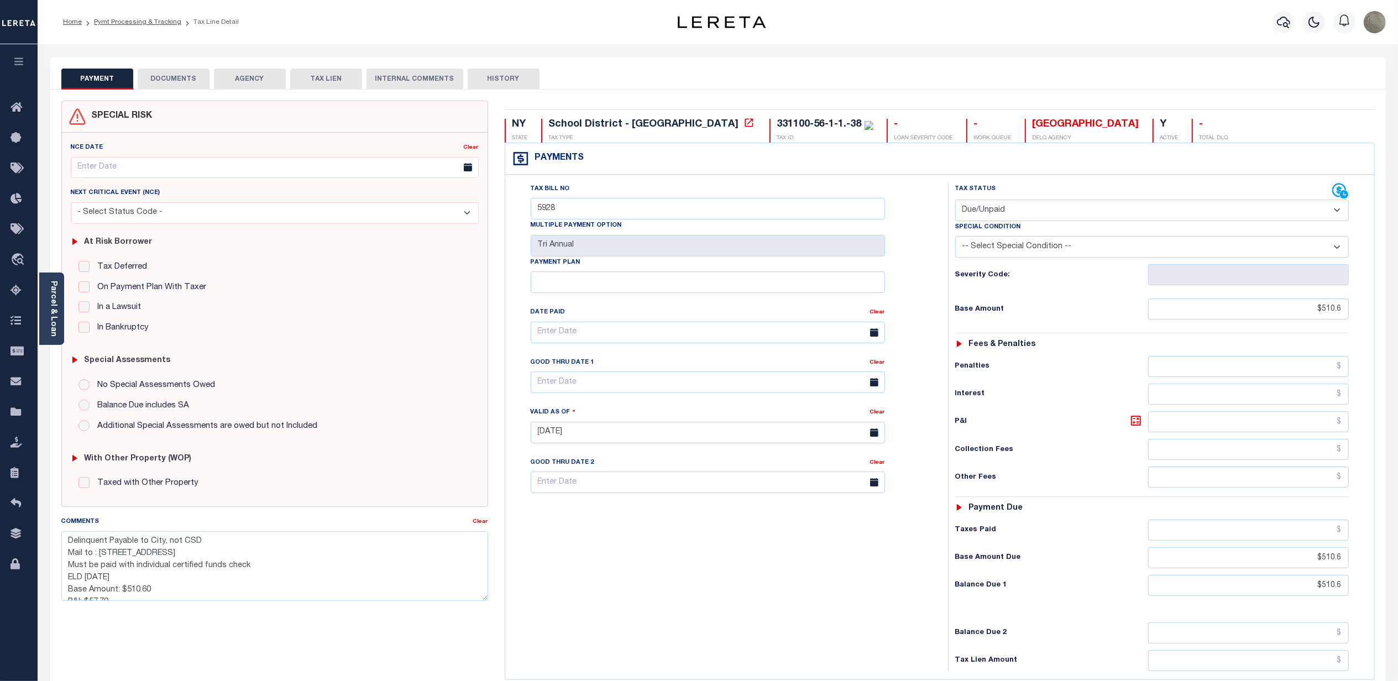
click at [907, 391] on div "Tax Bill No 5928 Multiple Payment Option Tri Annual Payment Plan Clear Clear Va…" at bounding box center [723, 338] width 415 height 310
